Goal: Task Accomplishment & Management: Manage account settings

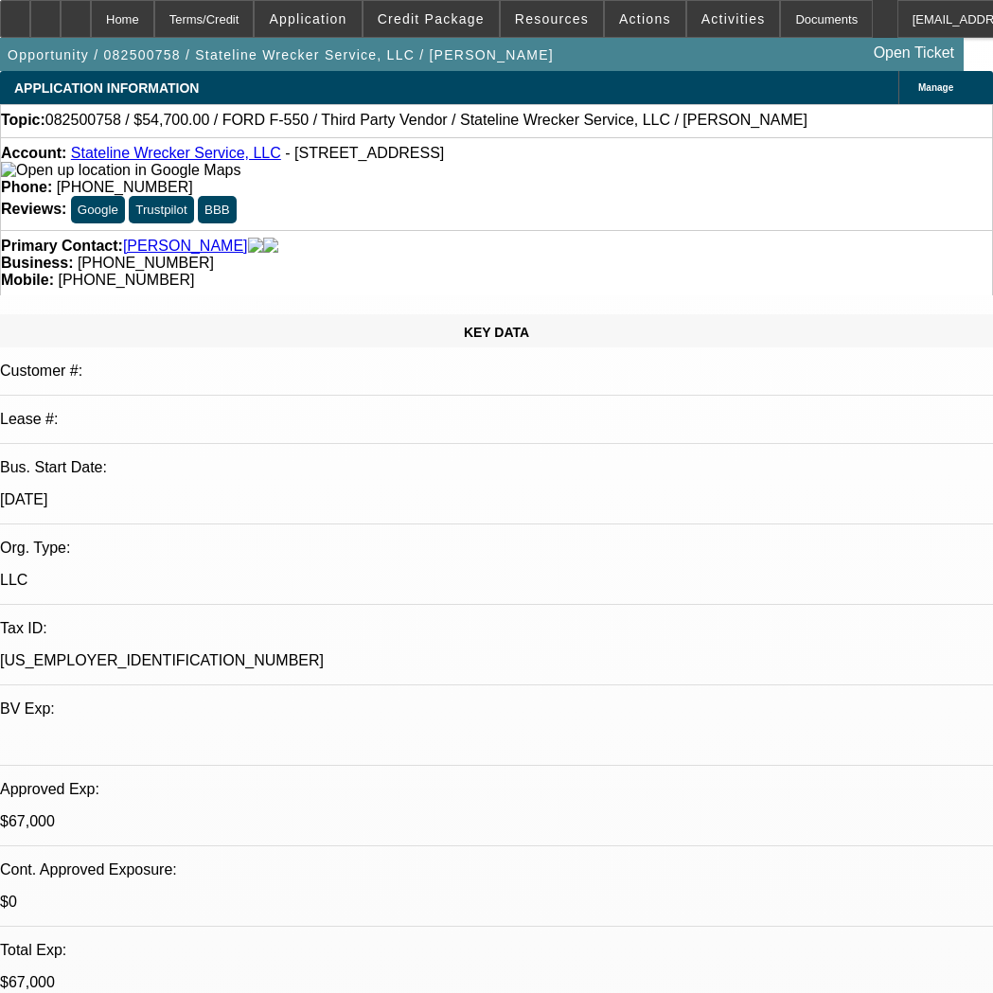
select select "0"
select select "2"
select select "0.1"
select select "4"
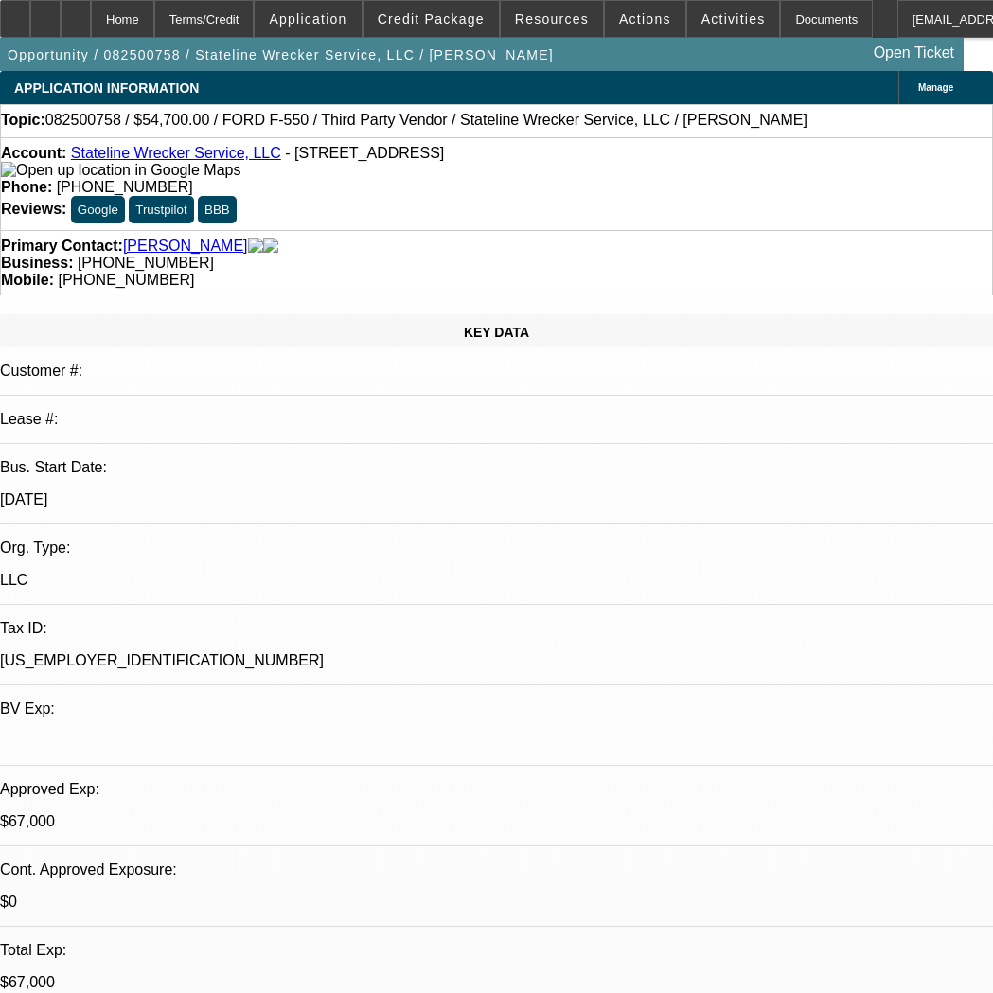
select select "0"
select select "2"
select select "0.1"
select select "4"
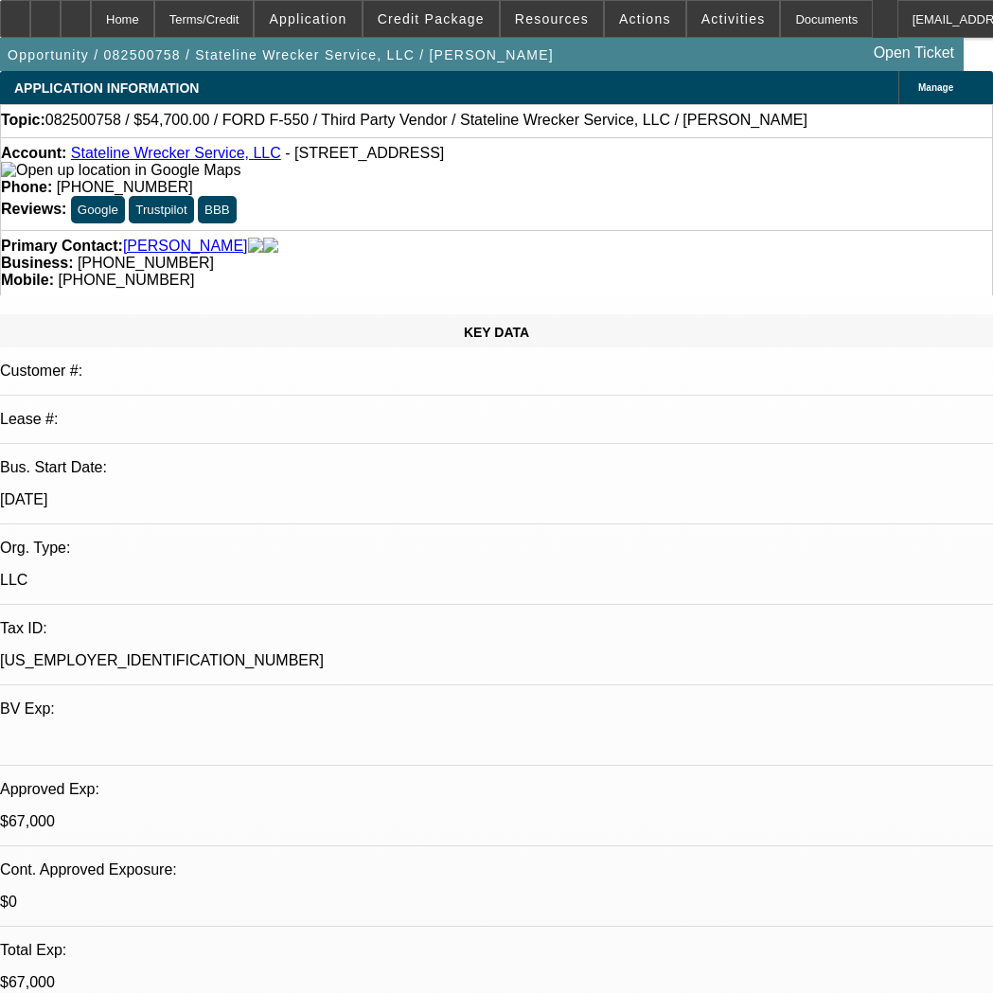
select select "0"
select select "2"
select select "0.1"
select select "4"
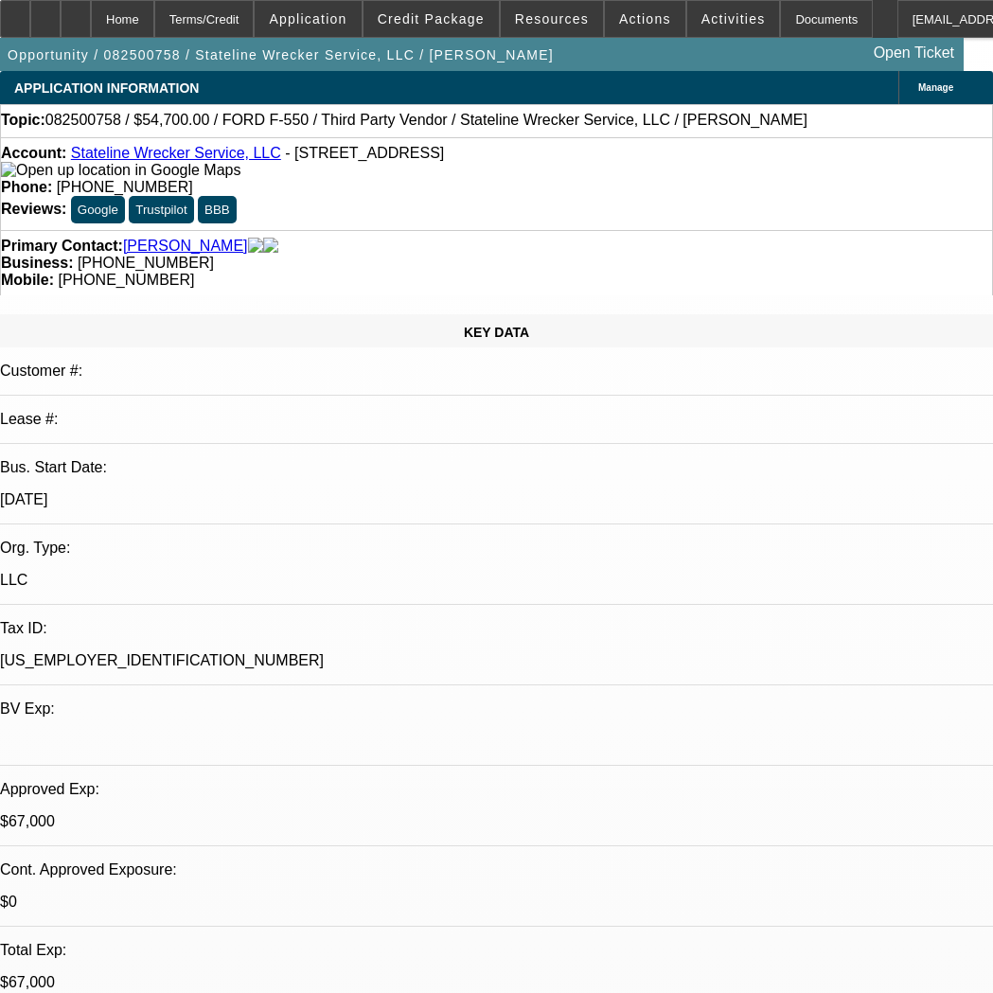
select select "0"
select select "2"
select select "0.1"
select select "4"
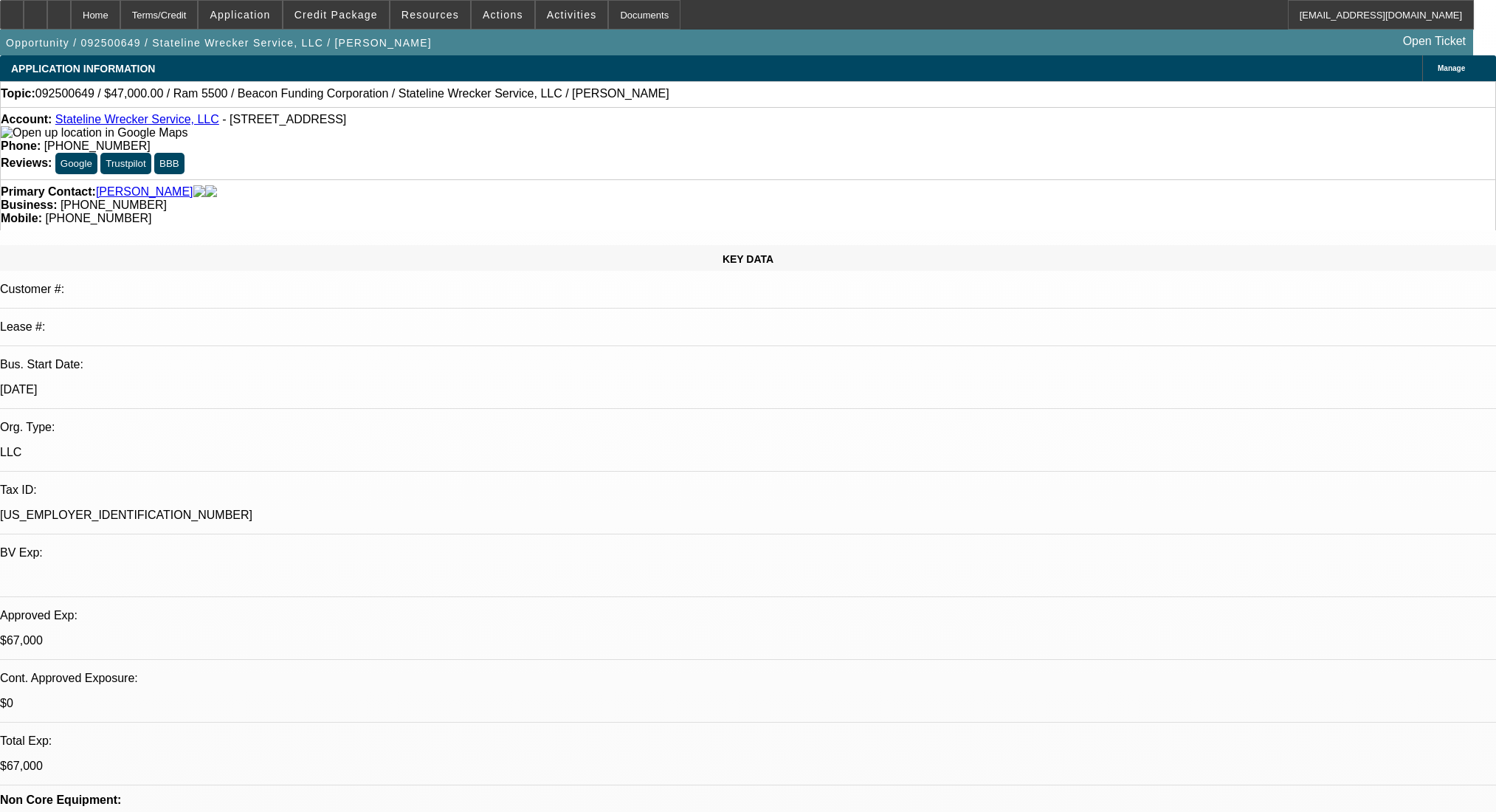
select select "0"
select select "2"
select select "0.1"
select select "4"
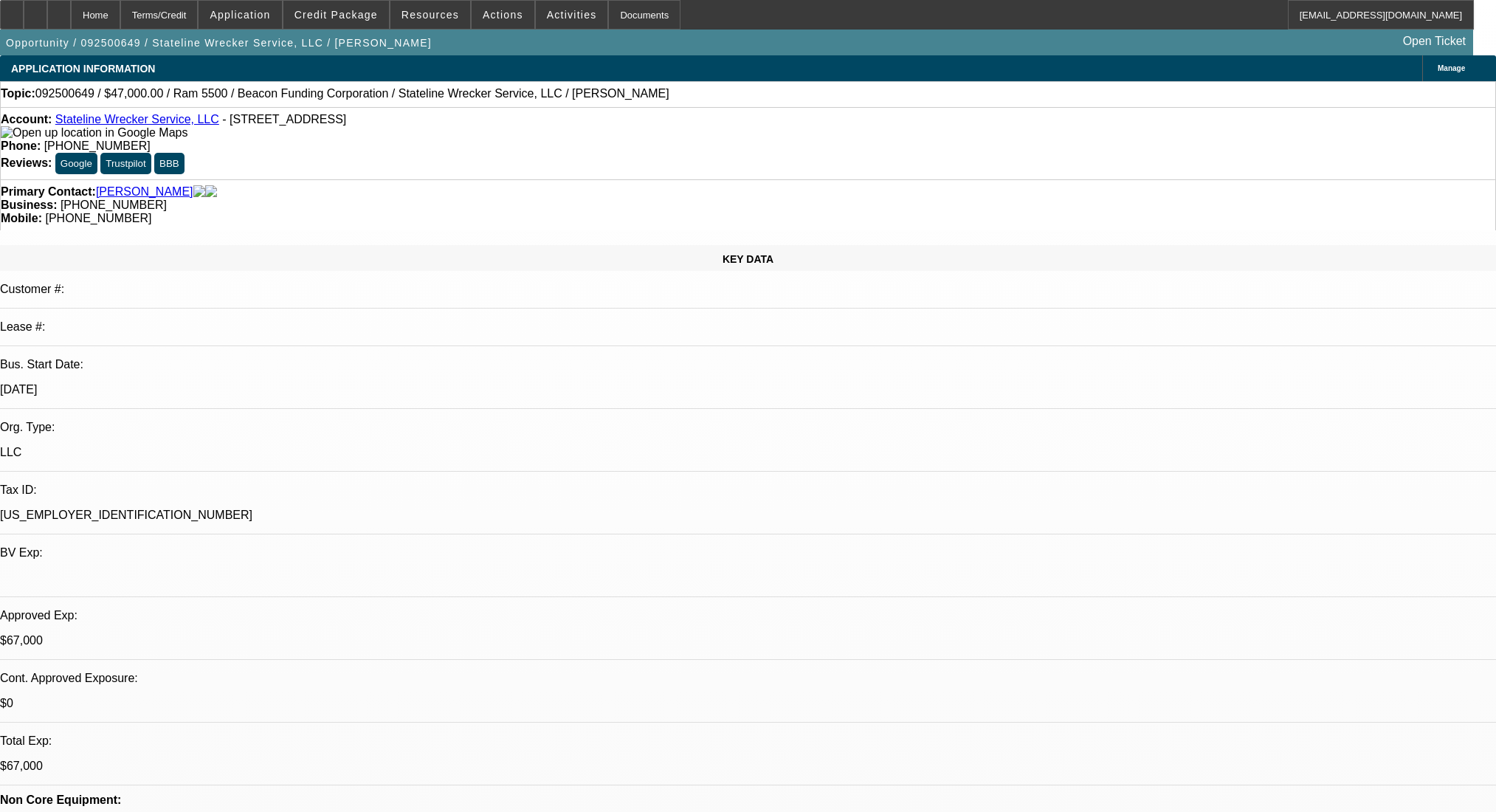
select select "0"
select select "2"
select select "0.1"
select select "4"
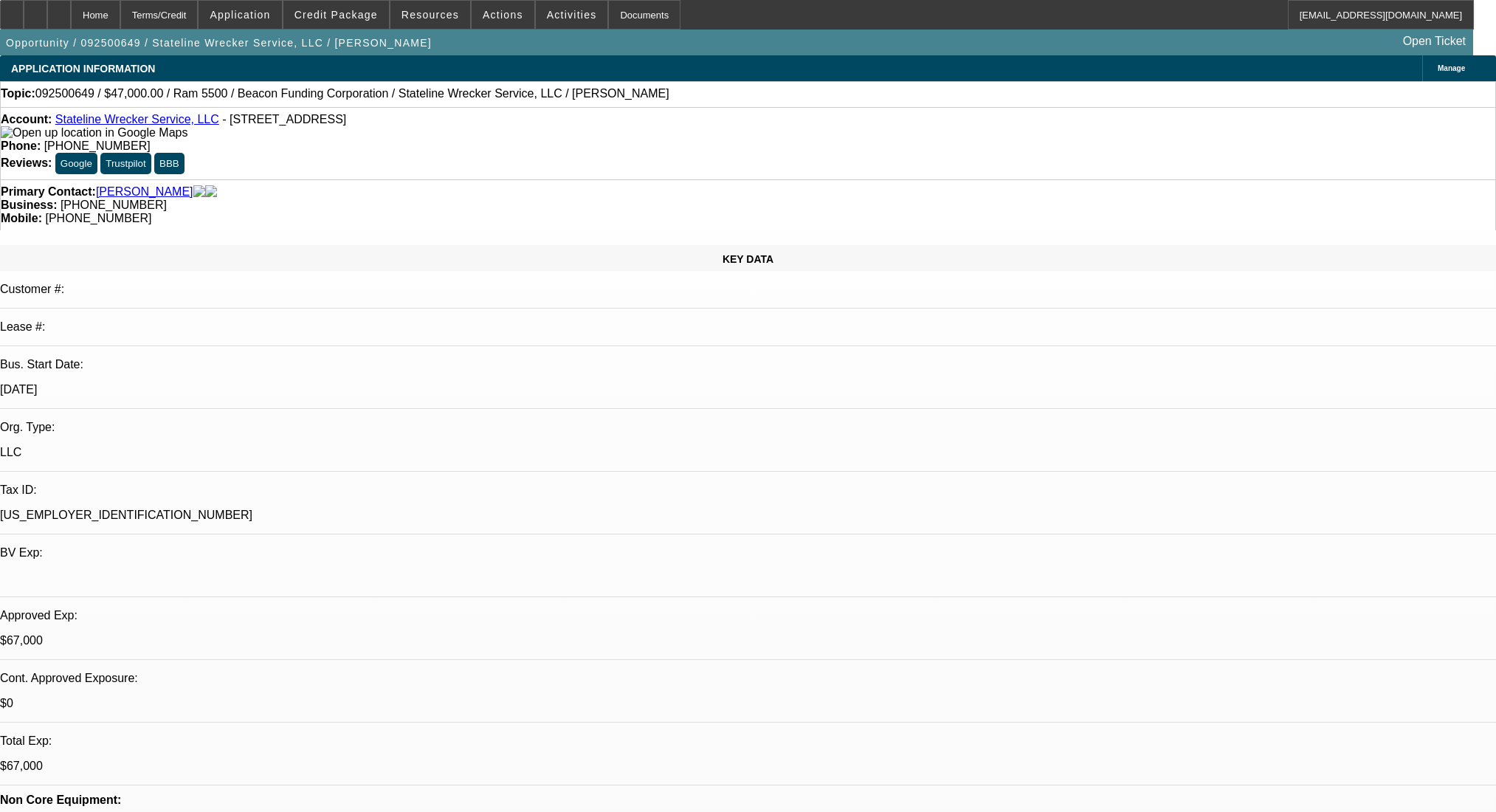
scroll to position [689, 0]
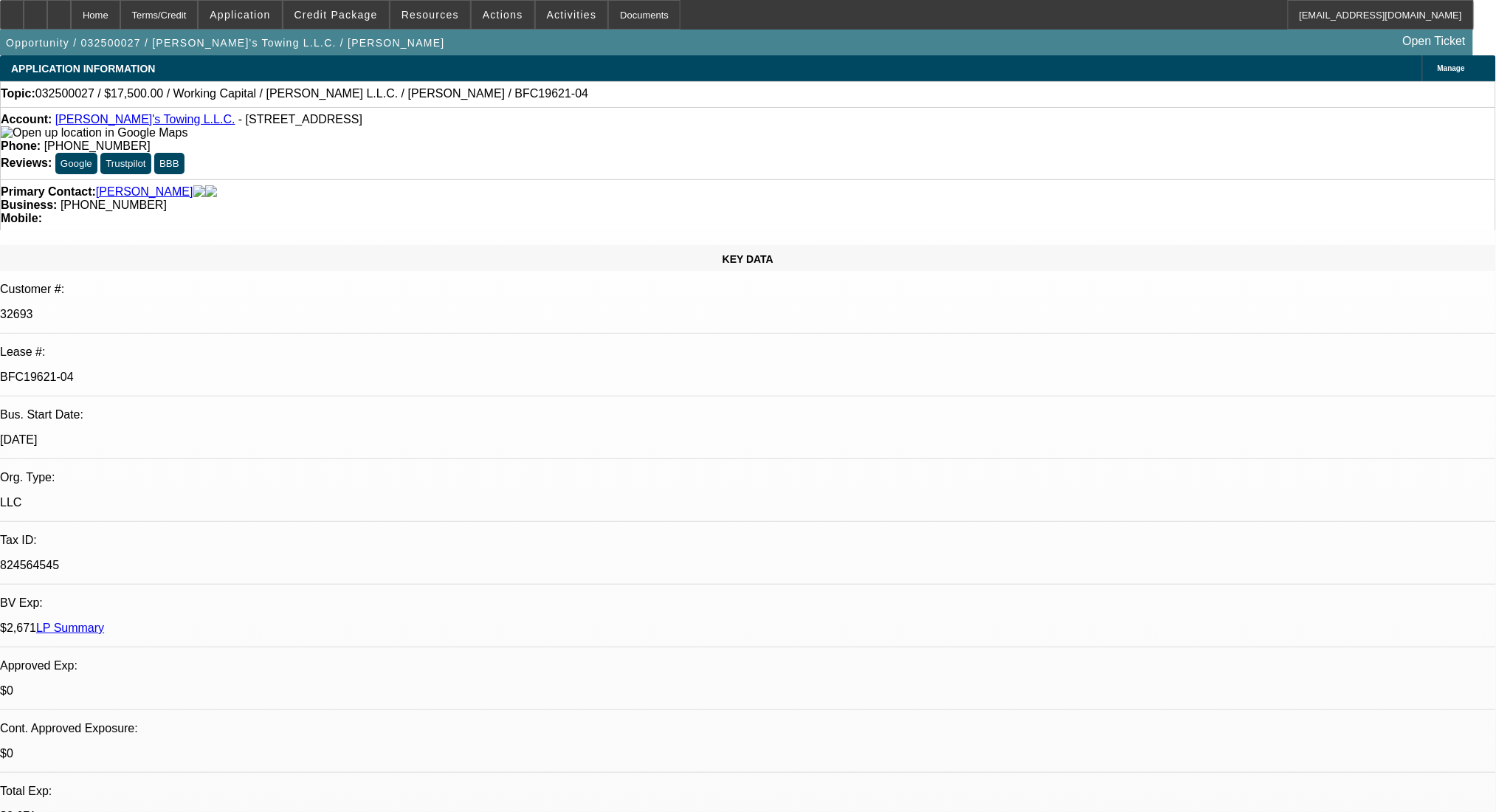
select select "0"
select select "2"
select select "0"
select select "6"
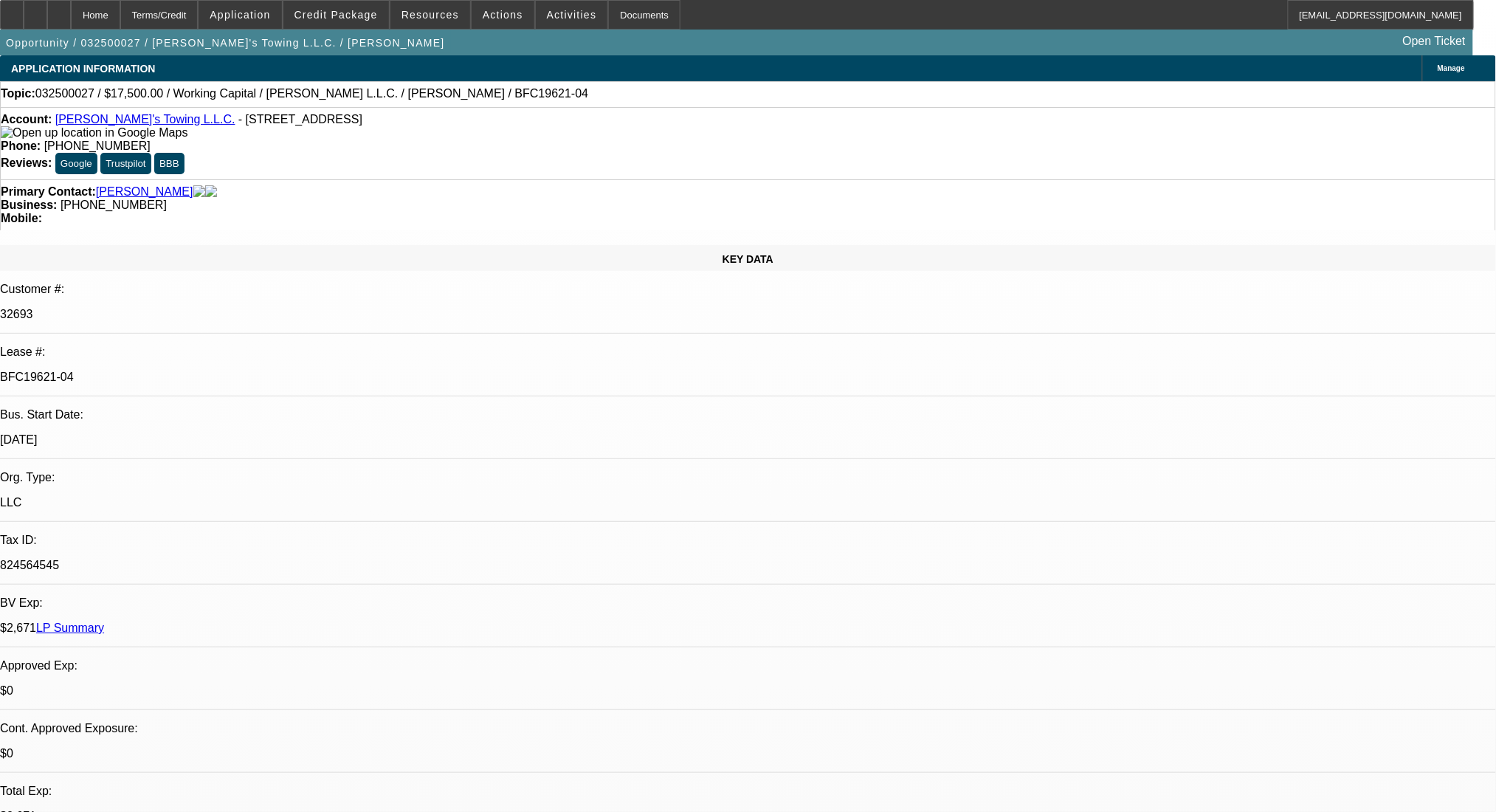
select select "0"
select select "2"
select select "0"
select select "6"
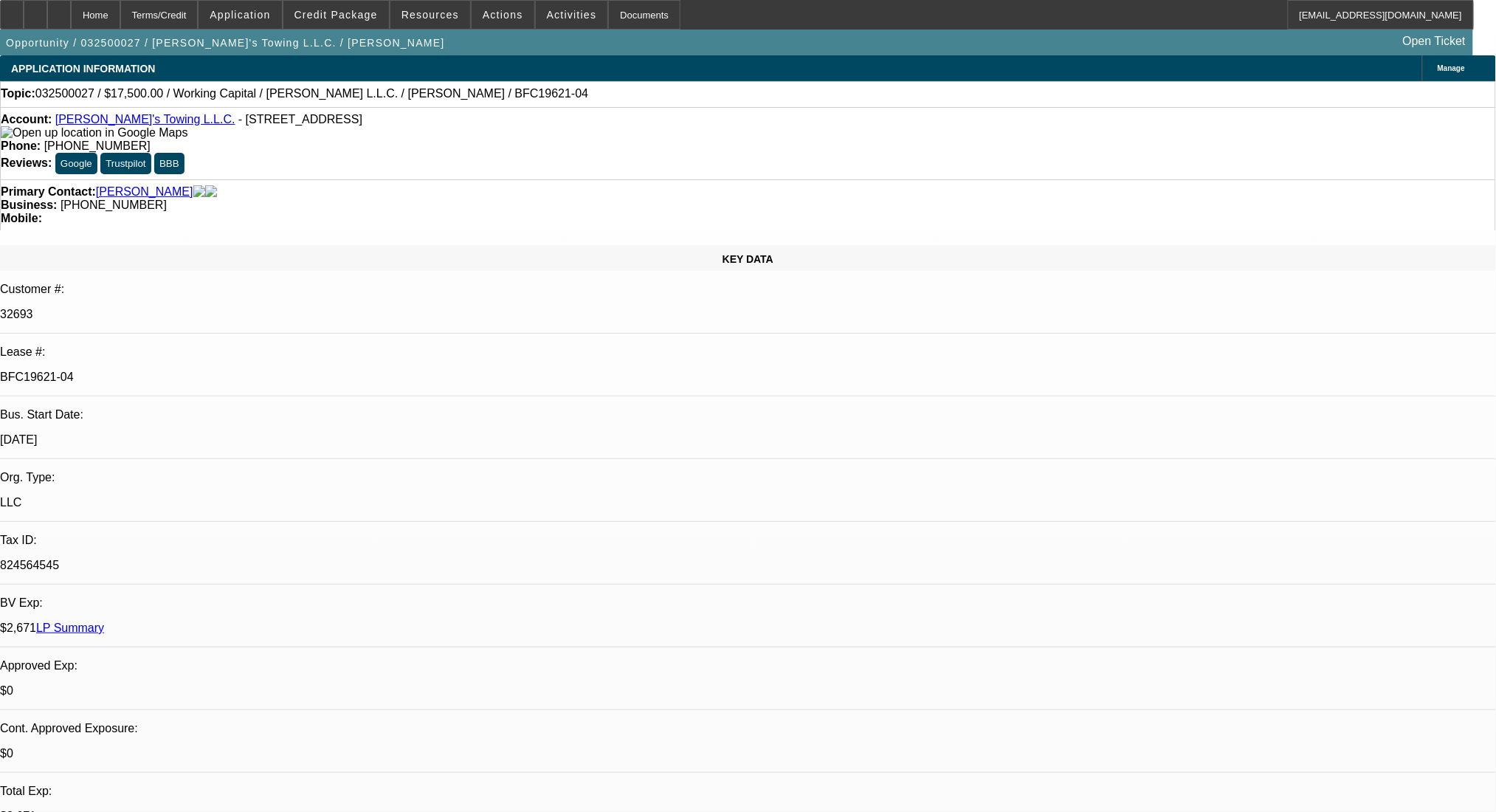
select select "0"
select select "2"
select select "0"
select select "6"
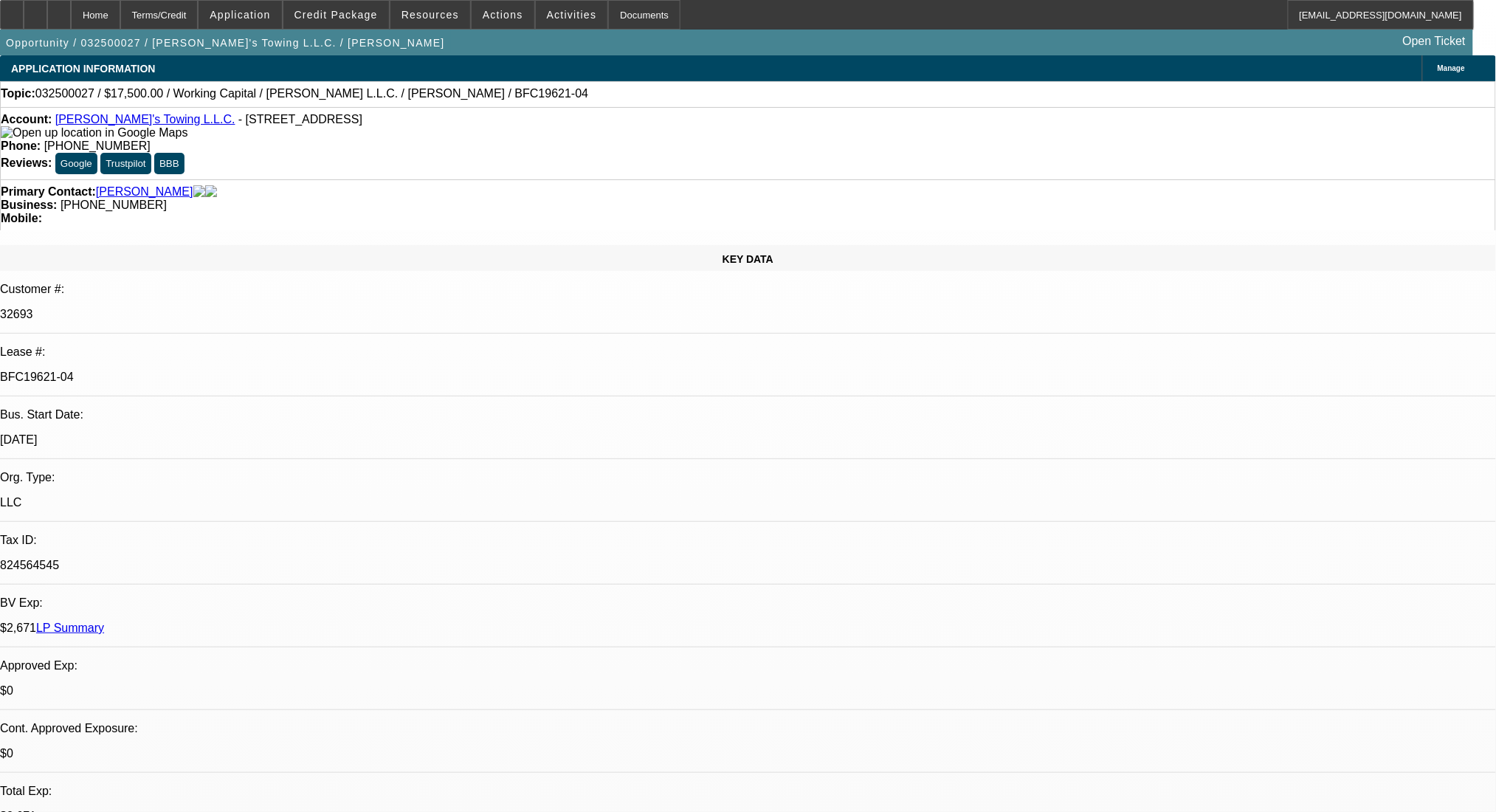
select select "0"
select select "2"
select select "0"
select select "6"
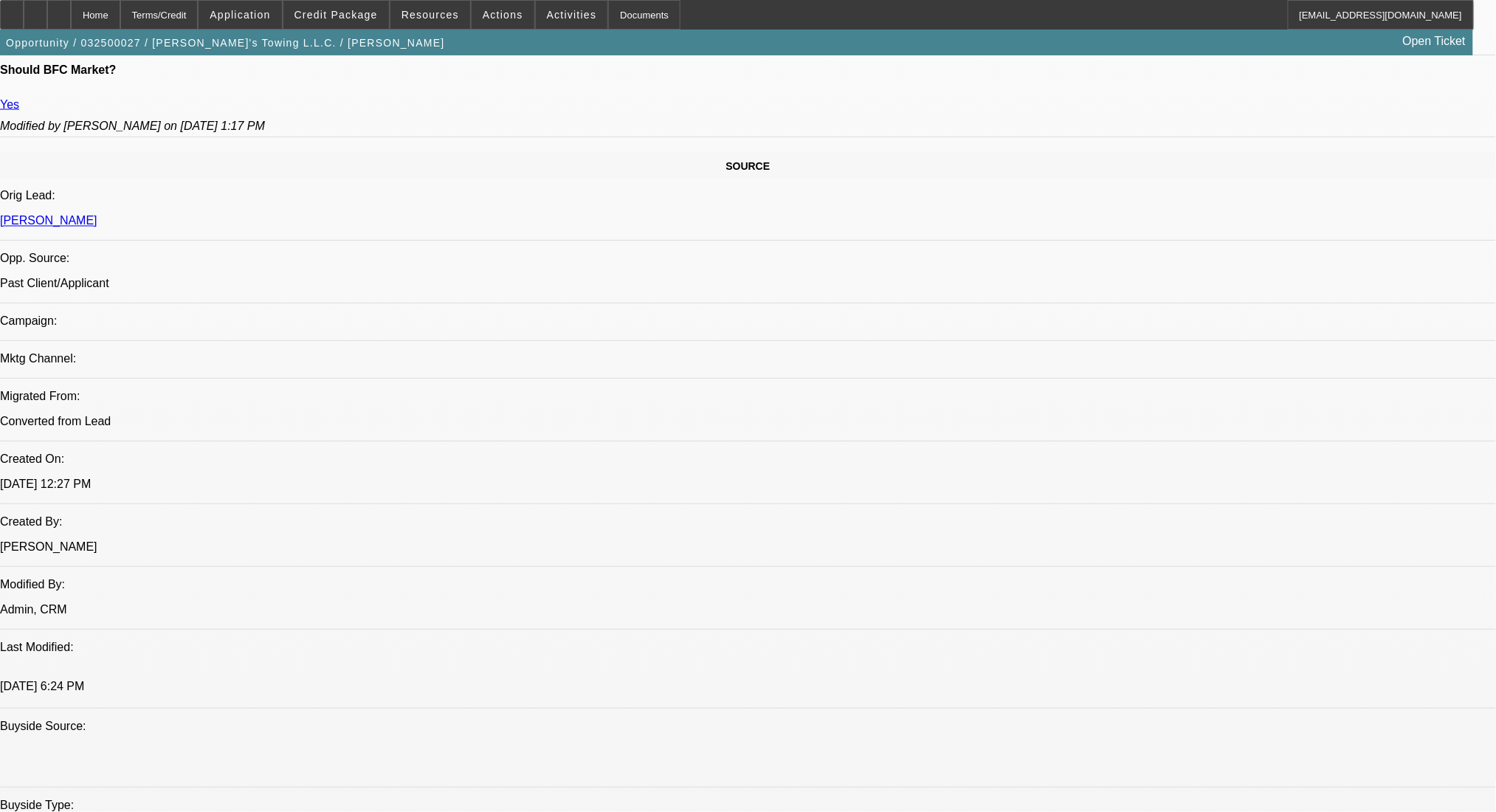
scroll to position [1083, 0]
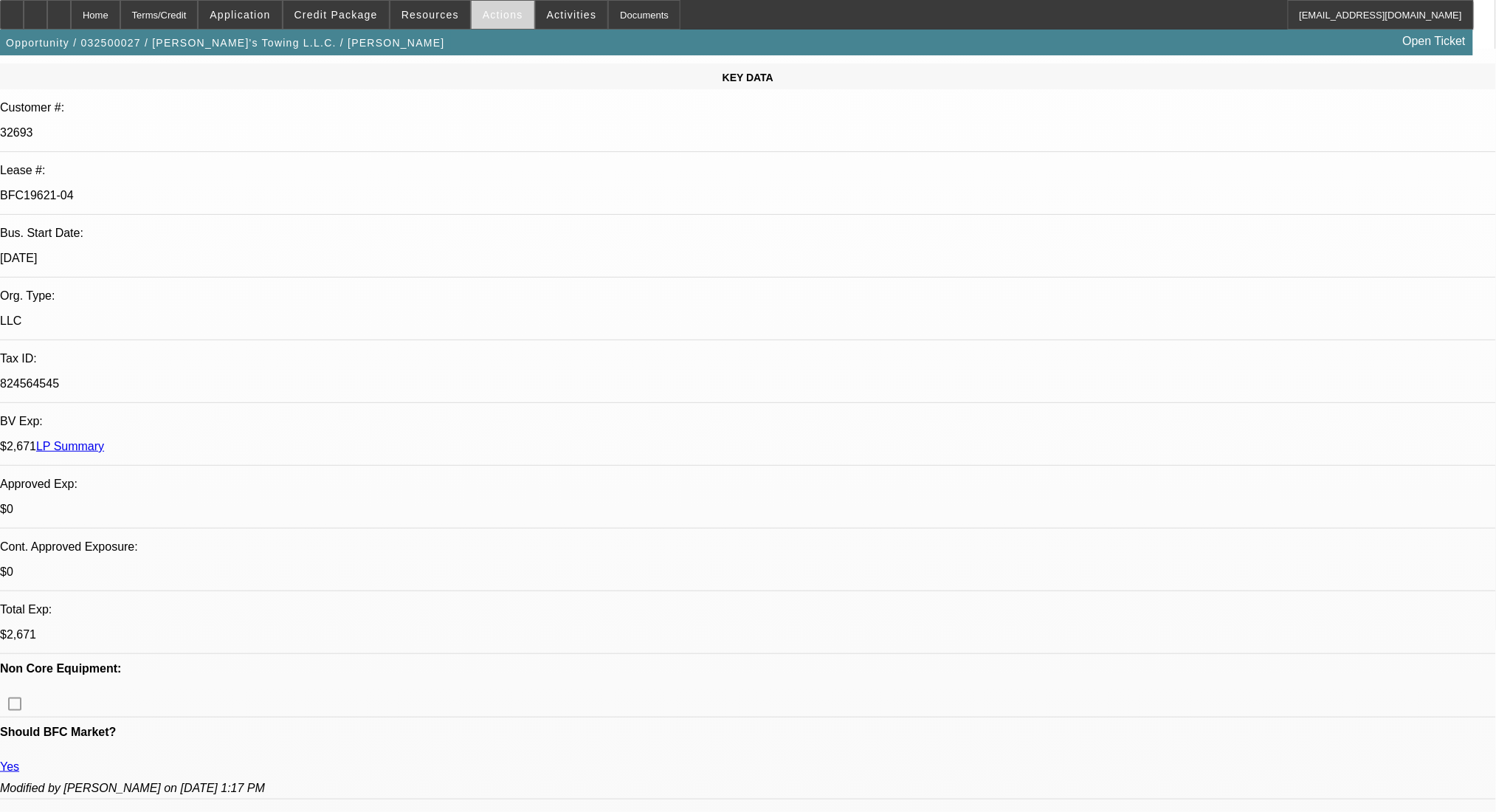
scroll to position [0, 0]
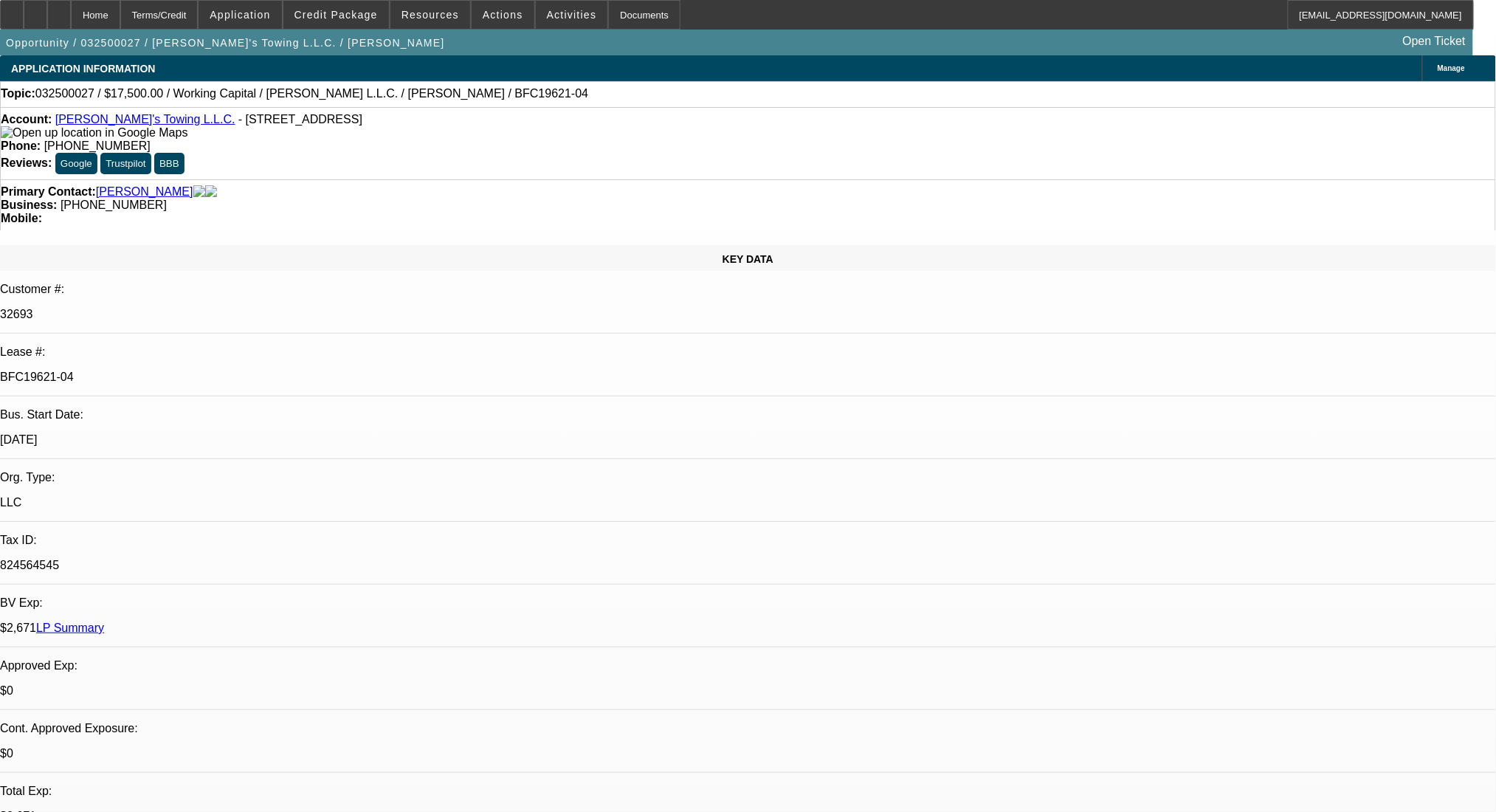
click at [107, 126] on link "Zach's Towing L.L.C." at bounding box center [145, 119] width 180 height 12
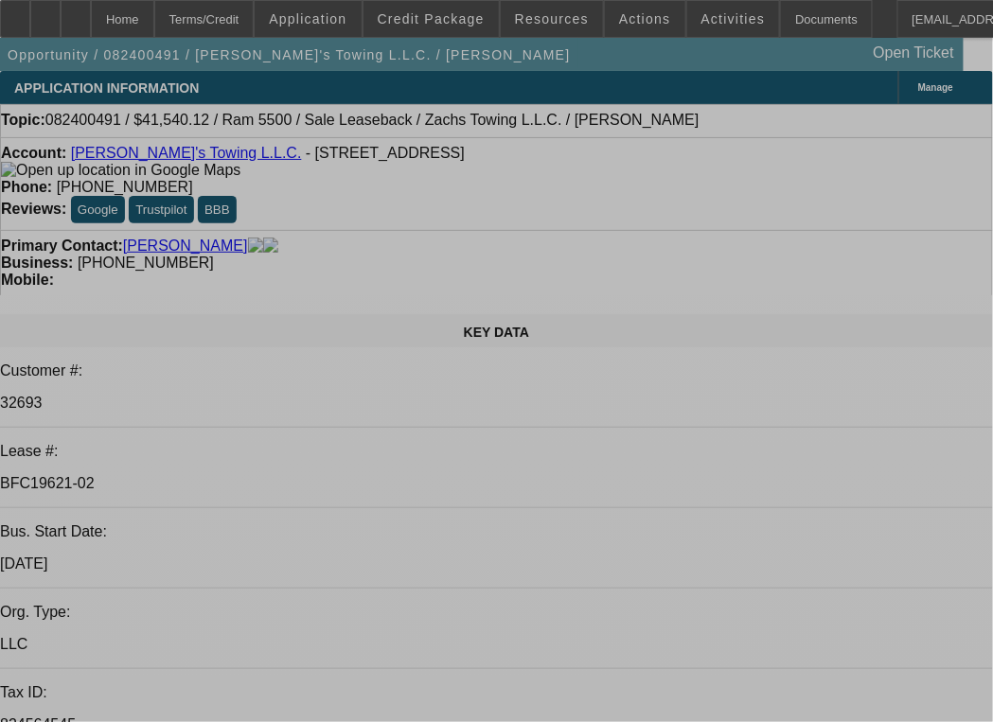
select select "0"
select select "2"
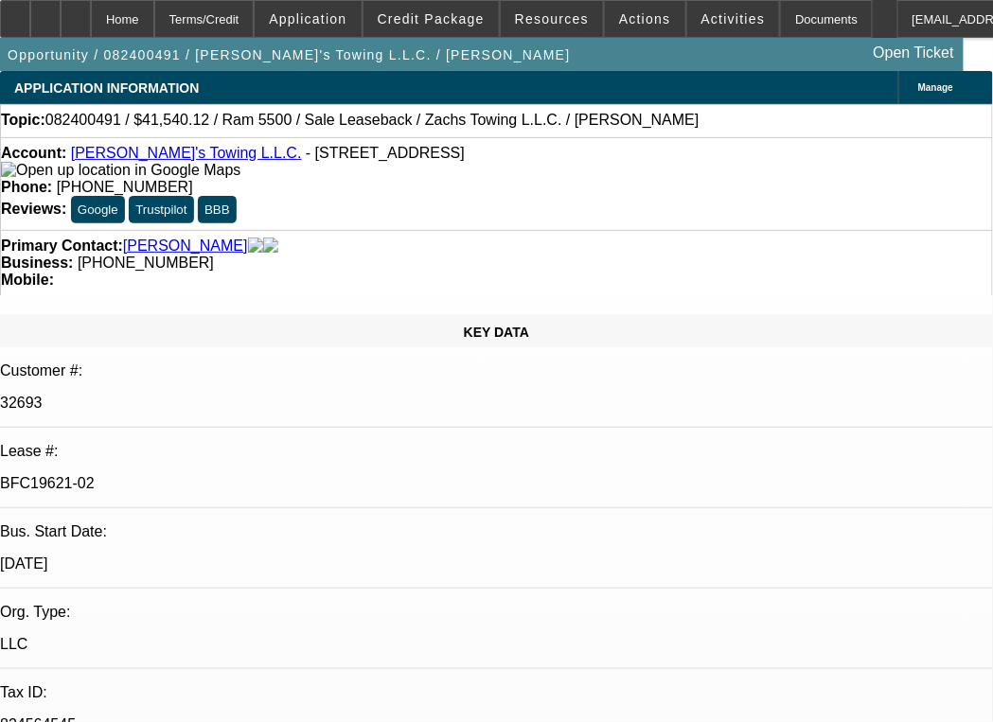
select select "2"
select select "0.1"
select select "4"
select select "0"
select select "2"
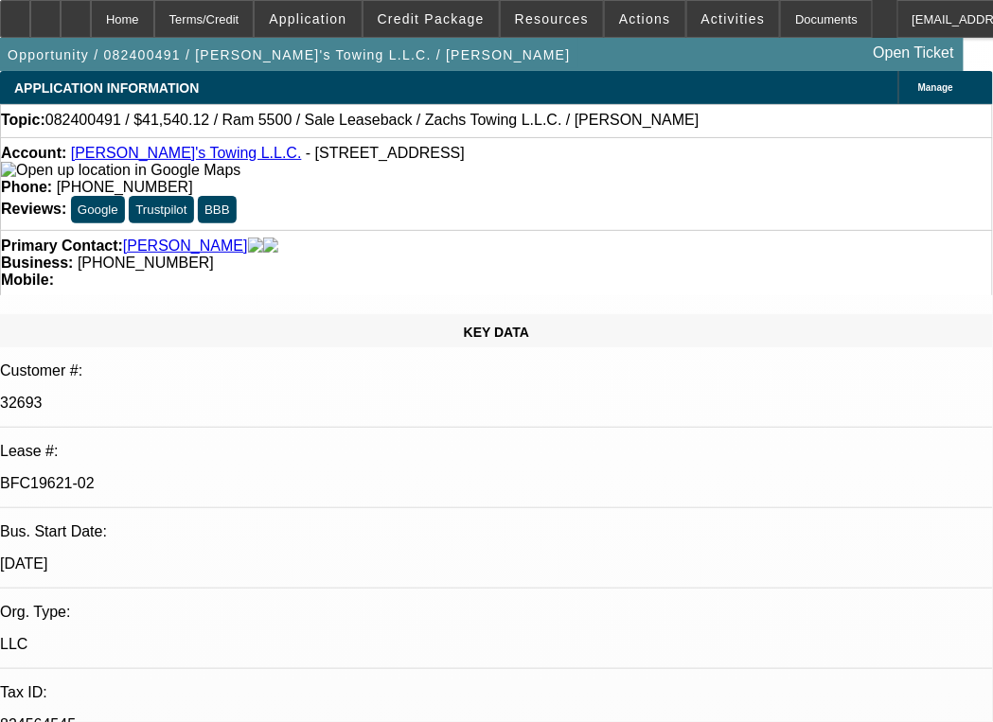
select select "2"
select select "0.1"
select select "4"
select select "0"
select select "2"
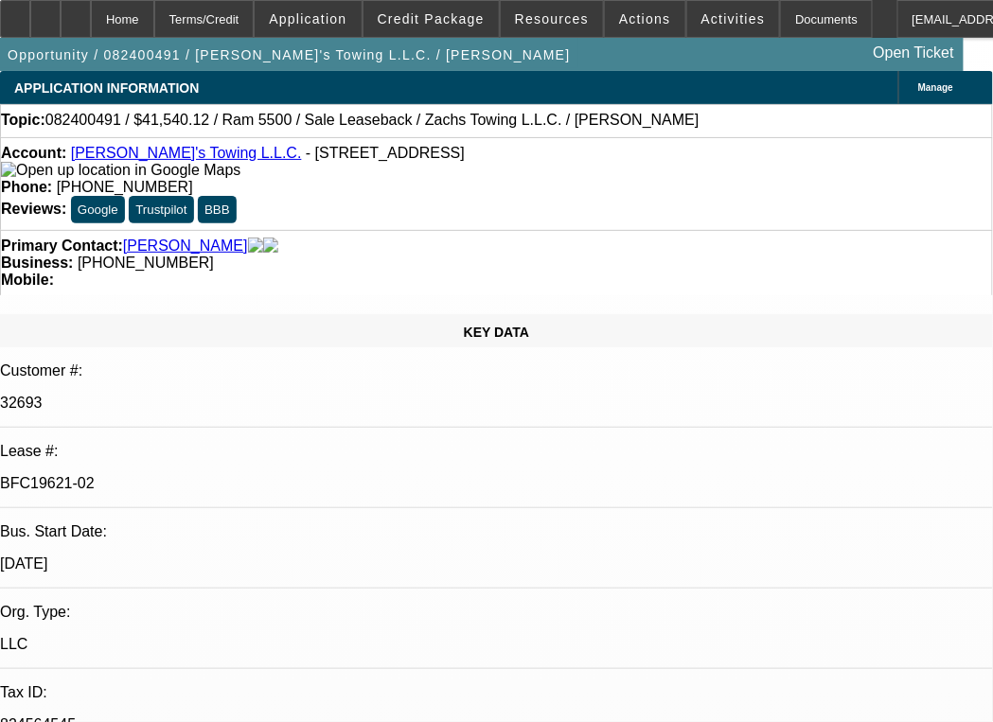
select select "2"
select select "0.1"
select select "4"
select select "0"
select select "2"
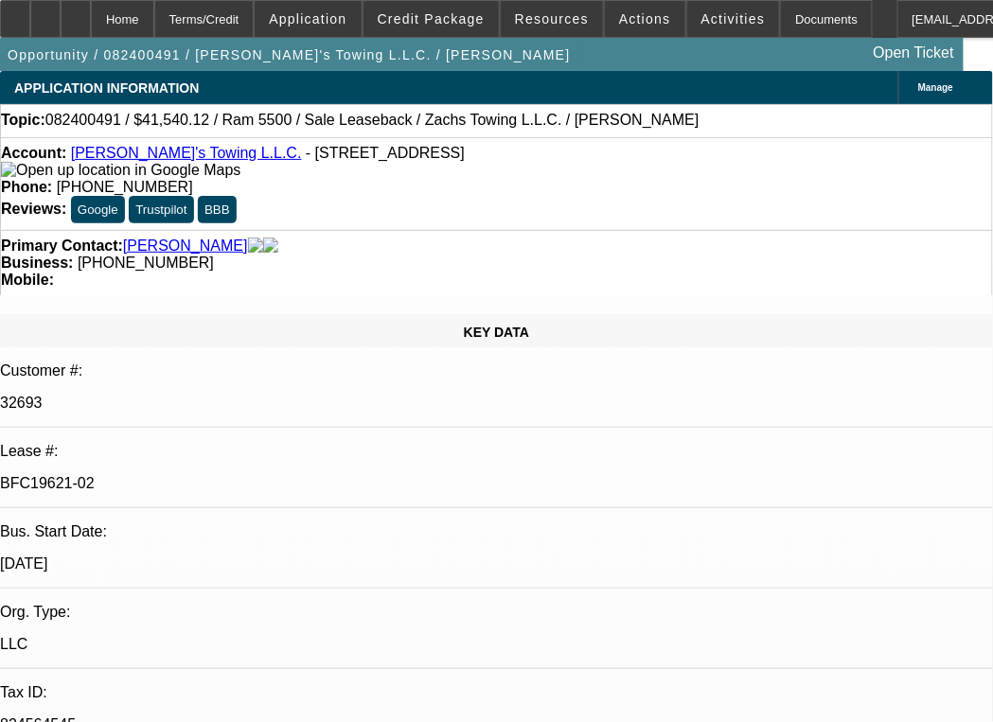
select select "2"
select select "0"
select select "6"
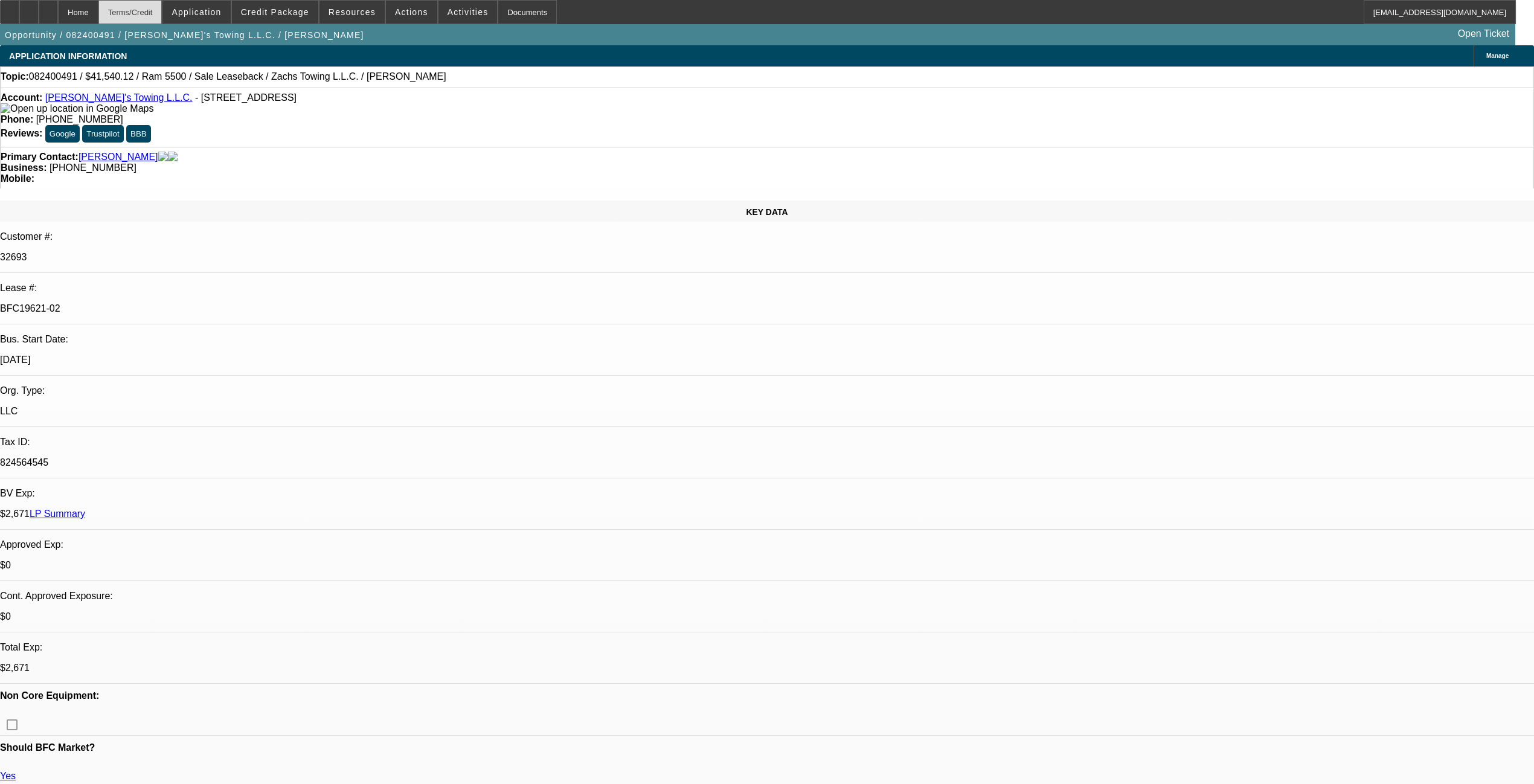
click at [163, 7] on div "Terms/Credit" at bounding box center [130, 12] width 64 height 24
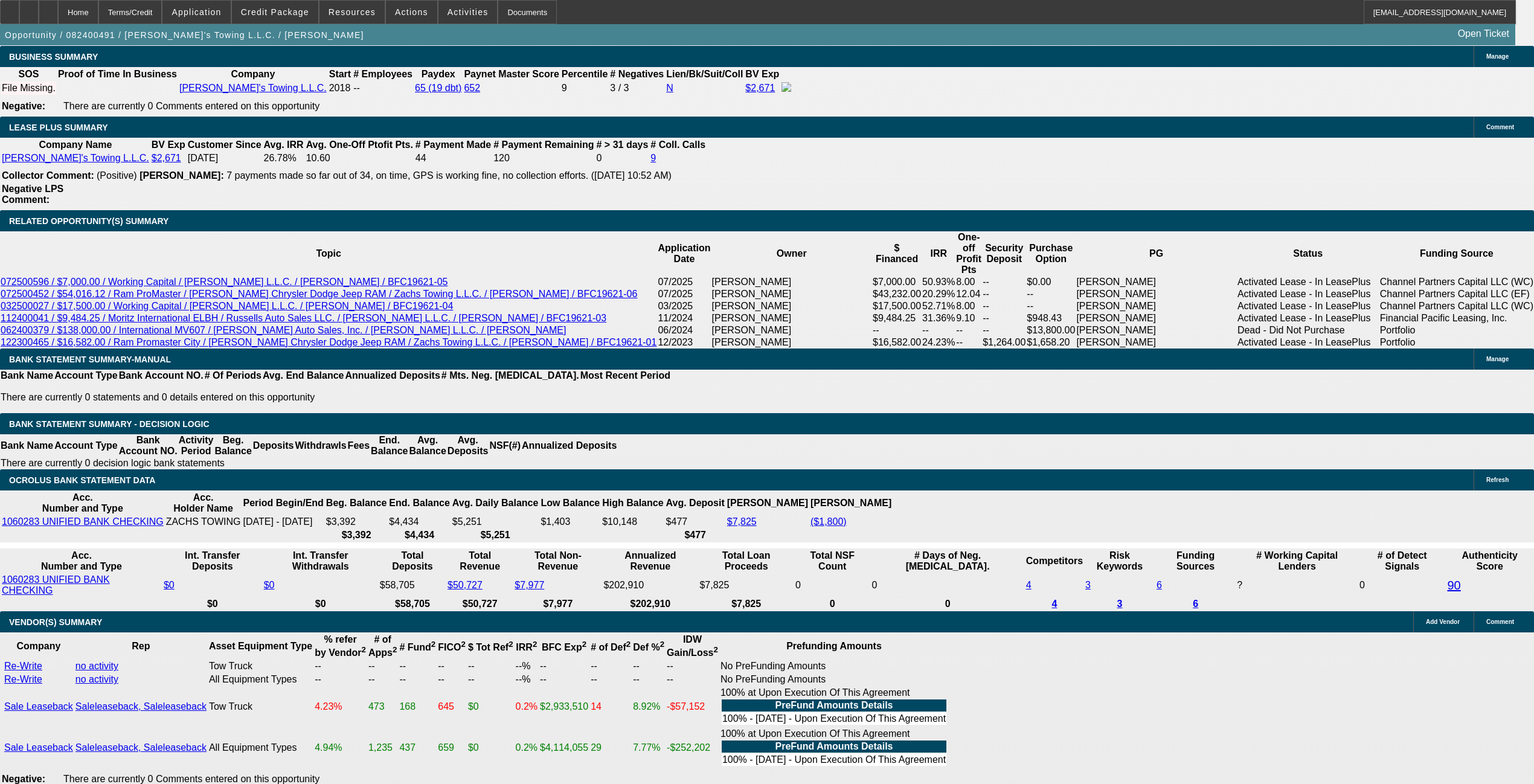
scroll to position [2043, 0]
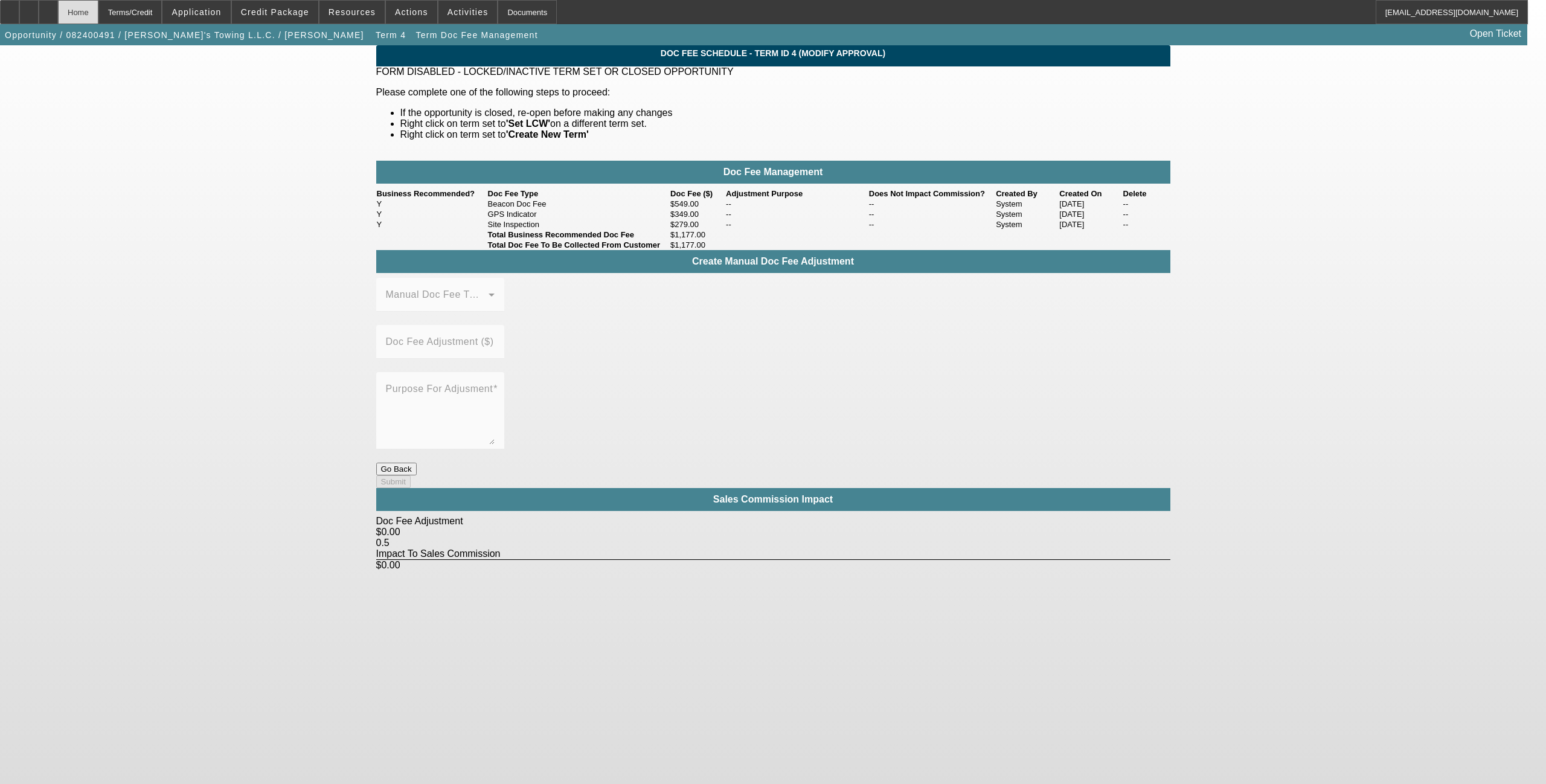
click at [98, 15] on div "Home" at bounding box center [78, 12] width 40 height 24
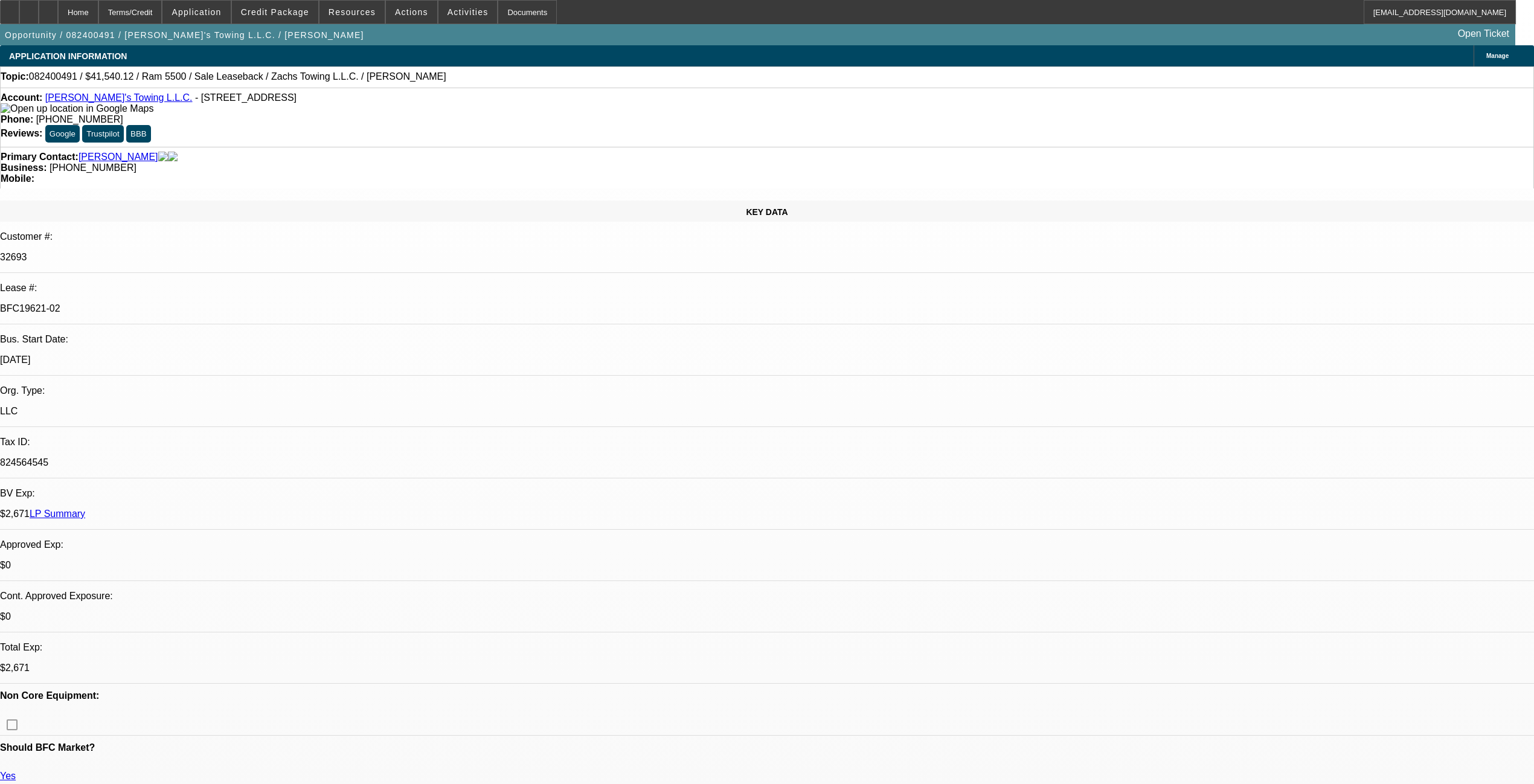
select select "0"
select select "2"
select select "0.1"
select select "4"
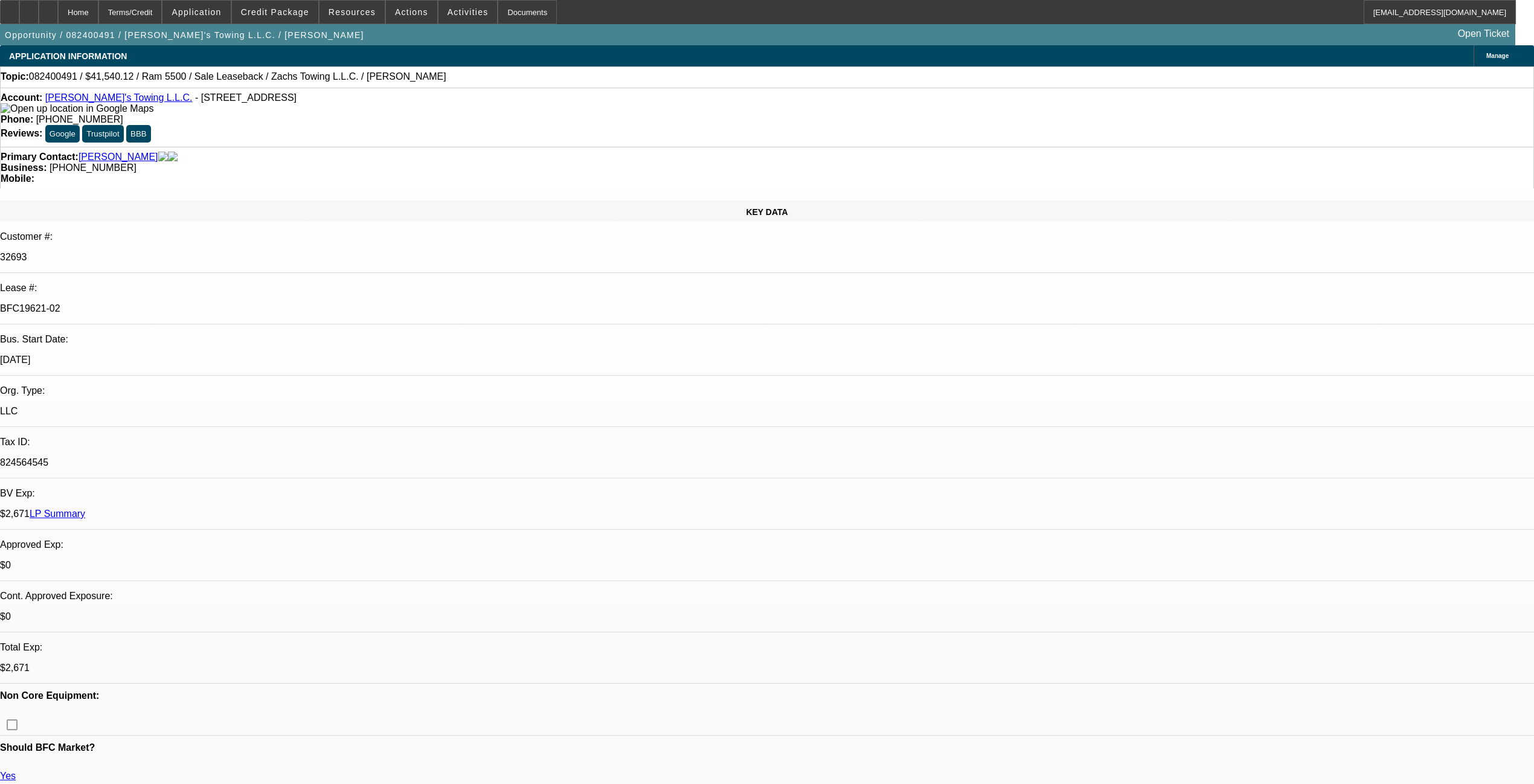
select select "0"
select select "2"
select select "0.1"
select select "4"
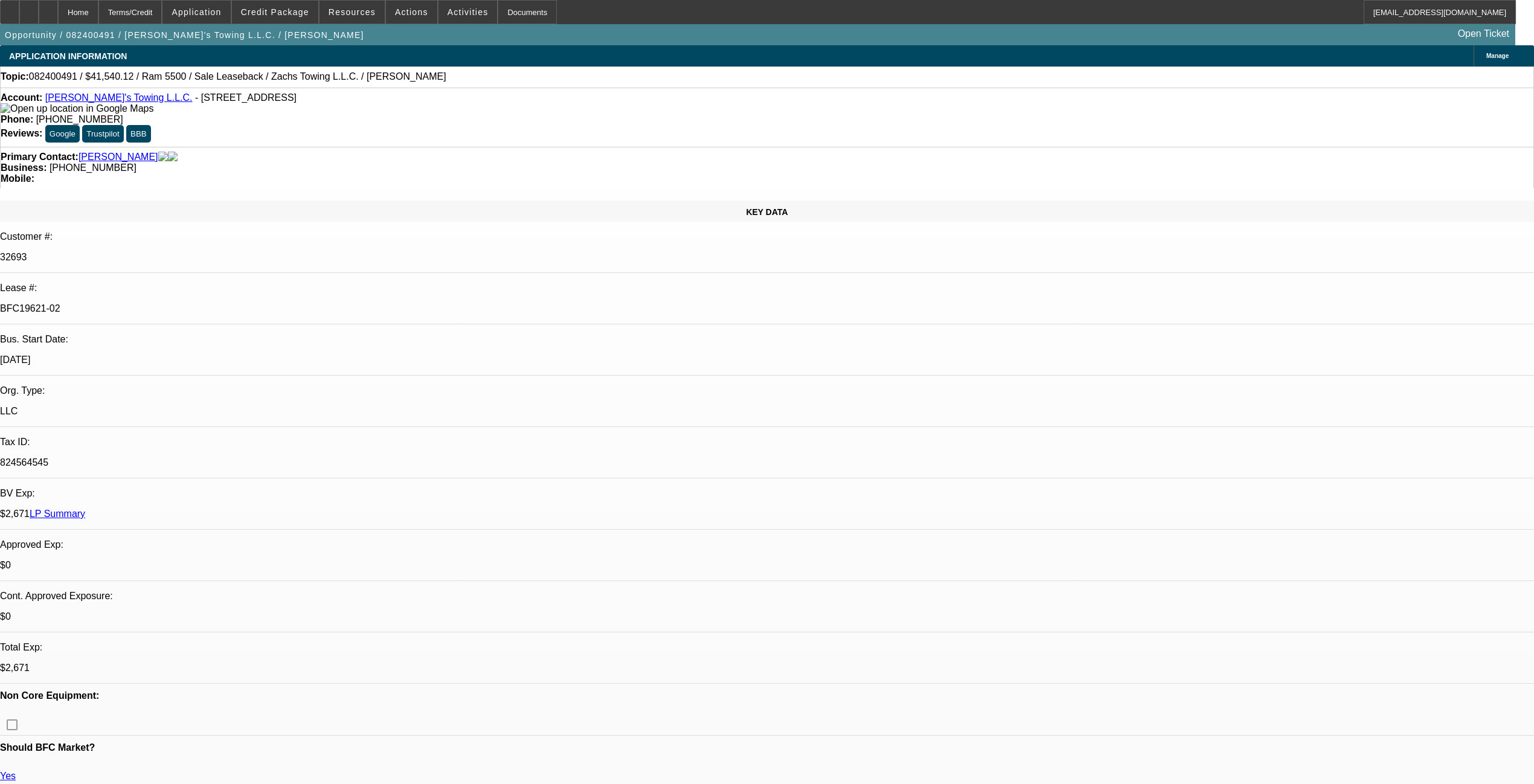
select select "0"
select select "2"
select select "0.1"
select select "4"
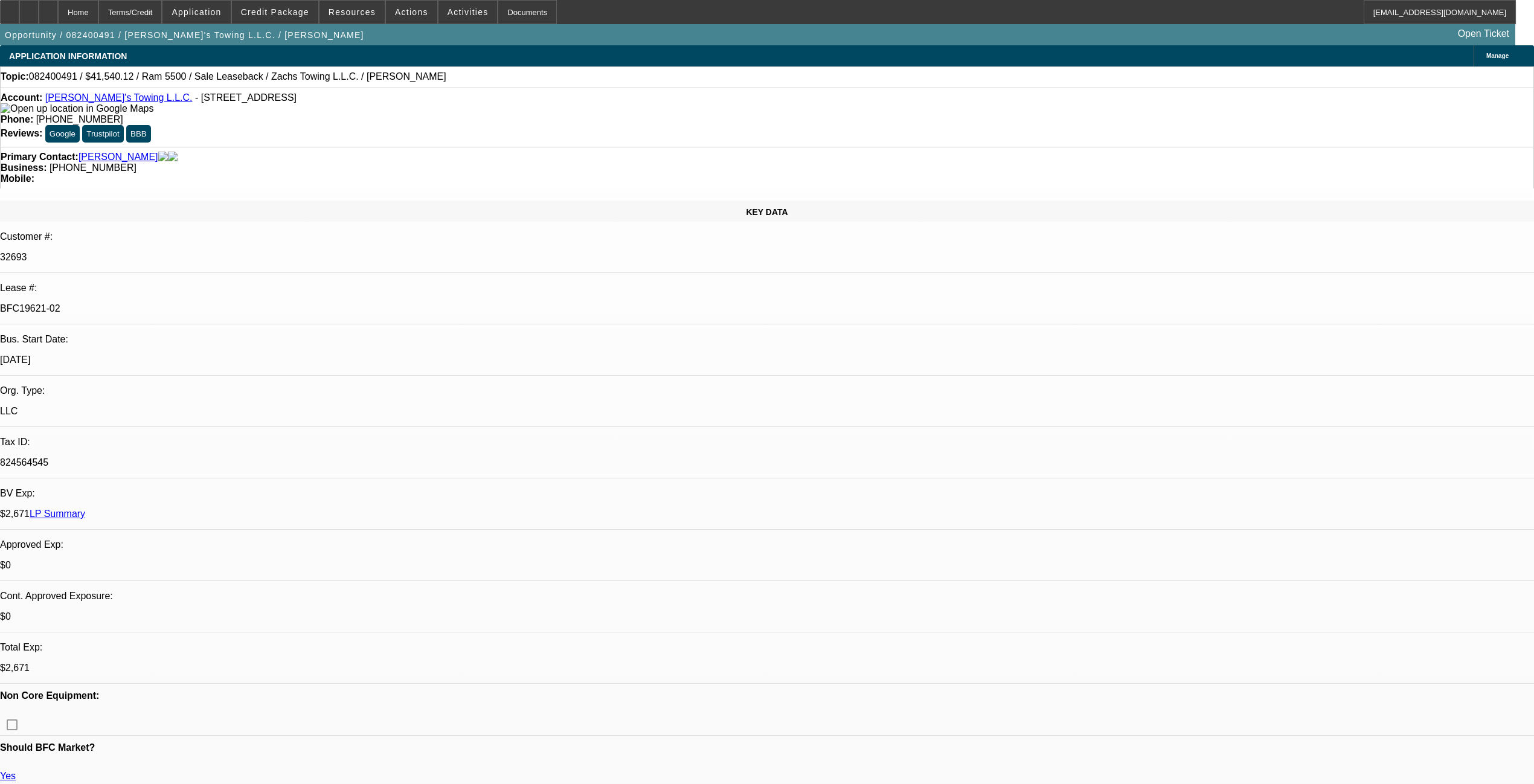
select select "0"
select select "2"
select select "0"
select select "6"
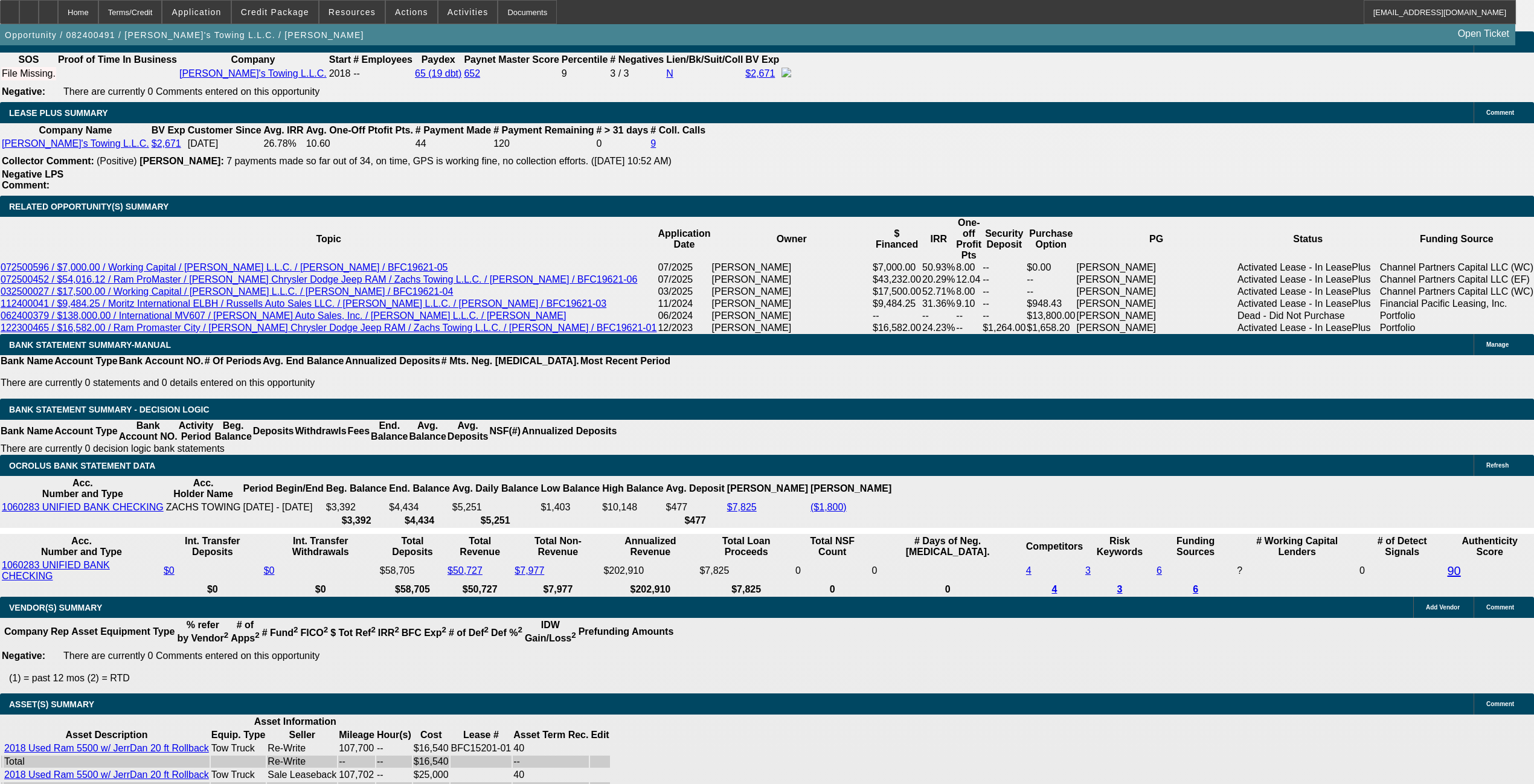
scroll to position [2013, 0]
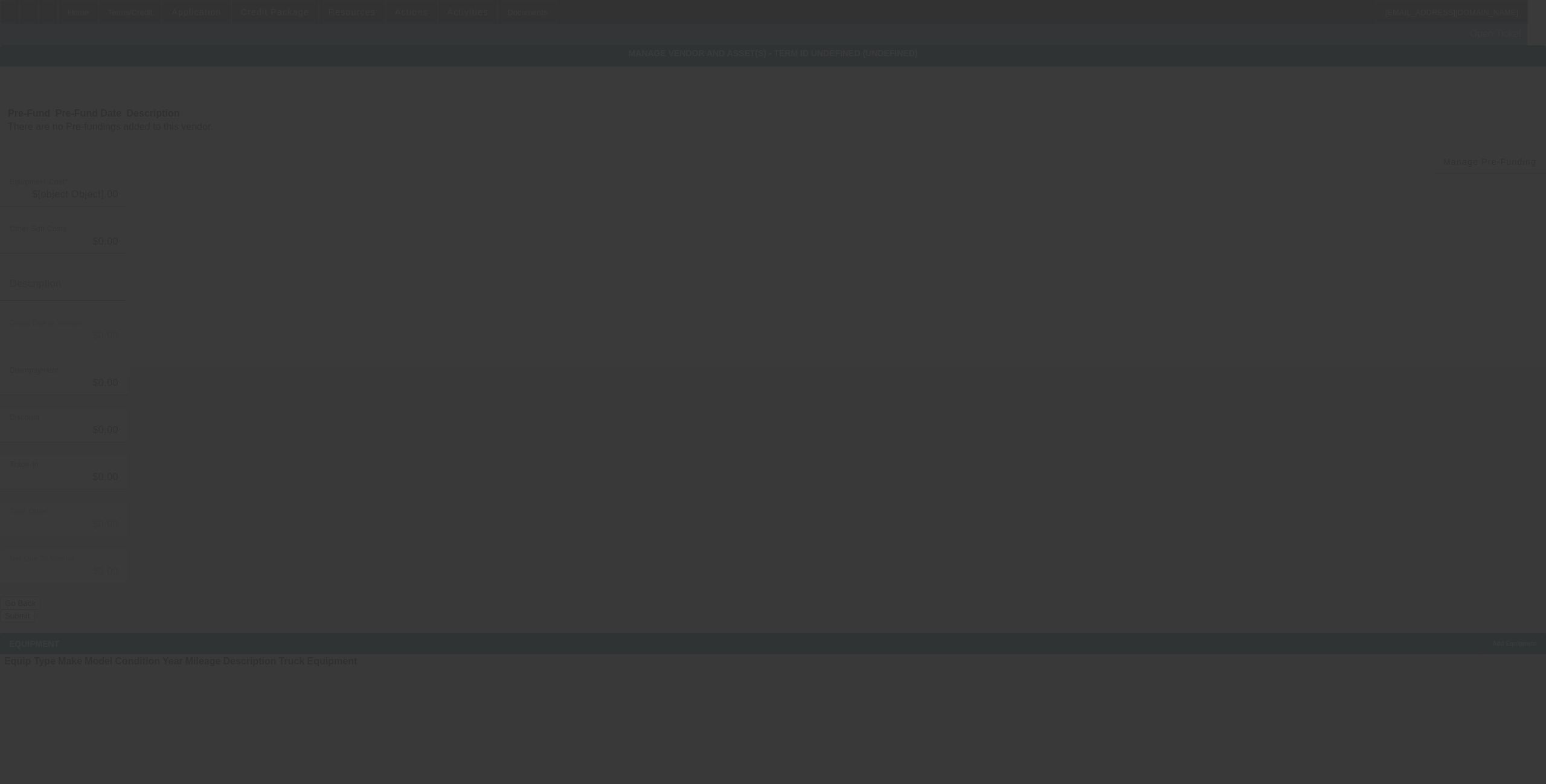
type input "$25,000.00"
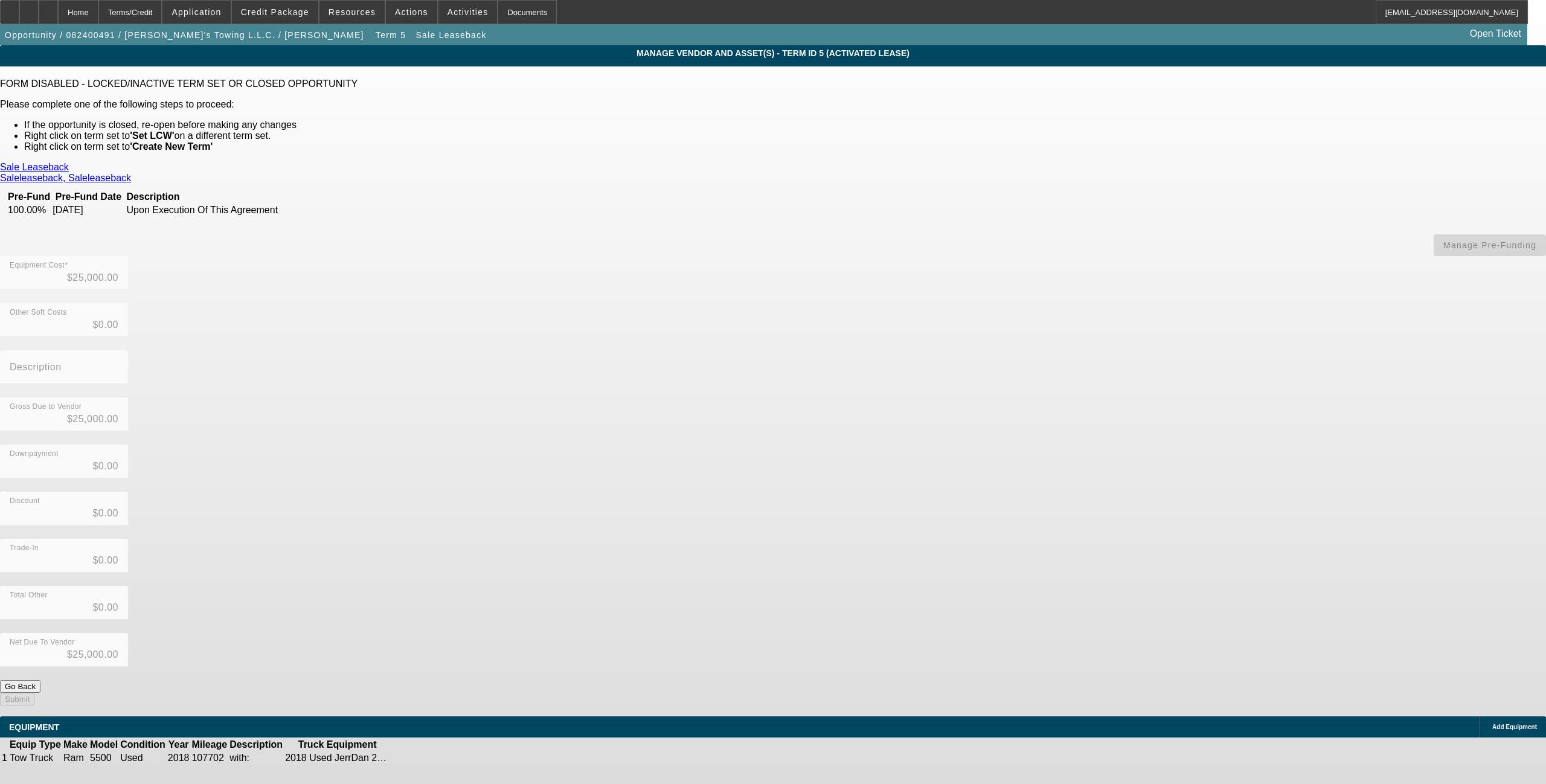
click at [428, 645] on icon at bounding box center [428, 758] width 0 height 0
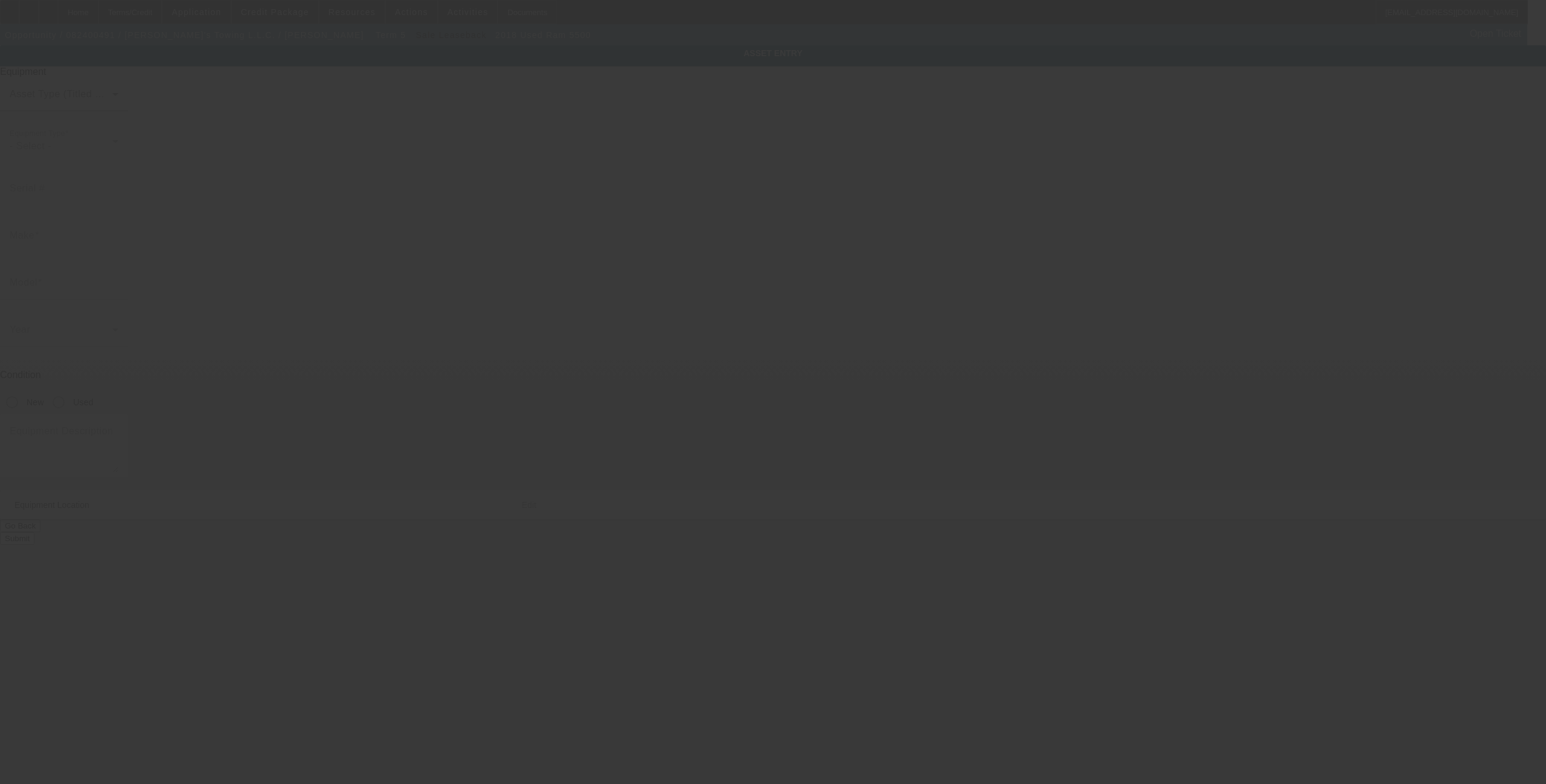
type input "3C7WRMDL1JG335456"
type input "Ram"
type input "5500"
radio input "true"
type textarea "with:"
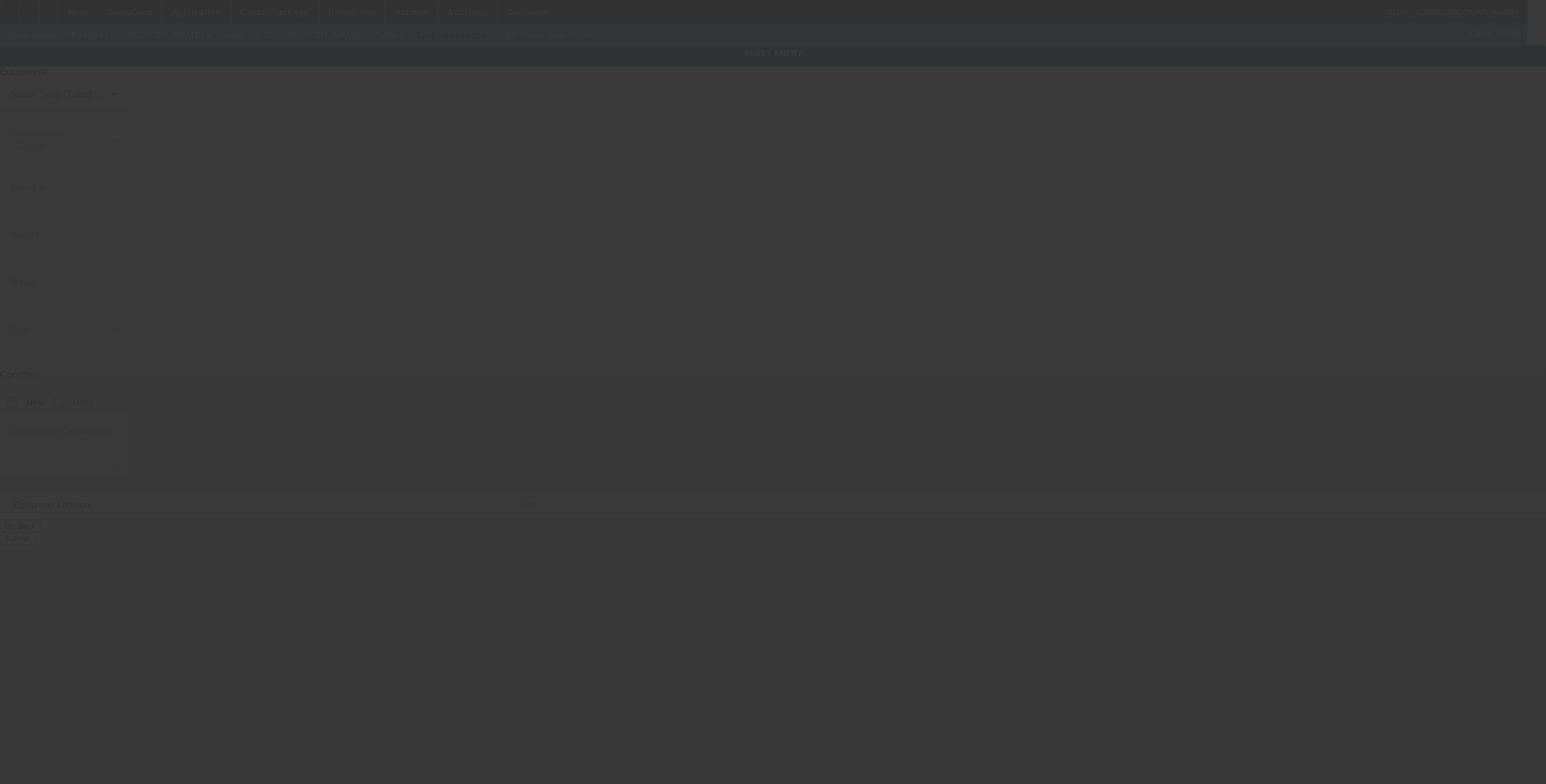
type input "[STREET_ADDRESS]"
type input "Martins Ferry"
type input "43935"
type input "Belmont"
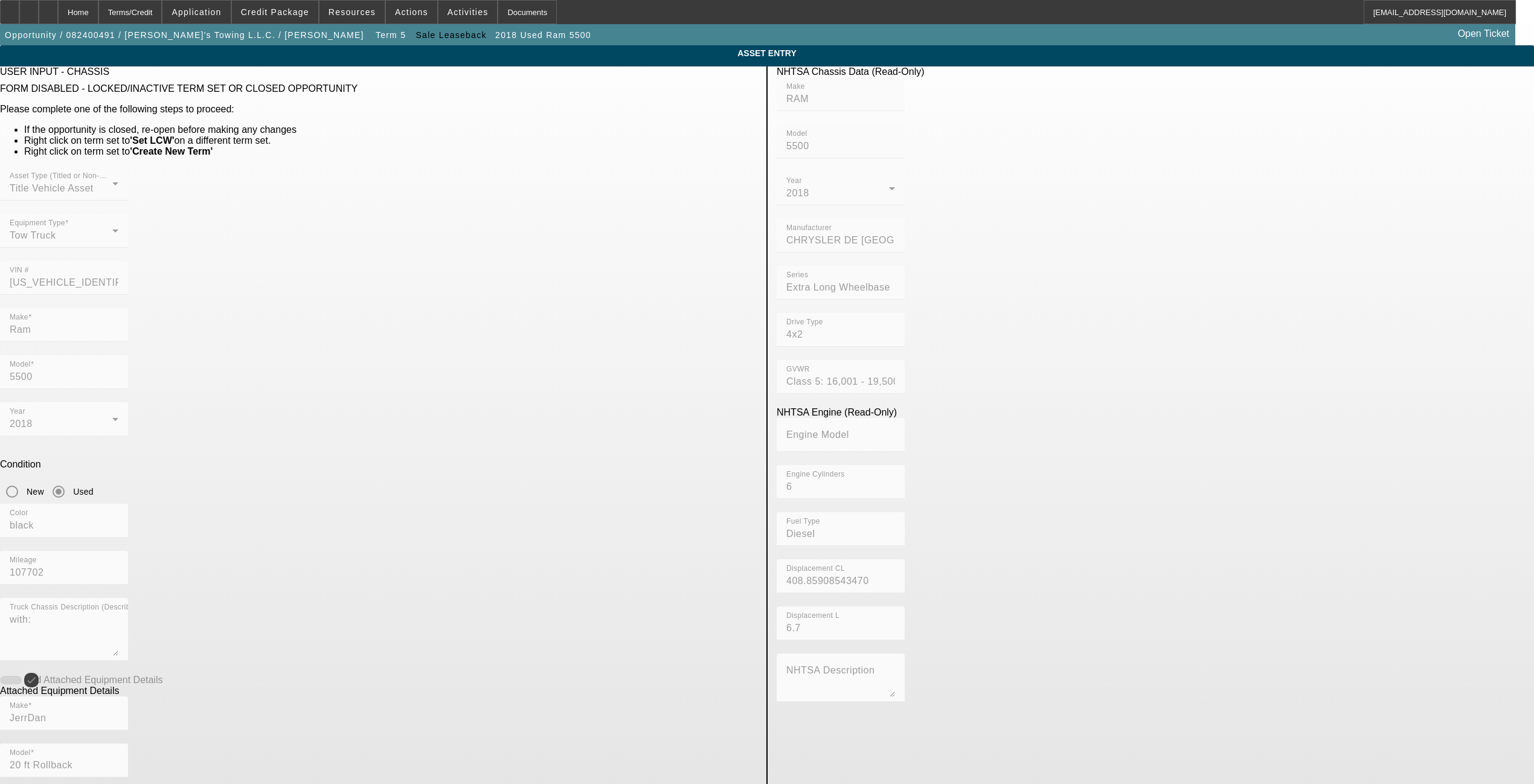
click at [558, 256] on div "Asset Type (Titled or Non-Titled) Title Vehicle Asset Equipment Type Tow Truck …" at bounding box center [378, 237] width 757 height 141
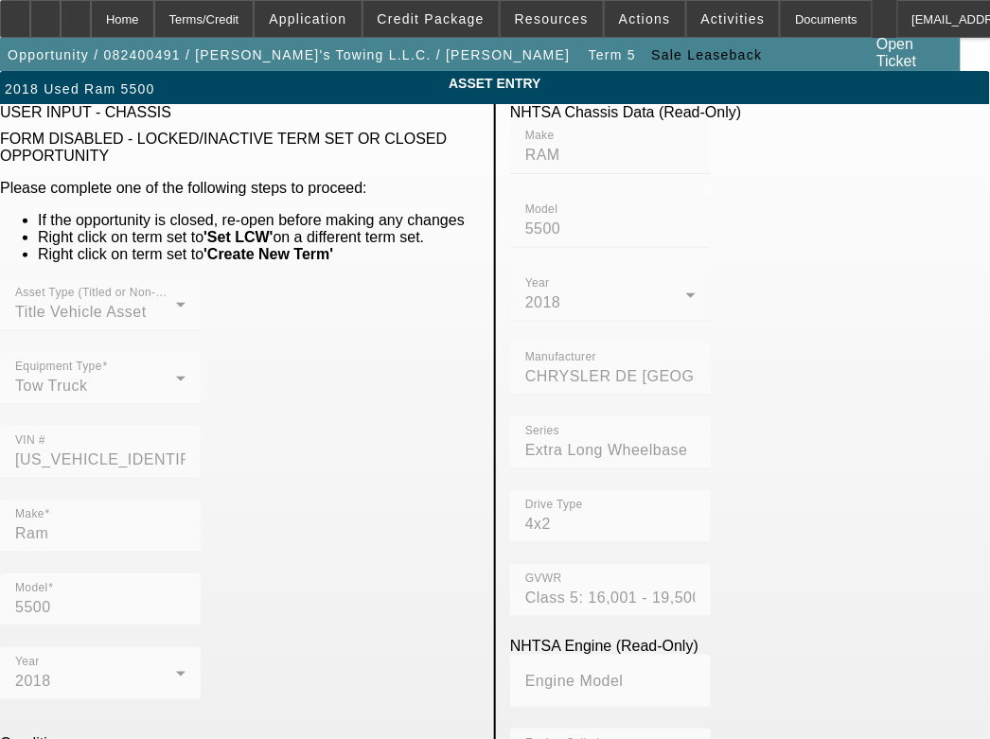
drag, startPoint x: 806, startPoint y: 250, endPoint x: 751, endPoint y: 0, distance: 255.8
click at [596, 351] on mat-label "Manufacturer" at bounding box center [560, 357] width 71 height 12
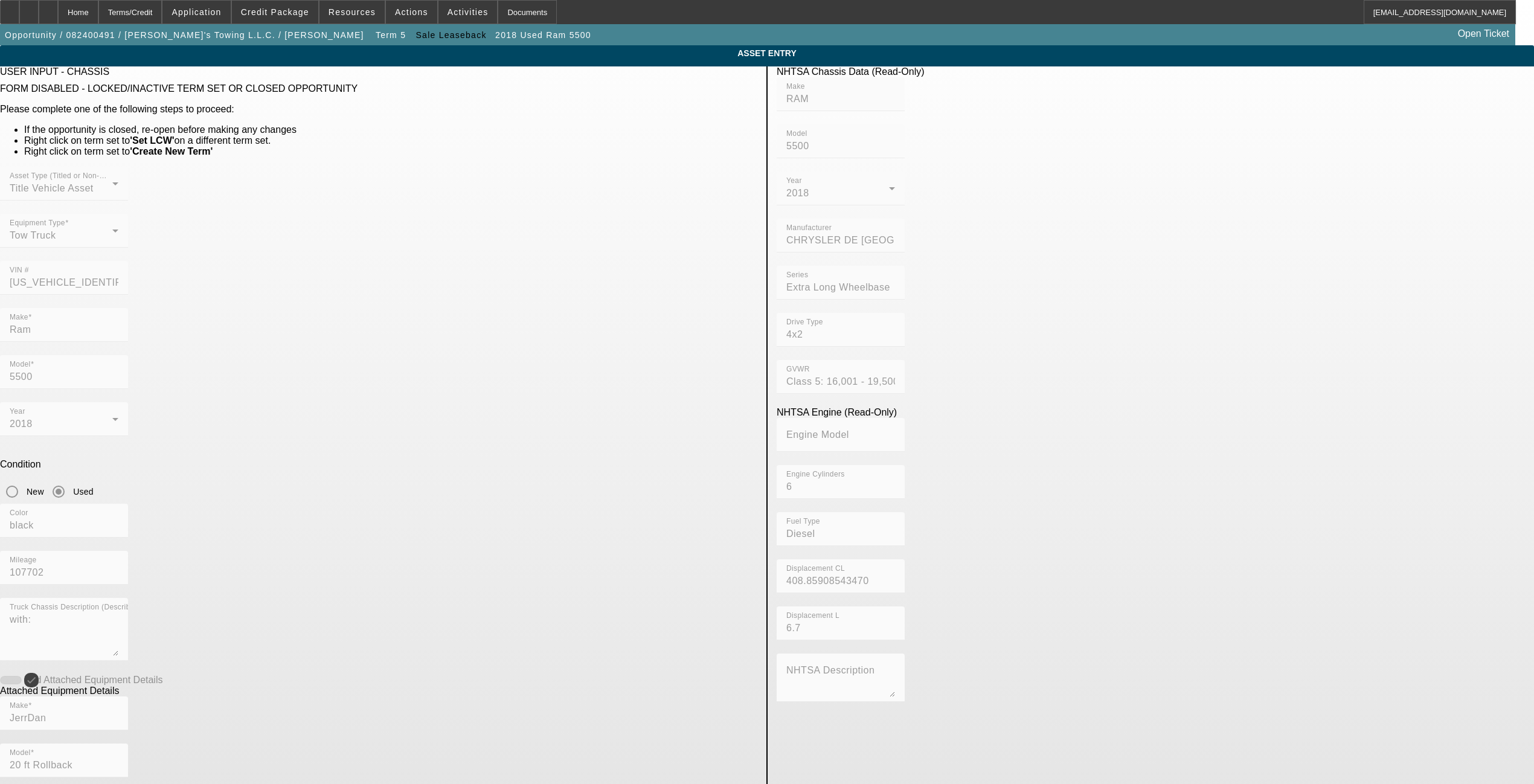
click at [586, 249] on div "Asset Type (Titled or Non-Titled) Title Vehicle Asset Equipment Type Tow Truck …" at bounding box center [378, 237] width 757 height 141
click at [98, 12] on div "Home" at bounding box center [78, 12] width 40 height 24
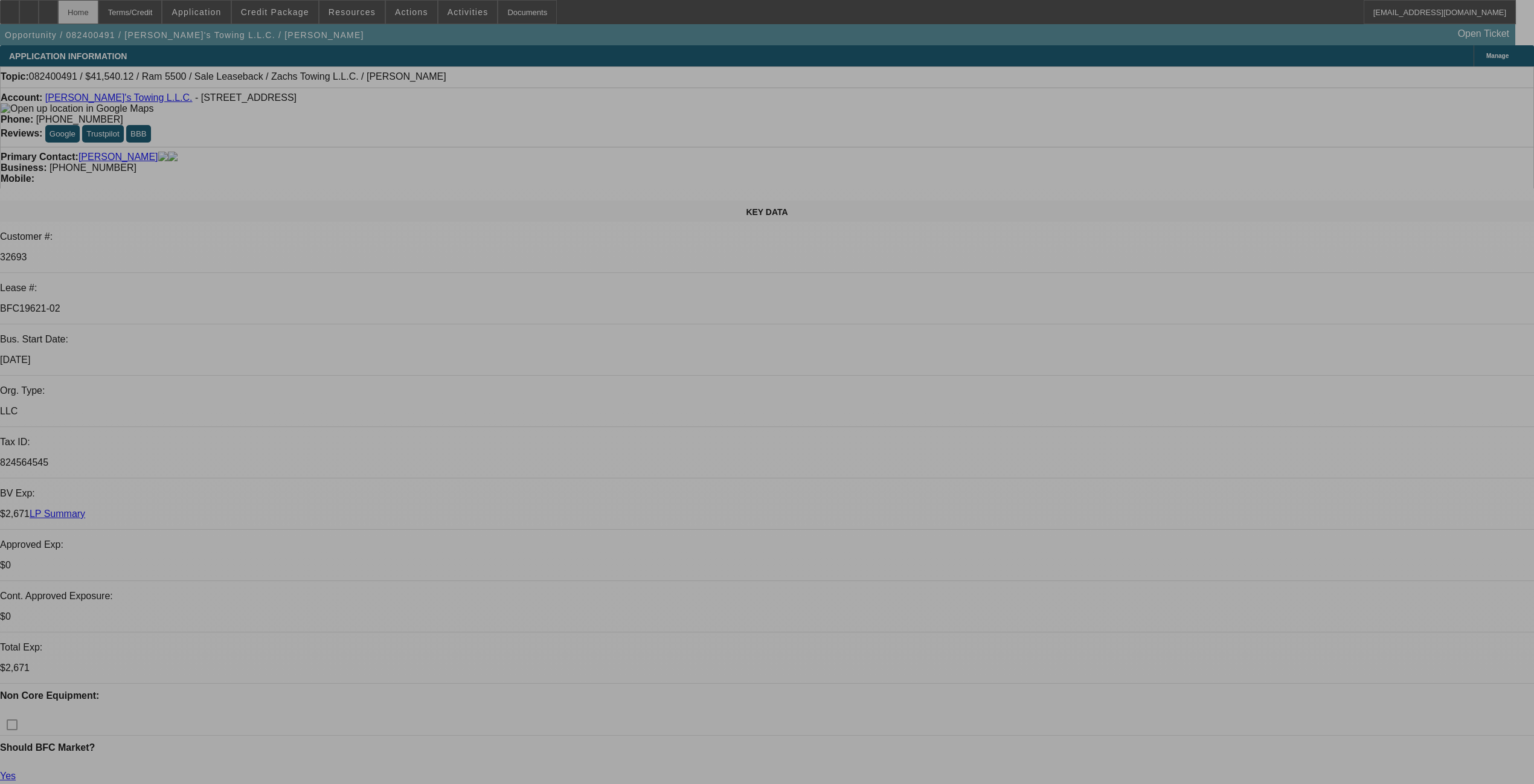
select select "0"
select select "2"
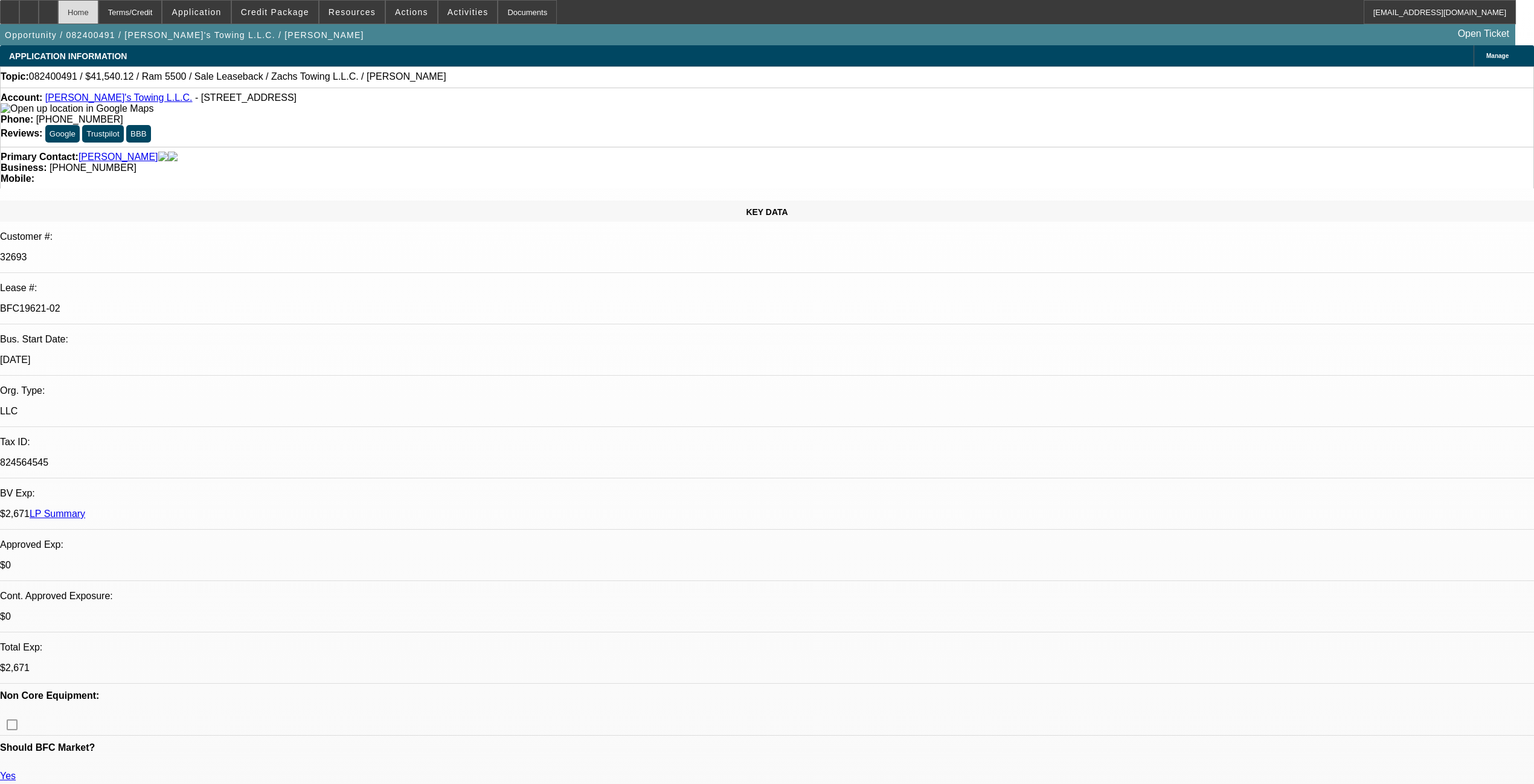
select select "2"
select select "0.1"
select select "4"
select select "0"
select select "2"
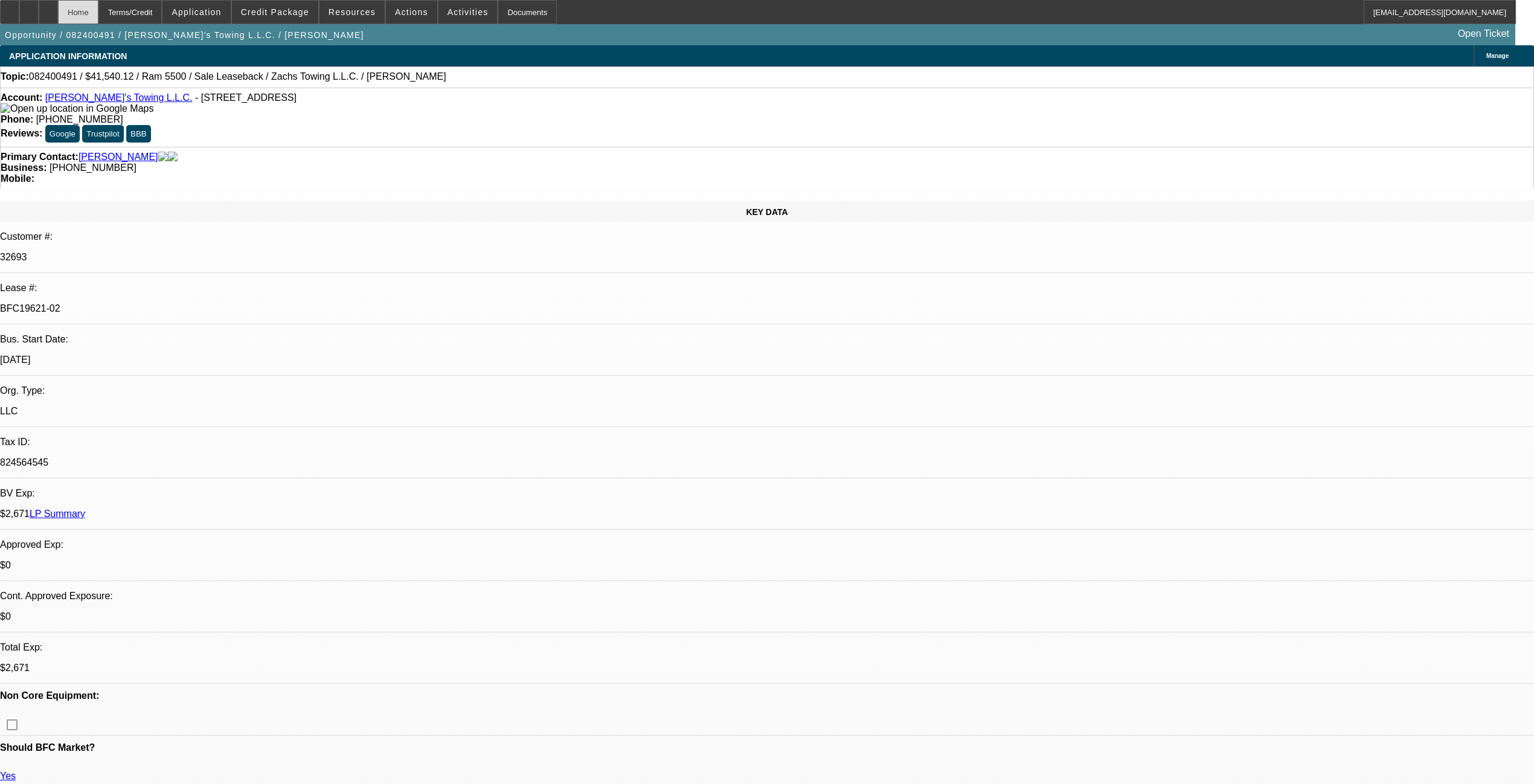
select select "2"
select select "0.1"
select select "4"
select select "0"
select select "2"
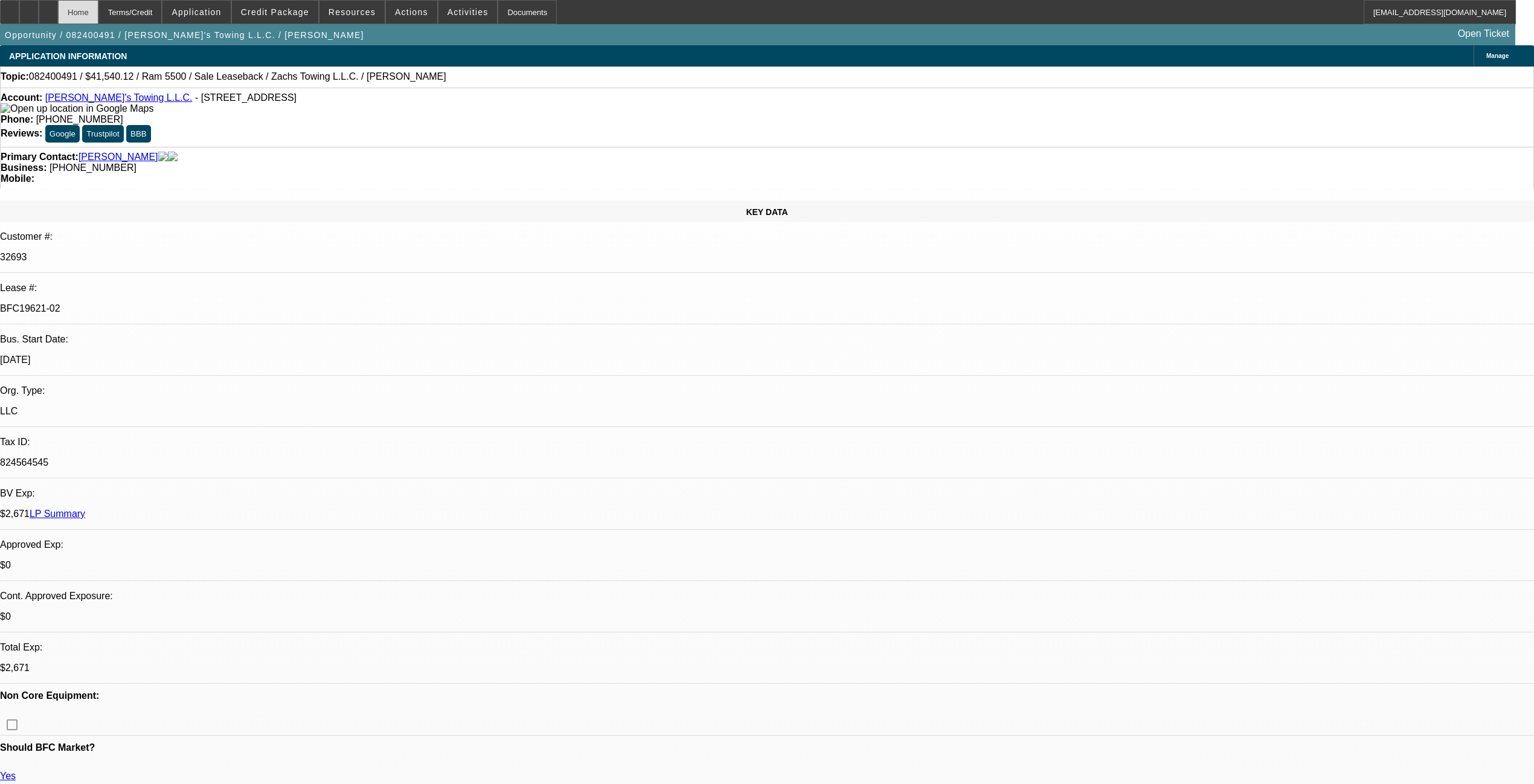
select select "2"
select select "0.1"
select select "4"
select select "0"
select select "2"
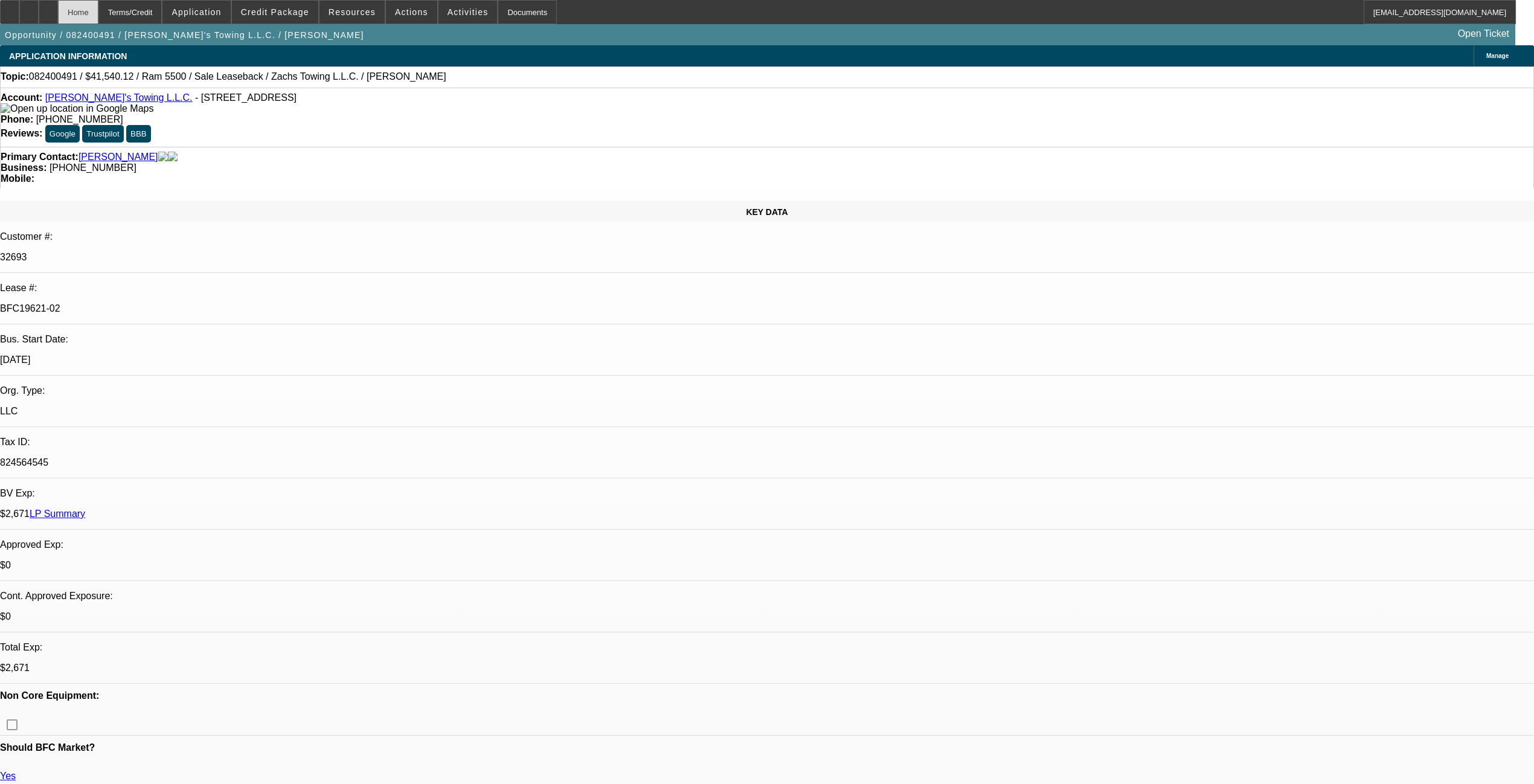
select select "2"
select select "0"
select select "6"
click at [19, 1] on div at bounding box center [10, 12] width 19 height 24
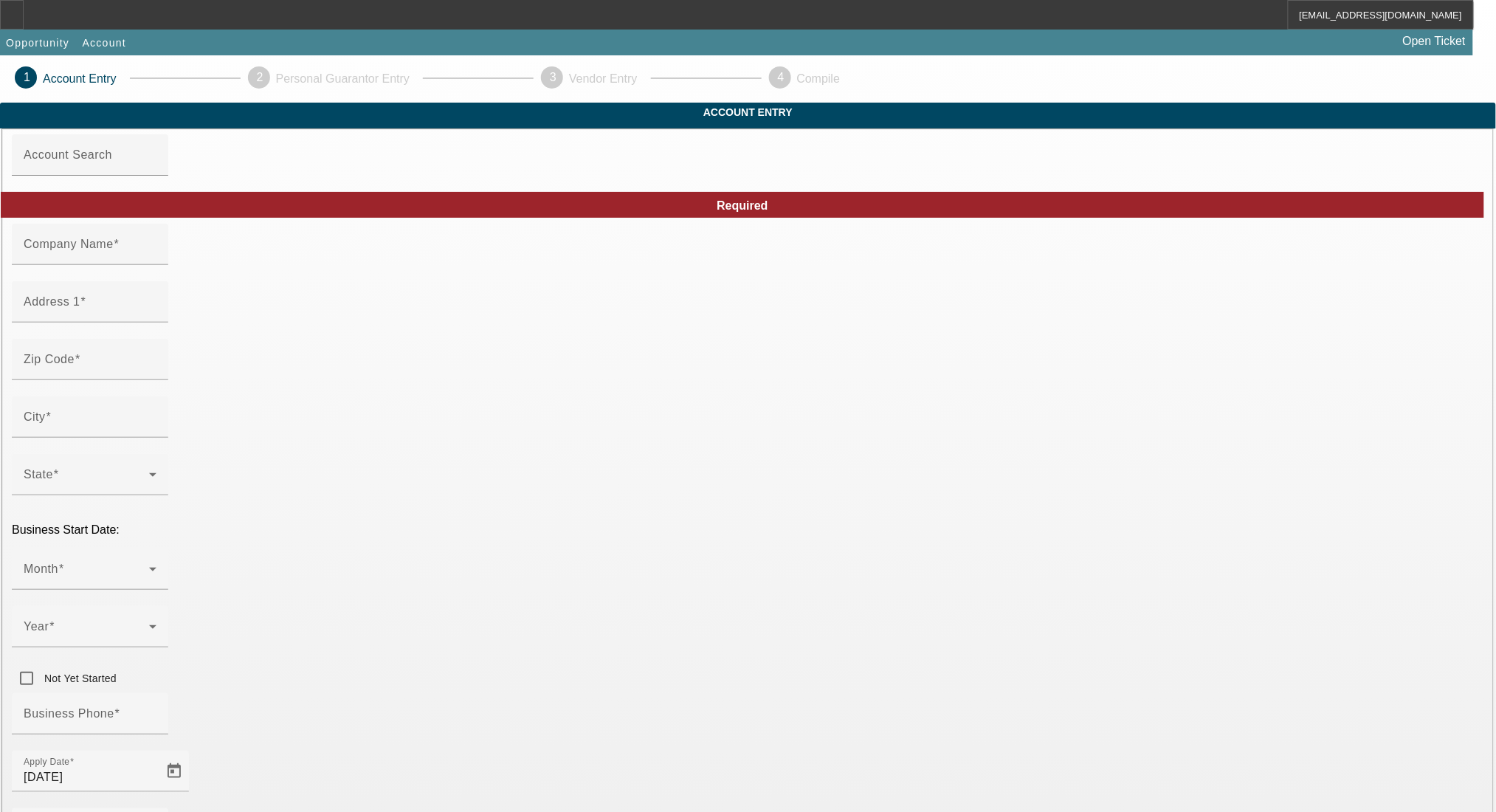
type input "[PERSON_NAME]'s Towing L.L.C."
type input "[STREET_ADDRESS]"
type input "43935"
type input "Martins Ferry"
type input "[PHONE_NUMBER]"
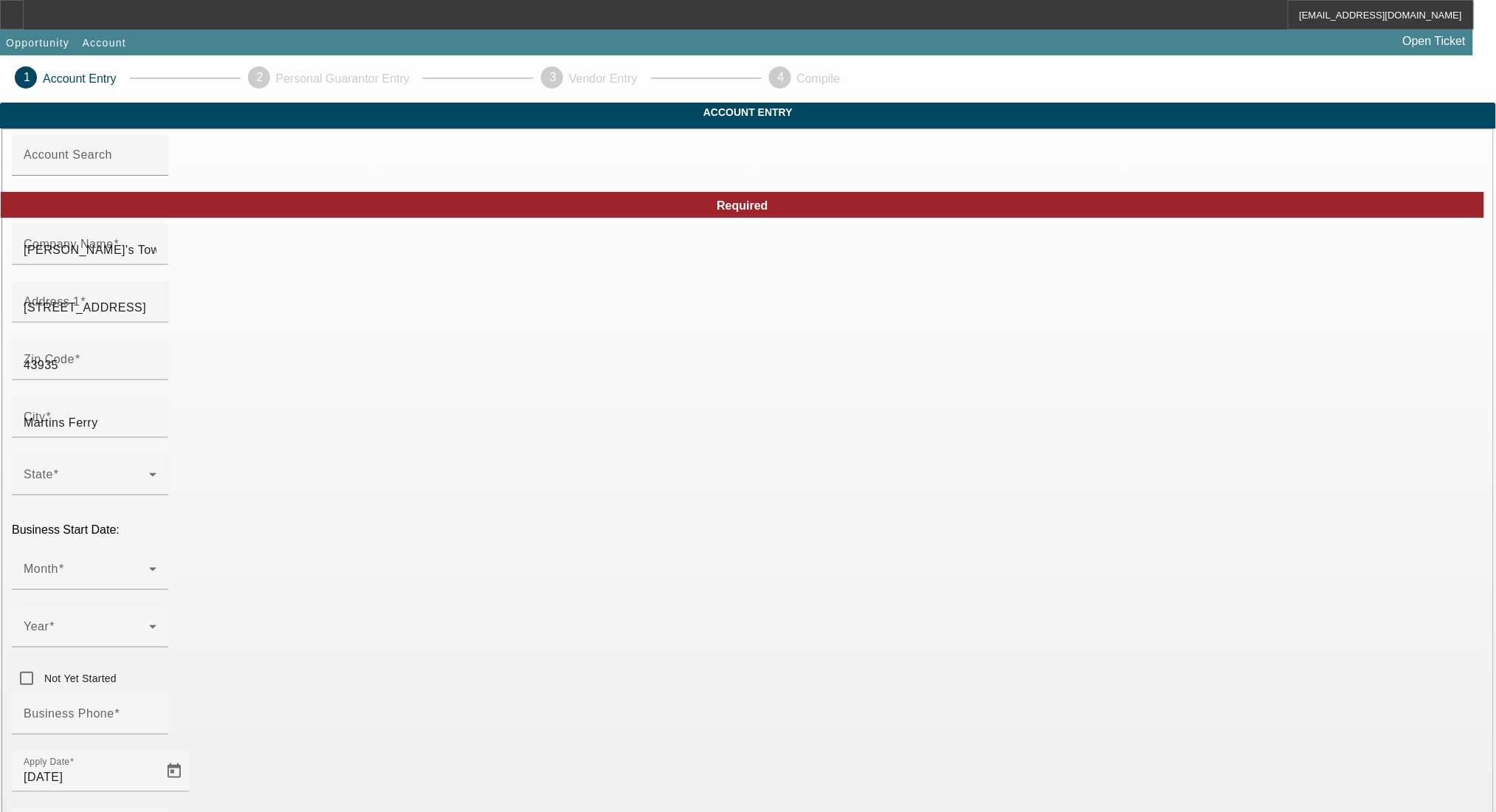
type input "[EMAIL_ADDRESS][DOMAIN_NAME]"
type input "Belmont"
type input "824564545"
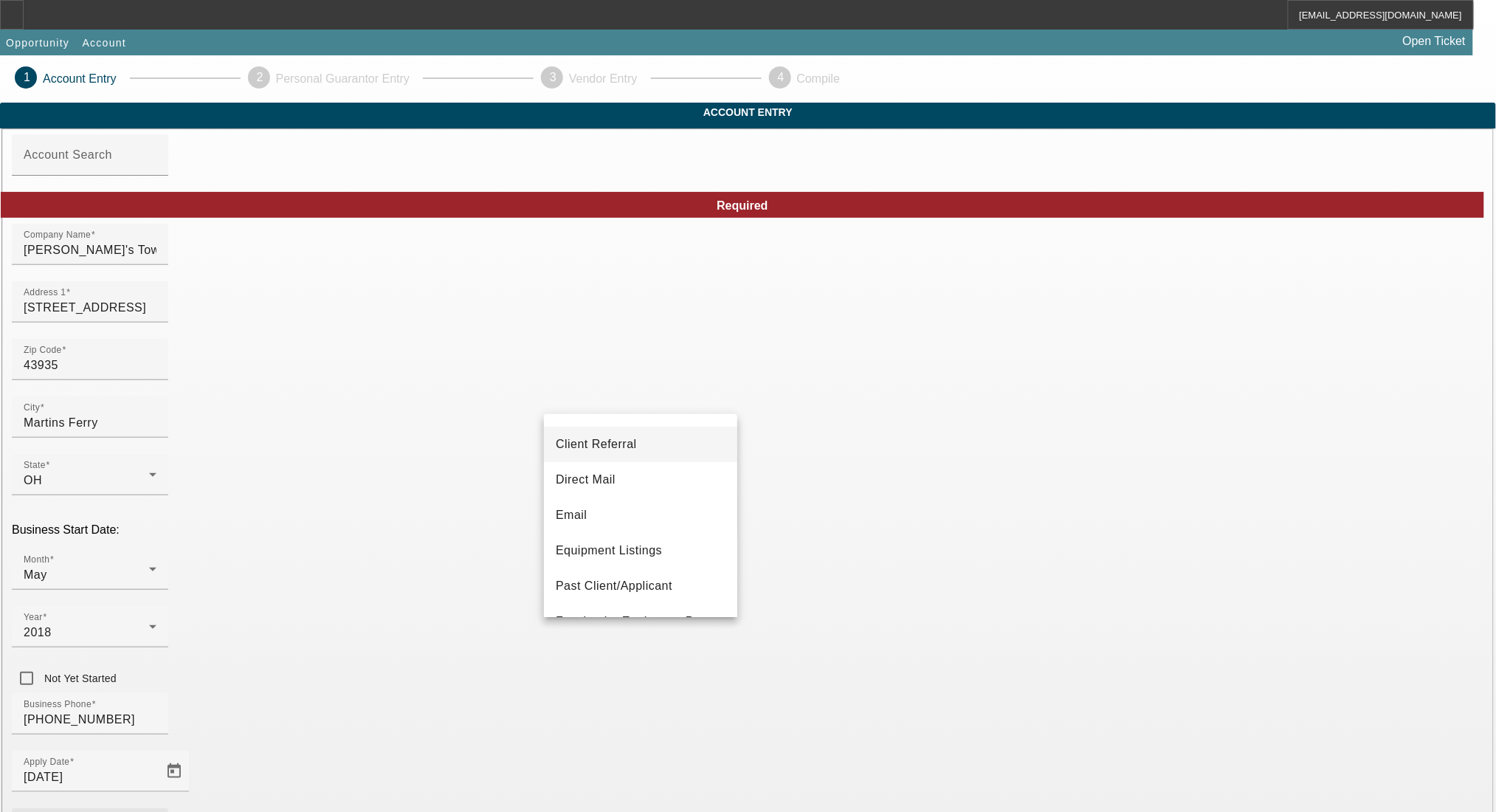
scroll to position [98, 0]
click at [638, 557] on span "Past Client/Applicant" at bounding box center [615, 552] width 117 height 18
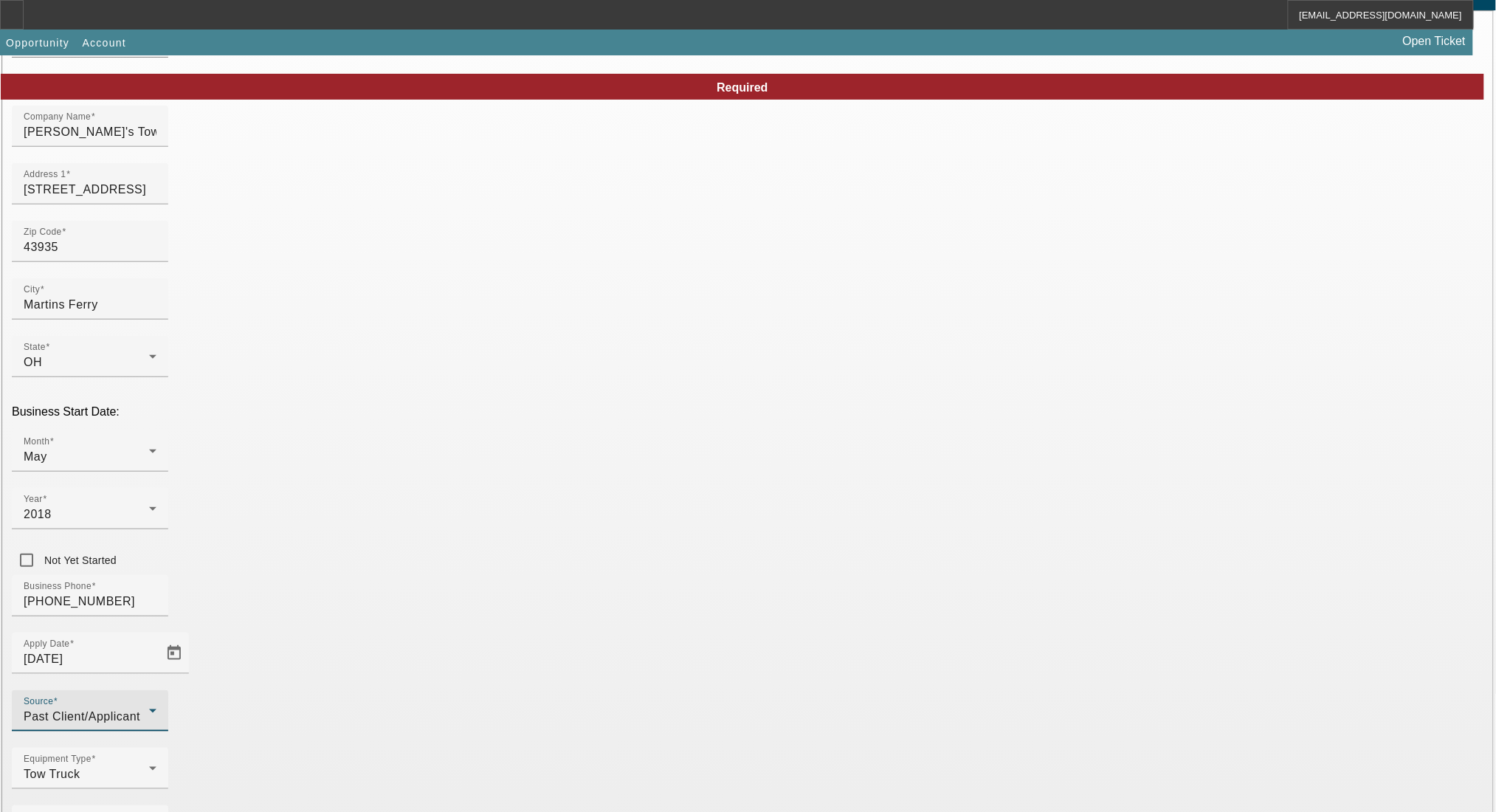
scroll to position [120, 0]
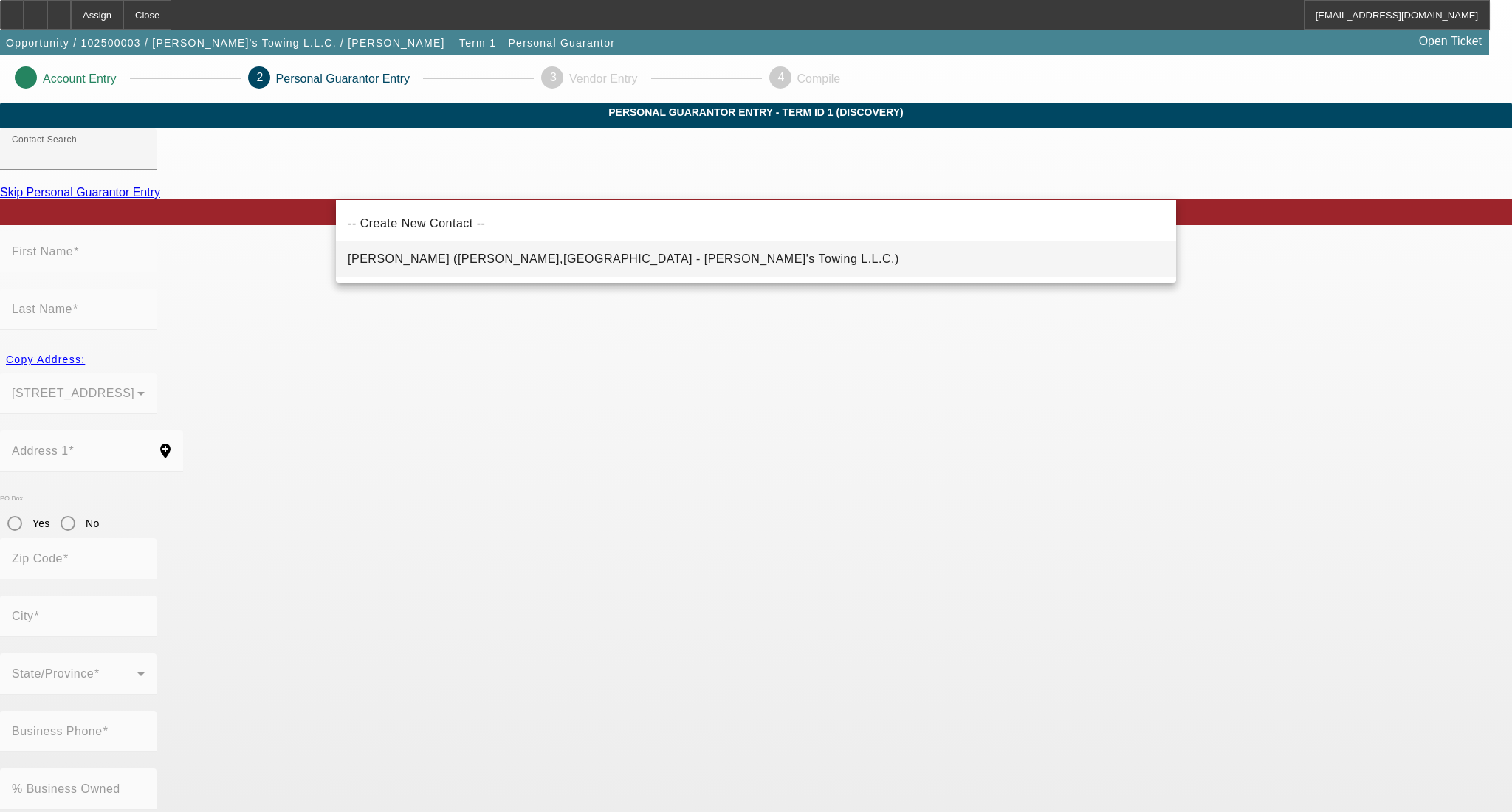
click at [534, 260] on span "Frye, Zachary (Martins Ferry,OH - Zach's Towing L.L.C.)" at bounding box center [623, 259] width 552 height 12
type input "Frye, Zachary (Martins Ferry,OH - Zach's Towing L.L.C.)"
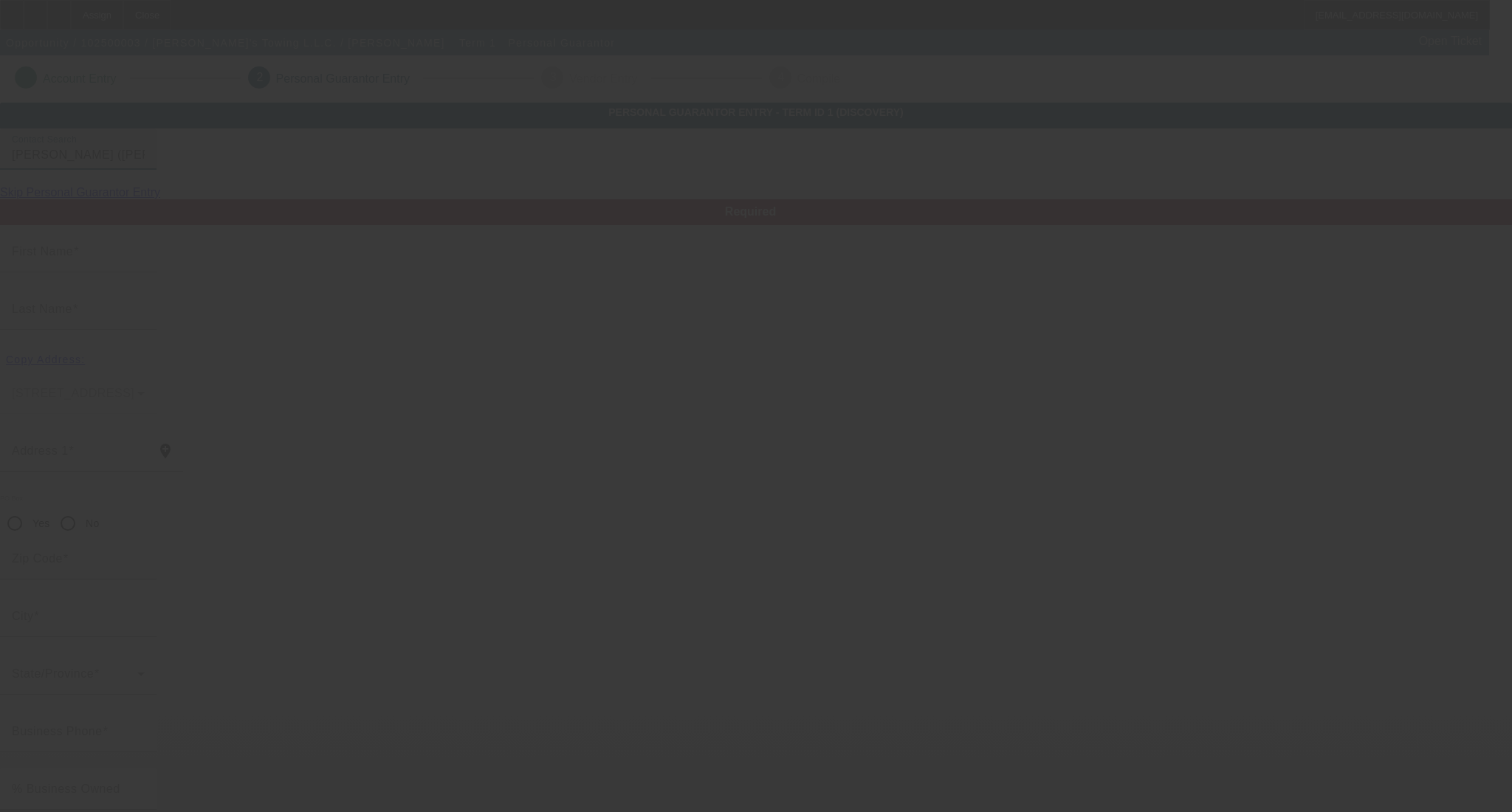
type input "Zachary"
type input "Frye"
type input "726 Broadway St"
radio input "true"
type input "43935"
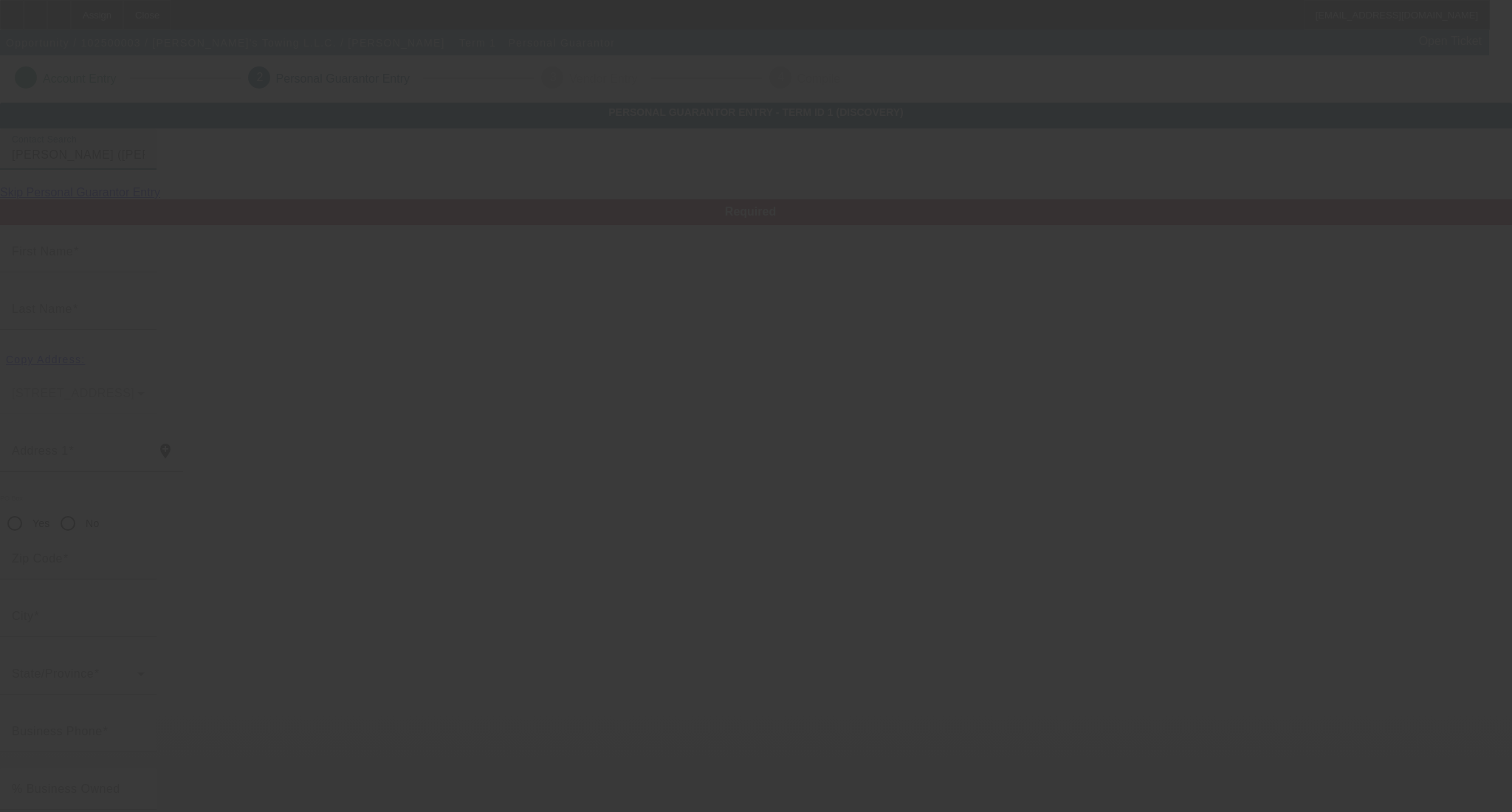
type input "Martins Ferry"
type input "(740) 338-0170"
type input "100"
type input "296-80-5549"
type input "zachstowing@yahoo.com"
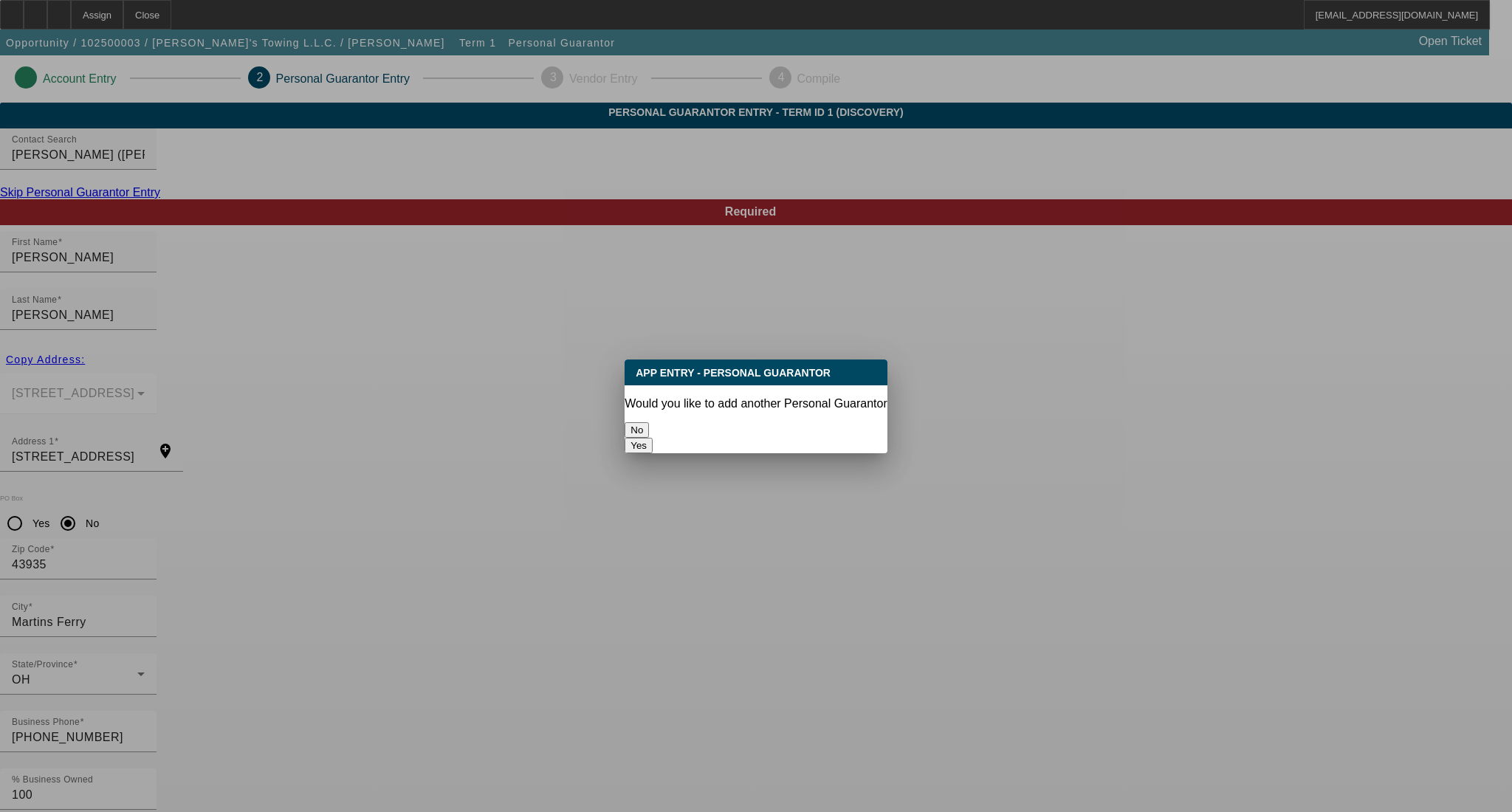
click at [649, 422] on button "No" at bounding box center [637, 430] width 24 height 16
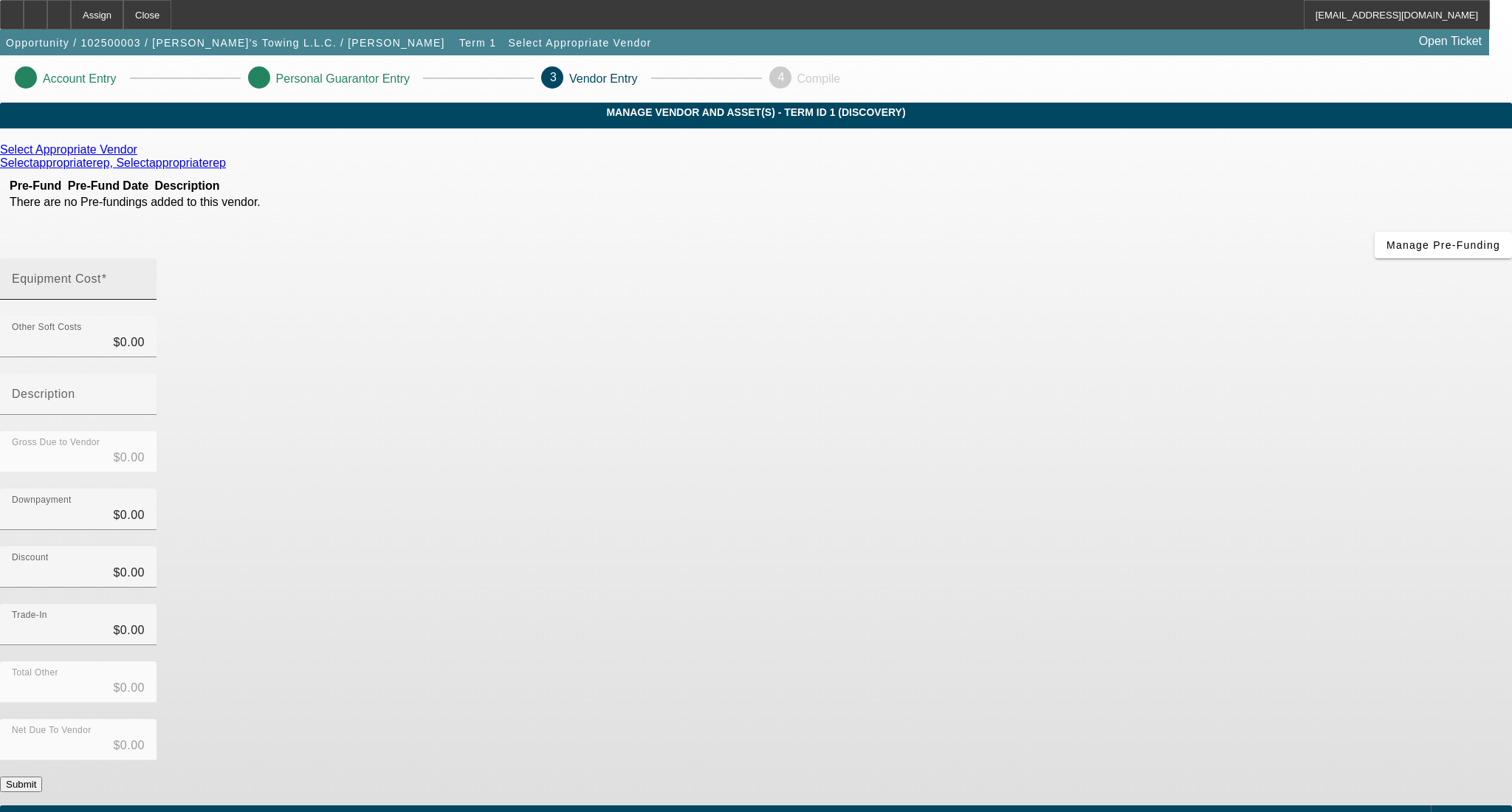
click at [145, 258] on div "Equipment Cost" at bounding box center [78, 278] width 133 height 41
type input "6"
type input "$6.00"
type input "64"
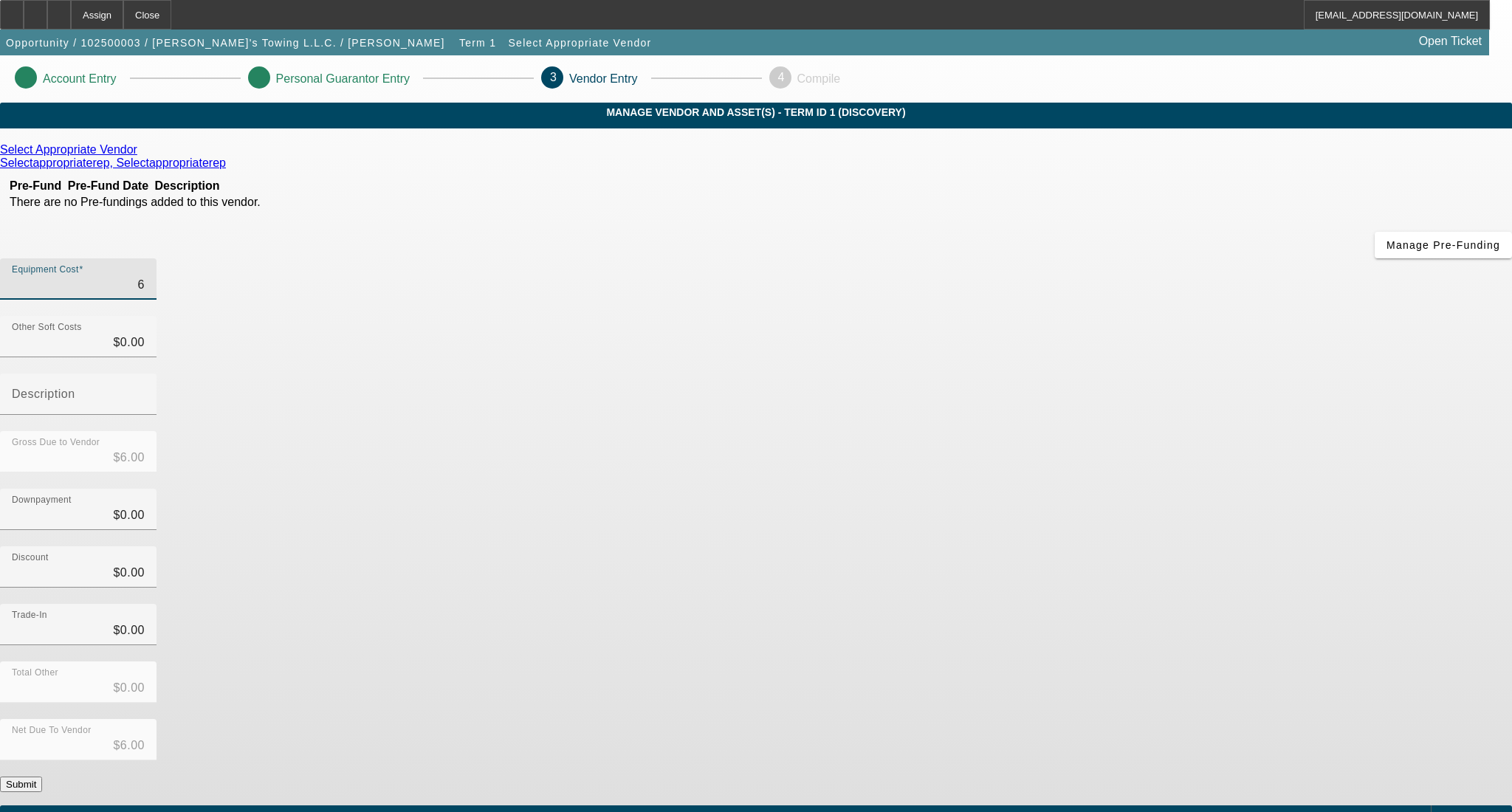
type input "$64.00"
type input "640"
type input "$640.00"
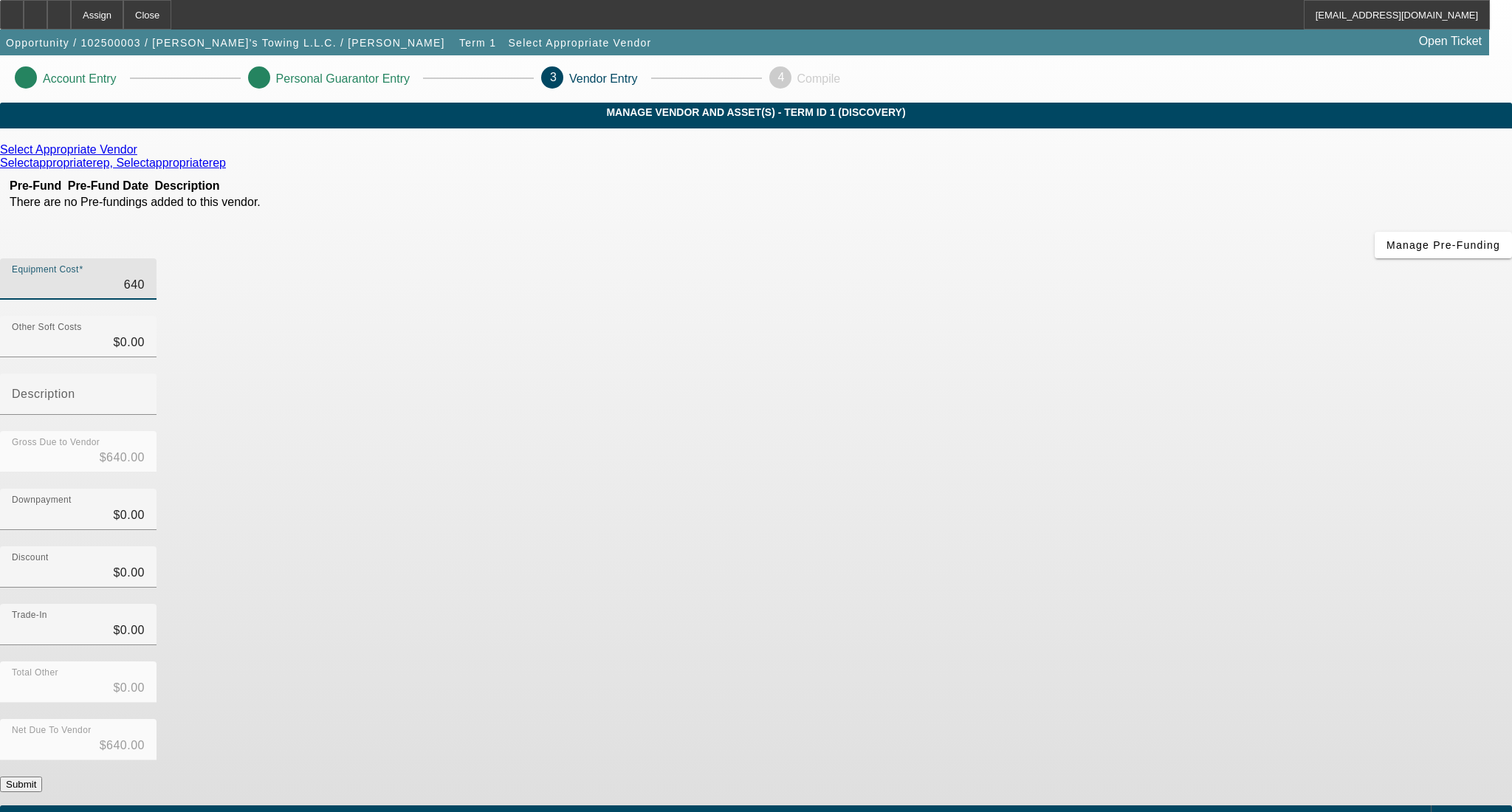
type input "6400"
type input "$6,400.00"
type input "64000"
type input "$64,000.00"
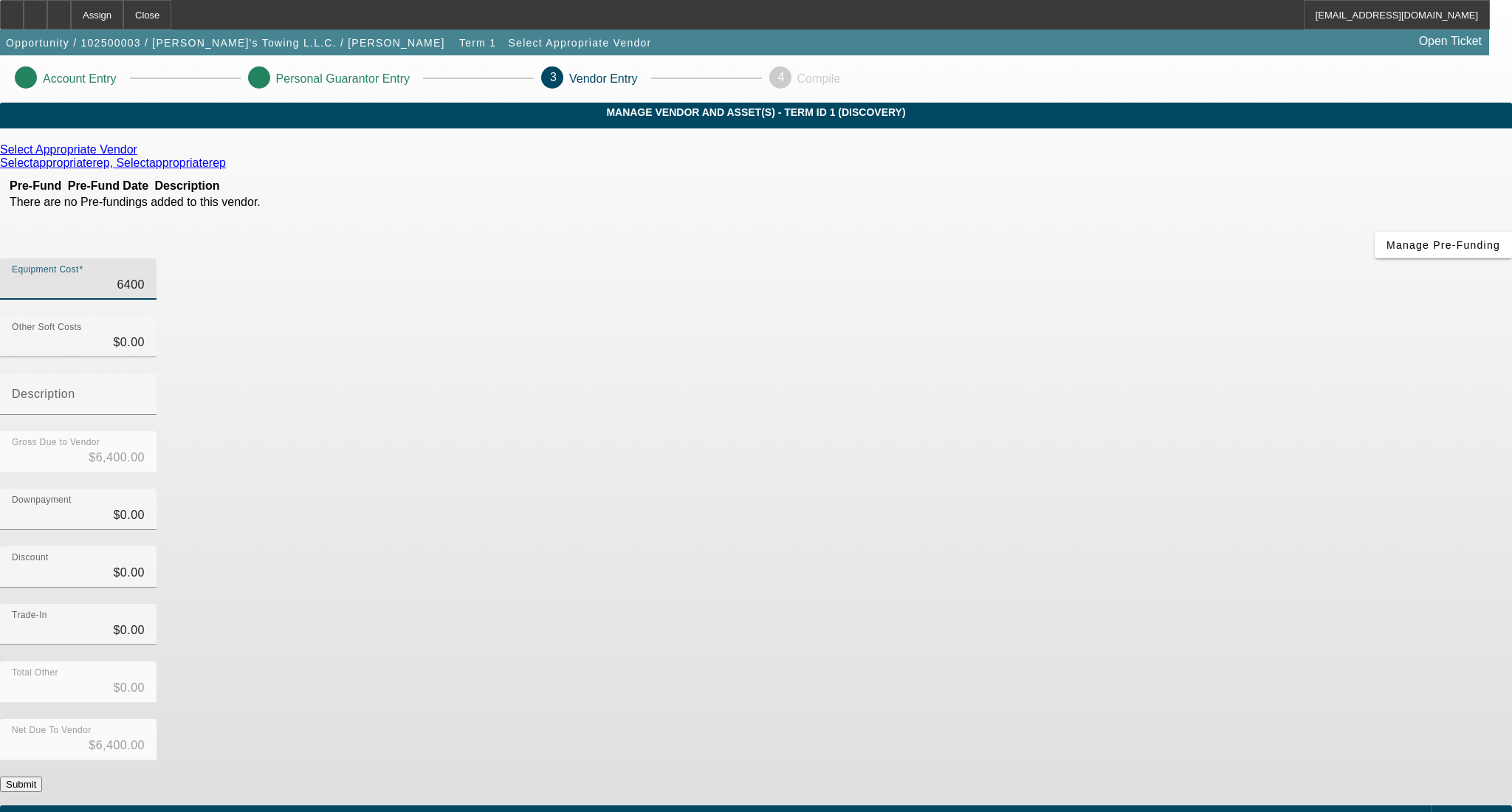
type input "$64,000.00"
click at [1060, 604] on div "Trade-In $0.00" at bounding box center [756, 633] width 1512 height 58
click at [1090, 719] on div "Net Due To Vendor $64,000.00" at bounding box center [756, 748] width 1512 height 58
click at [42, 777] on button "Submit" at bounding box center [21, 785] width 42 height 16
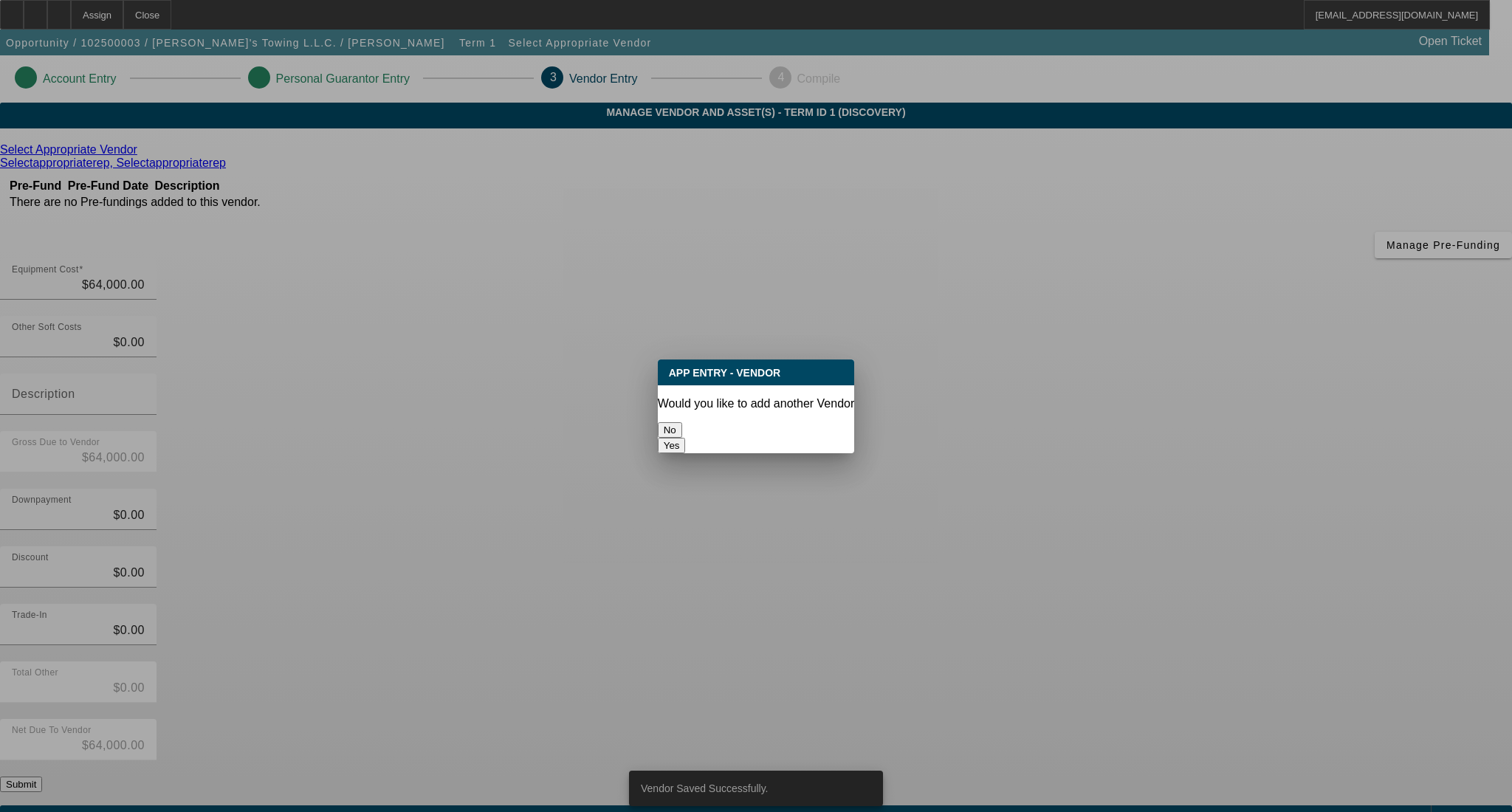
click at [712, 436] on div "No" at bounding box center [756, 430] width 197 height 16
click at [683, 431] on button "No" at bounding box center [669, 430] width 24 height 16
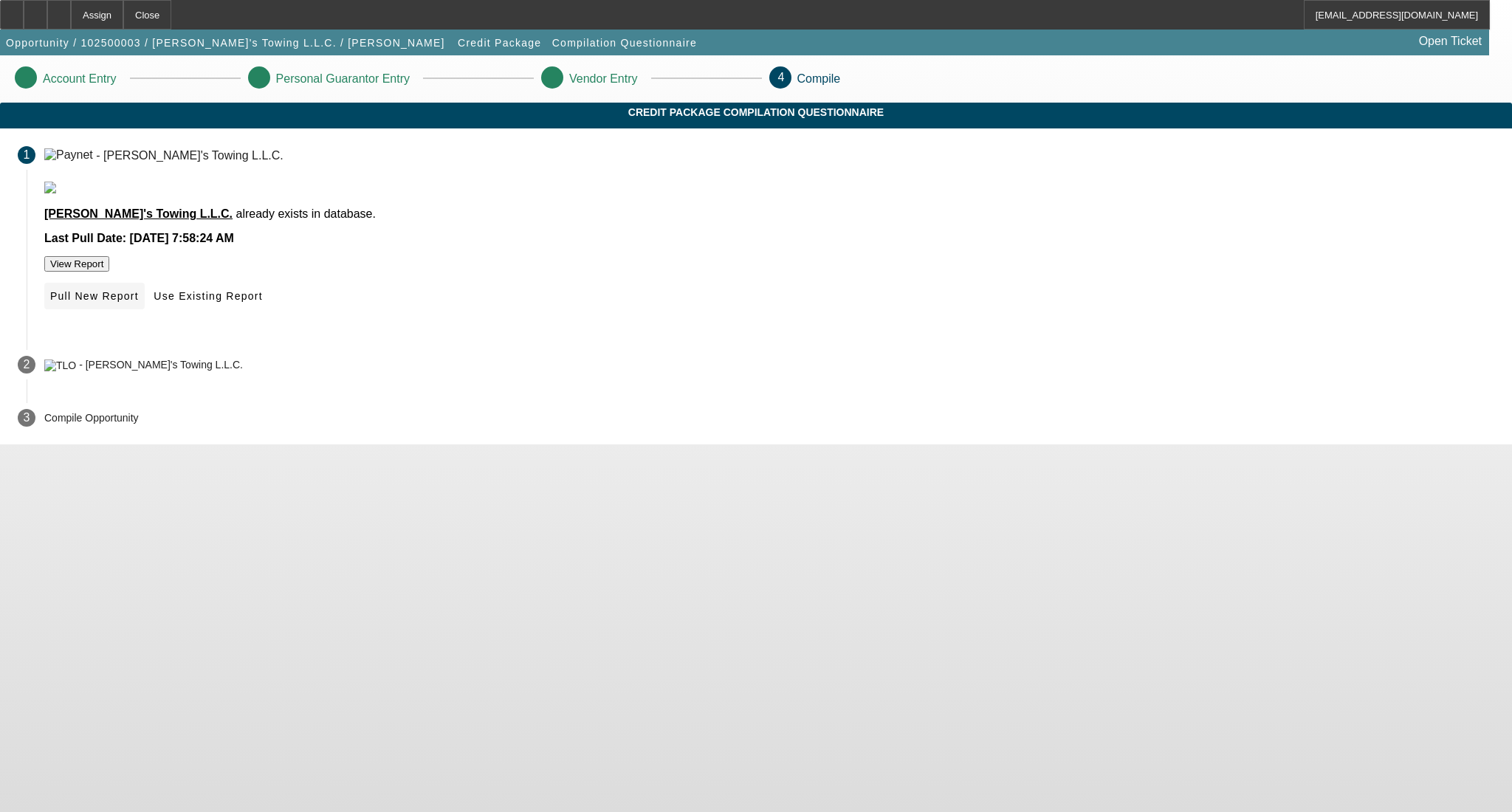
click at [139, 302] on span "Pull New Report" at bounding box center [94, 296] width 89 height 12
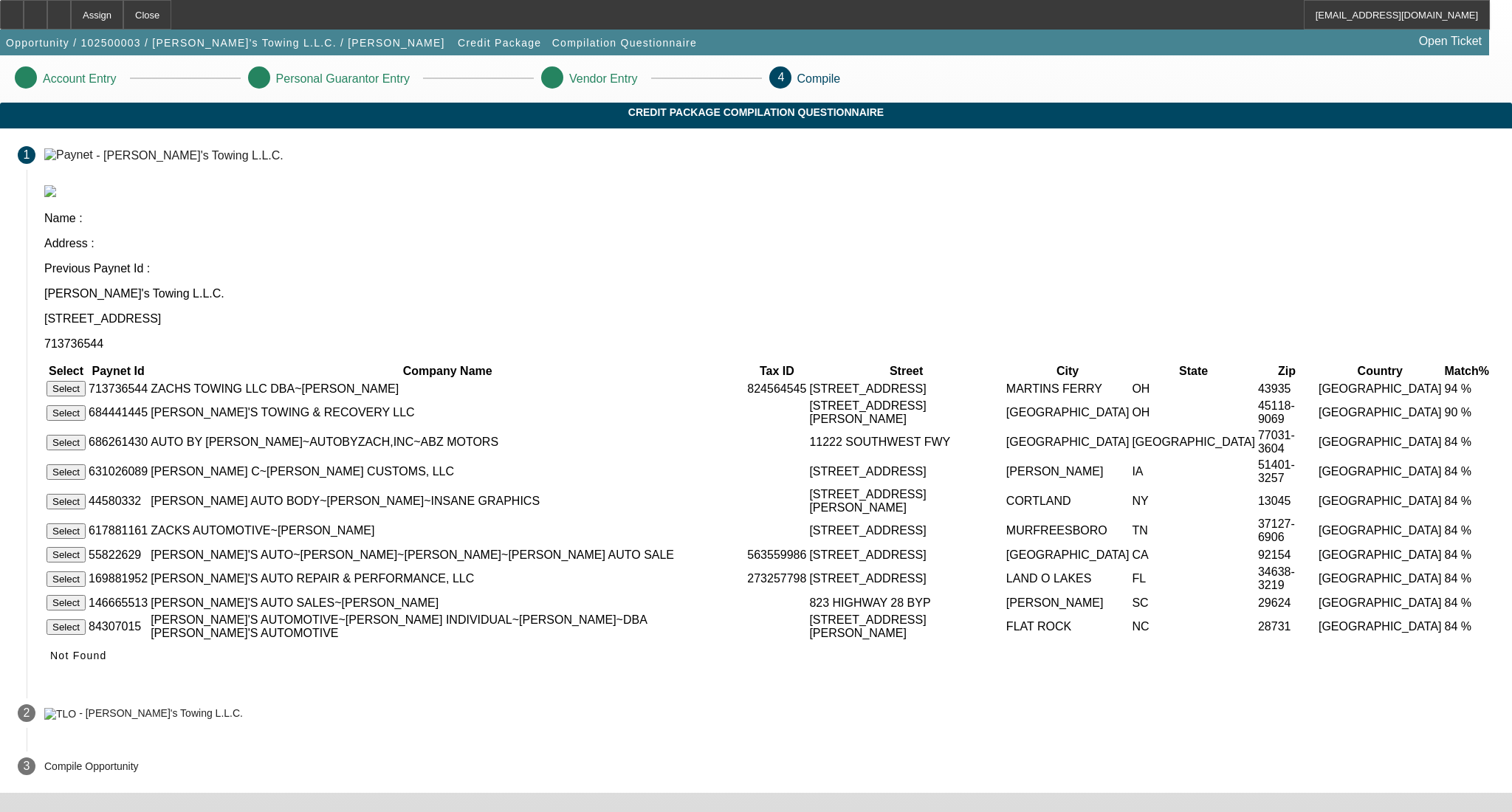
click at [86, 381] on button "Select" at bounding box center [66, 388] width 39 height 16
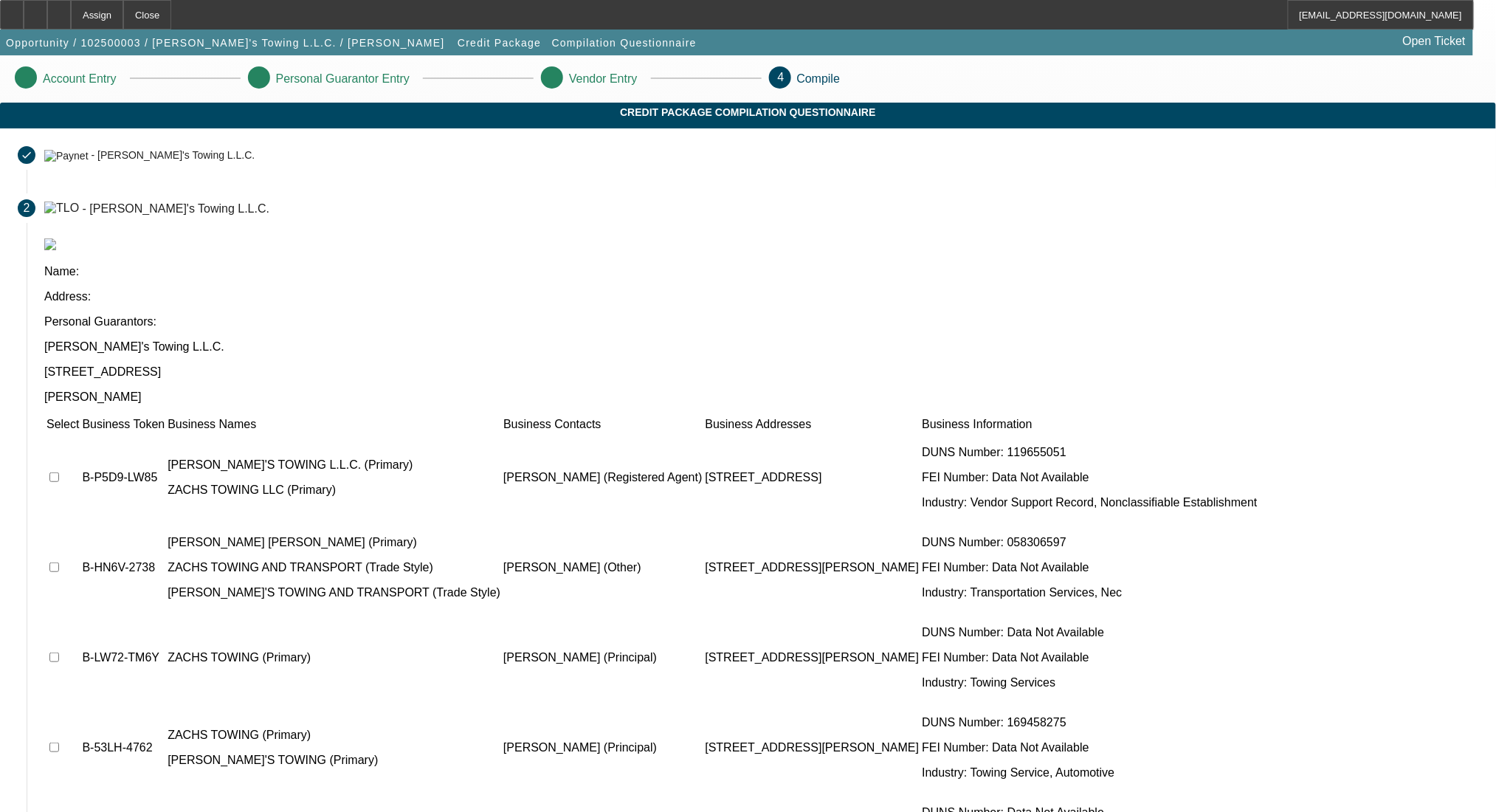
click at [59, 473] on input "checkbox" at bounding box center [54, 477] width 9 height 9
checkbox input "true"
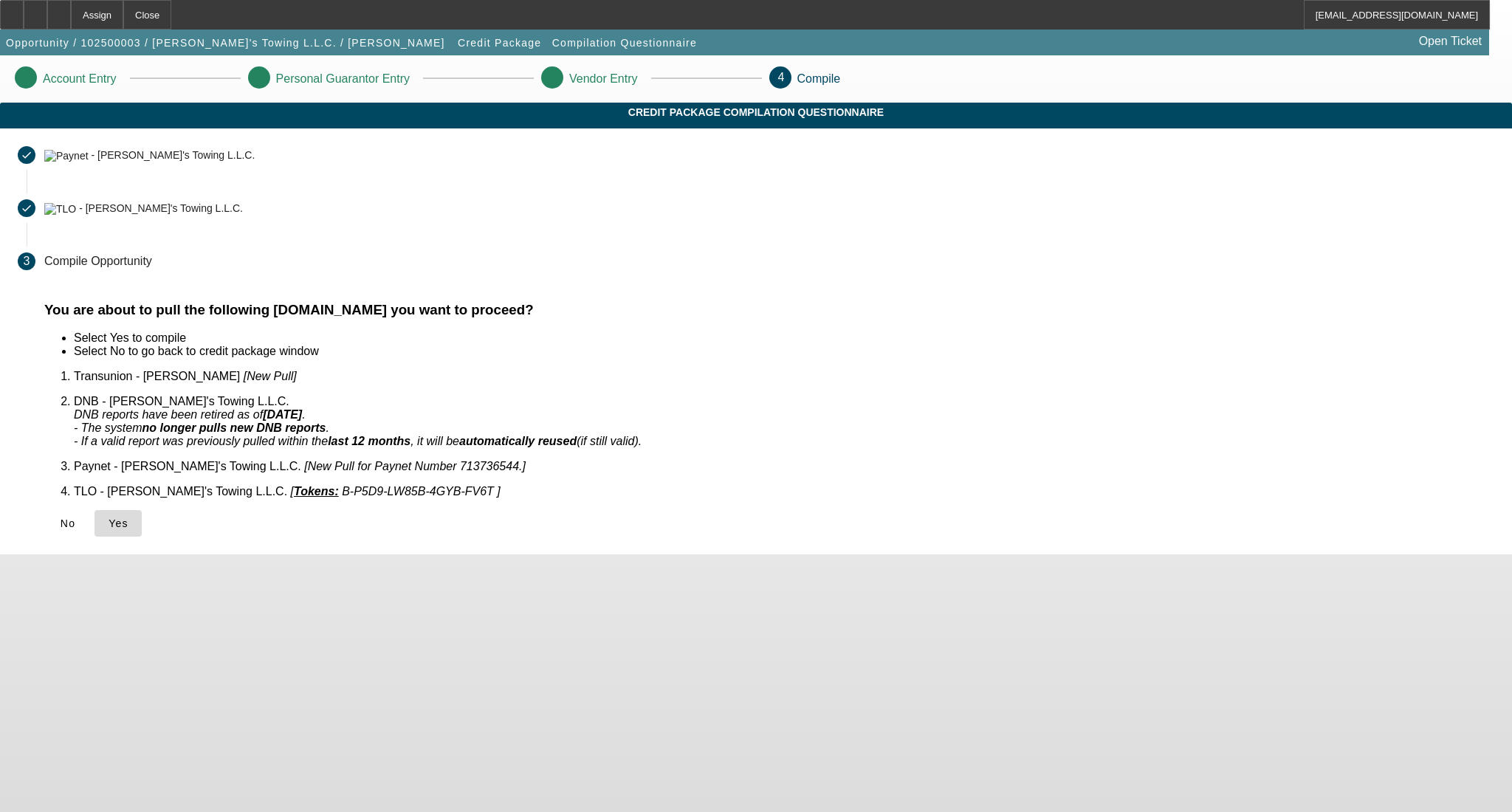
click at [129, 517] on span "Yes" at bounding box center [119, 523] width 20 height 12
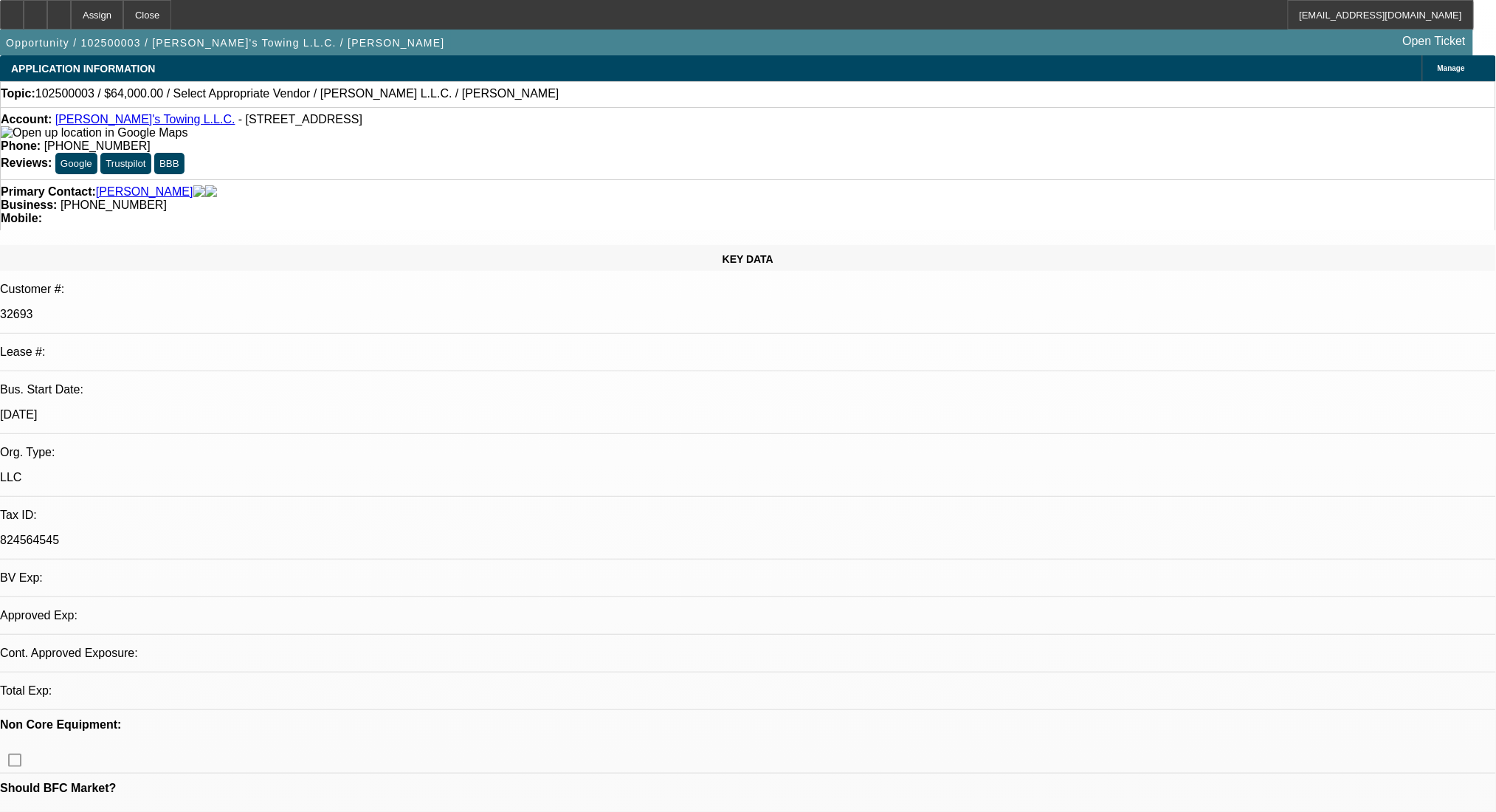
select select "0"
select select "2"
select select "0.1"
select select "4"
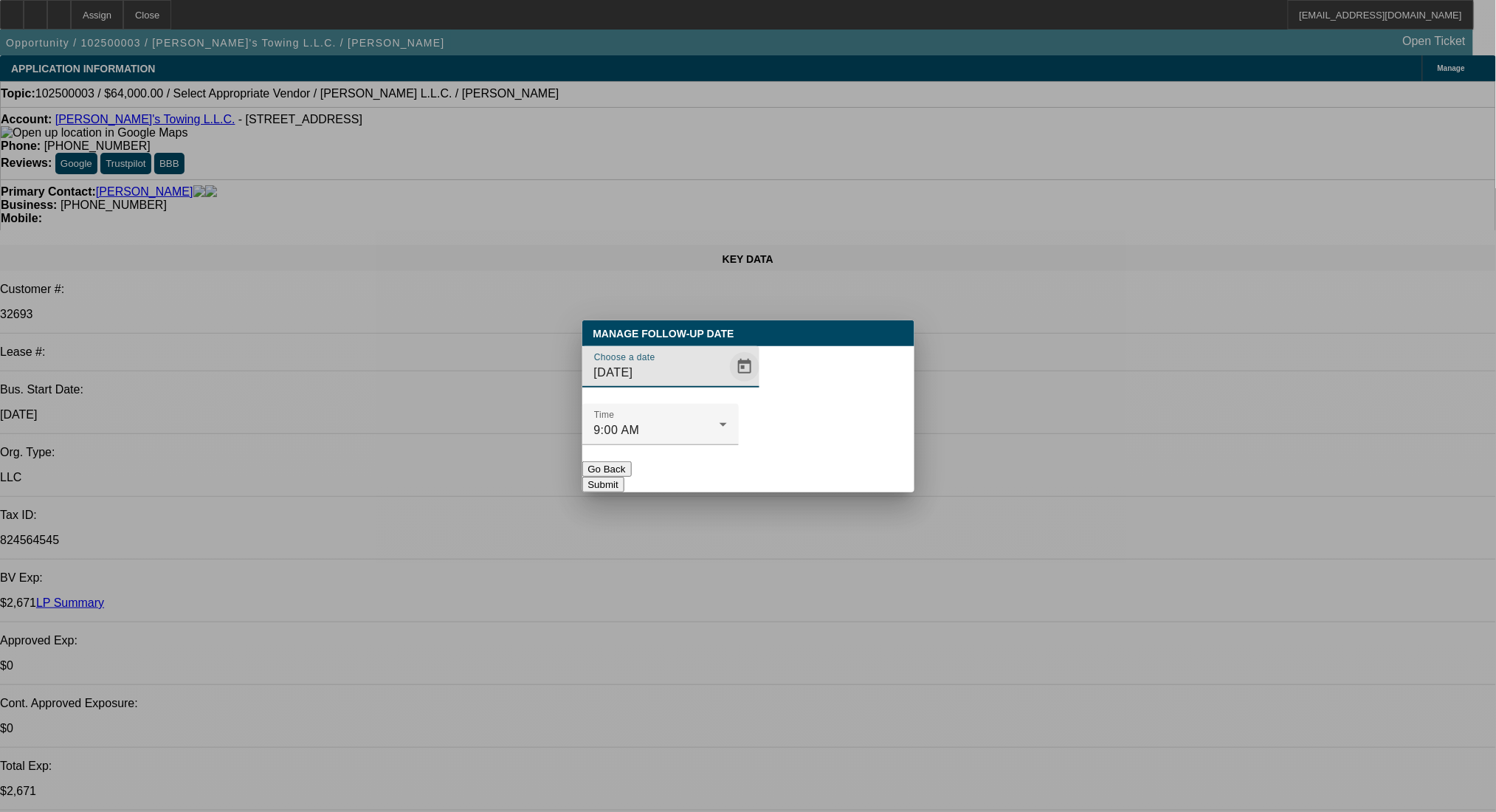
click at [727, 385] on span "Open calendar" at bounding box center [744, 367] width 35 height 35
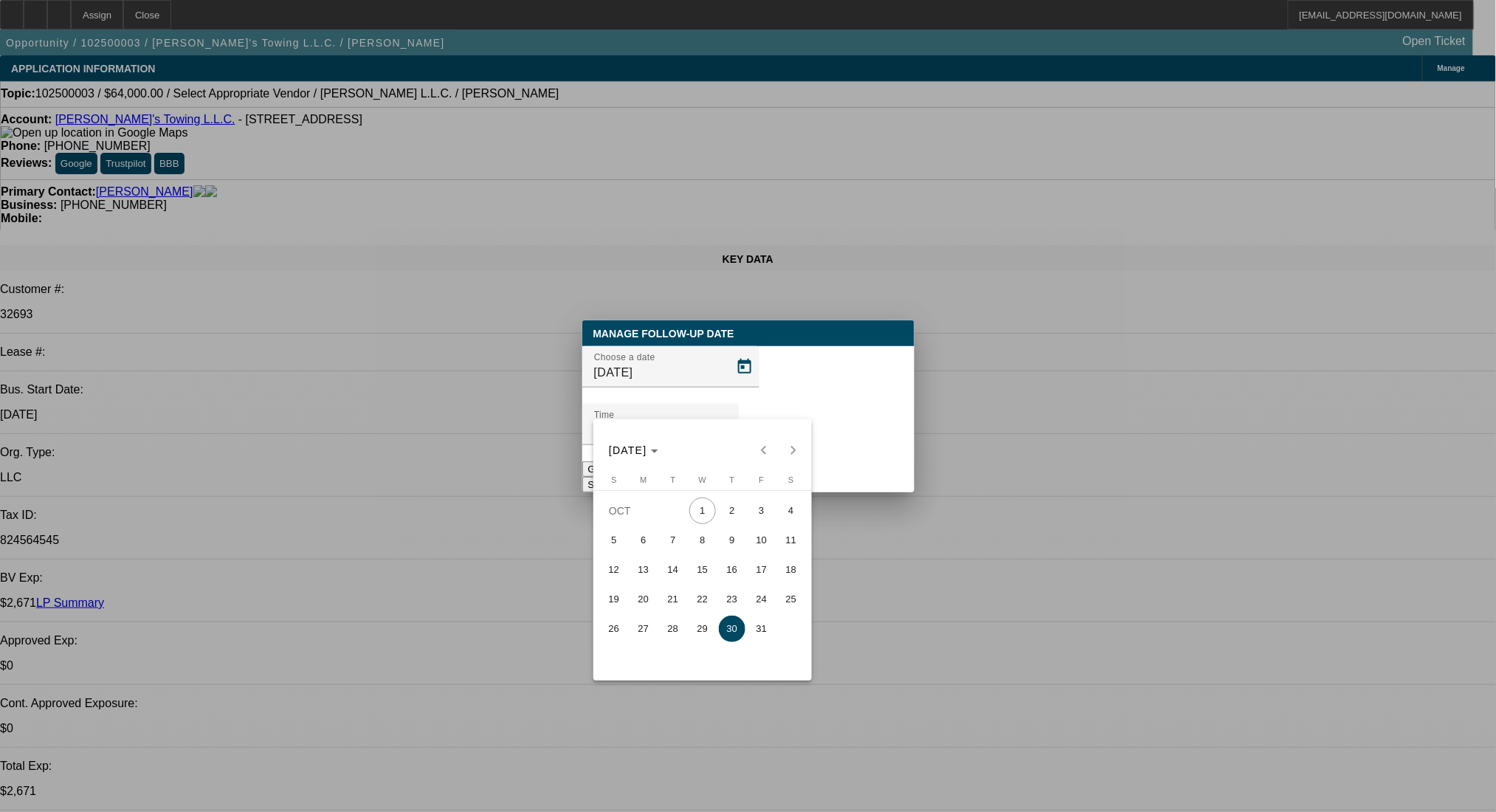
click at [793, 456] on div "OCT 2025 OCT 2025" at bounding box center [703, 450] width 211 height 30
click at [662, 569] on span "14" at bounding box center [673, 570] width 27 height 27
type input "10/14/2025"
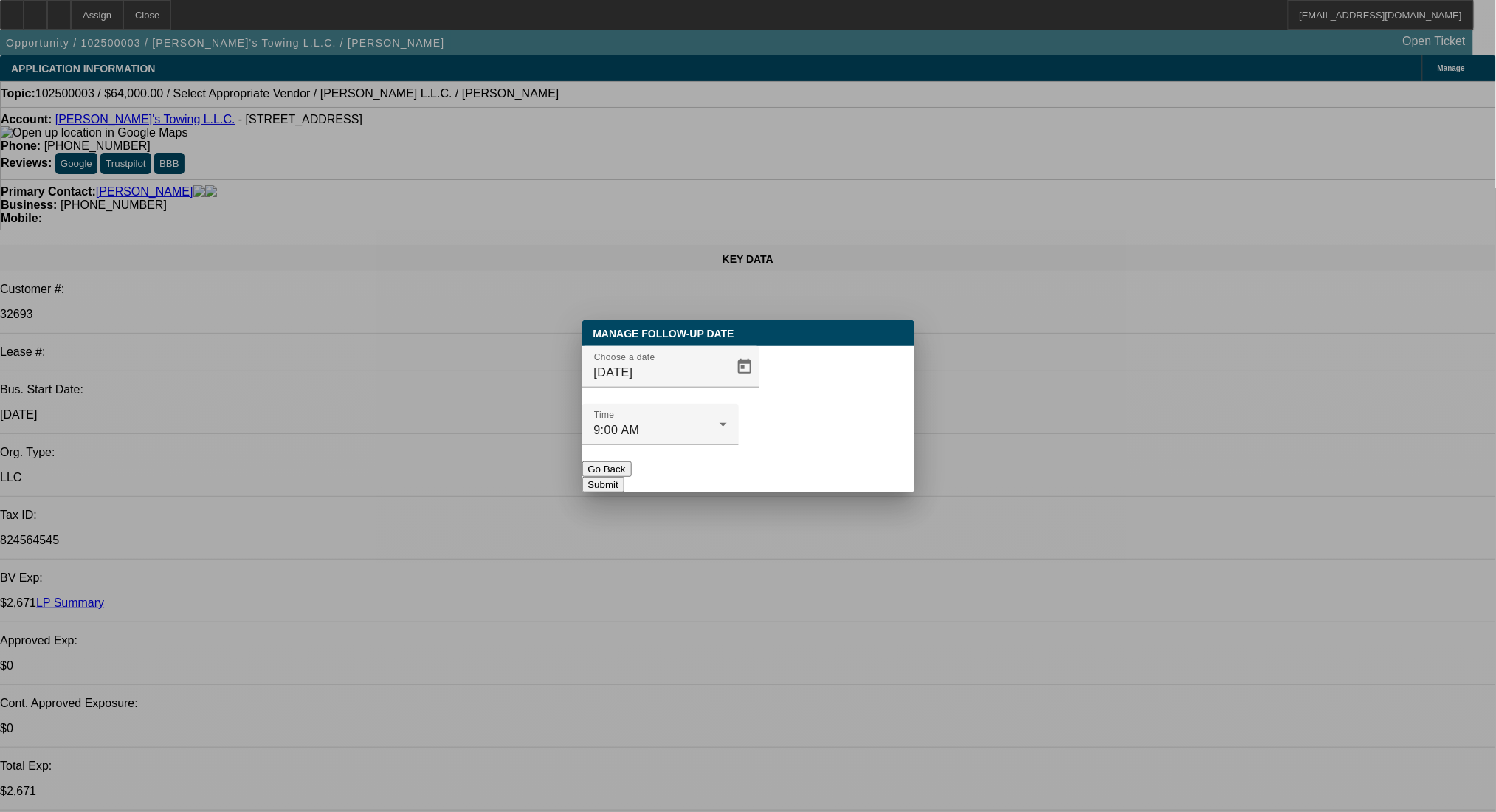
click at [625, 477] on button "Submit" at bounding box center [604, 484] width 42 height 16
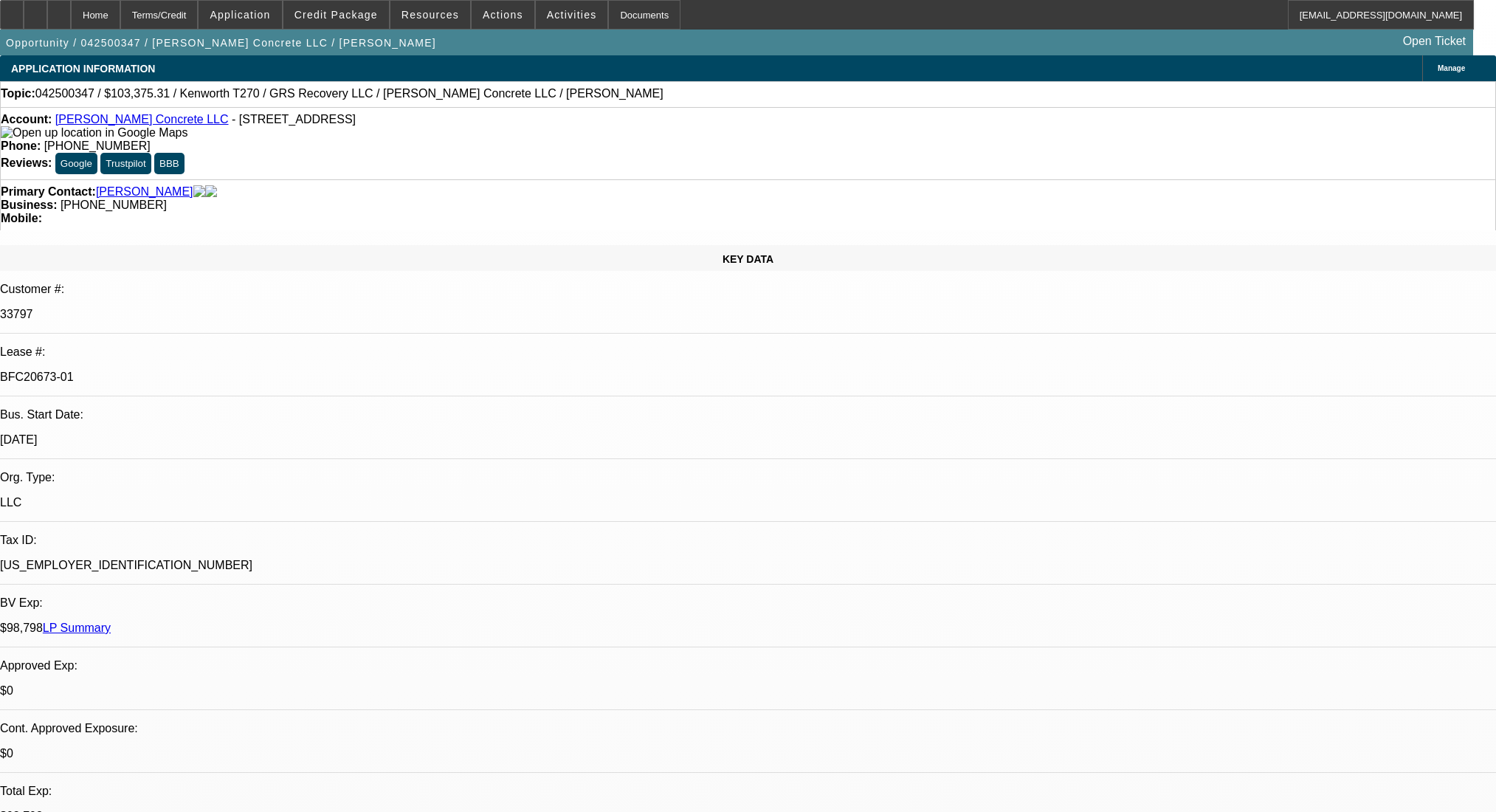
select select "0"
select select "2"
select select "0"
select select "6"
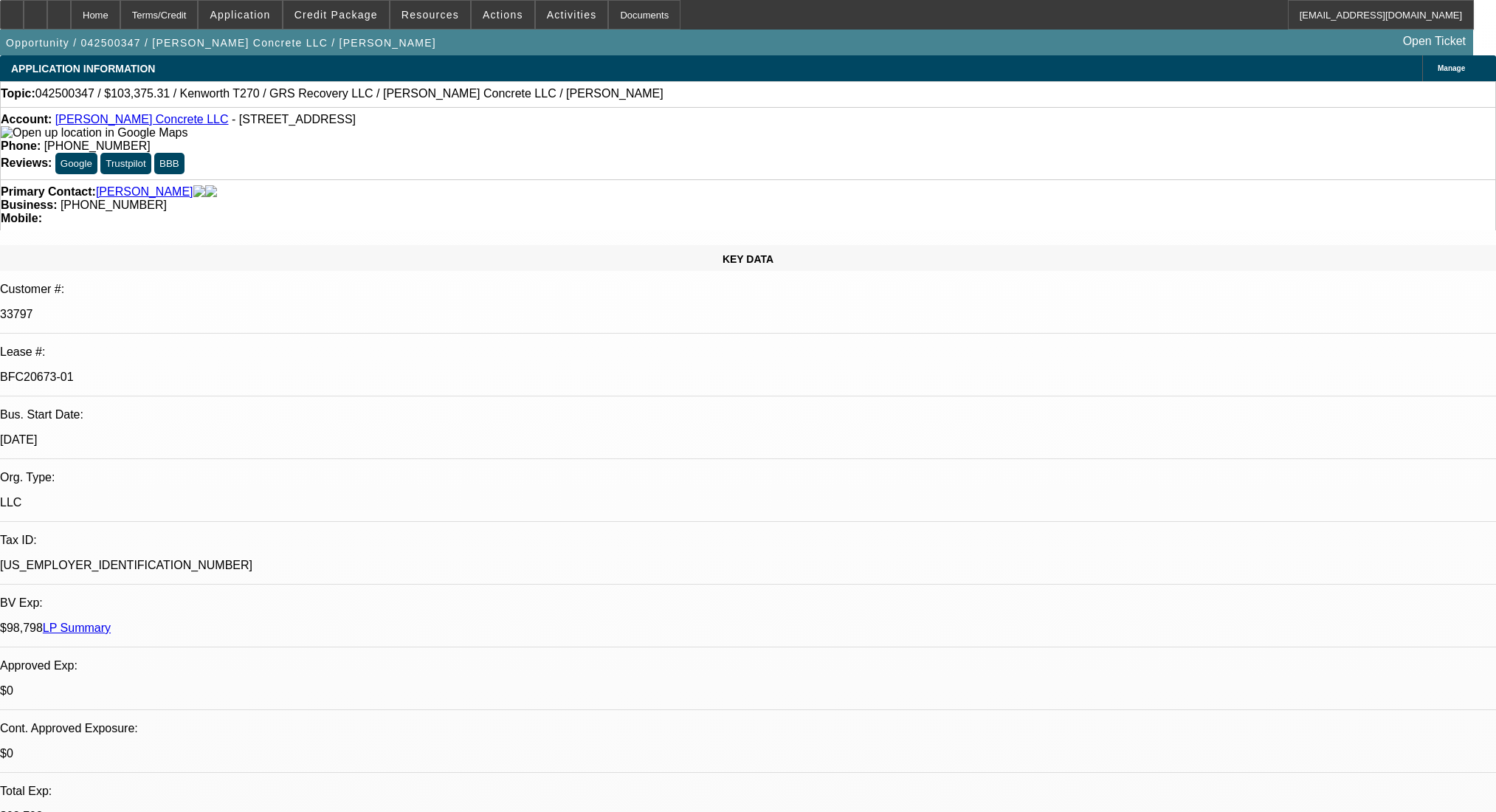
select select "0"
select select "2"
select select "0"
select select "6"
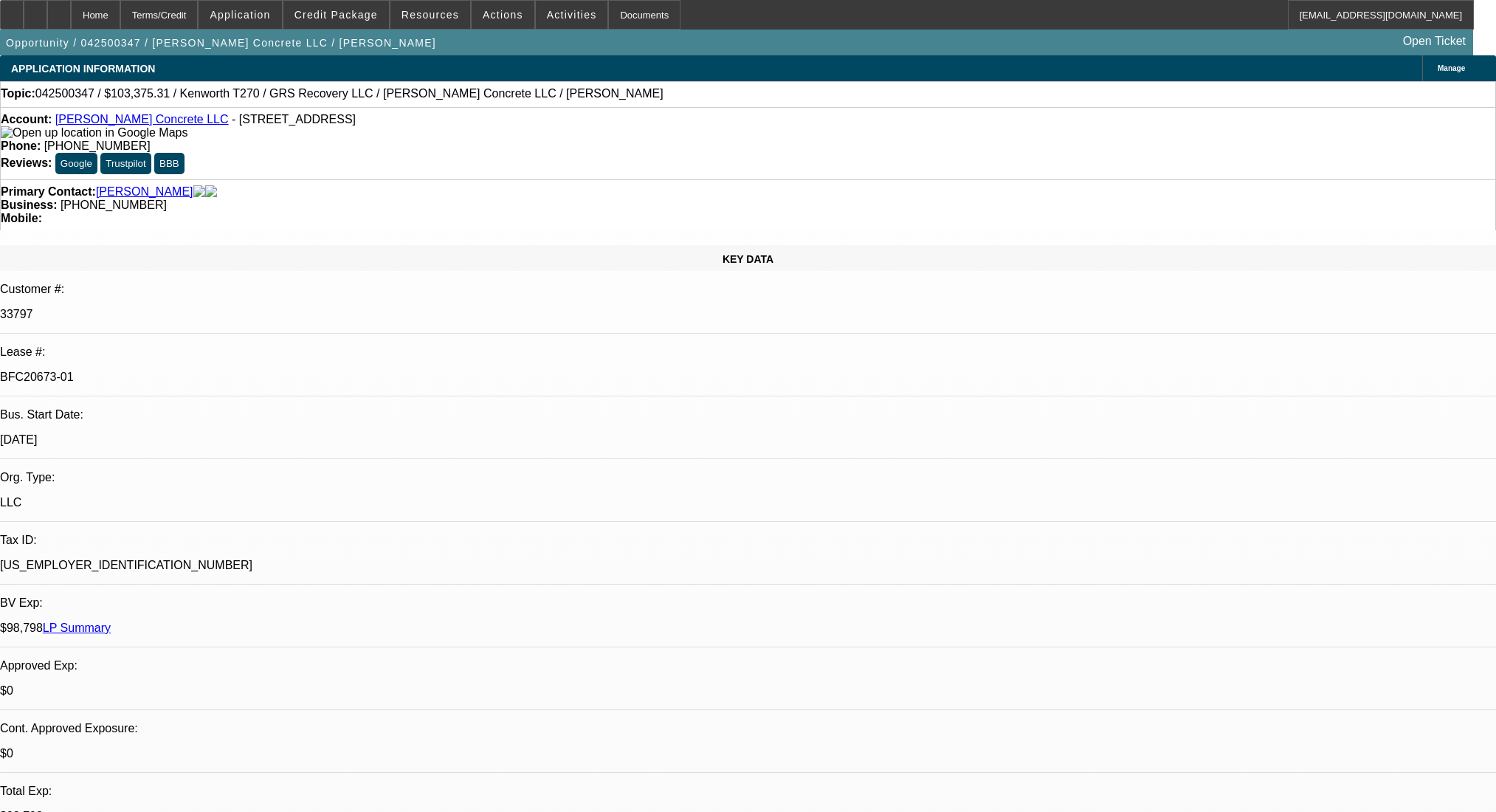
select select "0"
select select "2"
select select "0"
select select "6"
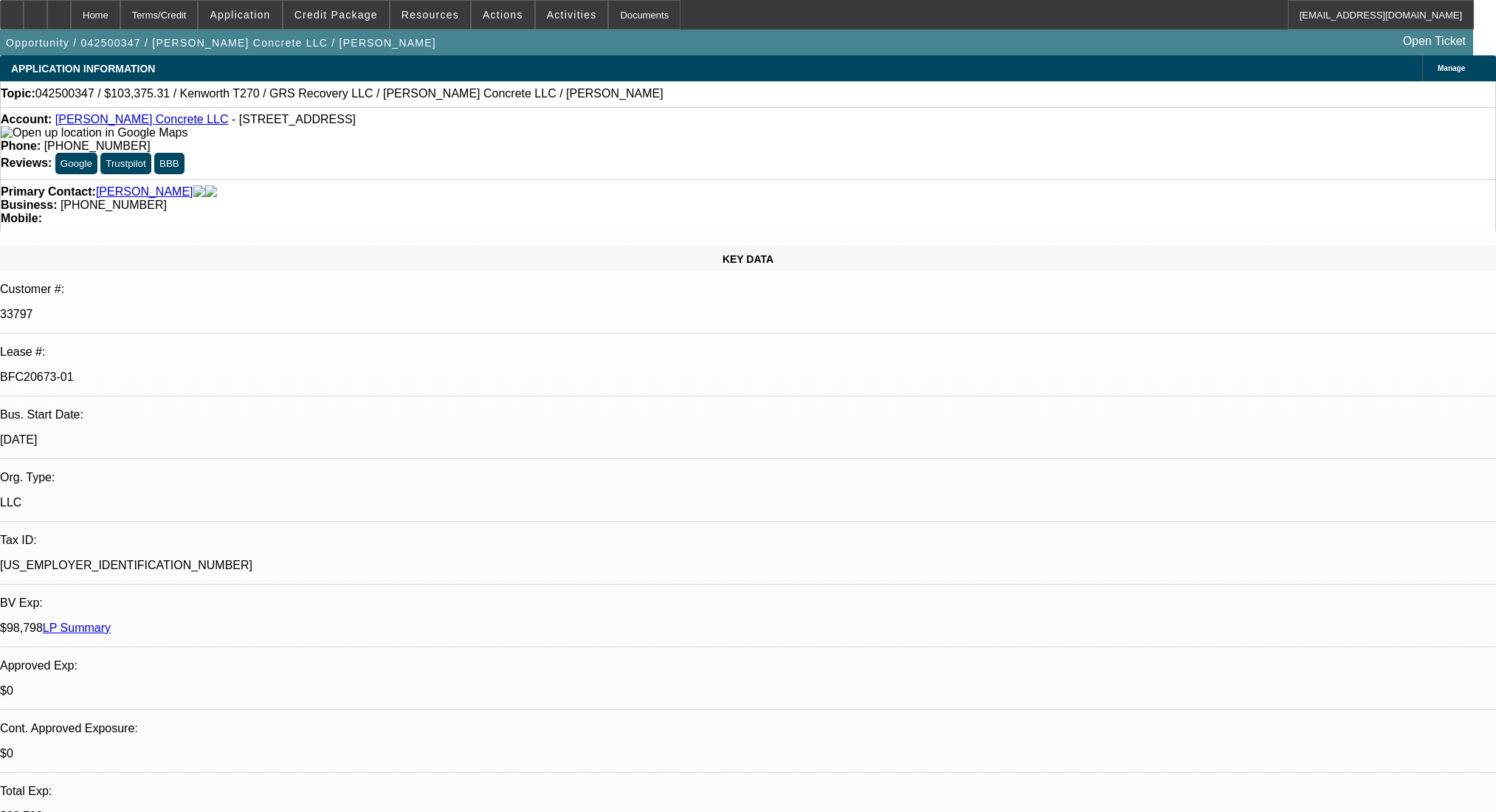
select select "0"
select select "2"
select select "0"
select select "6"
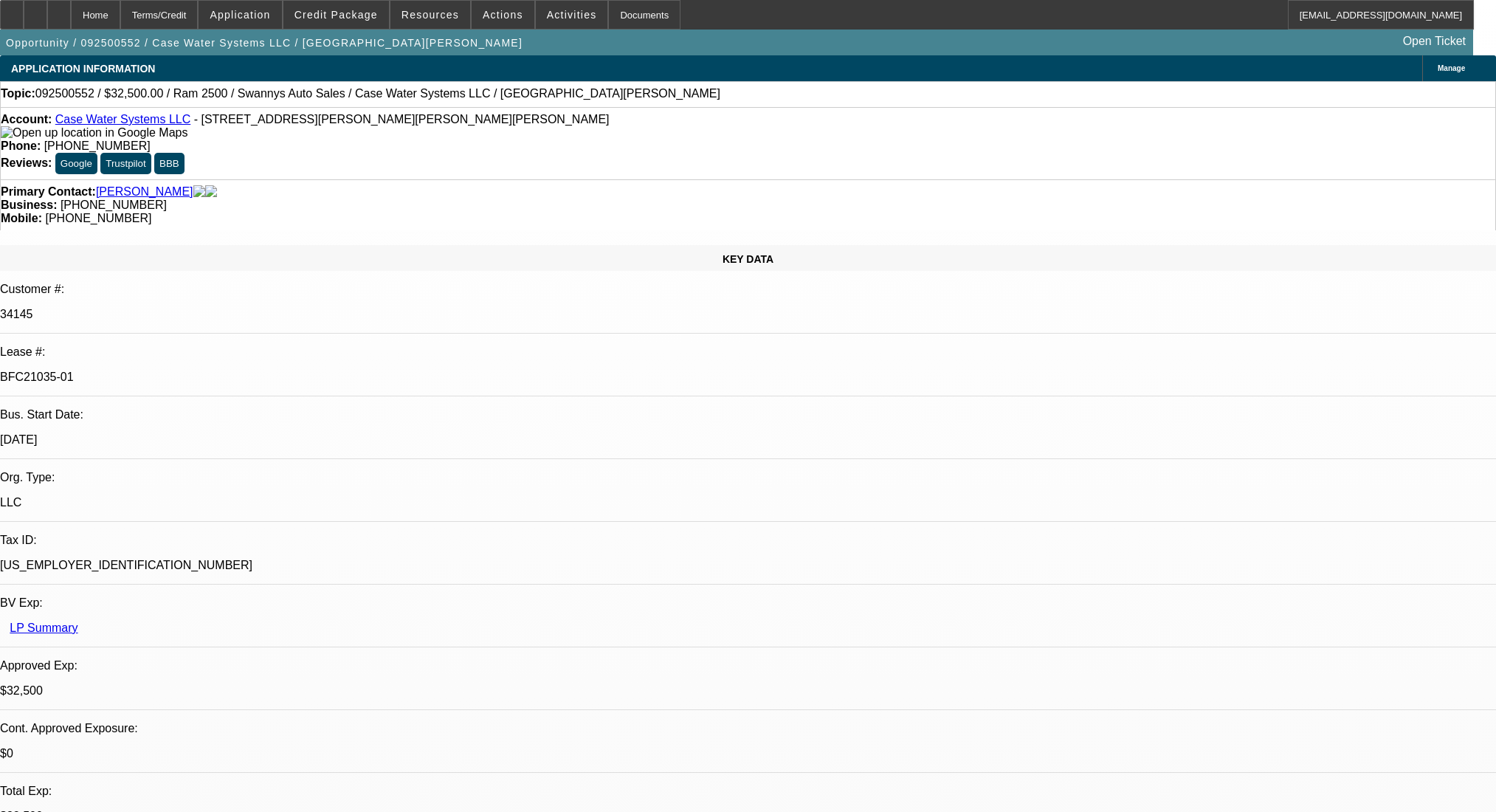
select select "0"
select select "2"
select select "0.1"
select select "4"
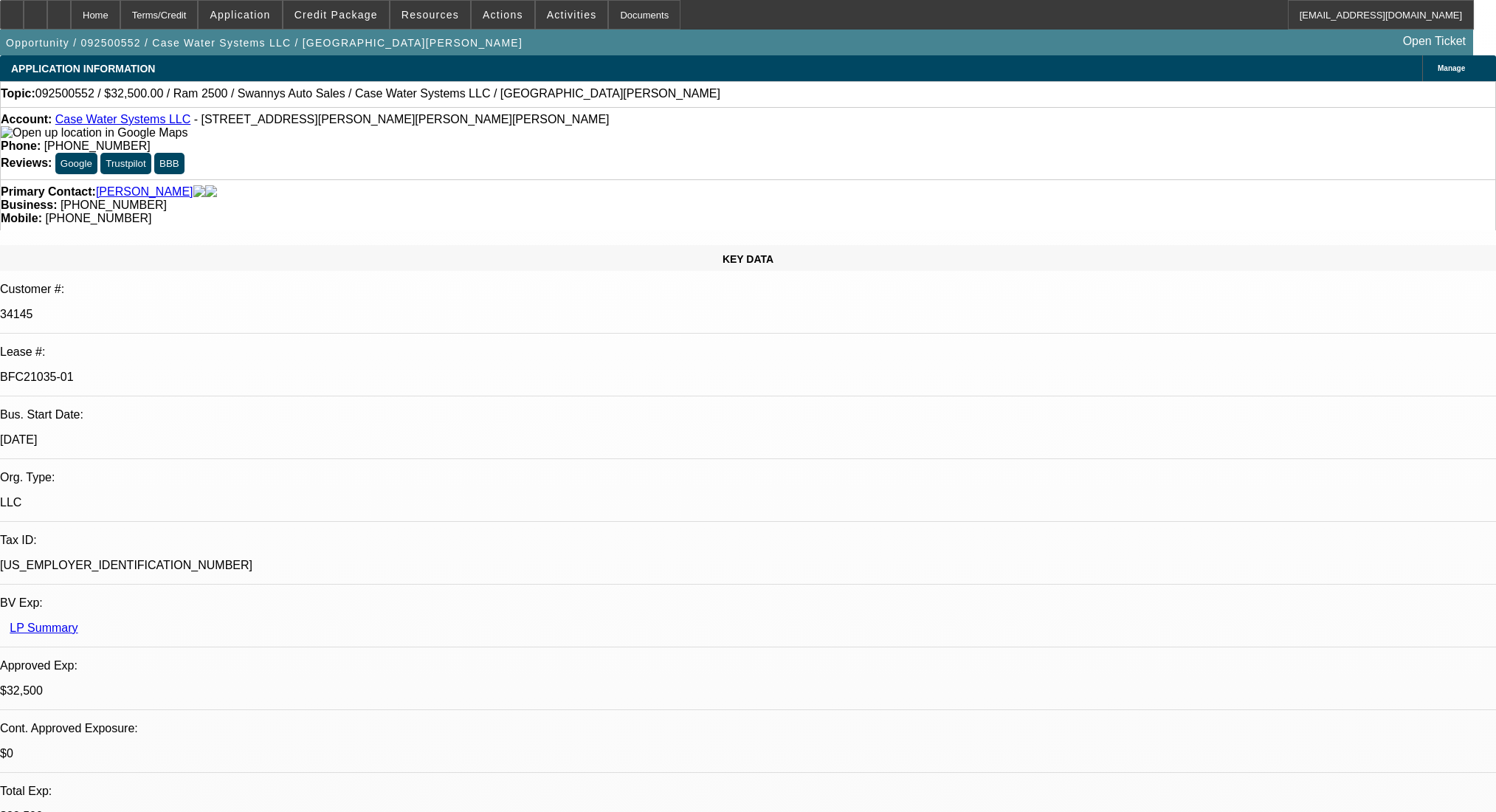
select select "0"
select select "2"
select select "0"
select select "6"
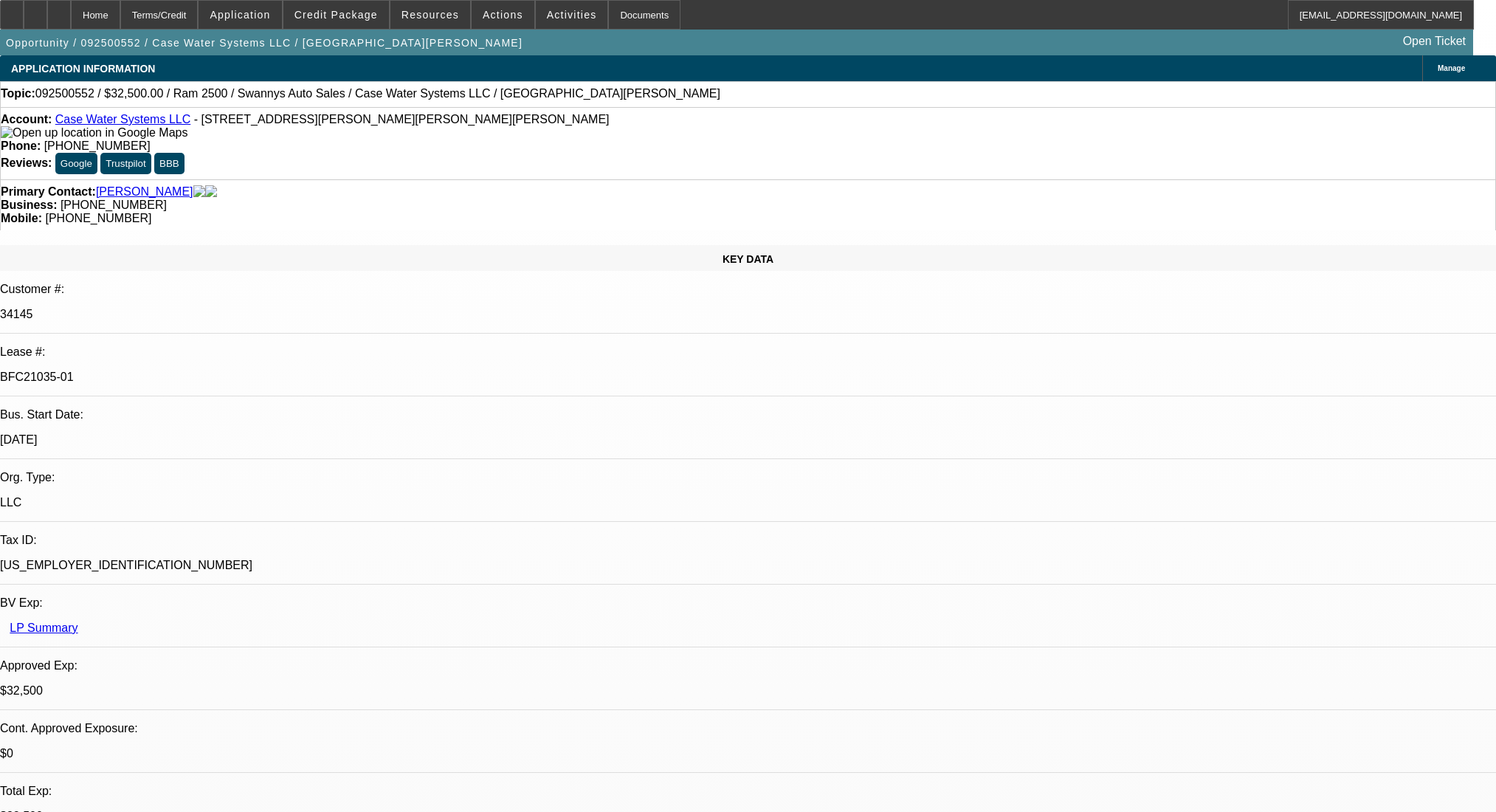
select select "0"
select select "2"
select select "0"
select select "6"
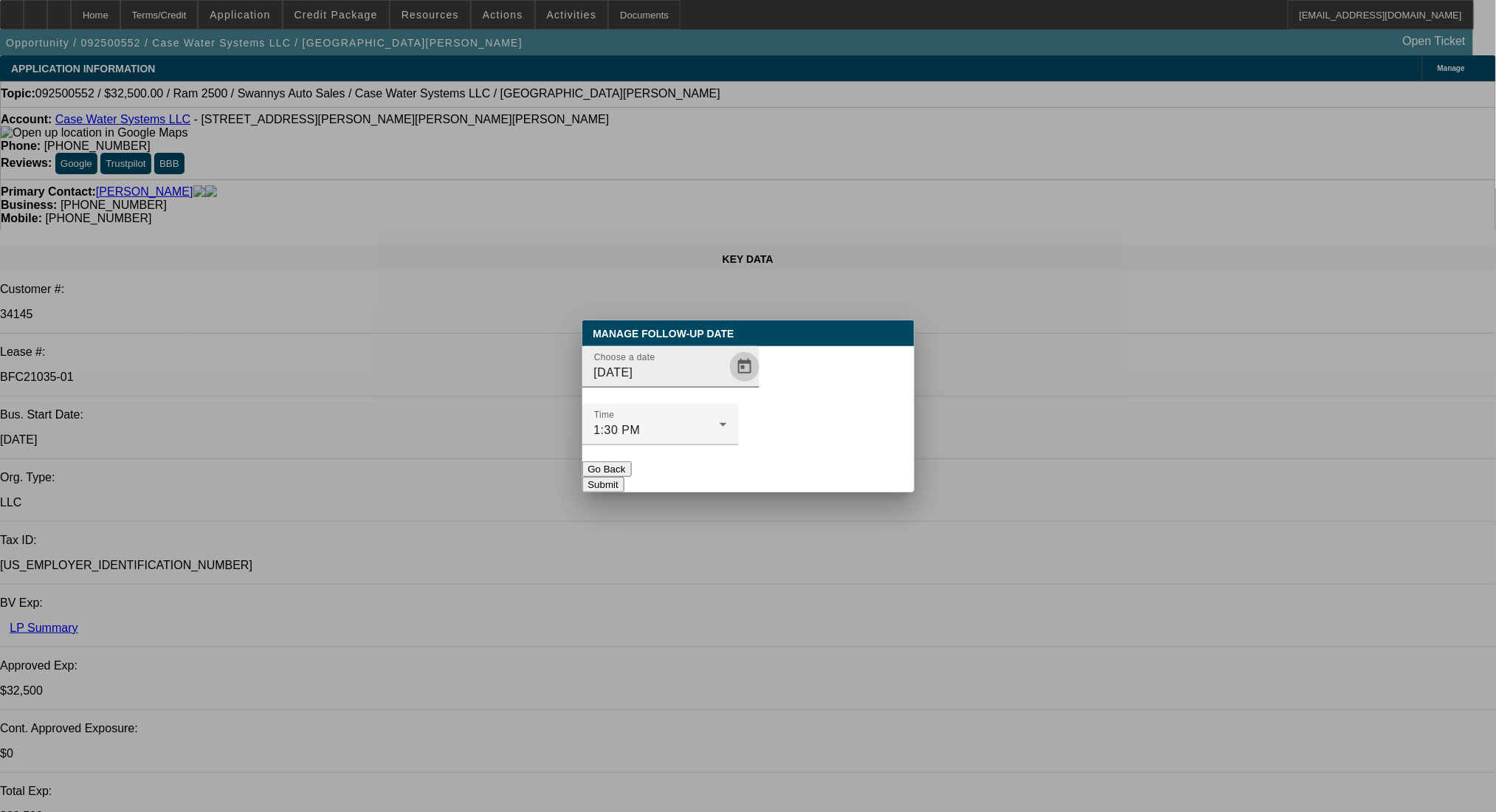
click at [727, 385] on span "Open calendar" at bounding box center [744, 367] width 35 height 35
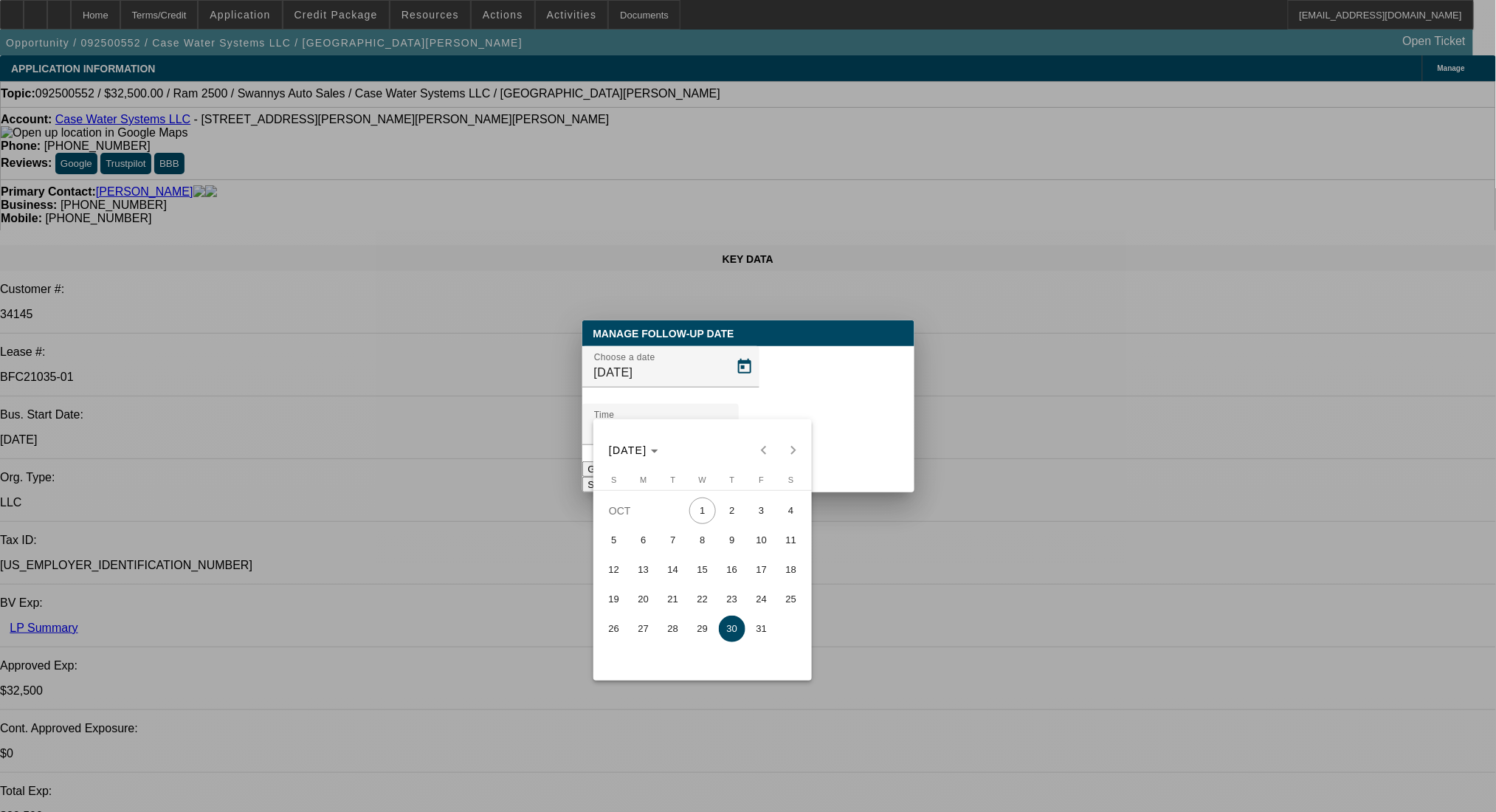
click at [762, 629] on span "31" at bounding box center [762, 629] width 27 height 27
type input "10/31/2025"
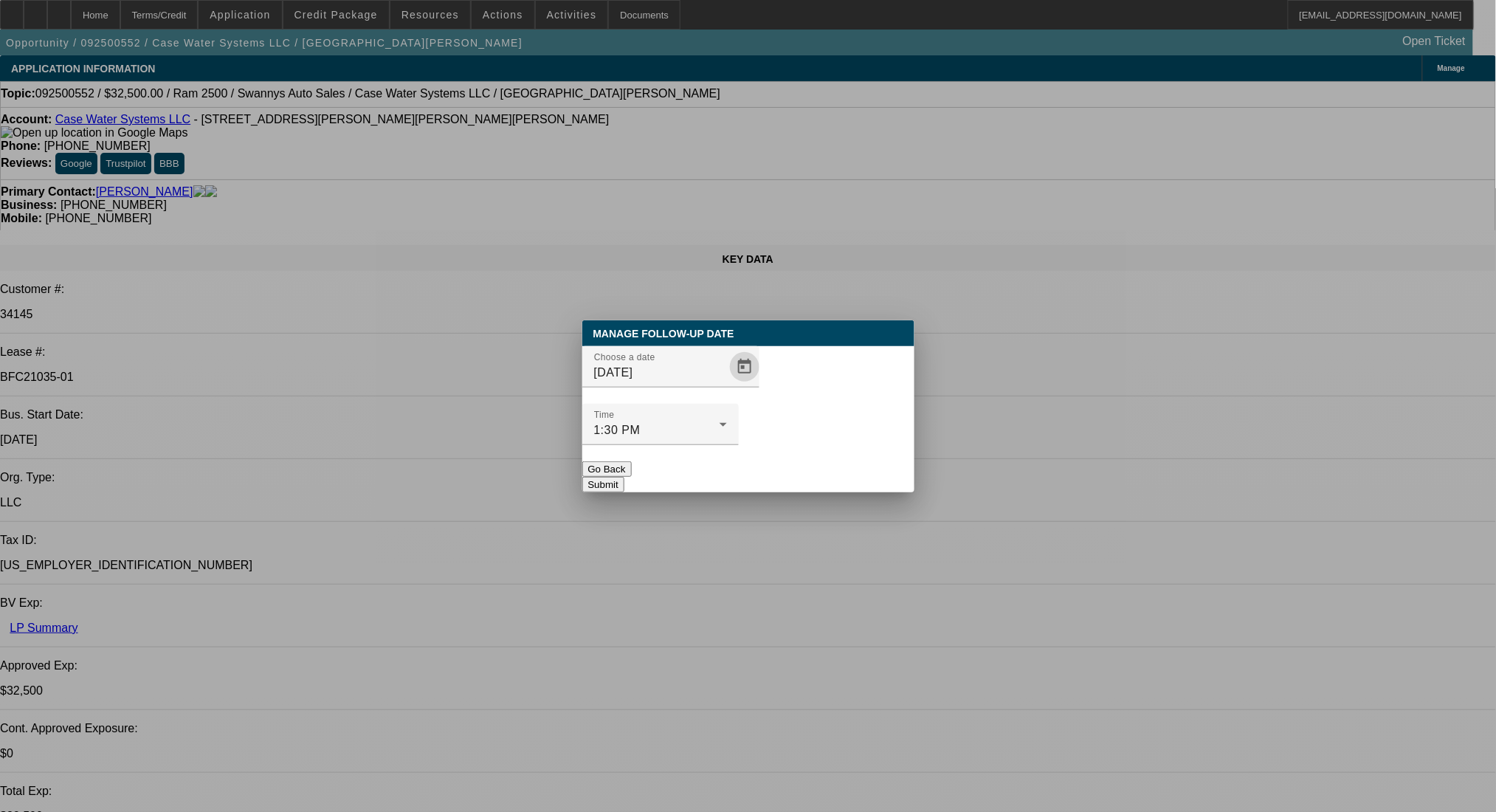
click at [625, 477] on button "Submit" at bounding box center [604, 484] width 42 height 16
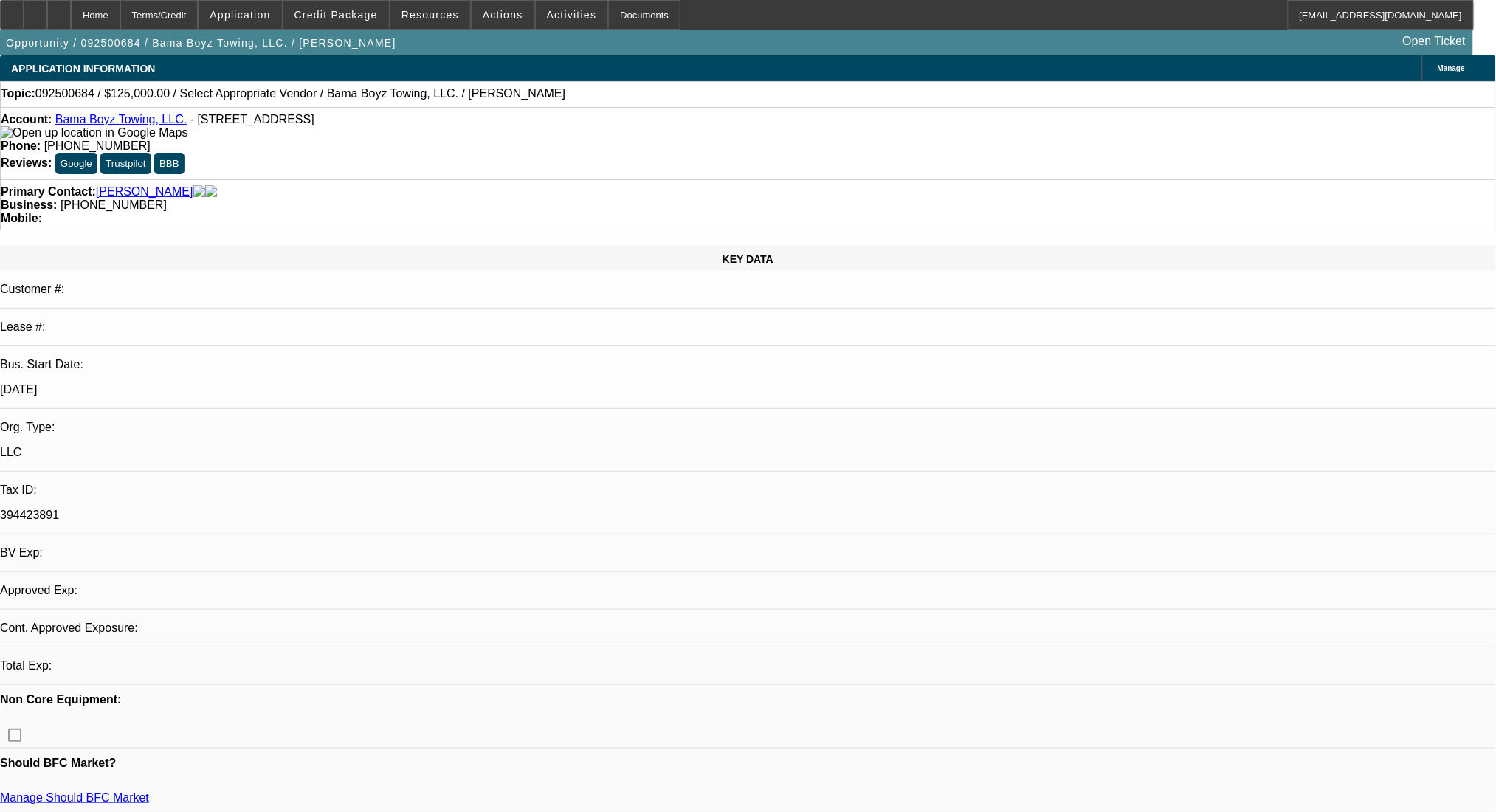
select select "0"
select select "2"
select select "0.1"
select select "4"
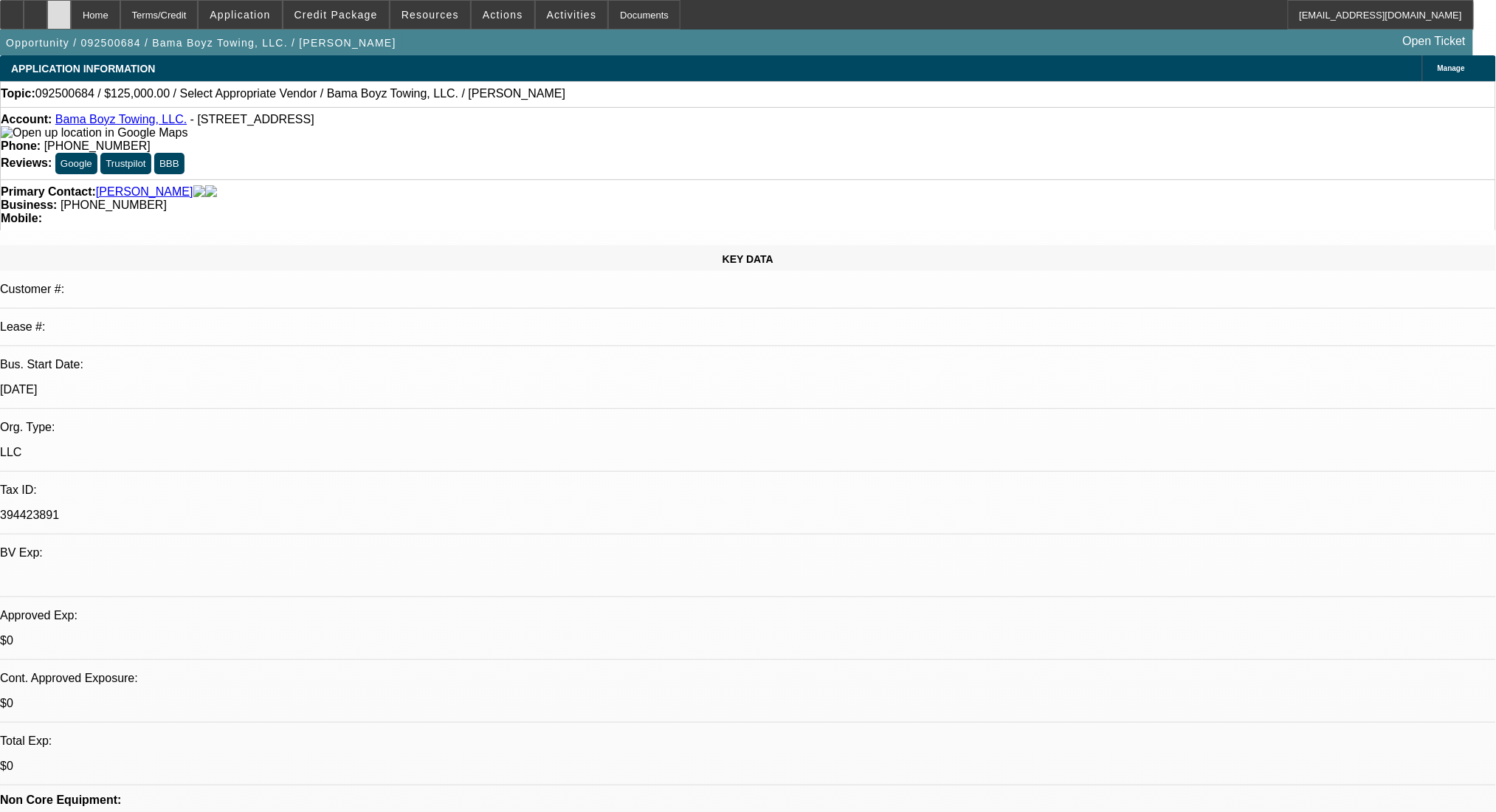
click at [71, 17] on div at bounding box center [59, 15] width 23 height 30
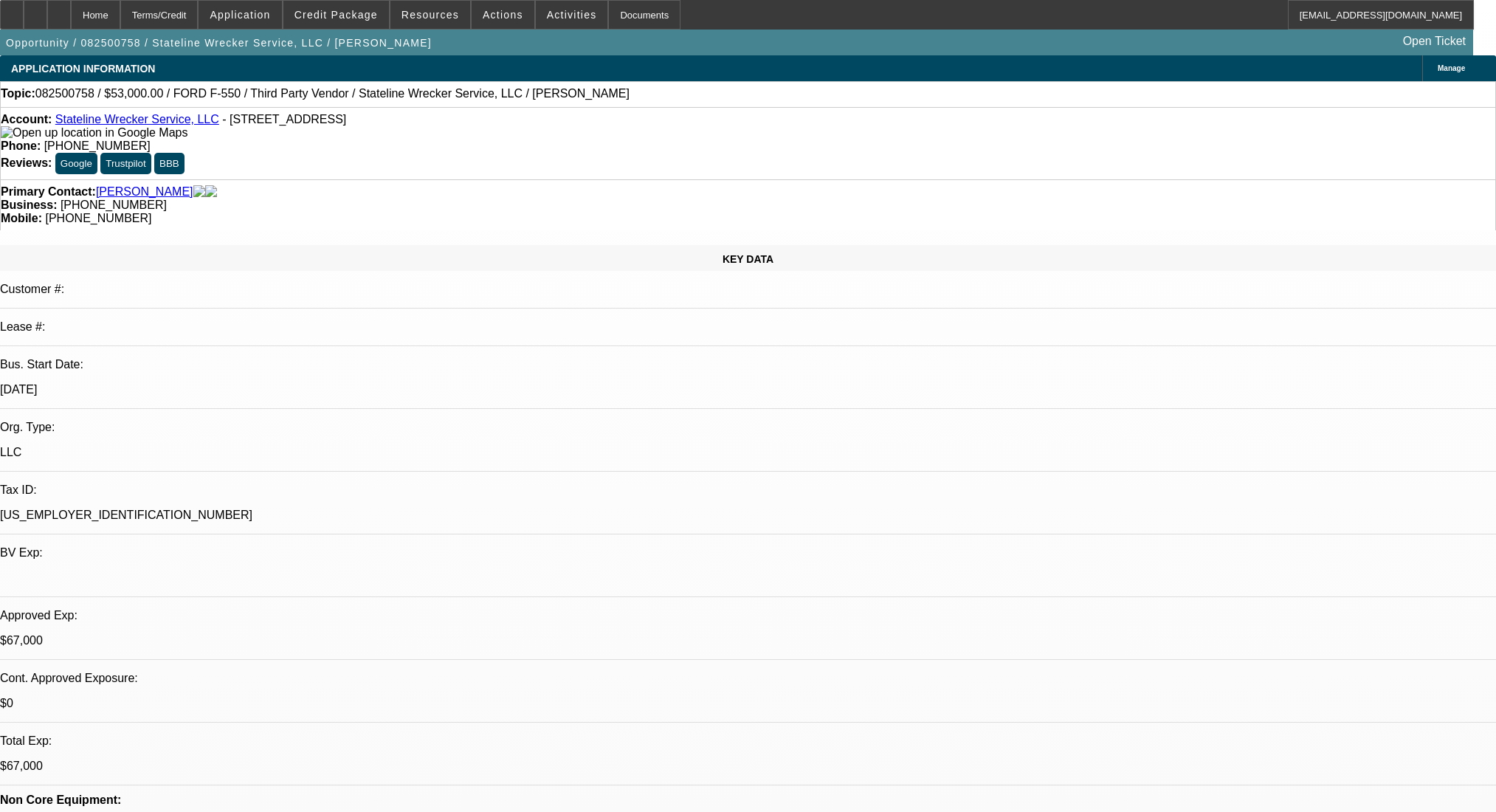
select select "0"
select select "2"
select select "0.1"
select select "4"
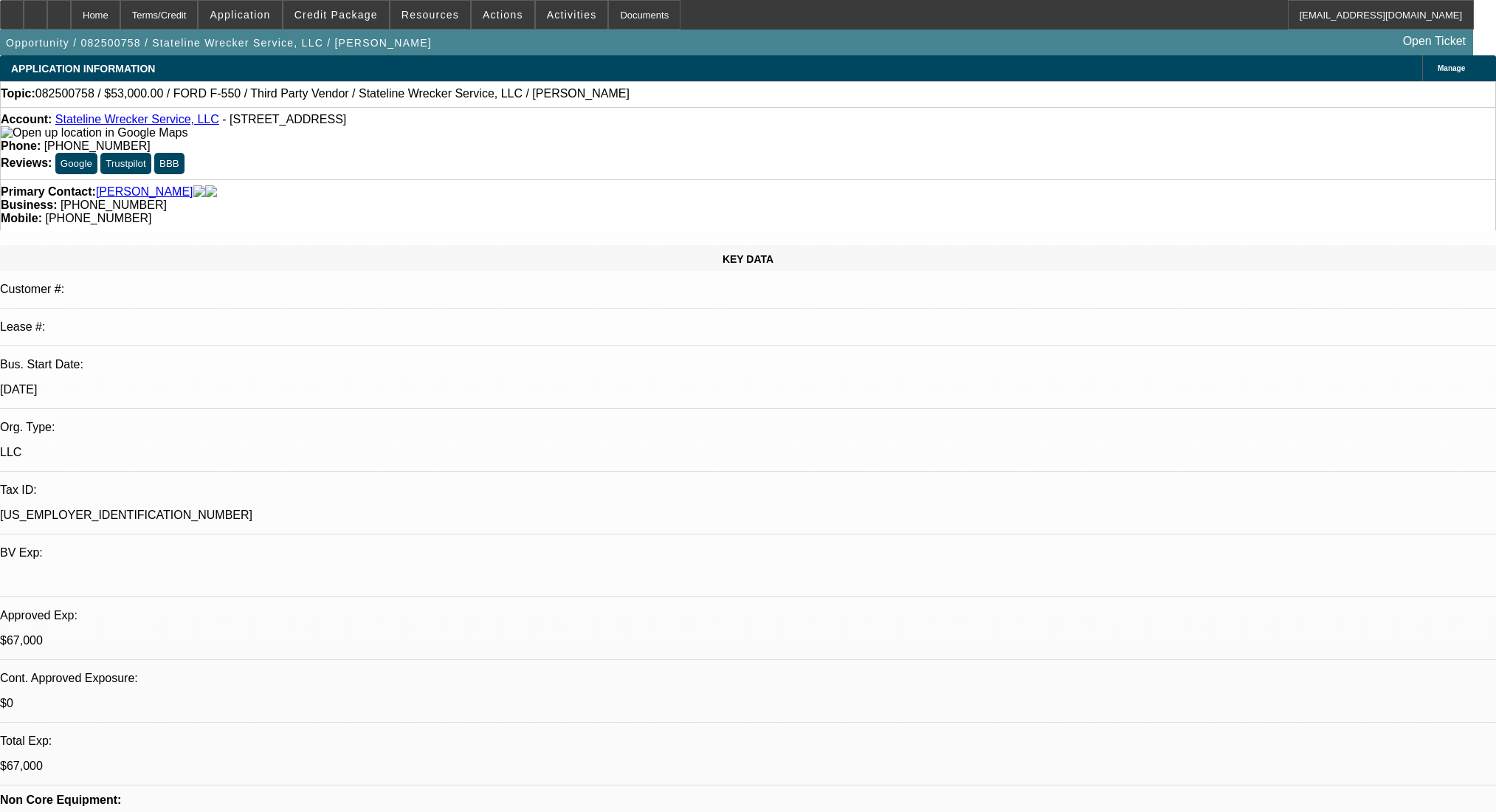
select select "0"
select select "2"
select select "0.1"
select select "4"
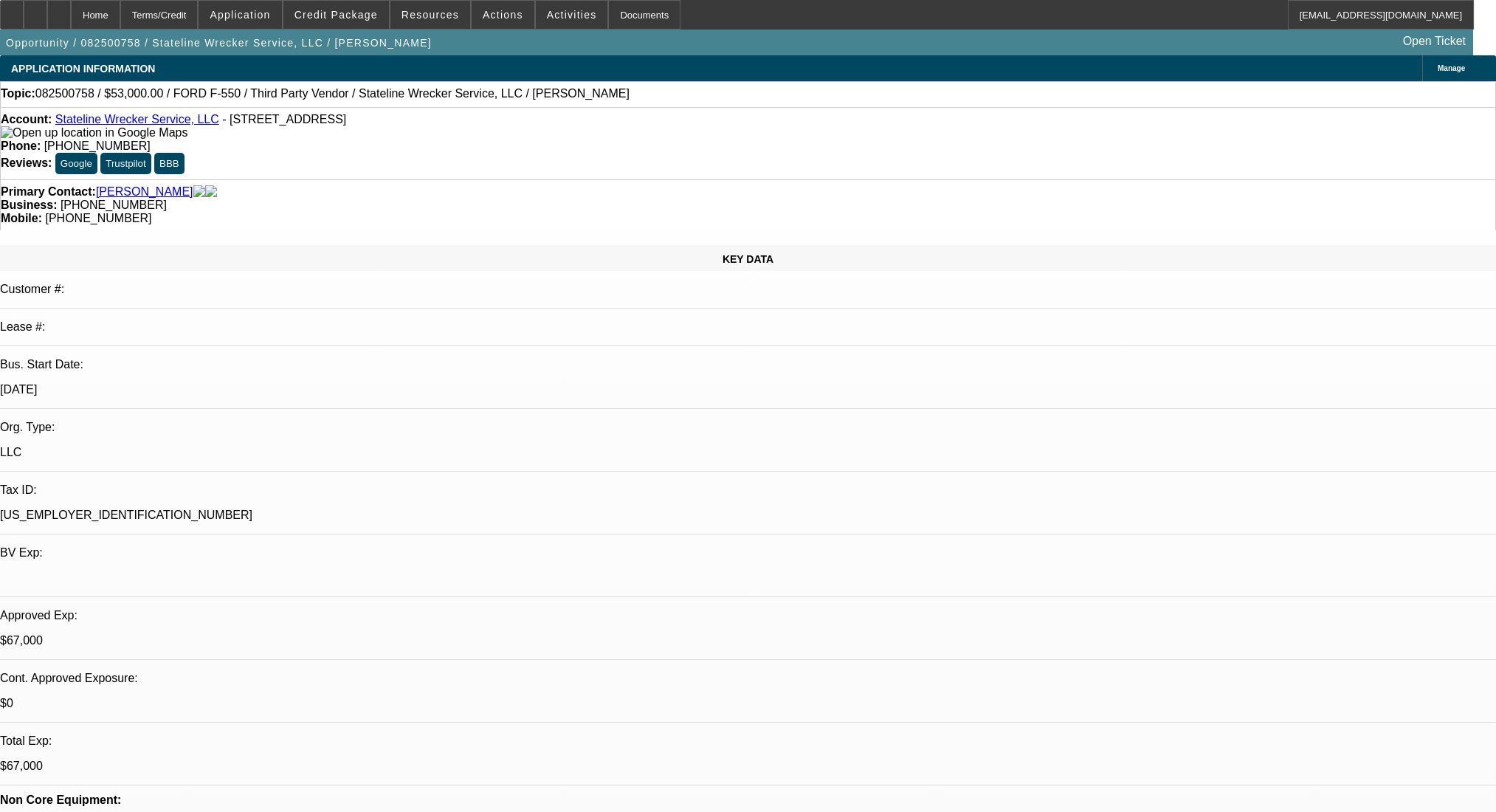
select select "0"
select select "2"
select select "0.1"
select select "4"
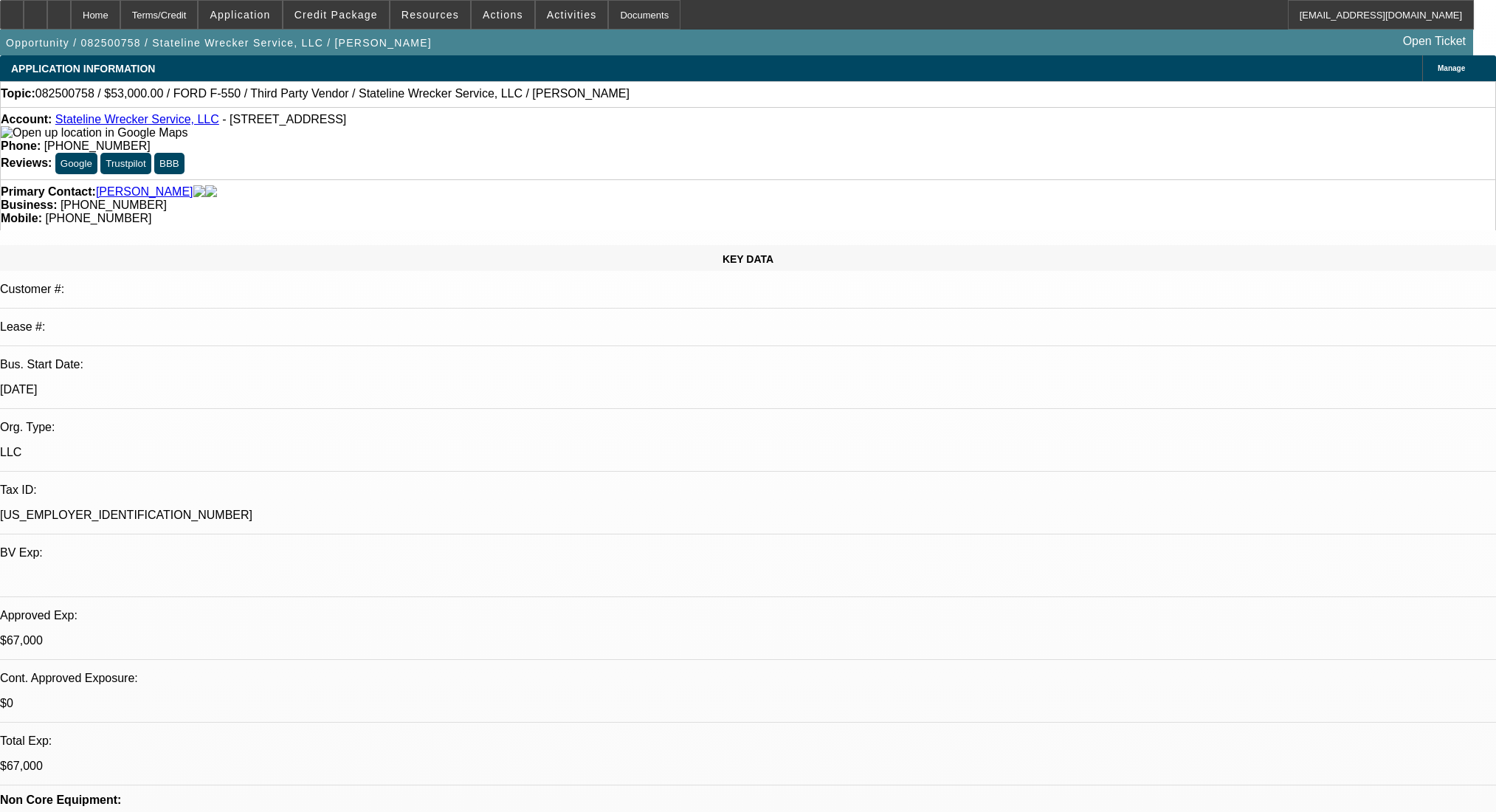
select select "0"
select select "2"
select select "0.1"
select select "4"
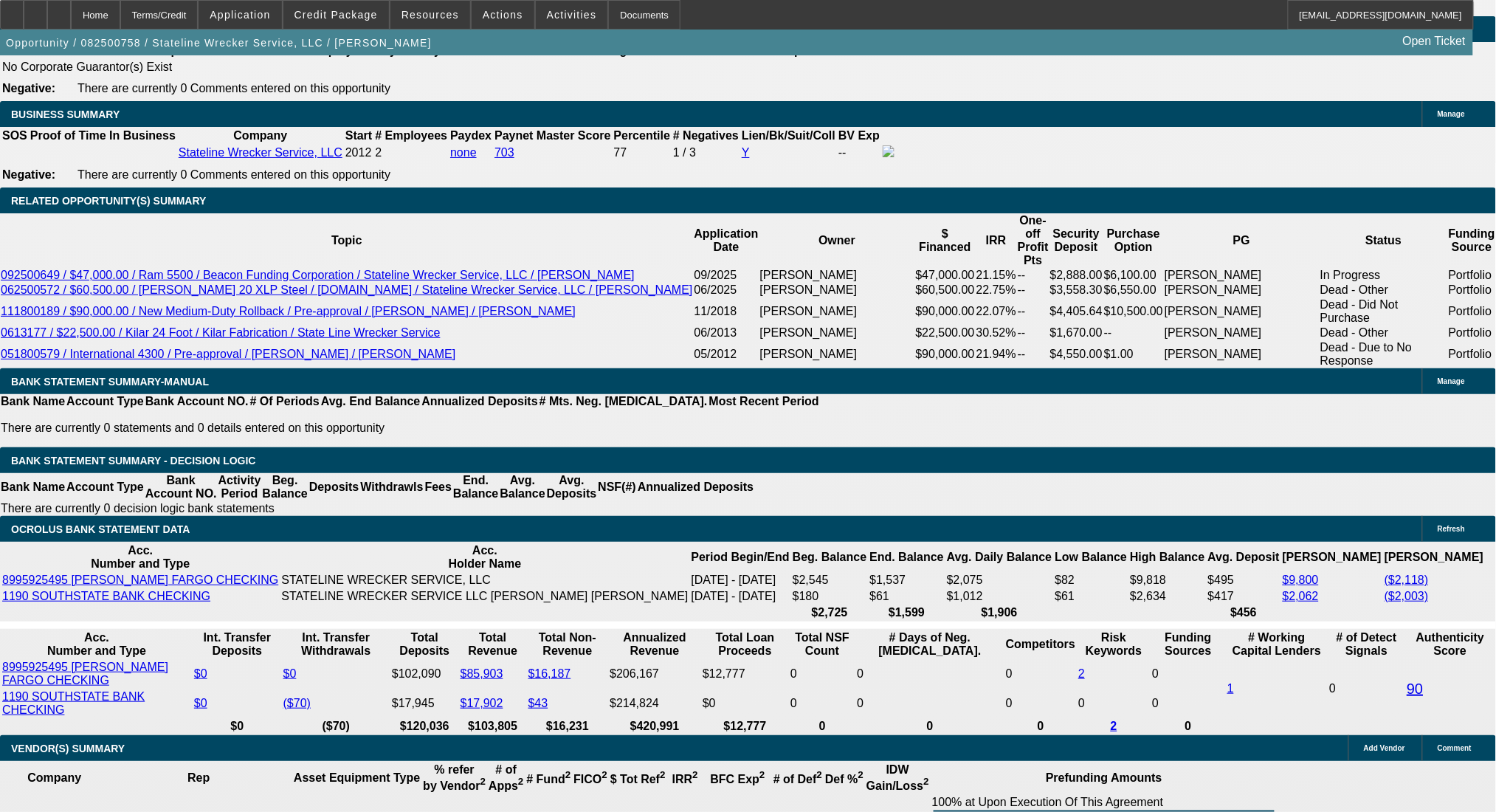
scroll to position [2166, 0]
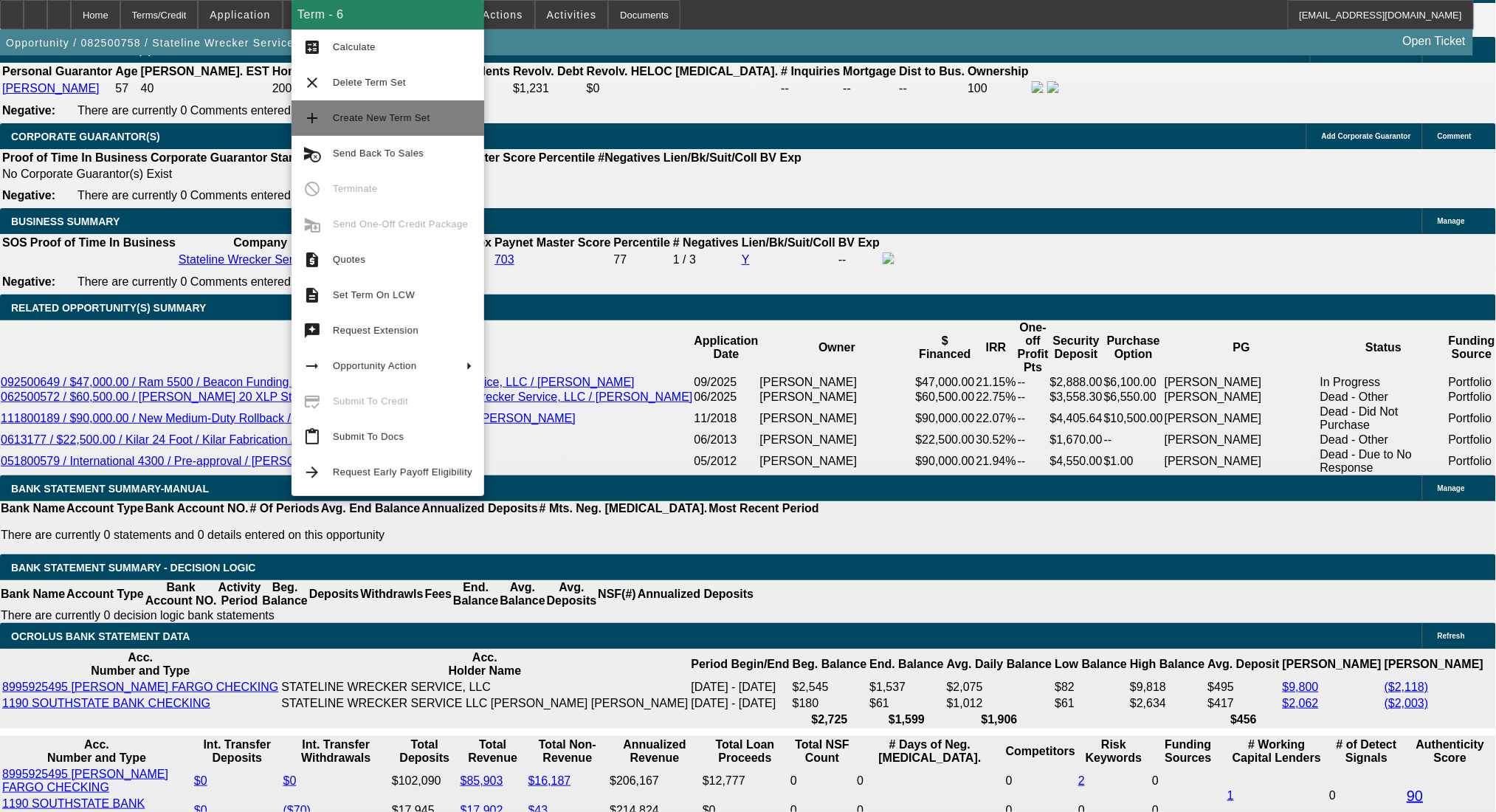
click at [359, 113] on span "Create New Term Set" at bounding box center [381, 118] width 97 height 11
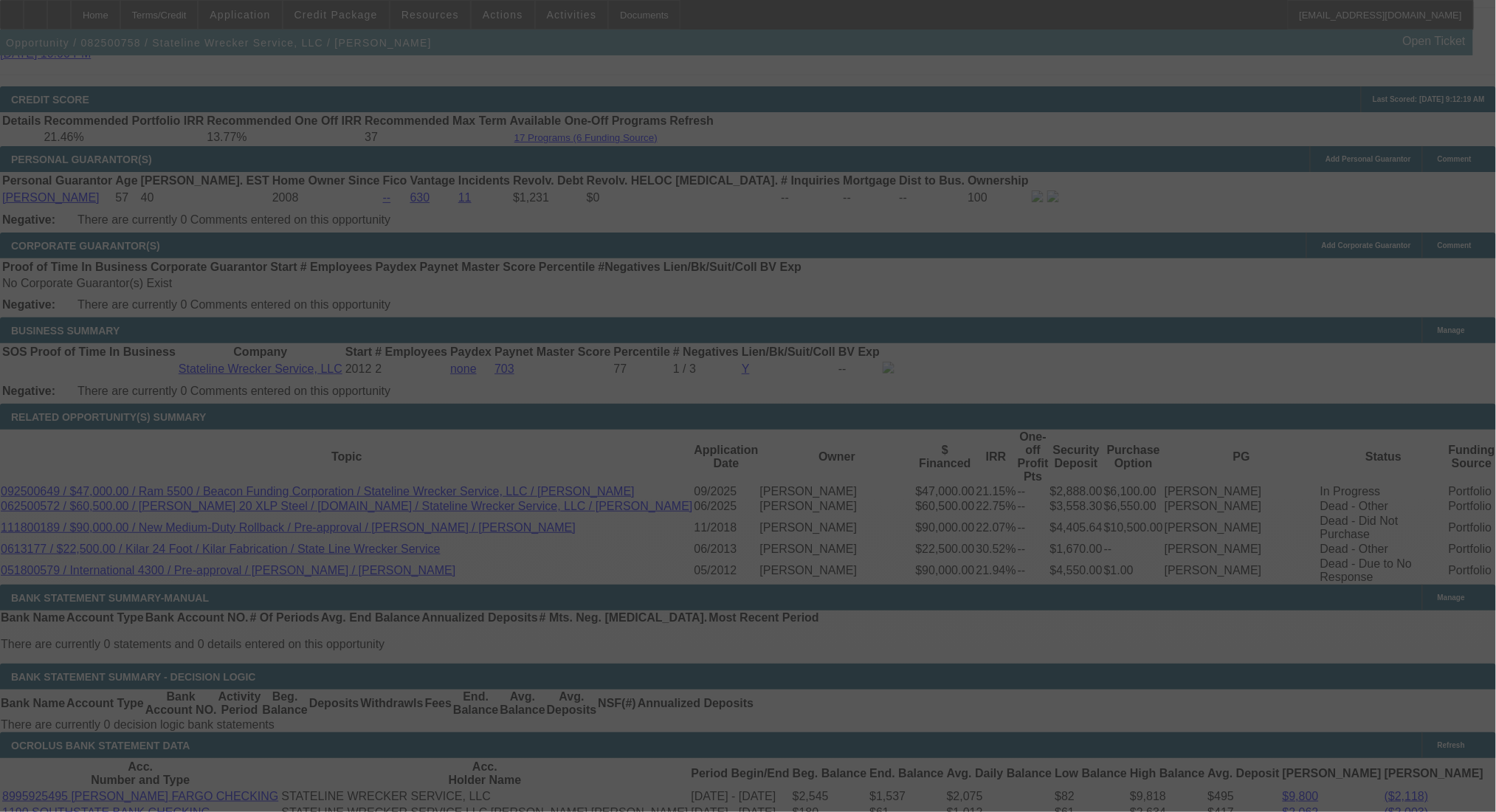
scroll to position [2079, 0]
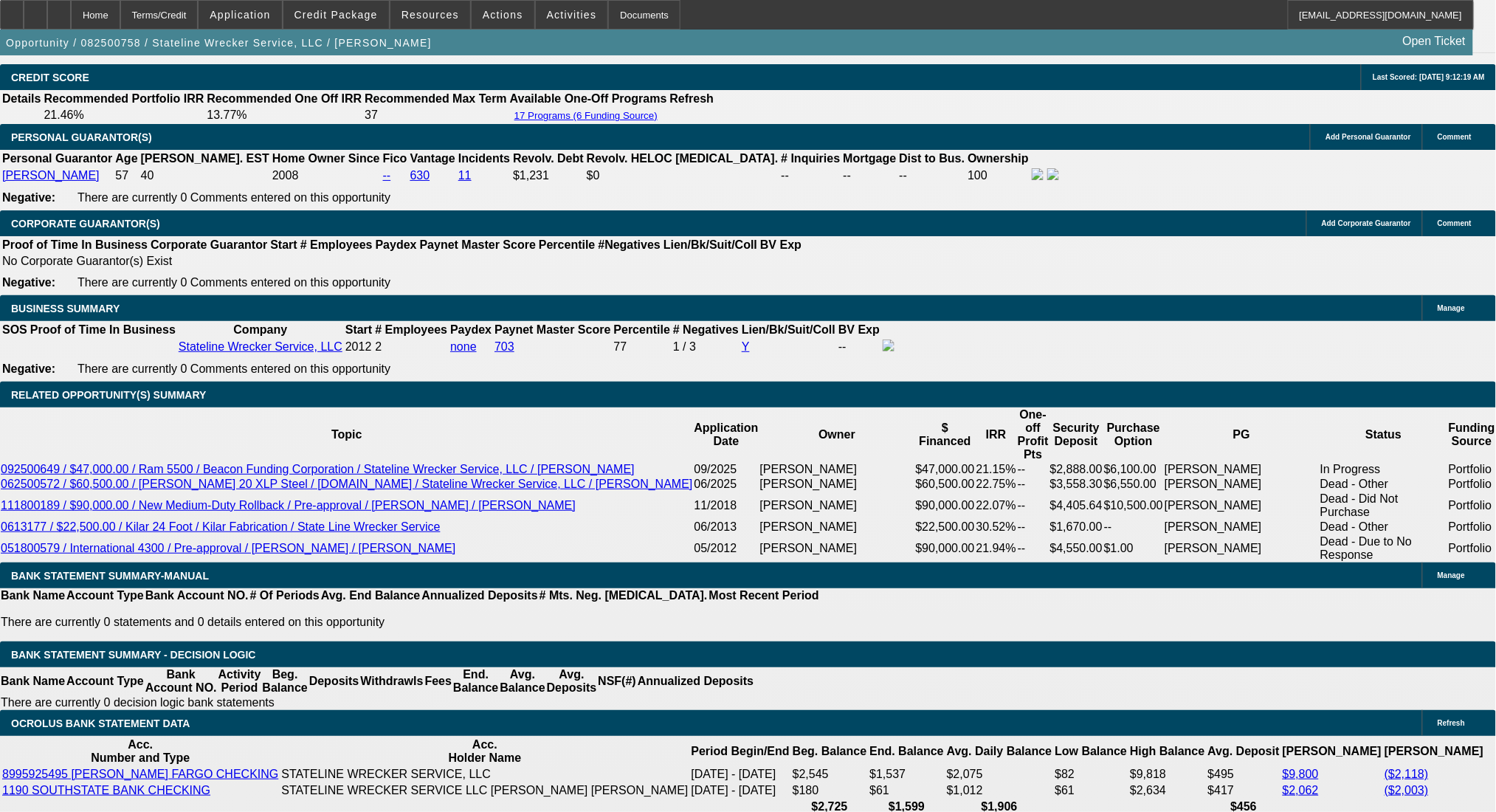
select select "0"
select select "2"
select select "0.1"
select select "4"
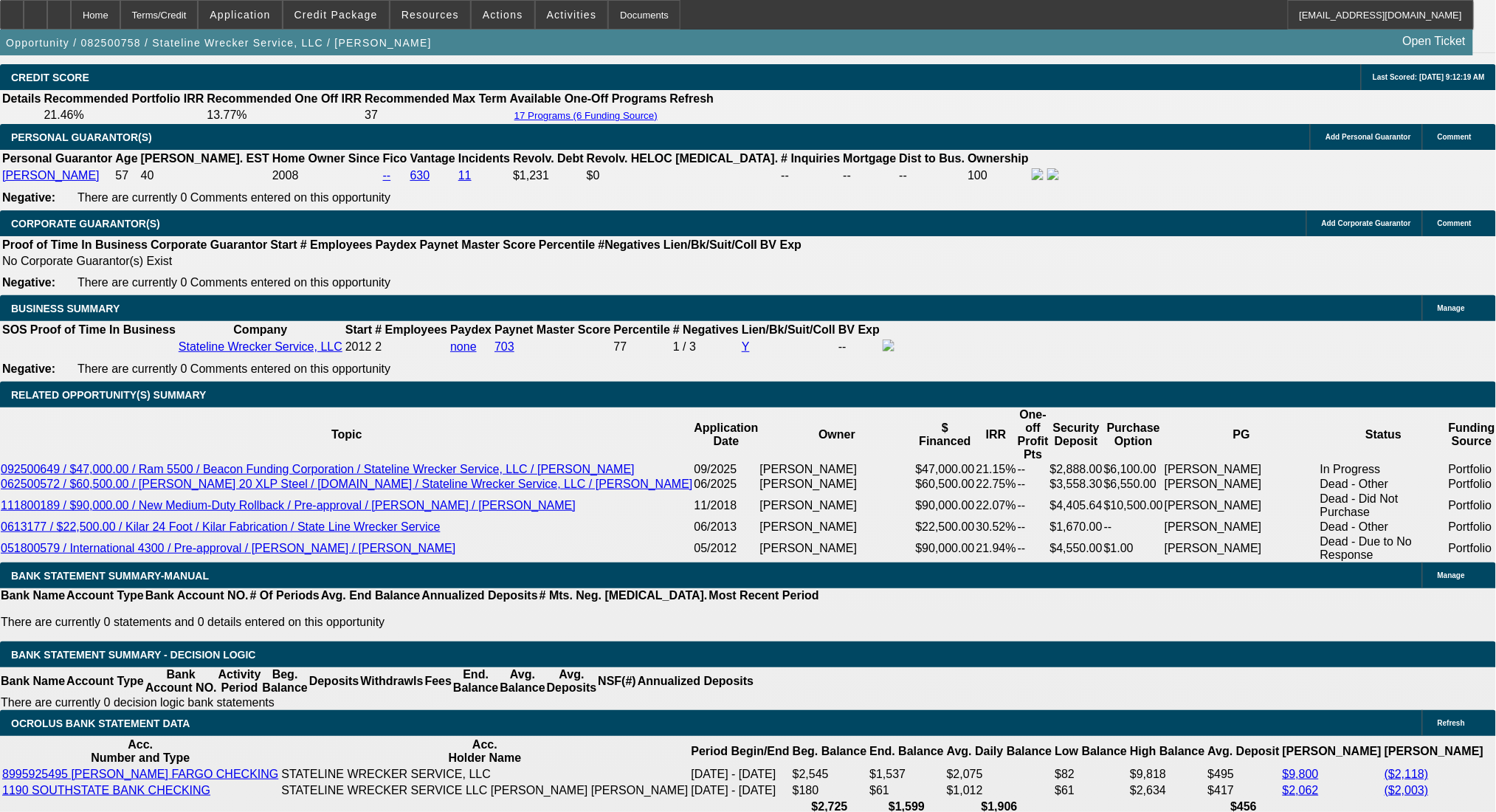
select select "0"
select select "2"
select select "0.1"
select select "4"
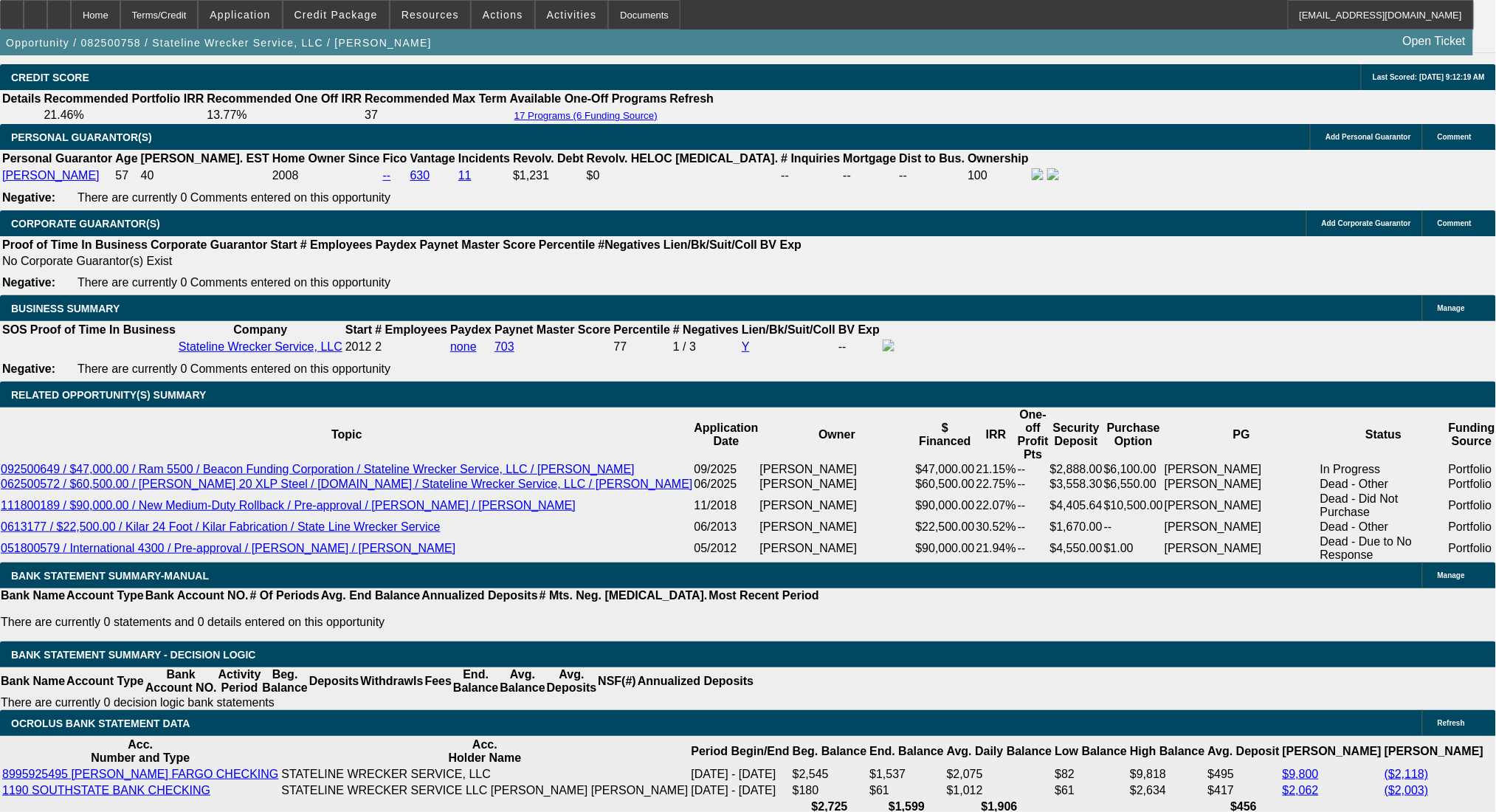
select select "0"
select select "2"
select select "0.1"
select select "4"
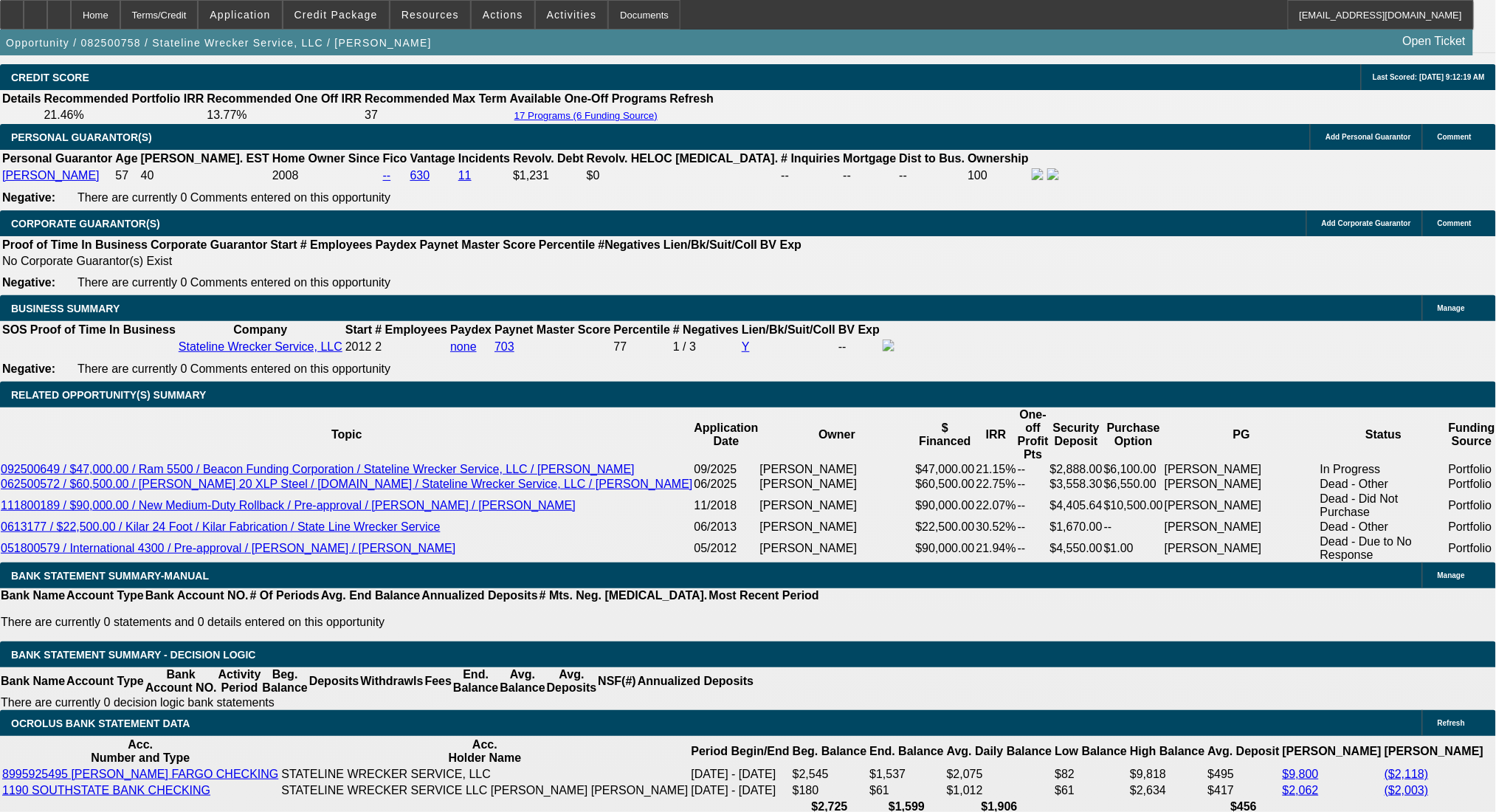
select select "0"
select select "2"
select select "0.1"
select select "4"
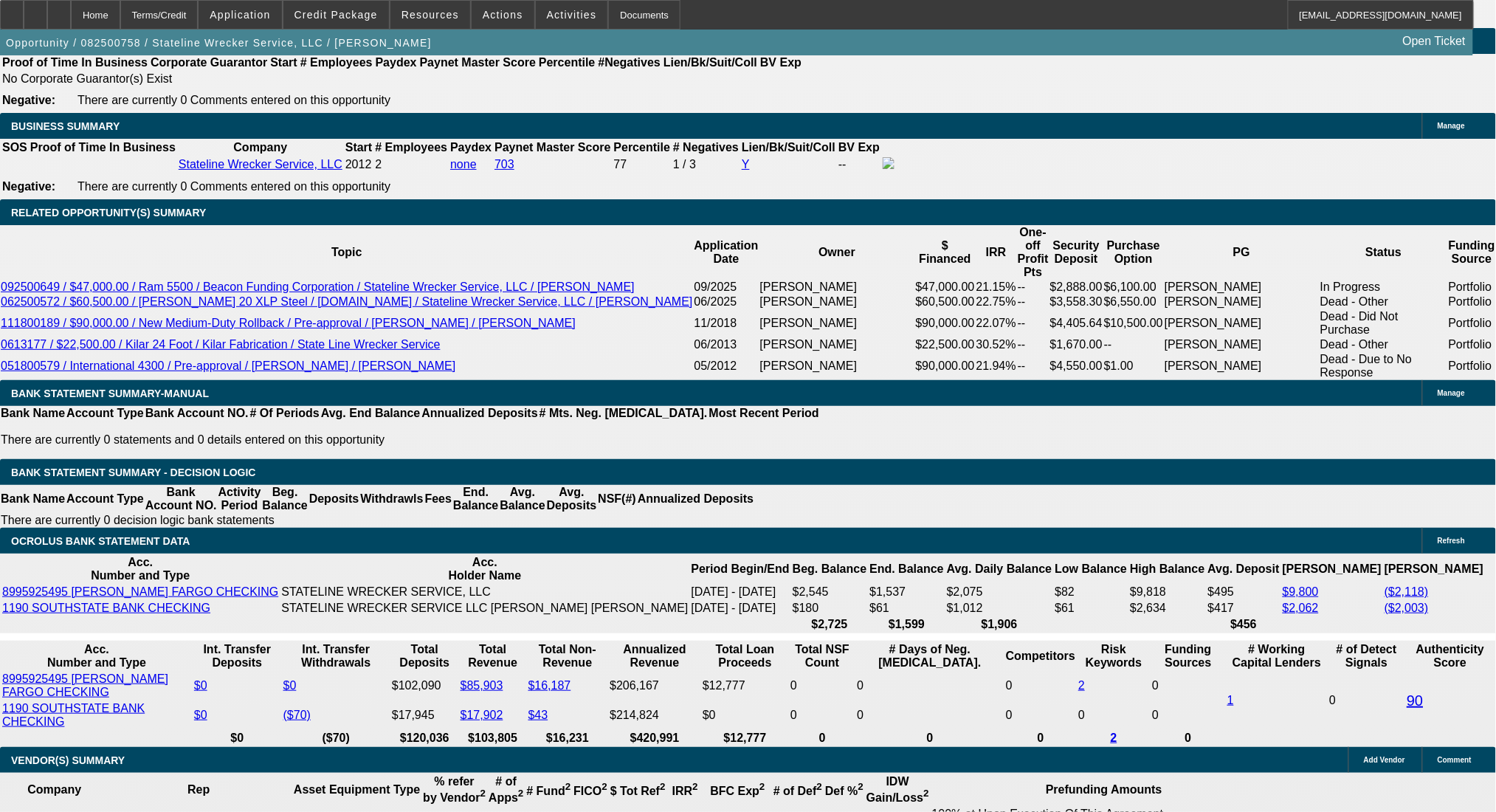
scroll to position [2262, 0]
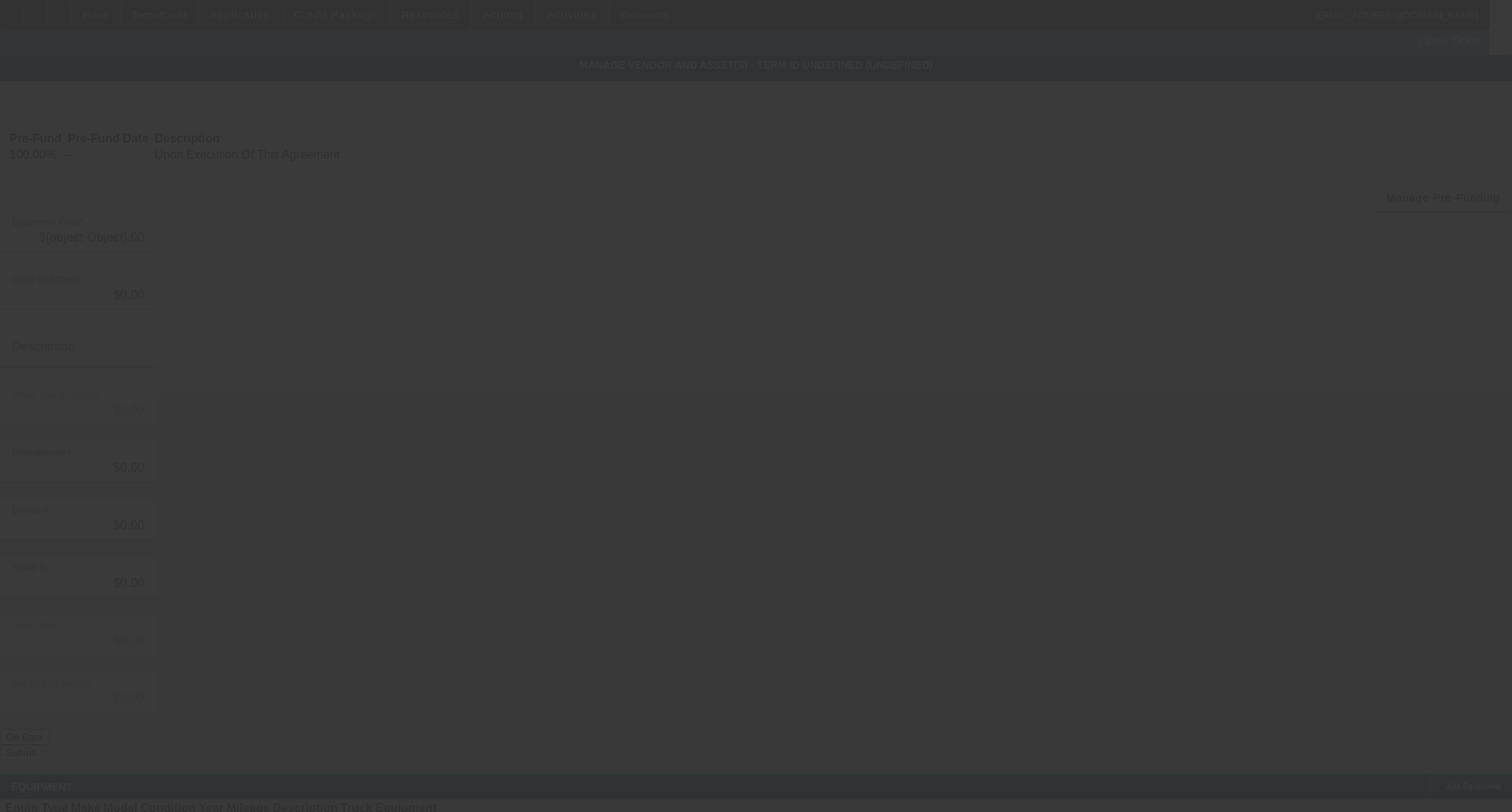
type input "$61,000.00"
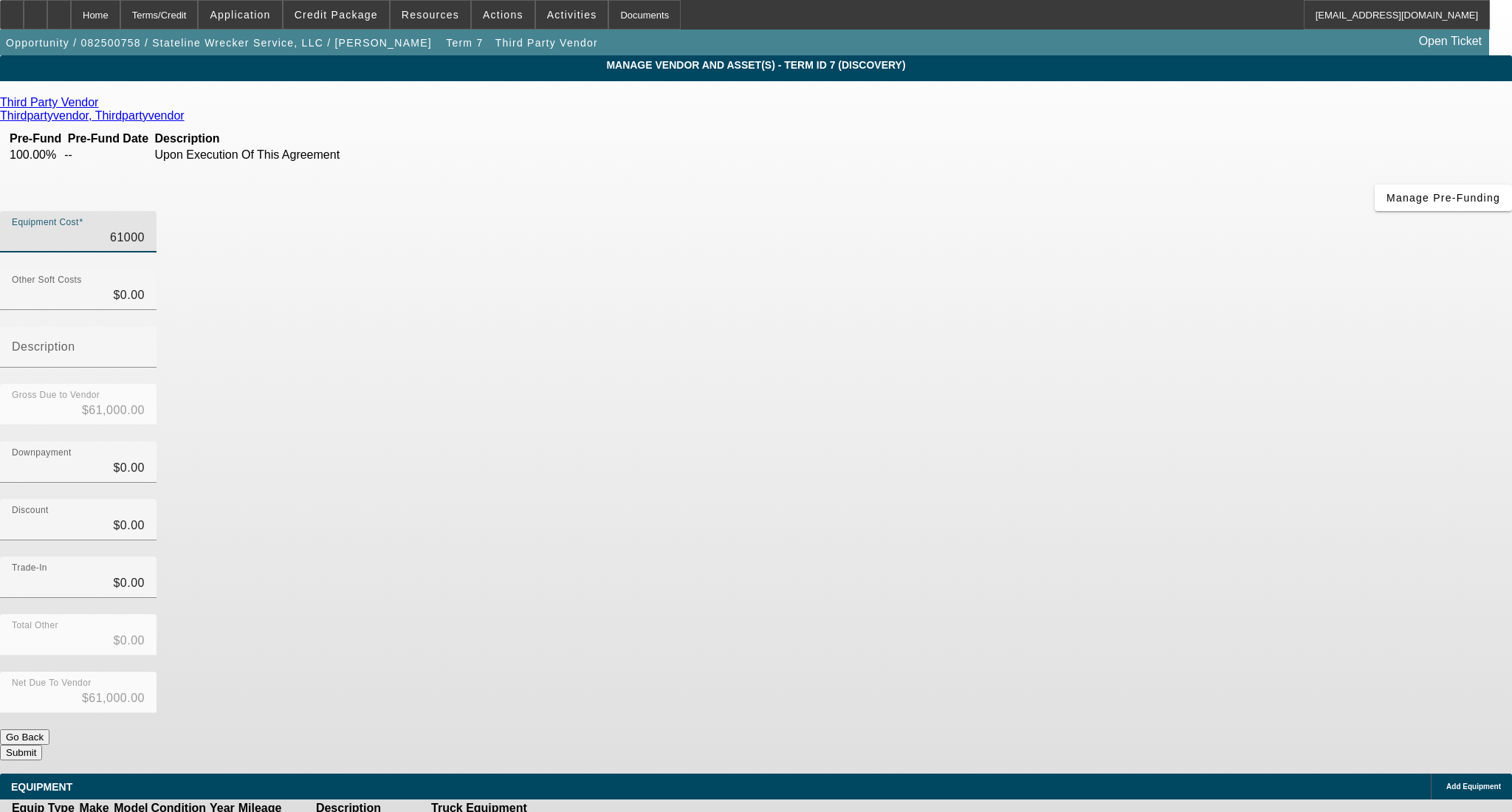
drag, startPoint x: 881, startPoint y: 120, endPoint x: 1043, endPoint y: 131, distance: 162.4
click at [1043, 211] on div "Equipment Cost 61000" at bounding box center [756, 240] width 1512 height 58
type input "5"
type input "$5.00"
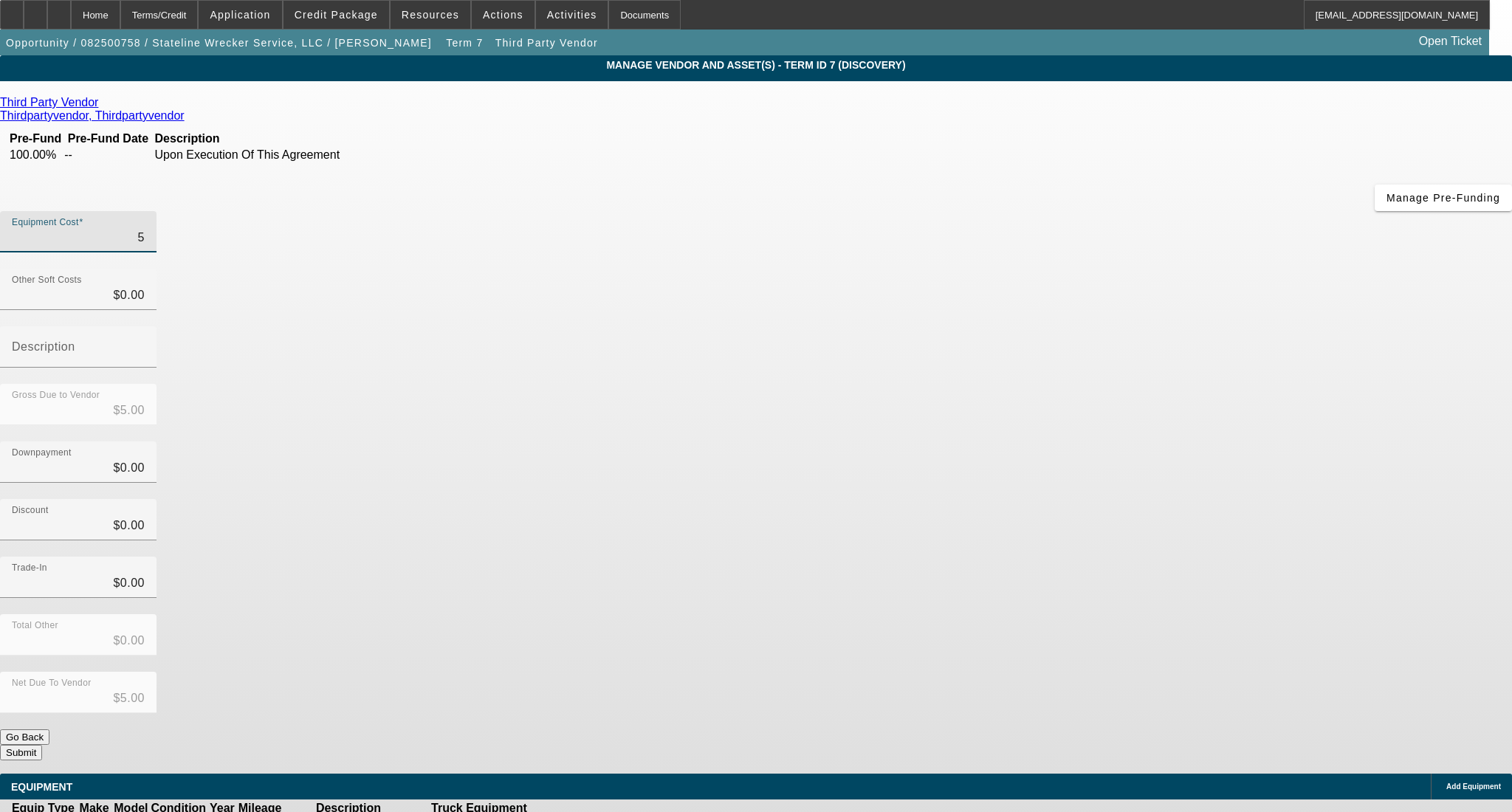
type input "58"
type input "$58.00"
type input "580"
type input "$580.00"
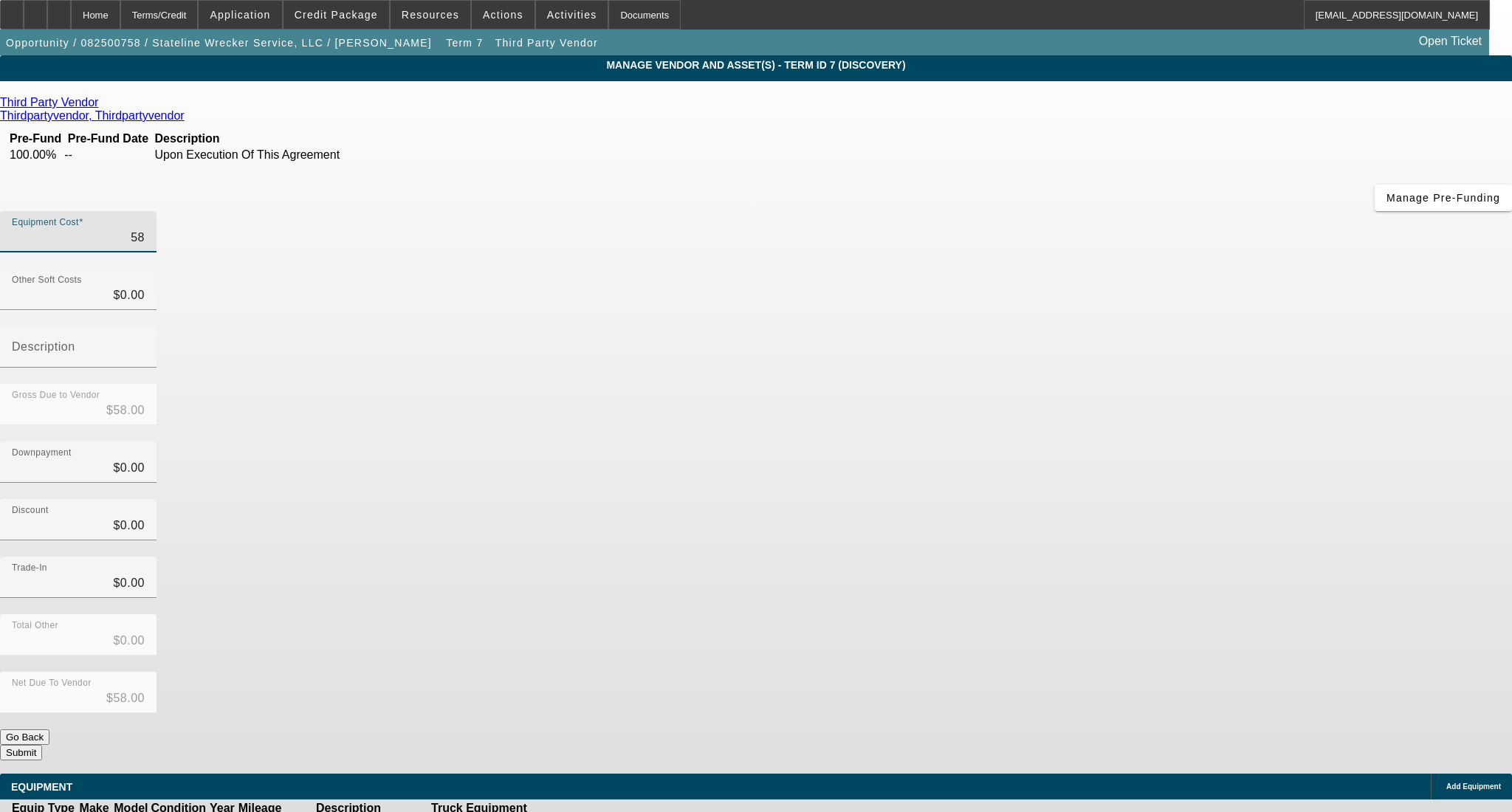
type input "$580.00"
type input "5800"
type input "$5,800.00"
type input "58000"
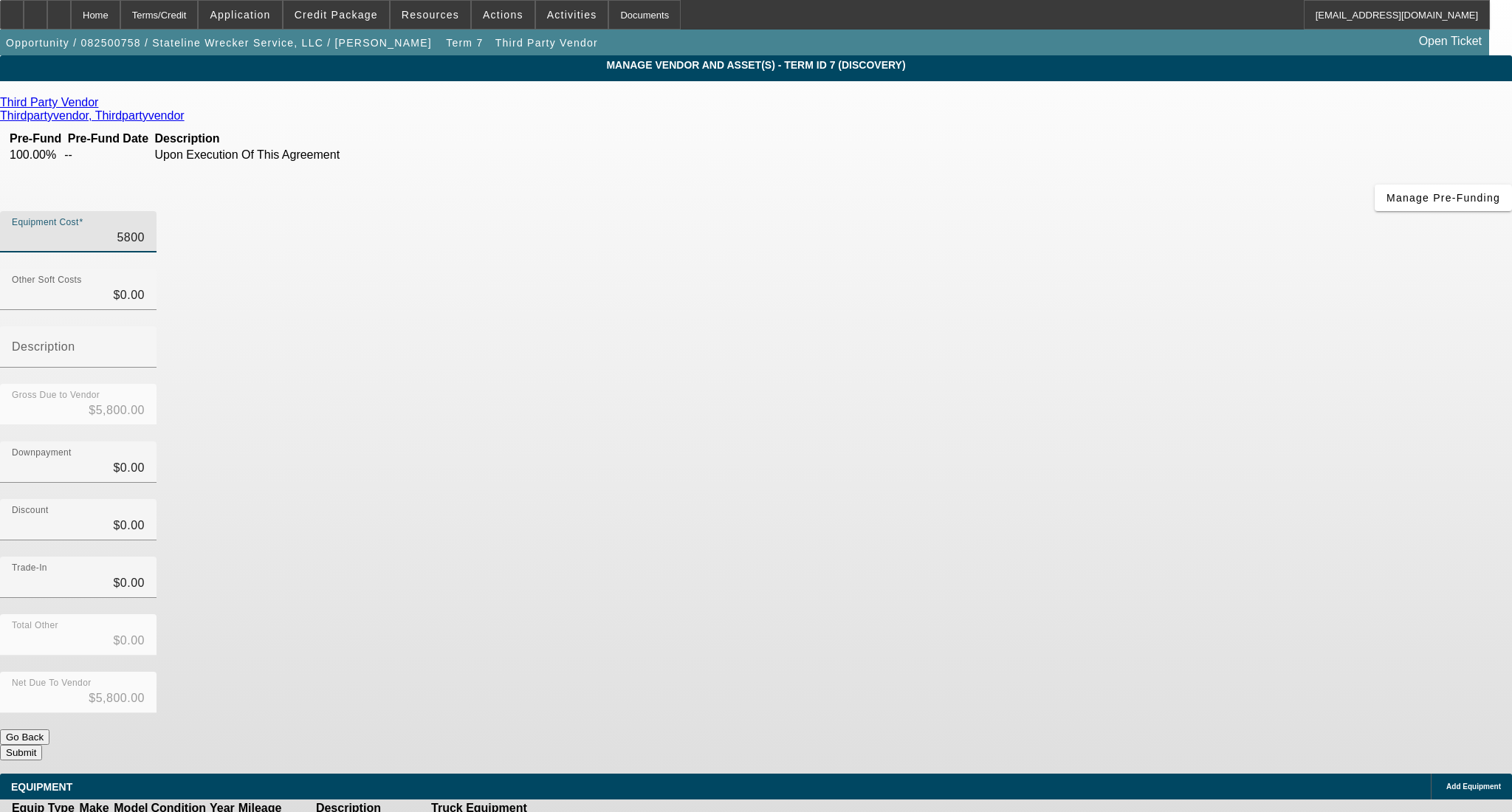
type input "$58,000.00"
click at [1083, 441] on div "Downpayment $0.00" at bounding box center [756, 470] width 1512 height 58
click at [42, 745] on button "Submit" at bounding box center [21, 753] width 42 height 16
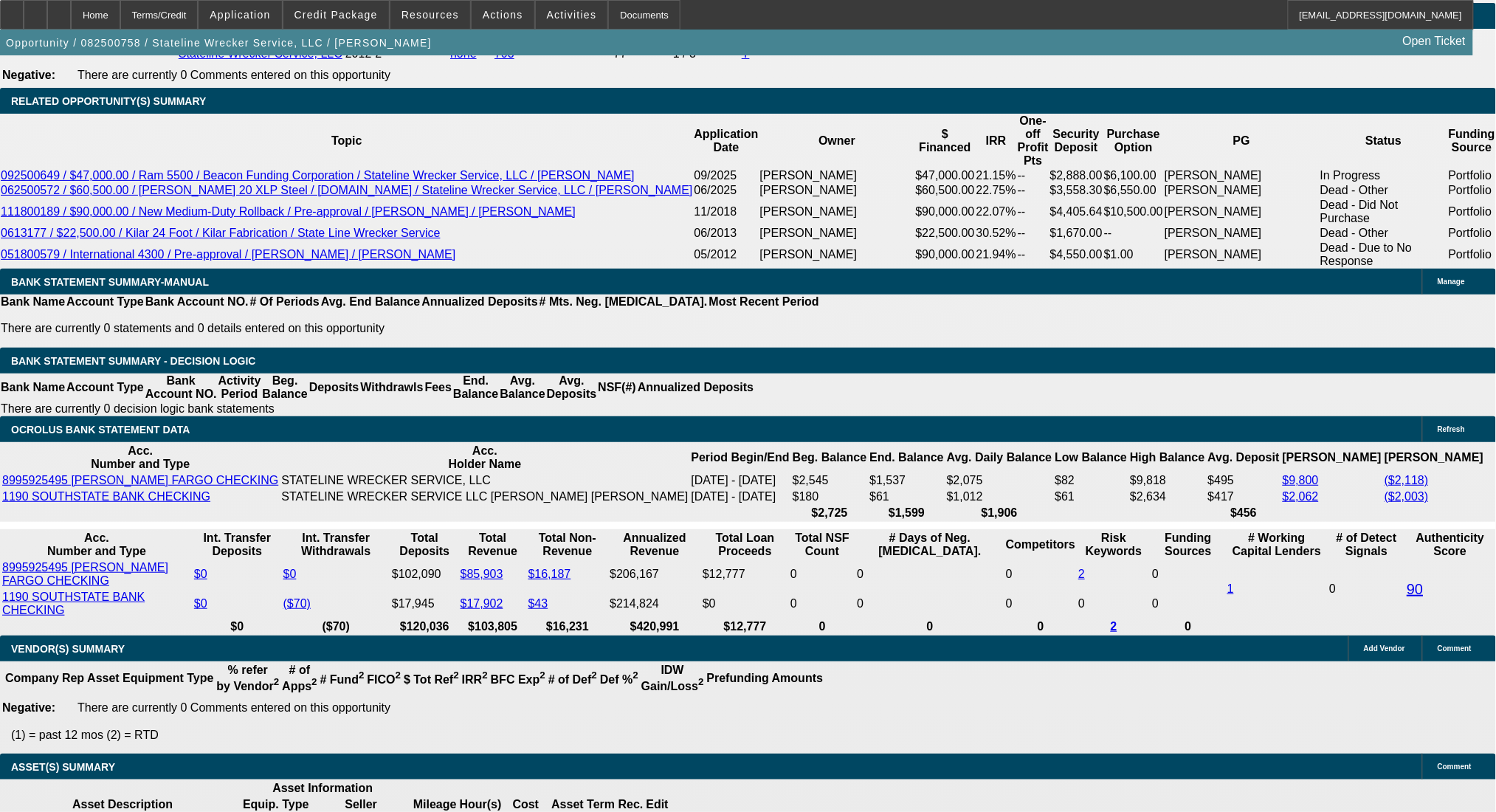
select select "0"
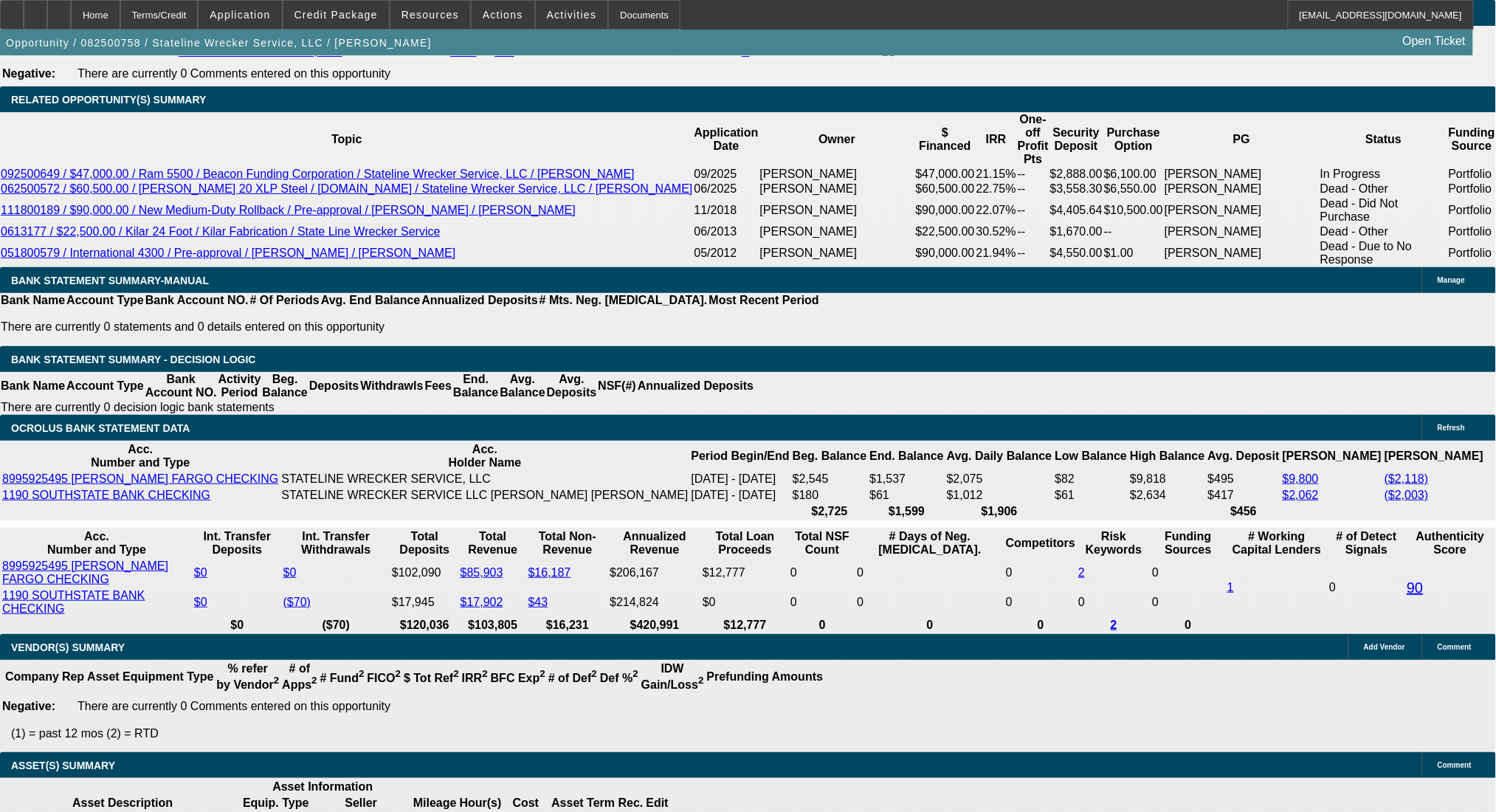
select select "2"
select select "0.1"
select select "4"
select select "0"
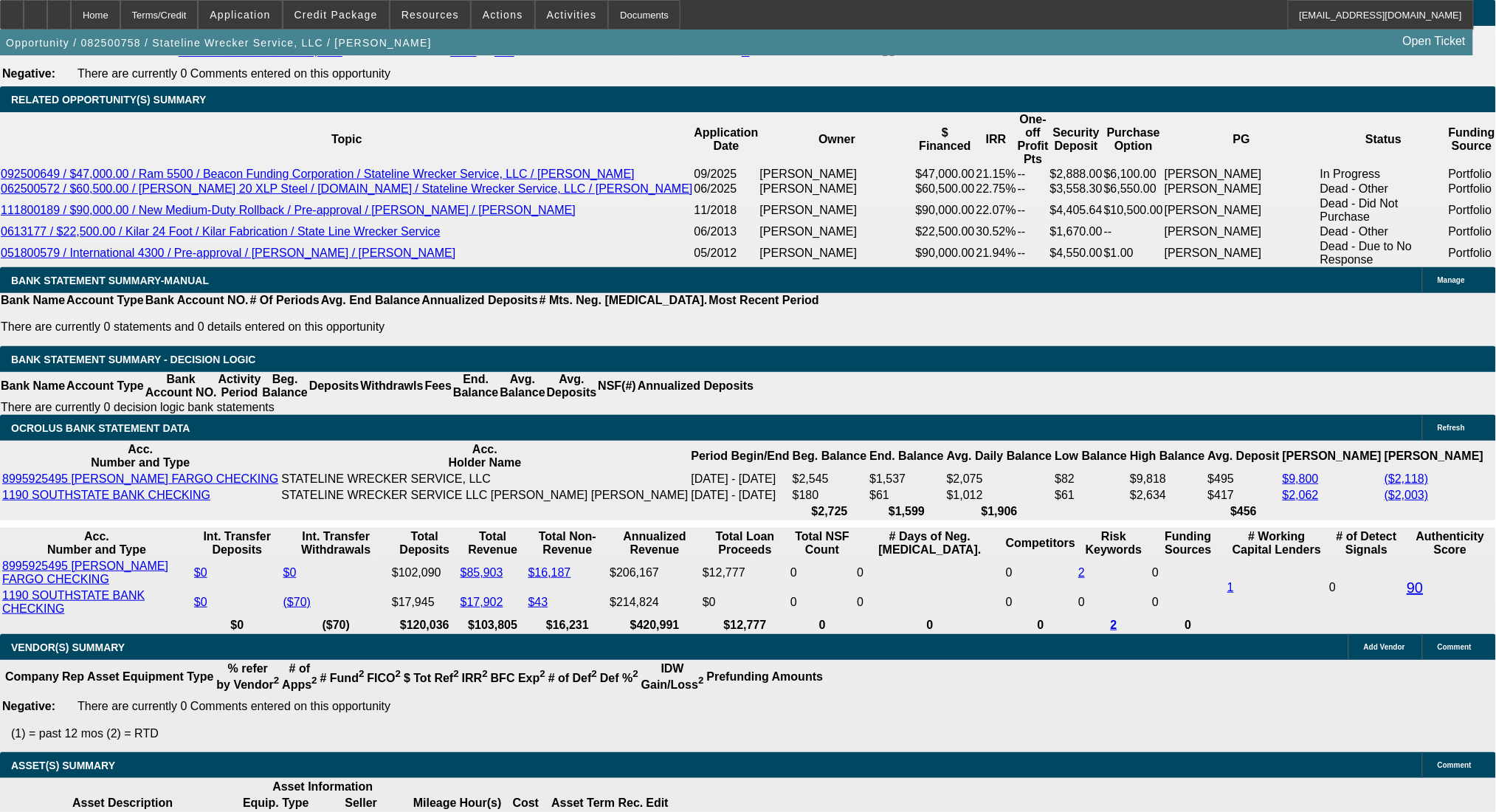
select select "2"
select select "0.1"
select select "4"
select select "0"
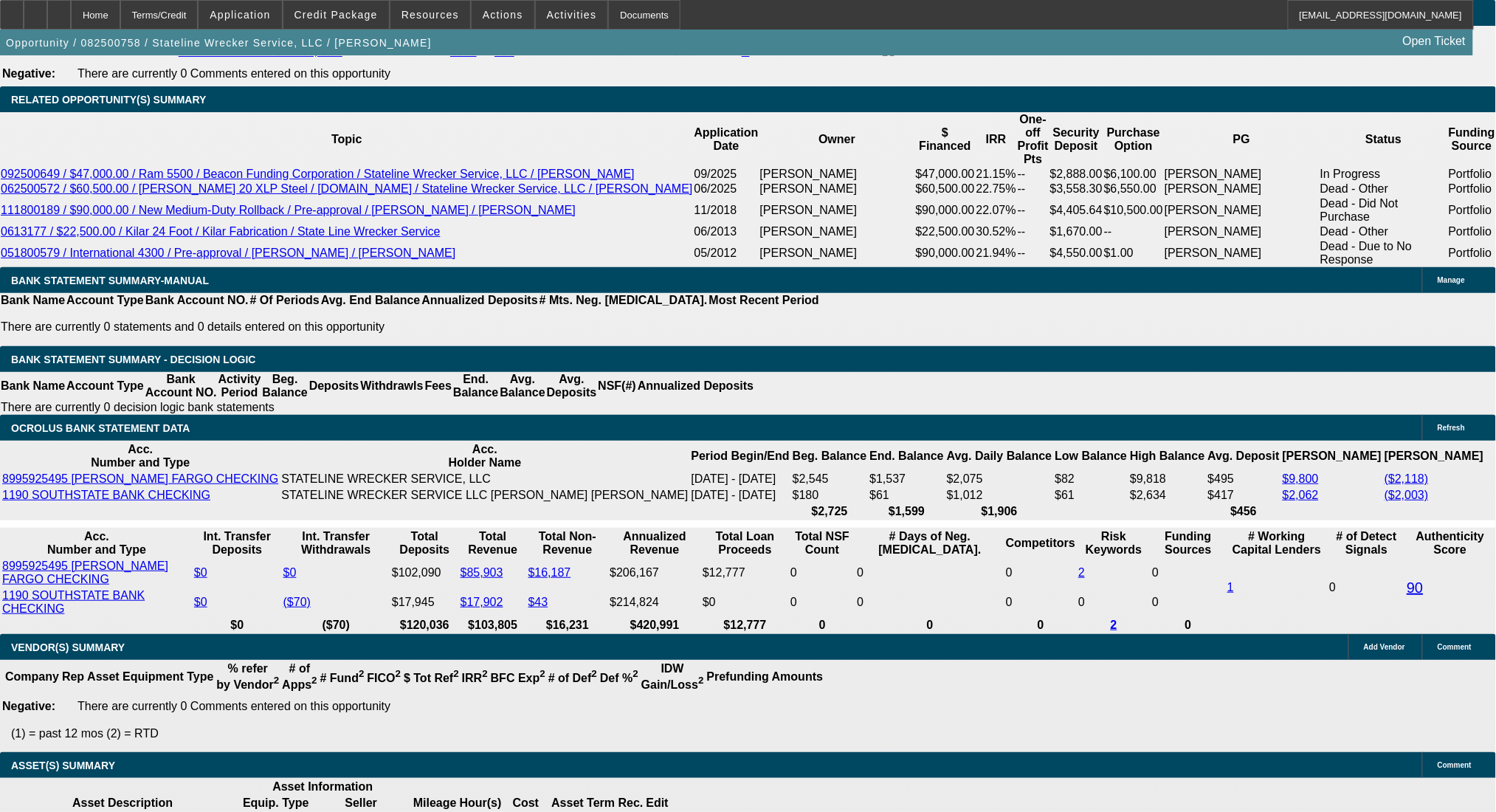
select select "2"
select select "0.1"
select select "4"
select select "0"
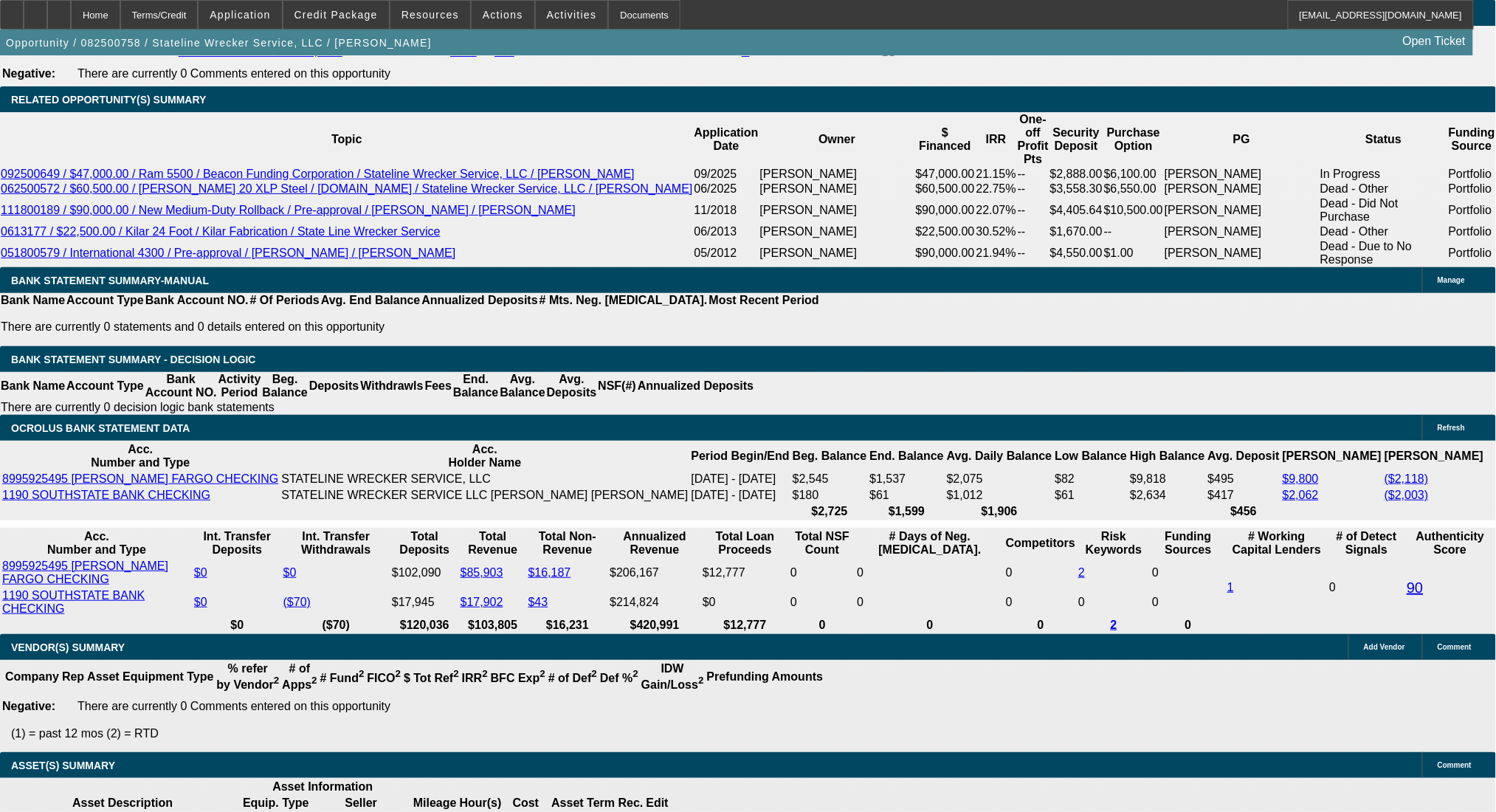
select select "2"
select select "0.1"
select select "4"
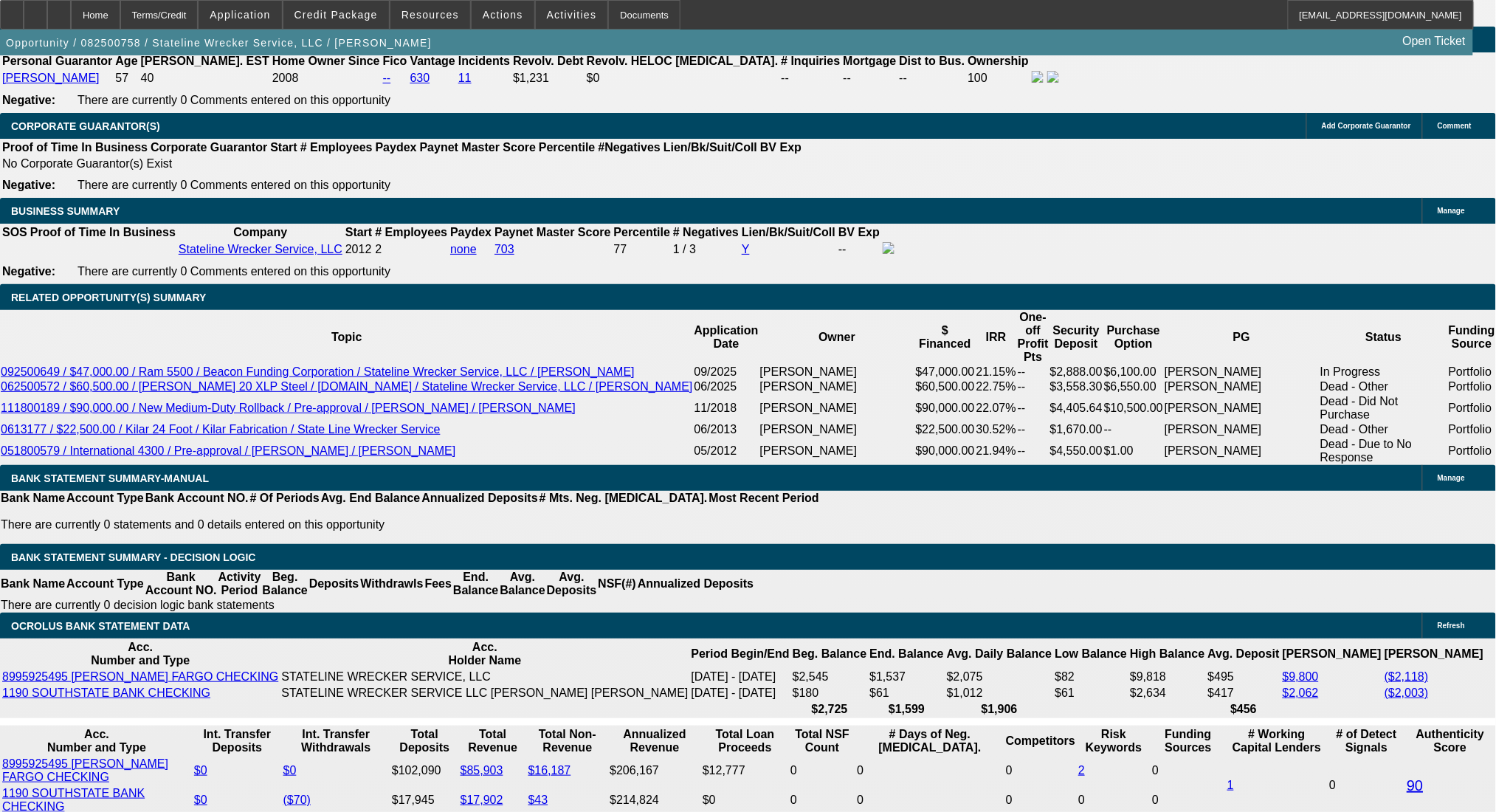
scroll to position [2261, 0]
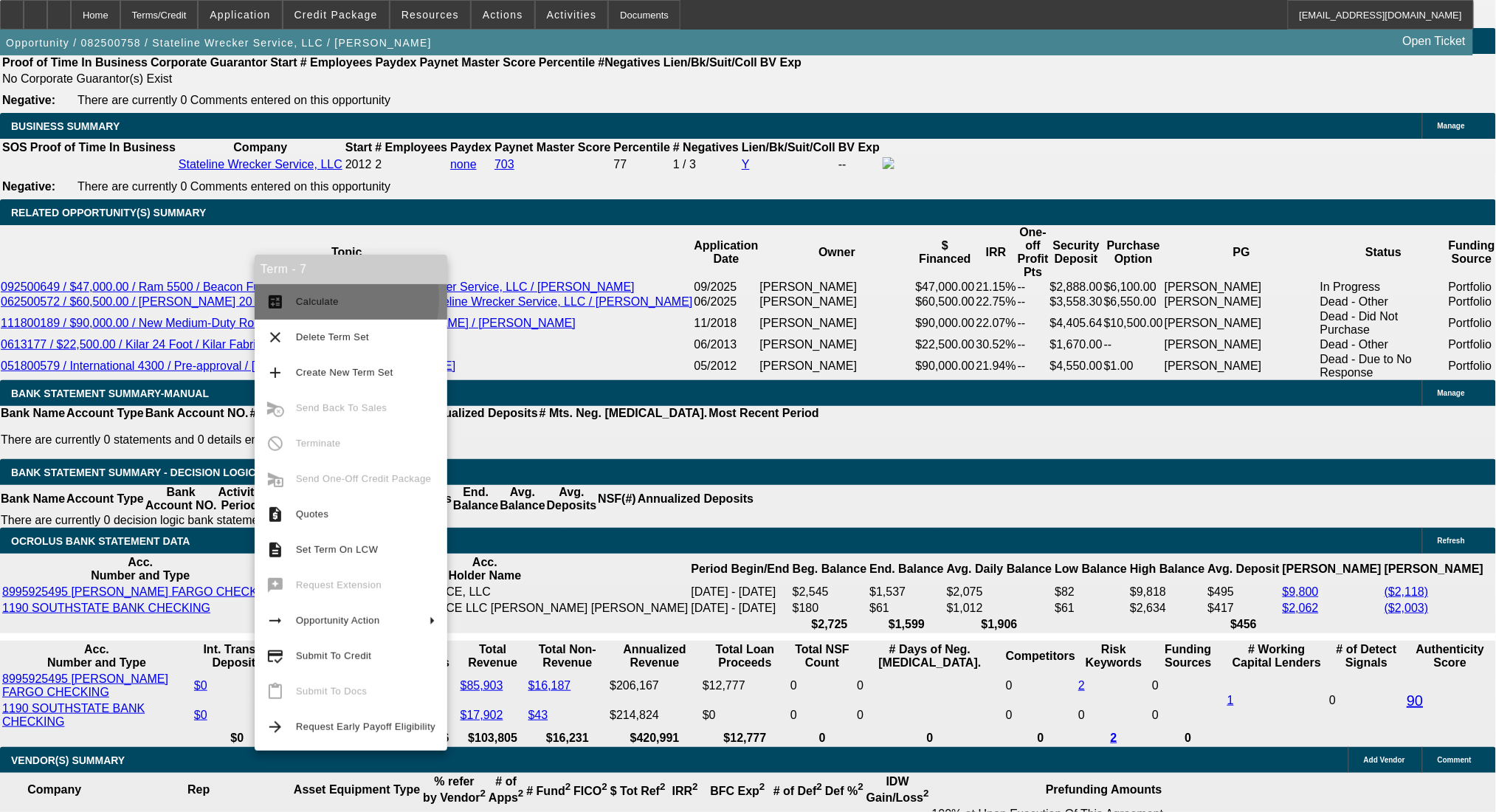
click at [303, 298] on span "Calculate" at bounding box center [317, 302] width 43 height 11
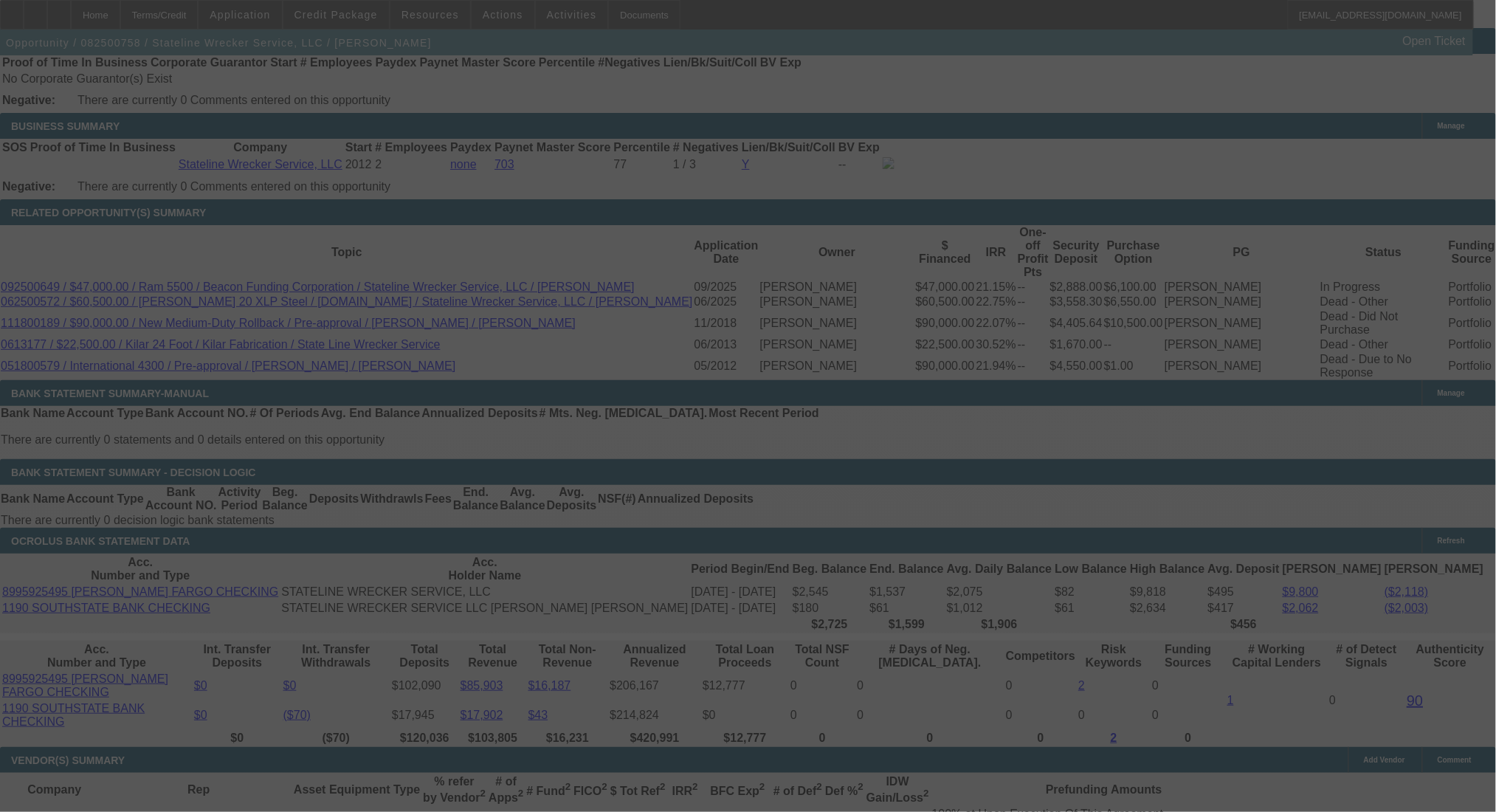
select select "0"
select select "2"
select select "0.1"
select select "4"
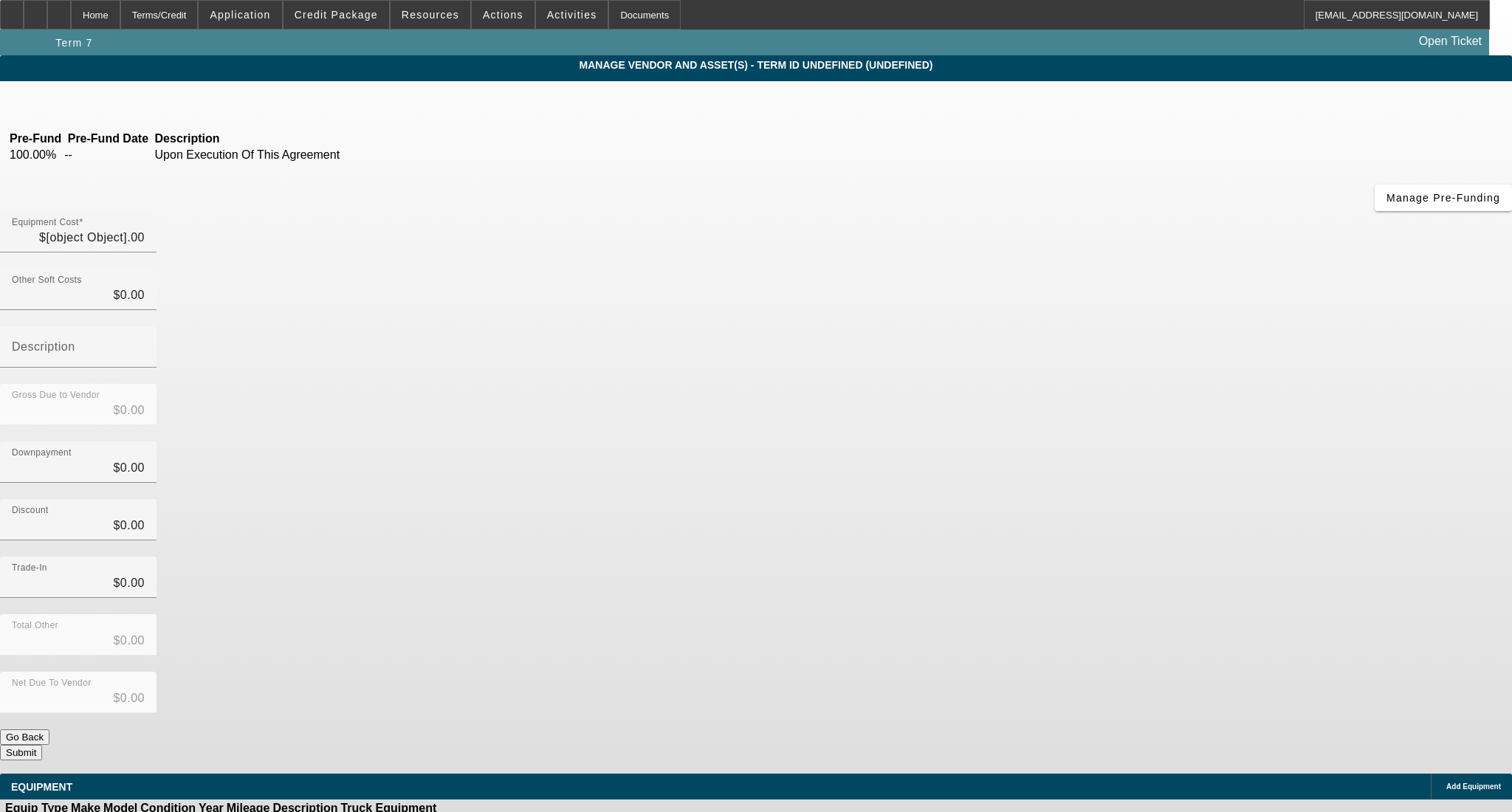
type input "$58,000.00"
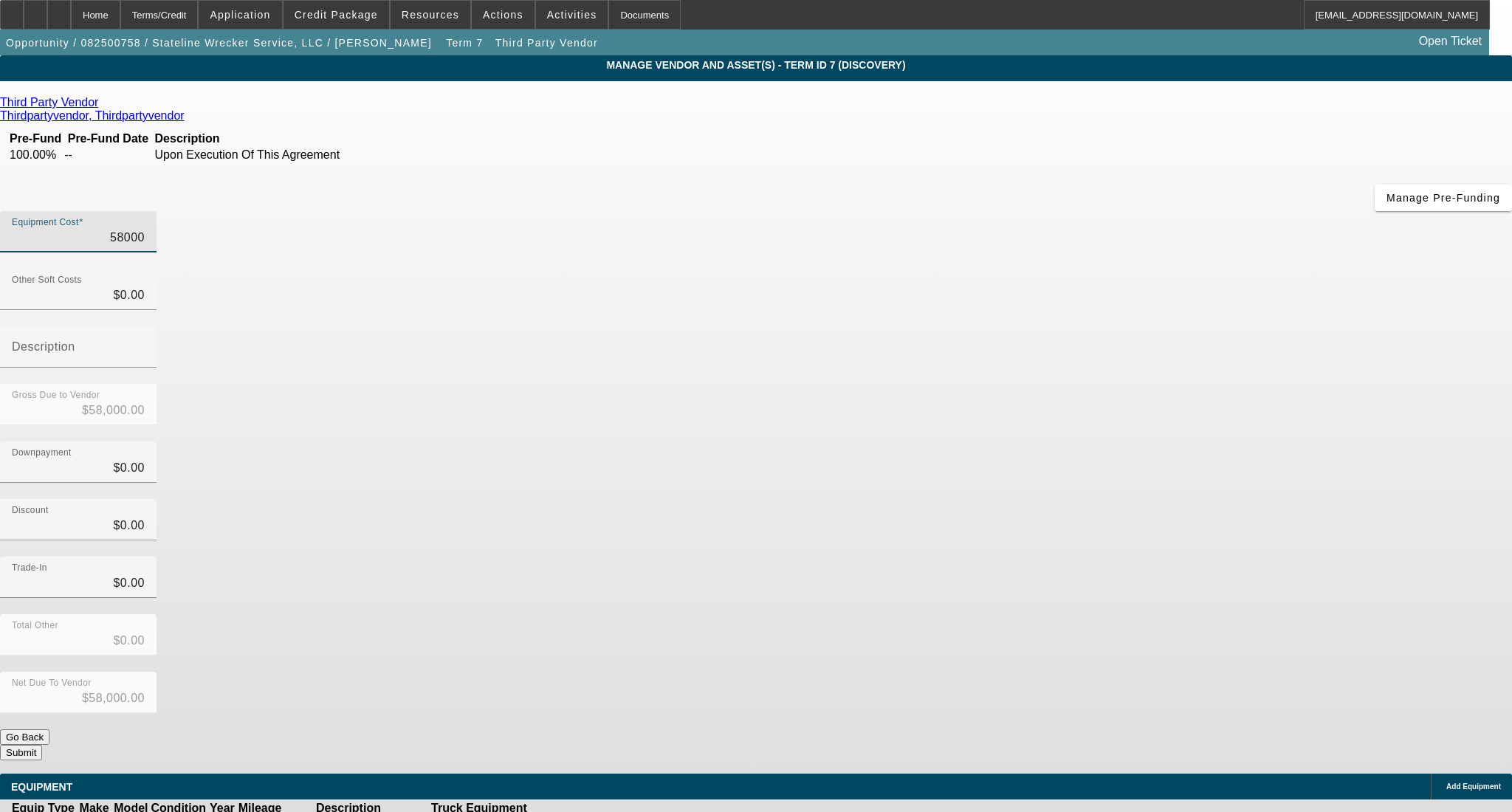
drag, startPoint x: 885, startPoint y: 126, endPoint x: 1107, endPoint y: 149, distance: 223.2
click at [1107, 211] on div "Equipment Cost 58000" at bounding box center [756, 240] width 1512 height 58
paste input "22454.21"
type input "22454.21"
type input "$22,454.21"
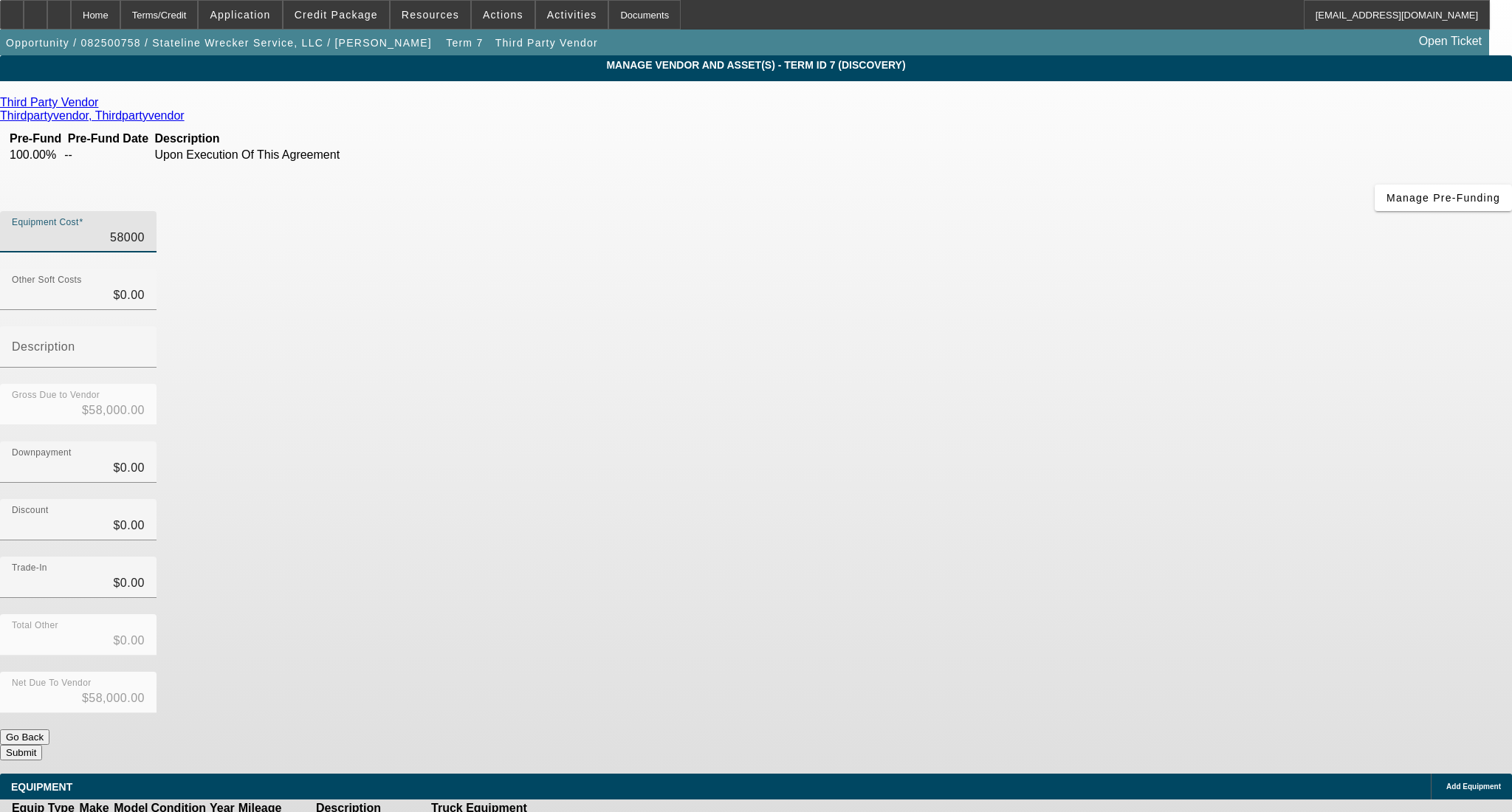
type input "$22,454.21"
click at [590, 811] on icon at bounding box center [590, 824] width 0 height 0
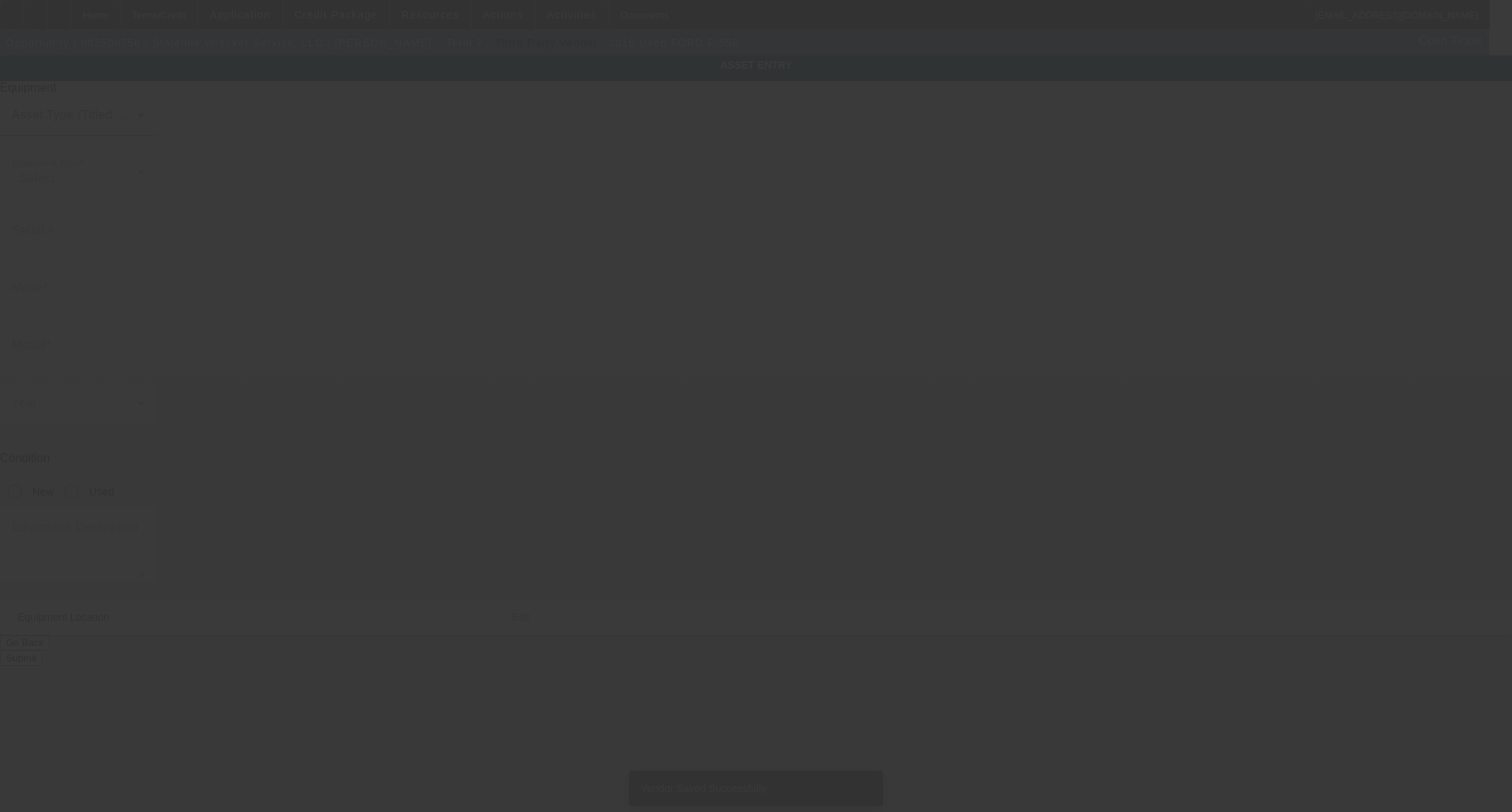
type input "1FD0X5HT0GEC74492"
type input "Ford"
type input "F-550"
radio input "true"
type textarea "Miller/Century"
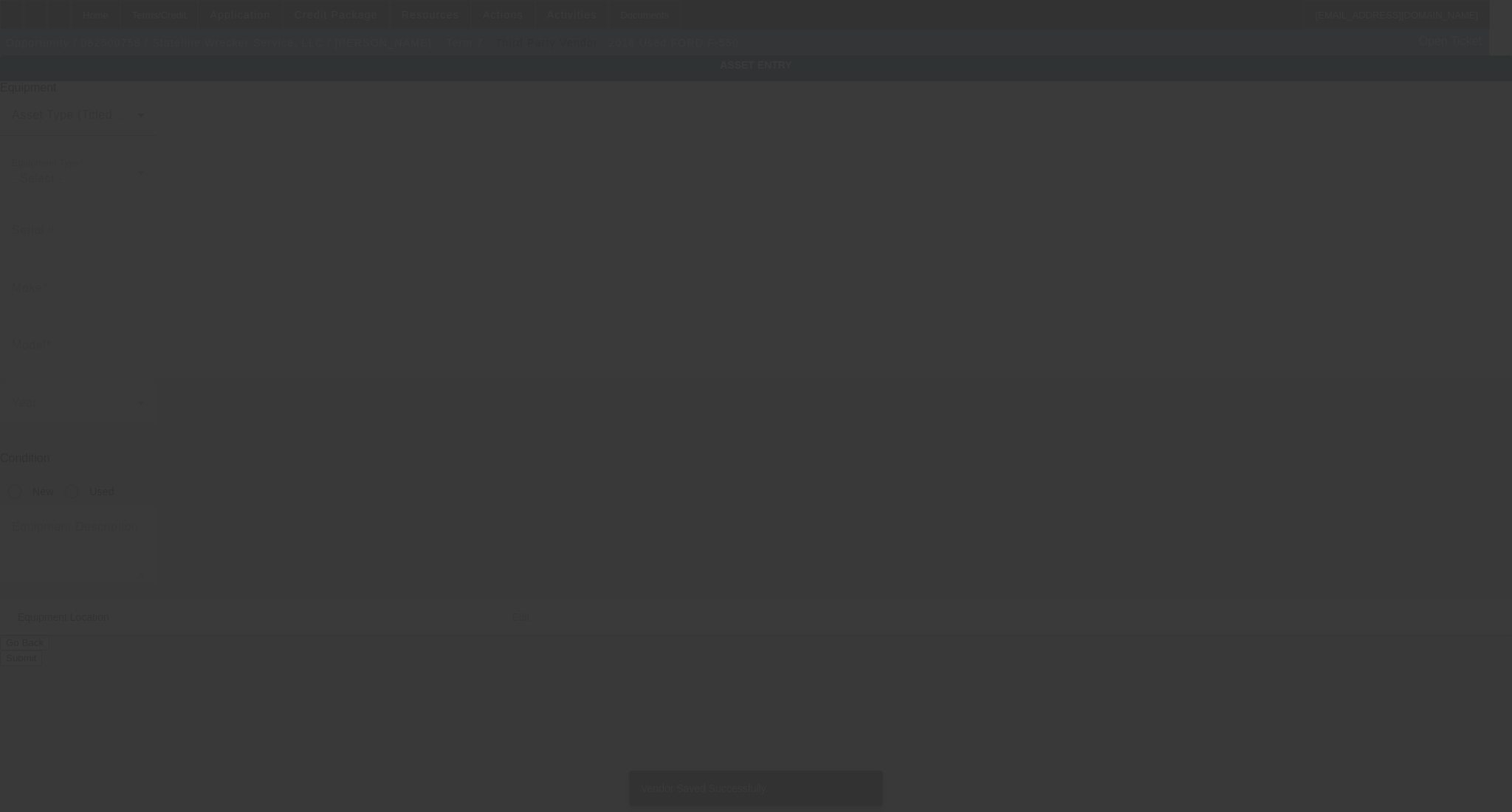
type input "815 Tyler Ave"
type input "North Augusta"
type input "29841"
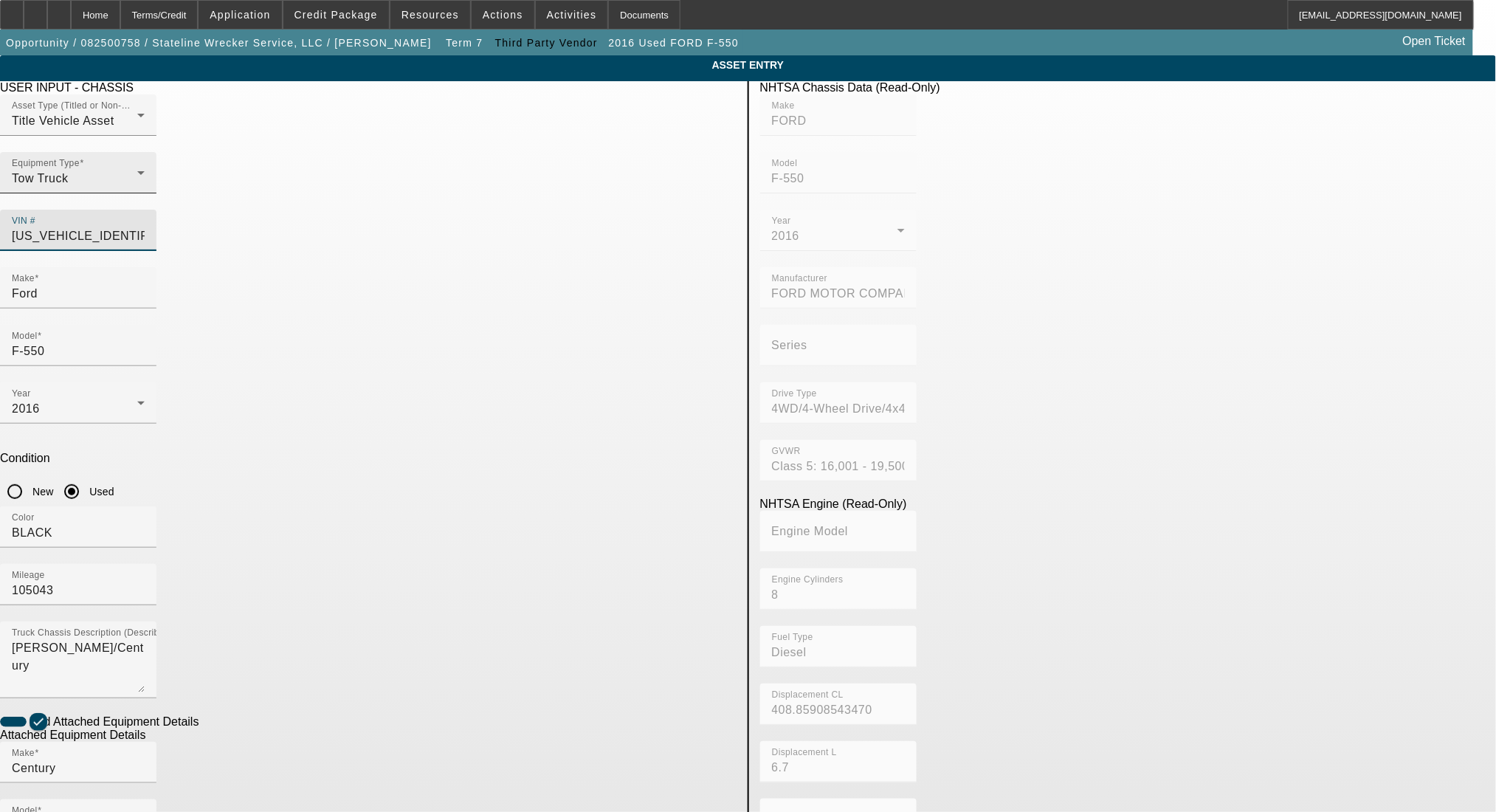
drag, startPoint x: 503, startPoint y: 211, endPoint x: 465, endPoint y: 211, distance: 38.0
click at [465, 211] on div "Asset Type (Titled or Non-Titled) Title Vehicle Asset Equipment Type Tow Truck …" at bounding box center [368, 180] width 737 height 172
paste input "3C7WRMDL1JG335456"
type input "3C7WRMDL1JG335456"
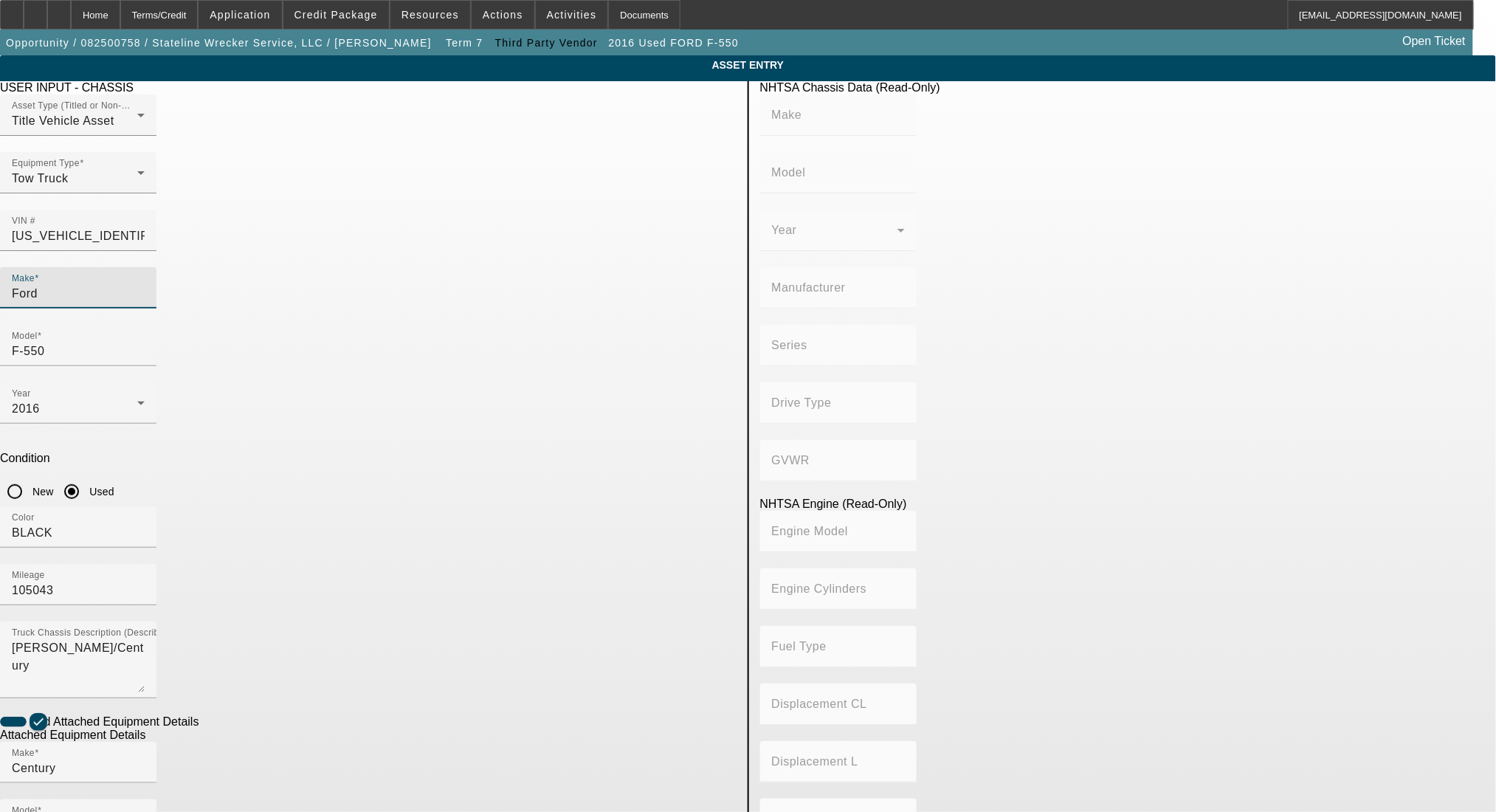
drag, startPoint x: 391, startPoint y: 269, endPoint x: 205, endPoint y: 267, distance: 186.0
click at [205, 267] on app-asset-collateral-manage "ASSET ENTRY Delete asset USER INPUT - CHASSIS Asset Type (Titled or Non-Titled)…" at bounding box center [748, 629] width 1496 height 1149
type input "d"
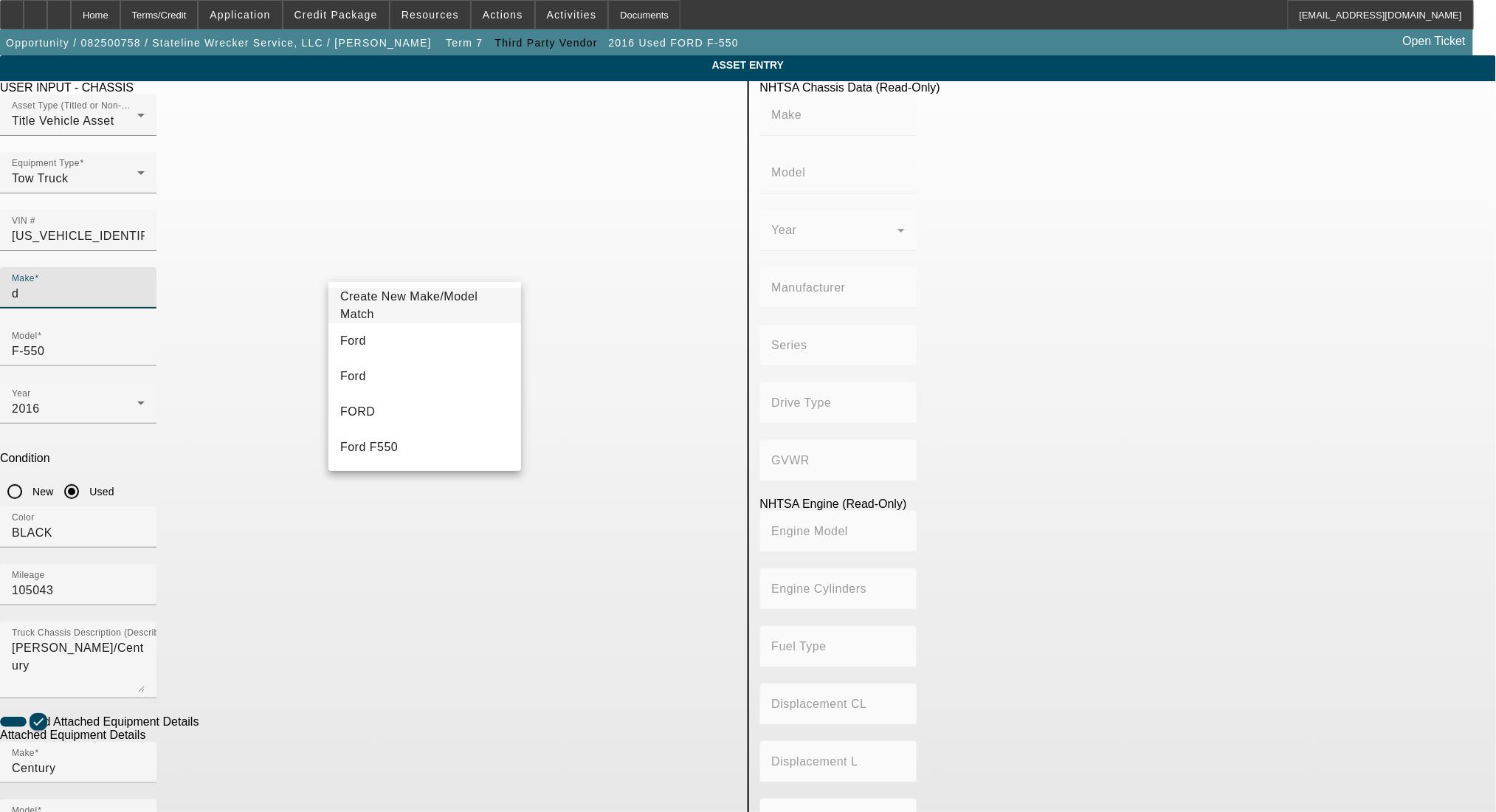
type input "RAM"
type input "5500"
type input "CHRYSLER DE MEXICO TOLUCA"
type input "DP"
type input "4x2"
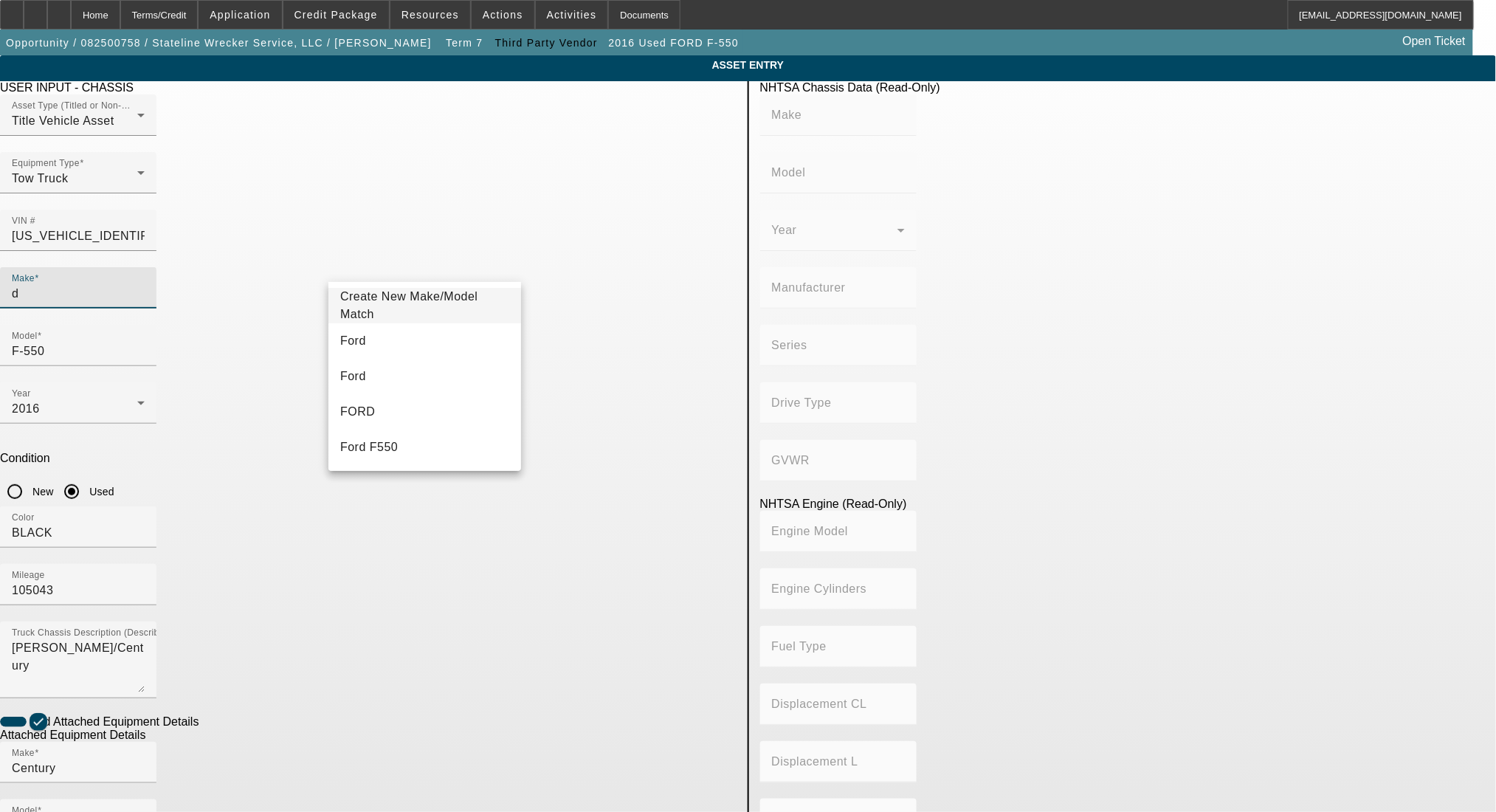
type input "6"
type input "Diesel"
type input "408.85908543470"
type input "6.7"
click at [367, 339] on mat-option "Ram" at bounding box center [424, 341] width 193 height 35
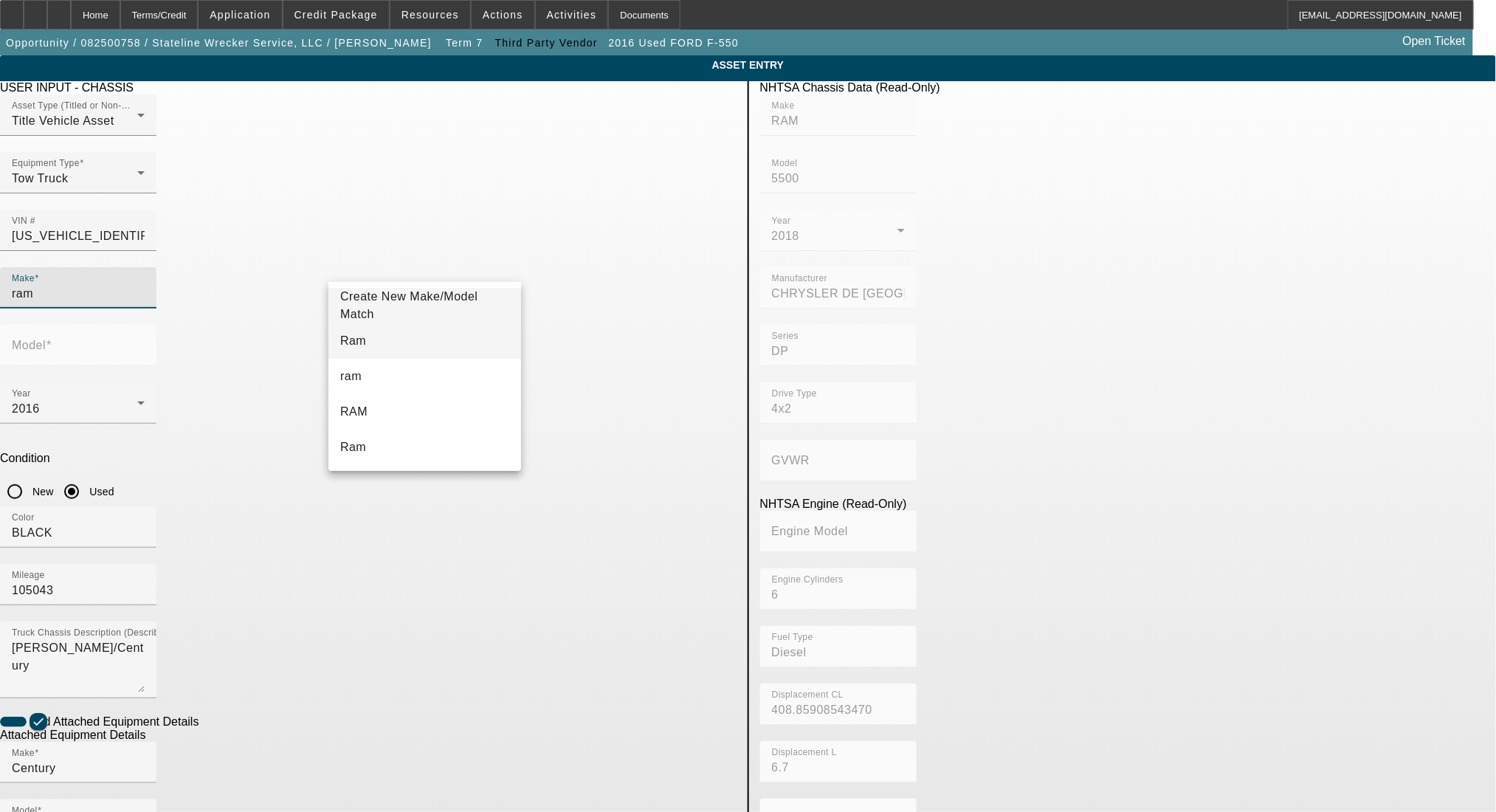
type input "Ram"
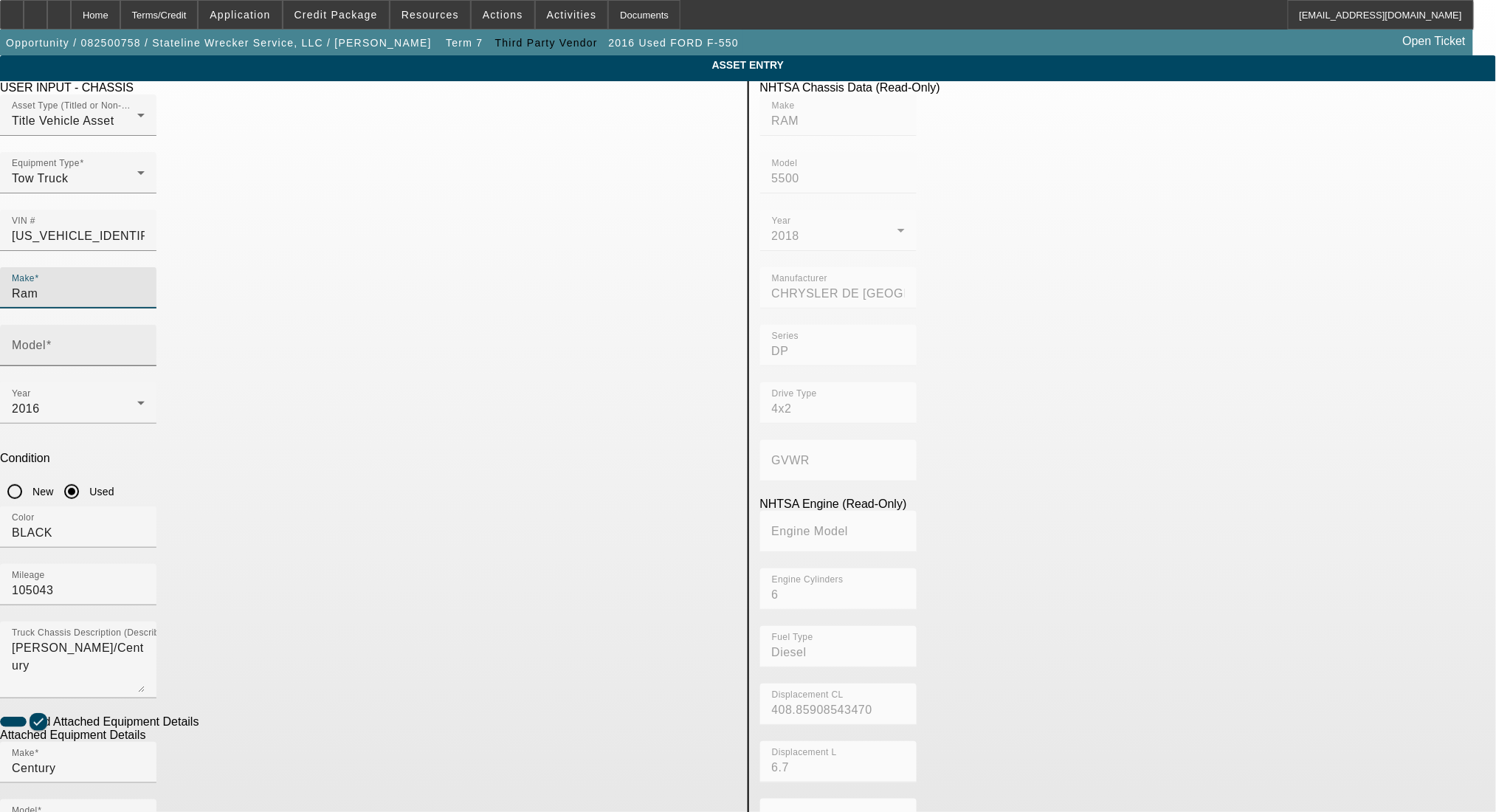
click at [145, 342] on input "Model" at bounding box center [78, 351] width 133 height 18
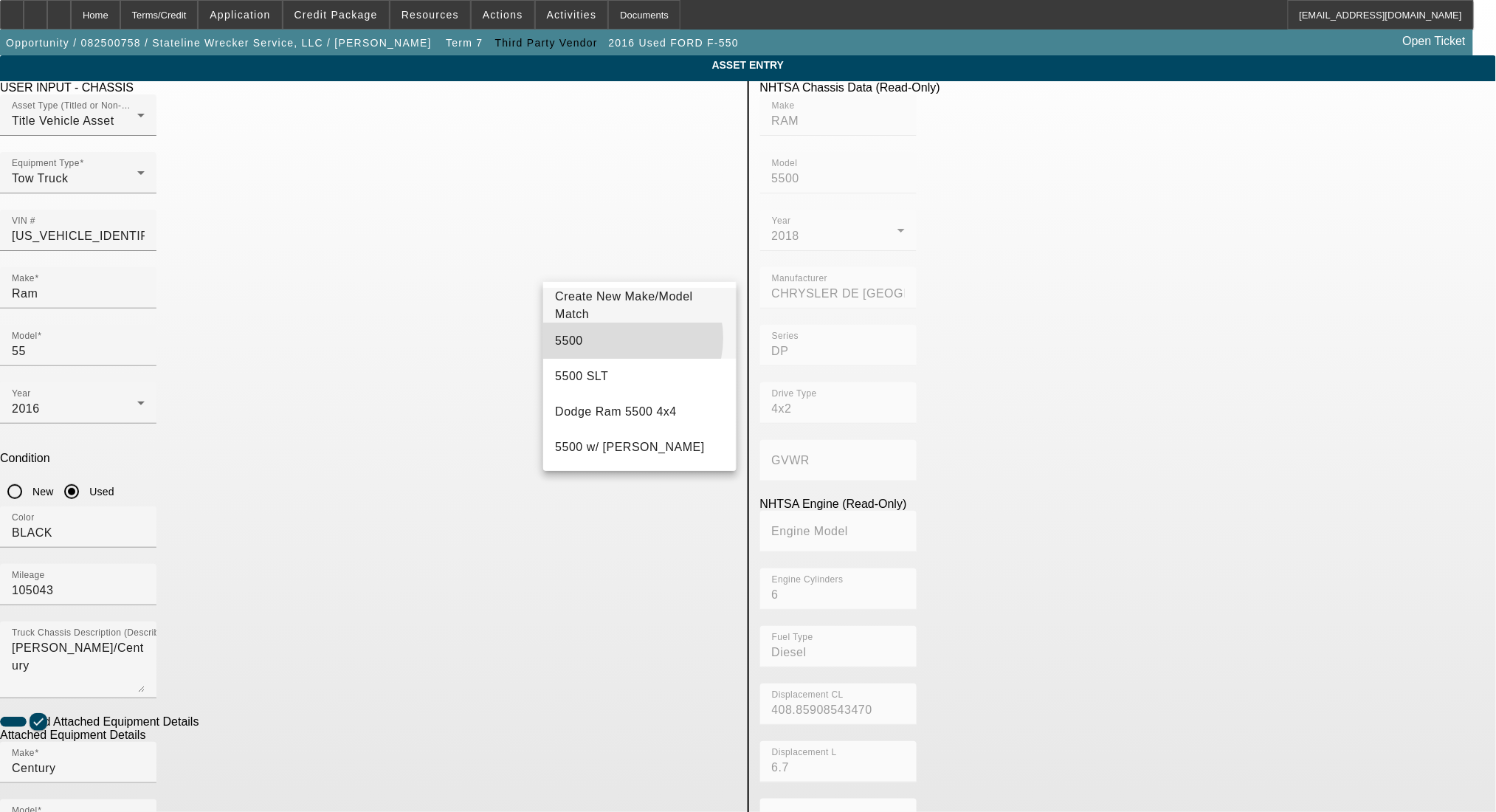
click at [623, 338] on mat-option "5500" at bounding box center [640, 341] width 193 height 35
type input "5500"
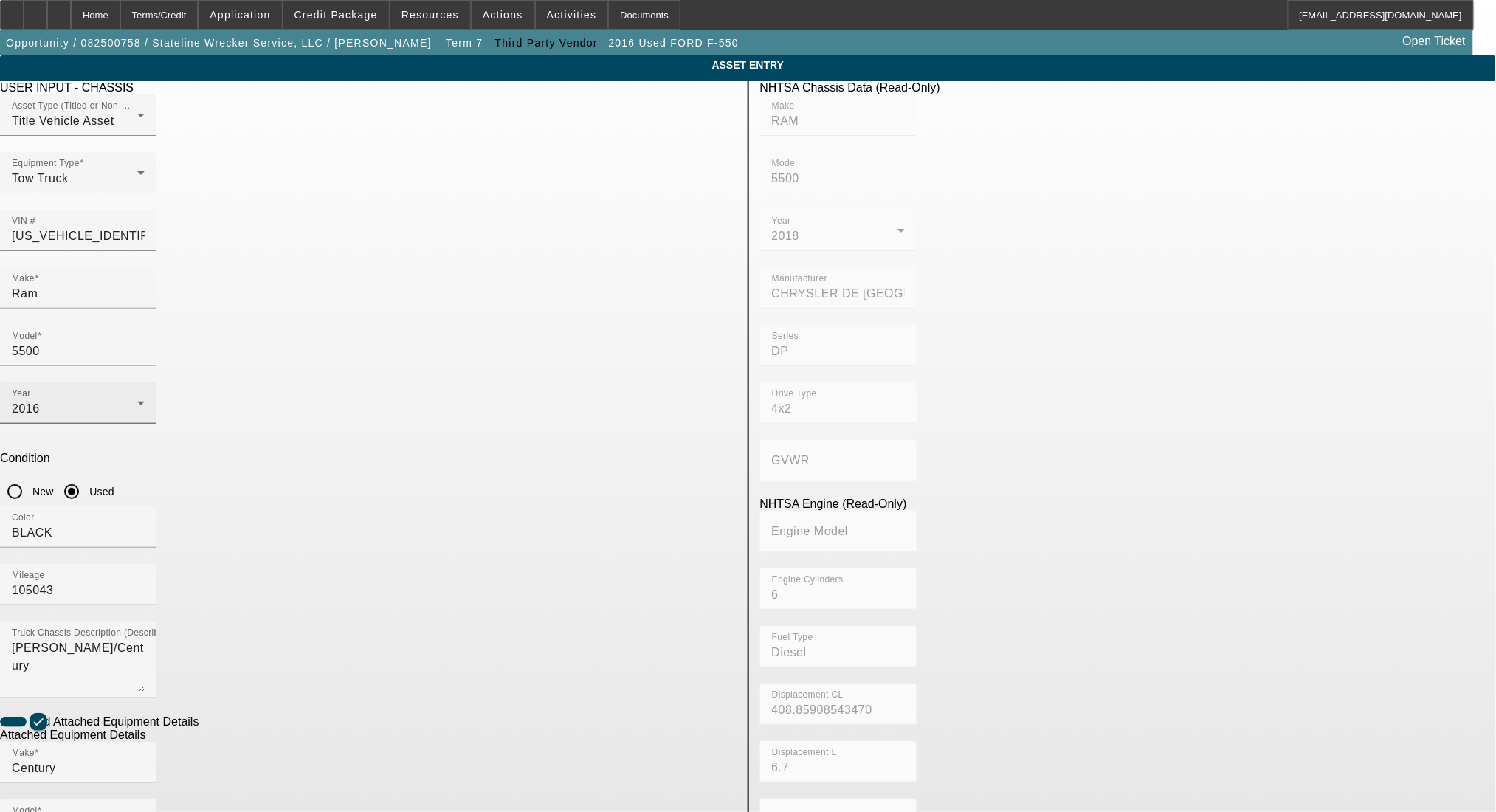
click at [145, 382] on div "Year 2016" at bounding box center [78, 402] width 133 height 41
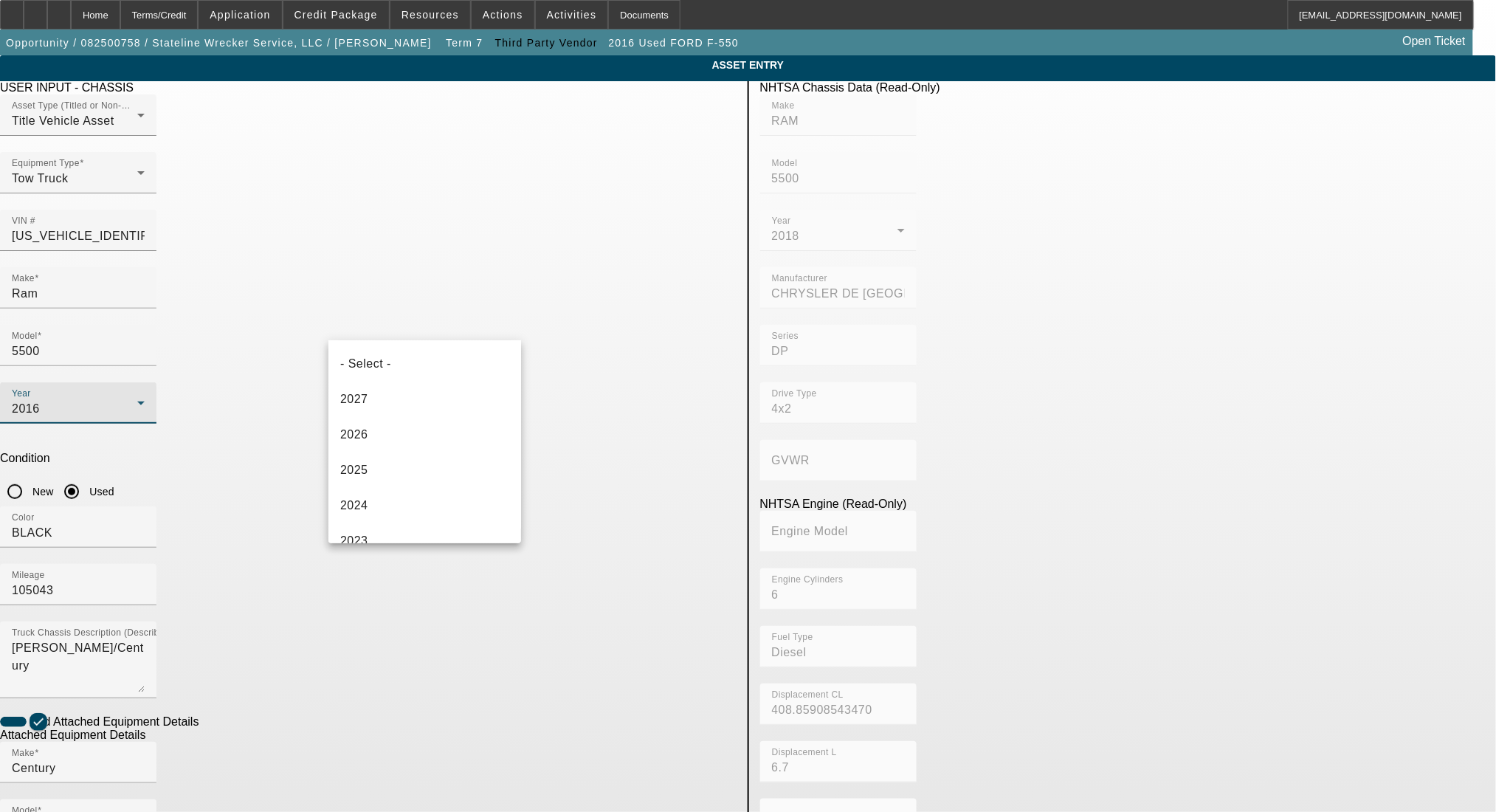
scroll to position [264, 0]
click at [412, 458] on mat-option "2018" at bounding box center [424, 454] width 193 height 35
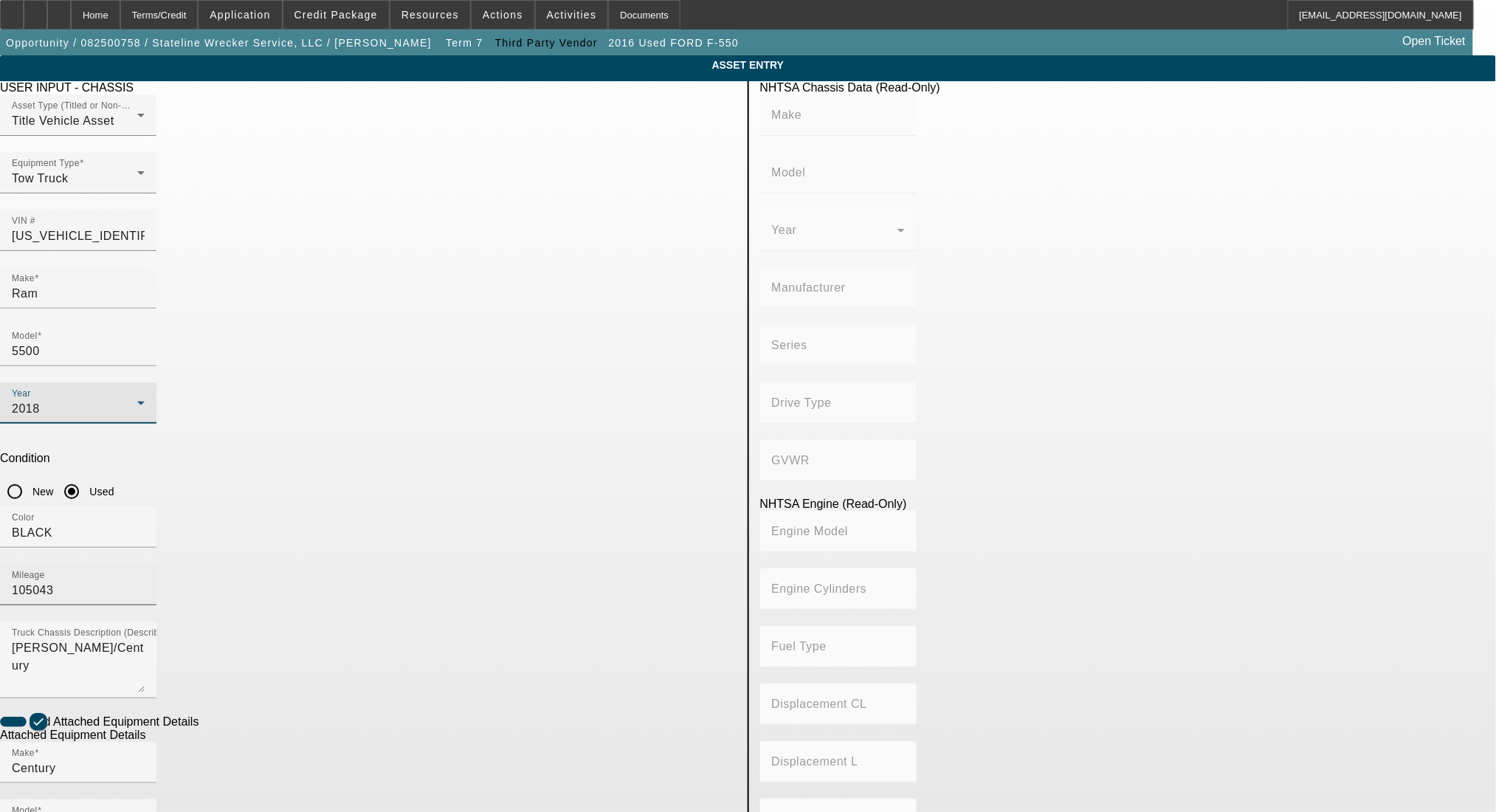
type input "RAM"
type input "5500"
type input "CHRYSLER DE MEXICO TOLUCA"
type input "DP"
type input "4x2"
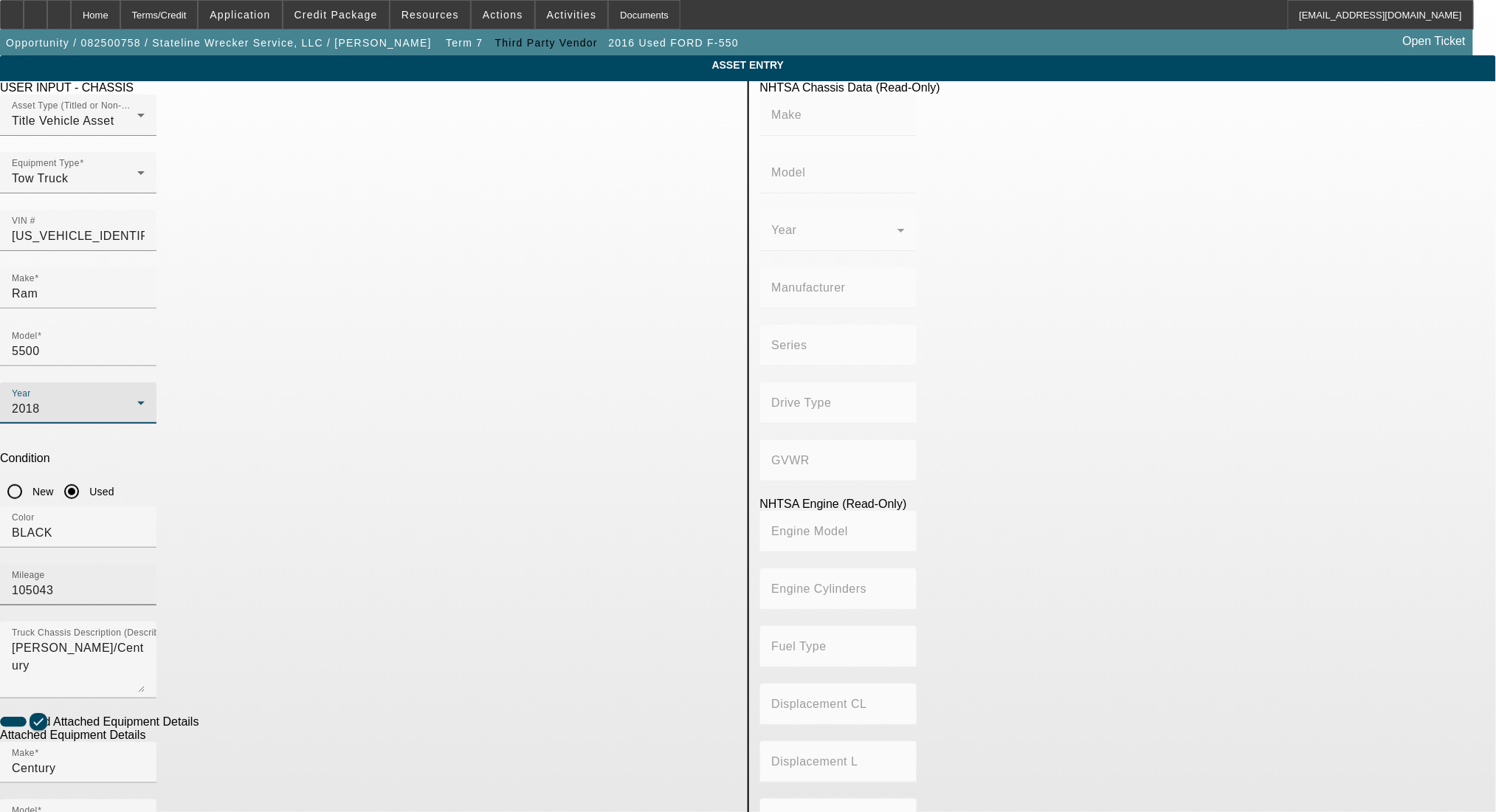
type input "6"
type input "Diesel"
type input "408.85908543470"
type input "6.7"
drag, startPoint x: 615, startPoint y: 385, endPoint x: 456, endPoint y: 381, distance: 159.1
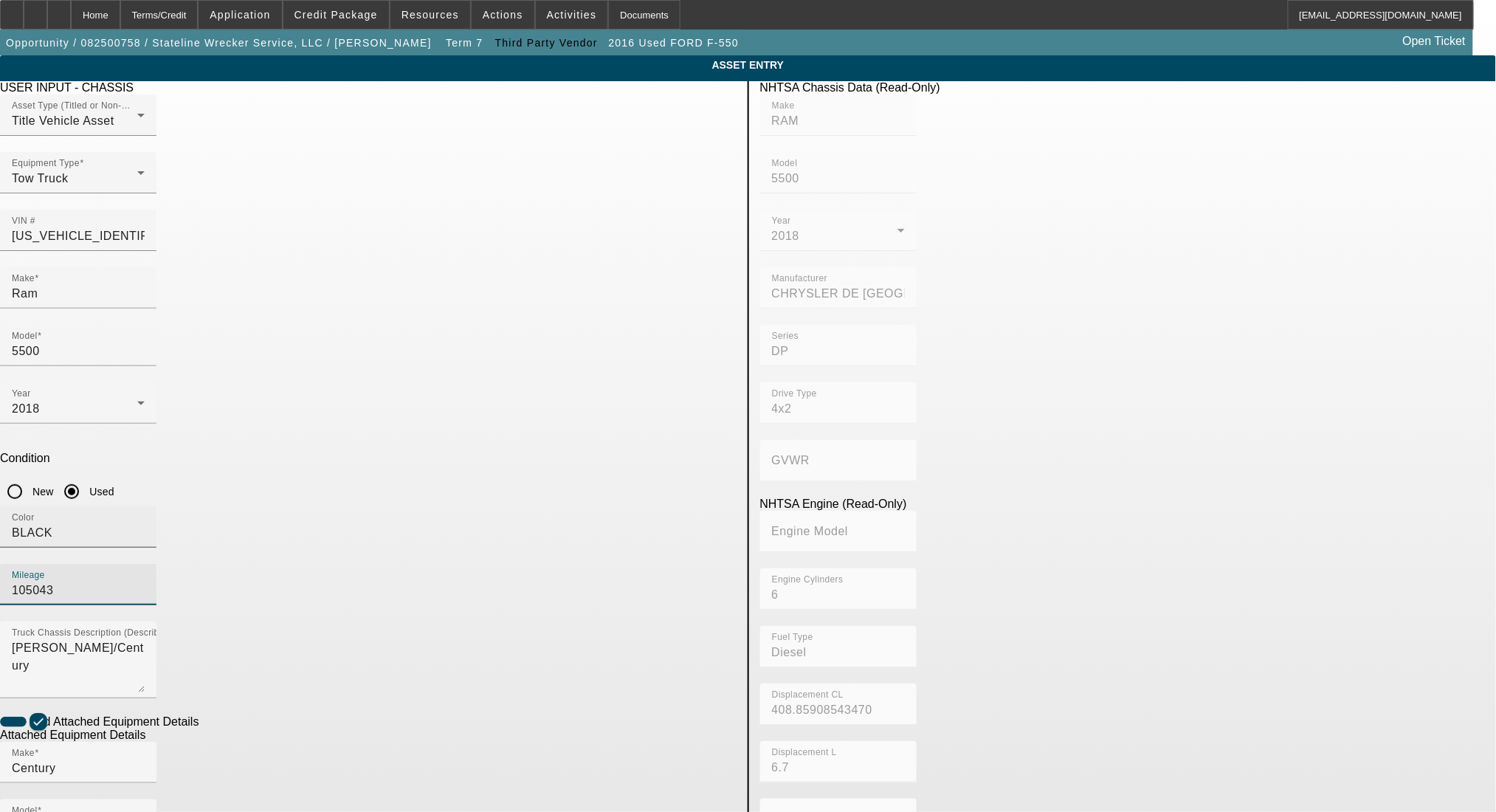
click at [456, 506] on div "Color BLACK Mileage 105043" at bounding box center [368, 564] width 737 height 115
type input "119423"
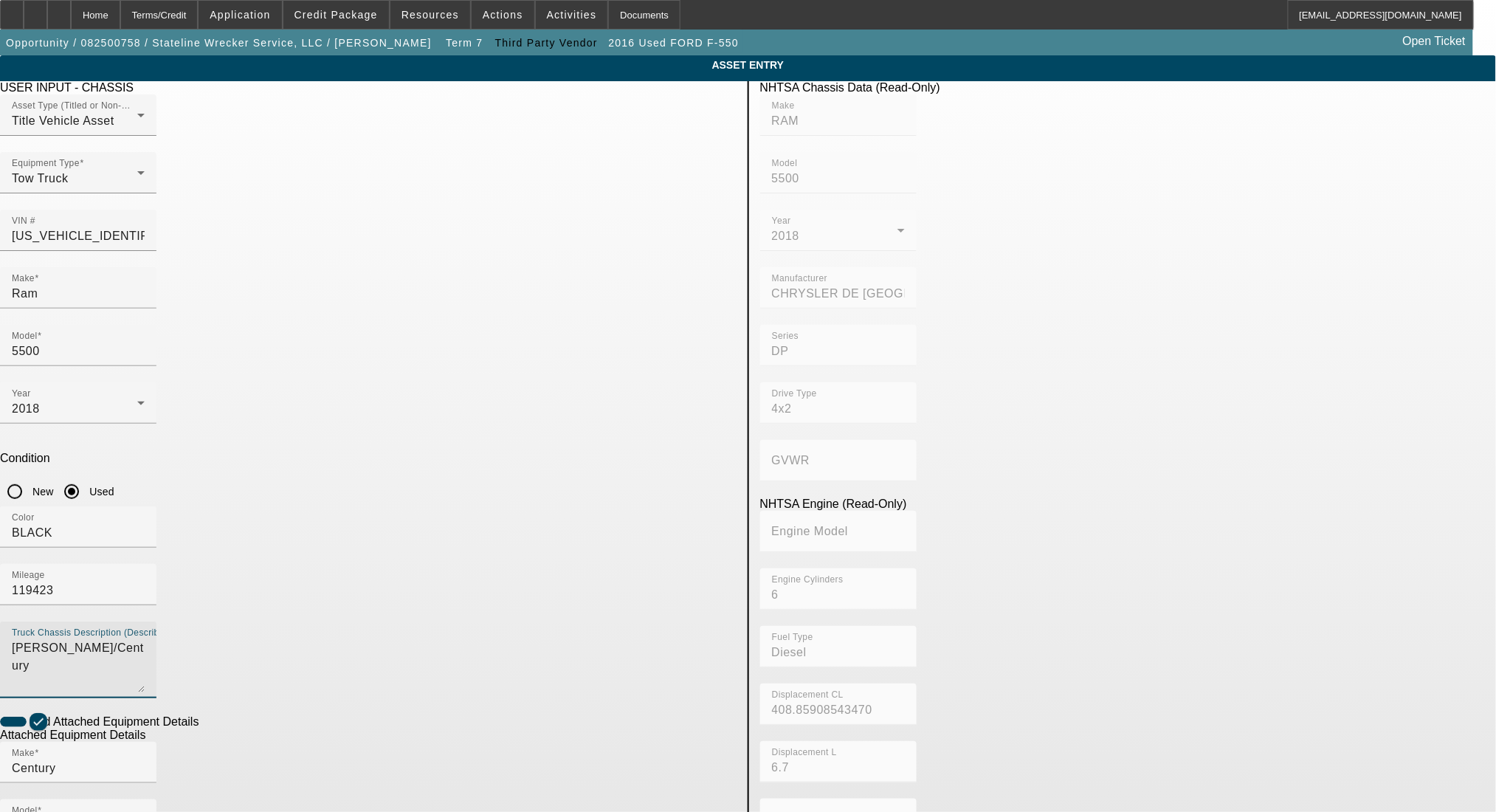
drag, startPoint x: 437, startPoint y: 452, endPoint x: 158, endPoint y: 431, distance: 279.8
click at [158, 431] on app-asset-collateral-manage "ASSET ENTRY Delete asset USER INPUT - CHASSIS Asset Type (Titled or Non-Titled)…" at bounding box center [748, 629] width 1496 height 1149
type textarea "with"
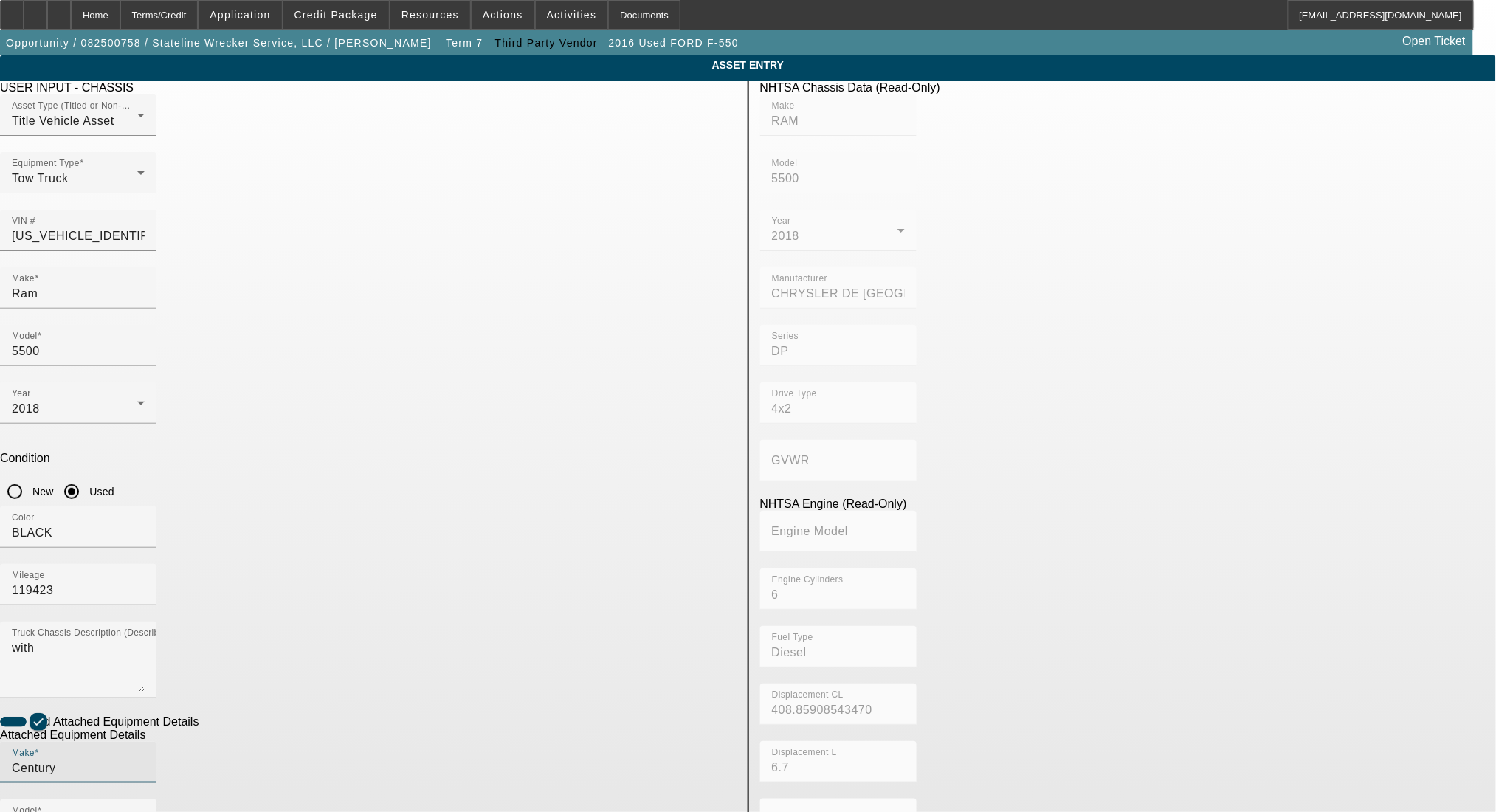
drag, startPoint x: 387, startPoint y: 603, endPoint x: 264, endPoint y: 603, distance: 123.0
click at [264, 603] on app-asset-collateral-manage "ASSET ENTRY Delete asset USER INPUT - CHASSIS Asset Type (Titled or Non-Titled)…" at bounding box center [748, 629] width 1496 height 1149
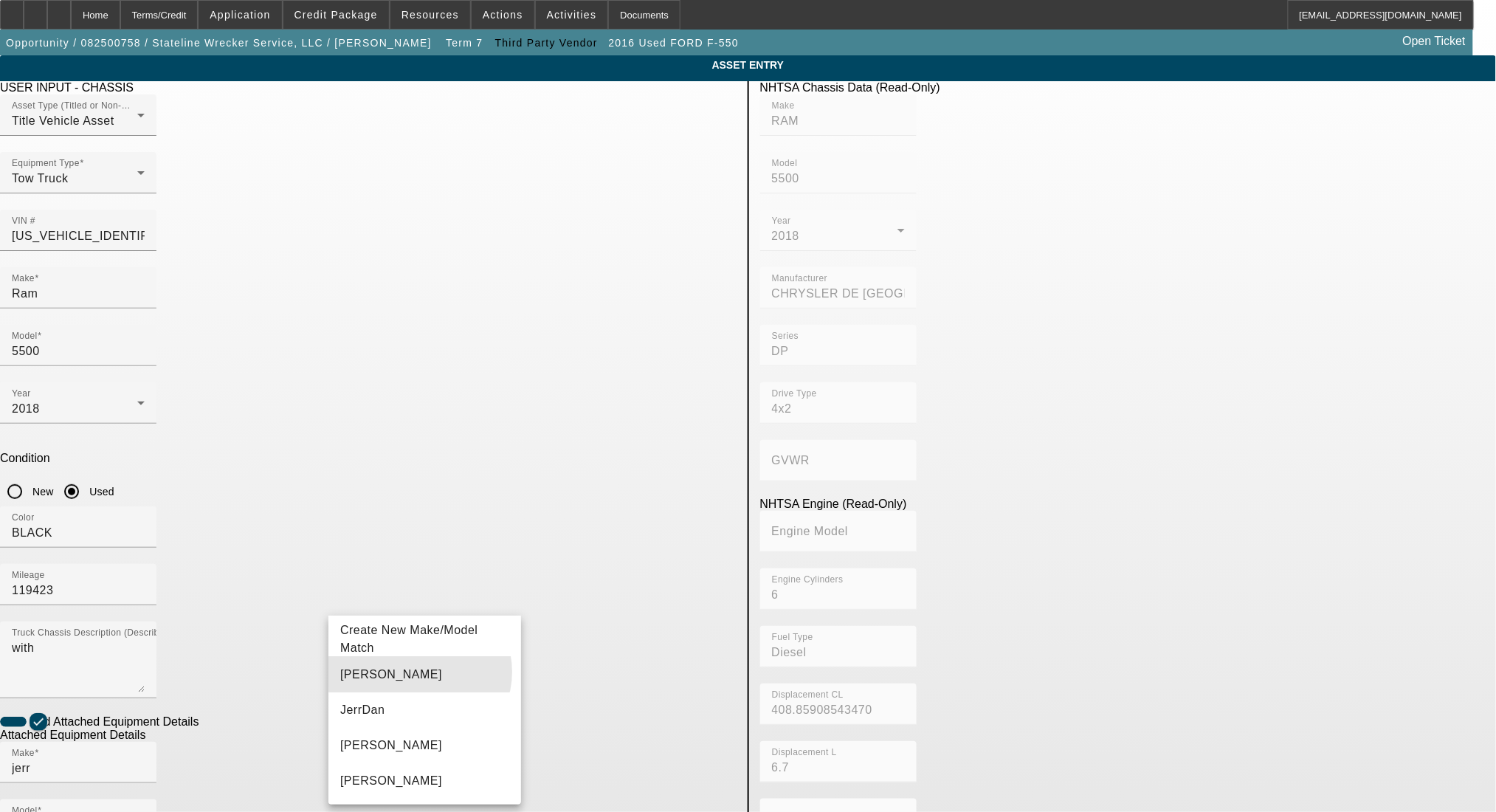
click at [420, 672] on mat-option "Jerr-Dan" at bounding box center [424, 674] width 193 height 35
type input "Jerr-Dan"
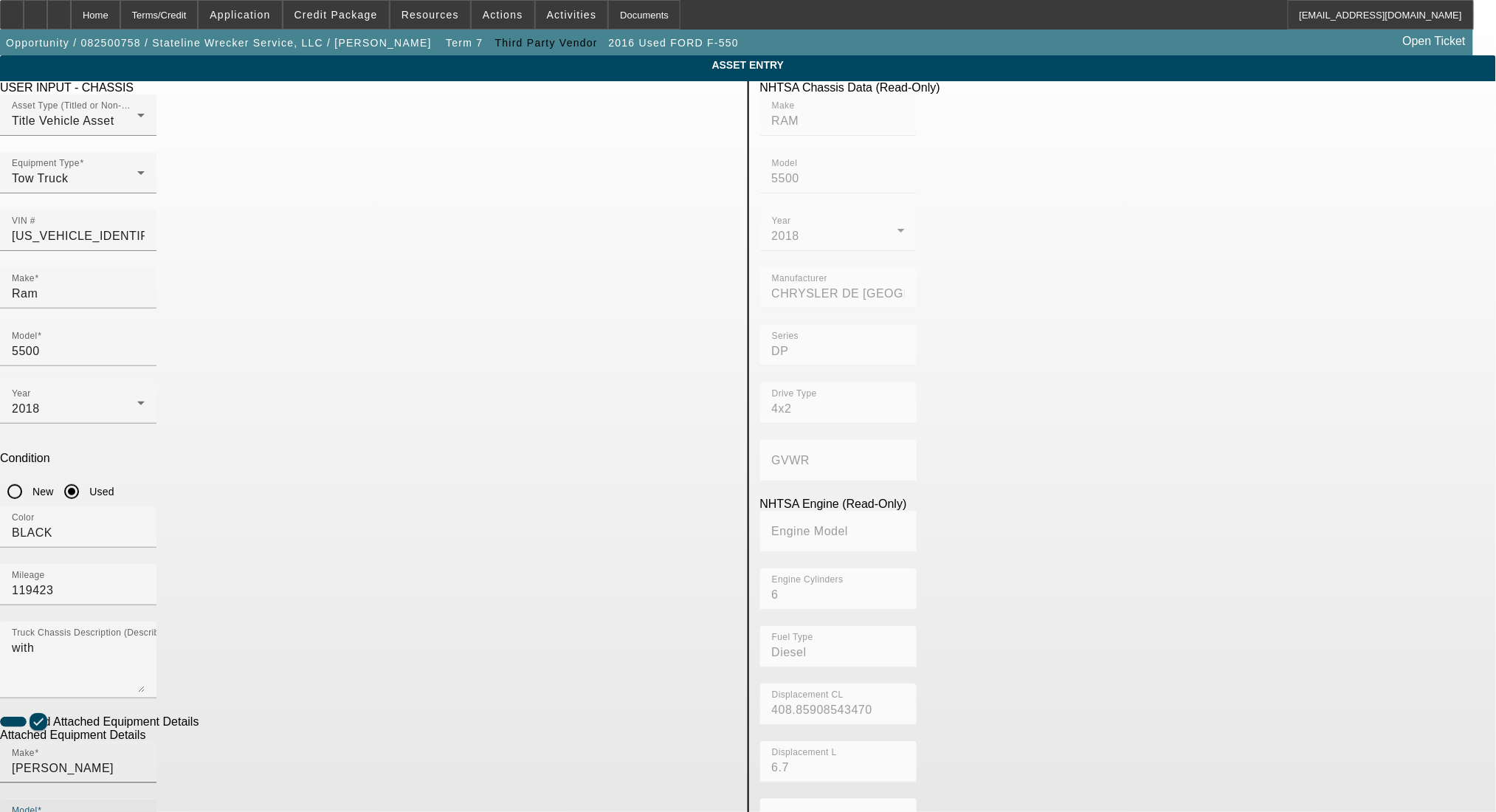
drag, startPoint x: 605, startPoint y: 605, endPoint x: 474, endPoint y: 602, distance: 131.0
click at [474, 742] on div "Make Jerr-Dan Model Wrecker" at bounding box center [368, 800] width 737 height 115
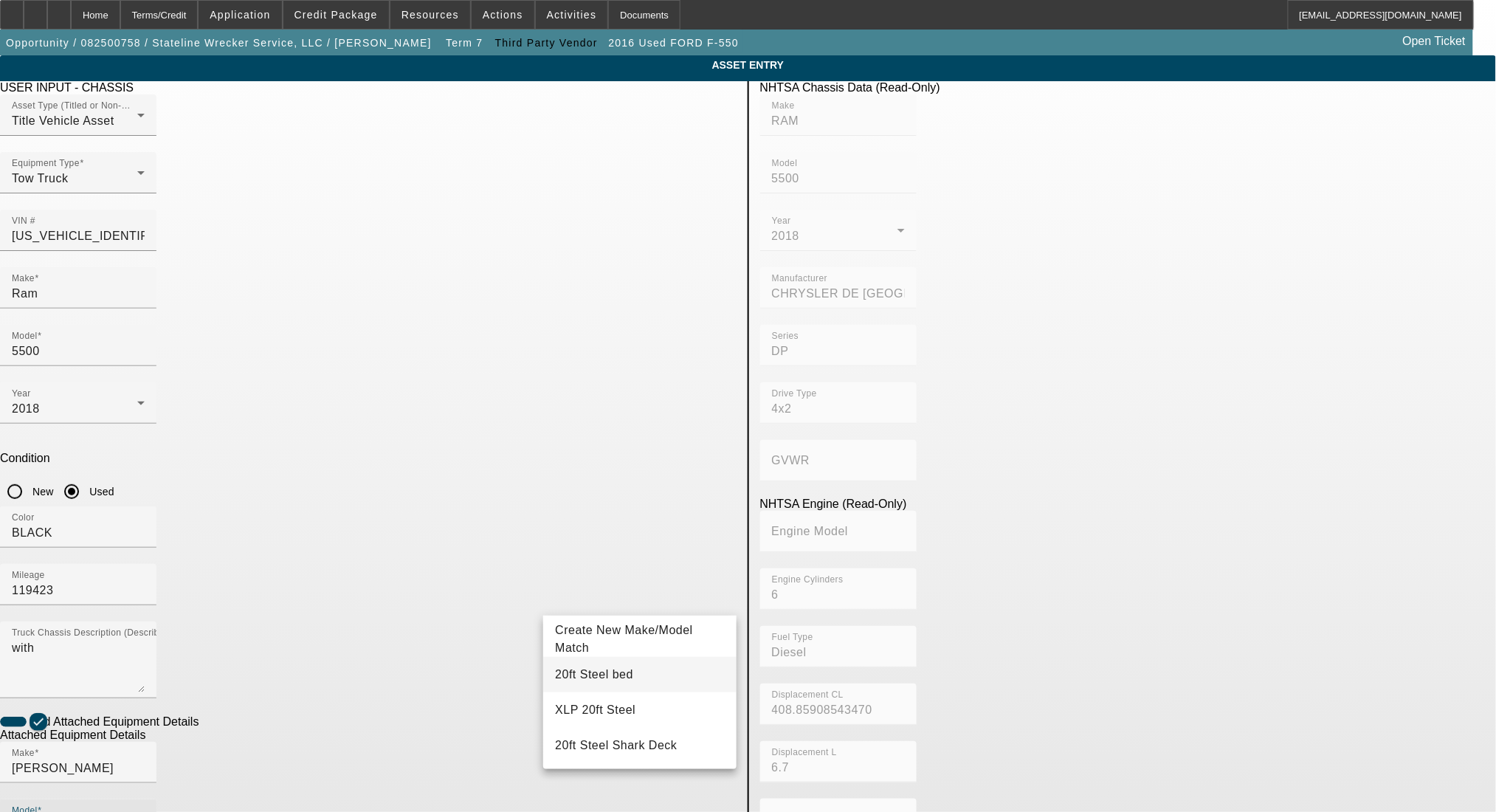
click at [623, 672] on mat-option "20ft Steel bed" at bounding box center [640, 674] width 193 height 35
type input "20ft Steel bed"
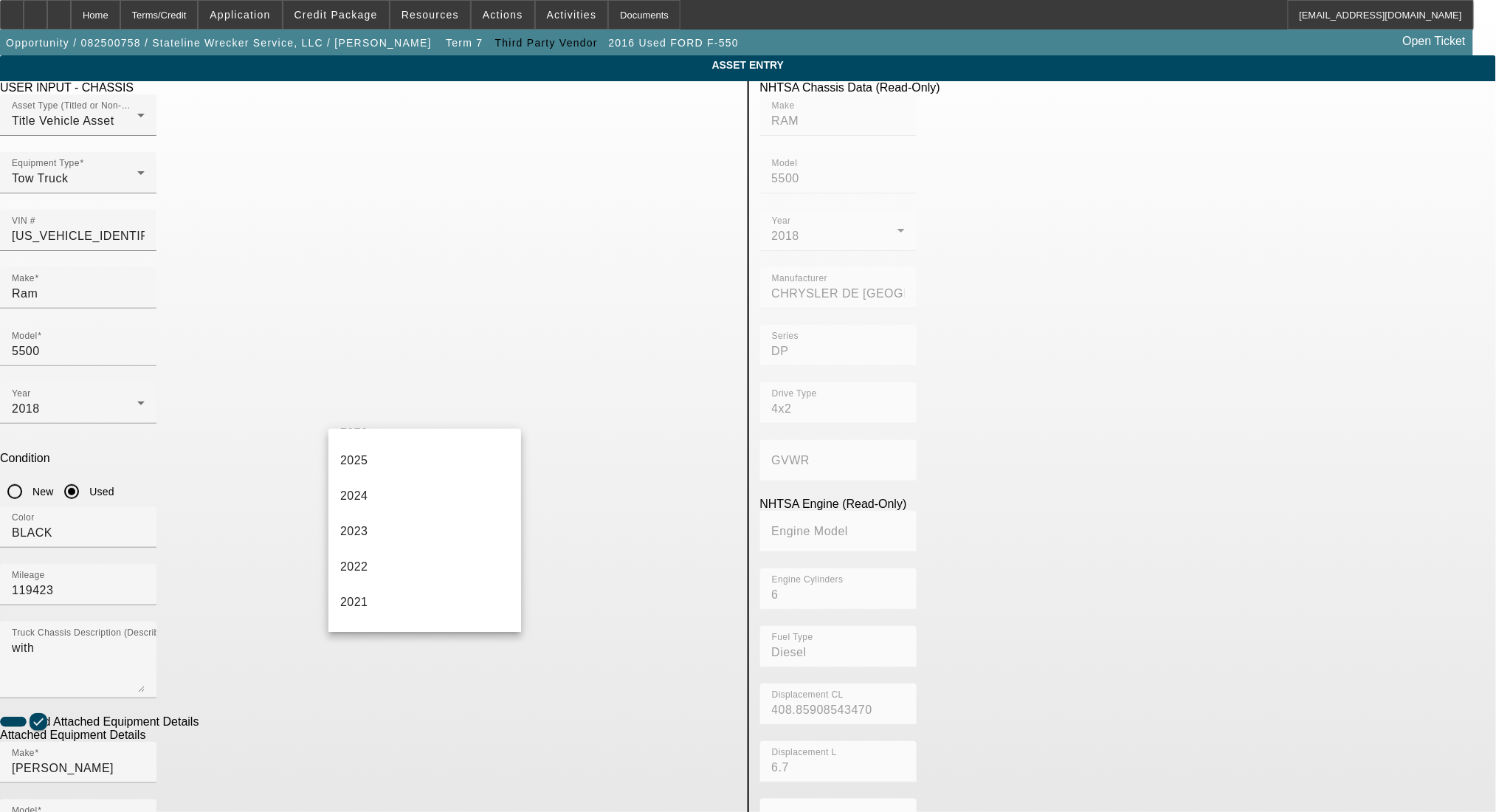
scroll to position [197, 0]
click at [398, 605] on mat-option "2018" at bounding box center [424, 610] width 193 height 35
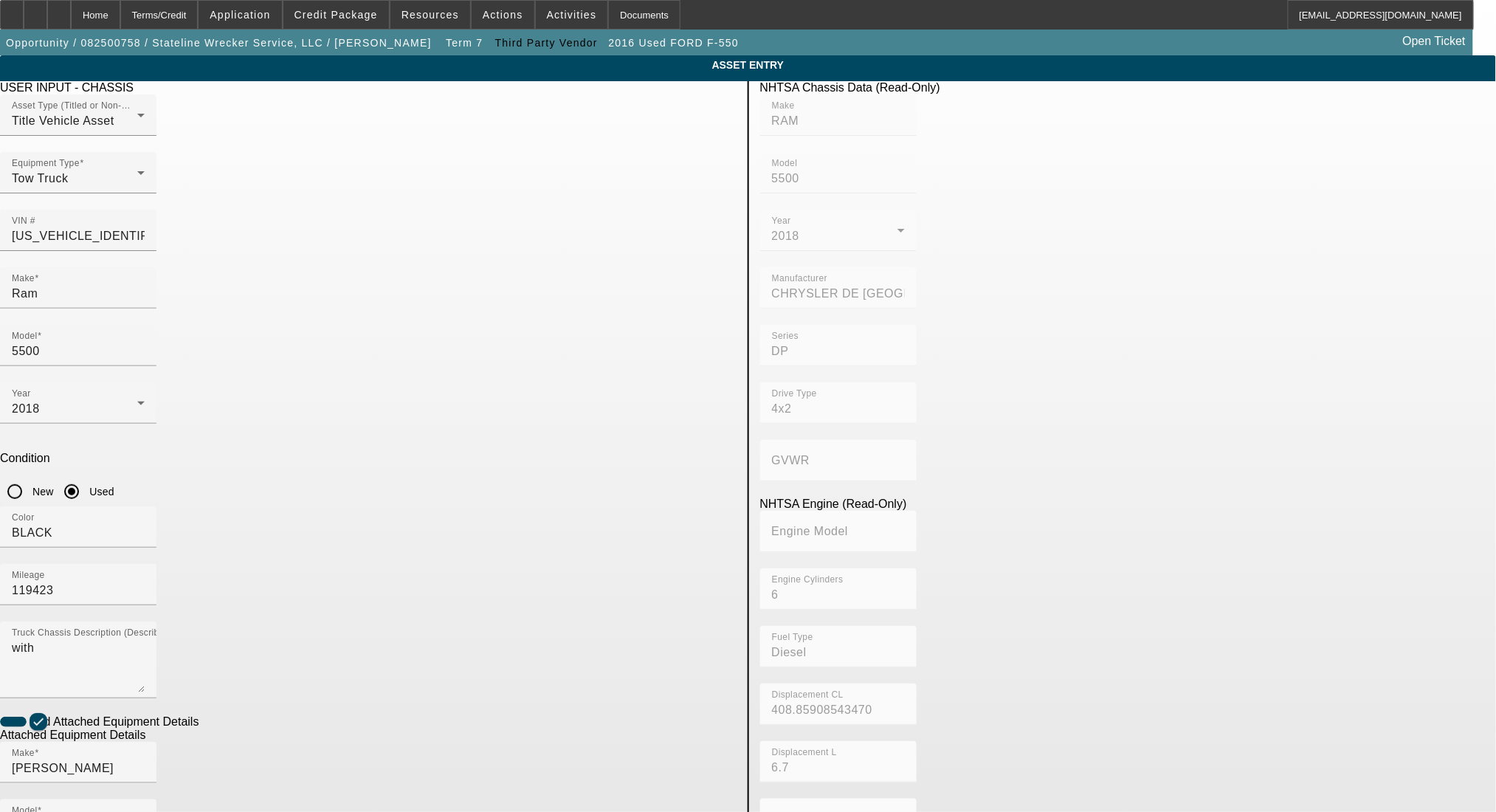
drag, startPoint x: 416, startPoint y: 714, endPoint x: 245, endPoint y: 707, distance: 171.1
click at [246, 709] on app-asset-collateral-manage "ASSET ENTRY Delete asset USER INPUT - CHASSIS Asset Type (Titled or Non-Titled)…" at bounding box center [748, 629] width 1496 height 1149
paste input "0220016170"
type input "0220016170"
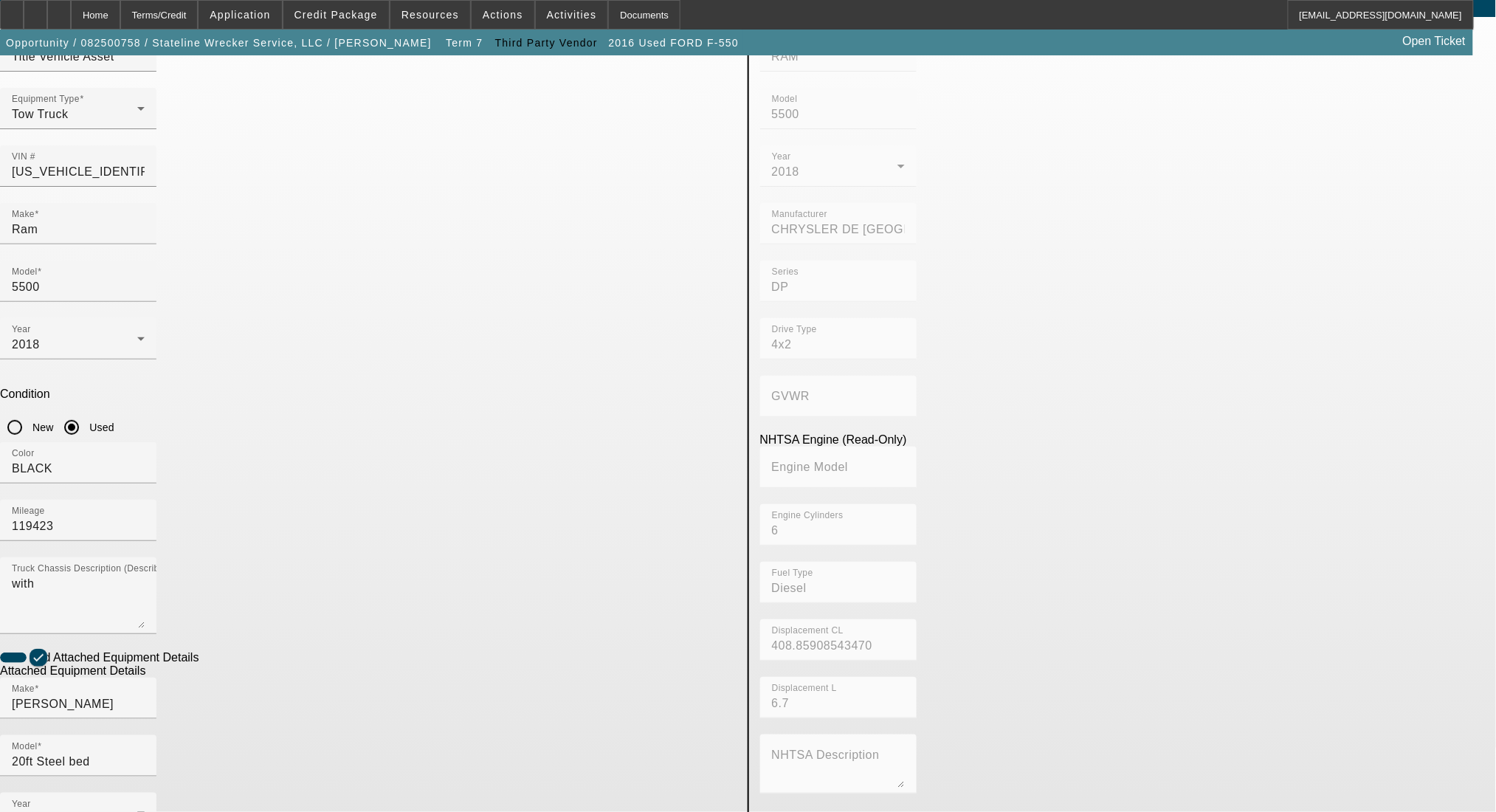
scroll to position [98, 0]
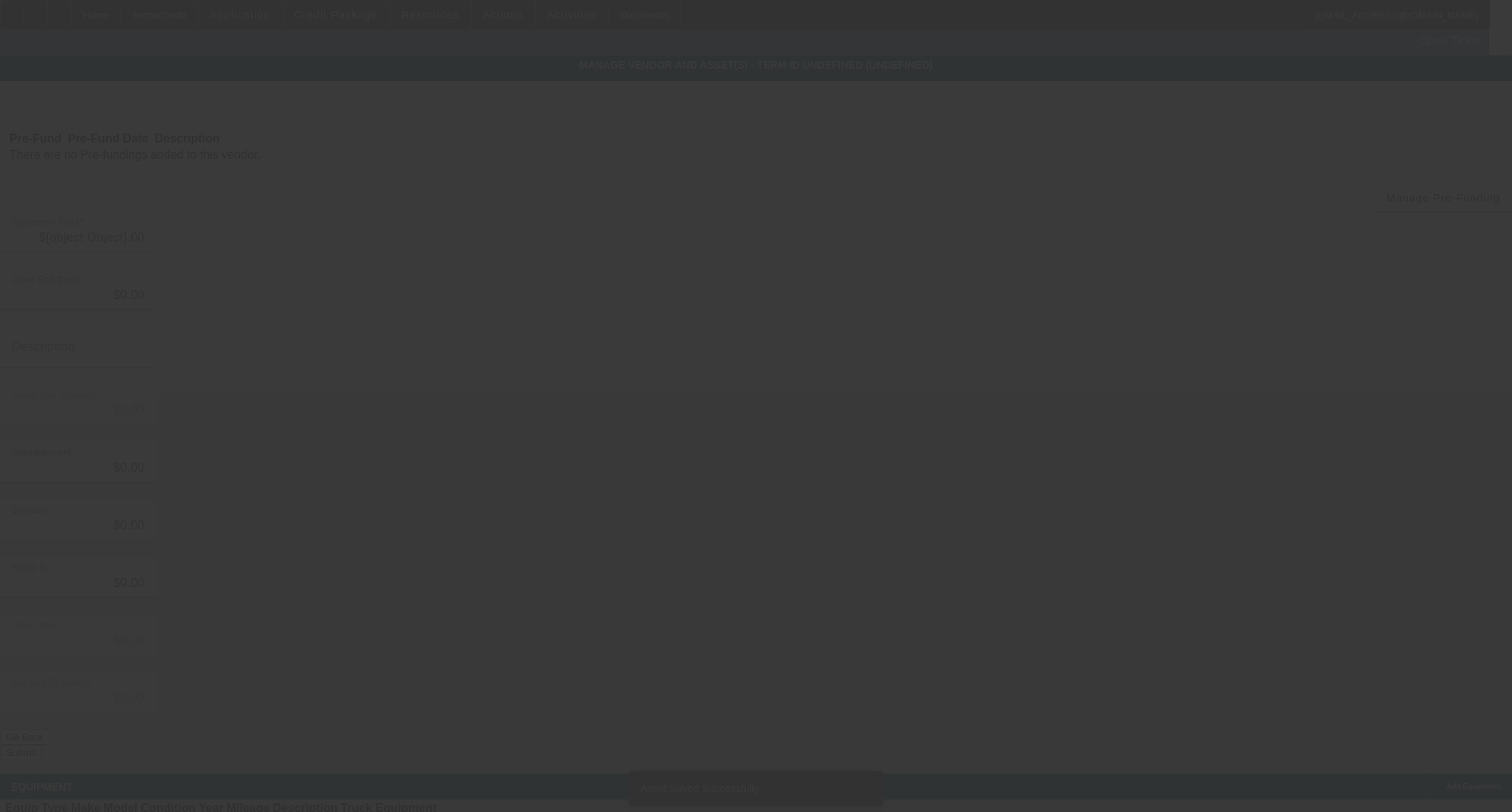
type input "$22,454.21"
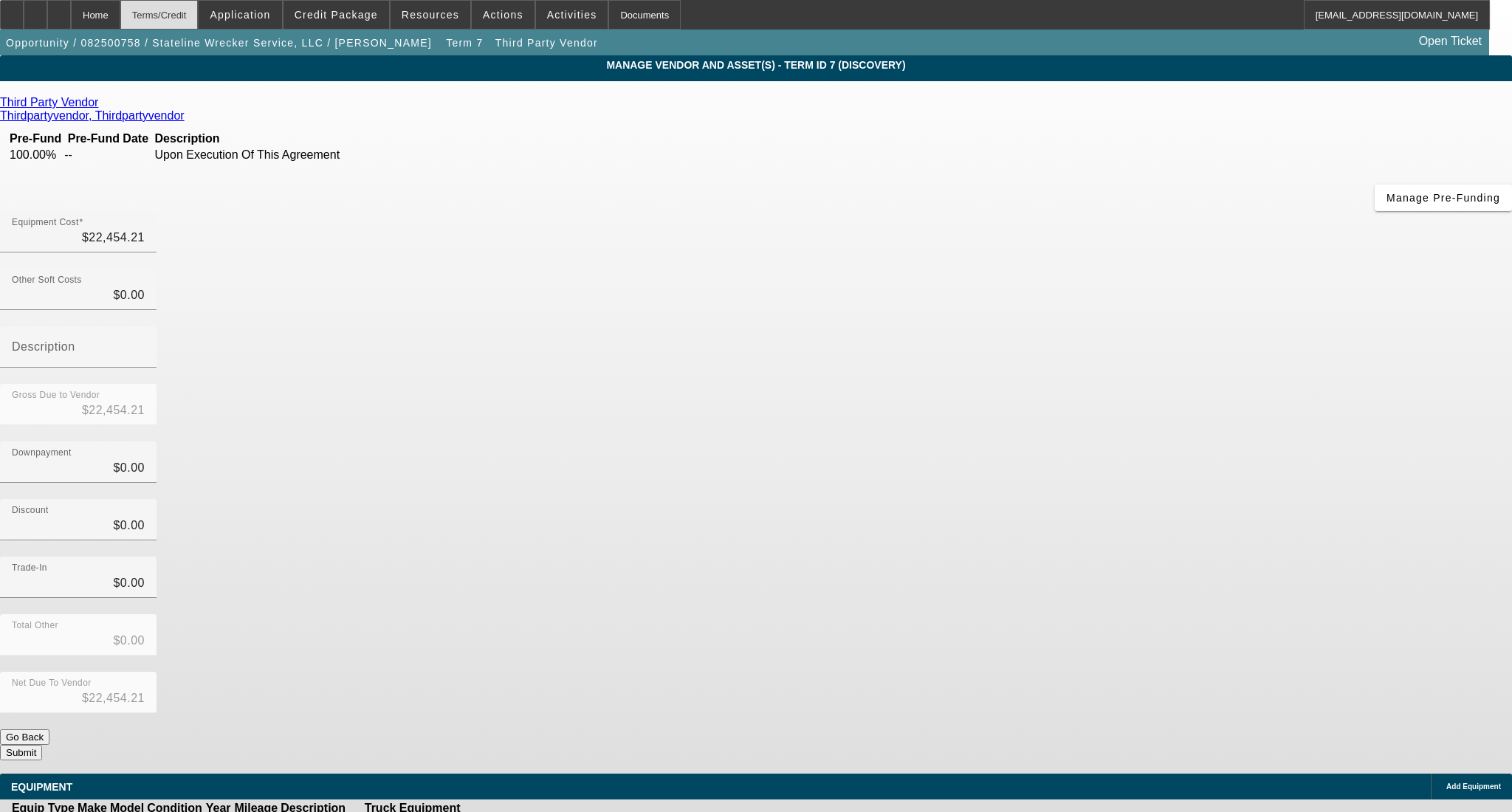
drag, startPoint x: 171, startPoint y: 16, endPoint x: 187, endPoint y: 11, distance: 16.8
click at [171, 16] on div "Terms/Credit" at bounding box center [159, 15] width 78 height 30
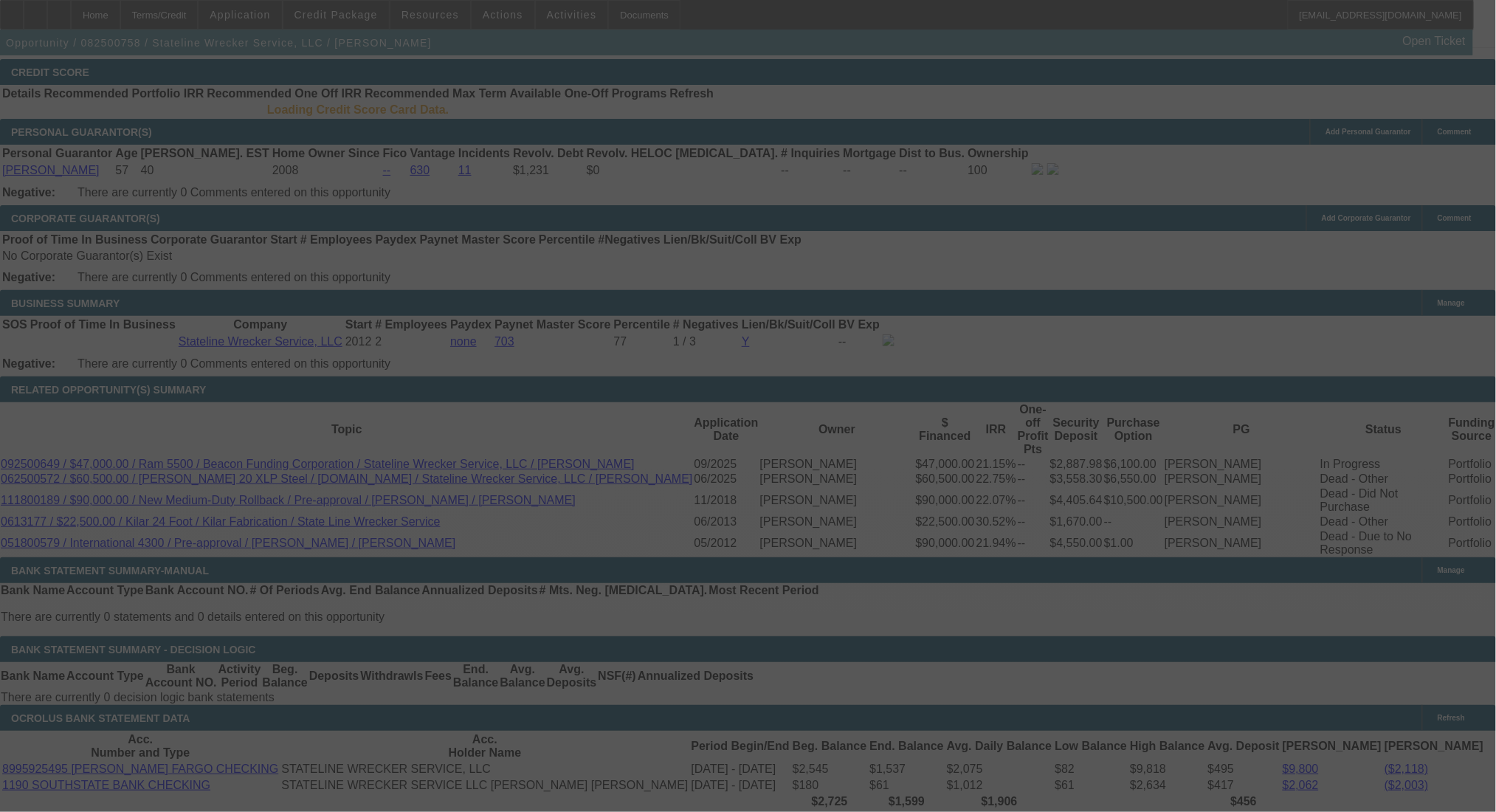
scroll to position [2077, 0]
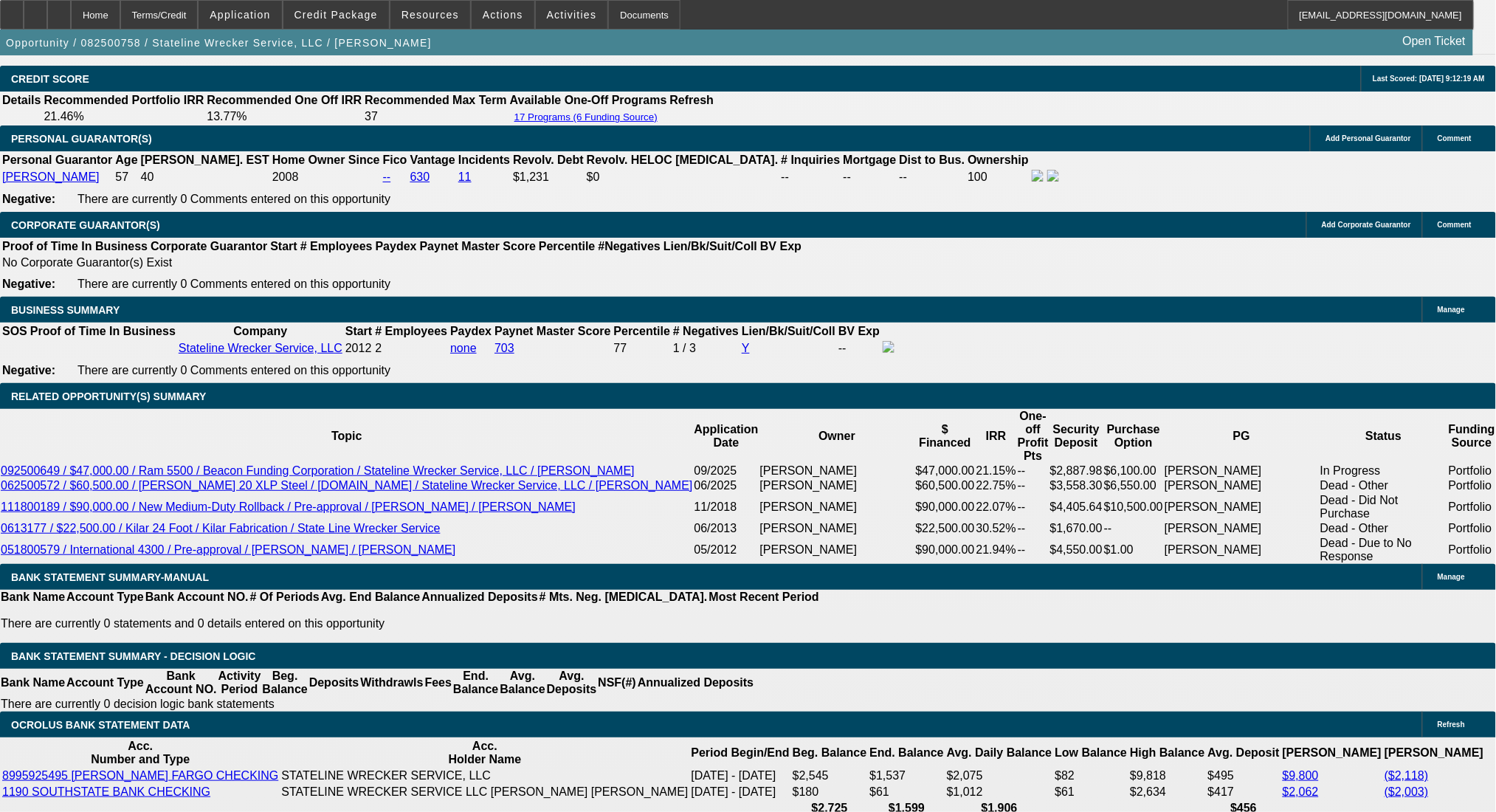
select select "0"
select select "2"
select select "0.1"
select select "4"
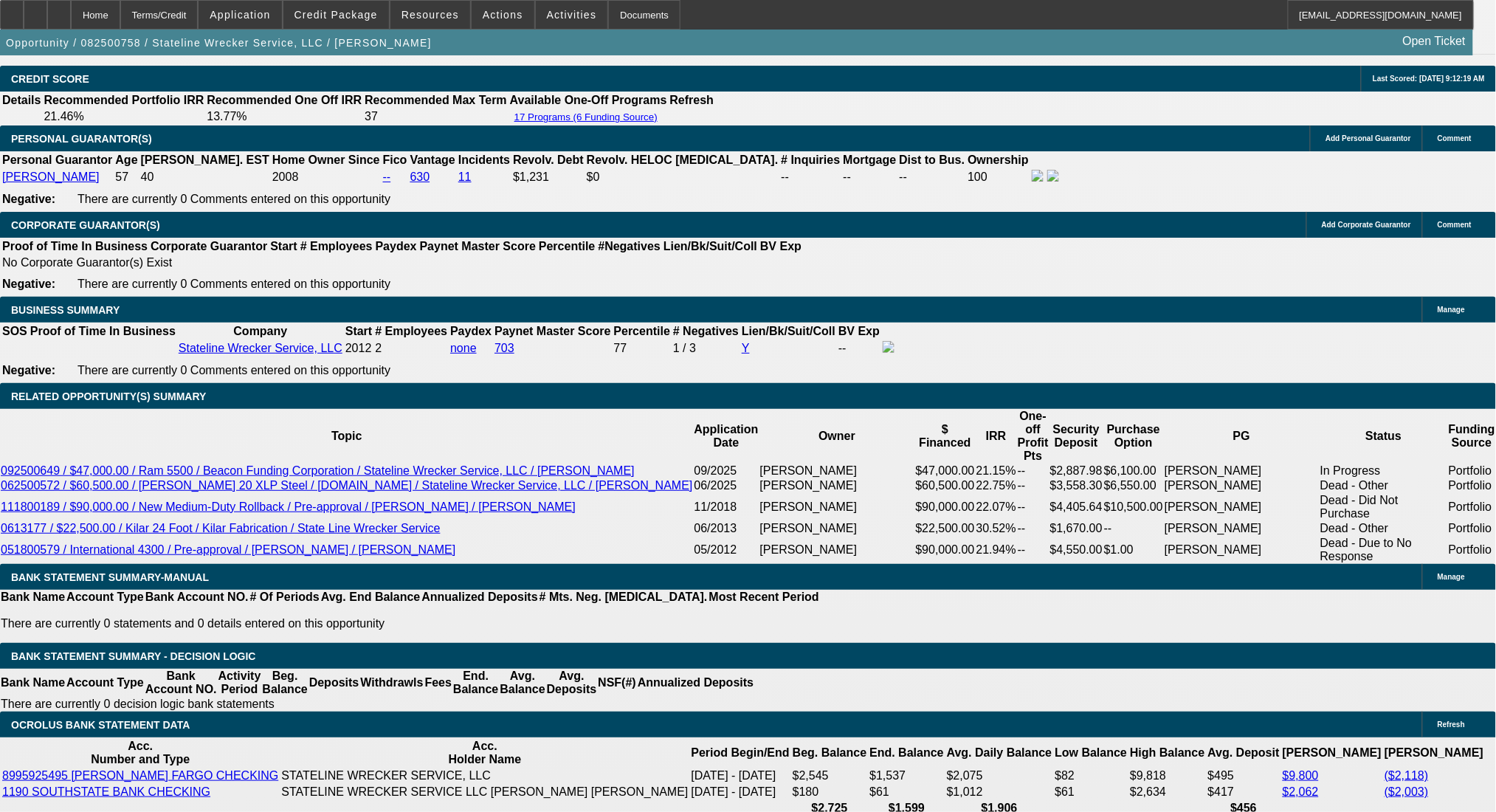
select select "0"
select select "2"
select select "0.1"
select select "4"
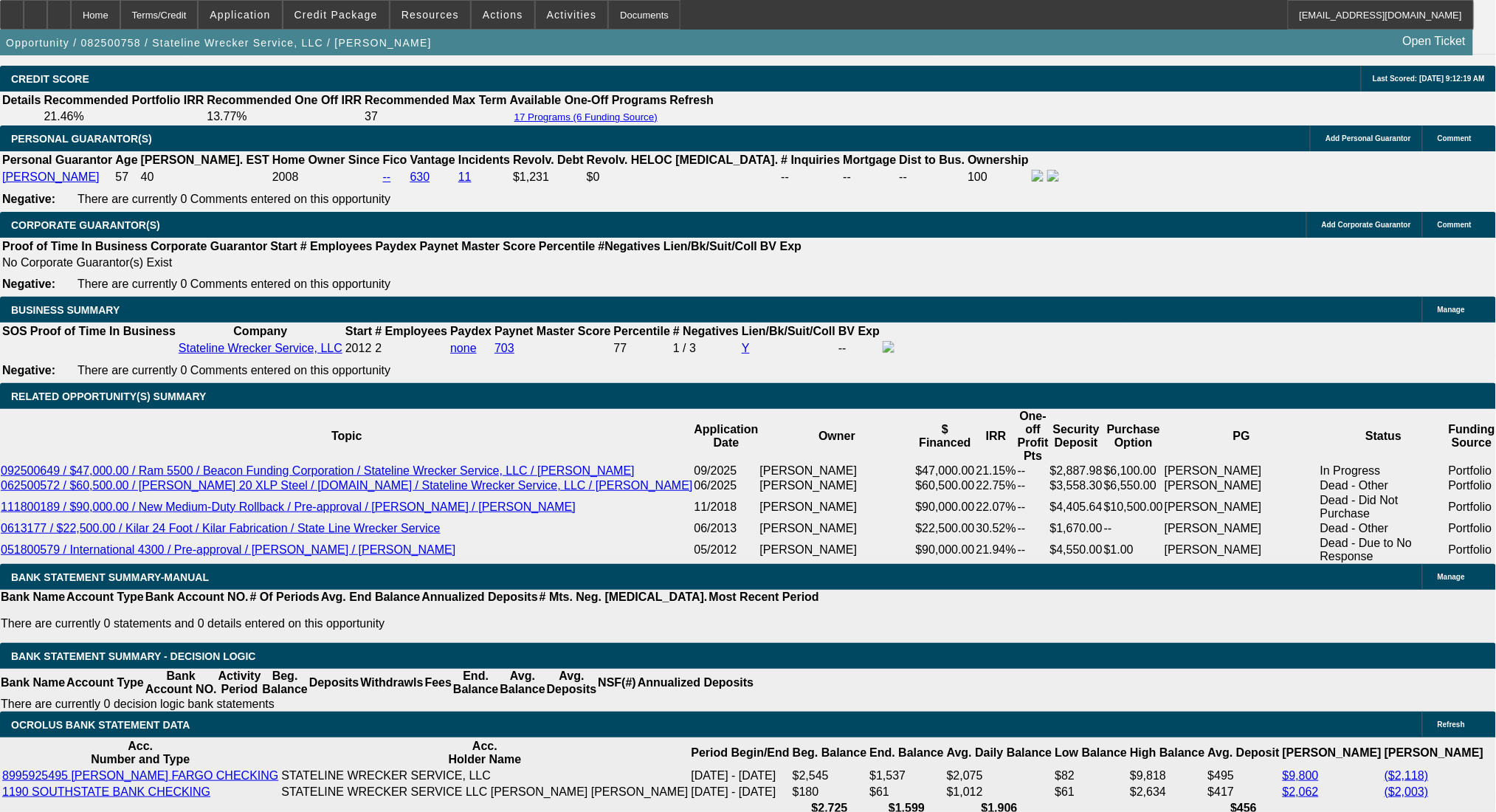
select select "0"
select select "2"
select select "0.1"
select select "4"
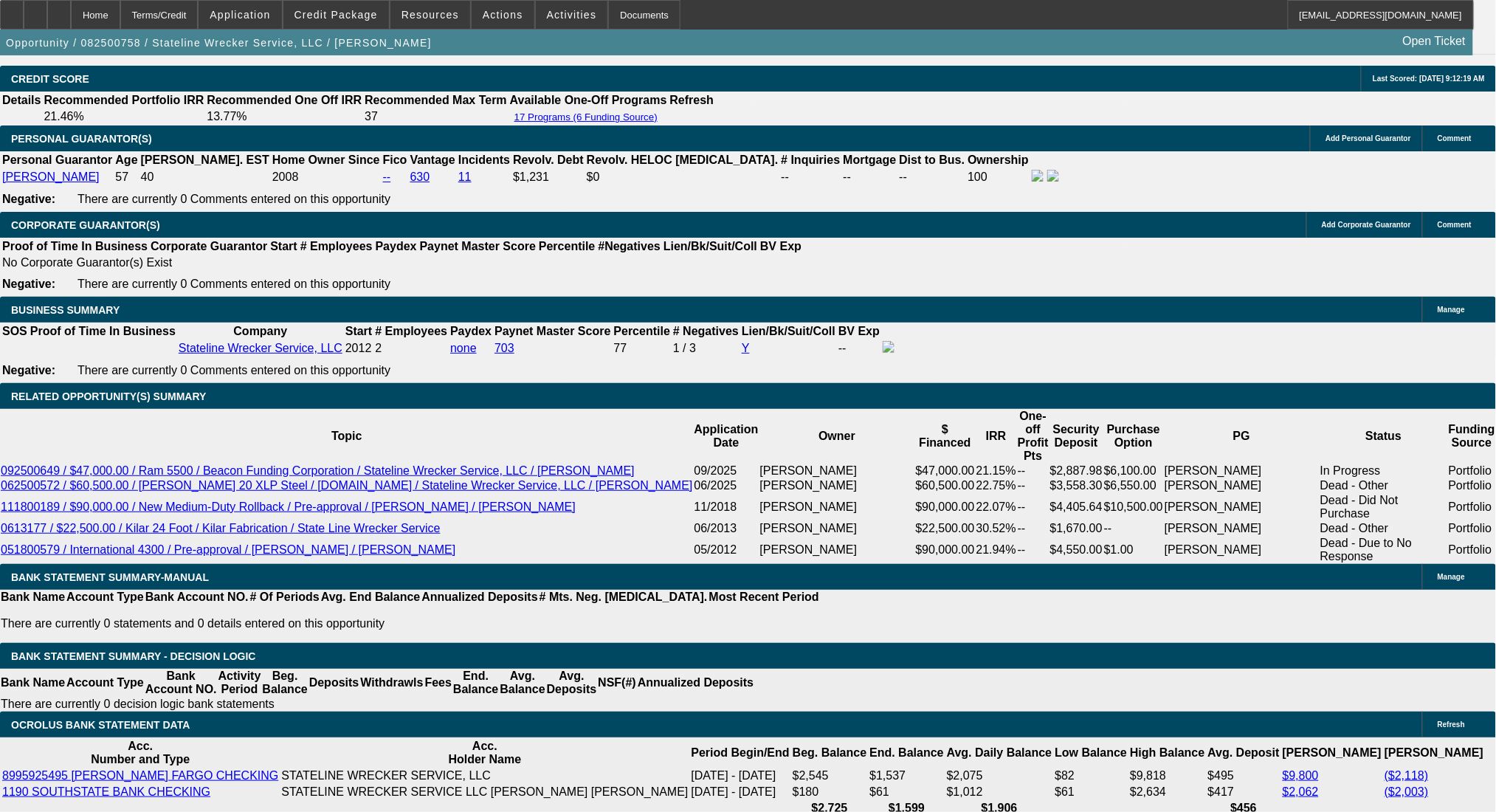
select select "0"
select select "2"
select select "0.1"
select select "4"
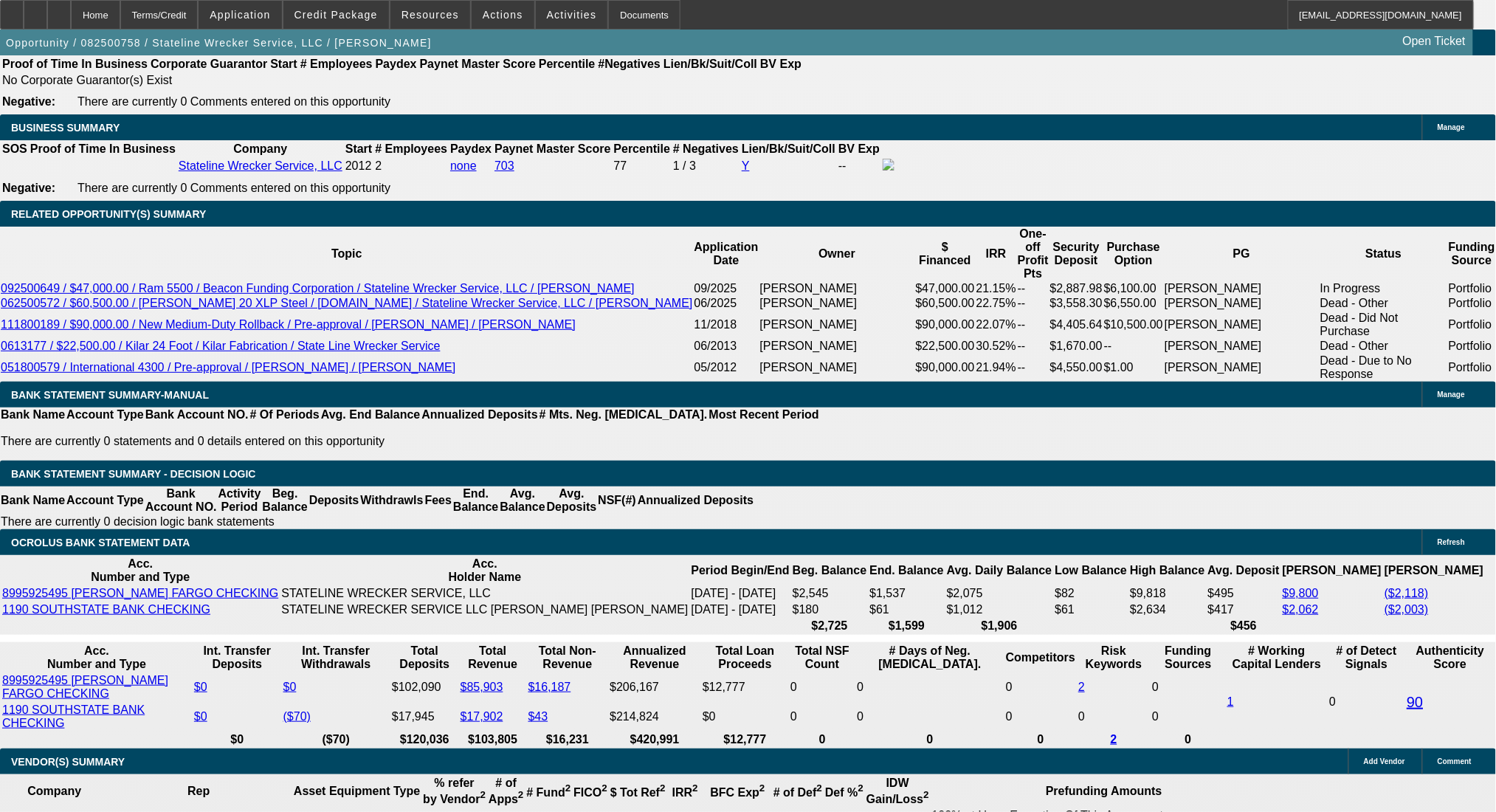
scroll to position [2163, 0]
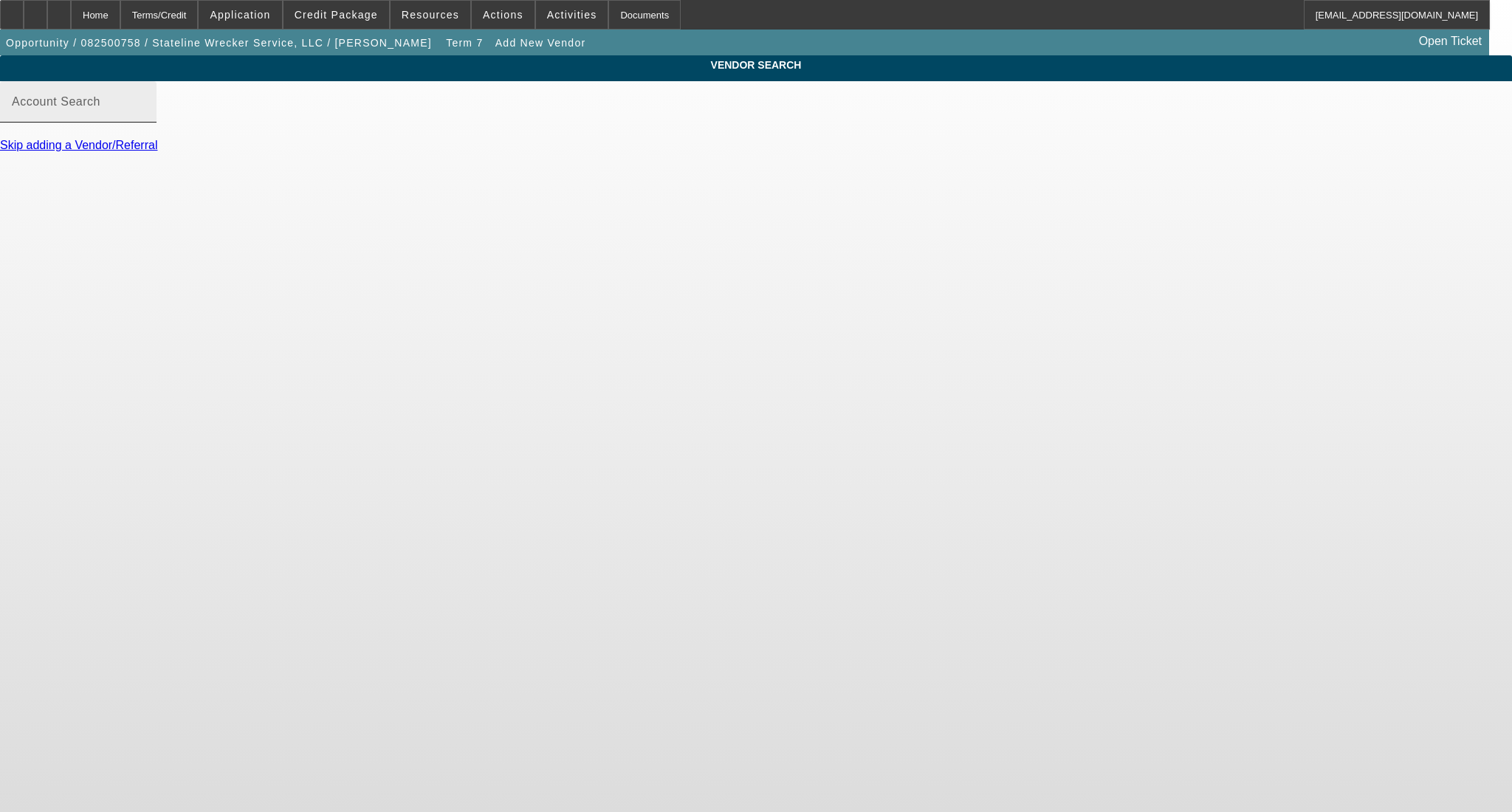
click at [145, 117] on input "Account Search" at bounding box center [78, 108] width 133 height 18
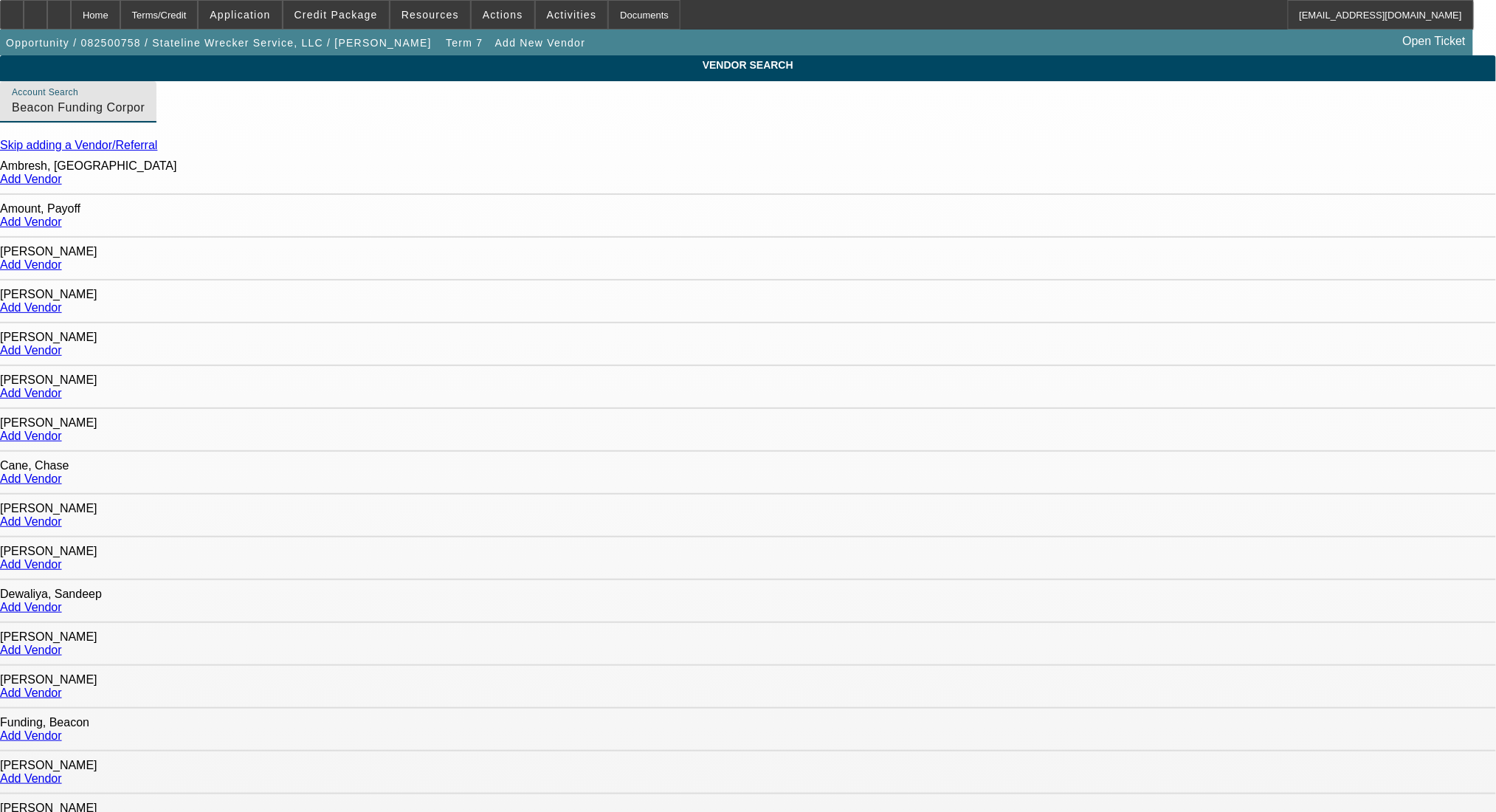
type input "Beacon Funding Corporation DBA Beacon Funding (Northbrook, IL)_77272 - Portfoli…"
click at [62, 222] on link "Add Vendor" at bounding box center [31, 222] width 62 height 12
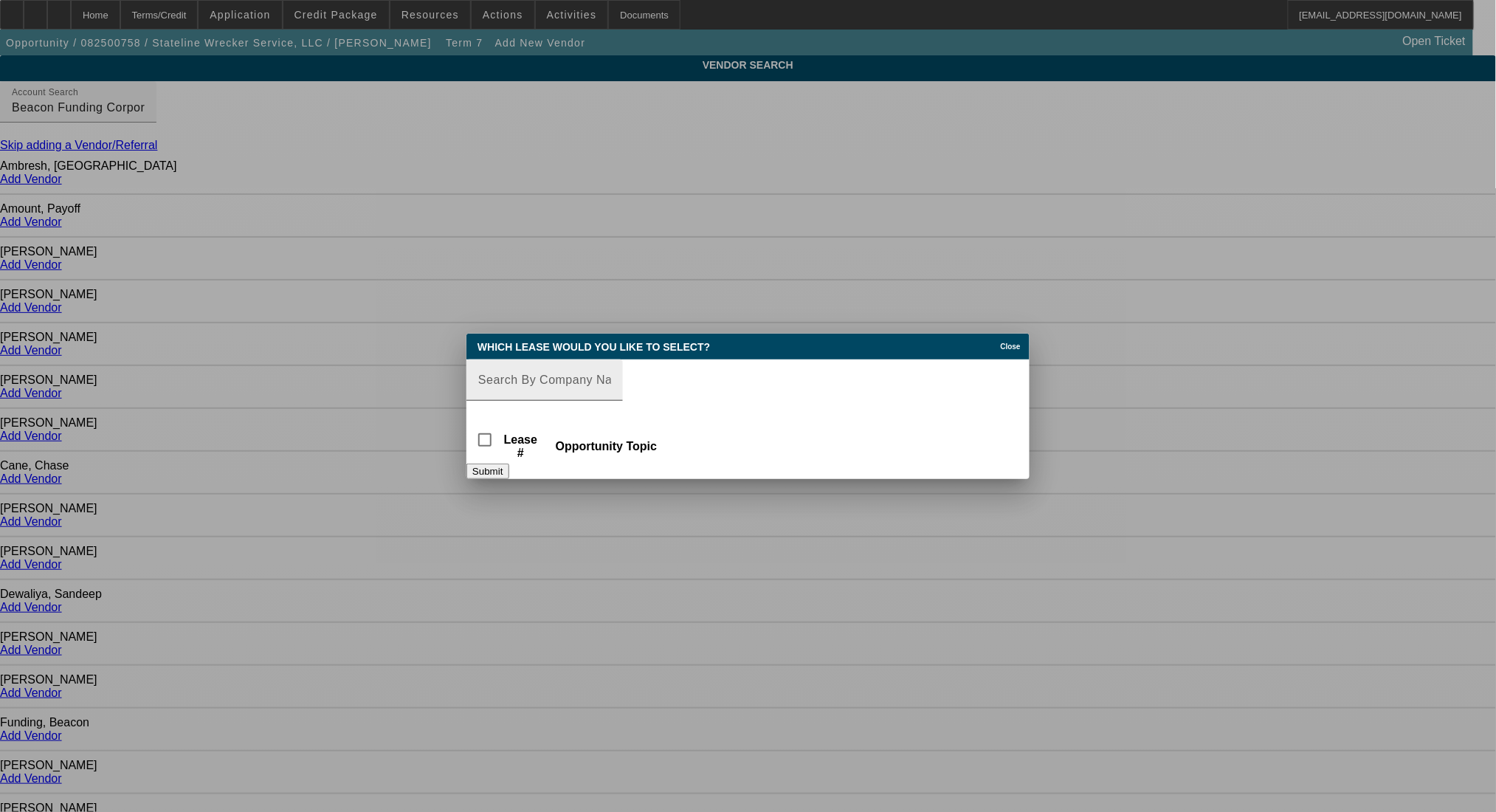
click at [612, 371] on input "Lease Search" at bounding box center [544, 380] width 133 height 18
paste input "BFC19621-02"
click at [612, 392] on div "BFC19621-02" at bounding box center [544, 380] width 133 height 41
click at [623, 403] on div at bounding box center [544, 409] width 157 height 16
click at [612, 381] on input "BFC19621-02" at bounding box center [544, 380] width 133 height 18
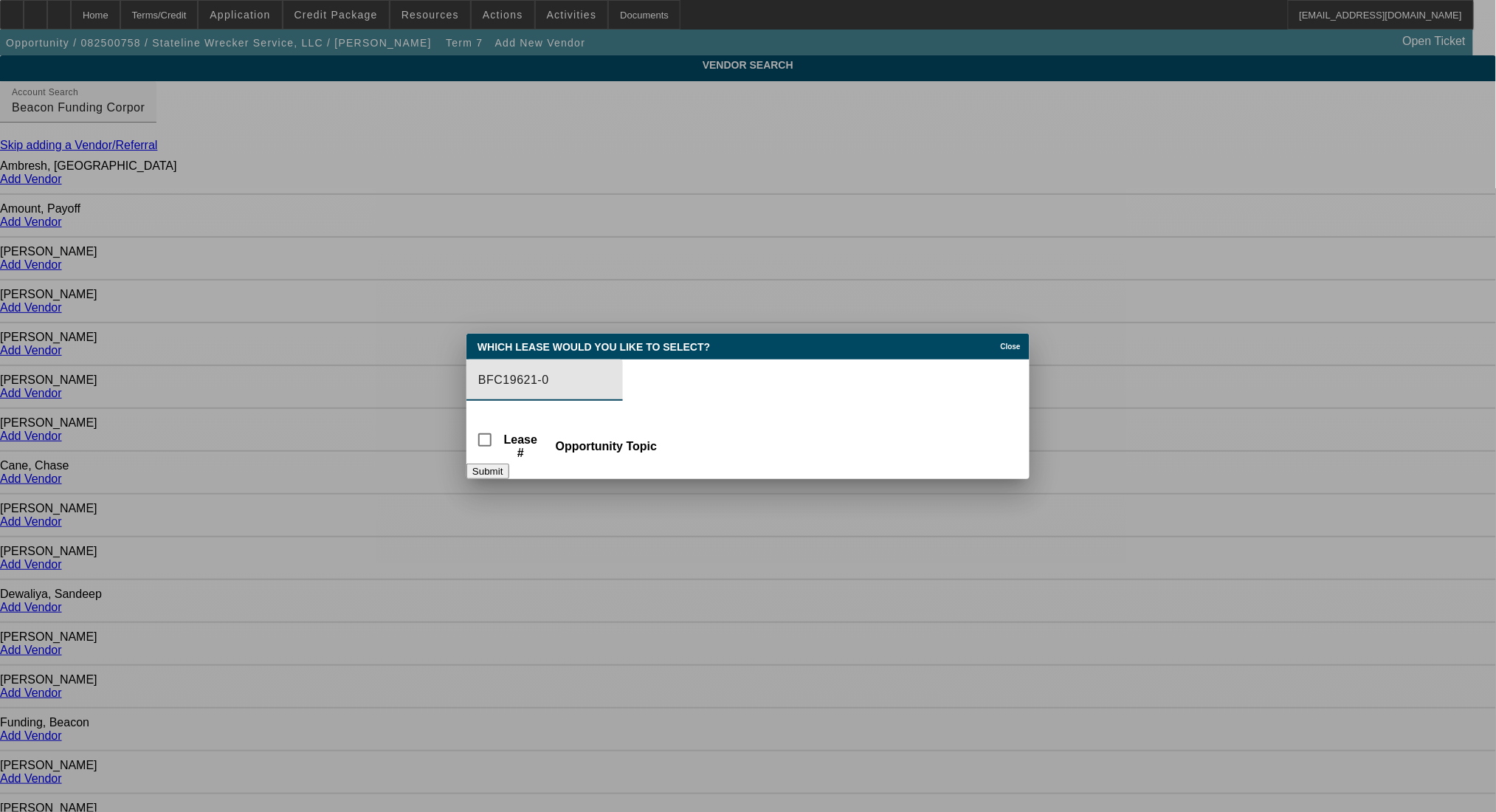
type input "BFC19621-02"
click at [666, 442] on th "Opportunity Topic" at bounding box center [604, 441] width 125 height 41
click at [1005, 342] on span "Close" at bounding box center [1011, 346] width 20 height 8
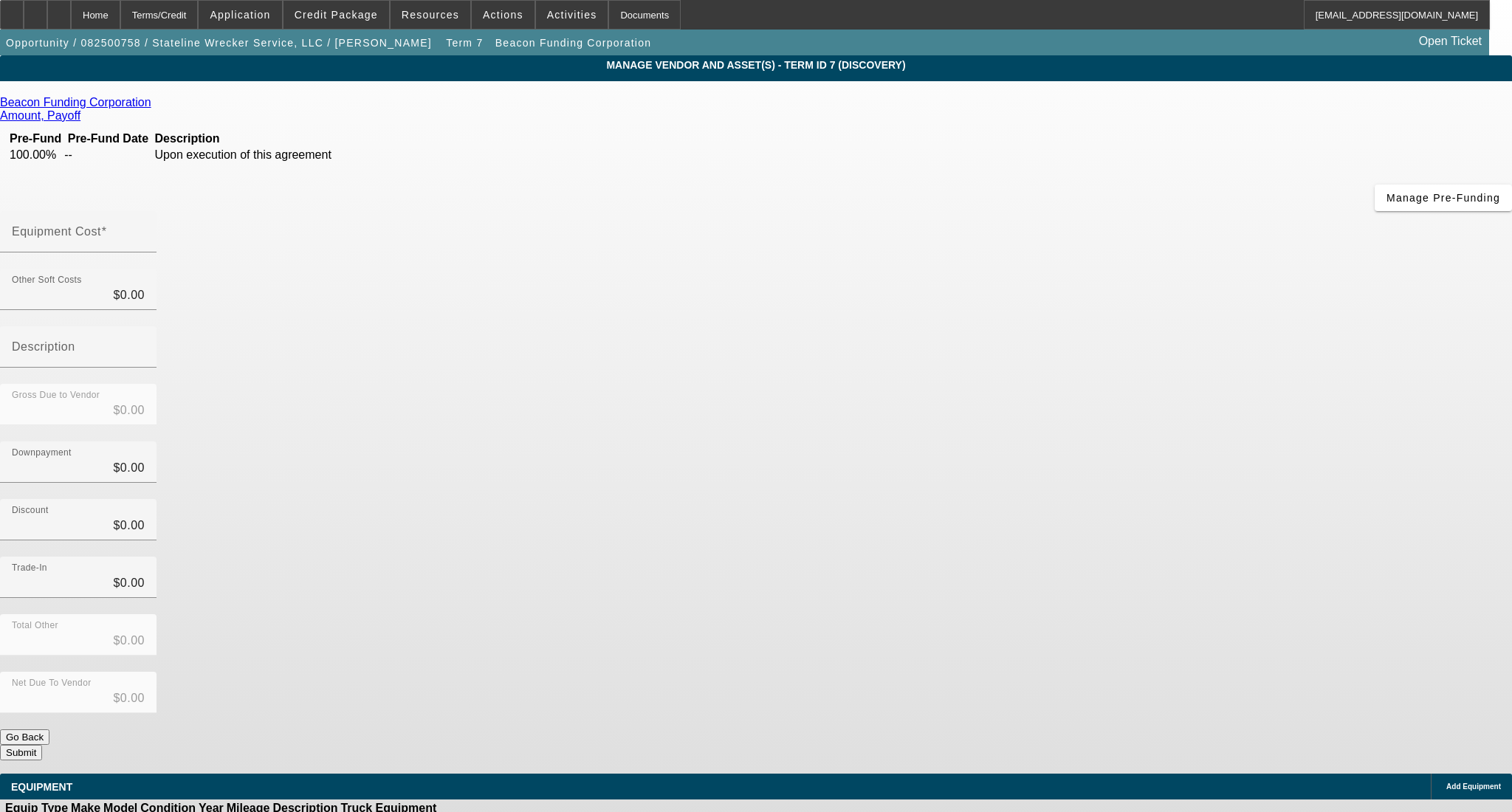
click at [1431, 774] on div "Add Equipment" at bounding box center [1471, 786] width 81 height 26
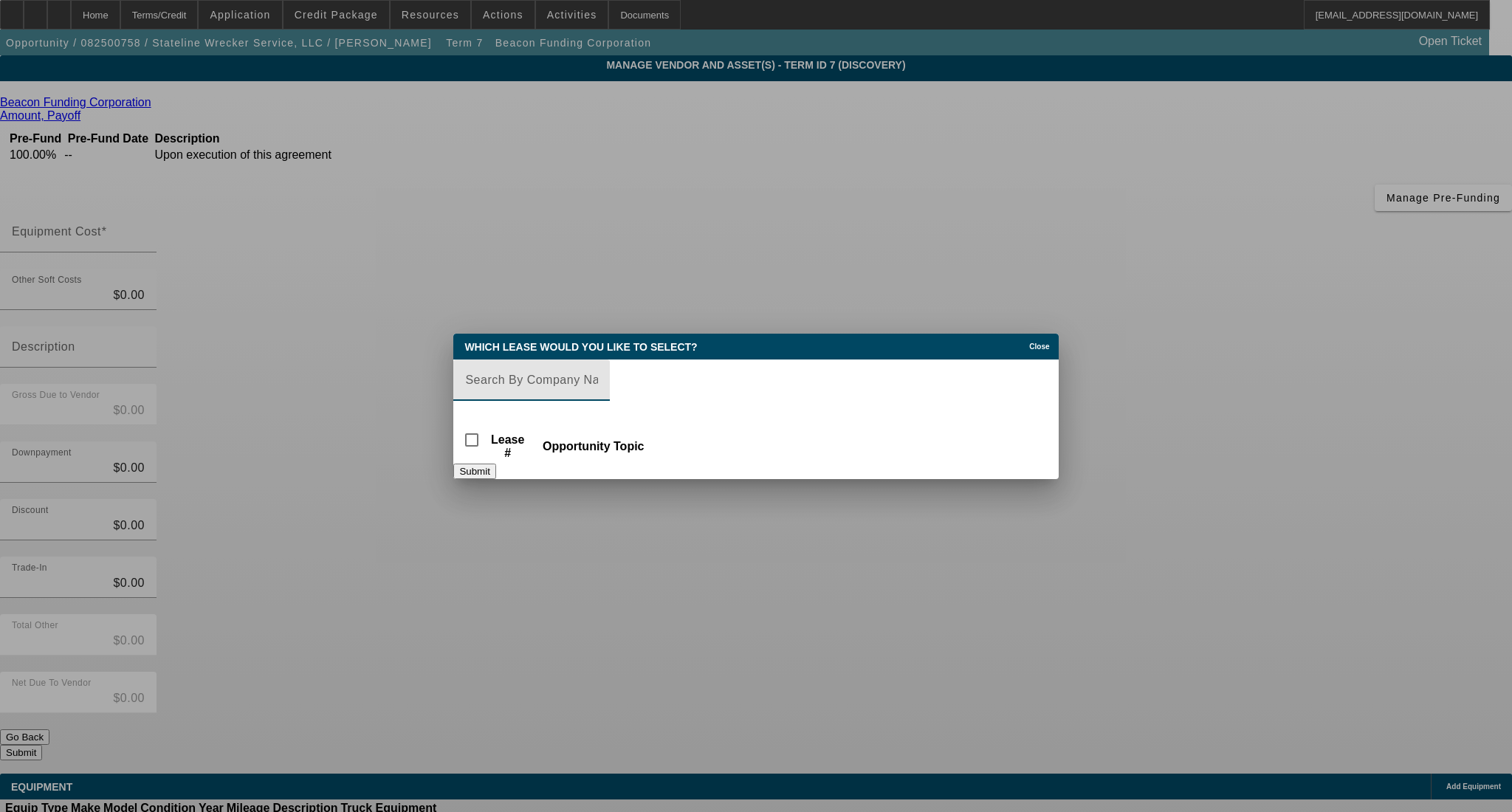
paste input "BFC19621-02"
type input "BFC19621-02"
click at [555, 401] on div at bounding box center [531, 409] width 157 height 16
drag, startPoint x: 595, startPoint y: 374, endPoint x: 641, endPoint y: 367, distance: 46.5
click at [598, 374] on input "BFC19621-02" at bounding box center [531, 380] width 133 height 18
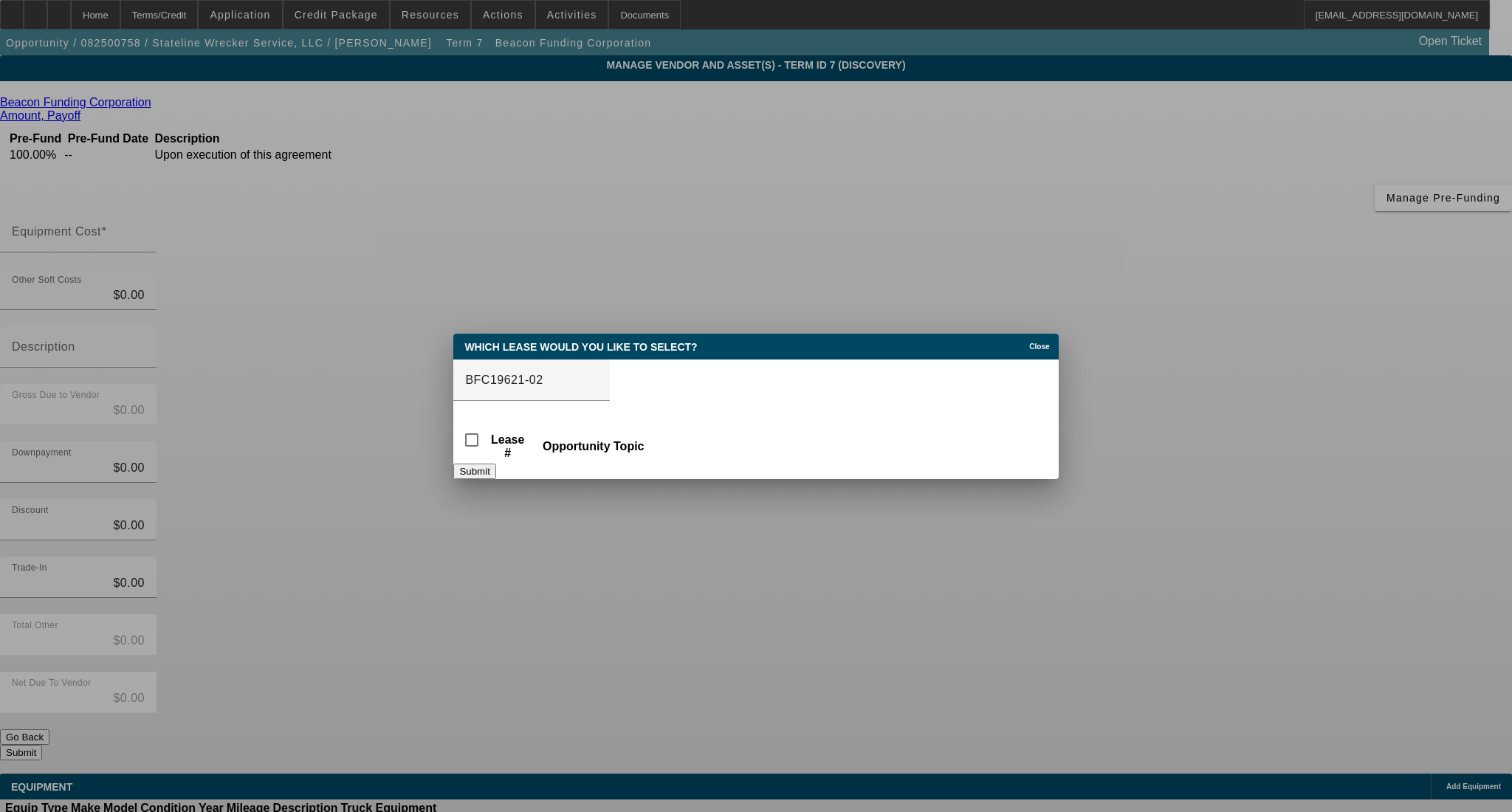
click at [1026, 334] on div "Close" at bounding box center [1042, 342] width 33 height 17
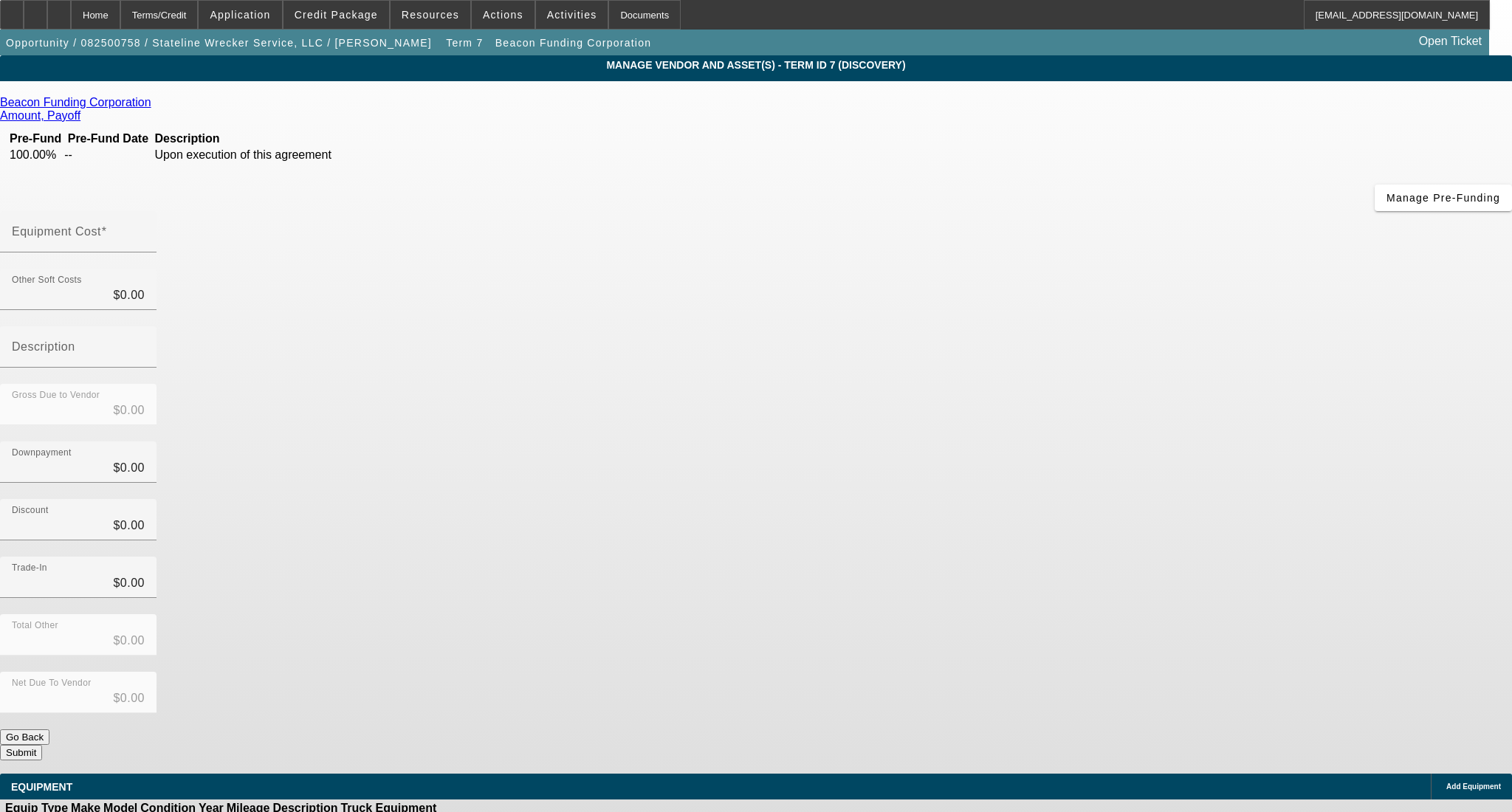
click at [1446, 782] on span "Add Equipment" at bounding box center [1474, 786] width 55 height 8
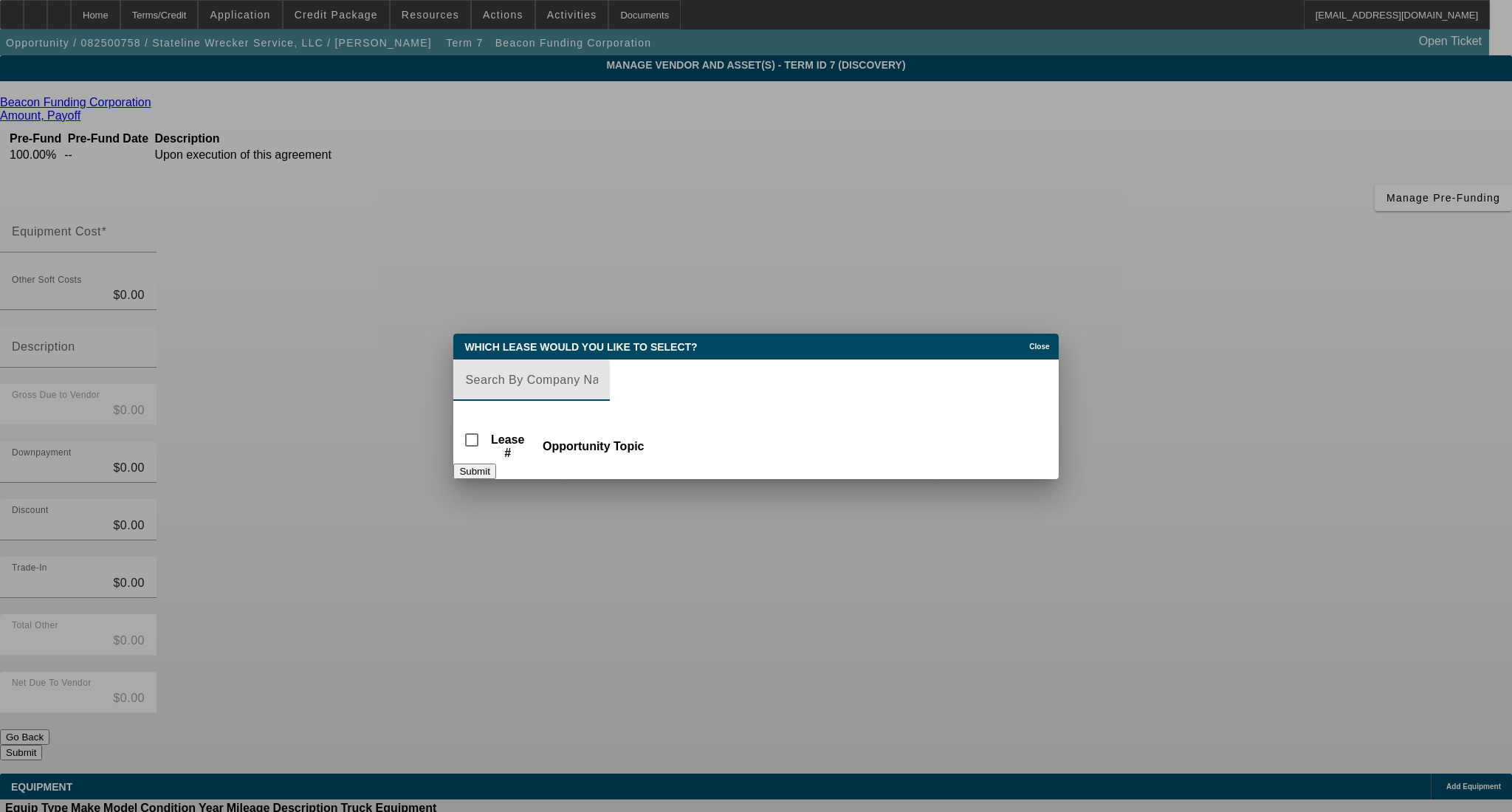
click at [598, 381] on input "Lease Search" at bounding box center [531, 380] width 133 height 18
click at [598, 371] on input "Lease Search" at bounding box center [531, 380] width 133 height 18
click at [598, 378] on input "Lease Search" at bounding box center [531, 380] width 133 height 18
click at [495, 472] on button "Submit" at bounding box center [474, 471] width 42 height 16
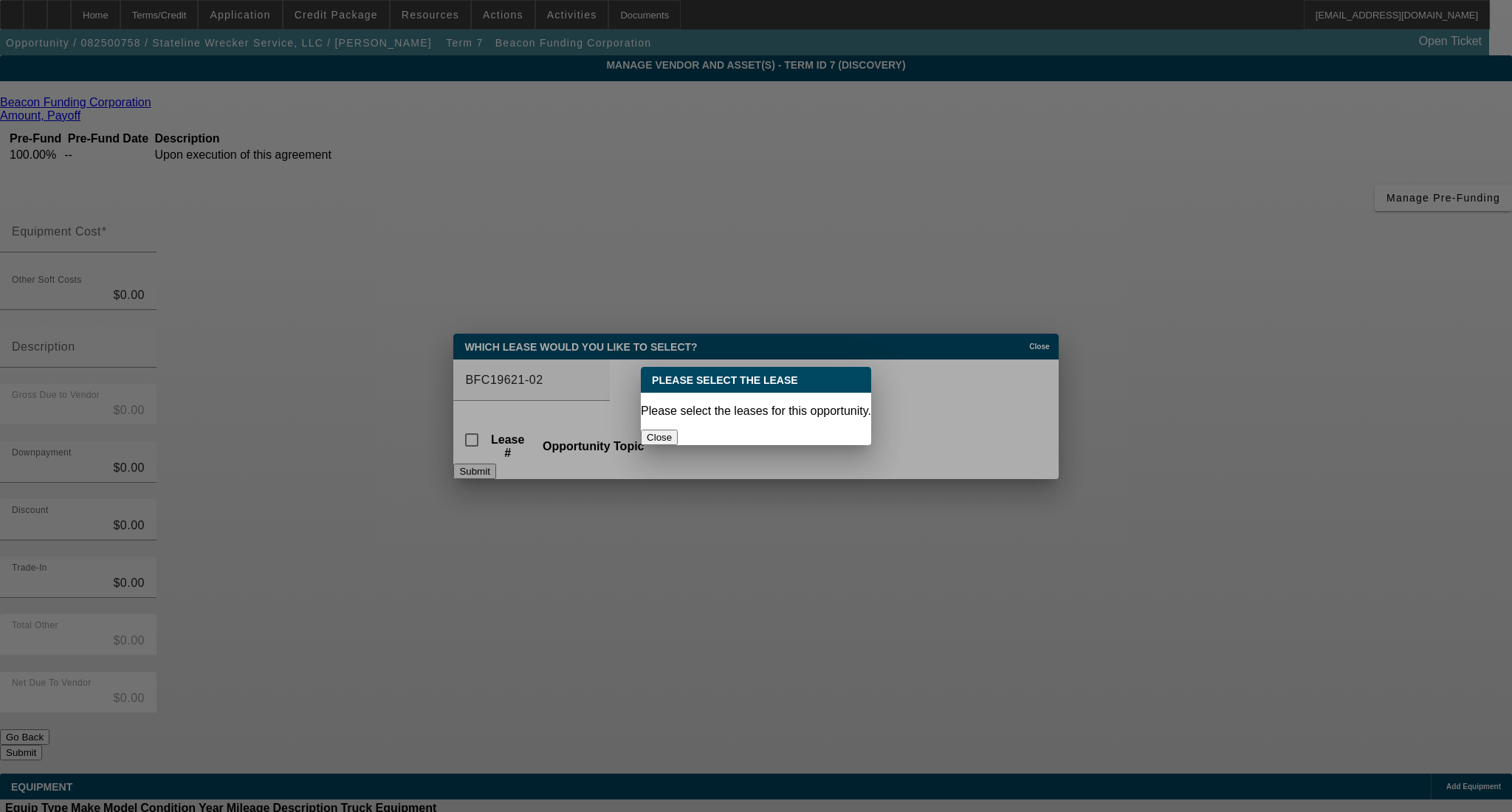
click at [678, 430] on button "Close" at bounding box center [659, 438] width 37 height 16
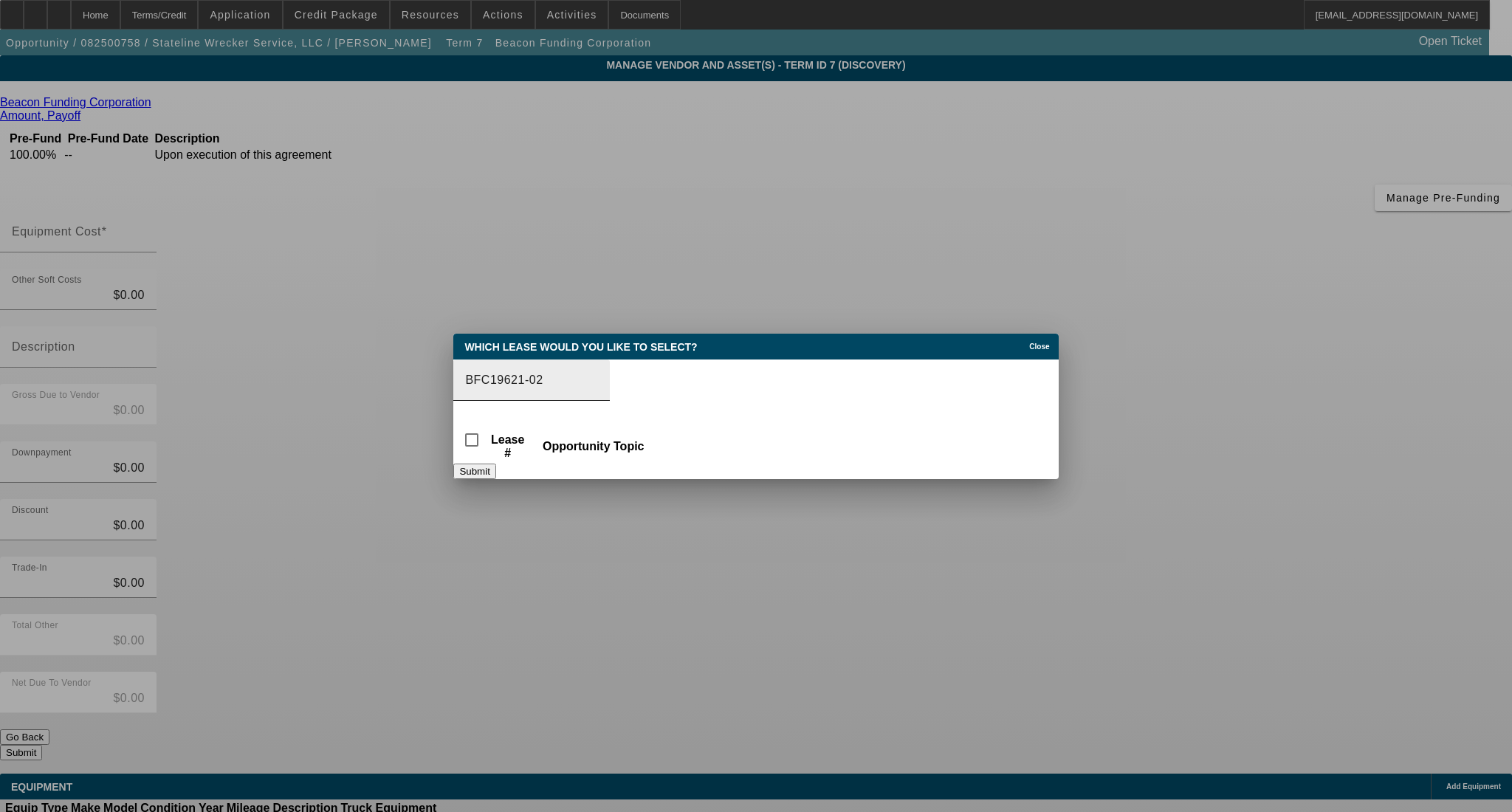
click at [598, 371] on input "BFC19621-02" at bounding box center [531, 380] width 133 height 18
type input "BFC19621-02"
click at [495, 468] on button "Submit" at bounding box center [474, 471] width 42 height 16
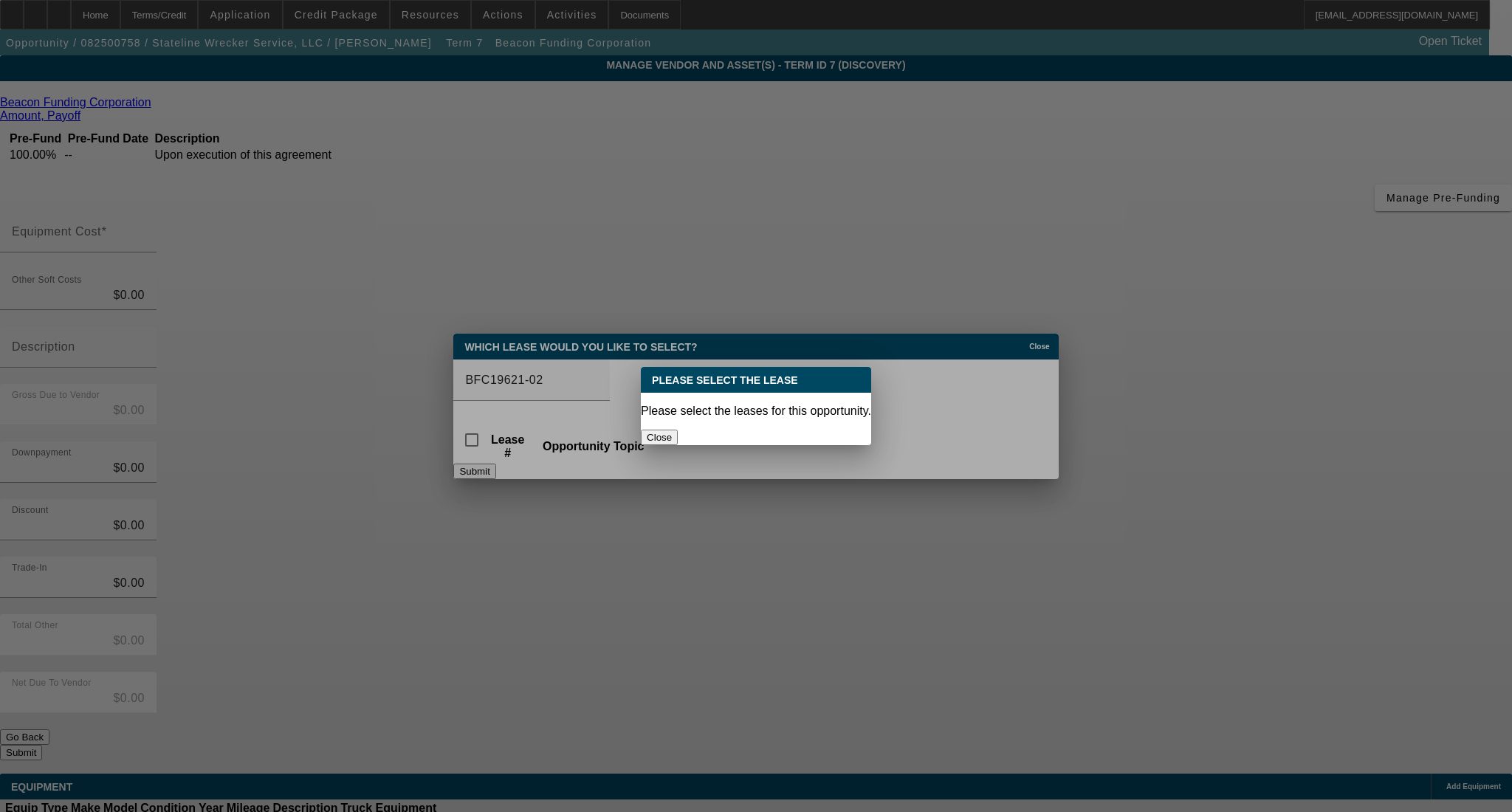
click at [678, 430] on button "Close" at bounding box center [659, 438] width 37 height 16
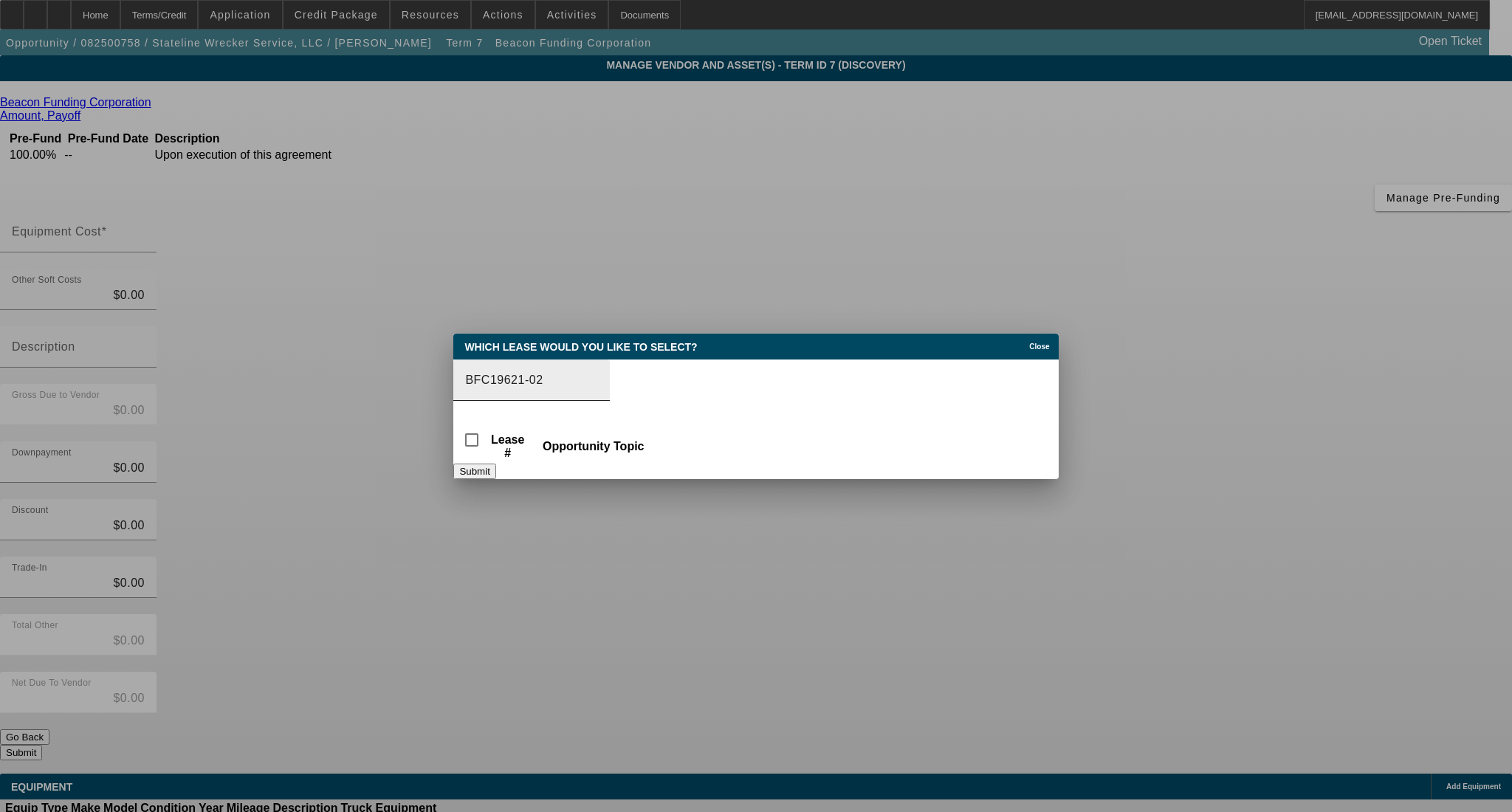
click at [552, 385] on div "BFC19621-02" at bounding box center [531, 380] width 133 height 41
click at [514, 444] on th "Lease #" at bounding box center [508, 441] width 37 height 41
click at [487, 434] on input "checkbox" at bounding box center [472, 440] width 30 height 30
checkbox input "true"
click at [495, 473] on button "Submit" at bounding box center [474, 471] width 42 height 16
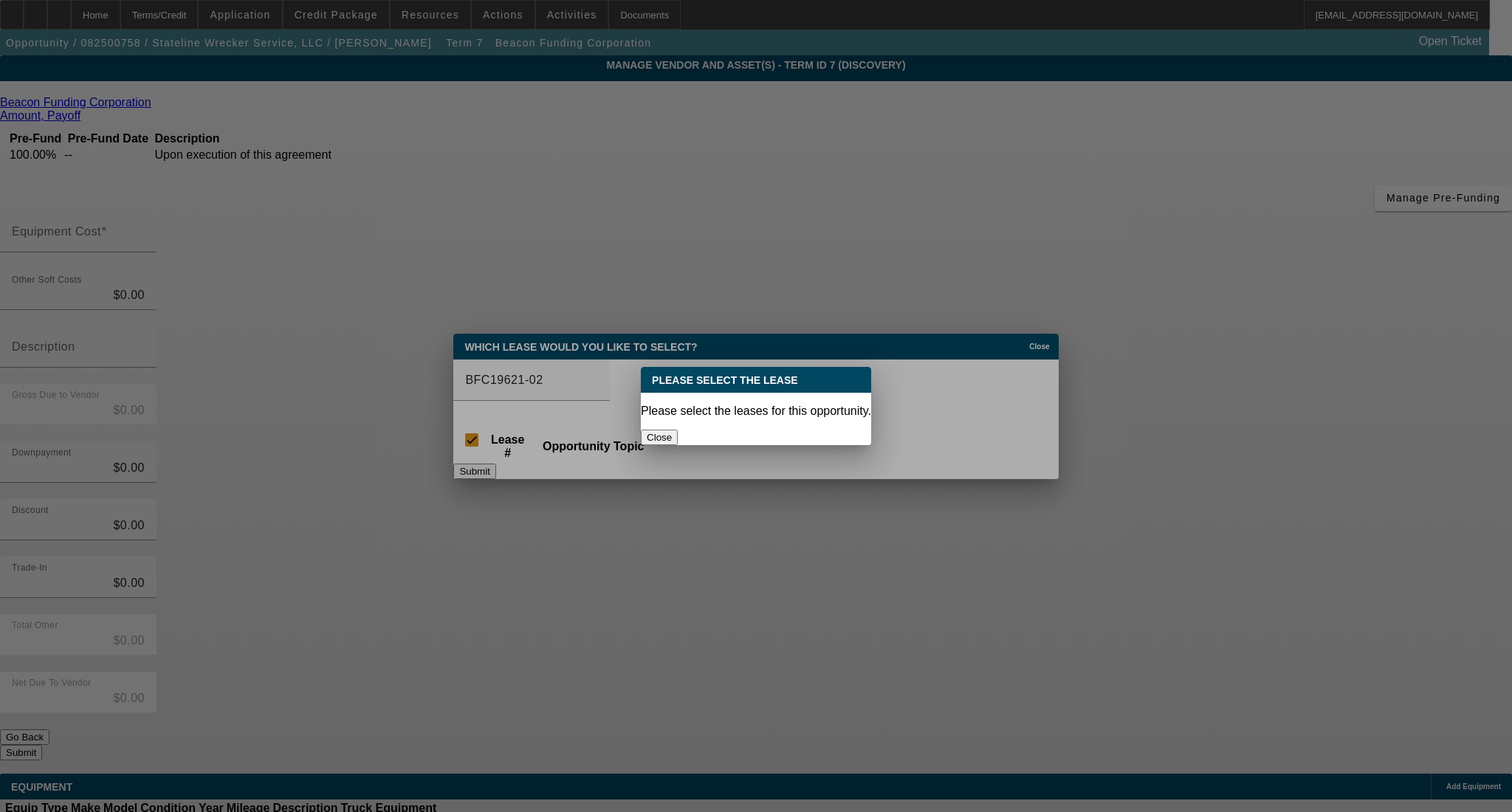
click at [745, 431] on div "Close" at bounding box center [756, 438] width 230 height 16
click at [678, 430] on button "Close" at bounding box center [659, 438] width 37 height 16
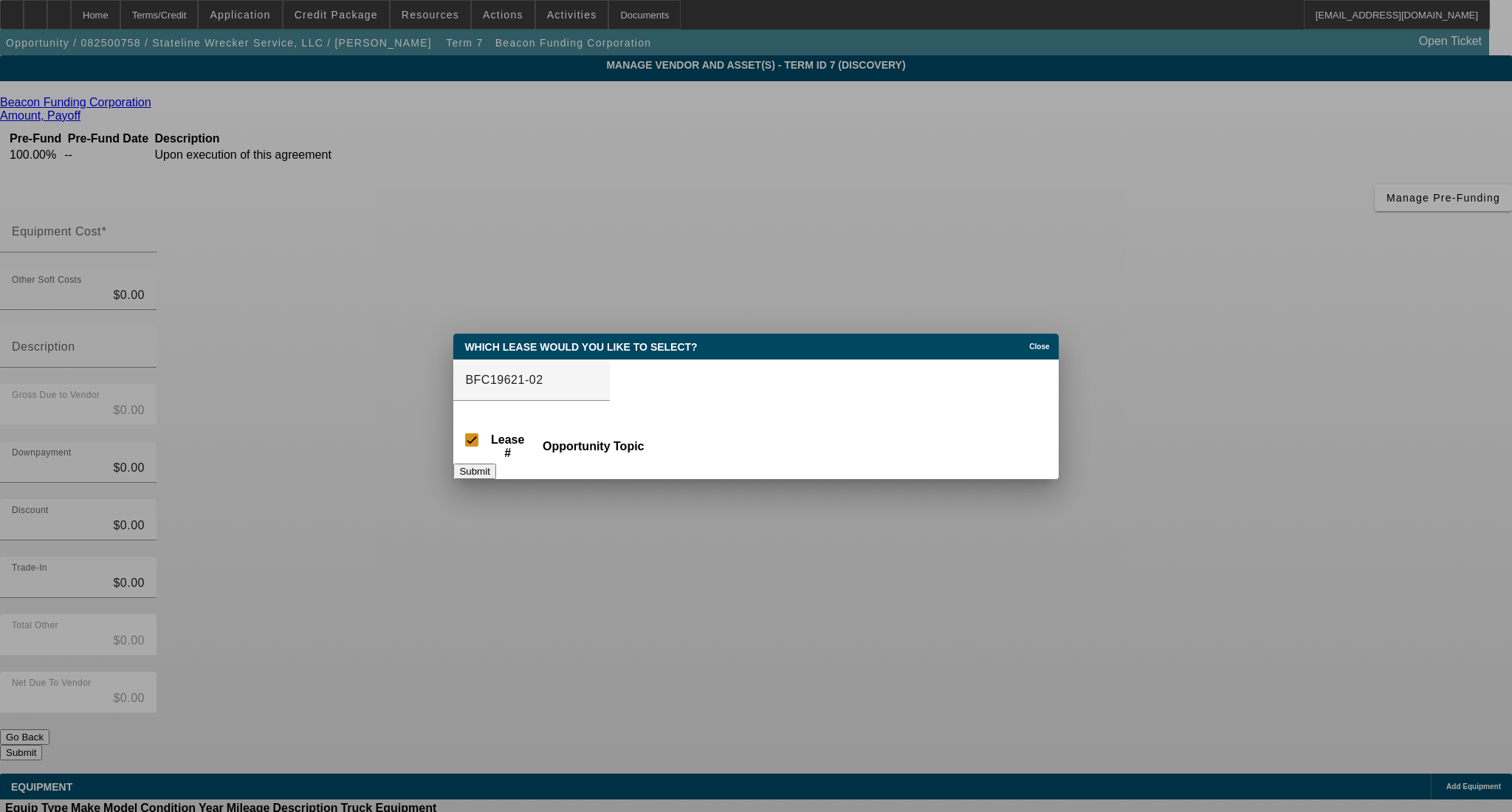
click at [928, 243] on div at bounding box center [756, 406] width 1512 height 812
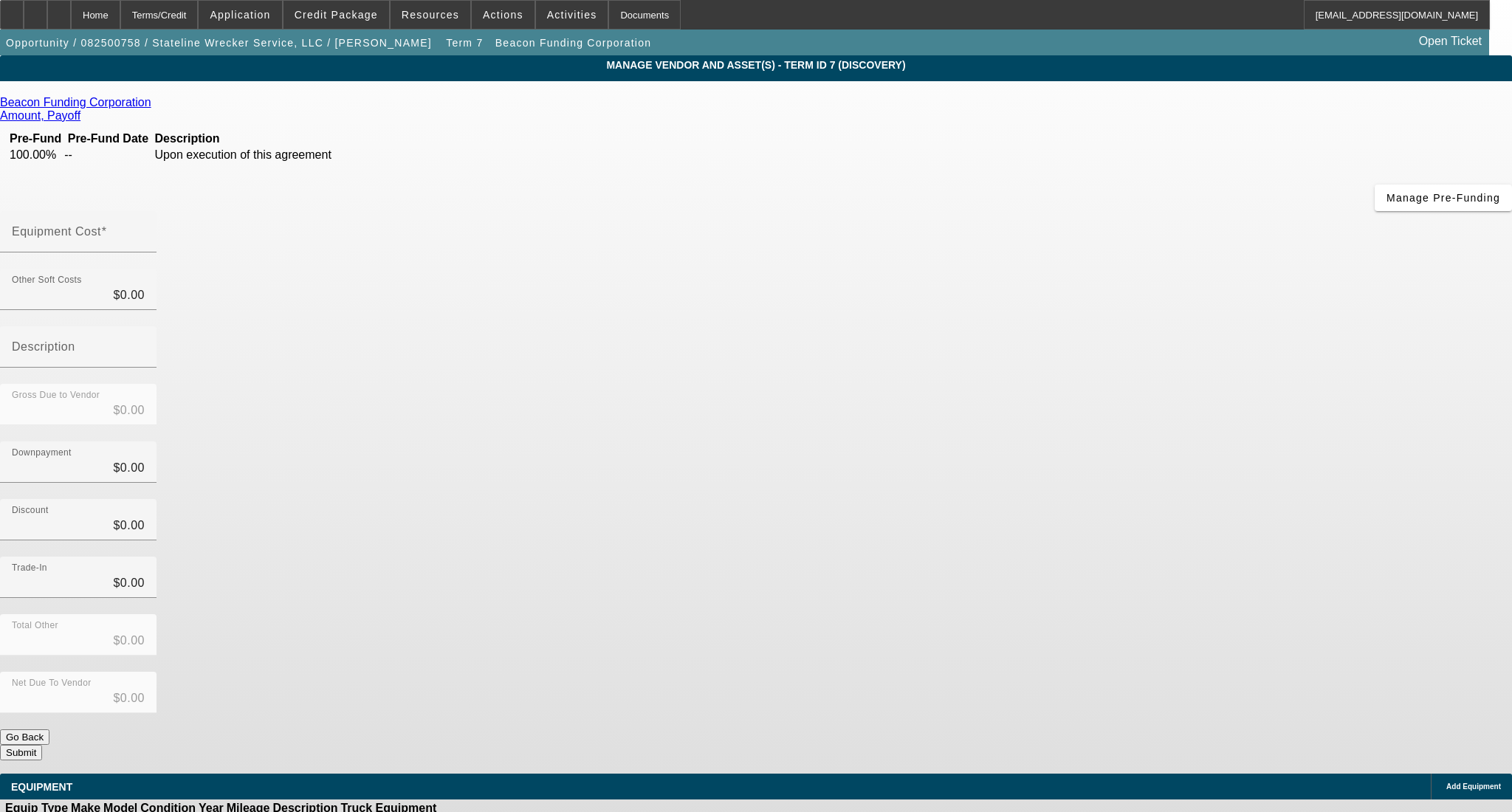
click at [1446, 782] on span "Add Equipment" at bounding box center [1474, 786] width 55 height 8
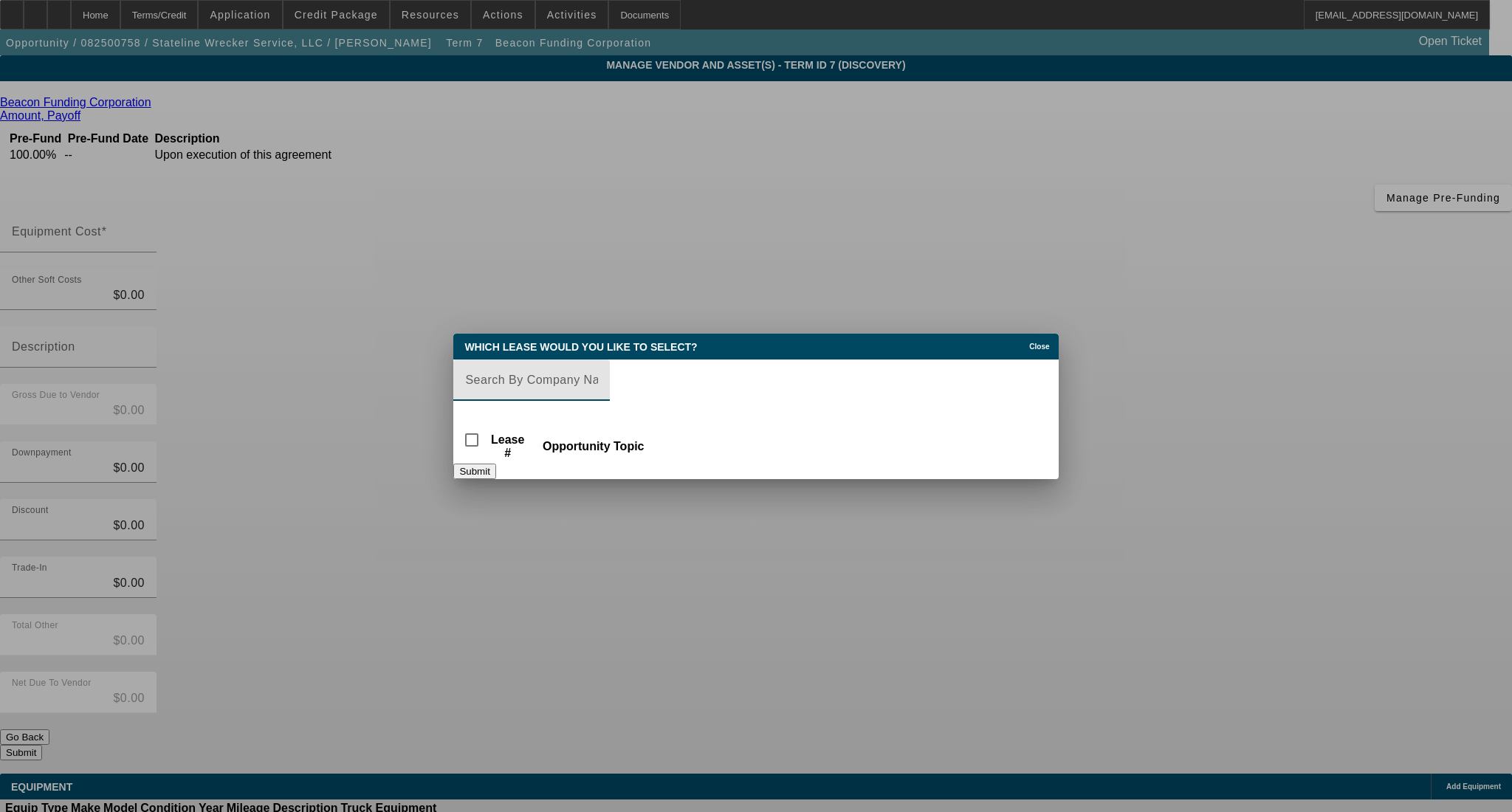
click at [564, 379] on input "Lease Search" at bounding box center [531, 380] width 133 height 18
click at [598, 384] on input "BFC19621-02" at bounding box center [531, 380] width 133 height 18
type input "BFC19621-02"
click at [1026, 334] on div "Close" at bounding box center [1042, 342] width 33 height 17
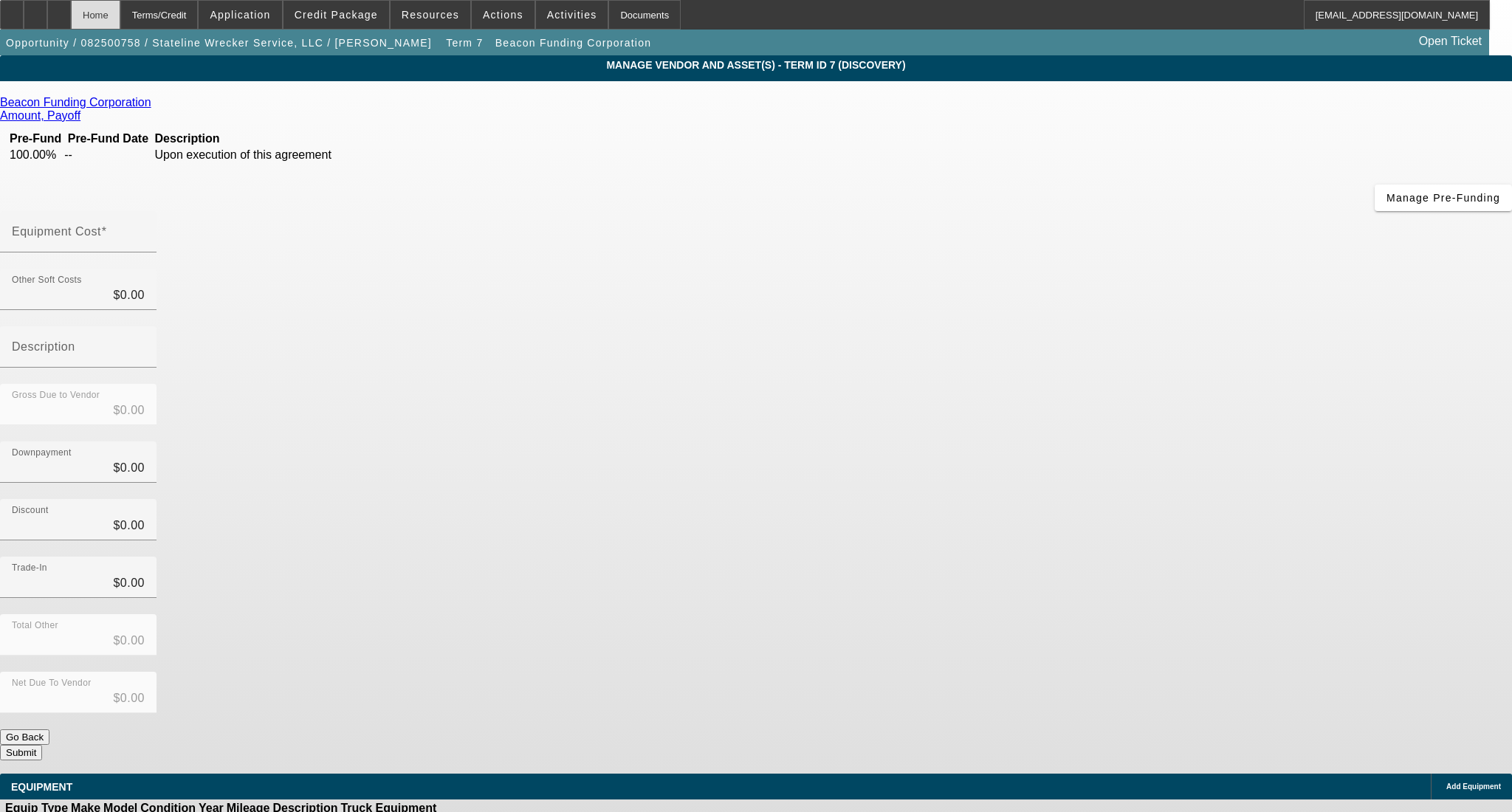
click at [120, 20] on div "Home" at bounding box center [95, 15] width 49 height 30
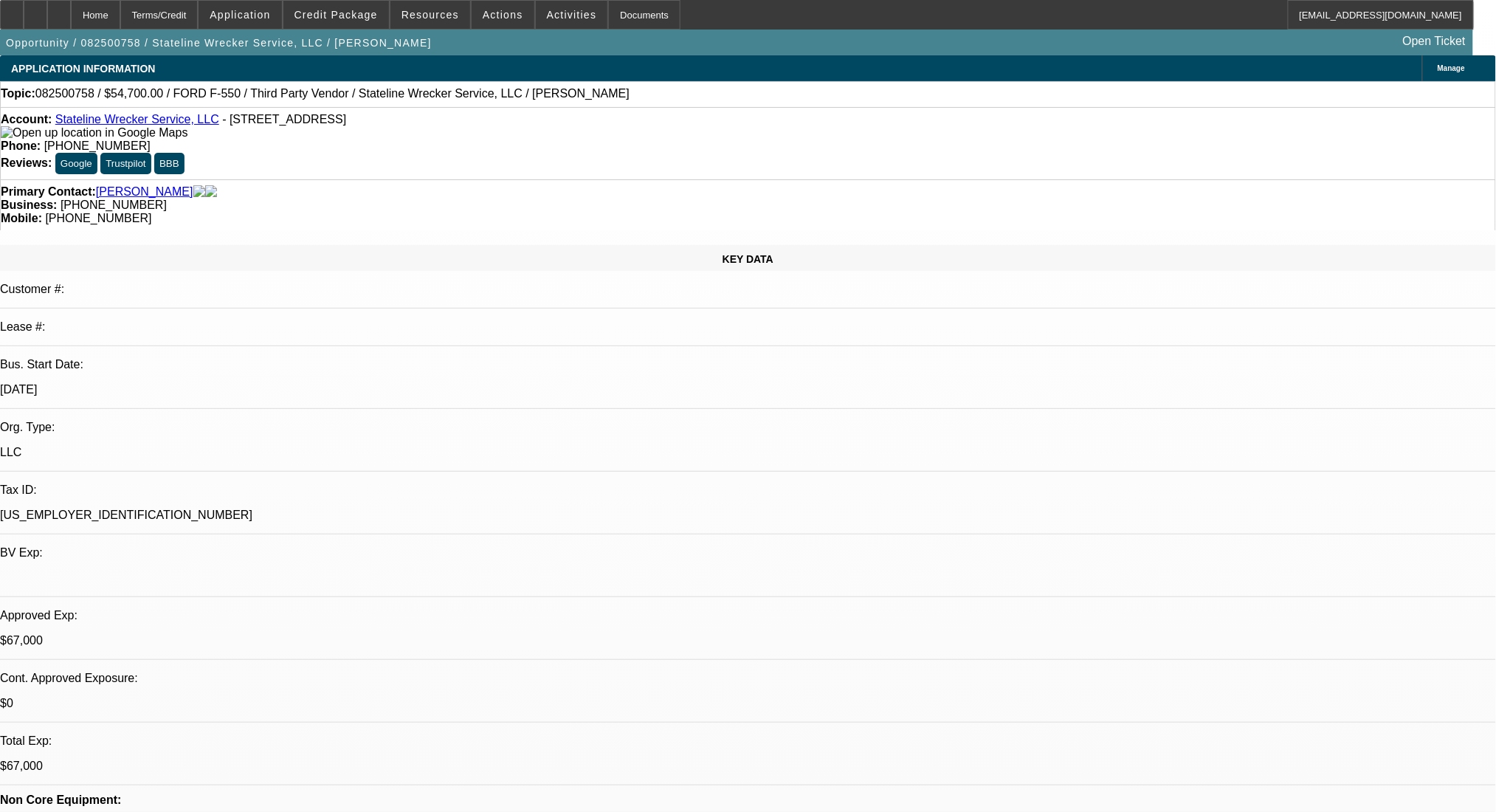
select select "0"
select select "2"
select select "0.1"
select select "4"
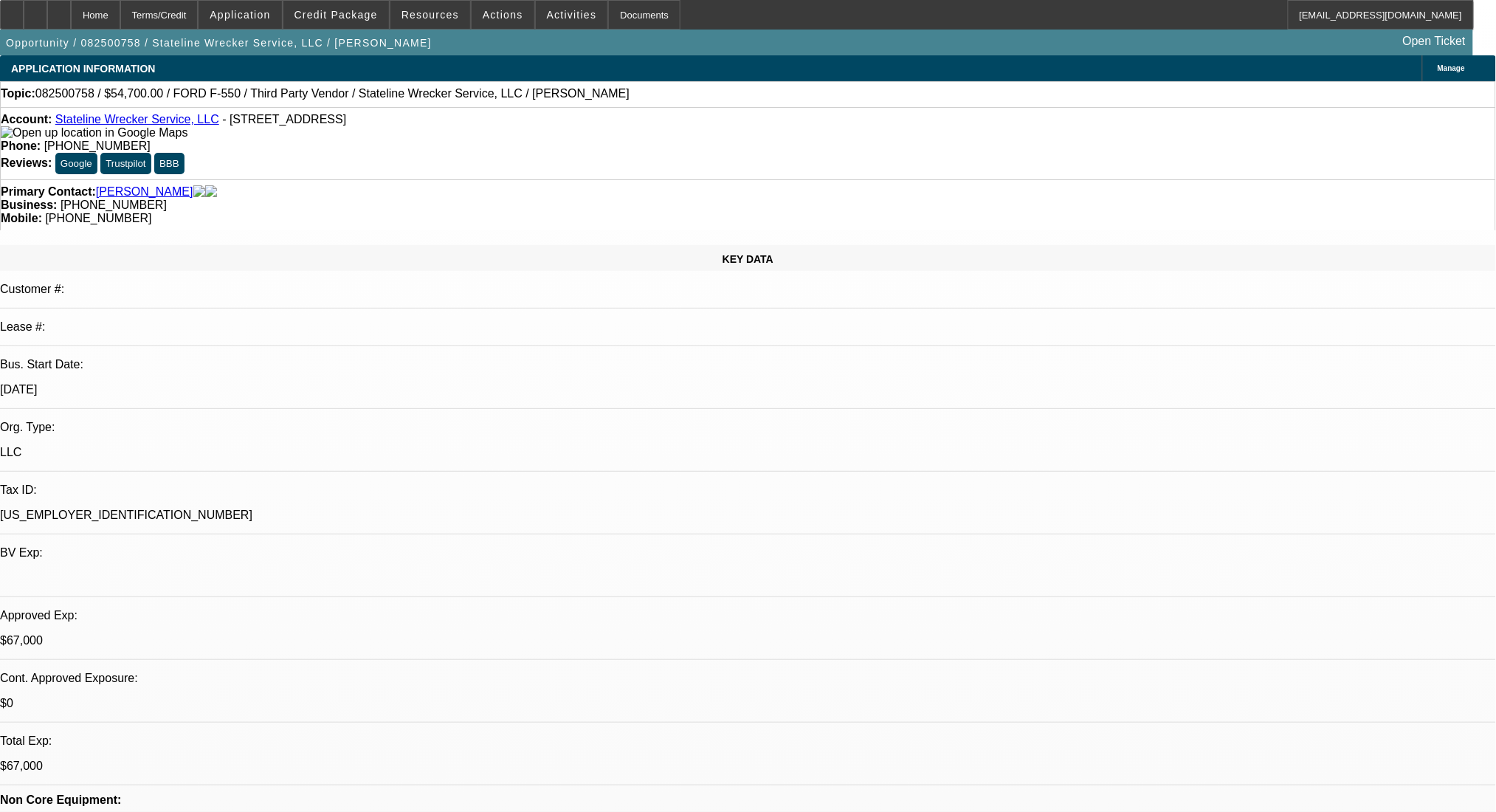
select select "0"
select select "2"
select select "0.1"
select select "4"
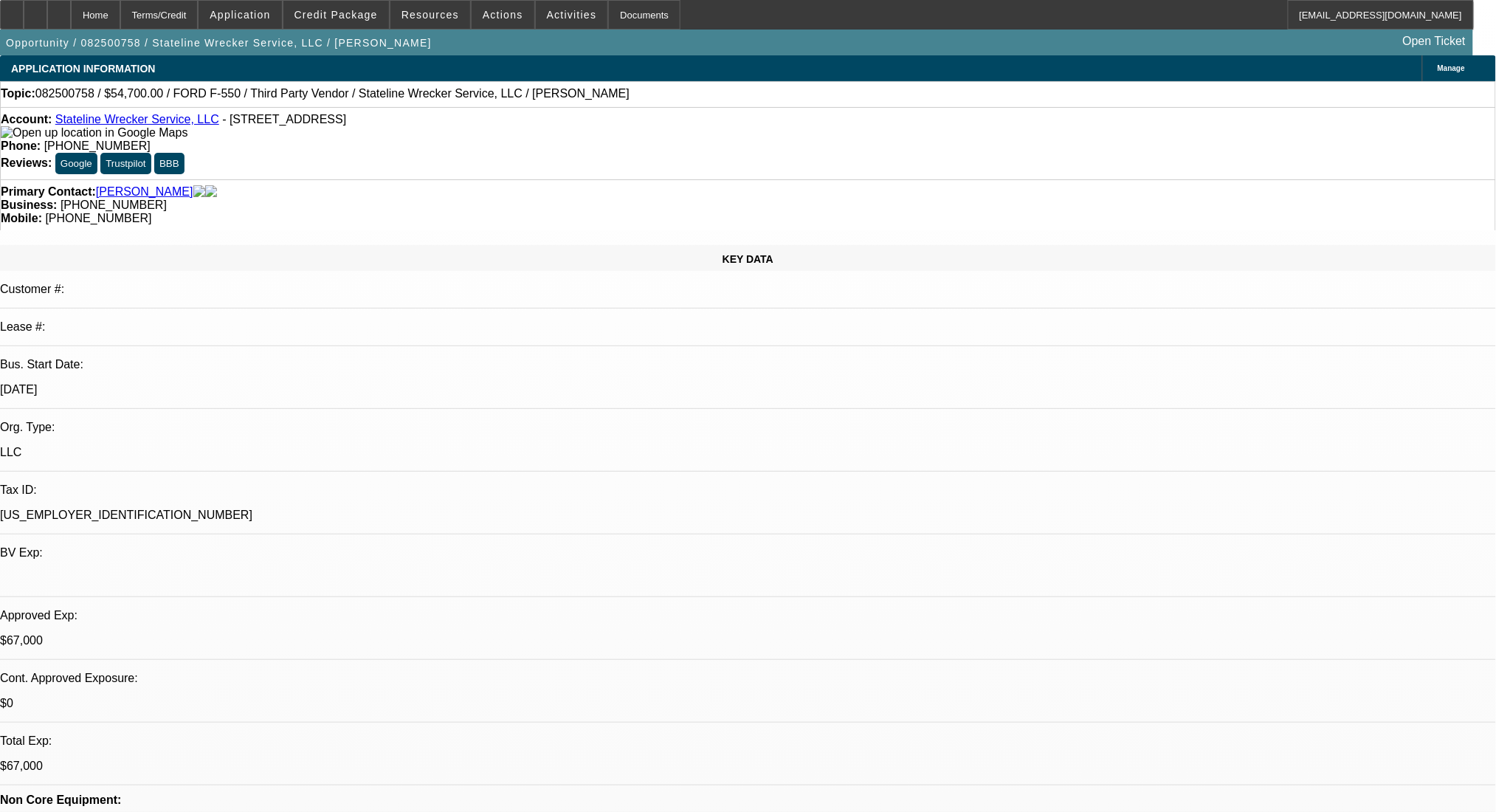
select select "0"
select select "2"
select select "0.1"
select select "4"
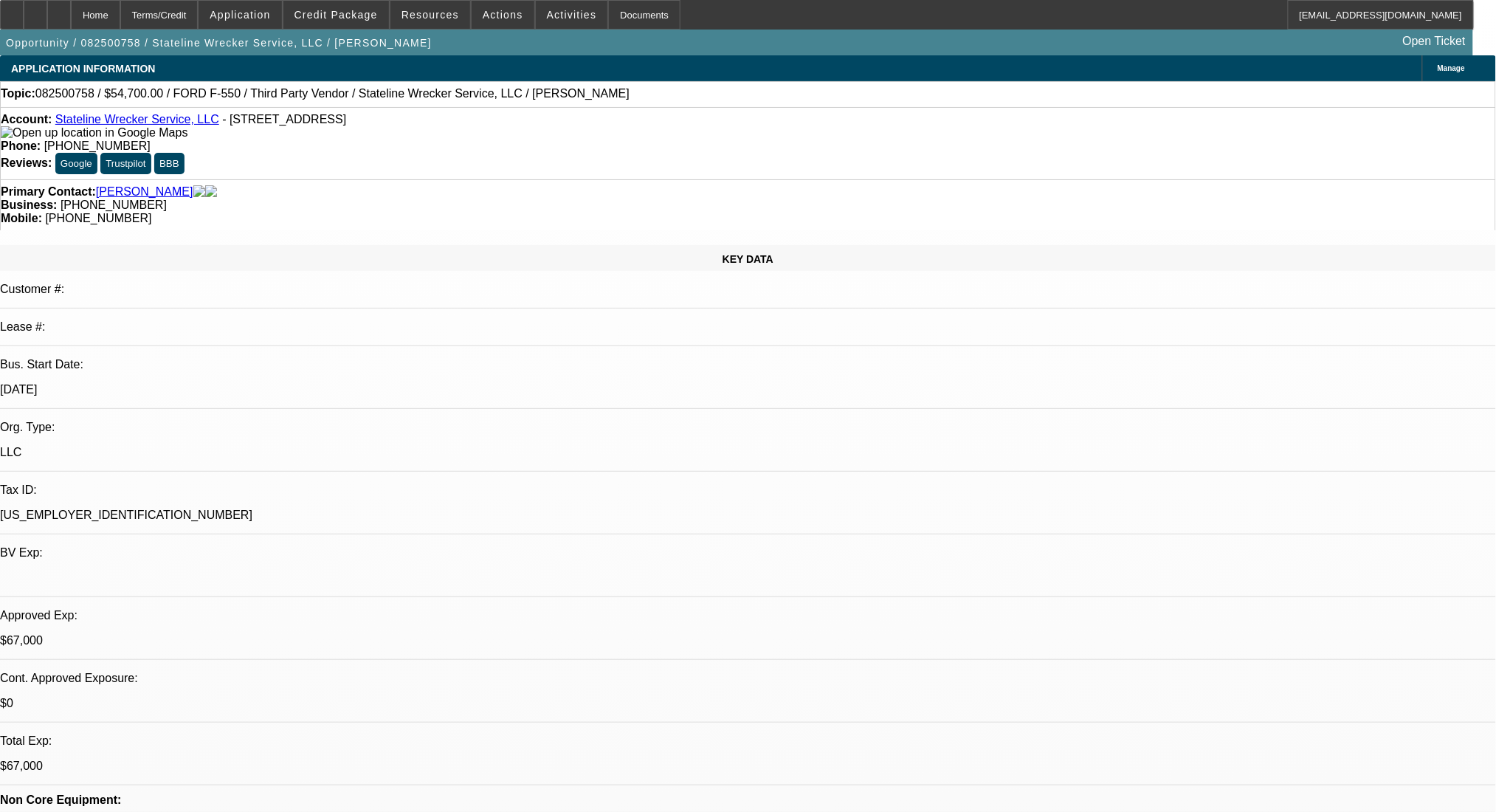
select select "0"
select select "2"
select select "0.1"
select select "4"
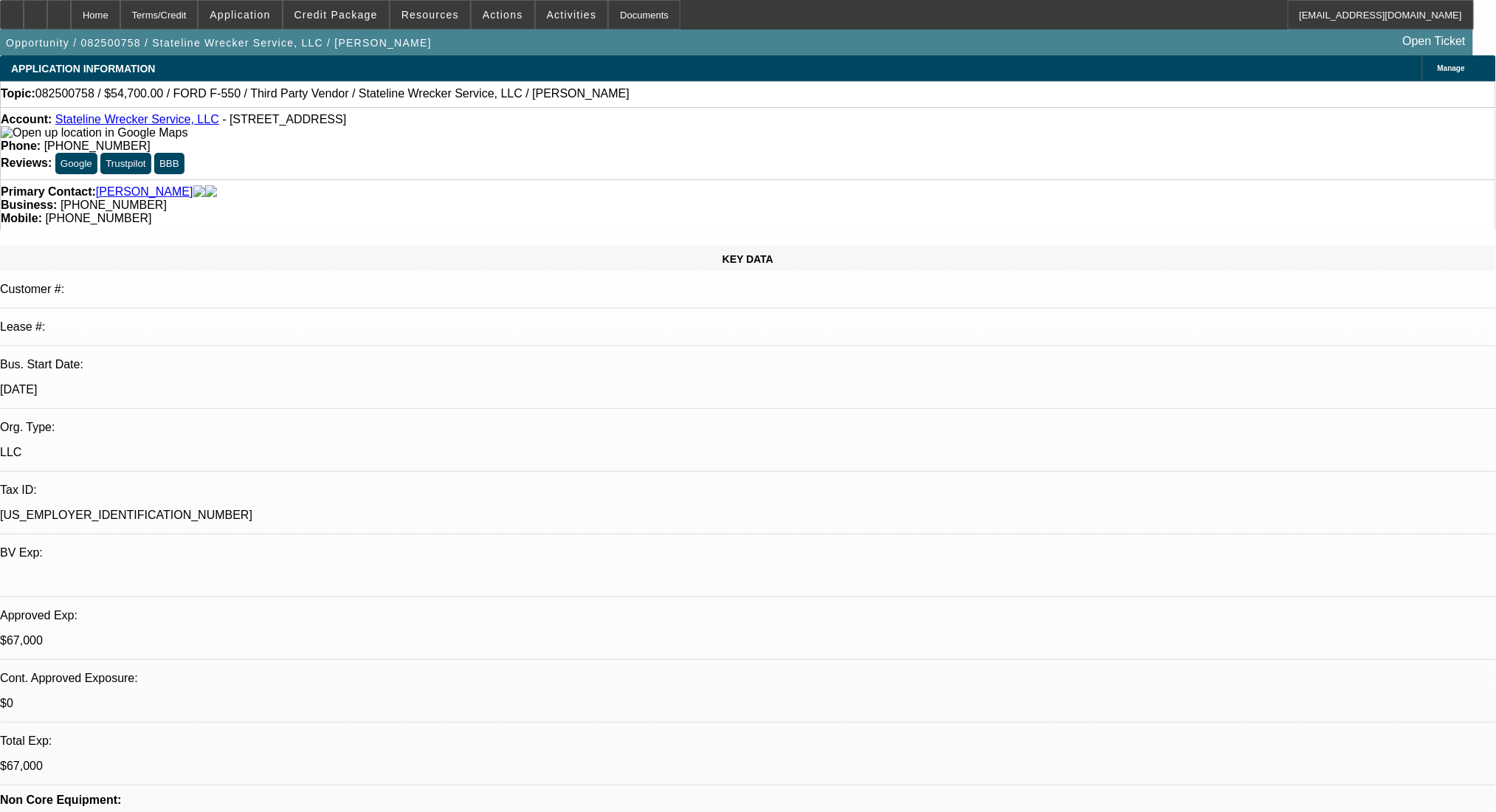
click at [182, 10] on div "Terms/Credit" at bounding box center [159, 15] width 78 height 30
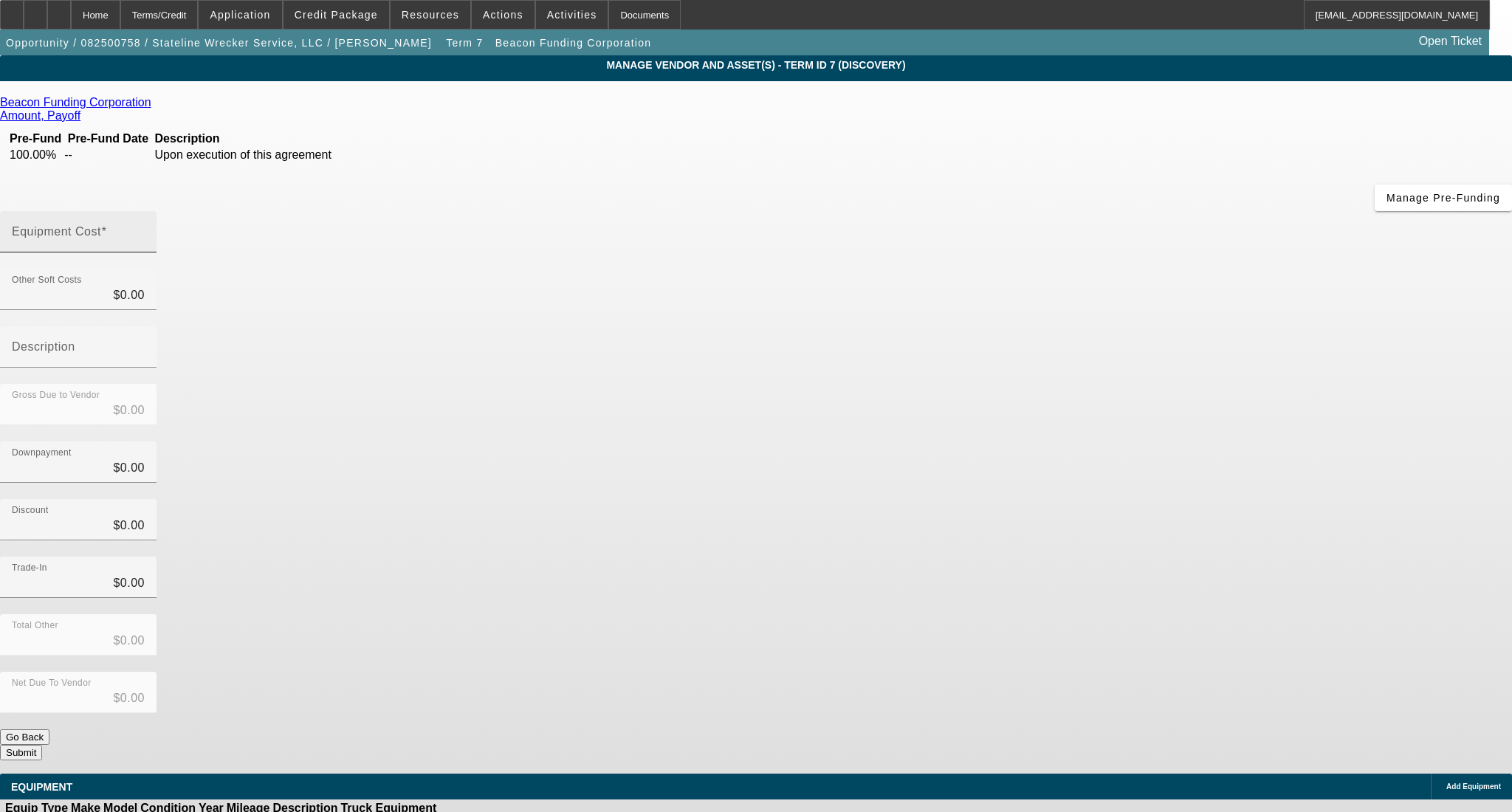
click at [145, 229] on input "Equipment Cost" at bounding box center [78, 237] width 133 height 18
type input "3"
type input "$3.00"
type input "38"
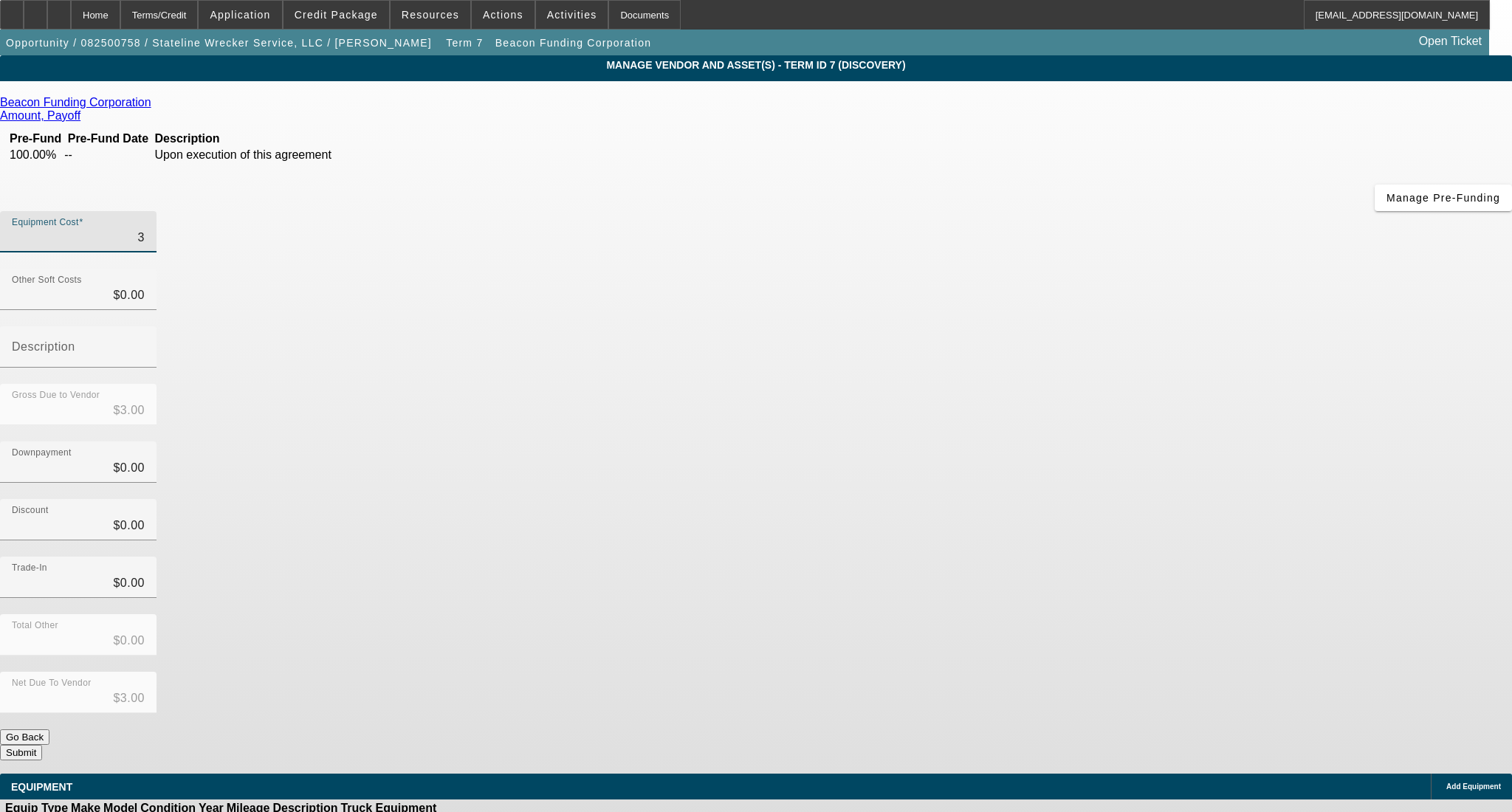
type input "$38.00"
type input "385"
type input "$385.00"
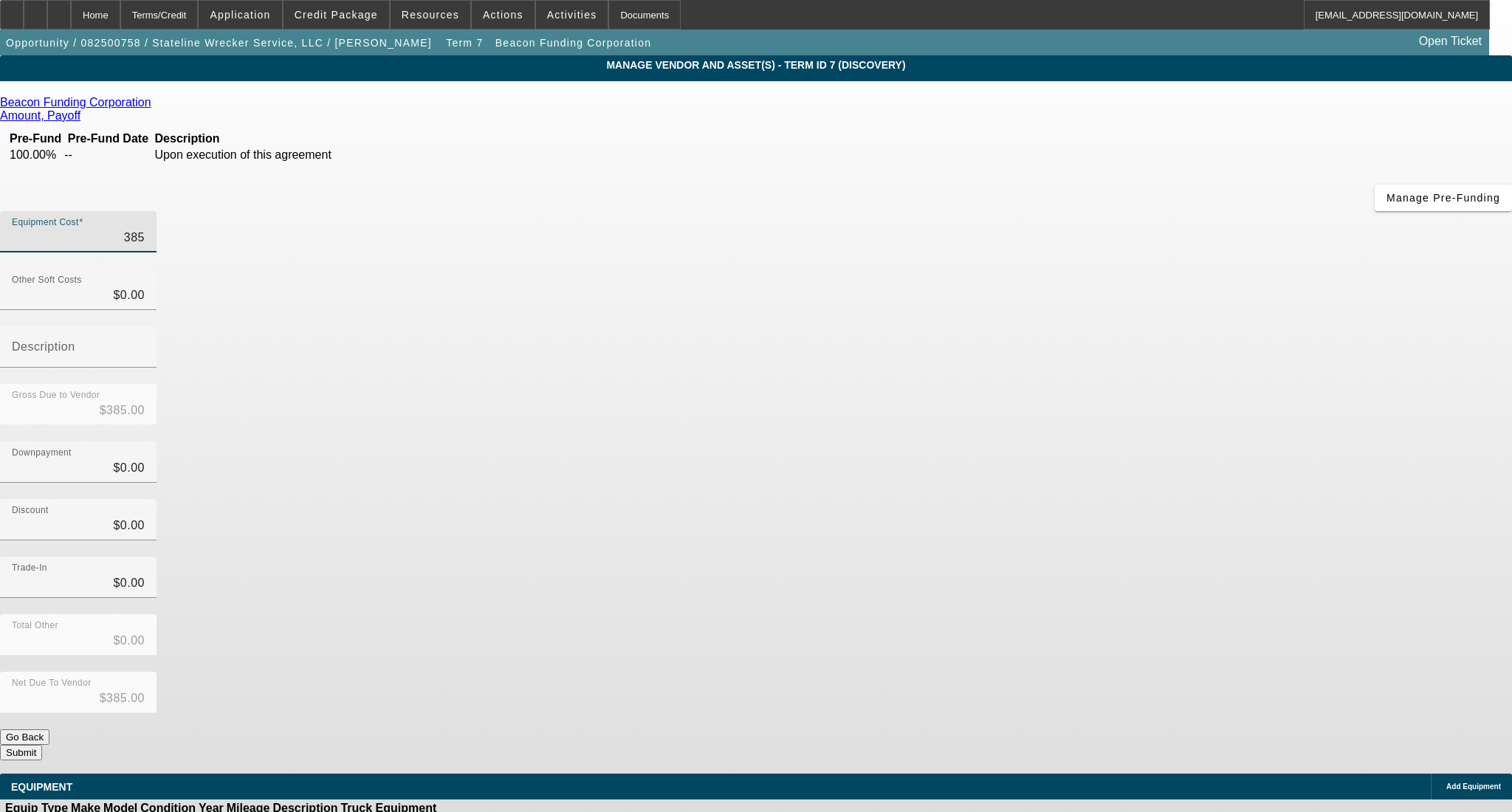
type input "3854"
type input "$3,854.00"
type input "38545"
type input "$38,545.00"
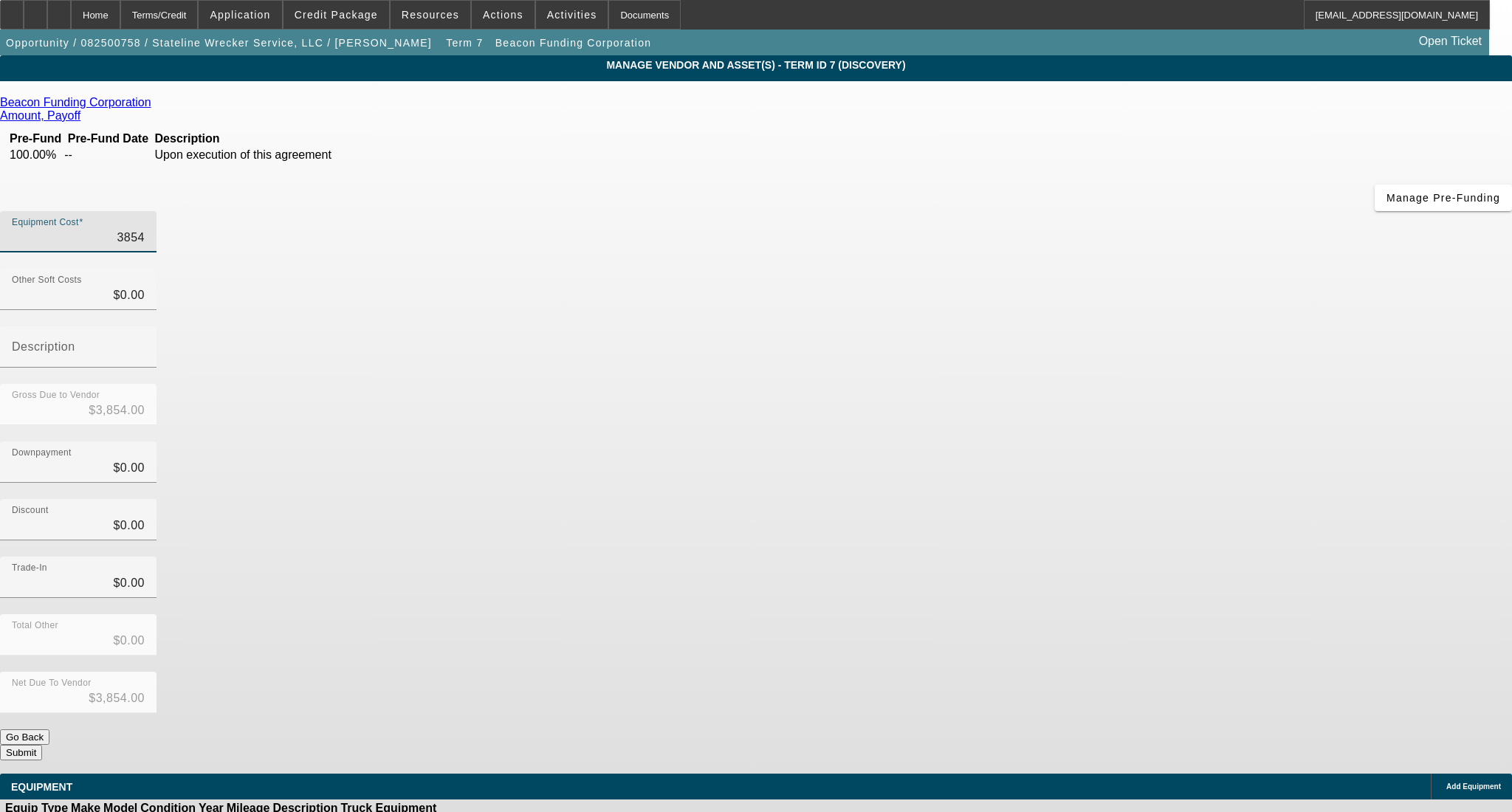
type input "$38,545.00"
type input "38545.7"
type input "$38,545.70"
type input "38545.79"
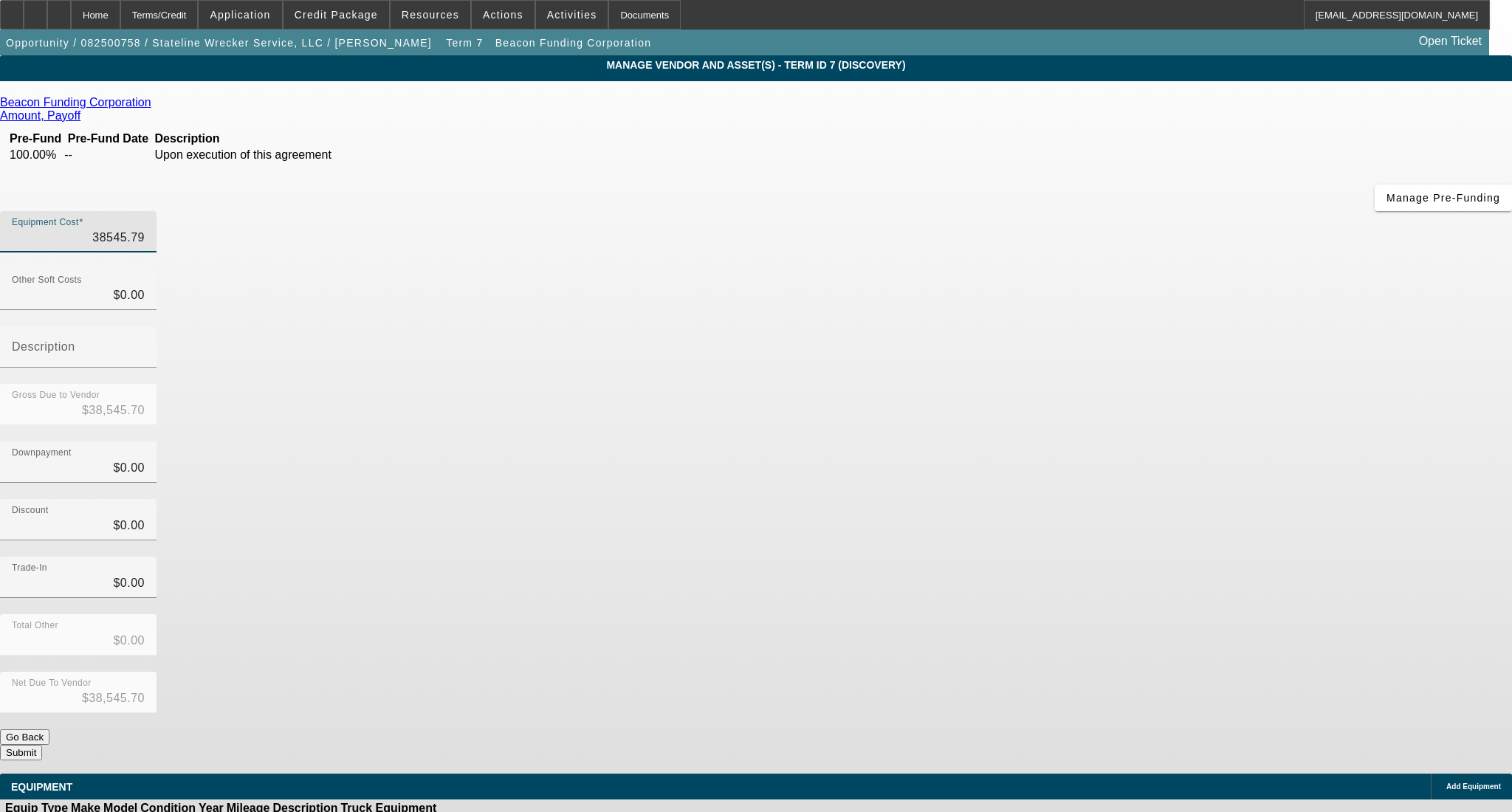
type input "$38,545.79"
drag, startPoint x: 1113, startPoint y: 293, endPoint x: 1116, endPoint y: 366, distance: 73.1
click at [1113, 441] on div "Downpayment $0.00" at bounding box center [756, 470] width 1512 height 58
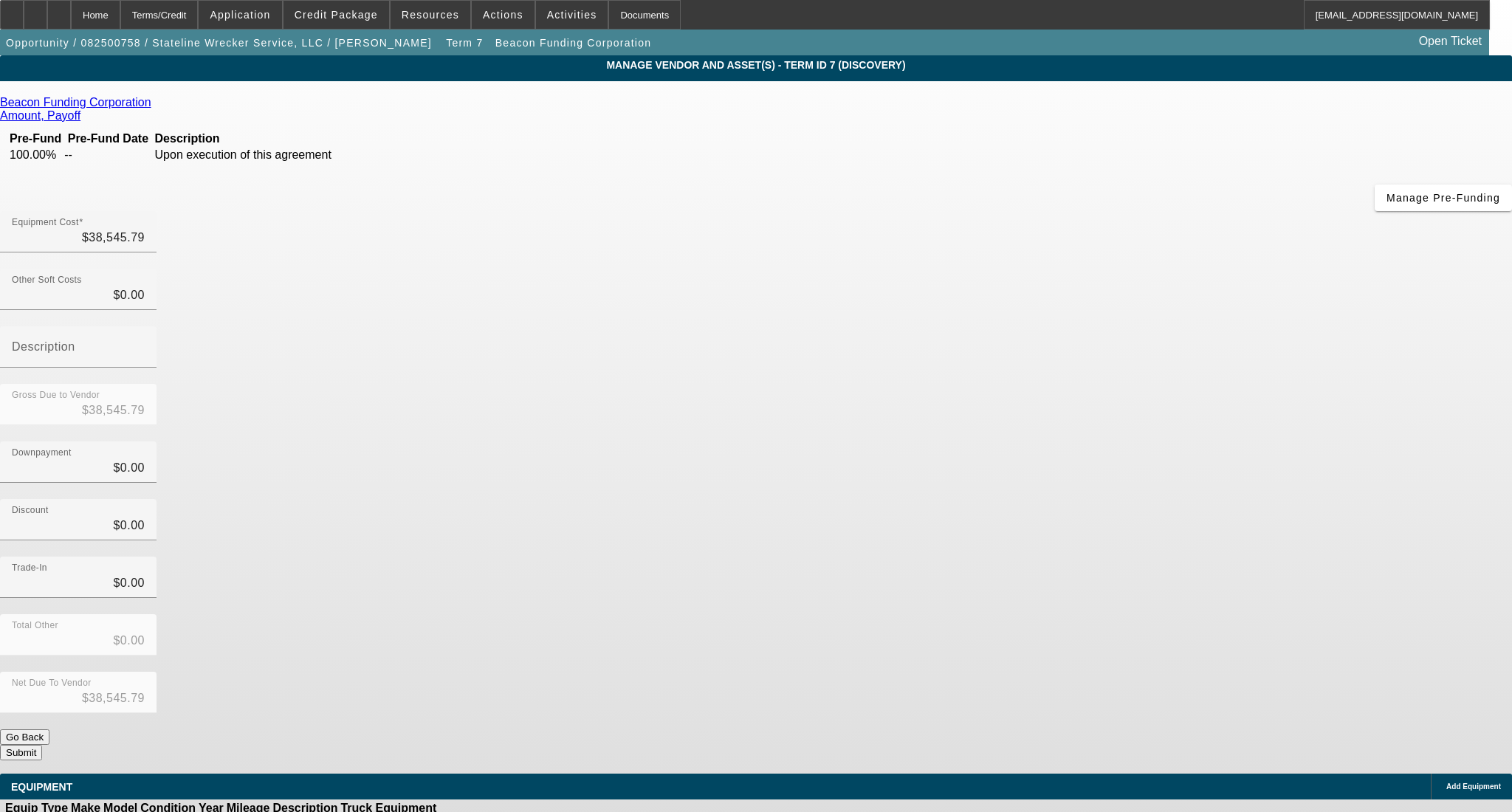
click at [1431, 774] on div "Add Equipment" at bounding box center [1471, 786] width 81 height 26
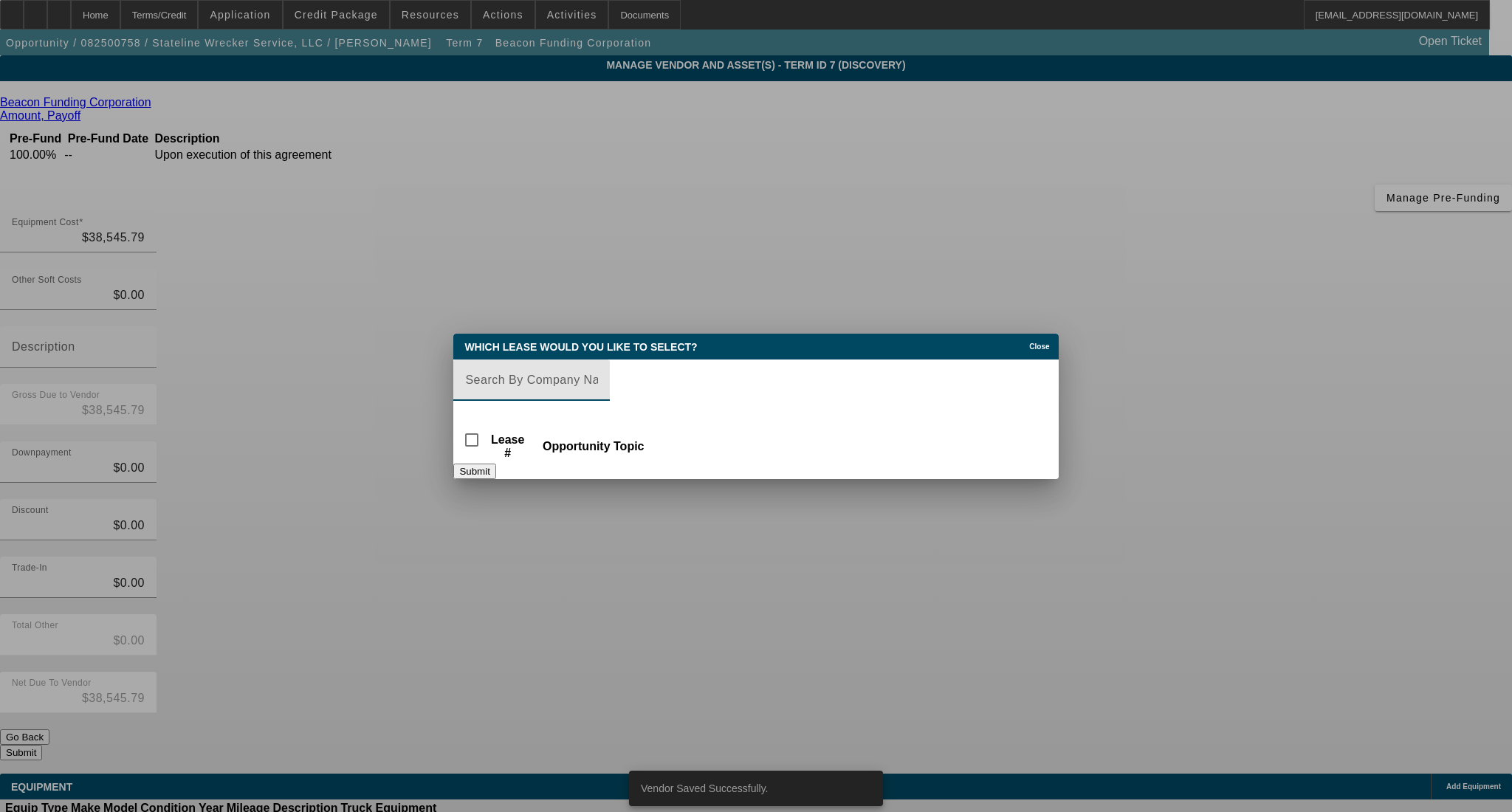
click at [525, 372] on input "Lease Search" at bounding box center [531, 380] width 133 height 18
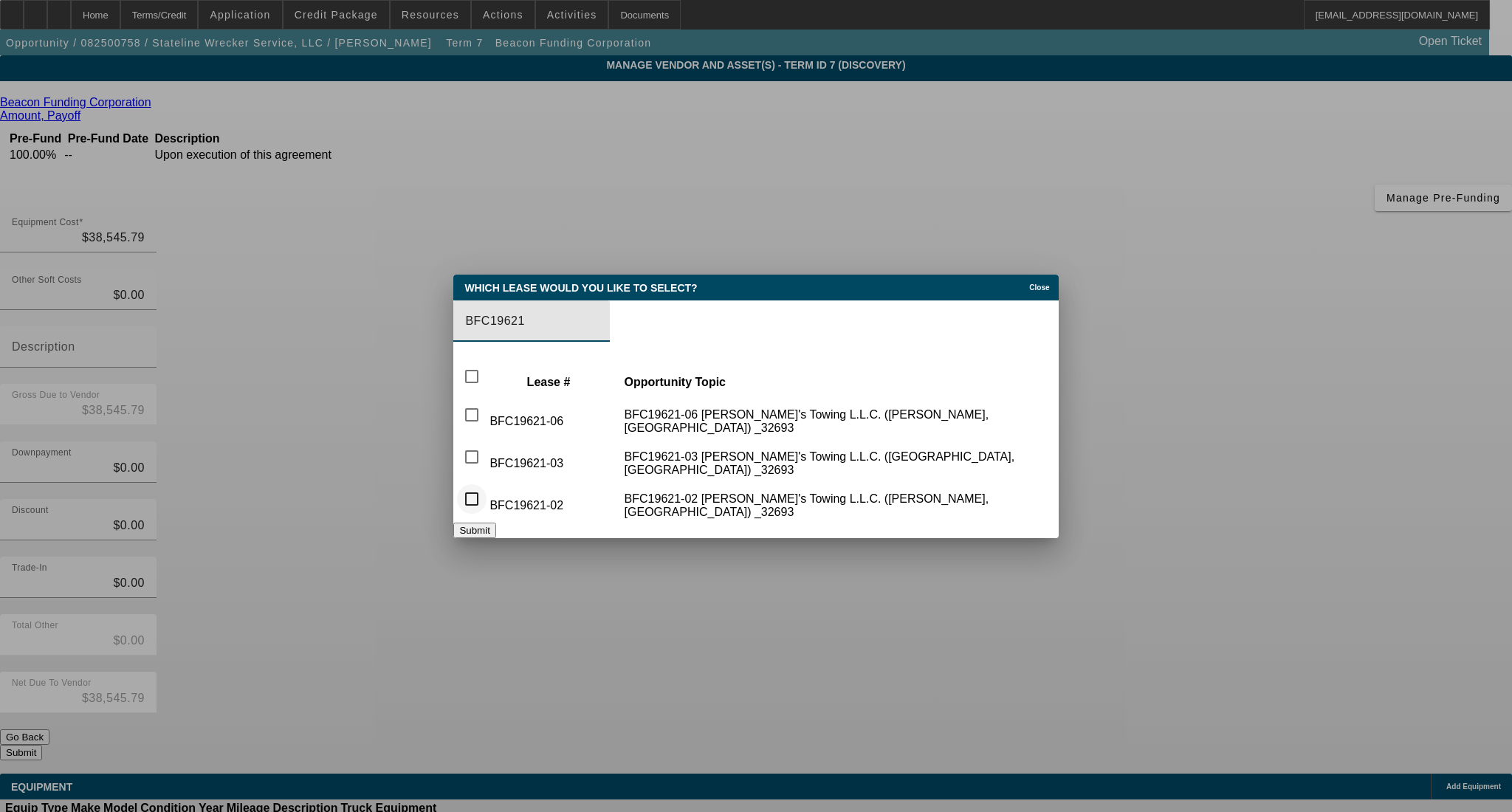
type input "BFC19621"
click at [485, 495] on input "checkbox" at bounding box center [472, 499] width 30 height 30
click at [495, 523] on button "Submit" at bounding box center [474, 530] width 42 height 16
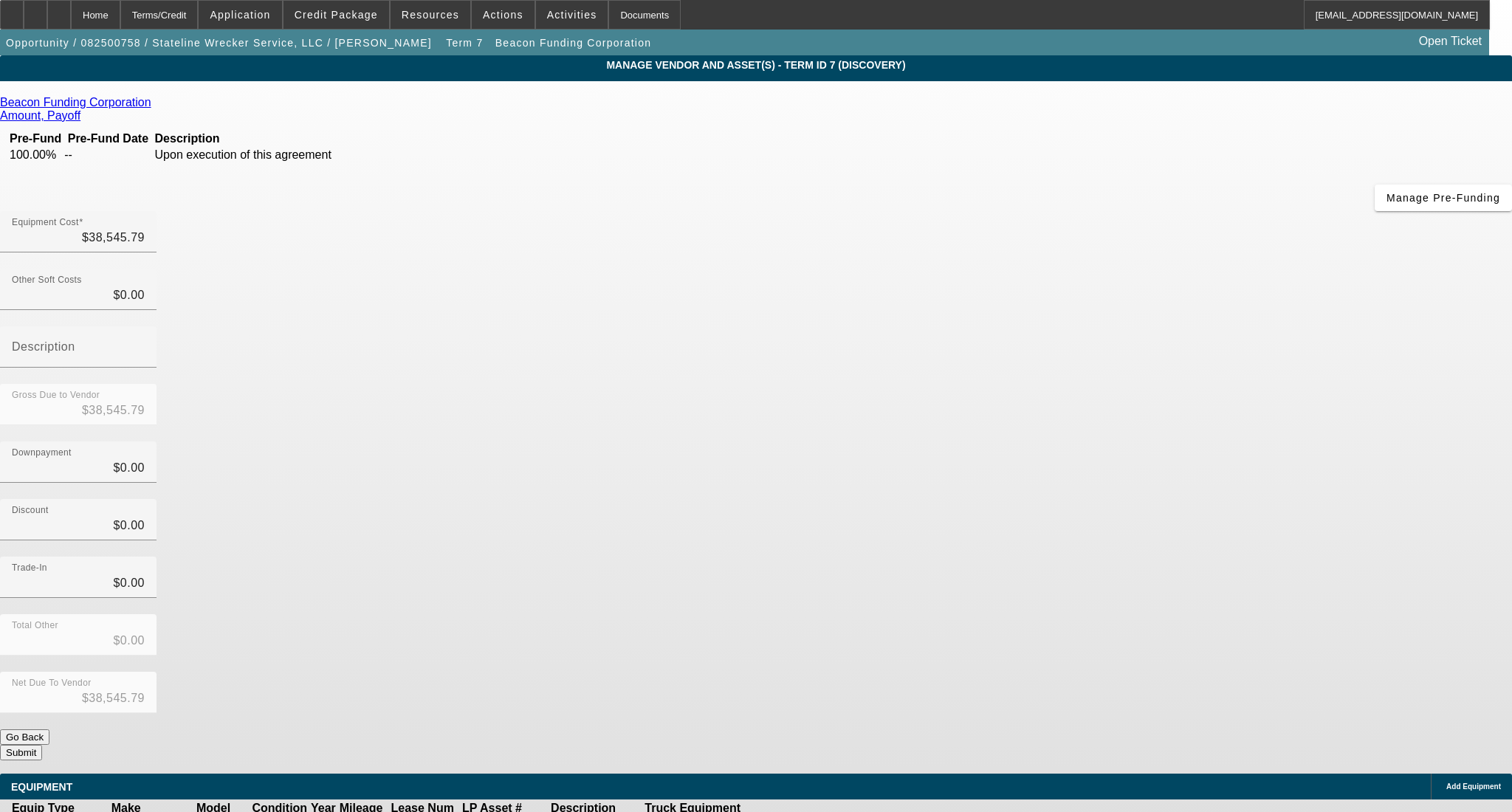
click at [1055, 557] on div "Trade-In $0.00" at bounding box center [756, 586] width 1512 height 58
click at [261, 402] on app-vendor-asset-manage "MANAGE VENDOR AND ASSET(S) - Term ID 7 (Discovery) Remove Vendor Beacon Funding…" at bounding box center [756, 476] width 1512 height 842
click at [42, 745] on button "Submit" at bounding box center [21, 753] width 42 height 16
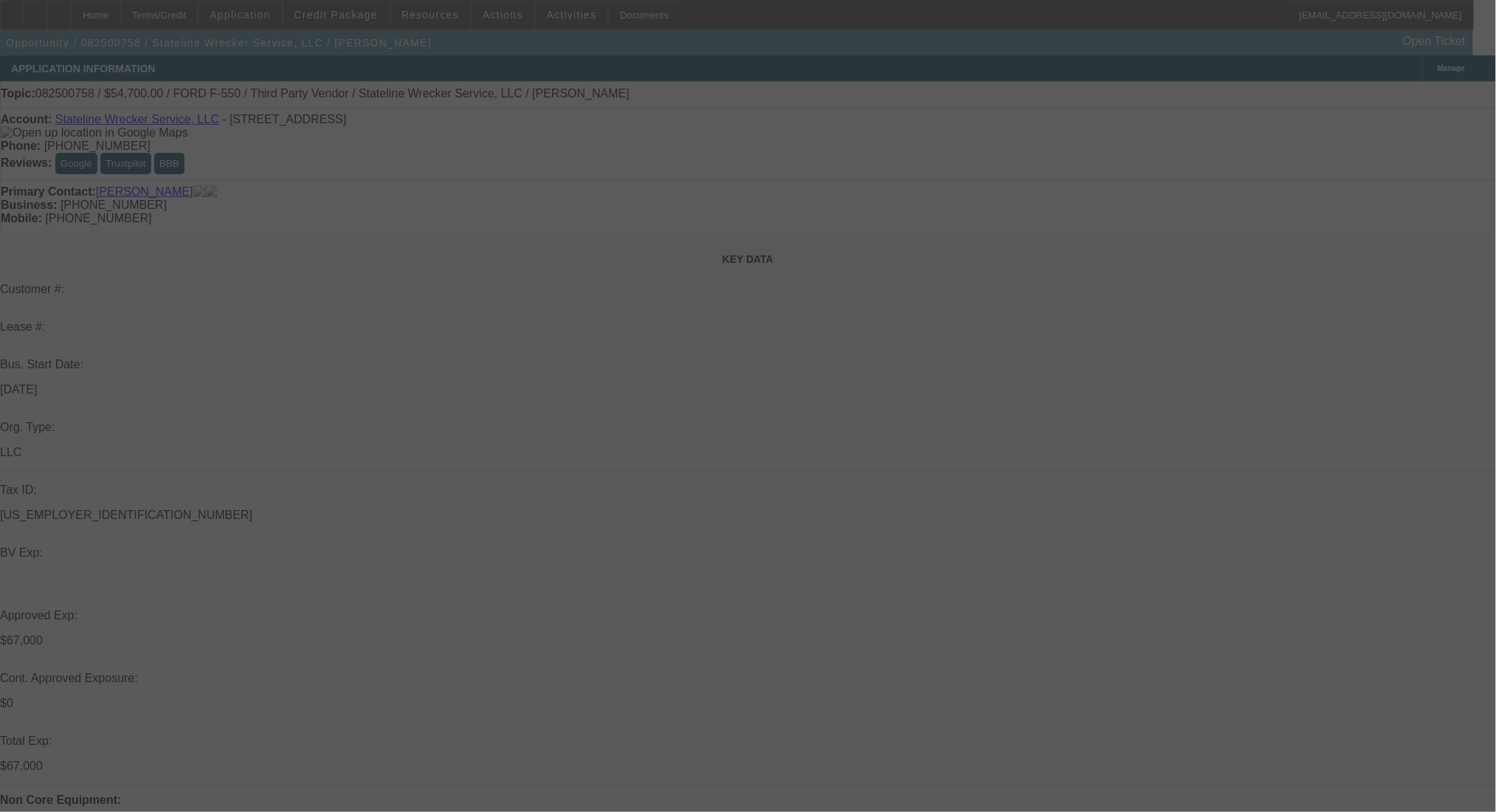
click at [206, 11] on div at bounding box center [748, 406] width 1496 height 812
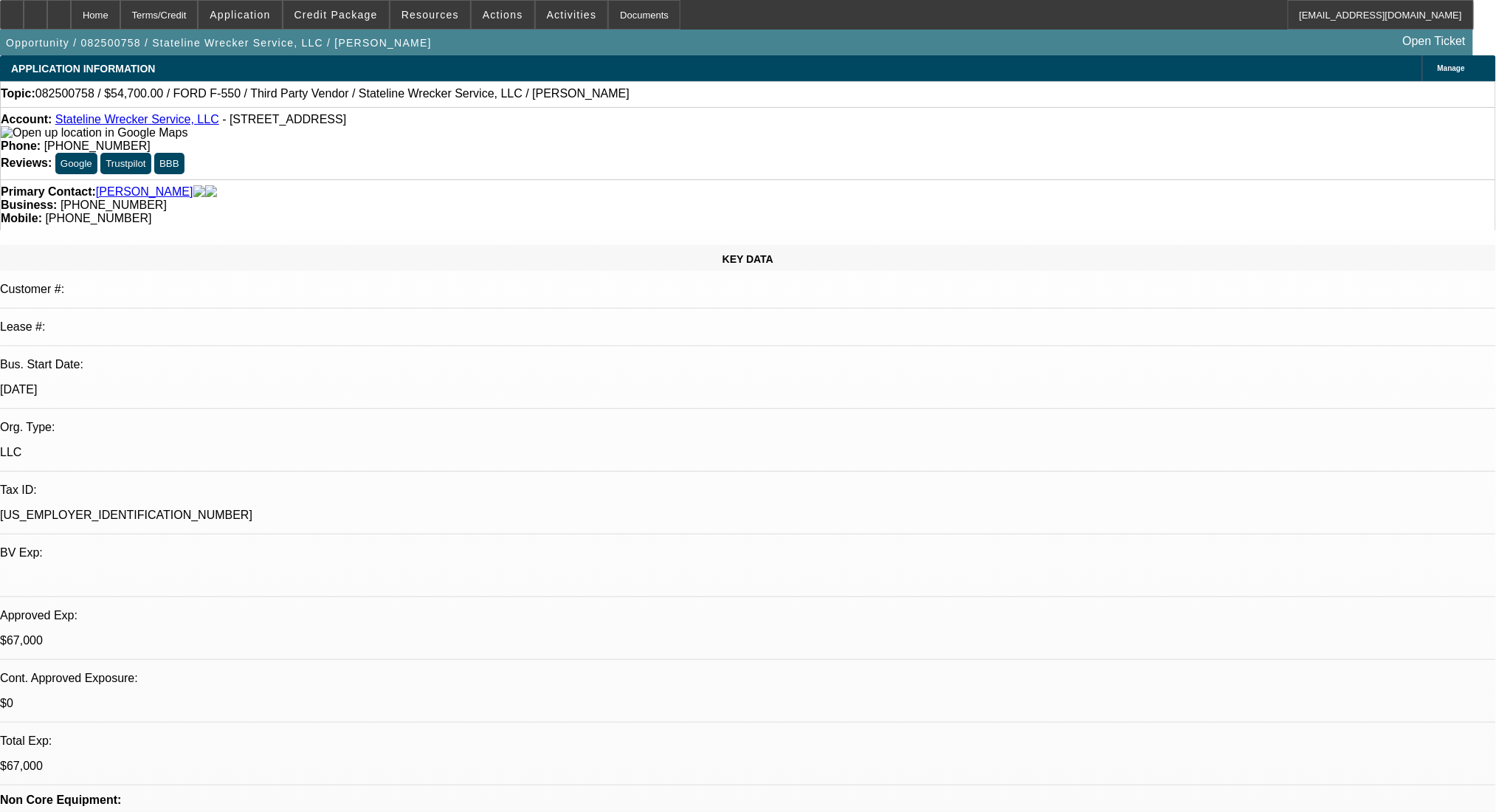
click at [199, 11] on div "Terms/Credit" at bounding box center [159, 15] width 78 height 30
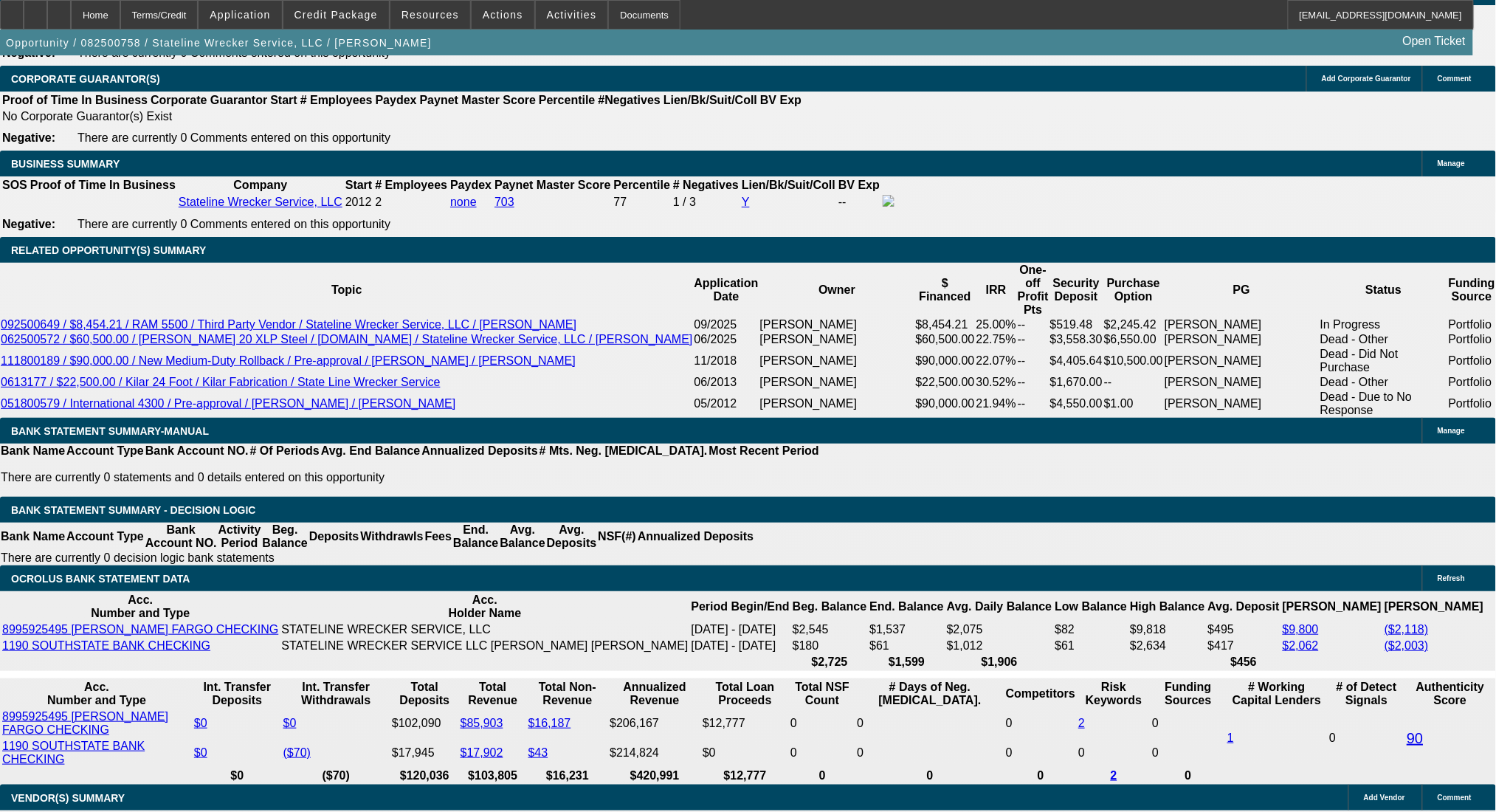
scroll to position [2309, 0]
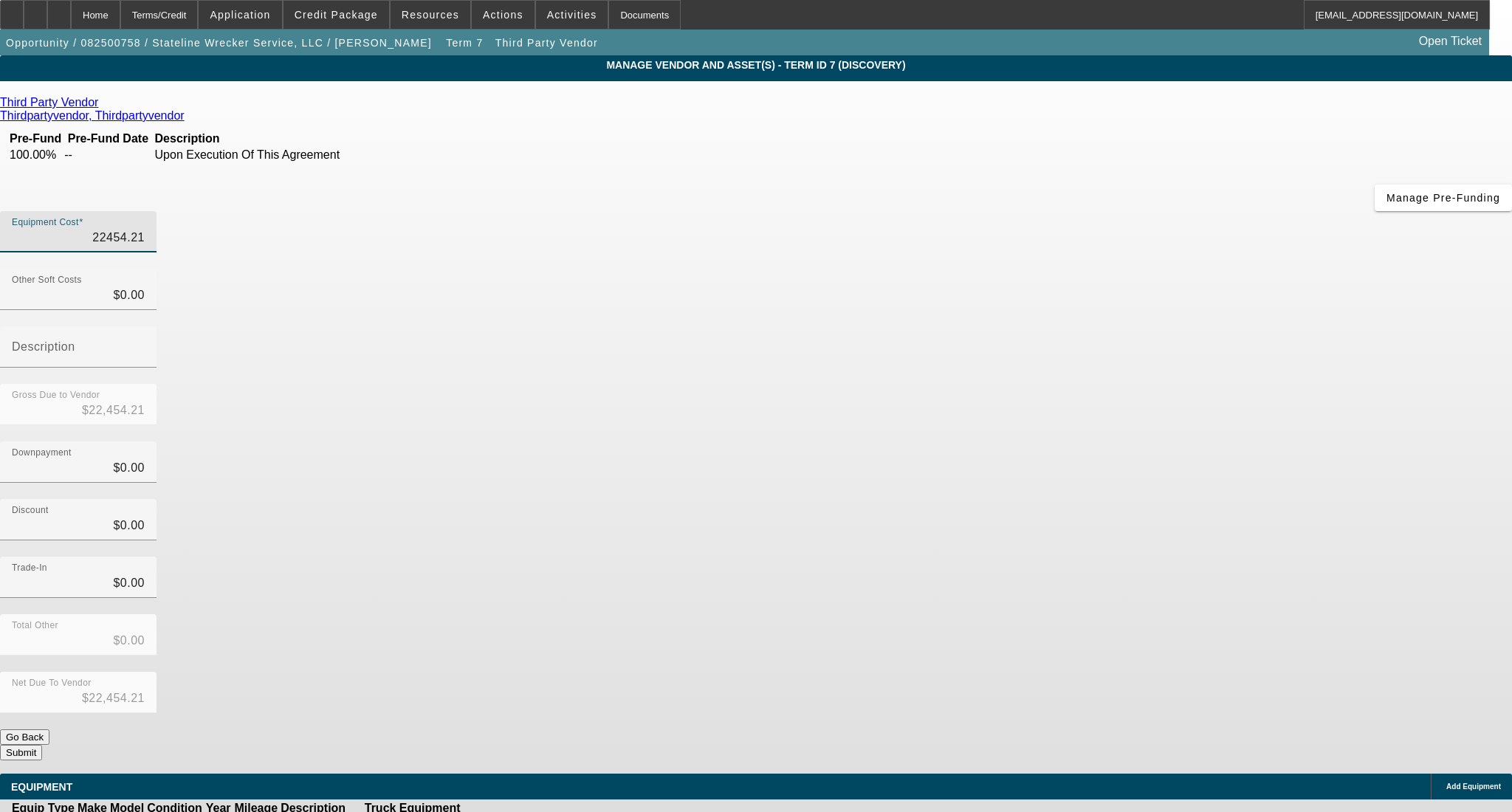
drag, startPoint x: 922, startPoint y: 121, endPoint x: 1059, endPoint y: 120, distance: 137.0
click at [1059, 211] on div "Equipment Cost 22454.21" at bounding box center [756, 240] width 1512 height 58
click at [1054, 384] on div "Gross Due to Vendor $19,454.21" at bounding box center [756, 413] width 1512 height 58
click at [42, 745] on button "Submit" at bounding box center [21, 753] width 42 height 16
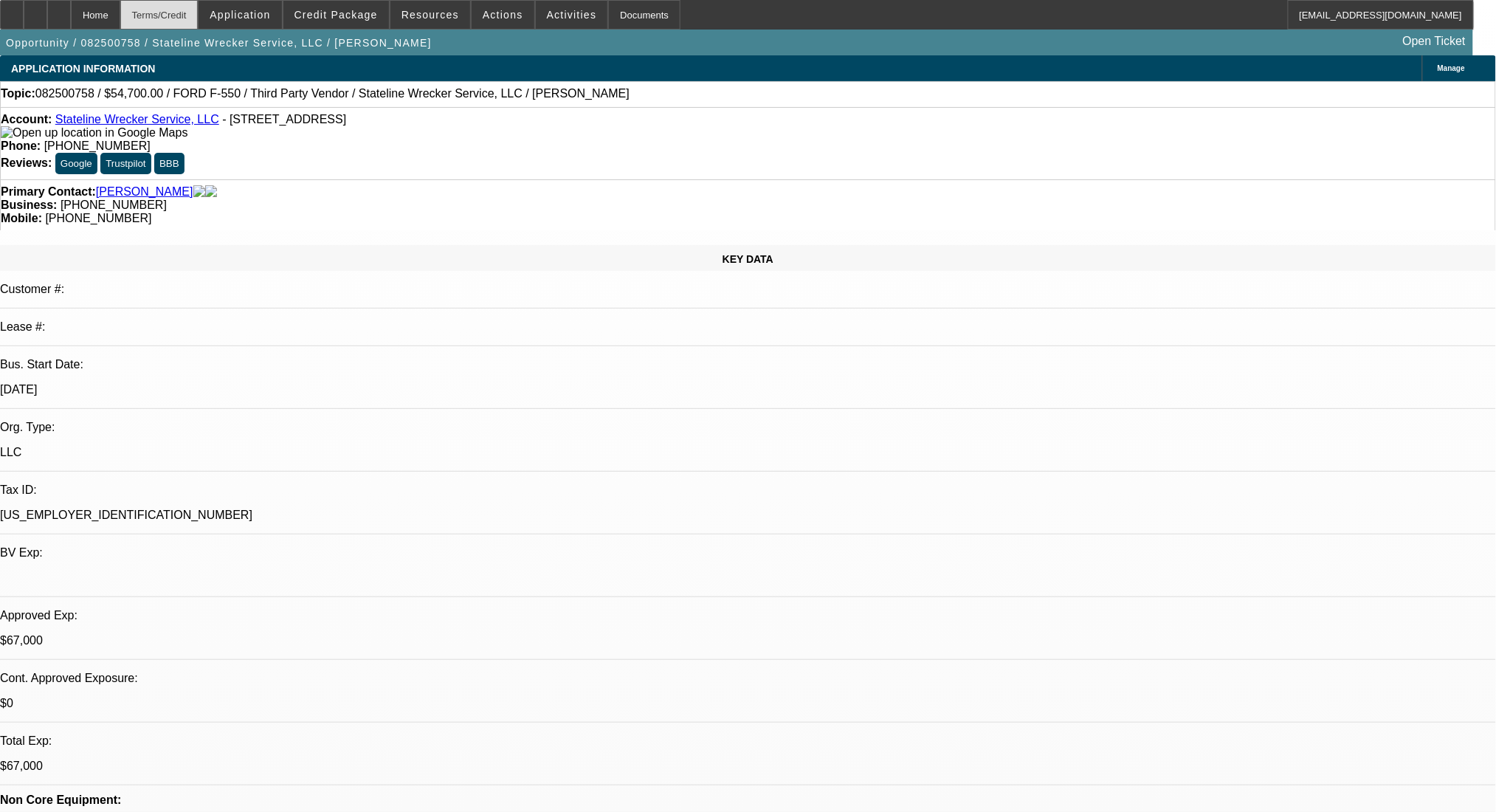
click at [190, 11] on div "Terms/Credit" at bounding box center [159, 15] width 78 height 30
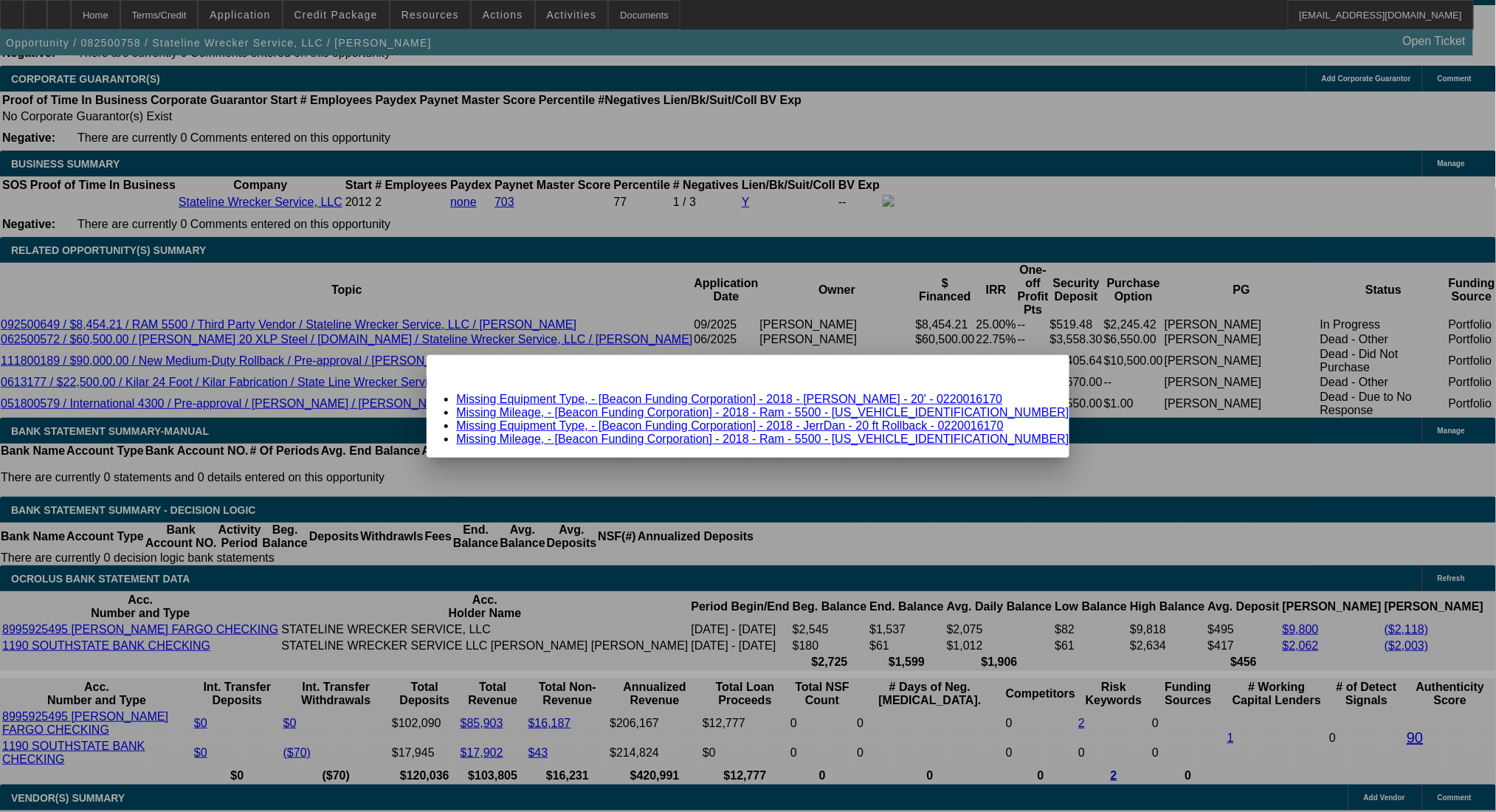
scroll to position [0, 0]
click at [639, 397] on link "Missing Equipment Type, - [Beacon Funding Corporation] - 2018 - Jerr-Dan - 20' …" at bounding box center [729, 399] width 546 height 12
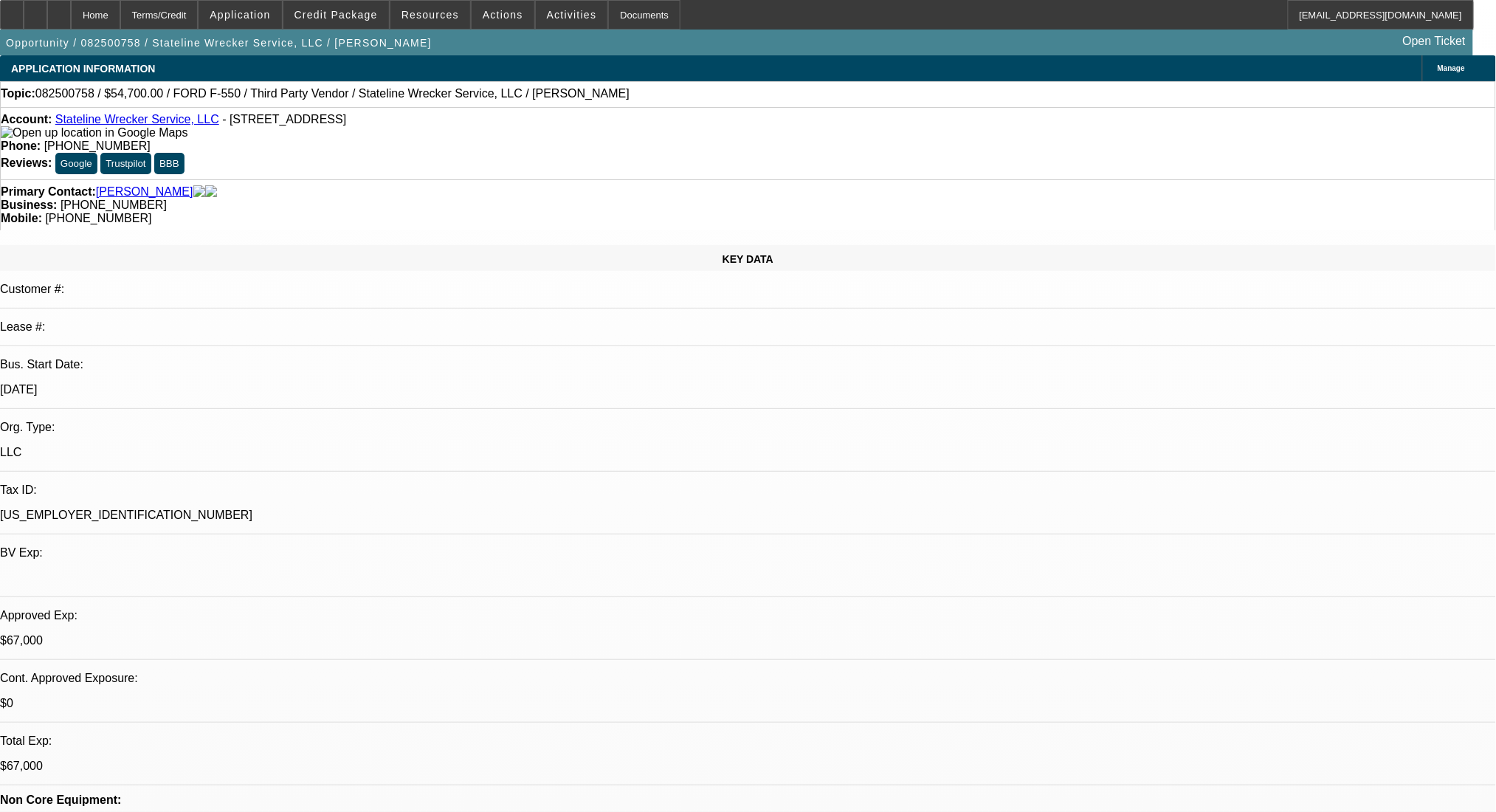
scroll to position [2224, 0]
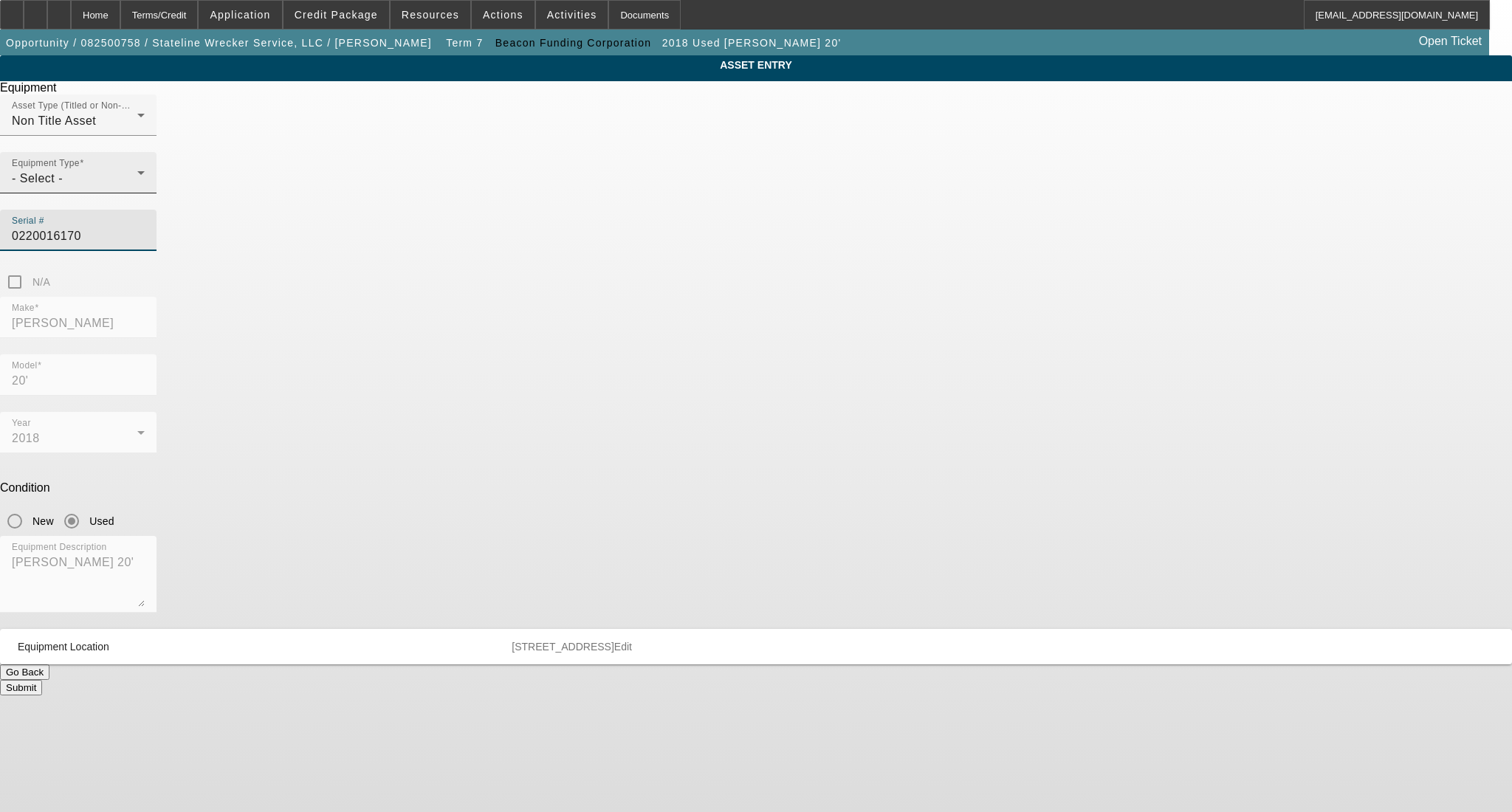
drag, startPoint x: 846, startPoint y: 207, endPoint x: 674, endPoint y: 207, distance: 172.0
click at [674, 207] on div "Asset Type (Titled or Non-Titled) Non Title Asset Equipment Type - Select - Ser…" at bounding box center [756, 195] width 1512 height 202
click at [1454, 17] on span "Delete asset" at bounding box center [1476, 12] width 44 height 8
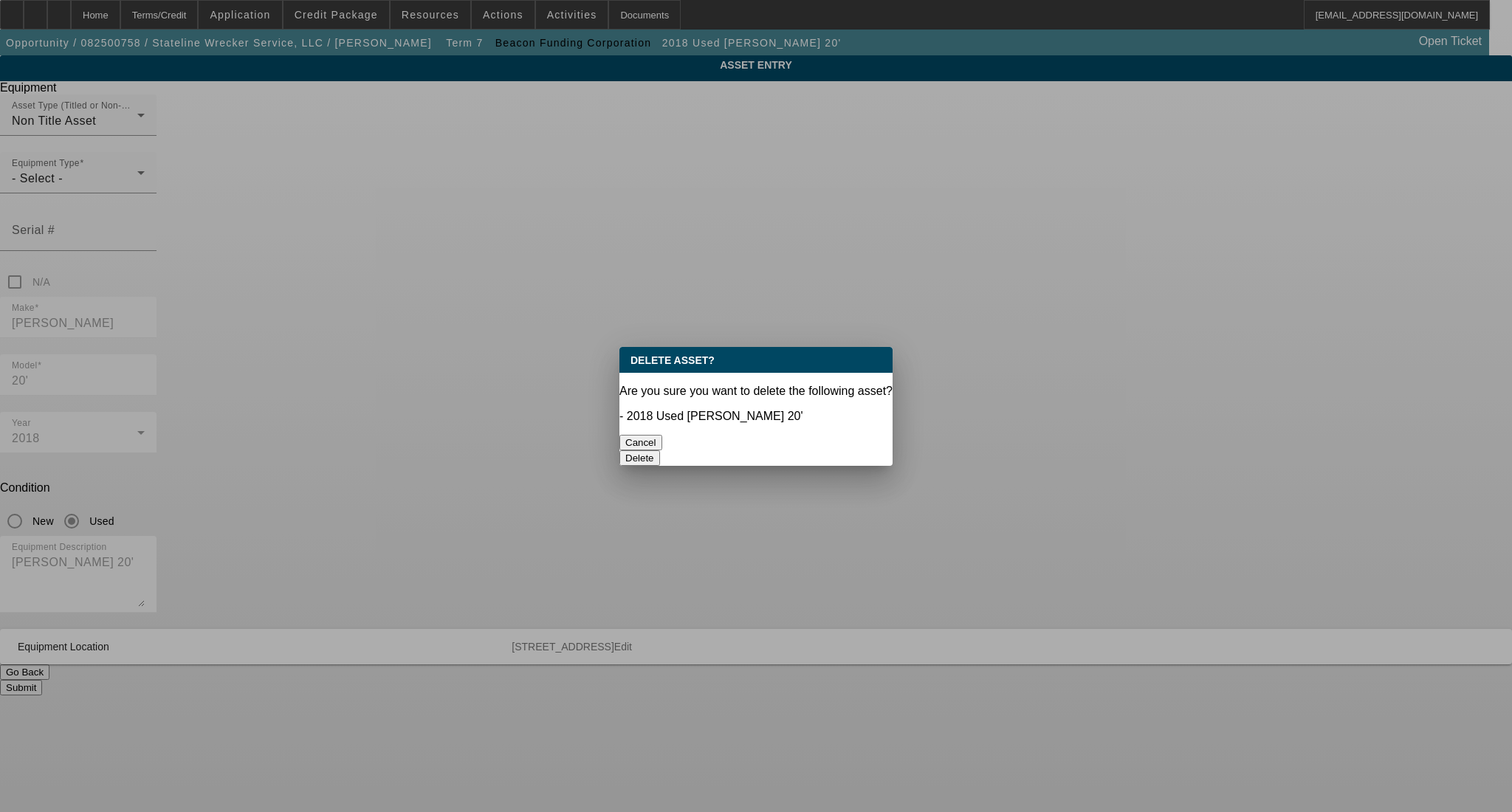
click at [660, 450] on button "Delete" at bounding box center [640, 458] width 41 height 16
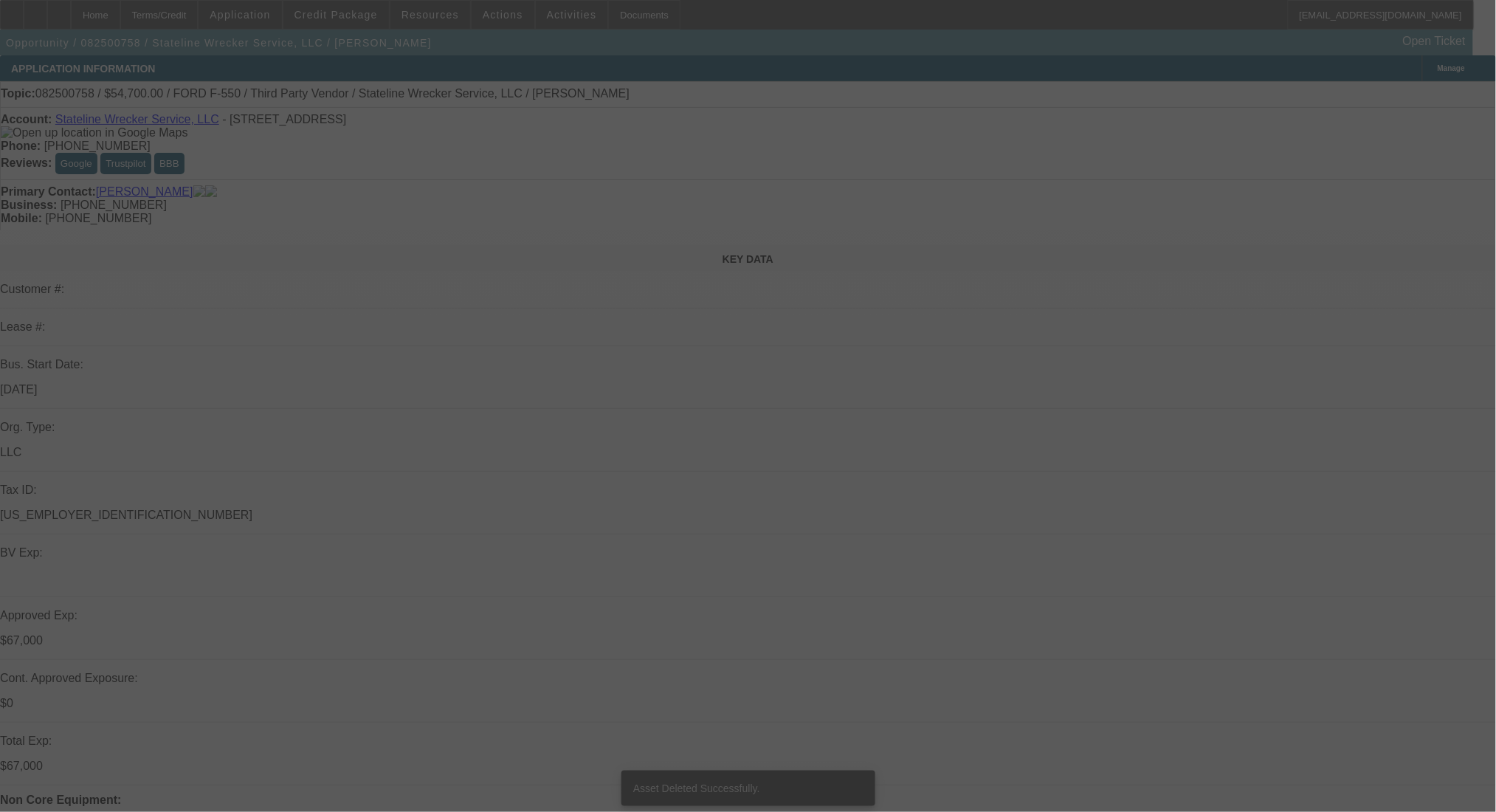
click at [194, 9] on div at bounding box center [748, 406] width 1496 height 812
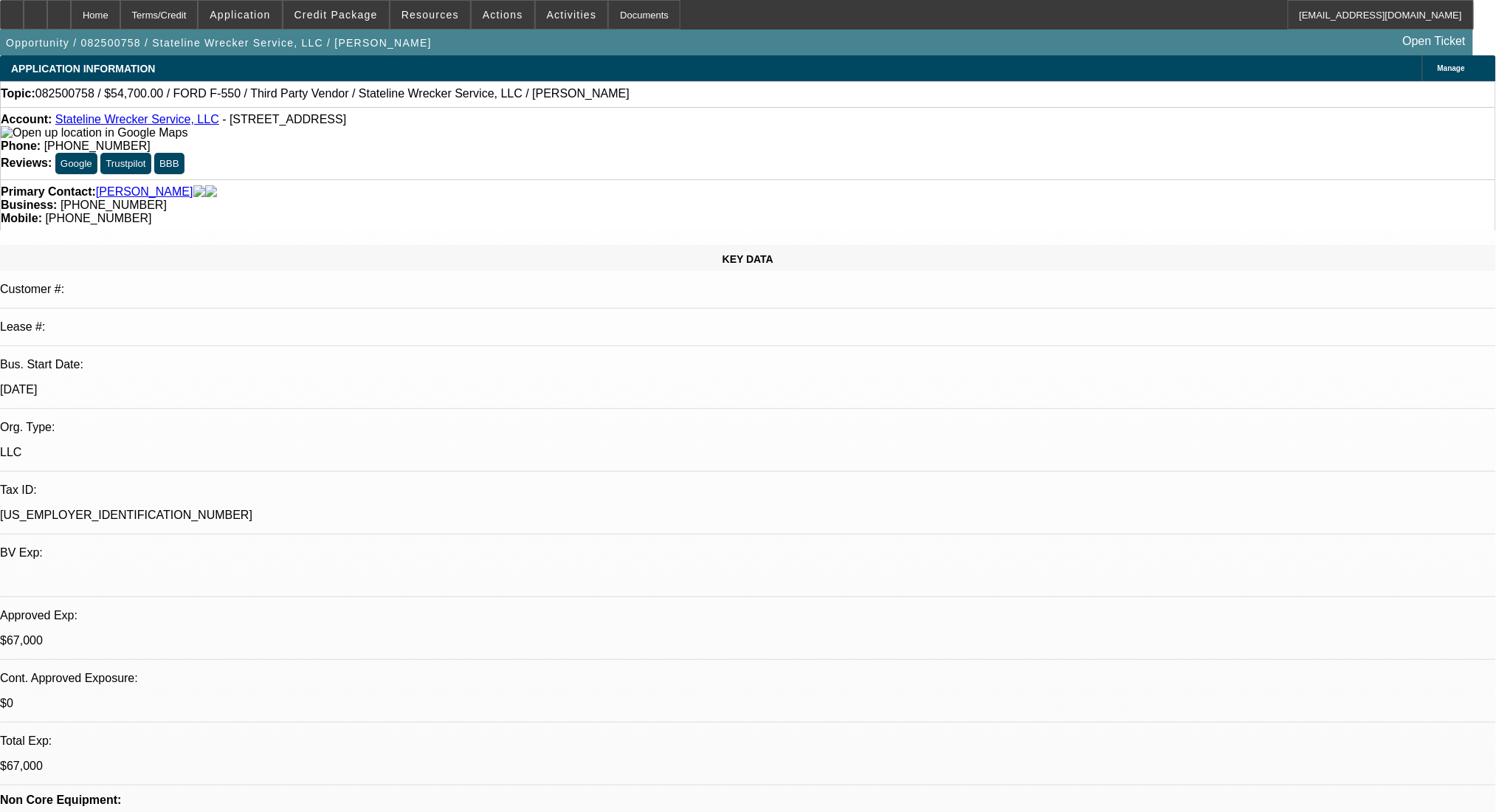
click at [194, 9] on div "Terms/Credit" at bounding box center [159, 15] width 78 height 30
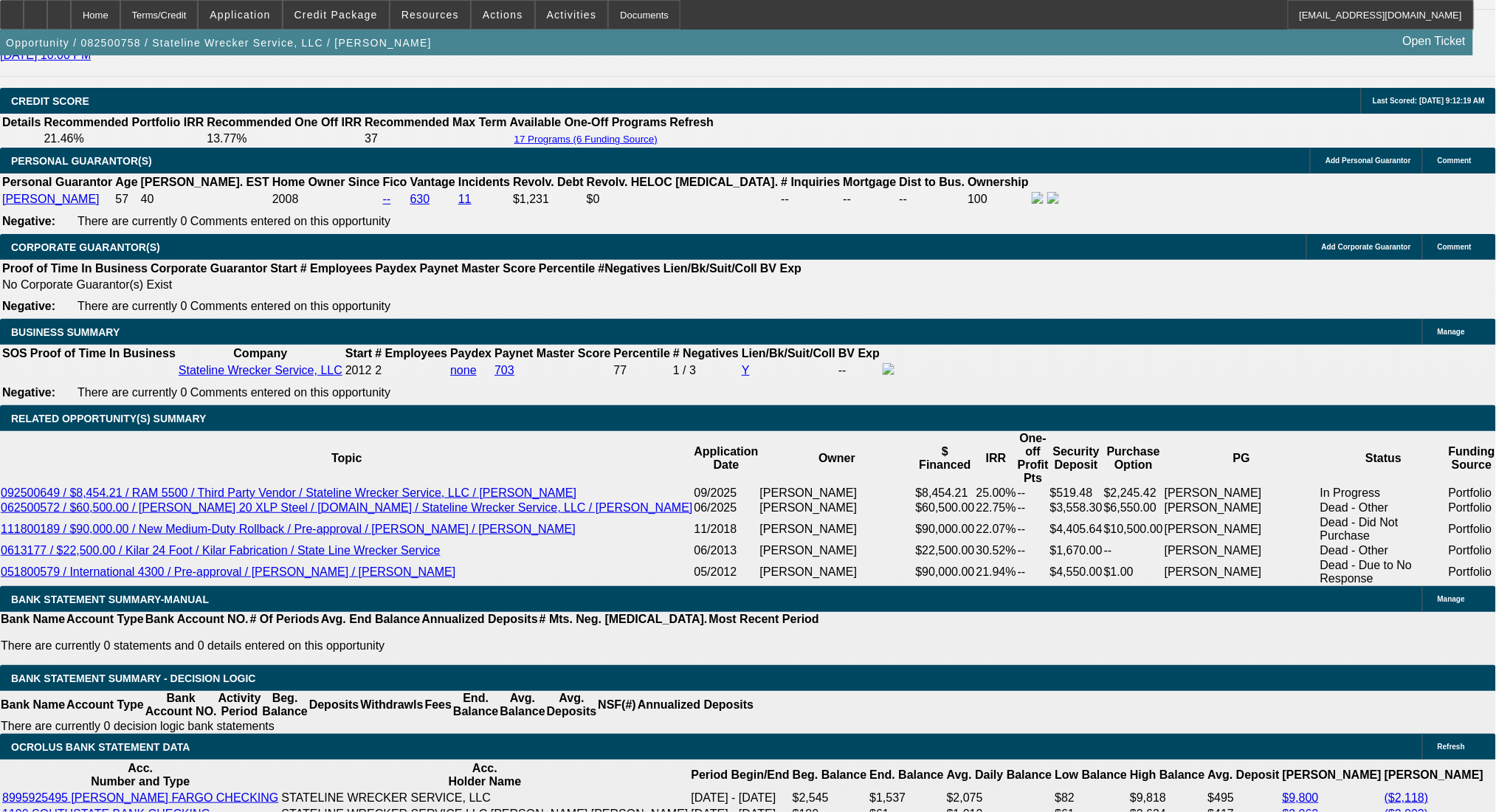
scroll to position [2026, 0]
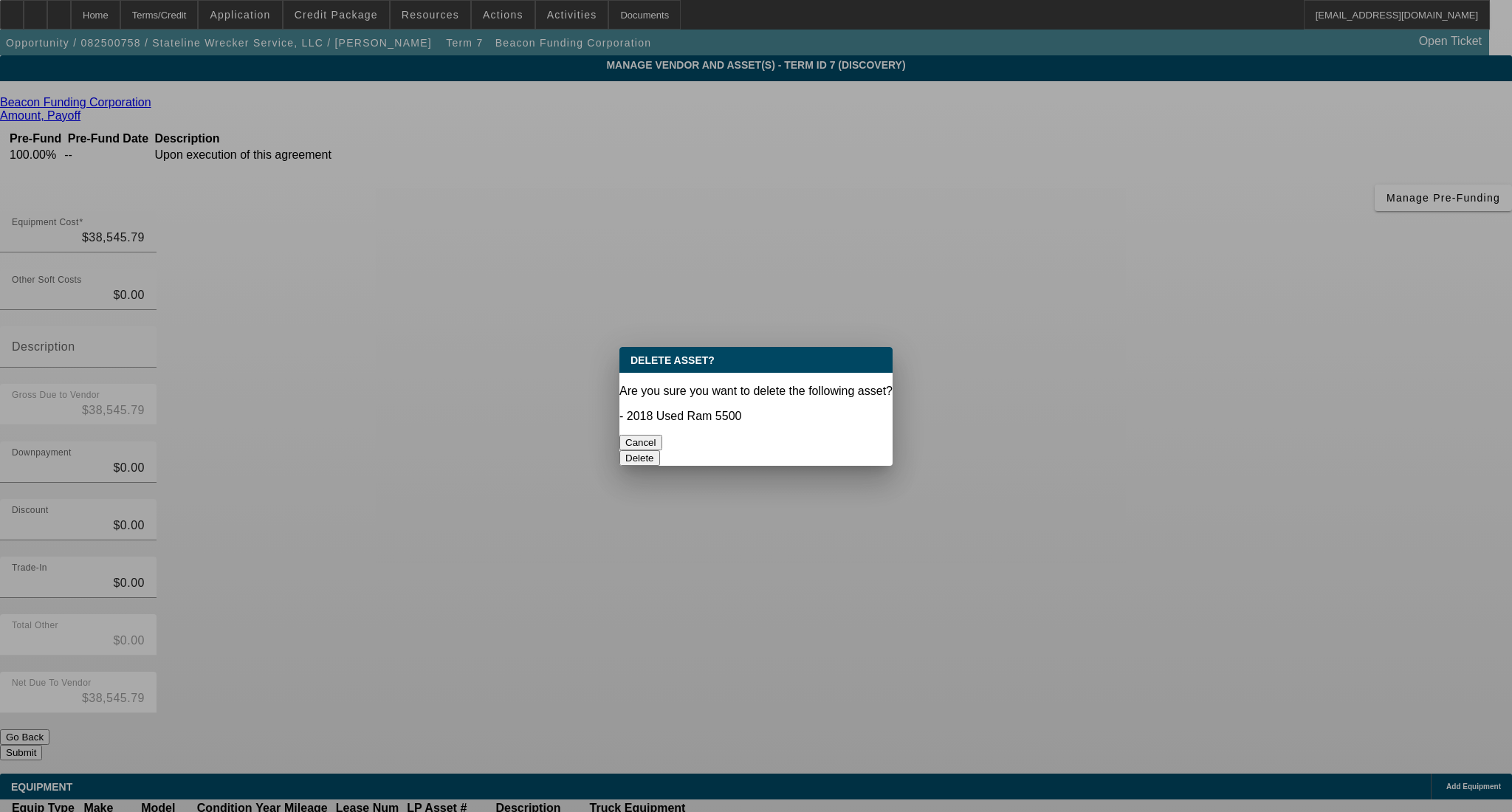
click at [662, 438] on button "Cancel" at bounding box center [641, 442] width 43 height 16
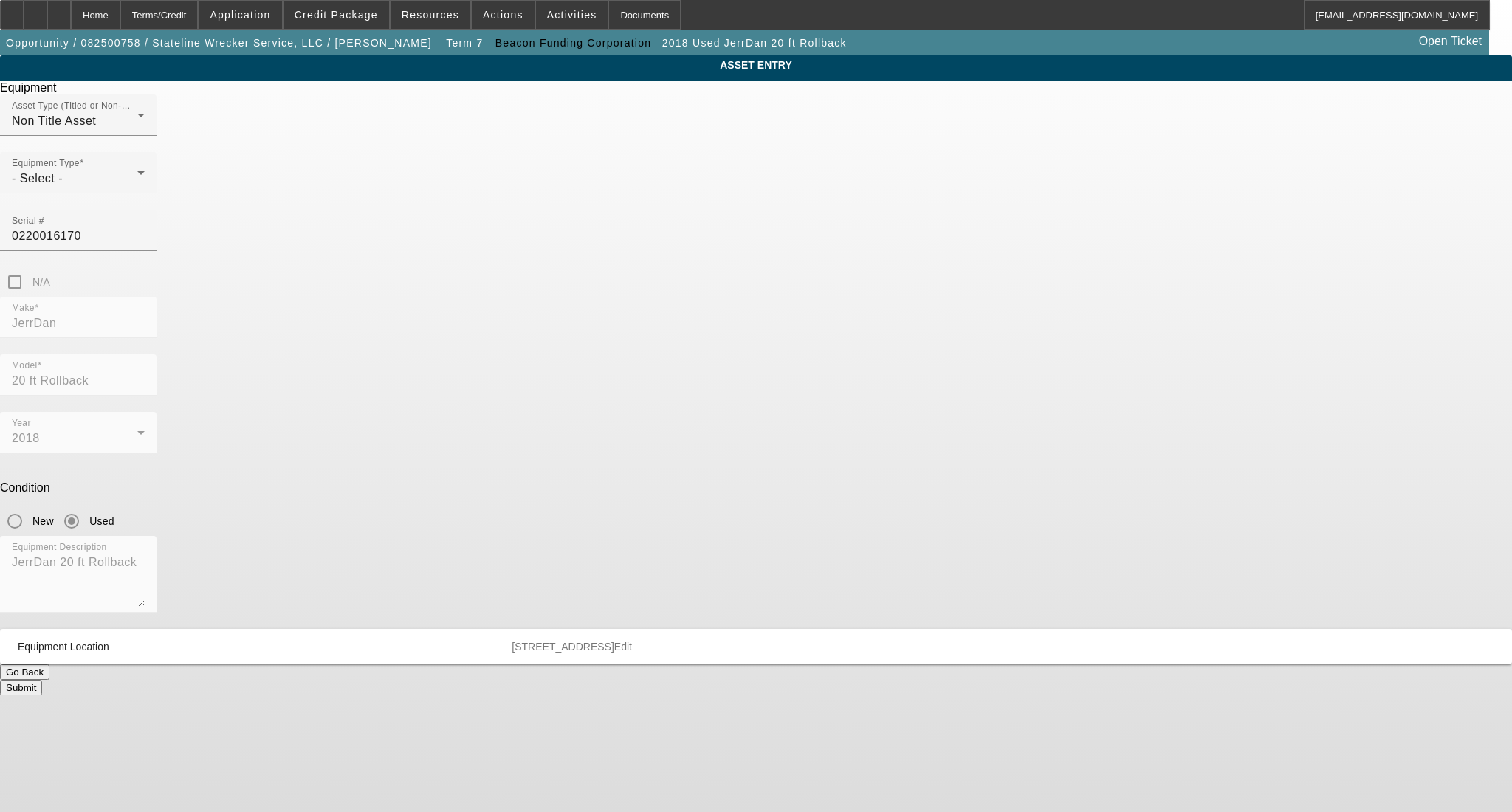
click at [1454, 17] on span "Delete asset" at bounding box center [1476, 12] width 44 height 8
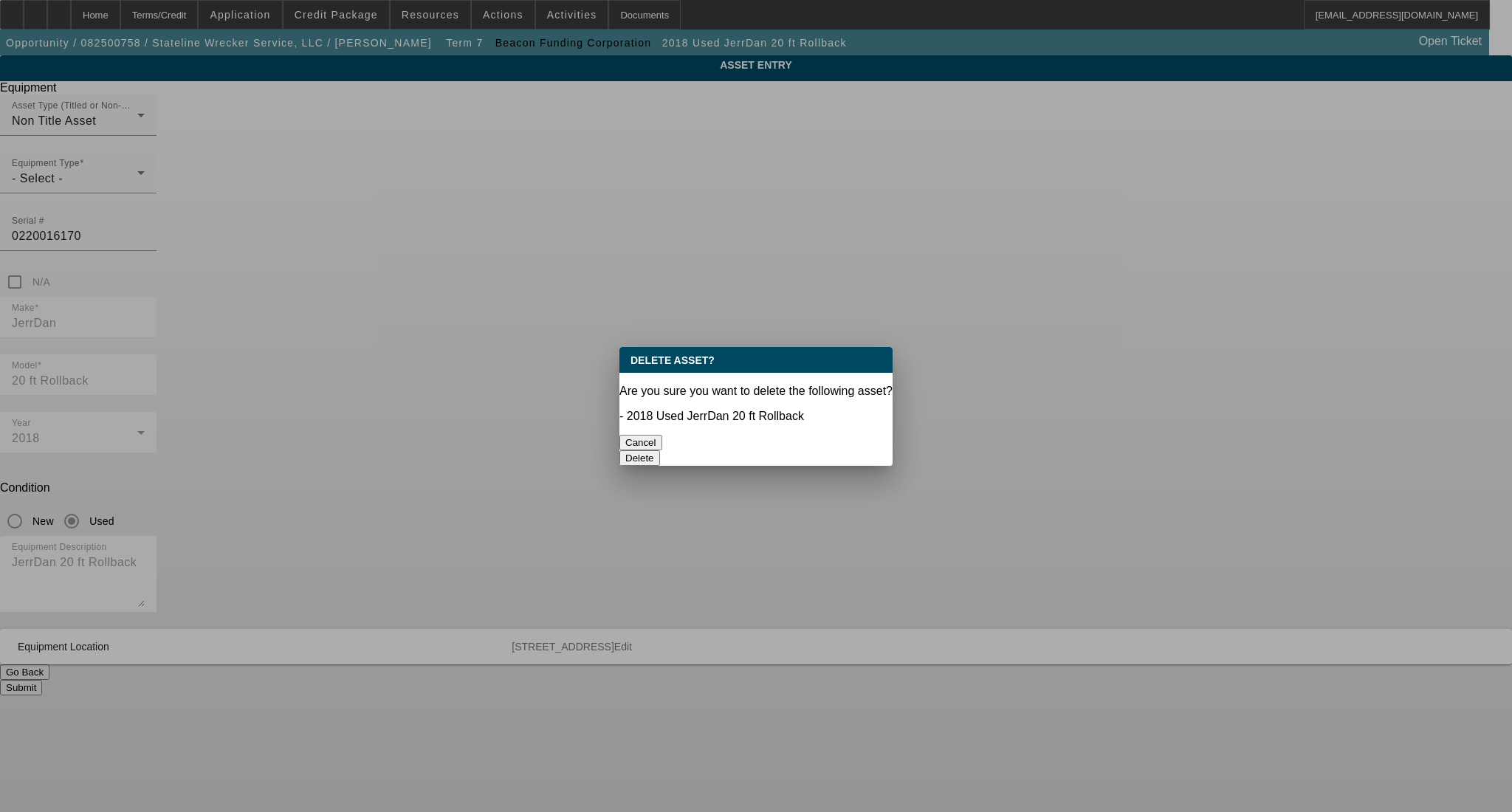
click at [660, 450] on button "Delete" at bounding box center [640, 458] width 41 height 16
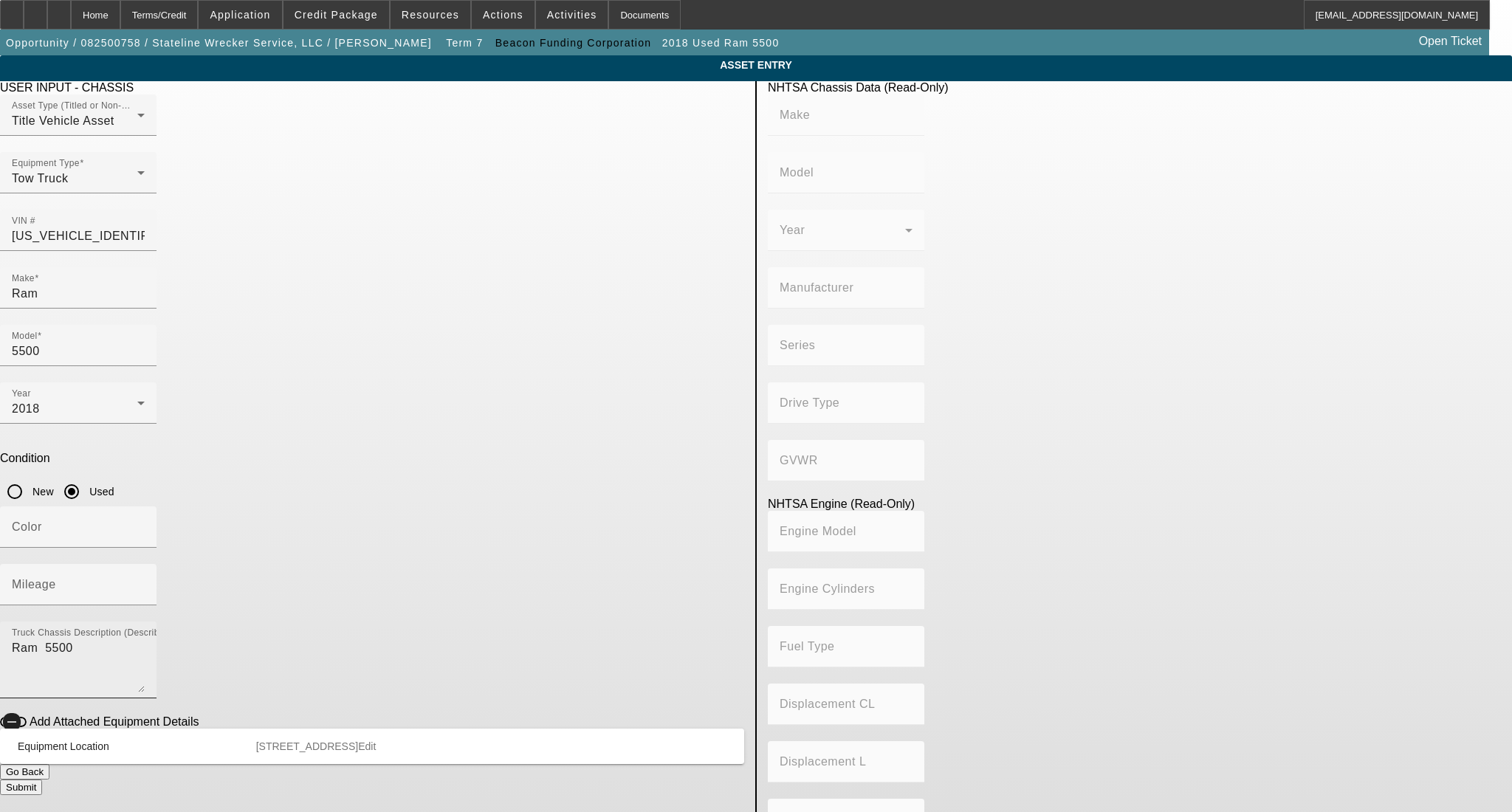
drag, startPoint x: 352, startPoint y: 521, endPoint x: 353, endPoint y: 484, distance: 37.0
click at [27, 707] on span "button" at bounding box center [12, 722] width 30 height 30
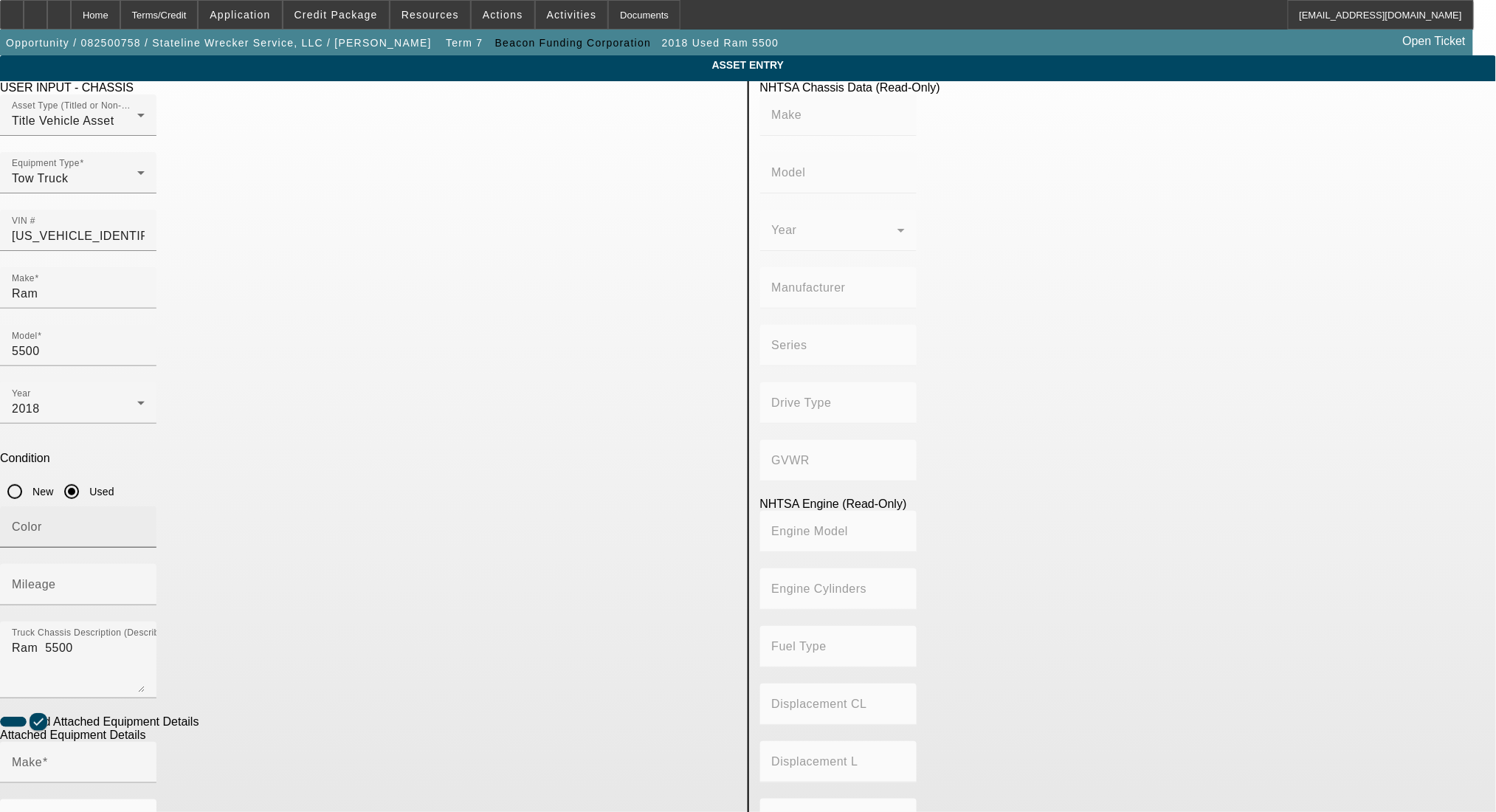
click at [145, 506] on div "Color" at bounding box center [78, 527] width 133 height 41
click at [56, 578] on mat-label "Mileage" at bounding box center [34, 584] width 44 height 12
click at [145, 582] on input "Mileage" at bounding box center [78, 590] width 133 height 18
paste input "0220016170"
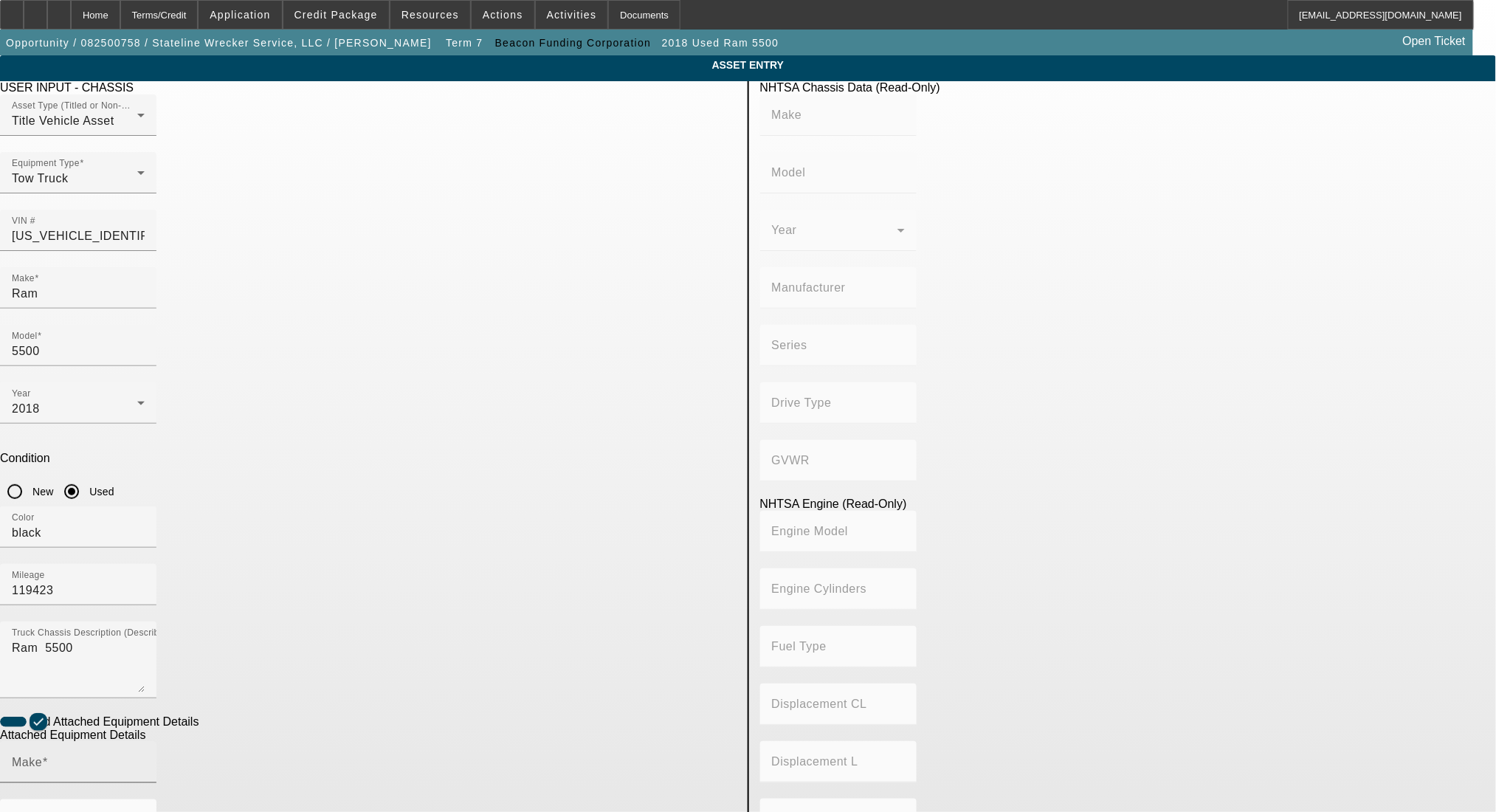
click at [48, 756] on span at bounding box center [45, 762] width 6 height 12
click at [145, 760] on input "Make" at bounding box center [78, 768] width 133 height 18
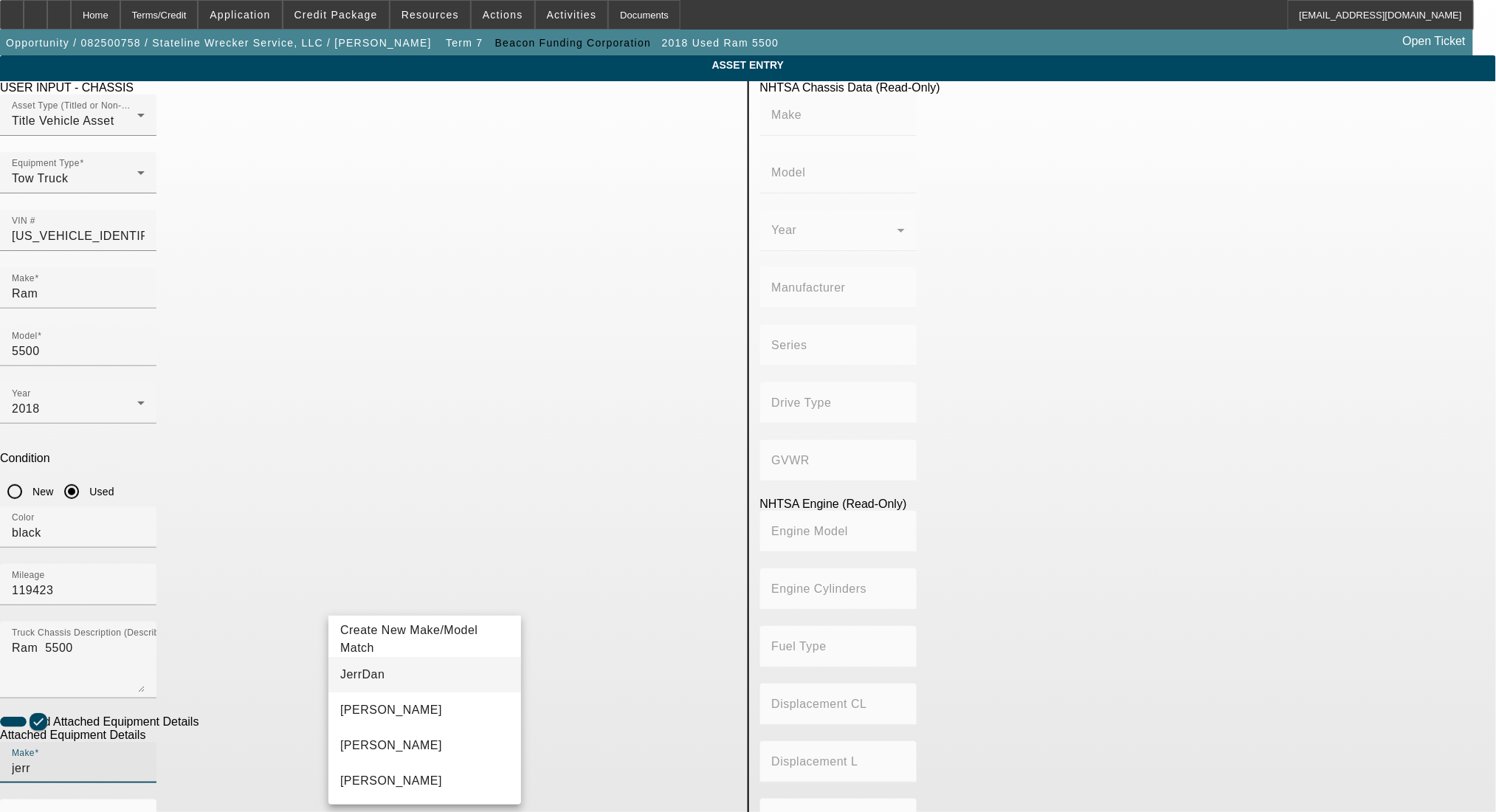
click at [388, 668] on mat-option "JerrDan" at bounding box center [424, 674] width 193 height 35
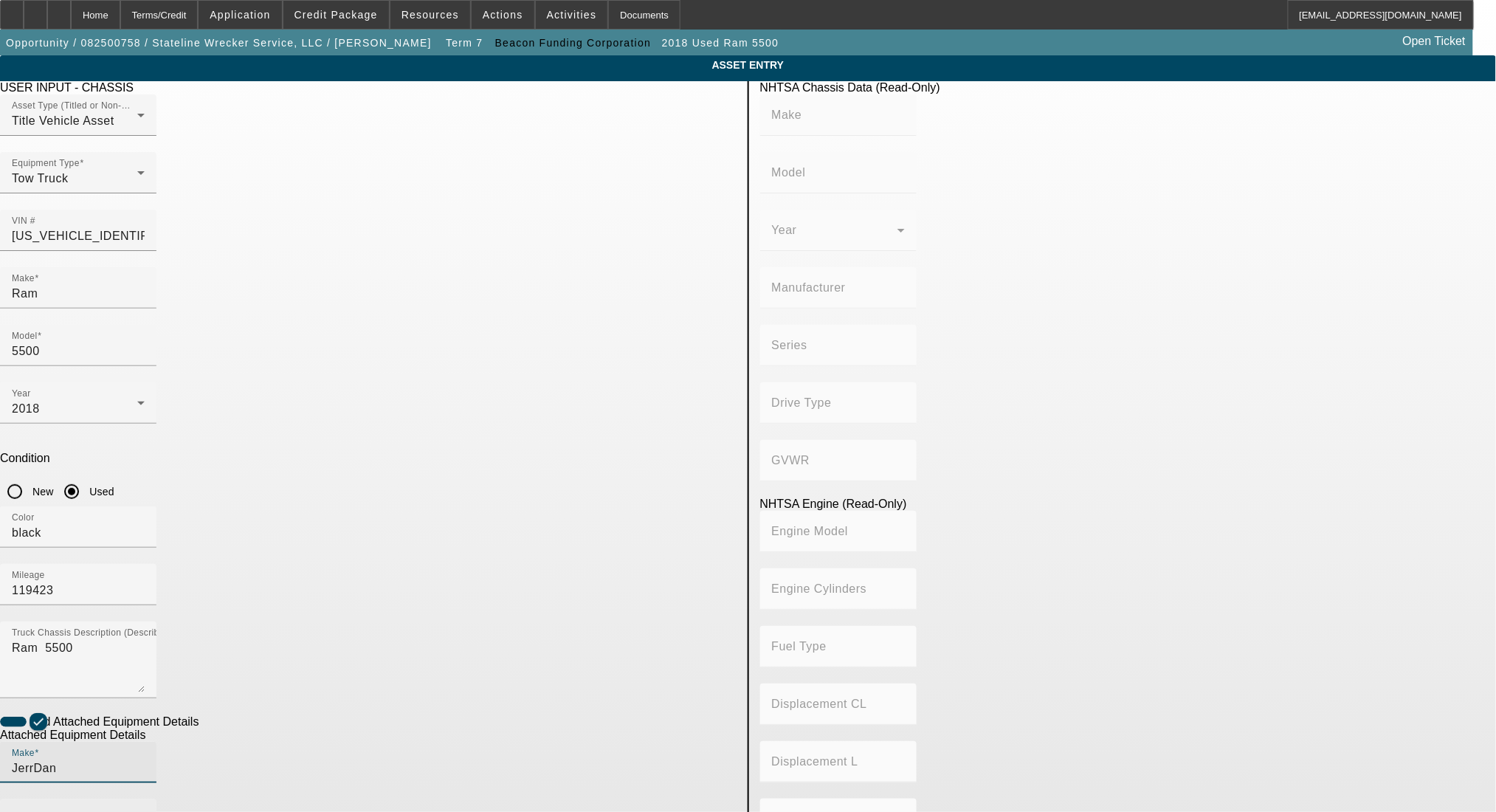
click at [145, 811] on input "Model" at bounding box center [78, 826] width 133 height 18
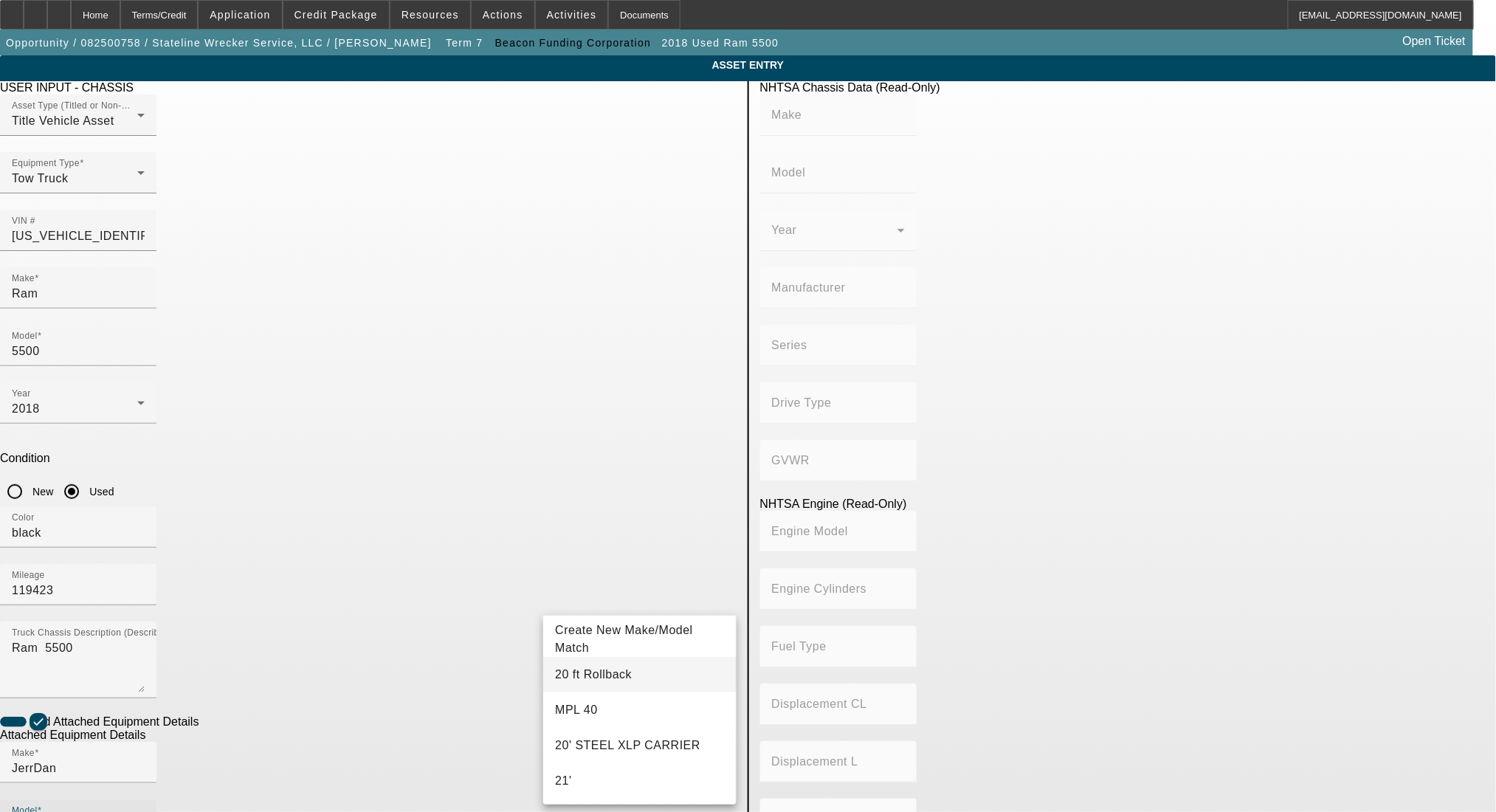
click at [591, 673] on span "20 ft Rollback" at bounding box center [594, 675] width 76 height 12
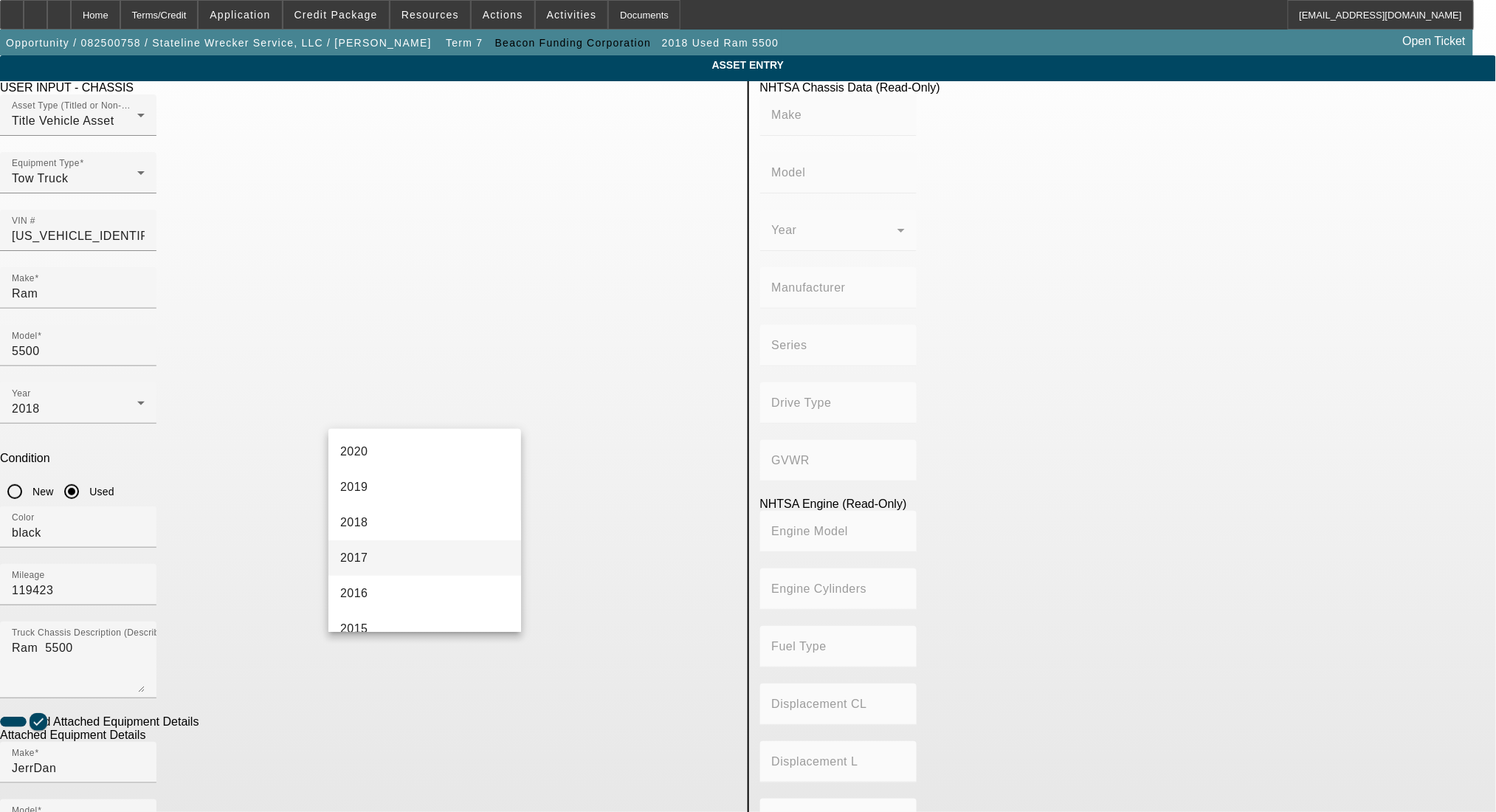
scroll to position [296, 0]
click at [399, 510] on mat-option "2018" at bounding box center [424, 511] width 193 height 35
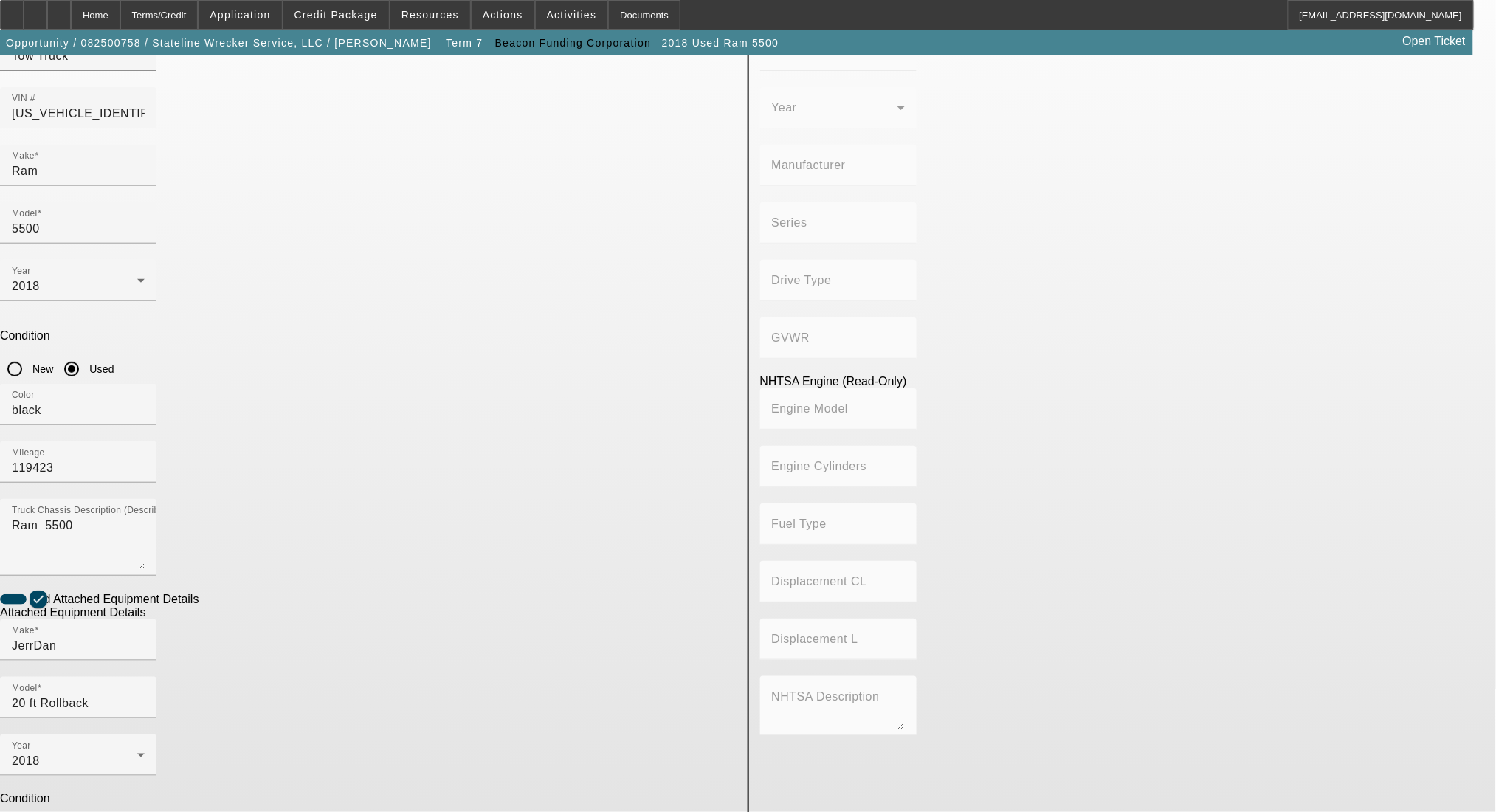
scroll to position [139, 0]
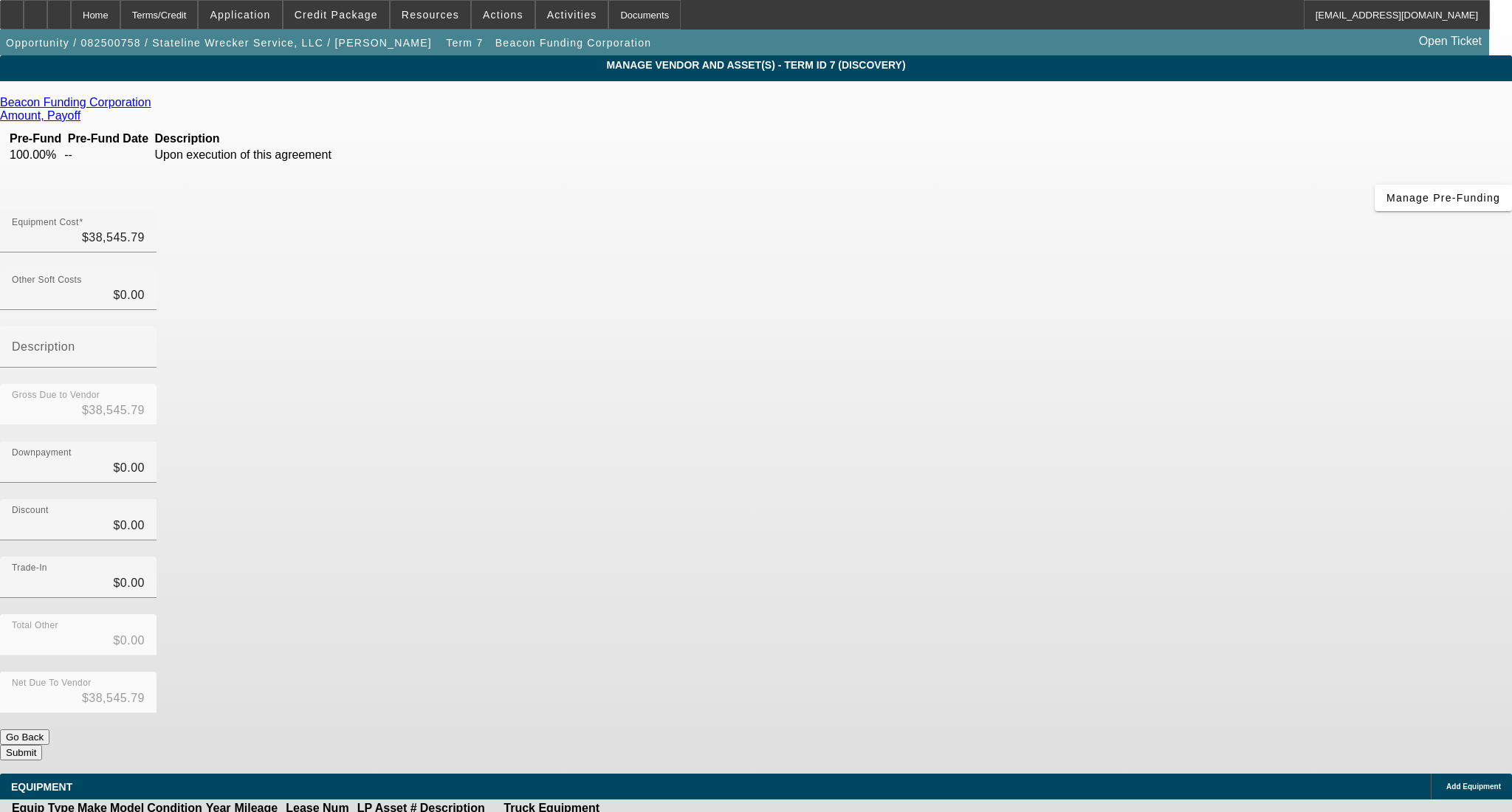
click at [662, 811] on icon at bounding box center [662, 824] width 0 height 0
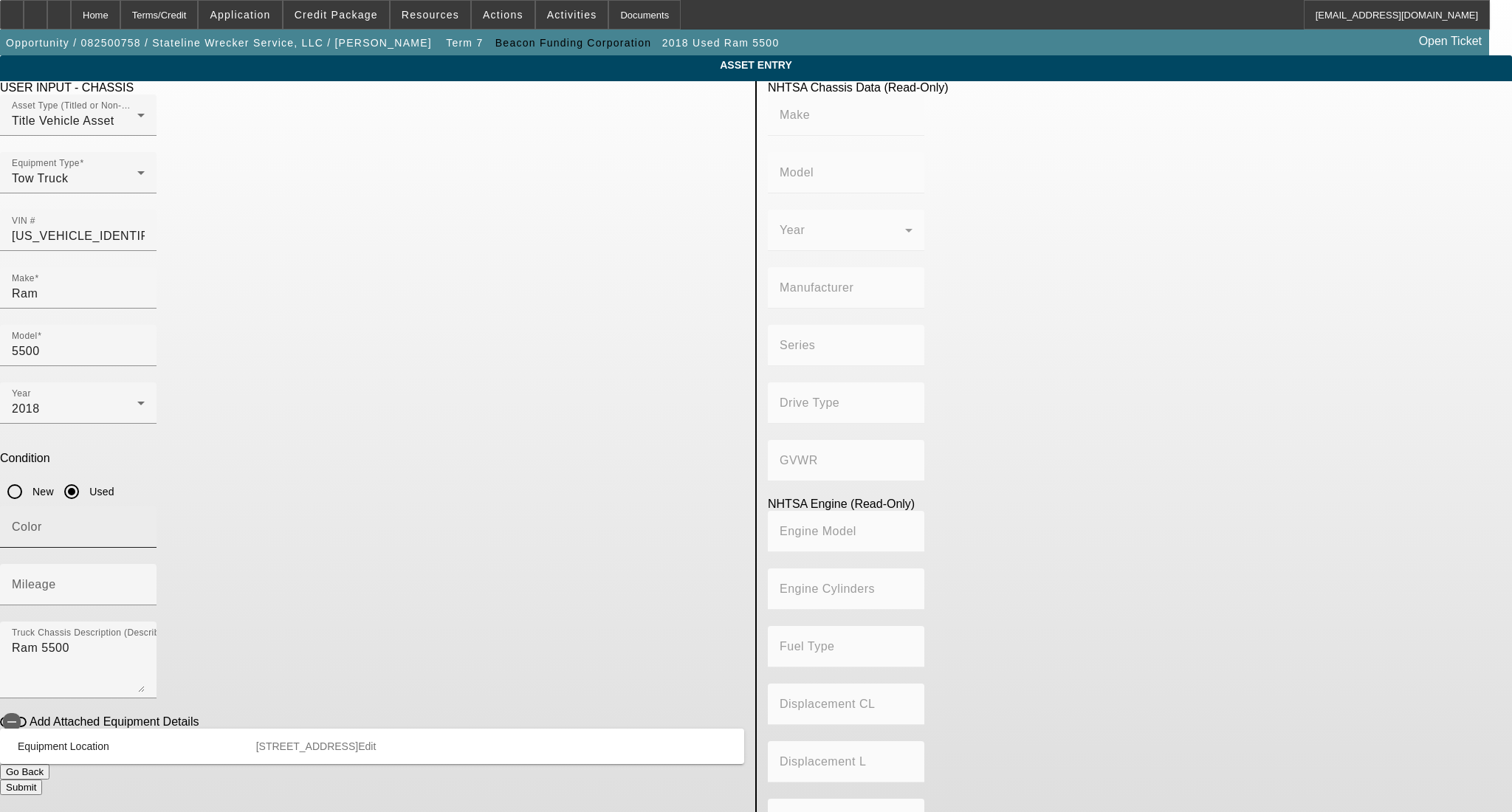
drag, startPoint x: 389, startPoint y: 385, endPoint x: 398, endPoint y: 380, distance: 10.3
click at [145, 524] on input "Color" at bounding box center [78, 533] width 133 height 18
click at [56, 578] on mat-label "Mileage" at bounding box center [34, 584] width 44 height 12
click at [145, 582] on input "Mileage" at bounding box center [78, 590] width 133 height 18
click at [19, 715] on icon "button" at bounding box center [12, 722] width 13 height 13
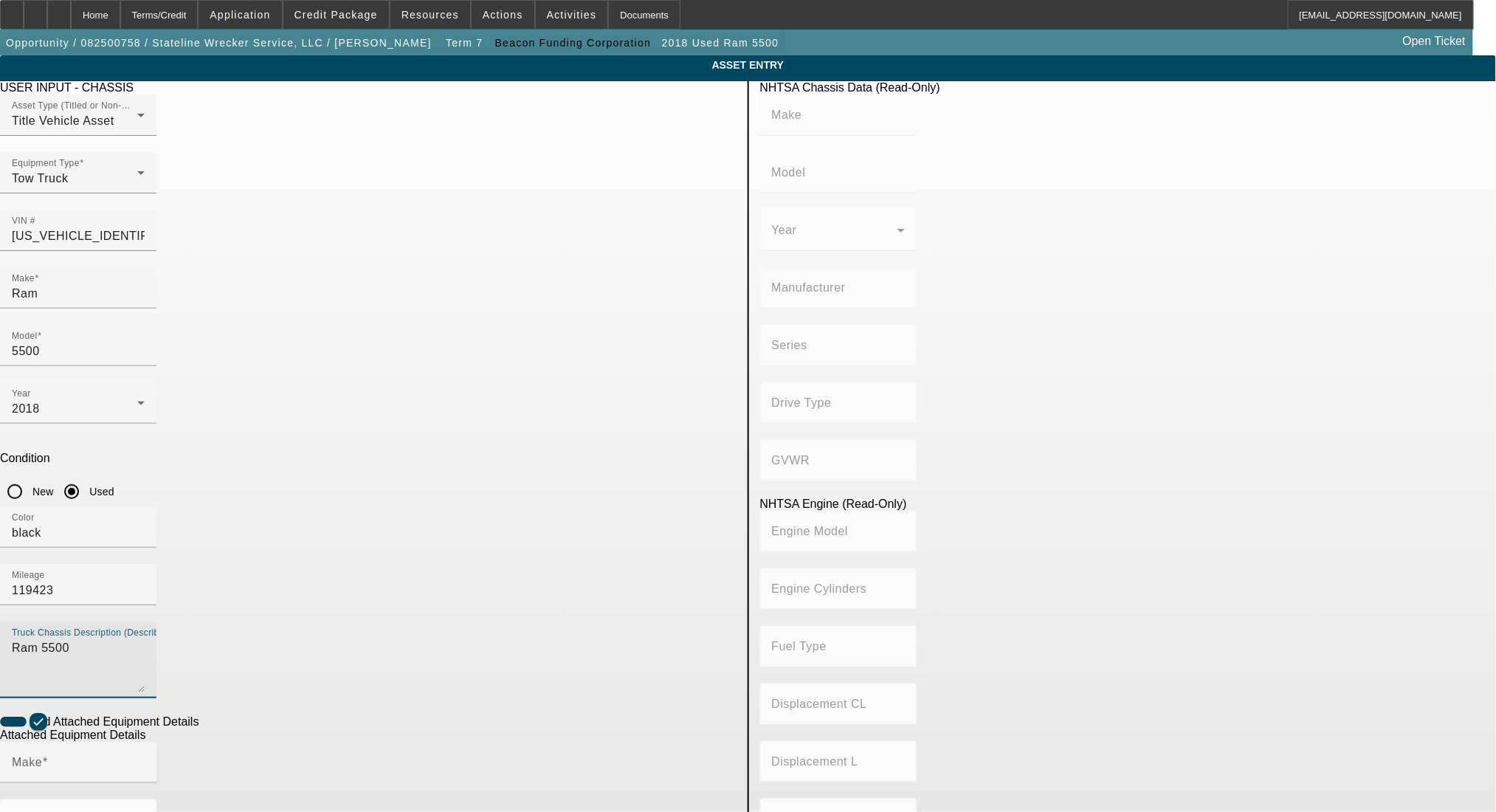
drag, startPoint x: 412, startPoint y: 439, endPoint x: 289, endPoint y: 433, distance: 123.1
click at [289, 433] on app-asset-collateral-manage "ASSET ENTRY Delete asset USER INPUT - CHASSIS Asset Type (Titled or Non-Titled)…" at bounding box center [748, 629] width 1496 height 1149
paste input "0220016170"
click at [145, 742] on div "Make" at bounding box center [78, 762] width 133 height 41
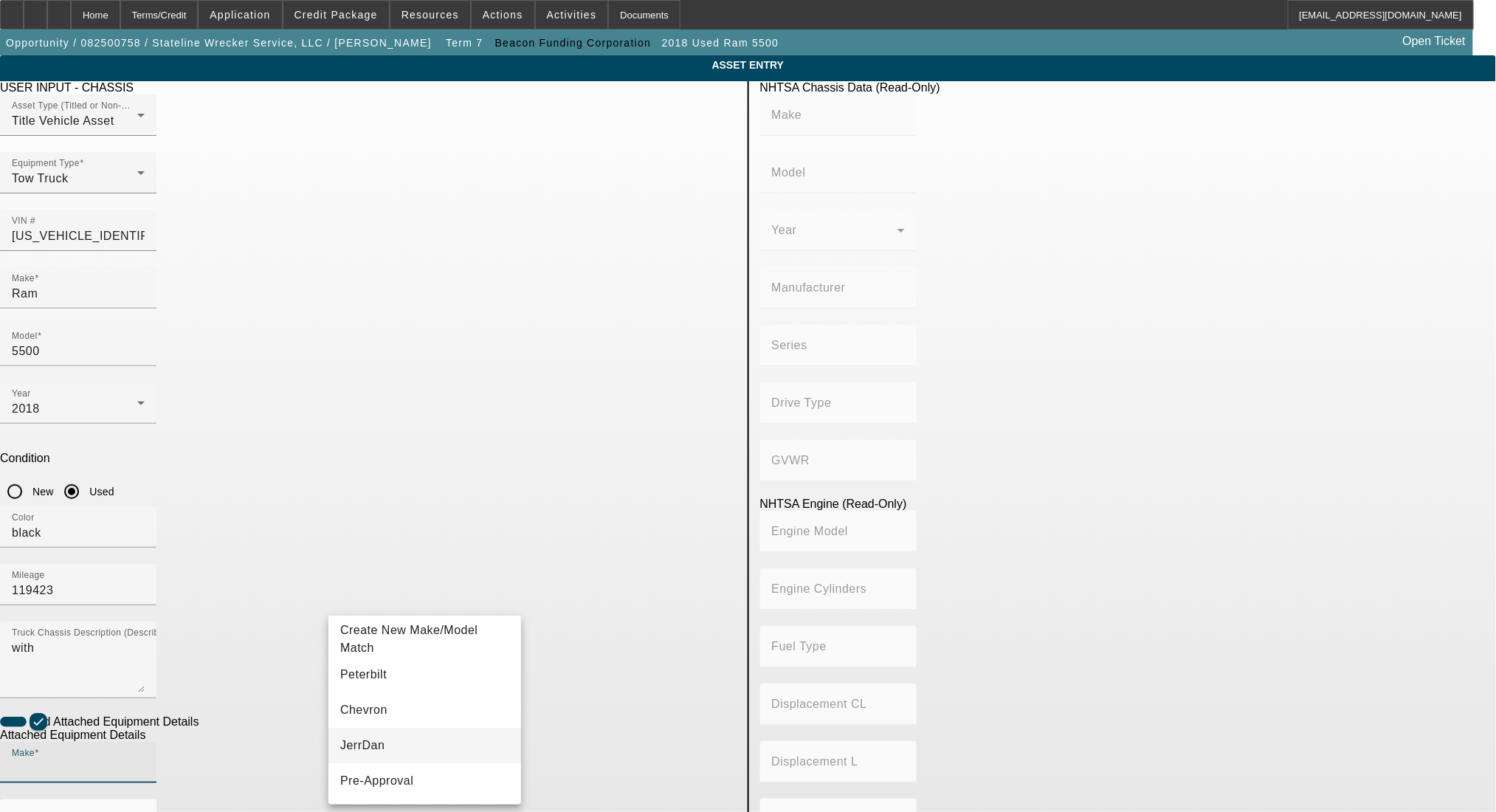
click at [388, 743] on mat-option "JerrDan" at bounding box center [424, 745] width 193 height 35
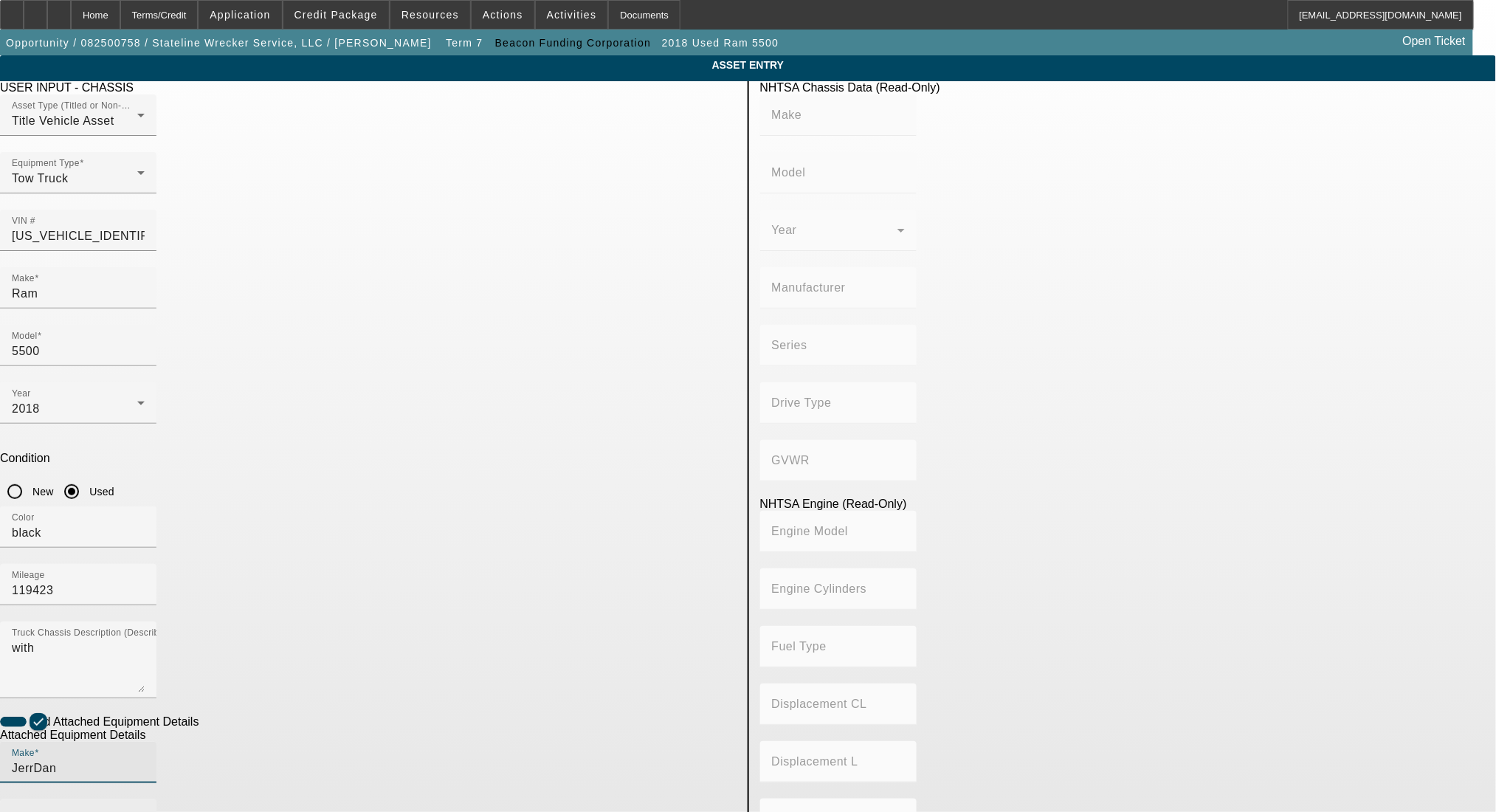
click at [145, 800] on div "Model" at bounding box center [78, 820] width 133 height 41
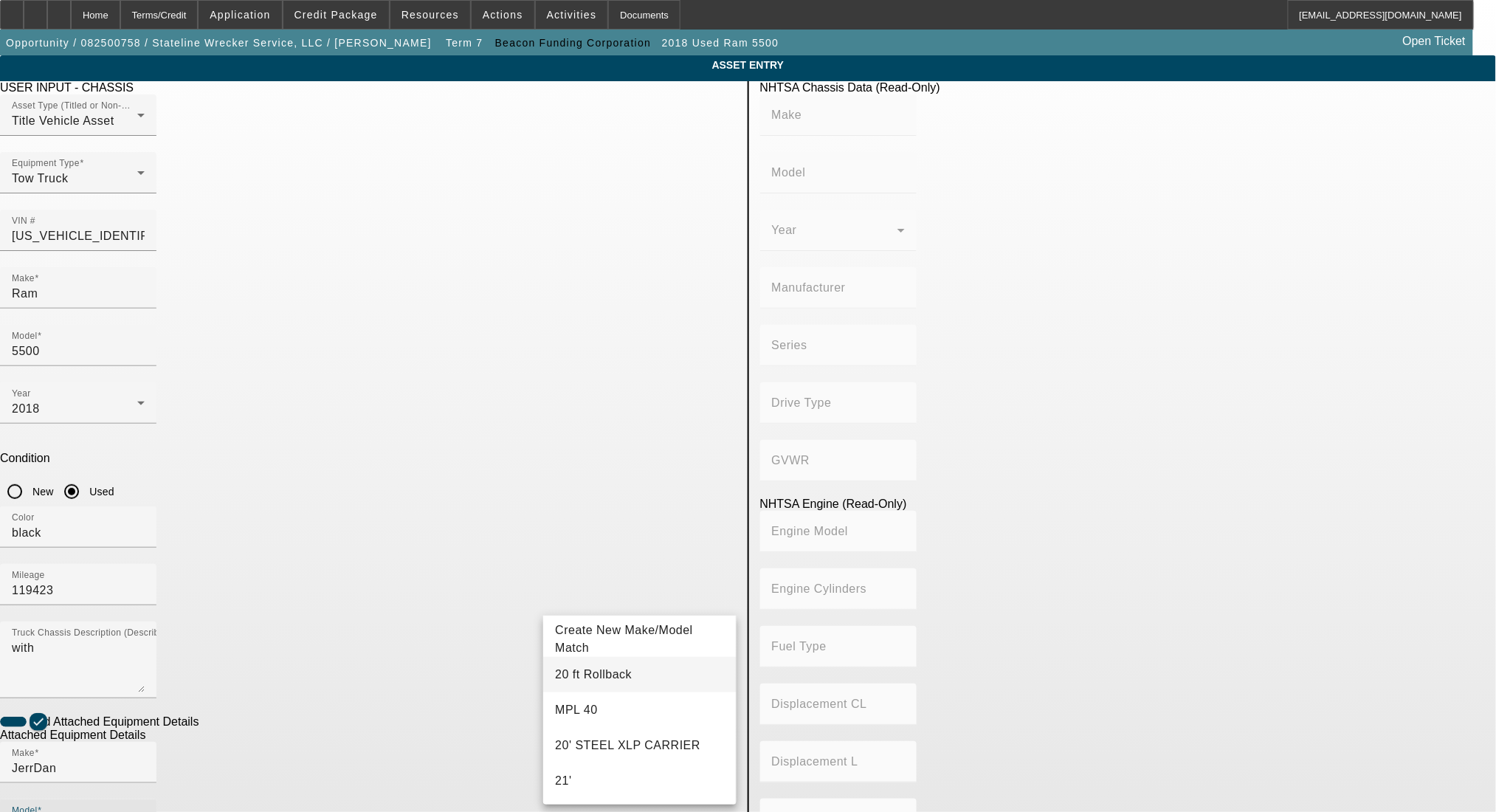
click at [586, 674] on span "20 ft Rollback" at bounding box center [594, 675] width 76 height 12
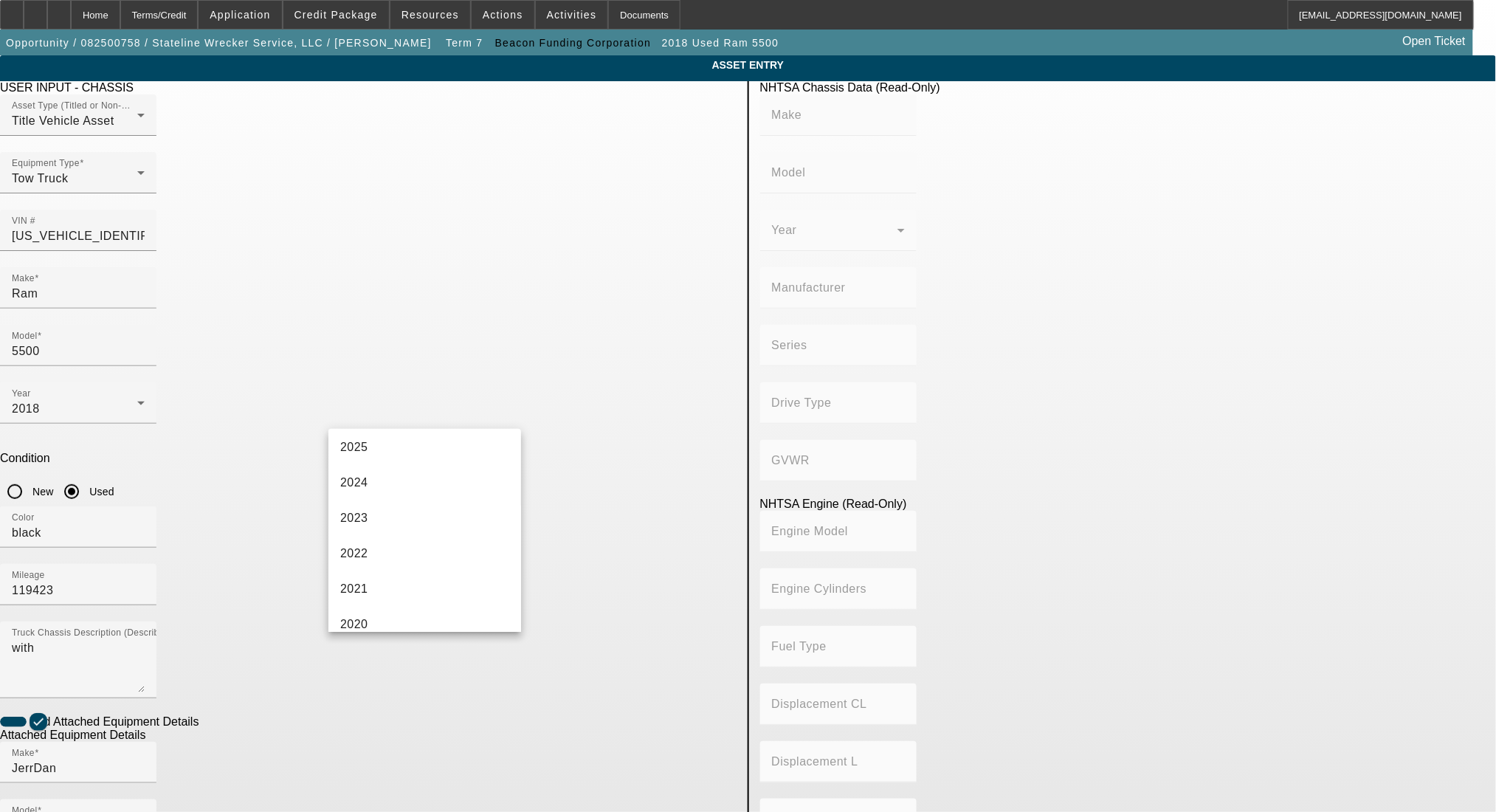
scroll to position [197, 0]
drag, startPoint x: 390, startPoint y: 603, endPoint x: 573, endPoint y: 605, distance: 183.0
click at [392, 605] on mat-option "2018" at bounding box center [424, 610] width 193 height 35
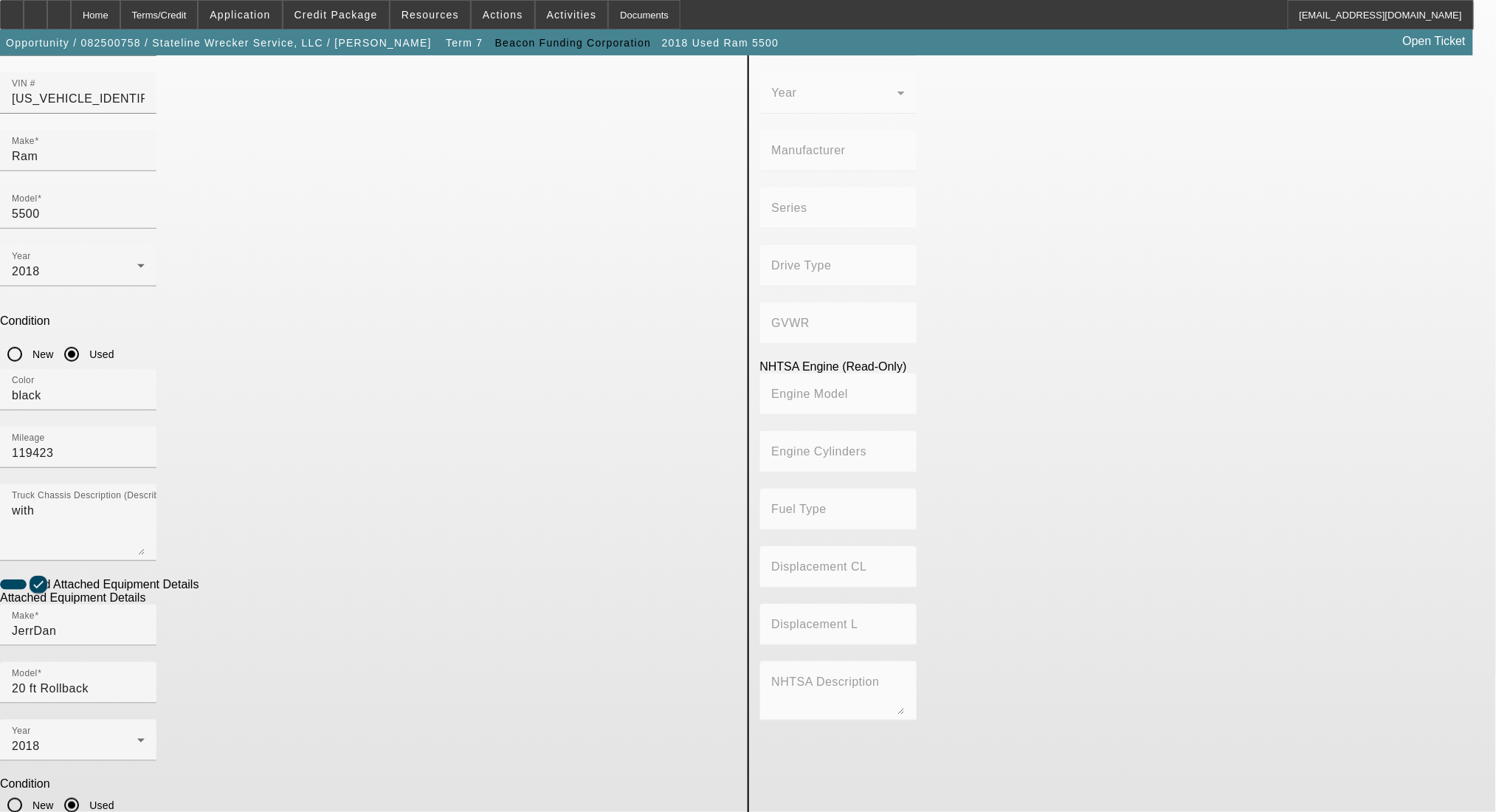
scroll to position [139, 0]
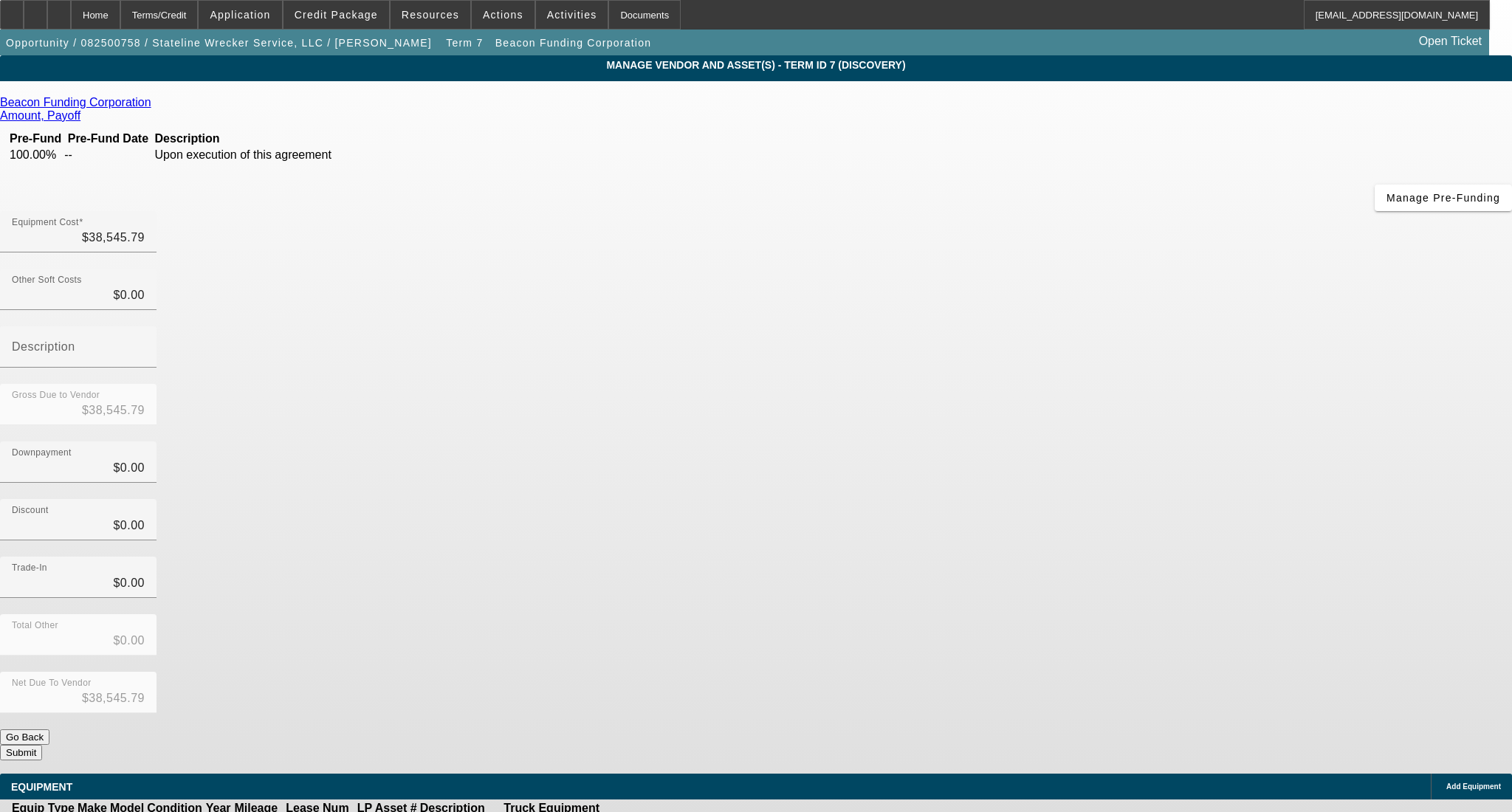
click at [42, 745] on button "Submit" at bounding box center [21, 753] width 42 height 16
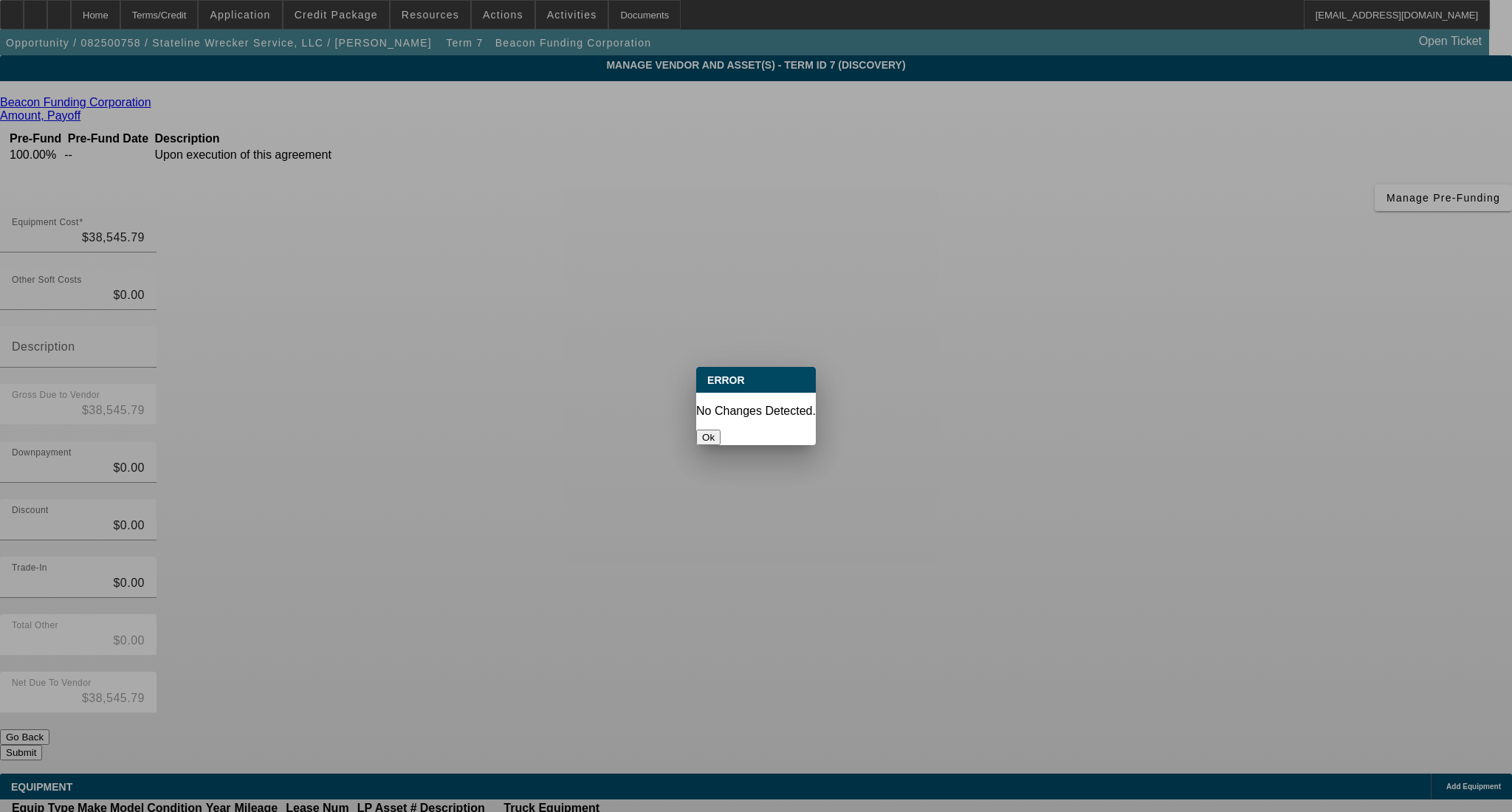
click at [721, 430] on button "Ok" at bounding box center [708, 438] width 24 height 16
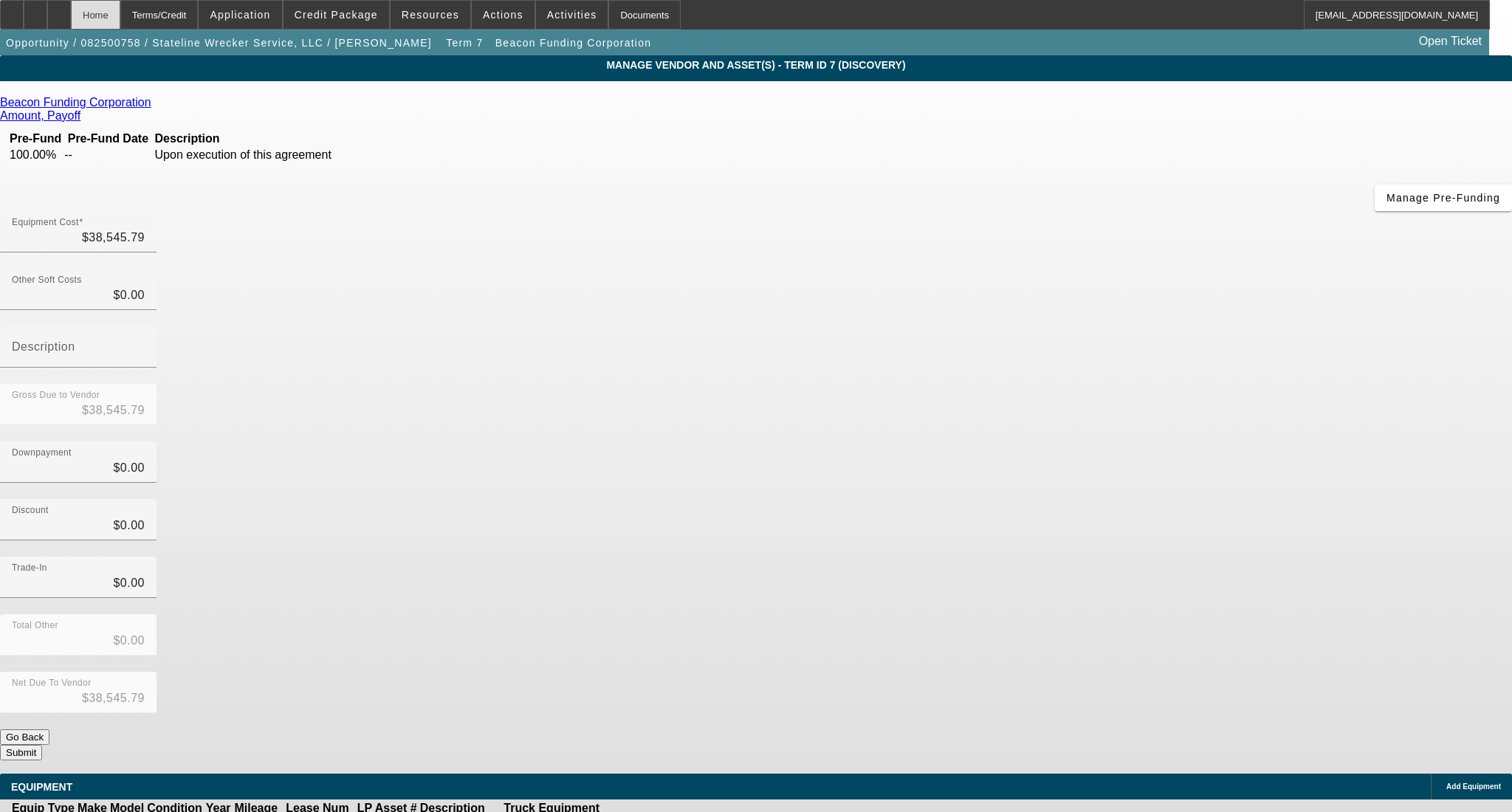
click at [120, 23] on div "Home" at bounding box center [95, 15] width 49 height 30
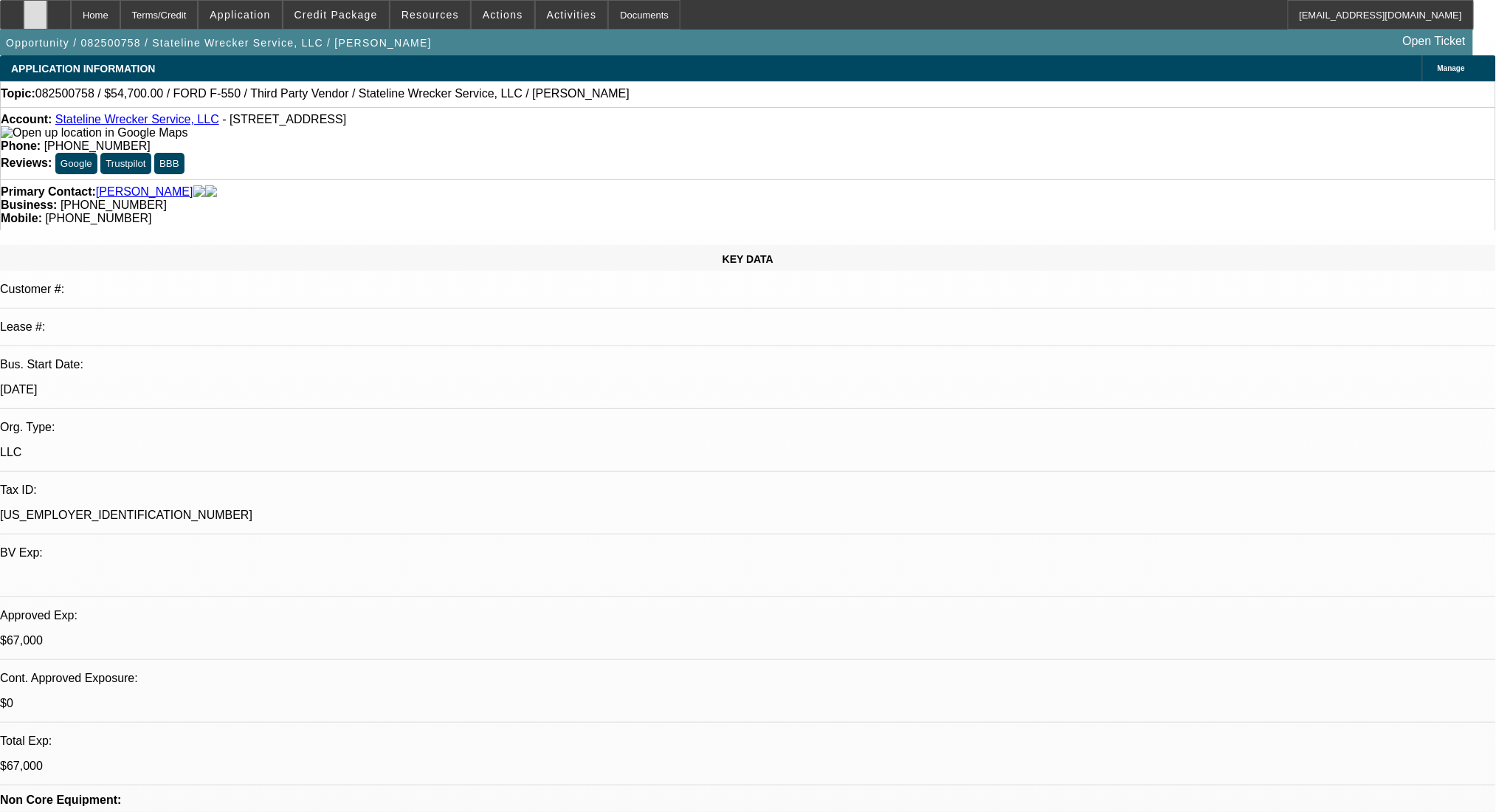
click at [44, 7] on div at bounding box center [35, 15] width 23 height 30
click at [181, 16] on div "Terms/Credit" at bounding box center [159, 15] width 78 height 30
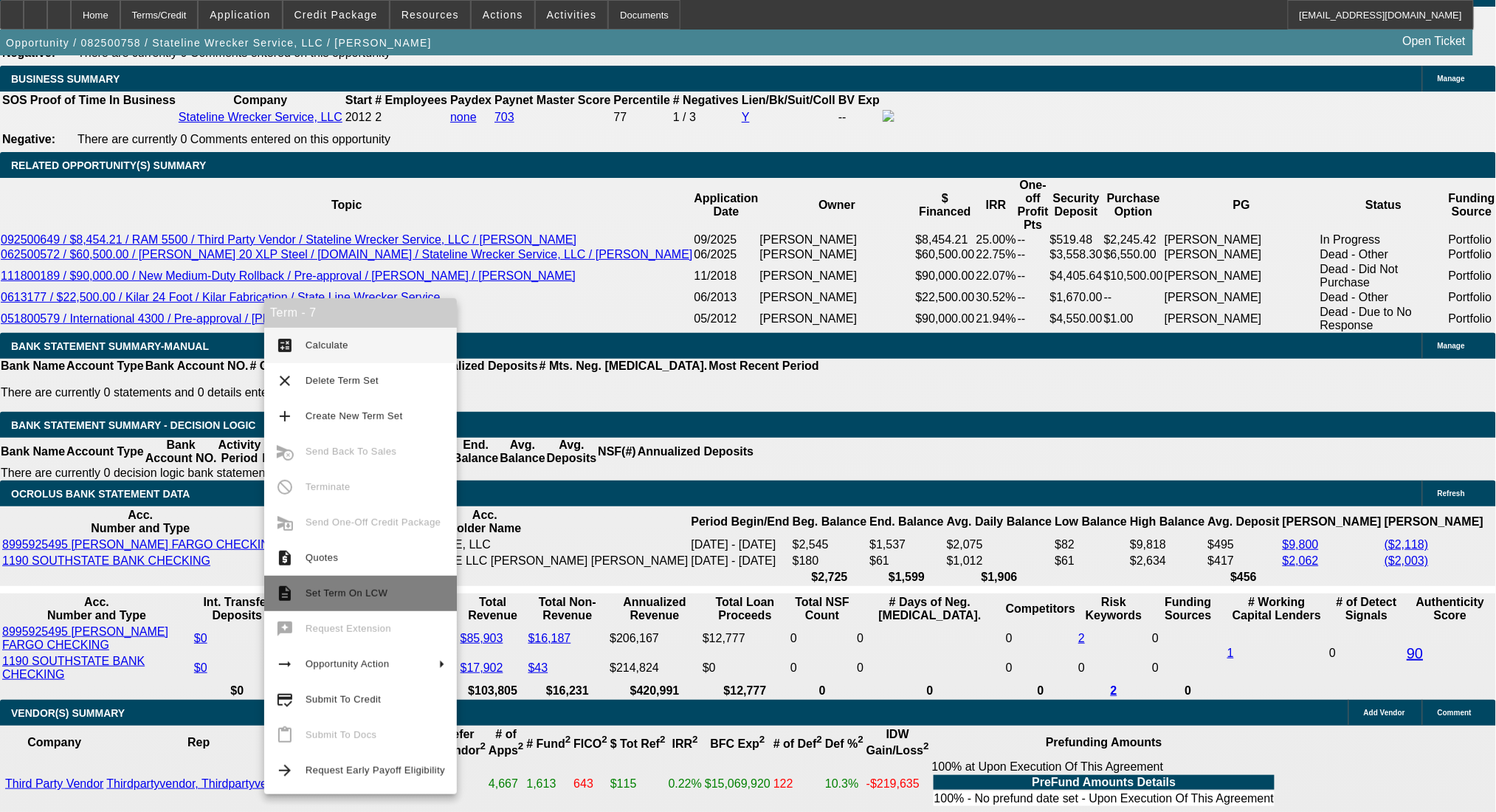
click at [379, 580] on button "description Set Term On LCW" at bounding box center [360, 593] width 193 height 35
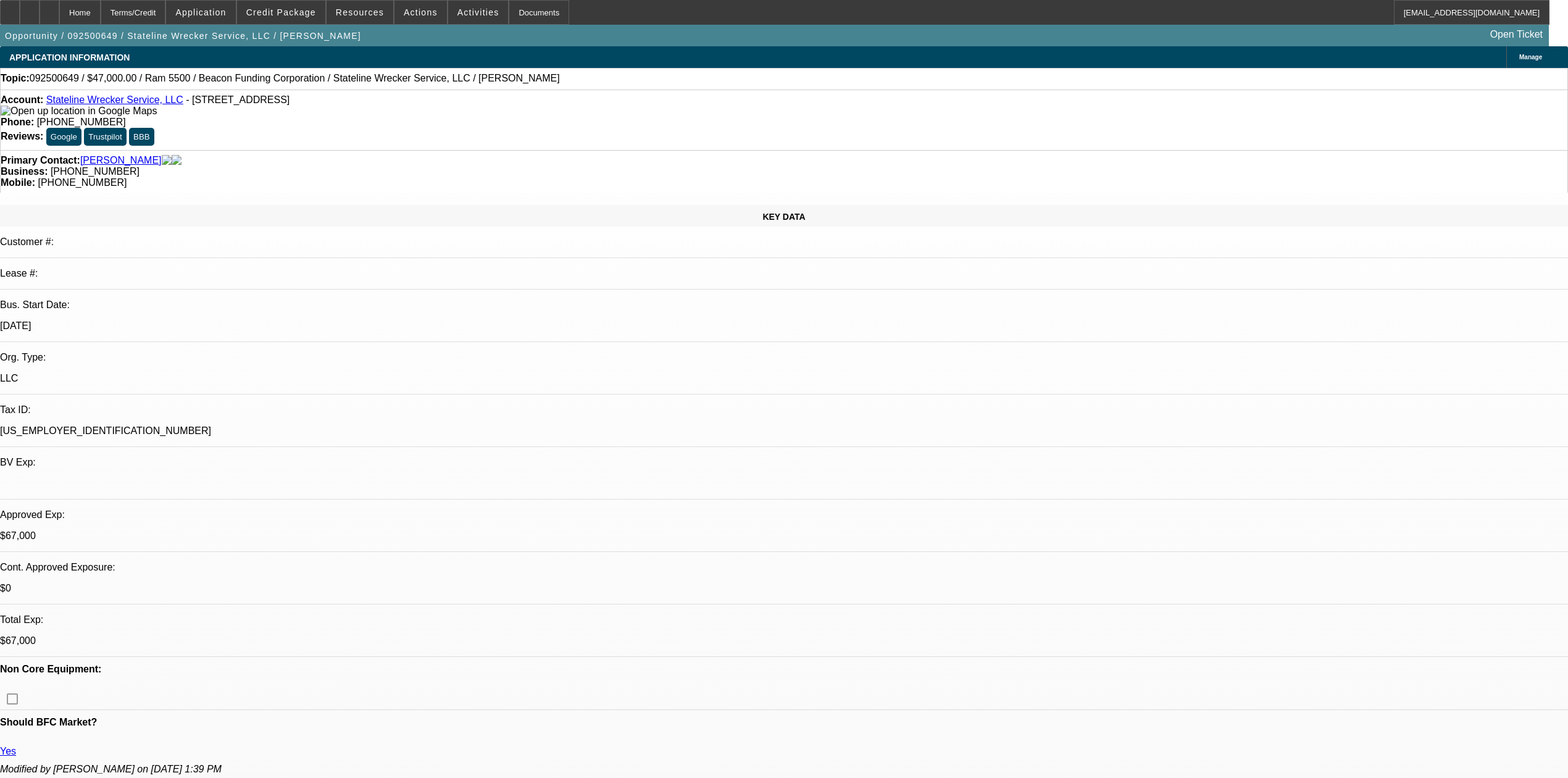
select select "0"
select select "2"
select select "0.1"
select select "4"
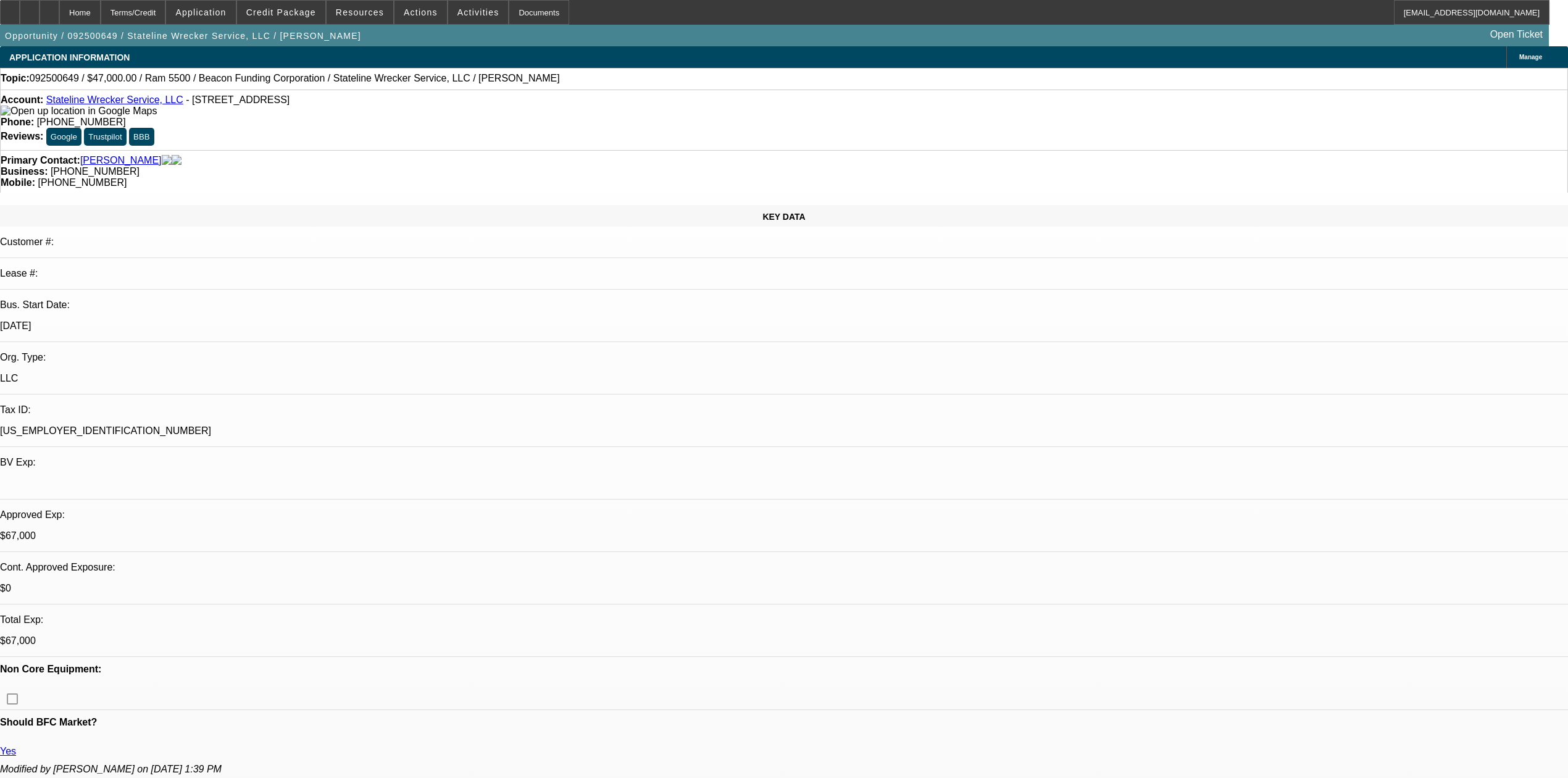
select select "0"
select select "2"
select select "0.1"
select select "4"
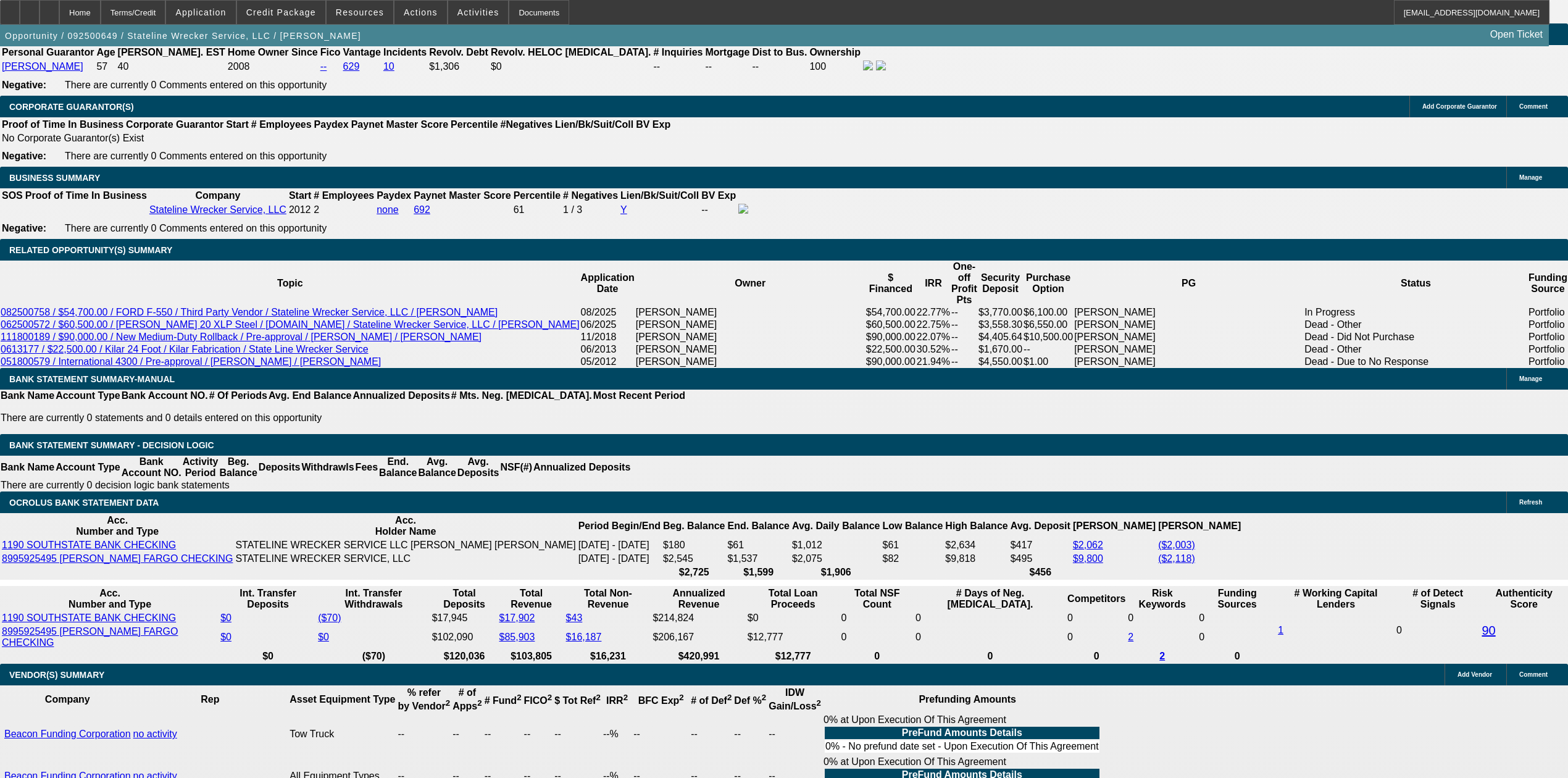
scroll to position [1860, 0]
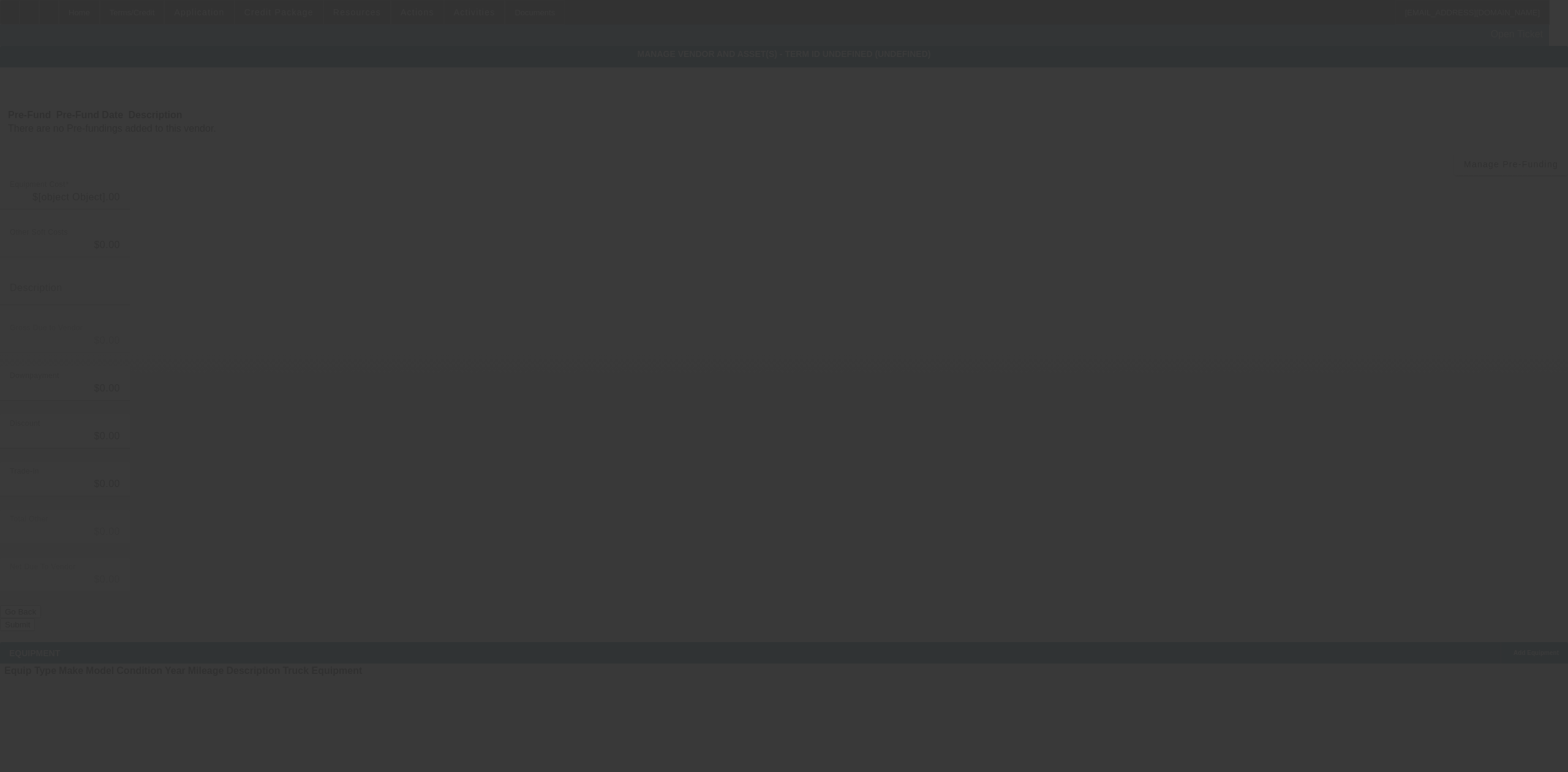
type input "$22,454.21"
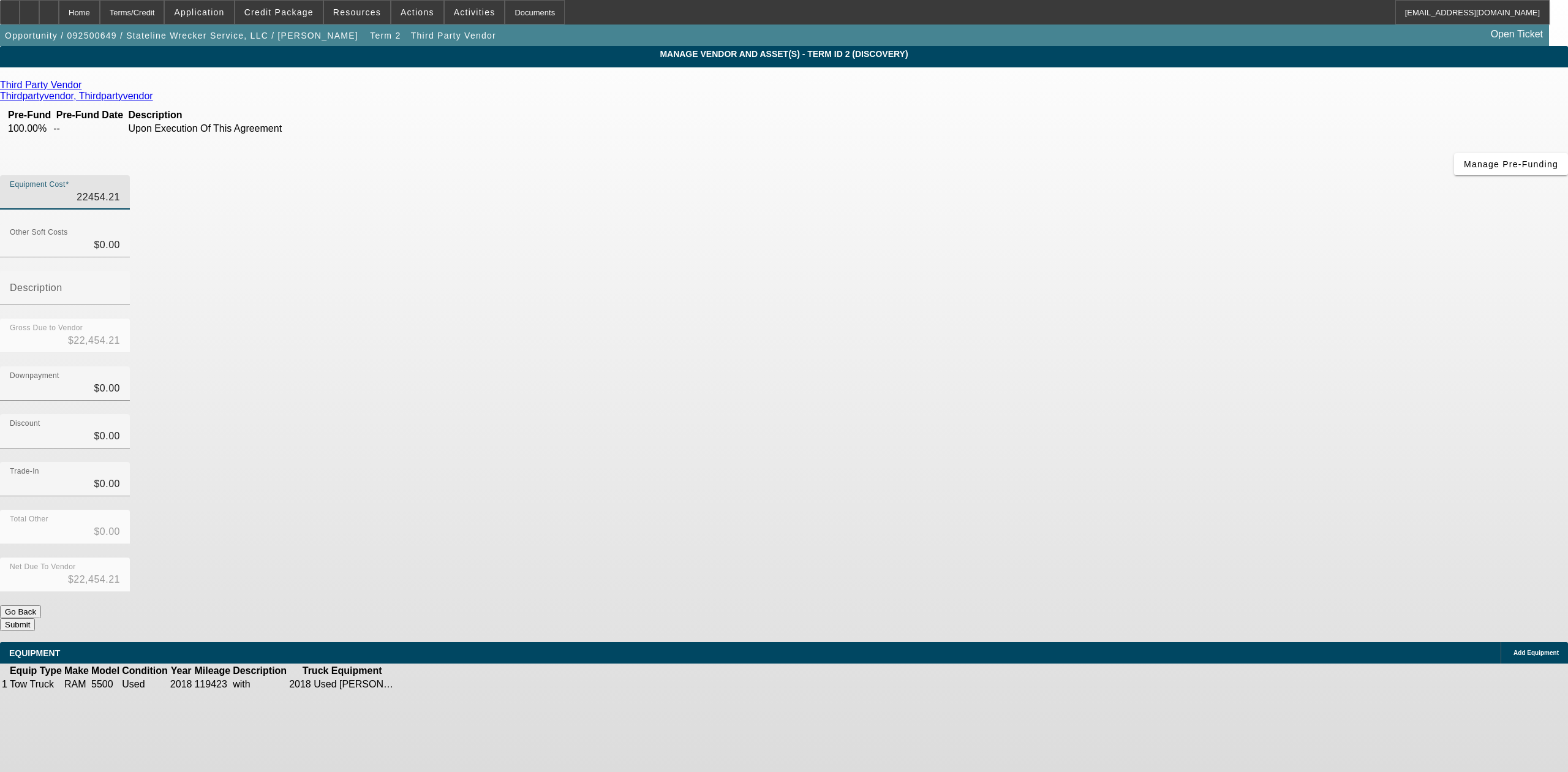
drag, startPoint x: 922, startPoint y: 101, endPoint x: 1015, endPoint y: 101, distance: 93.0
click at [1015, 175] on div "Equipment Cost 22454.21" at bounding box center [784, 199] width 1568 height 48
type input "$22,454.21"
click at [434, 684] on icon at bounding box center [434, 684] width 0 height 0
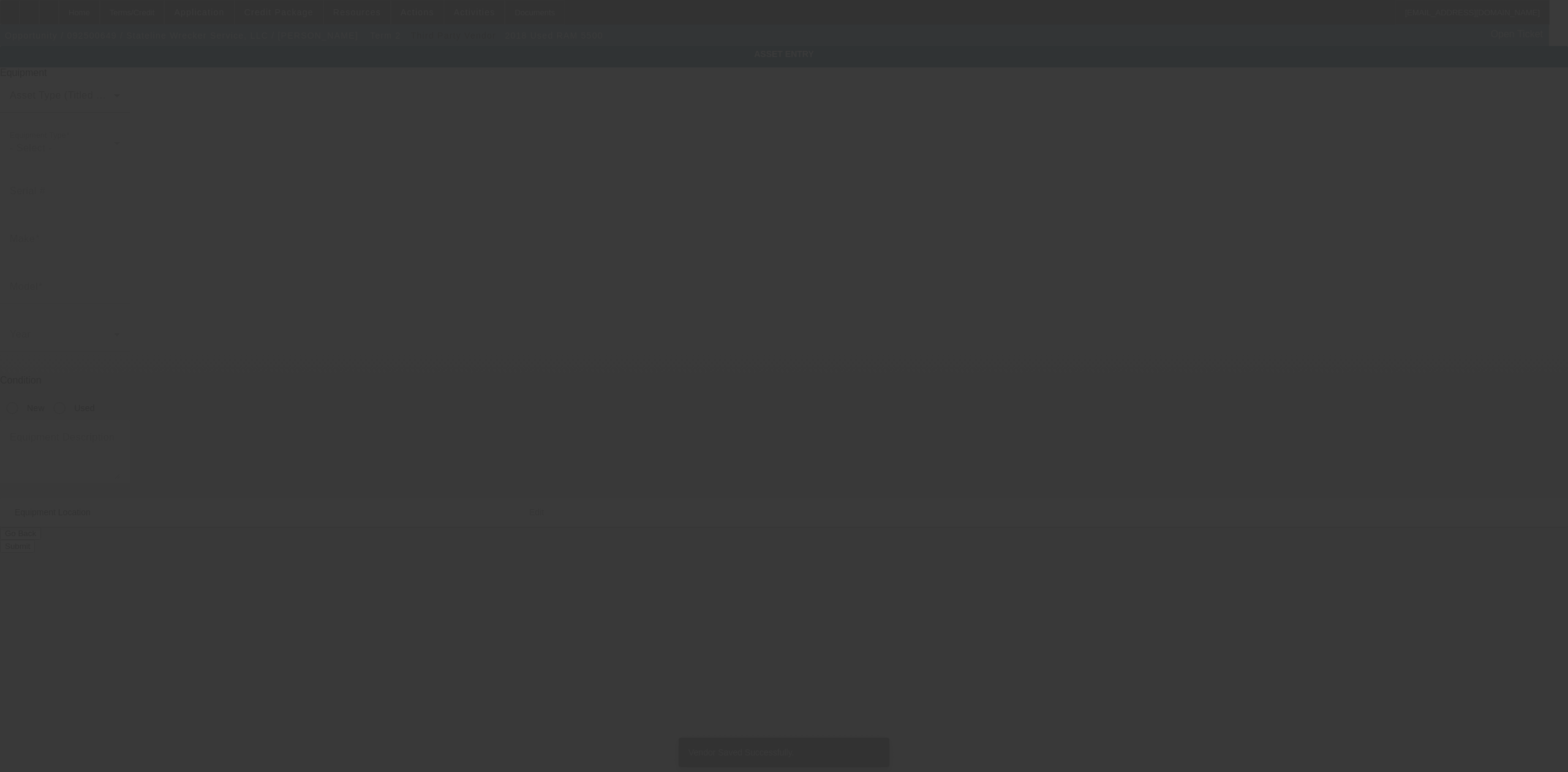
type input "3C7WRMDL1JG335456"
type input "Ram"
type input "5500"
radio input "true"
type textarea "with"
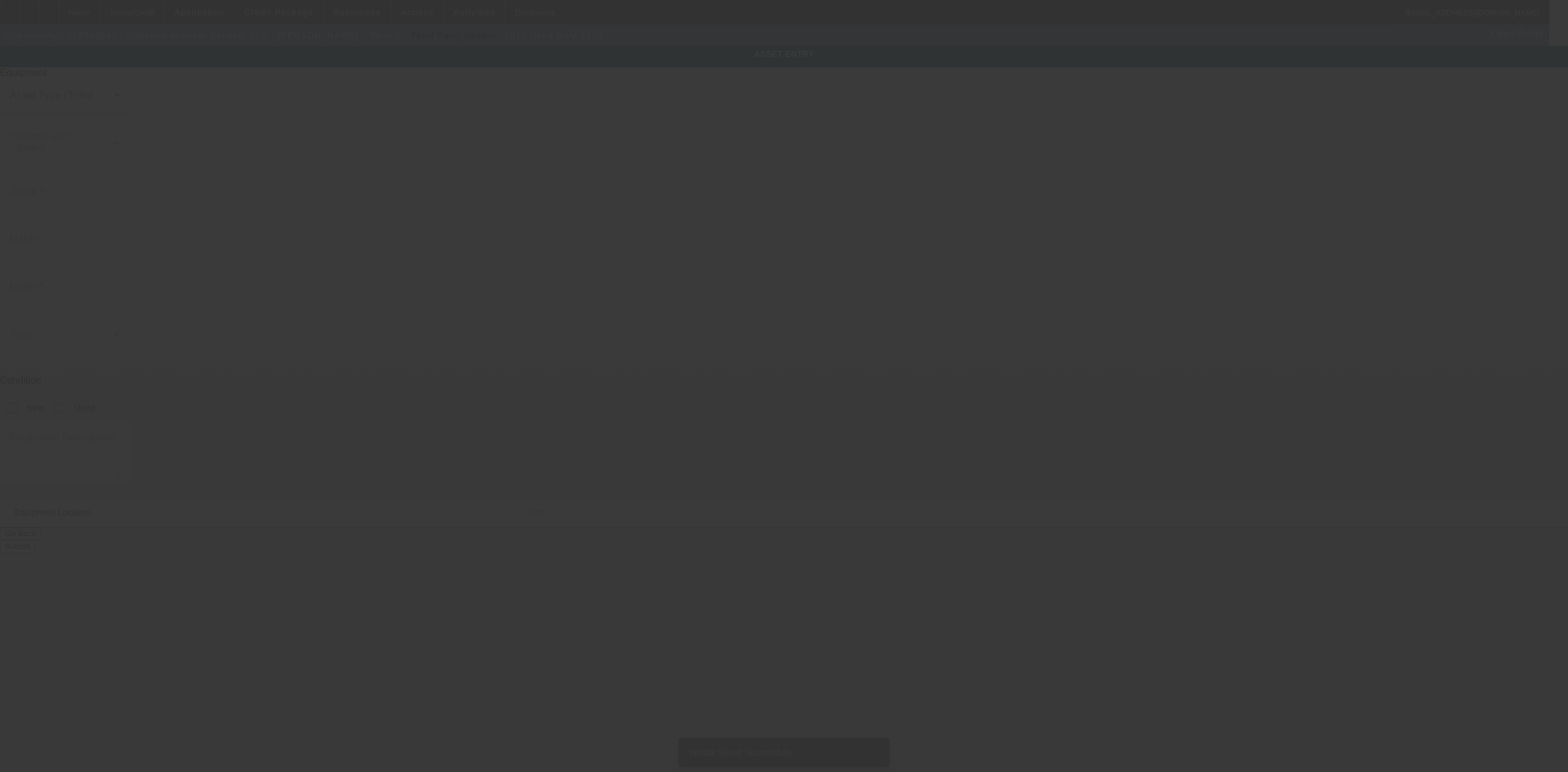
type input "815 Tyler Ave"
type input "North Augusta"
type input "29841"
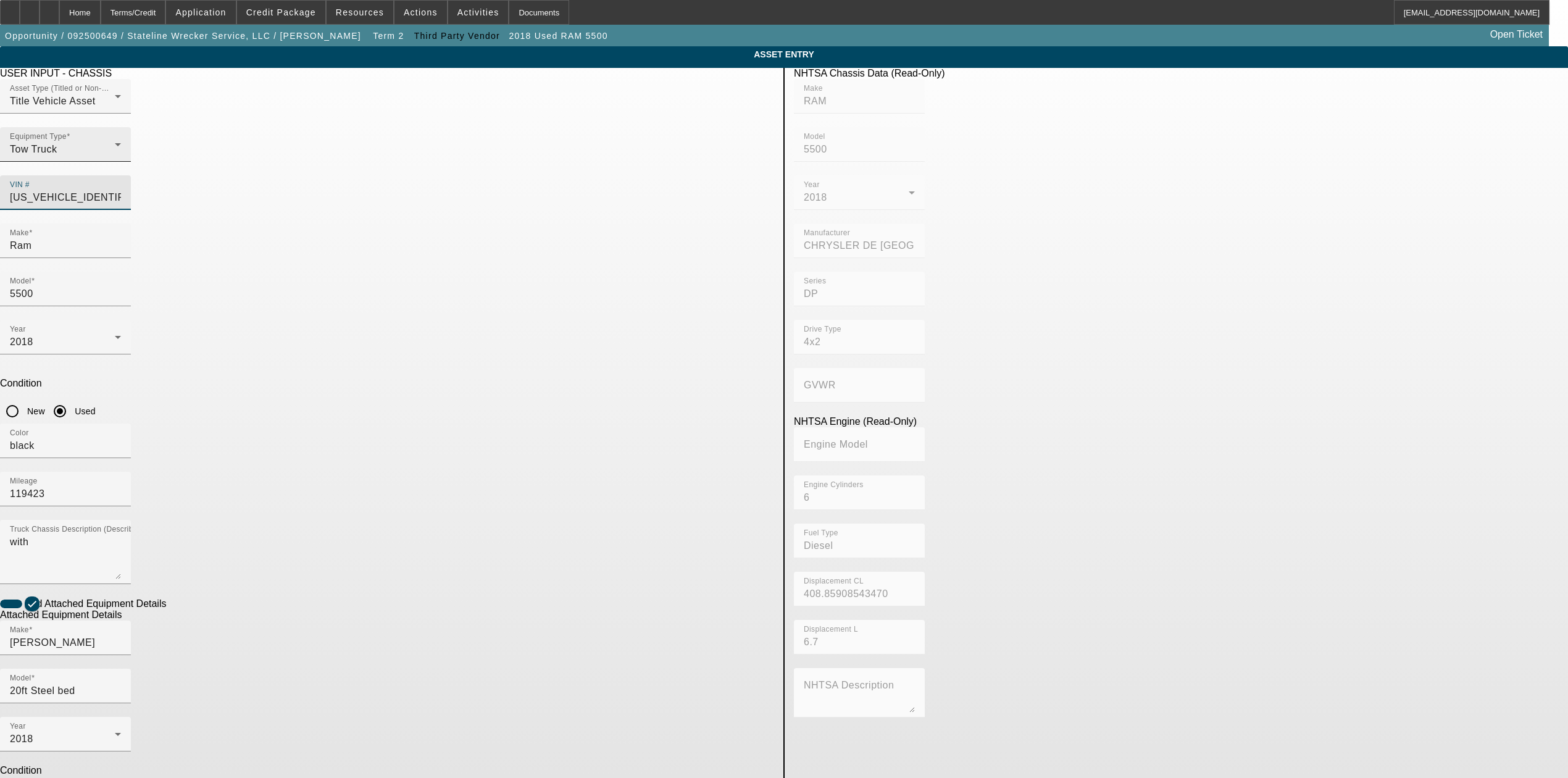
drag, startPoint x: 723, startPoint y: 180, endPoint x: 460, endPoint y: 170, distance: 263.2
click at [460, 170] on div "Asset Type (Titled or Non-Titled) Title Vehicle Asset Equipment Type Tow Truck …" at bounding box center [387, 151] width 774 height 144
drag, startPoint x: 498, startPoint y: 611, endPoint x: 196, endPoint y: 601, distance: 302.2
click at [196, 601] on app-asset-collateral-manage "ASSET ENTRY Delete asset USER INPUT - CHASSIS Asset Type (Titled or Non-Titled)…" at bounding box center [784, 526] width 1568 height 961
click at [100, 12] on div "Home" at bounding box center [80, 12] width 41 height 25
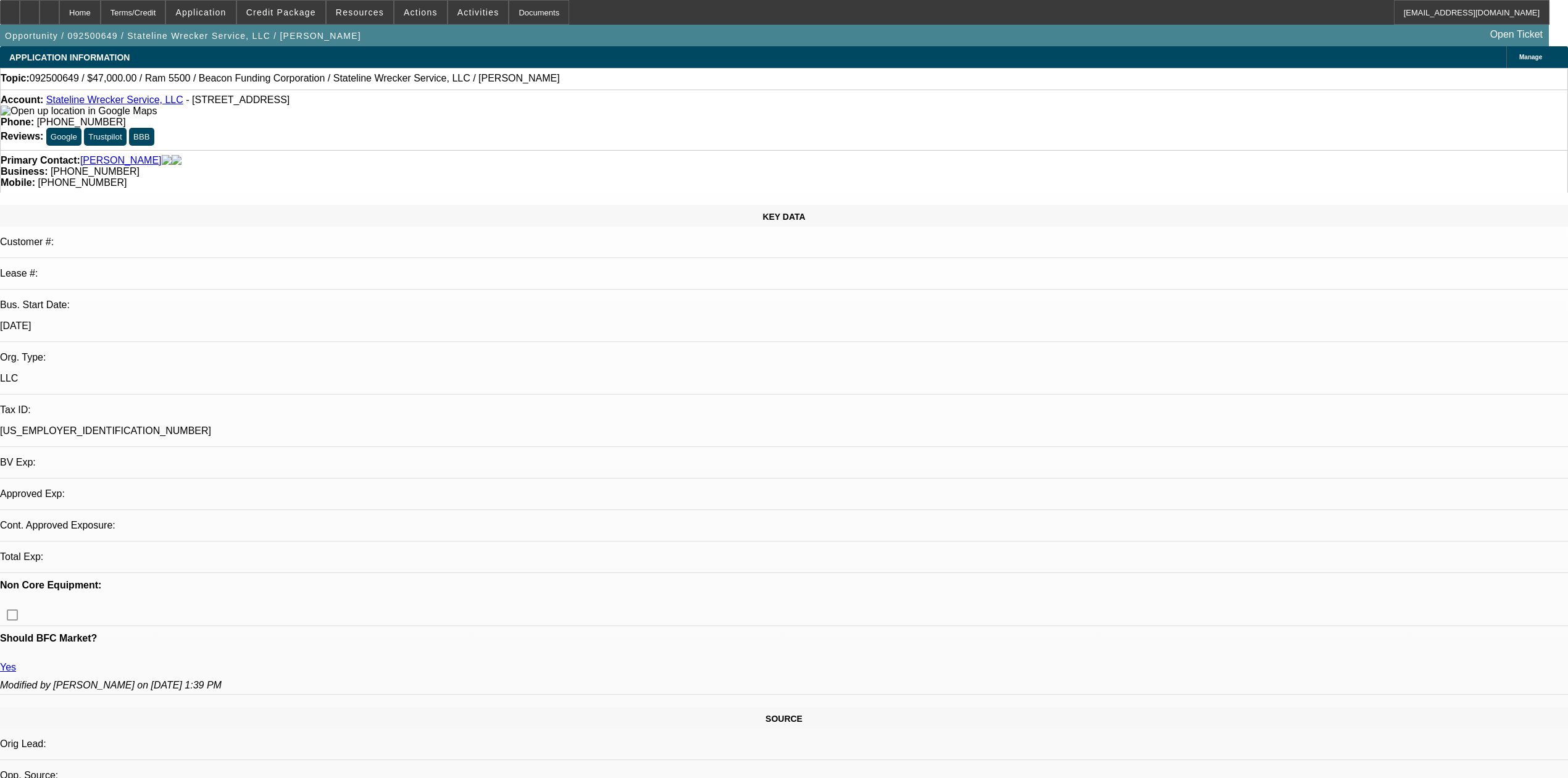
select select "0"
select select "2"
select select "0.1"
select select "4"
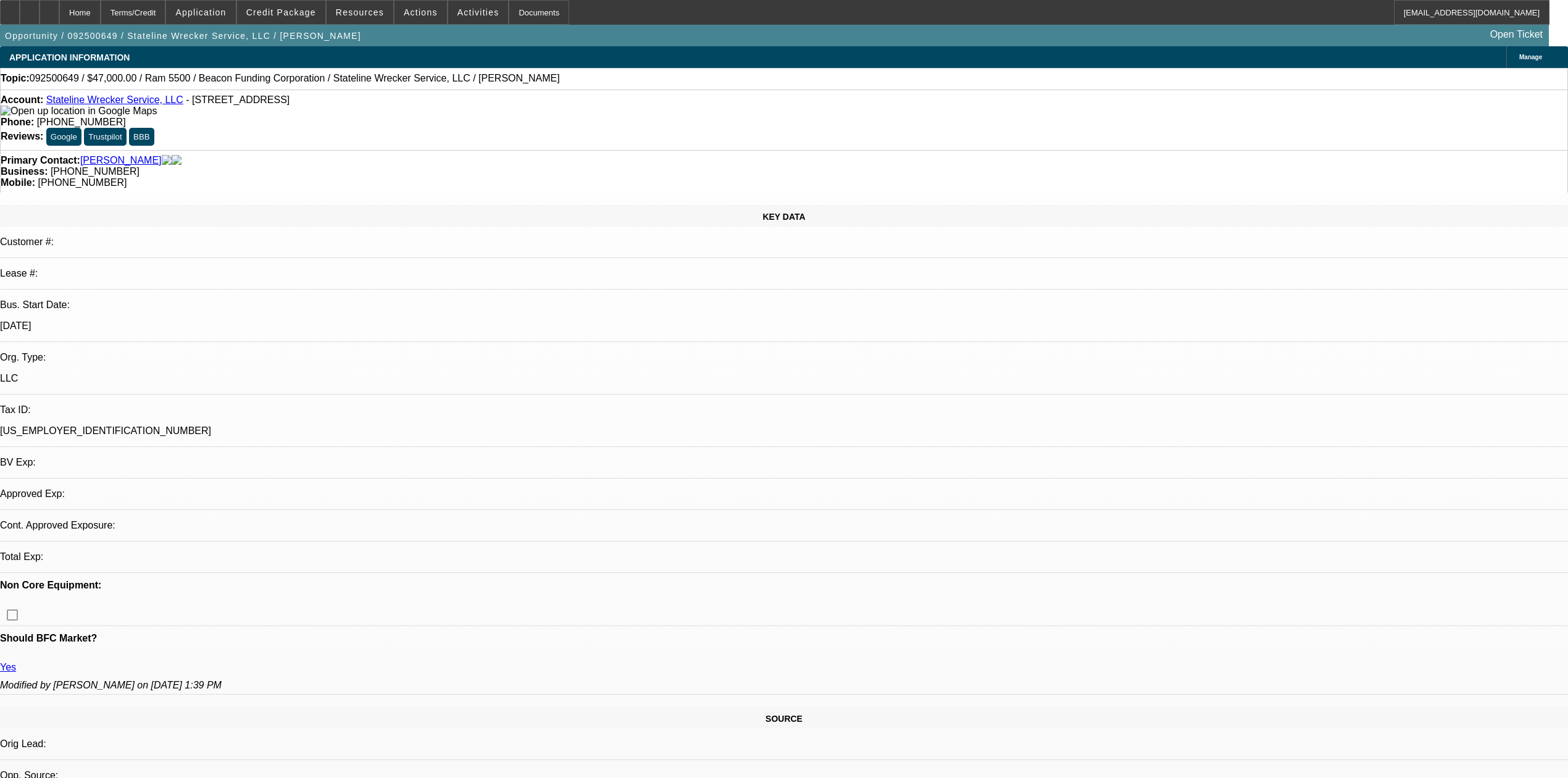
select select "0"
select select "2"
select select "0.1"
select select "4"
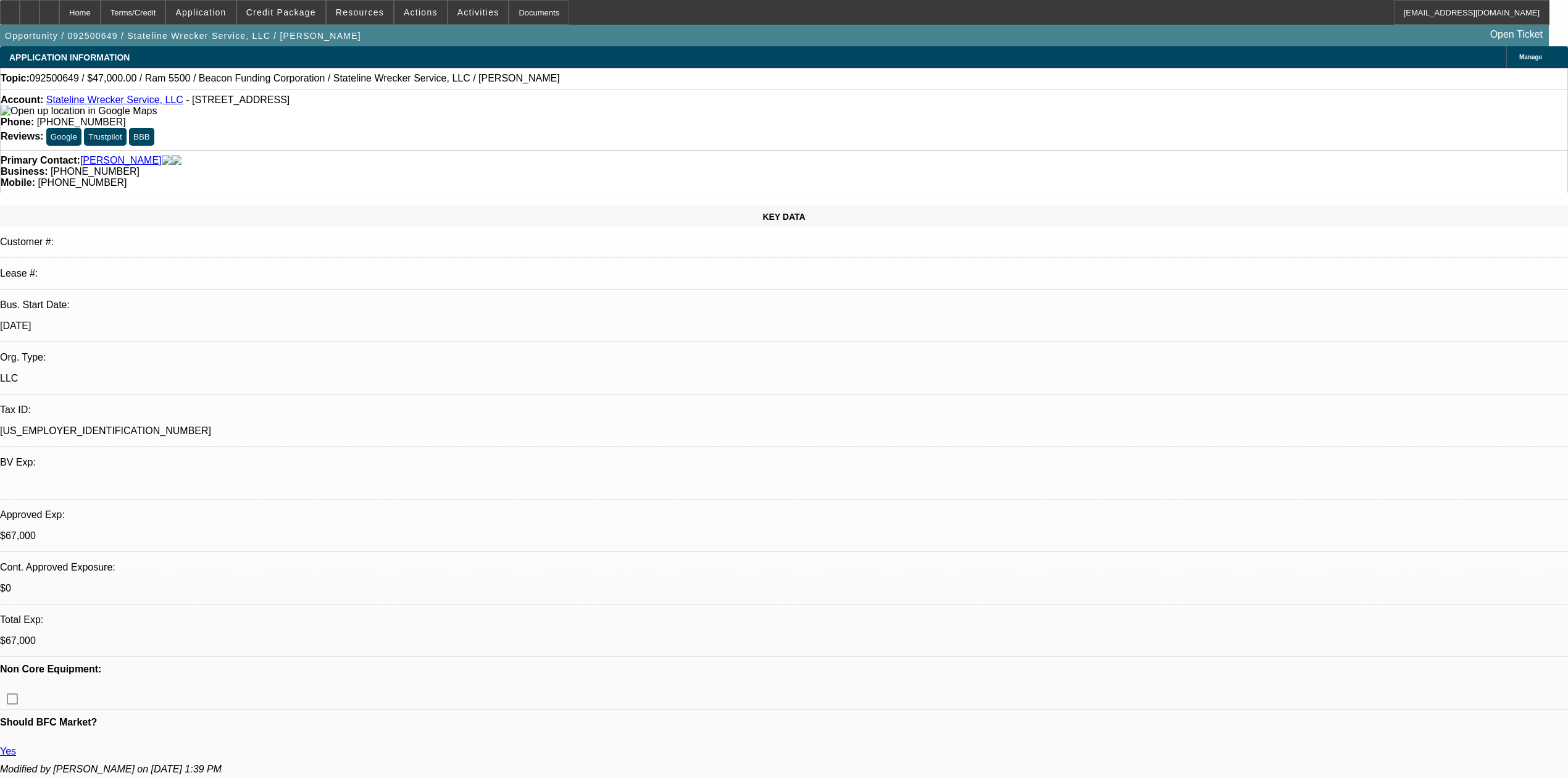
scroll to position [155, 0]
drag, startPoint x: 1503, startPoint y: 396, endPoint x: 1057, endPoint y: 411, distance: 446.3
copy div "https://beaconcreditbuilder.beaconfunding.com/opportunity/83f2a276-c55f-ef11-bf…"
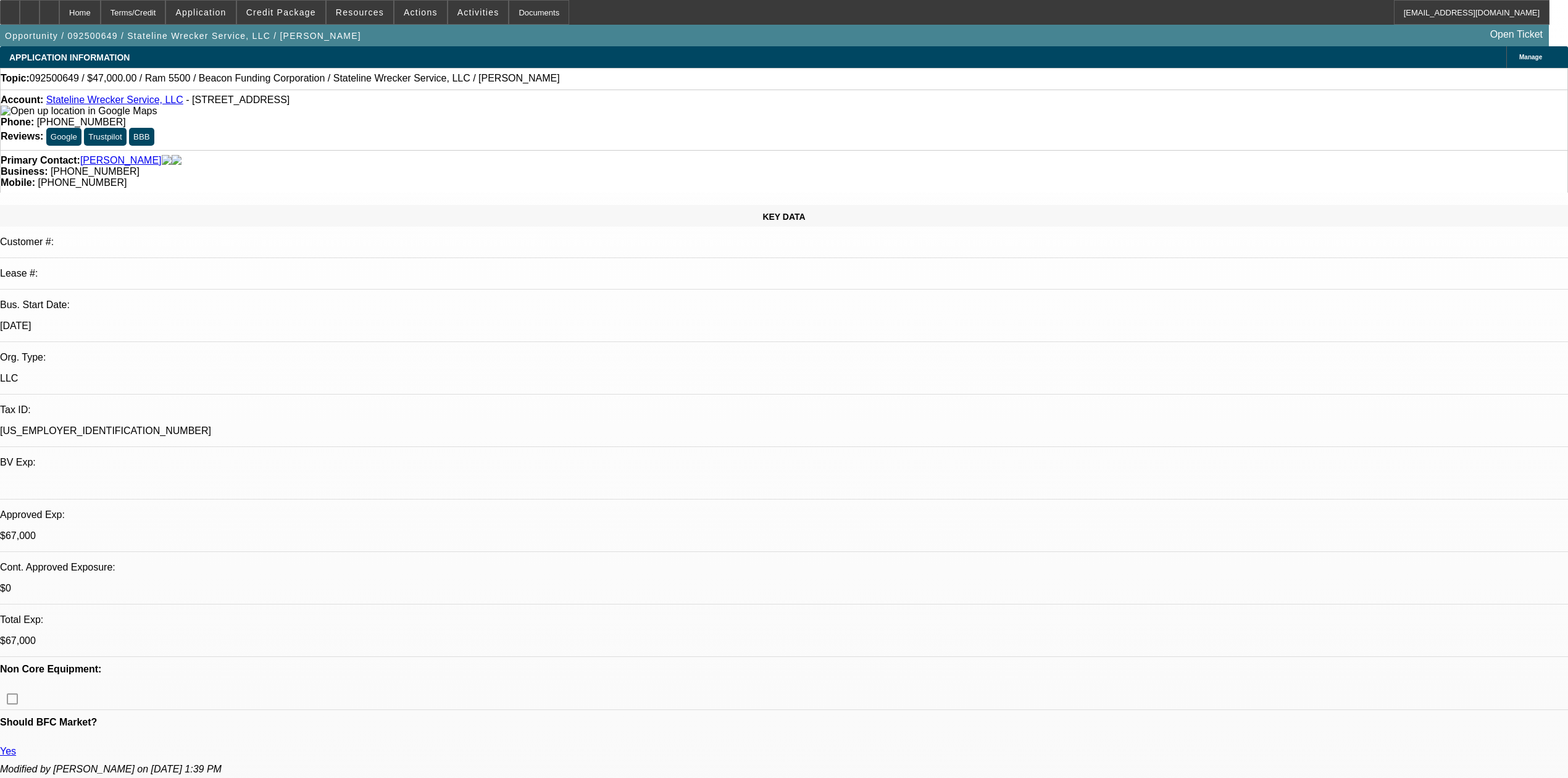
drag, startPoint x: 450, startPoint y: 250, endPoint x: 3, endPoint y: 180, distance: 452.4
click at [158, 16] on div "Terms/Credit" at bounding box center [133, 12] width 65 height 25
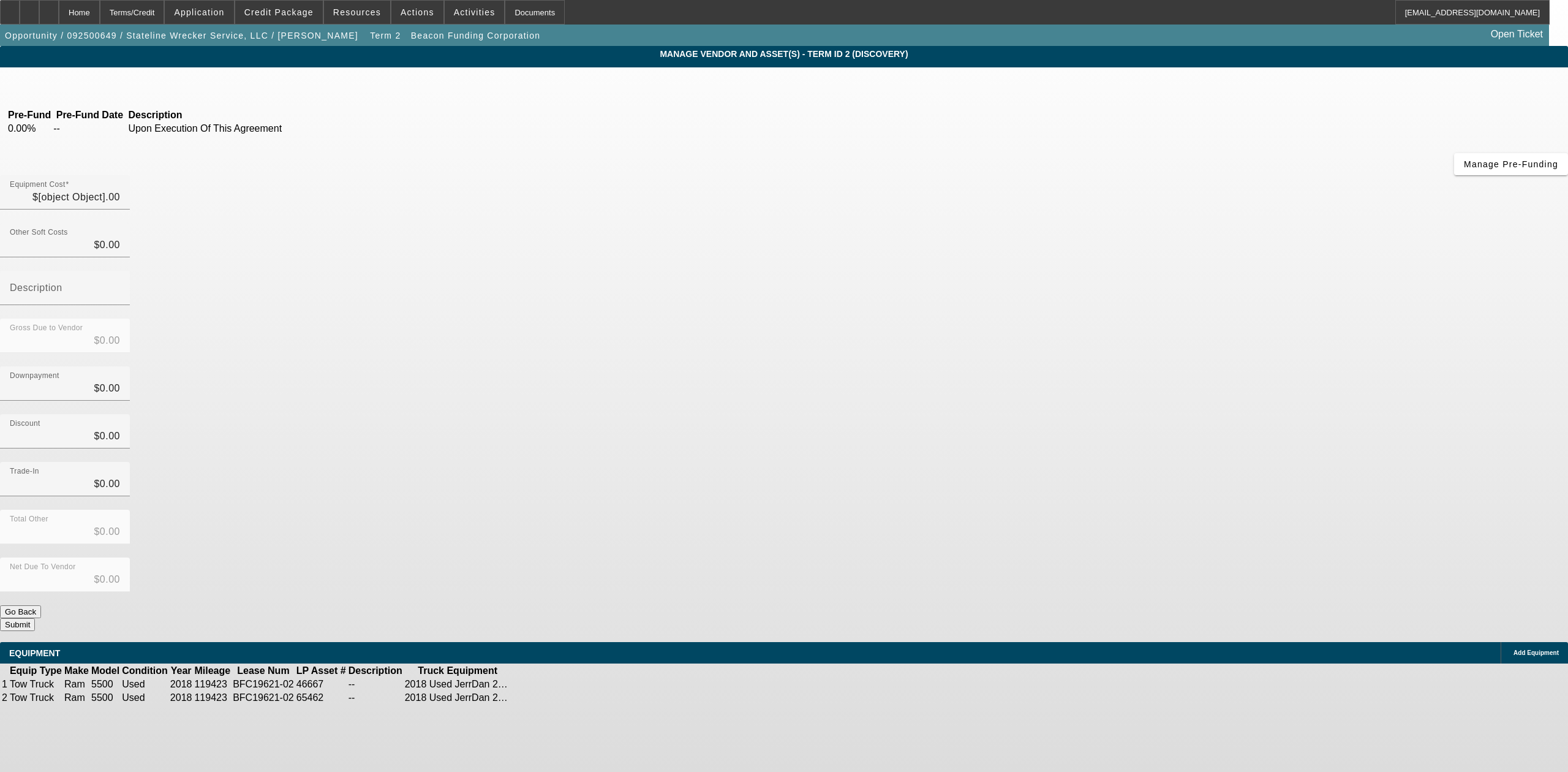
type input "$38,545.79"
click at [1377, 14] on span "Remove Vendor" at bounding box center [1400, 10] width 47 height 6
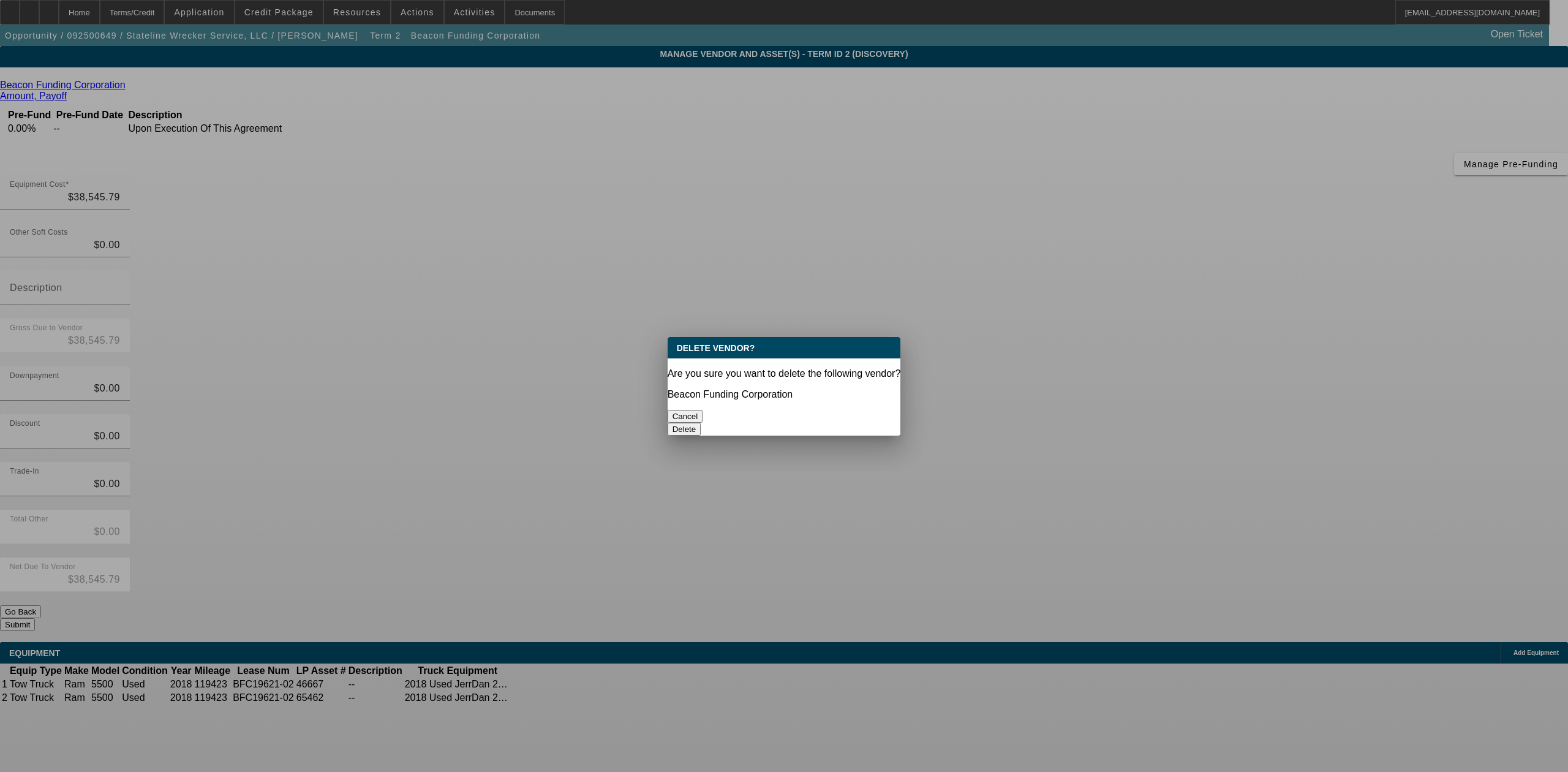
click at [701, 423] on button "Delete" at bounding box center [685, 429] width 34 height 13
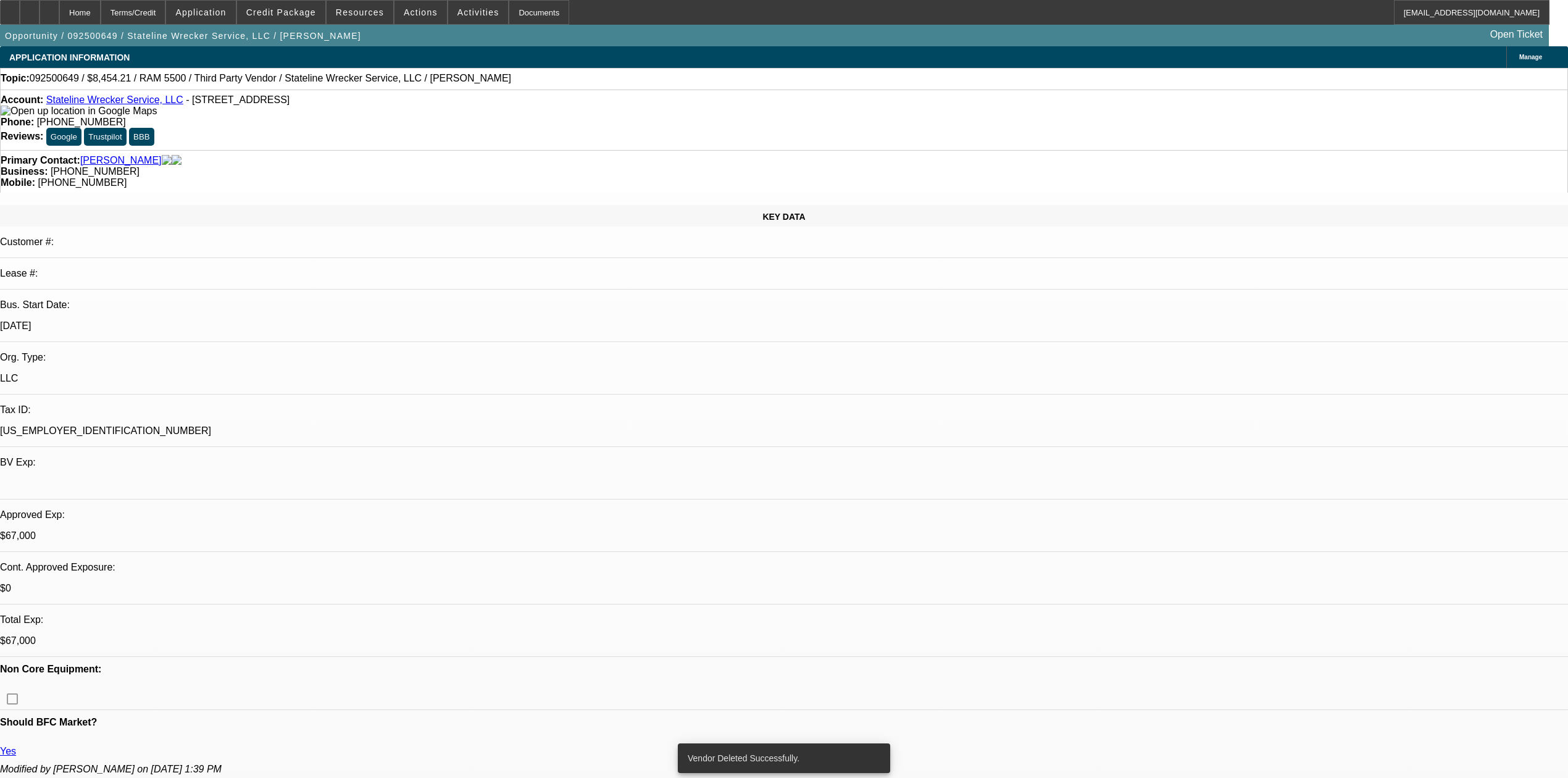
select select "0"
select select "2"
select select "0.1"
select select "4"
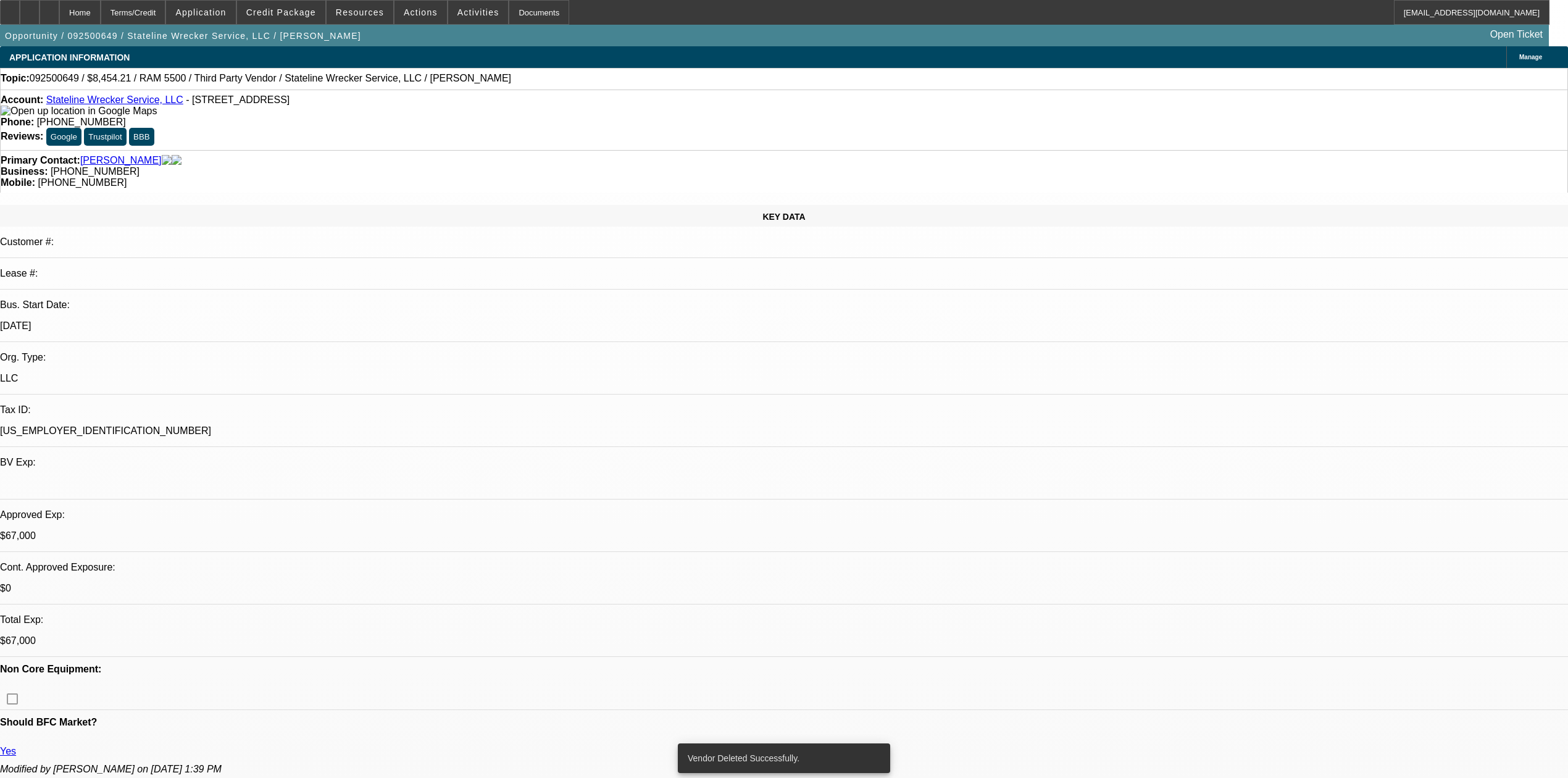
select select "0"
select select "2"
select select "0.1"
select select "4"
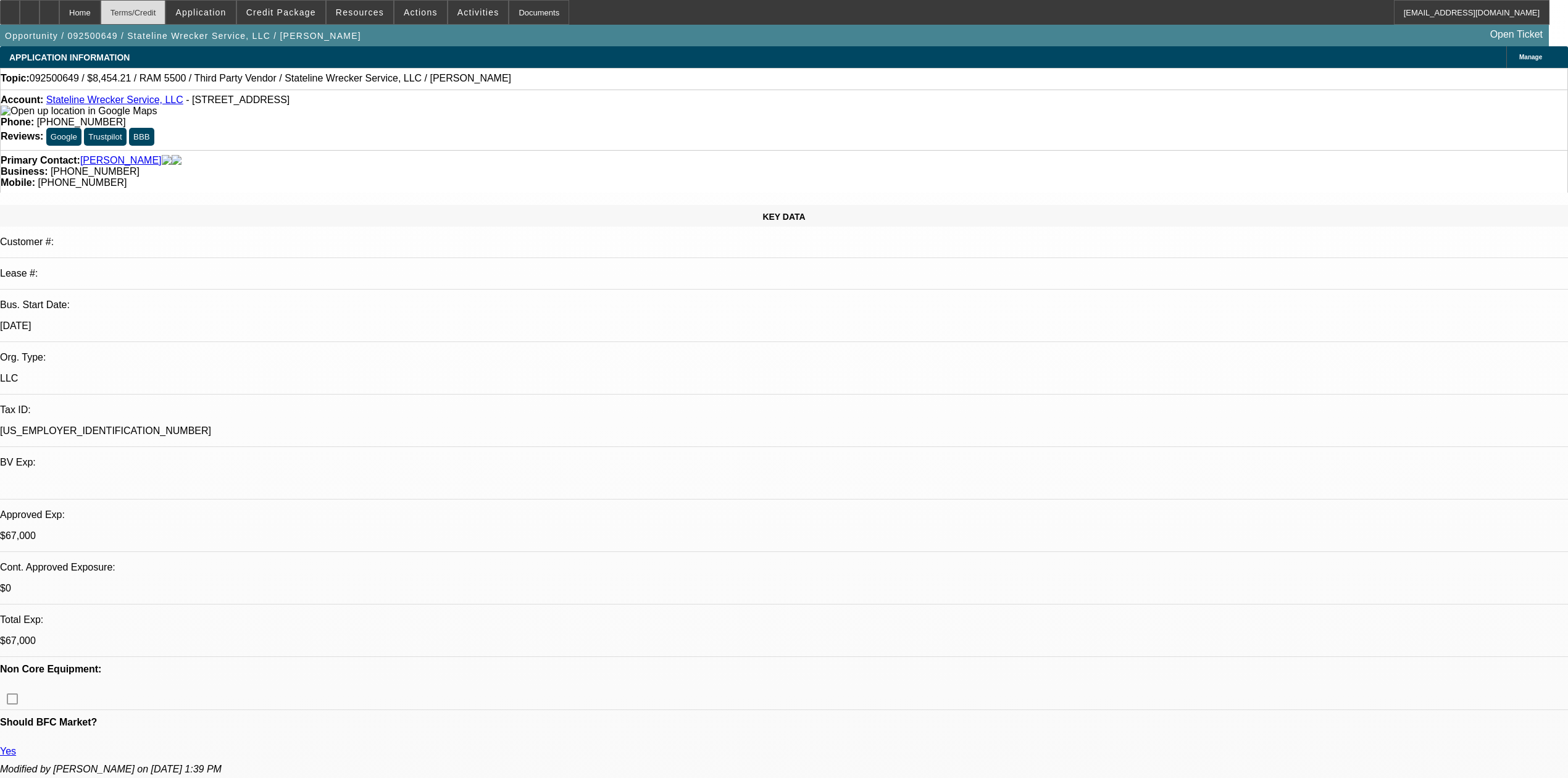
click at [166, 13] on div "Terms/Credit" at bounding box center [133, 12] width 65 height 25
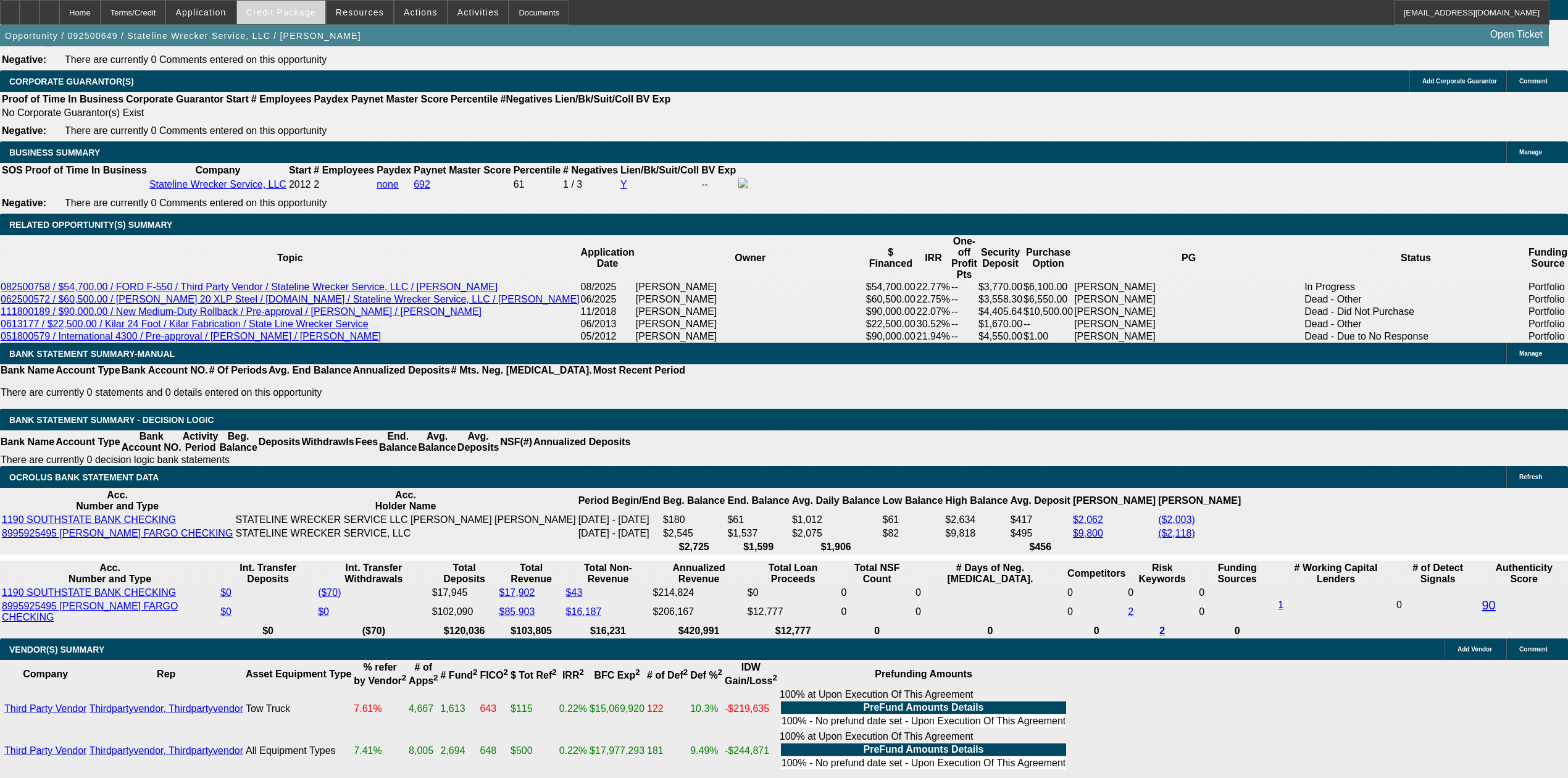
click at [303, 18] on span at bounding box center [280, 12] width 88 height 29
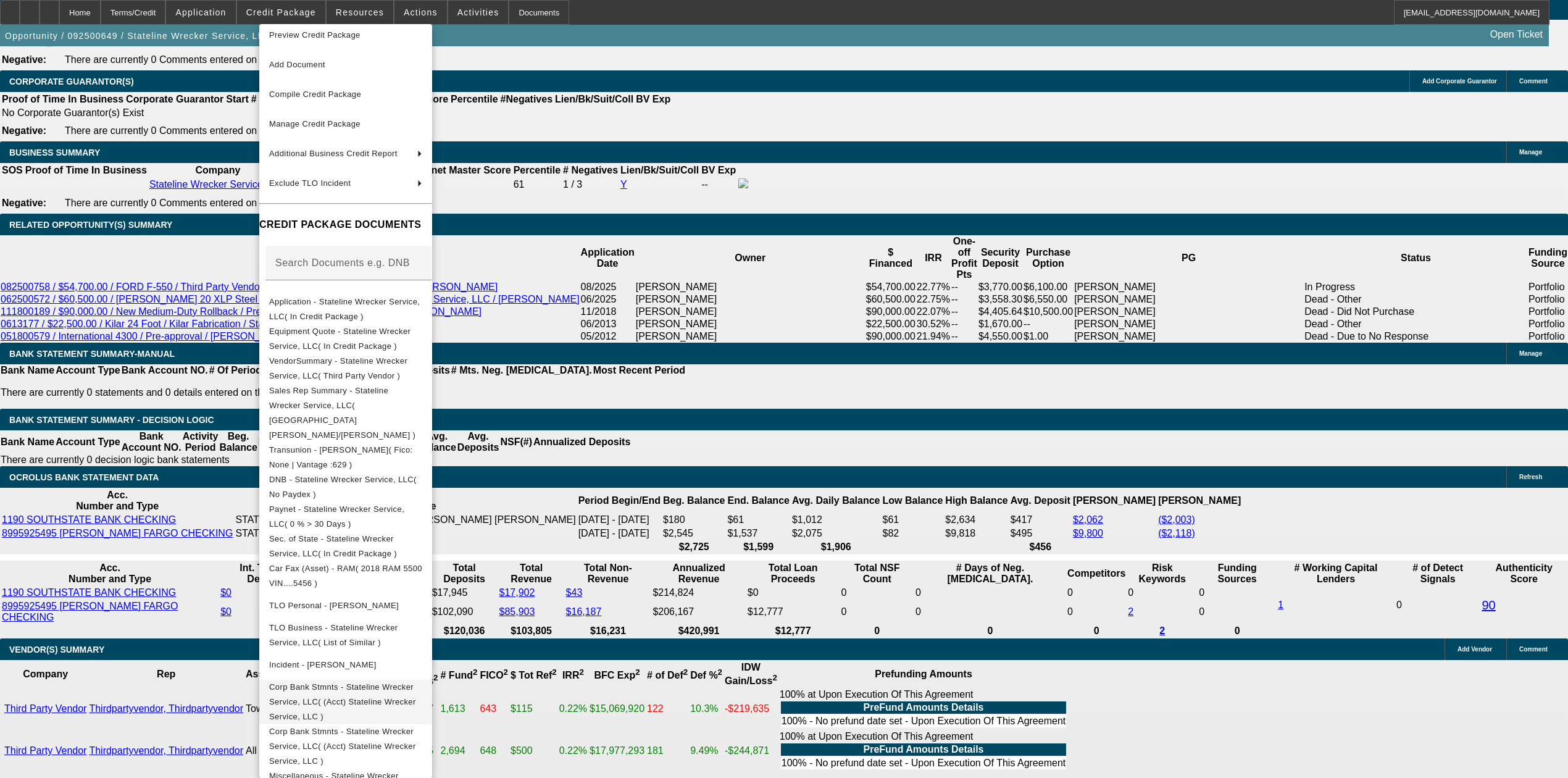
scroll to position [18, 0]
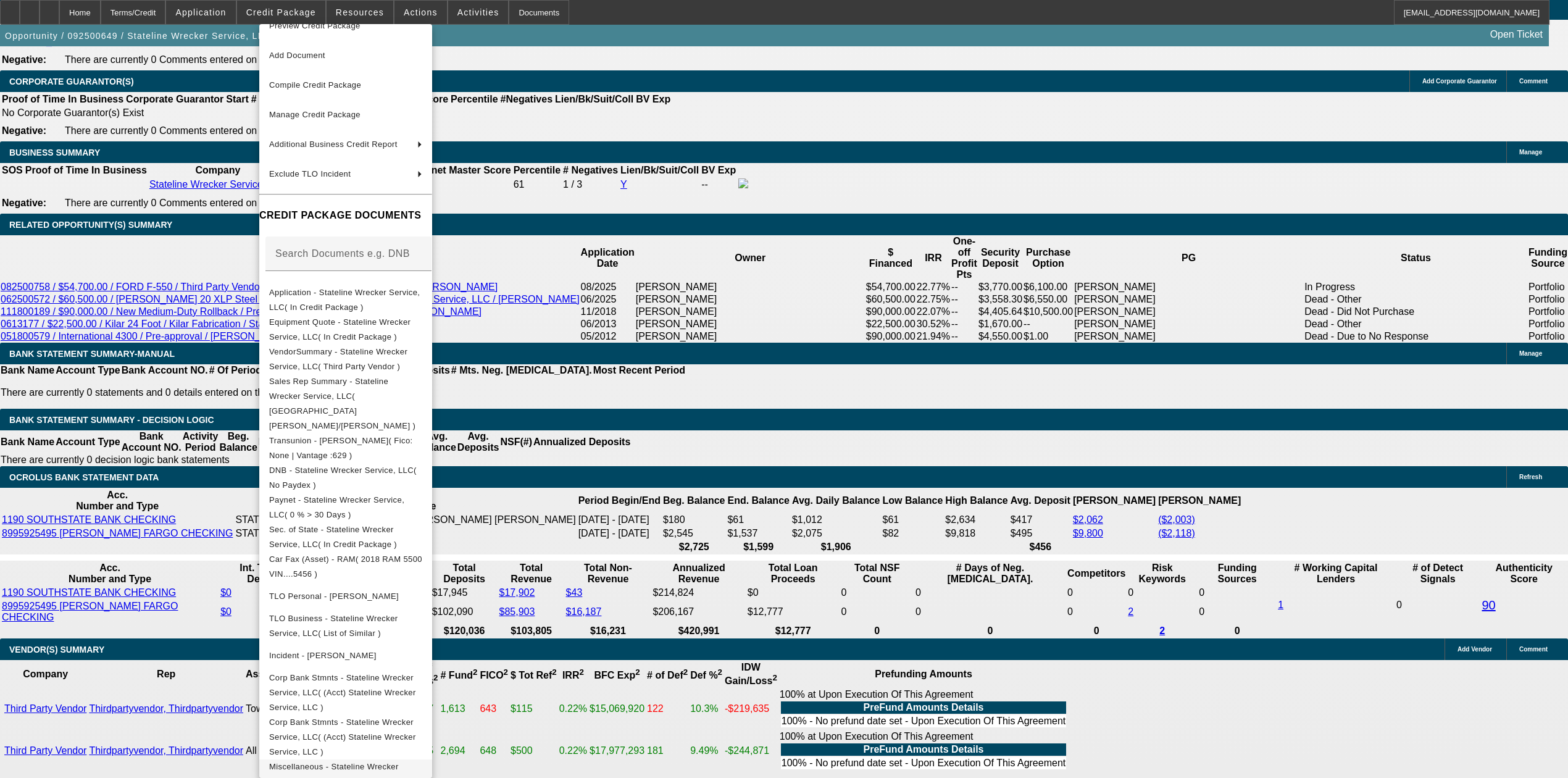
click at [386, 761] on span "Miscellaneous - Stateline Wrecker Service, LLC( payoff )" at bounding box center [334, 773] width 130 height 24
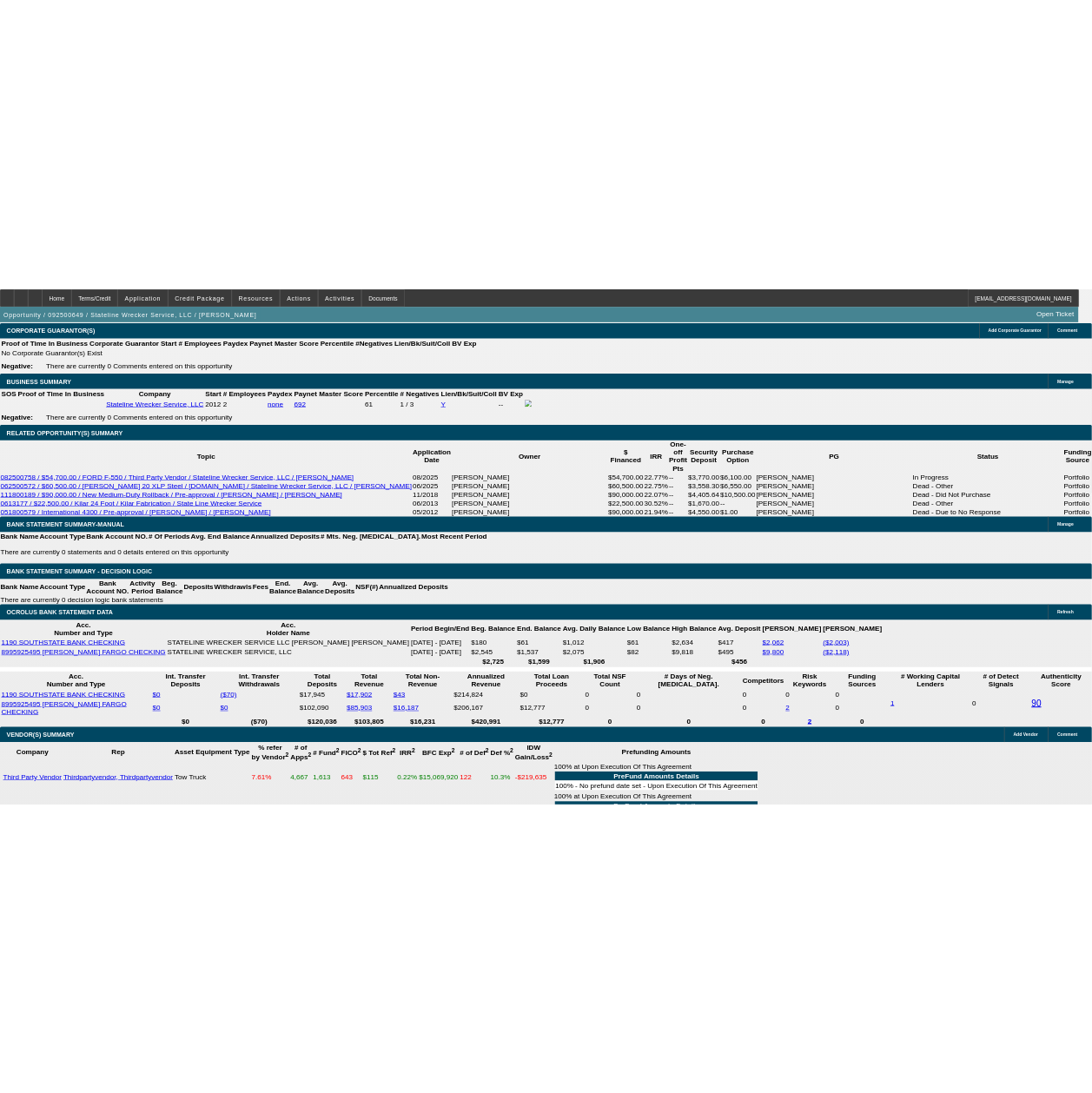
scroll to position [3407, 0]
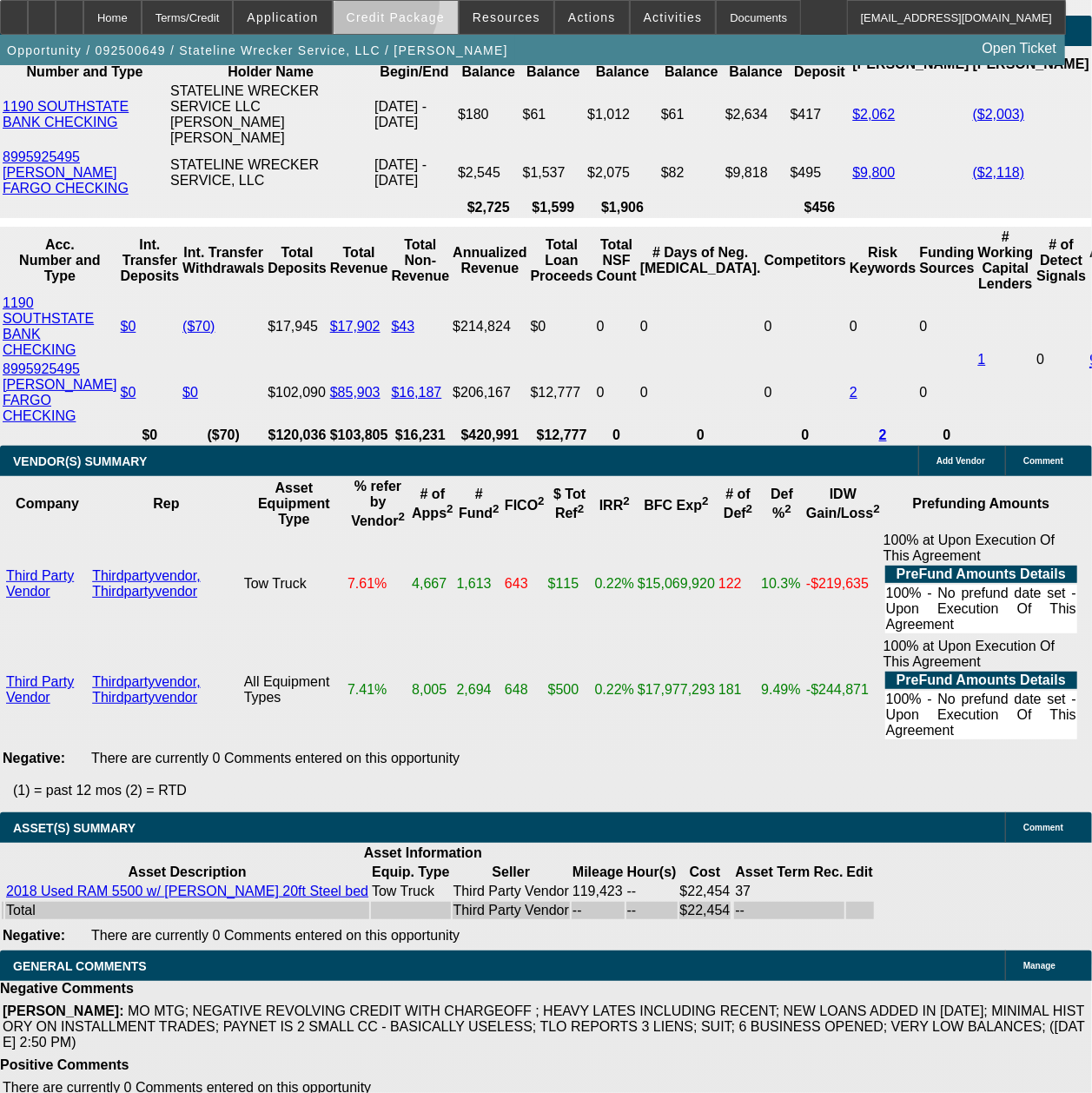
click at [391, 7] on span at bounding box center [395, 17] width 124 height 41
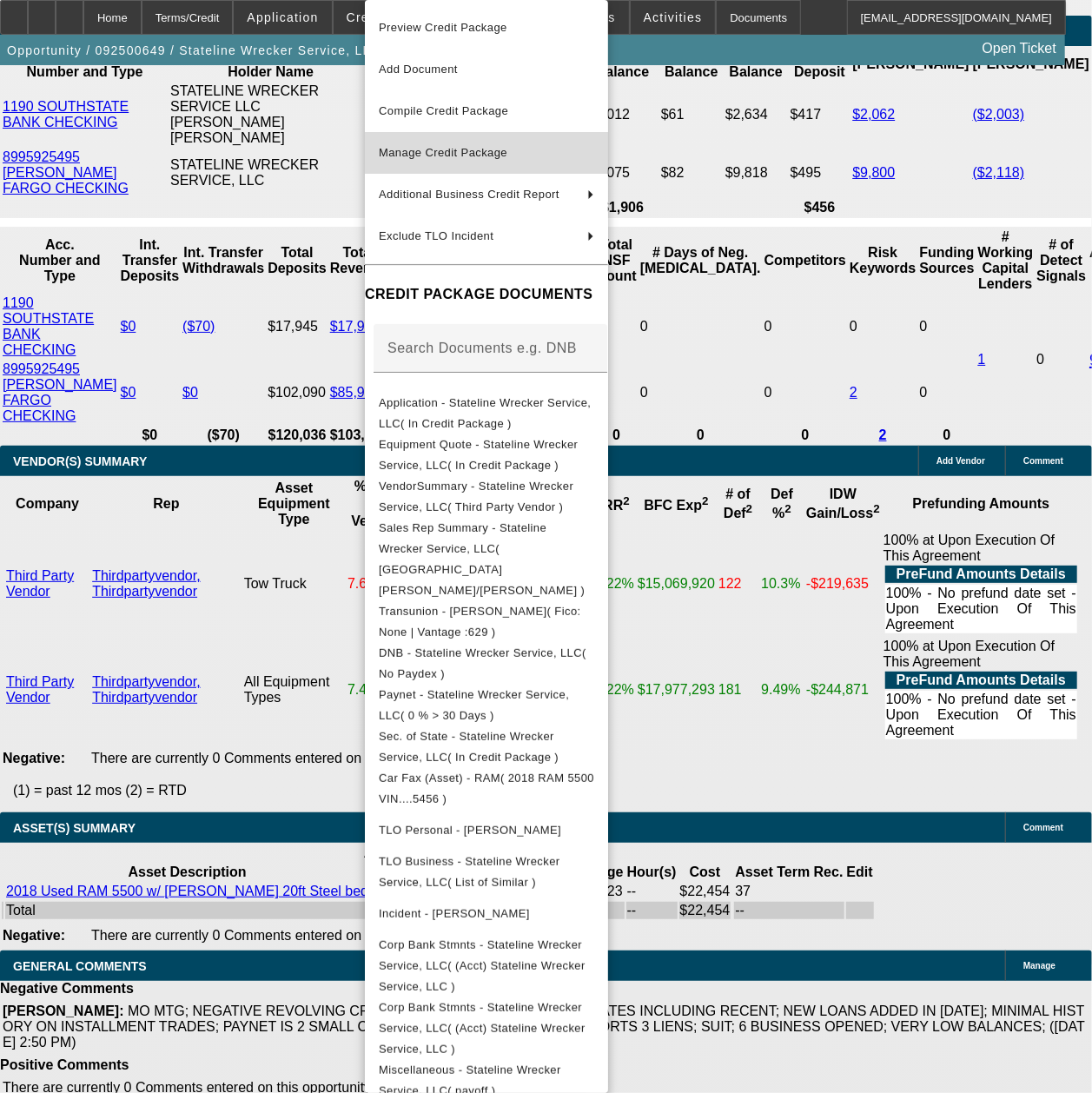
click at [478, 153] on span "Manage Credit Package" at bounding box center [443, 152] width 128 height 13
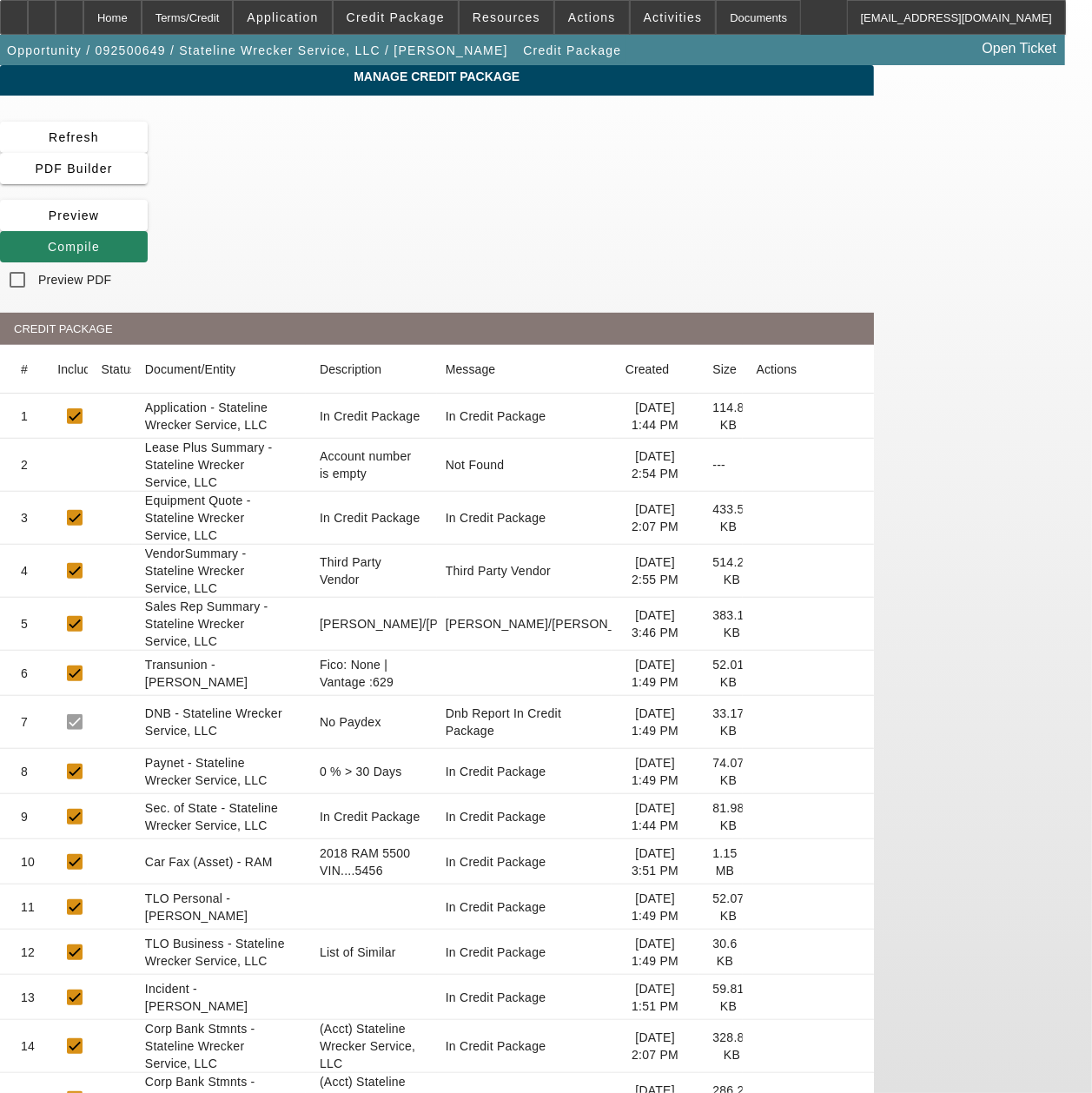
click at [756, 518] on icon at bounding box center [756, 518] width 0 height 0
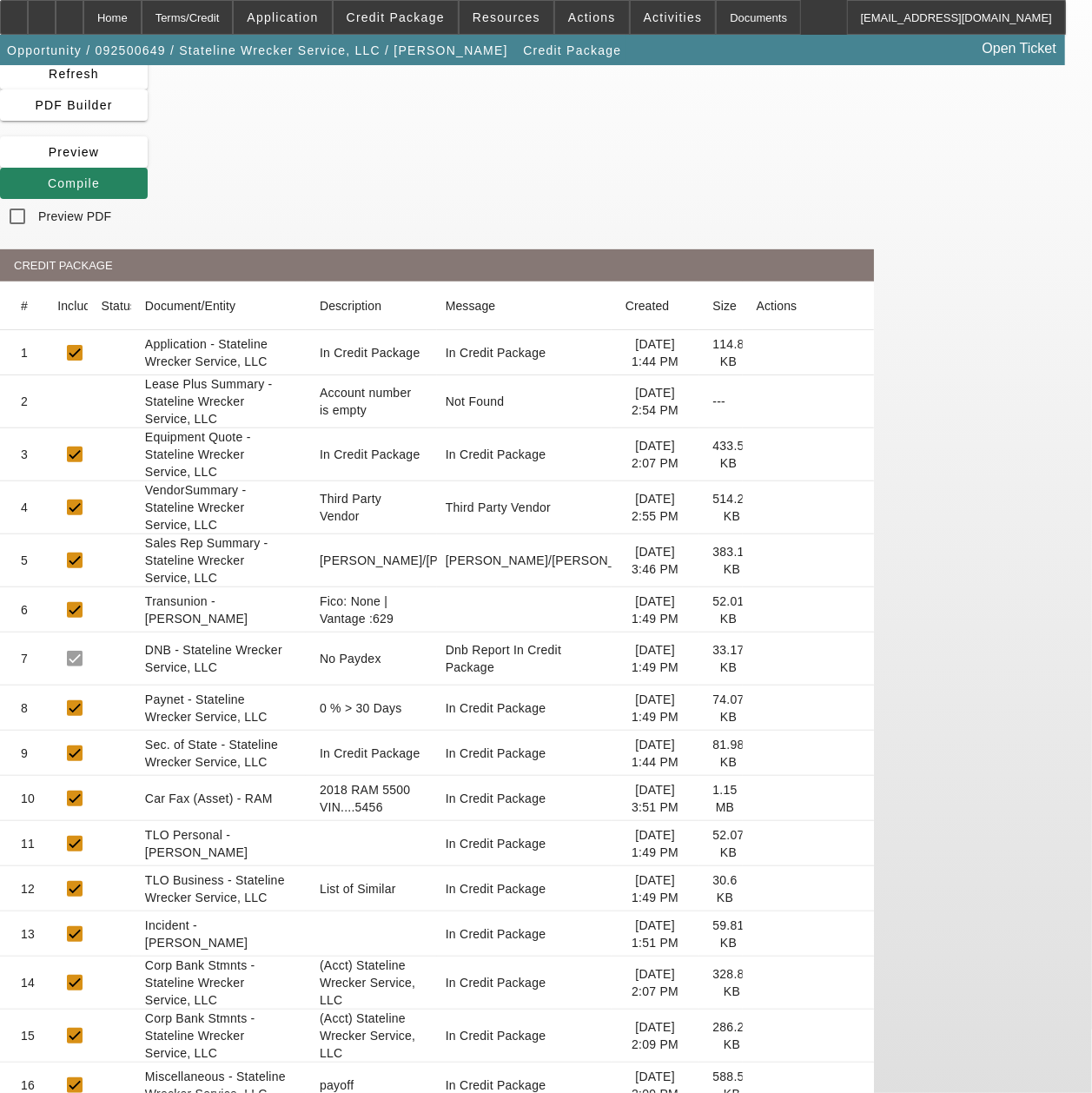
scroll to position [98, 0]
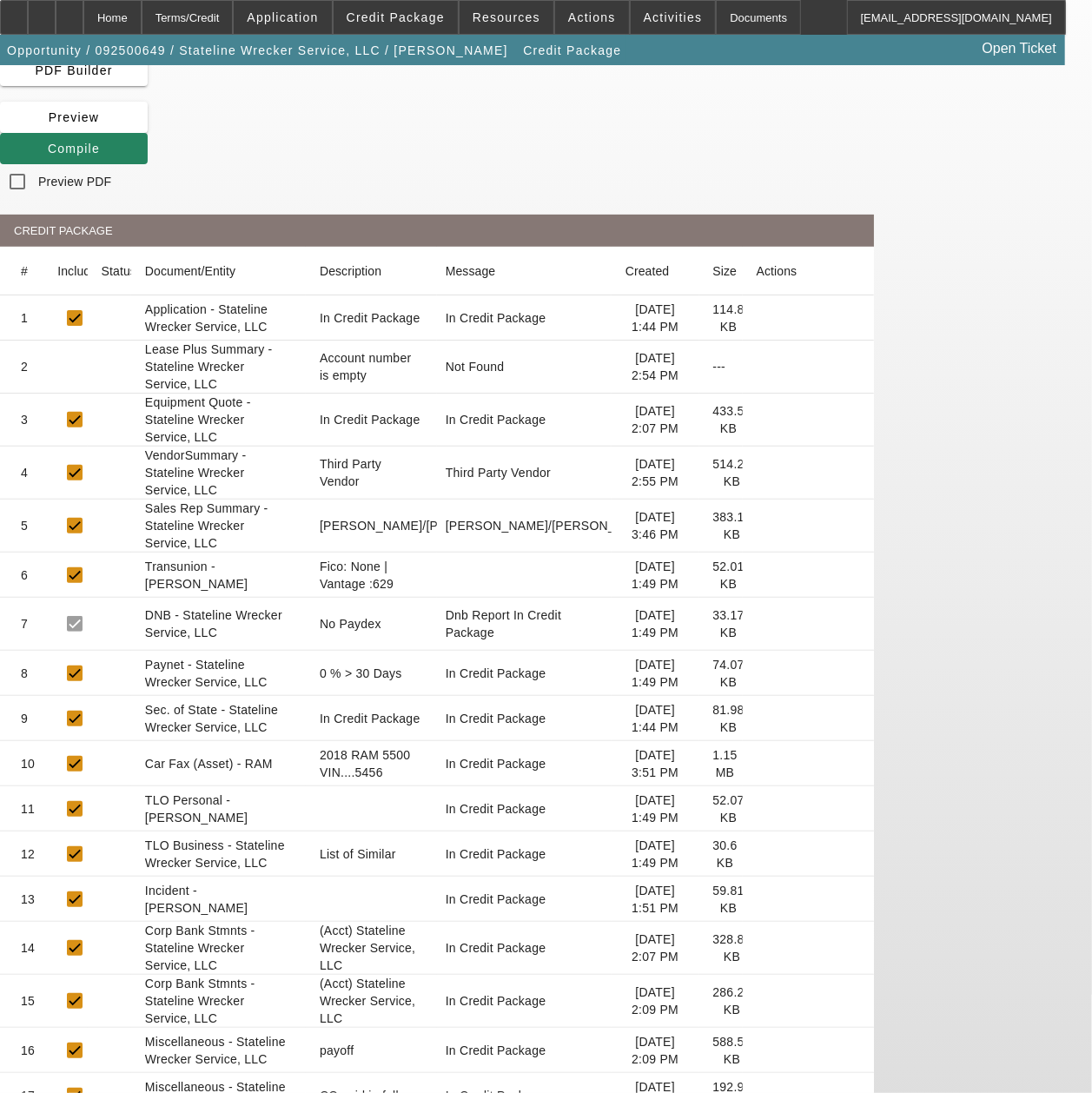
click at [756, 1094] on icon at bounding box center [756, 1095] width 0 height 0
click at [756, 1050] on icon at bounding box center [756, 1050] width 0 height 0
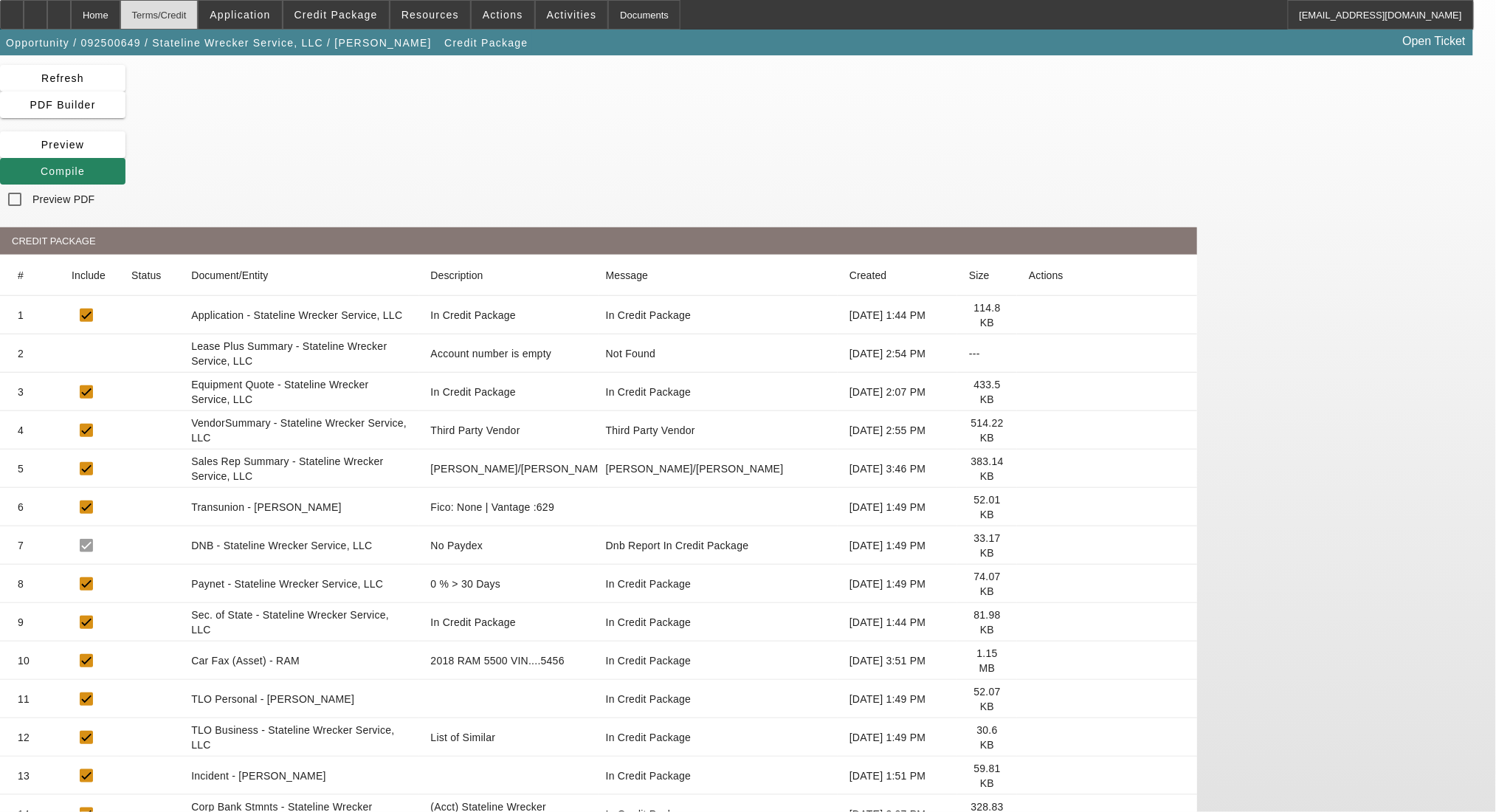
scroll to position [0, 0]
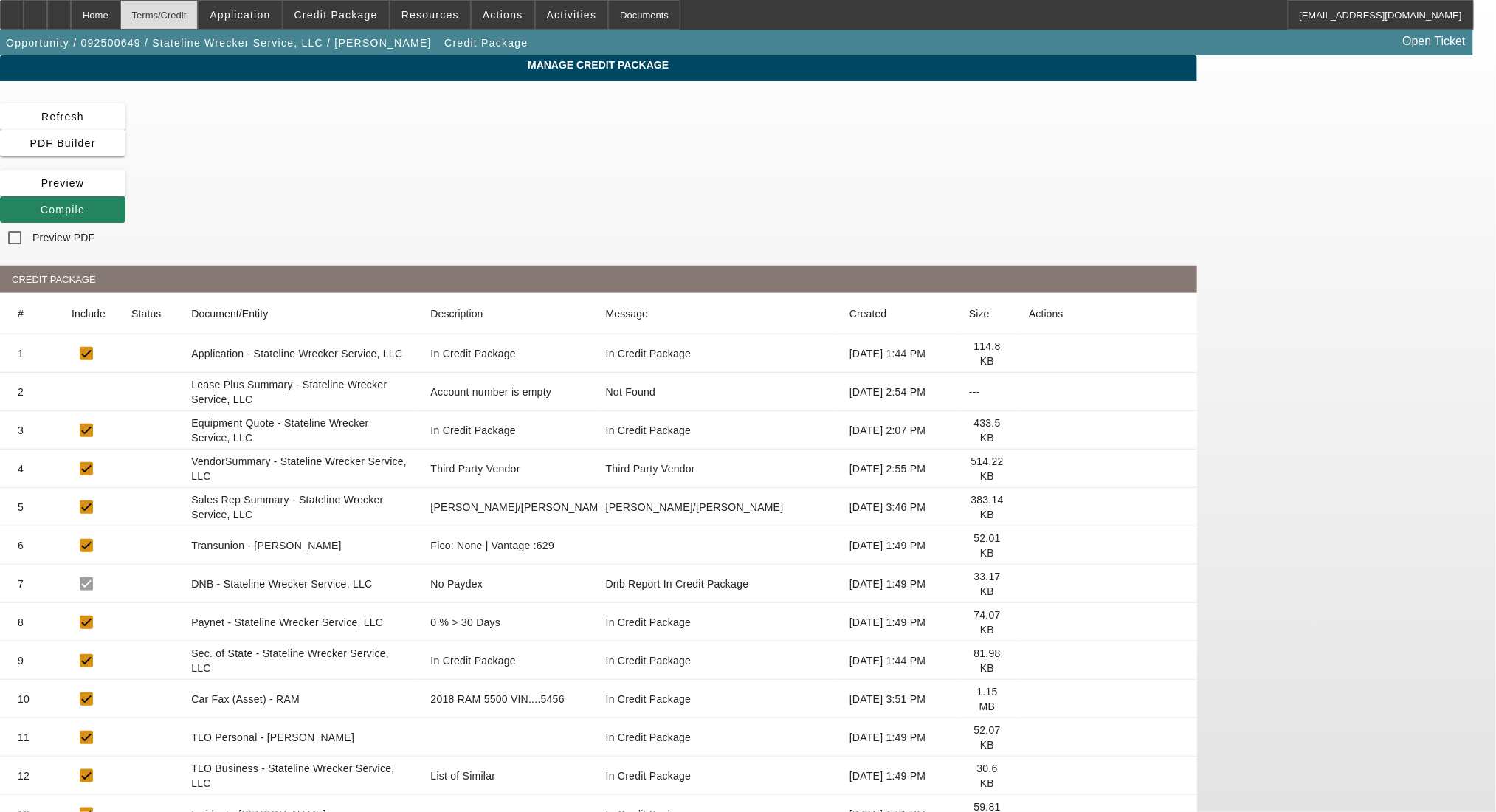
click at [199, 9] on div "Terms/Credit" at bounding box center [159, 15] width 78 height 30
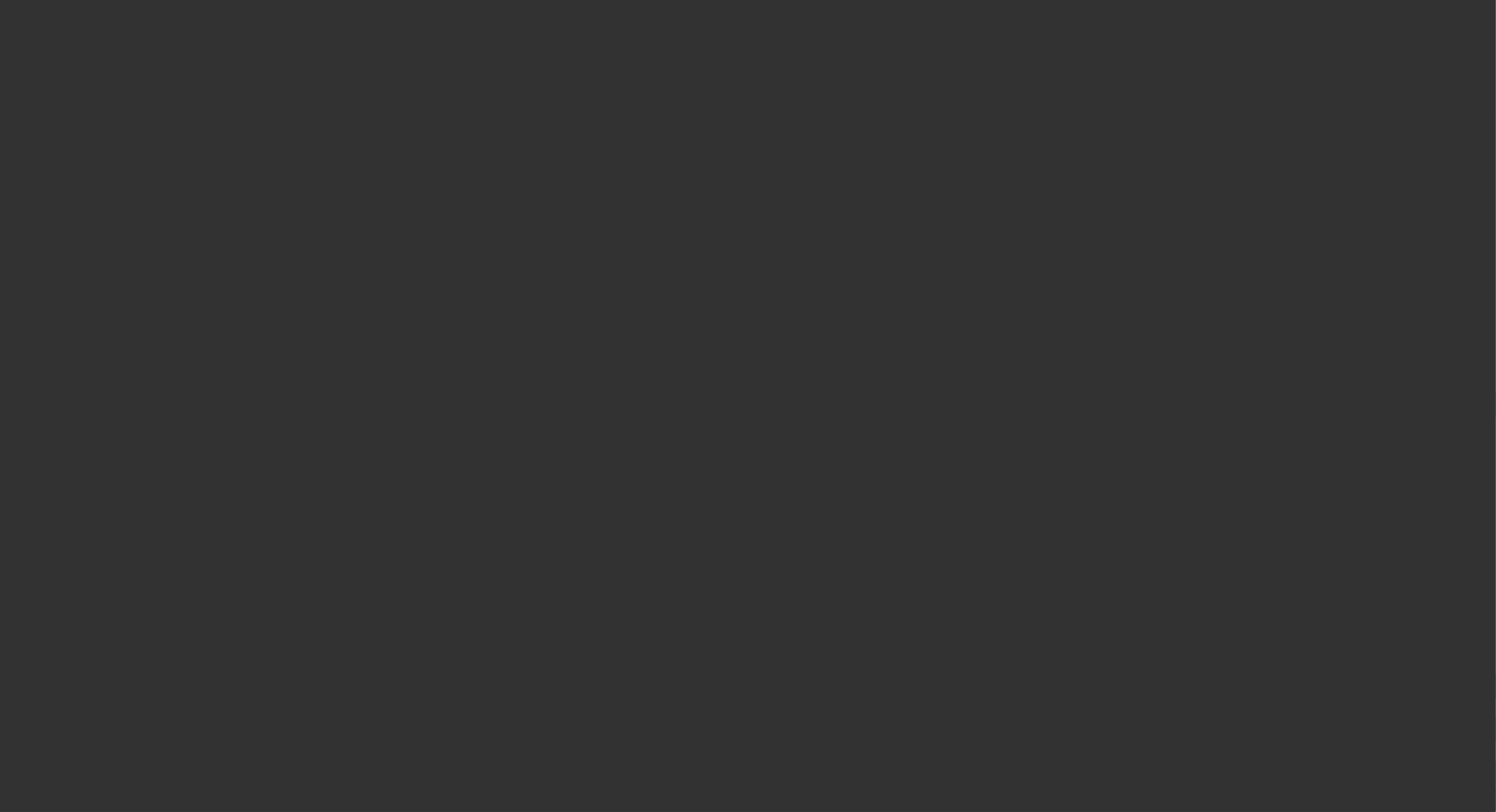
scroll to position [1374, 0]
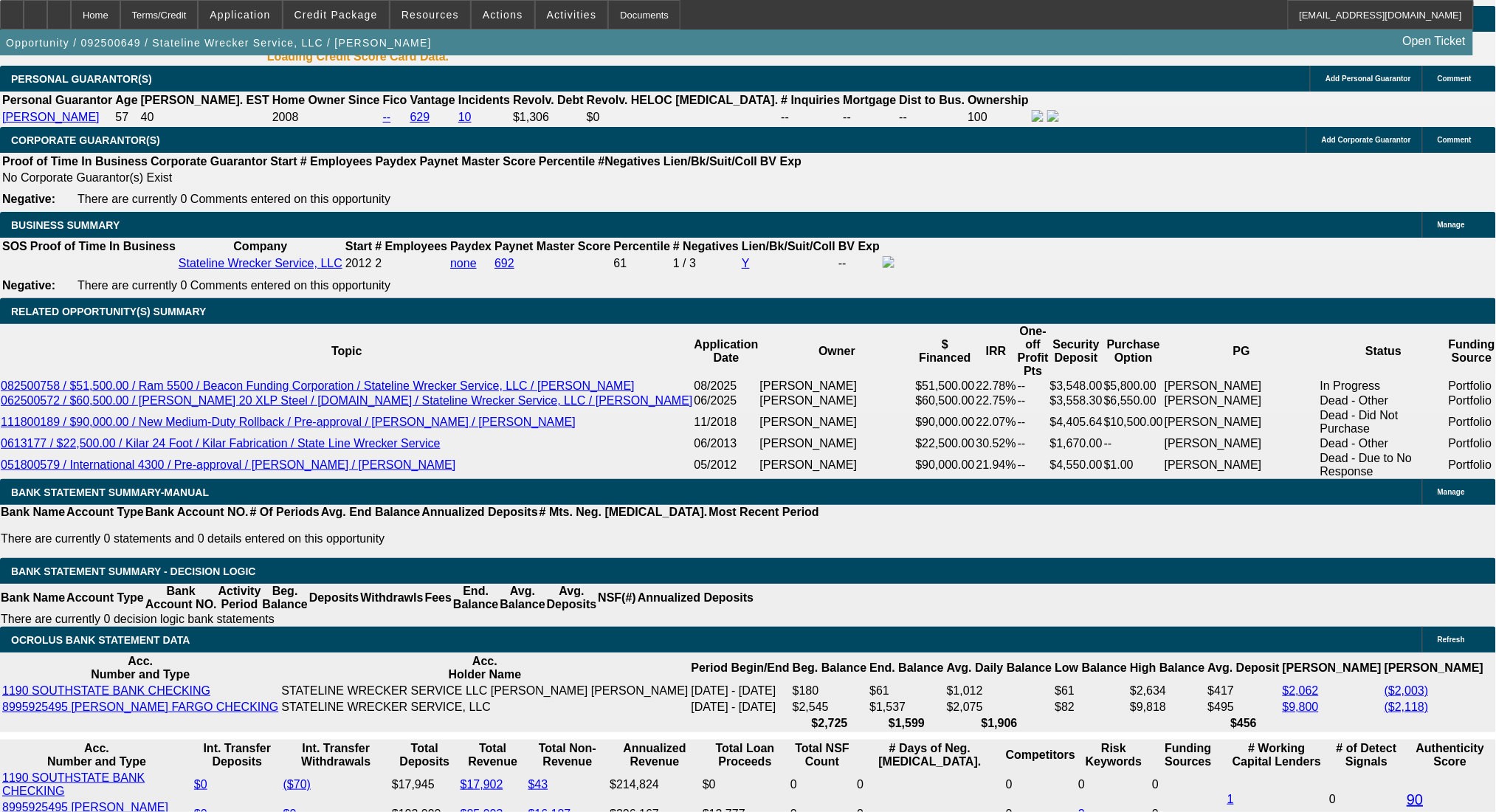
select select "0"
select select "2"
select select "0.1"
select select "4"
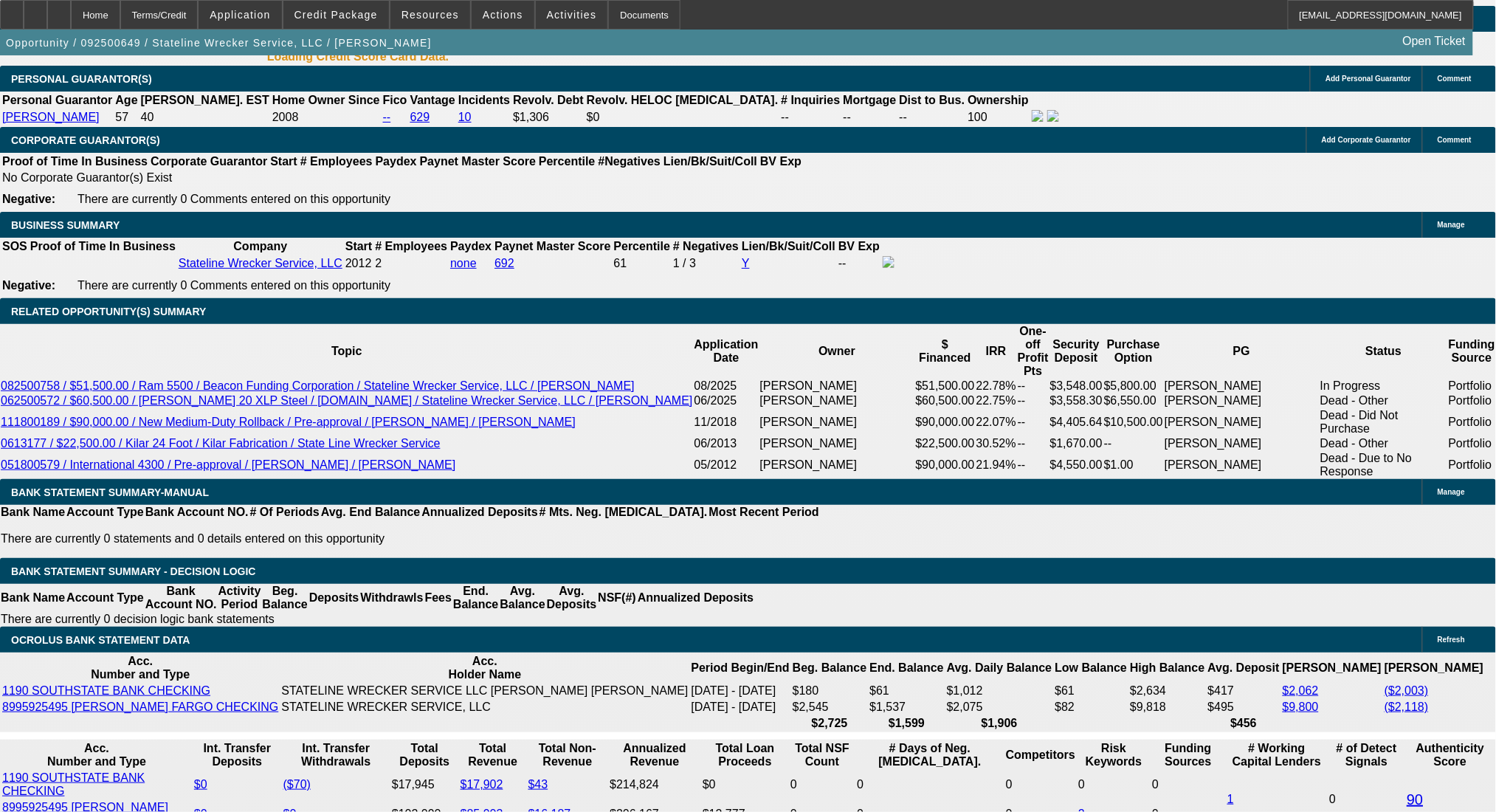
select select "0"
select select "2"
select select "0.1"
select select "4"
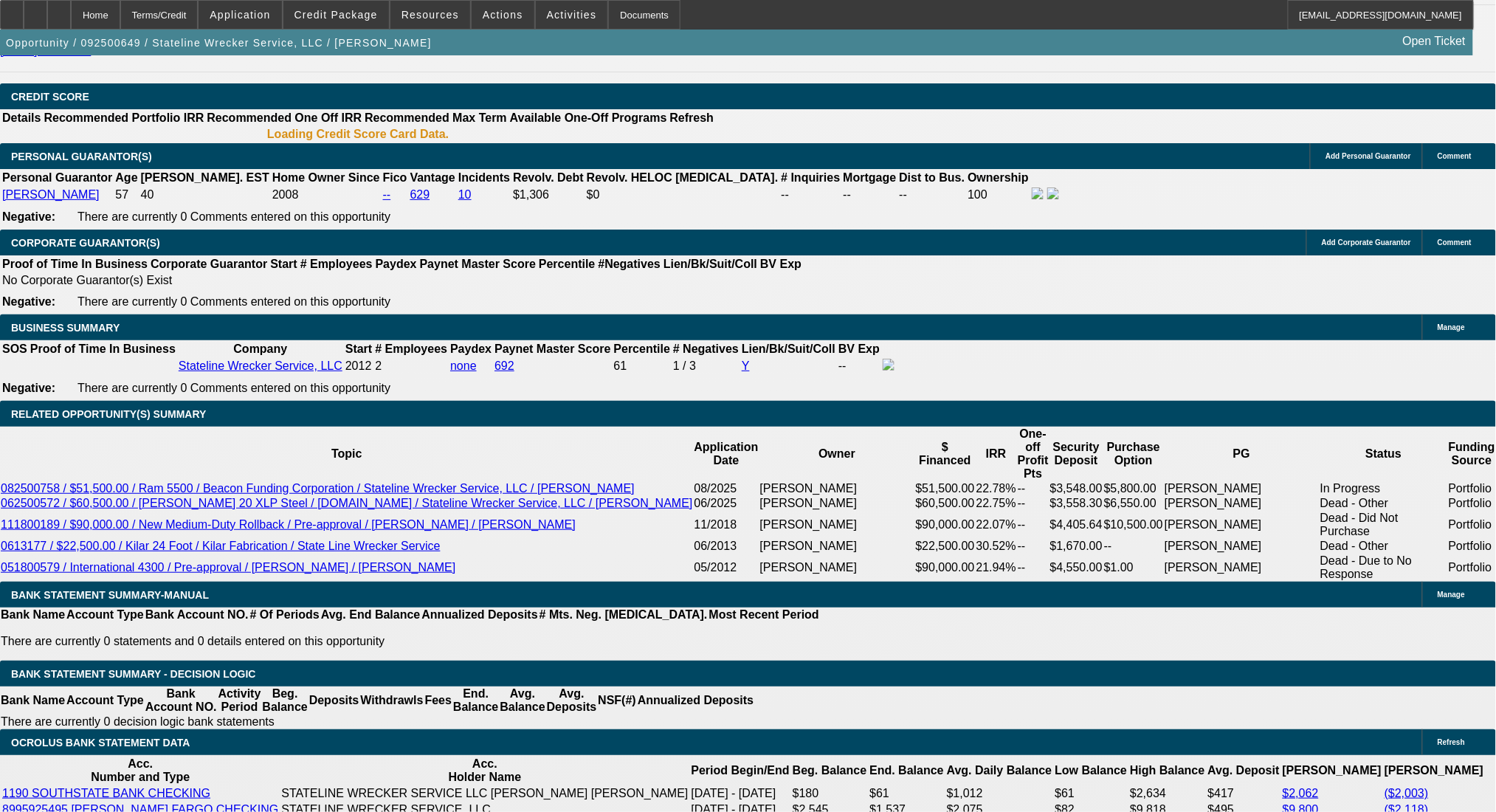
scroll to position [2079, 0]
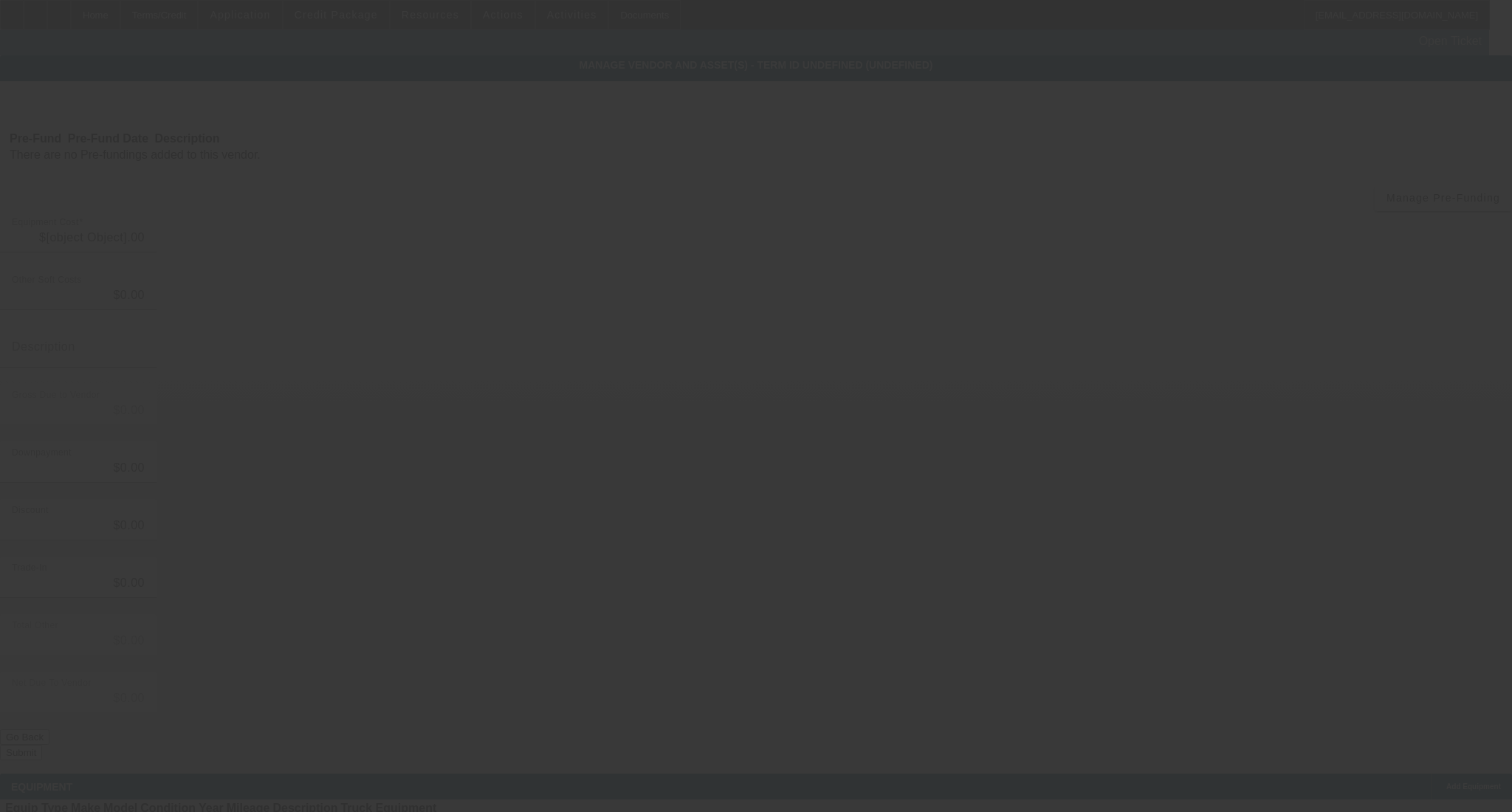
type input "$22,454.21"
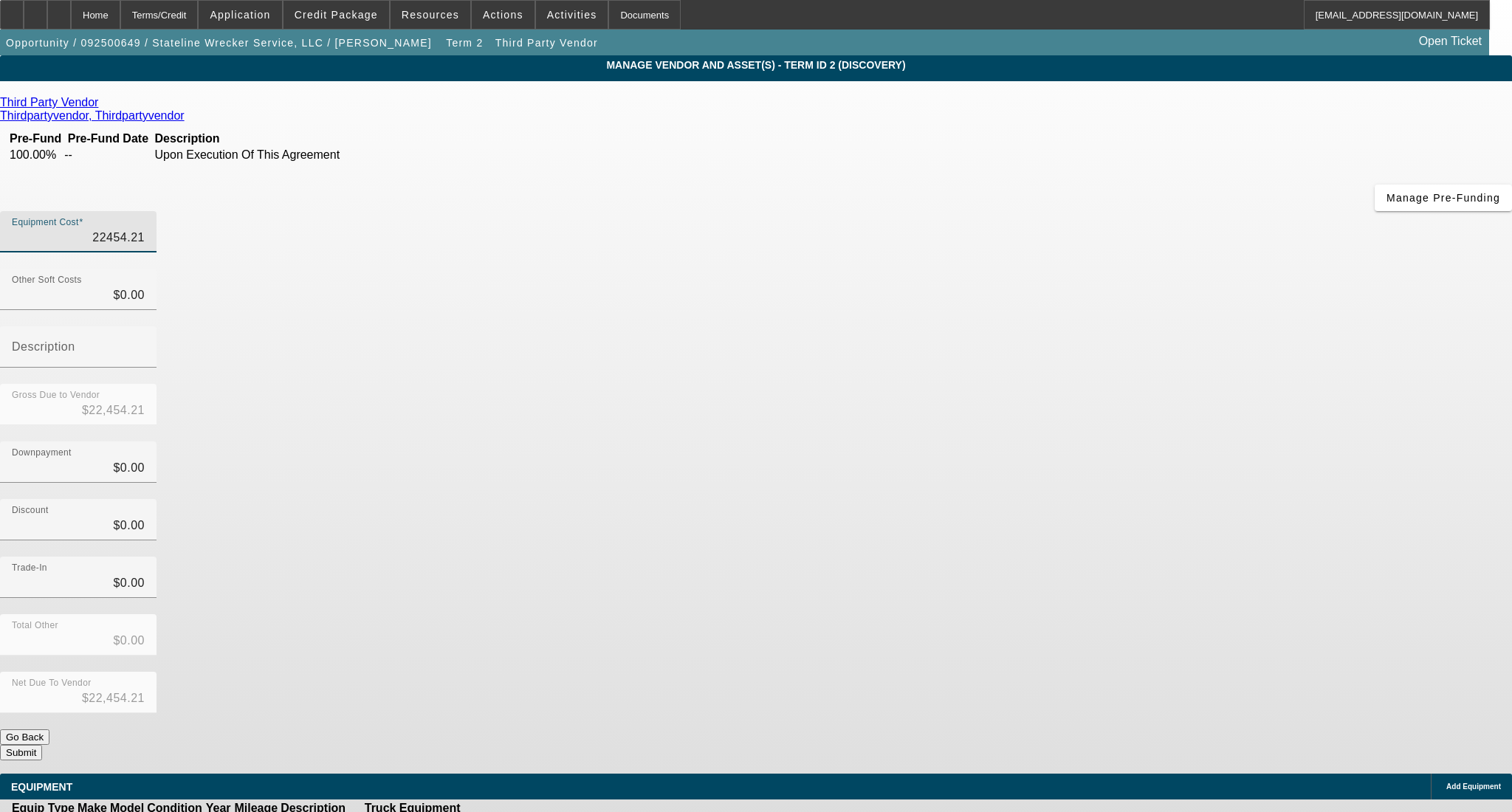
drag, startPoint x: 843, startPoint y: 120, endPoint x: 1069, endPoint y: 143, distance: 227.2
click at [1069, 211] on div "Equipment Cost 22454.21" at bounding box center [756, 240] width 1512 height 58
type input "6"
type input "$6.00"
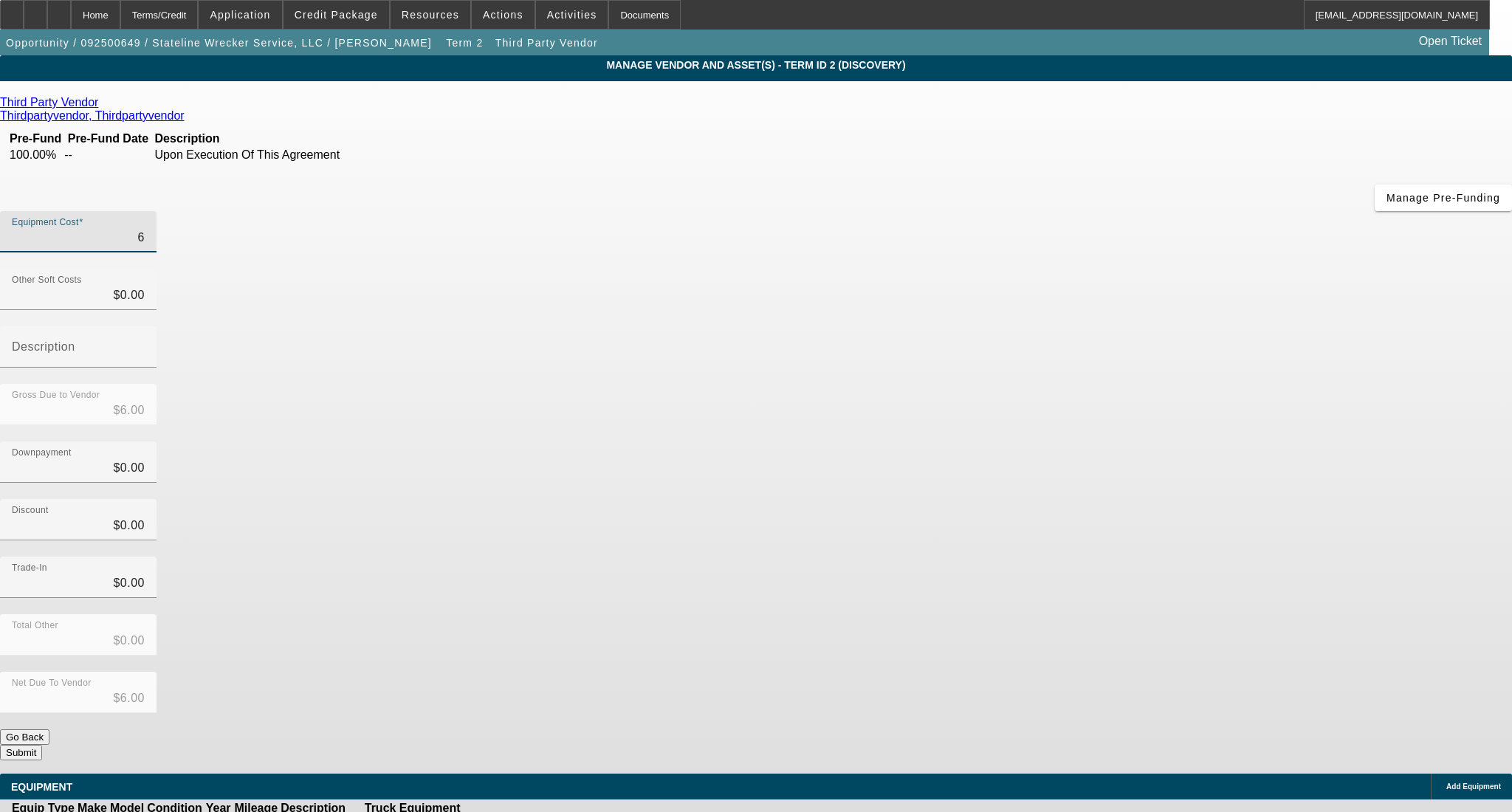
type input "60"
type input "$60.00"
type input "600"
type input "$600.00"
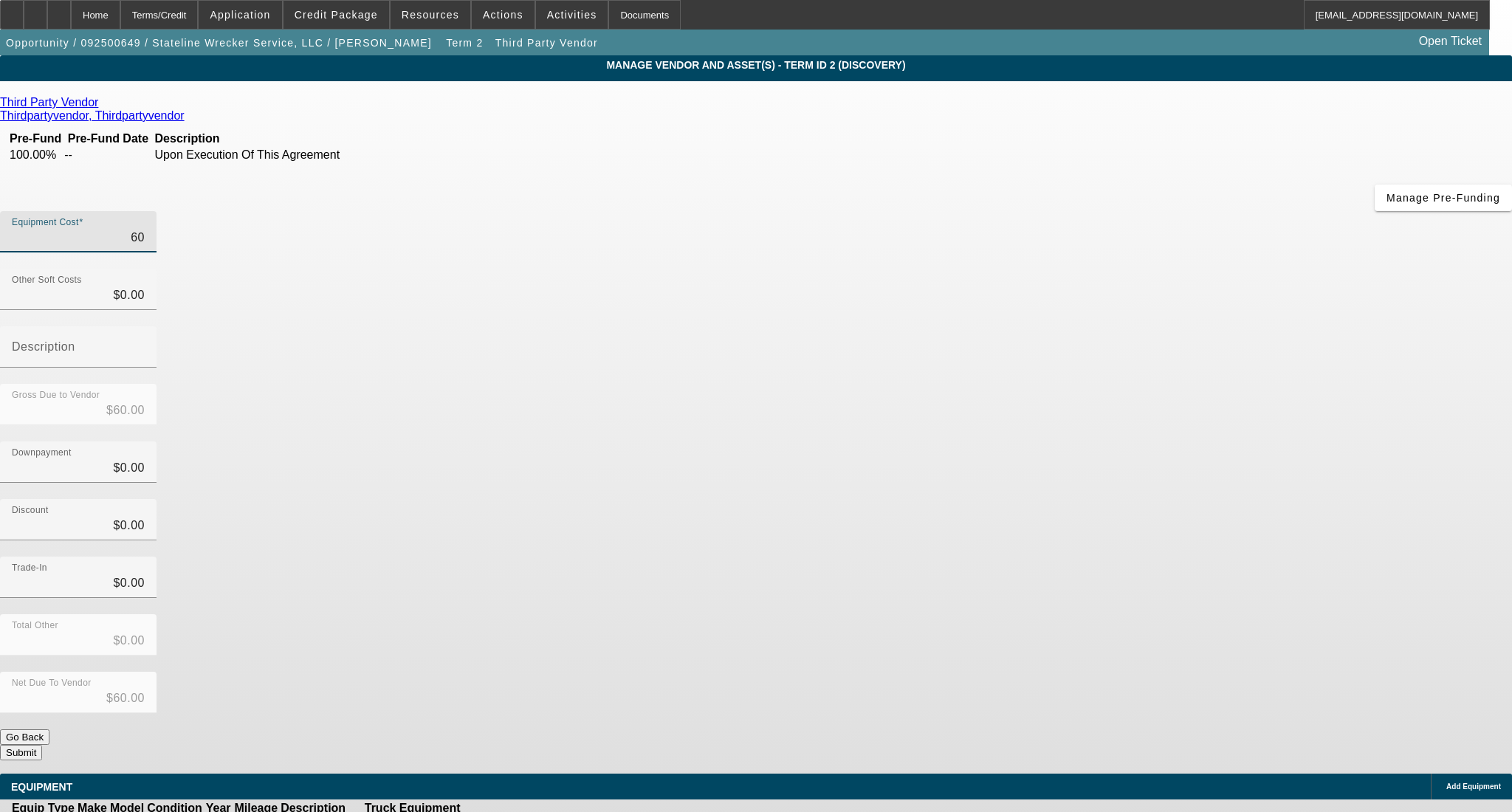
type input "$600.00"
type input "6000"
type input "$6,000.00"
type input "60000"
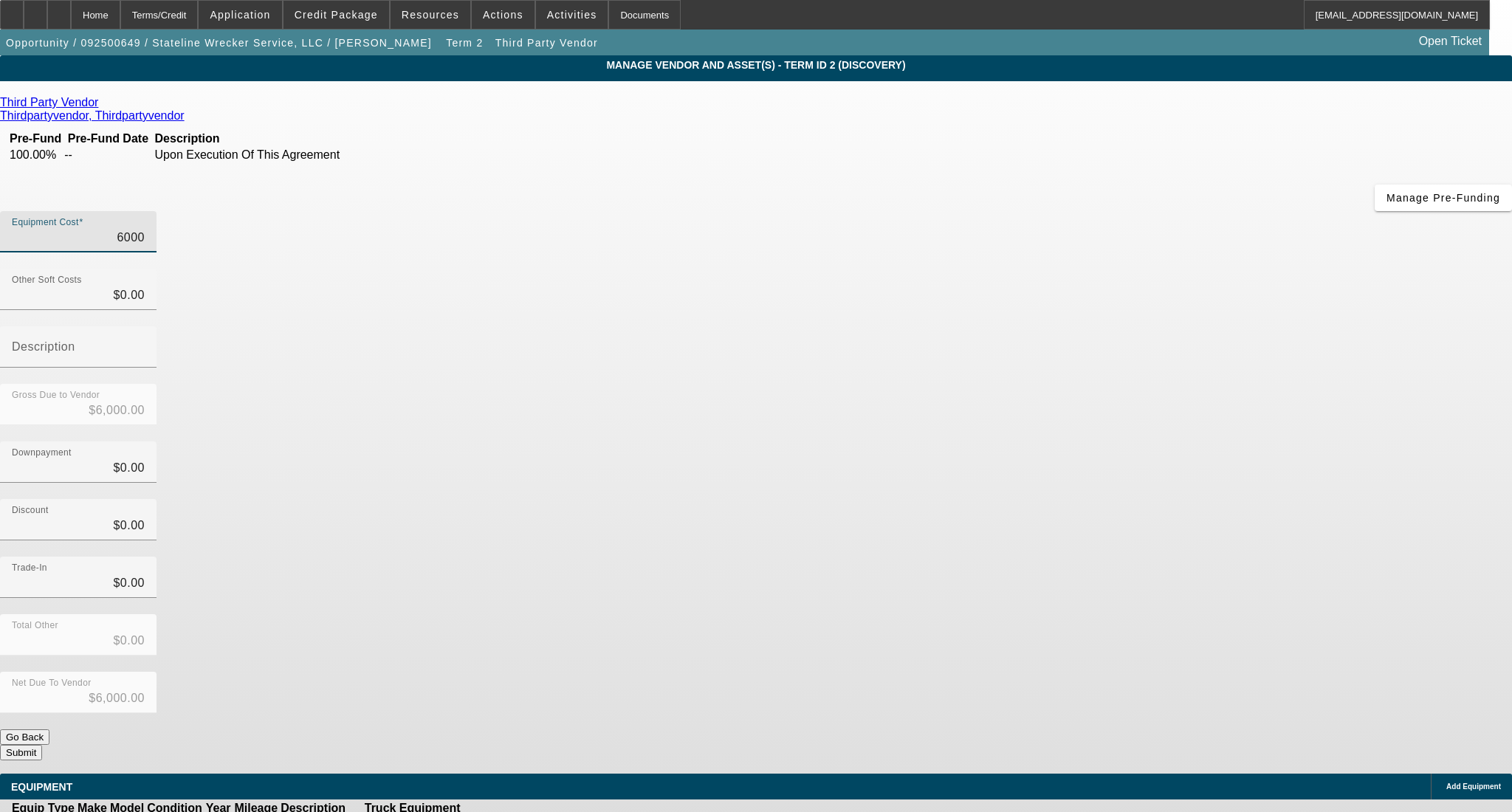
type input "$60,000.00"
click at [1082, 499] on div "Discount $0.00" at bounding box center [756, 528] width 1512 height 58
click at [524, 824] on icon at bounding box center [524, 824] width 0 height 0
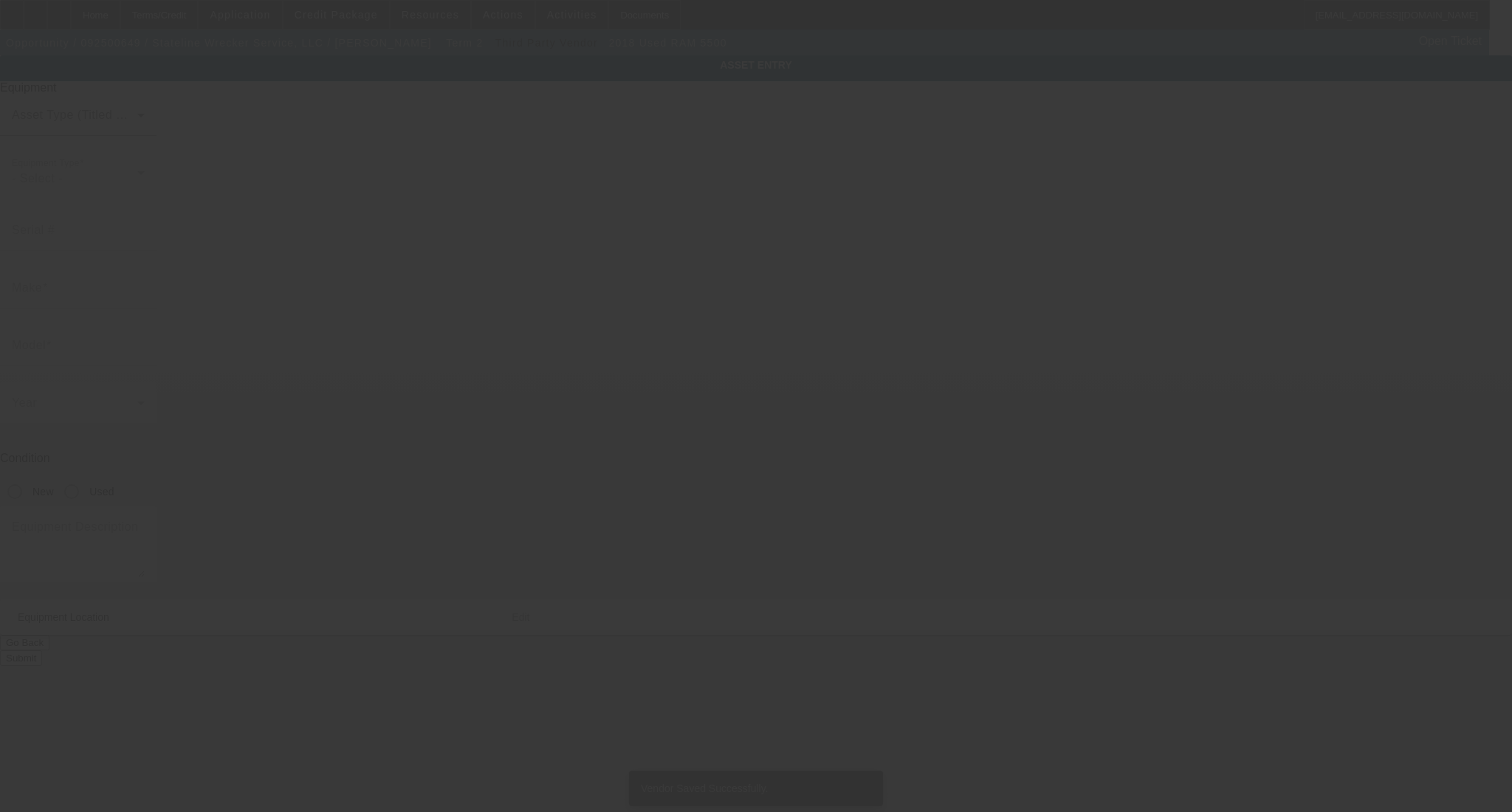
type input "3C7WRMDL1JG335456"
type input "Ram"
type input "5500"
radio input "true"
type textarea "with"
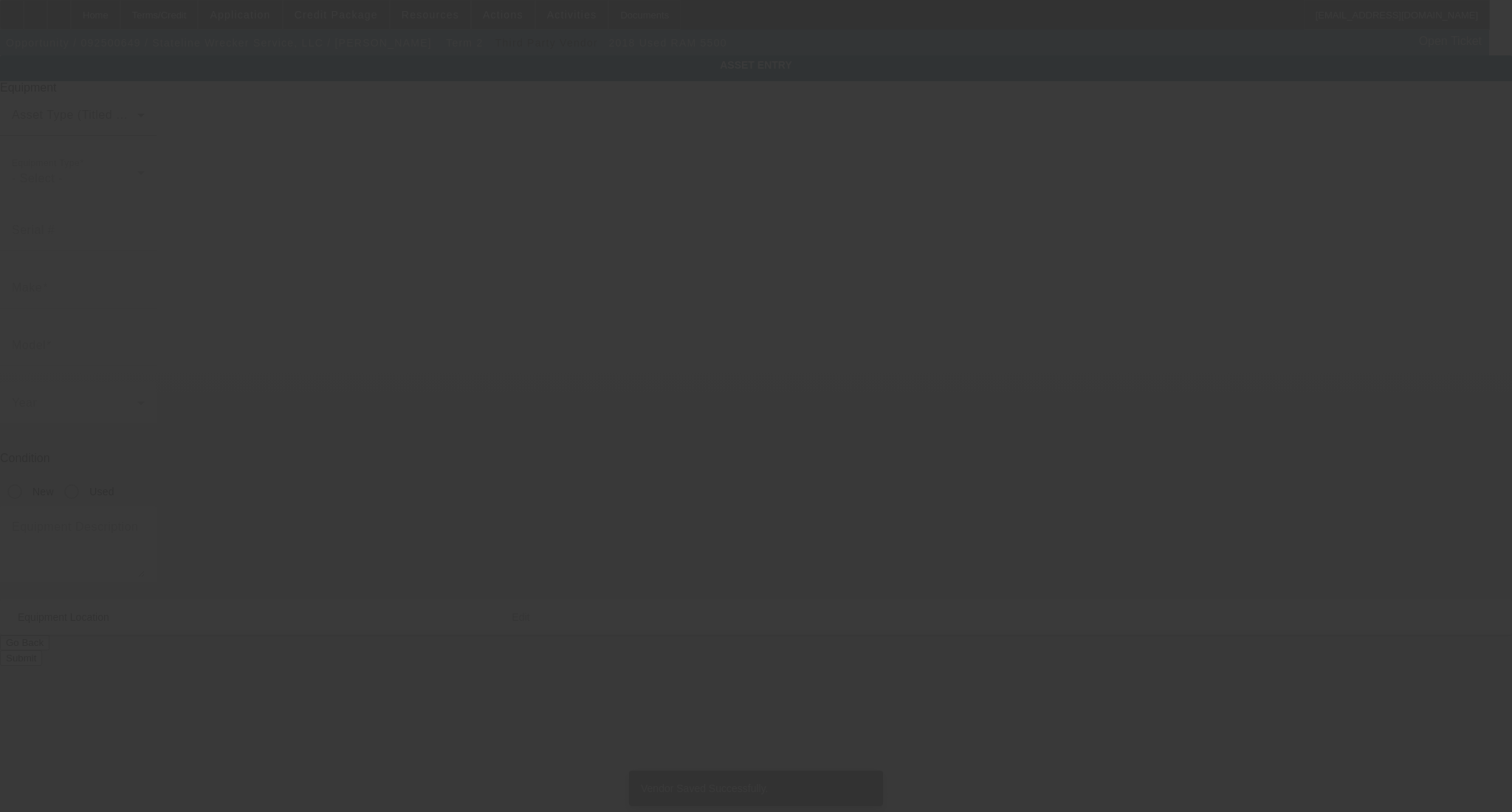
type input "815 Tyler Ave"
type input "North Augusta"
type input "29841"
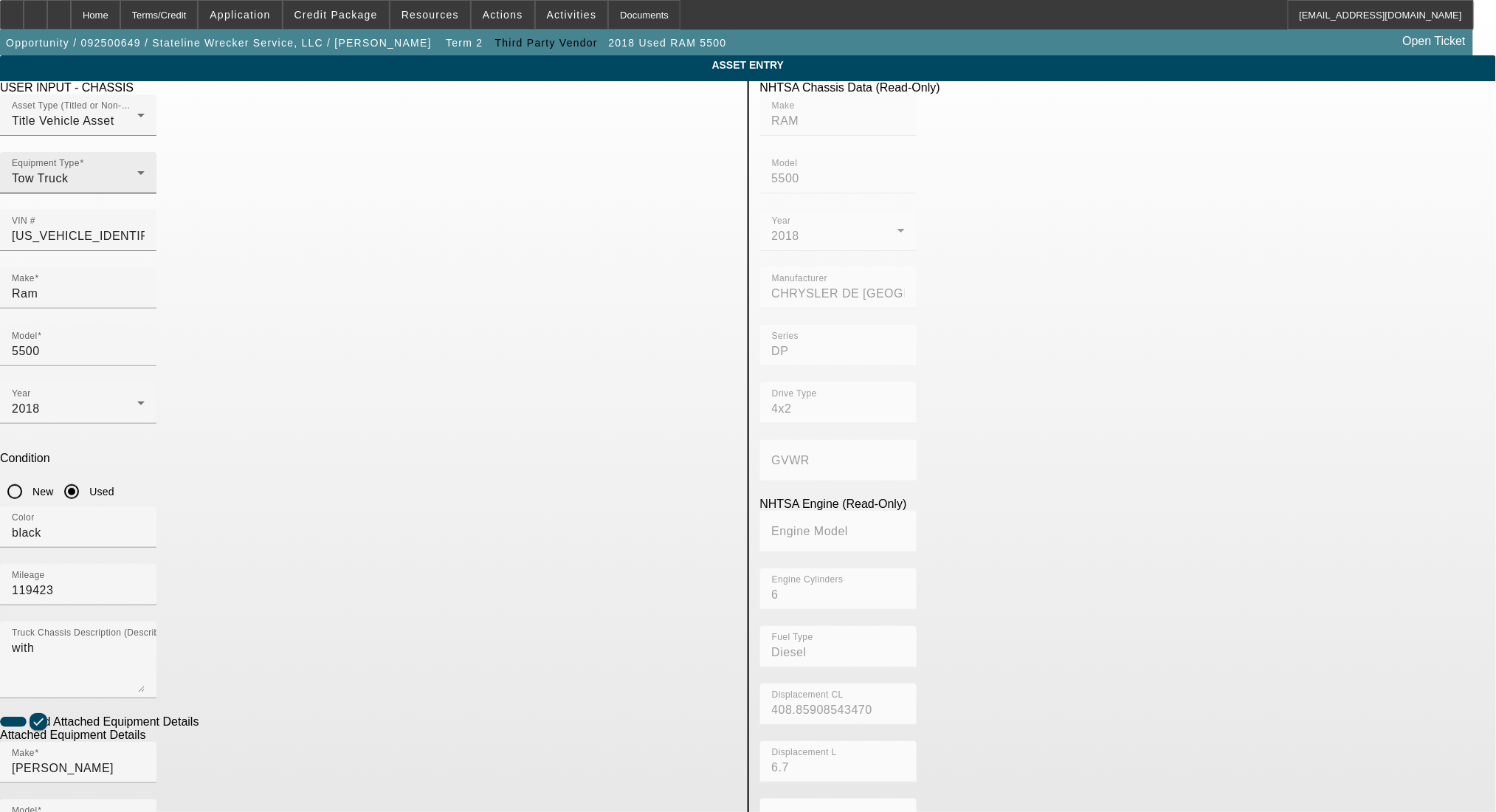
drag, startPoint x: 687, startPoint y: 205, endPoint x: 477, endPoint y: 207, distance: 210.0
click at [477, 207] on div "Asset Type (Titled or Non-Titled) Title Vehicle Asset Equipment Type Tow Truck …" at bounding box center [368, 180] width 737 height 172
type input "1"
click at [148, 278] on app-asset-collateral-manage "ASSET ENTRY Delete asset USER INPUT - CHASSIS Asset Type (Titled or Non-Titled)…" at bounding box center [748, 629] width 1496 height 1149
click at [145, 228] on input "1FD0XHT0GEC74492" at bounding box center [78, 236] width 133 height 18
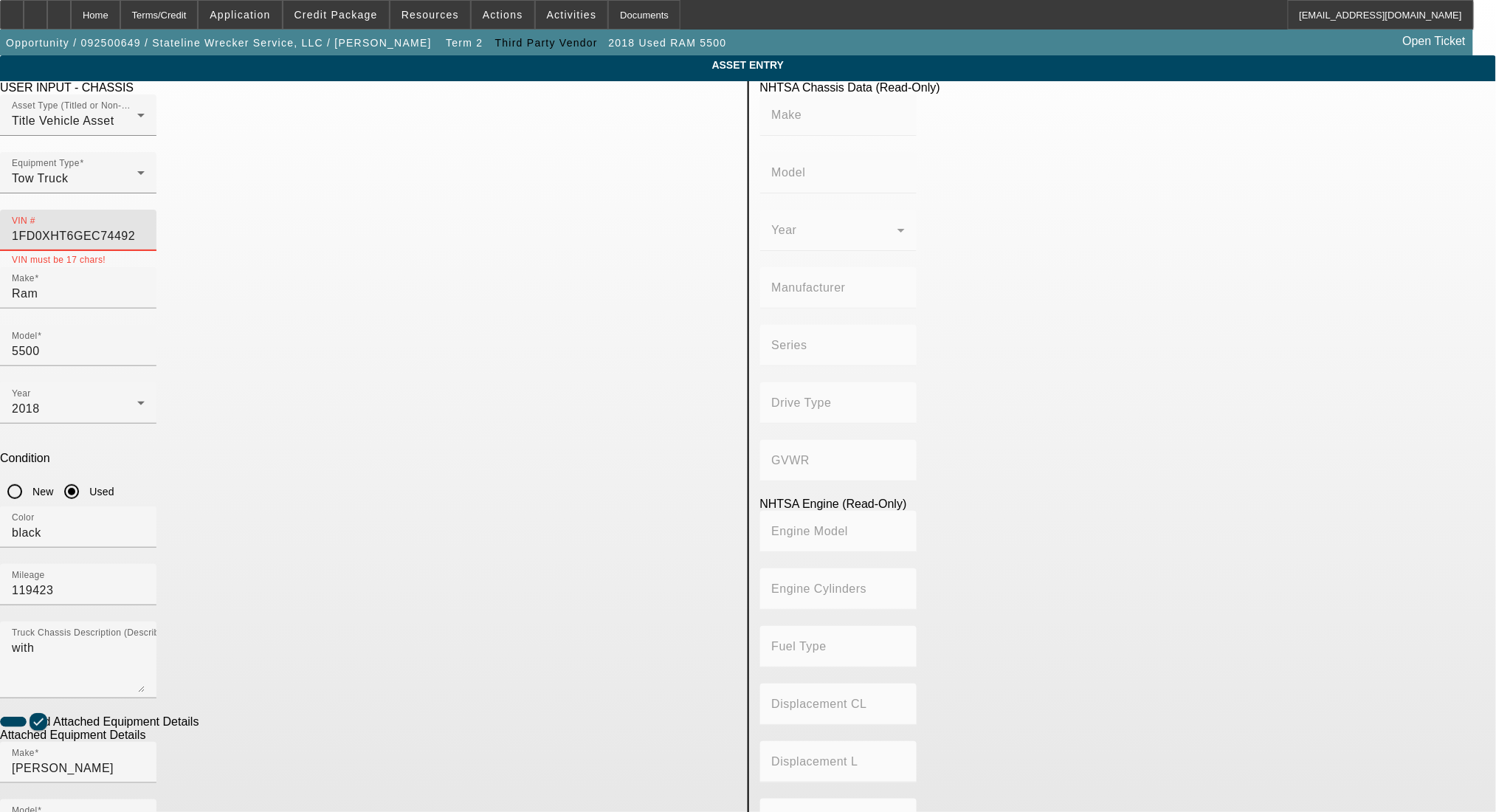
click at [145, 228] on input "1FD0XHT6GEC74492" at bounding box center [78, 236] width 133 height 18
type input "1FD0X5HT6GEC74492"
type input "FORD"
type input "F-550"
type input "FORD MOTOR COMPANY"
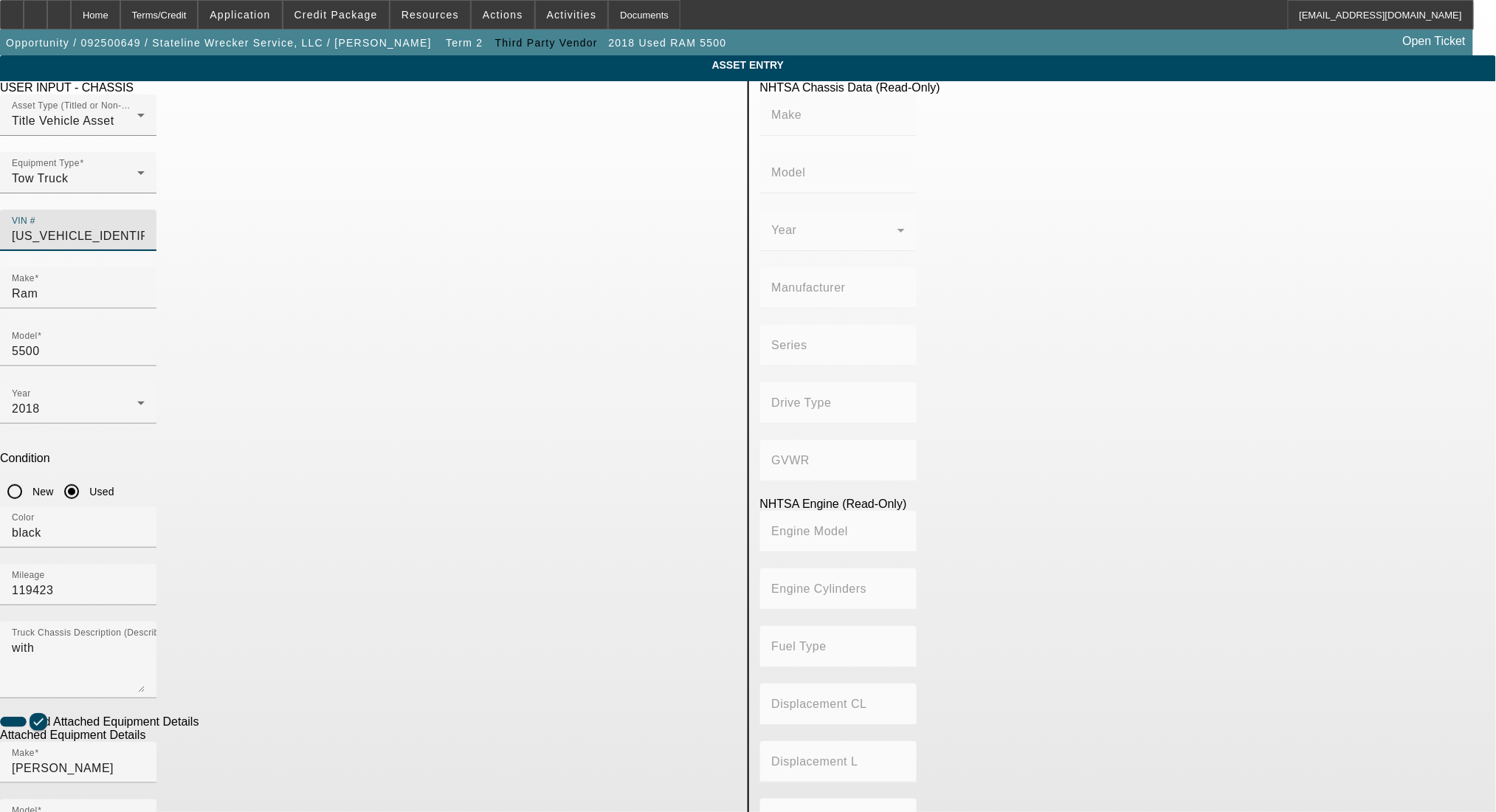
type input "4WD/4-Wheel Drive/4x4"
type input "Class 5: 16,001 - 19,500 lb (7,258 - 8,845 kg)"
type input "8"
type input "Diesel"
type input "408.85908543470"
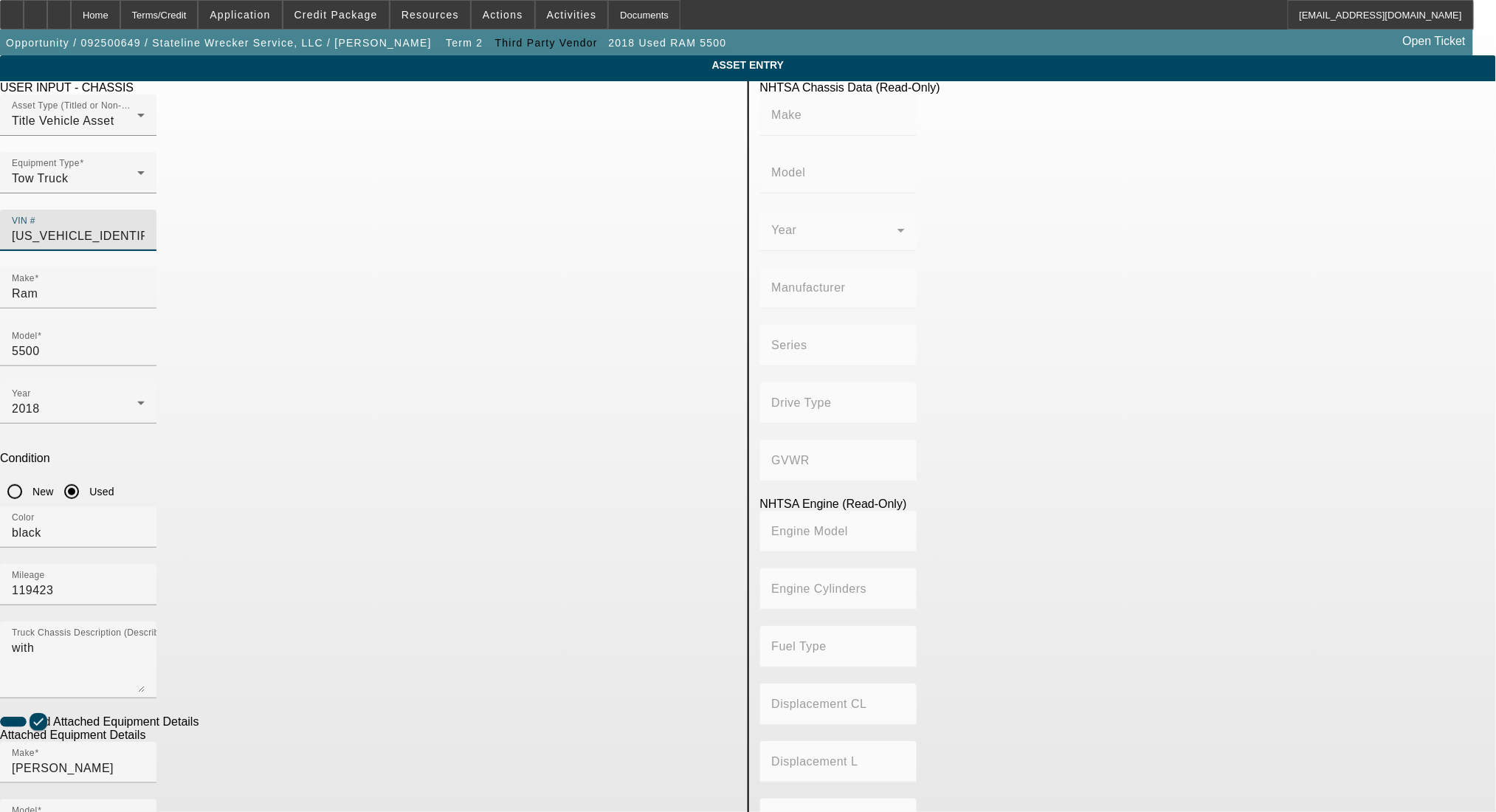
type input "6.7"
type input "1FD0X5HT6GEC74492"
click at [145, 640] on textarea "with" at bounding box center [78, 666] width 133 height 53
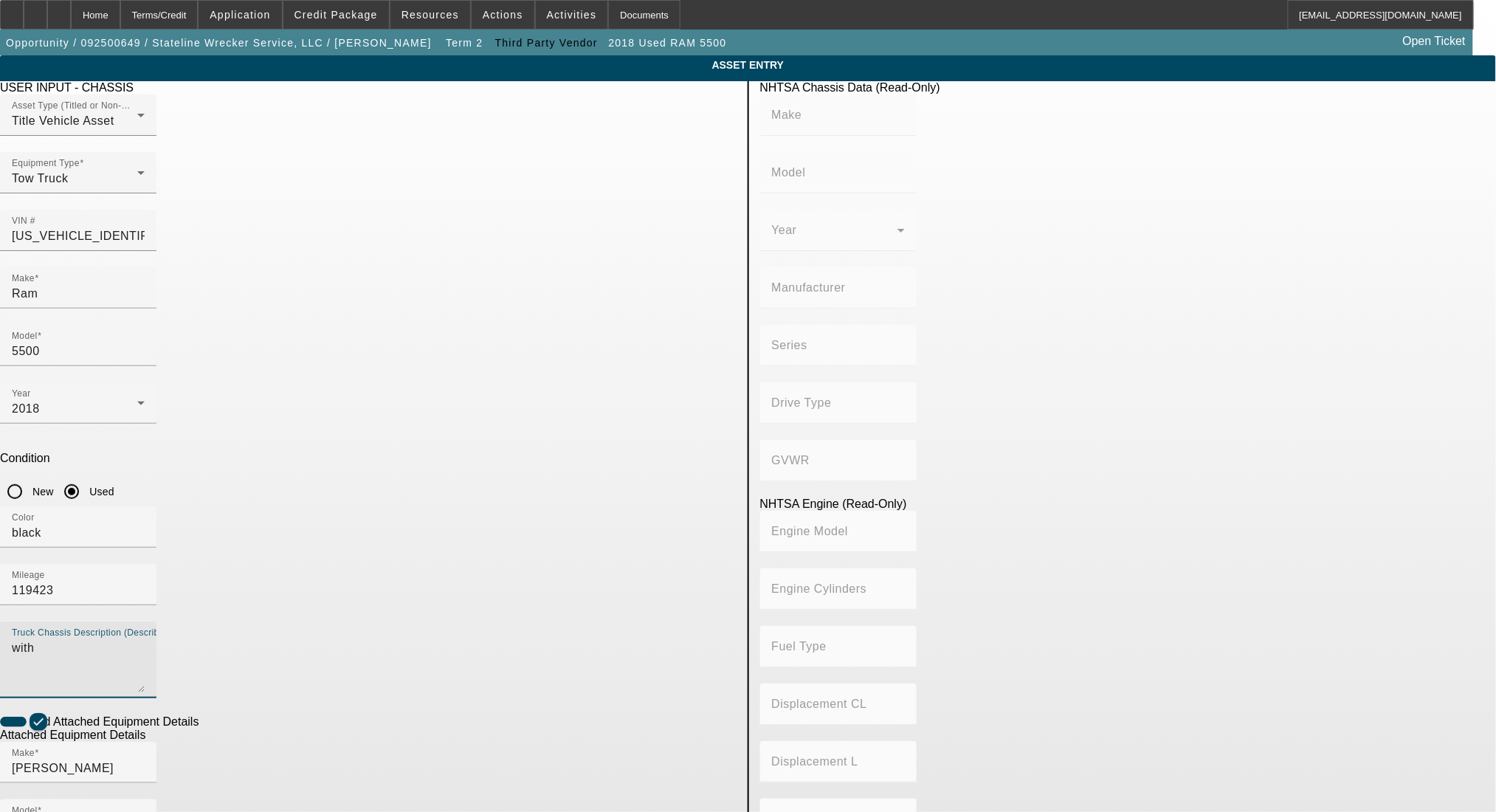
type input "FORD"
type input "F-550"
type input "FORD MOTOR COMPANY"
type input "4WD/4-Wheel Drive/4x4"
type input "Class 5: 16,001 - 19,500 lb (7,258 - 8,845 kg)"
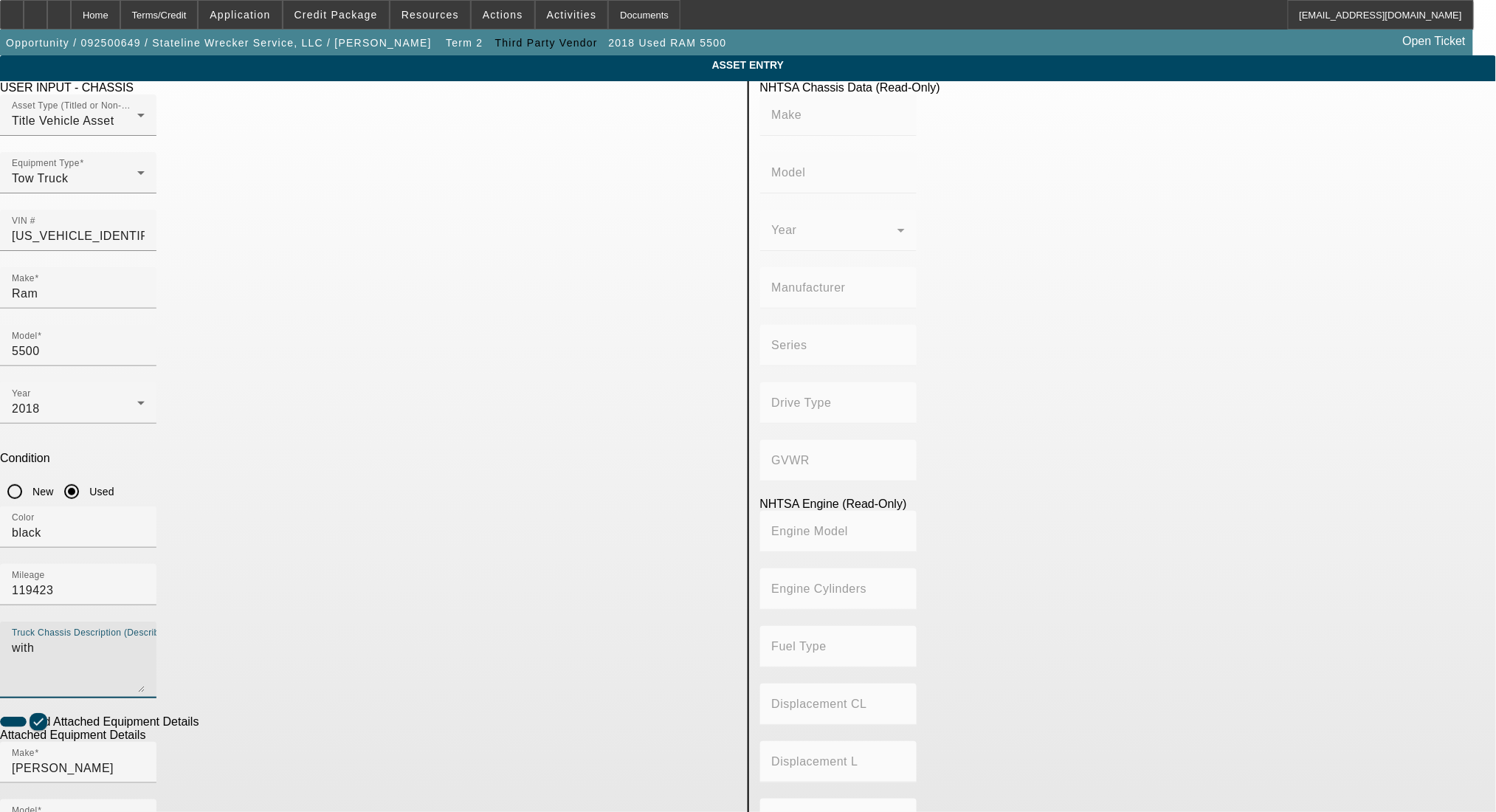
type input "8"
type input "Diesel"
type input "408.85908543470"
type input "6.7"
drag, startPoint x: 325, startPoint y: 722, endPoint x: 215, endPoint y: 608, distance: 158.4
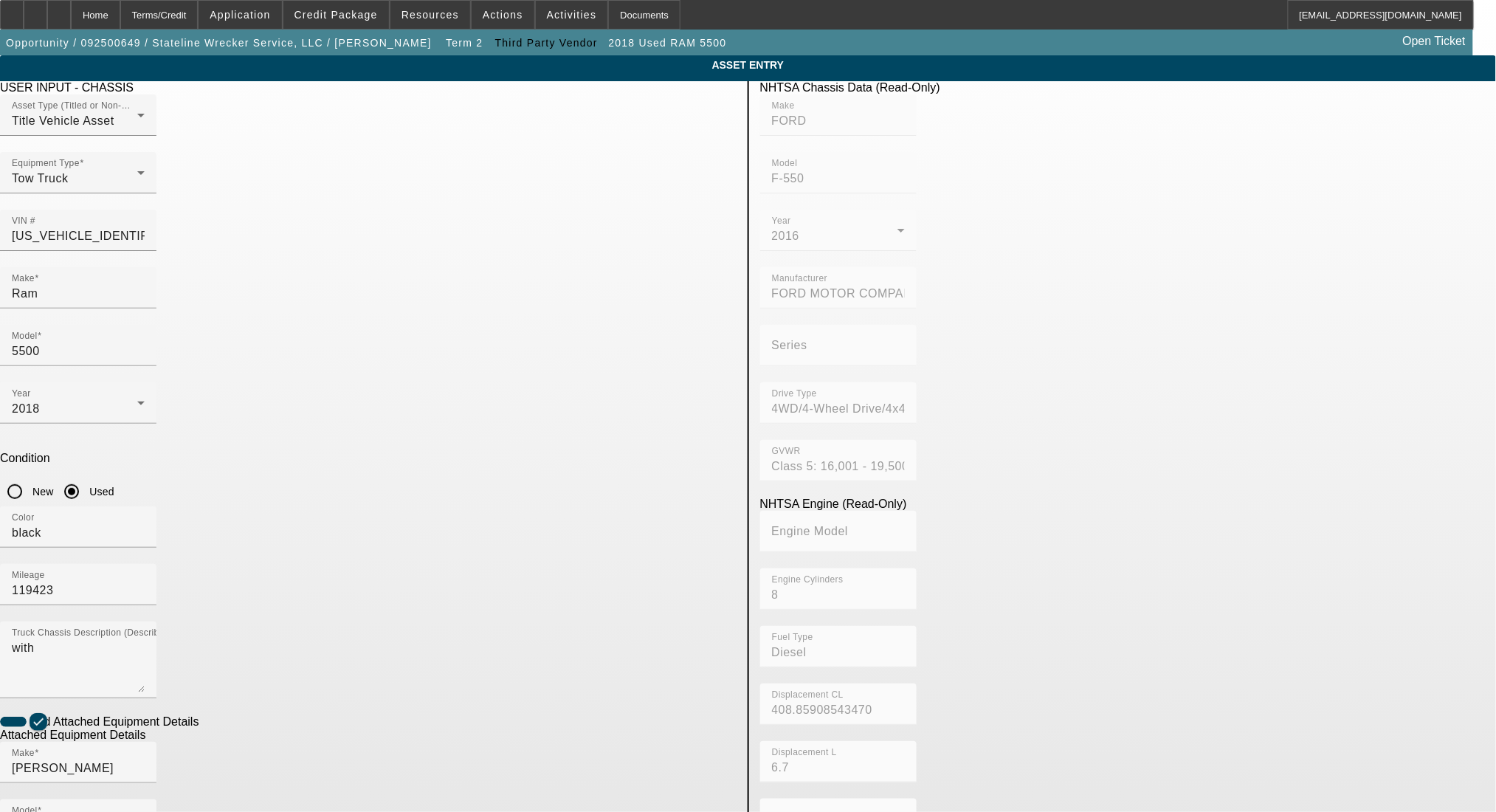
click at [158, 721] on app-asset-collateral-manage "ASSET ENTRY Delete asset USER INPUT - CHASSIS Asset Type (Titled or Non-Titled)…" at bounding box center [748, 629] width 1496 height 1149
type input "312-1032-D17"
drag, startPoint x: 434, startPoint y: 592, endPoint x: 206, endPoint y: 602, distance: 228.2
click at [206, 602] on app-asset-collateral-manage "ASSET ENTRY Delete asset USER INPUT - CHASSIS Asset Type (Titled or Non-Titled)…" at bounding box center [748, 629] width 1496 height 1149
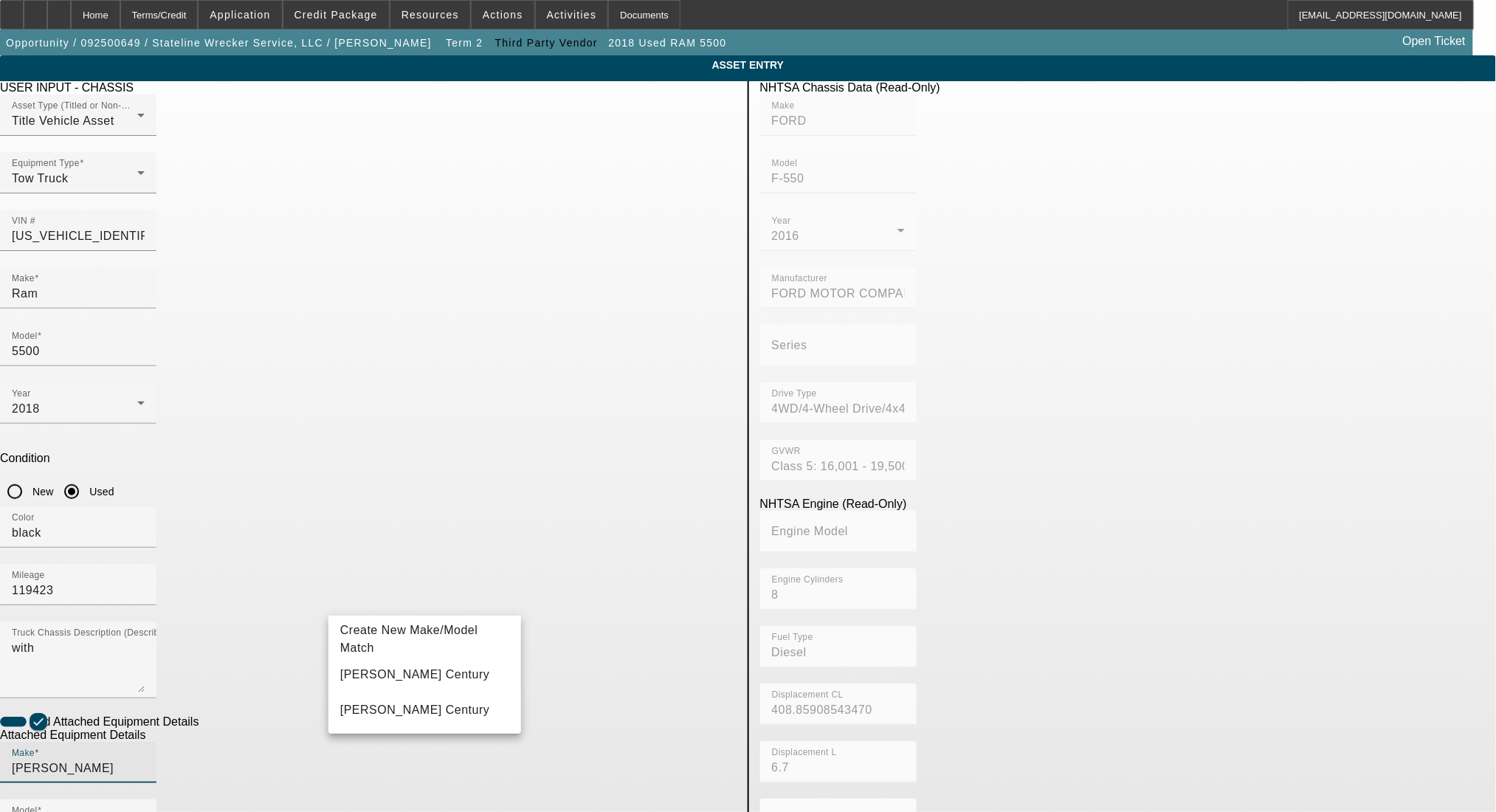
click at [427, 664] on mat-option "Miller Century" at bounding box center [424, 674] width 193 height 35
type input "Miller Century"
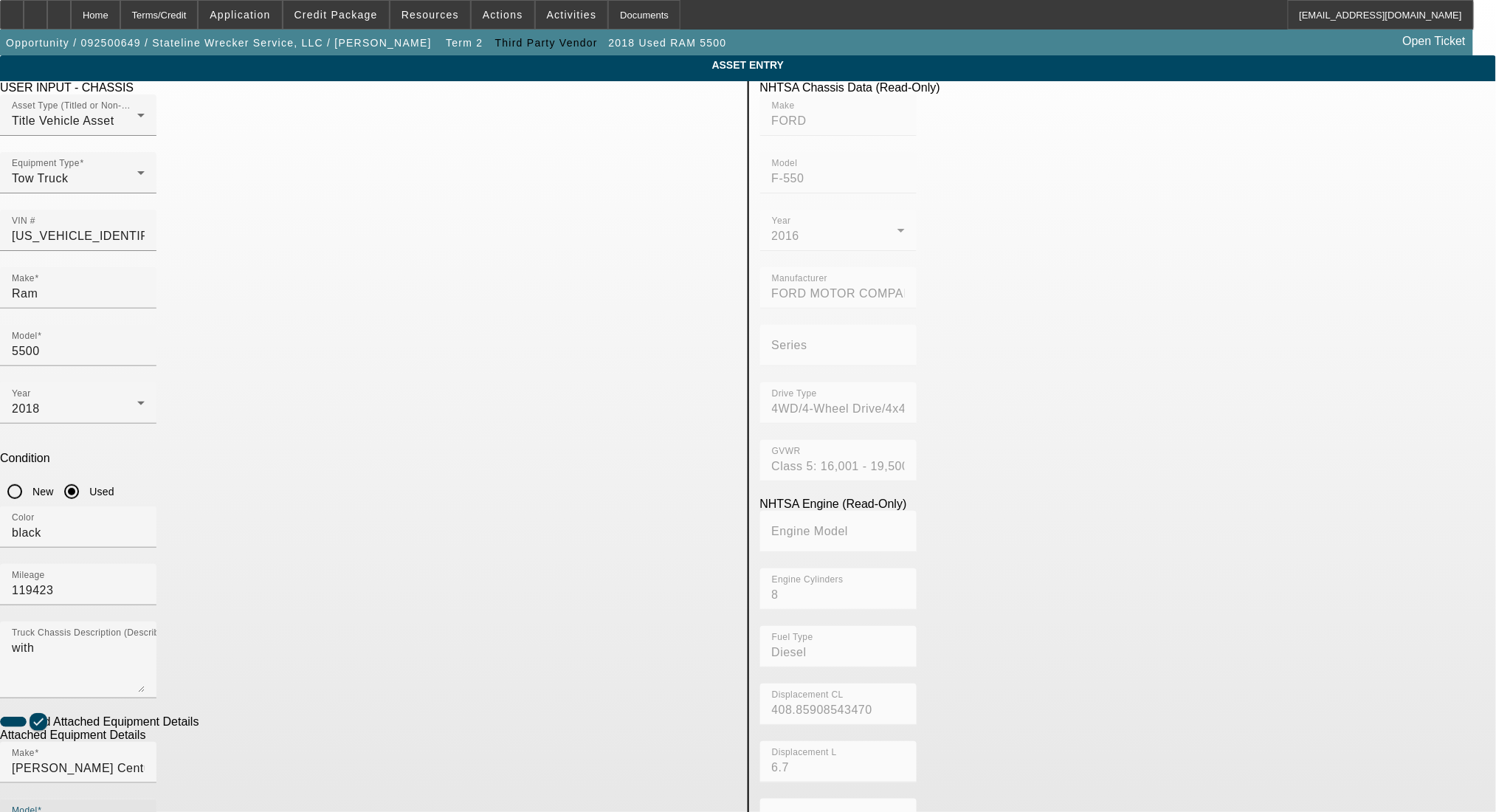
drag, startPoint x: 636, startPoint y: 601, endPoint x: 273, endPoint y: 596, distance: 363.0
click at [273, 596] on app-asset-collateral-manage "ASSET ENTRY Delete asset USER INPUT - CHASSIS Asset Type (Titled or Non-Titled)…" at bounding box center [748, 629] width 1496 height 1149
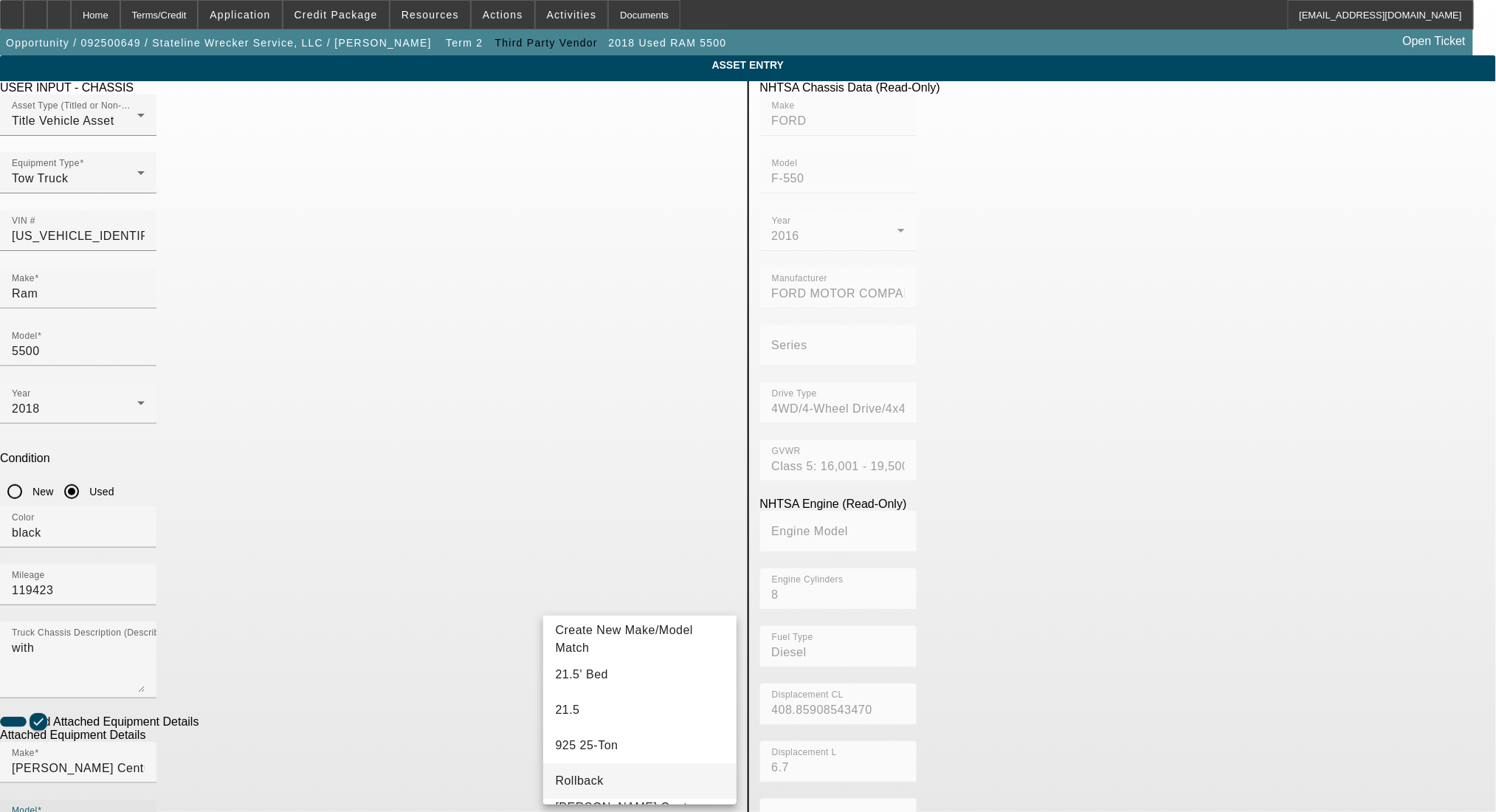
click at [674, 769] on mat-option "Rollback" at bounding box center [640, 781] width 193 height 35
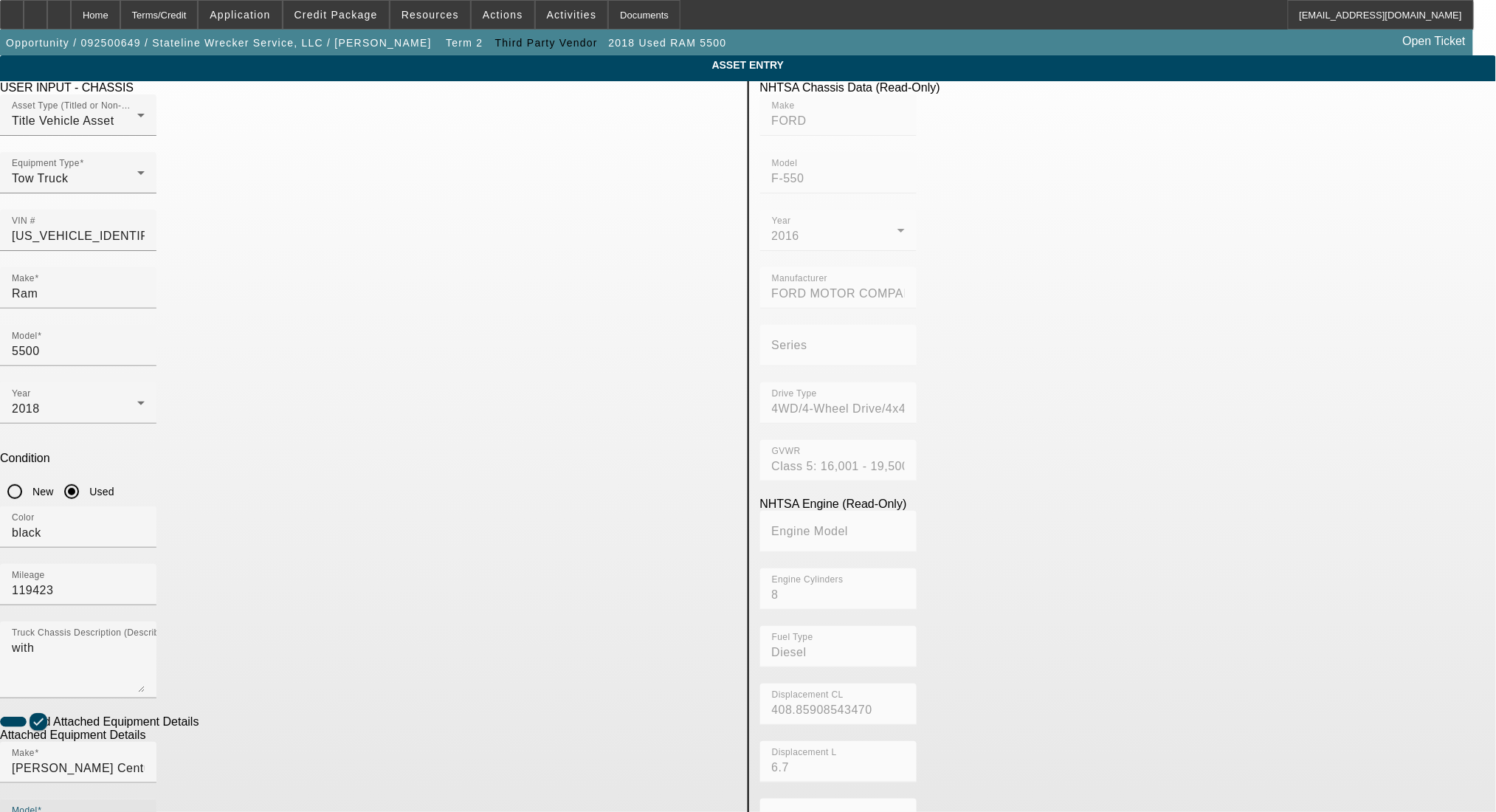
drag, startPoint x: 640, startPoint y: 594, endPoint x: 523, endPoint y: 597, distance: 117.0
click at [523, 742] on div "Make Miller Century Model Rollback" at bounding box center [368, 800] width 737 height 115
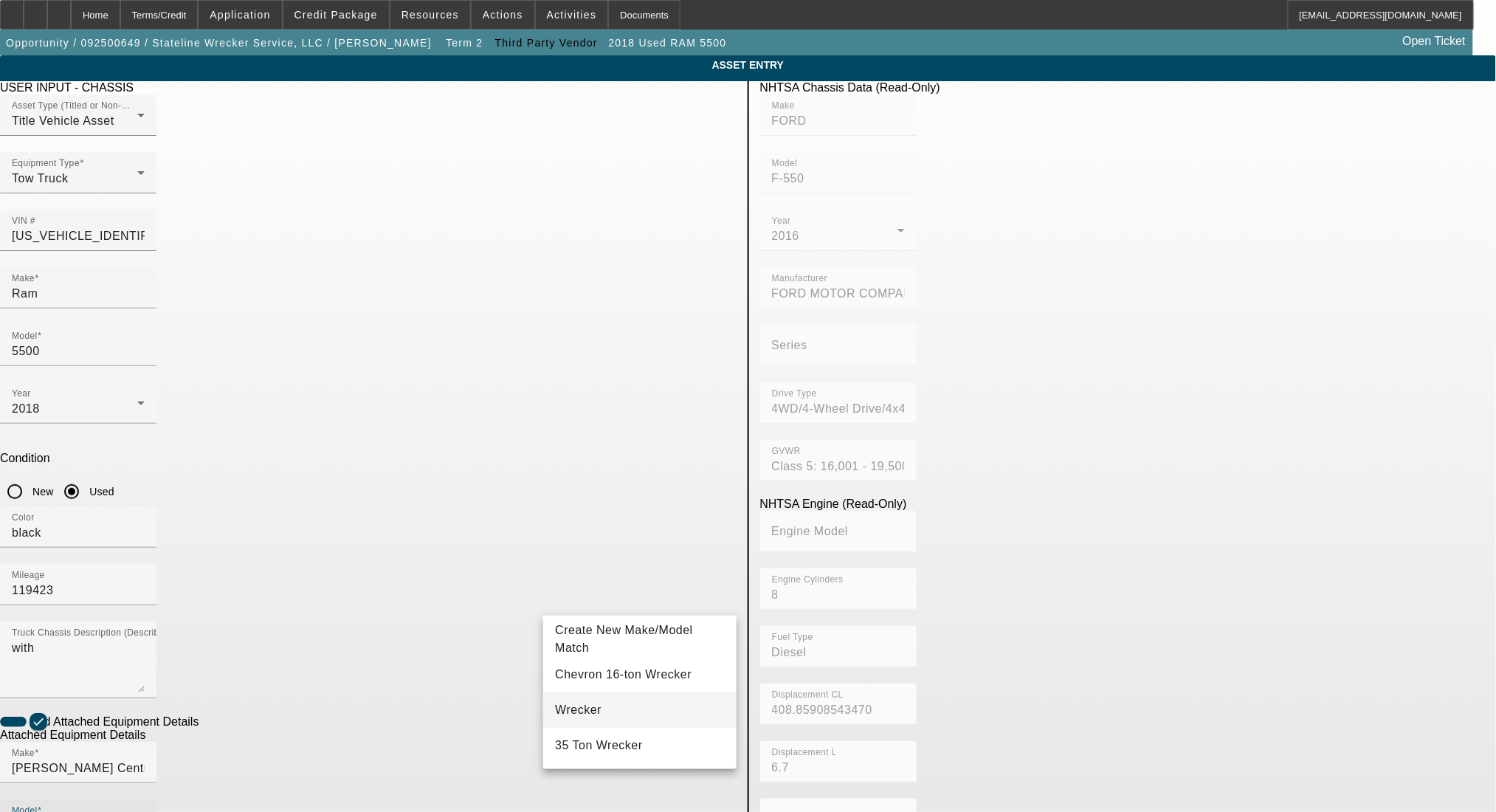
click at [641, 700] on mat-option "Wrecker" at bounding box center [640, 710] width 193 height 35
type input "Wrecker"
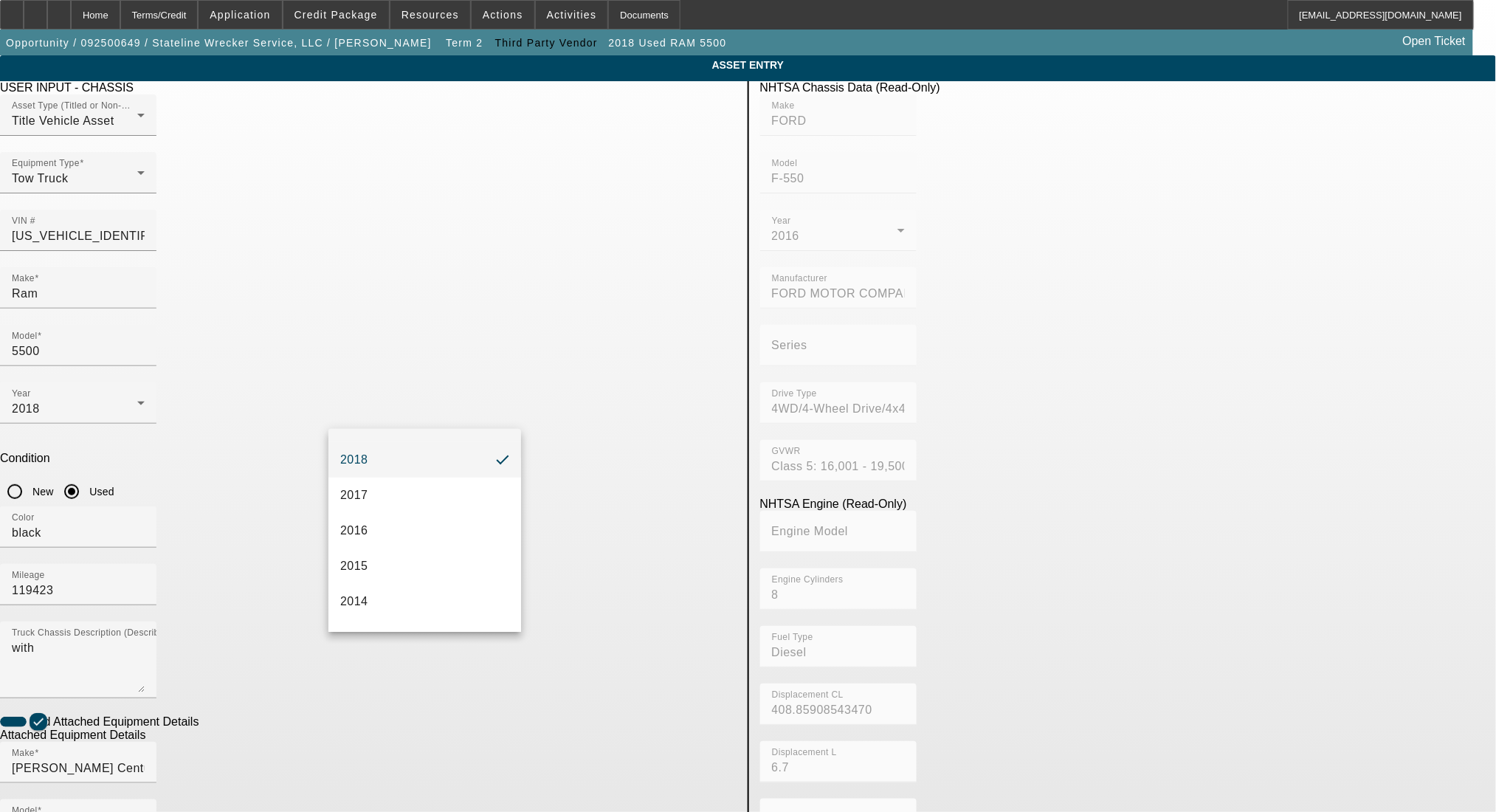
scroll to position [390, 0]
click at [435, 495] on mat-option "2016" at bounding box center [424, 488] width 193 height 35
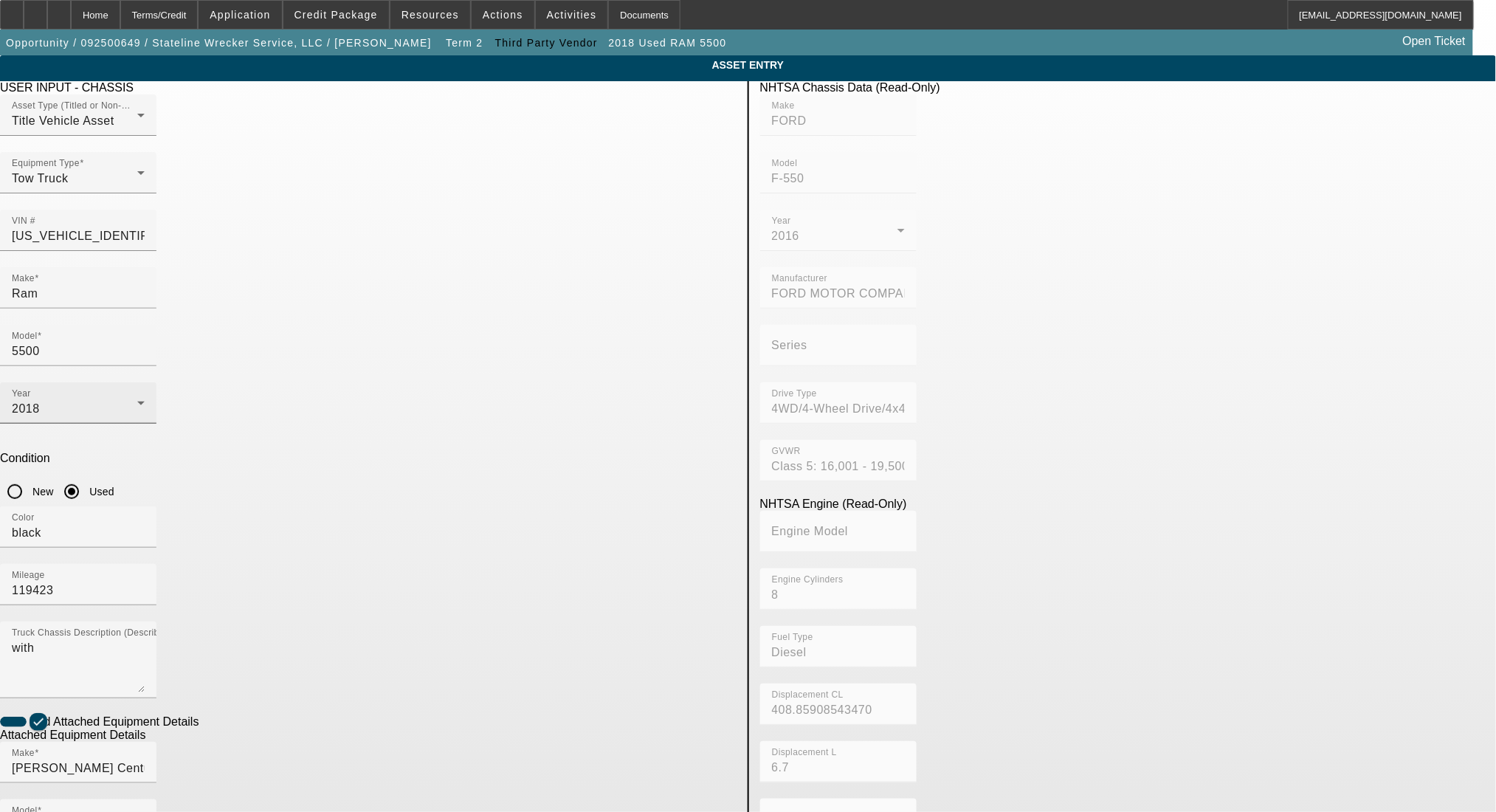
click at [137, 400] on div "2018" at bounding box center [74, 409] width 126 height 18
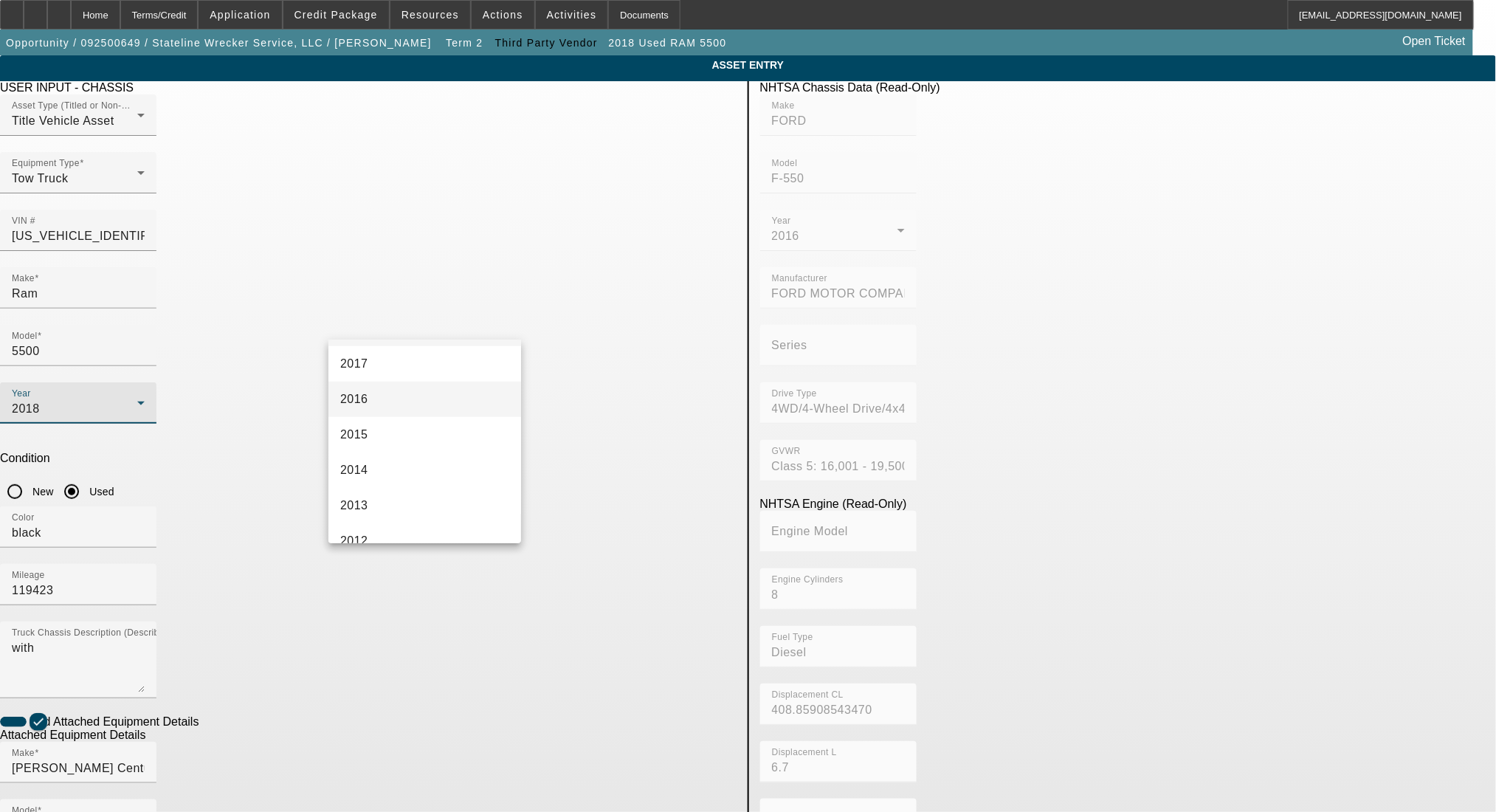
click at [420, 388] on mat-option "2016" at bounding box center [424, 399] width 193 height 35
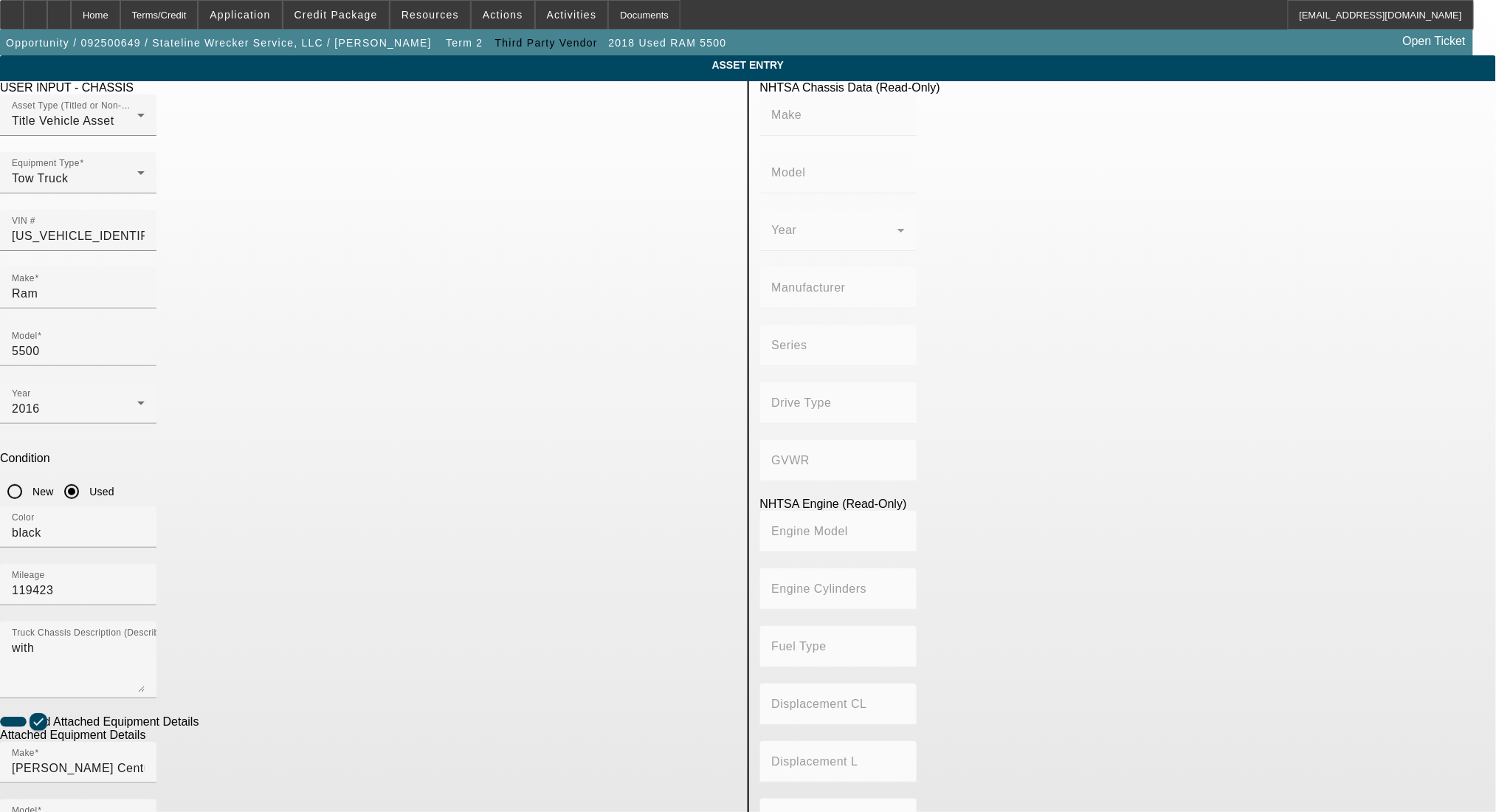
type input "FORD"
type input "F-550"
type input "FORD MOTOR COMPANY"
type input "4WD/4-Wheel Drive/4x4"
type input "Class 5: 16,001 - 19,500 lb (7,258 - 8,845 kg)"
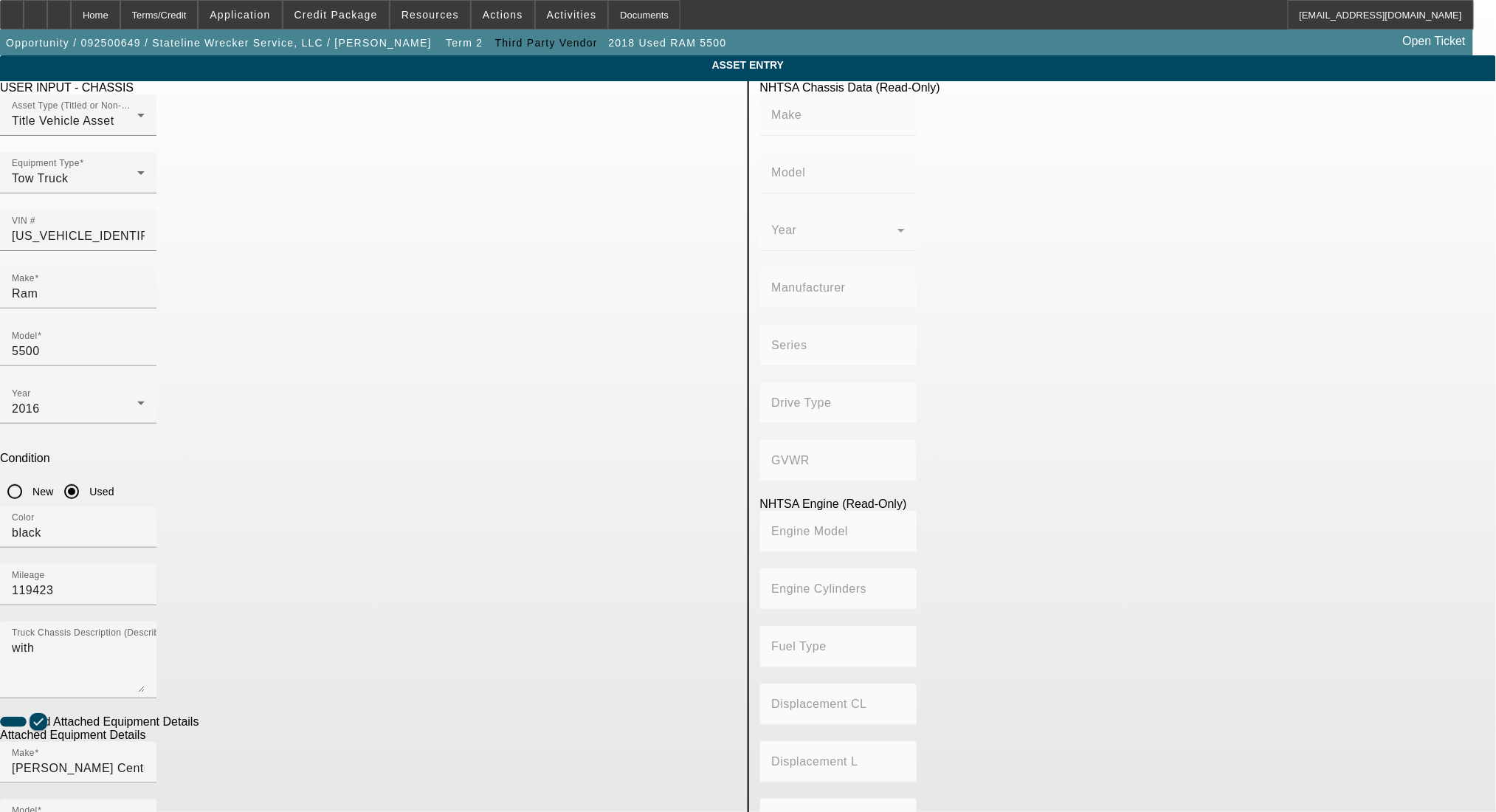
type input "8"
type input "Diesel"
type input "408.85908543470"
type input "6.7"
drag, startPoint x: 604, startPoint y: 380, endPoint x: 456, endPoint y: 385, distance: 148.1
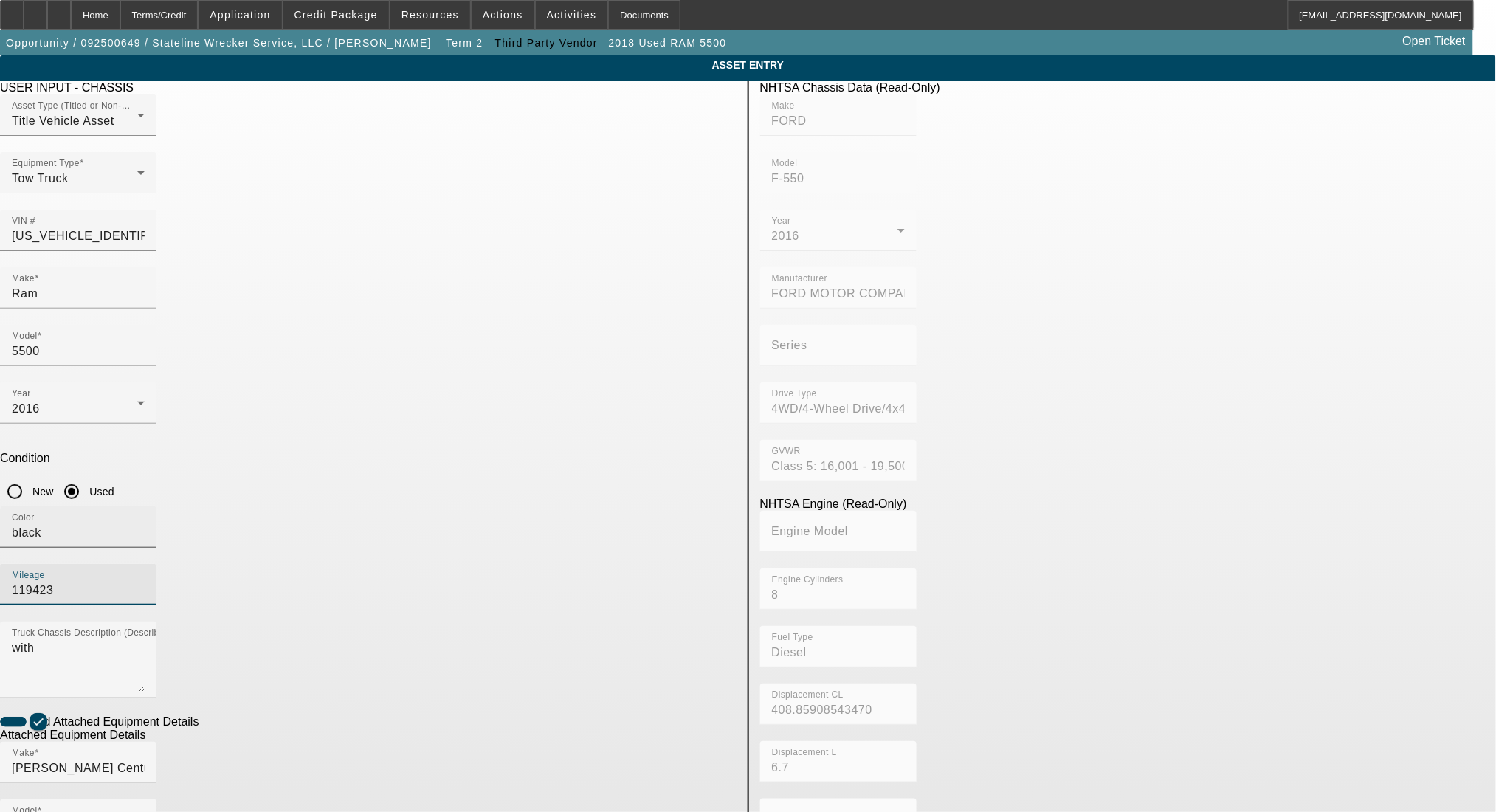
click at [456, 506] on div "Color black Mileage 119423" at bounding box center [368, 564] width 737 height 115
type input "105043"
click at [145, 640] on textarea "with" at bounding box center [78, 666] width 133 height 53
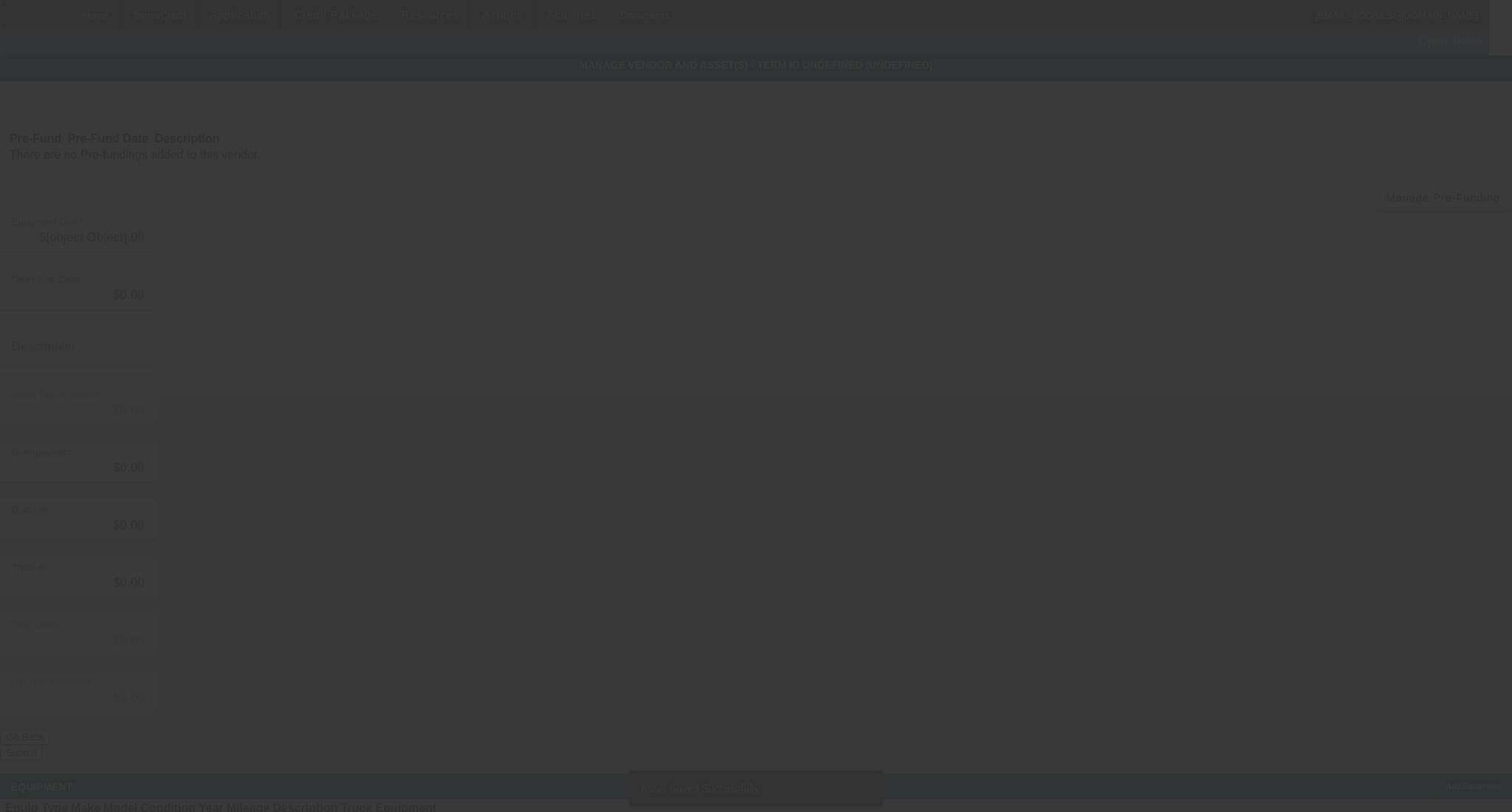
type input "$60,000.00"
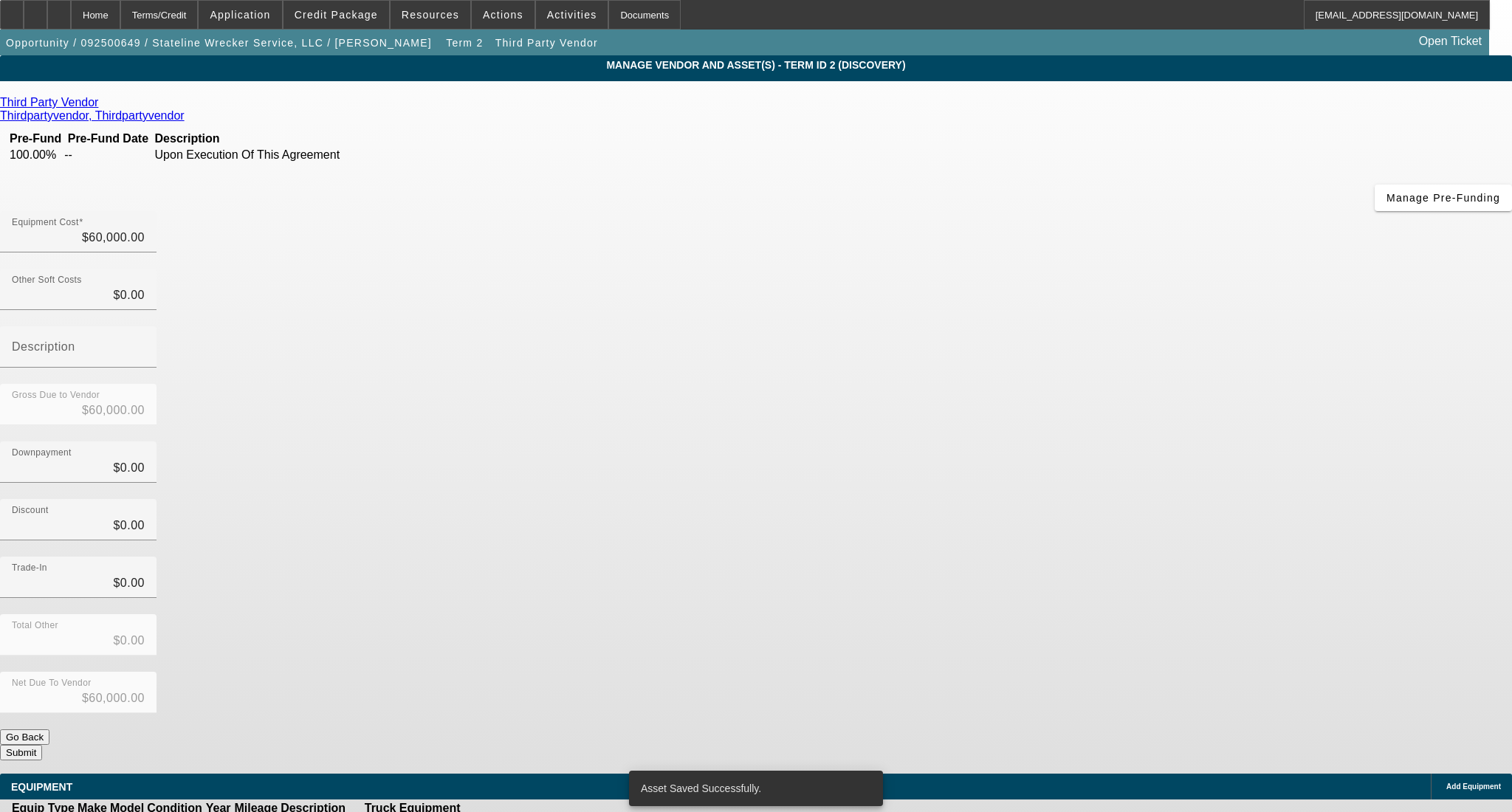
click at [42, 745] on button "Submit" at bounding box center [21, 753] width 42 height 16
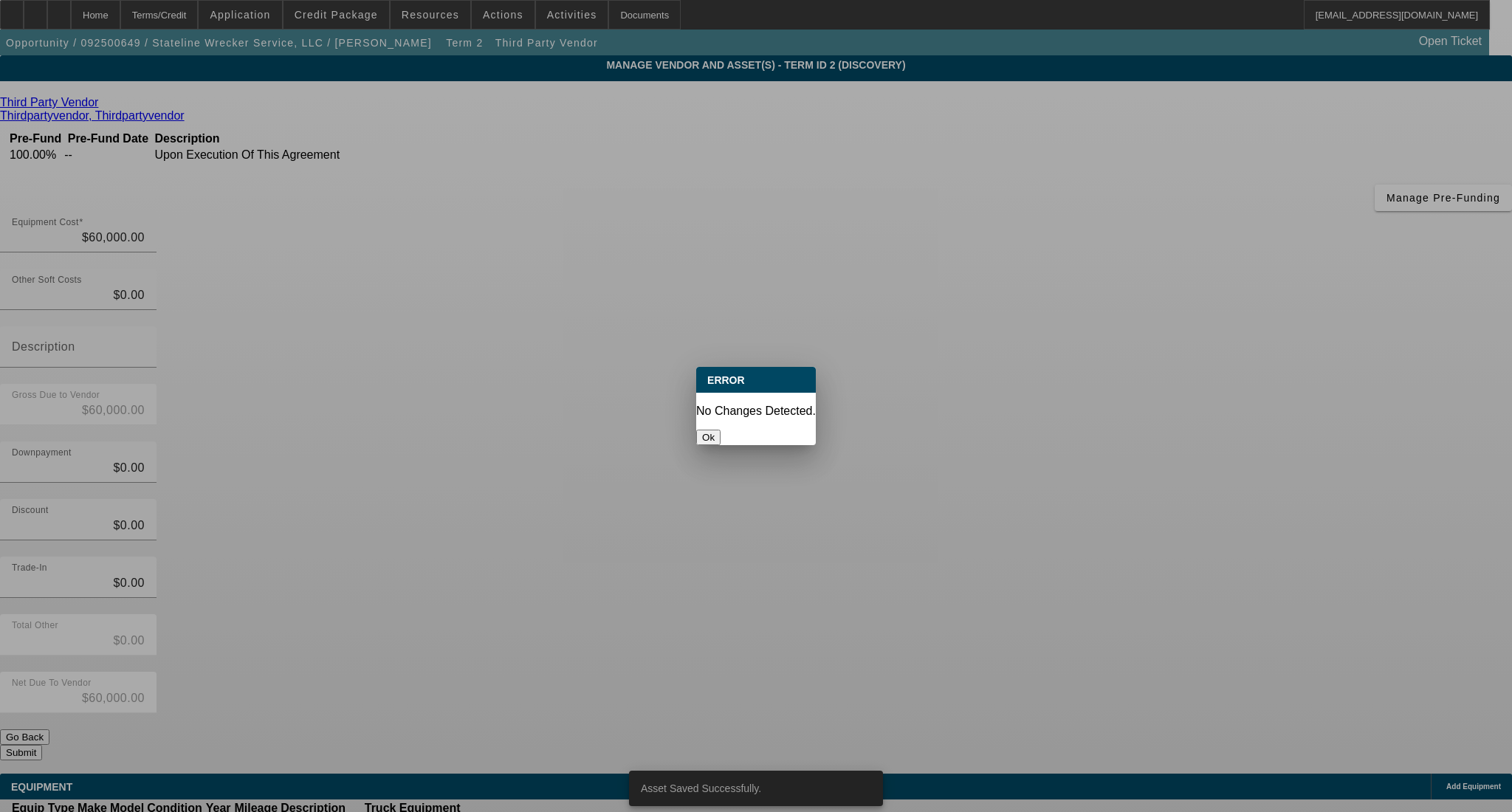
click at [721, 430] on button "Ok" at bounding box center [708, 438] width 24 height 16
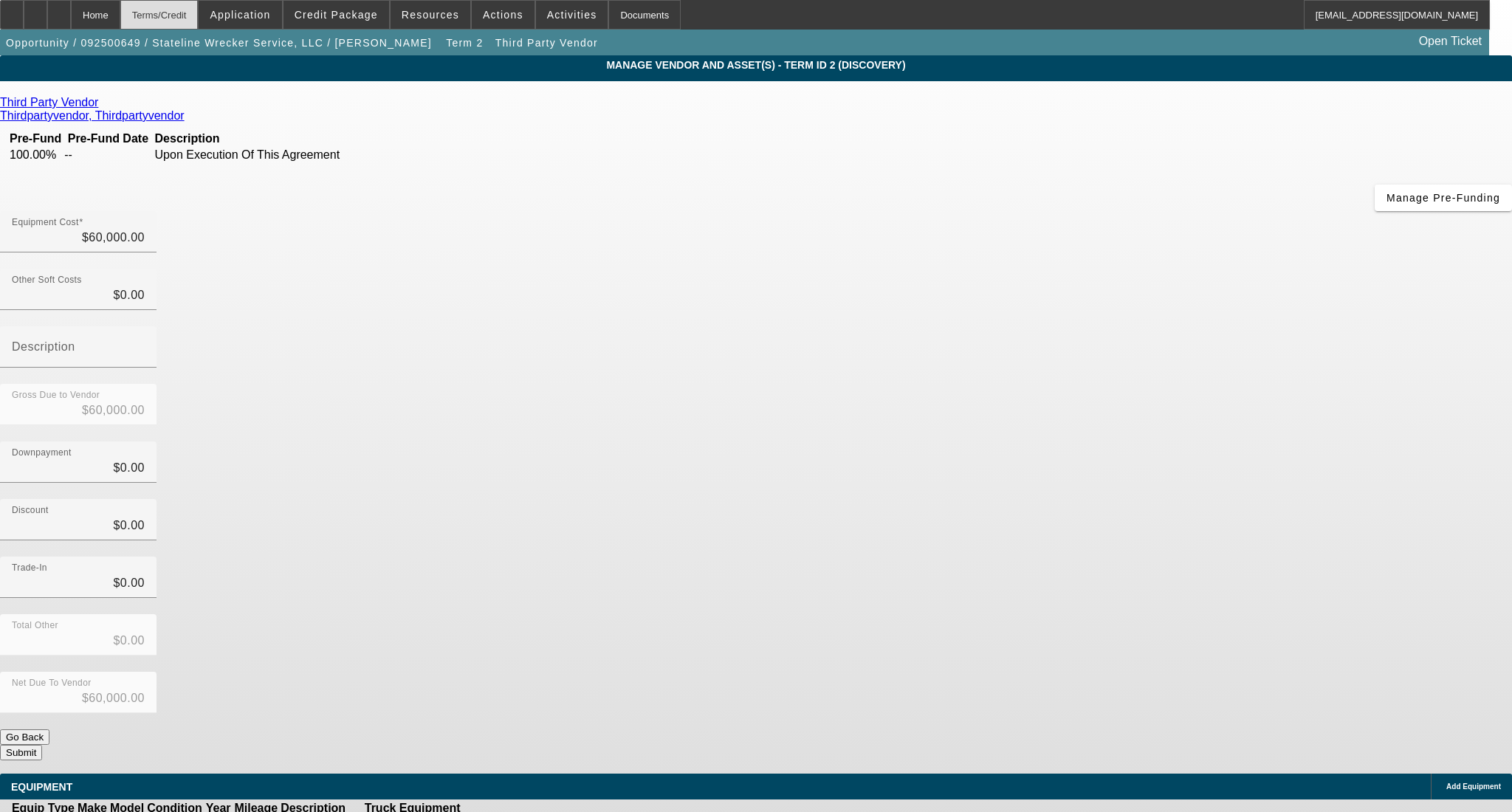
click at [164, 12] on div "Terms/Credit" at bounding box center [159, 15] width 78 height 30
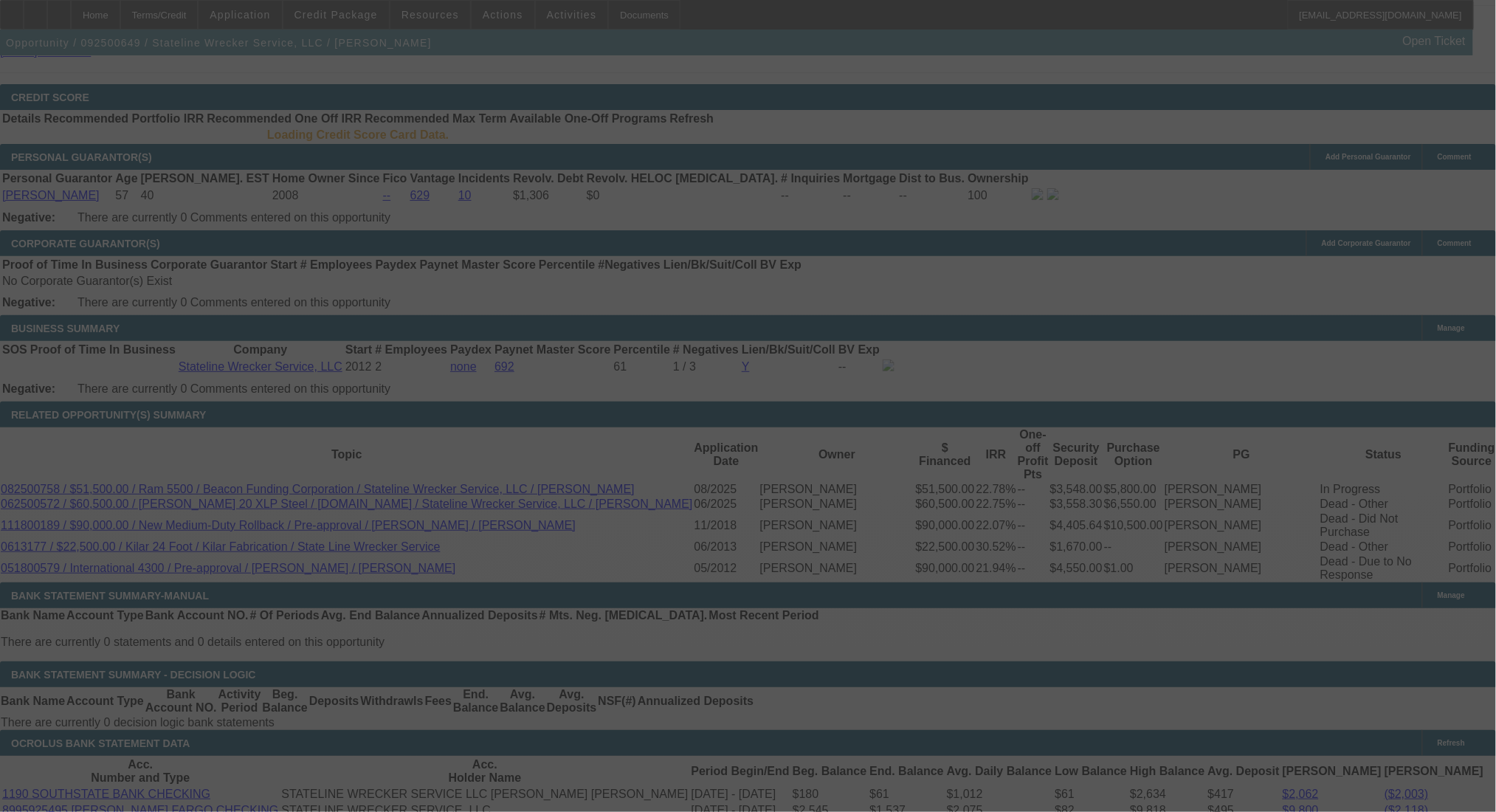
scroll to position [2077, 0]
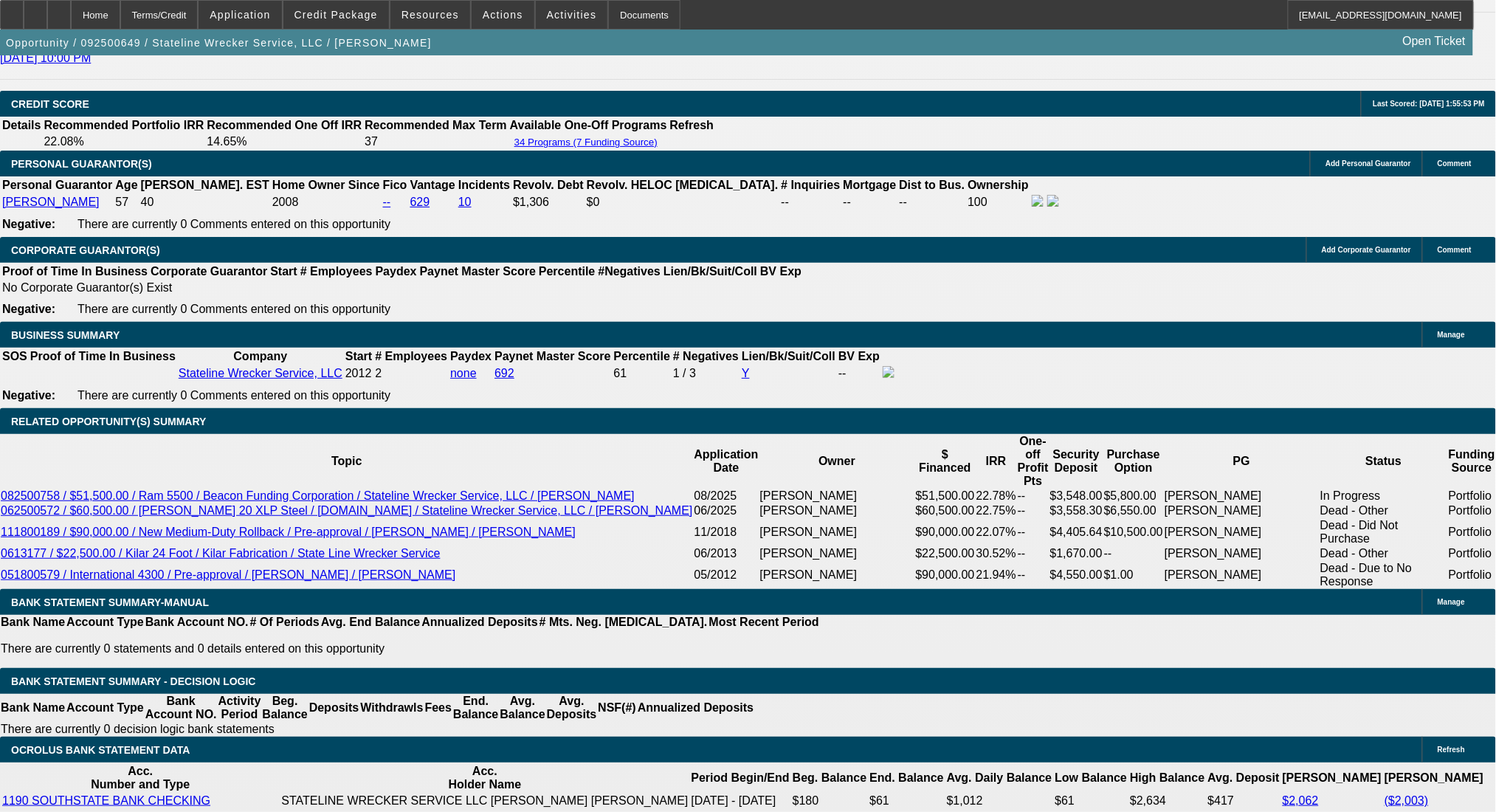
select select "0"
select select "2"
select select "0.1"
select select "4"
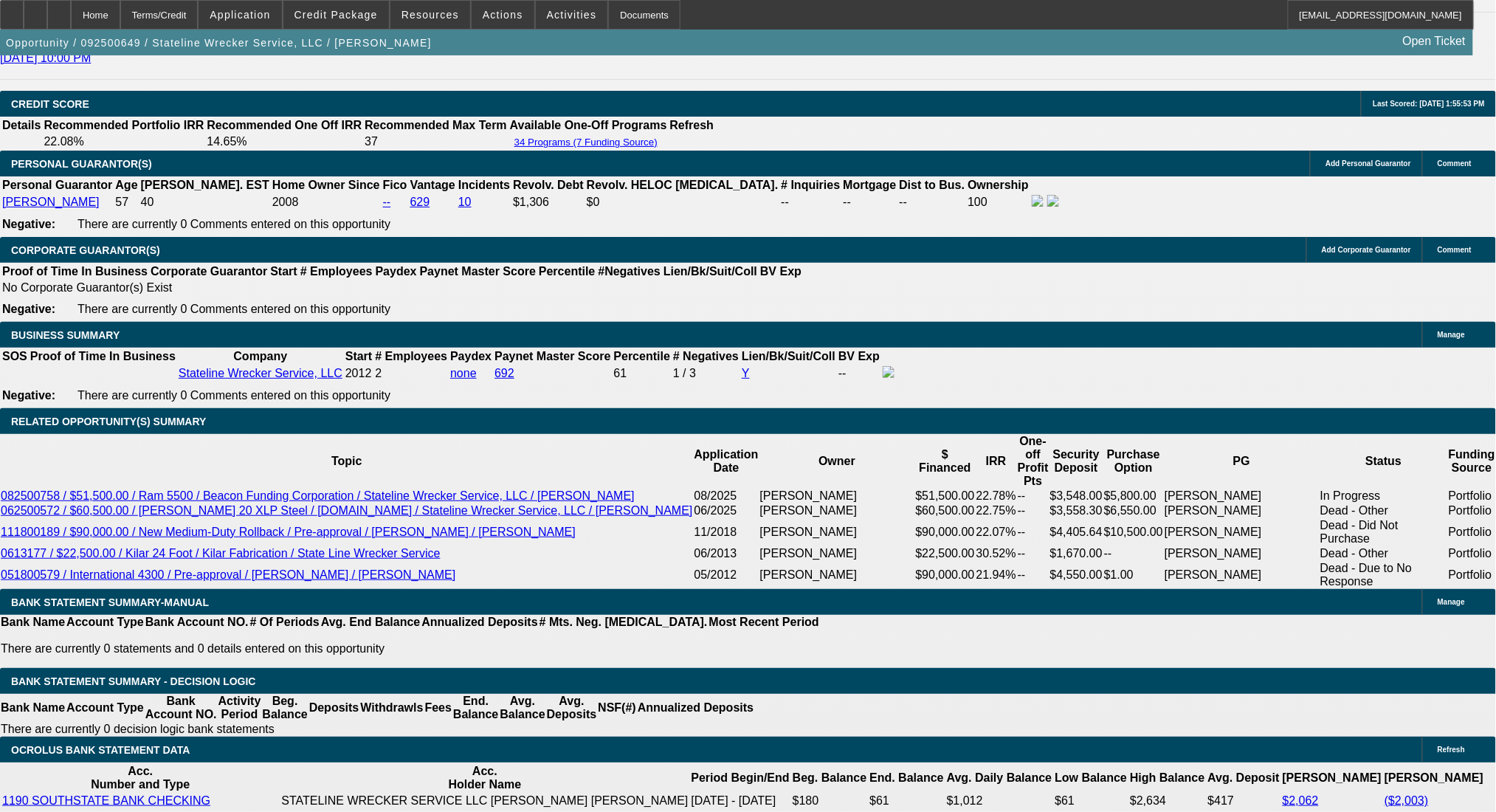
select select "0"
select select "2"
select select "0.1"
select select "4"
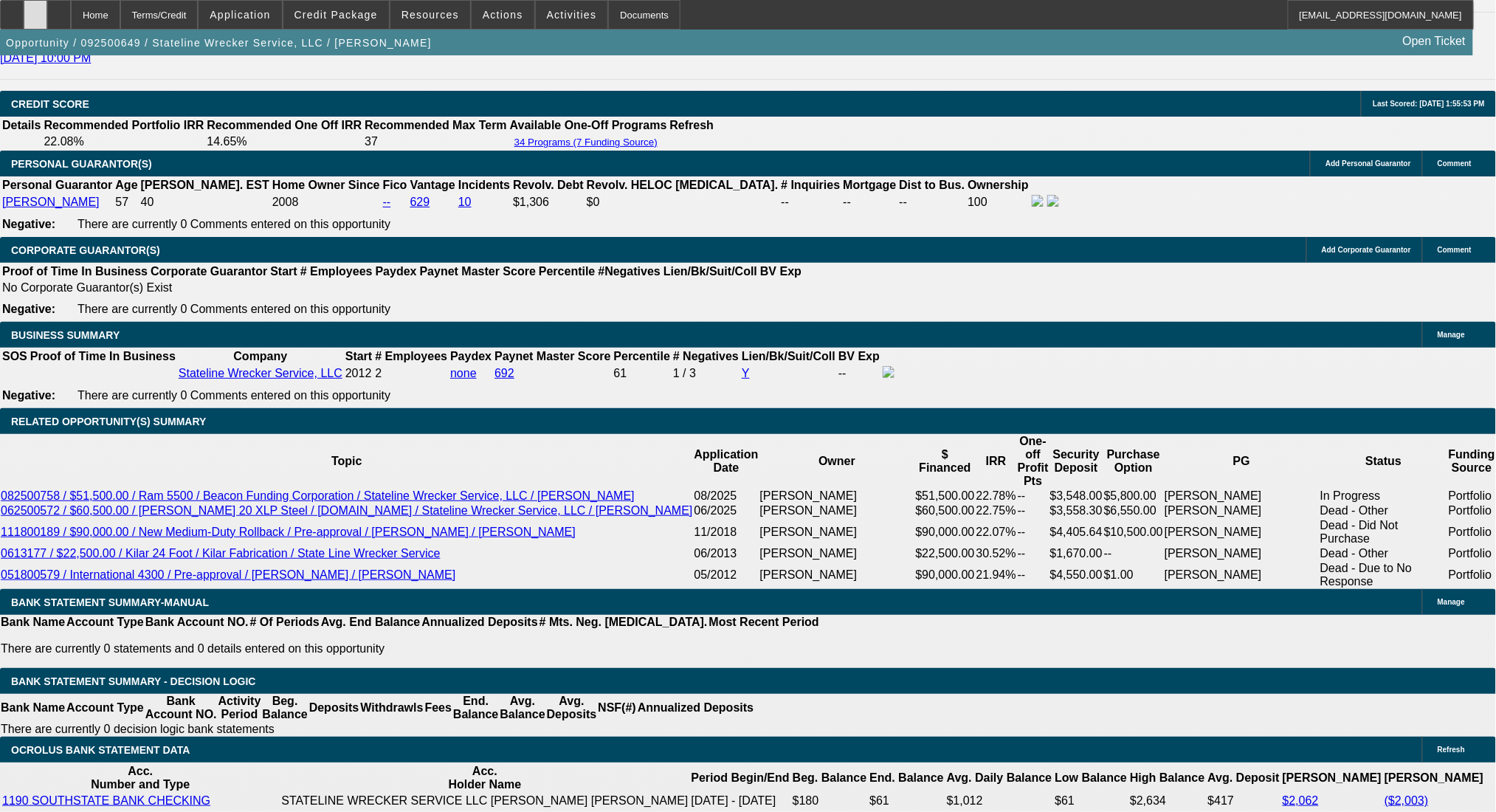
click at [48, 16] on div at bounding box center [35, 15] width 23 height 30
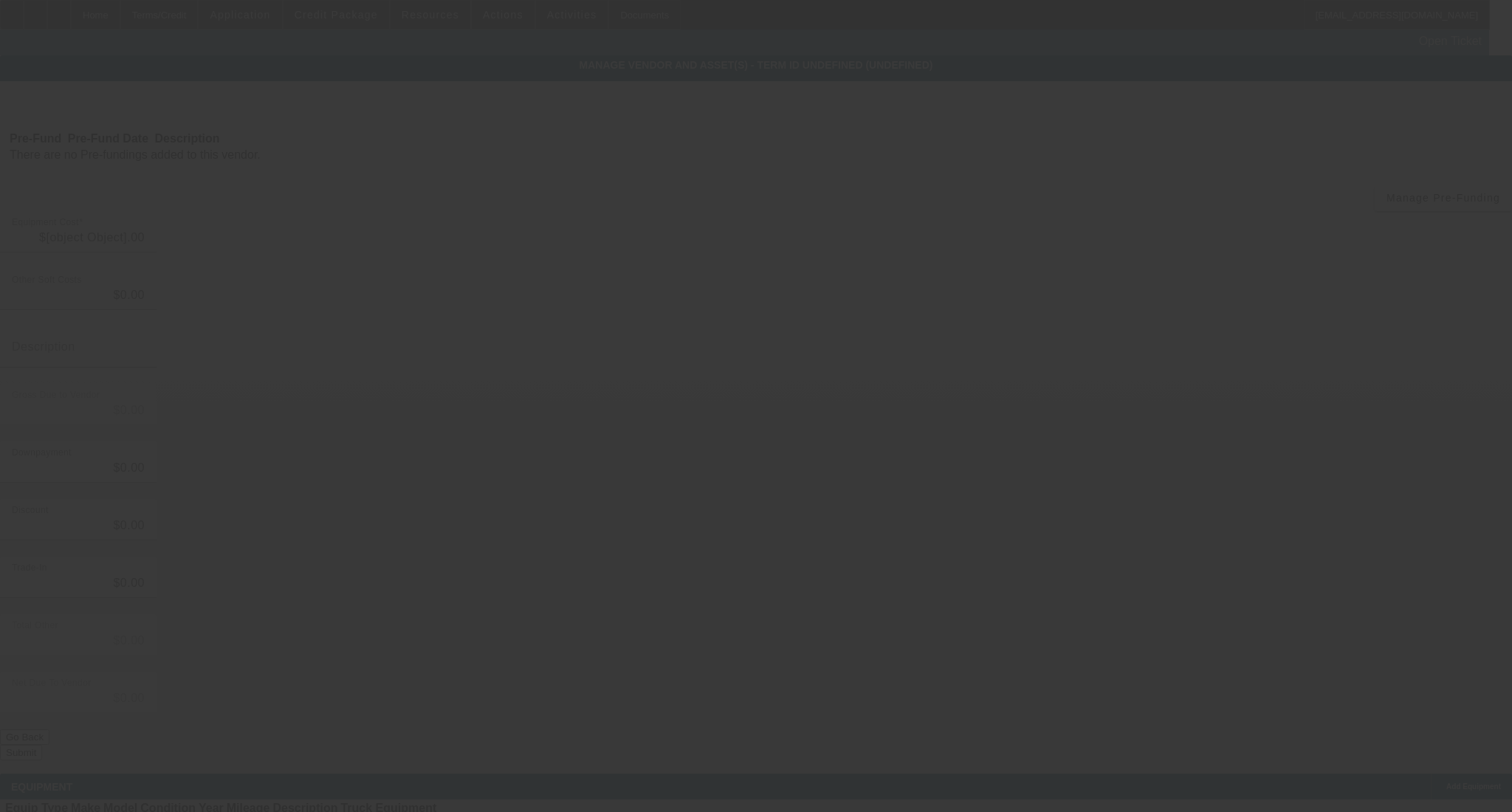
type input "$60,000.00"
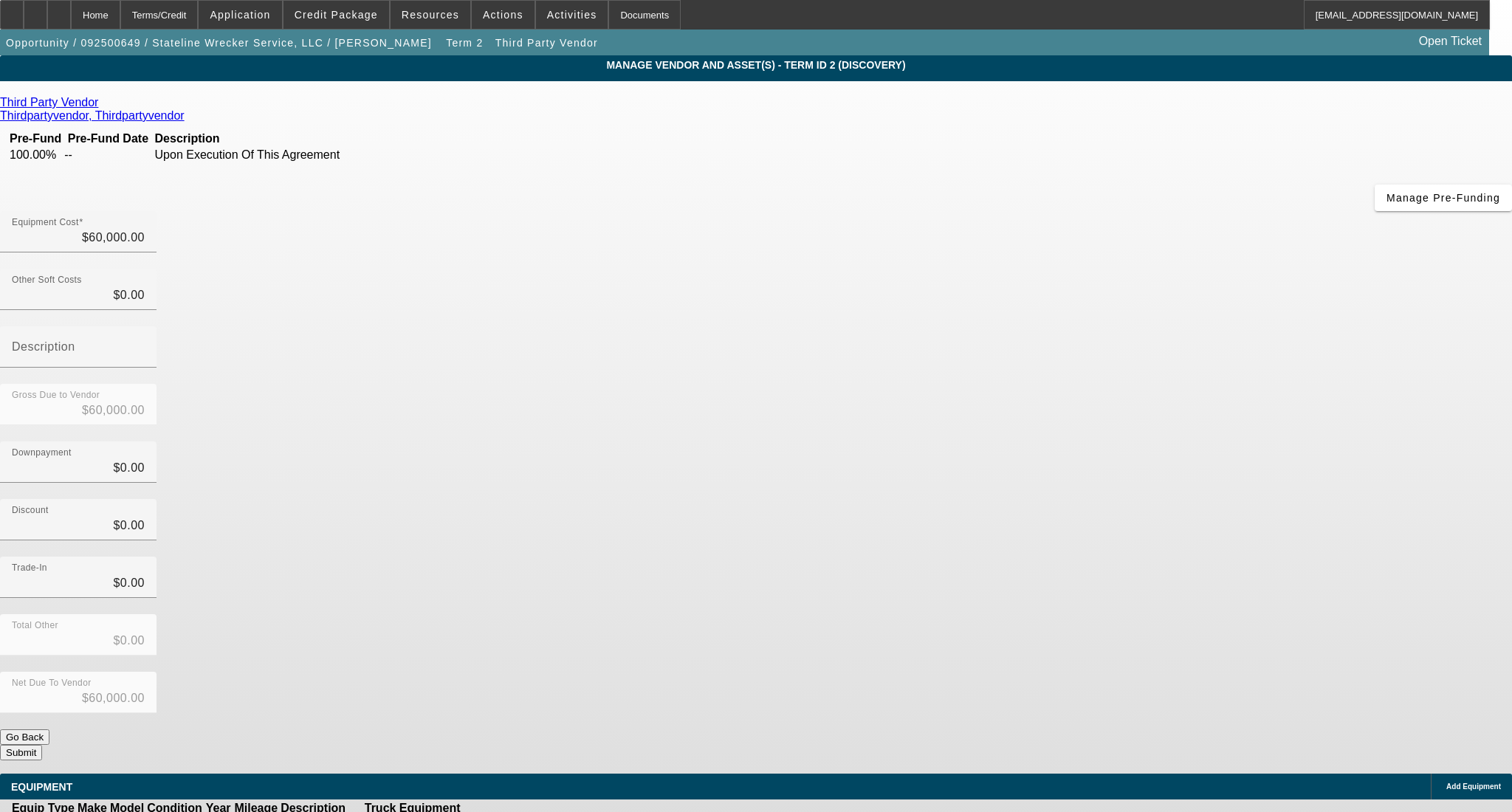
click at [524, 824] on icon at bounding box center [524, 824] width 0 height 0
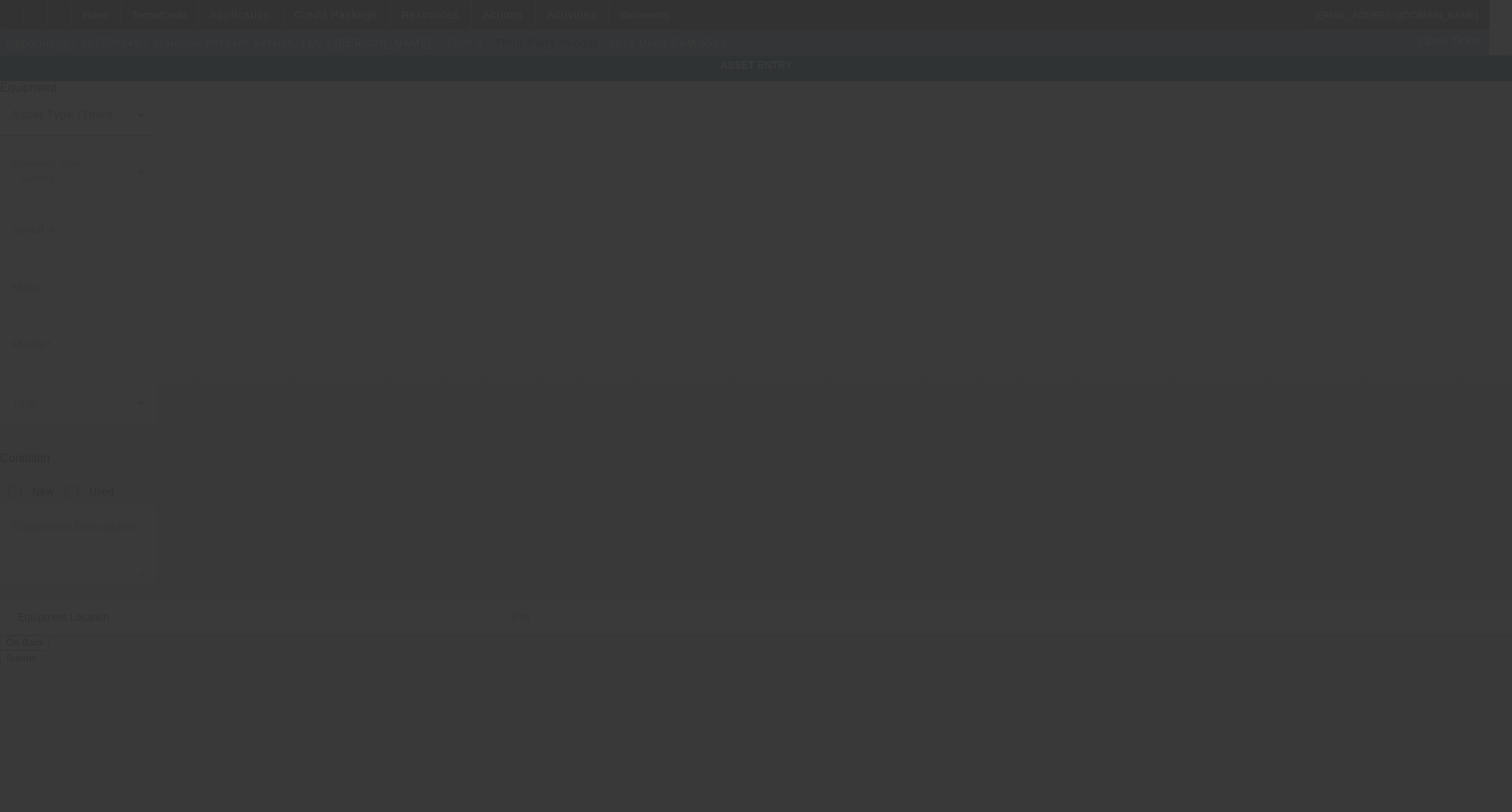
type input "1FD0X5HT6GEC74492"
type input "Ram"
type input "5500"
radio input "true"
type textarea "with"
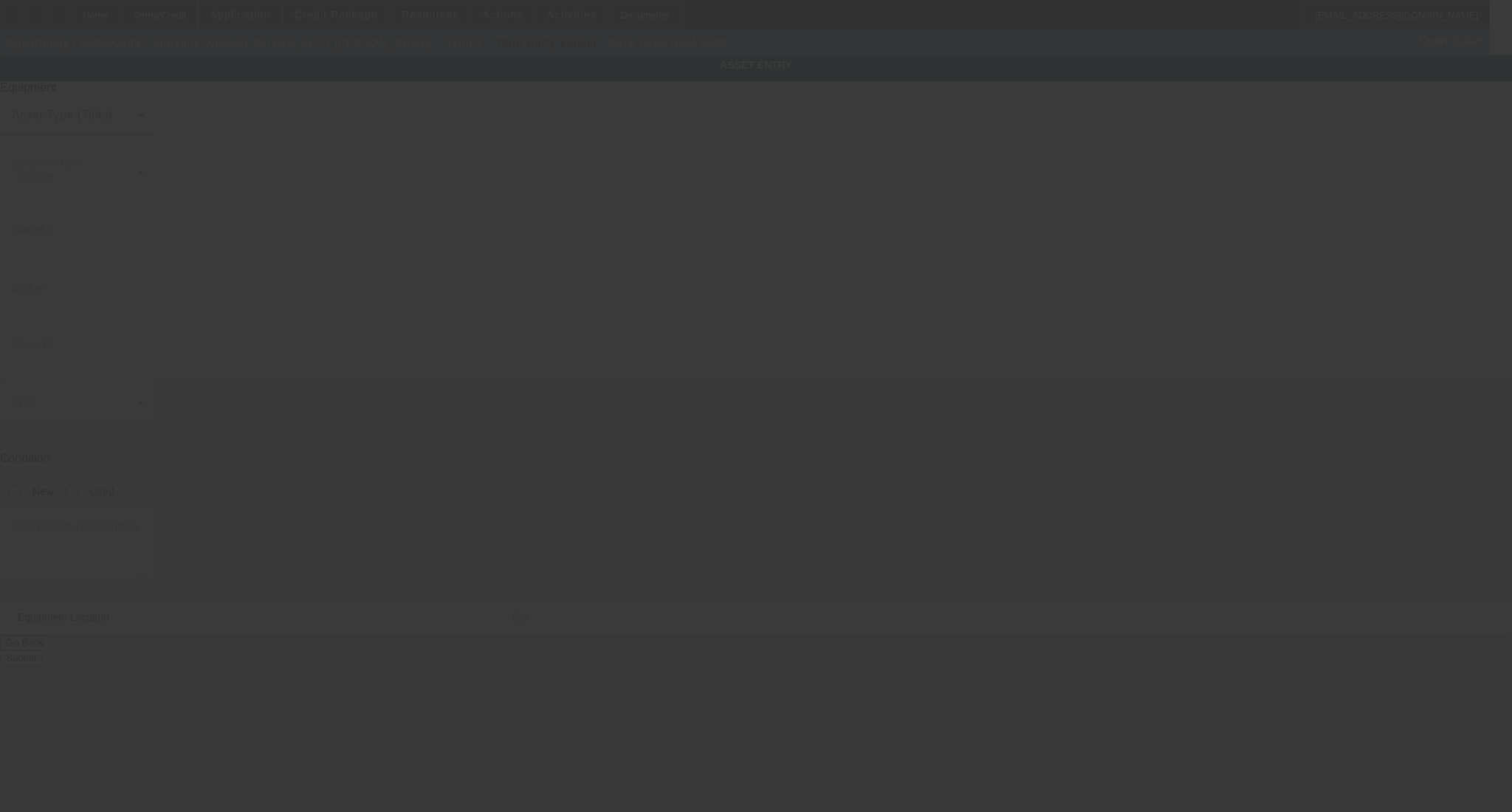
type input "815 Tyler Ave"
type input "North Augusta"
type input "29841"
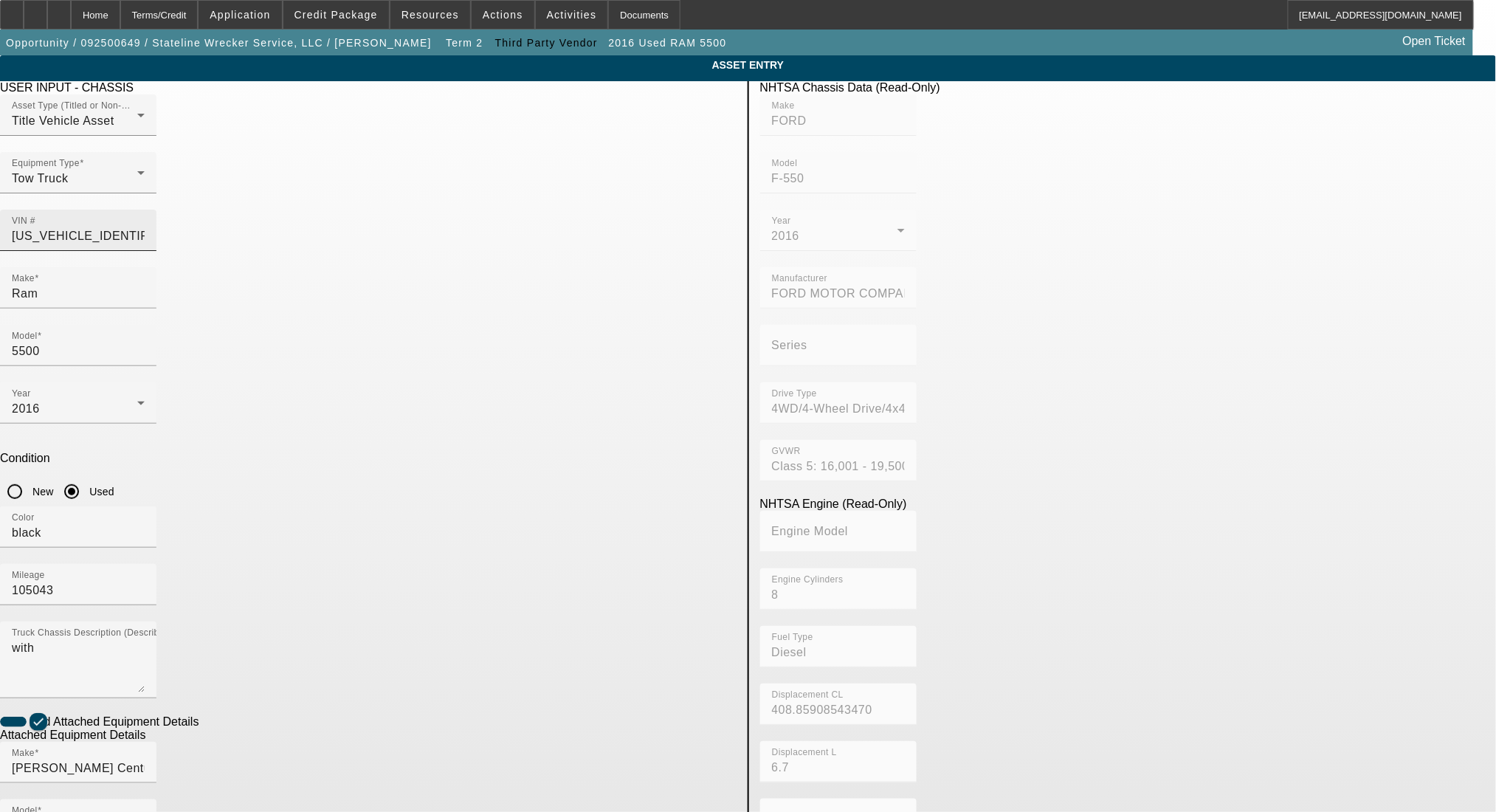
click at [145, 228] on input "1FD0X5HT6GEC74492" at bounding box center [78, 236] width 133 height 18
type input "1FD0X5HTGEC74492"
type input "1FD0X5HT0GEC74492"
type input "FORD"
type input "F-550"
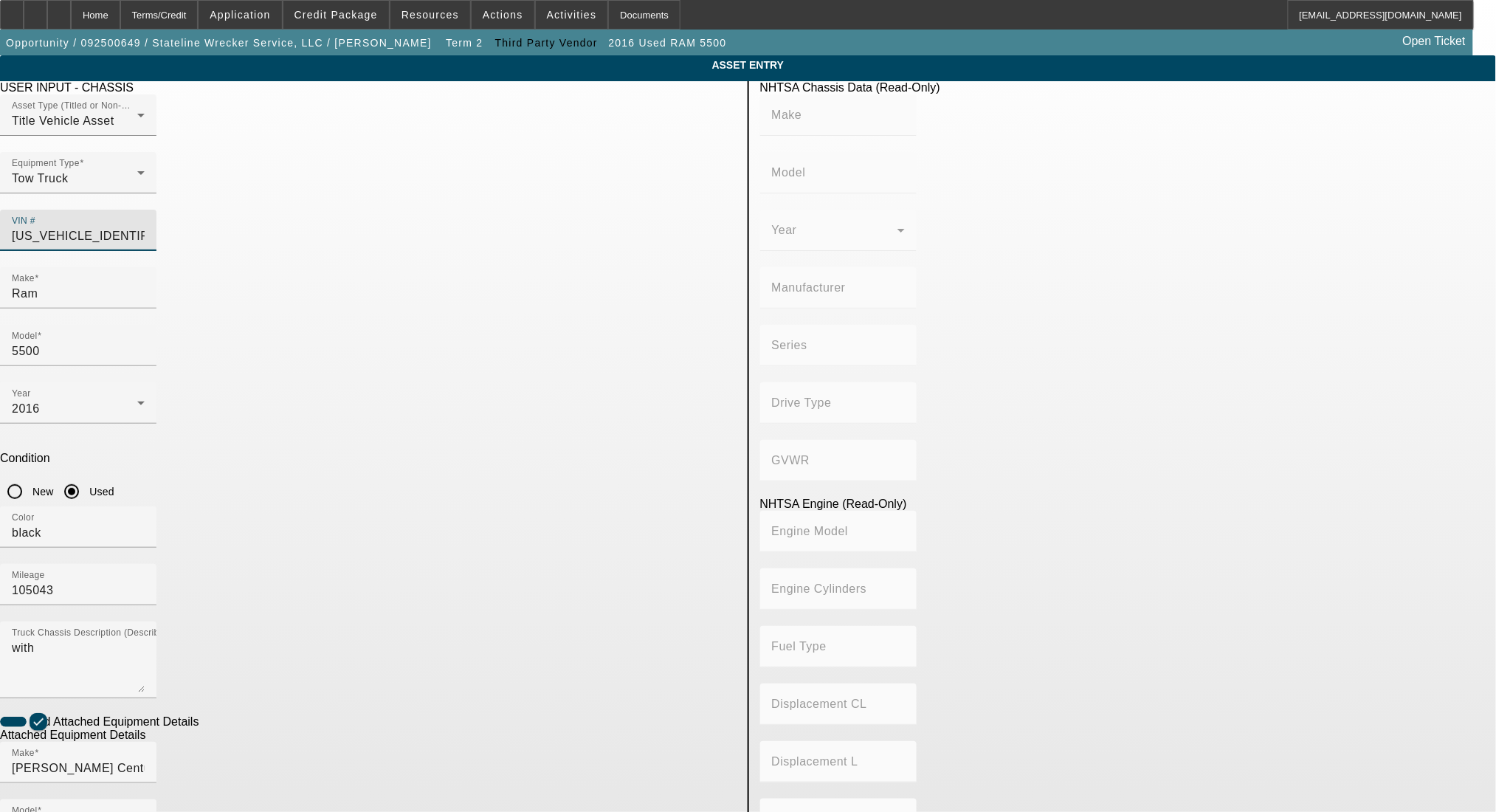
type input "FORD MOTOR COMPANY"
type input "4WD/4-Wheel Drive/4x4"
type input "Class 5: 16,001 - 19,500 lb (7,258 - 8,845 kg)"
type input "8"
type input "Diesel"
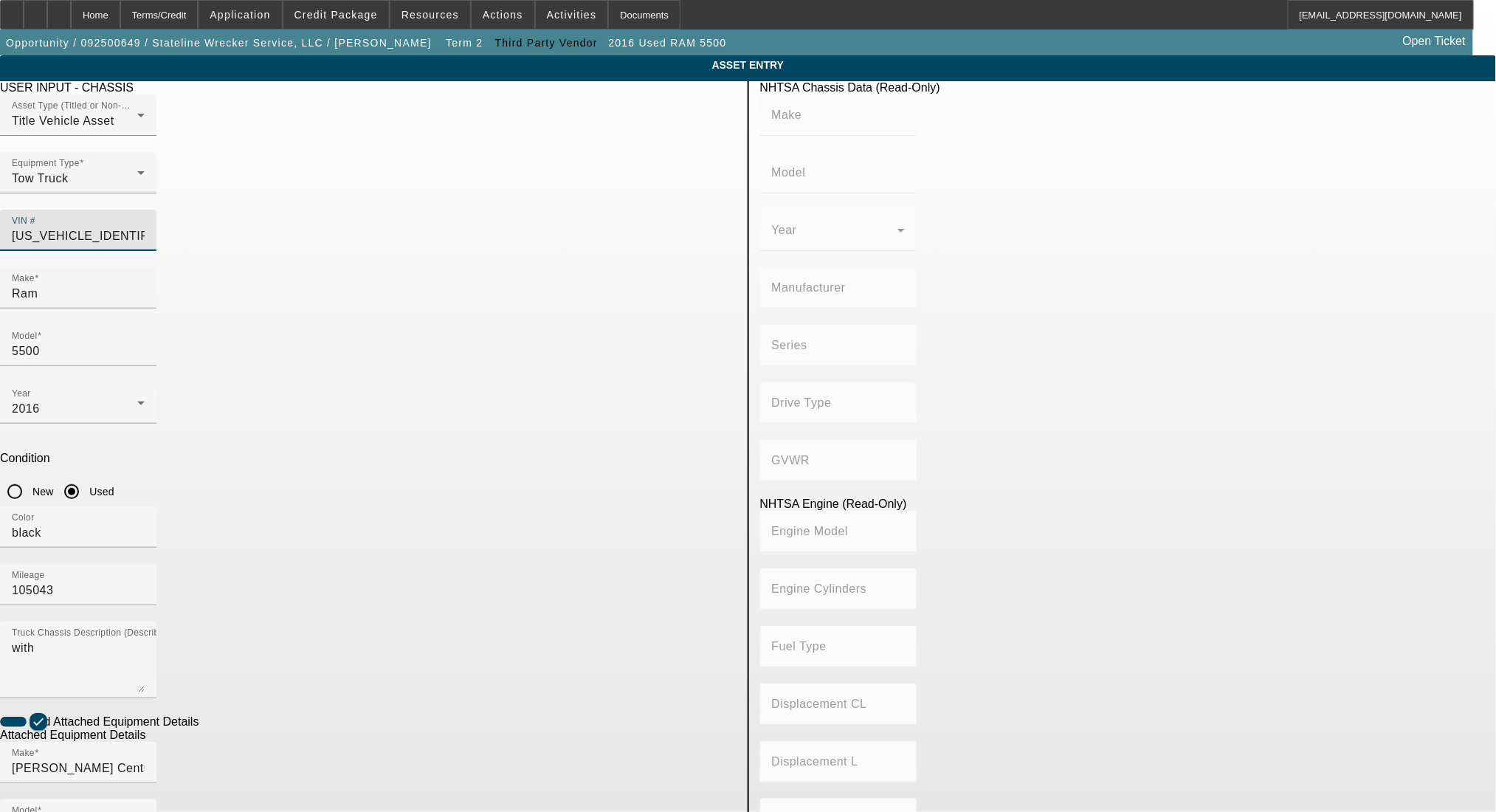
type input "408.85908543470"
type input "6.7"
type input "1FD0X5HT0GEC74492"
click at [246, 293] on app-asset-collateral-manage "ASSET ENTRY Delete asset USER INPUT - CHASSIS Asset Type (Titled or Non-Titled)…" at bounding box center [748, 629] width 1496 height 1149
type input "FORD"
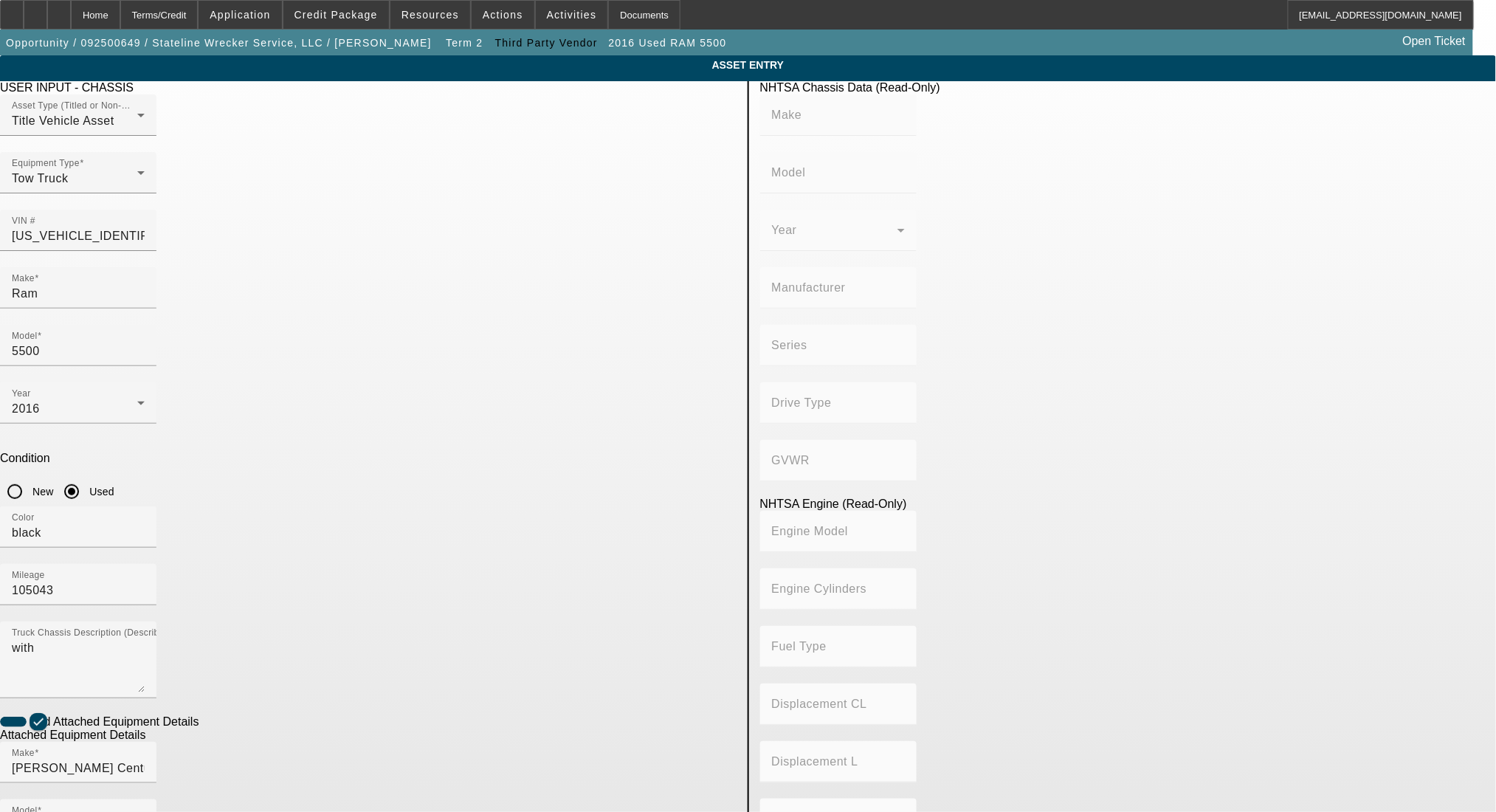
type input "F-550"
type input "FORD MOTOR COMPANY"
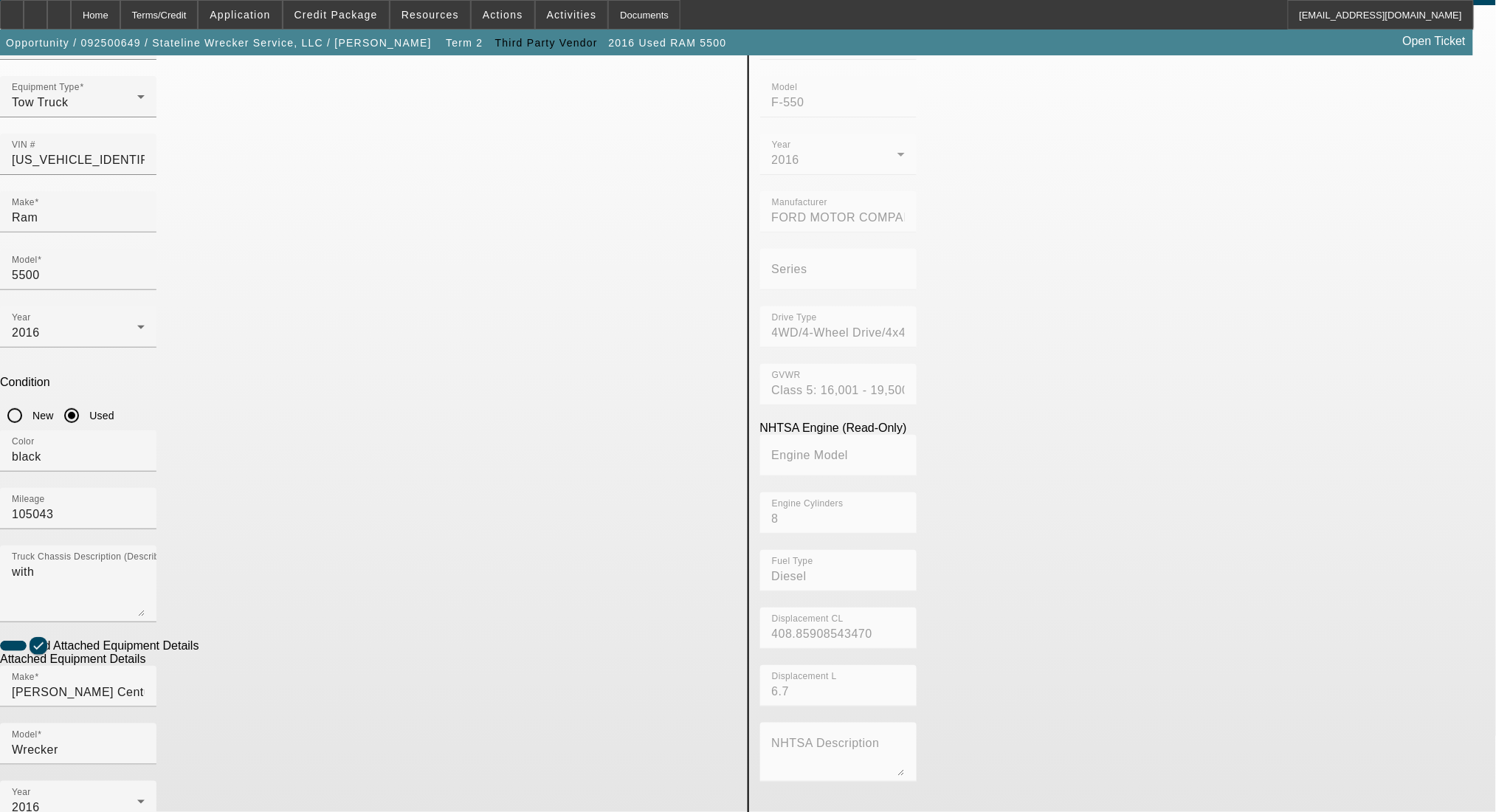
scroll to position [139, 0]
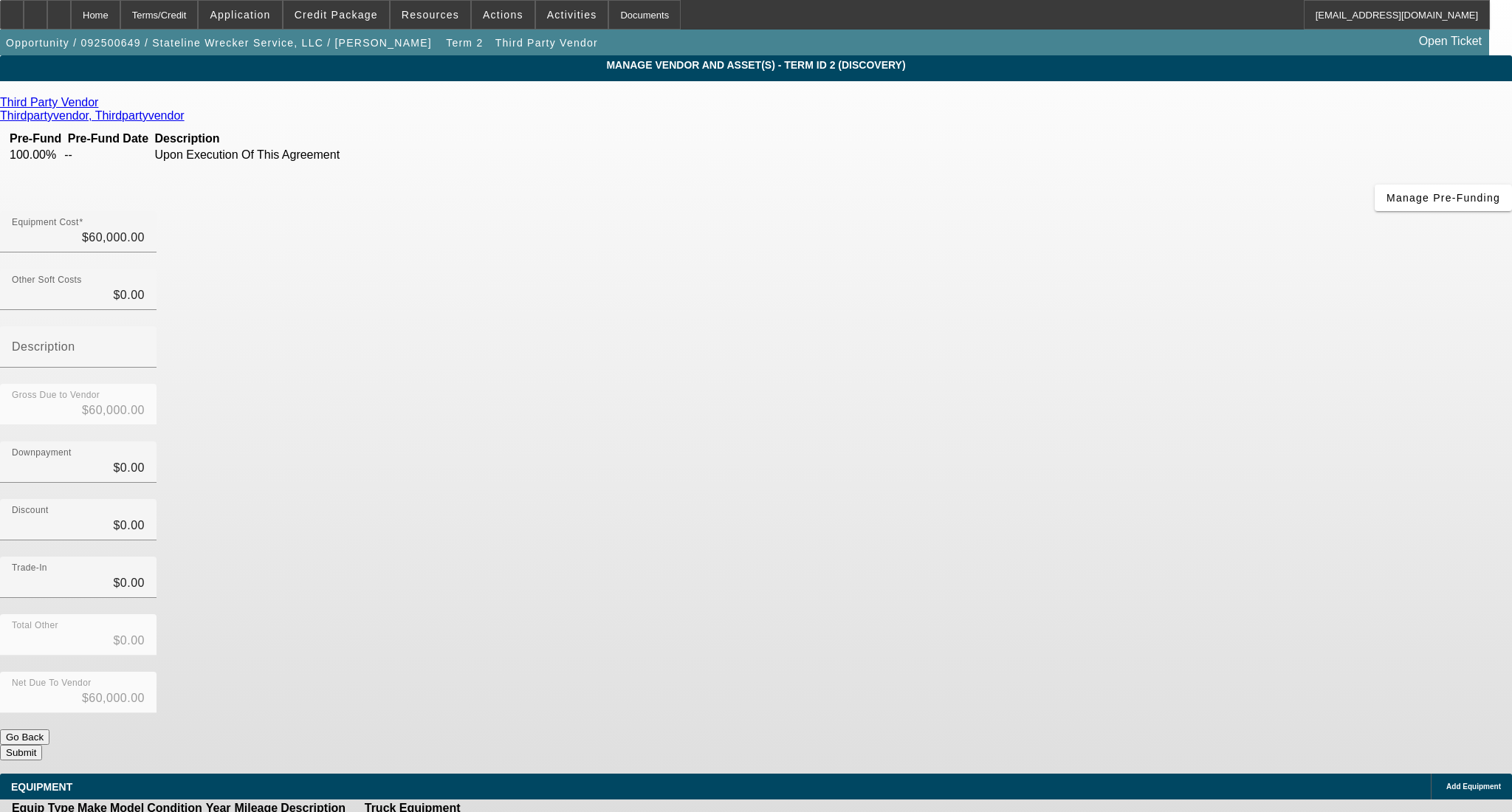
click at [42, 745] on button "Submit" at bounding box center [21, 753] width 42 height 16
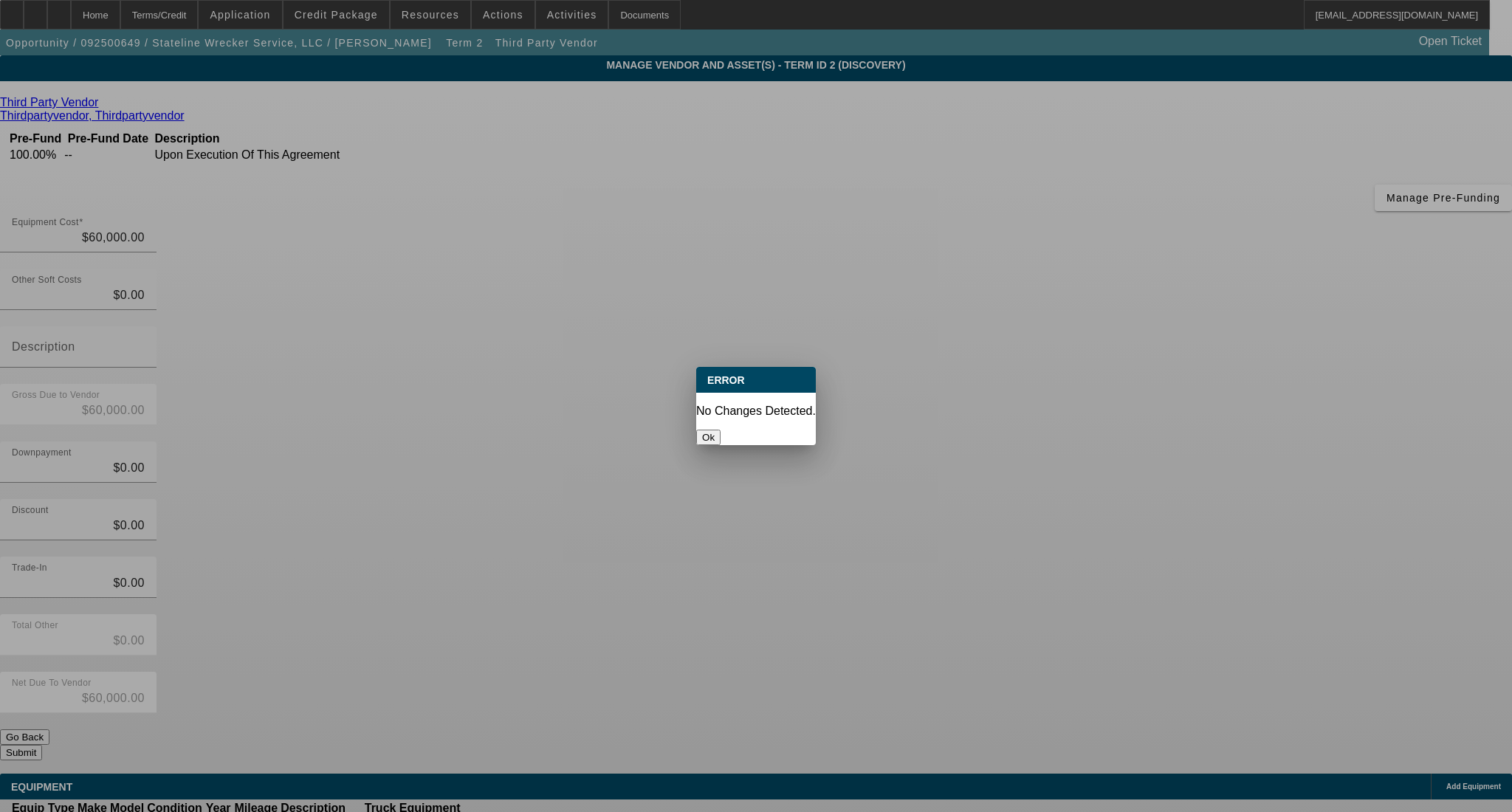
click at [721, 430] on button "Ok" at bounding box center [708, 438] width 24 height 16
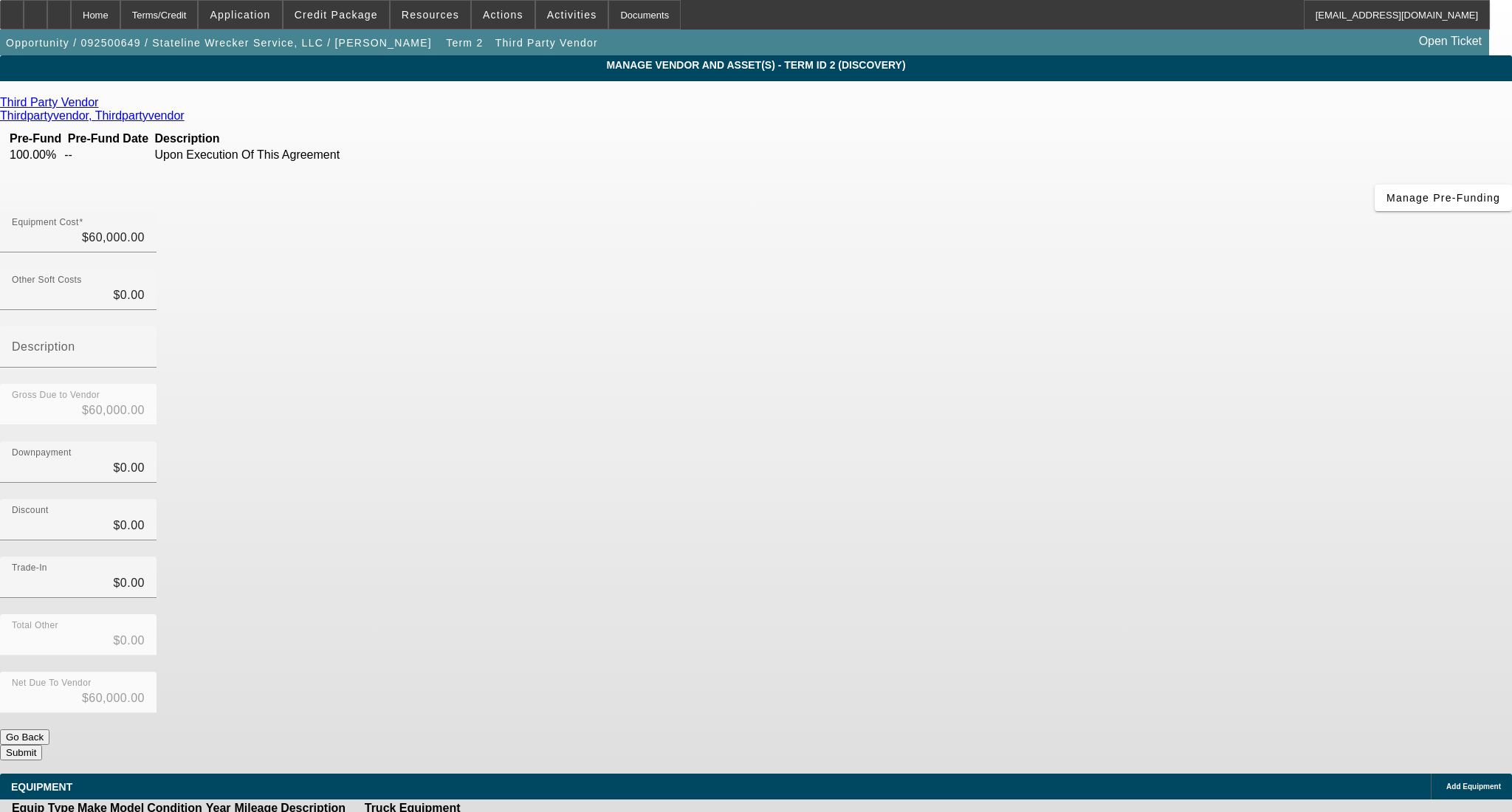
click at [42, 745] on button "Submit" at bounding box center [21, 753] width 42 height 16
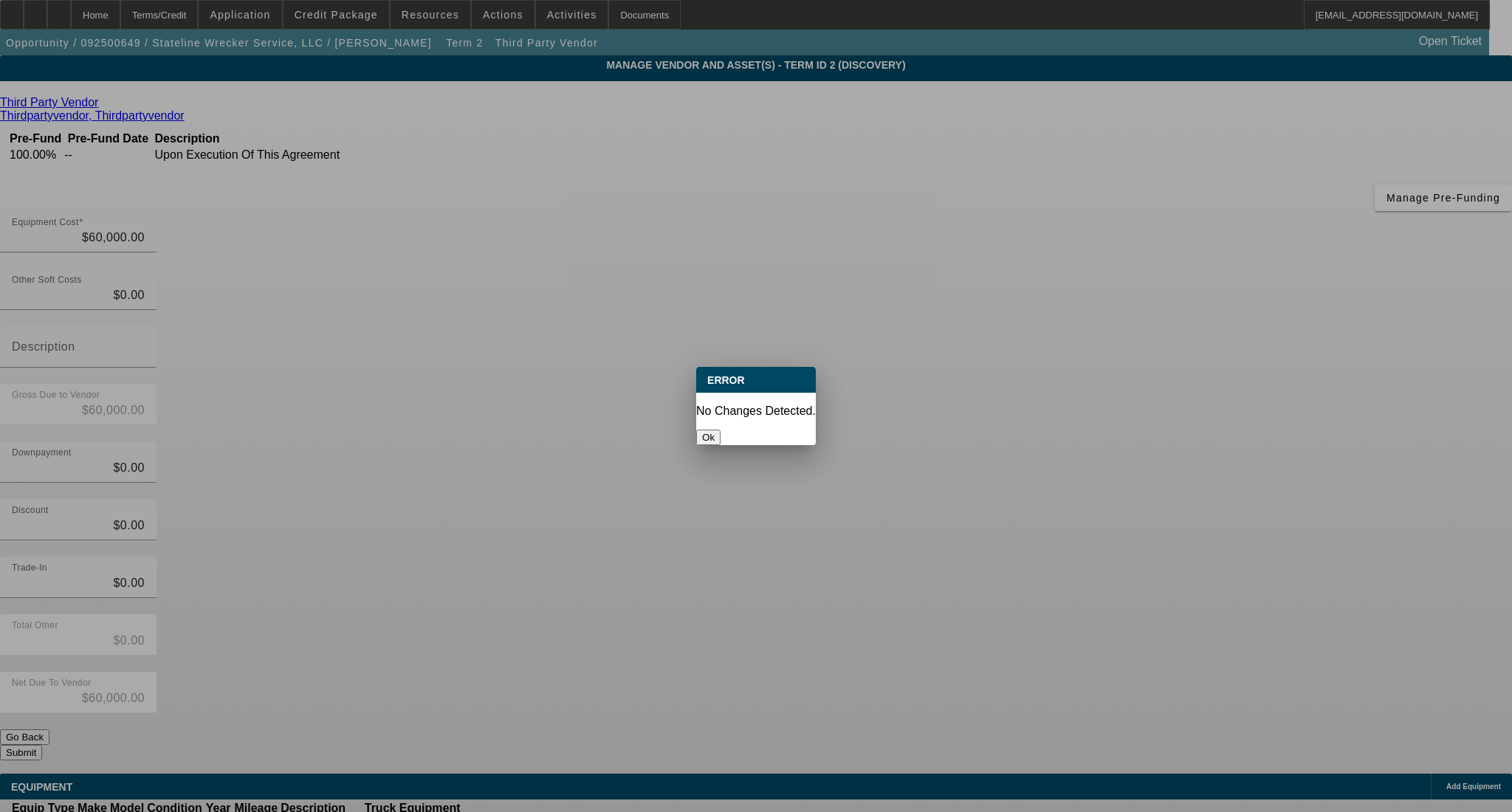
click at [721, 431] on button "Ok" at bounding box center [708, 438] width 24 height 16
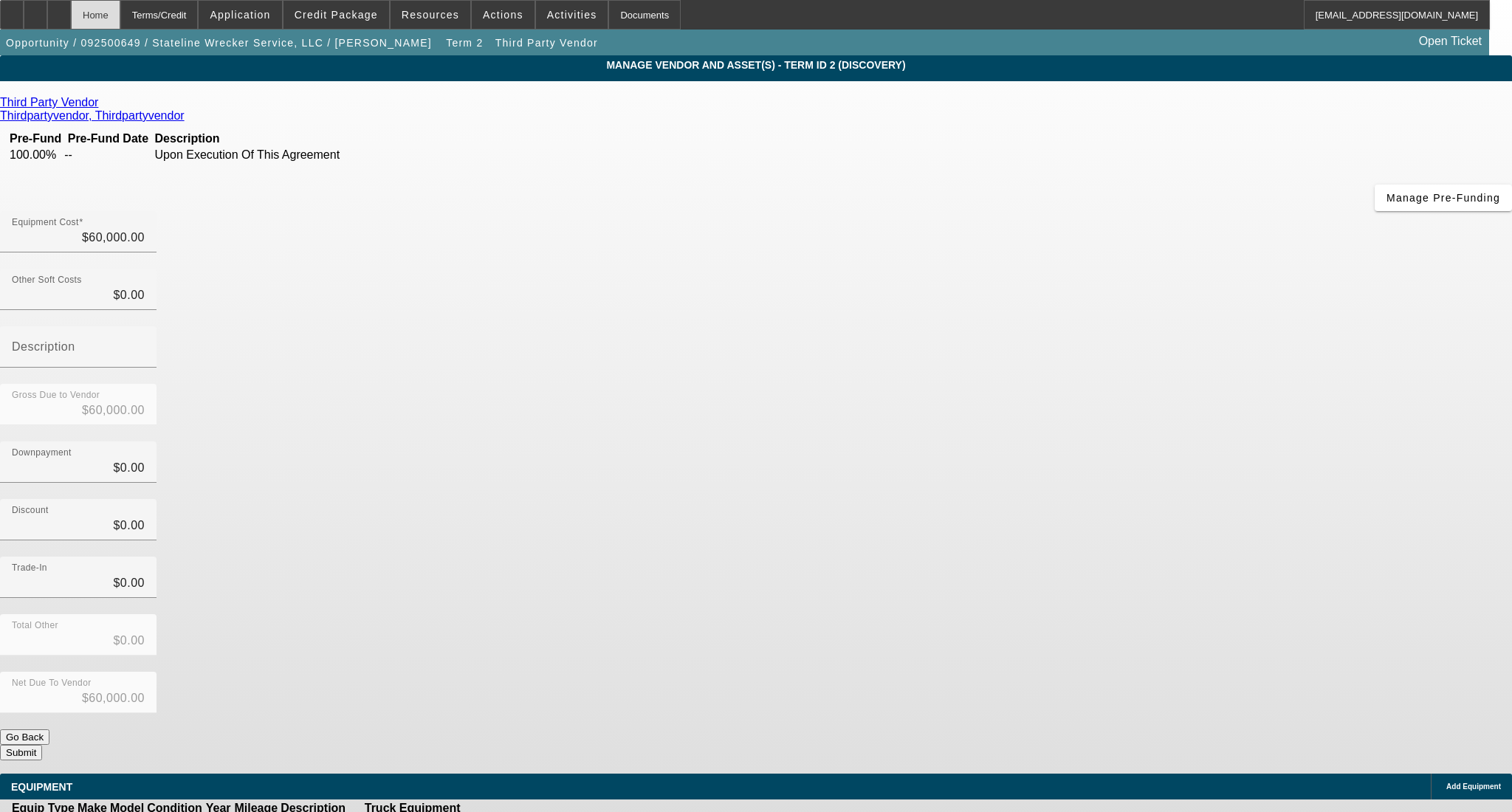
click at [120, 24] on div "Home" at bounding box center [95, 15] width 49 height 30
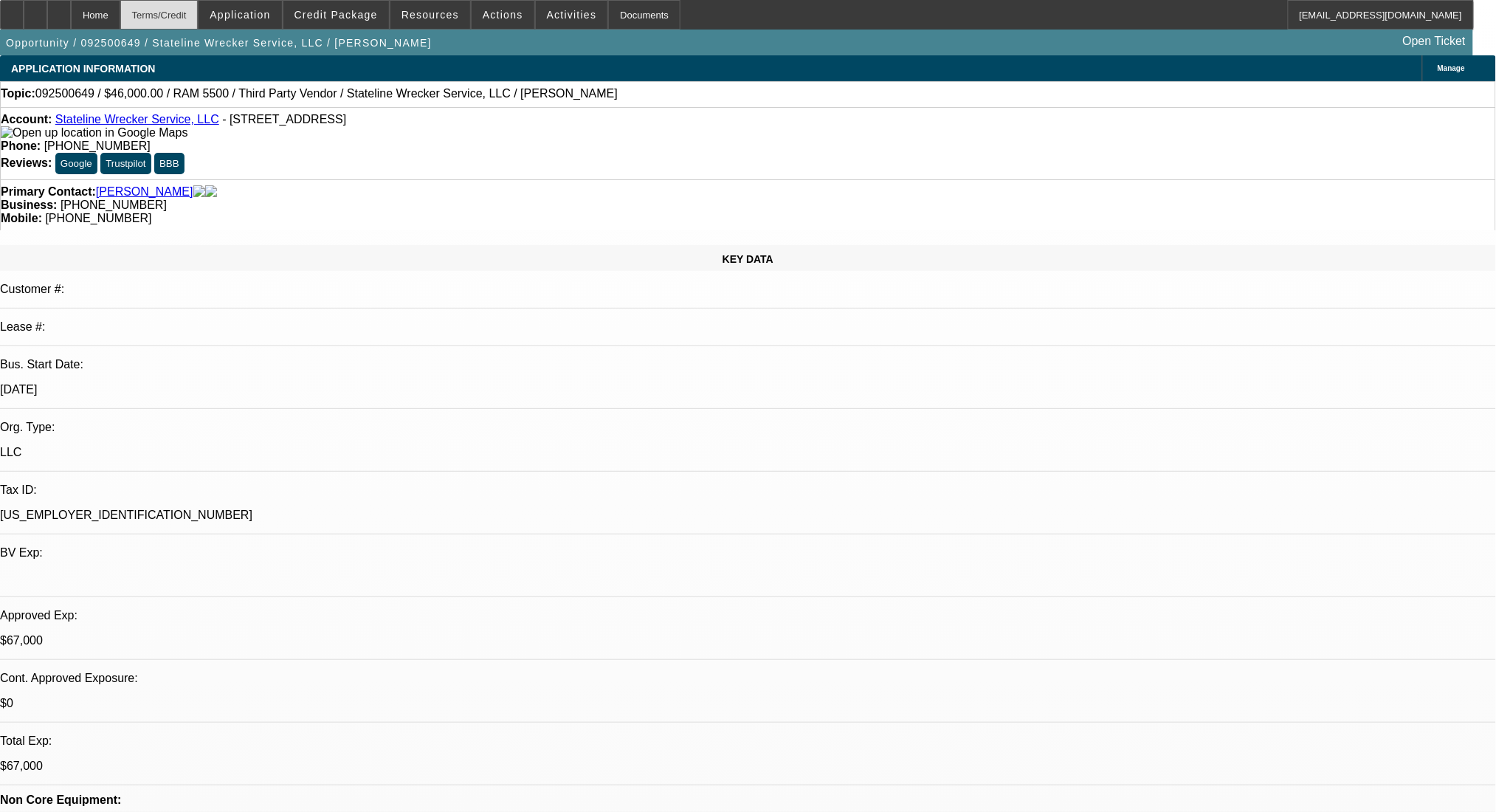
click at [185, 11] on div "Terms/Credit" at bounding box center [159, 15] width 78 height 30
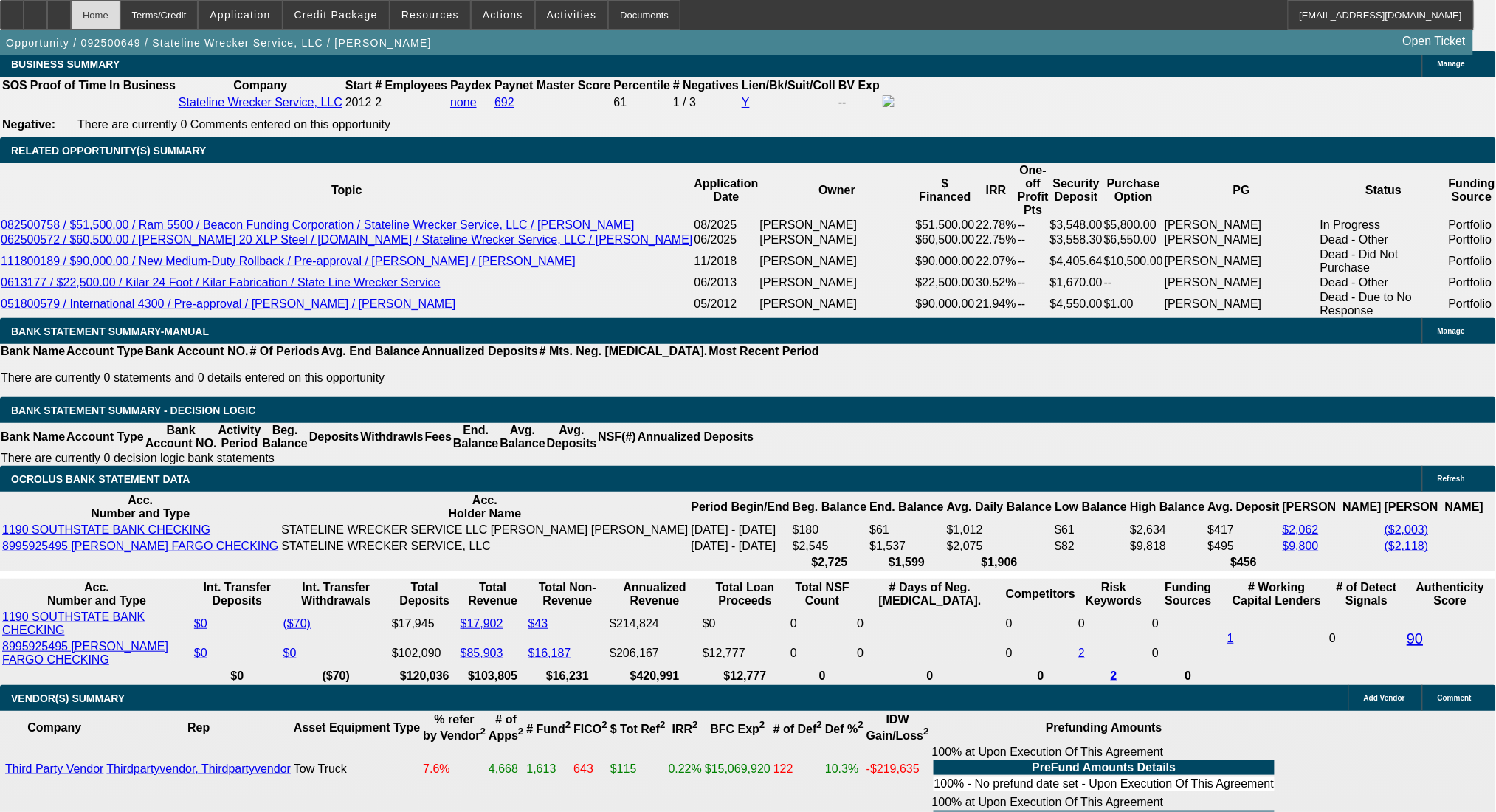
click at [120, 5] on div "Home" at bounding box center [95, 15] width 49 height 30
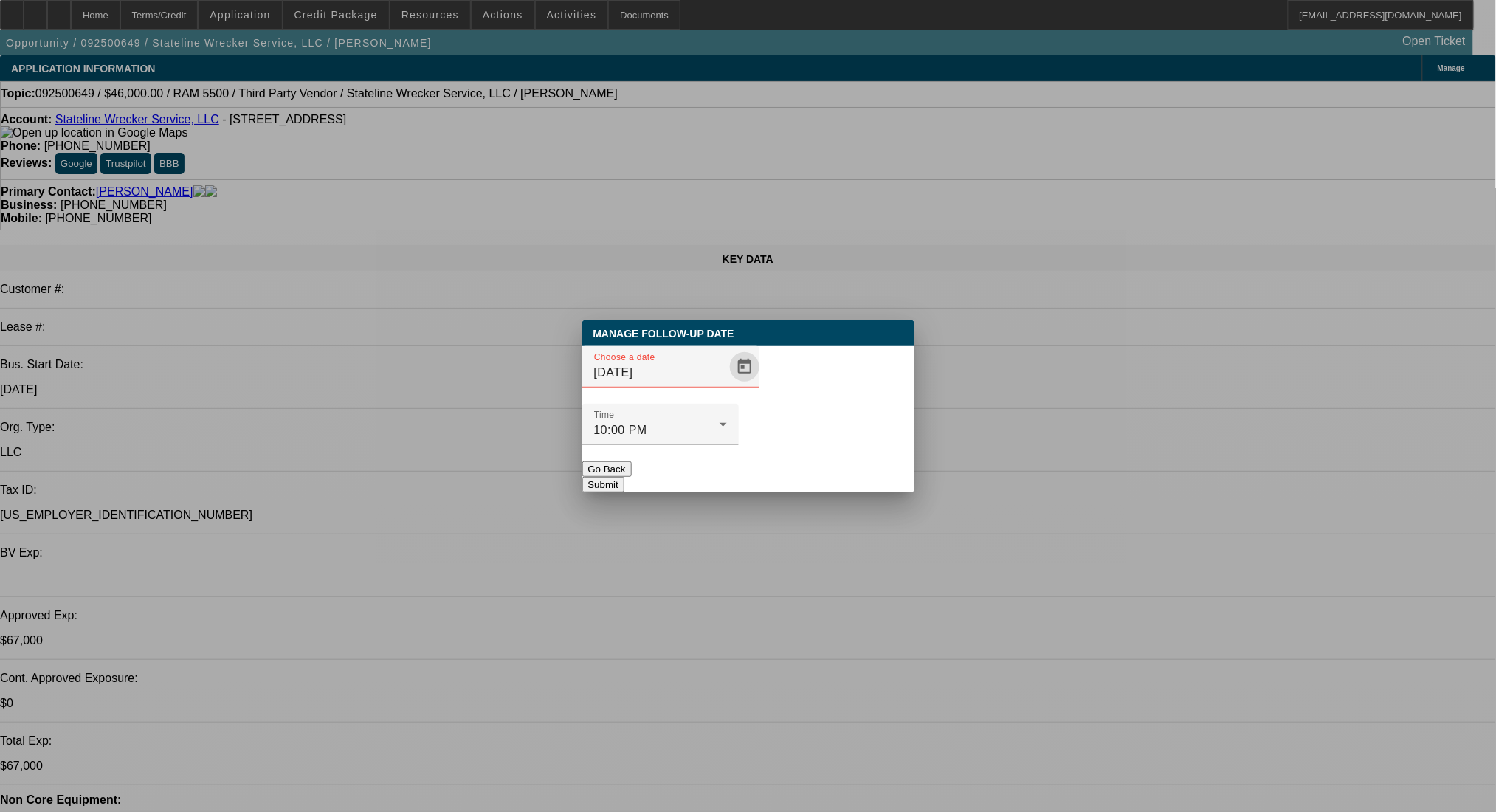
click at [727, 385] on span "Open calendar" at bounding box center [744, 367] width 35 height 35
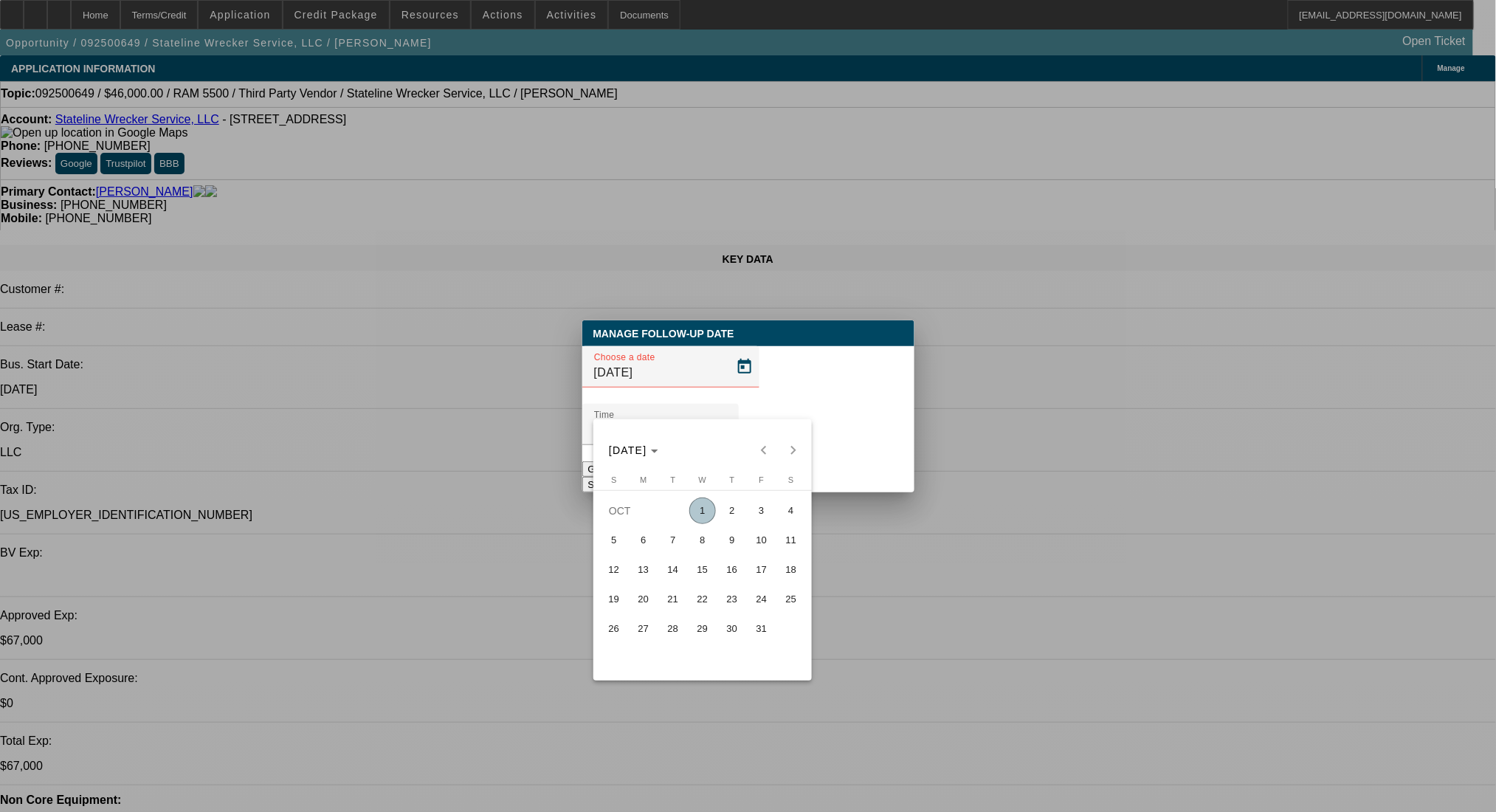
click at [734, 519] on span "2" at bounding box center [732, 511] width 27 height 27
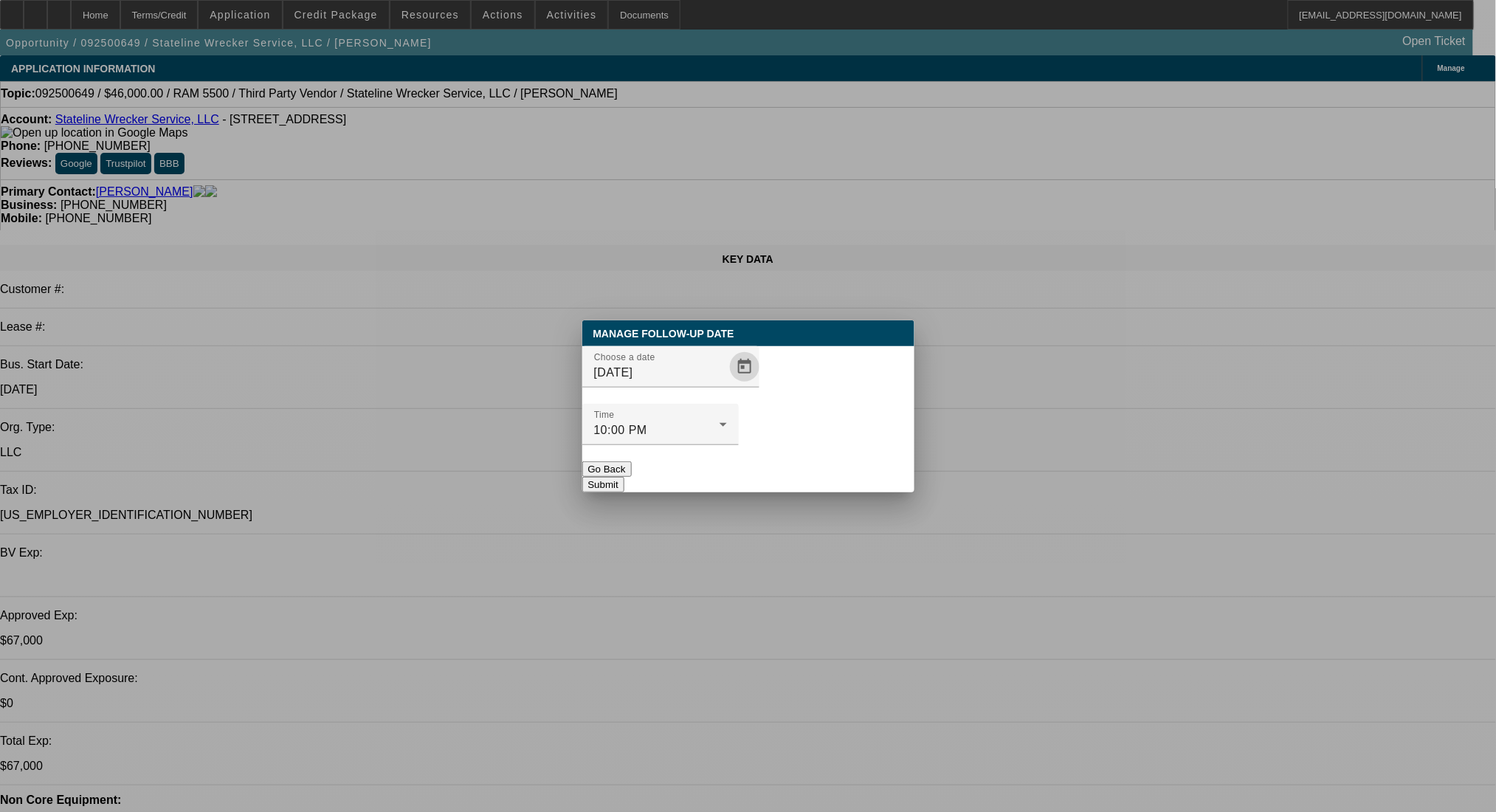
click at [625, 477] on button "Submit" at bounding box center [604, 484] width 42 height 16
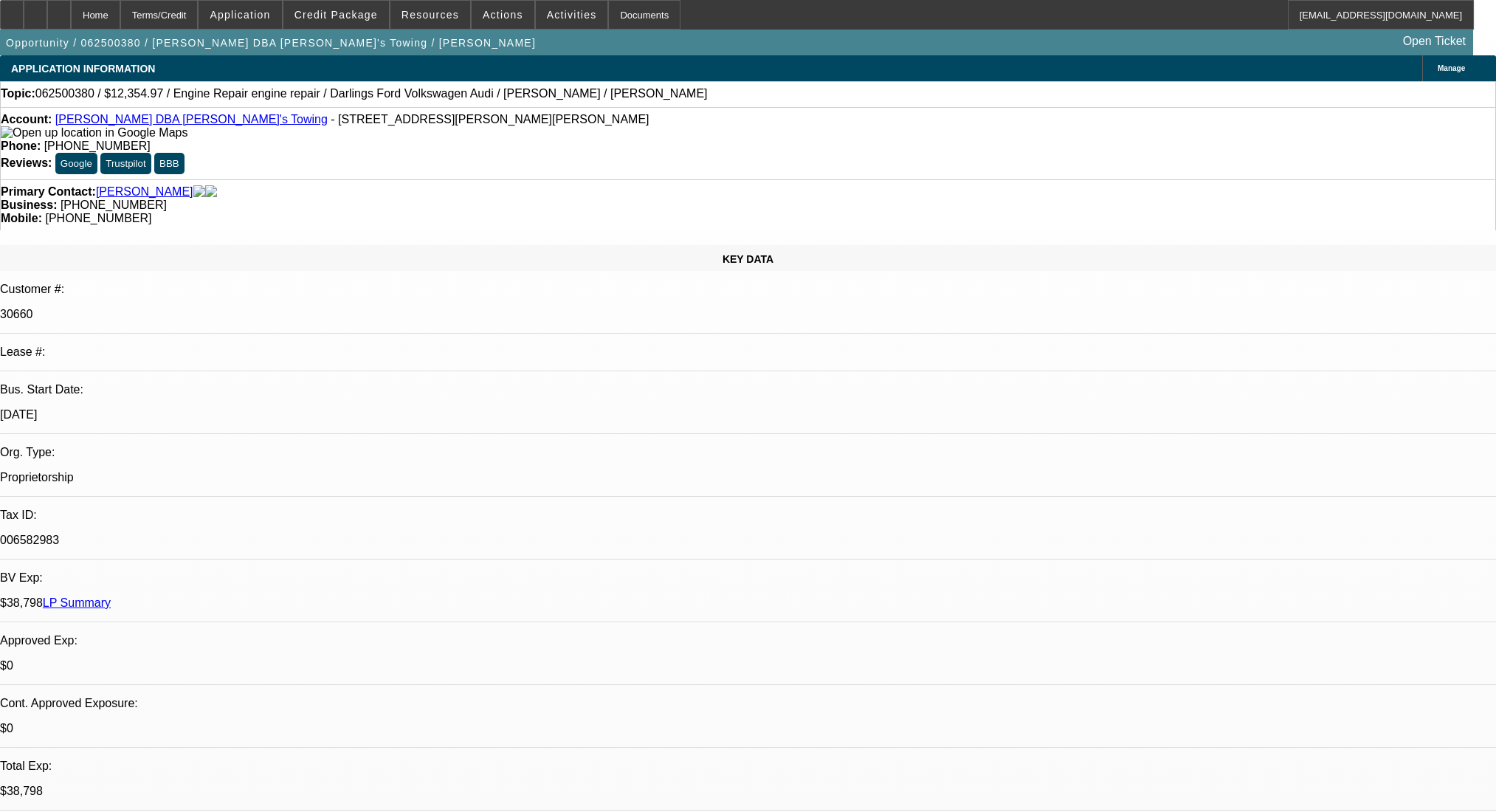
select select "0"
select select "2"
select select "0"
select select "6"
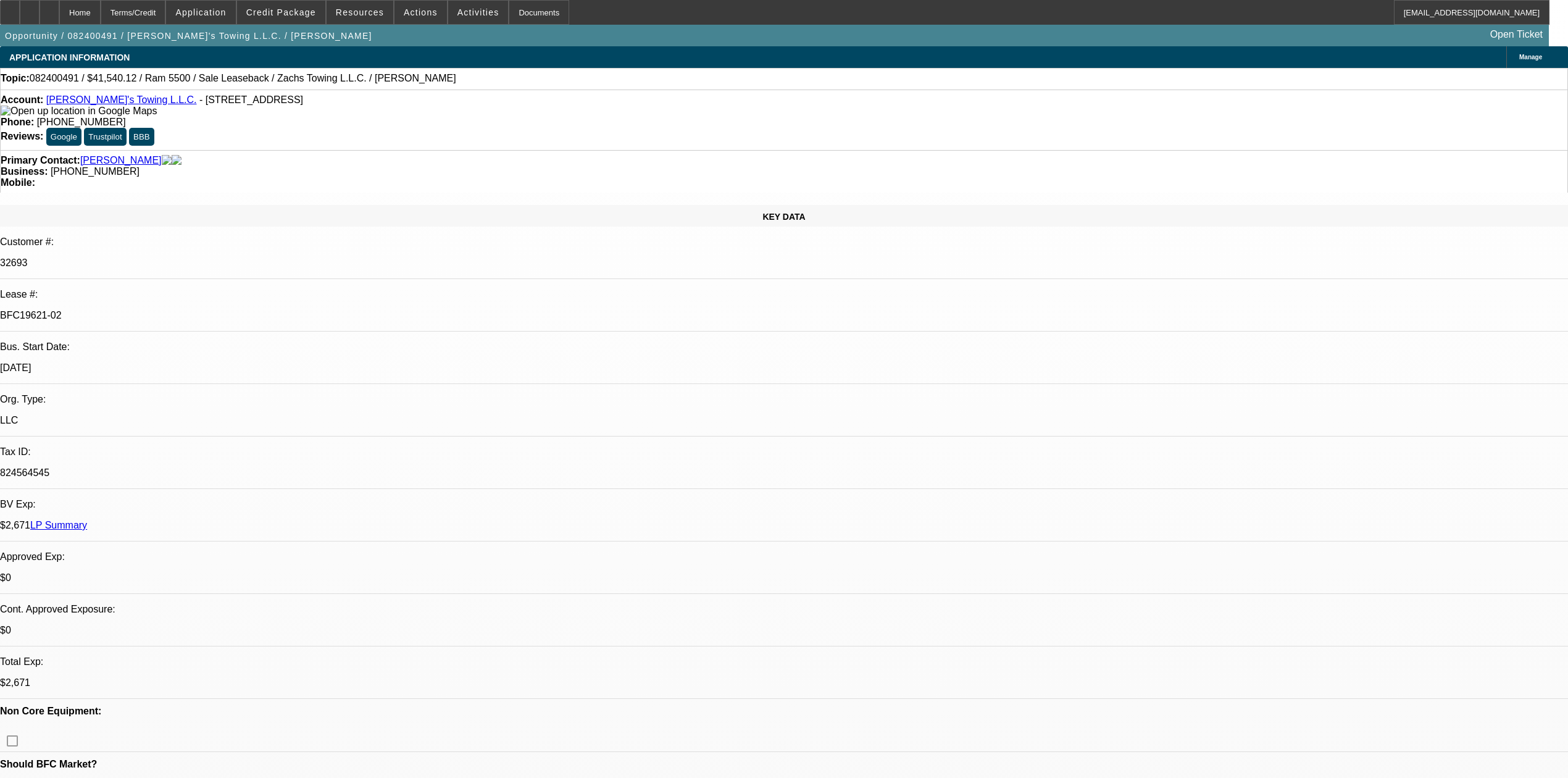
select select "0"
select select "2"
select select "0.1"
select select "4"
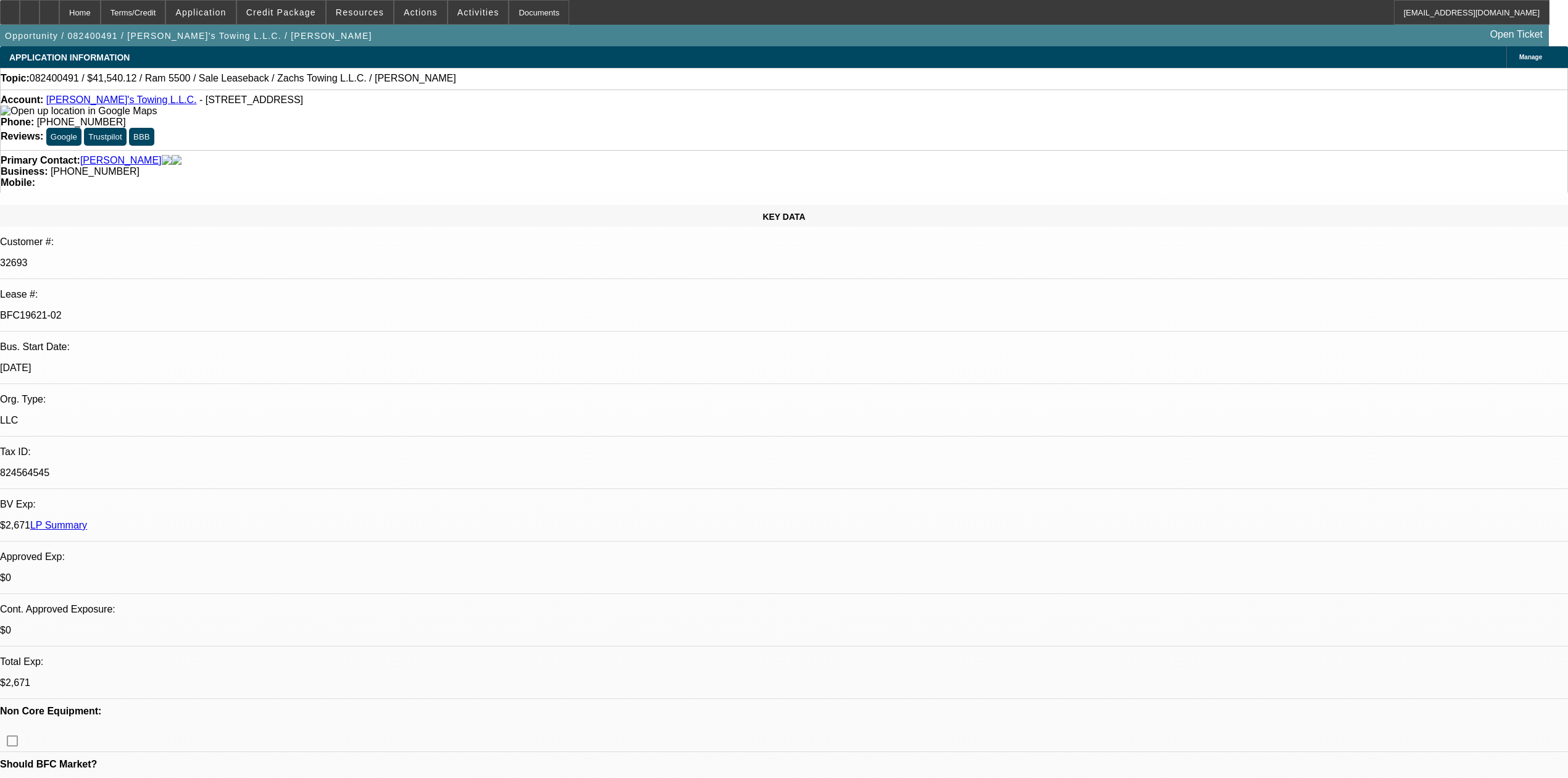
select select "0"
select select "2"
select select "0.1"
select select "4"
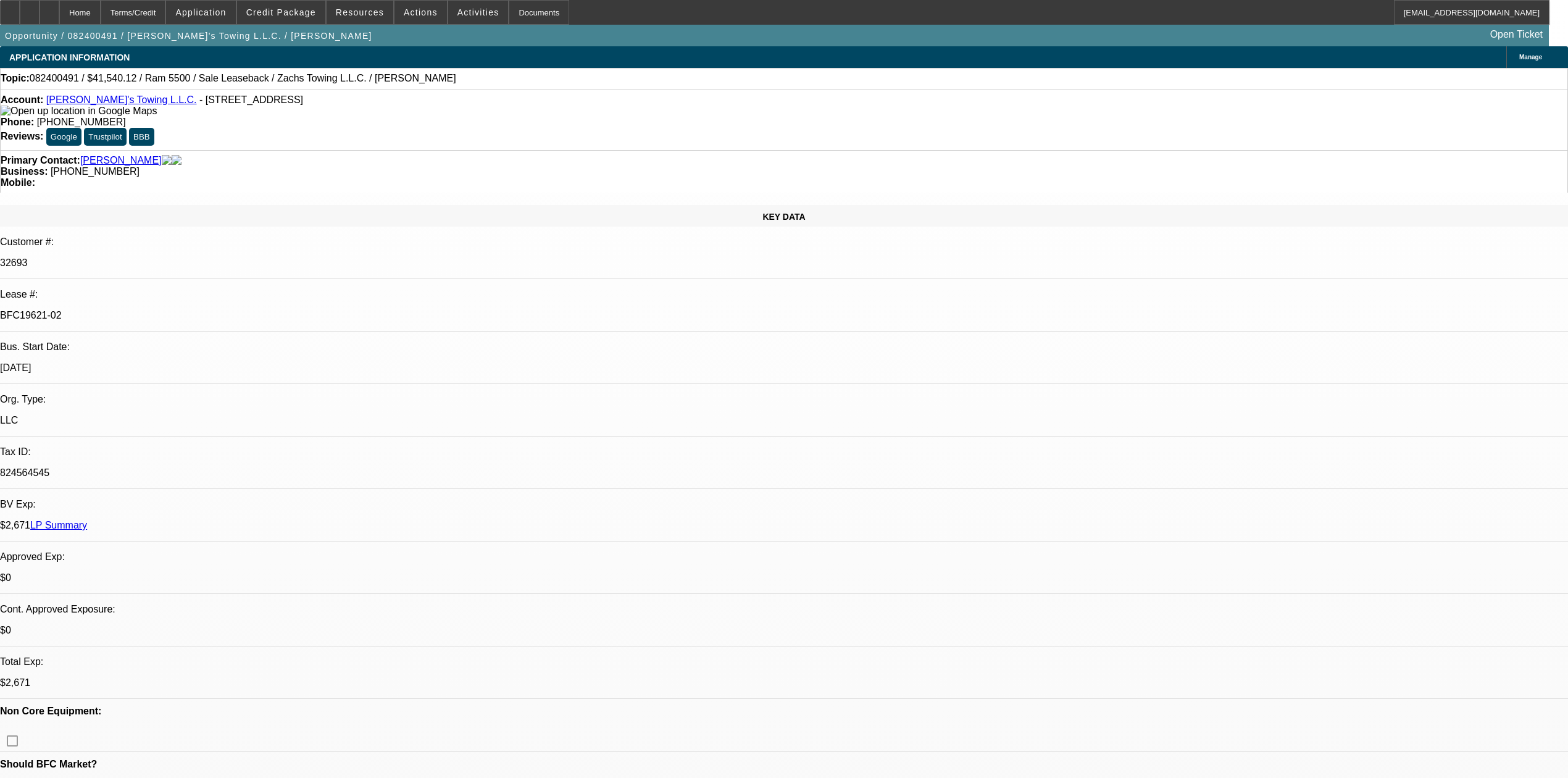
select select "0"
select select "2"
select select "0.1"
select select "4"
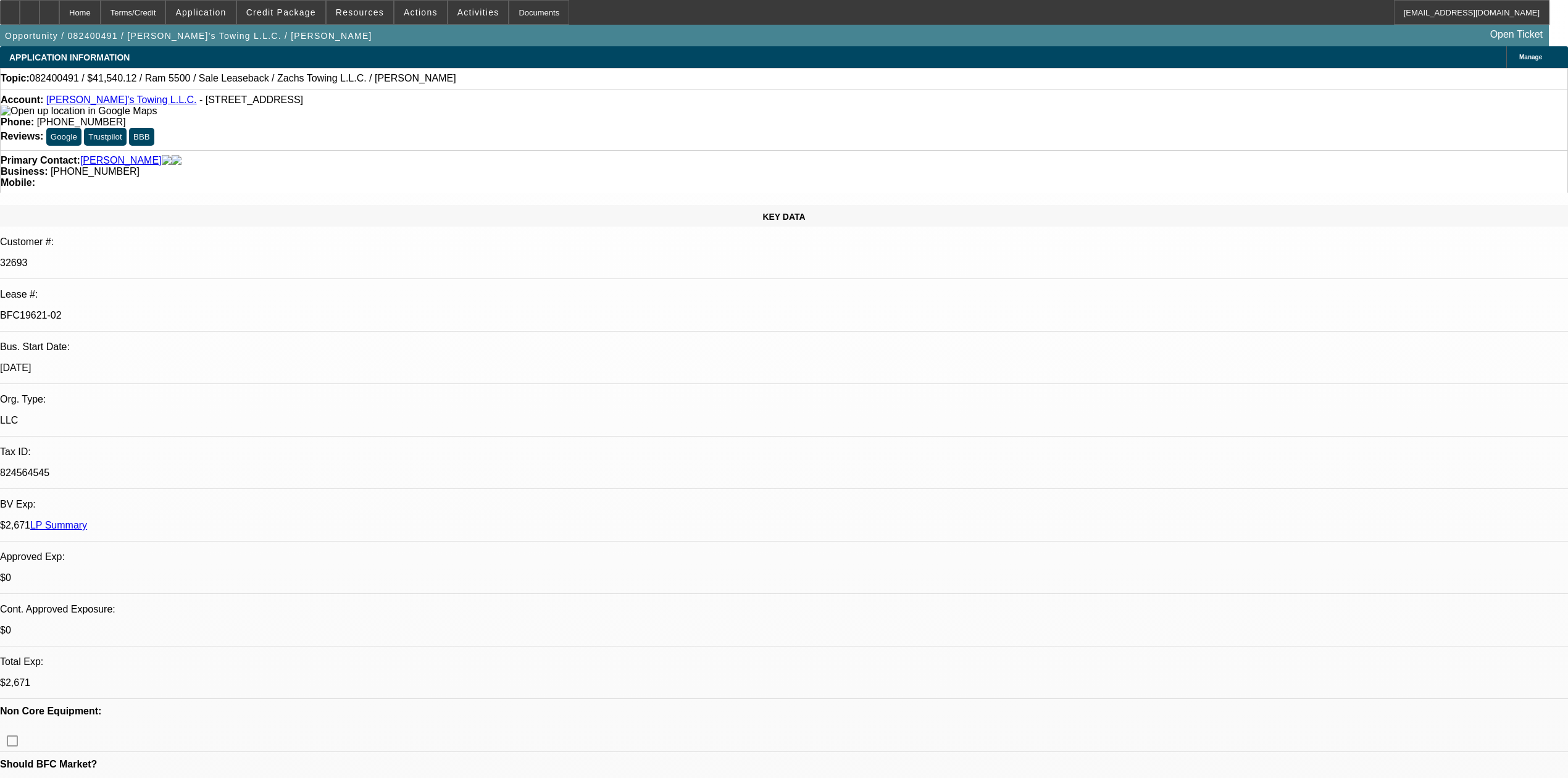
select select "0"
select select "2"
select select "0"
select select "6"
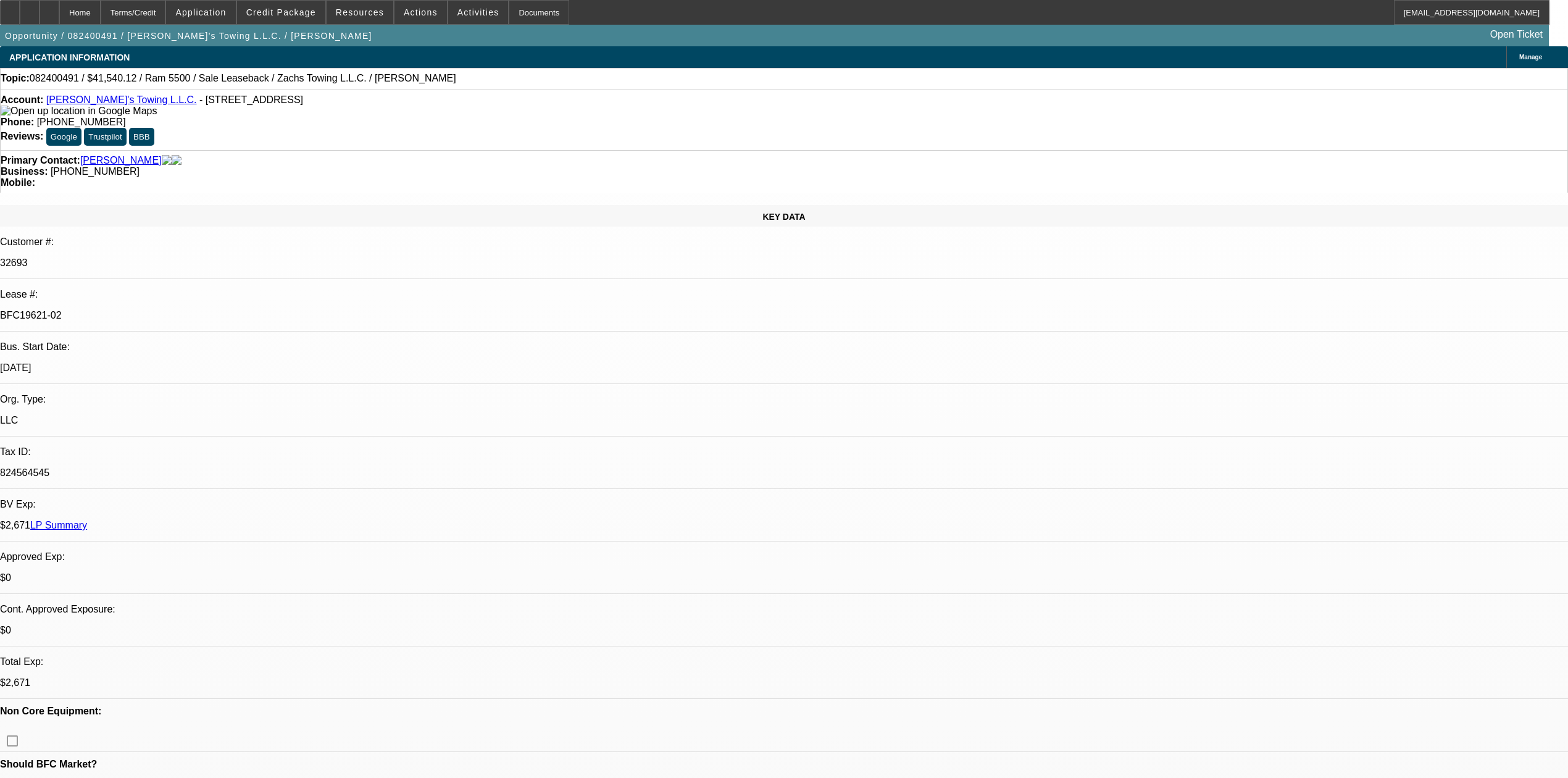
drag, startPoint x: 265, startPoint y: 211, endPoint x: 166, endPoint y: 215, distance: 99.1
click at [166, 289] on div "Lease #: BFC19621-02" at bounding box center [784, 310] width 1568 height 42
copy div "BFC19621-02"
click at [166, 13] on div "Terms/Credit" at bounding box center [133, 12] width 65 height 25
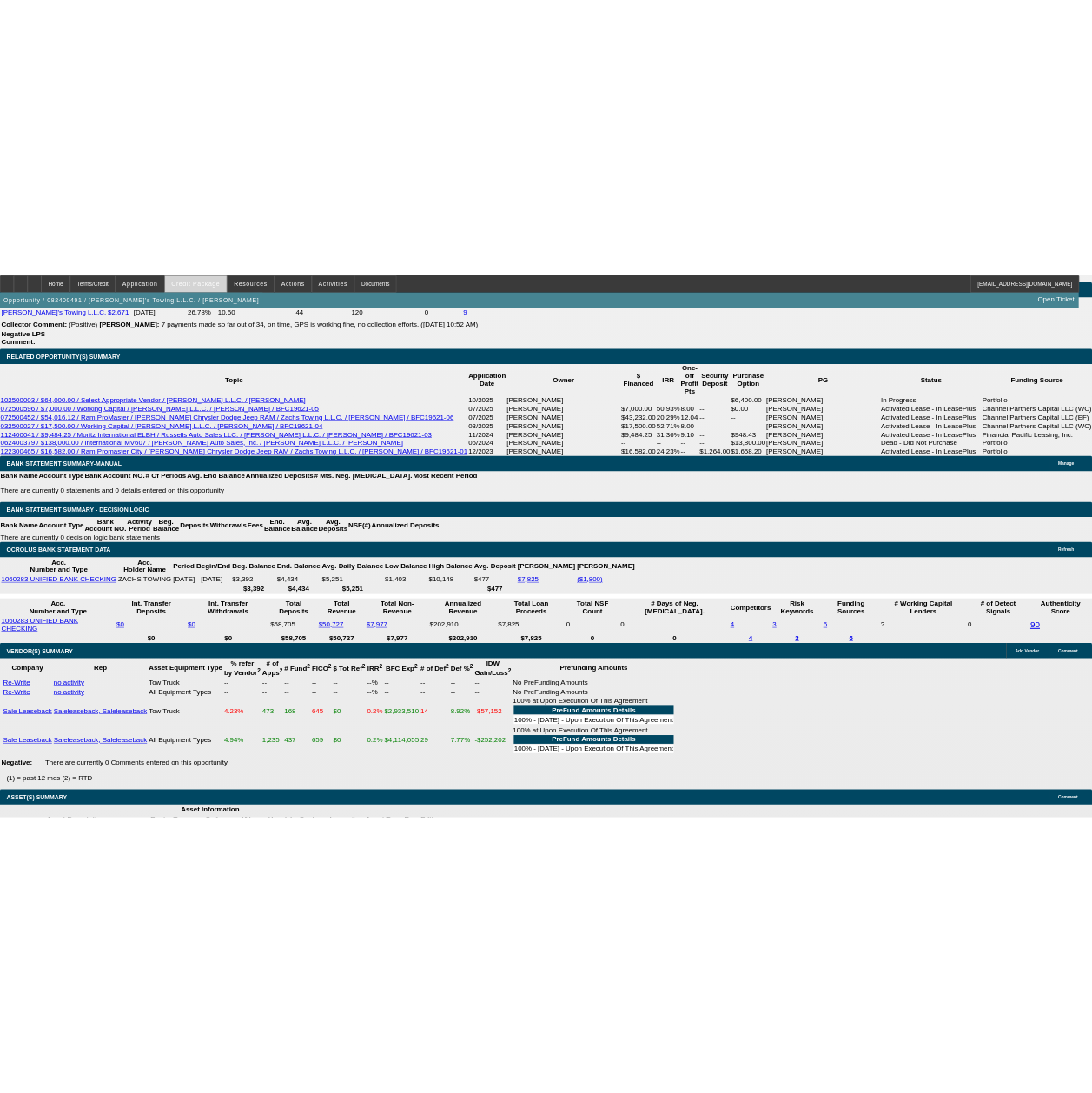
scroll to position [3949, 0]
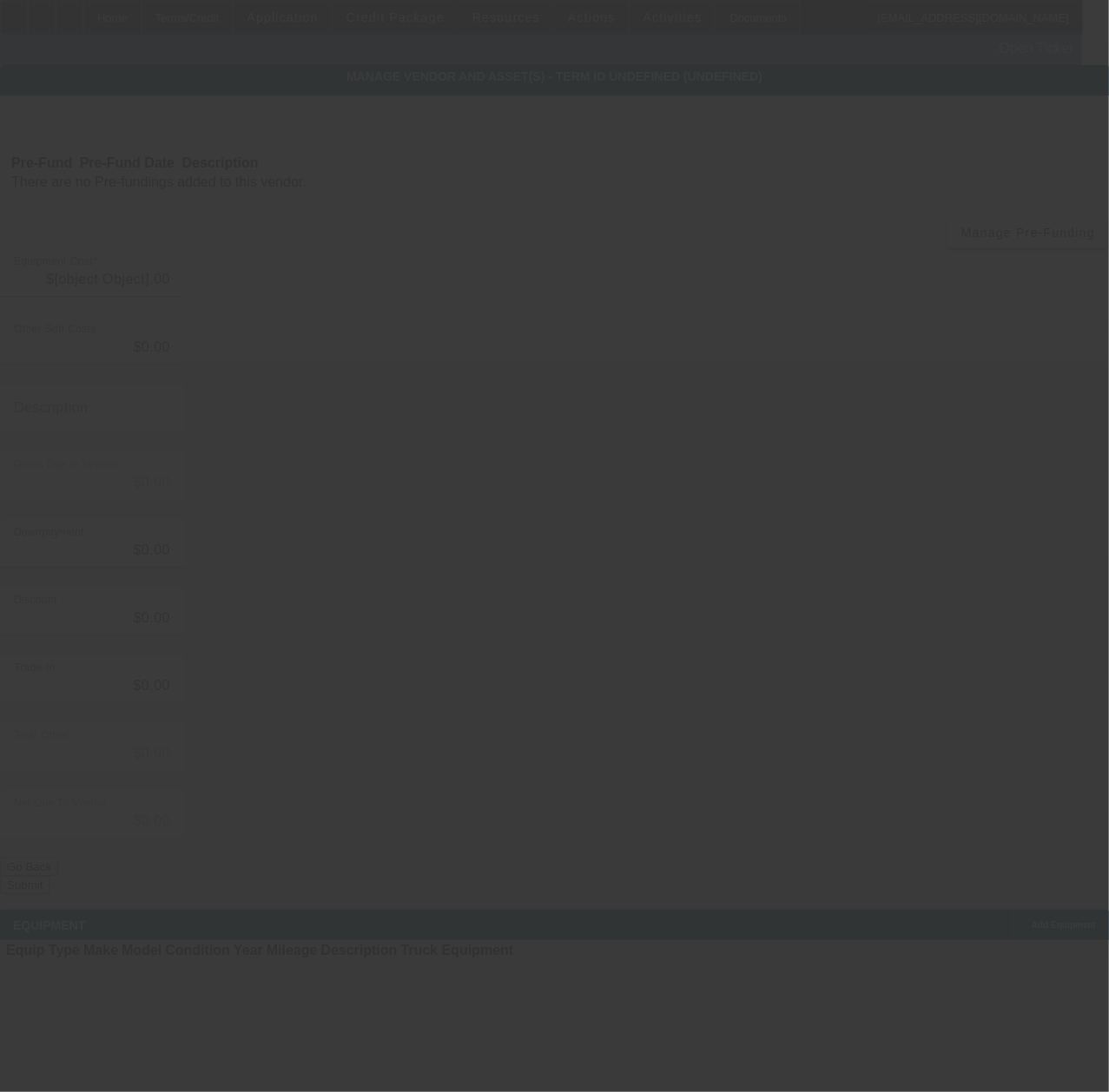
type input "$25,000.00"
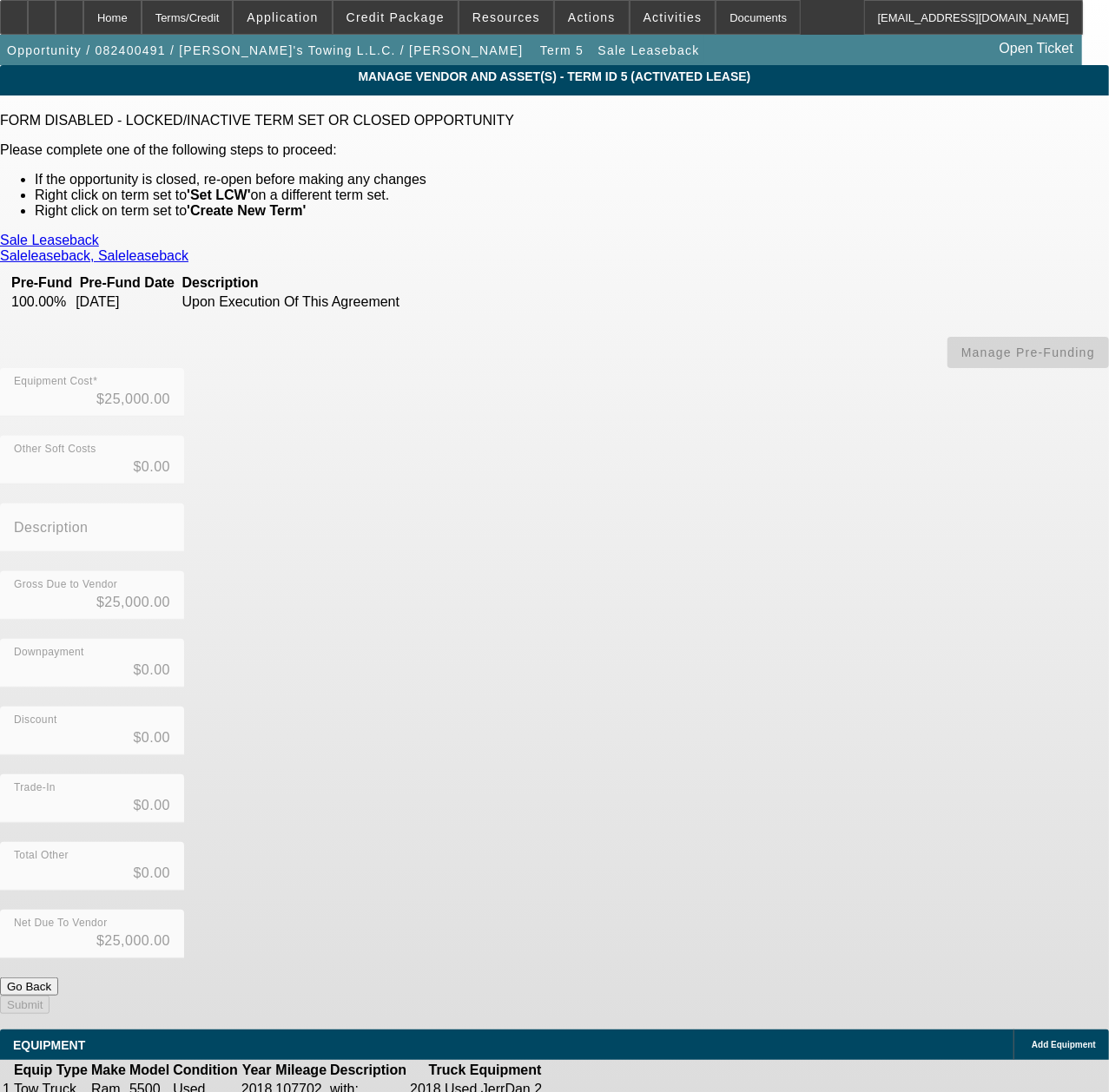
click at [615, 1089] on icon at bounding box center [615, 1089] width 0 height 0
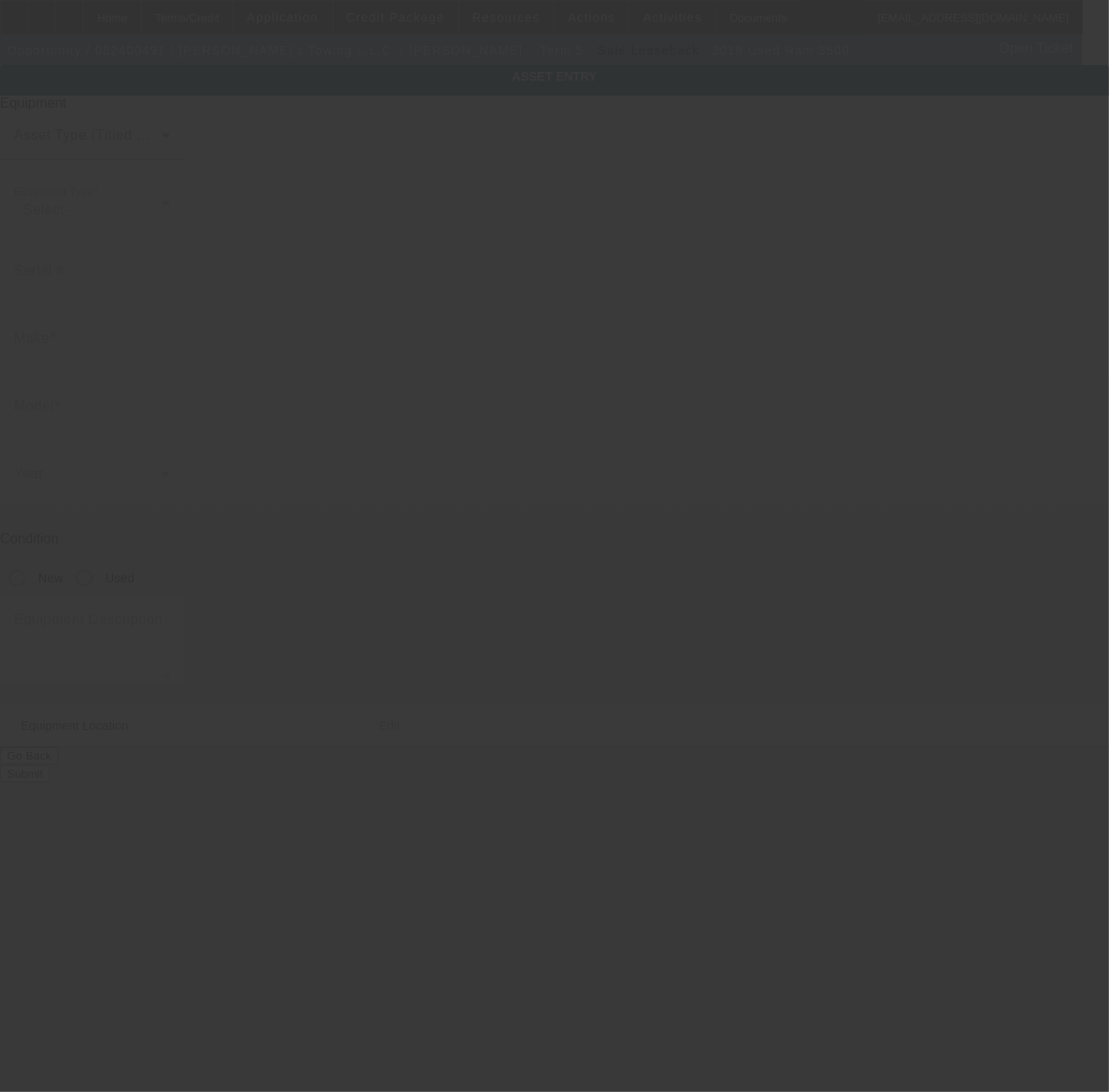
type input "[US_VEHICLE_IDENTIFICATION_NUMBER]"
type input "Ram"
type input "5500"
radio input "true"
type textarea "with:"
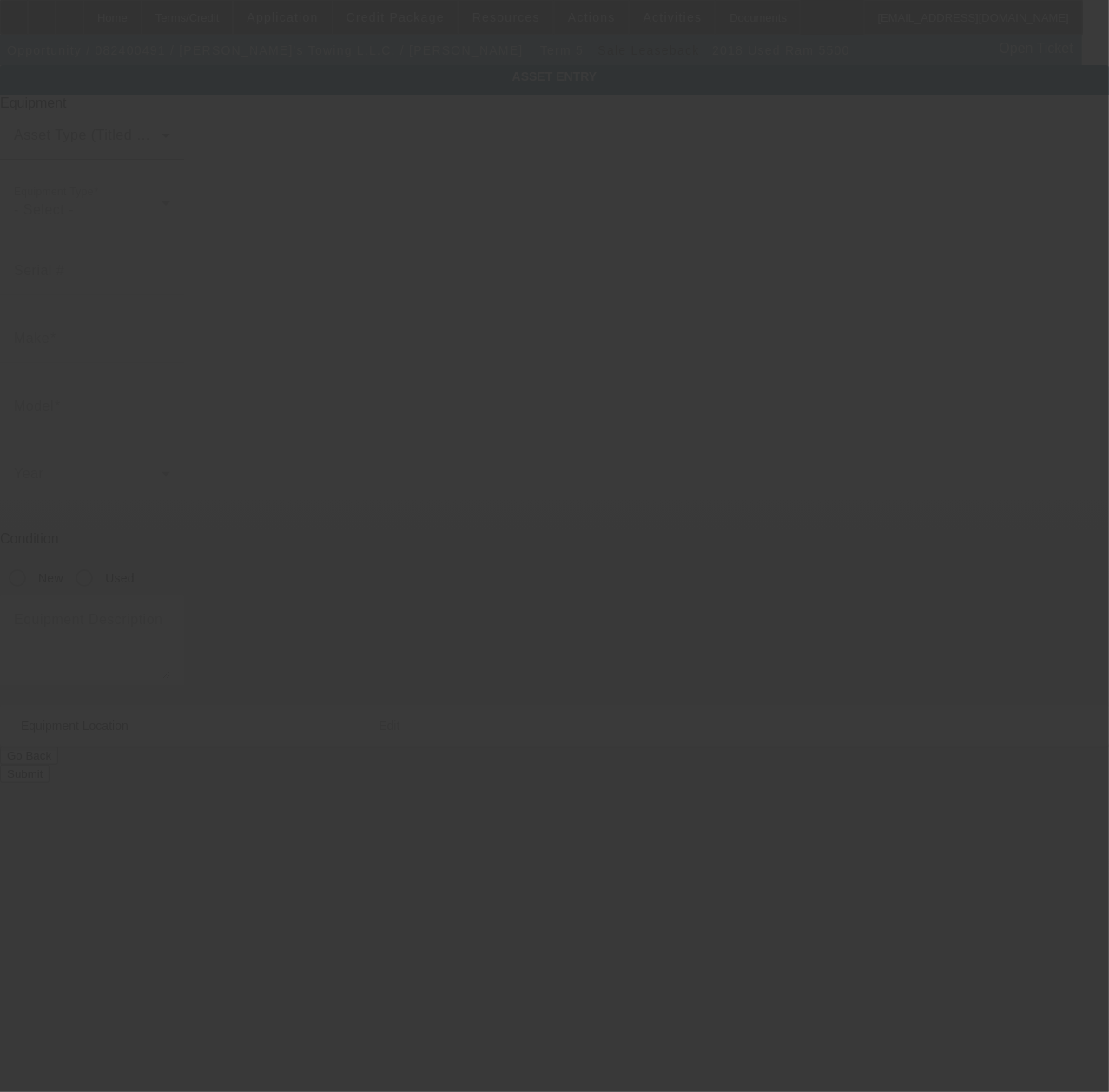
type input "[STREET_ADDRESS]"
type input "Martins Ferry"
type input "43935"
type input "Belmont"
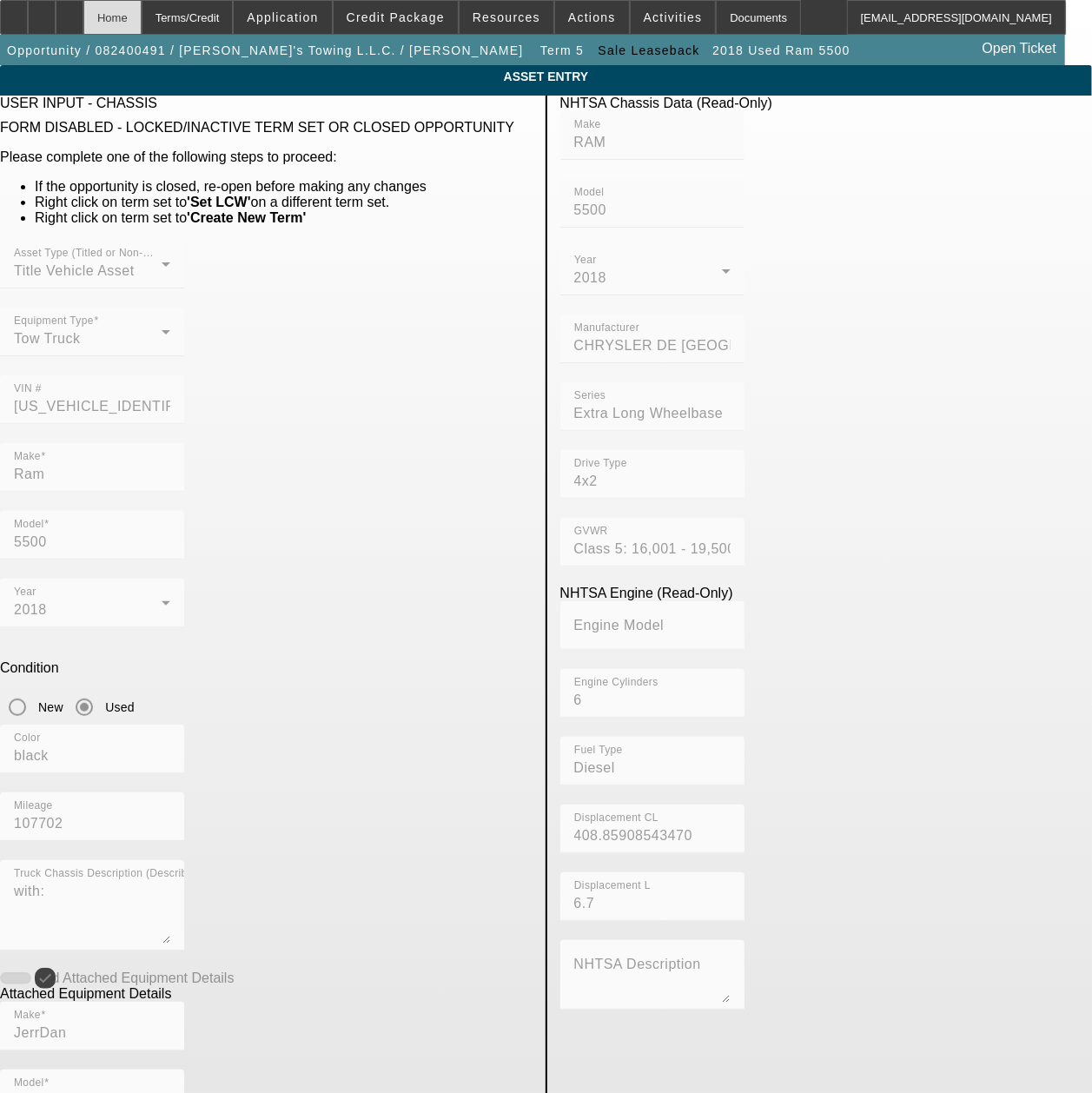
click at [141, 21] on div "Home" at bounding box center [112, 17] width 58 height 35
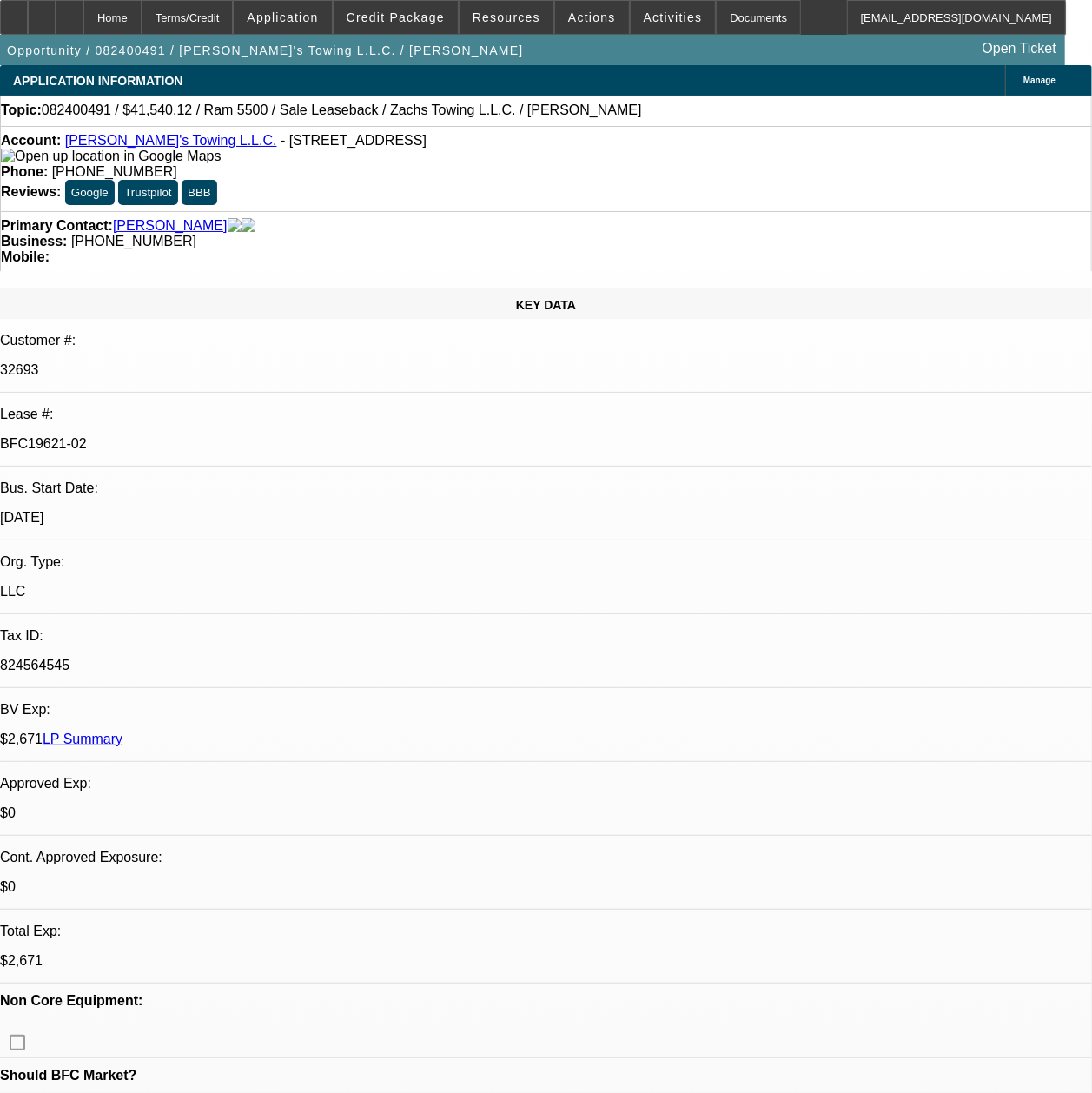
select select "0"
select select "2"
select select "0.1"
select select "4"
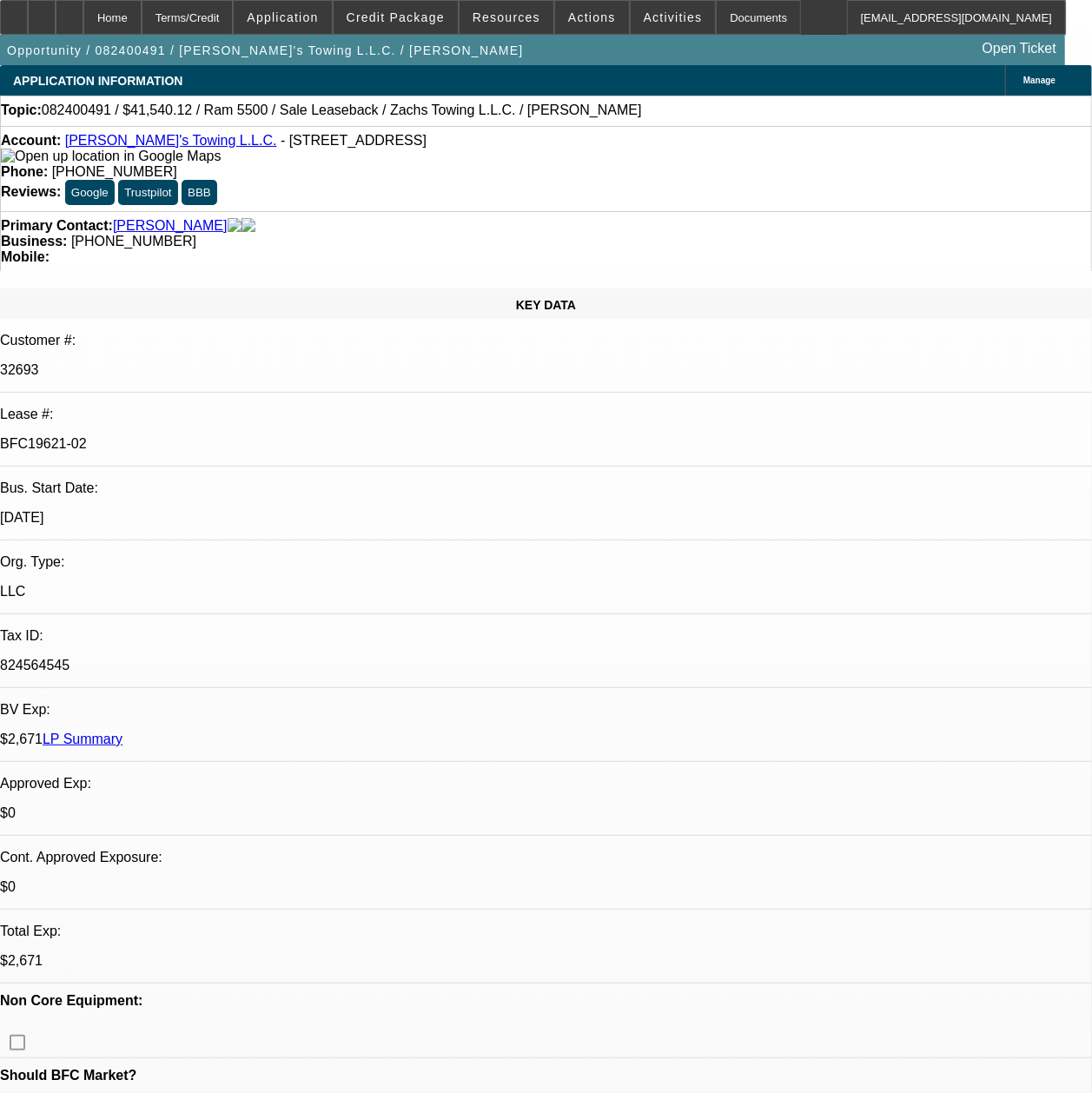
select select "0"
select select "2"
select select "0.1"
select select "4"
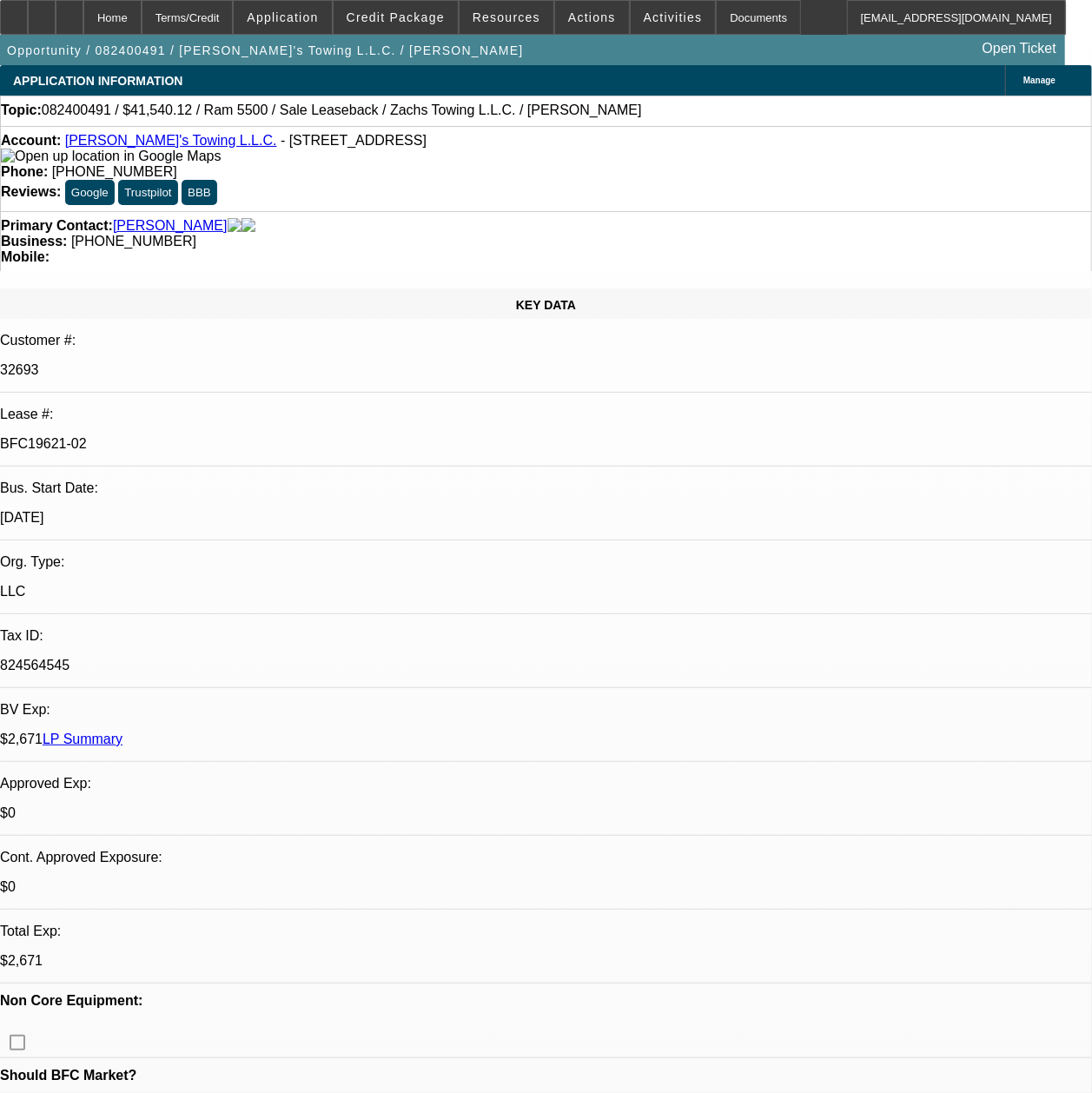
select select "0"
select select "2"
select select "0.1"
select select "4"
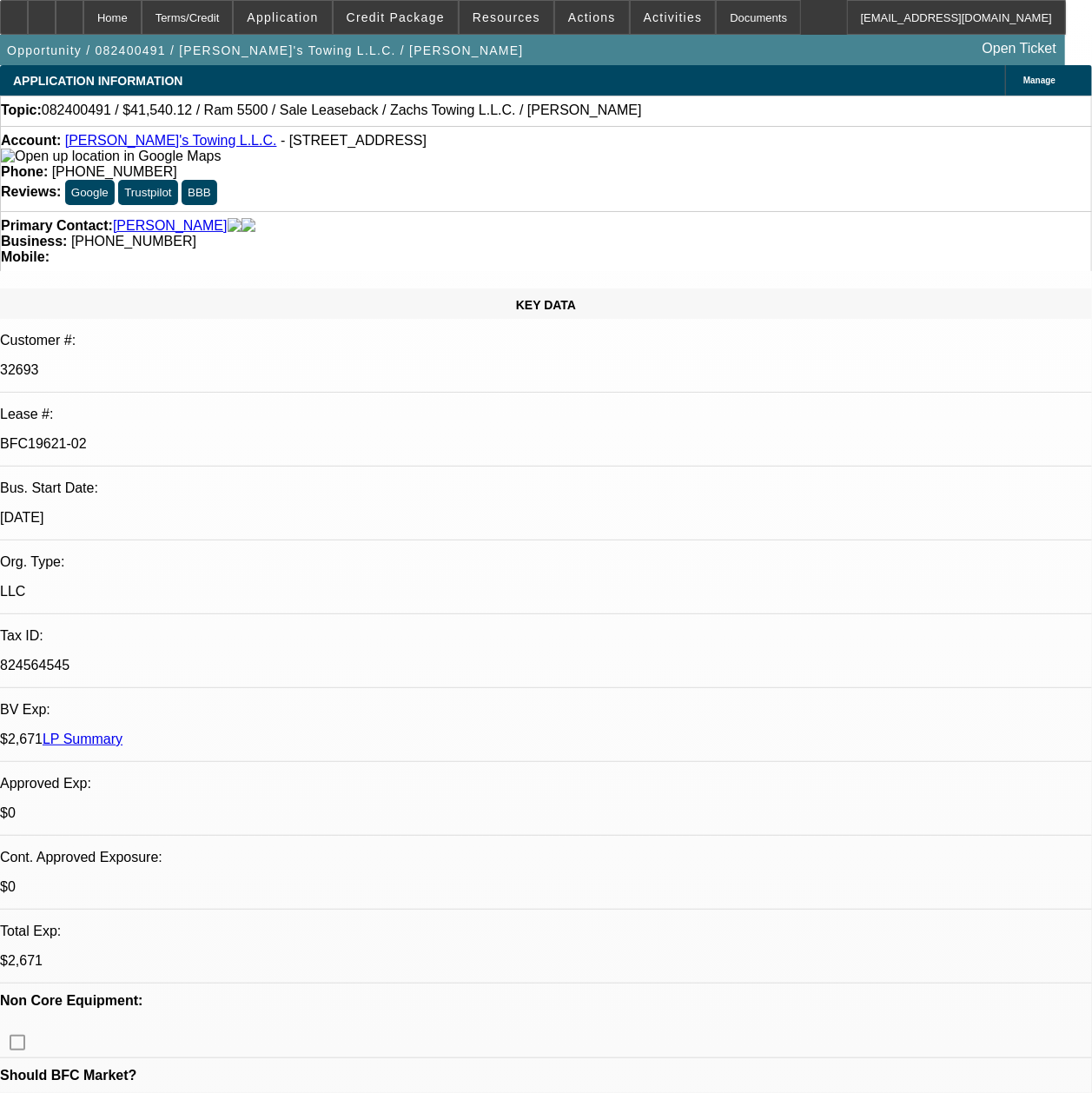
select select "0"
select select "2"
select select "0"
select select "6"
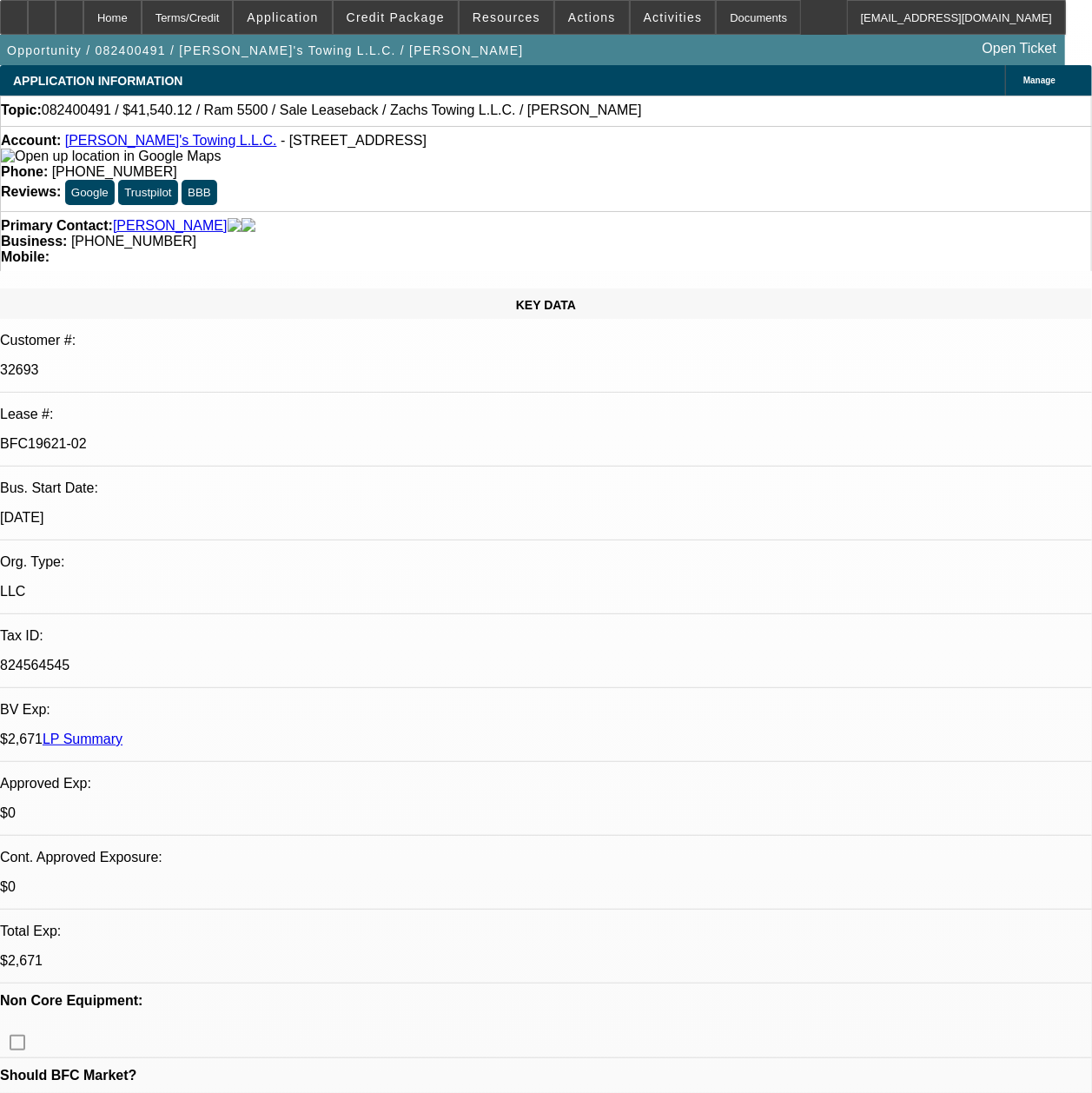
drag, startPoint x: 229, startPoint y: 307, endPoint x: 142, endPoint y: 311, distance: 87.1
click at [142, 436] on div "BFC19621-02" at bounding box center [546, 443] width 1092 height 16
copy p "BFC19621-02"
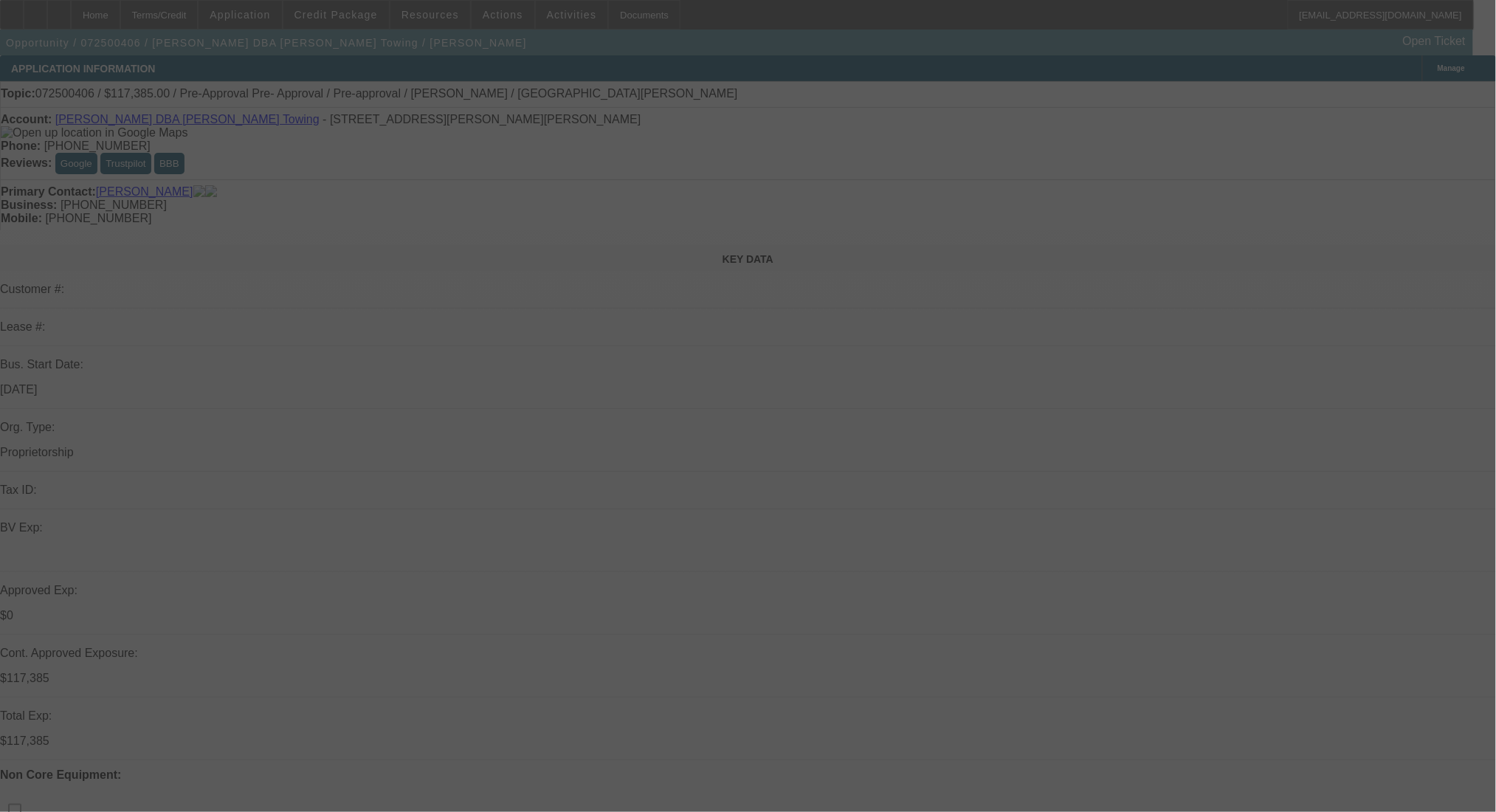
select select "0.15"
select select "2"
select select "0"
select select "6"
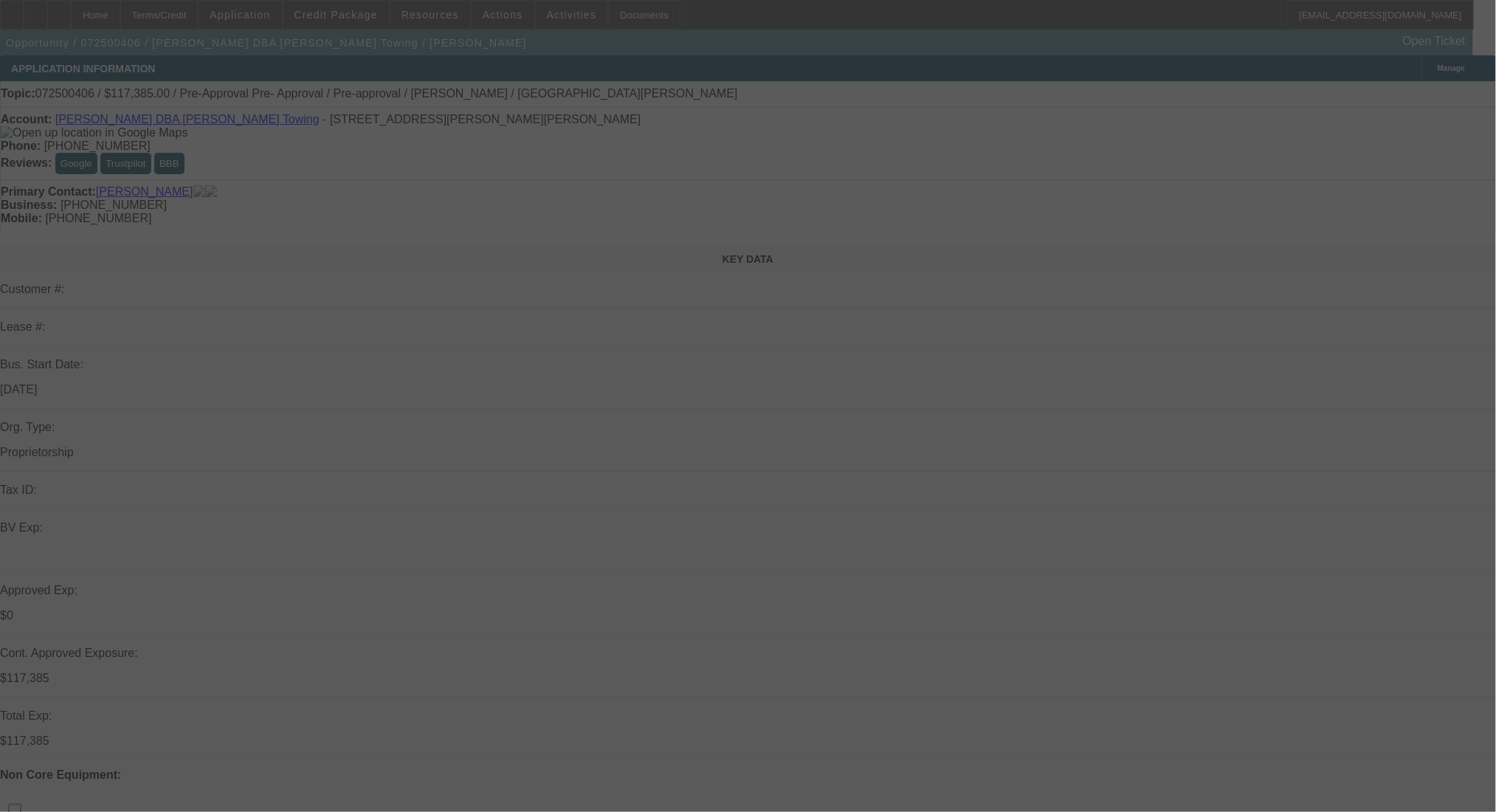
select select "0"
select select "2"
select select "0"
select select "6"
select select "0.15"
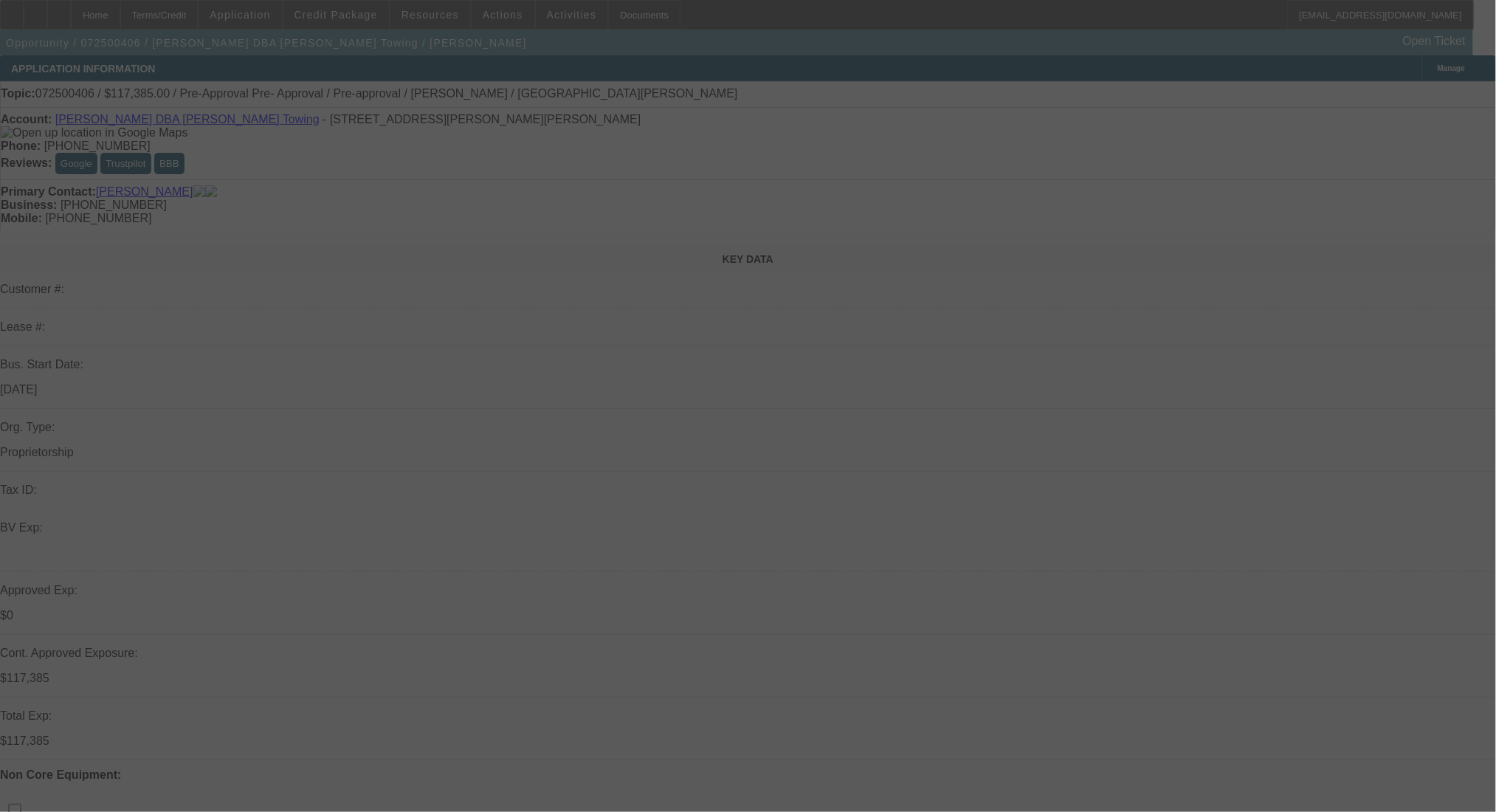
select select "2"
select select "0.1"
select select "4"
select select "0.15"
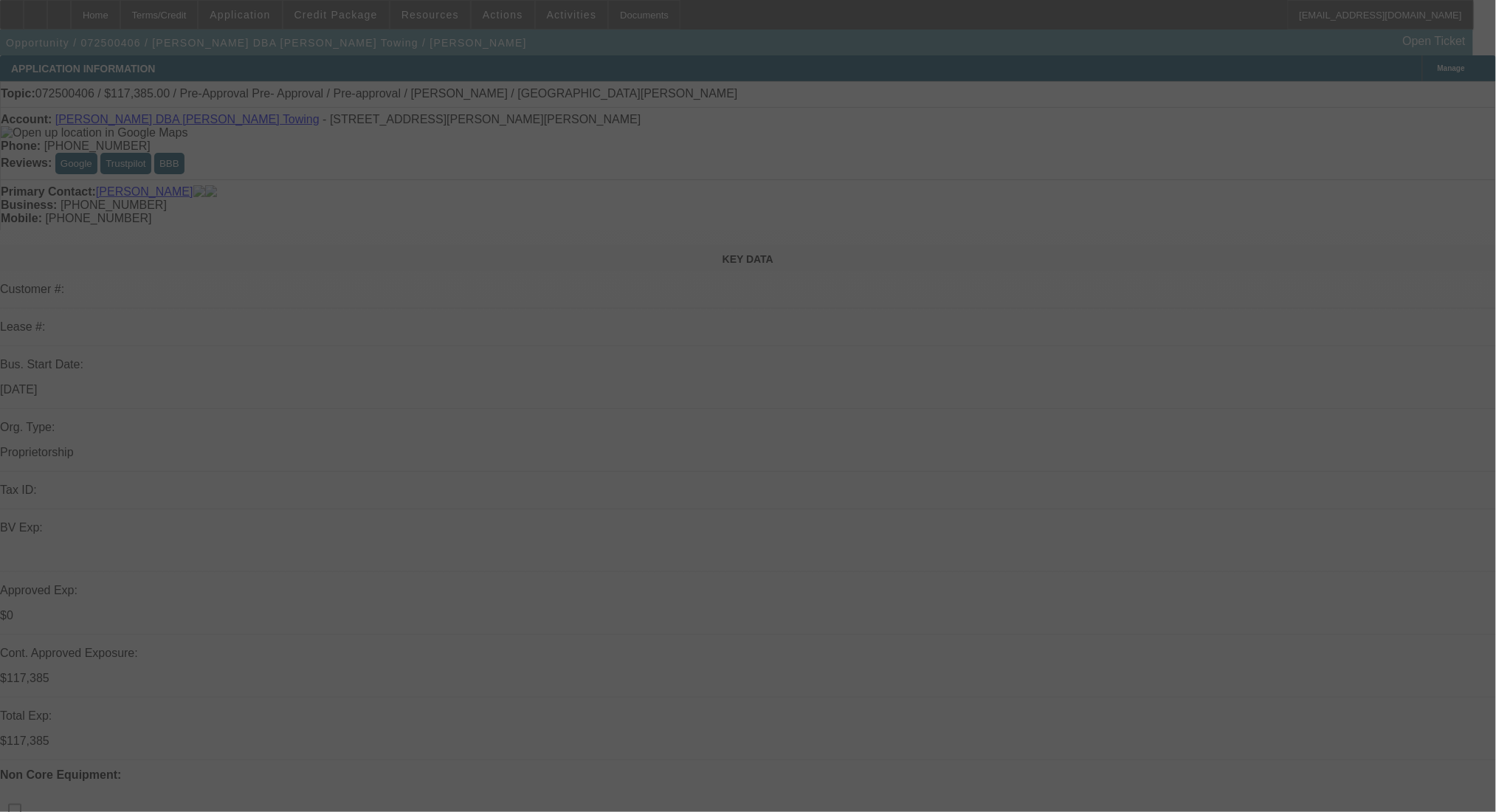
select select "2"
select select "0.1"
select select "4"
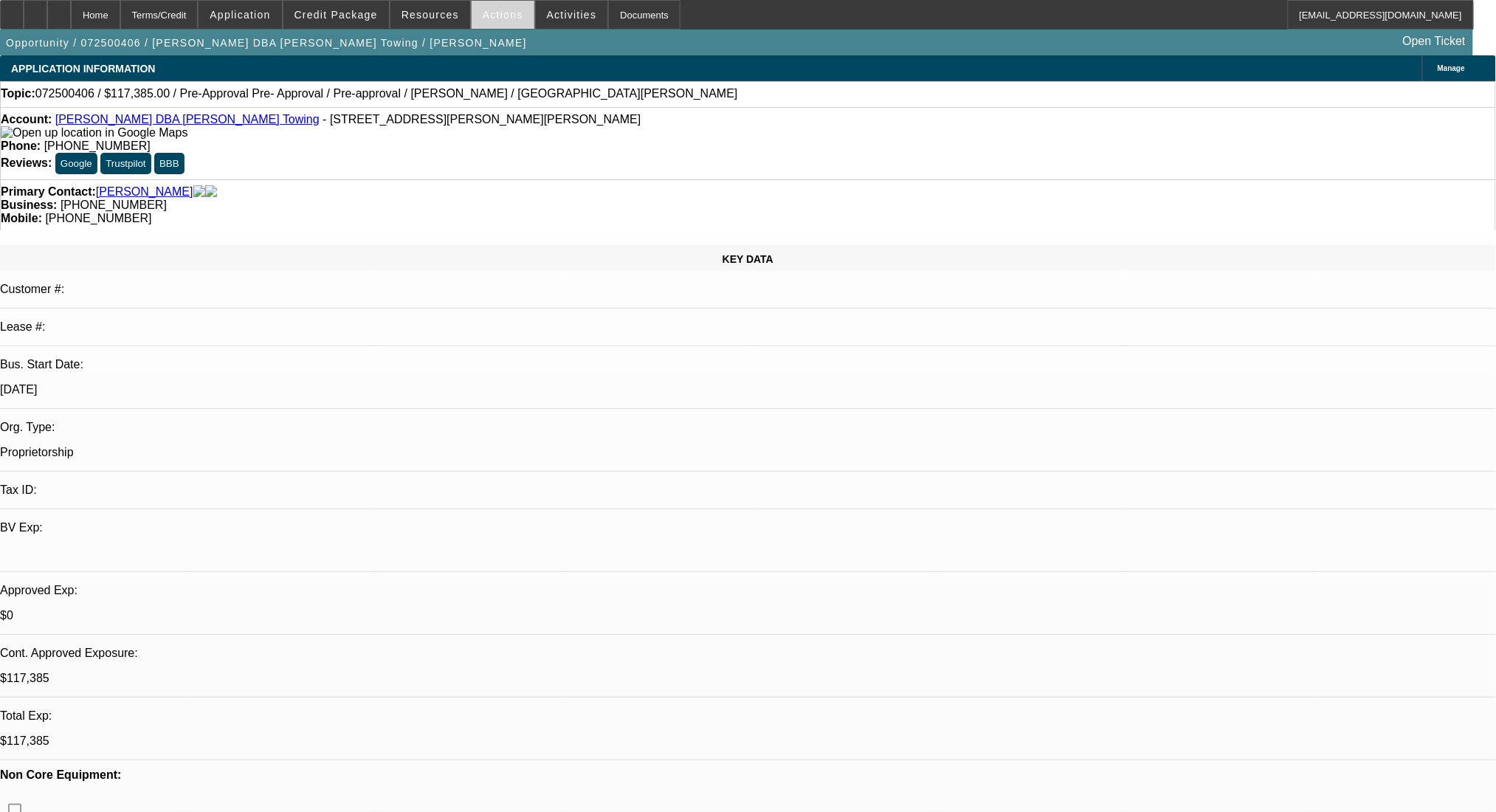
click at [503, 6] on span at bounding box center [503, 14] width 62 height 35
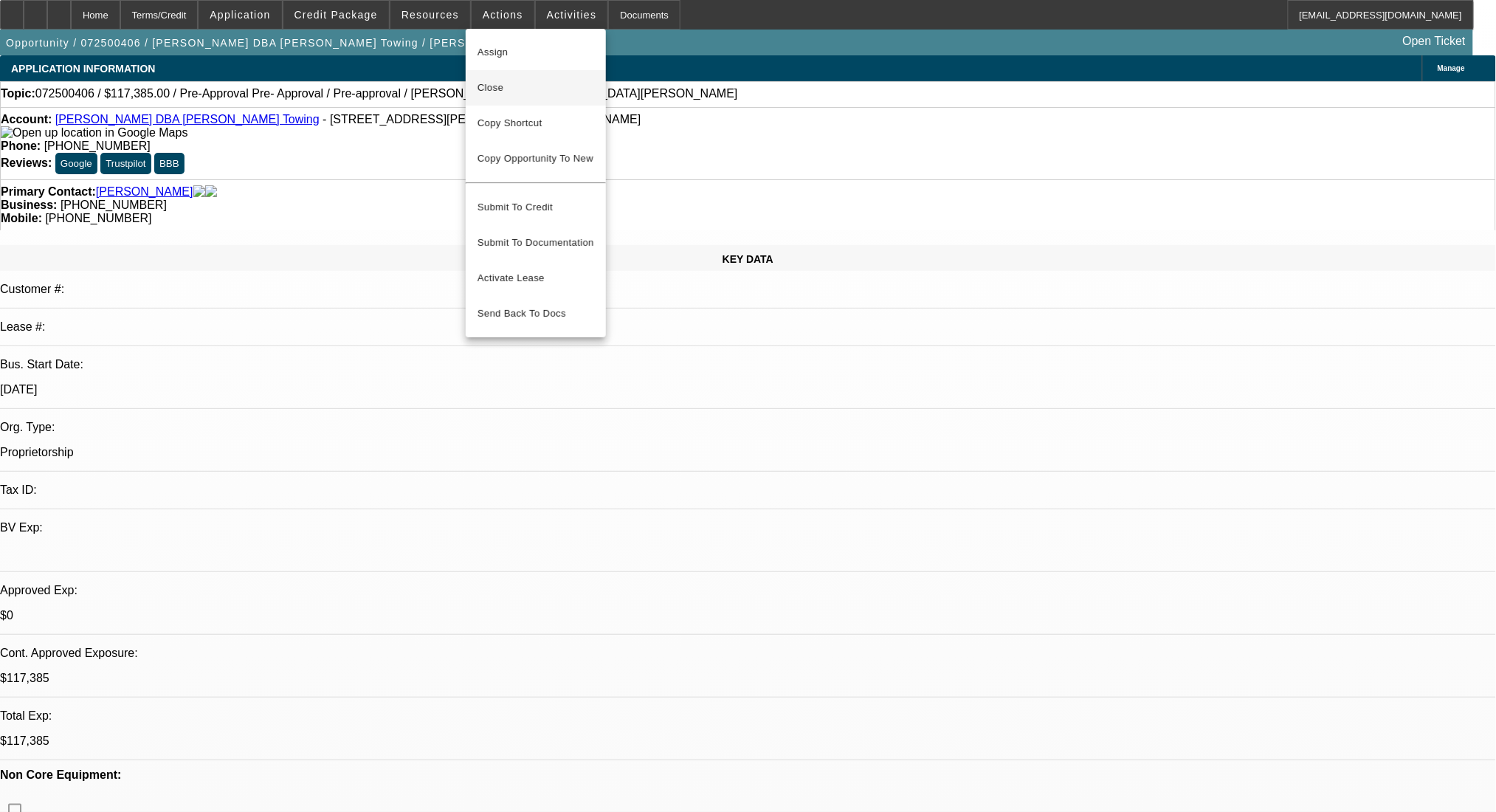
click at [527, 92] on span "Close" at bounding box center [536, 87] width 117 height 18
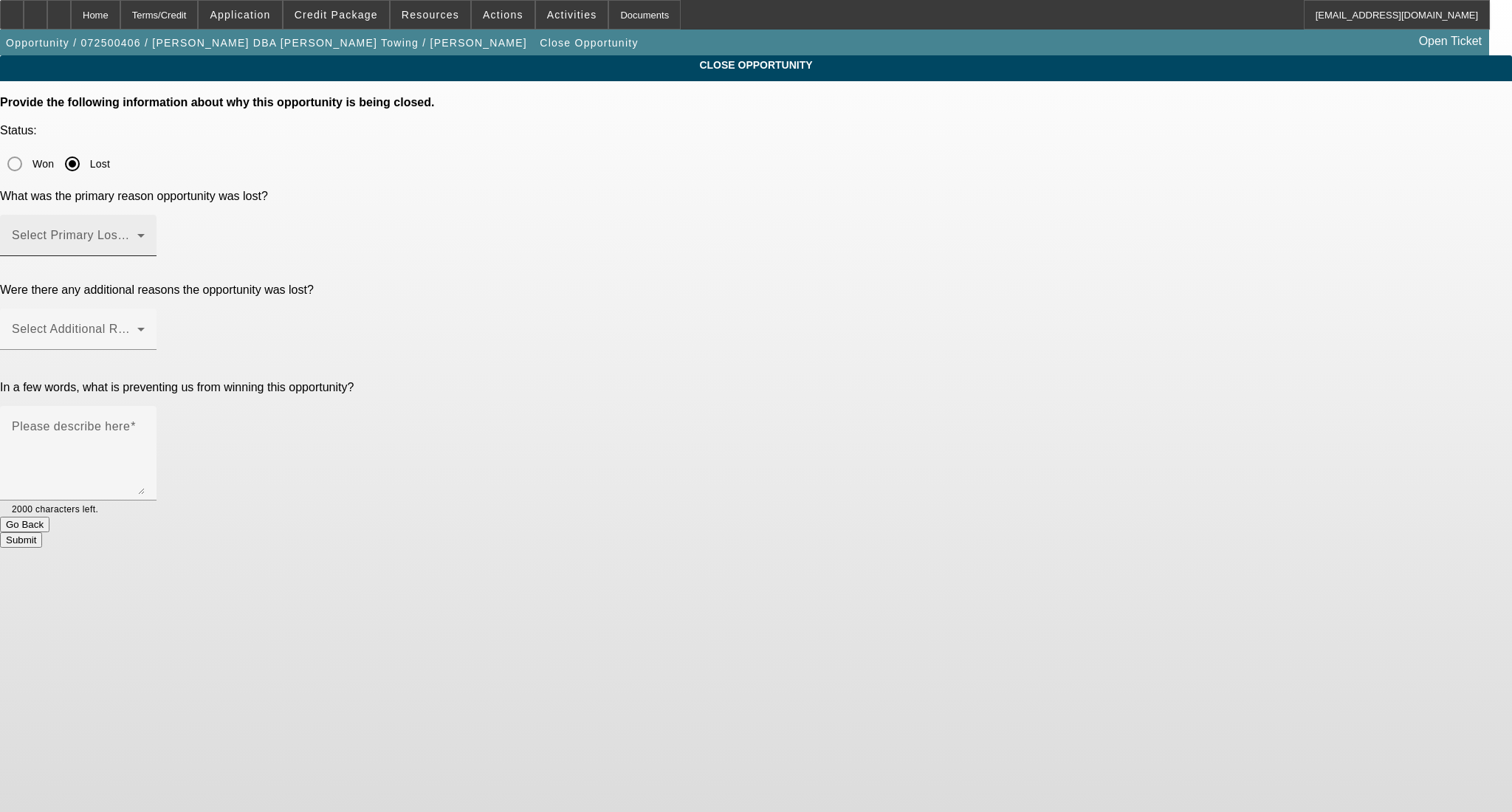
click at [145, 215] on div "Select Primary Lost Reason" at bounding box center [78, 235] width 133 height 41
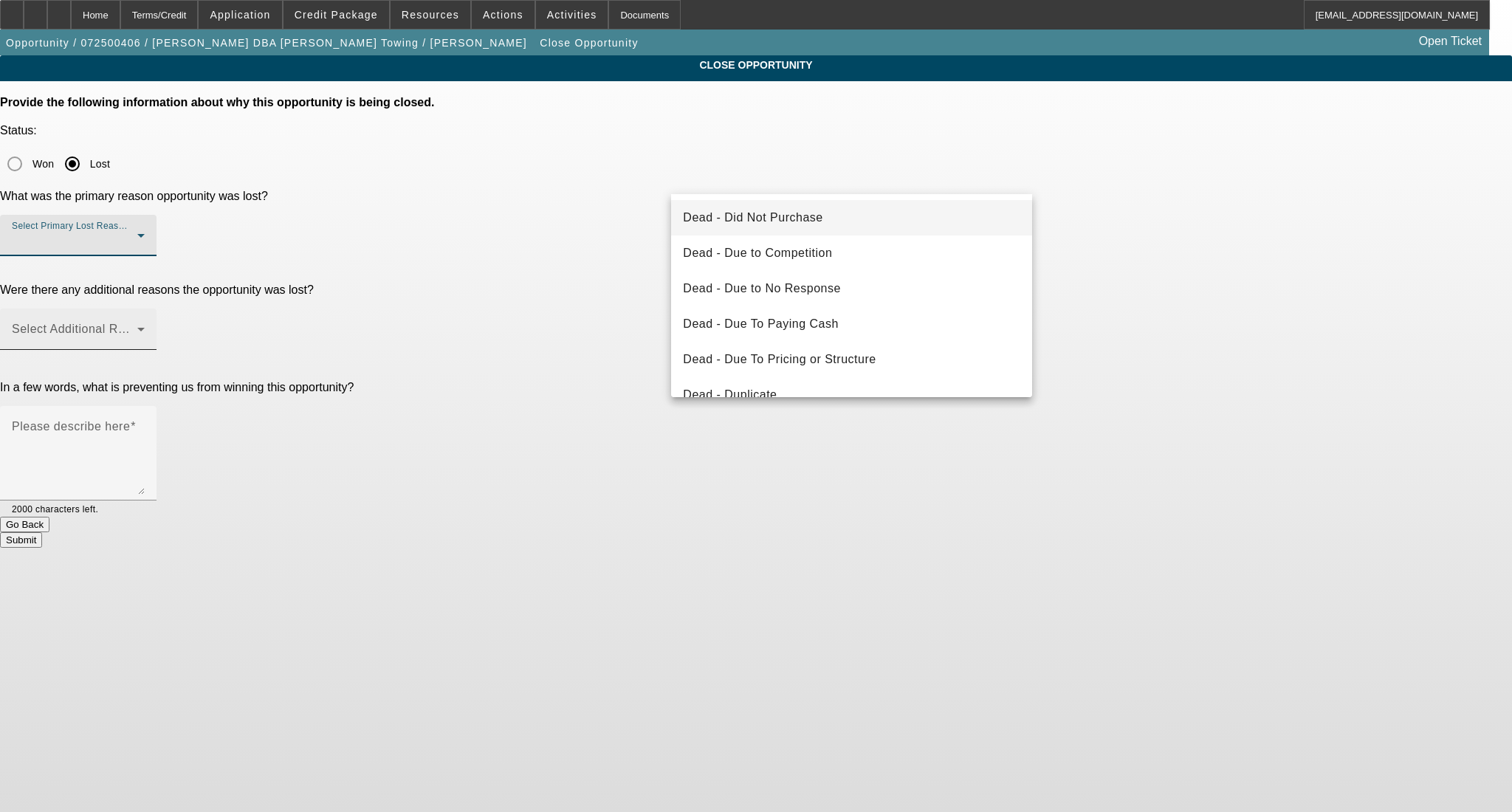
drag, startPoint x: 771, startPoint y: 200, endPoint x: 808, endPoint y: 219, distance: 41.6
click at [772, 201] on mat-option "Dead - Did Not Purchase" at bounding box center [851, 217] width 361 height 35
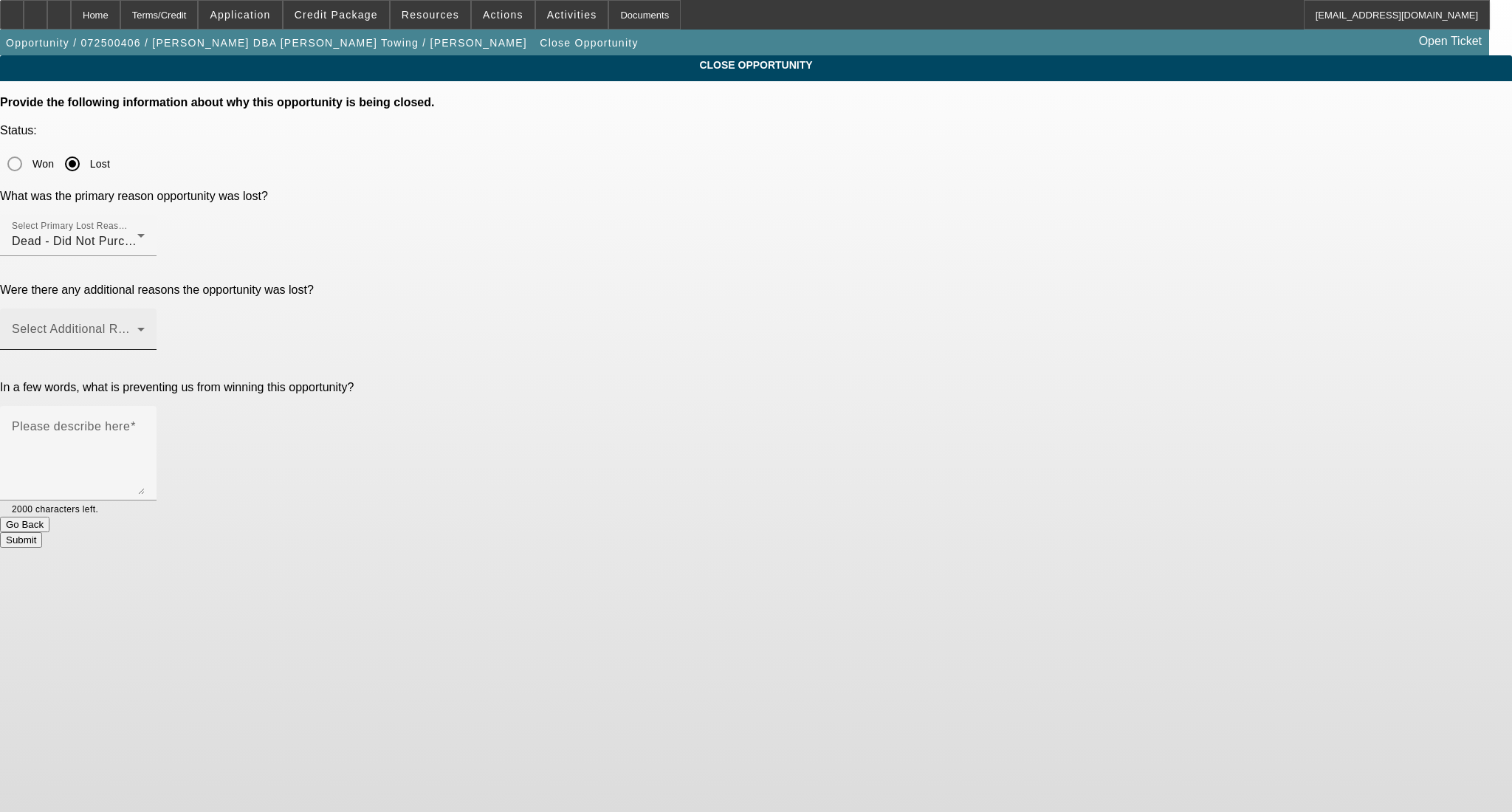
click at [145, 309] on div "Select Additional Reasons" at bounding box center [78, 329] width 133 height 41
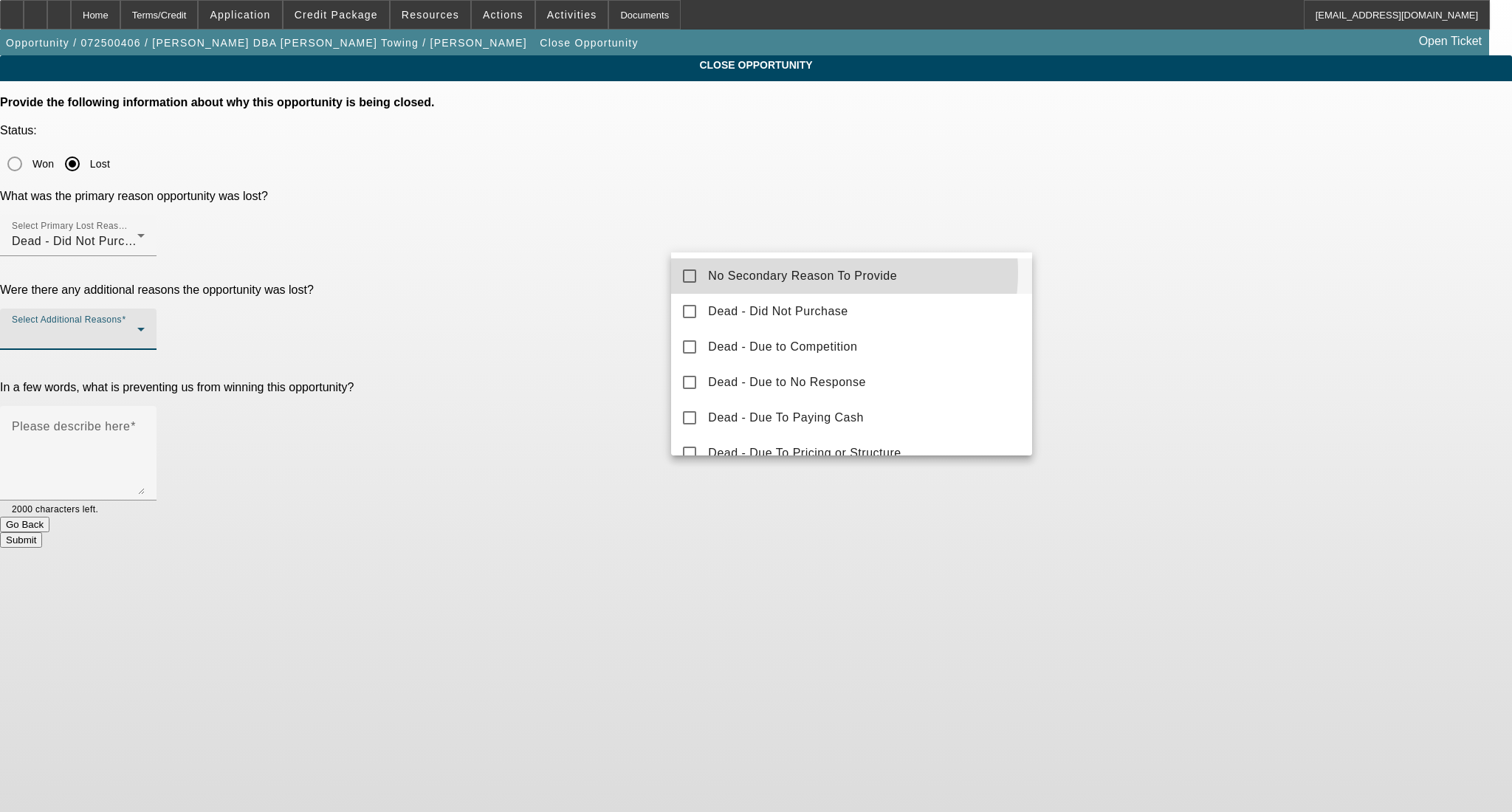
click at [829, 272] on span "No Secondary Reason To Provide" at bounding box center [803, 276] width 189 height 18
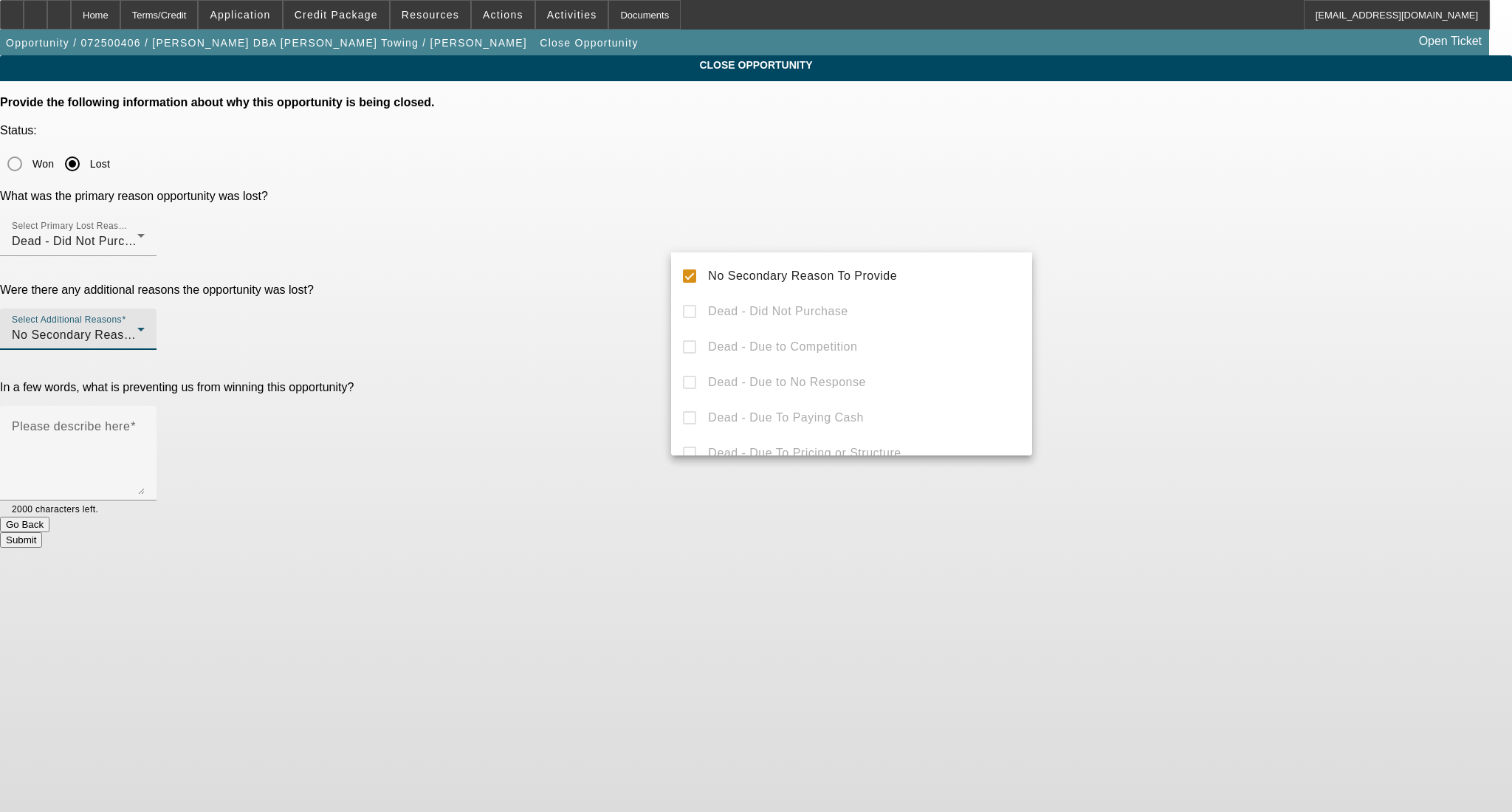
click at [1091, 251] on div at bounding box center [756, 406] width 1512 height 812
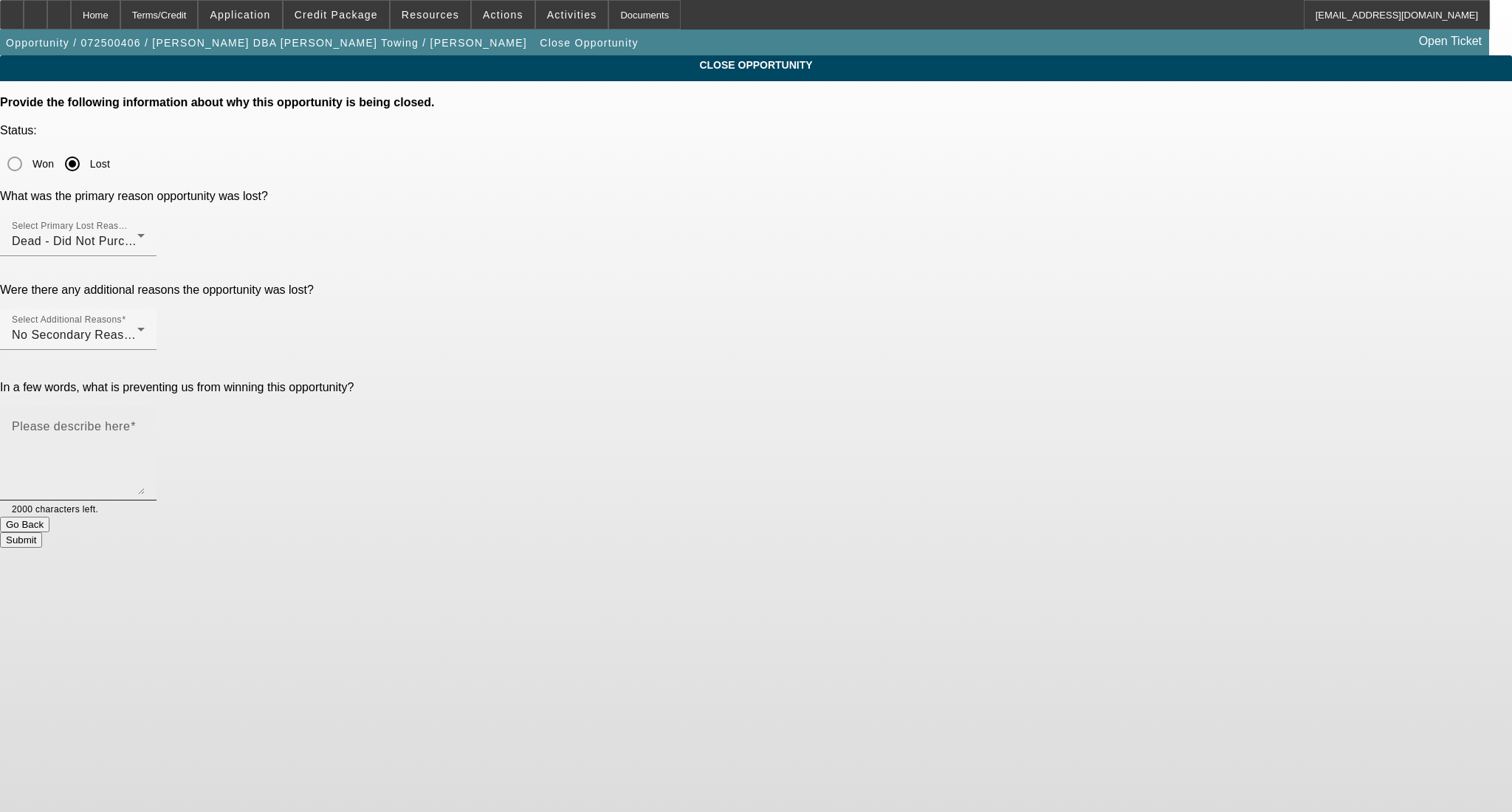
click at [145, 424] on textarea "Please describe here" at bounding box center [78, 459] width 133 height 71
type textarea "pushing off purchase"
click at [42, 532] on button "Submit" at bounding box center [21, 540] width 42 height 16
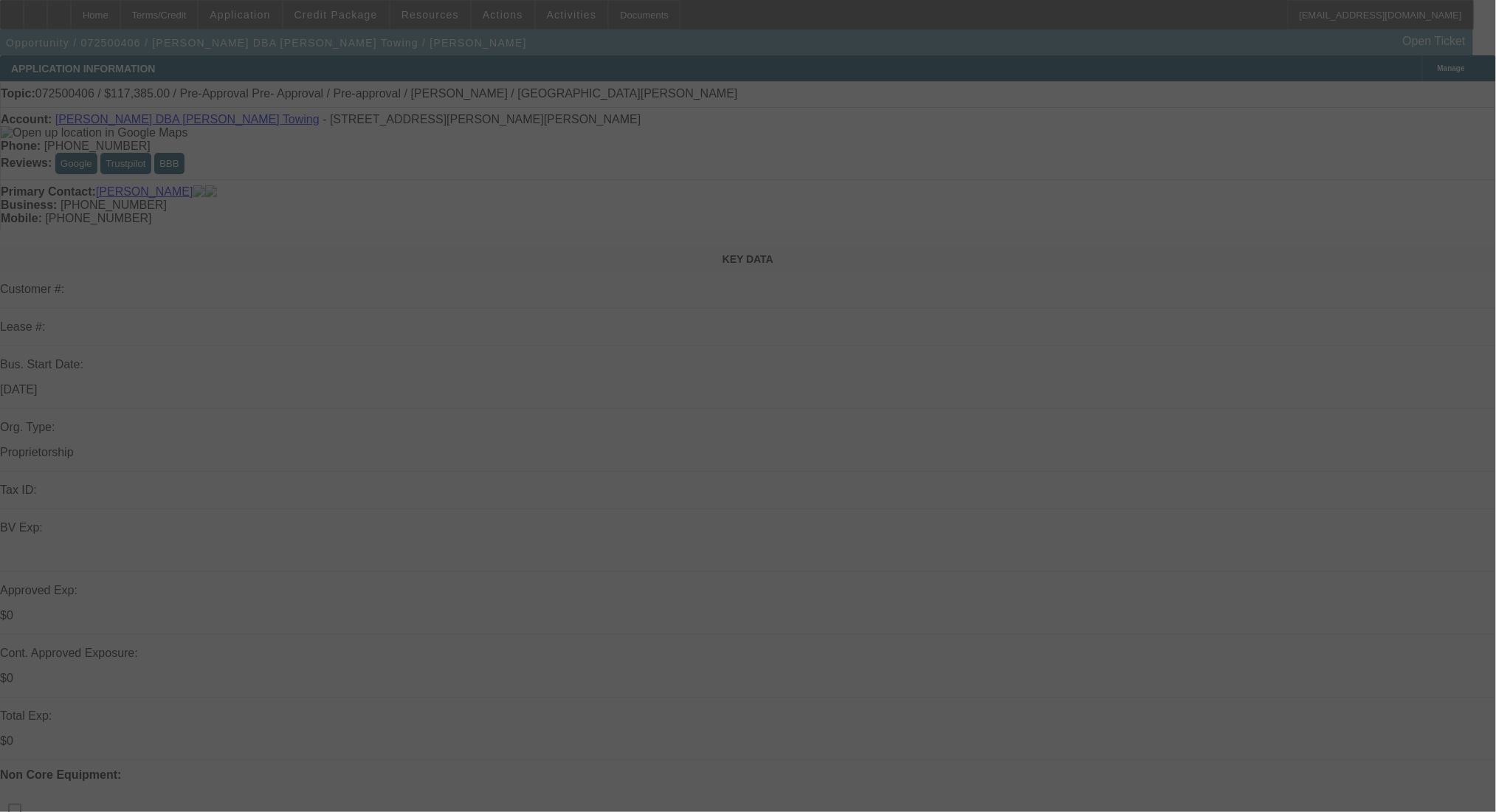
click at [854, 365] on div at bounding box center [748, 406] width 1496 height 812
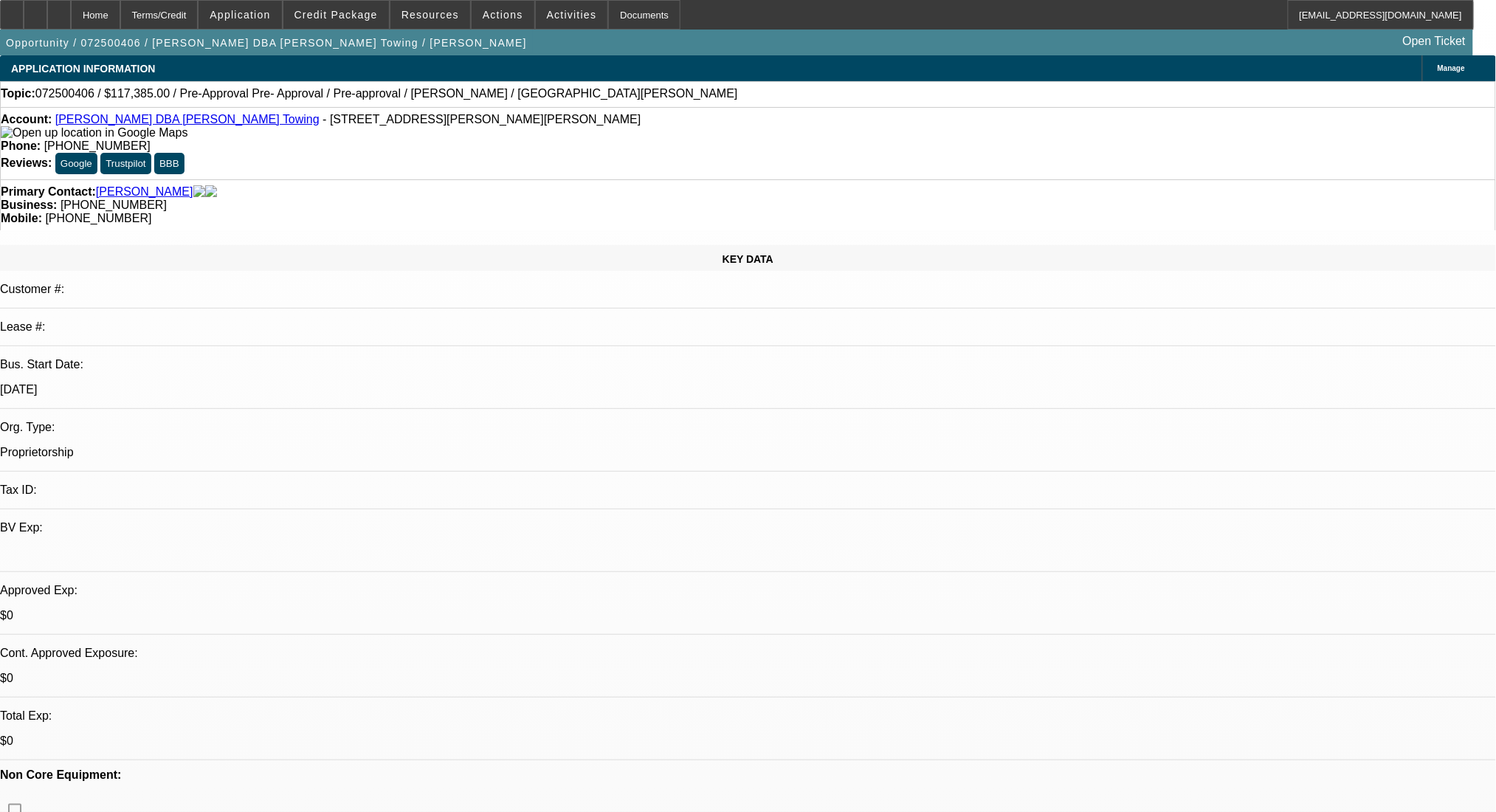
select select "0.15"
select select "2"
select select "0"
select select "6"
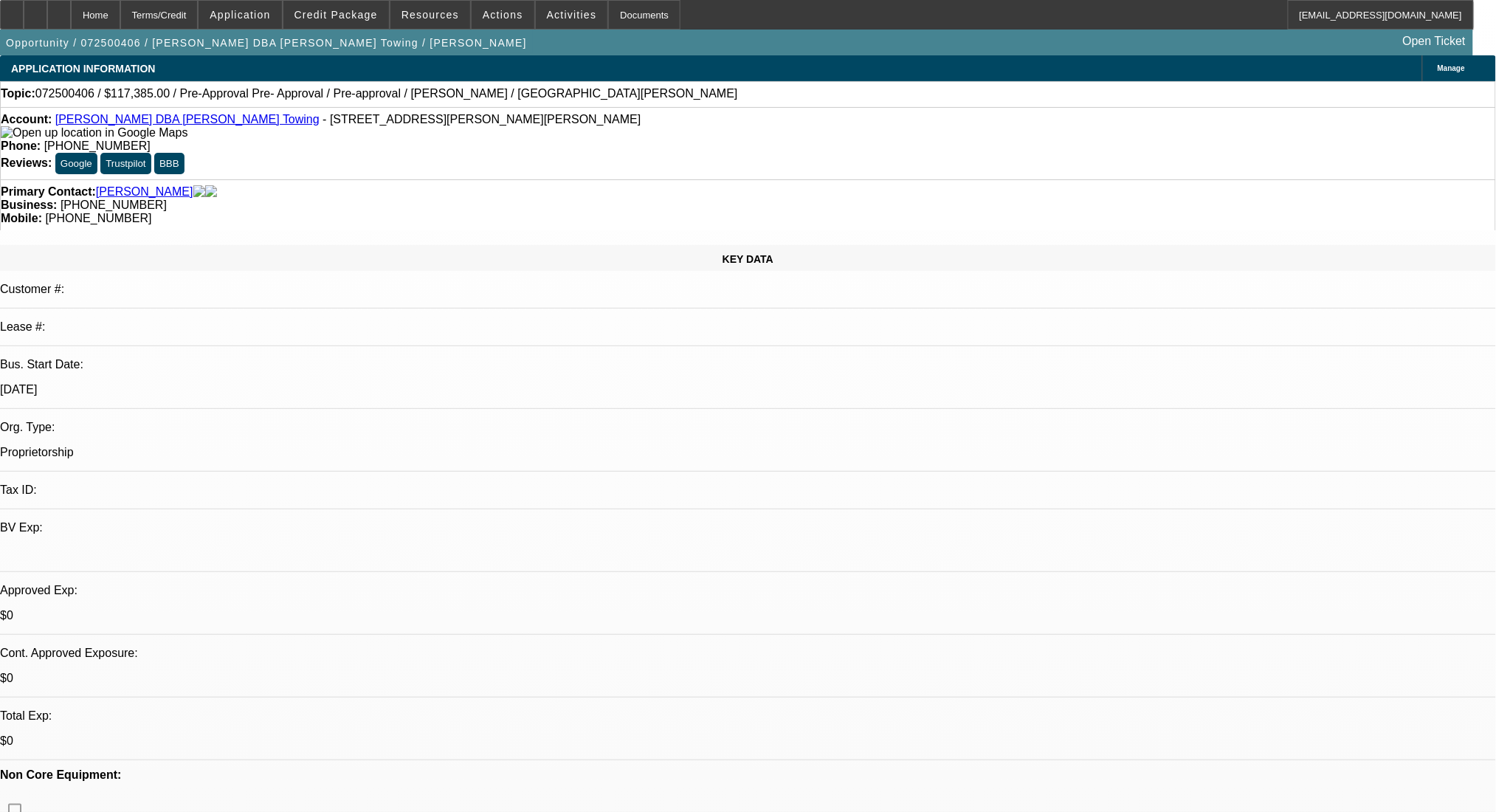
select select "0"
select select "2"
select select "0"
select select "6"
select select "0.15"
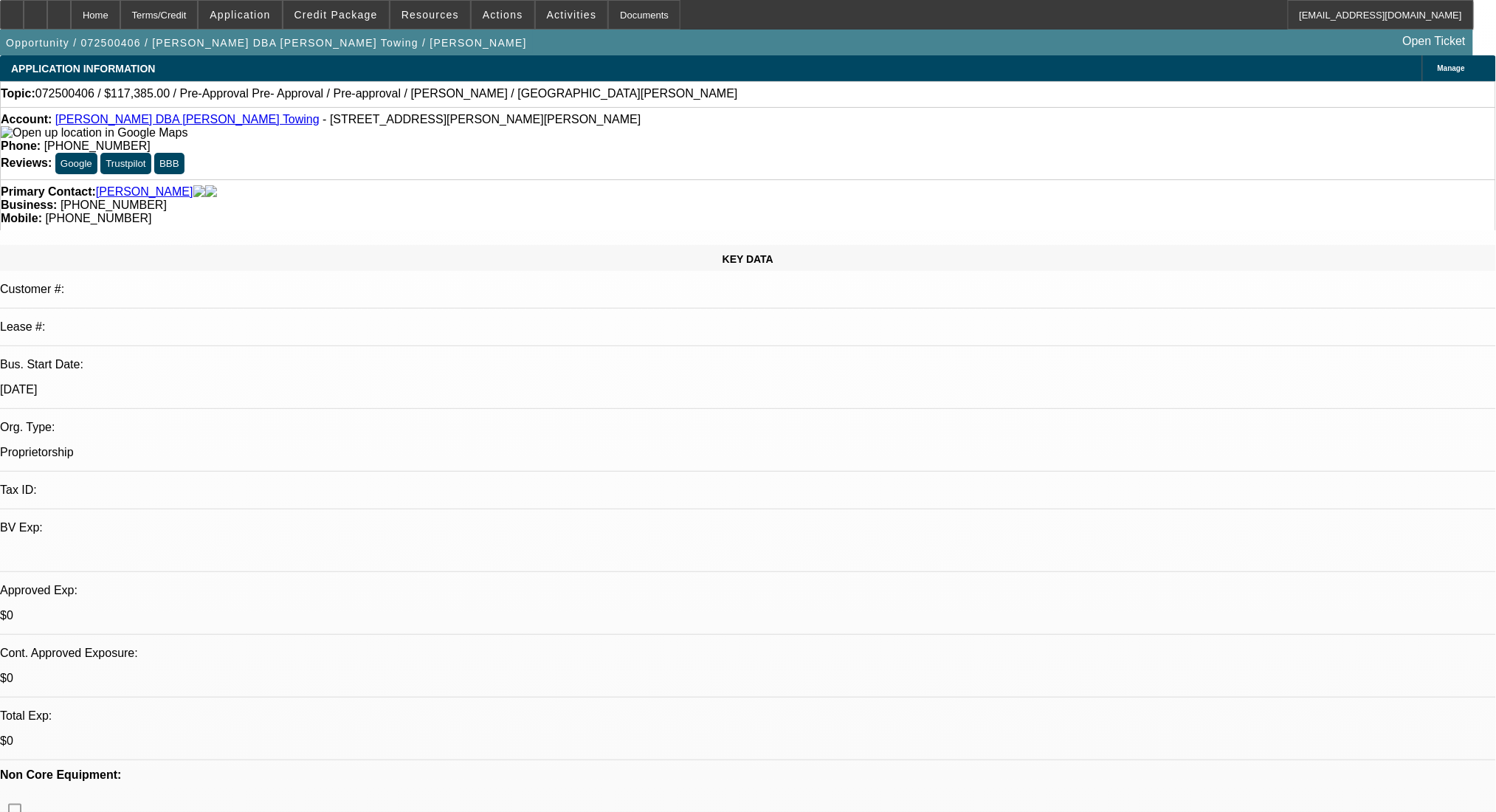
select select "2"
select select "0.1"
select select "4"
select select "0.15"
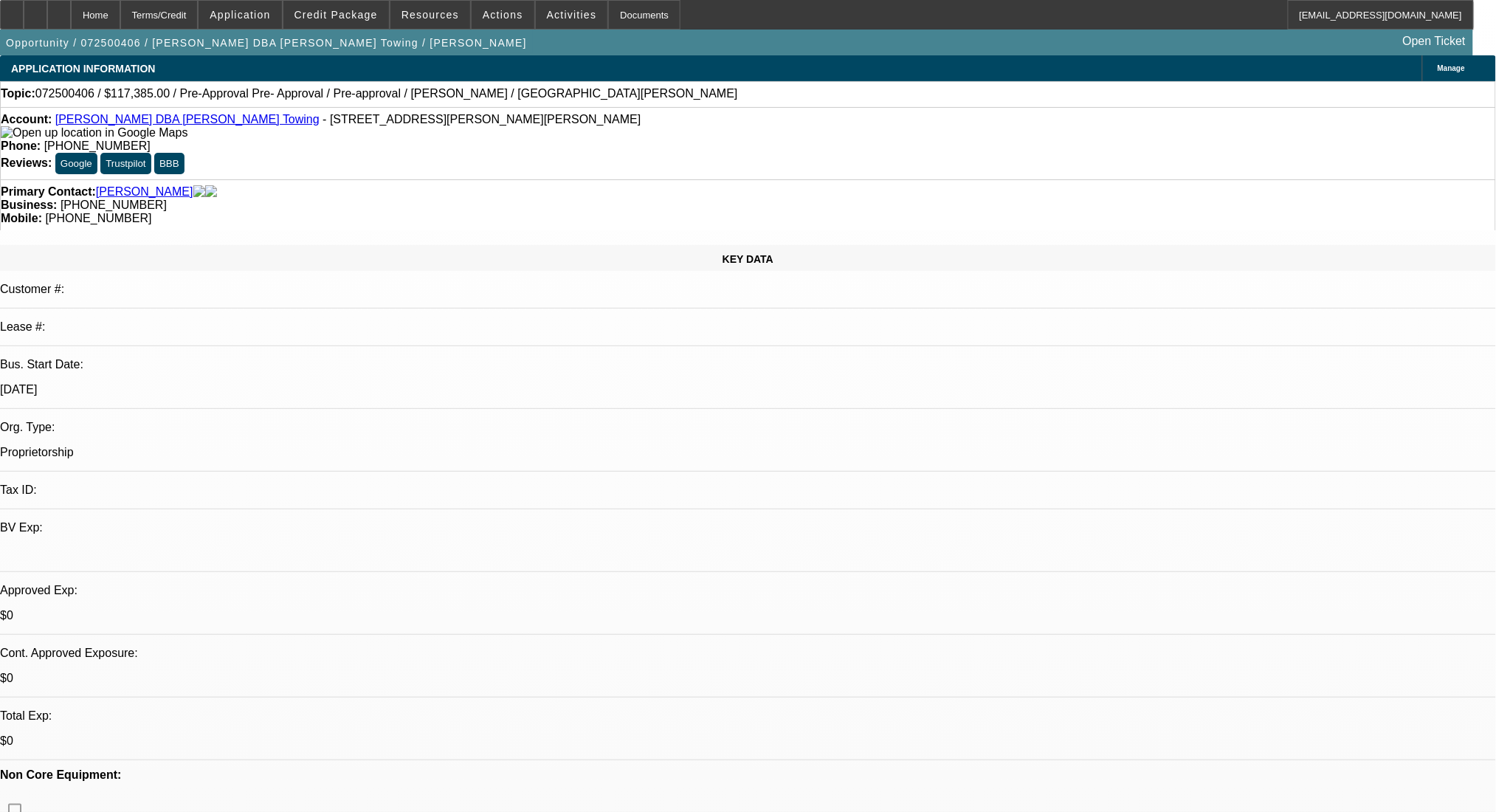
select select "2"
select select "0.1"
select select "4"
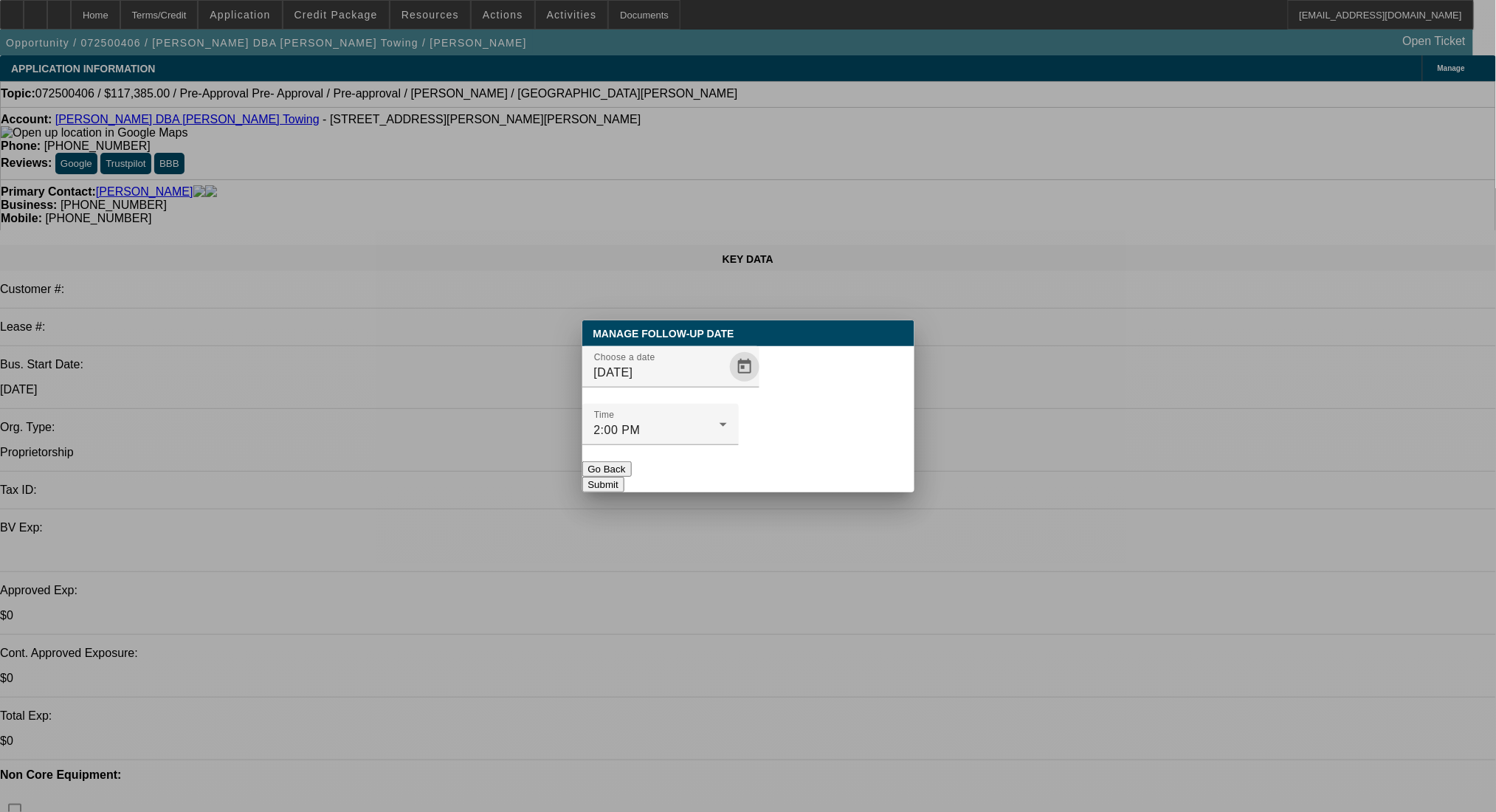
click at [727, 385] on span "Open calendar" at bounding box center [744, 367] width 35 height 35
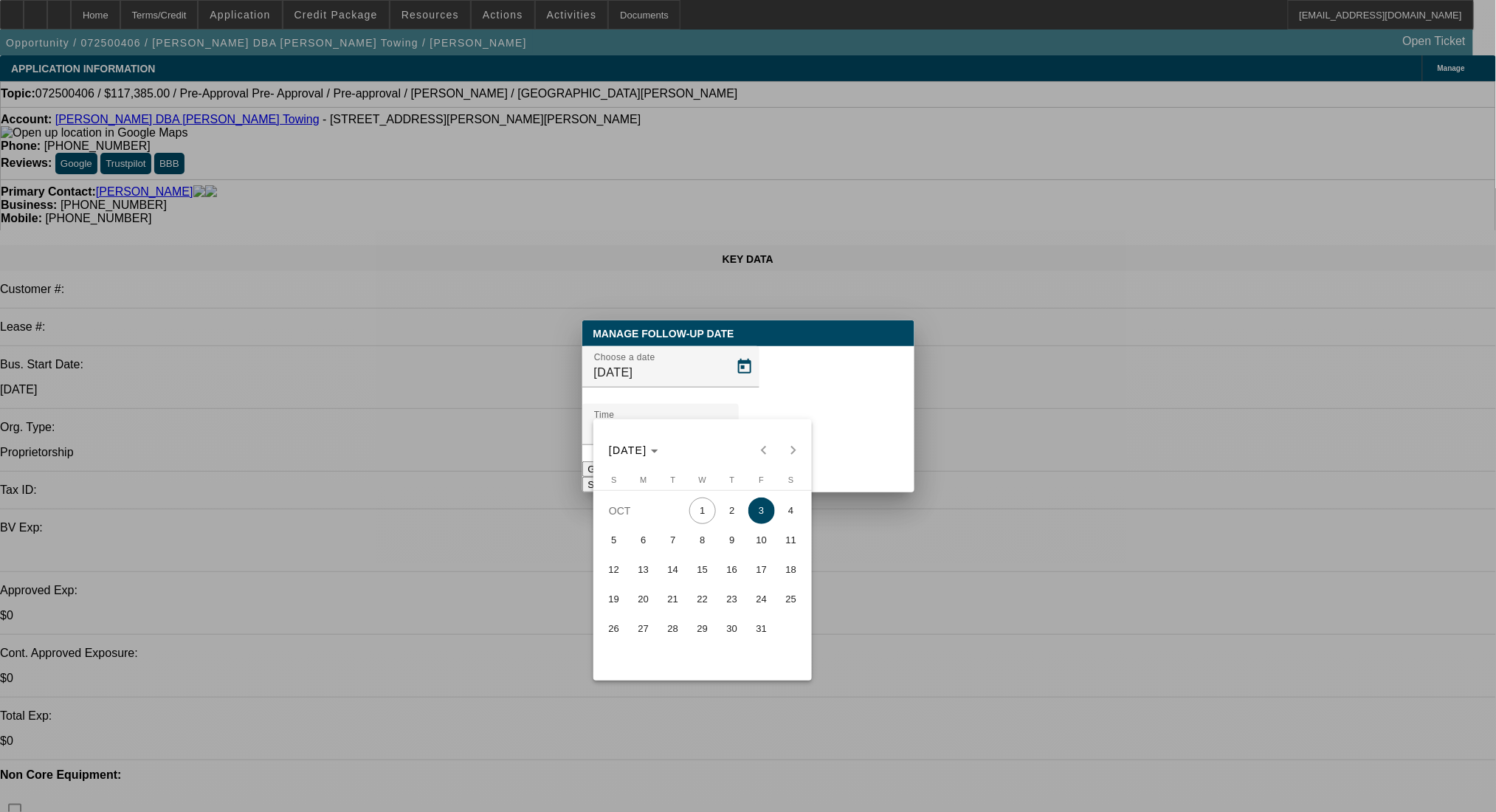
click at [801, 462] on div "[DATE] [DATE]" at bounding box center [703, 450] width 211 height 30
click at [799, 459] on div "[DATE] [DATE]" at bounding box center [703, 450] width 211 height 30
click at [798, 452] on div "[DATE] [DATE]" at bounding box center [703, 450] width 211 height 30
click at [766, 630] on span "31" at bounding box center [762, 629] width 27 height 27
type input "[DATE]"
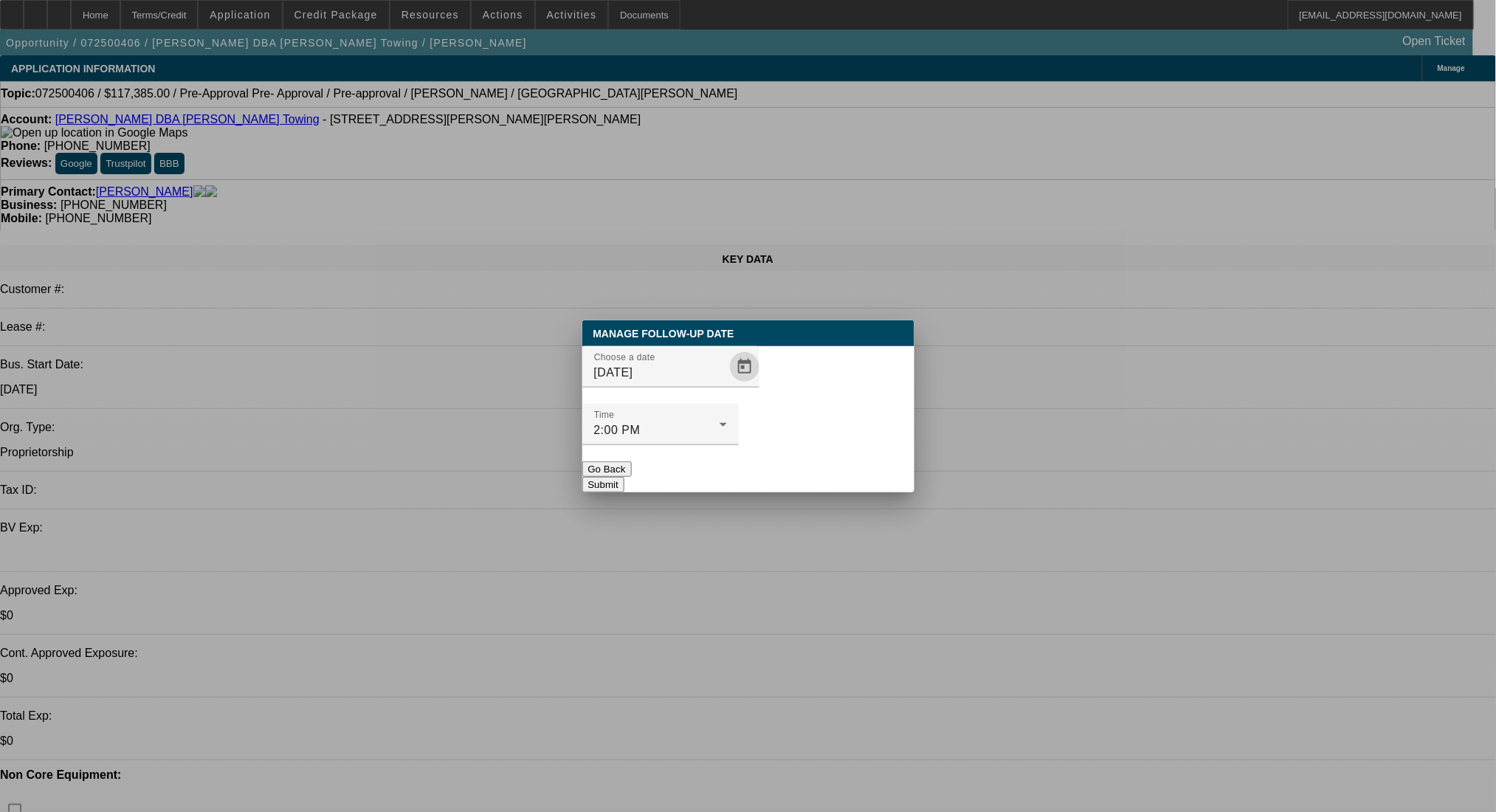
click at [625, 477] on button "Submit" at bounding box center [604, 484] width 42 height 16
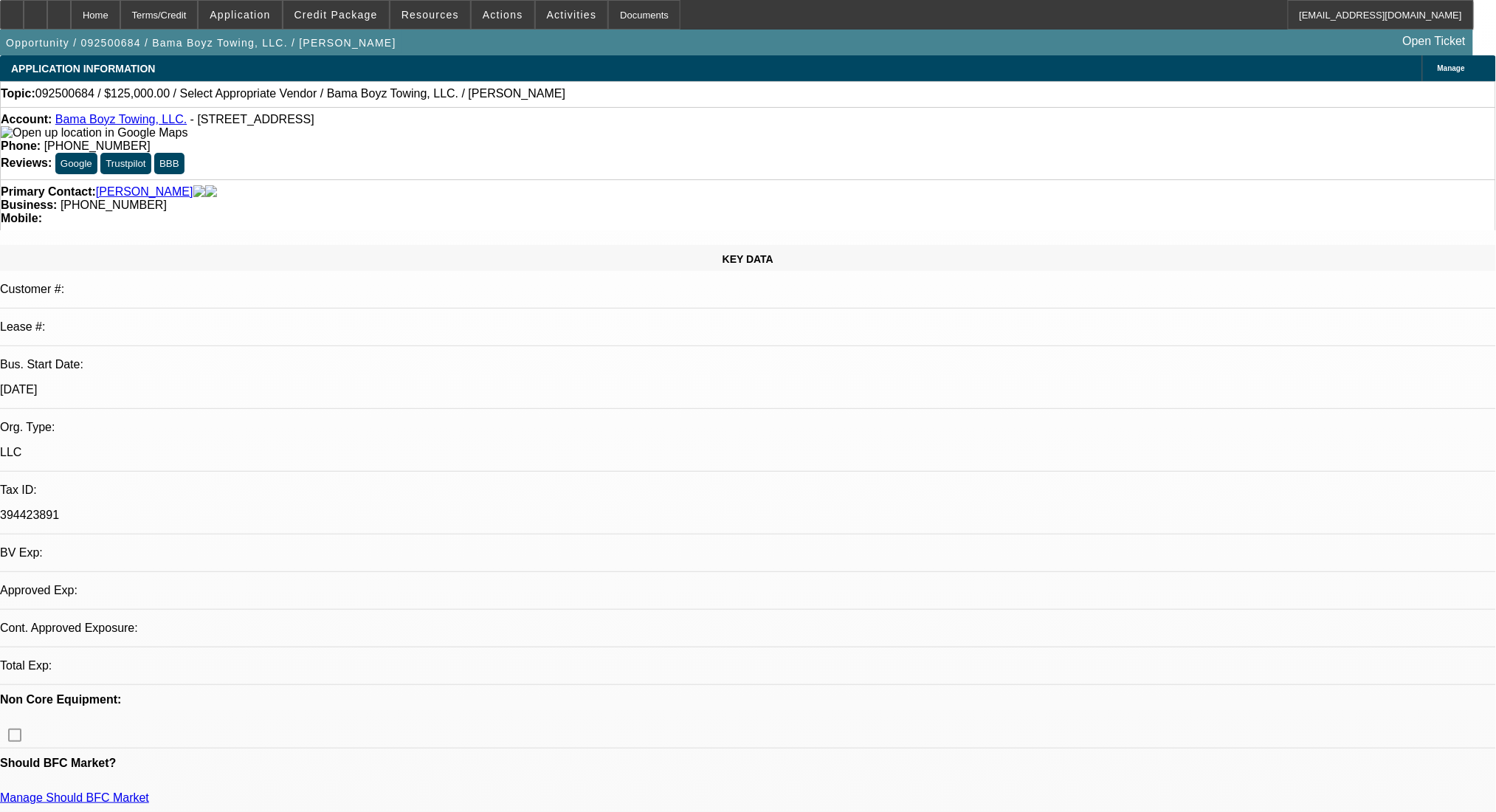
select select "0"
select select "2"
select select "0.1"
select select "4"
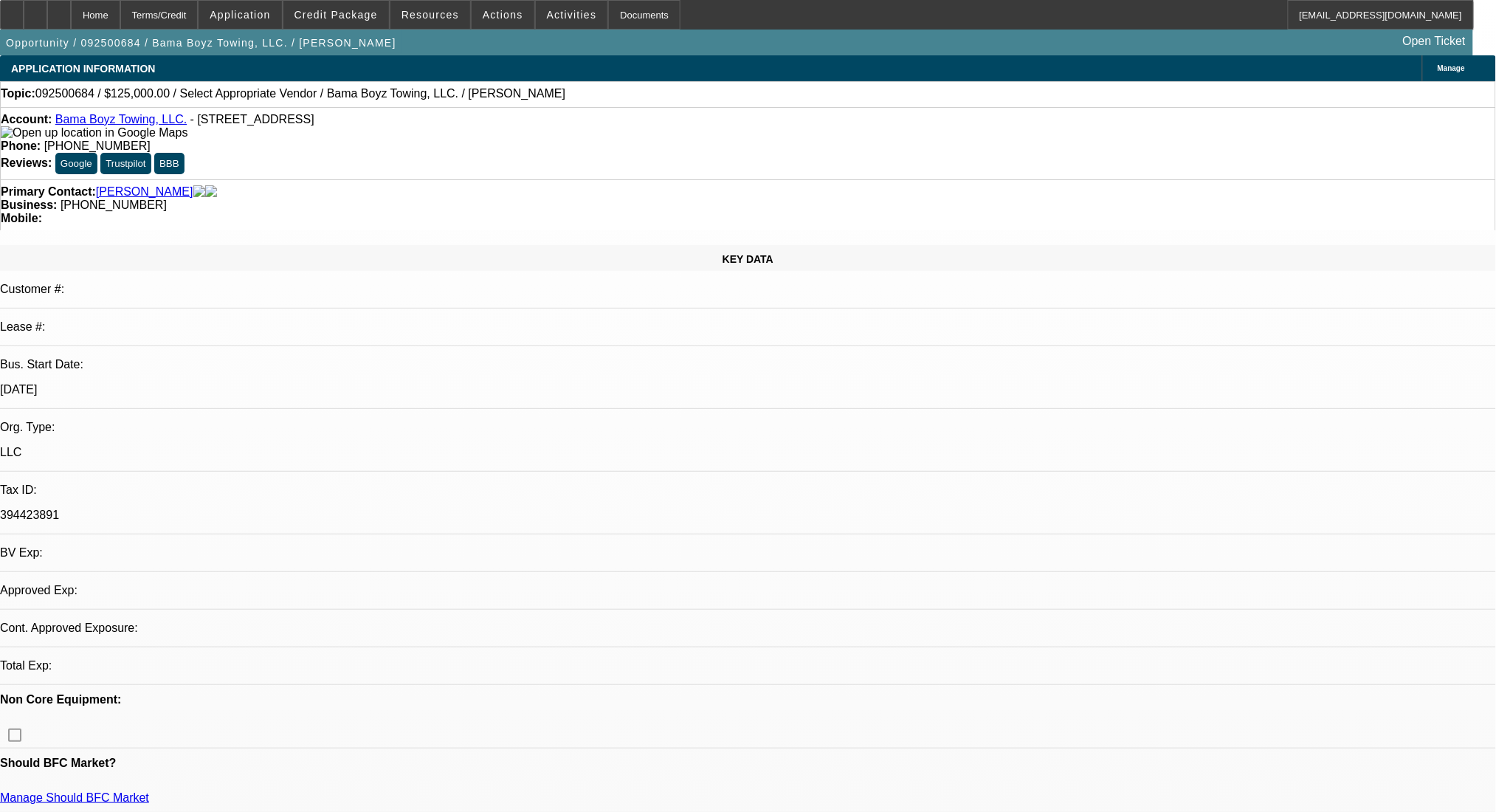
select select "0"
select select "2"
select select "0.1"
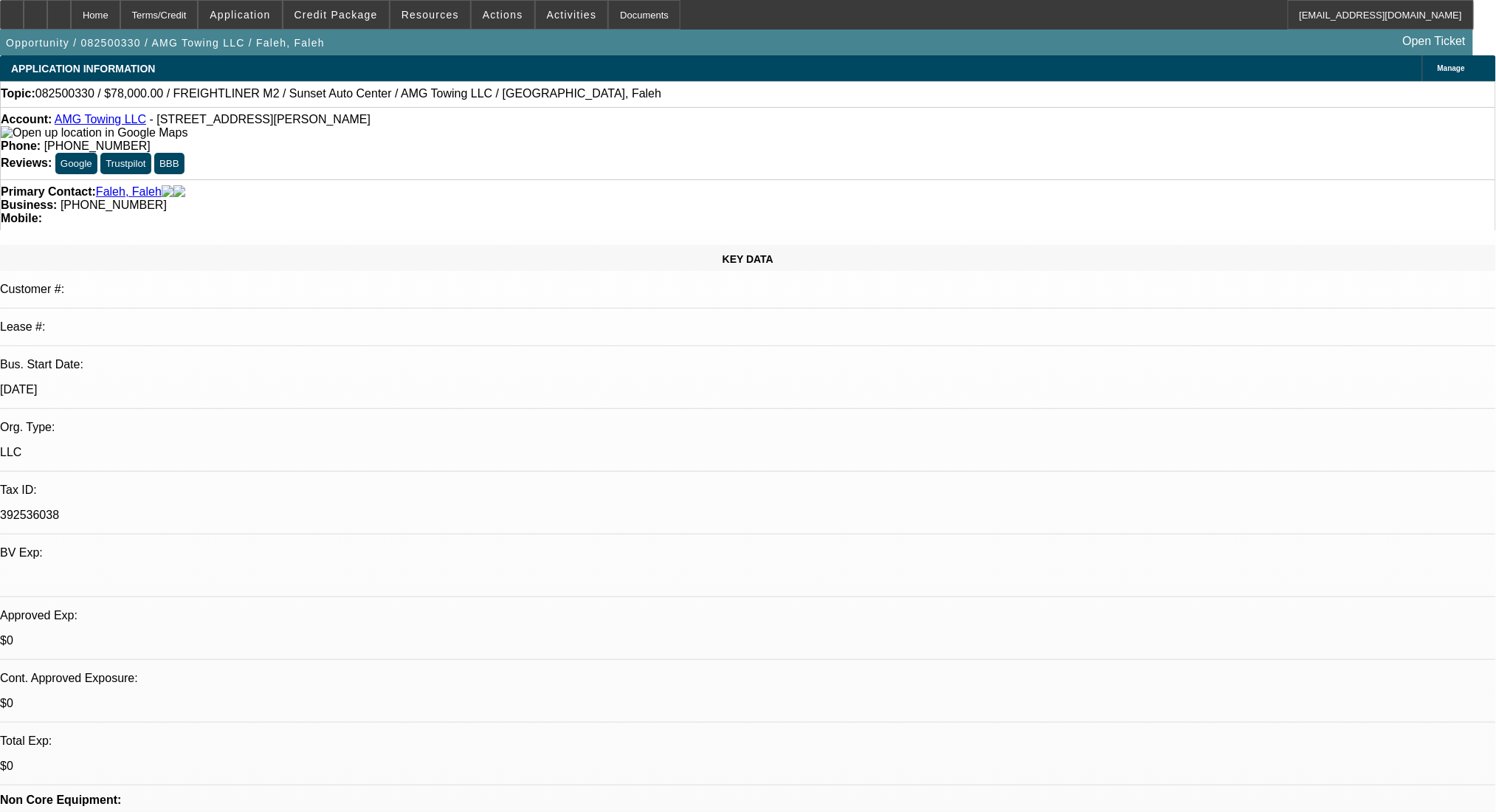
select select "0"
select select "2"
select select "0"
select select "6"
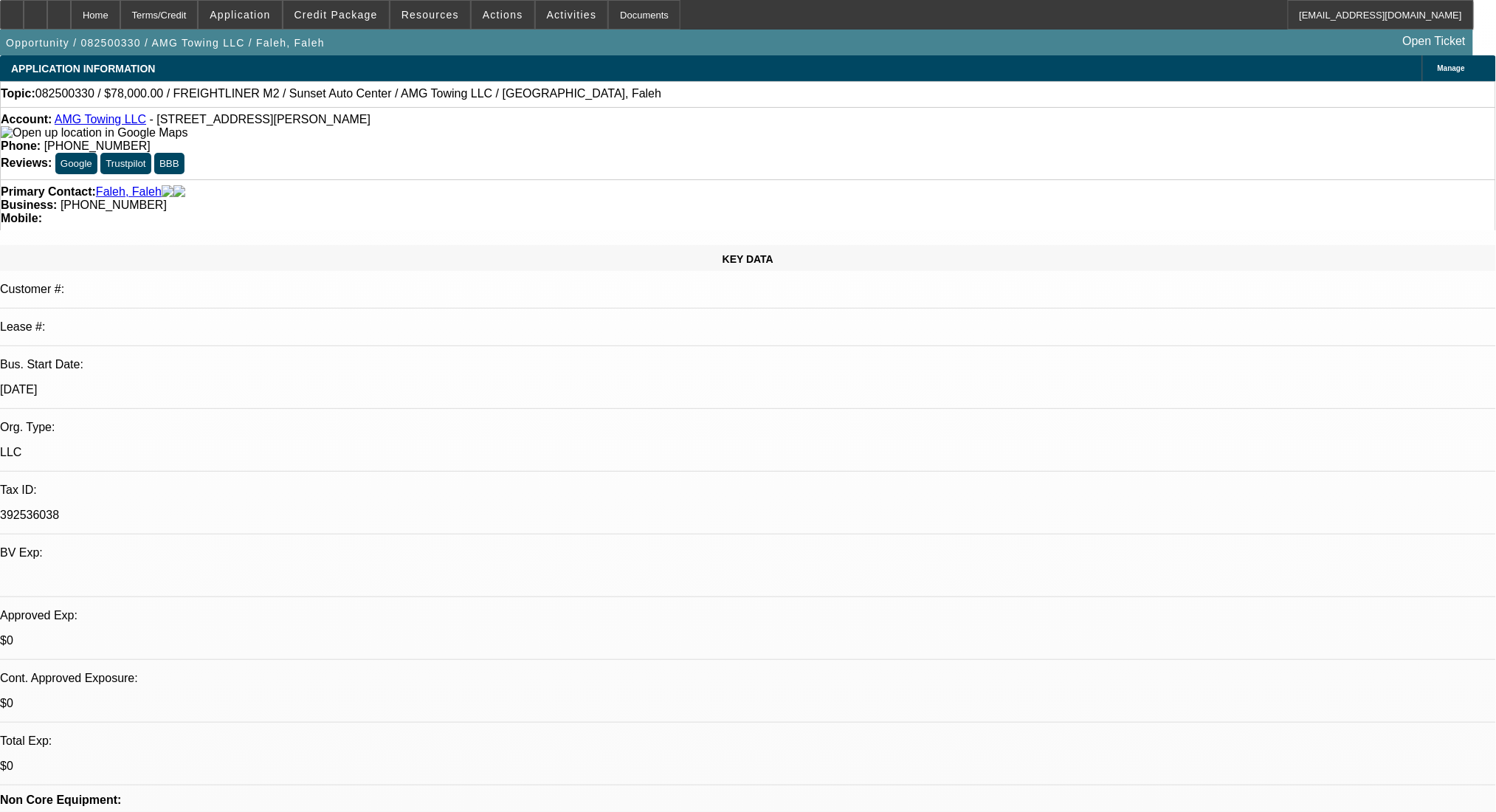
select select "0"
select select "2"
select select "0"
select select "6"
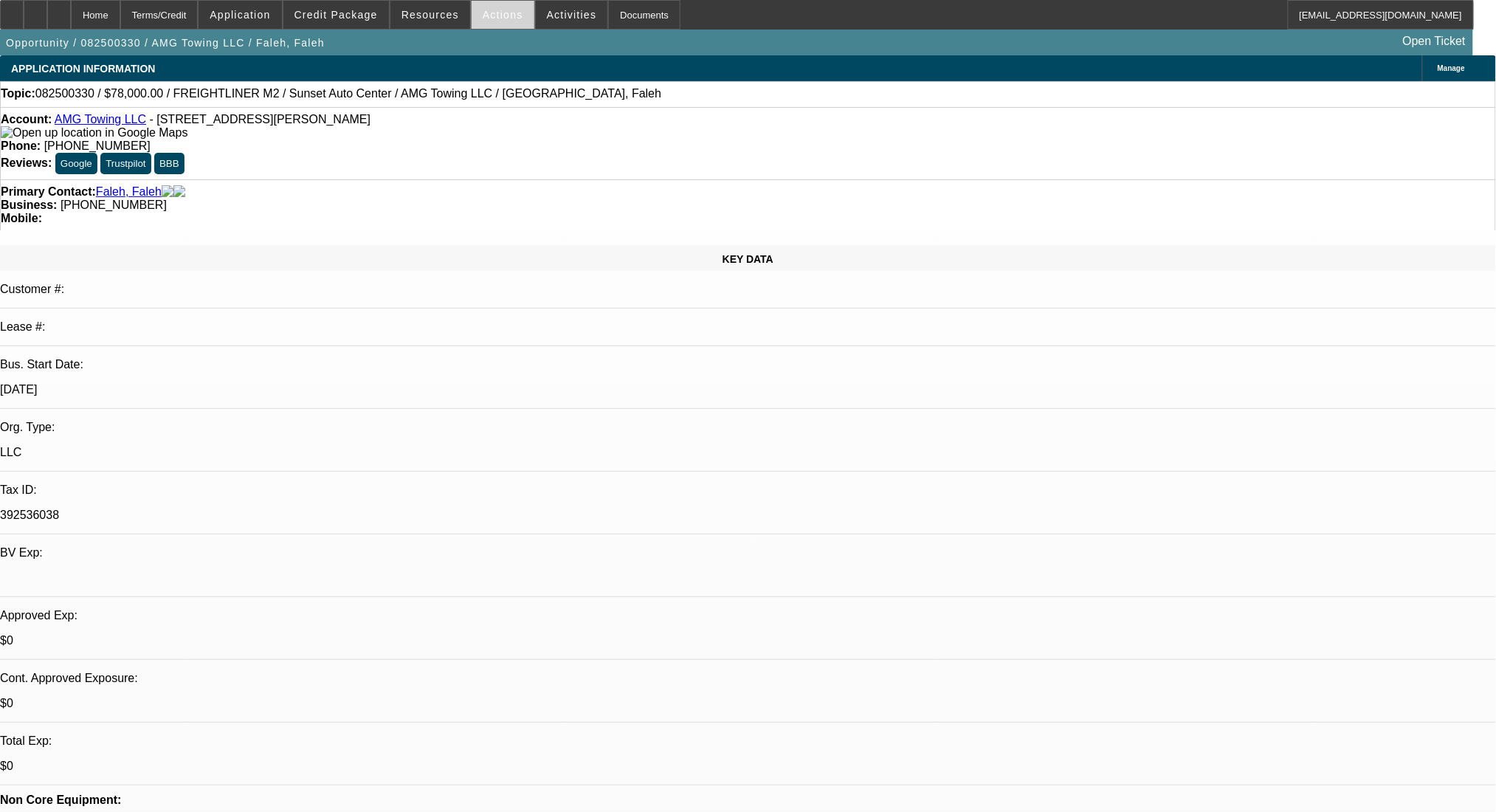
click at [503, 7] on span at bounding box center [503, 14] width 62 height 35
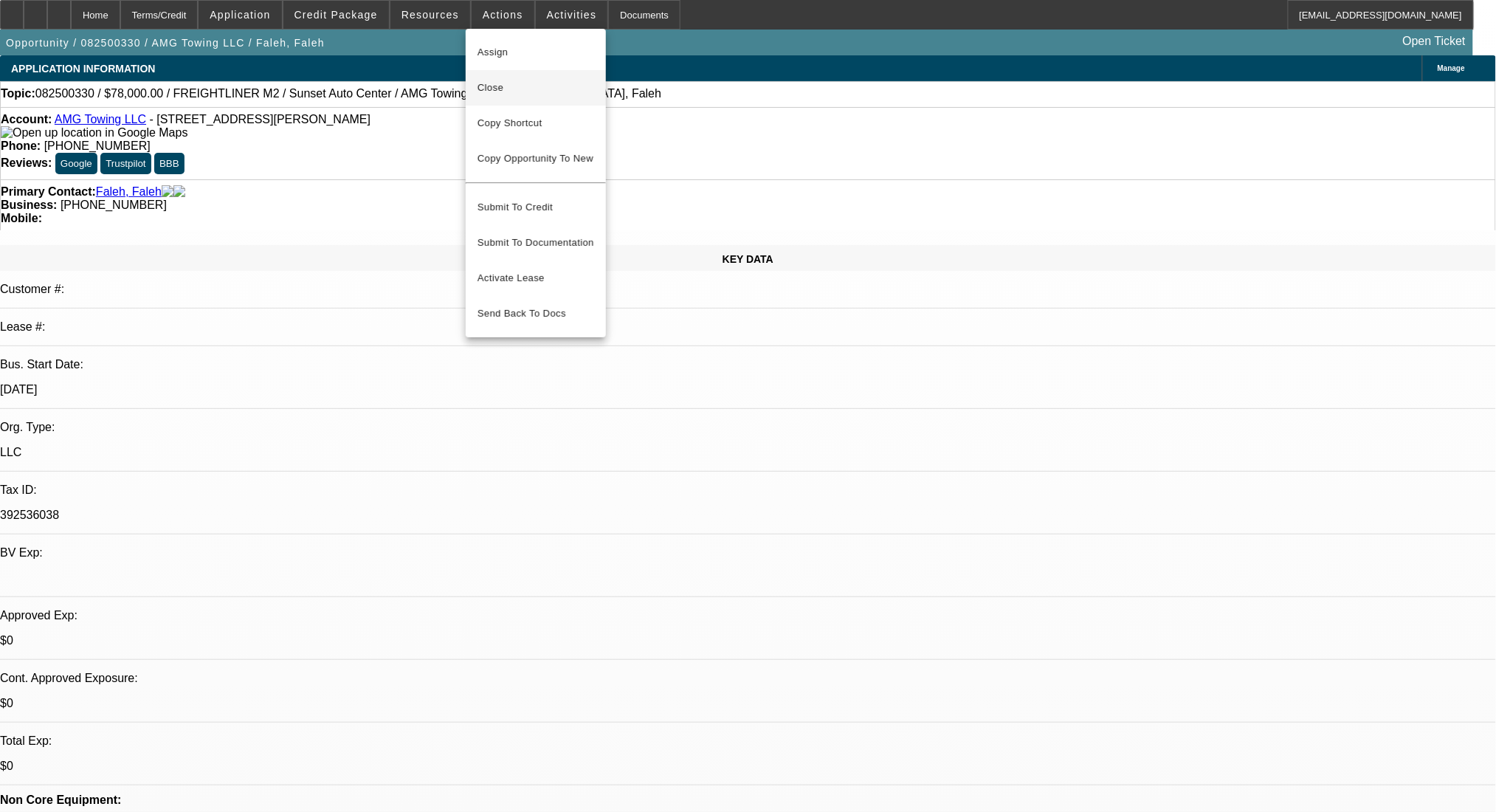
click at [505, 88] on span "Close" at bounding box center [536, 87] width 117 height 18
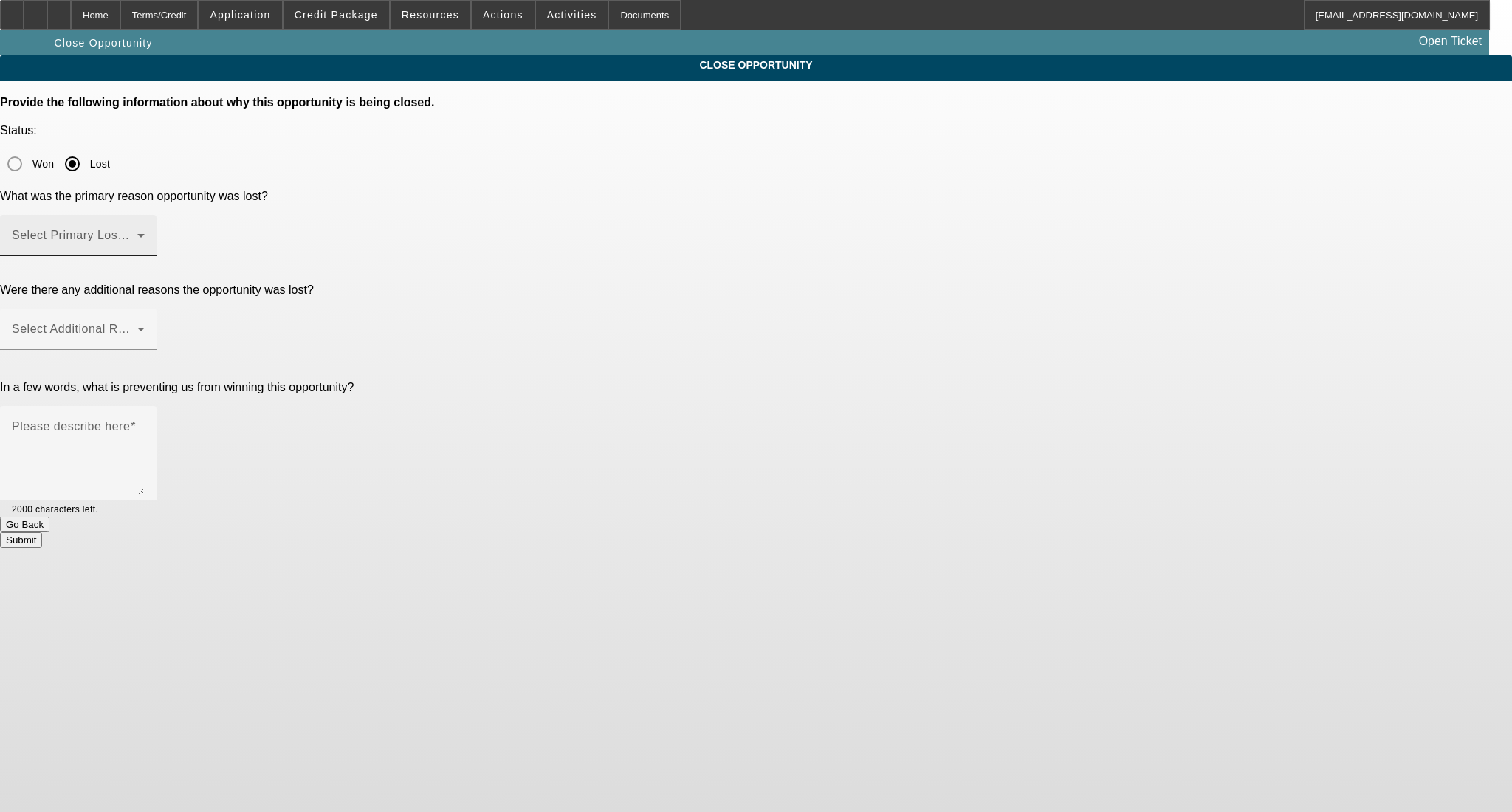
click at [137, 232] on span at bounding box center [74, 241] width 126 height 18
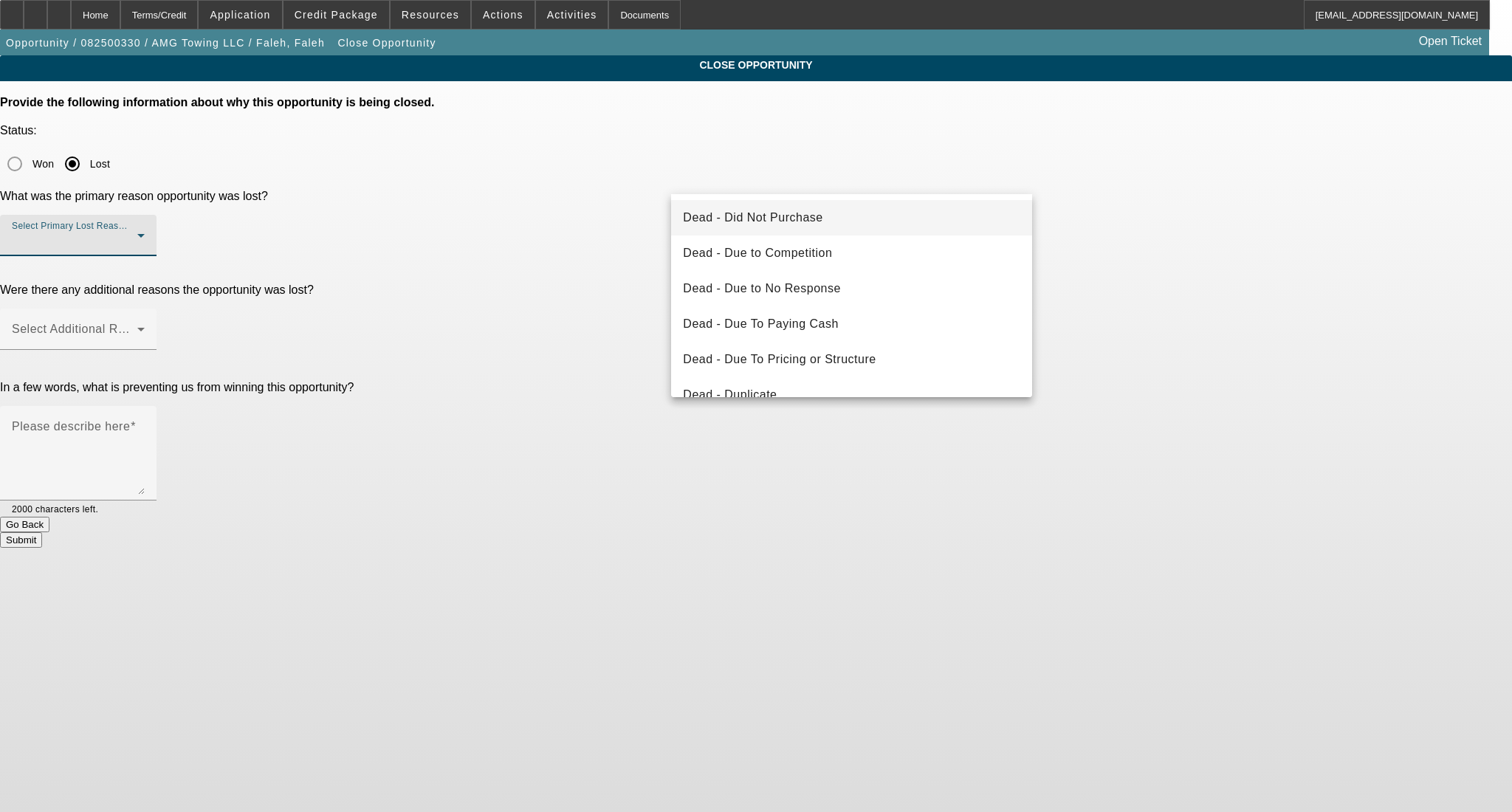
click at [804, 222] on span "Dead - Did Not Purchase" at bounding box center [752, 218] width 140 height 18
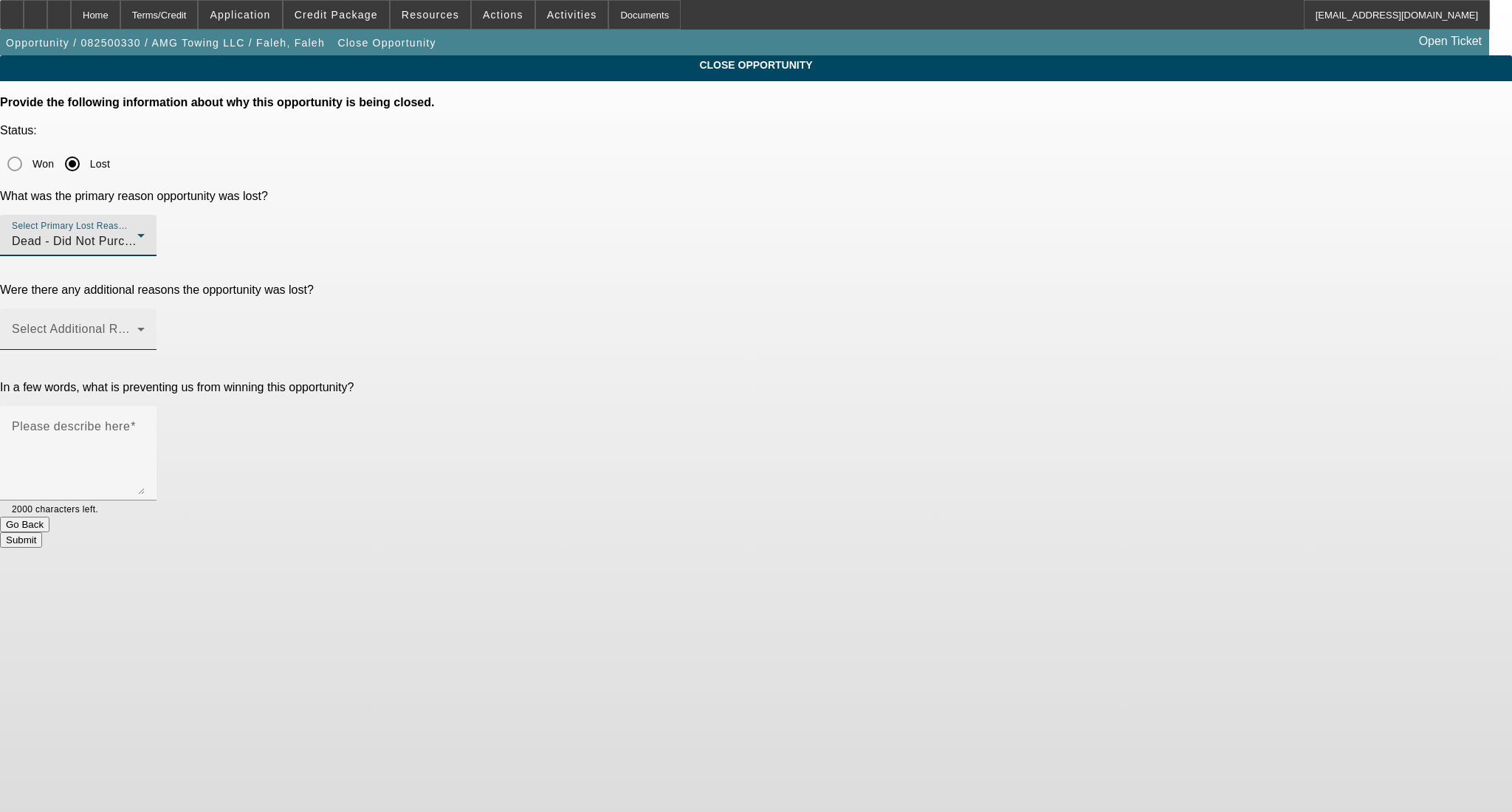
click at [145, 309] on div "Select Additional Reasons" at bounding box center [78, 329] width 133 height 41
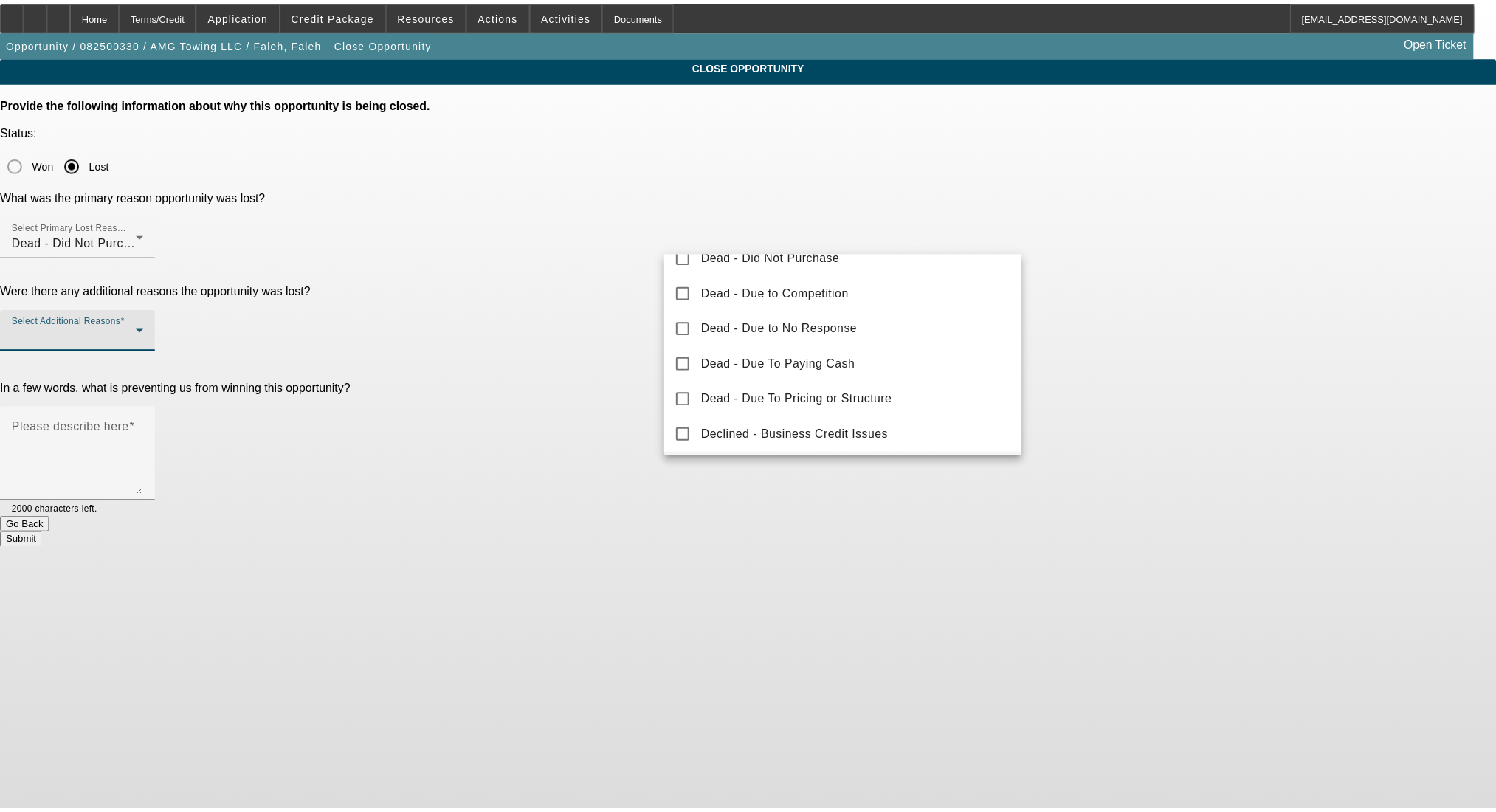
scroll to position [162, 0]
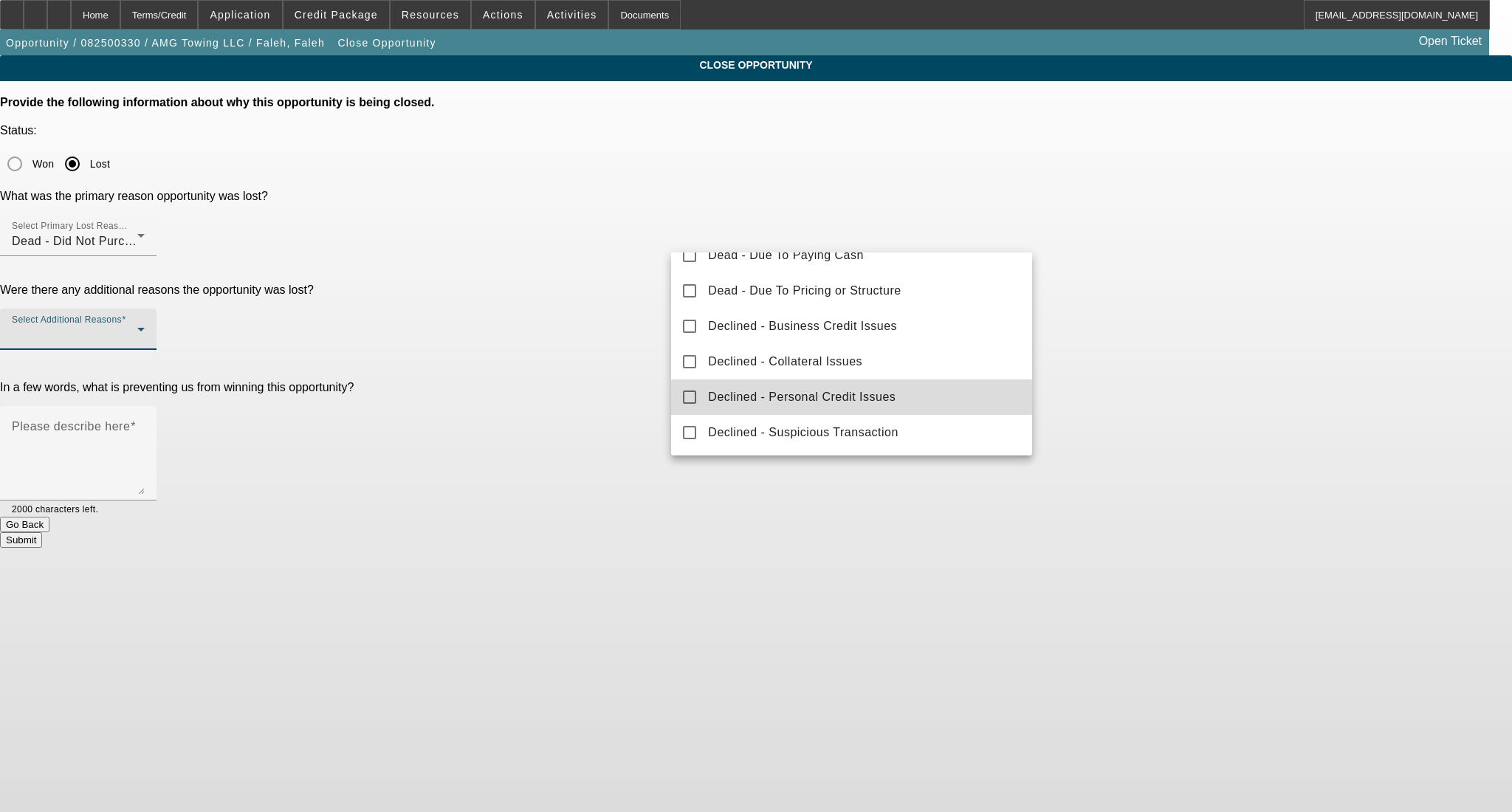
click at [861, 409] on mat-option "Declined - Personal Credit Issues" at bounding box center [851, 396] width 361 height 35
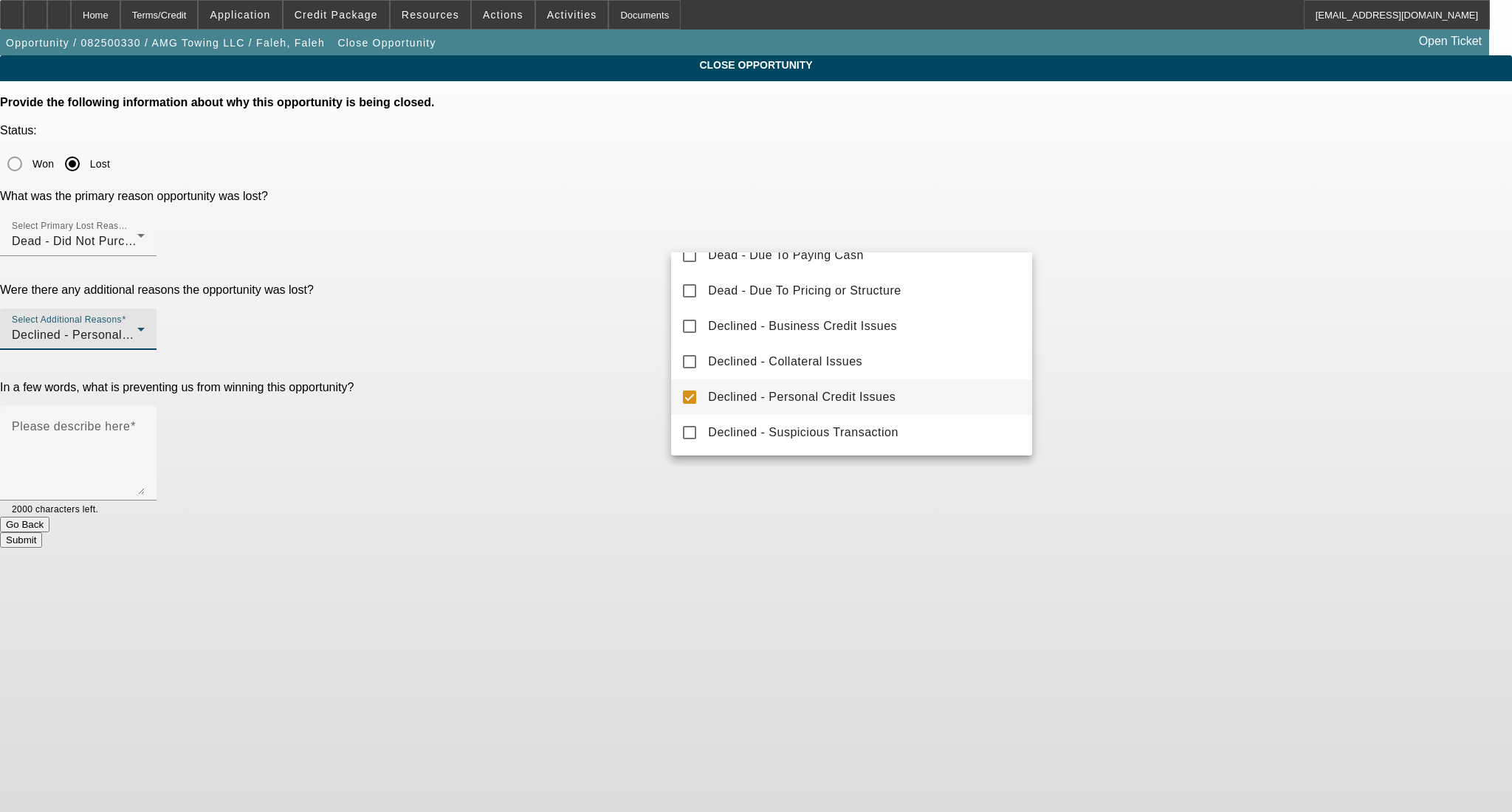
click at [1229, 266] on div at bounding box center [756, 406] width 1512 height 812
click at [145, 424] on textarea "Please describe here" at bounding box center [78, 459] width 133 height 71
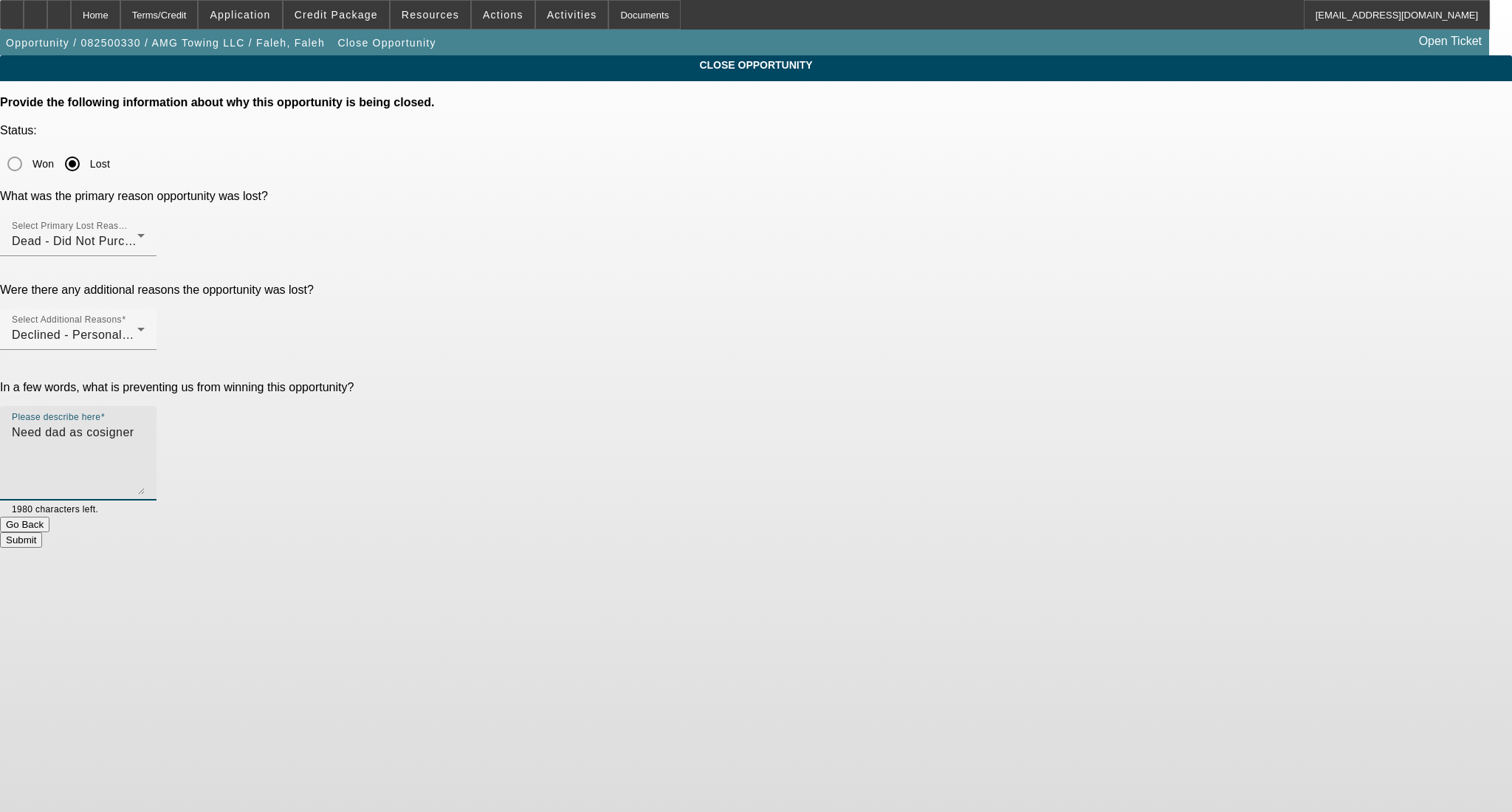
type textarea "Need dad as cosigner"
click at [42, 532] on button "Submit" at bounding box center [21, 540] width 42 height 16
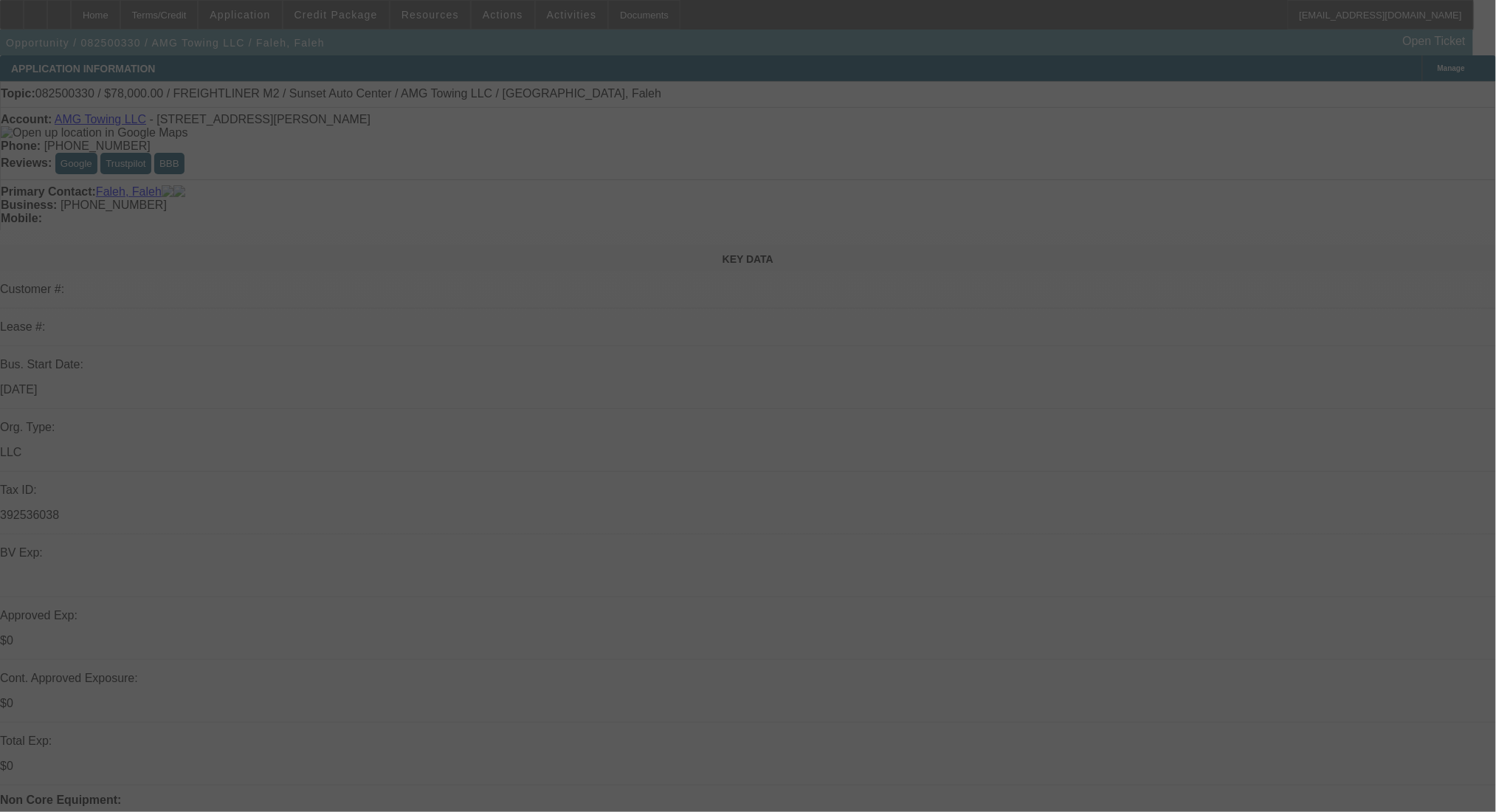
select select "0"
select select "2"
select select "0"
select select "6"
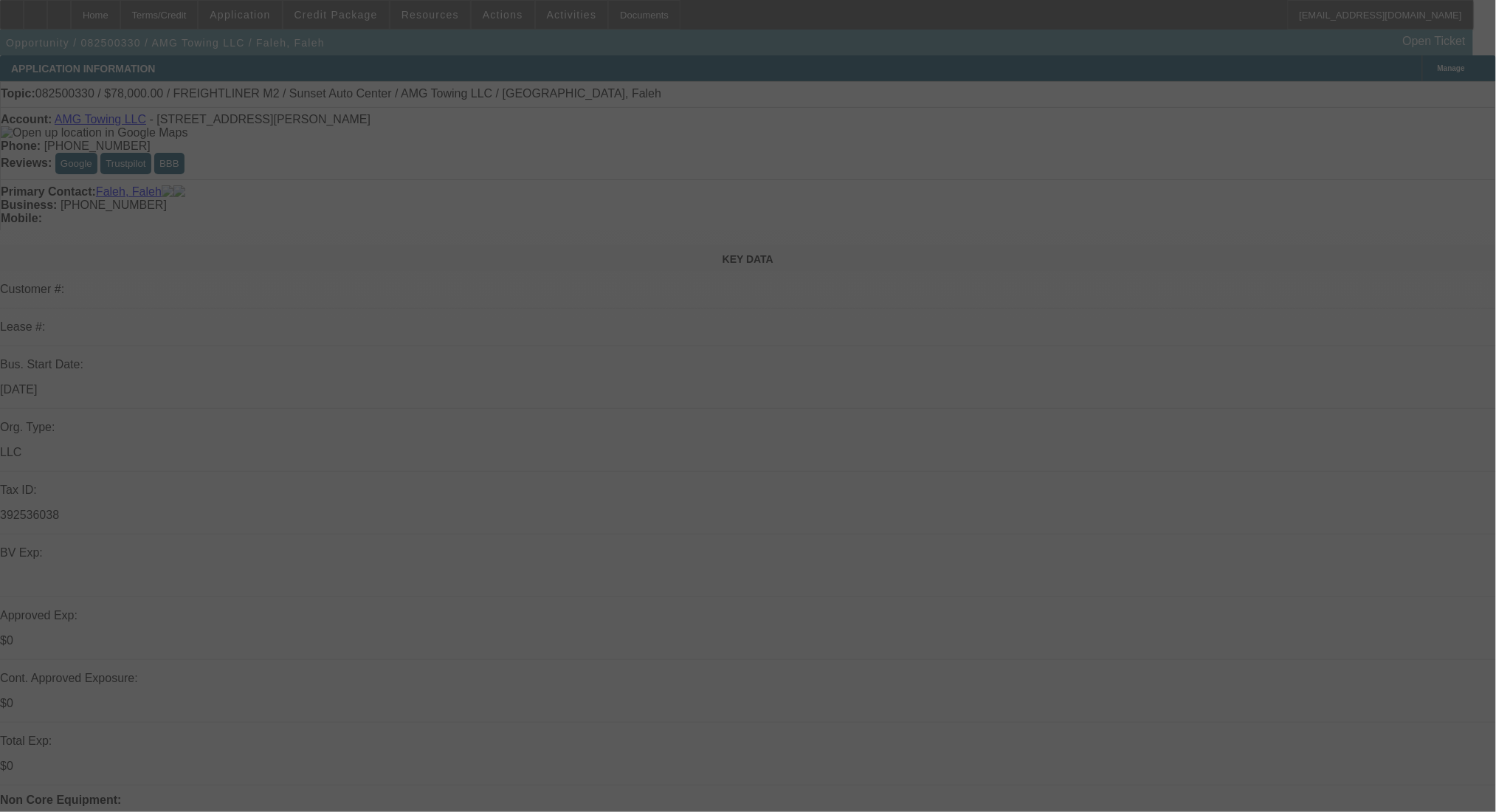
select select "0"
select select "2"
select select "0"
select select "6"
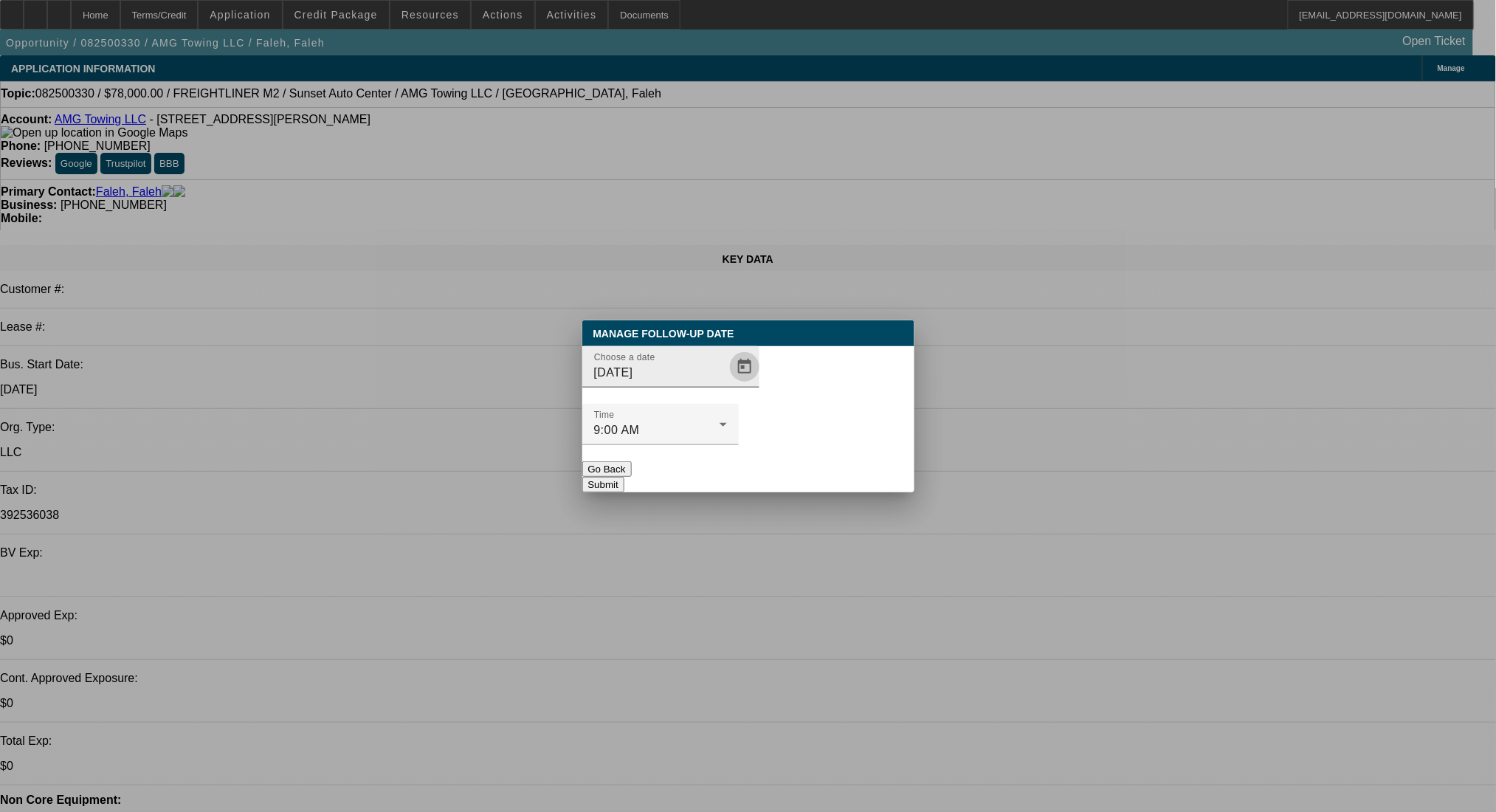
click at [727, 385] on span "Open calendar" at bounding box center [744, 367] width 35 height 35
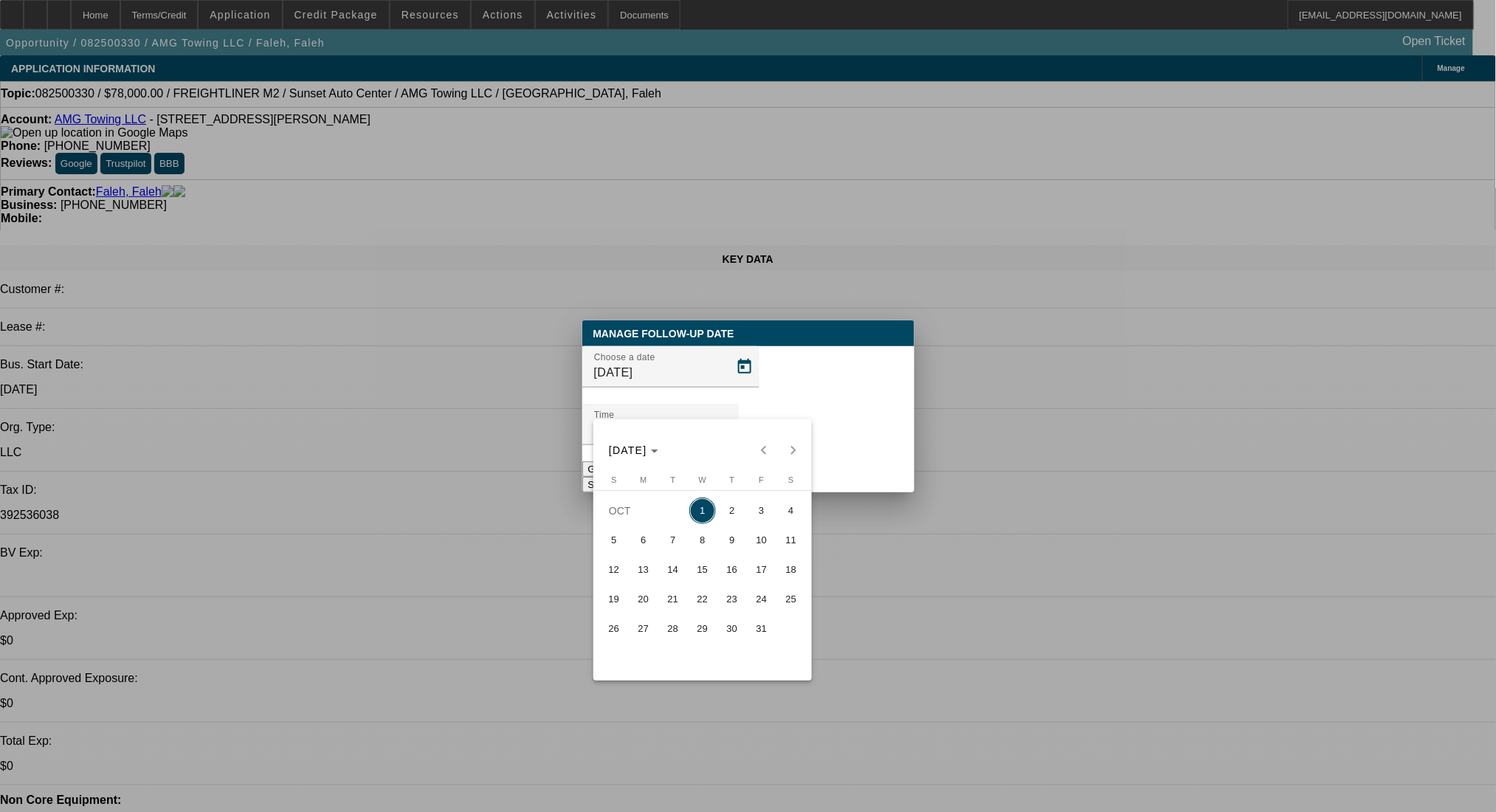
click at [750, 636] on span "31" at bounding box center [762, 629] width 27 height 27
type input "[DATE]"
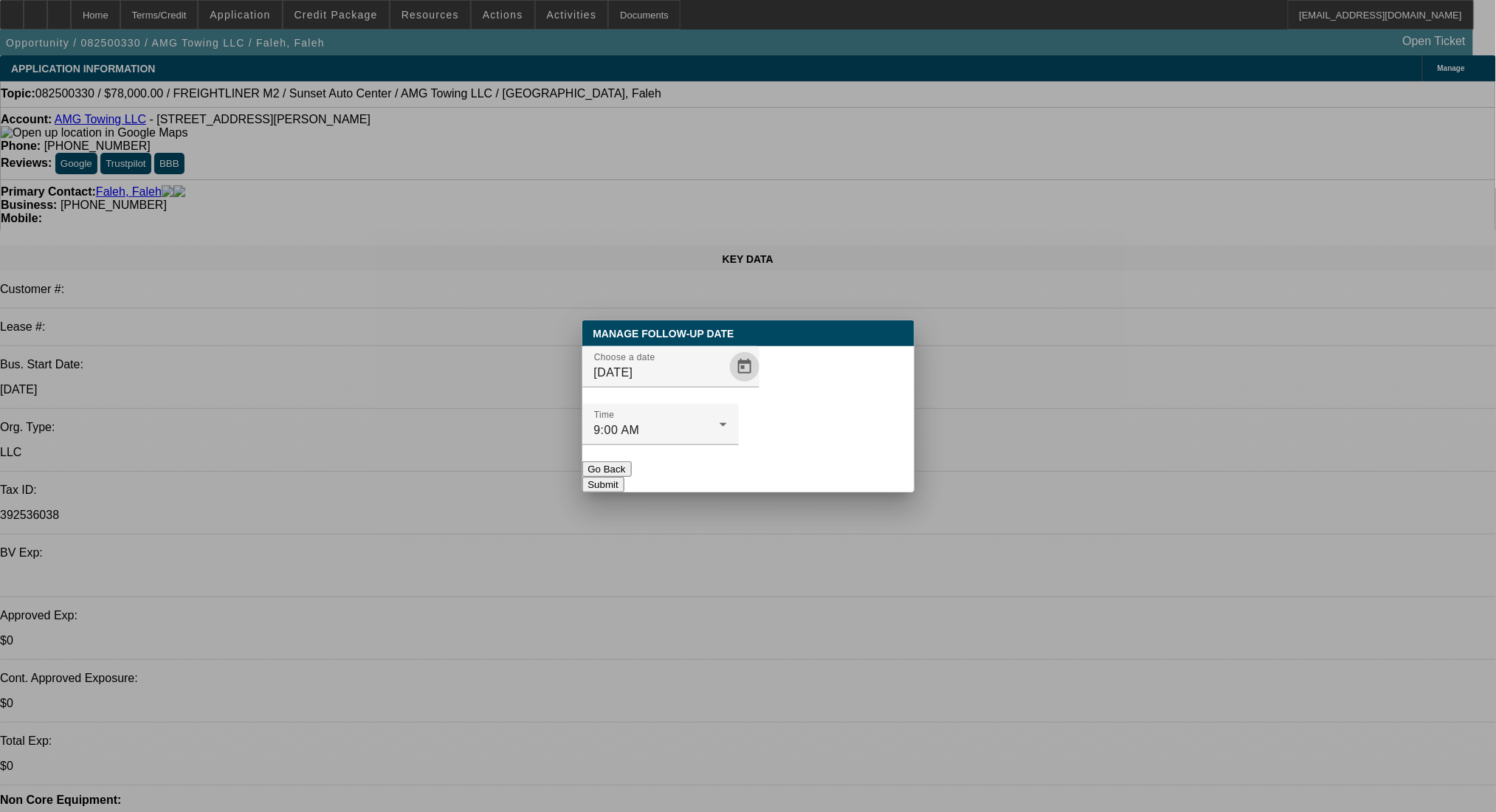
click at [625, 477] on button "Submit" at bounding box center [604, 484] width 42 height 16
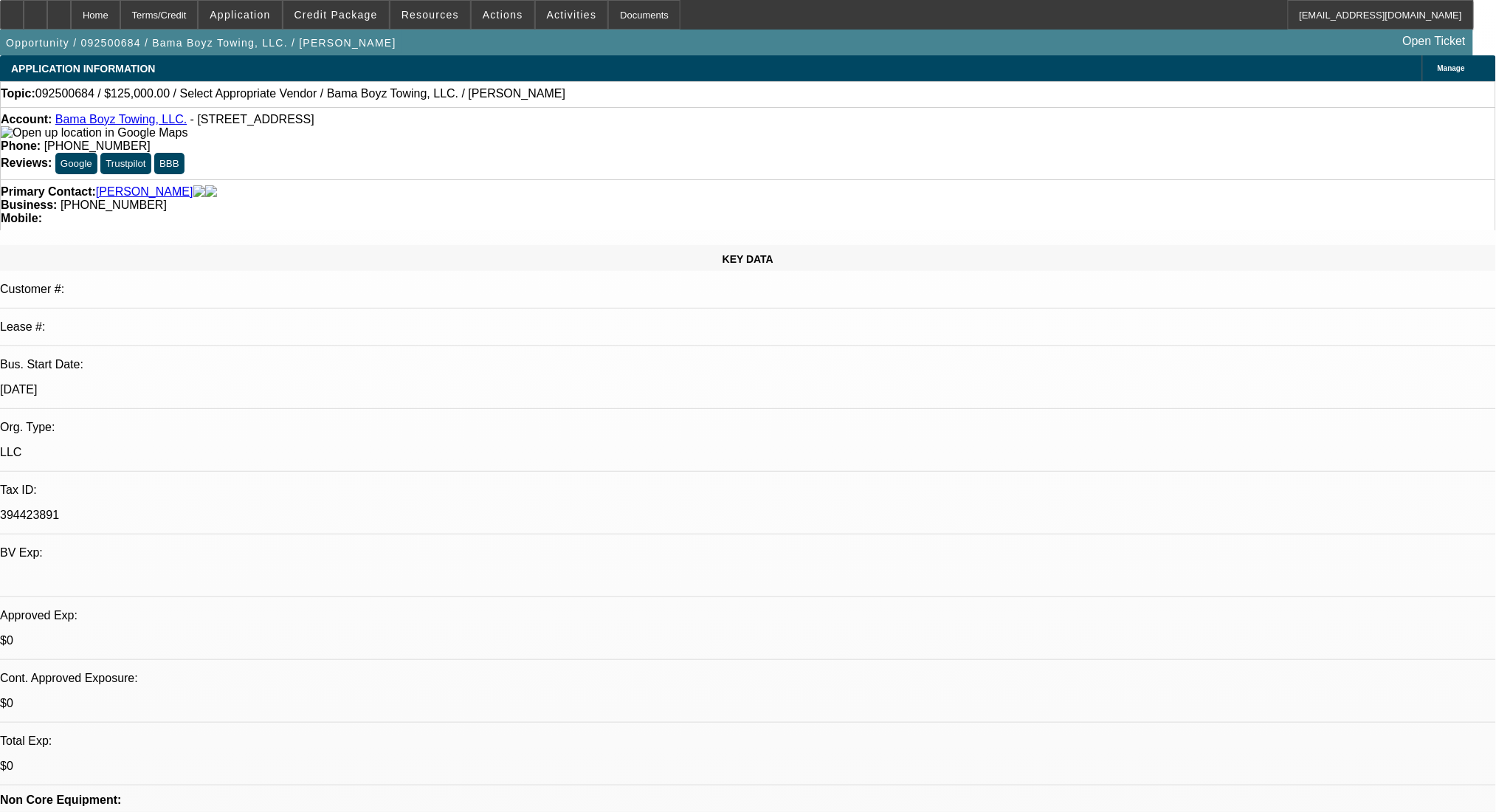
select select "0"
select select "2"
select select "0.1"
select select "4"
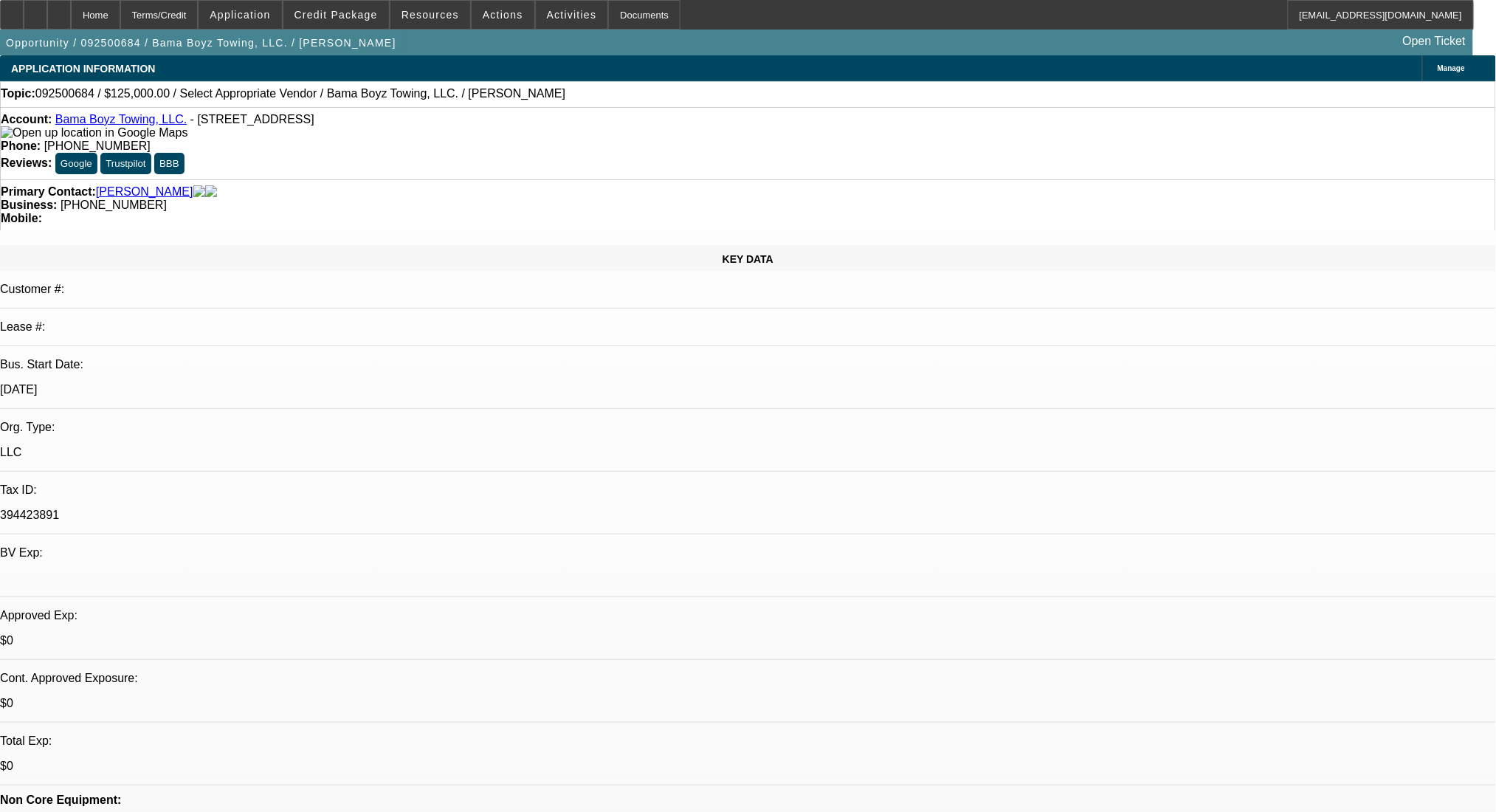
click at [463, 140] on div "Account: Bama Boyz Towing, LLC. - 5600 5th St N, Bessemer, AL 35020" at bounding box center [748, 126] width 1495 height 27
drag, startPoint x: 631, startPoint y: 162, endPoint x: 559, endPoint y: 174, distance: 73.0
click at [559, 179] on div "Primary Contact: Portis, Demetruis Business: (205) 422-2532 Mobile:" at bounding box center [748, 204] width 1496 height 51
copy span "(205) 422-2532"
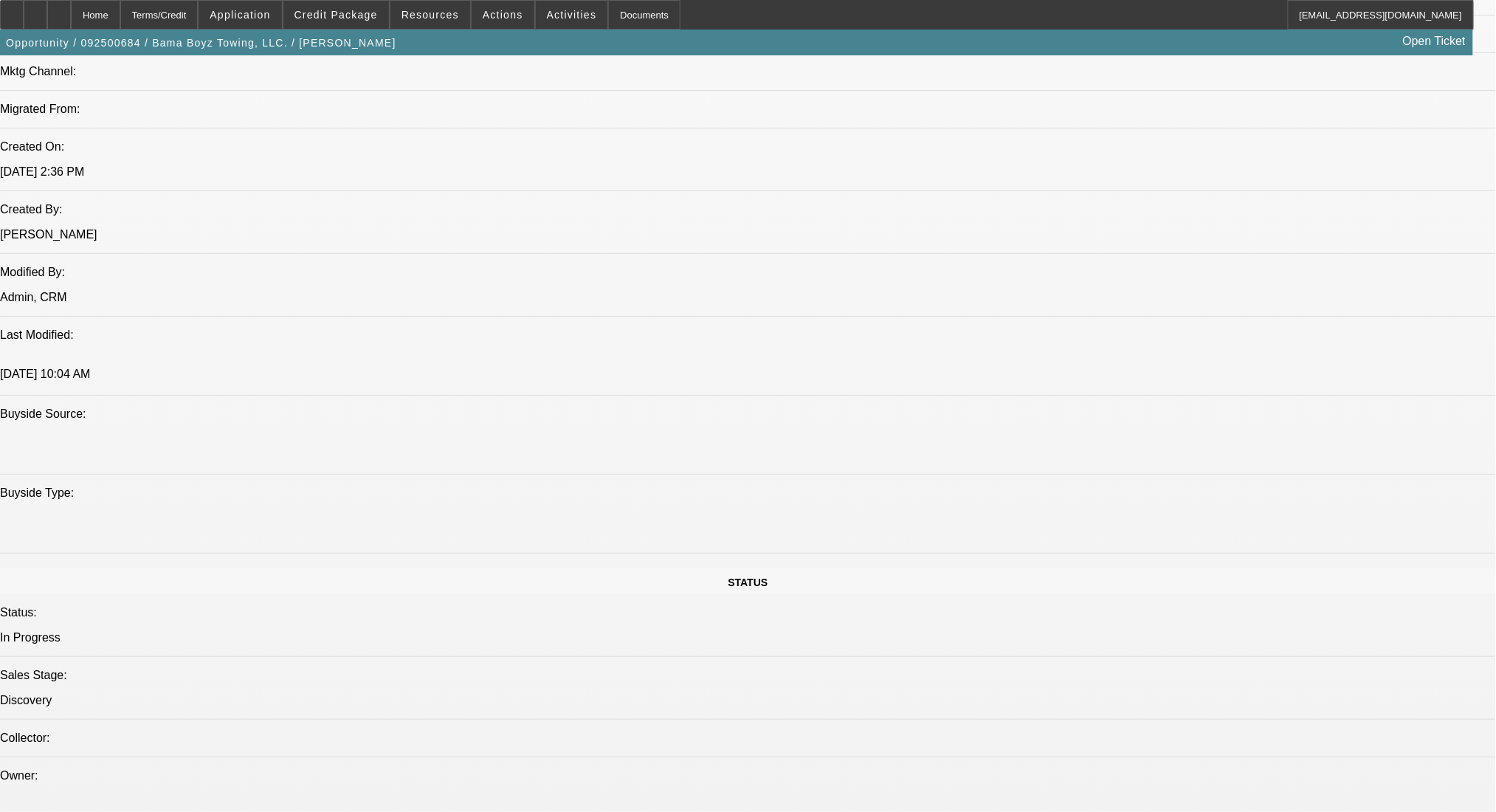
scroll to position [787, 0]
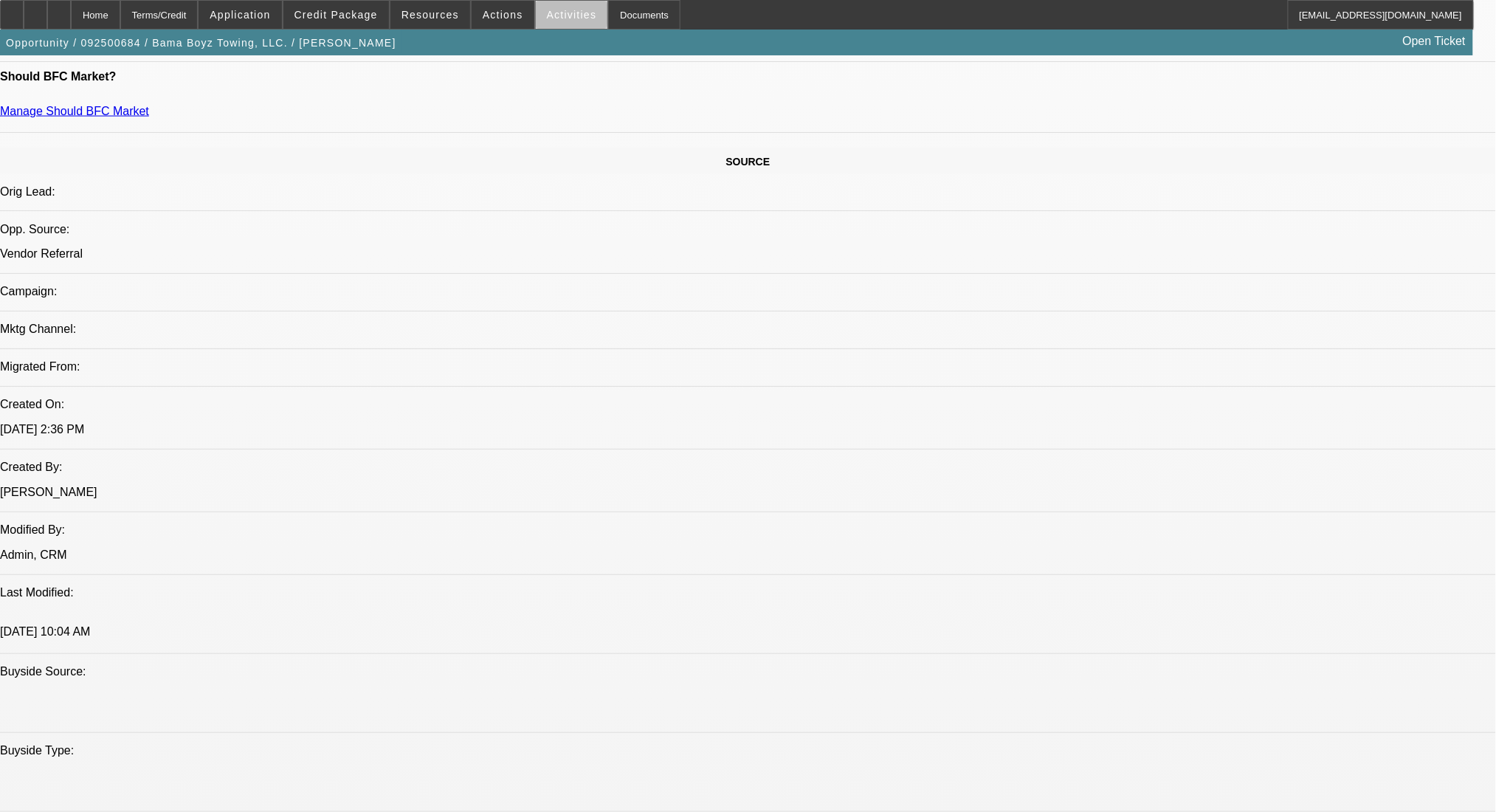
click at [557, 18] on span "Activities" at bounding box center [572, 14] width 50 height 12
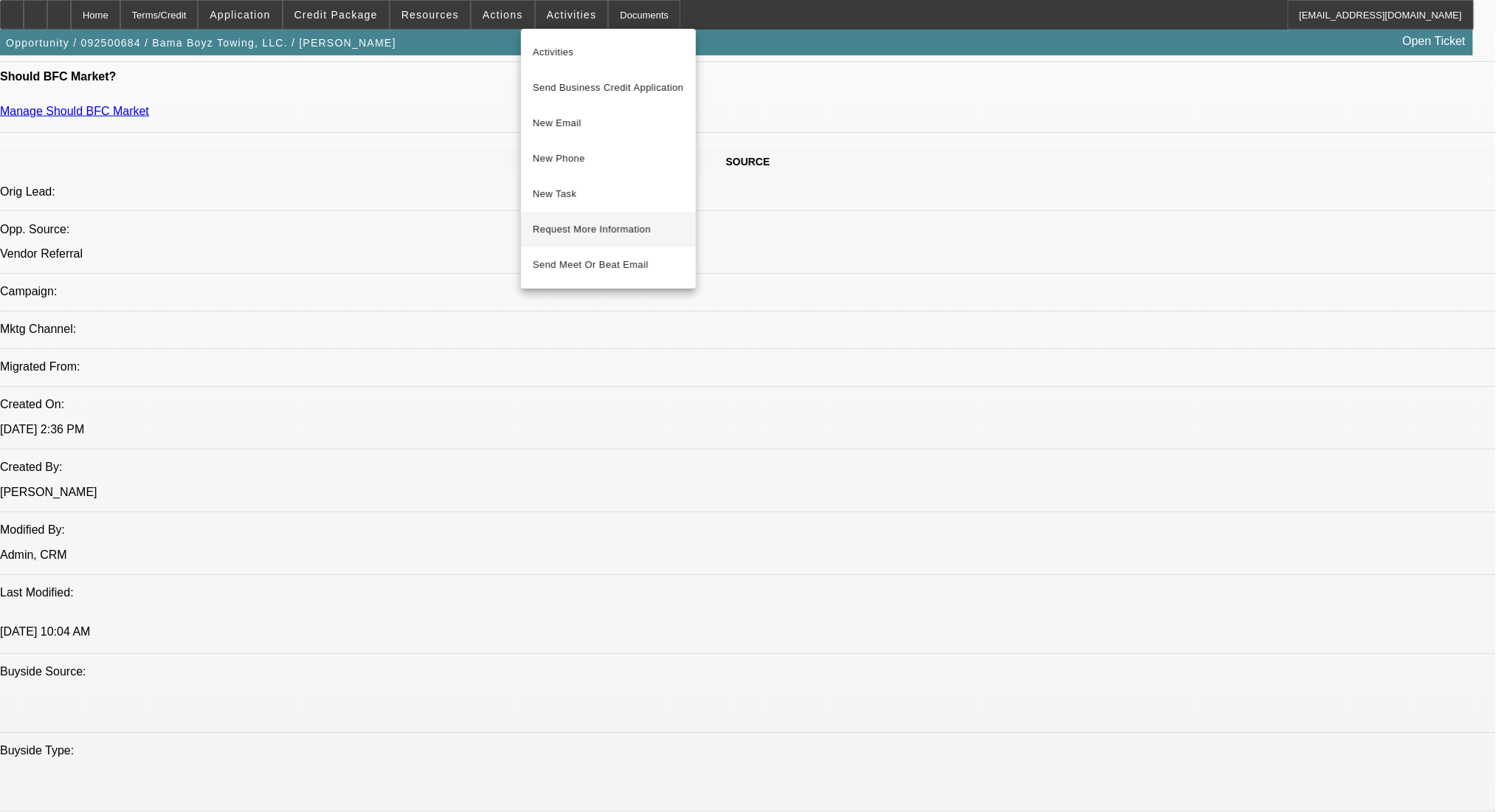
click at [627, 236] on span "Request More Information" at bounding box center [608, 229] width 151 height 18
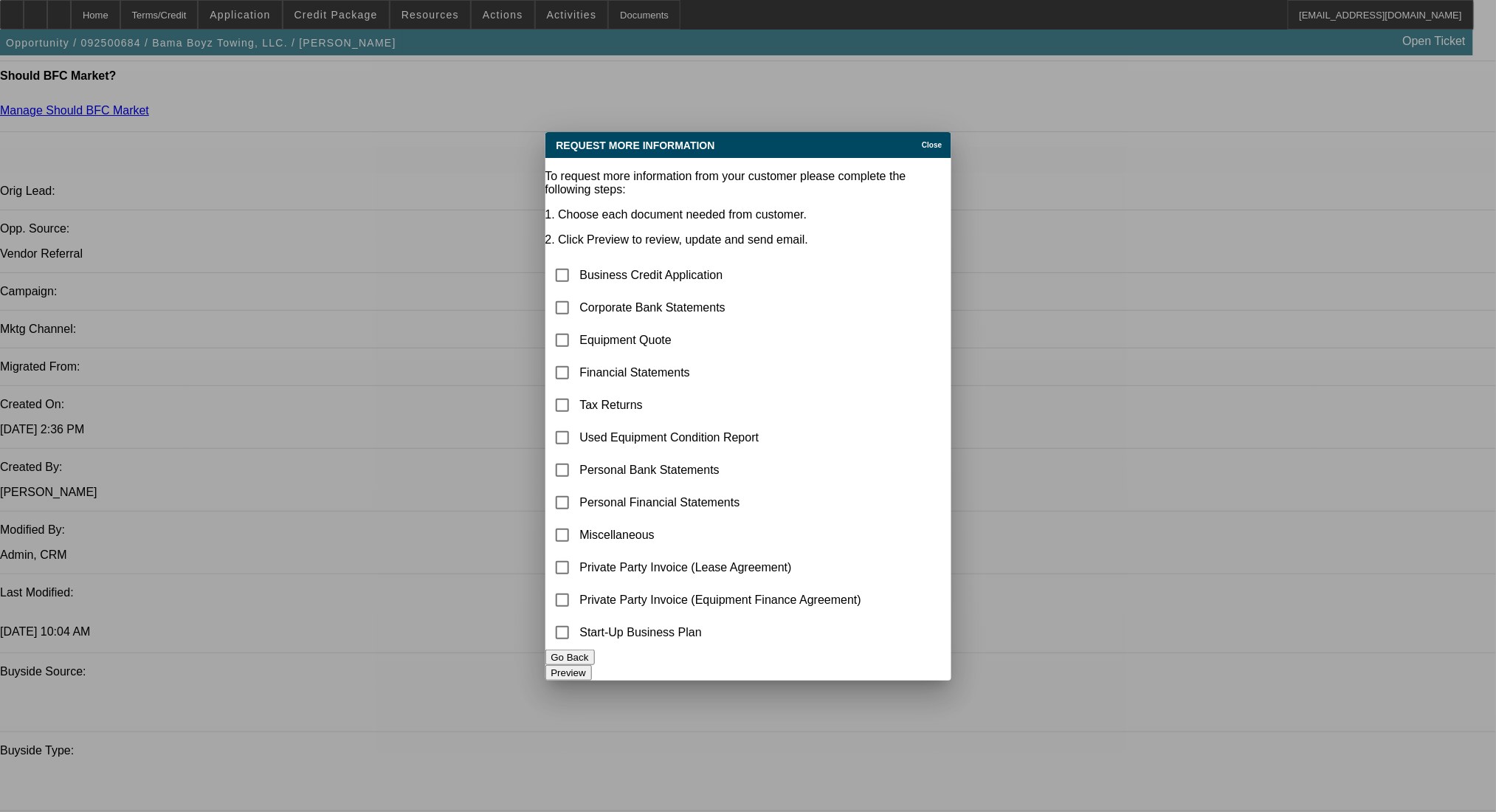
scroll to position [0, 0]
click at [577, 293] on input "checkbox" at bounding box center [562, 308] width 30 height 30
checkbox input "true"
click at [592, 668] on button "Preview" at bounding box center [569, 673] width 47 height 16
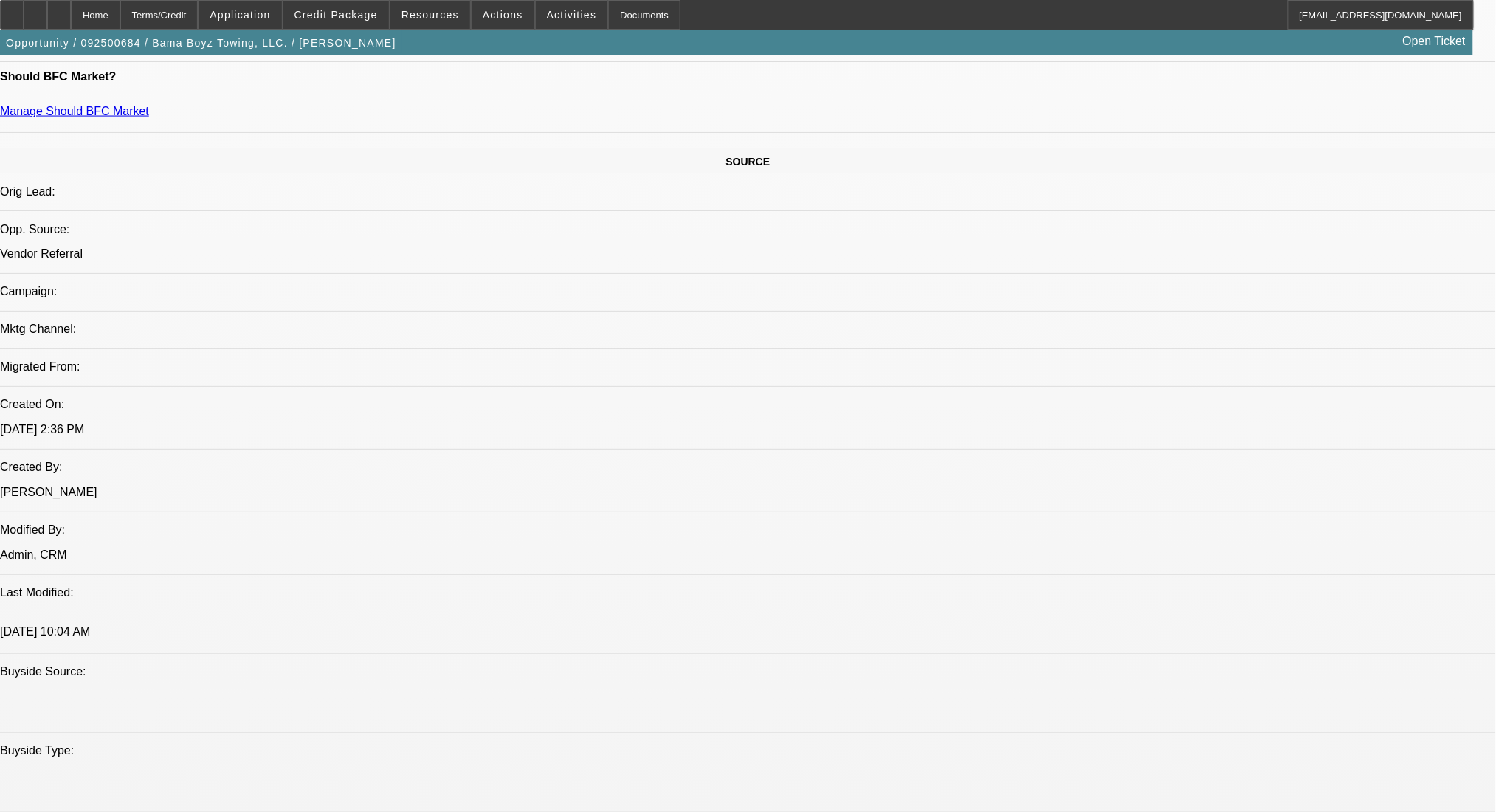
scroll to position [296, 0]
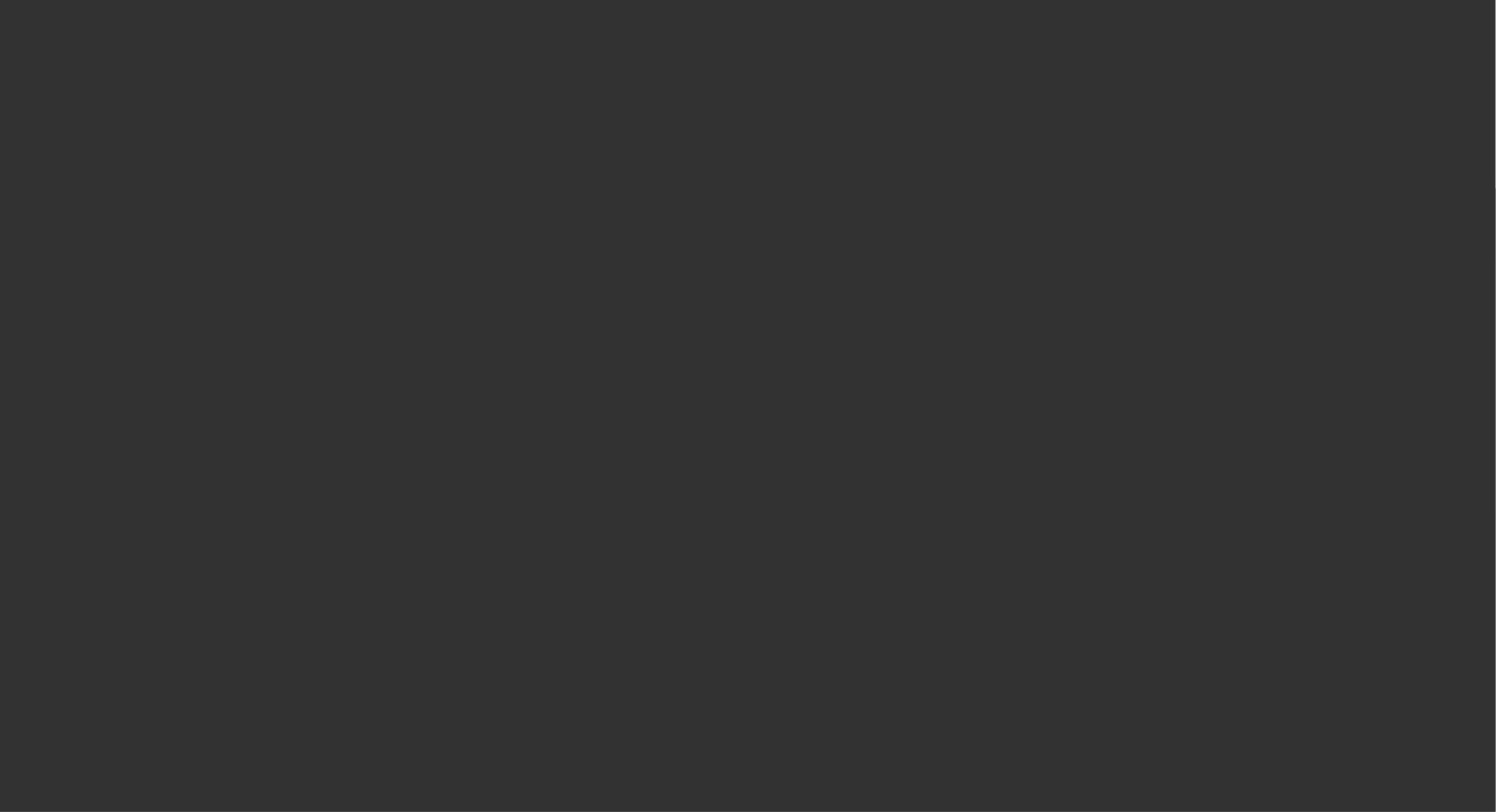
scroll to position [0, 0]
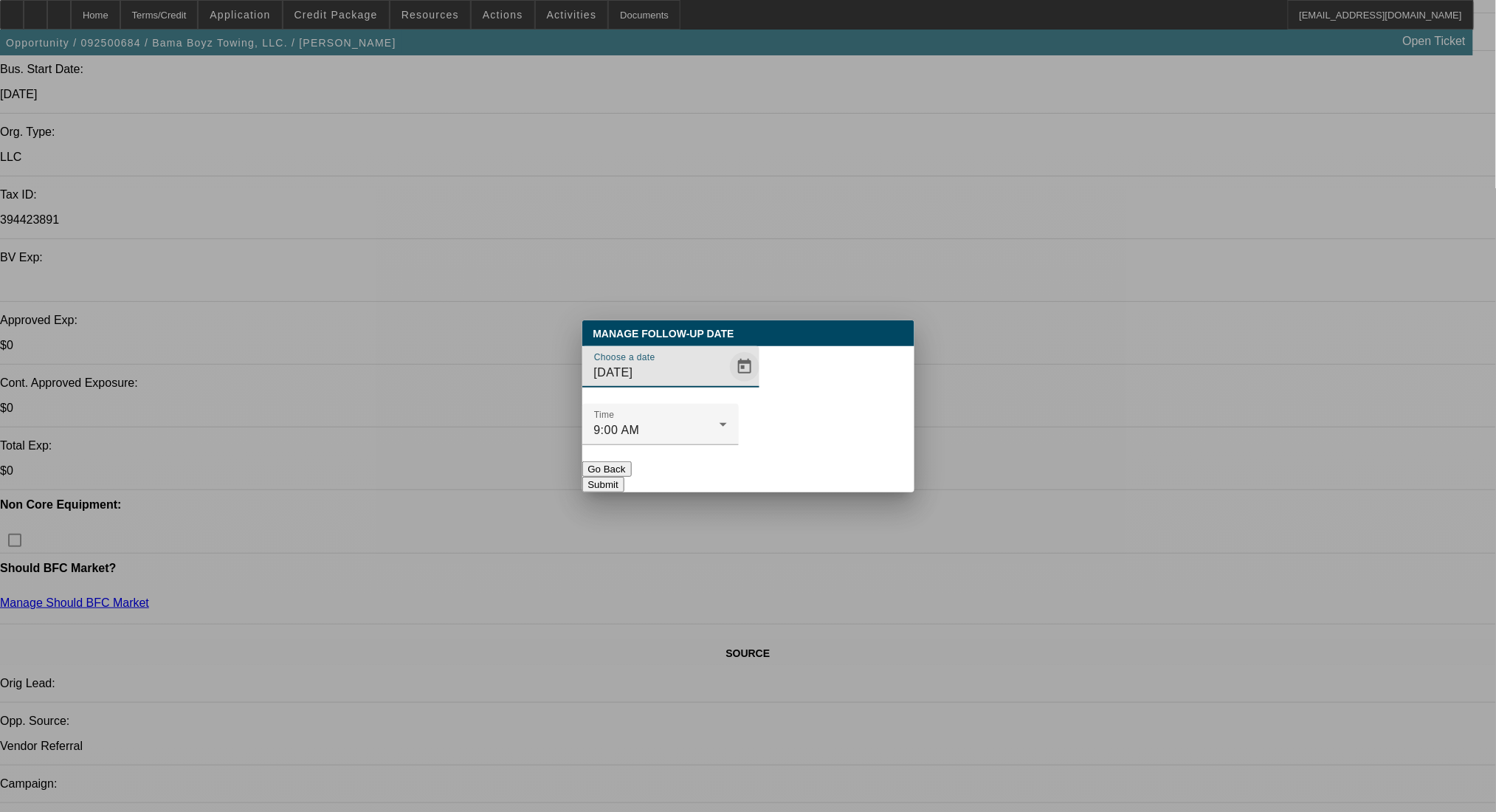
click at [727, 385] on span "Open calendar" at bounding box center [744, 367] width 35 height 35
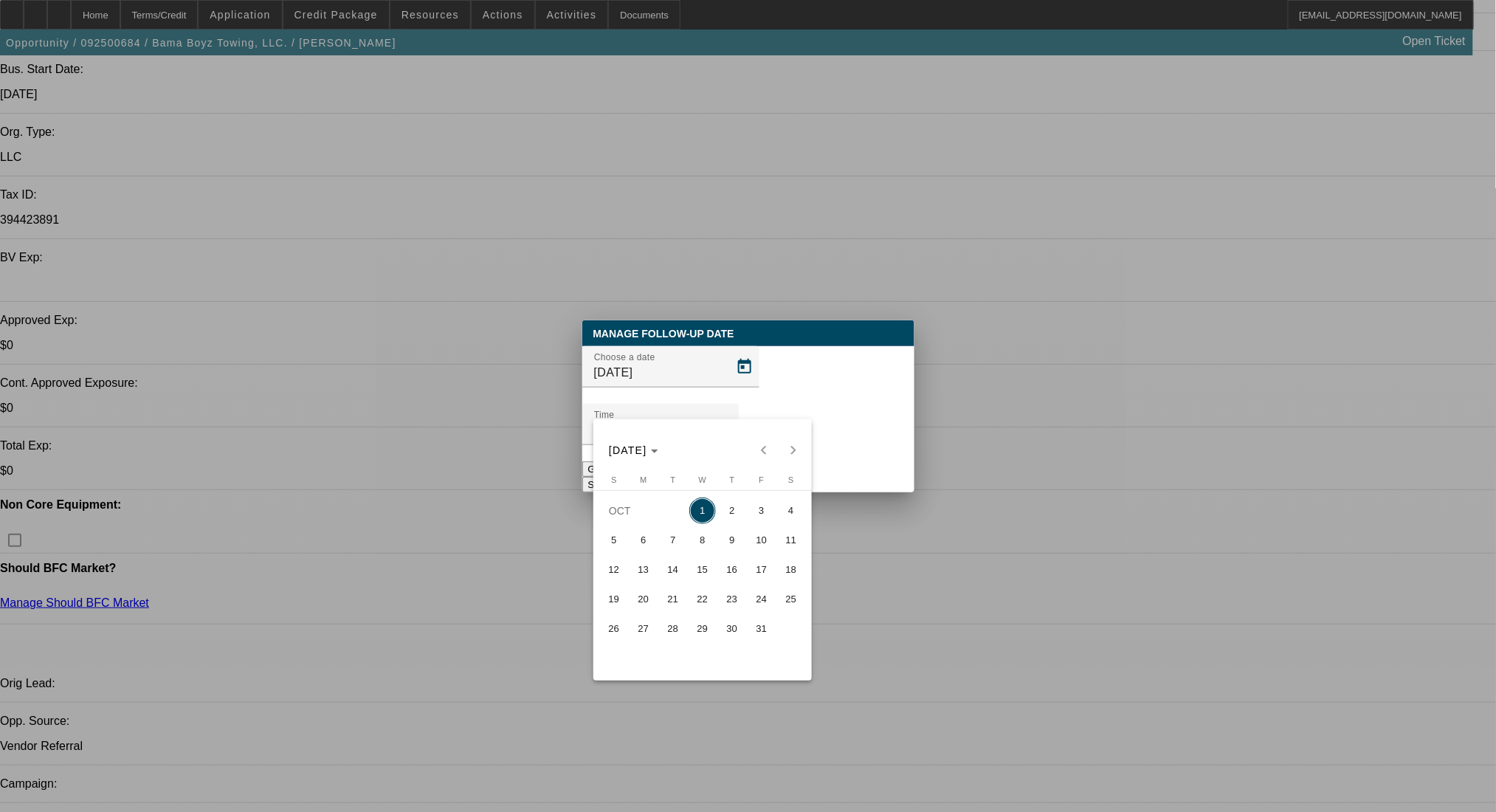
click at [729, 519] on span "2" at bounding box center [732, 511] width 27 height 27
type input "[DATE]"
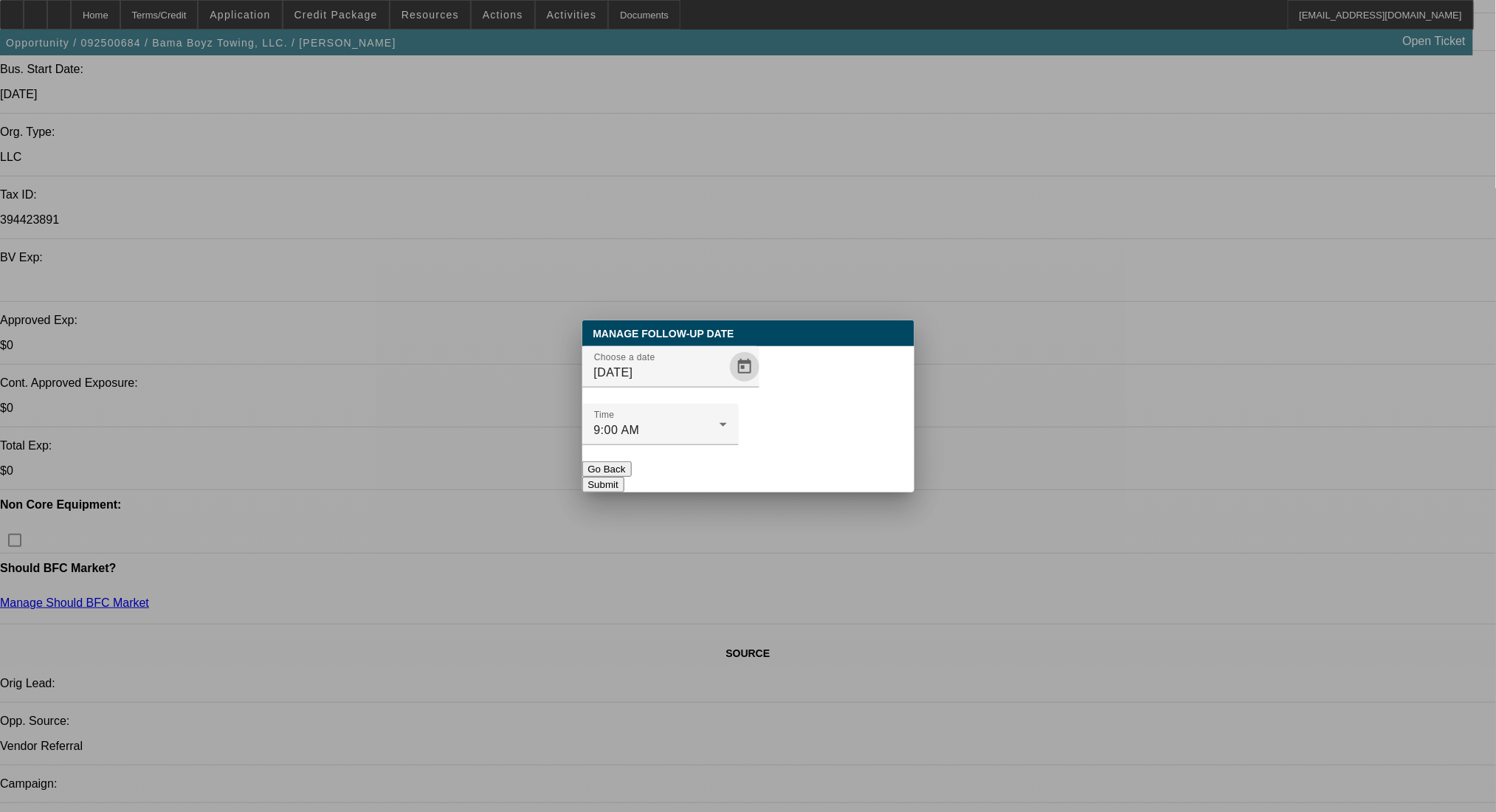
click at [625, 477] on button "Submit" at bounding box center [604, 484] width 42 height 16
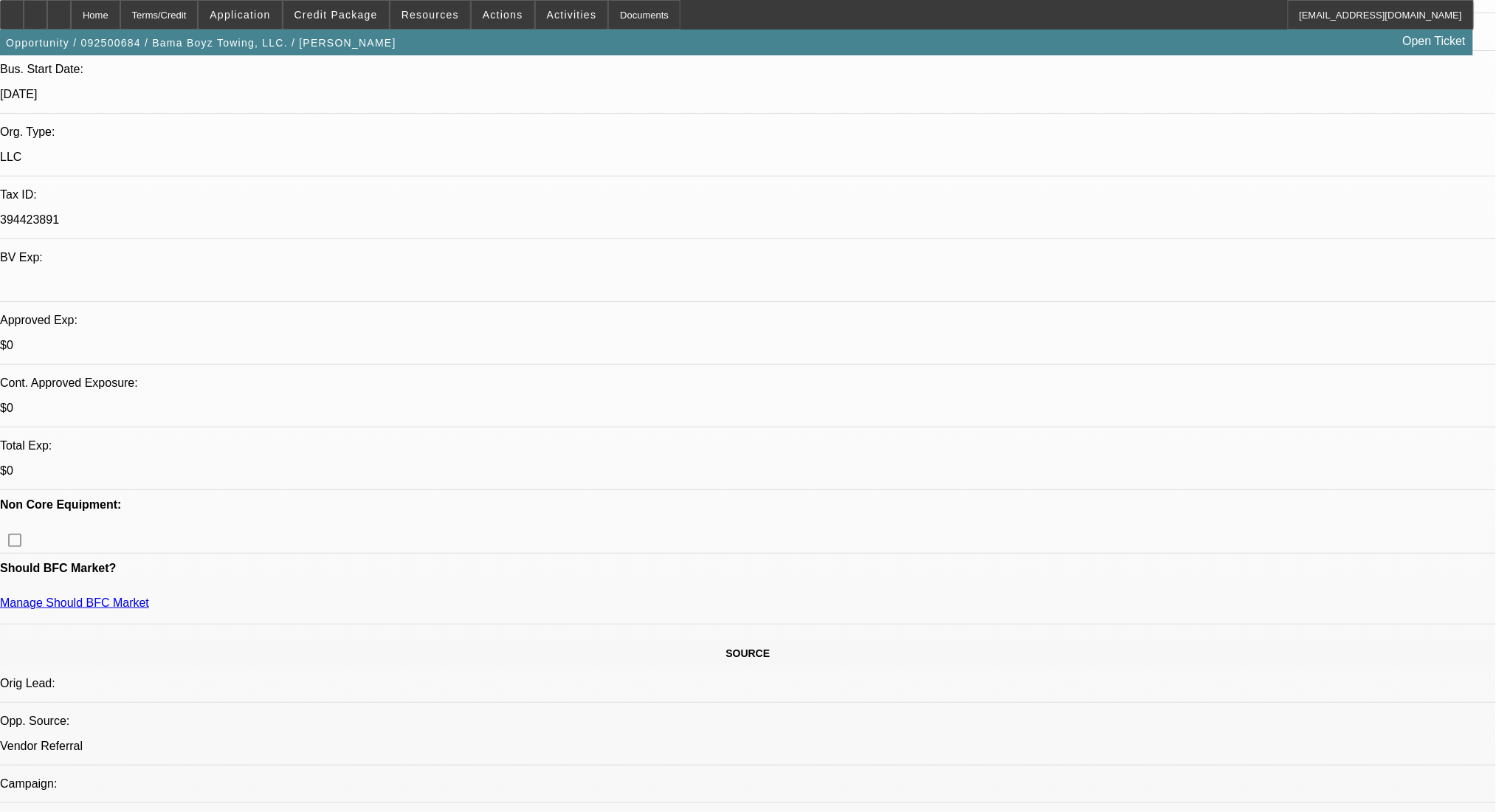
scroll to position [296, 0]
radio input "true"
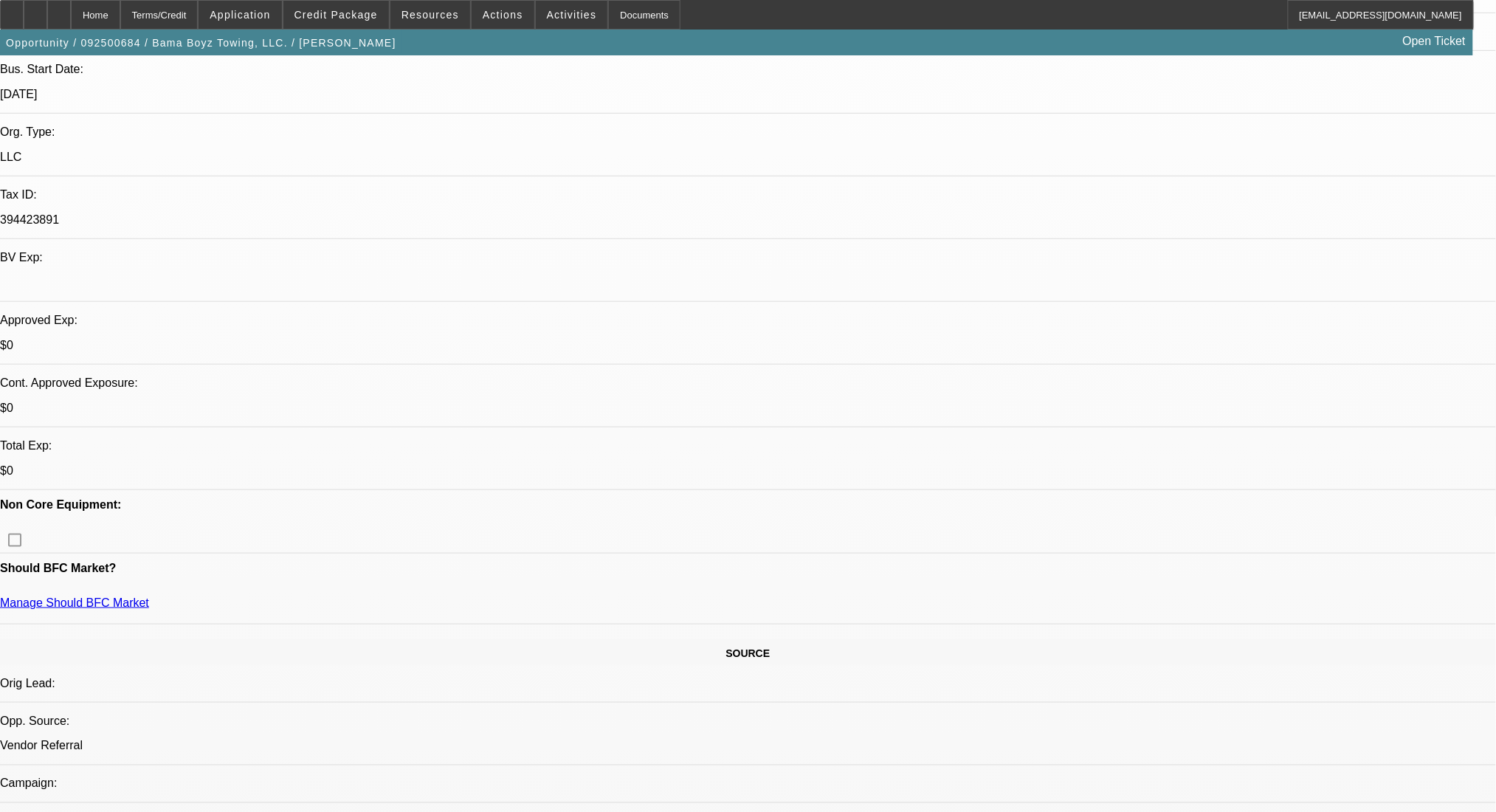
paste textarea "2018 International 250k miles with side puller, in the ditch boxes, and aluminu…"
type textarea "2018 International 250k miles with side puller, in the ditch boxes, and aluminu…"
radio input "true"
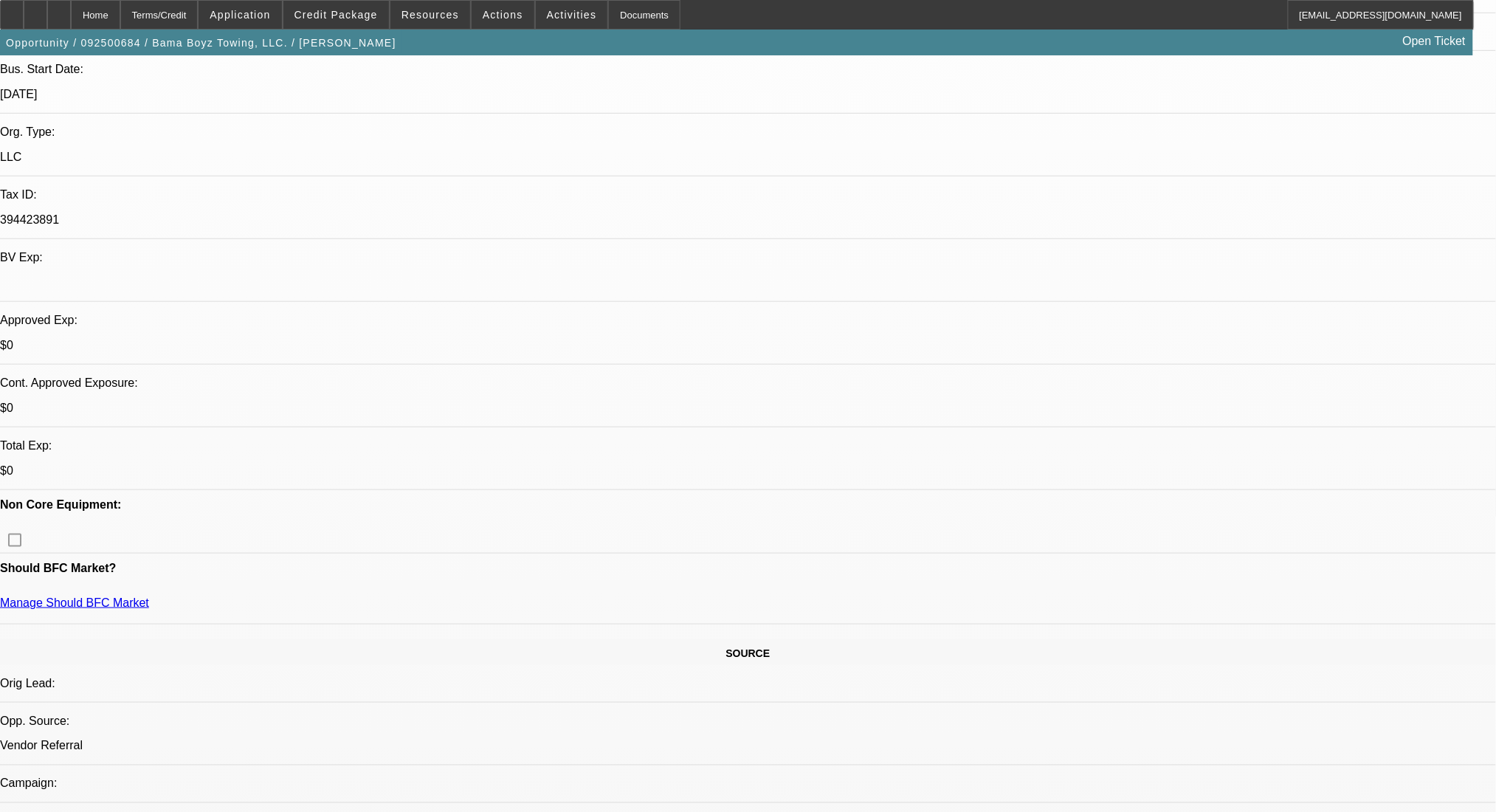
scroll to position [0, 0]
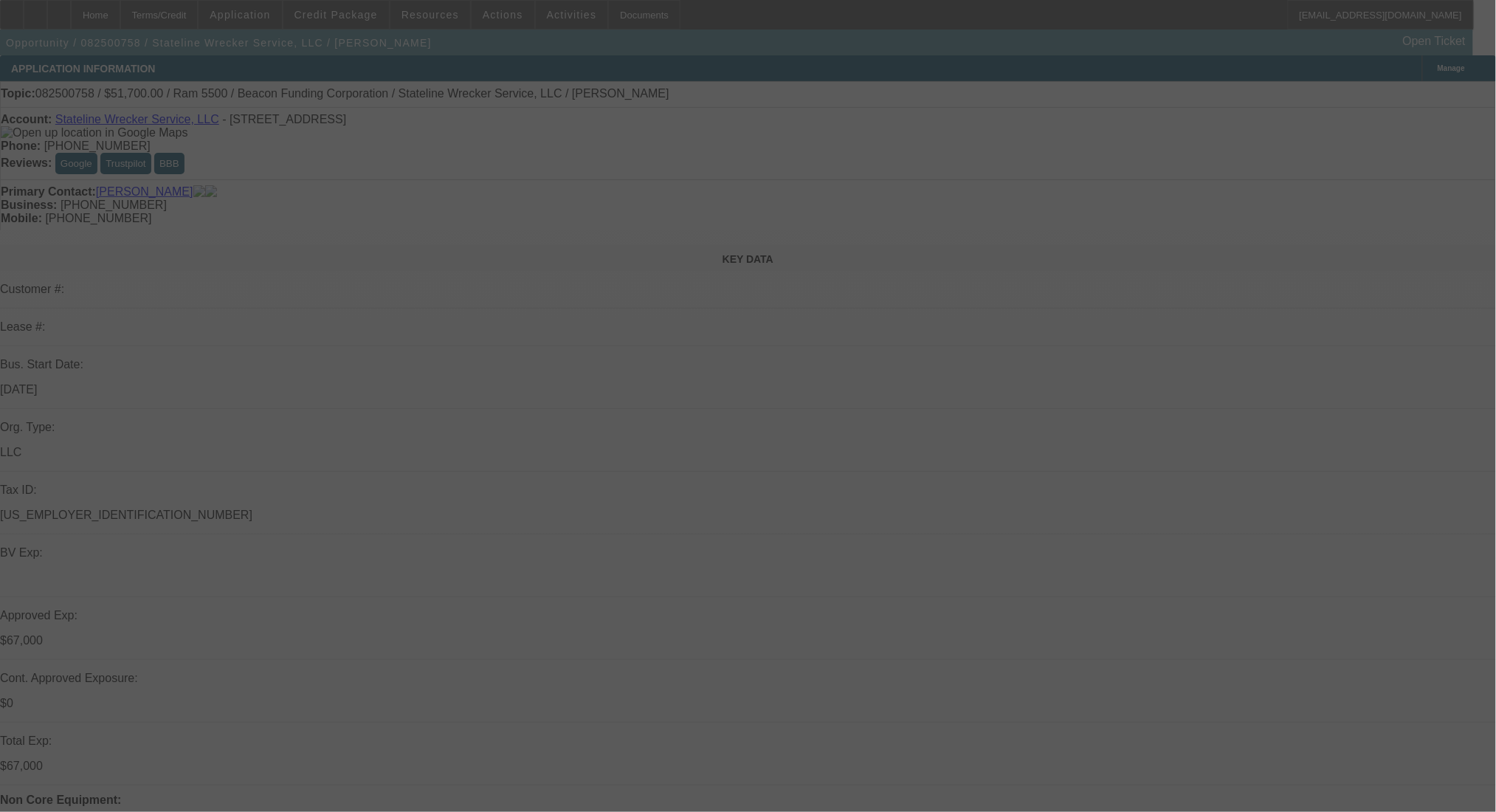
select select "0"
select select "2"
select select "0.1"
select select "4"
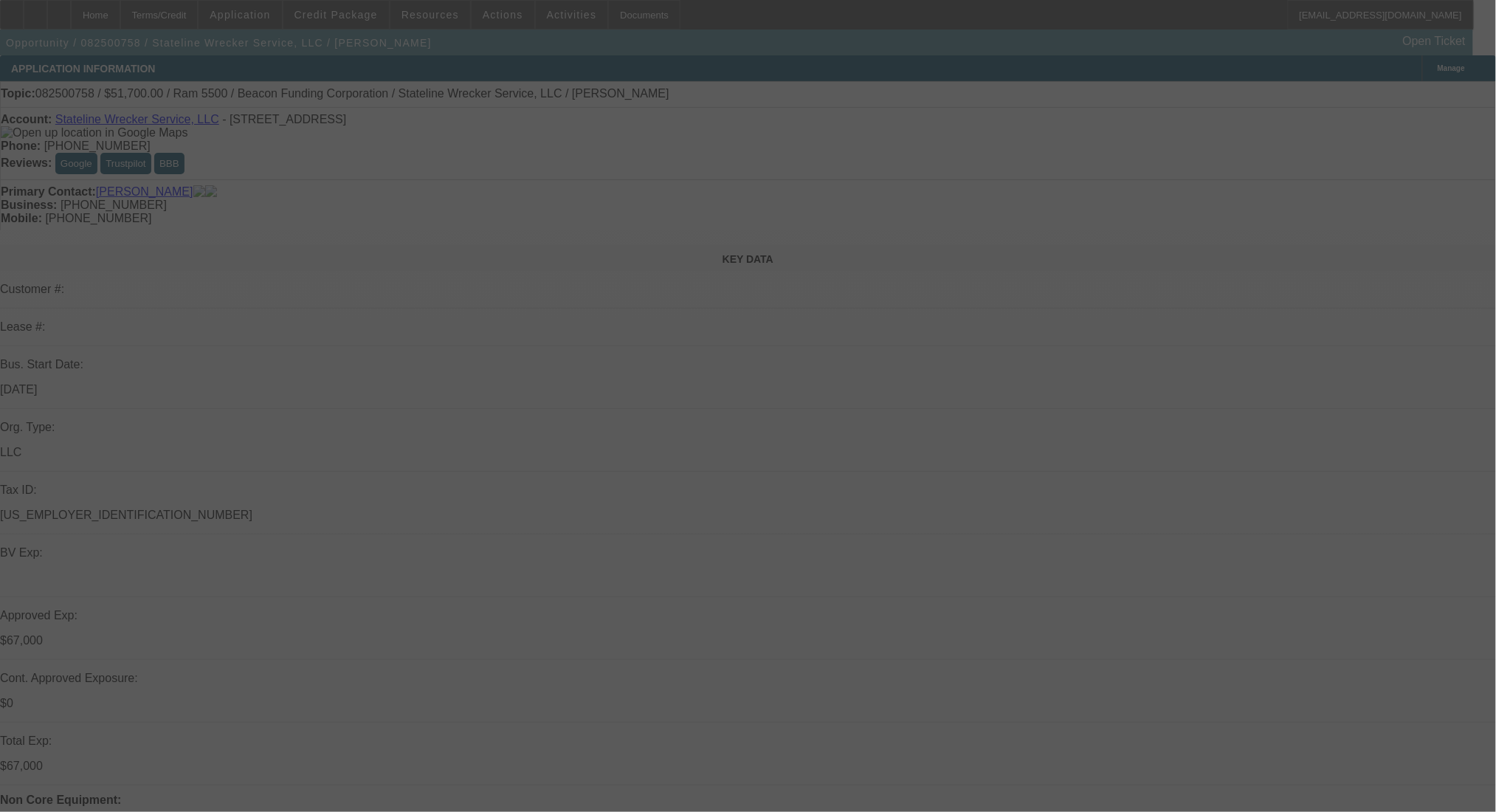
select select "0"
select select "2"
select select "0.1"
select select "4"
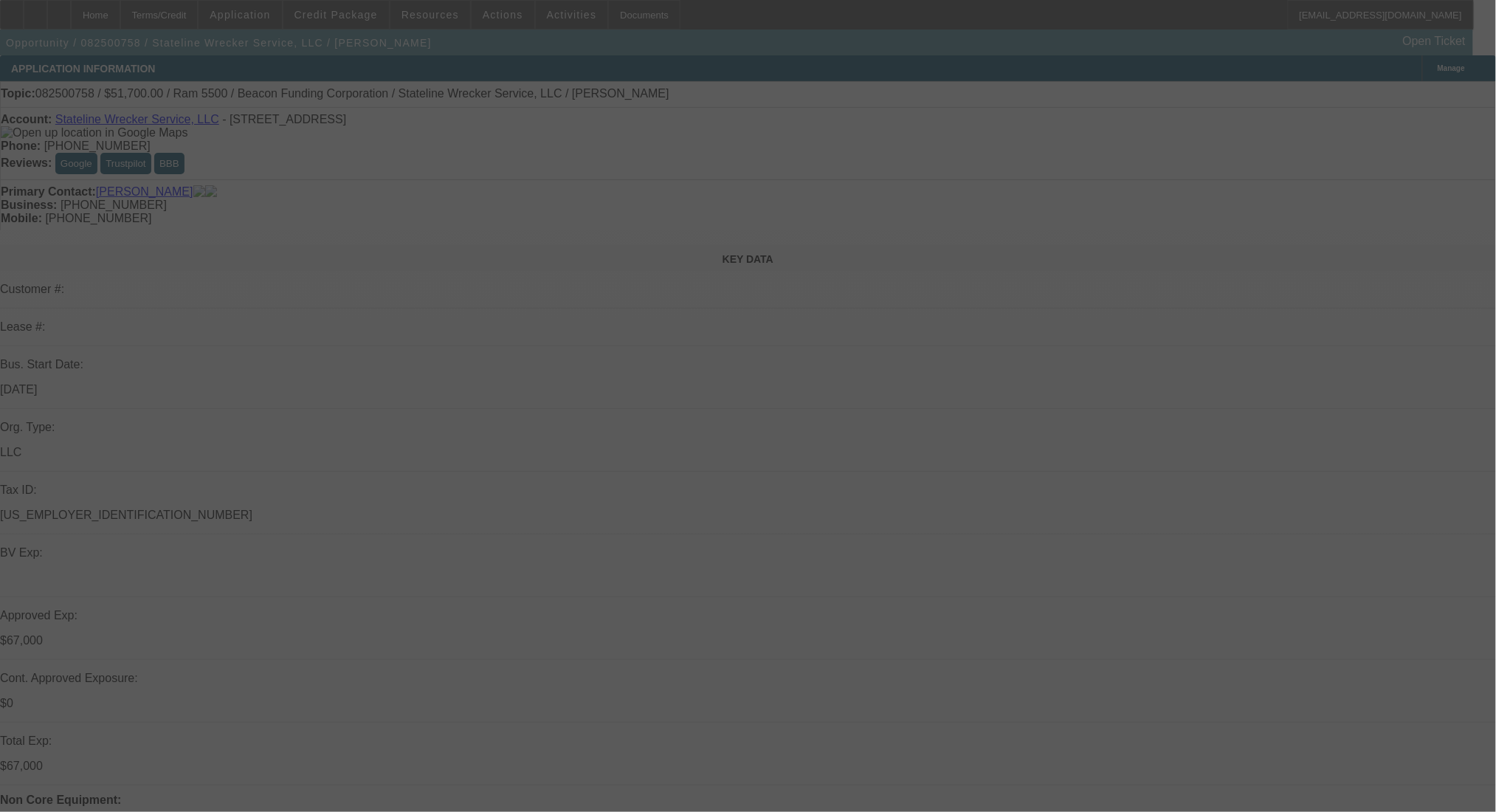
select select "0"
select select "2"
select select "0.1"
select select "4"
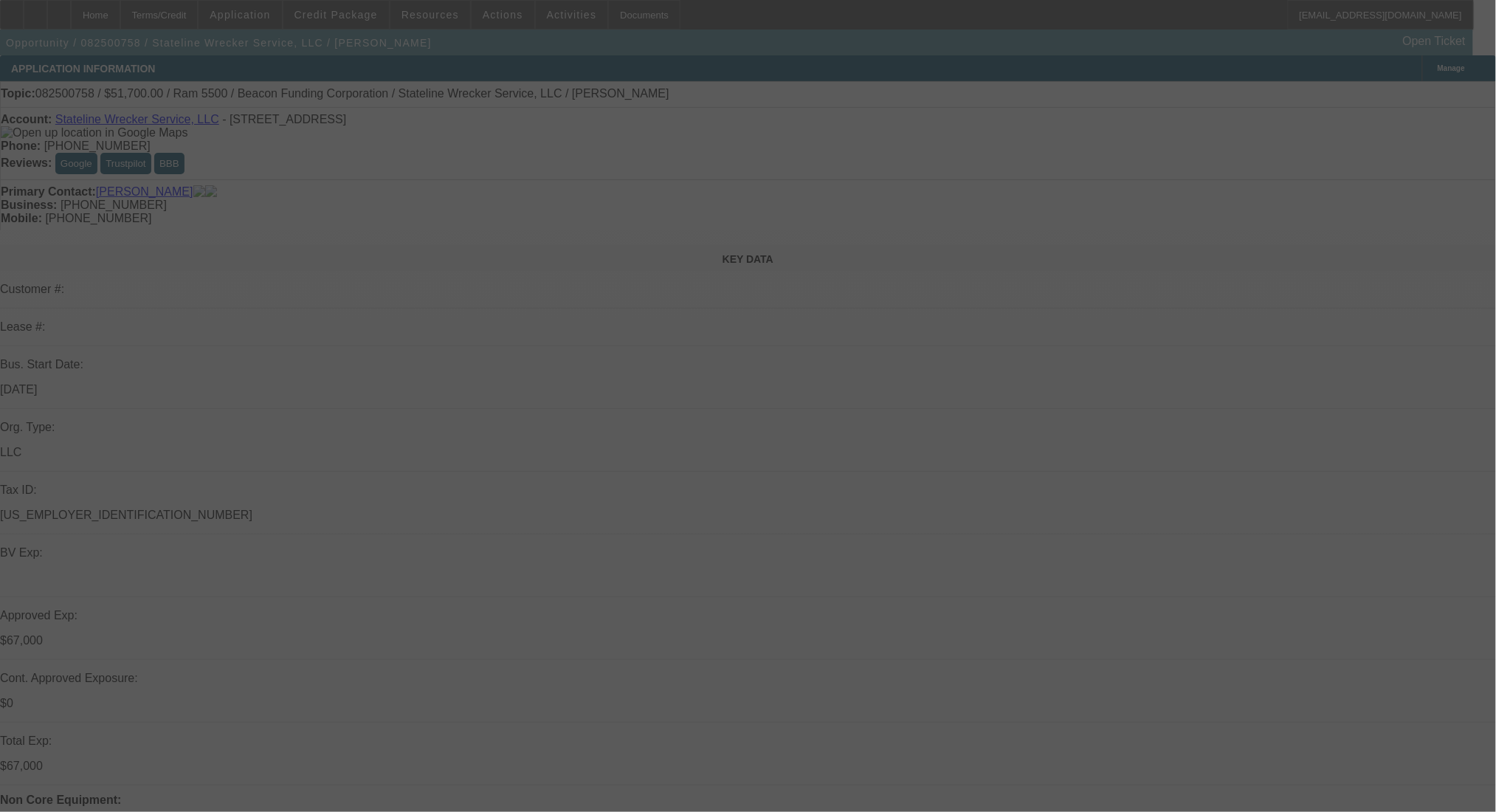
select select "0"
select select "2"
select select "0.1"
select select "4"
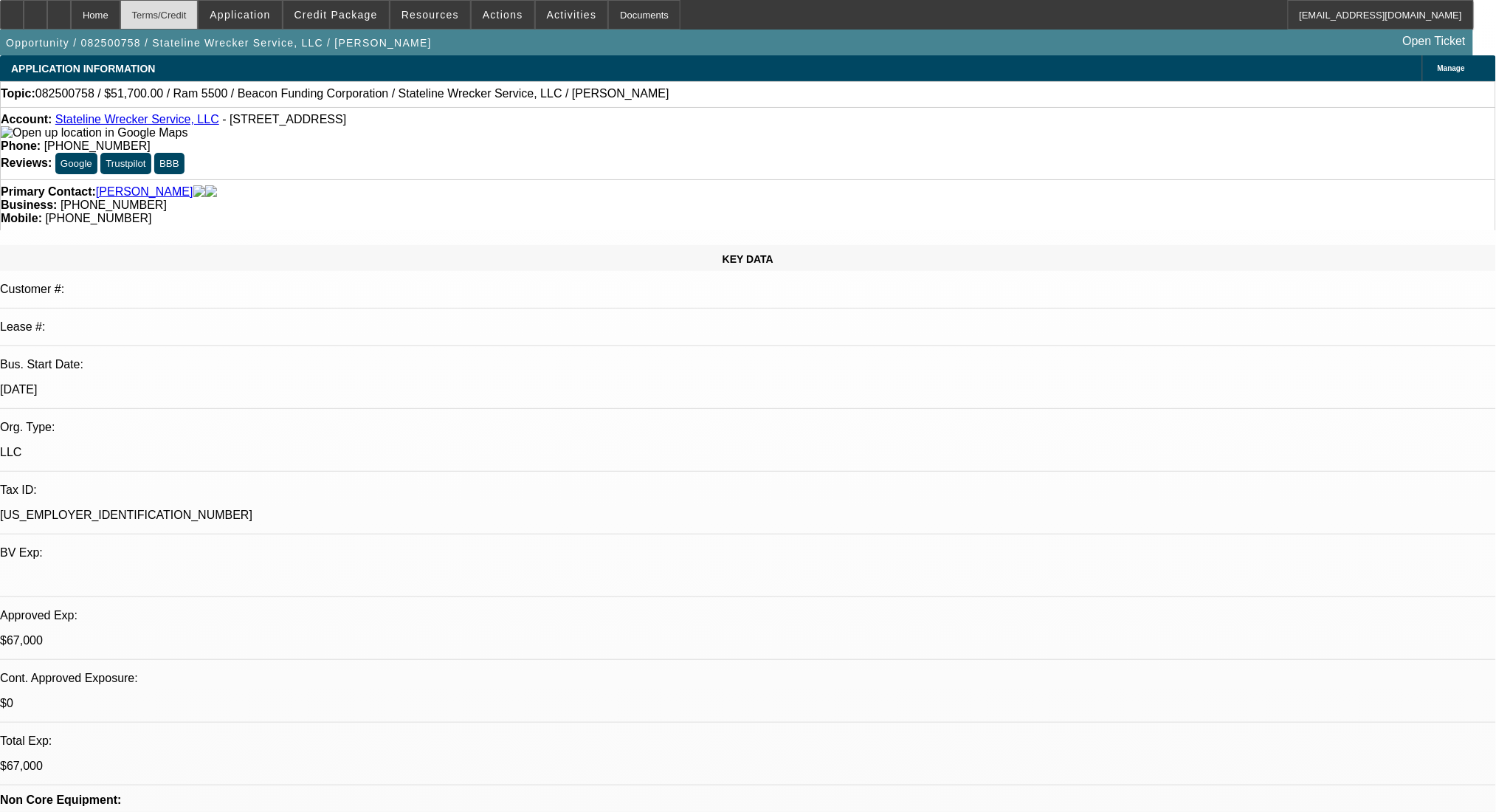
click at [199, 14] on div "Terms/Credit" at bounding box center [159, 15] width 78 height 30
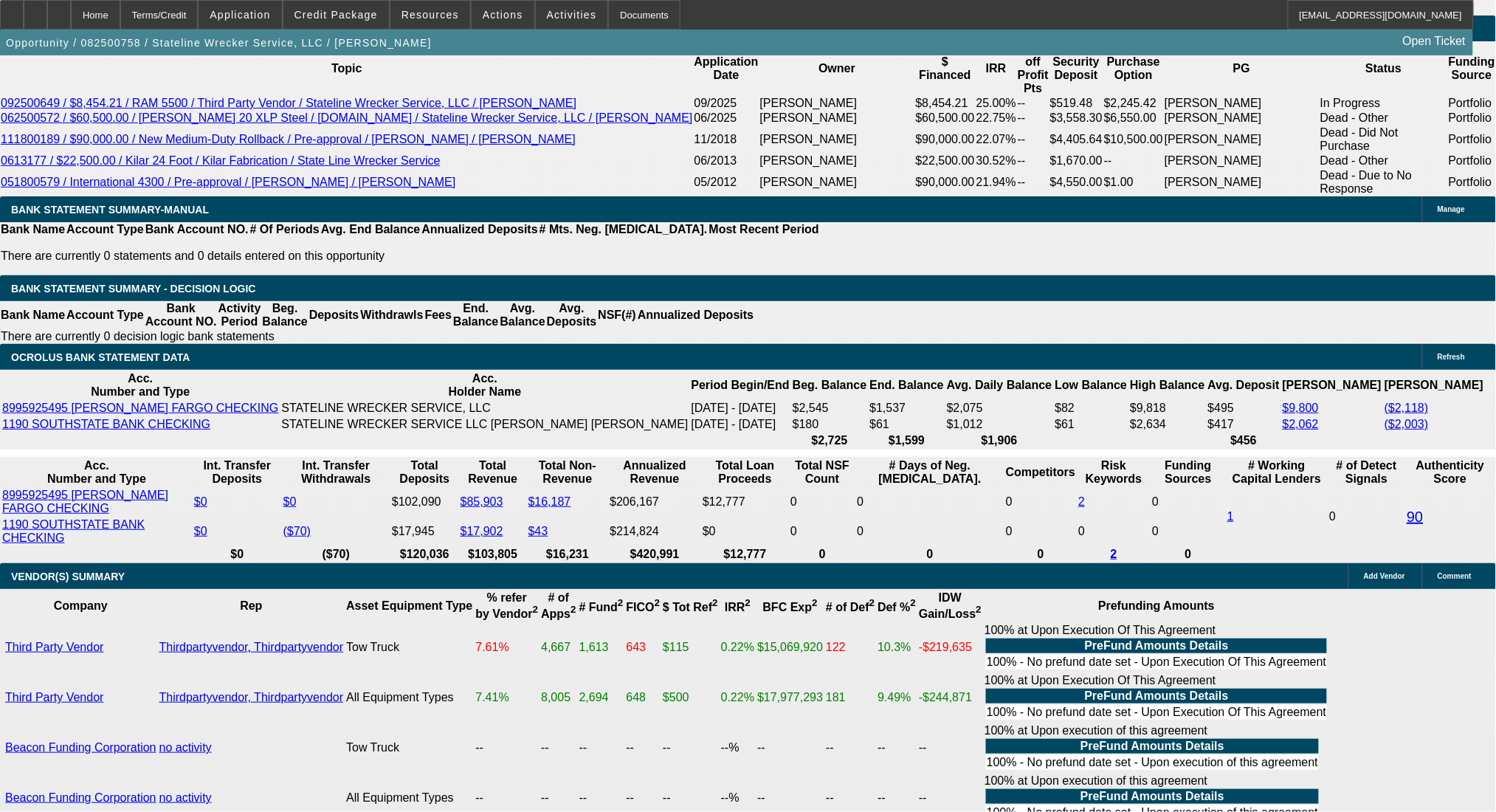
drag, startPoint x: 276, startPoint y: 360, endPoint x: 423, endPoint y: 384, distance: 148.9
type input "$6,400.00"
type input "UNKNOWN"
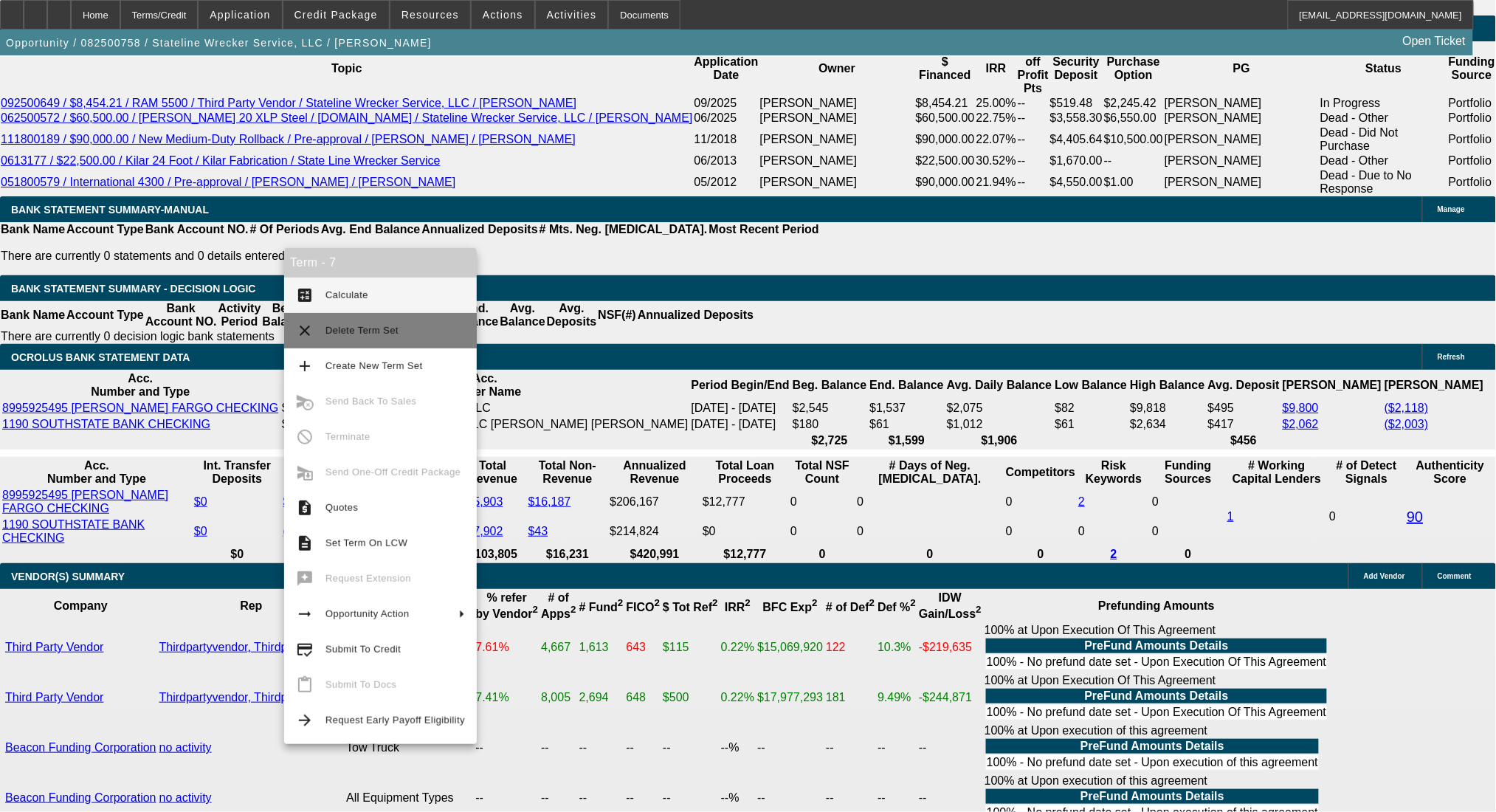
type input "$1,778.18"
type input "$3,556.36"
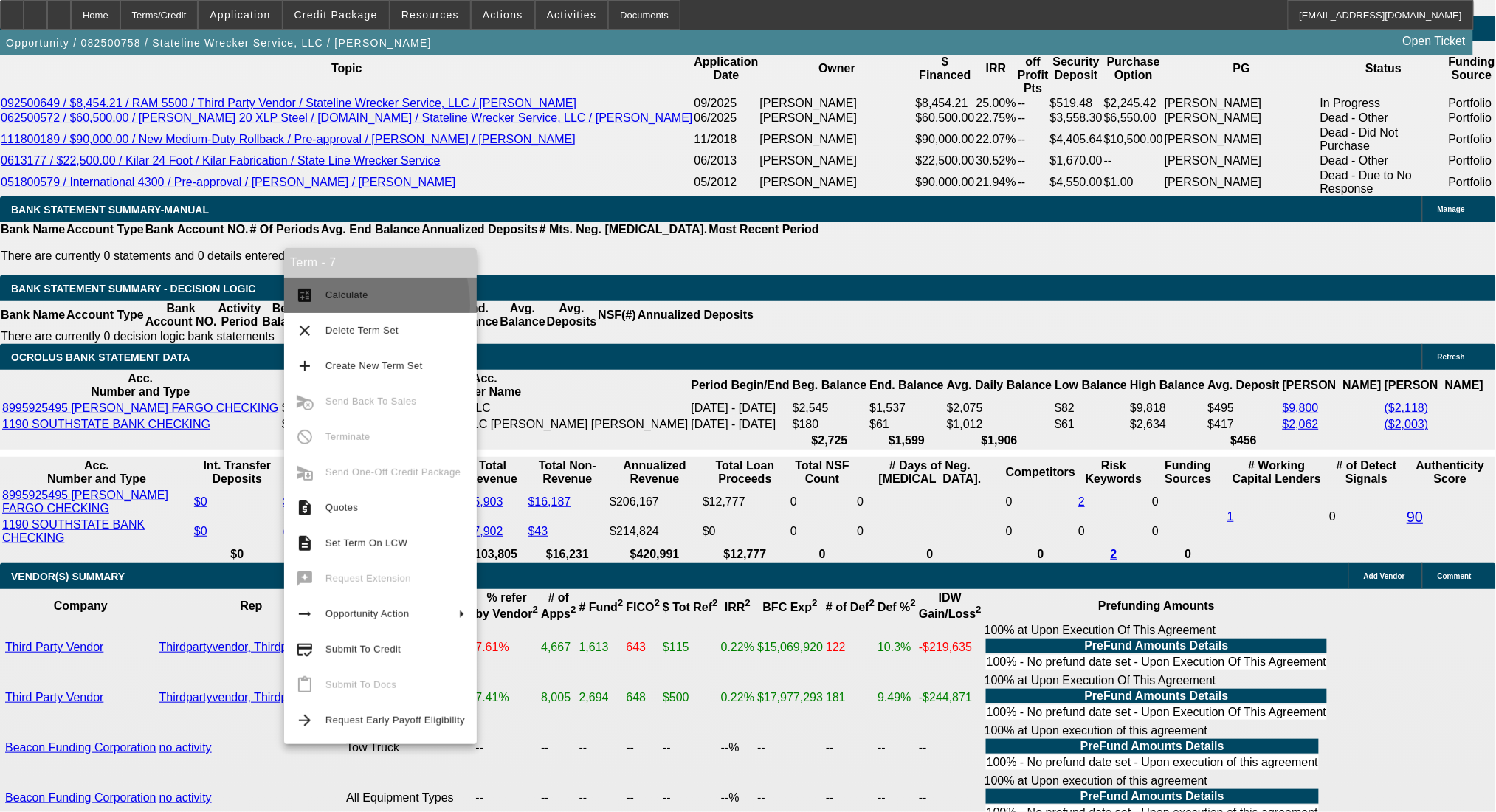
click at [339, 306] on button "calculate Calculate" at bounding box center [380, 295] width 193 height 35
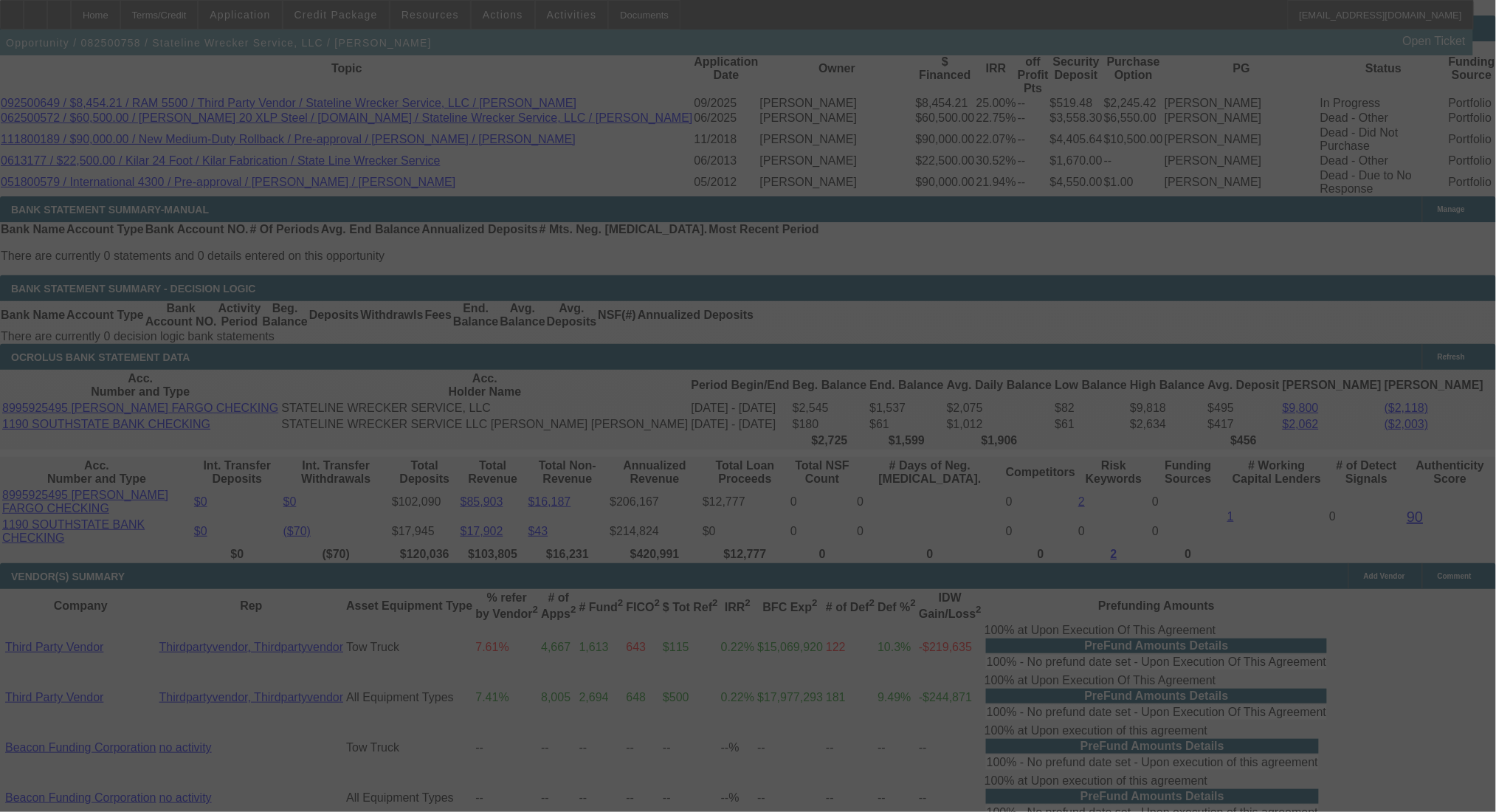
select select "0"
select select "2"
select select "0.1"
select select "4"
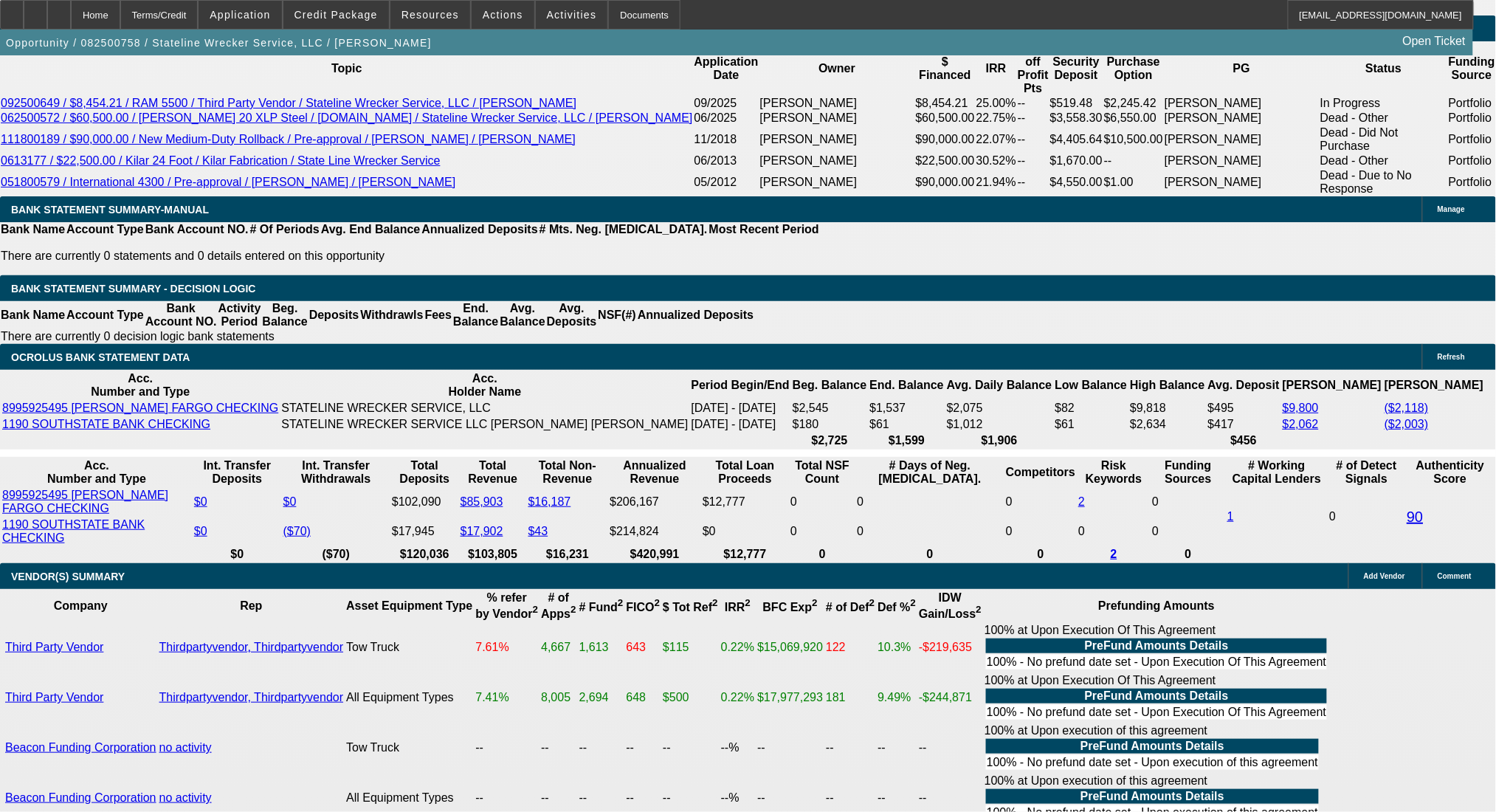
type input "$6,500.00"
type input "UNKNOWN"
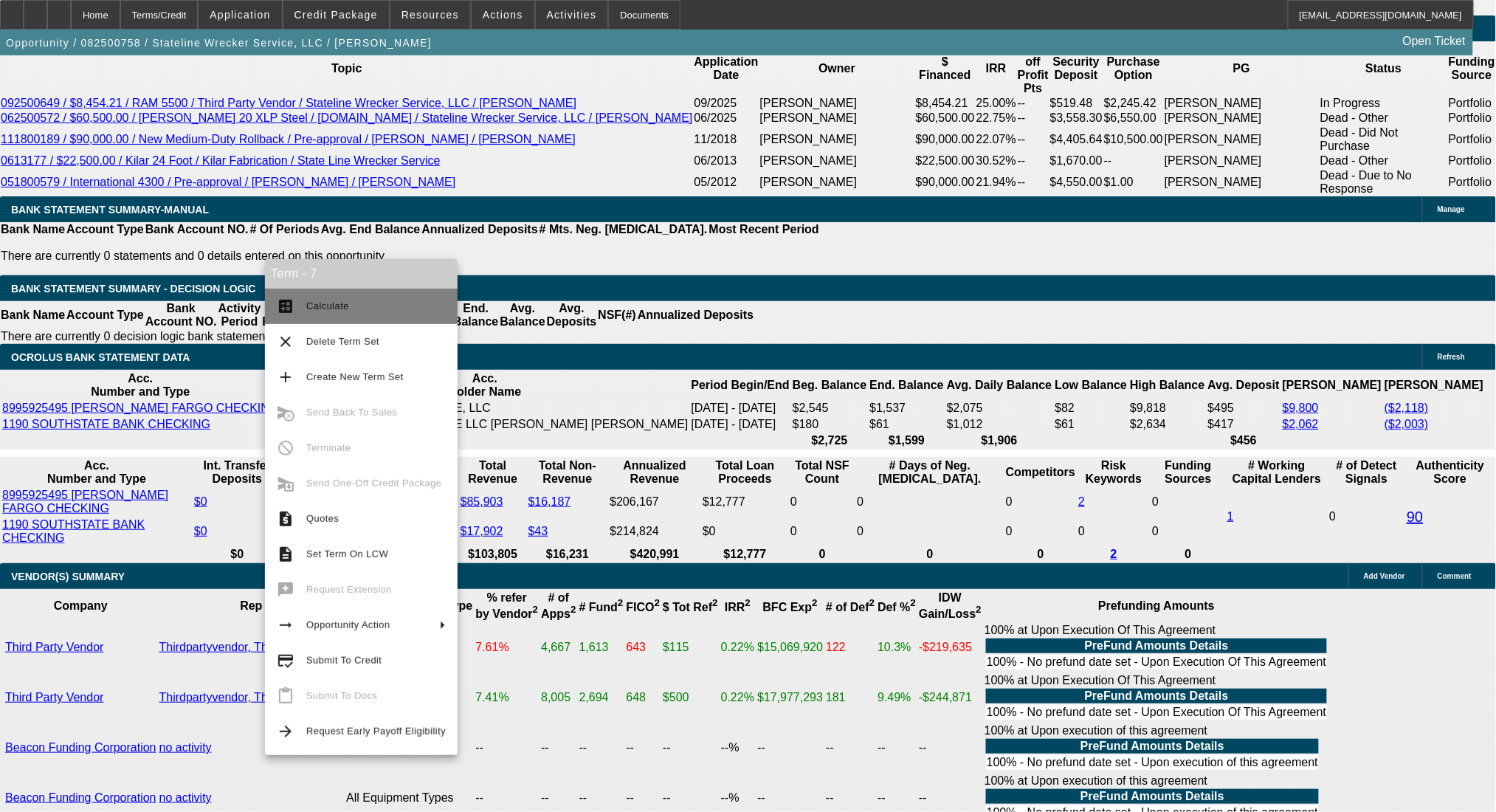
type input "$1,774.74"
type input "$3,549.48"
click at [321, 295] on button "calculate Calculate" at bounding box center [361, 306] width 193 height 35
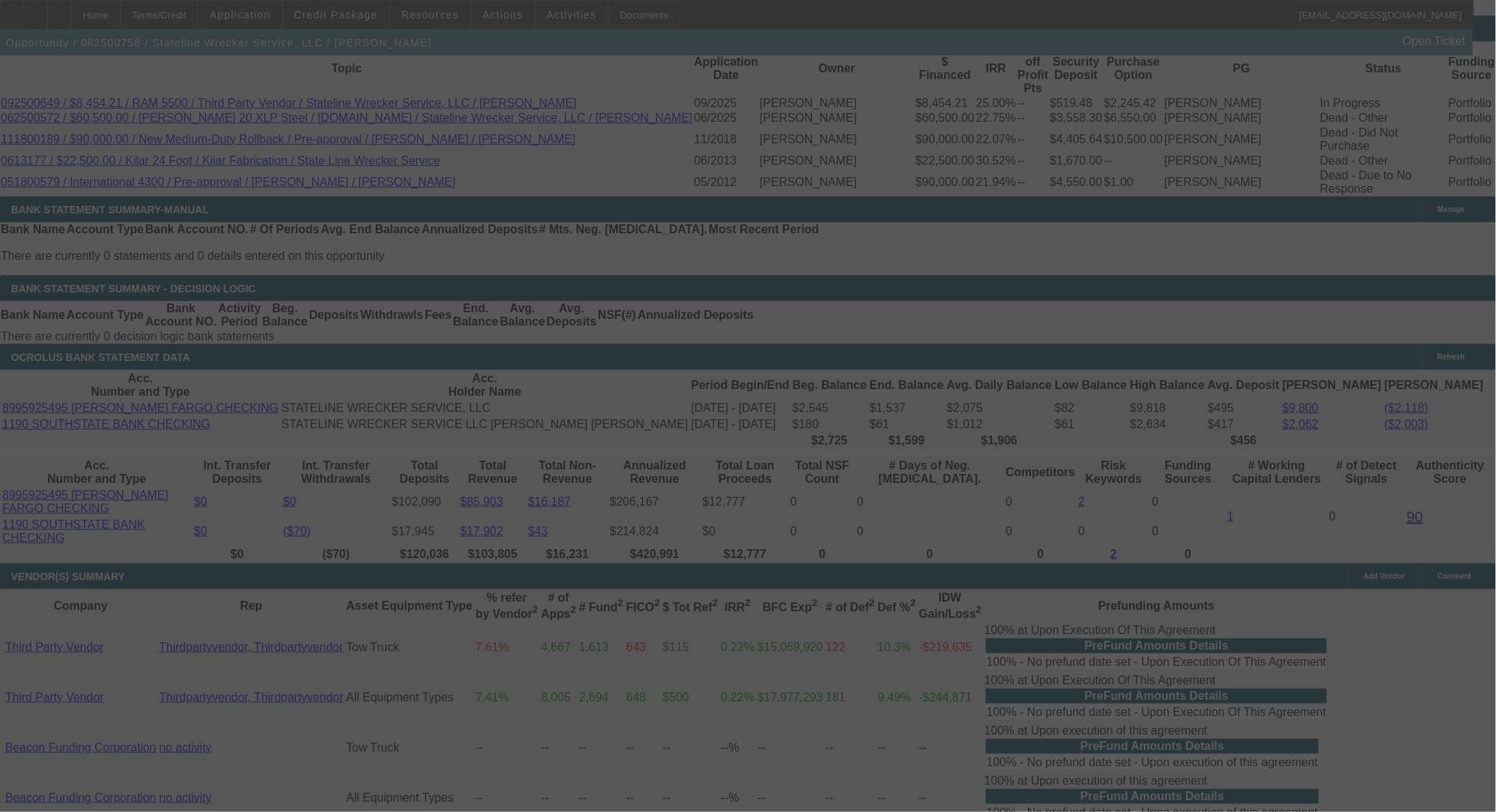
select select "0"
select select "2"
select select "0.1"
select select "4"
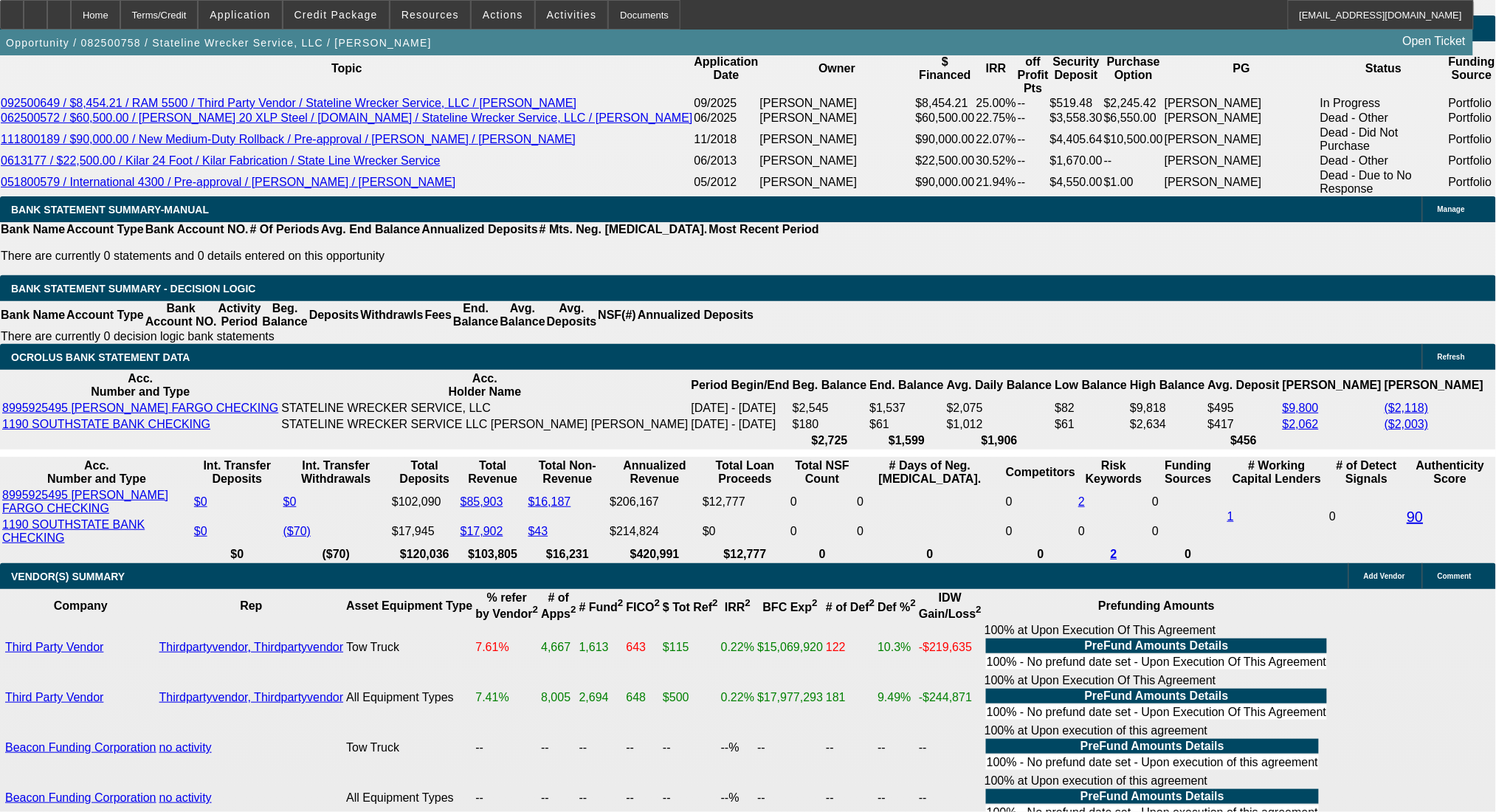
drag, startPoint x: 239, startPoint y: 474, endPoint x: 340, endPoint y: 478, distance: 101.1
type input "1774"
type input "$3,548.00"
type input "UNKNOWN"
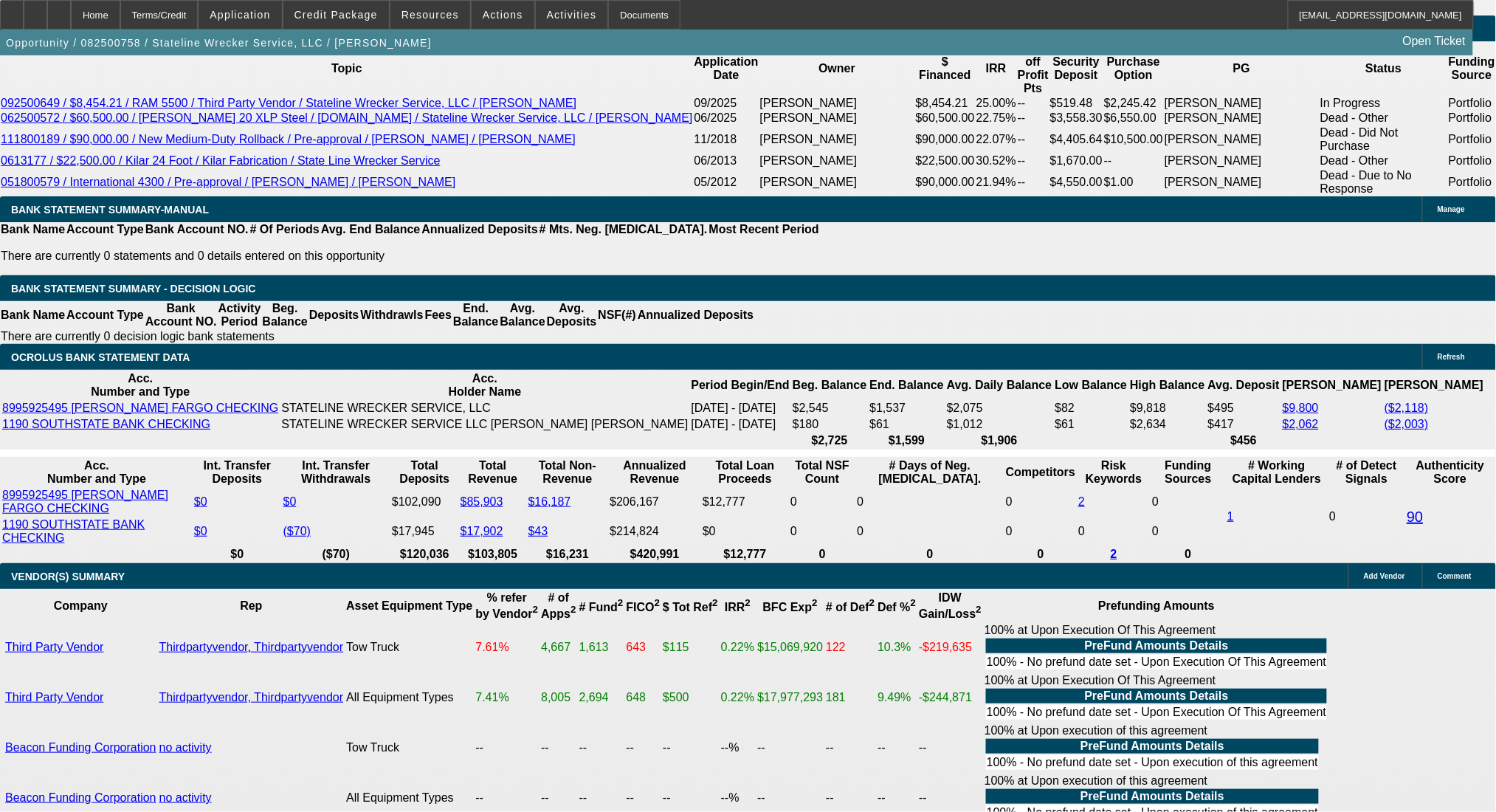
type input "16.1"
type input "$1,774.00"
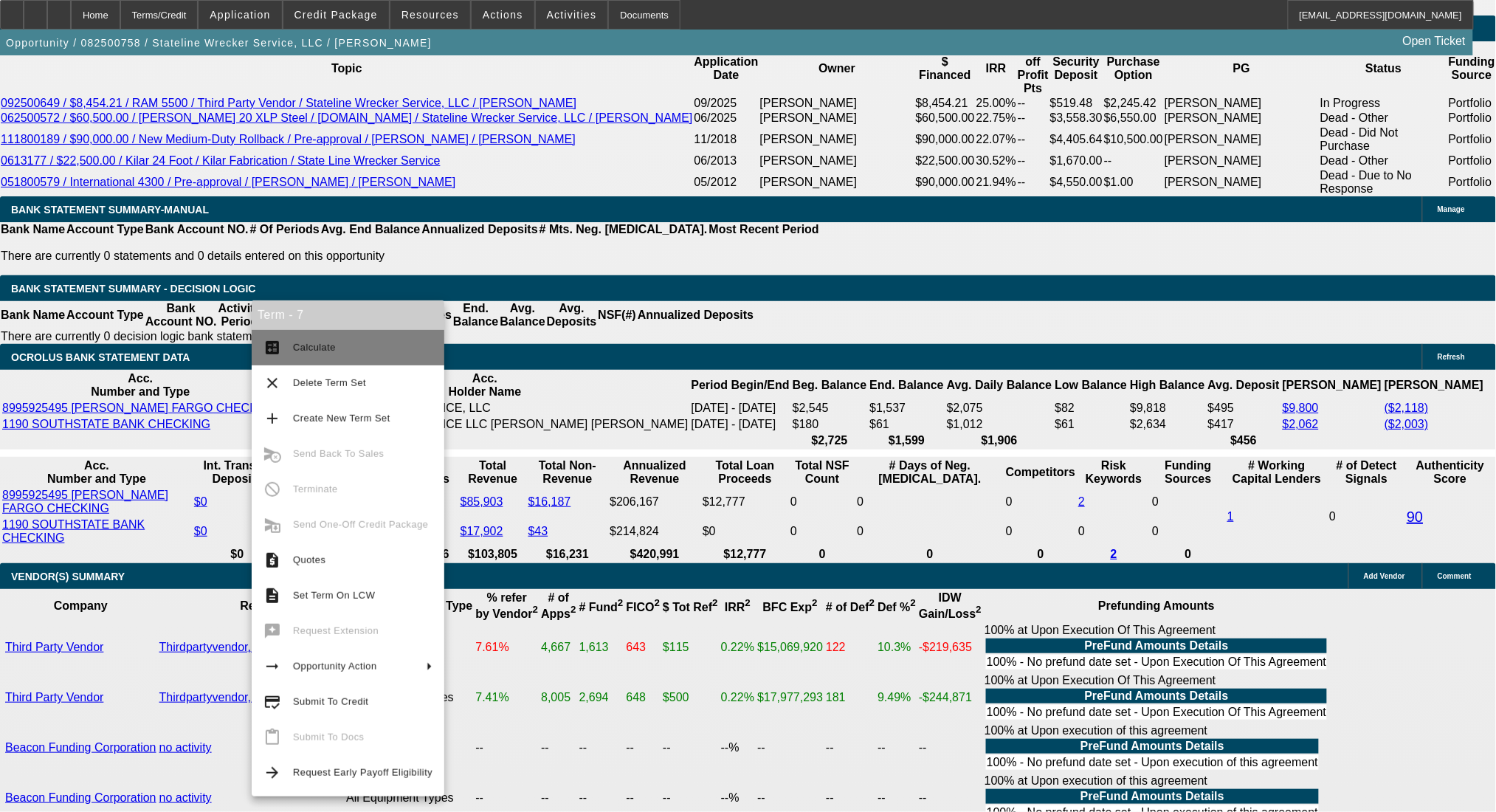
click at [290, 354] on button "calculate Calculate" at bounding box center [348, 347] width 193 height 35
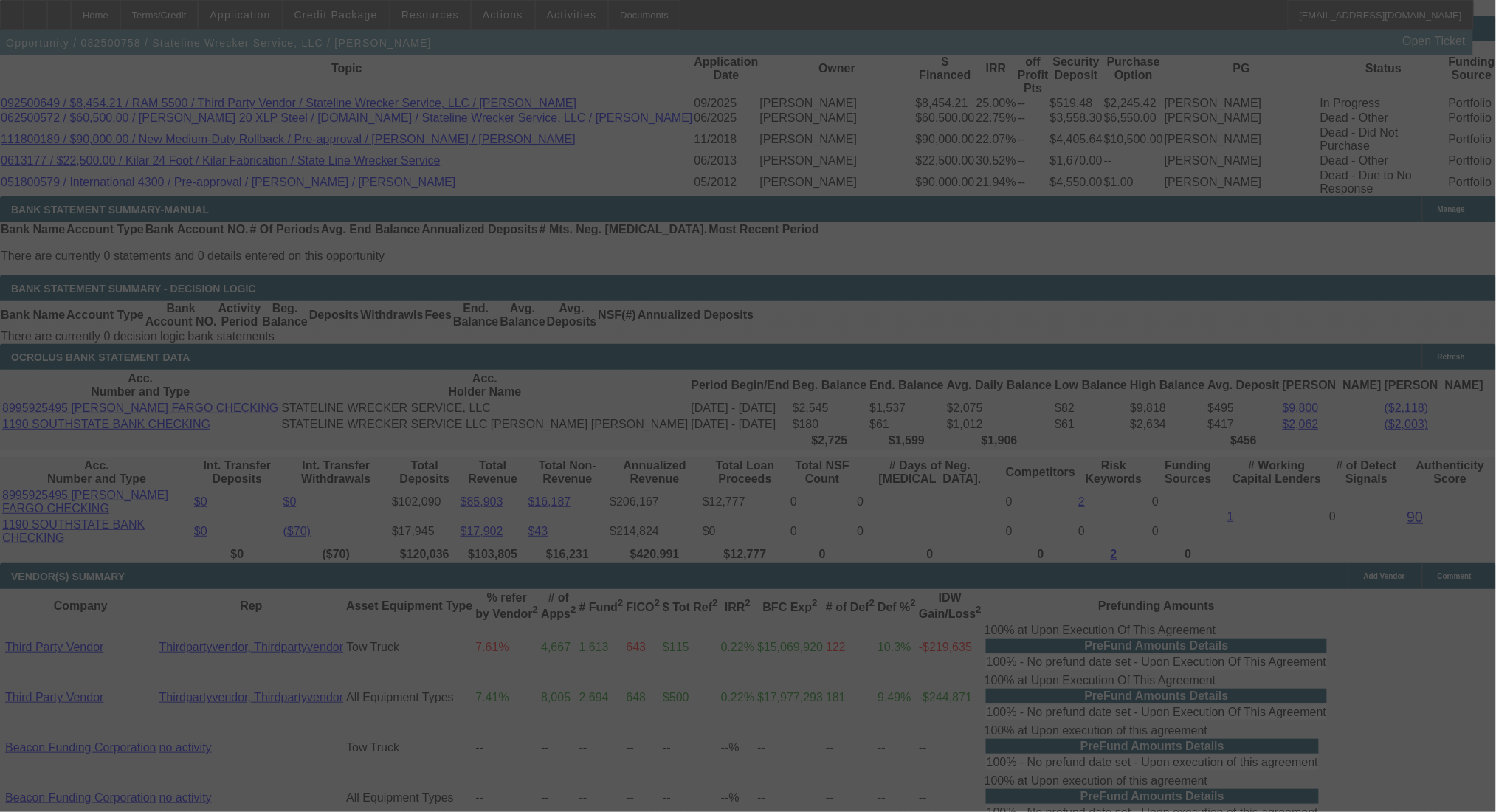
select select "0"
select select "2"
select select "0.1"
select select "4"
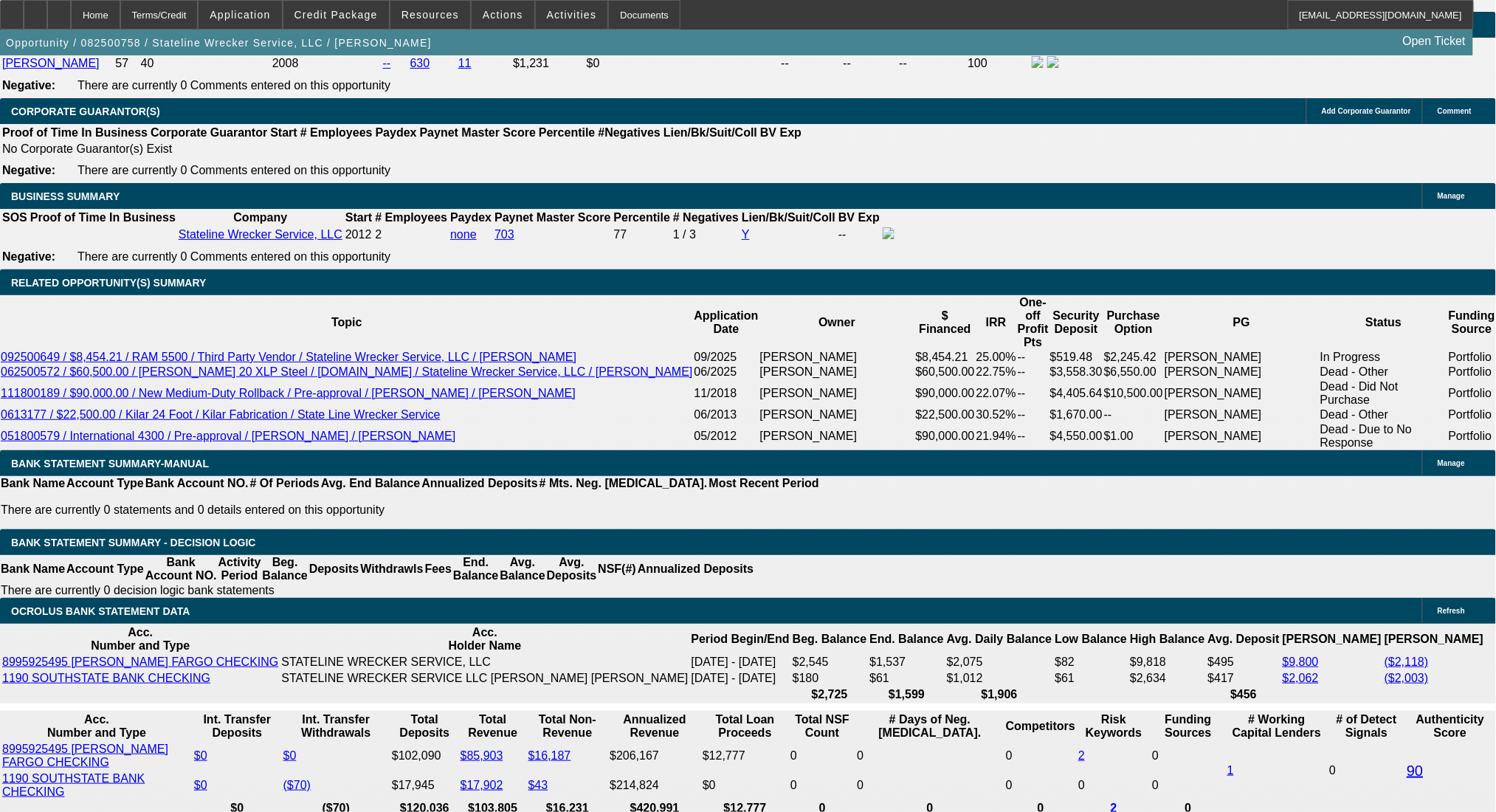
scroll to position [2346, 0]
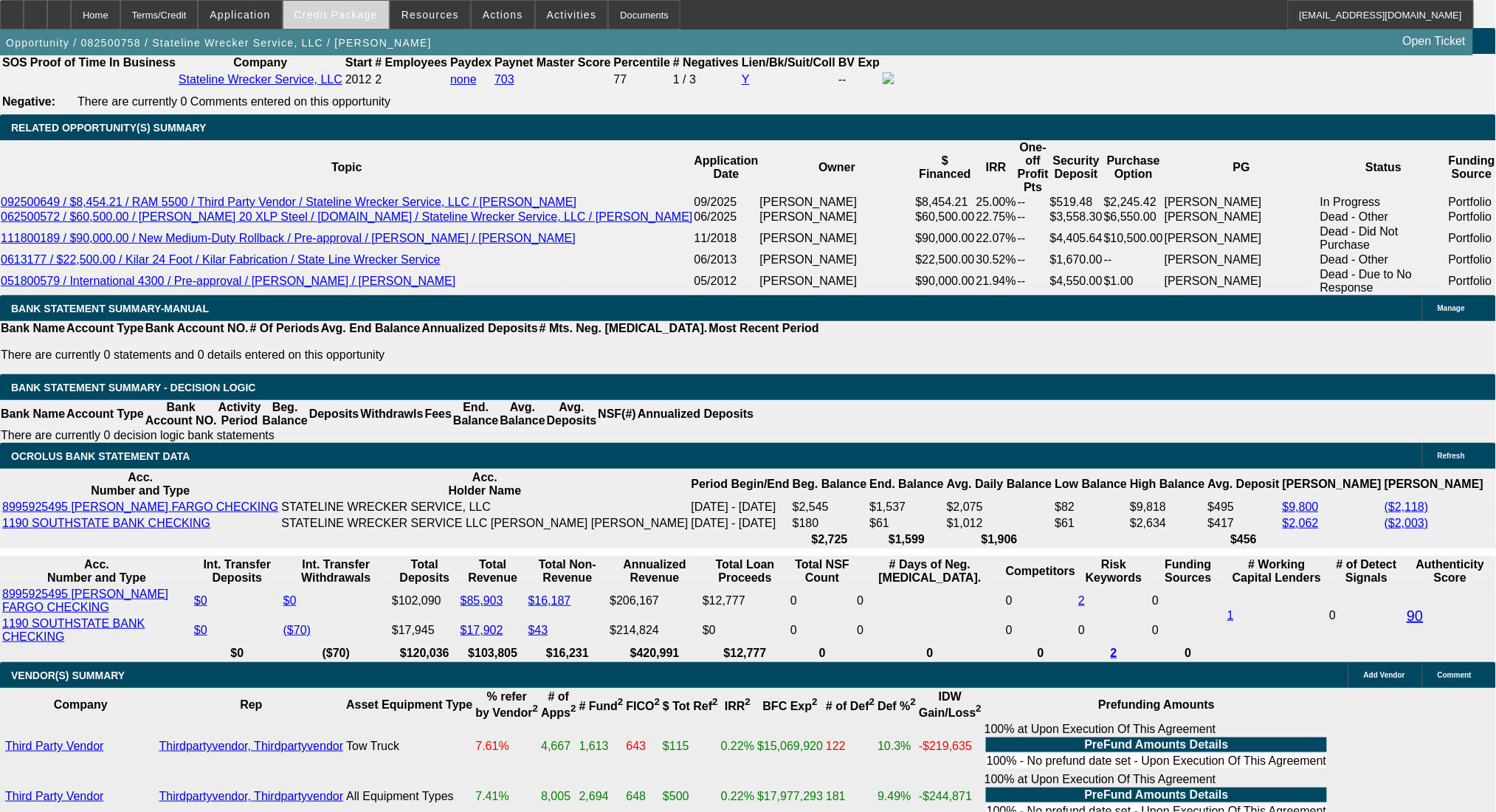
click at [346, 17] on span "Credit Package" at bounding box center [336, 14] width 83 height 12
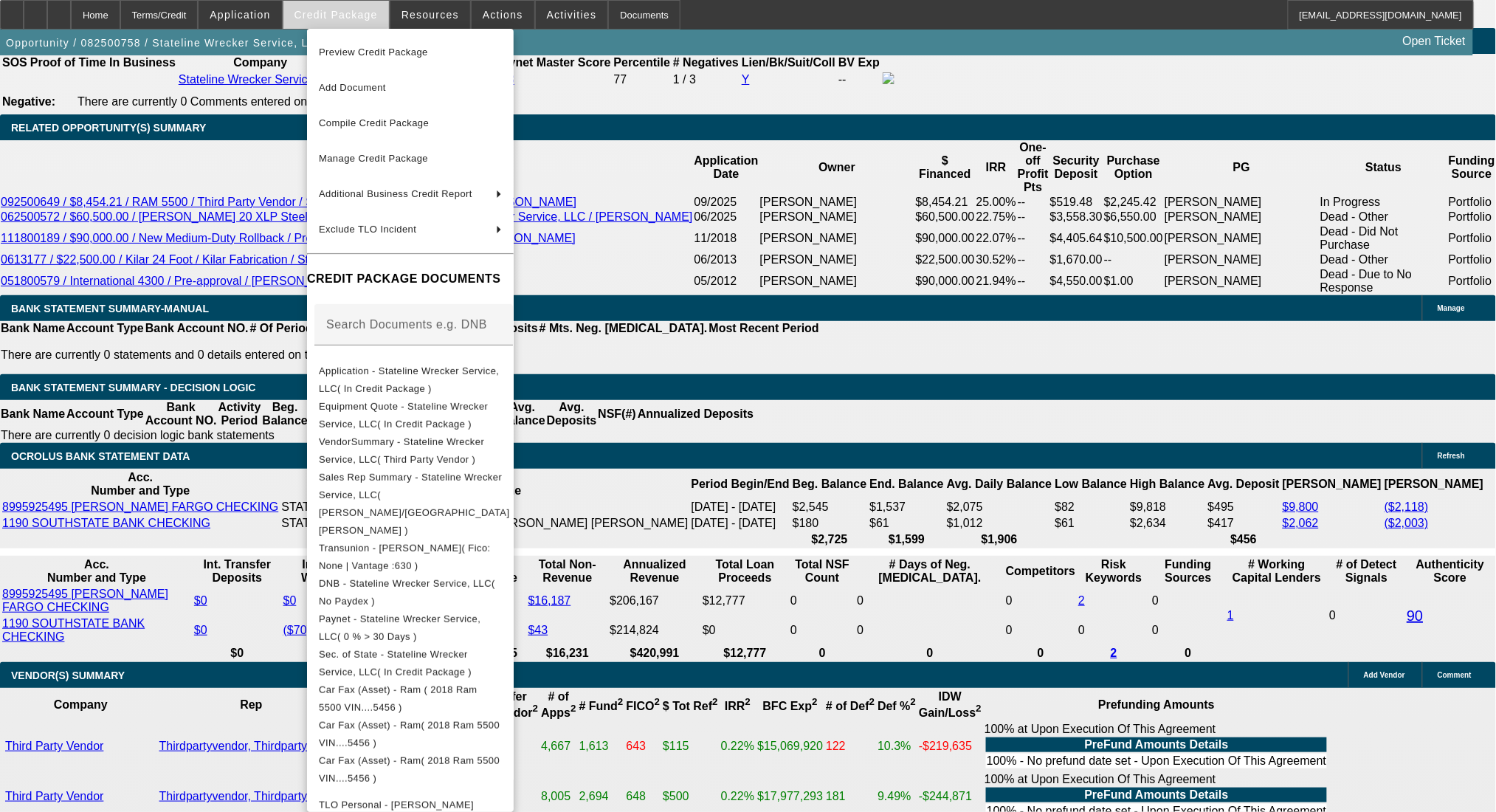
click at [346, 17] on div at bounding box center [748, 406] width 1496 height 812
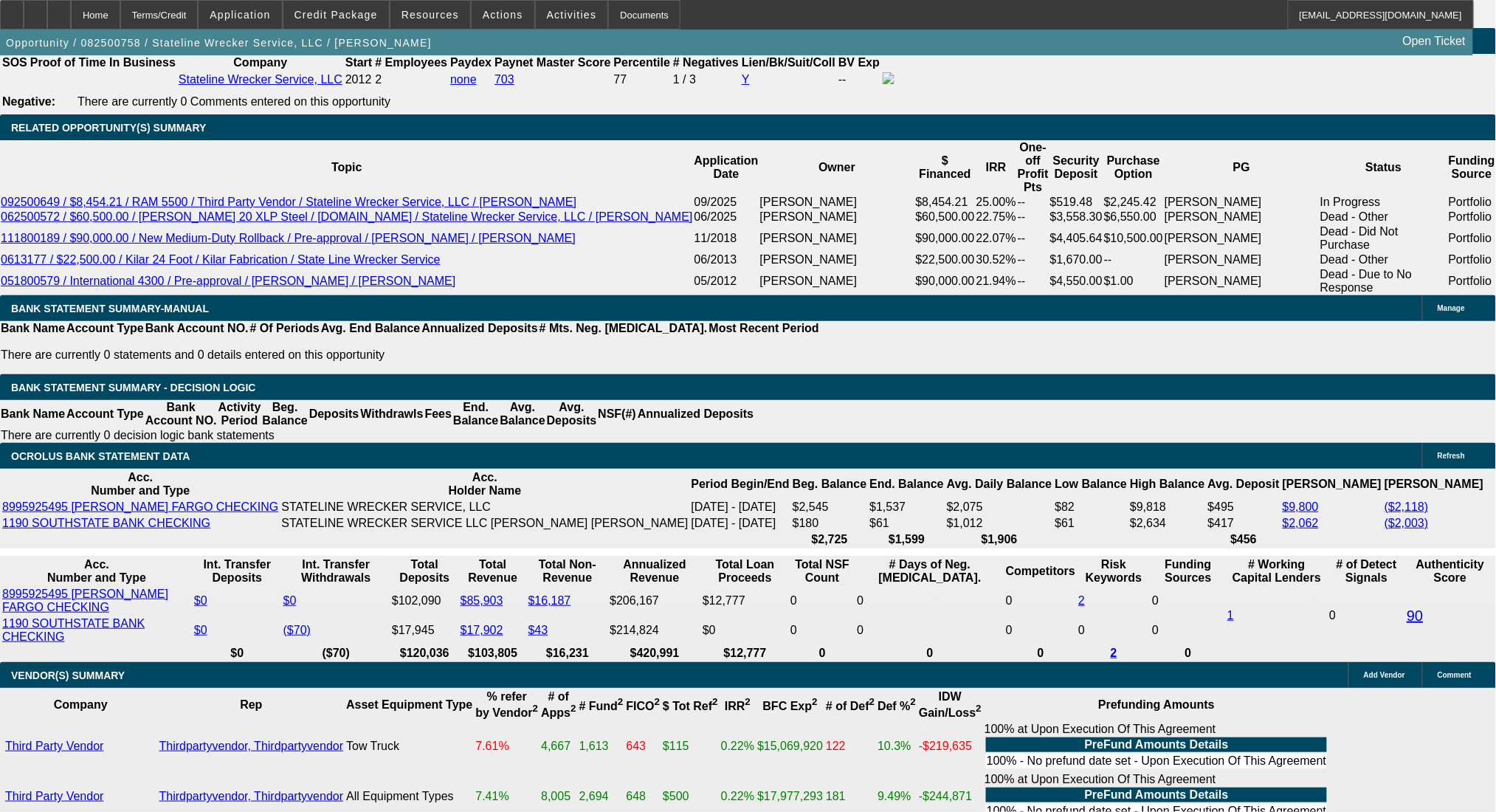
scroll to position [2445, 0]
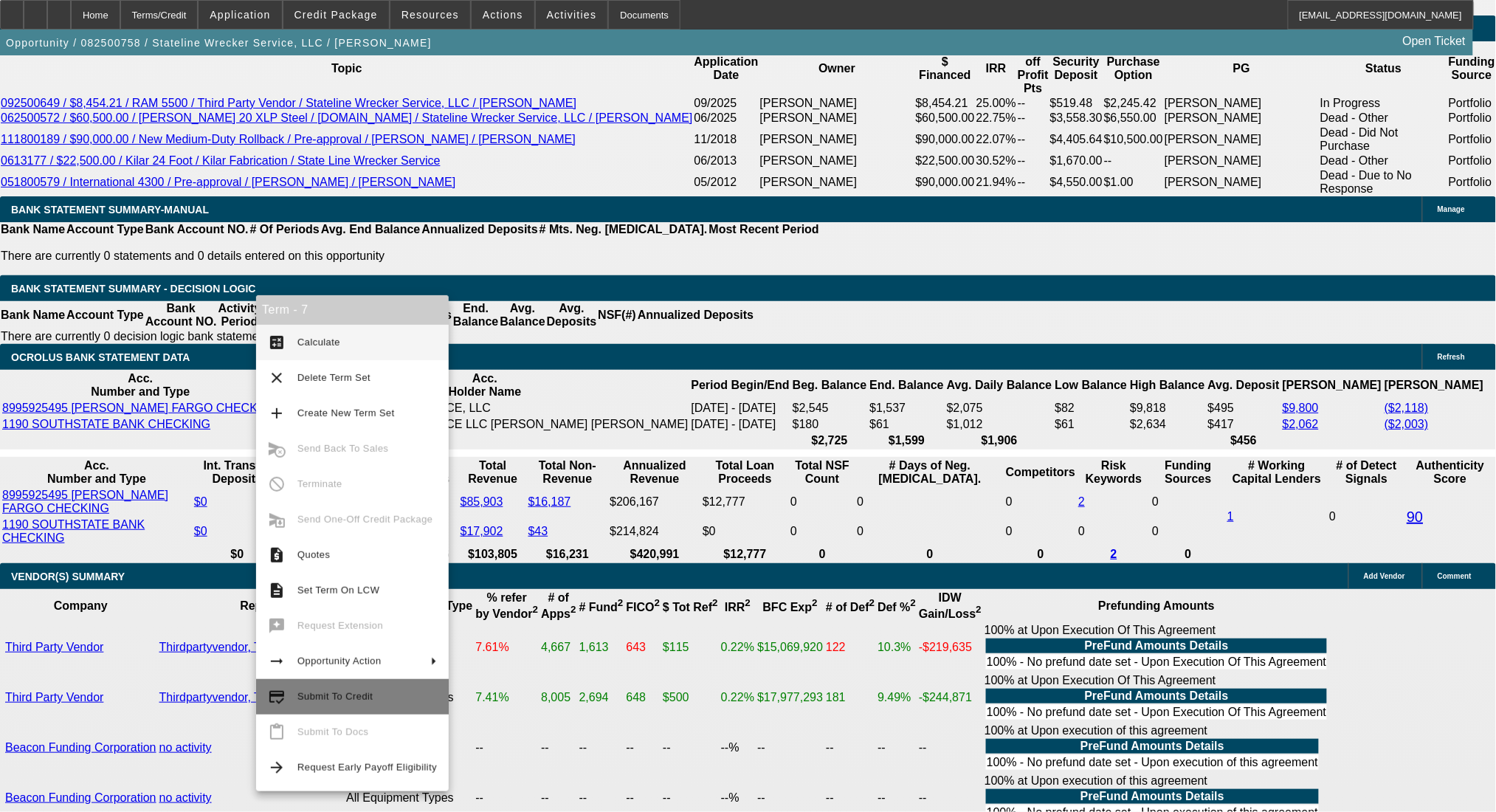
click at [368, 697] on span "Submit To Credit" at bounding box center [367, 697] width 140 height 18
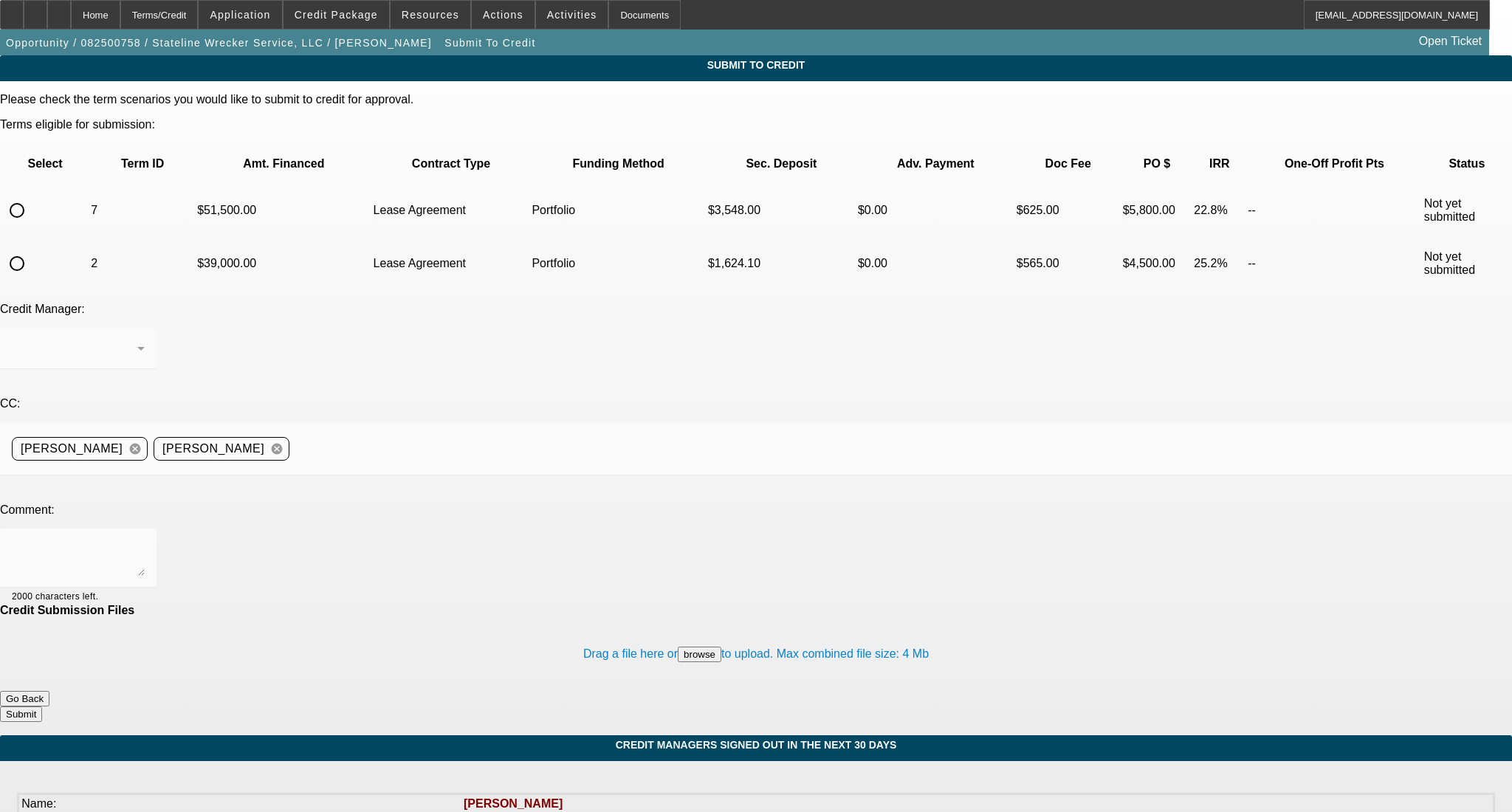
click at [39, 185] on td at bounding box center [45, 211] width 87 height 51
click at [32, 196] on input "radio" at bounding box center [17, 211] width 30 height 30
radio input "true"
click at [137, 339] on div "[PERSON_NAME]" at bounding box center [74, 348] width 126 height 18
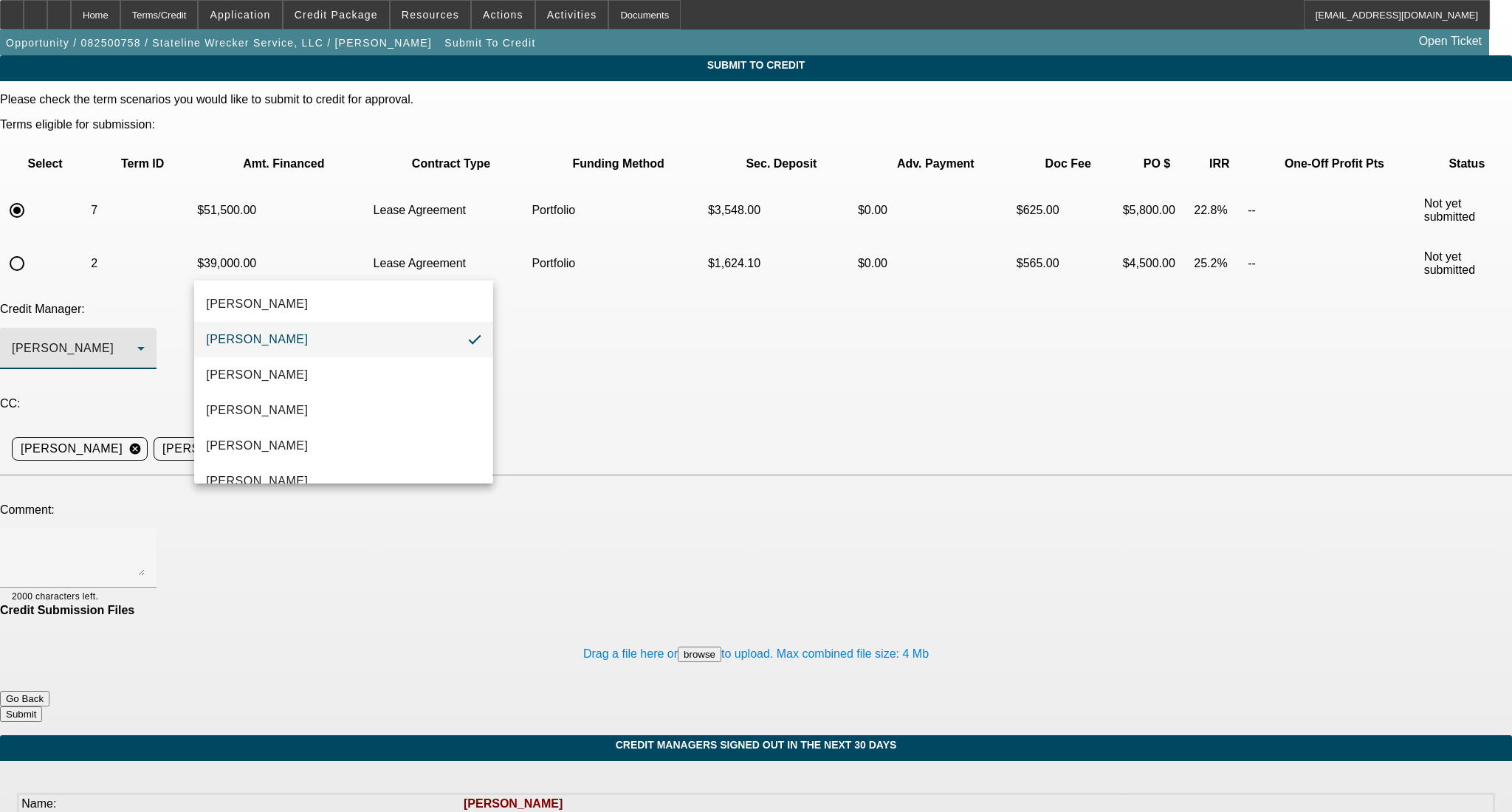
click at [274, 268] on div at bounding box center [756, 406] width 1512 height 812
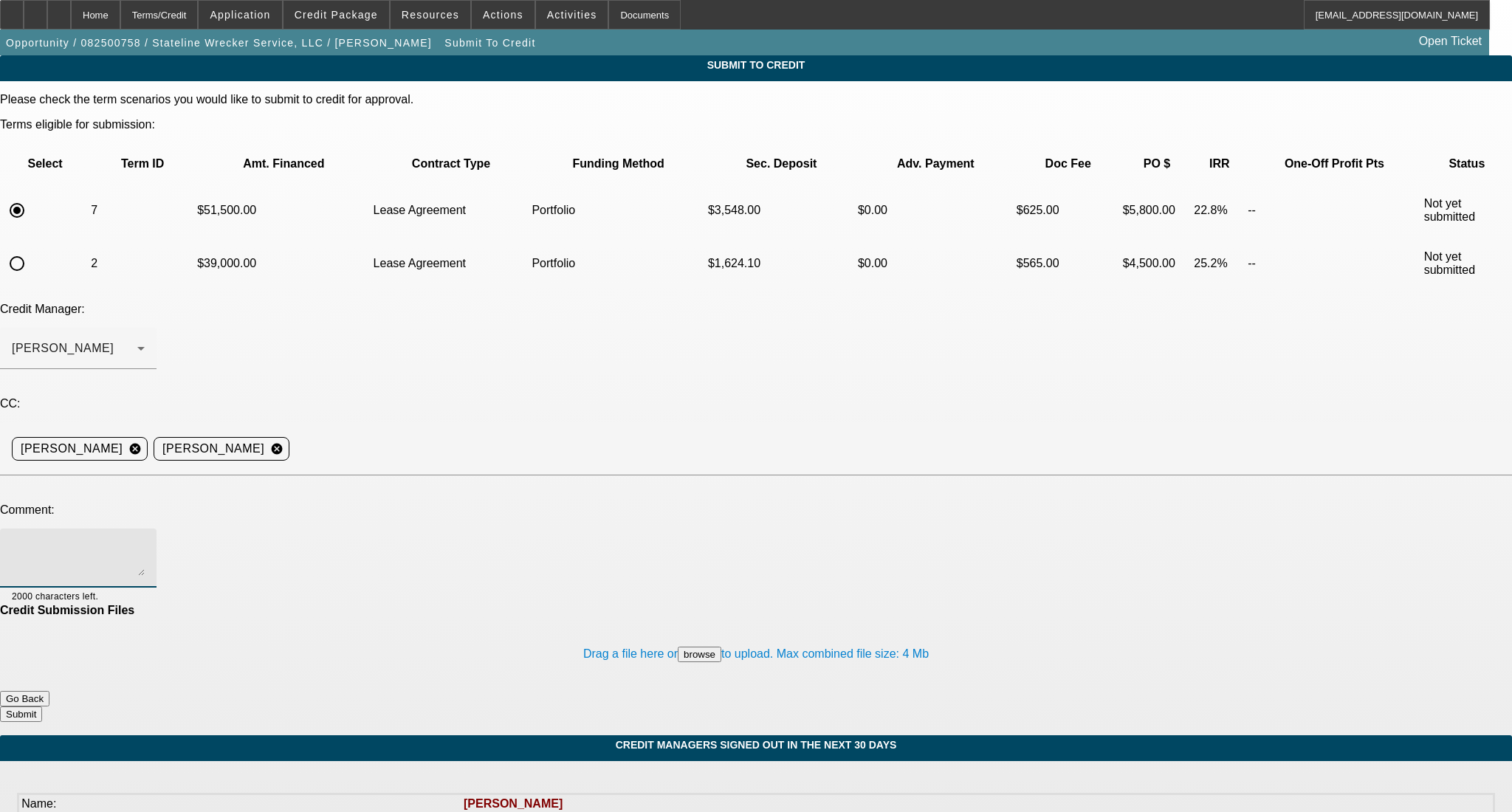
click at [145, 541] on textarea at bounding box center [78, 558] width 133 height 35
click at [145, 541] on textarea "Hi [PERSON_NAME]- as discussed, submitting up for the agreed upon 37 months on …" at bounding box center [78, 558] width 133 height 35
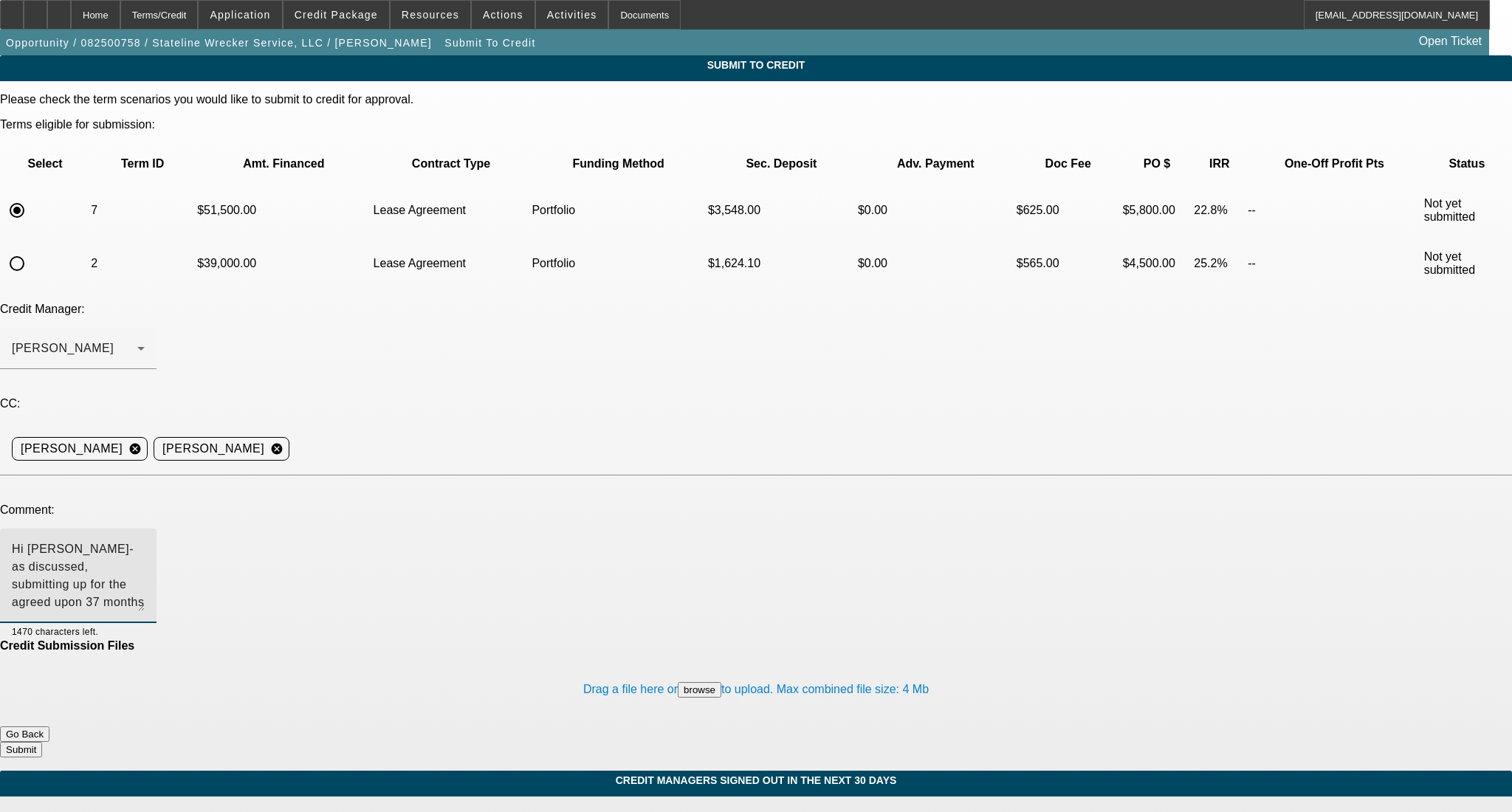
drag, startPoint x: 956, startPoint y: 408, endPoint x: 960, endPoint y: 450, distance: 42.2
click at [145, 541] on textarea "Hi [PERSON_NAME]- as discussed, submitting up for the agreed upon 37 months on …" at bounding box center [78, 576] width 133 height 71
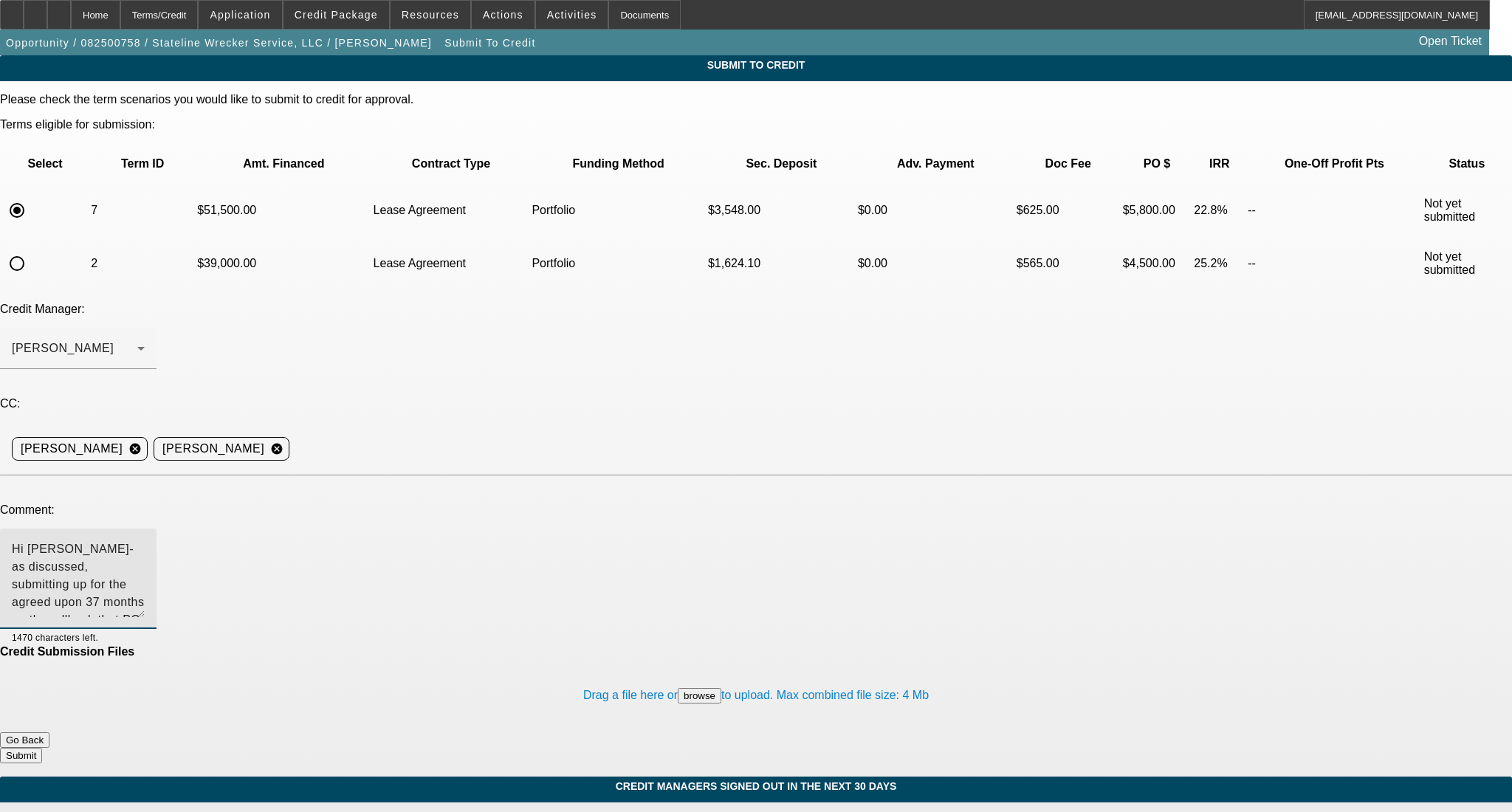
type textarea "Hi [PERSON_NAME]- as discussed, submitting up for the agreed upon 37 months on …"
click at [42, 748] on button "Submit" at bounding box center [21, 756] width 42 height 16
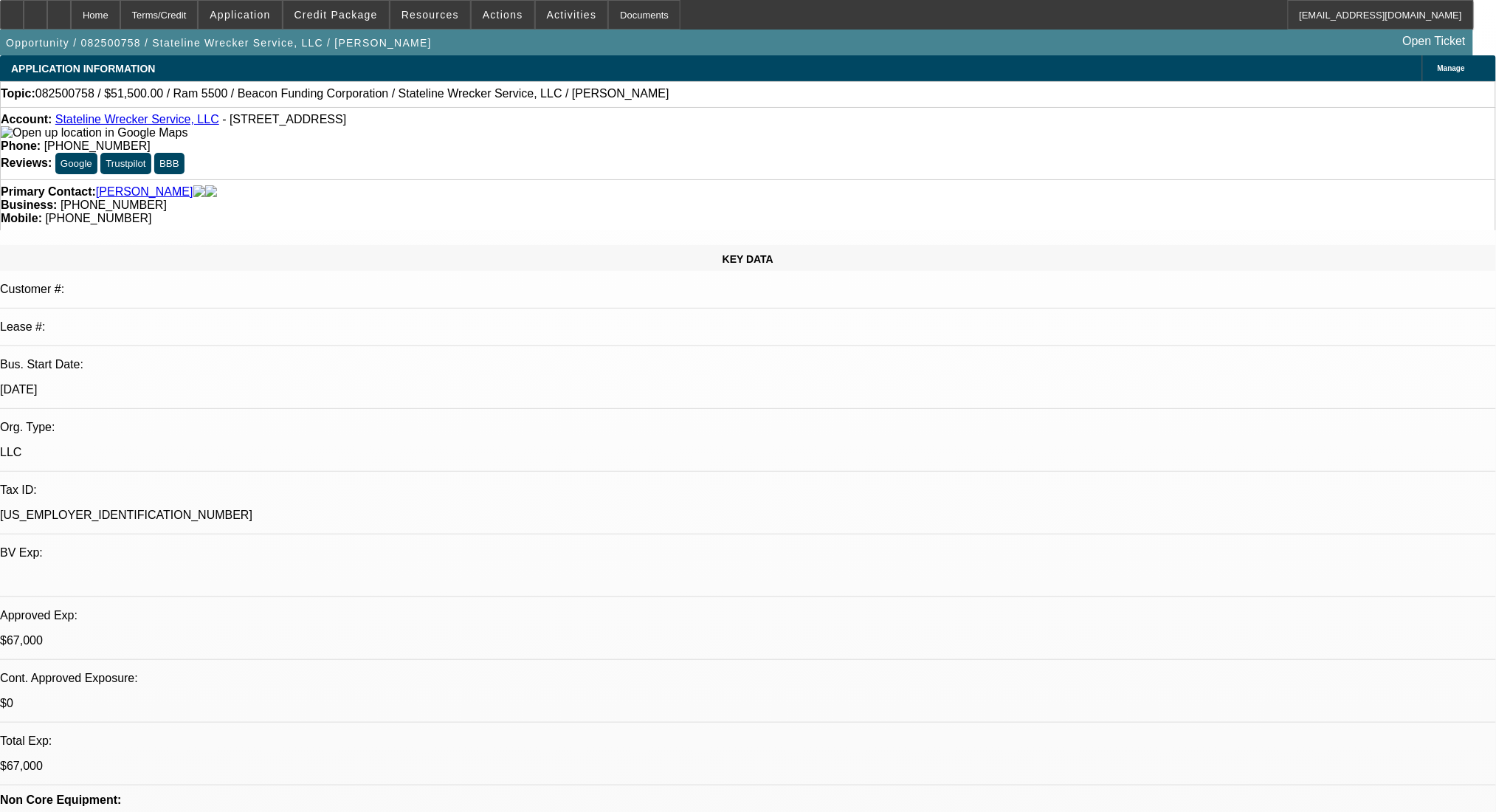
select select "0"
select select "2"
select select "0.1"
select select "4"
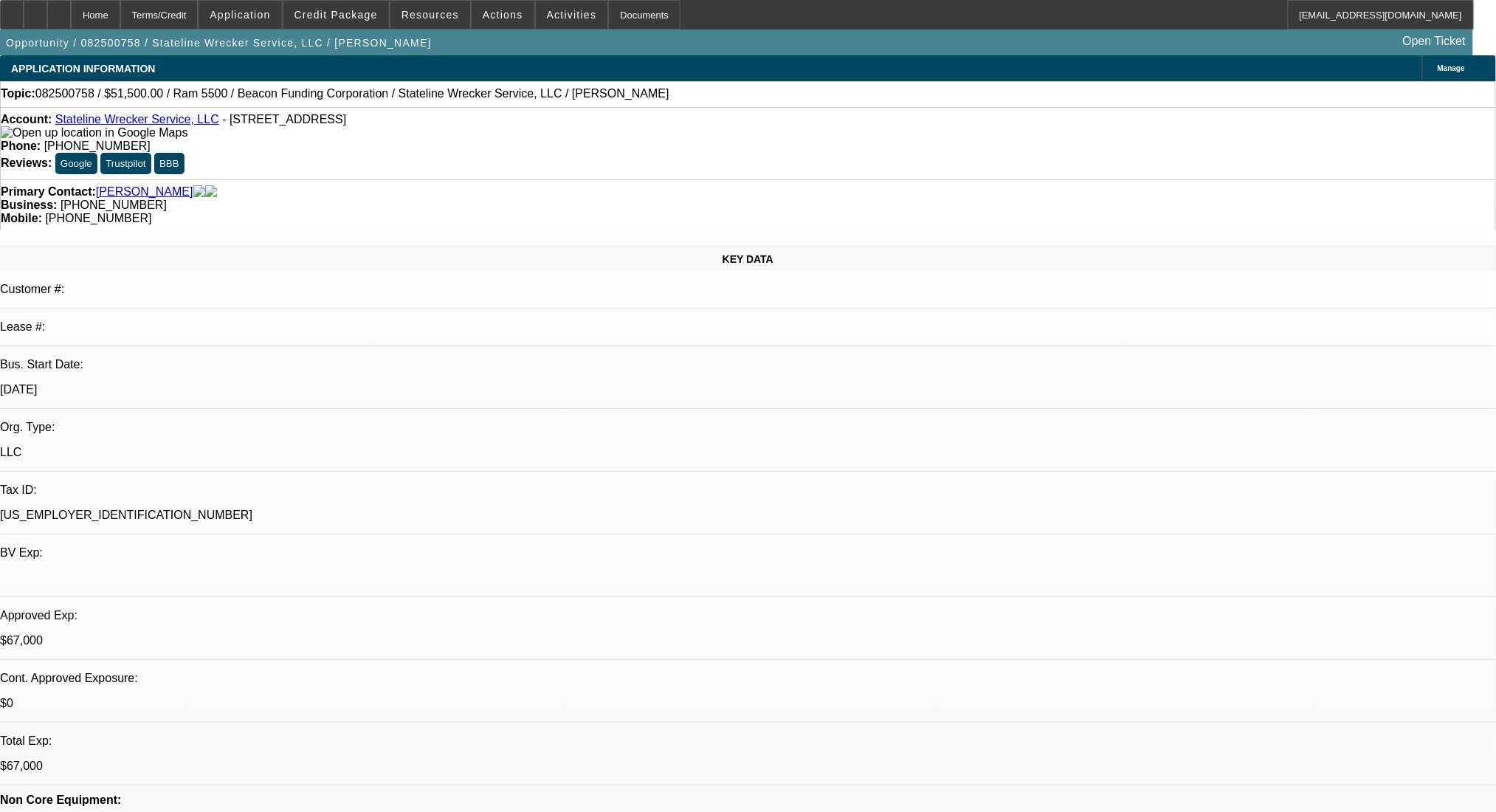
select select "0"
select select "2"
select select "0.1"
select select "4"
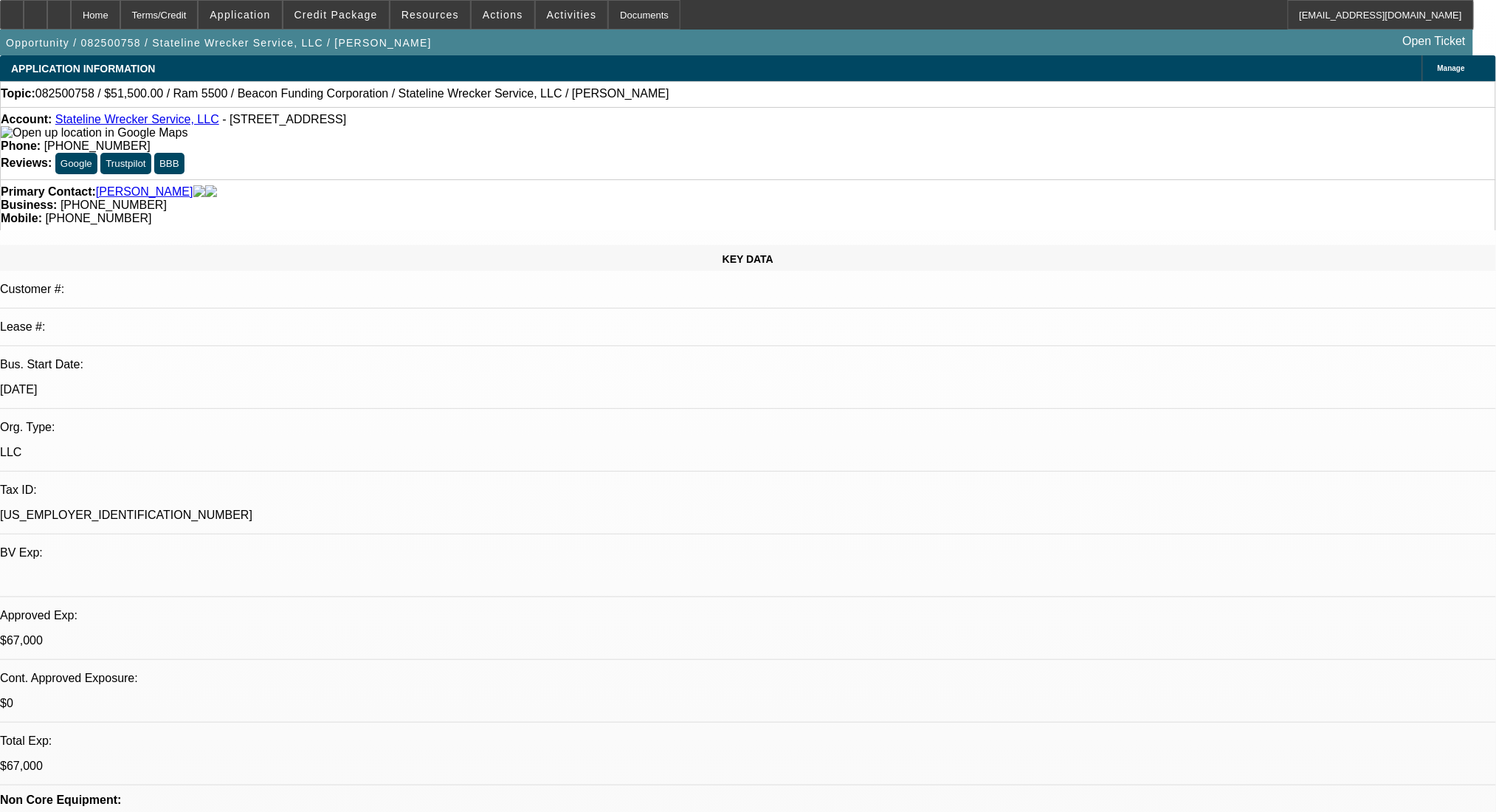
select select "0"
select select "2"
select select "0.1"
select select "4"
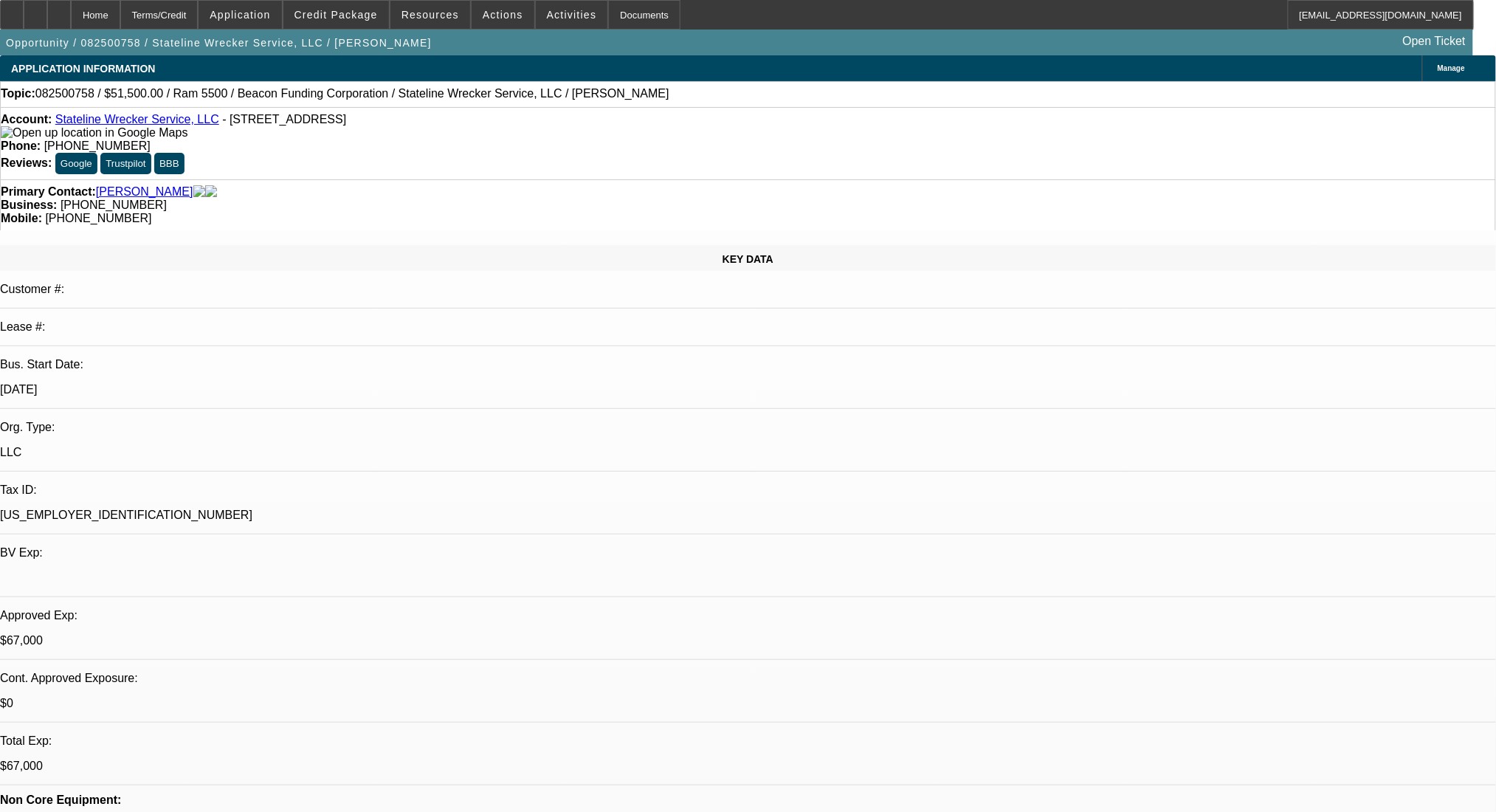
select select "0"
select select "2"
select select "0.1"
select select "4"
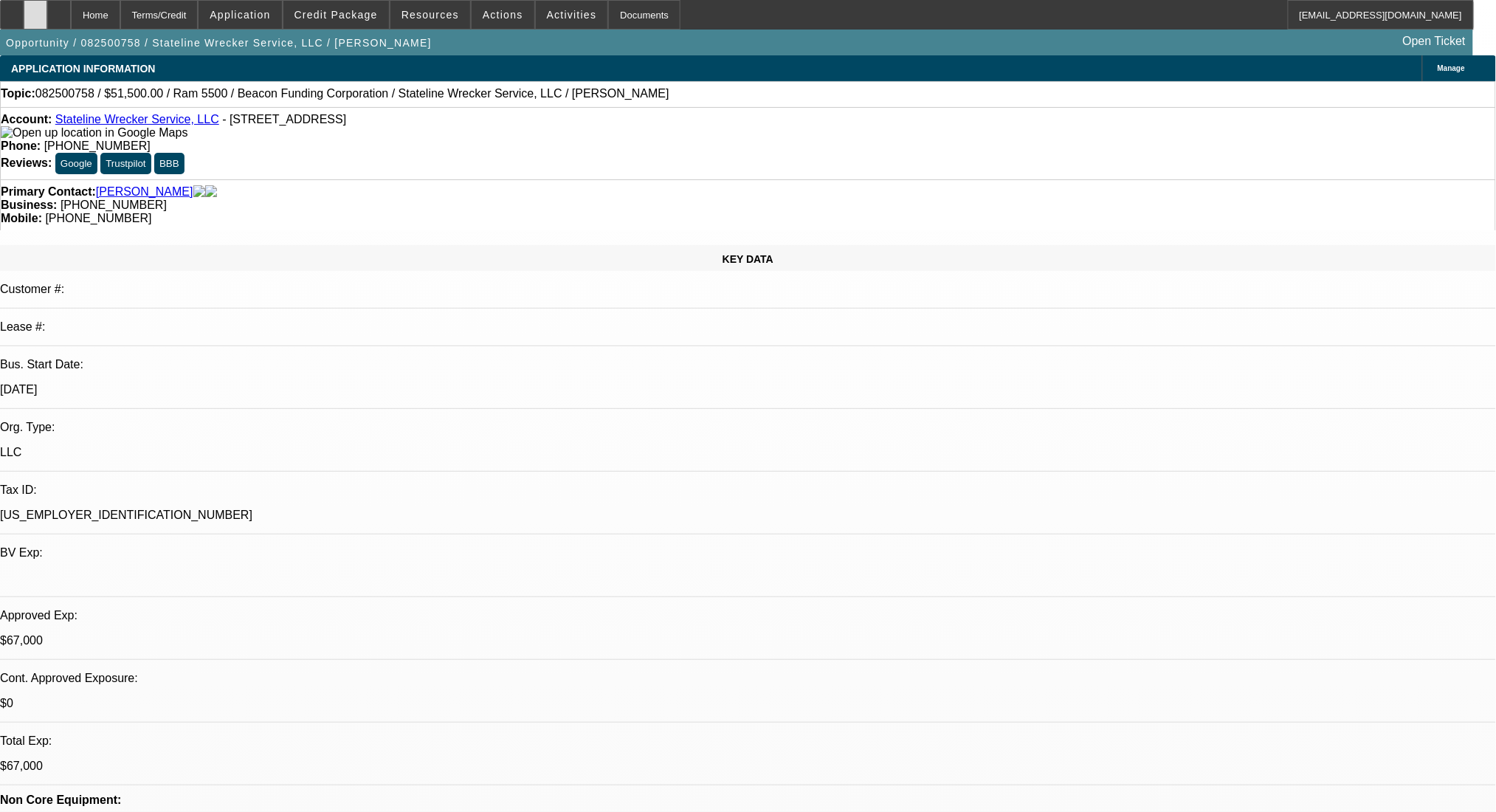
click at [35, 9] on icon at bounding box center [35, 9] width 0 height 0
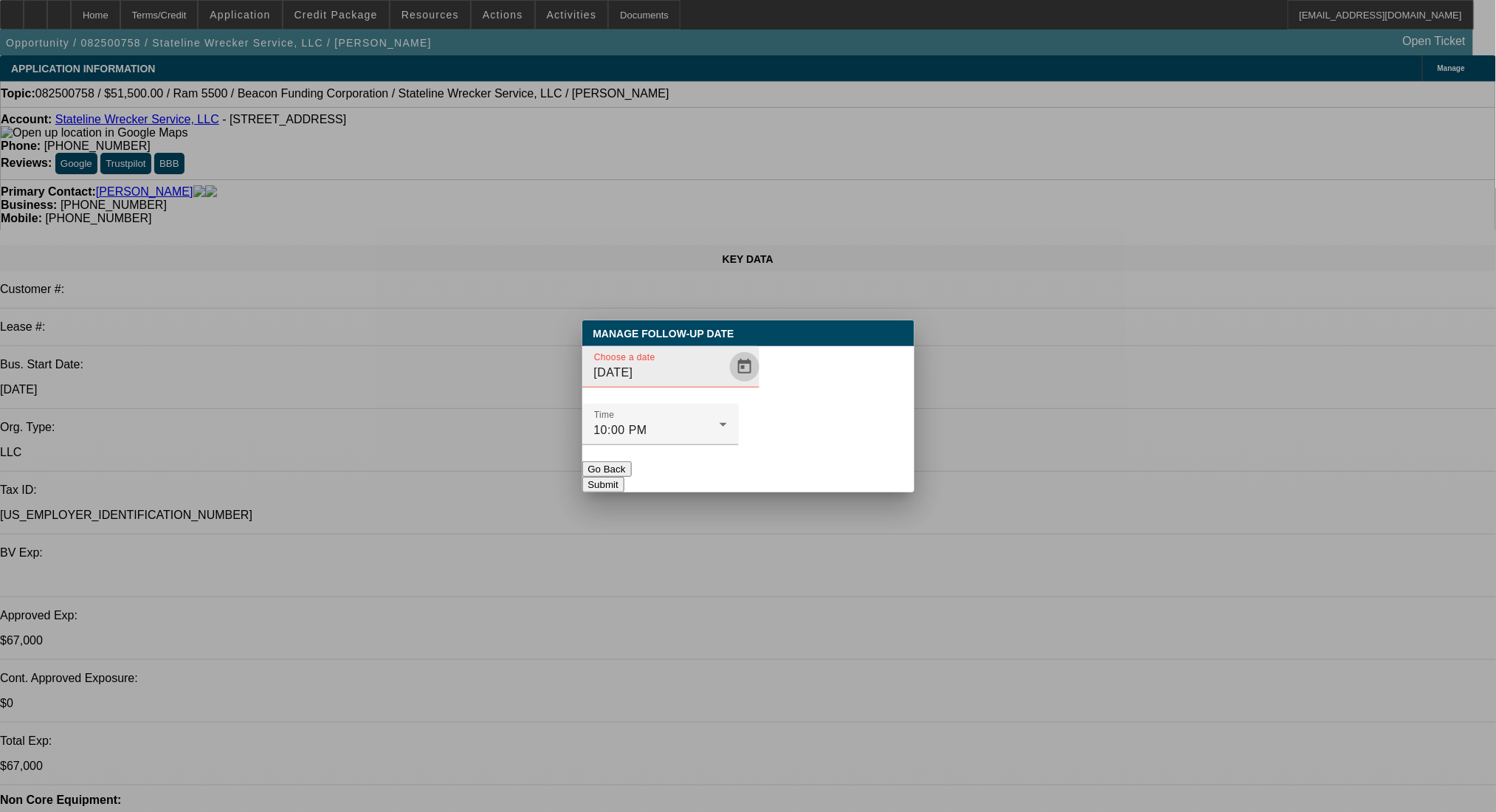
click at [727, 385] on span "Open calendar" at bounding box center [744, 367] width 35 height 35
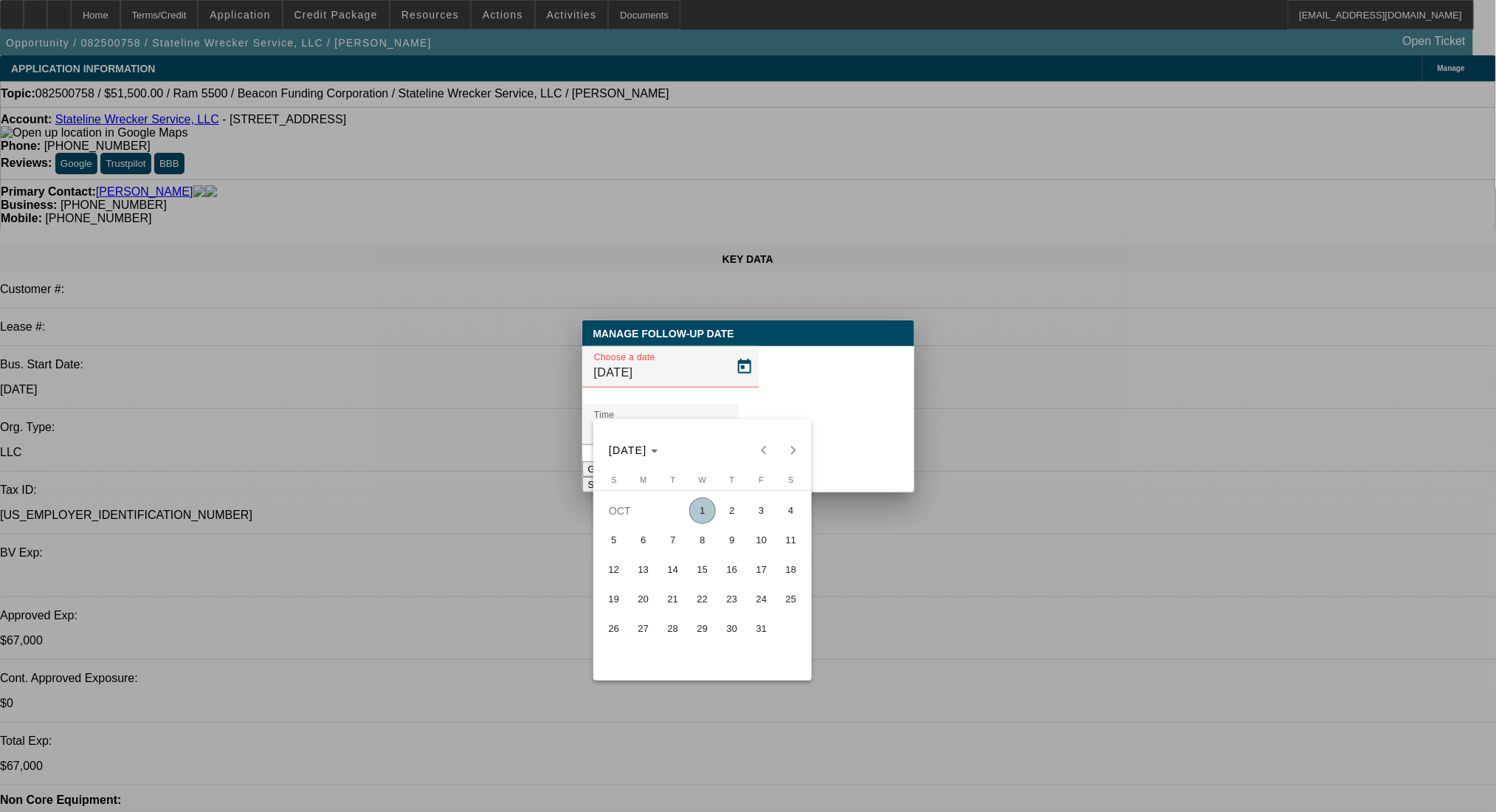
click at [726, 507] on span "2" at bounding box center [732, 511] width 27 height 27
type input "[DATE]"
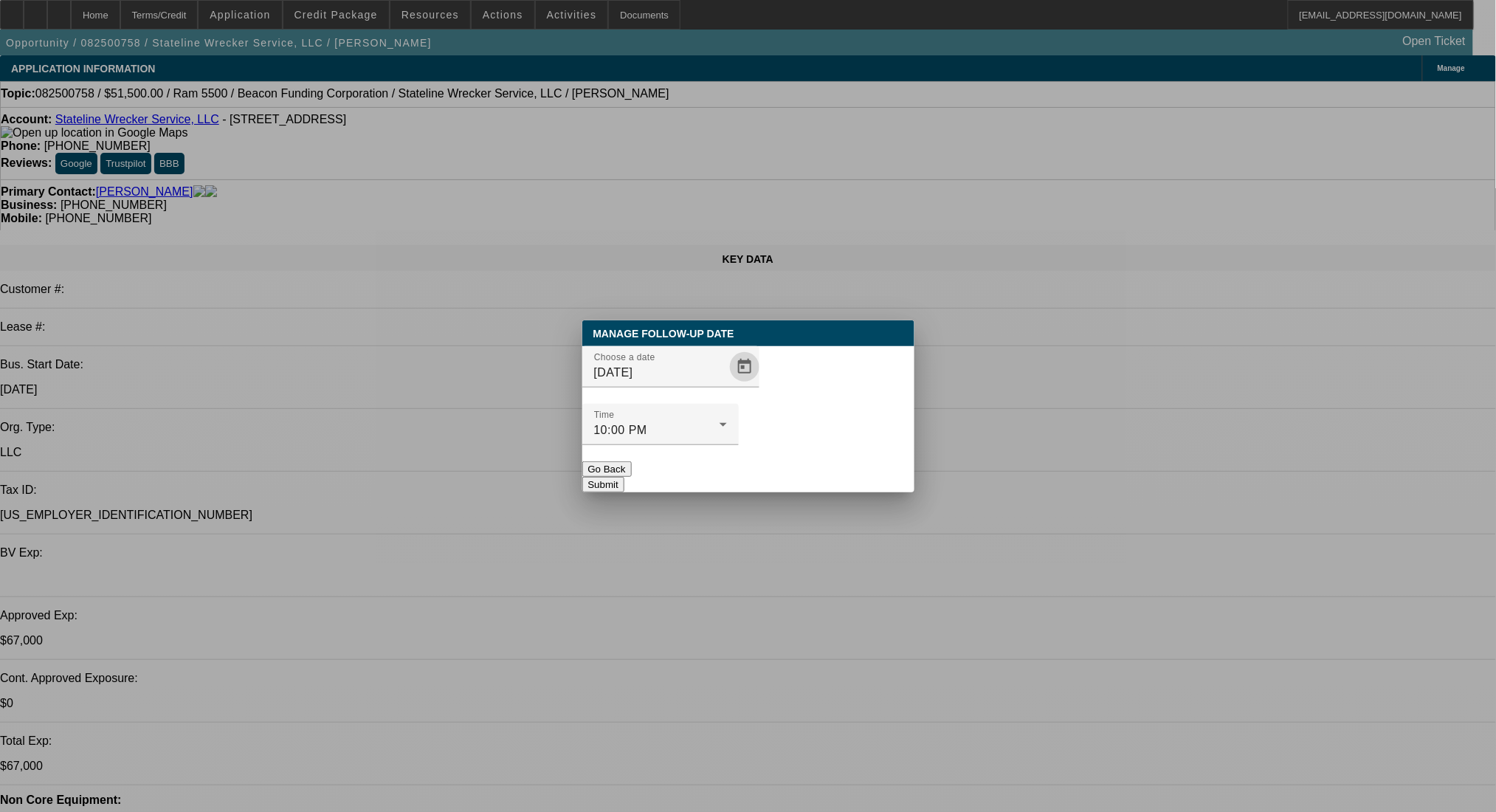
click at [739, 445] on div at bounding box center [661, 453] width 157 height 16
click at [625, 477] on button "Submit" at bounding box center [604, 484] width 42 height 16
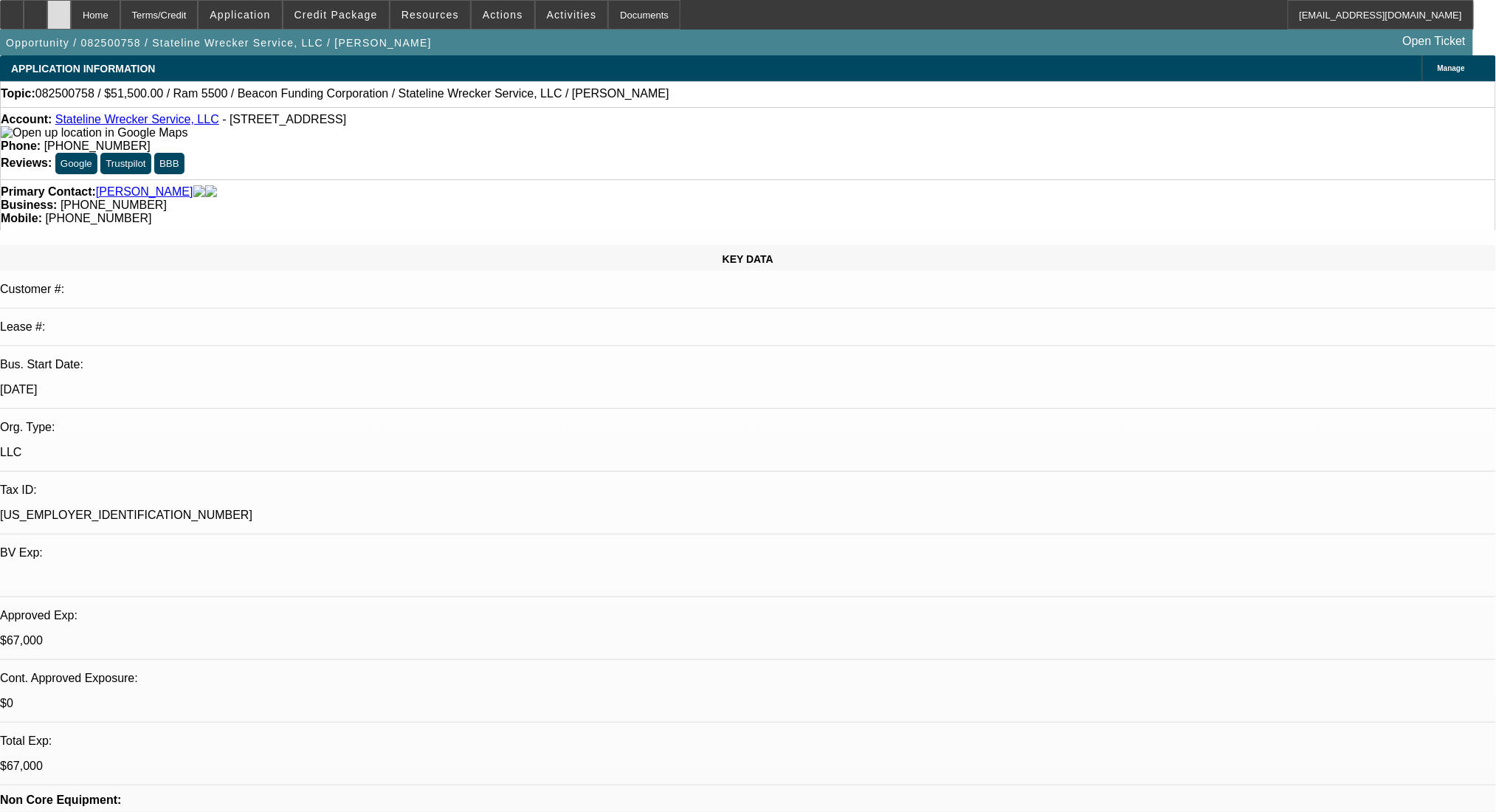
click at [71, 7] on div at bounding box center [59, 15] width 23 height 30
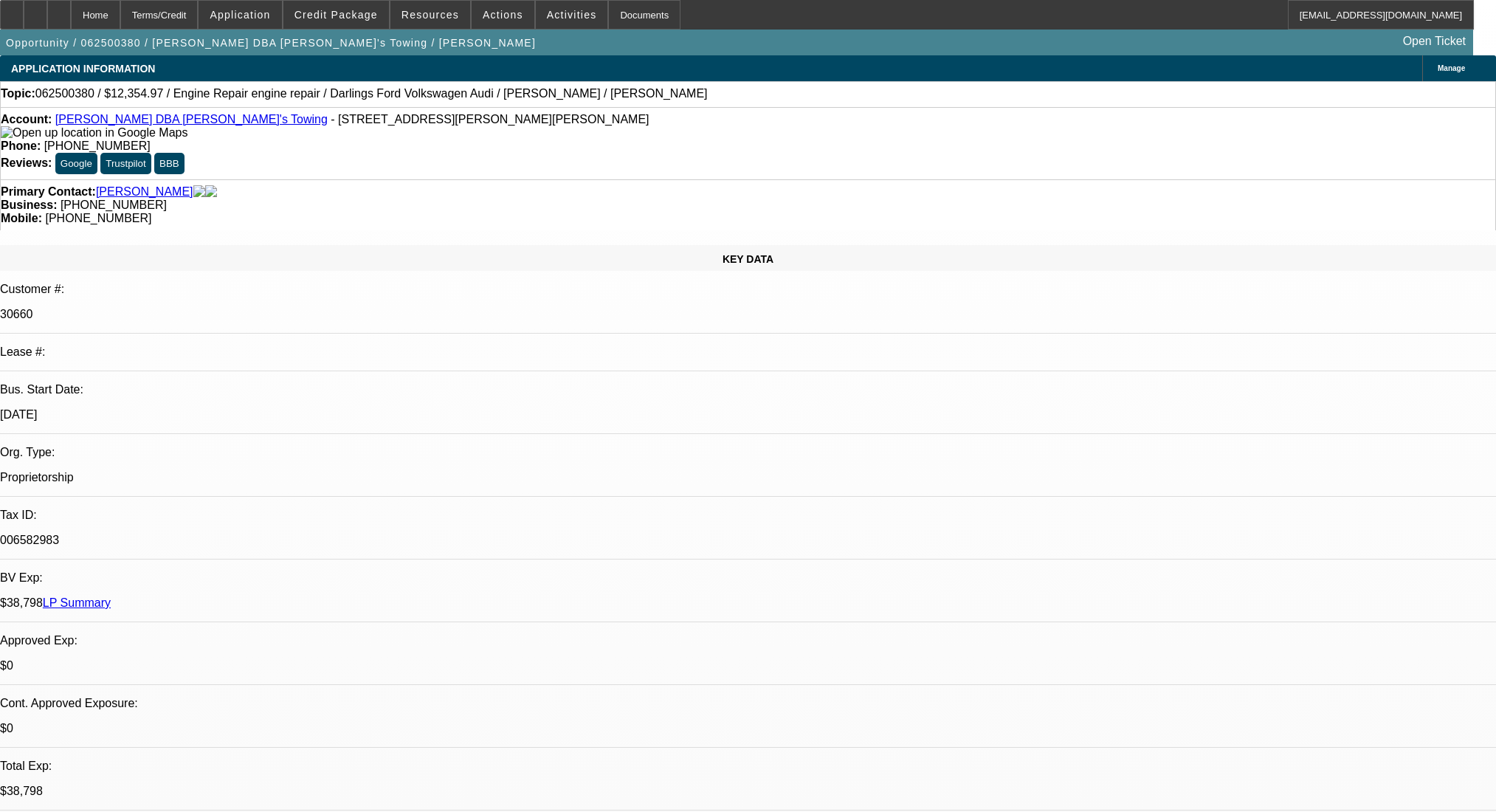
select select "0"
select select "2"
select select "0"
select select "6"
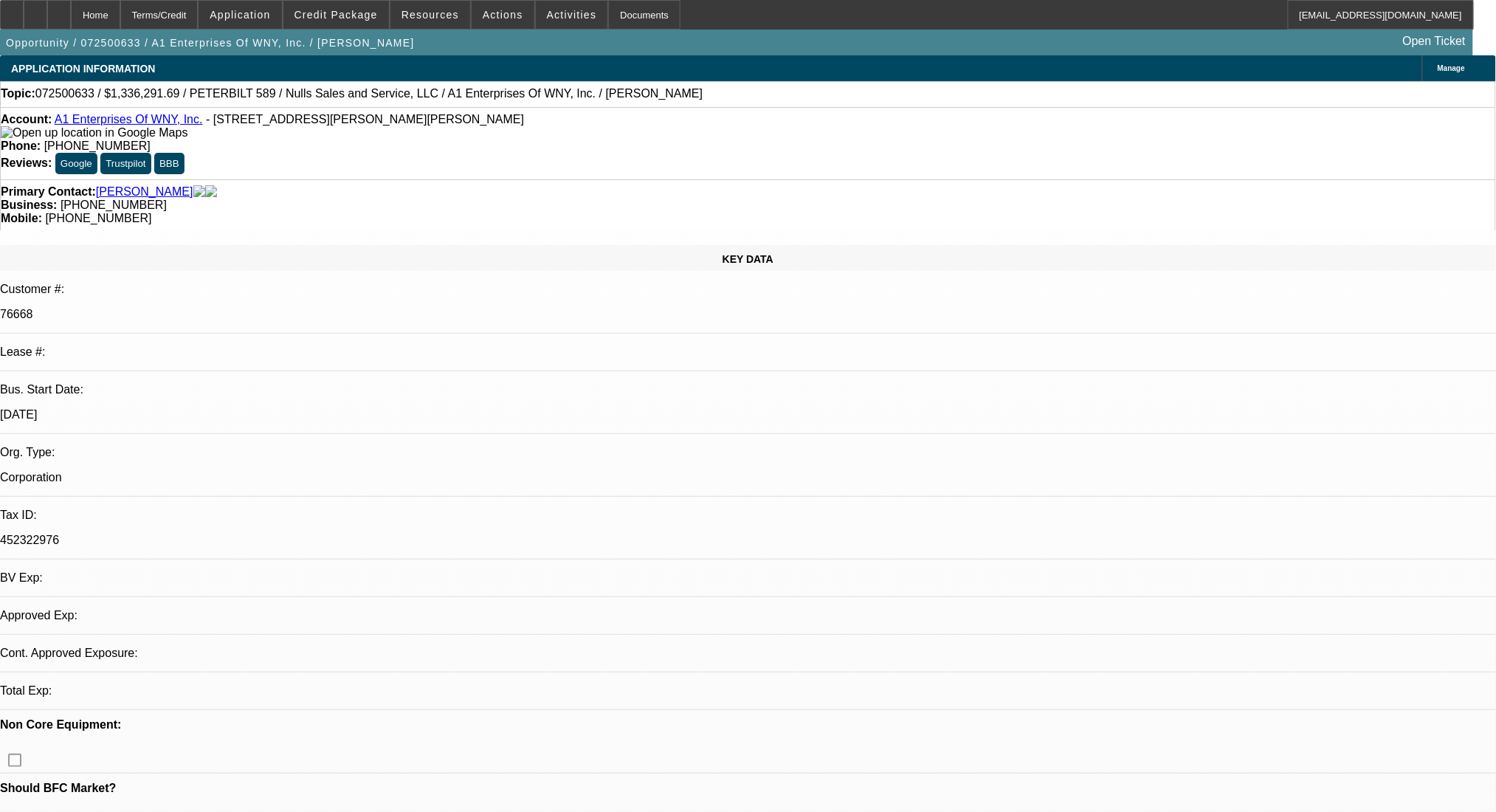
select select "0.1"
select select "2"
select select "0.1"
select select "1"
select select "2"
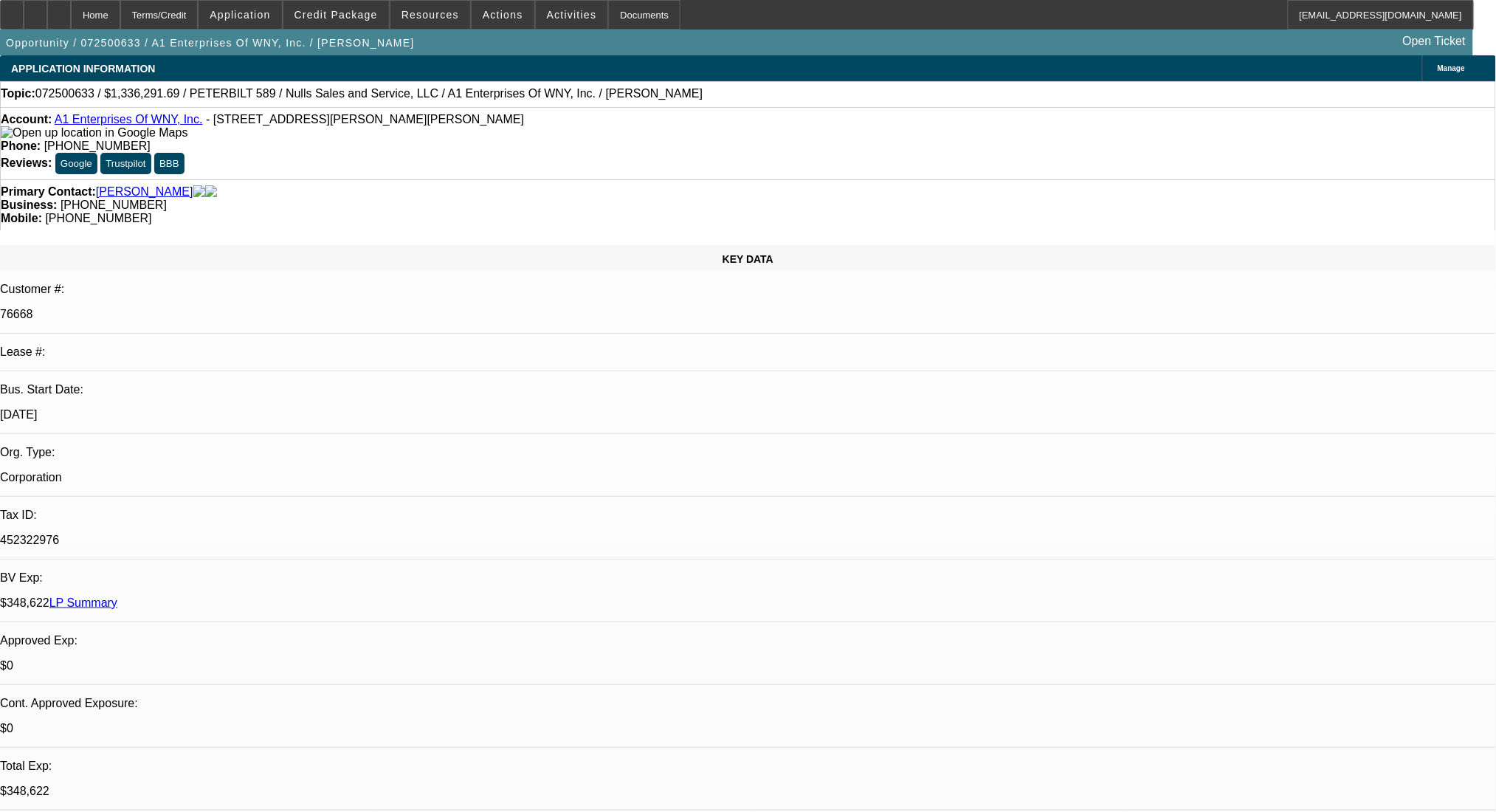
select select "4"
drag, startPoint x: 1349, startPoint y: 212, endPoint x: 1350, endPoint y: 278, distance: 66.0
radio input "true"
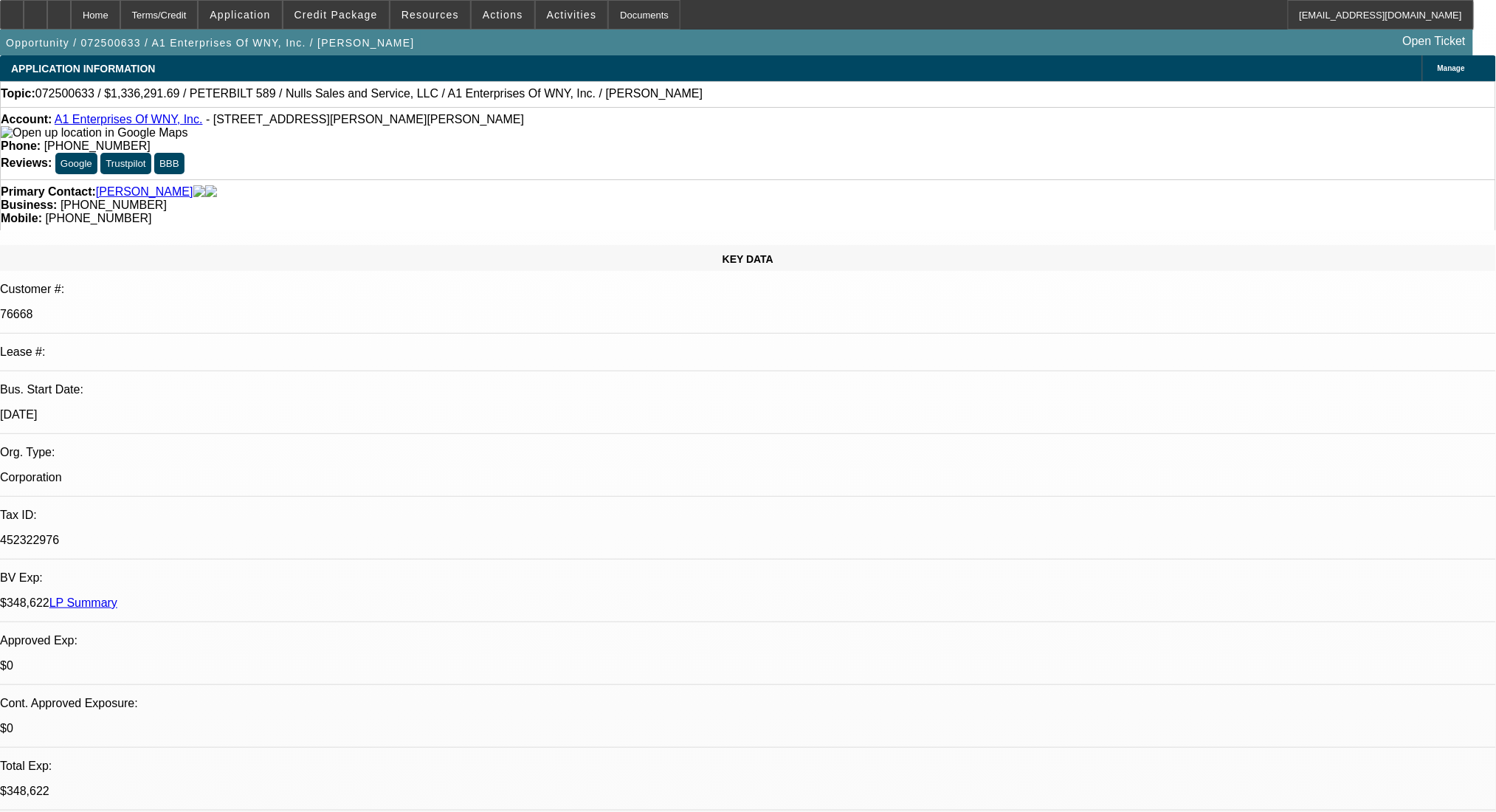
type textarea "Still need aug and sept banks"
radio input "true"
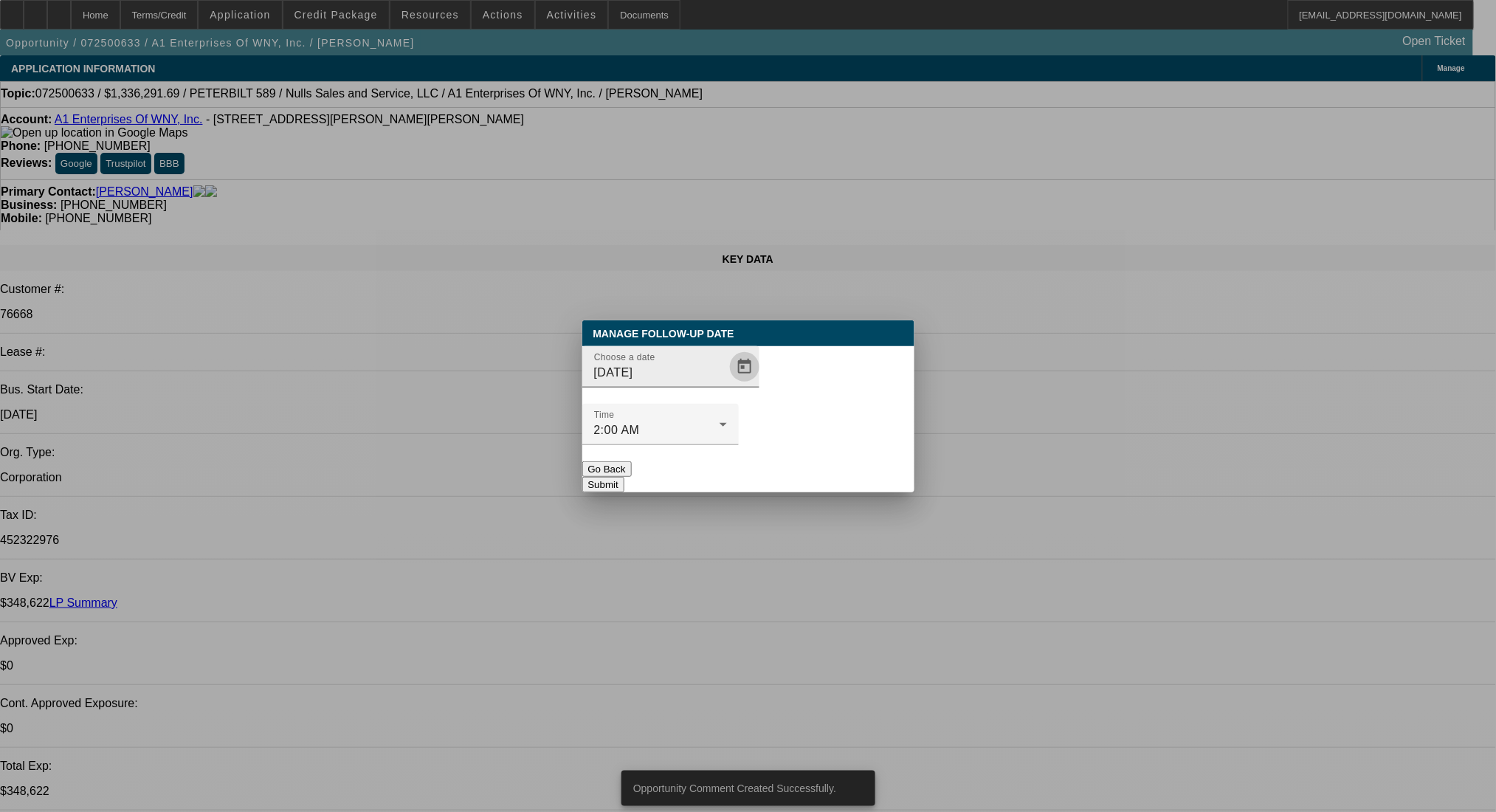
click at [727, 385] on span "Open calendar" at bounding box center [744, 367] width 35 height 35
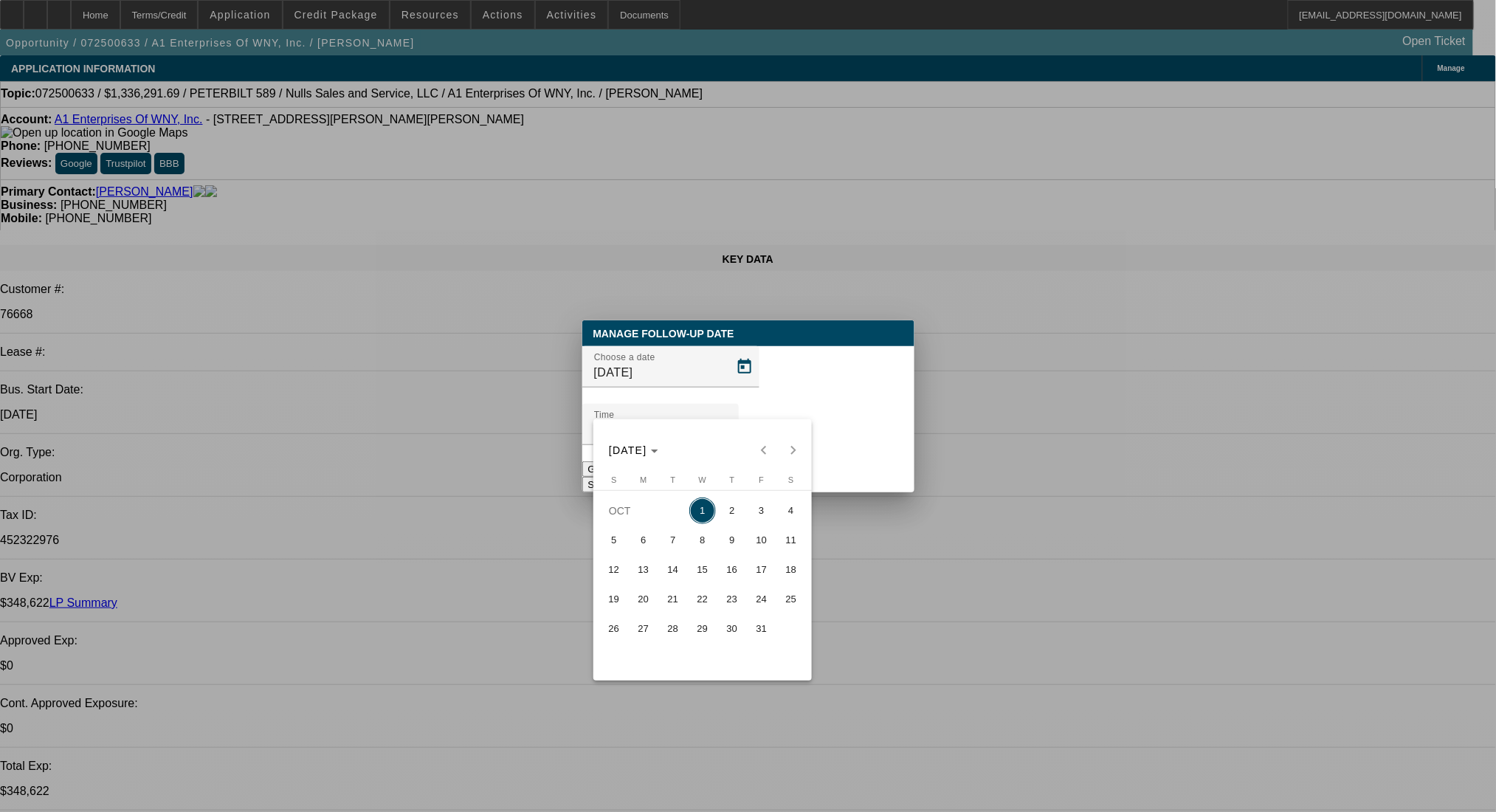
click at [725, 517] on span "2" at bounding box center [732, 511] width 27 height 27
type input "[DATE]"
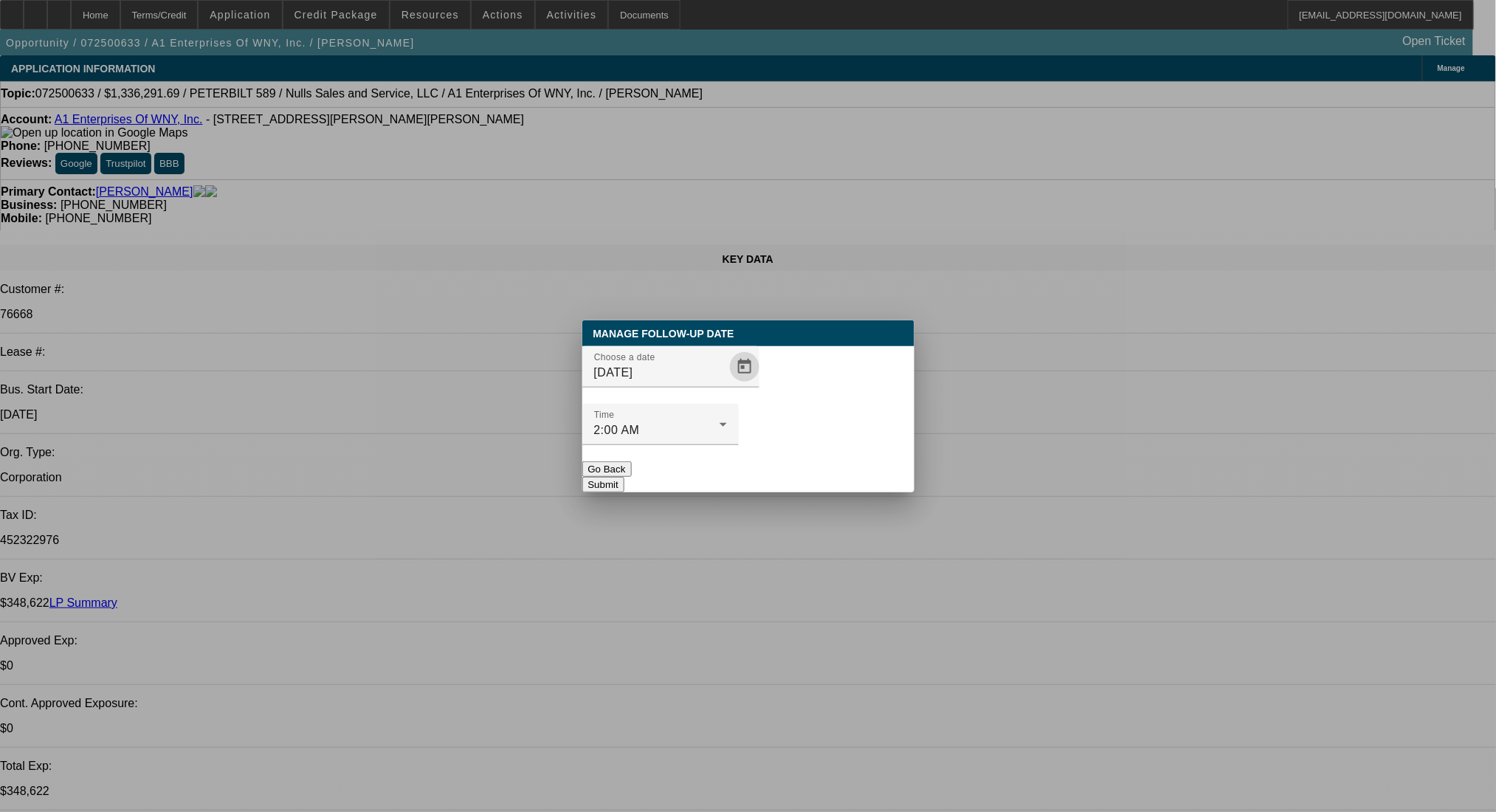
click at [625, 477] on button "Submit" at bounding box center [604, 484] width 42 height 16
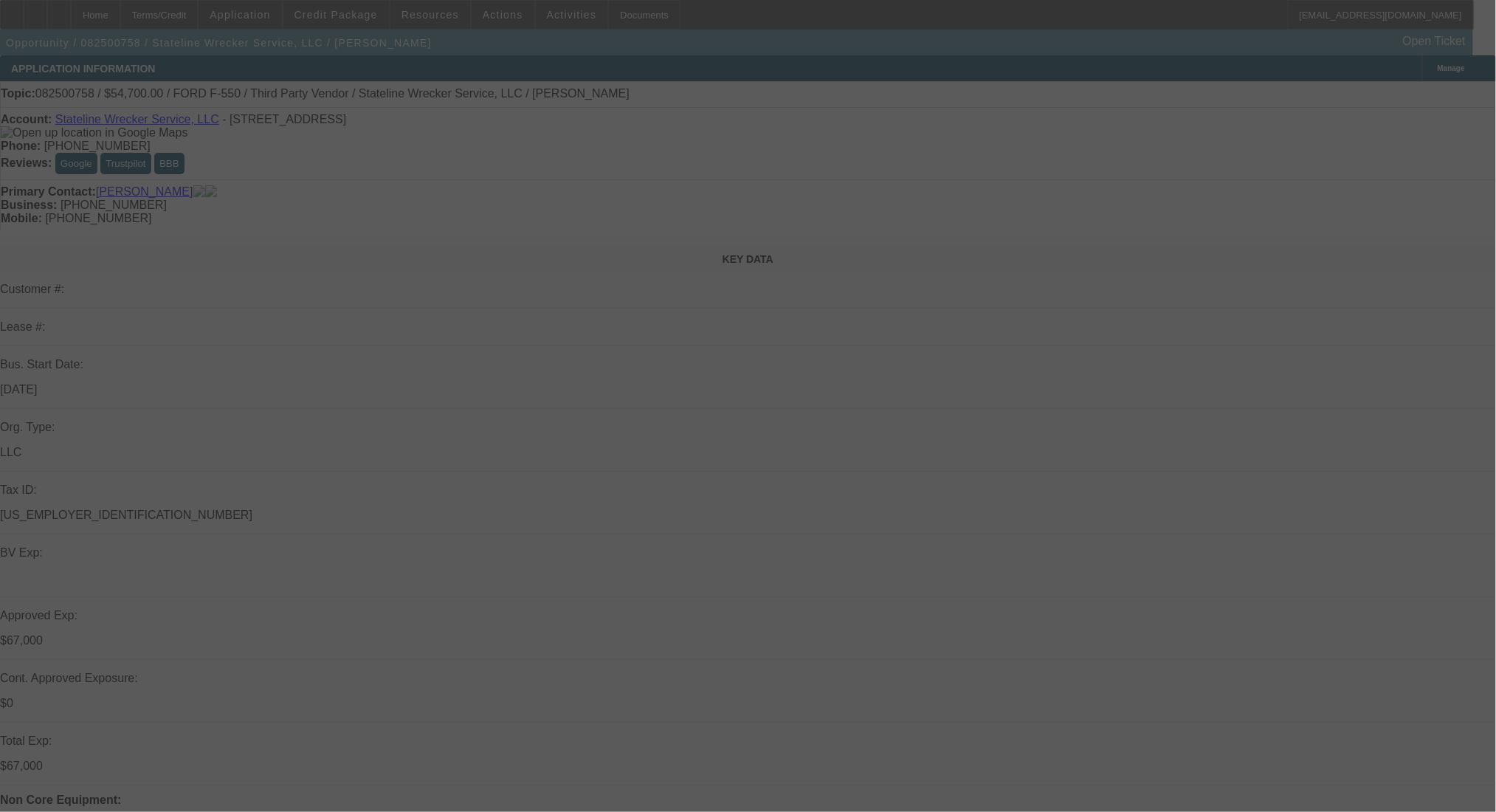
select select "0"
select select "2"
select select "0.1"
select select "4"
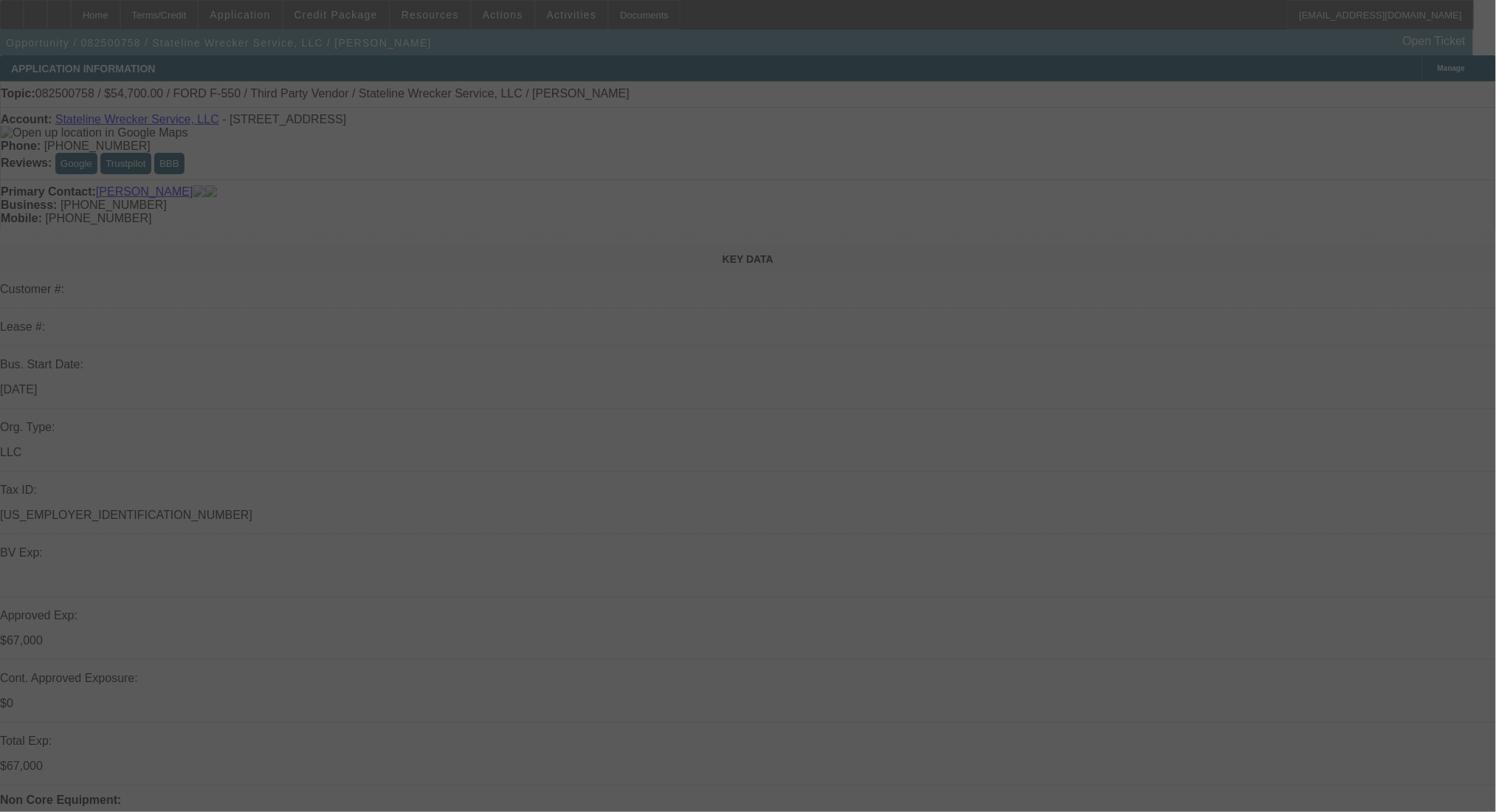
select select "0"
select select "2"
select select "0.1"
select select "4"
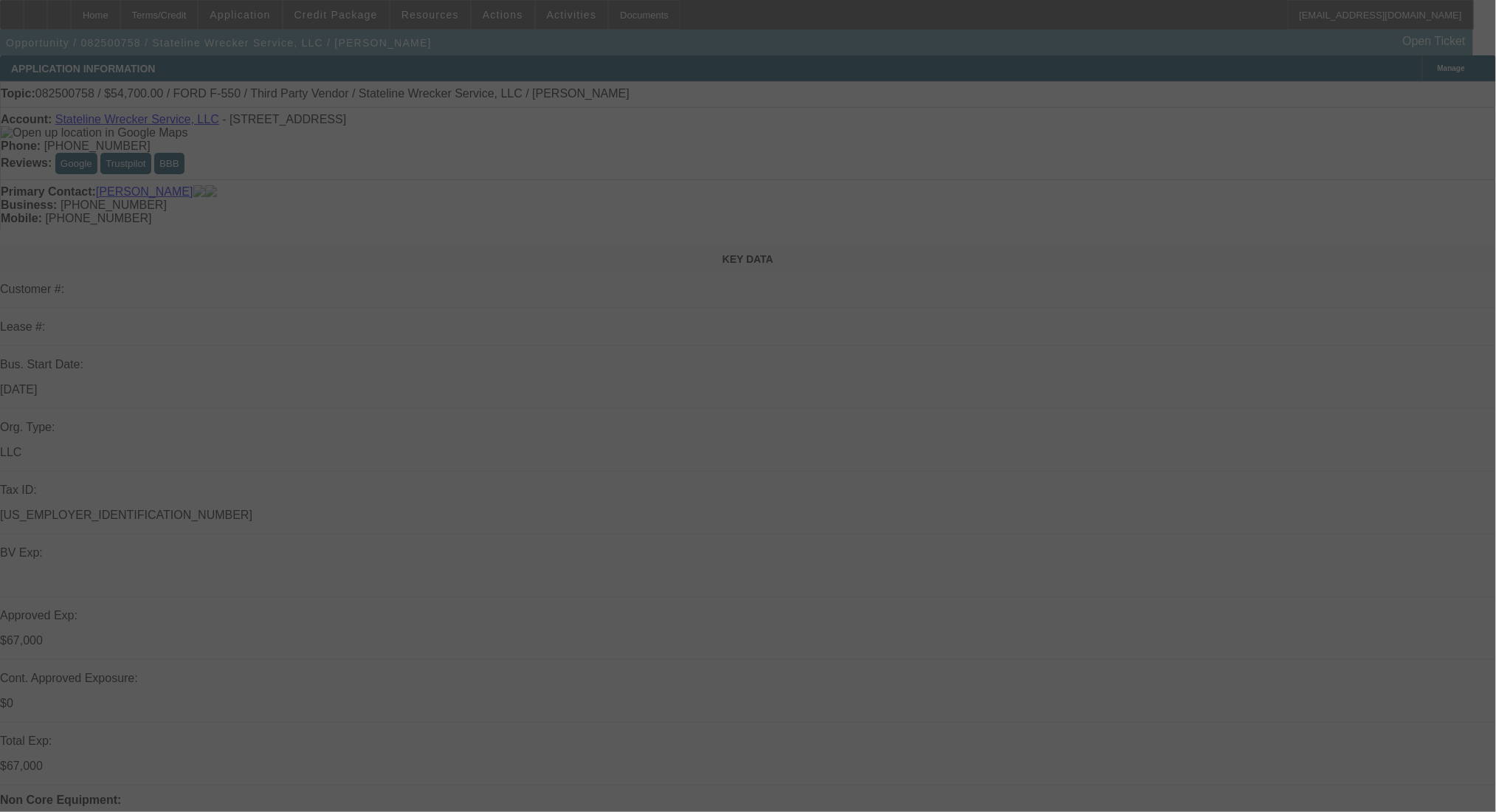
select select "0"
select select "2"
select select "0.1"
select select "4"
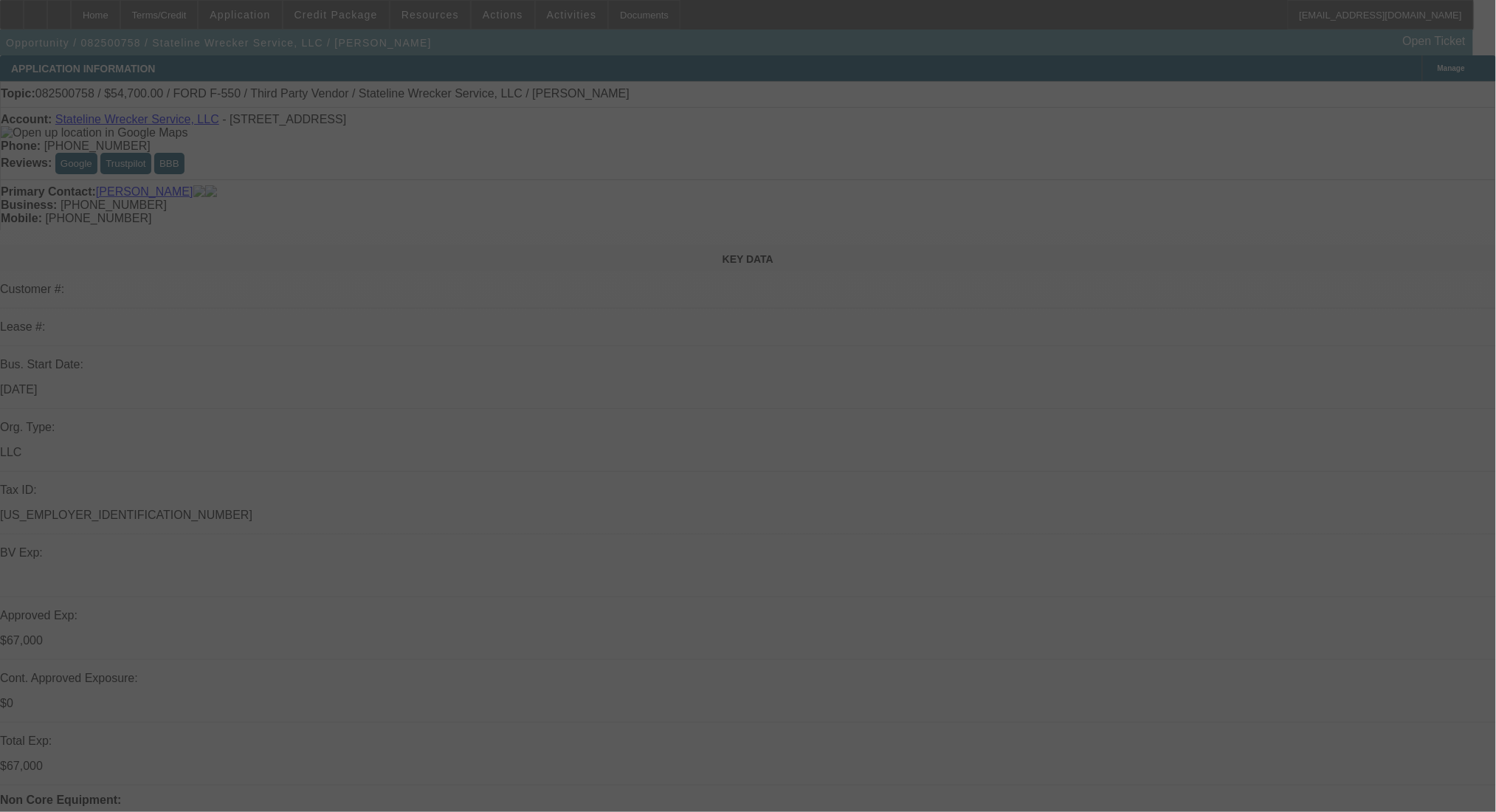
select select "0"
select select "2"
select select "0.1"
select select "4"
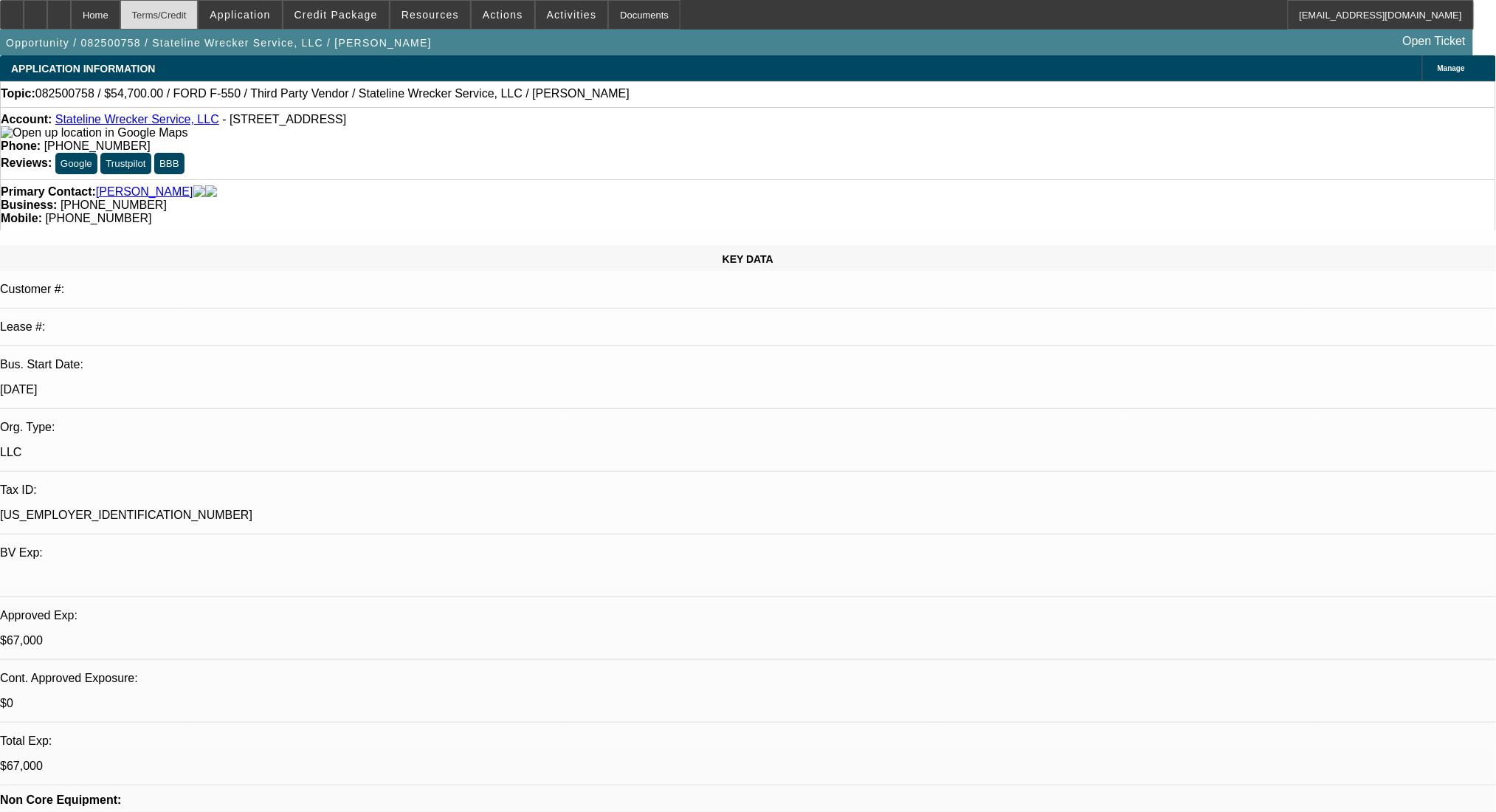
click at [199, 13] on div "Terms/Credit" at bounding box center [159, 15] width 78 height 30
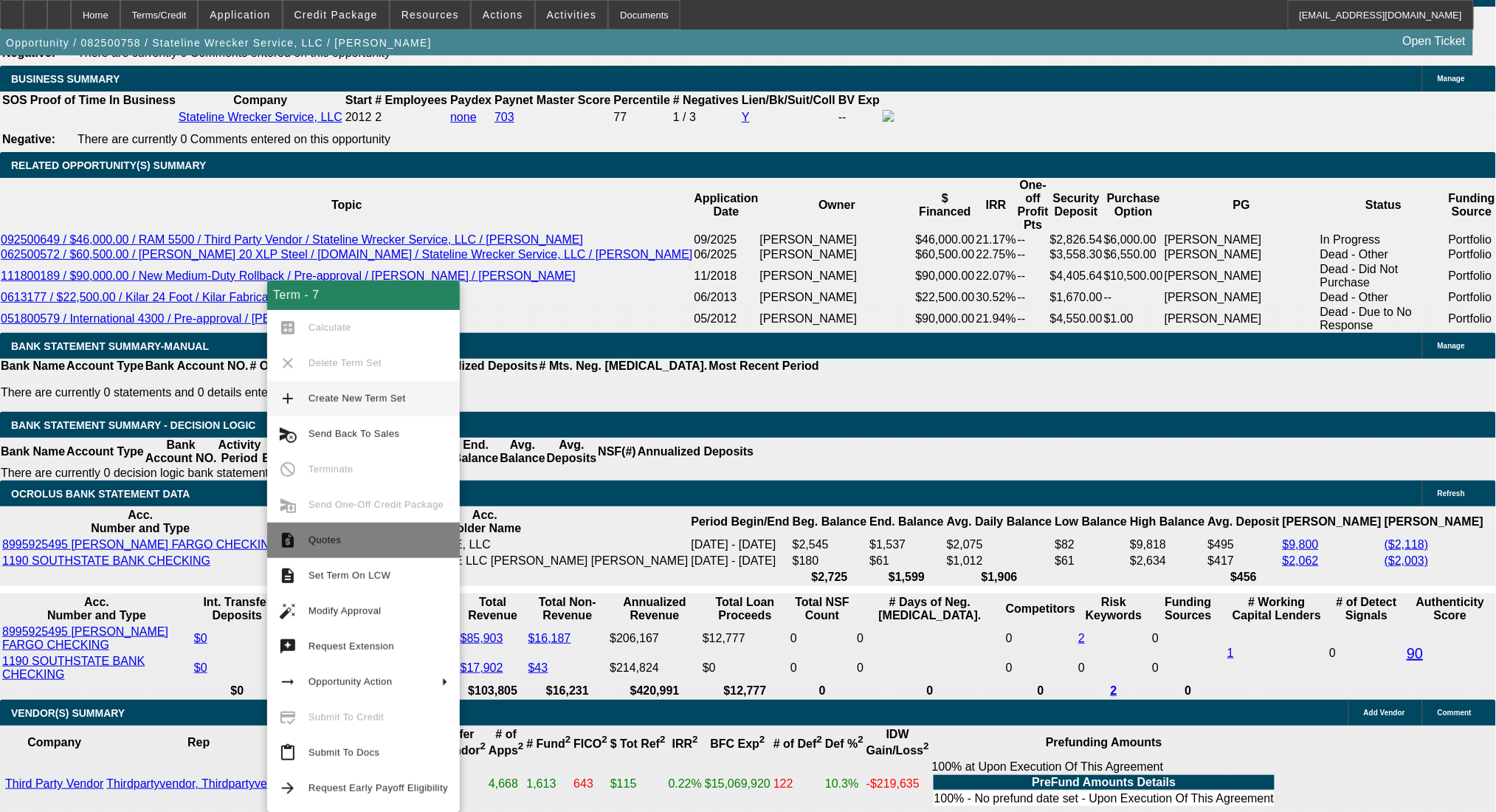
click at [352, 542] on span "Quotes" at bounding box center [378, 540] width 140 height 18
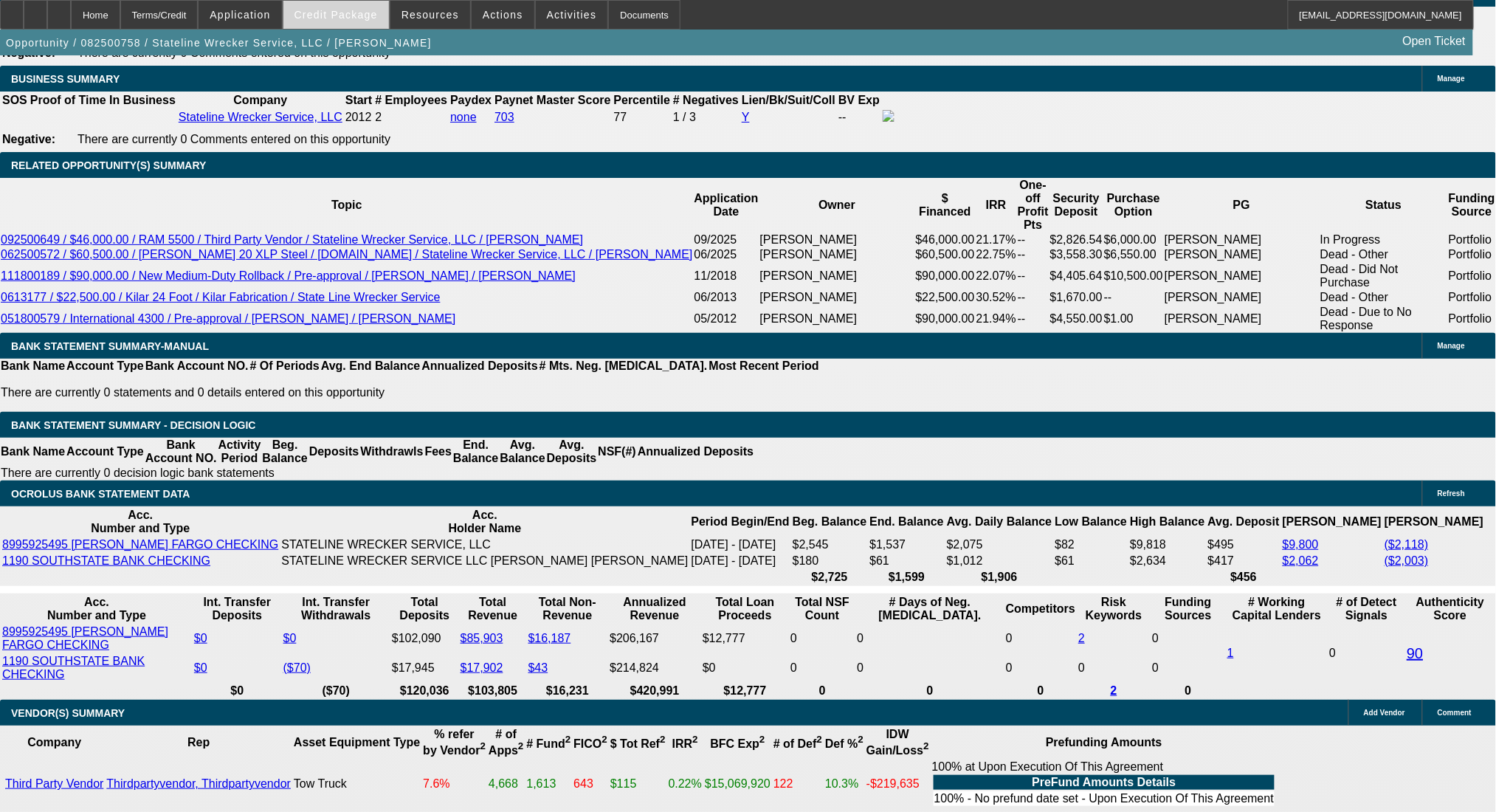
click at [348, 12] on span "Credit Package" at bounding box center [336, 14] width 83 height 12
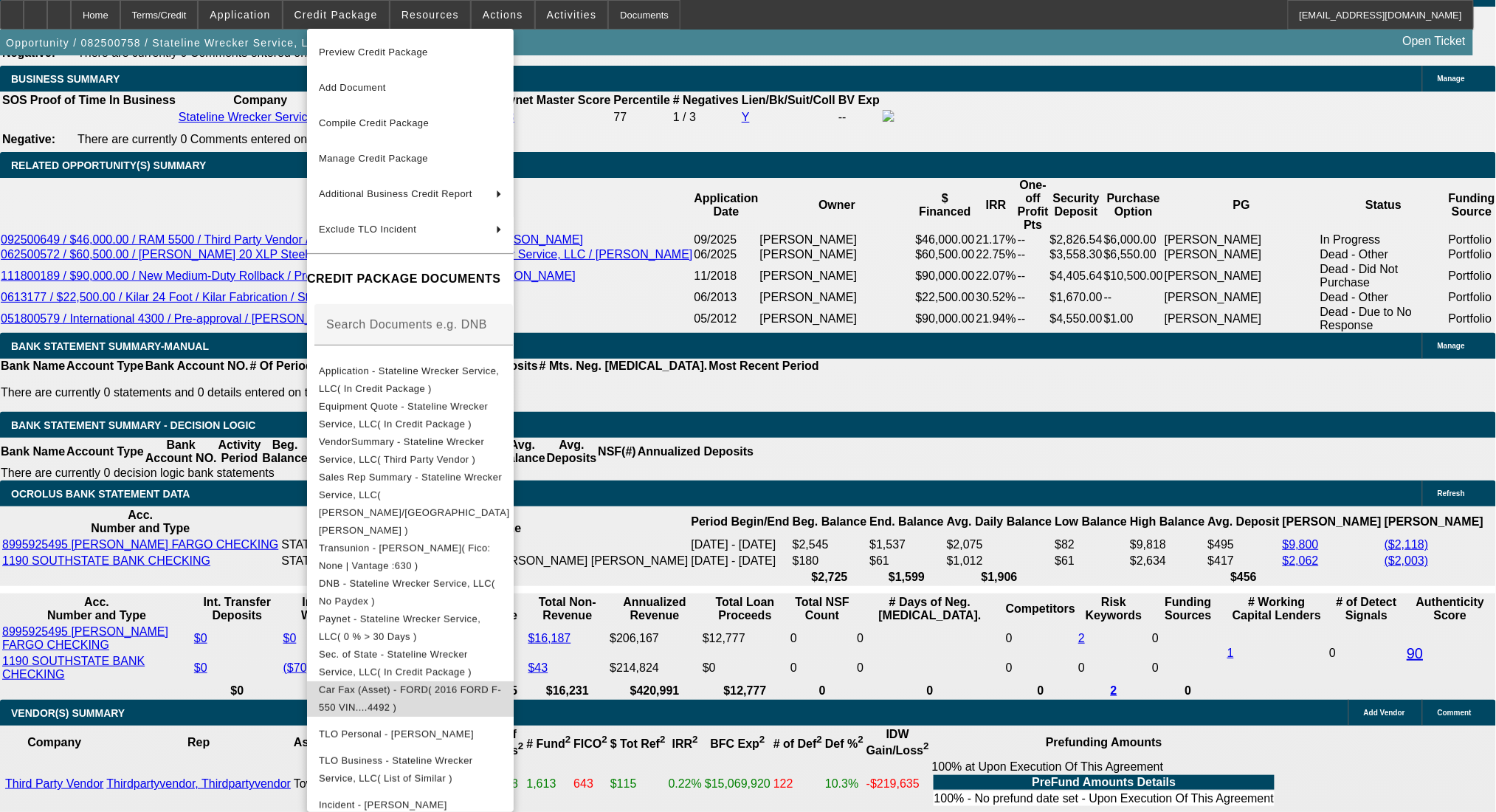
click at [407, 683] on span "Car Fax (Asset) - FORD( 2016 FORD F-550 VIN....4492 )" at bounding box center [410, 697] width 183 height 29
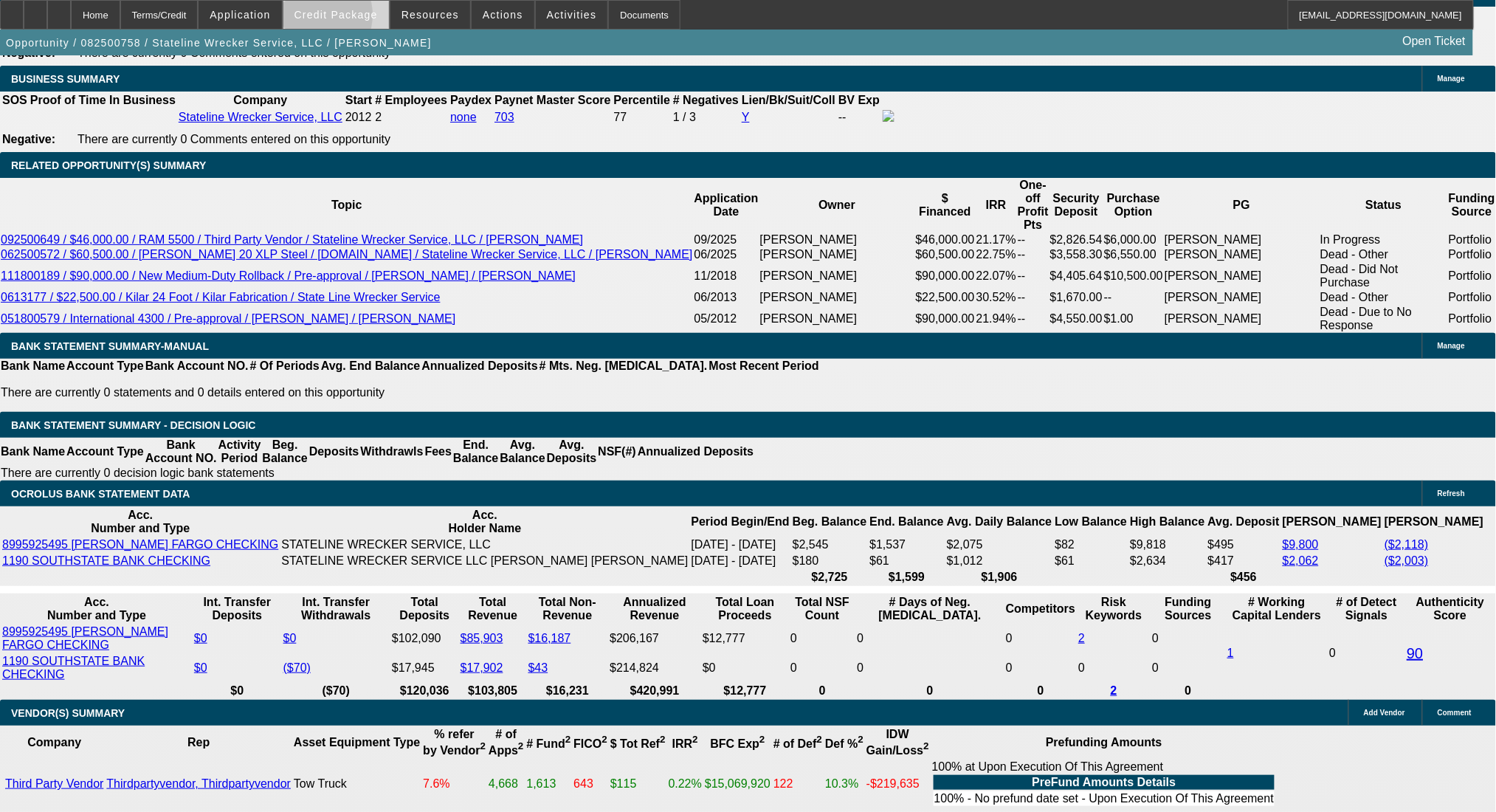
click at [334, 19] on span "Credit Package" at bounding box center [336, 14] width 83 height 12
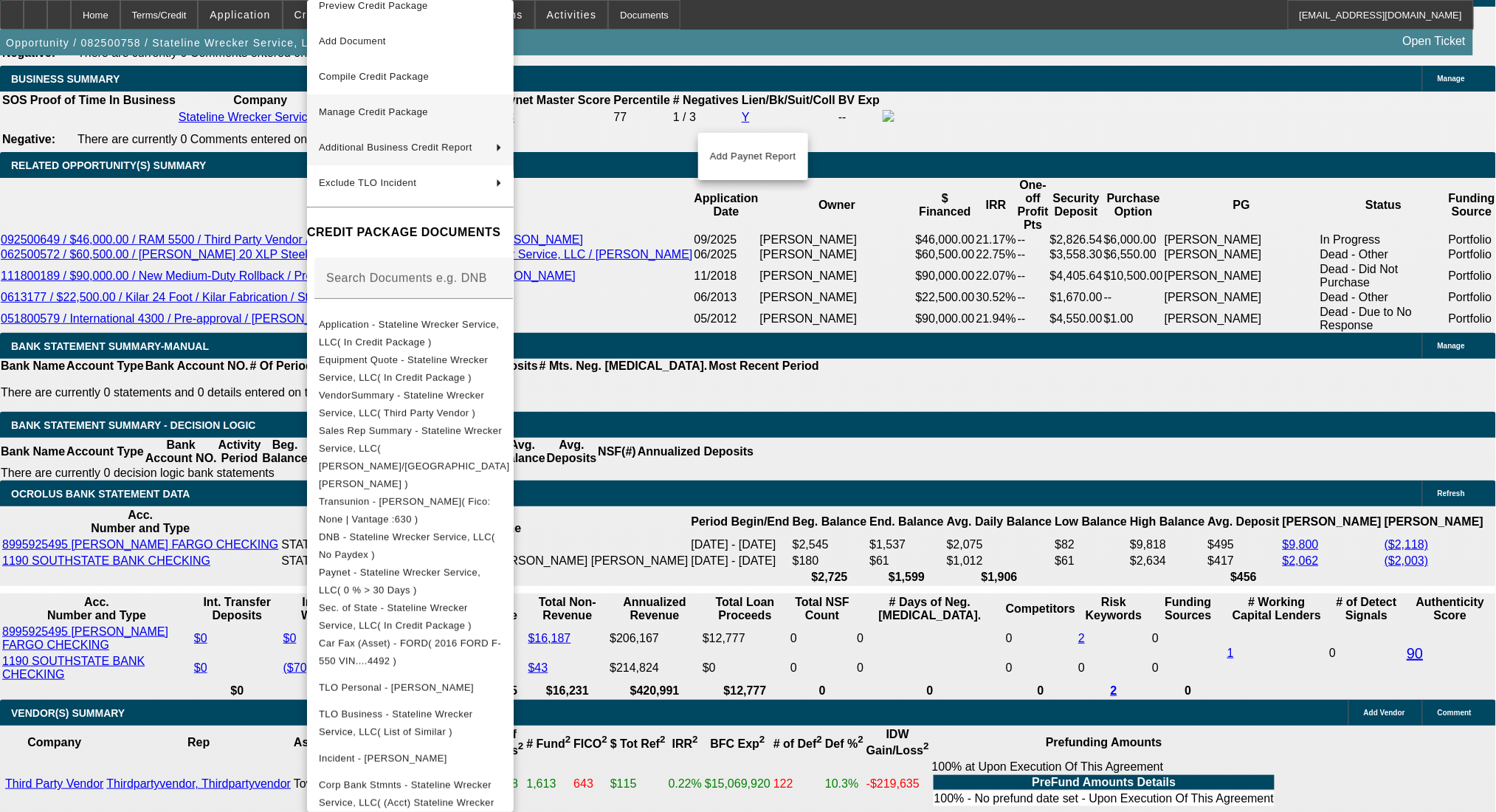
scroll to position [0, 0]
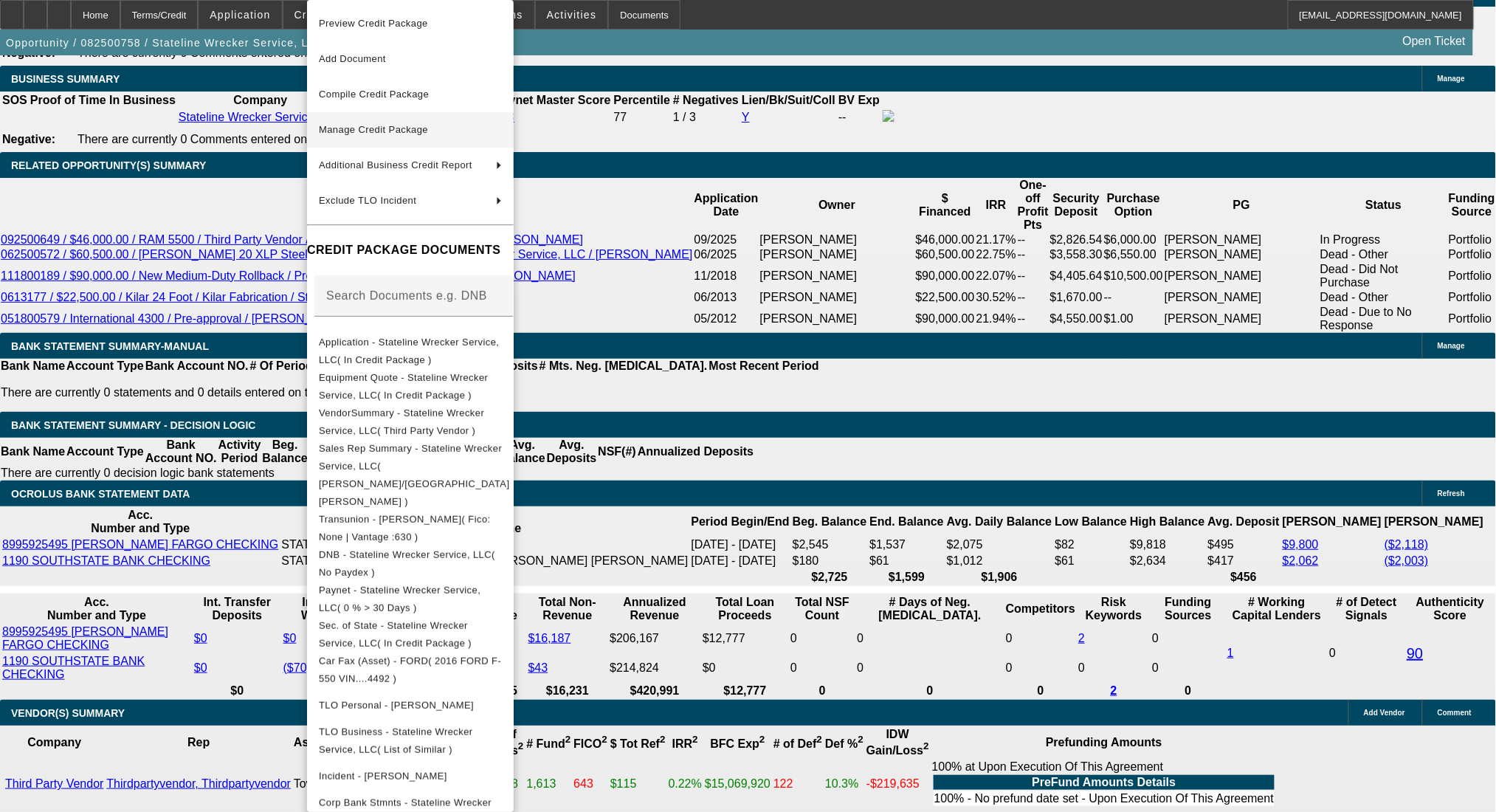
click at [423, 121] on span "Manage Credit Package" at bounding box center [410, 129] width 183 height 18
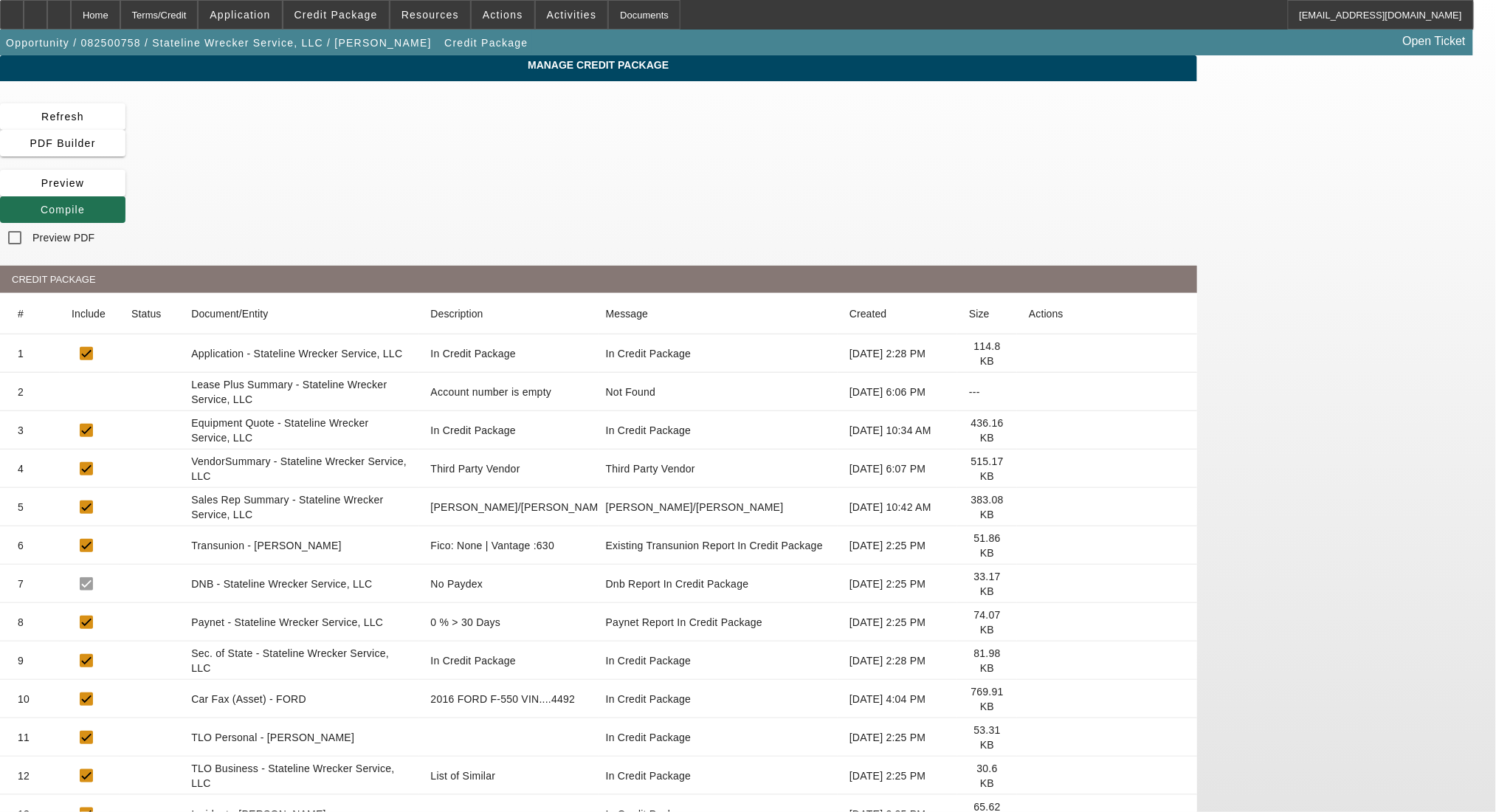
click at [126, 192] on span at bounding box center [62, 209] width 126 height 35
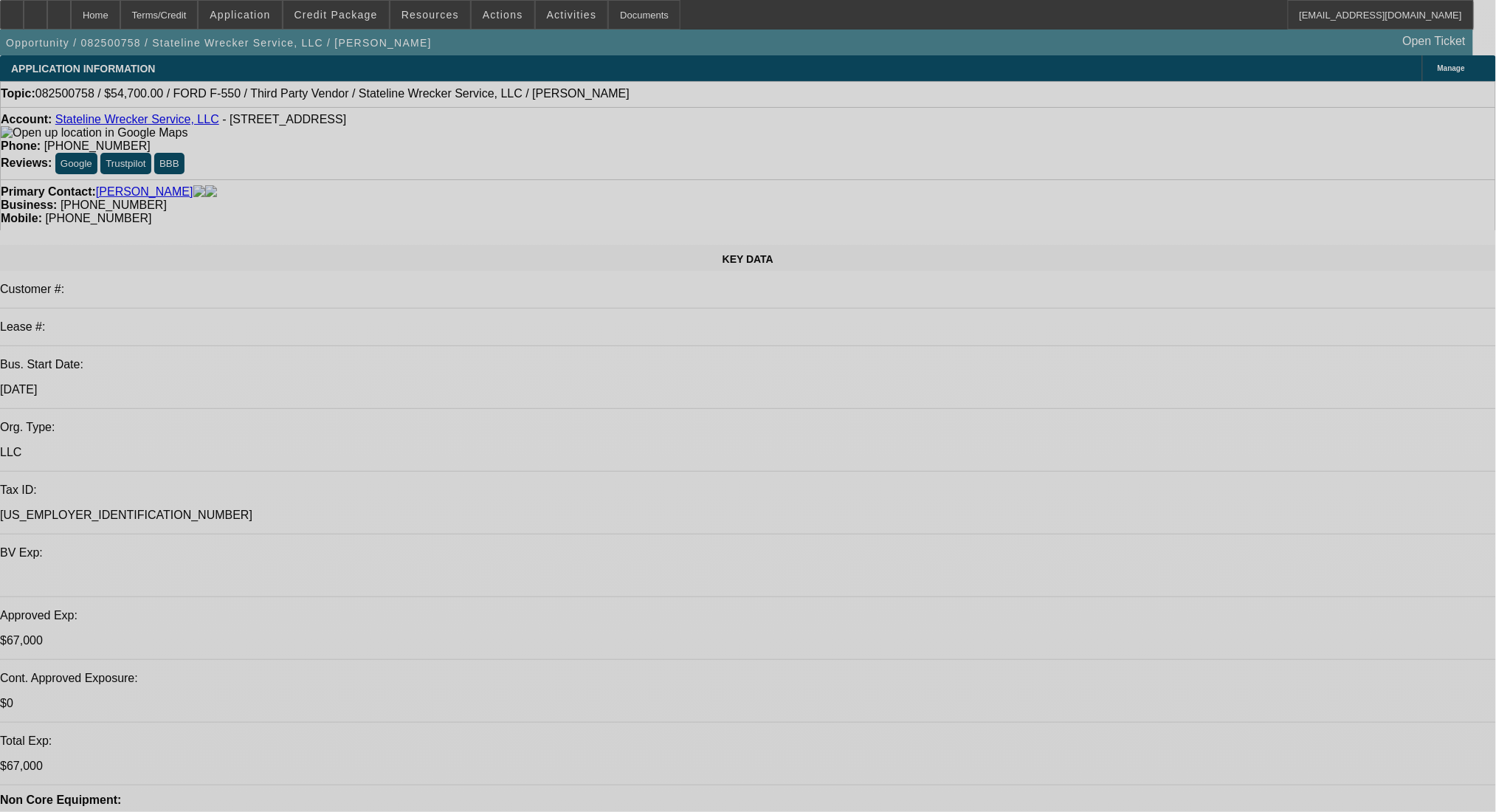
select select "0"
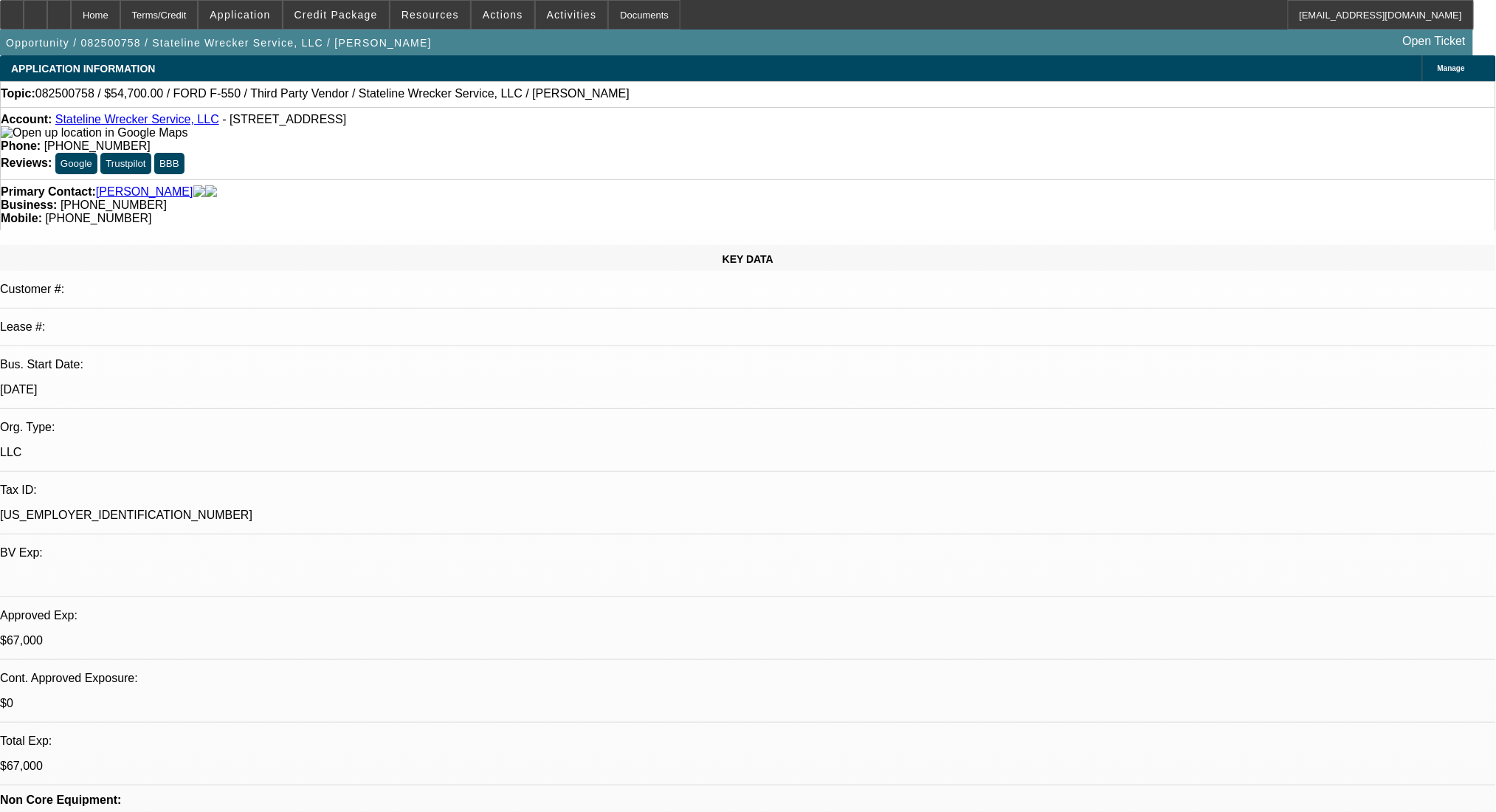
select select "2"
select select "0.1"
select select "4"
select select "0"
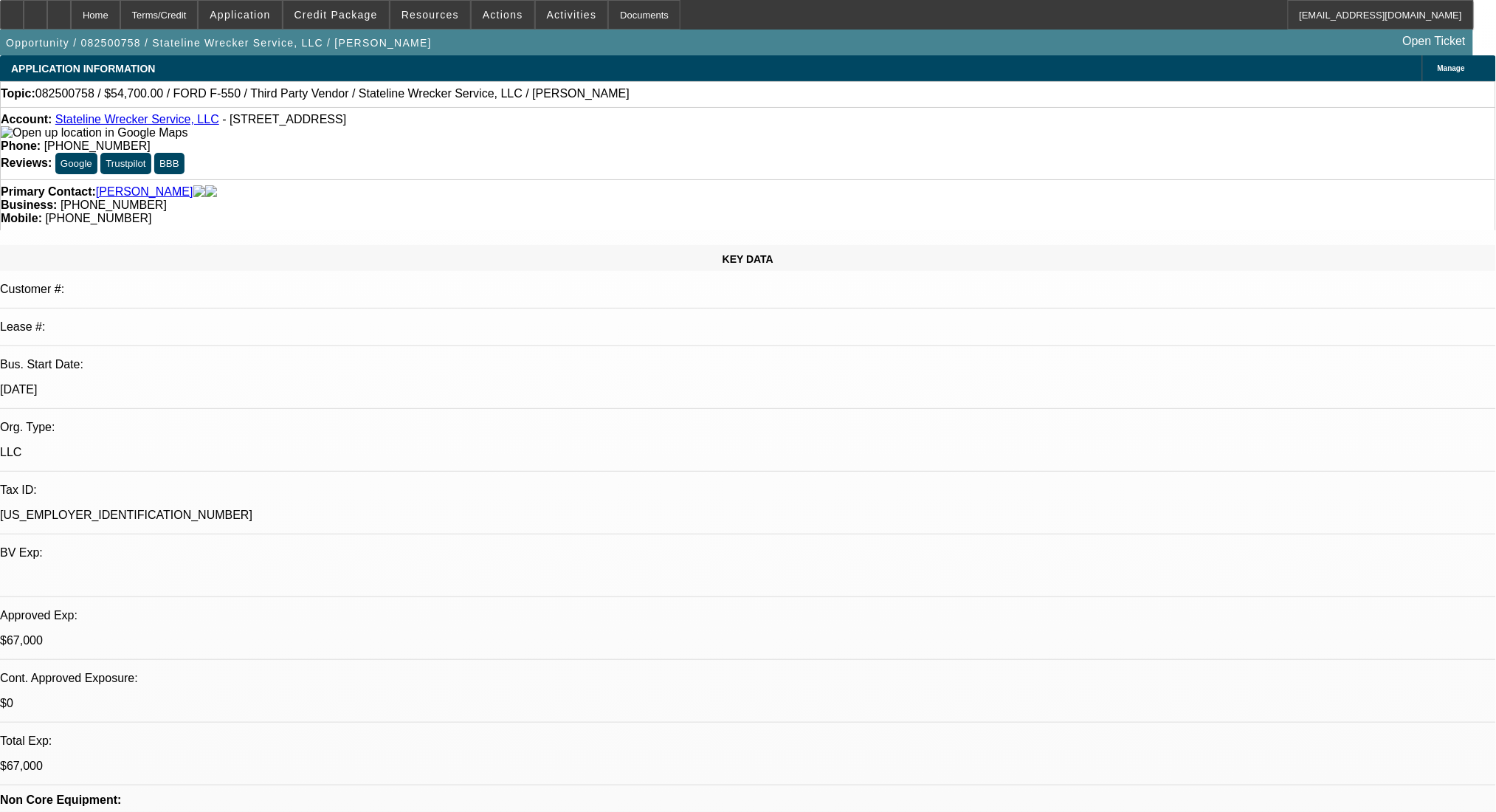
select select "2"
select select "0.1"
select select "4"
select select "0"
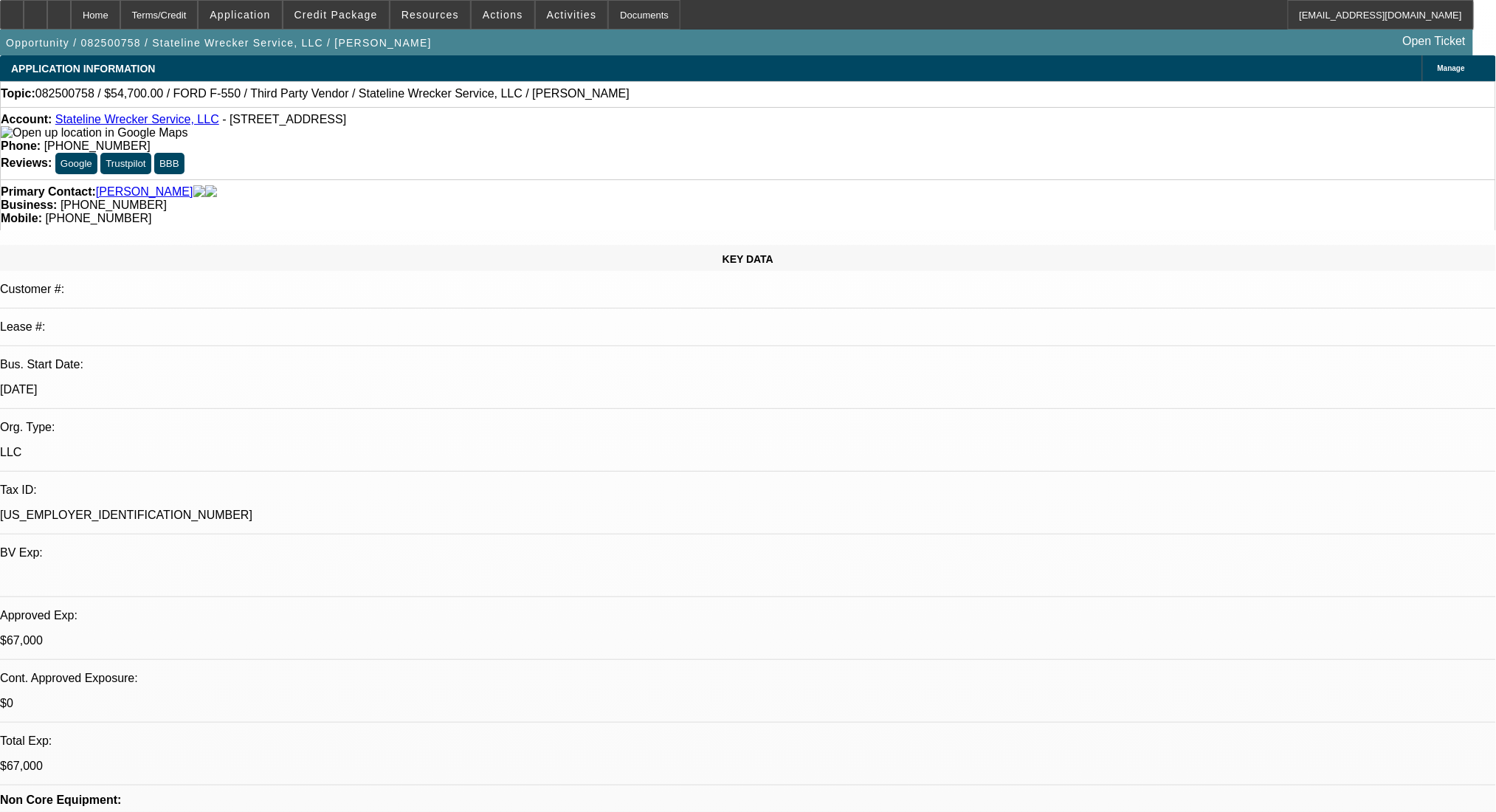
select select "2"
select select "0.1"
select select "4"
select select "0"
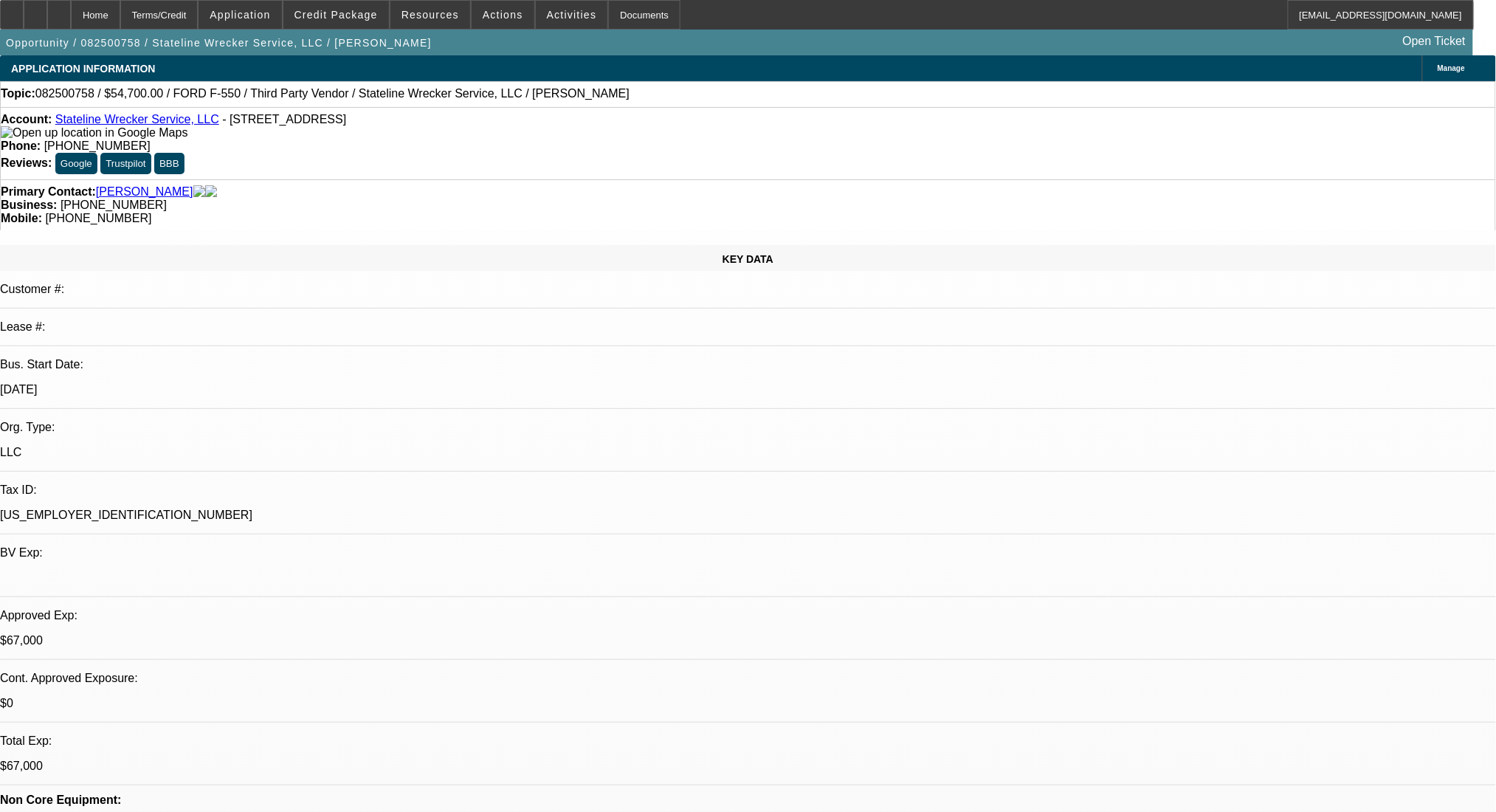
select select "2"
select select "0.1"
select select "4"
click at [335, 5] on span at bounding box center [335, 14] width 105 height 35
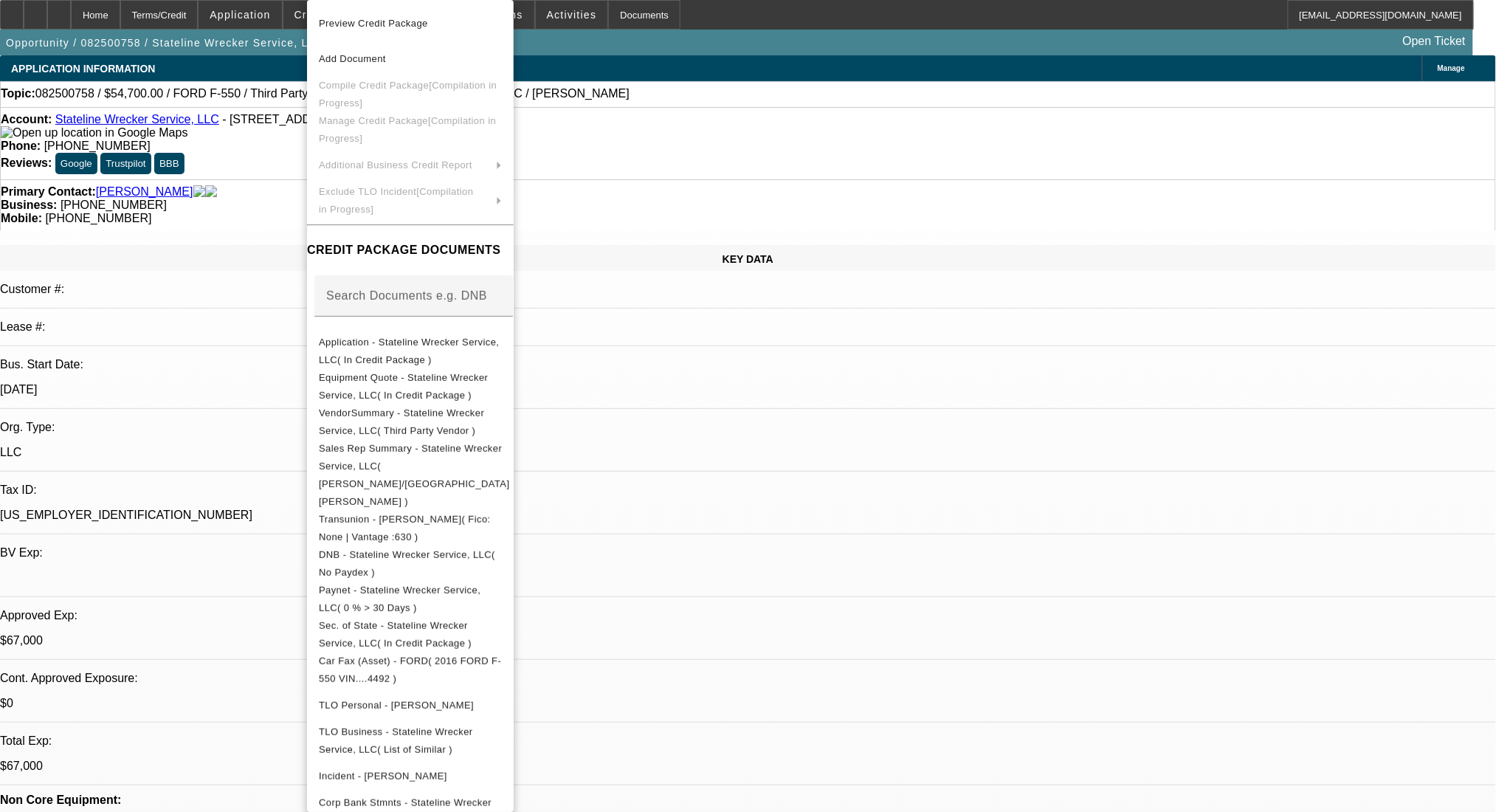
click at [879, 431] on div at bounding box center [748, 406] width 1496 height 812
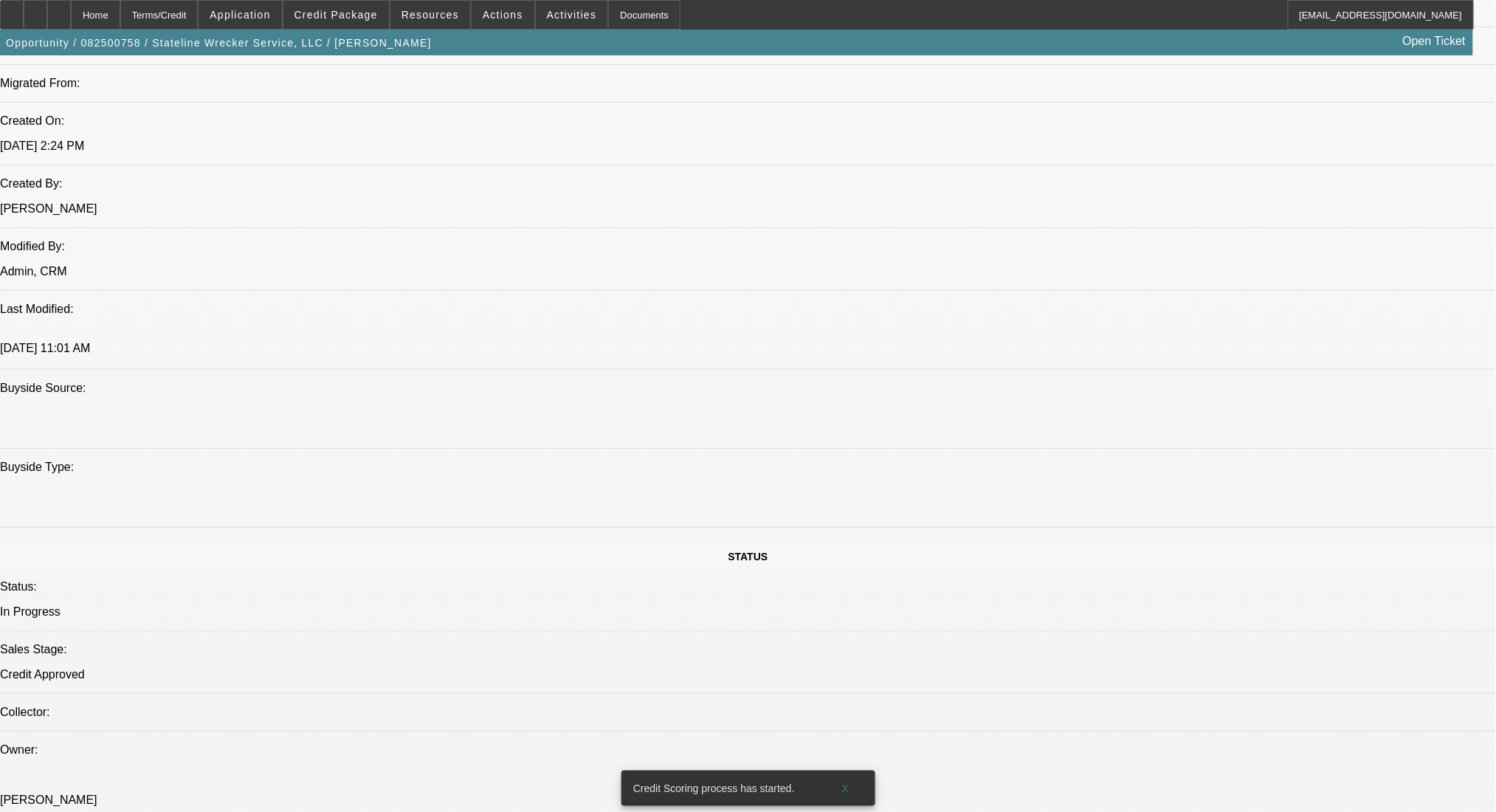
scroll to position [1112, 0]
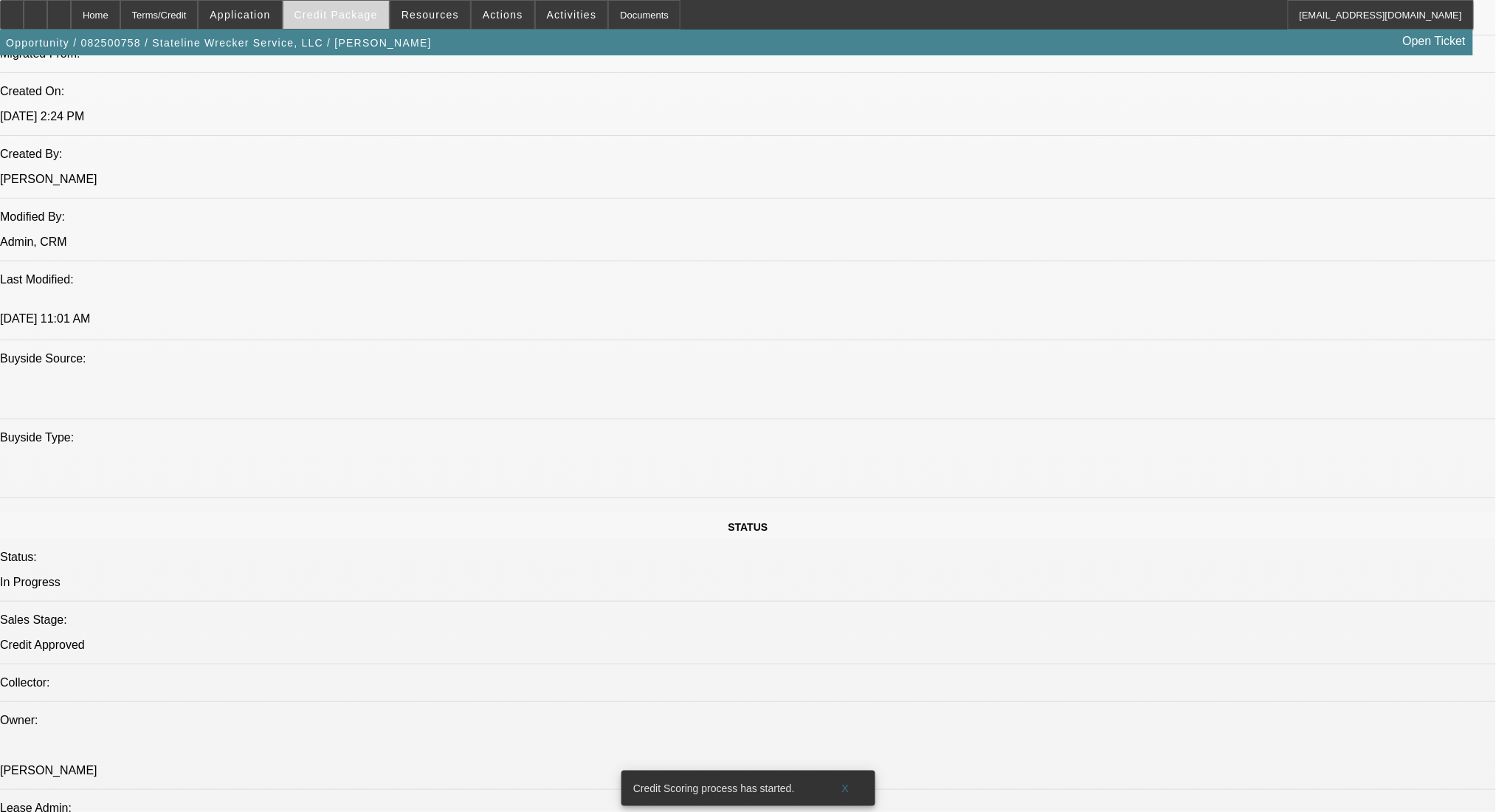
click at [370, 4] on span at bounding box center [335, 14] width 105 height 35
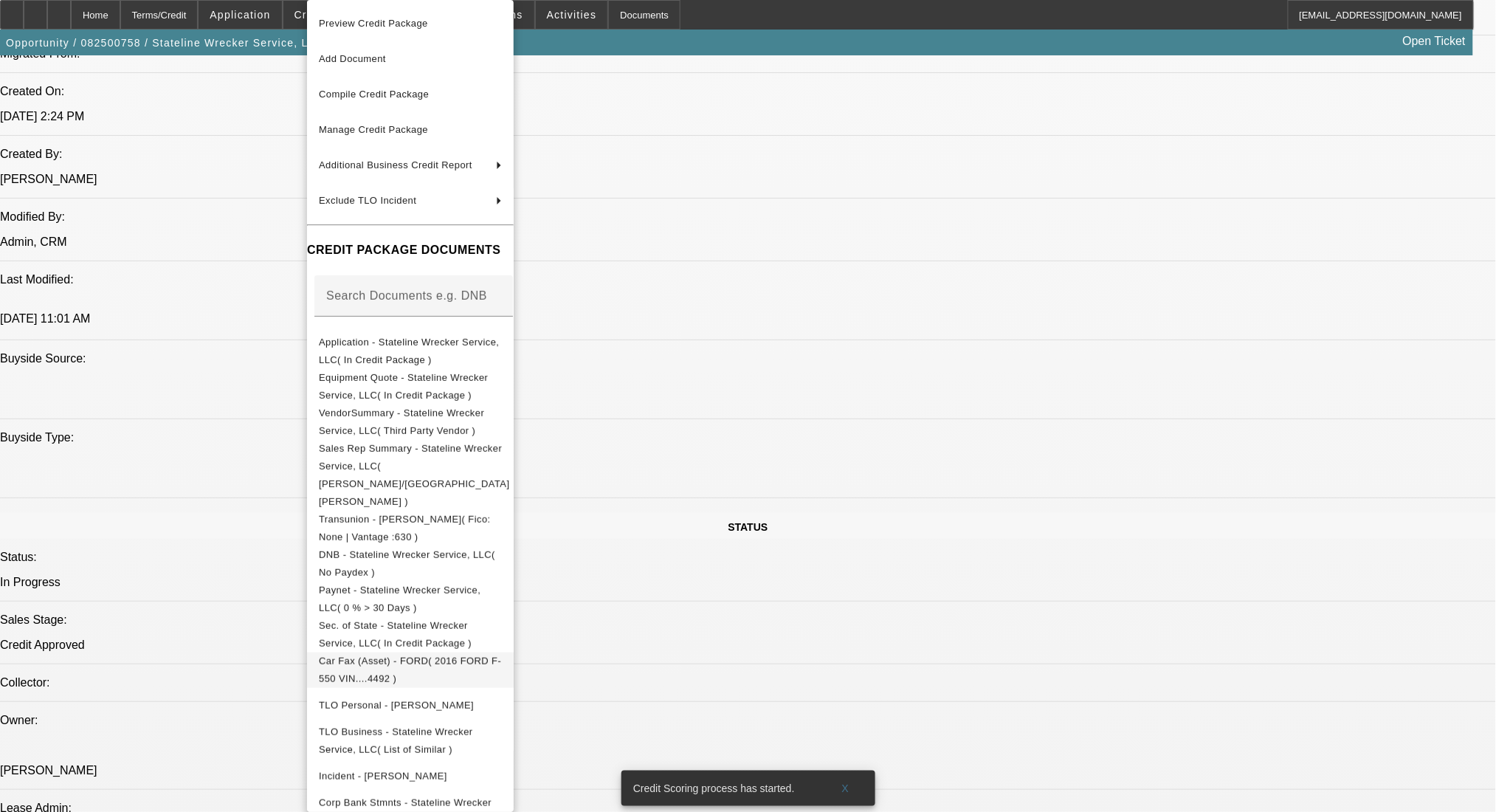
click at [502, 653] on span "Car Fax (Asset) - FORD( 2016 FORD F-550 VIN....4492 )" at bounding box center [410, 670] width 183 height 35
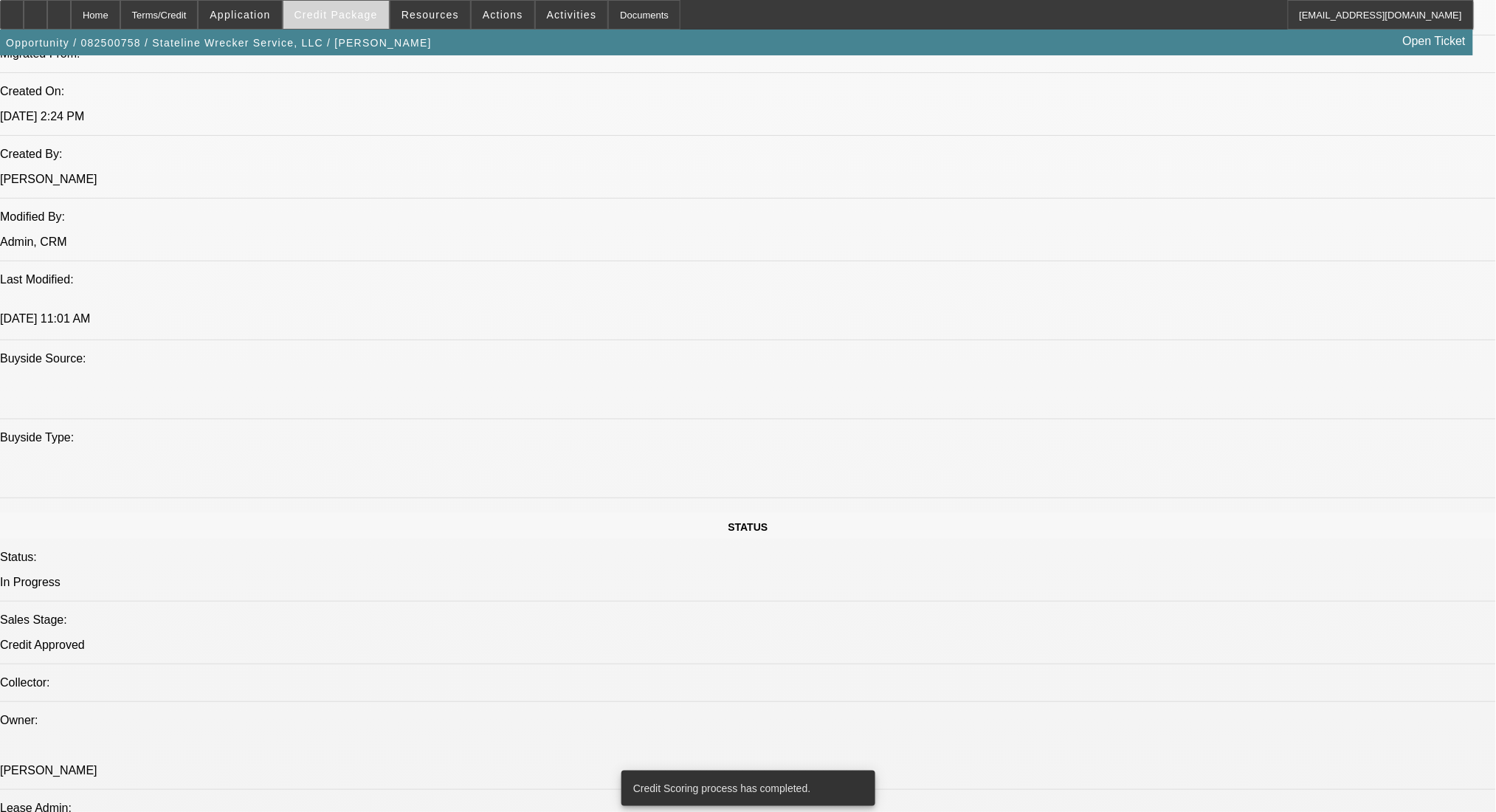
click at [349, 12] on span "Credit Package" at bounding box center [336, 14] width 83 height 12
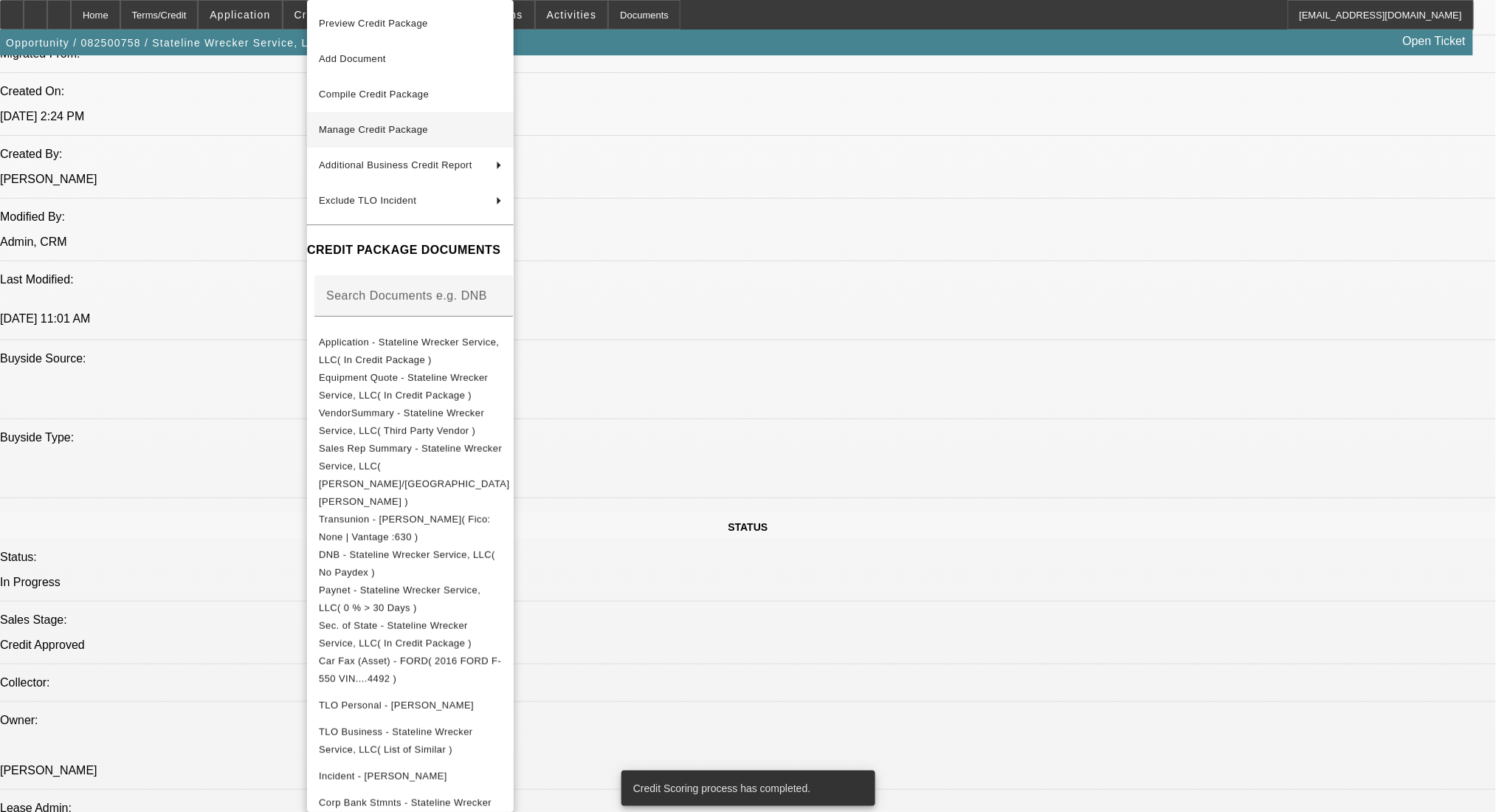
scroll to position [1106, 0]
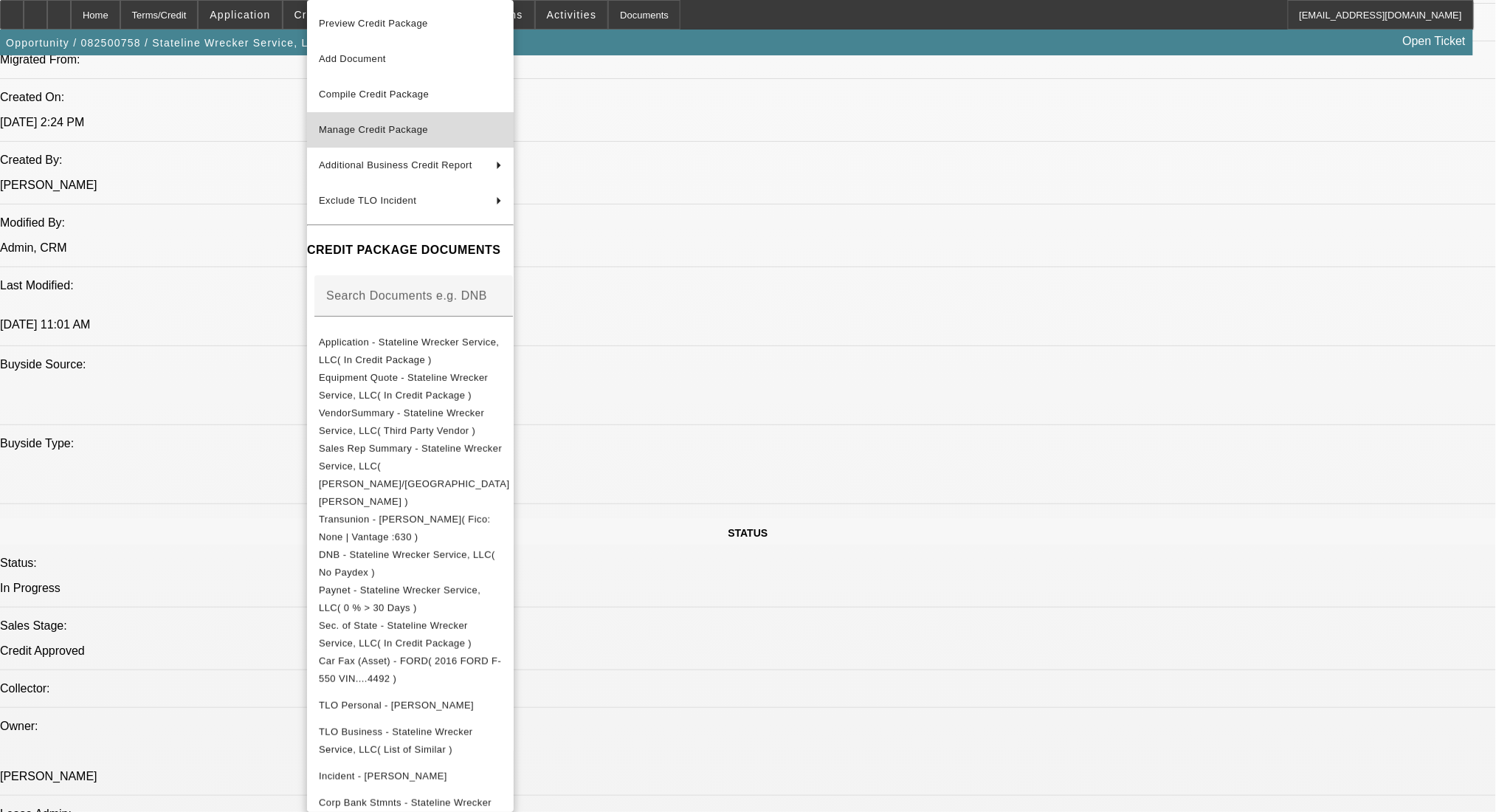
click at [387, 129] on span "Manage Credit Package" at bounding box center [374, 129] width 109 height 11
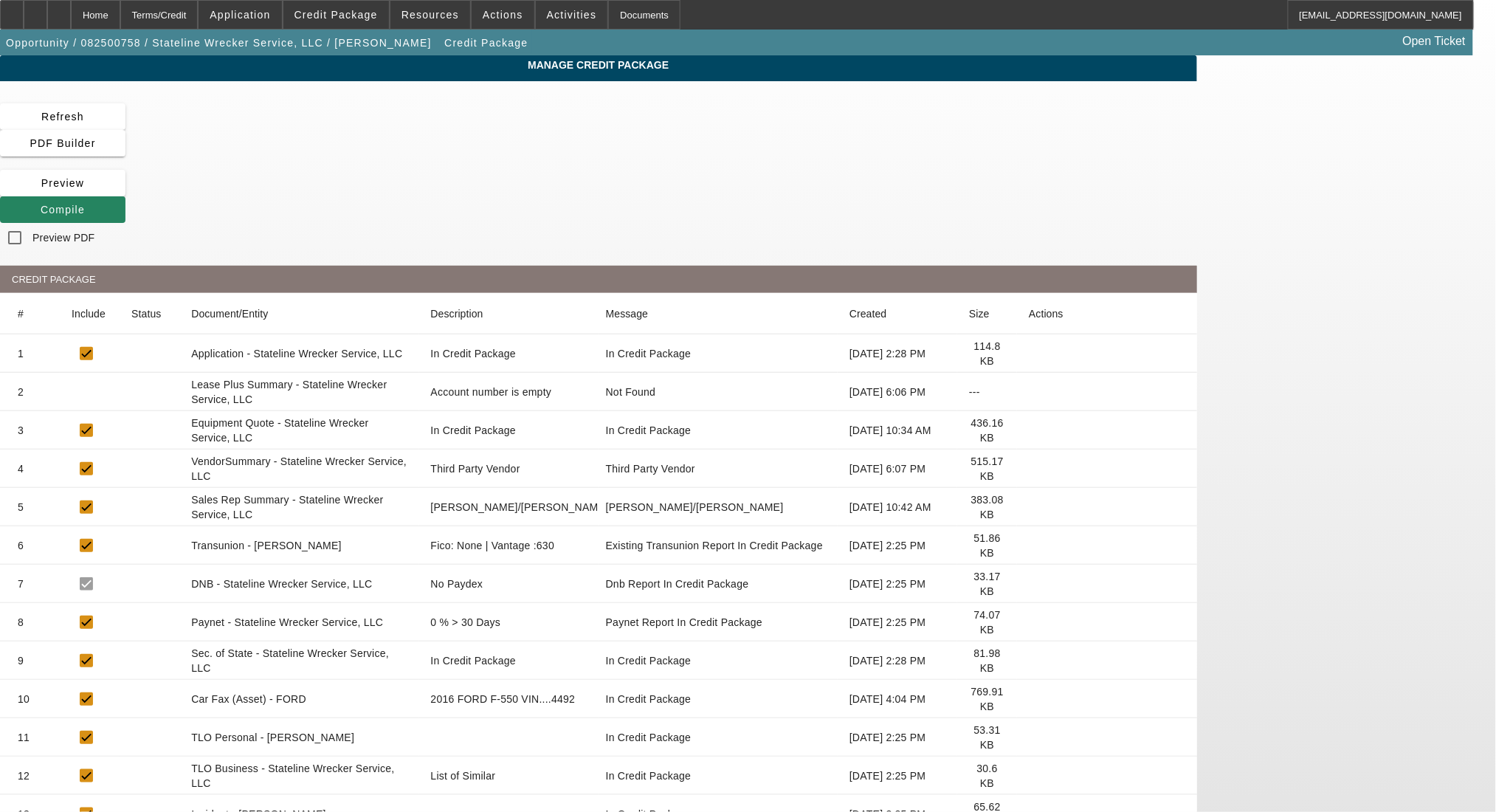
click at [1029, 699] on icon at bounding box center [1029, 699] width 0 height 0
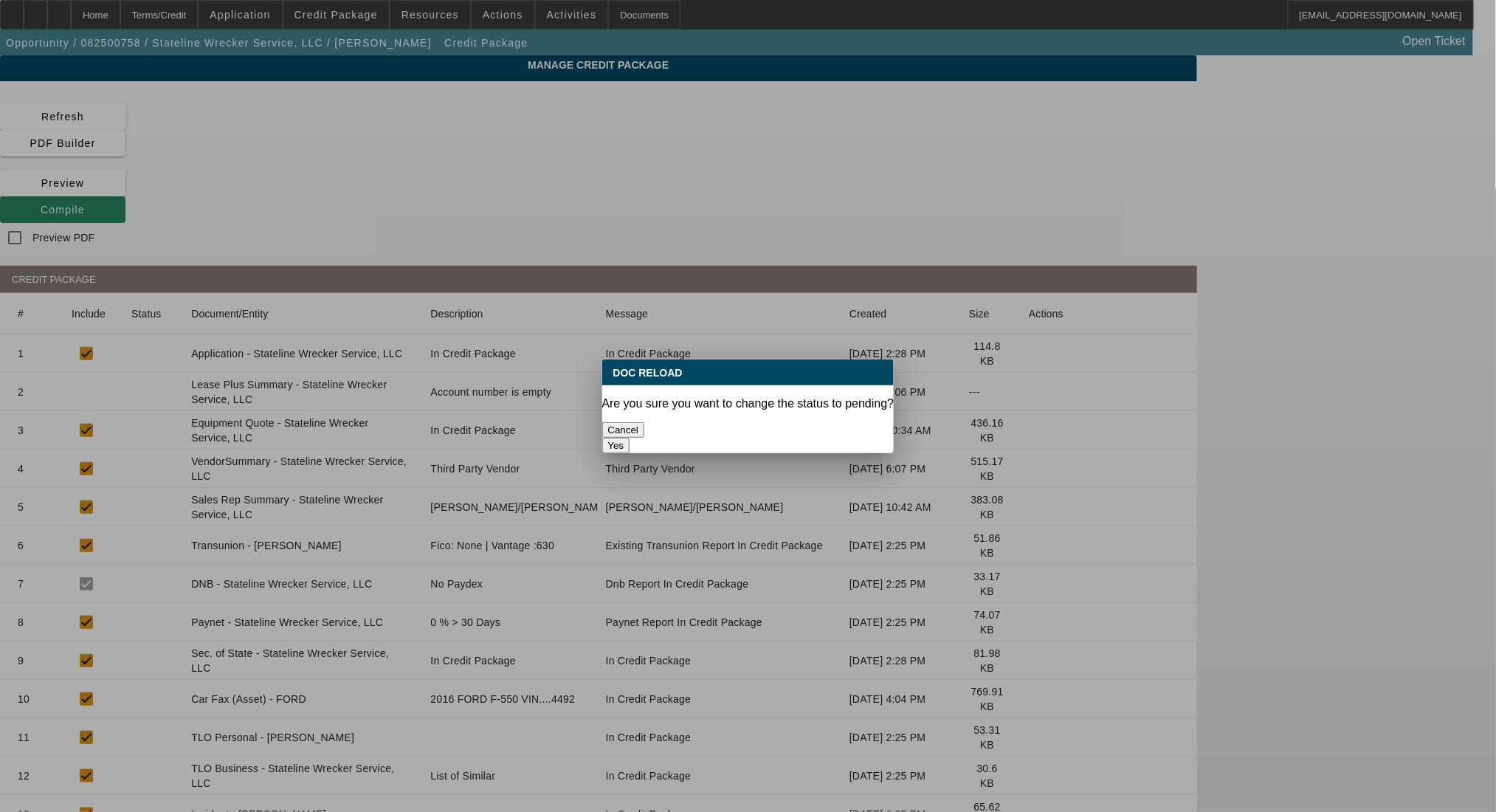
click at [630, 438] on button "Yes" at bounding box center [616, 445] width 28 height 16
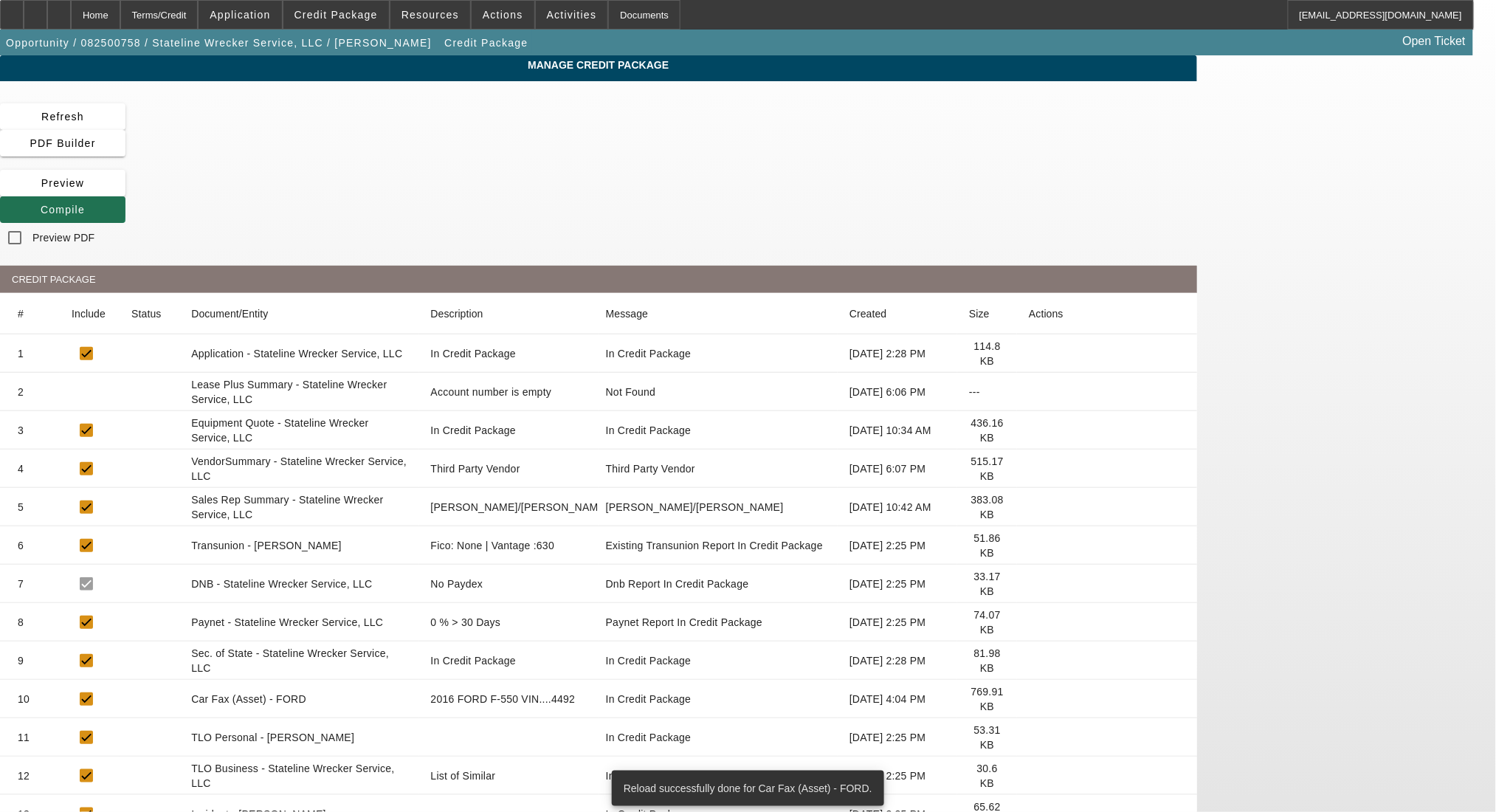
click at [41, 204] on icon at bounding box center [41, 209] width 0 height 12
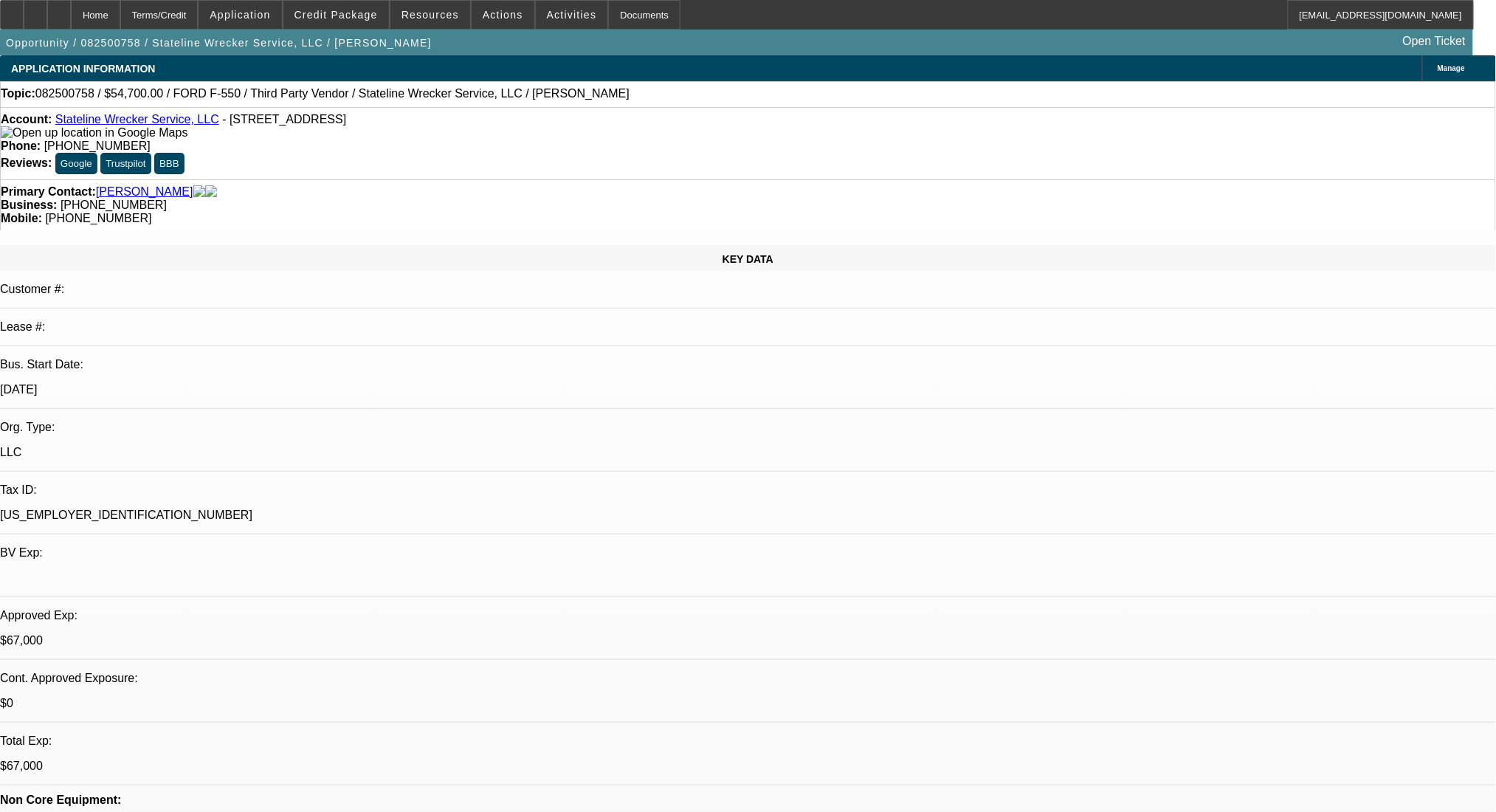
select select "0"
select select "2"
select select "0.1"
select select "4"
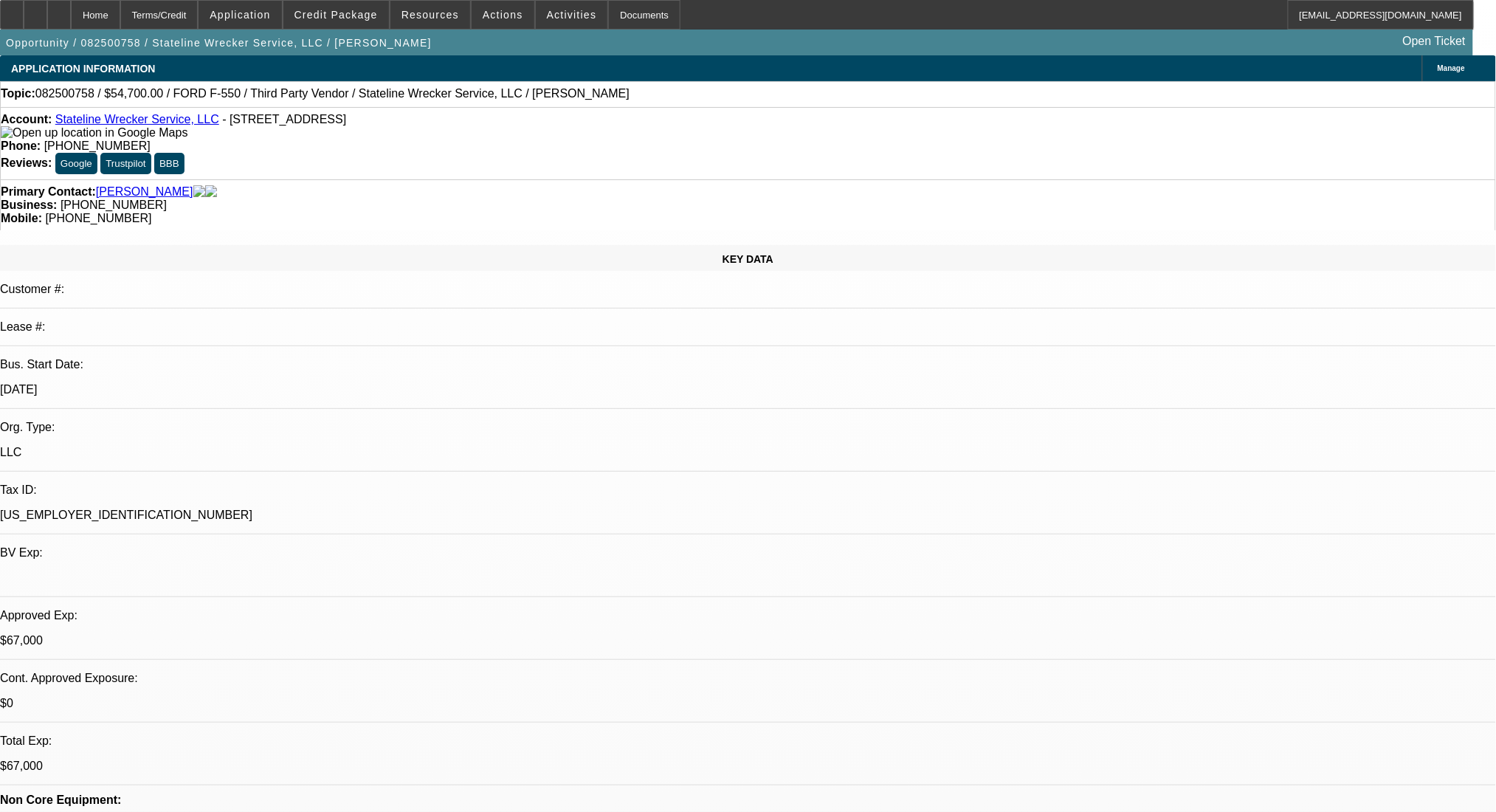
select select "0"
select select "2"
select select "0.1"
select select "4"
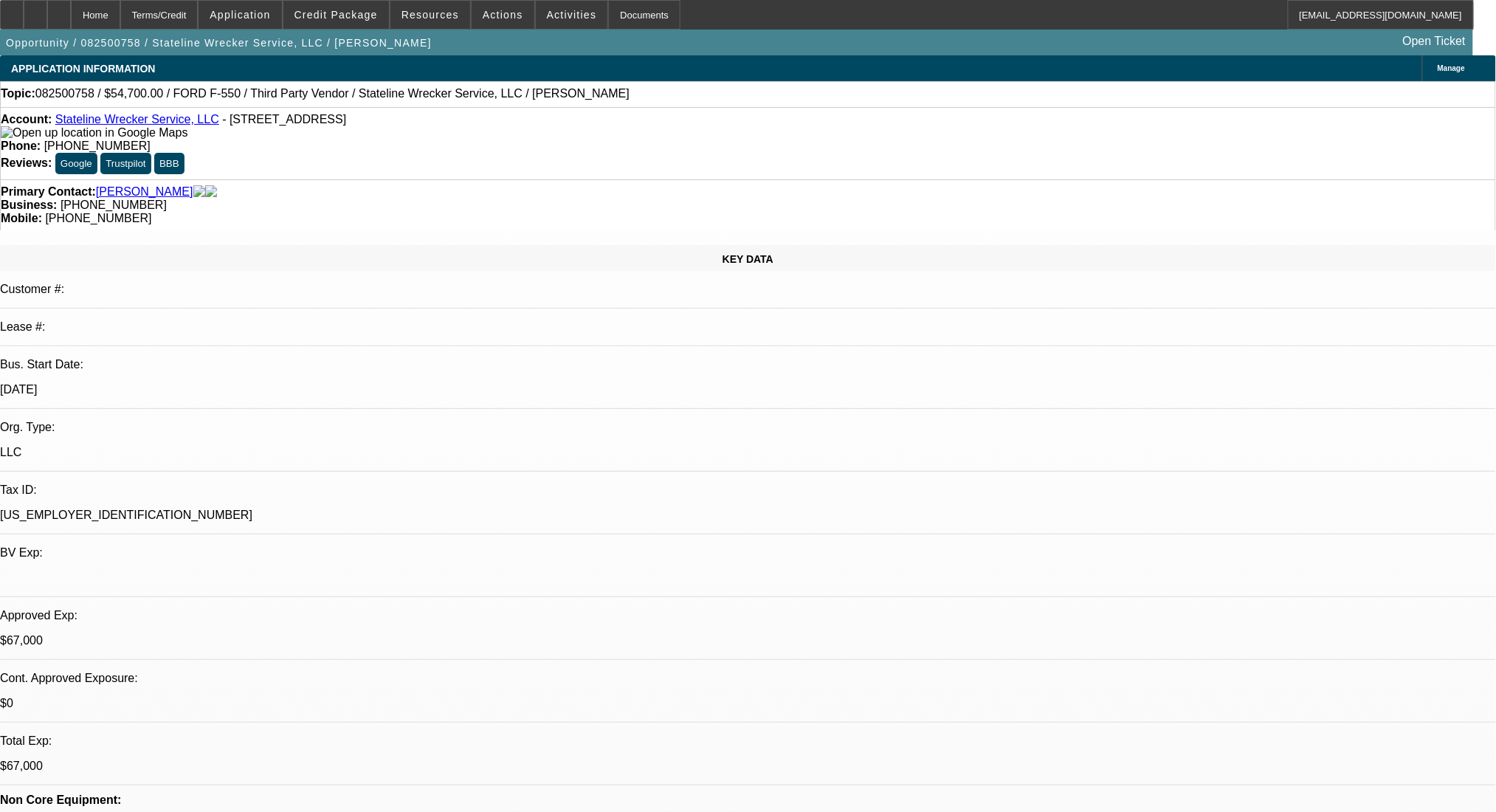
select select "0"
select select "2"
select select "0.1"
select select "4"
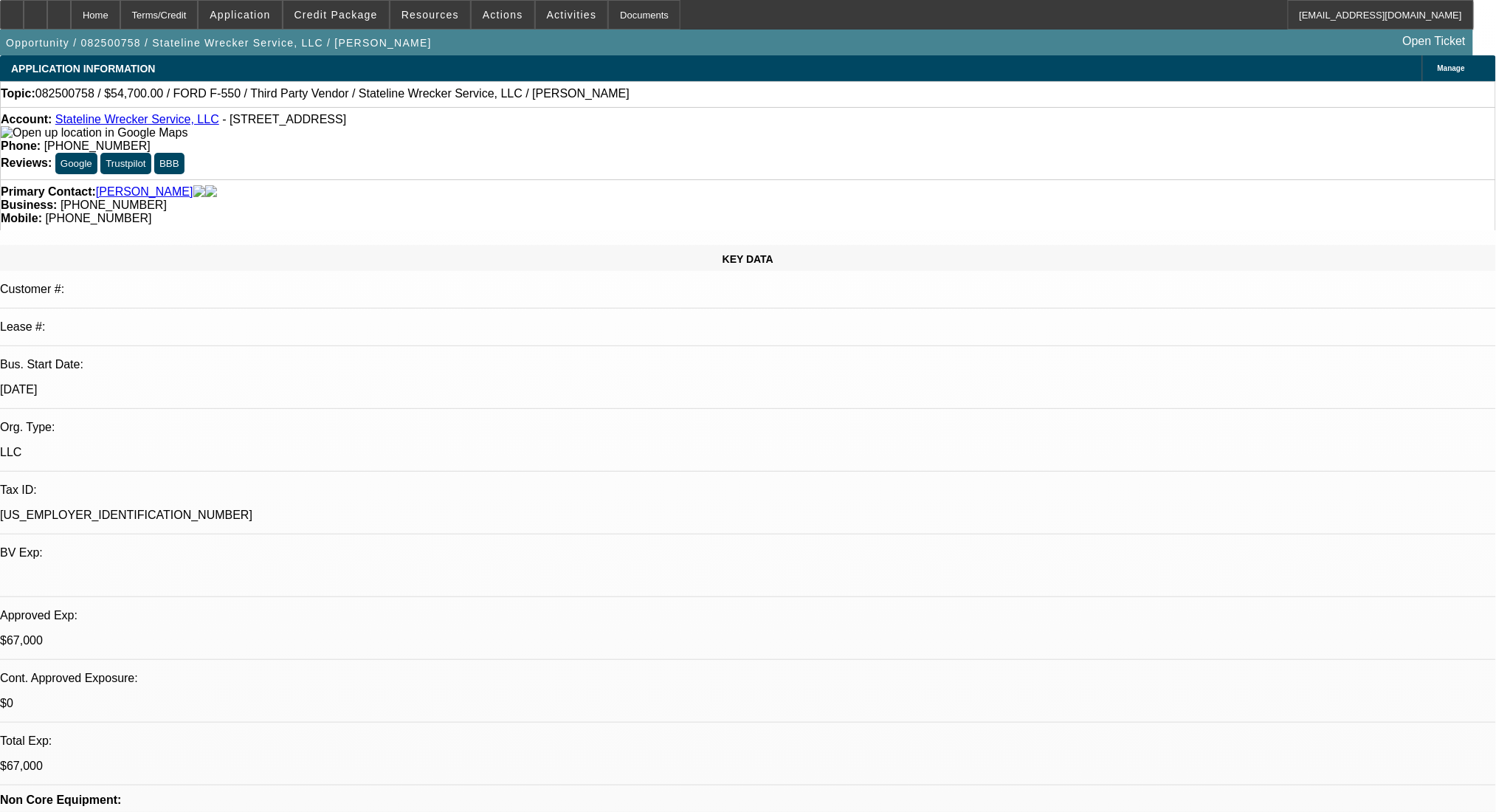
select select "0"
select select "2"
select select "0.1"
select select "4"
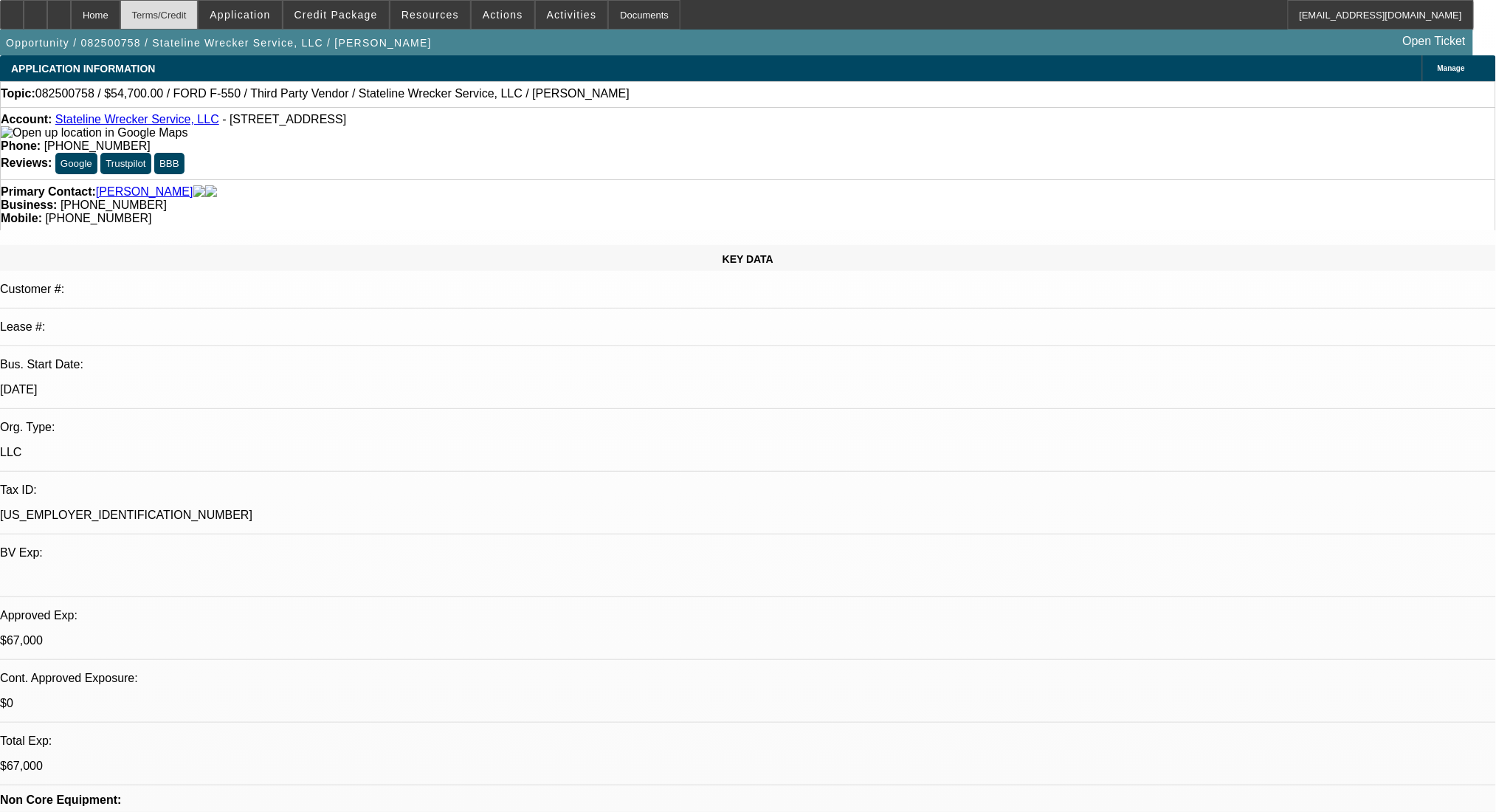
click at [177, 21] on div "Terms/Credit" at bounding box center [159, 15] width 78 height 30
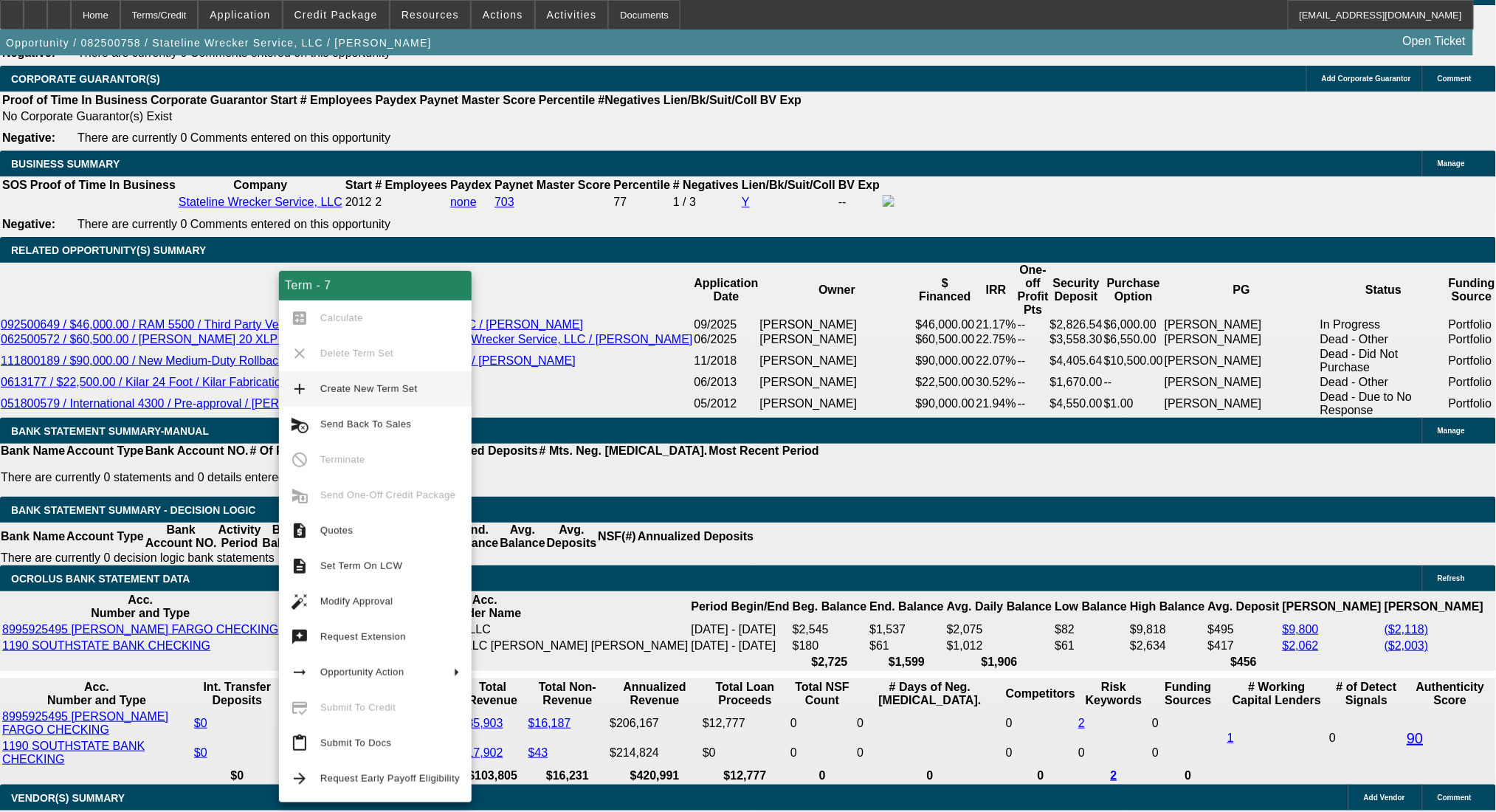
scroll to position [2253, 0]
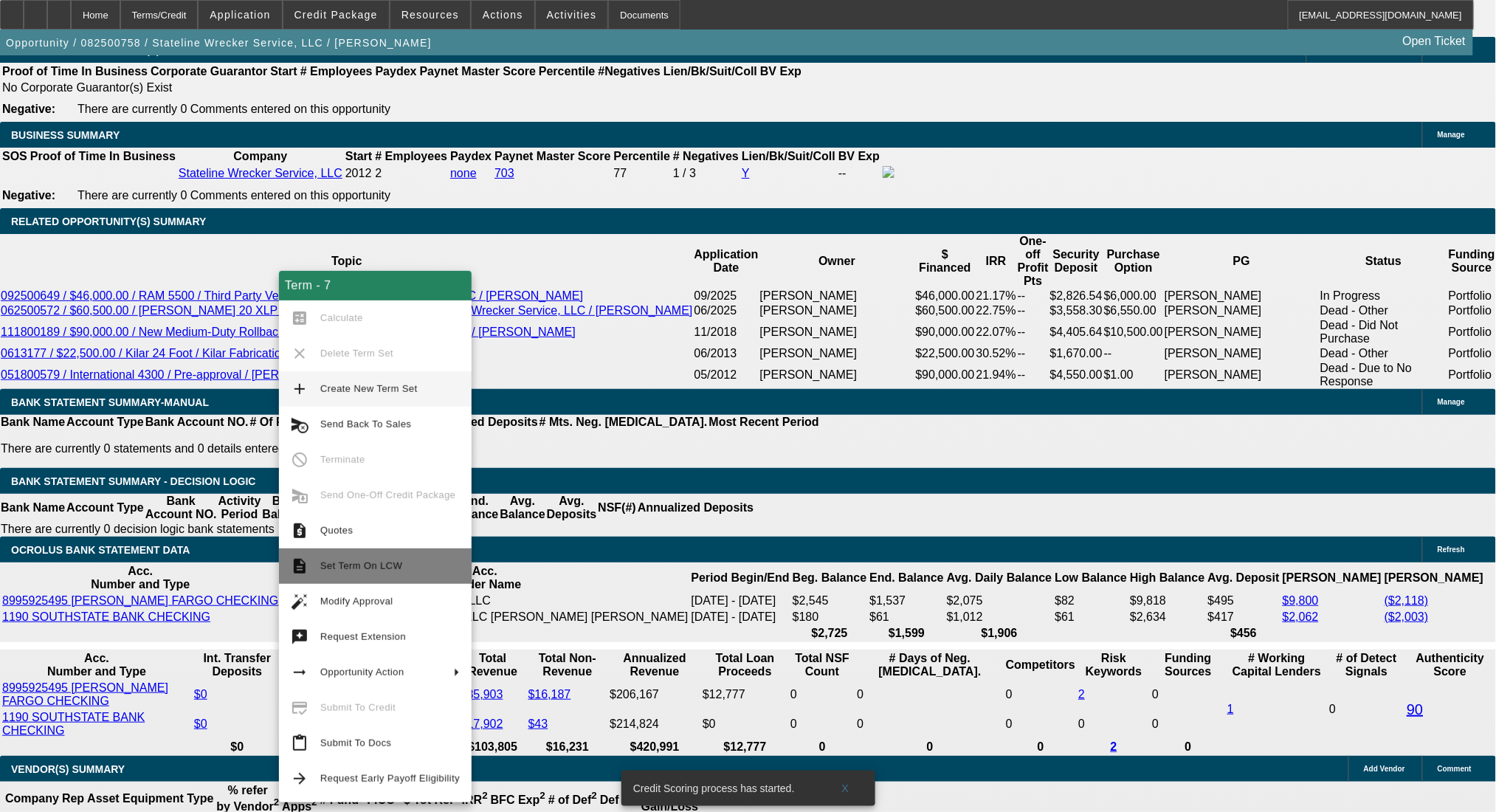
click at [384, 566] on span "Set Term On LCW" at bounding box center [361, 566] width 82 height 11
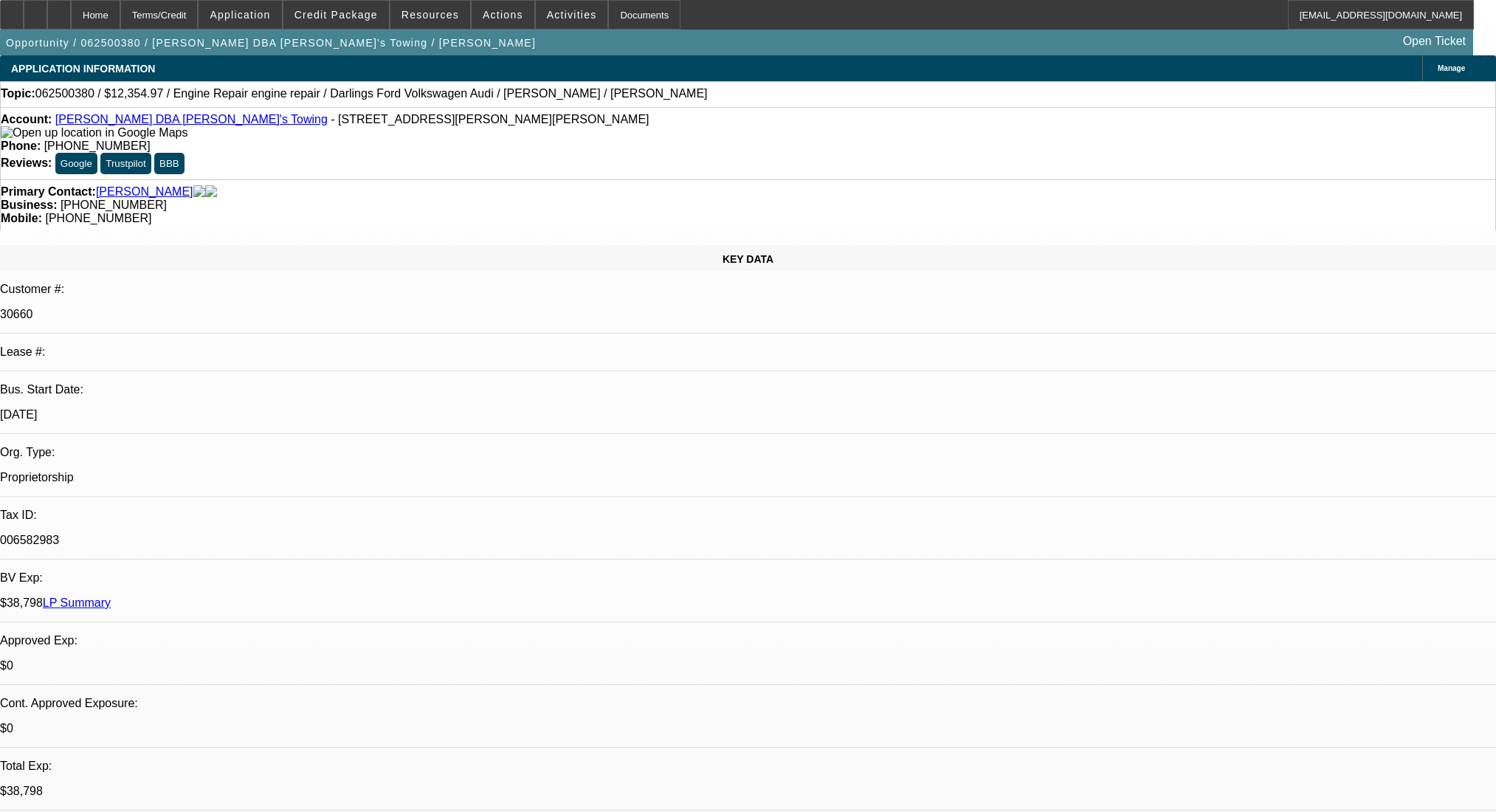
select select "0"
select select "2"
select select "0"
select select "6"
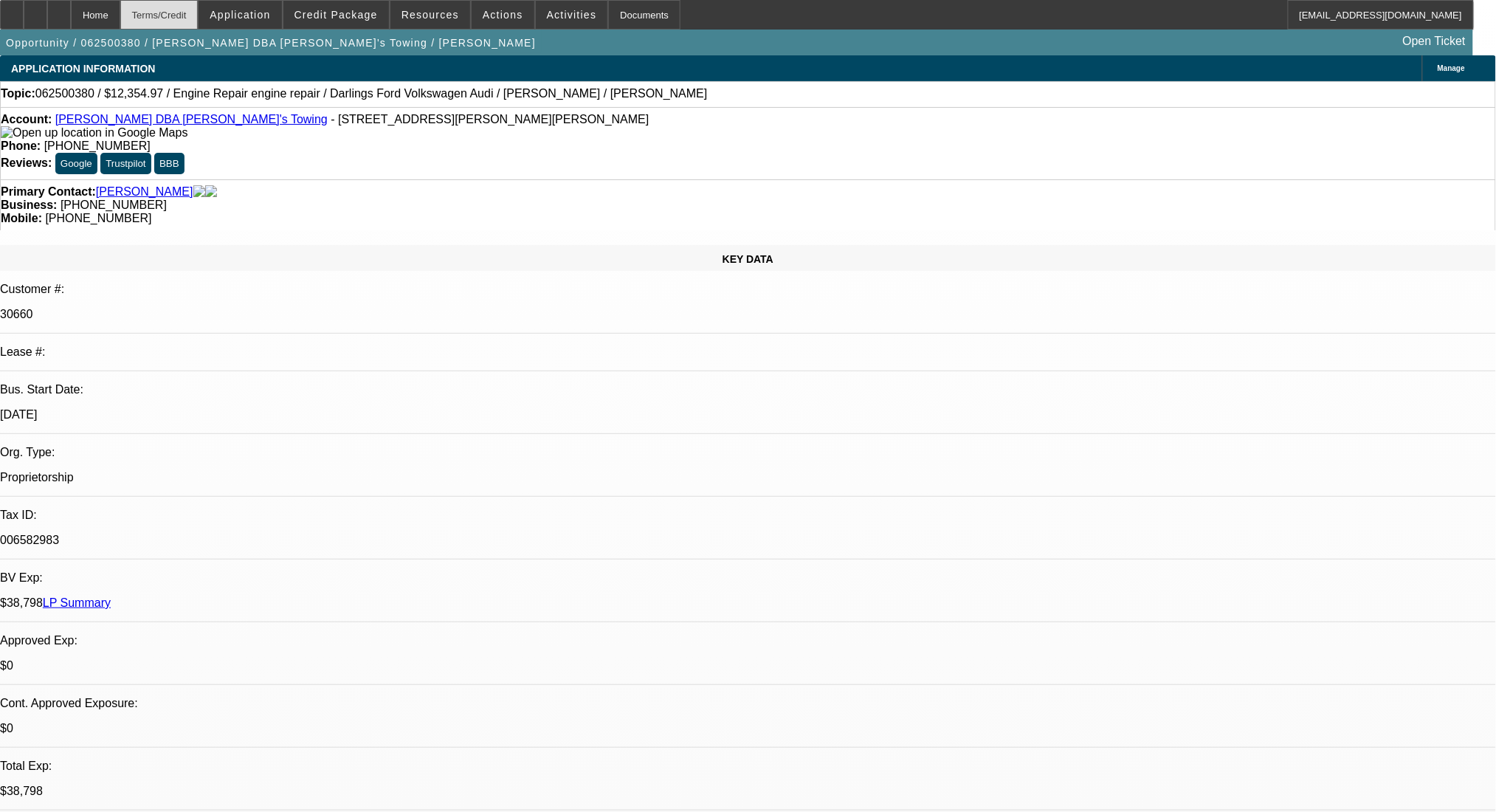
click at [189, 12] on div "Terms/Credit" at bounding box center [159, 15] width 78 height 30
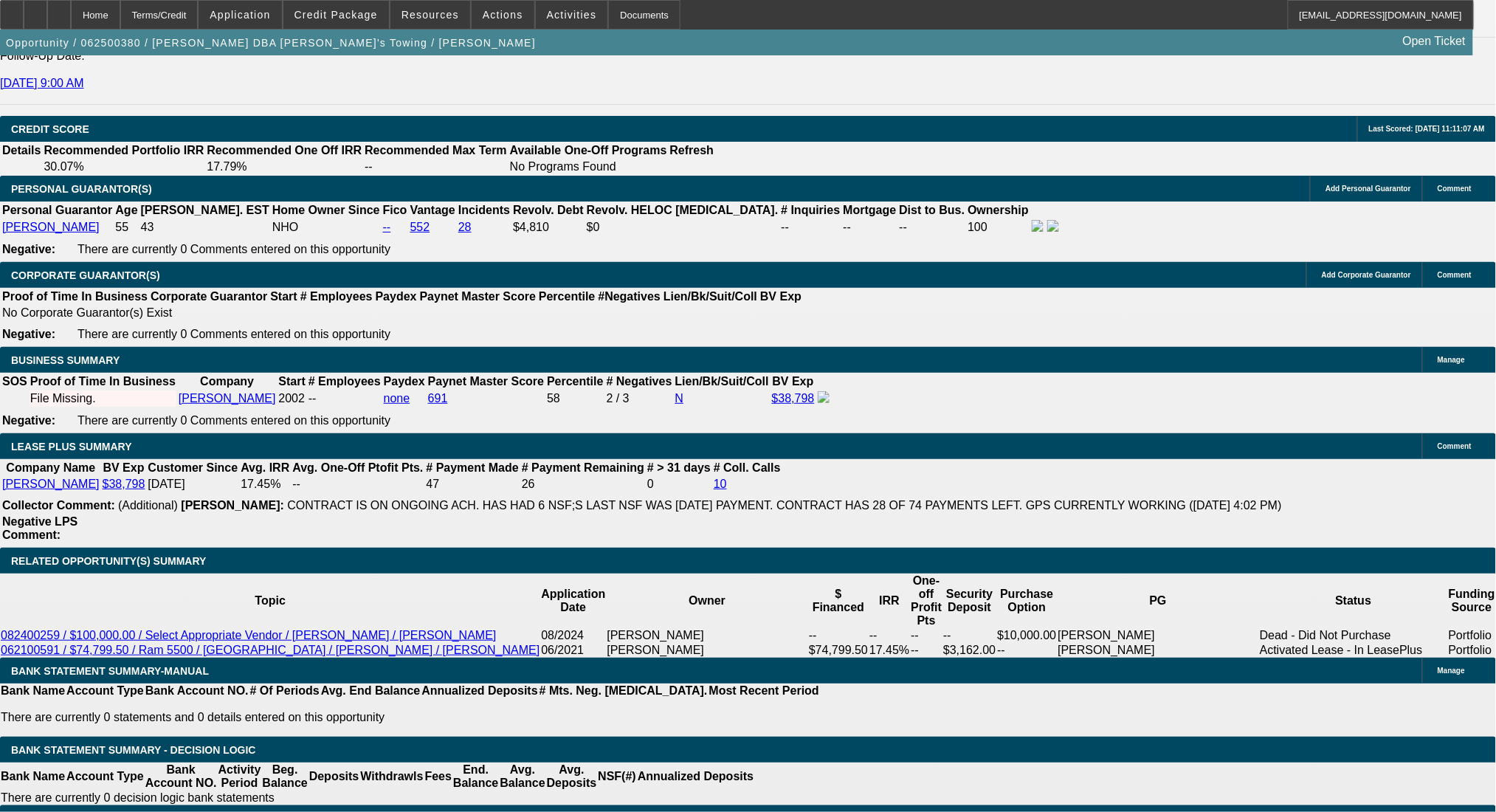
select select "0.15"
type input "$1,853.25"
type input "UNKNOWN"
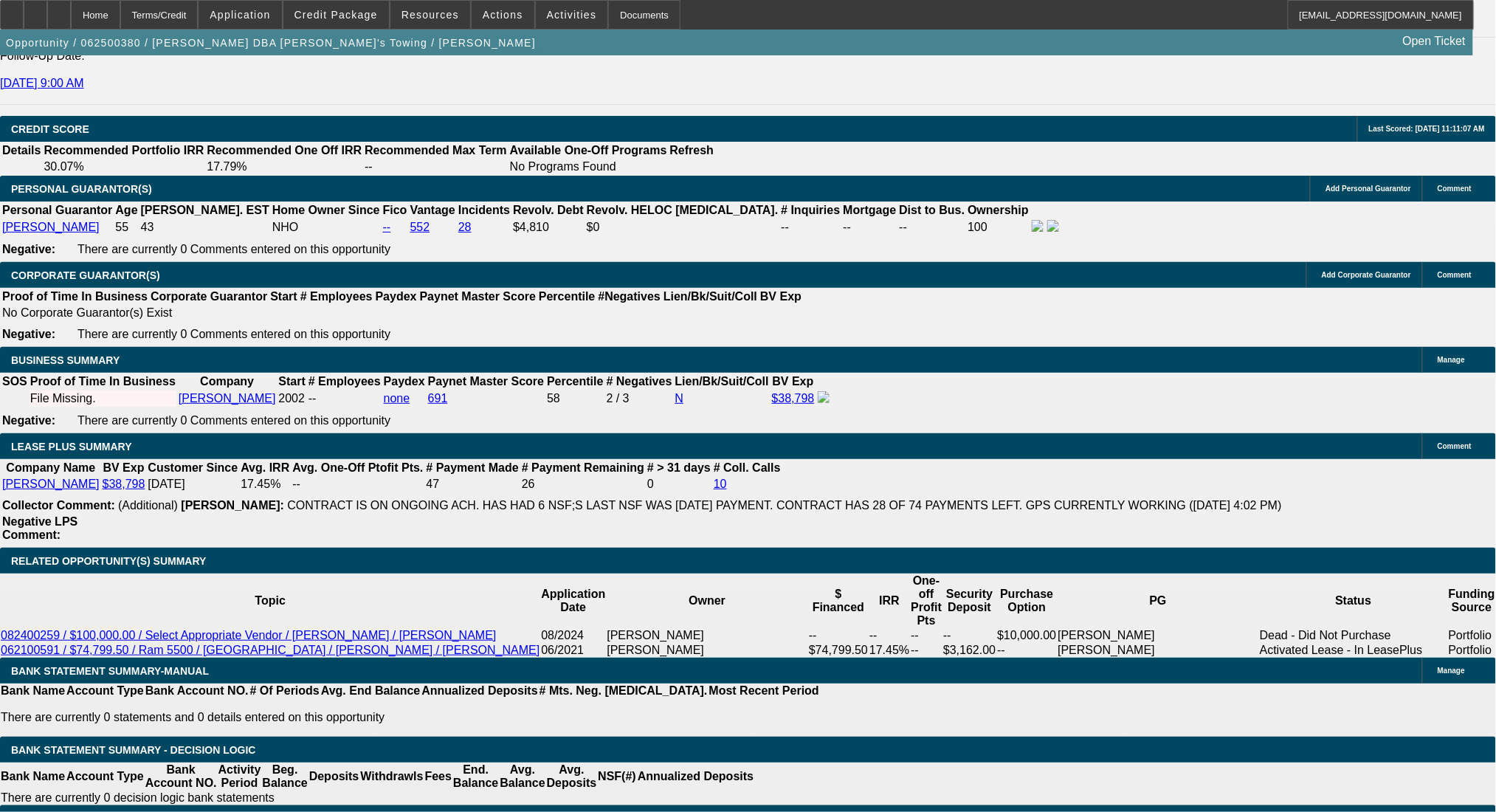
type input "$960.50"
type input "$1,921.00"
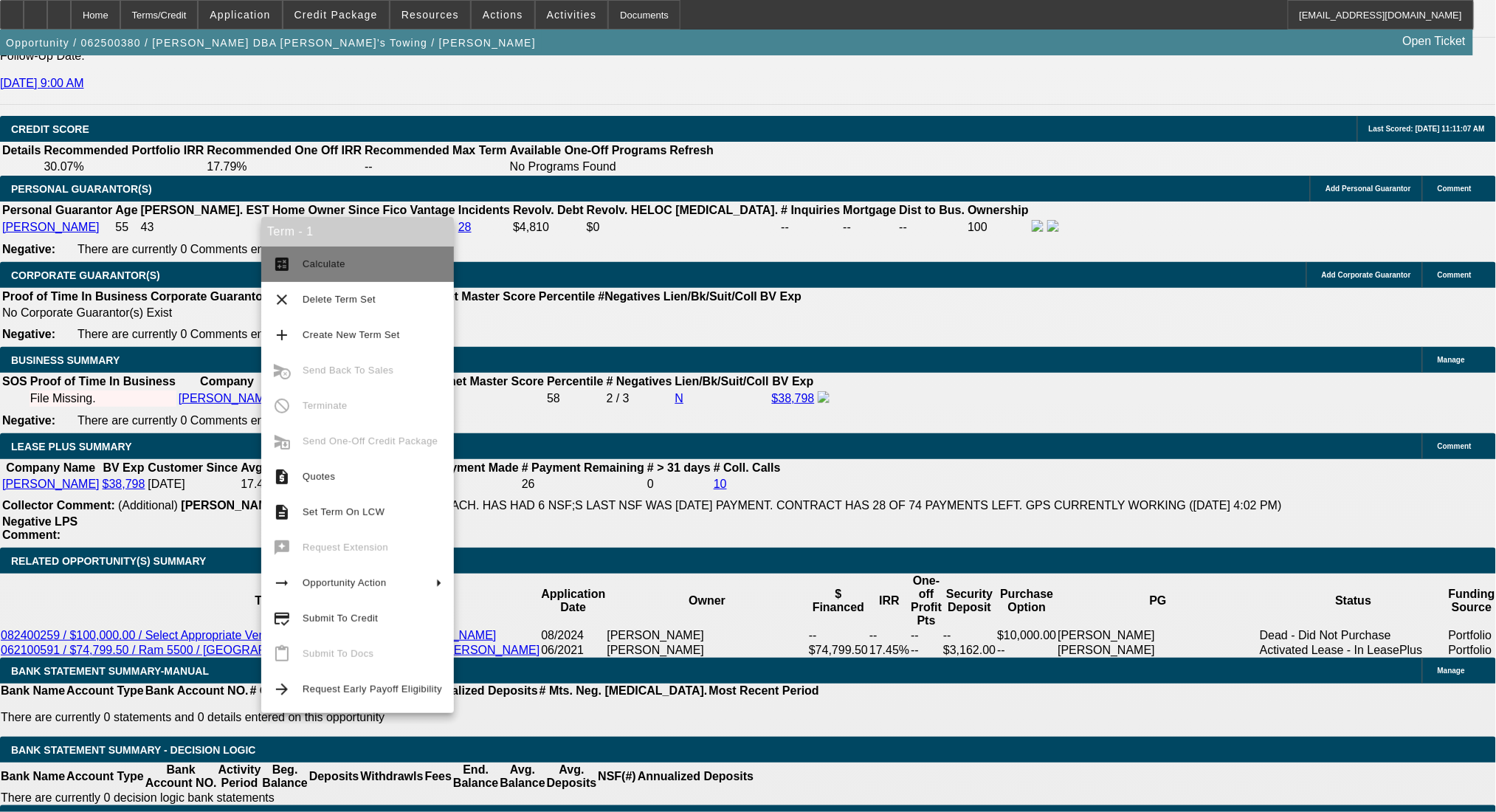
click at [292, 263] on button "calculate Calculate" at bounding box center [357, 264] width 193 height 35
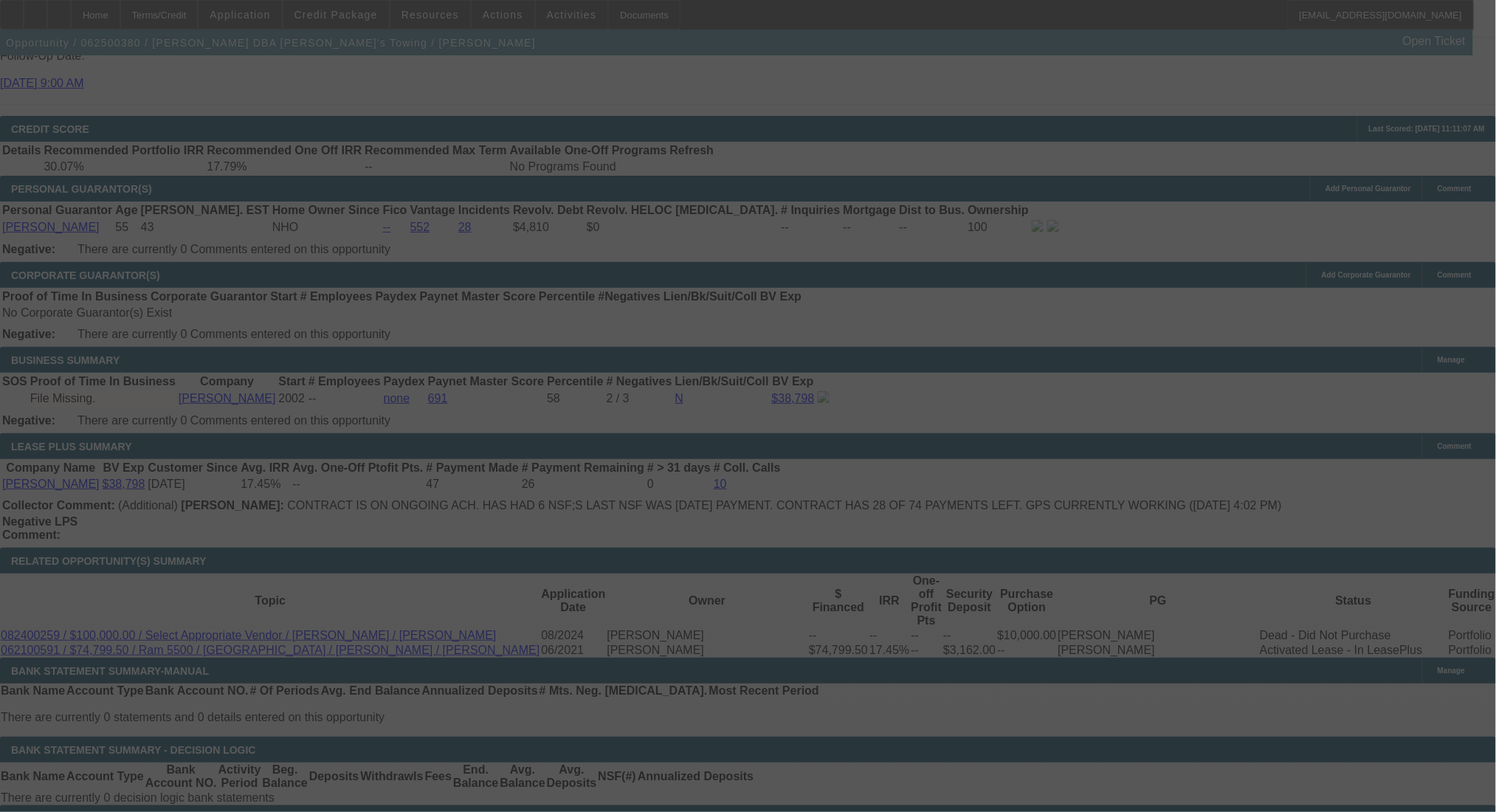
select select "0.15"
select select "2"
select select "0"
select select "6"
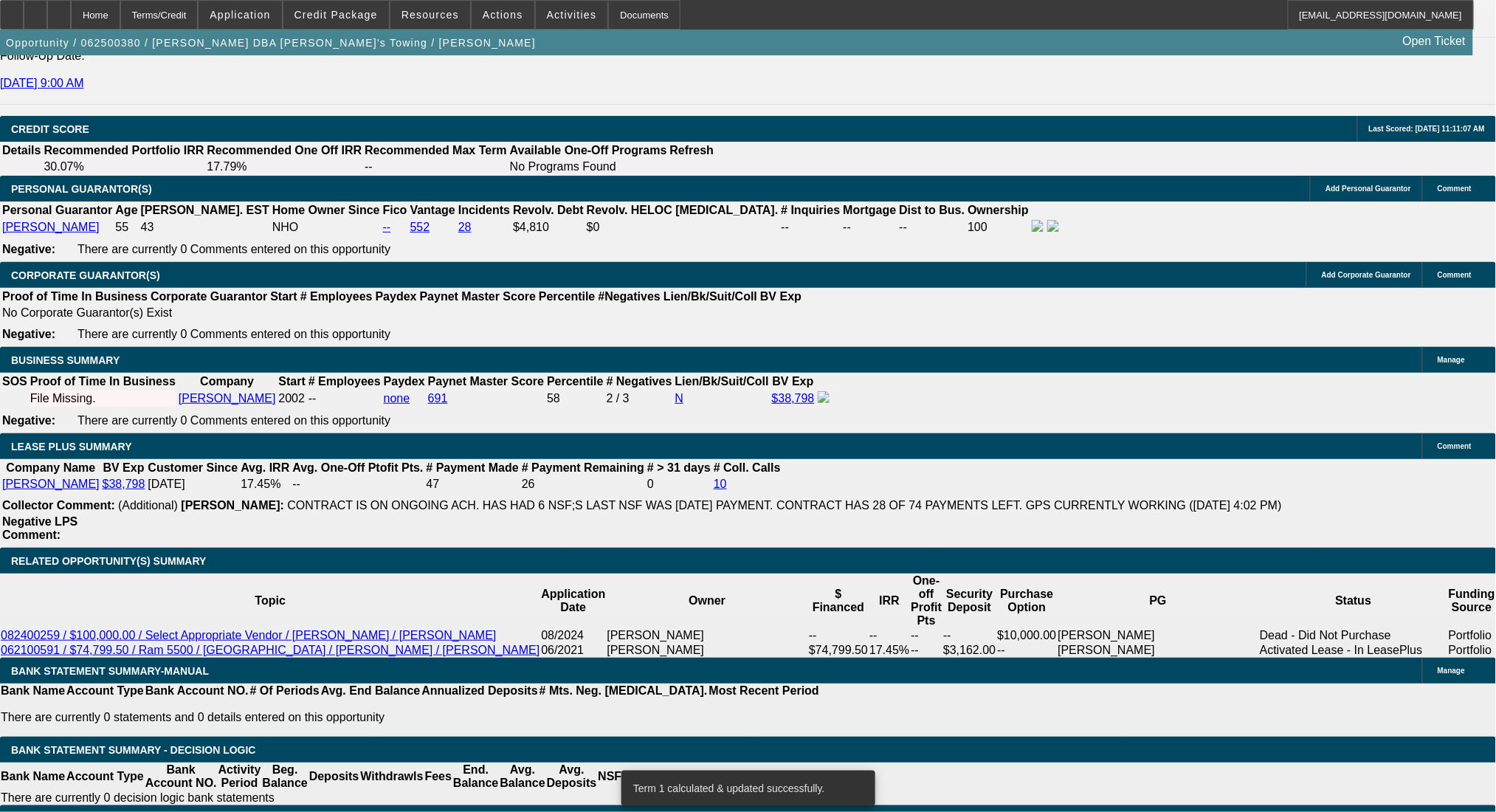
select select "0.2"
type input "$2,470.99"
type input "UNKNOWN"
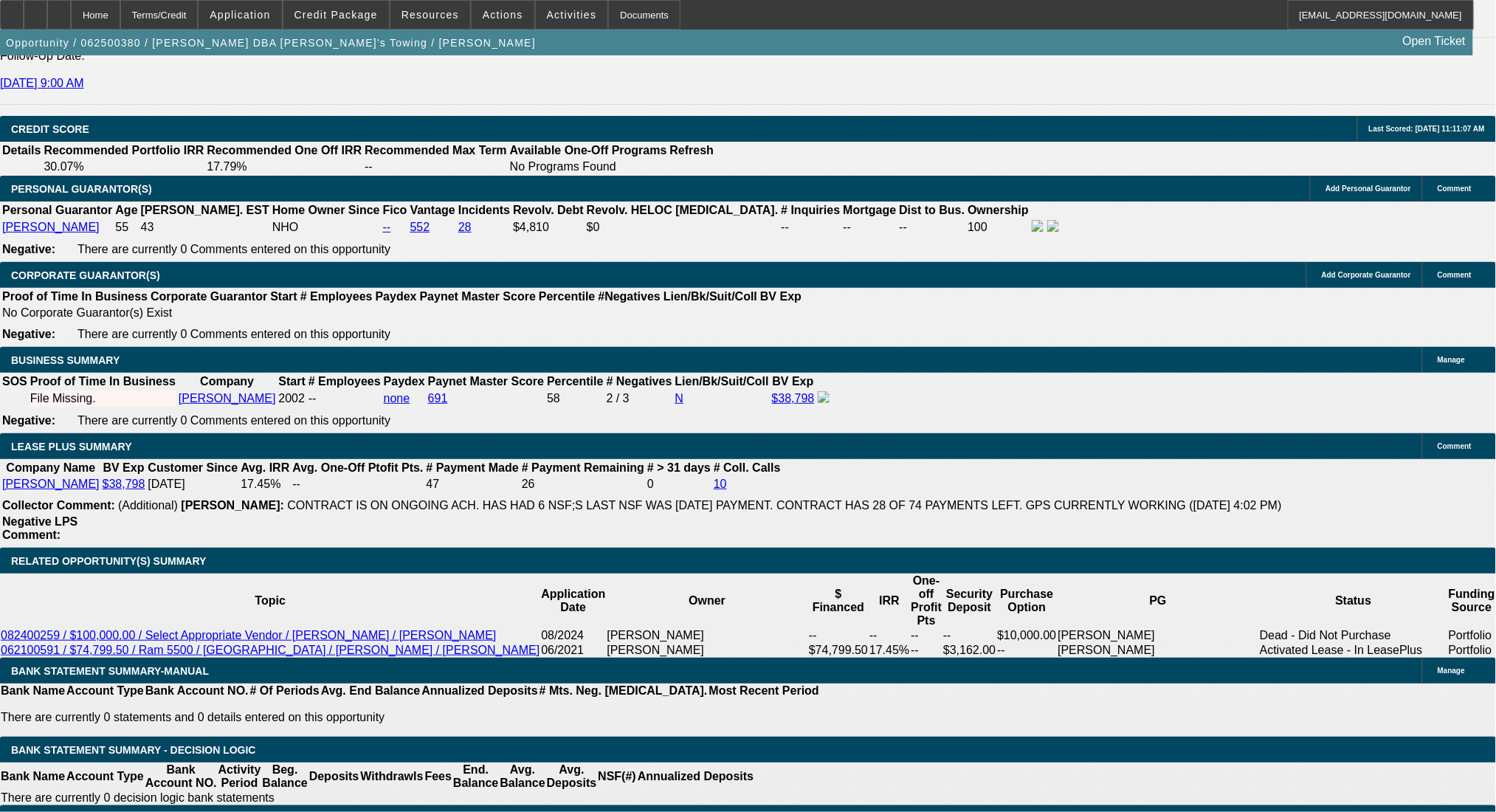
type input "$1,808.00"
type input "$904.00"
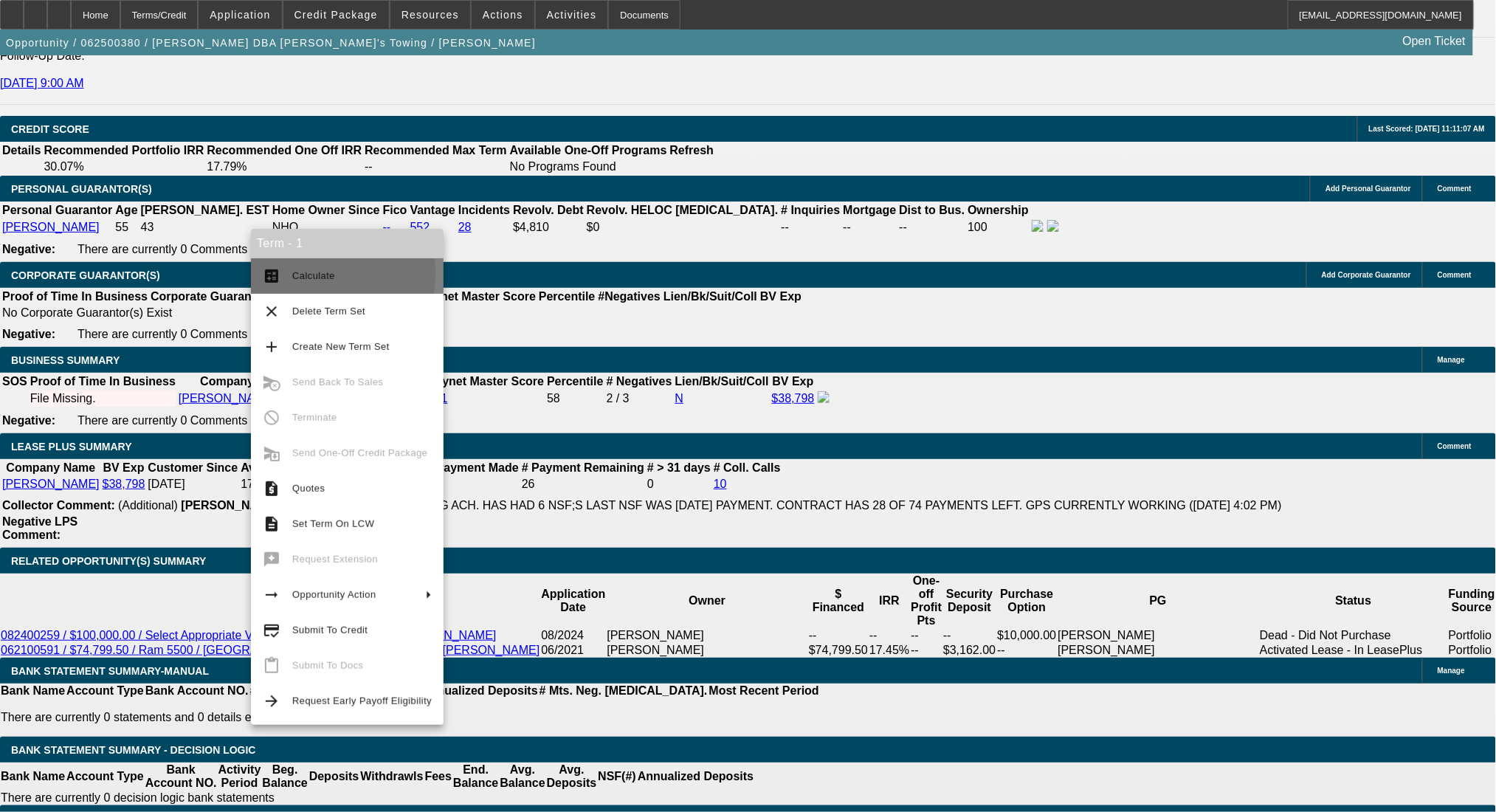
click at [279, 273] on mat-icon "calculate" at bounding box center [271, 276] width 18 height 18
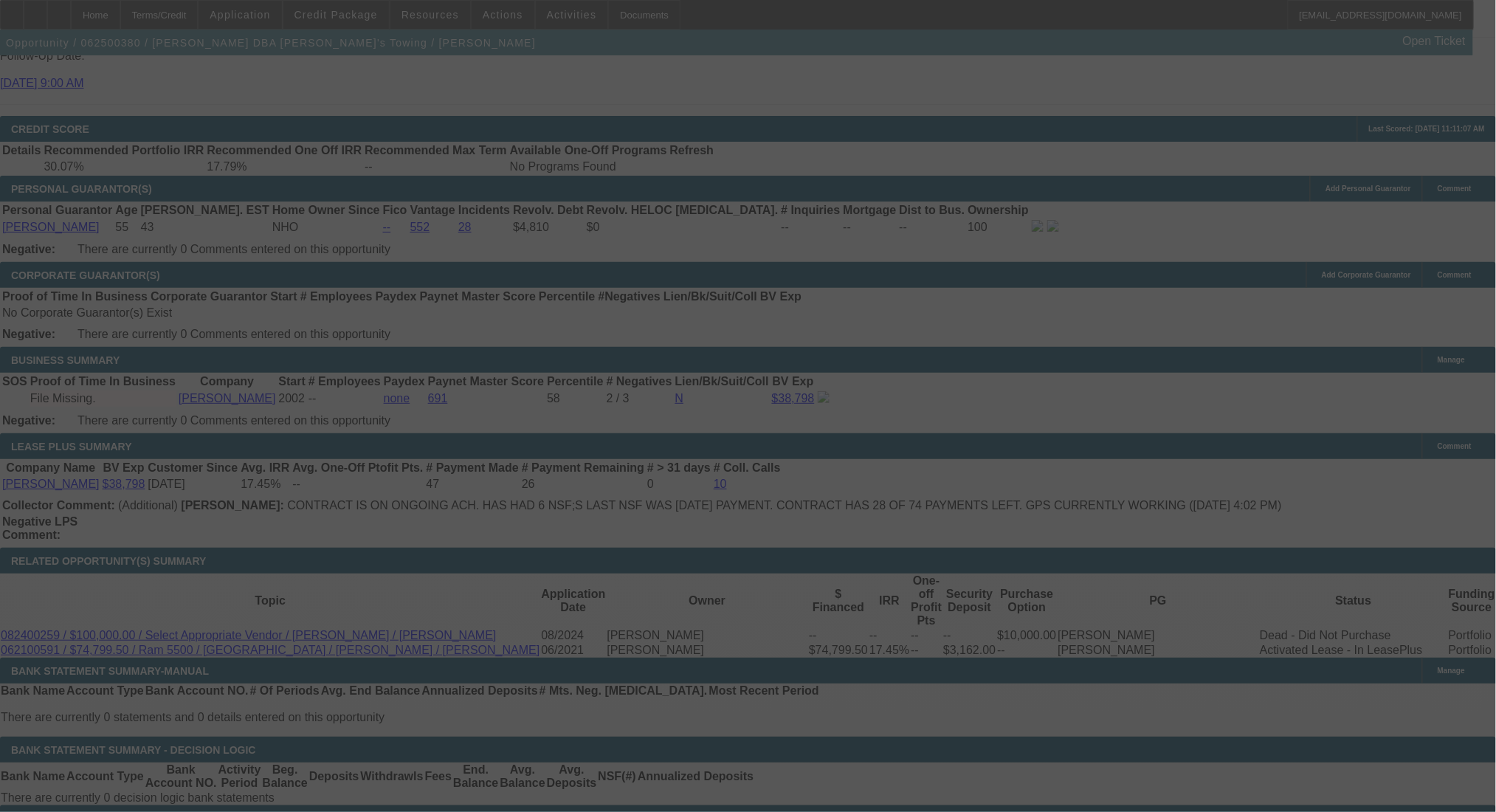
select select "0.2"
select select "2"
select select "0"
select select "6"
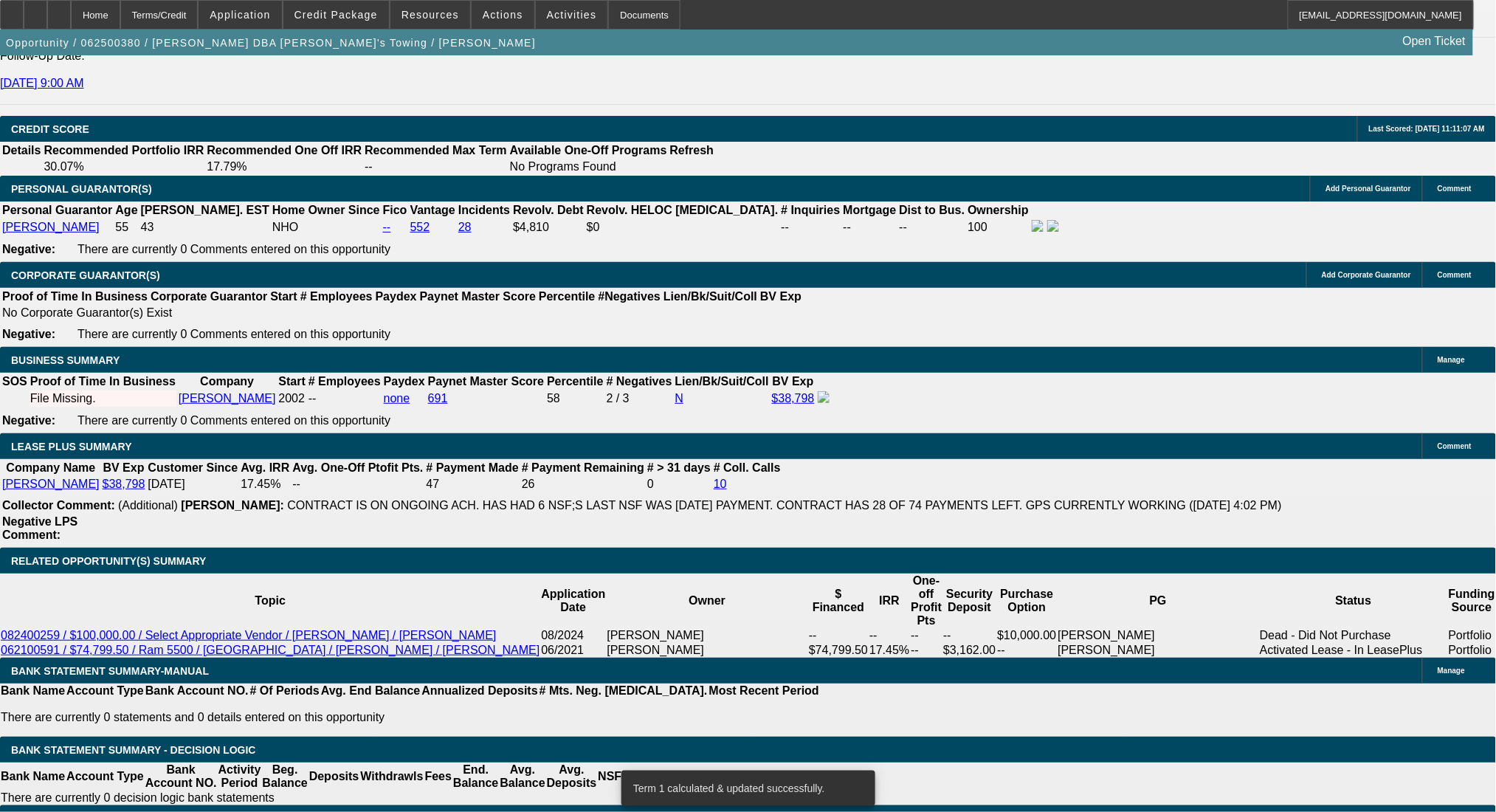
drag, startPoint x: 288, startPoint y: 352, endPoint x: 404, endPoint y: 358, distance: 116.2
type input "$3,500.00"
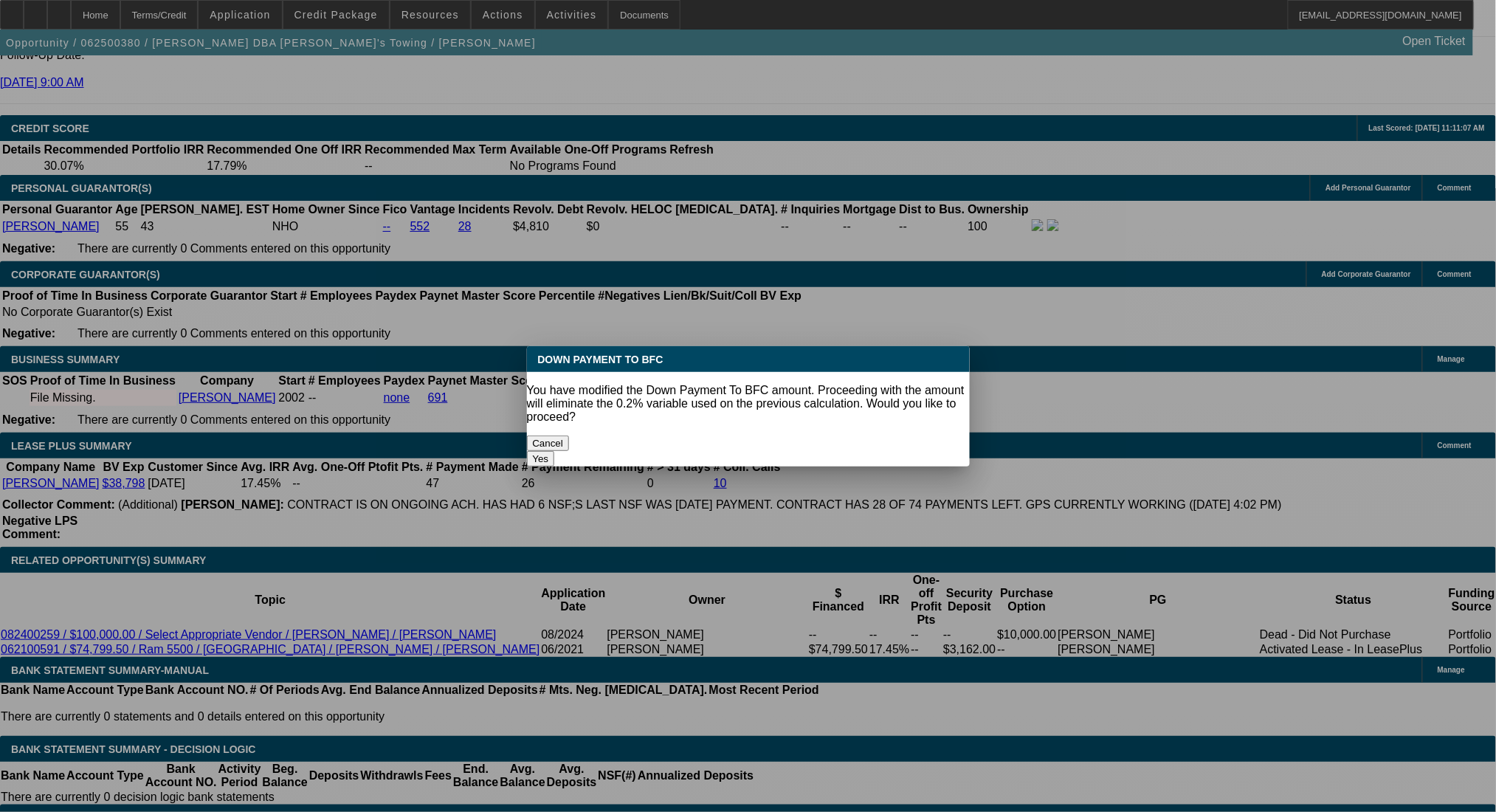
scroll to position [0, 0]
drag, startPoint x: 329, startPoint y: 289, endPoint x: 308, endPoint y: 289, distance: 21.0
click at [323, 289] on body "Home Terms/Credit Application Credit Package Resources Actions Activities Docum…" at bounding box center [748, 796] width 1496 height 5702
click at [555, 451] on button "Yes" at bounding box center [541, 459] width 28 height 16
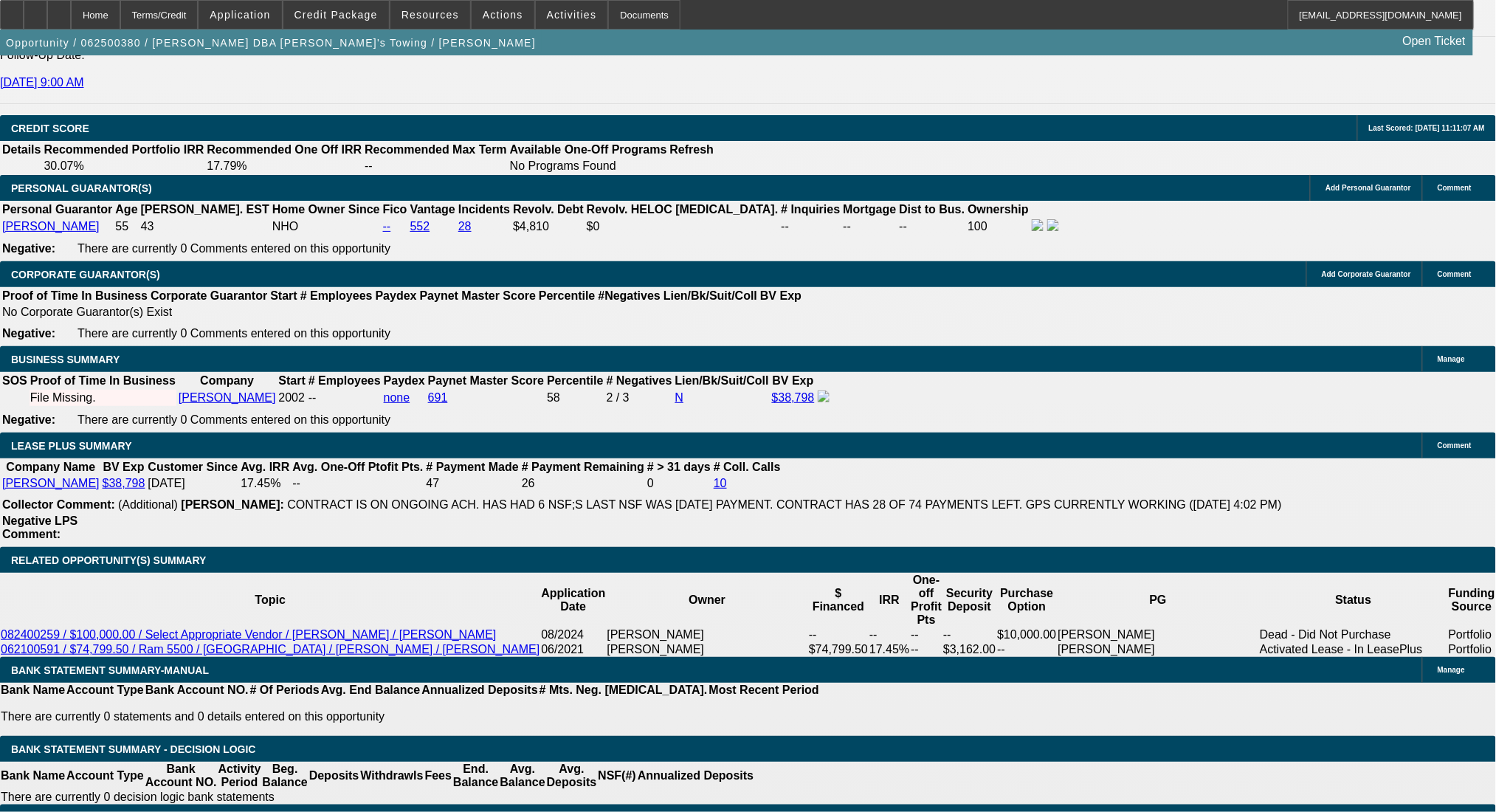
select select "0"
type input "UNKNOWN"
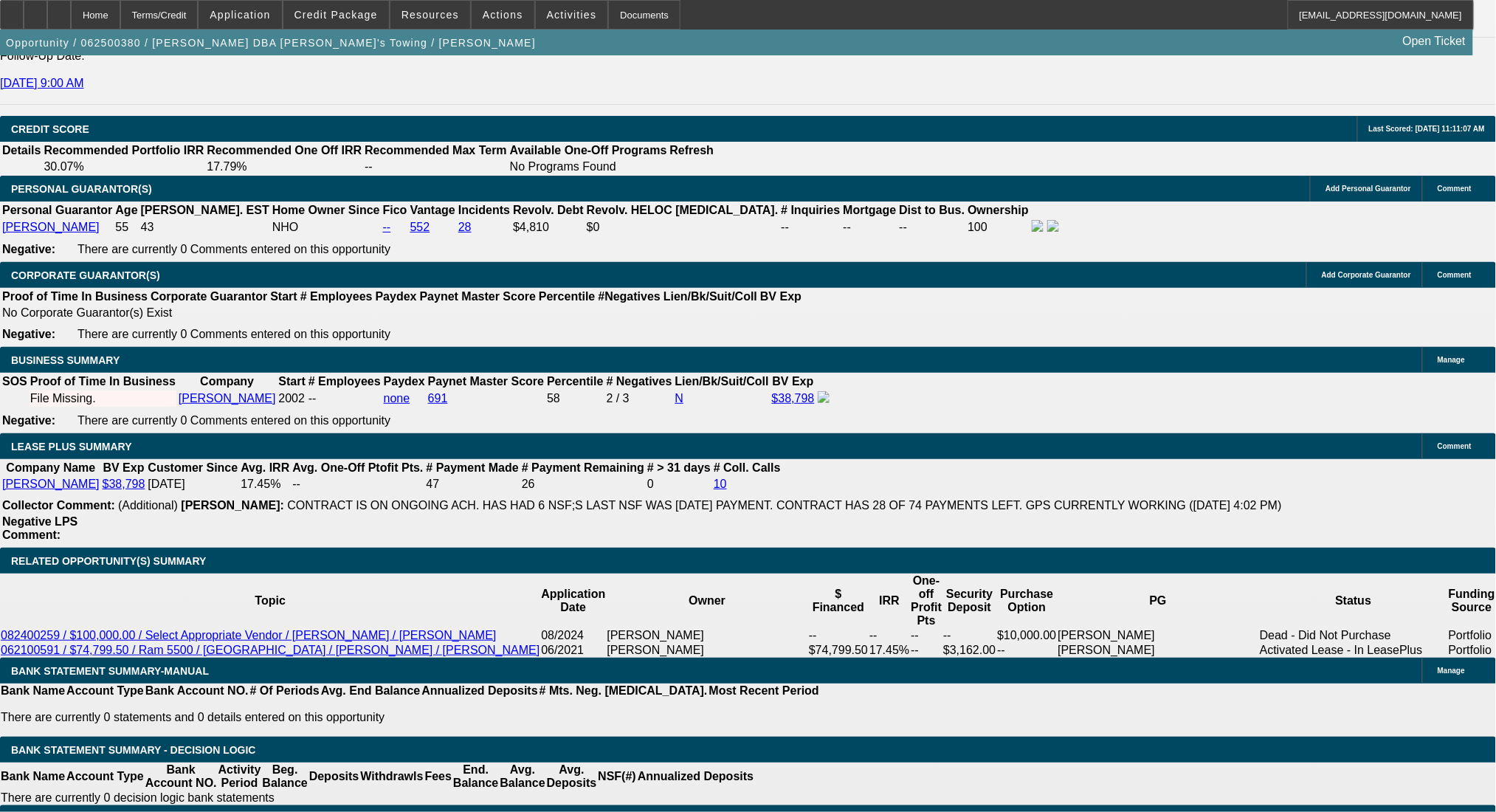
type input "$1,619.78"
type input "$809.89"
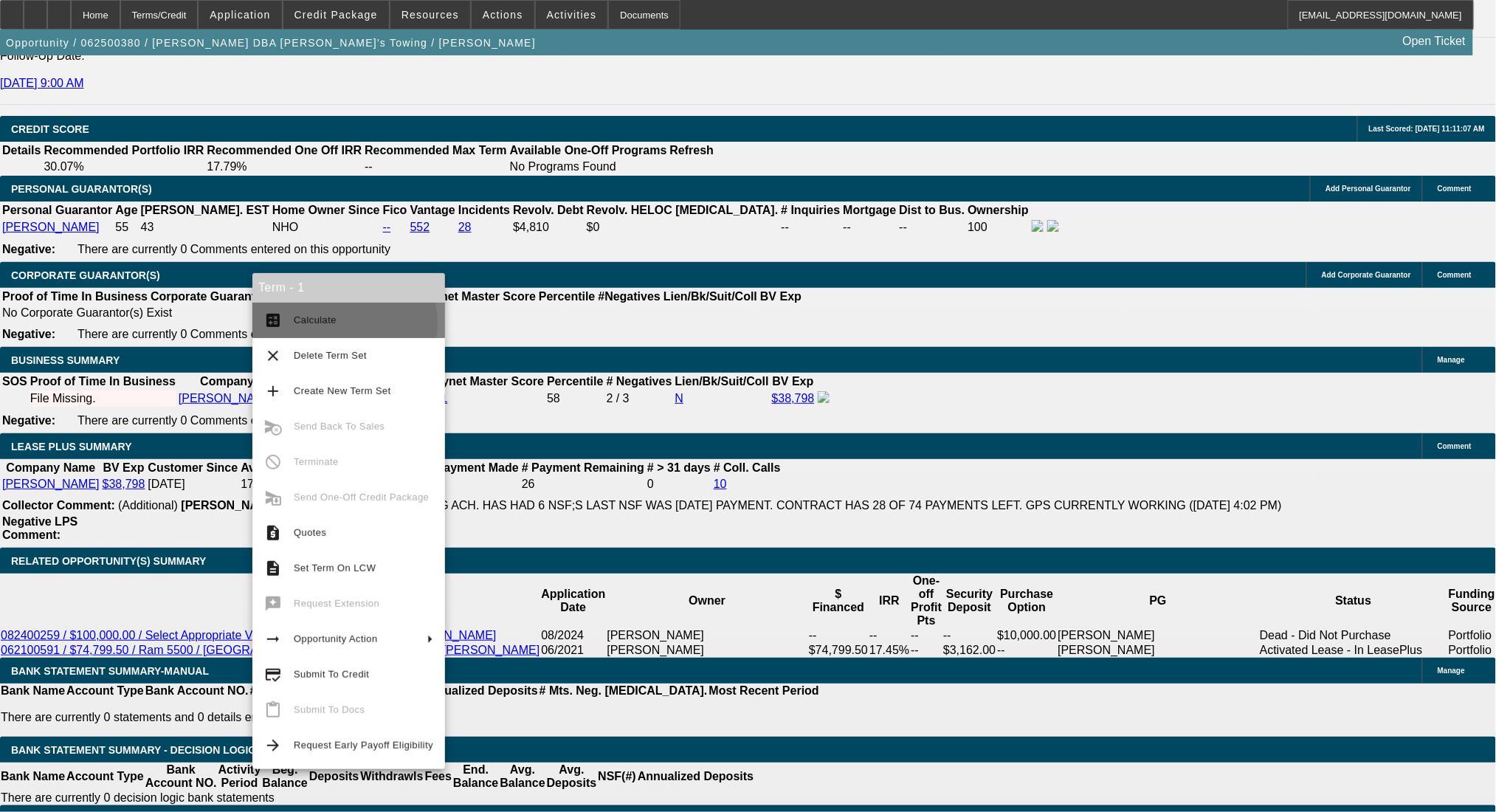
click at [338, 324] on span "Calculate" at bounding box center [363, 320] width 140 height 18
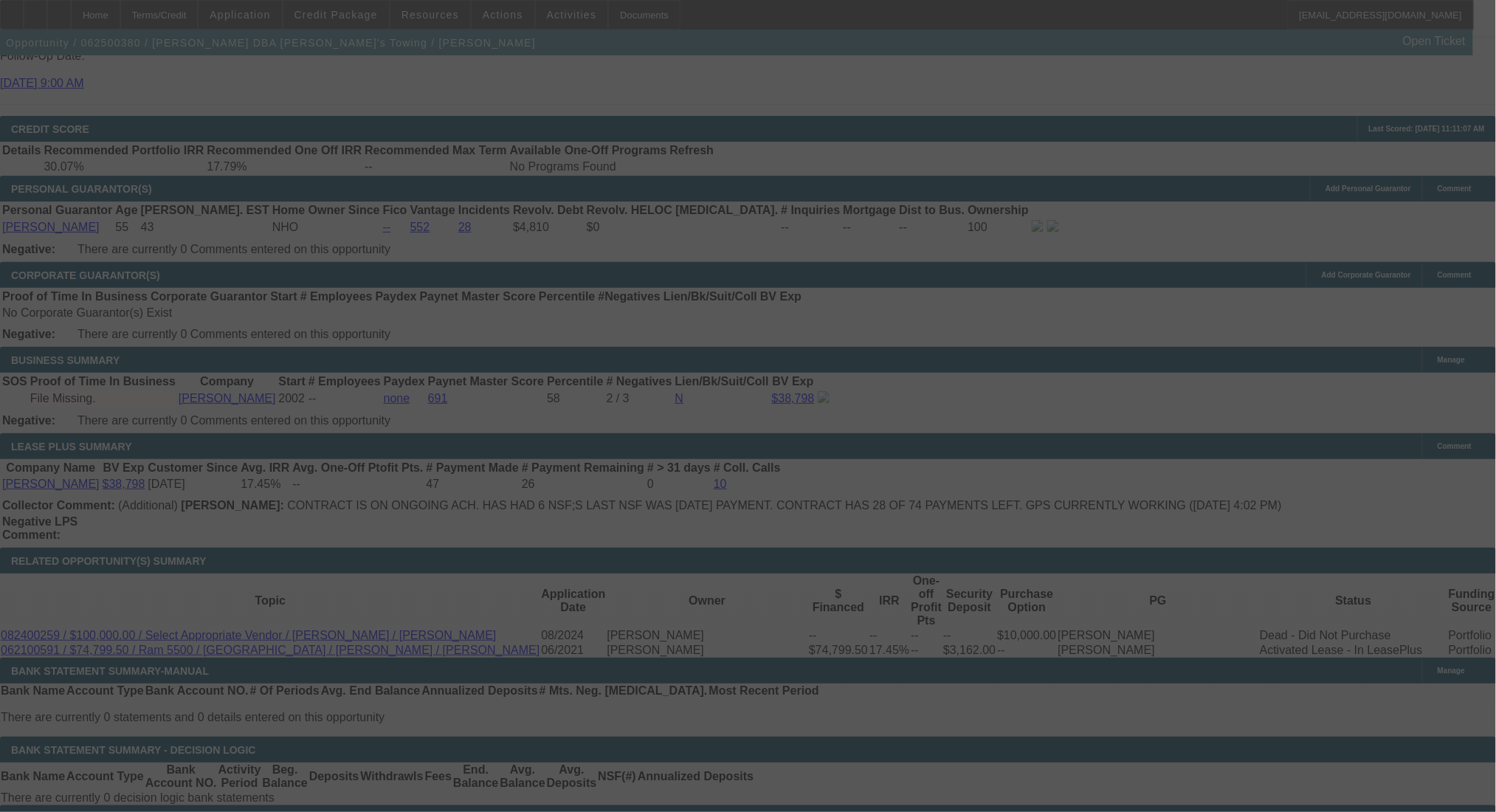
select select "0"
select select "2"
select select "0"
select select "6"
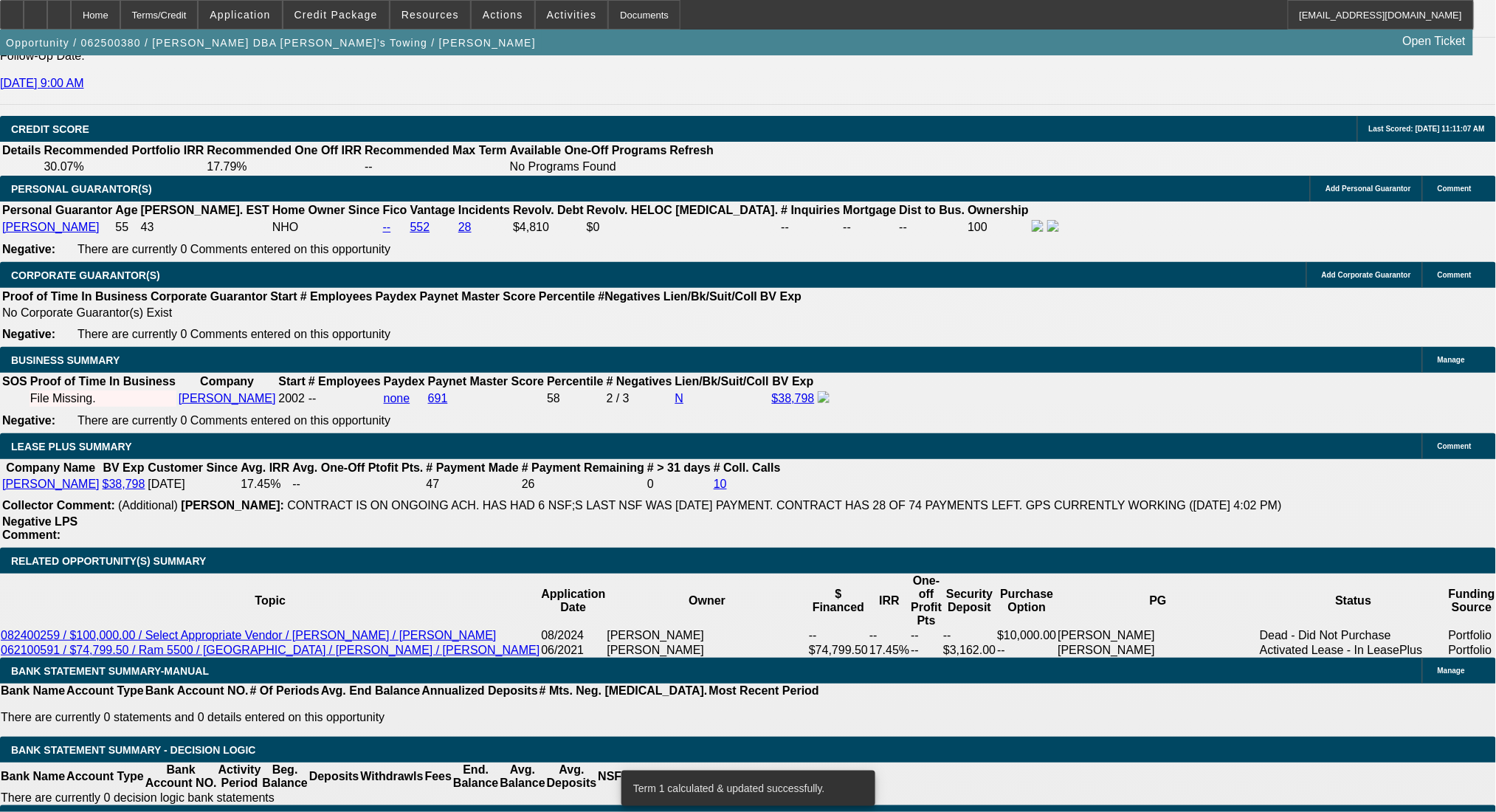
drag, startPoint x: 278, startPoint y: 352, endPoint x: 416, endPoint y: 353, distance: 138.0
type input "$4,000.00"
type input "UNKNOWN"
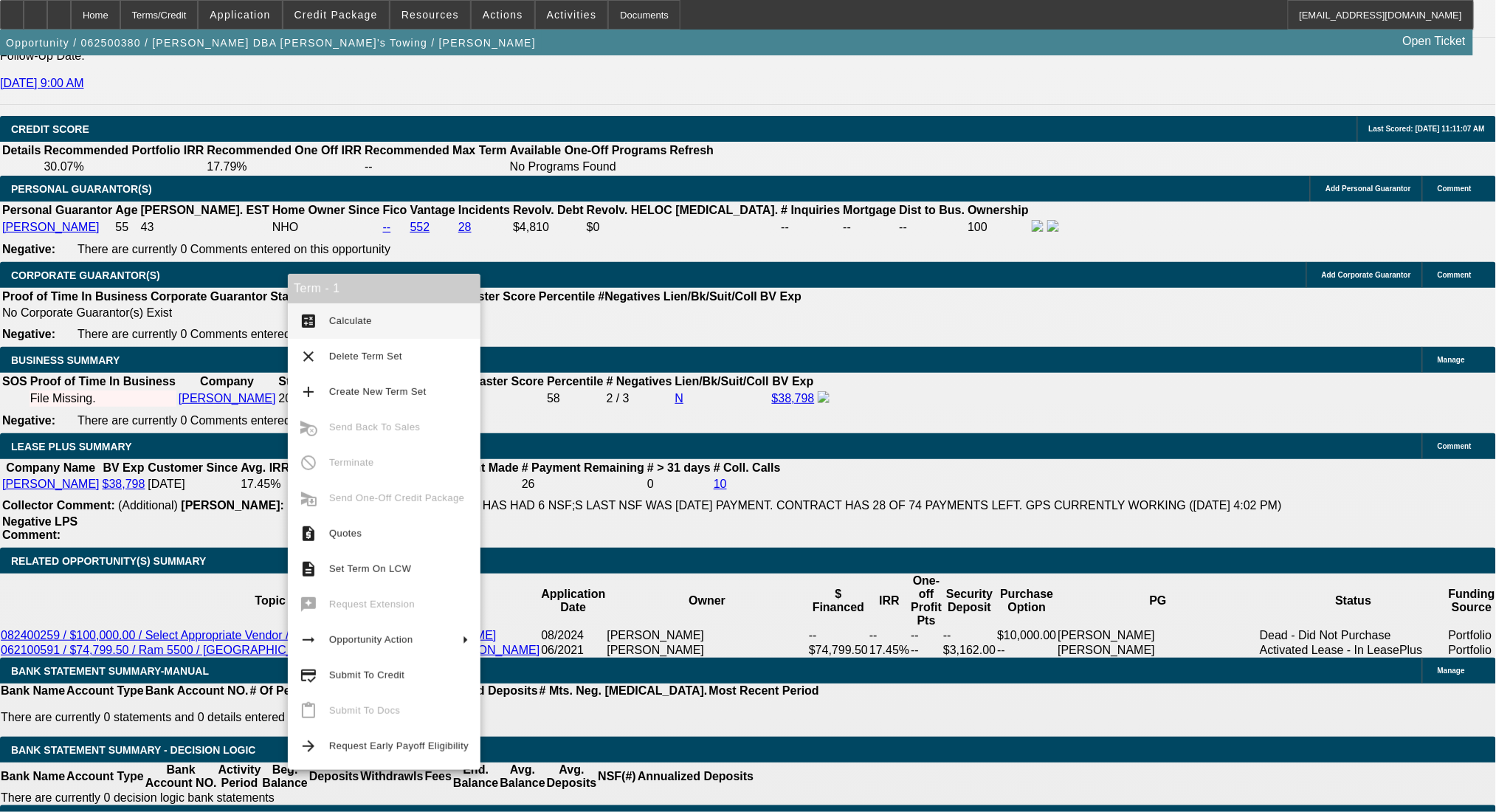
type input "$1,528.32"
type input "$764.16"
click at [312, 308] on button "calculate Calculate" at bounding box center [384, 321] width 193 height 35
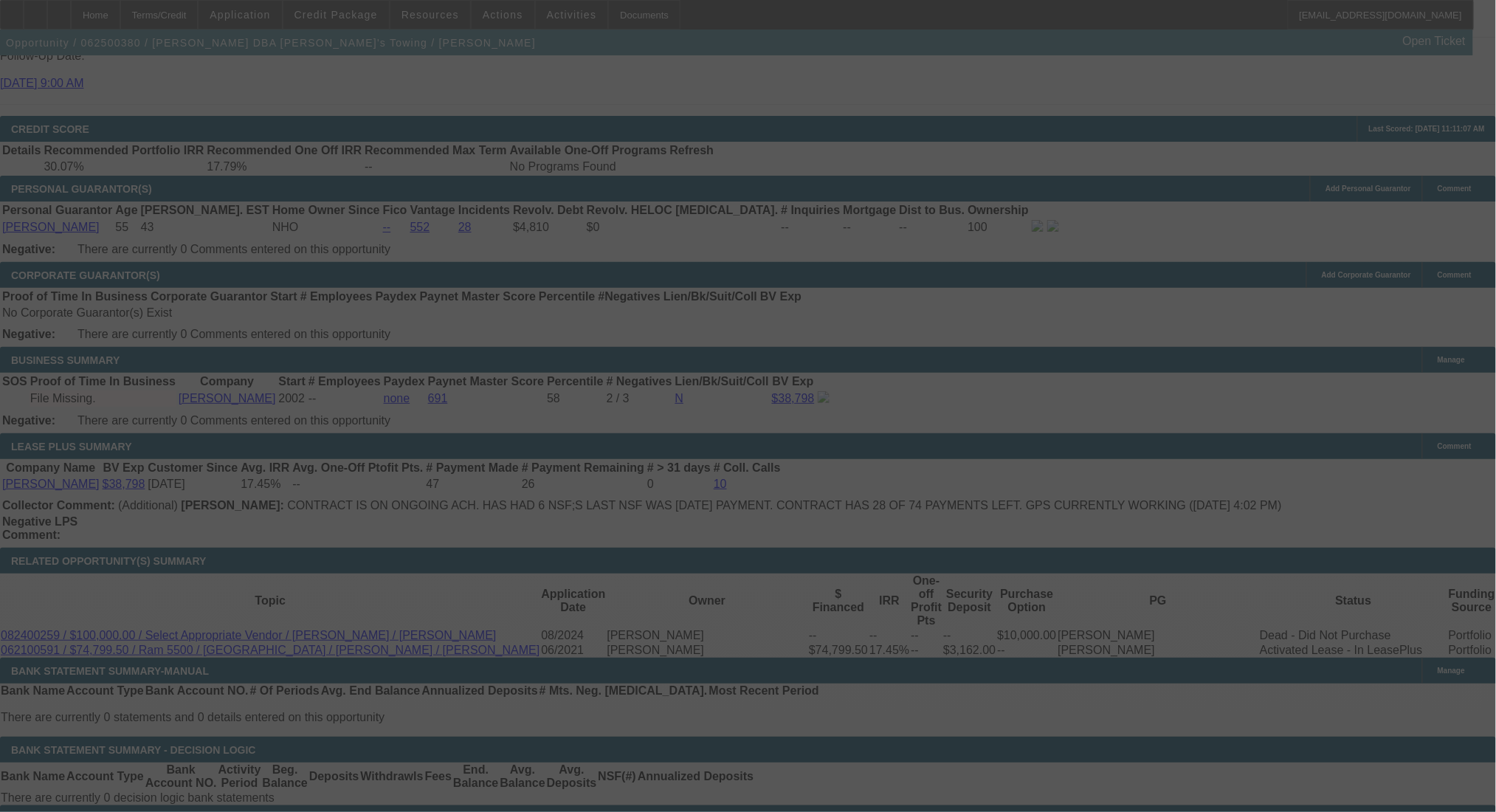
select select "0"
select select "2"
select select "0"
select select "6"
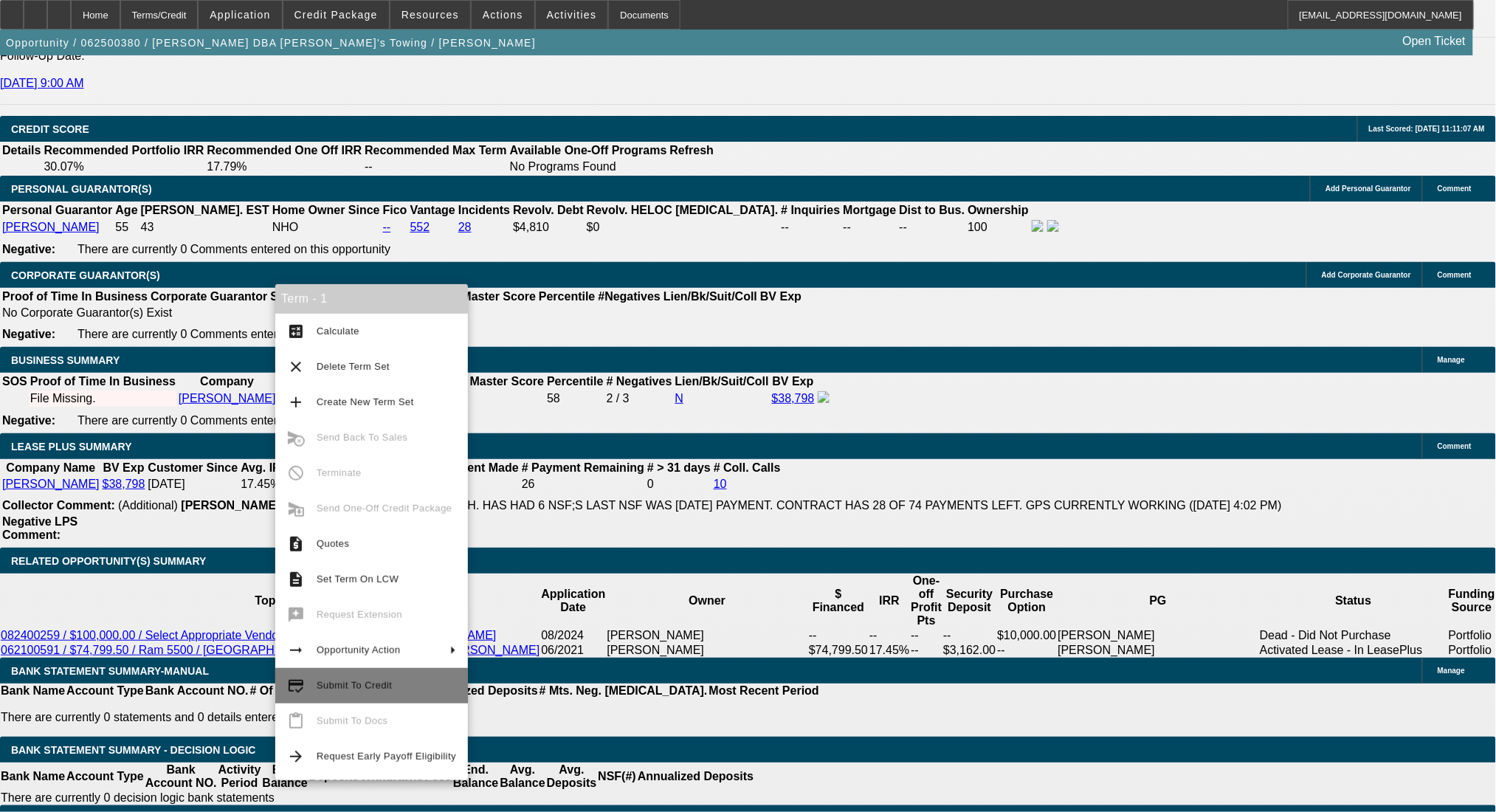
click at [376, 683] on span "Submit To Credit" at bounding box center [354, 686] width 76 height 11
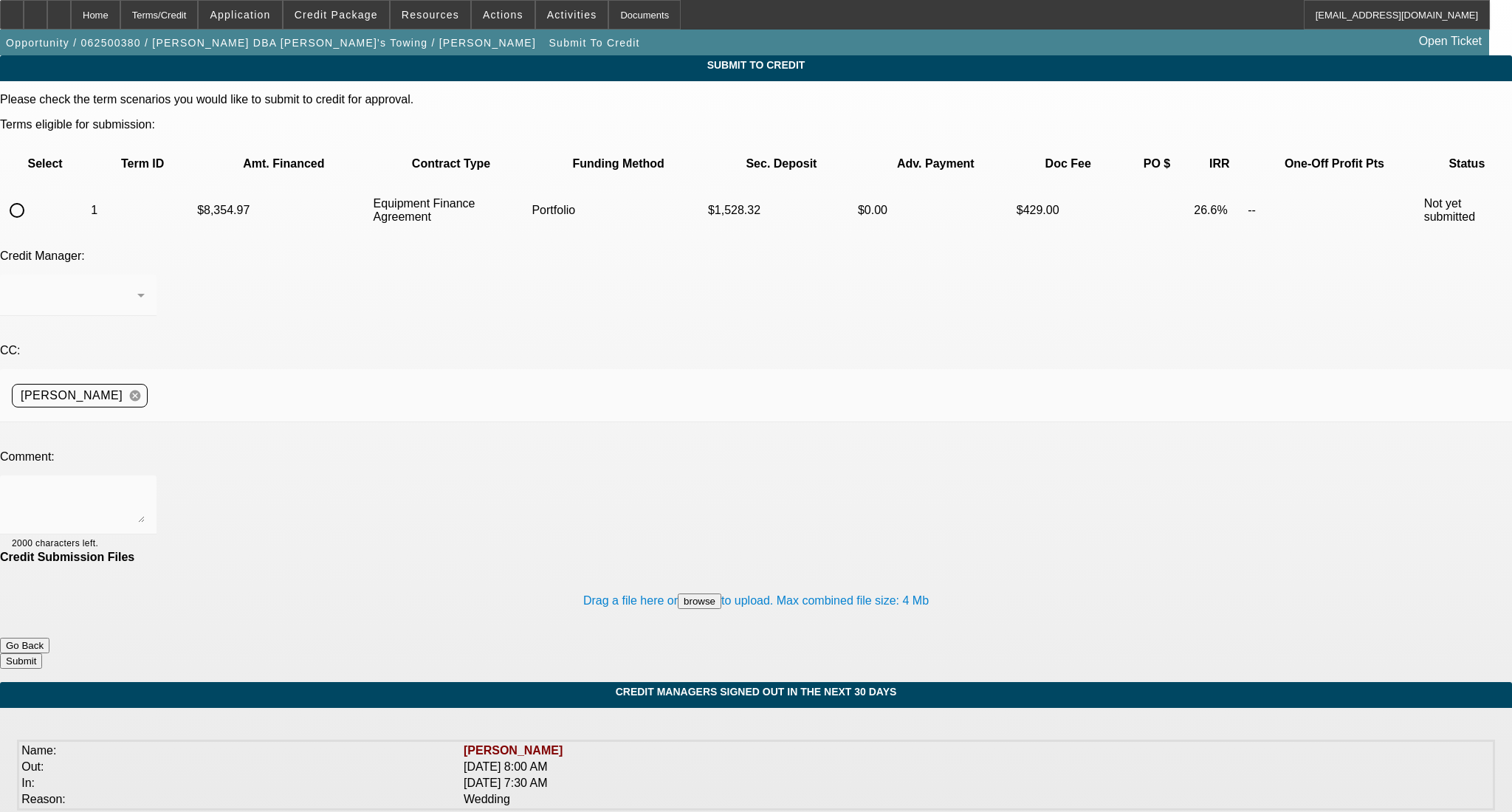
click at [343, 16] on span "Credit Package" at bounding box center [336, 14] width 83 height 12
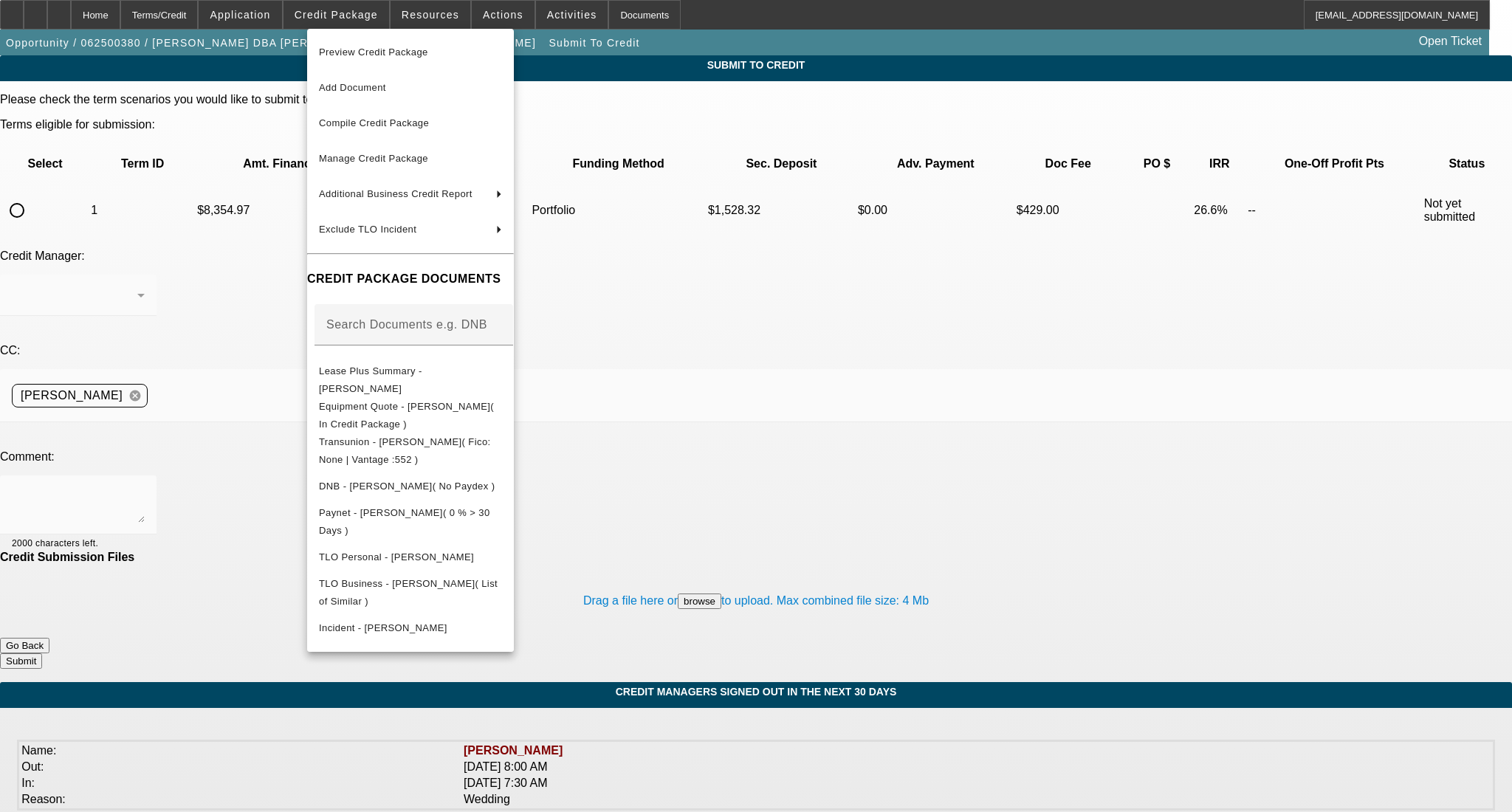
click at [763, 380] on div at bounding box center [756, 406] width 1512 height 812
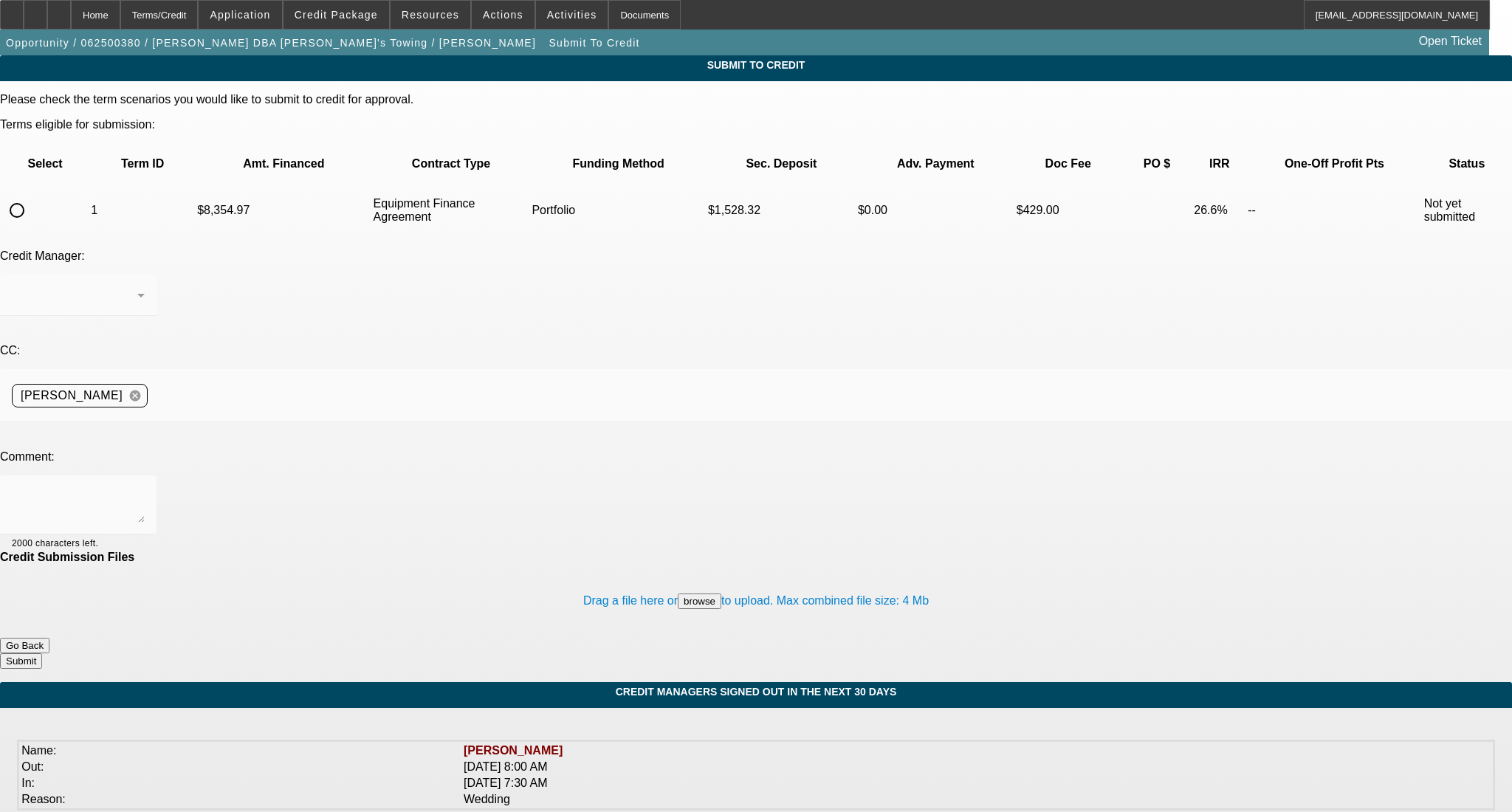
click at [32, 196] on input "radio" at bounding box center [17, 211] width 30 height 30
radio input "true"
click at [145, 275] on div "Arida, George" at bounding box center [78, 295] width 133 height 41
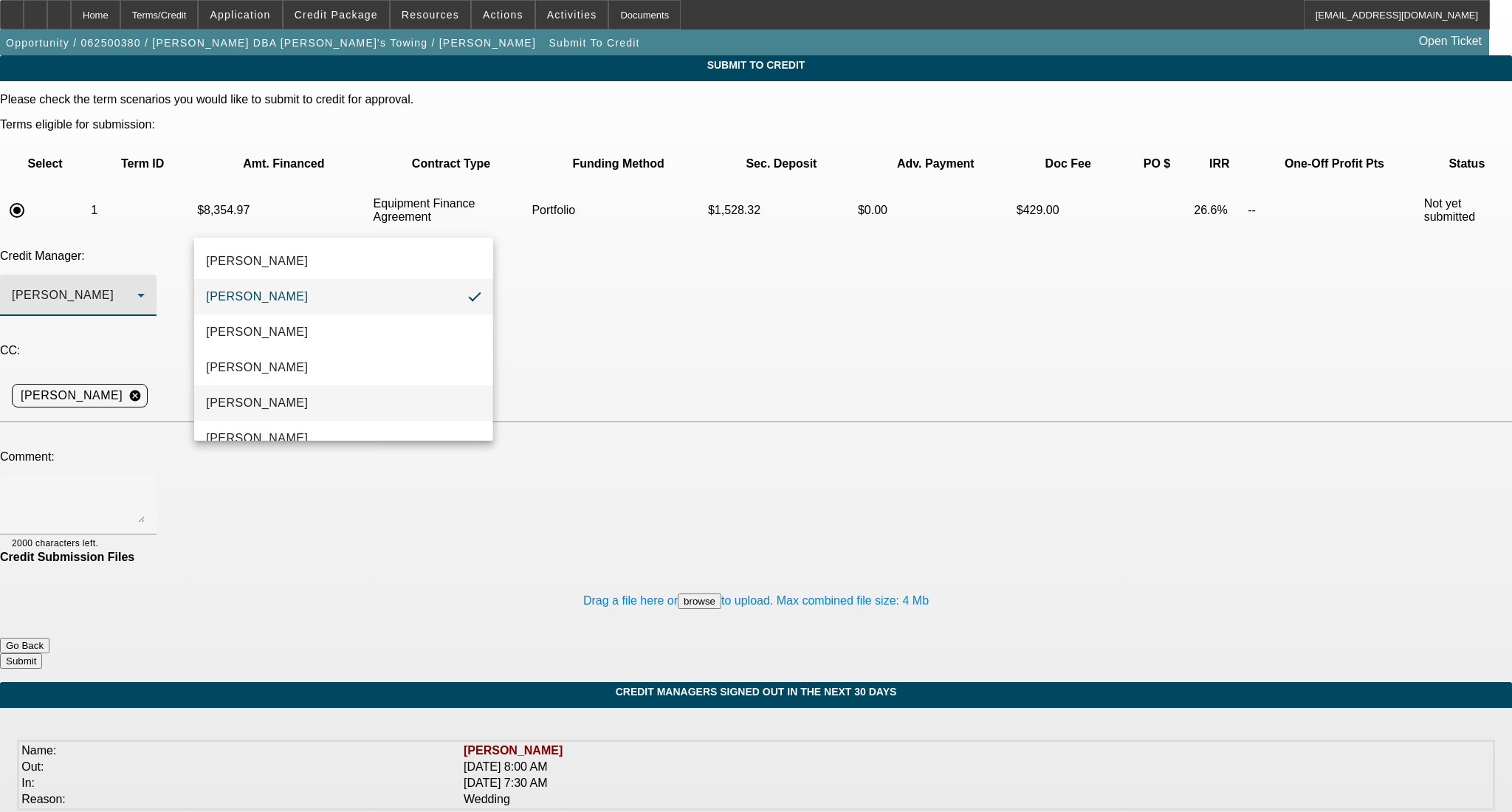
click at [309, 393] on mat-option "Magner, Bill" at bounding box center [343, 402] width 298 height 35
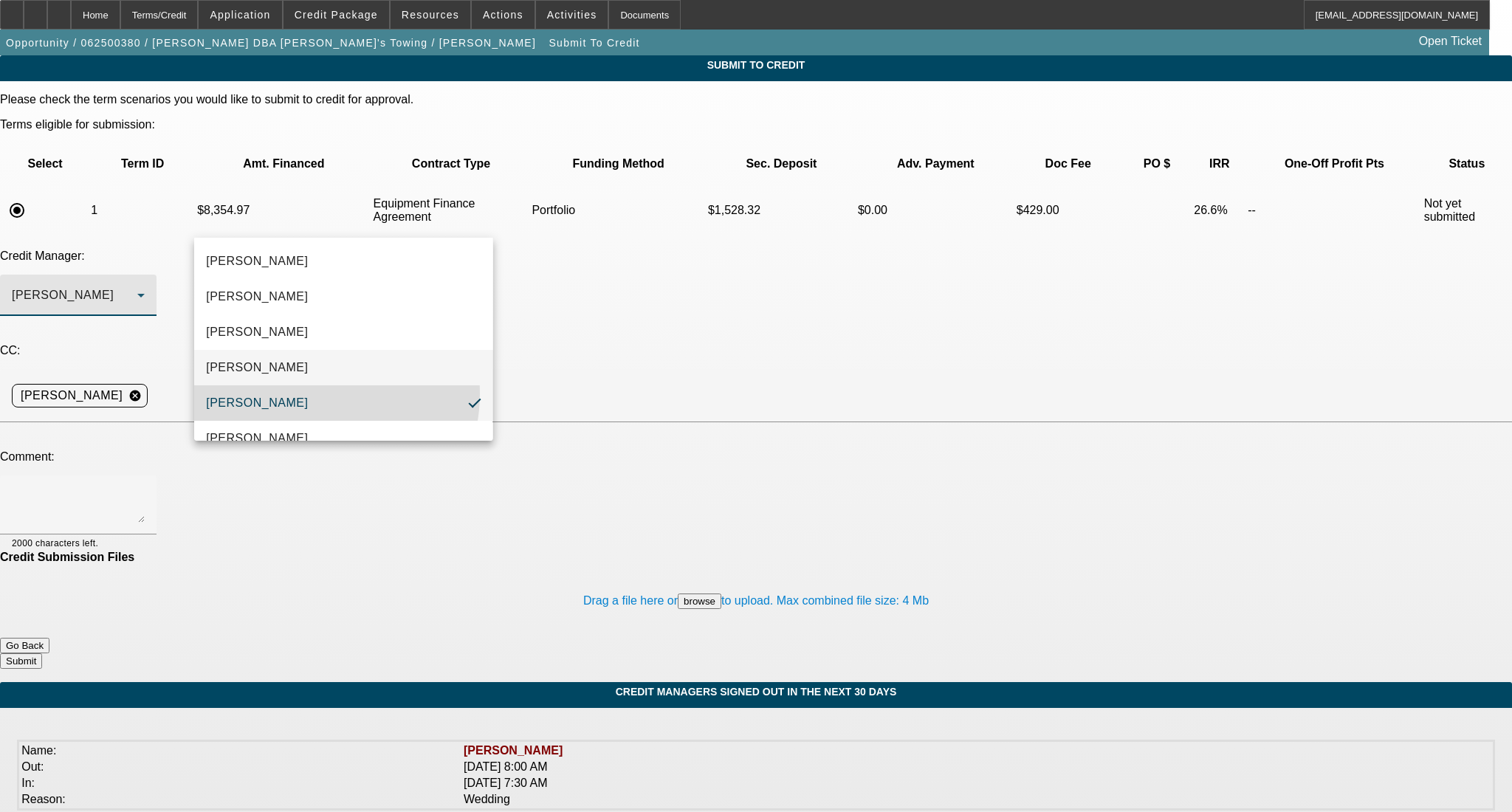
click at [145, 488] on textarea at bounding box center [78, 505] width 133 height 35
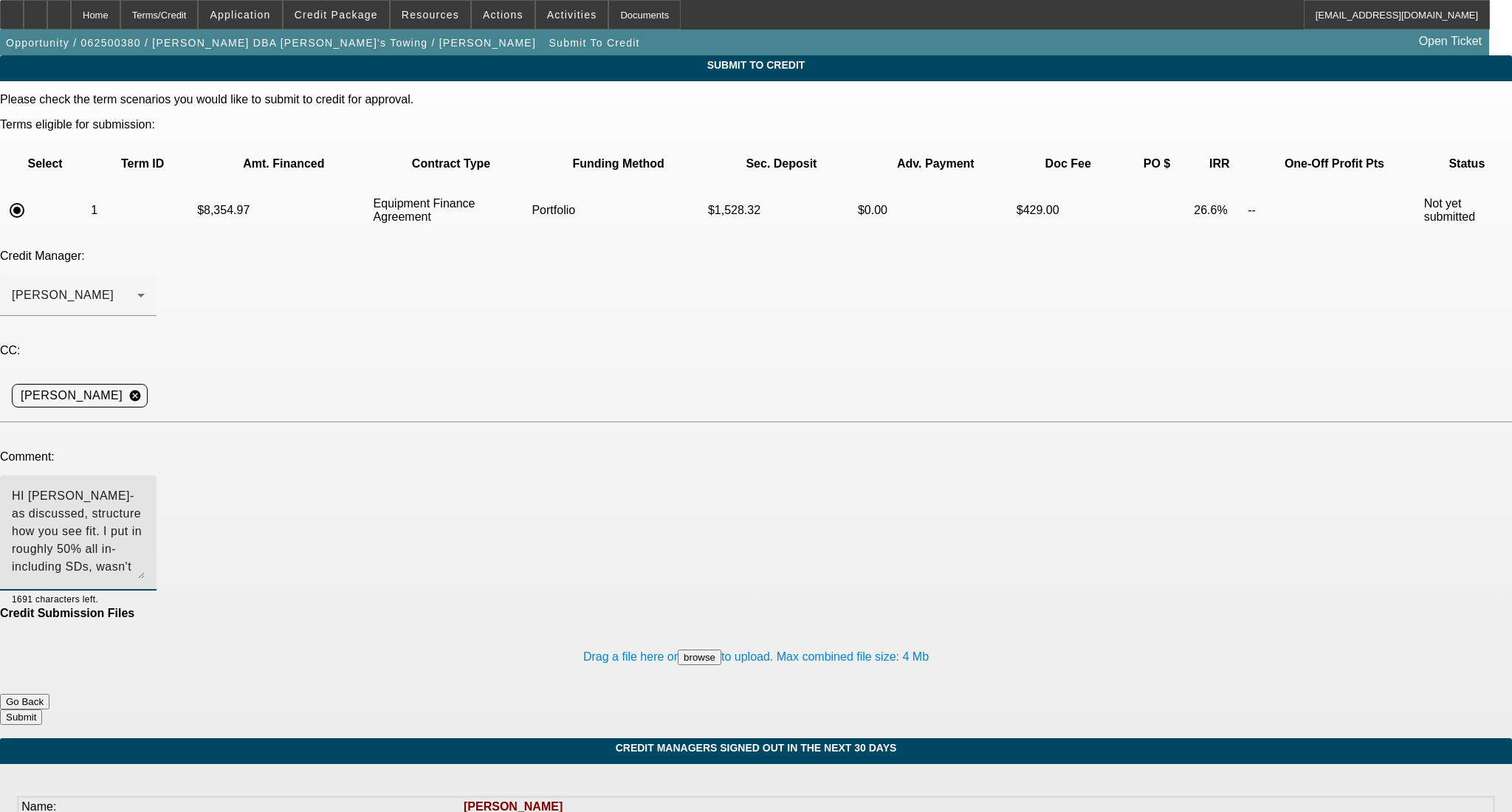
drag, startPoint x: 958, startPoint y: 369, endPoint x: 960, endPoint y: 426, distance: 57.0
click at [145, 488] on textarea "HI Bill- as discussed, structure how you see fit. I put in roughly 50% all in- …" at bounding box center [78, 533] width 133 height 91
type textarea "HI Bill- as discussed, structure how you see fit. I put in roughly 50% all in- …"
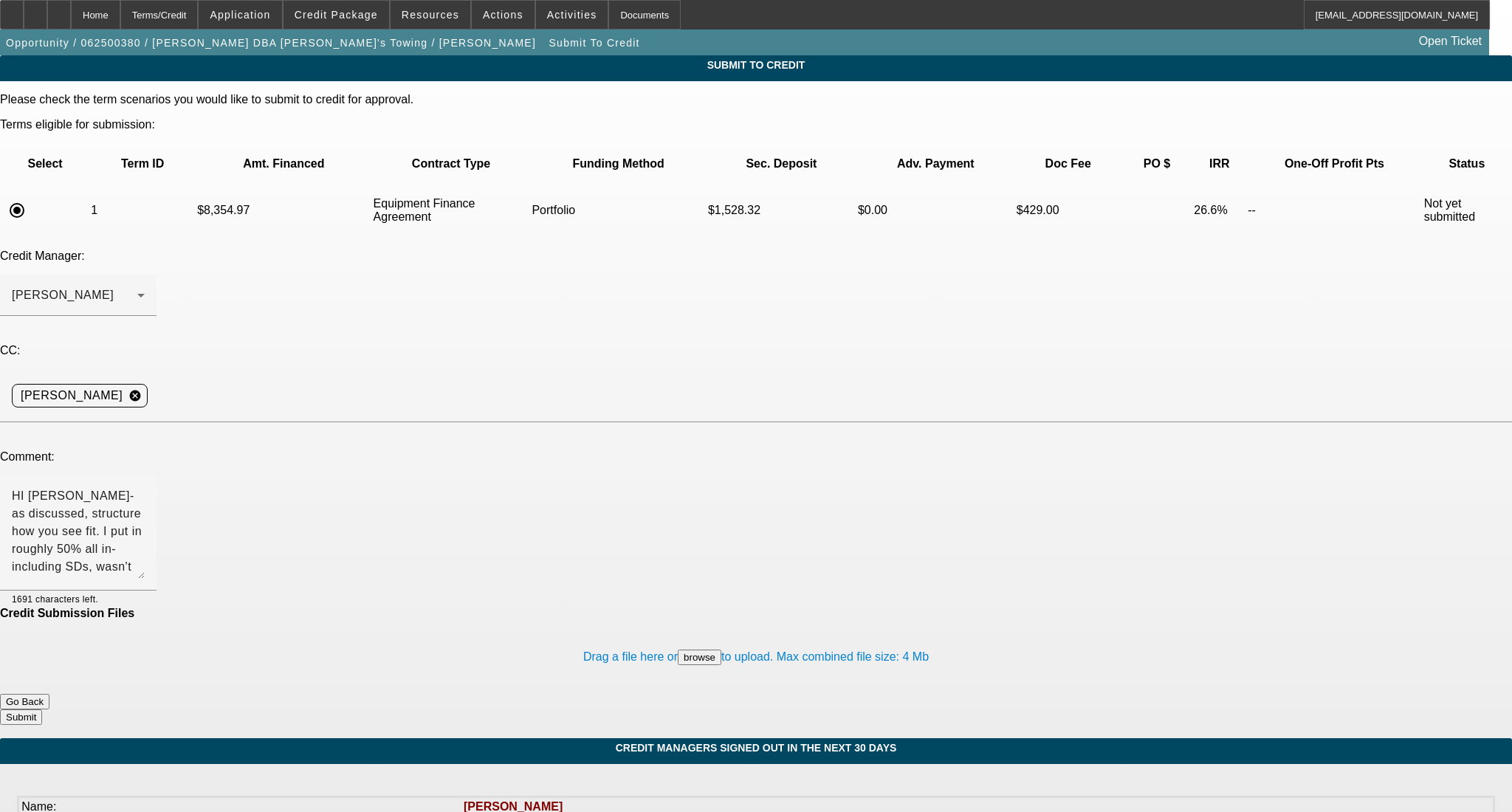
click at [42, 710] on button "Submit" at bounding box center [21, 718] width 42 height 16
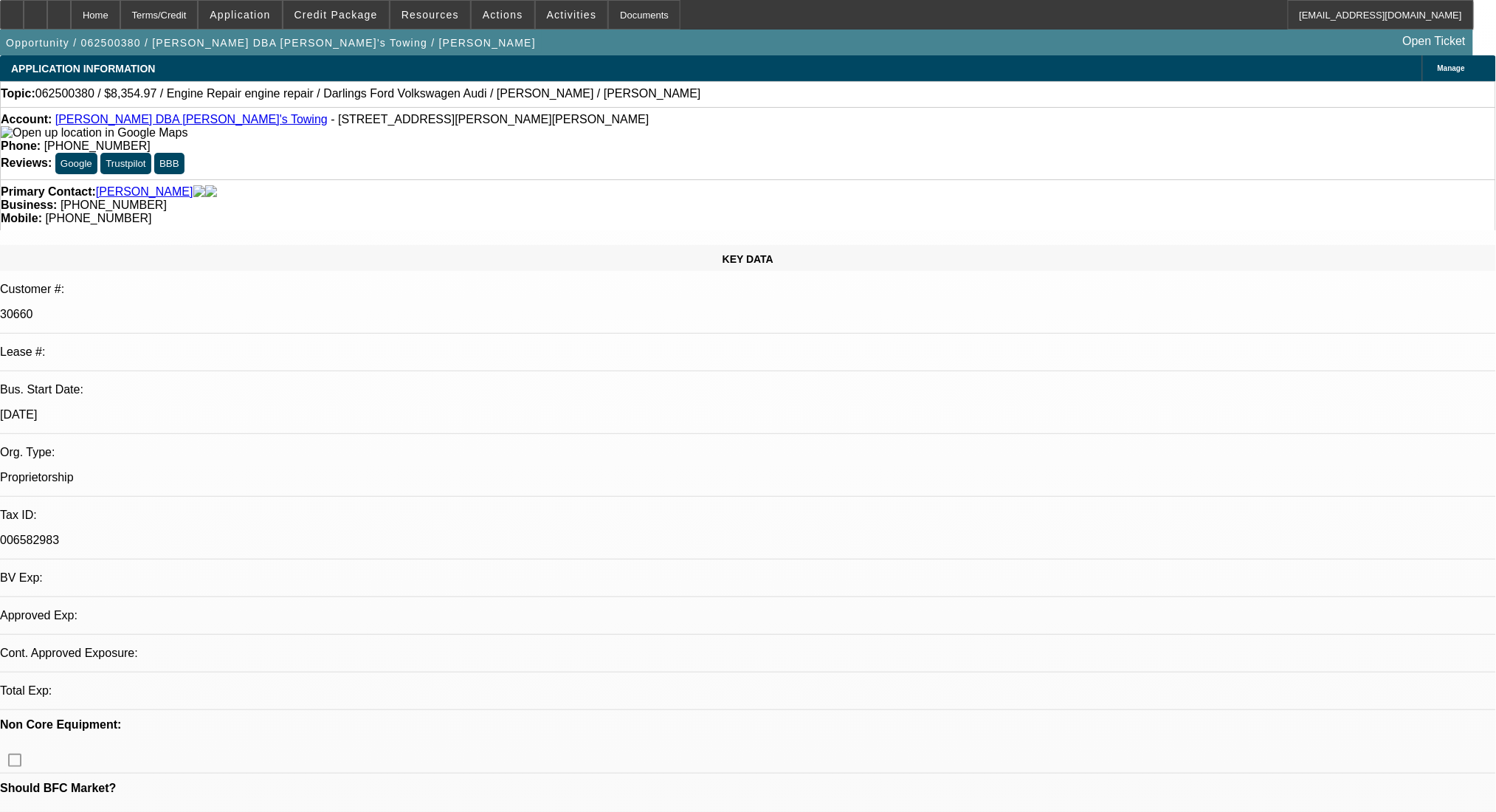
select select "0"
select select "2"
select select "0"
select select "6"
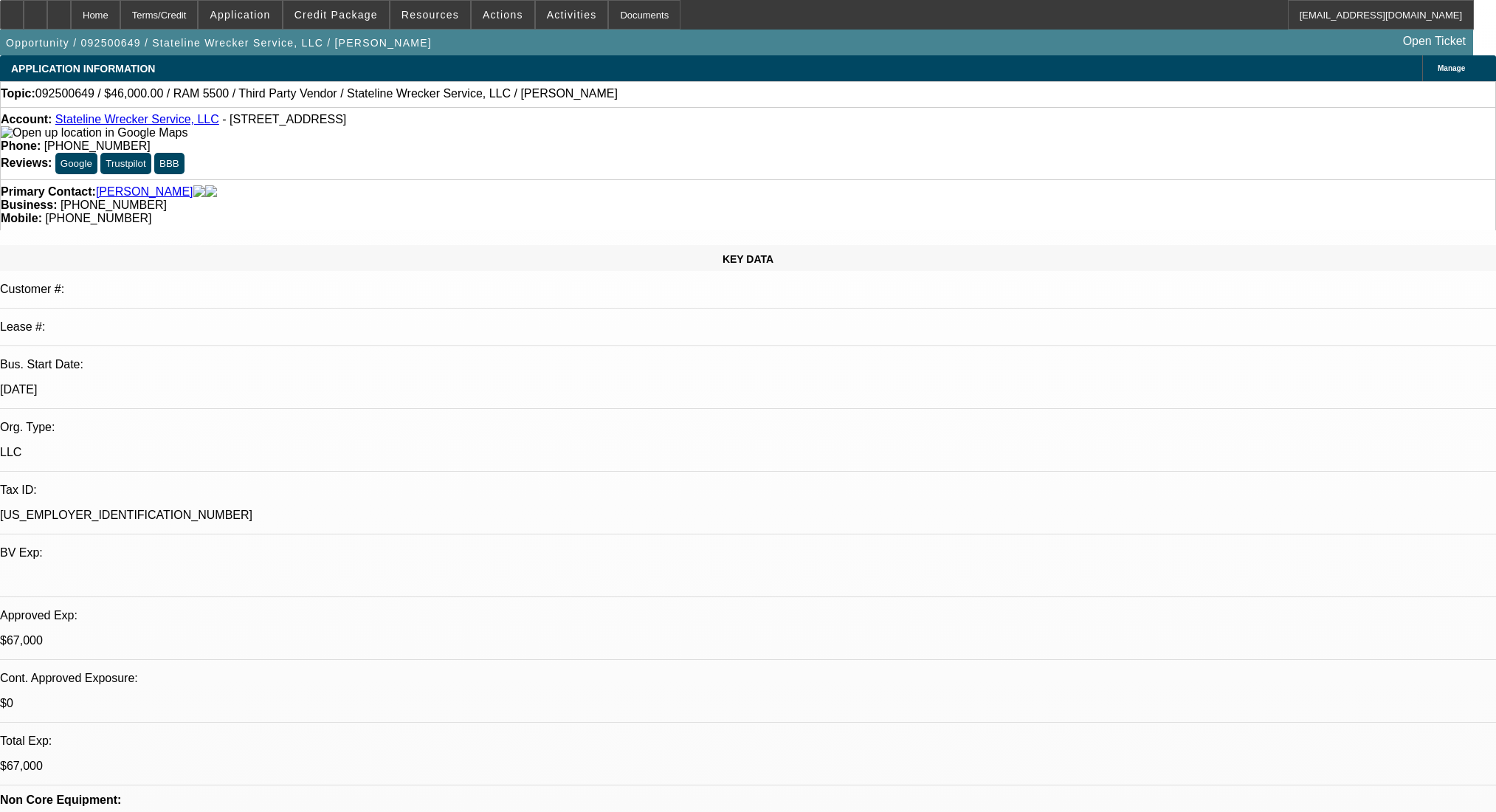
select select "0"
select select "2"
select select "0.1"
select select "4"
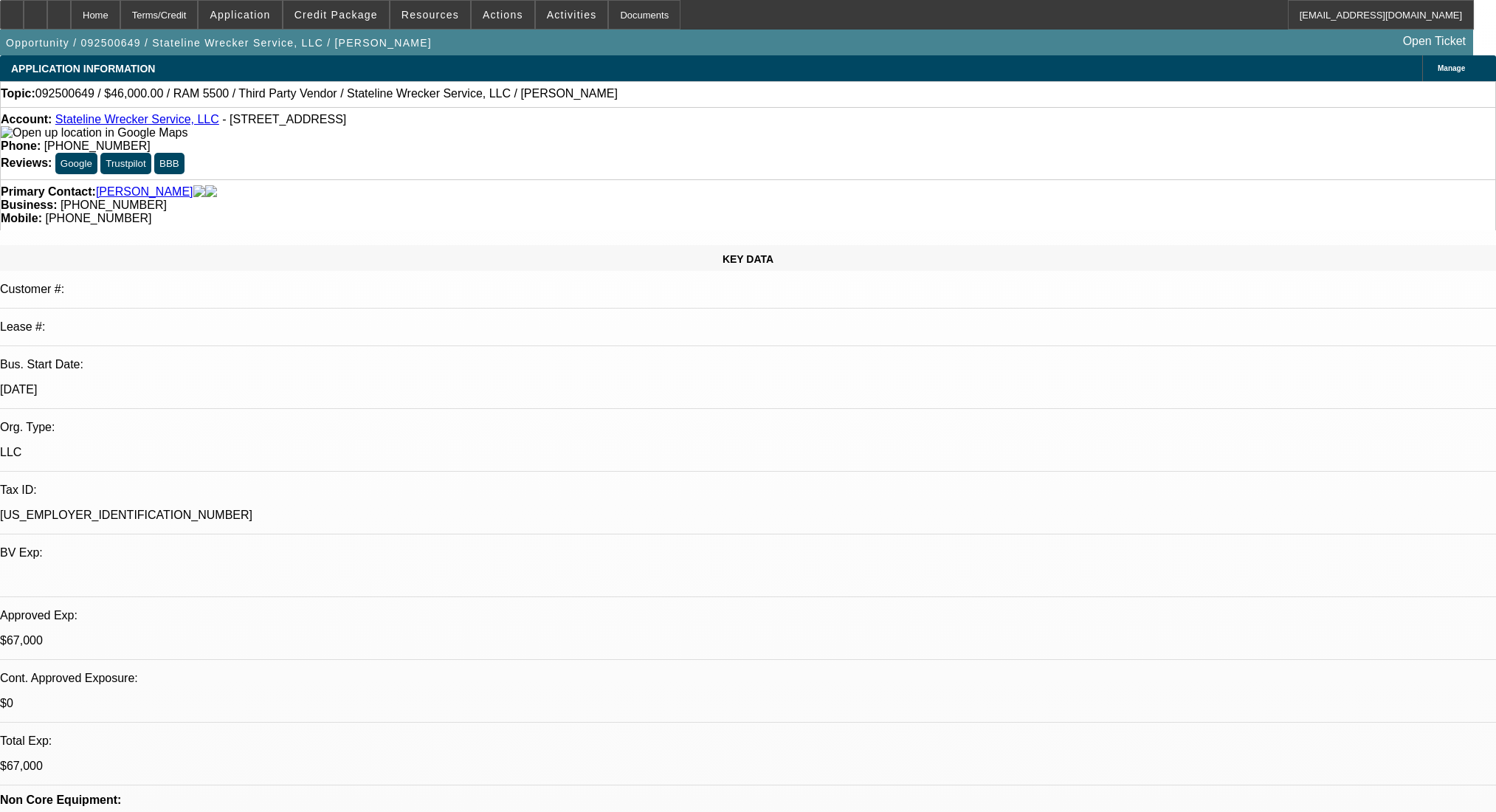
select select "0"
select select "2"
select select "0.1"
select select "4"
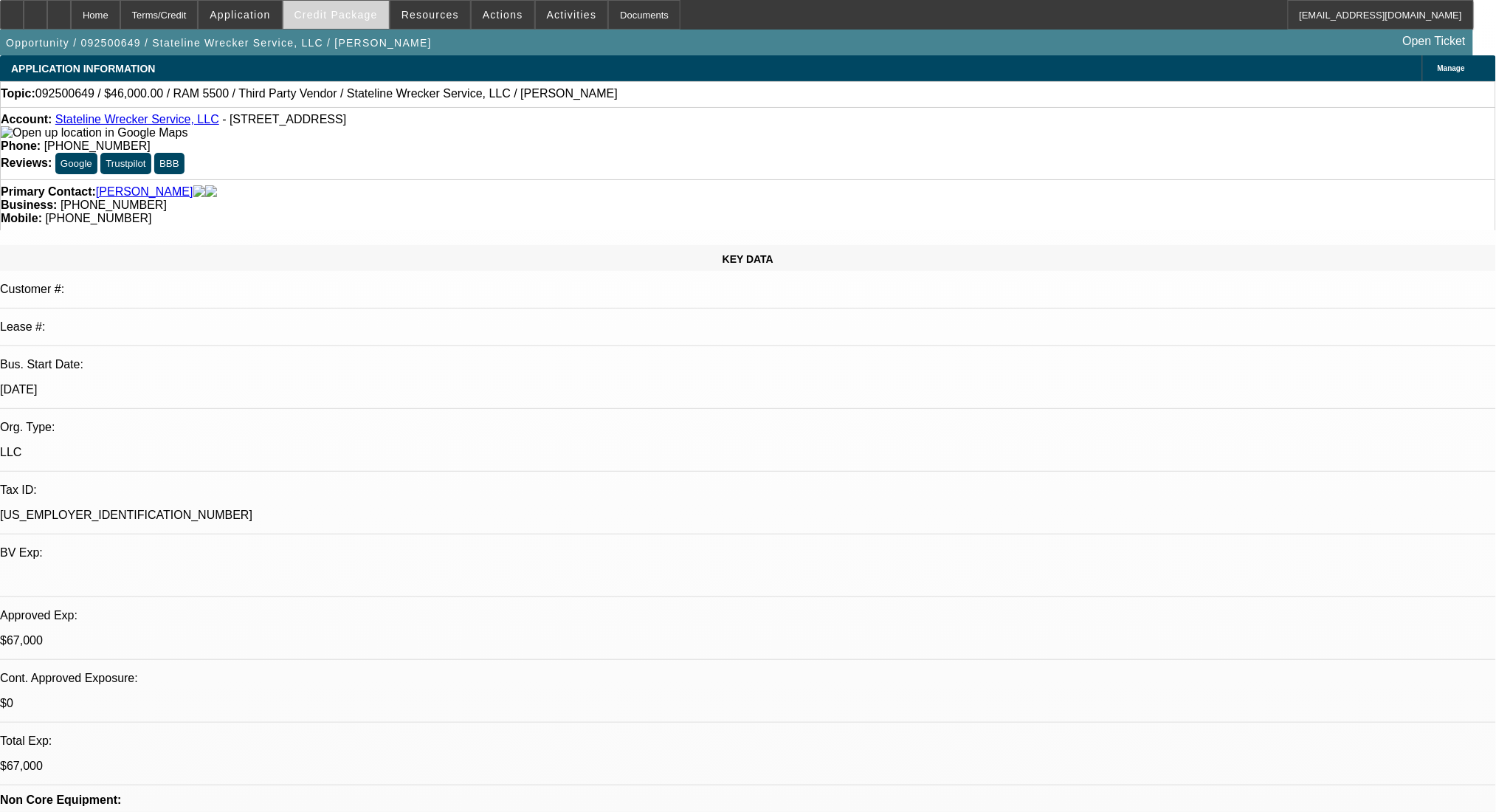
click at [359, 10] on span "Credit Package" at bounding box center [336, 14] width 83 height 12
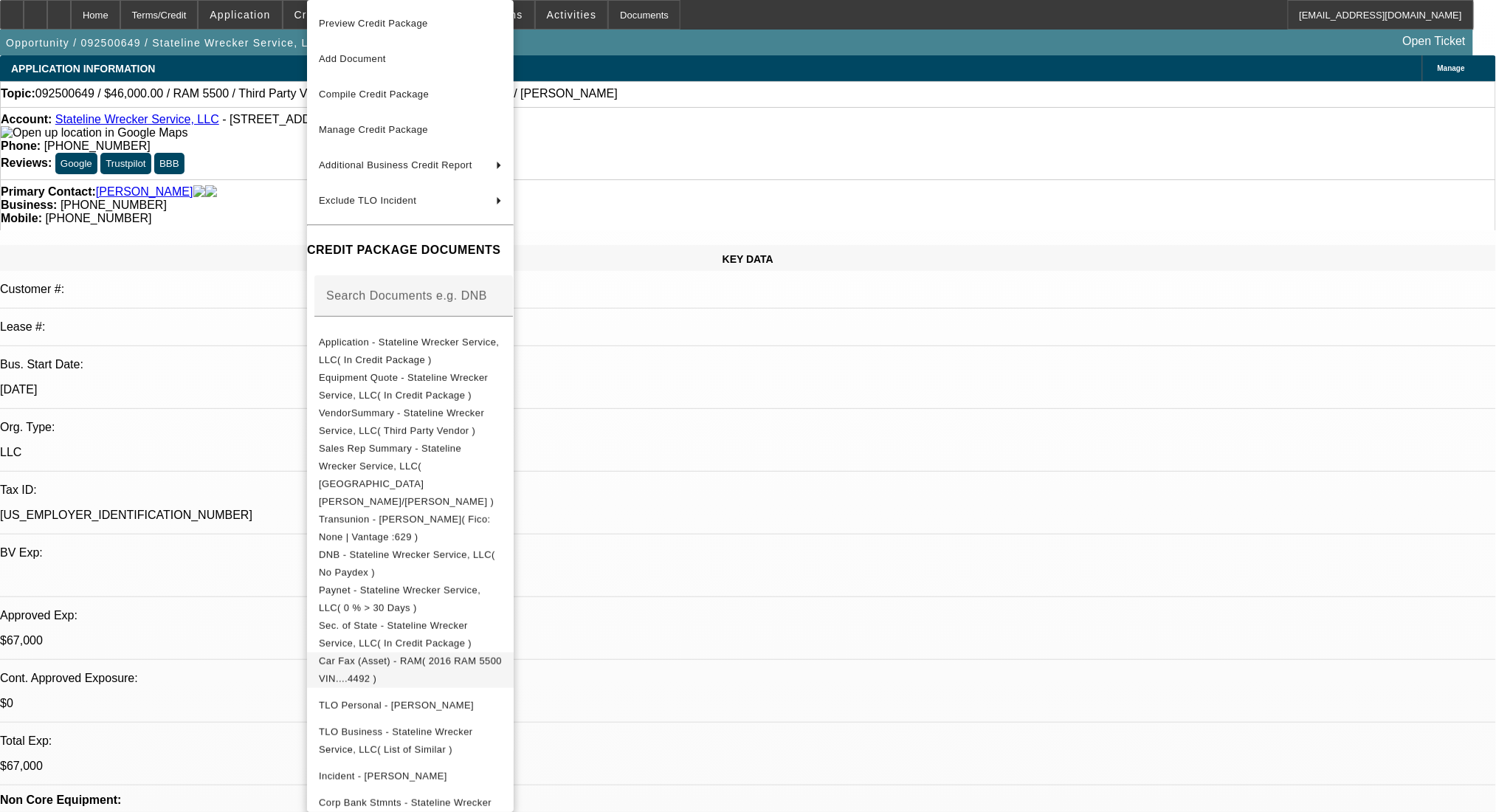
click at [500, 653] on span "Car Fax (Asset) - RAM( 2016 RAM 5500 VIN....4492 )" at bounding box center [410, 670] width 183 height 35
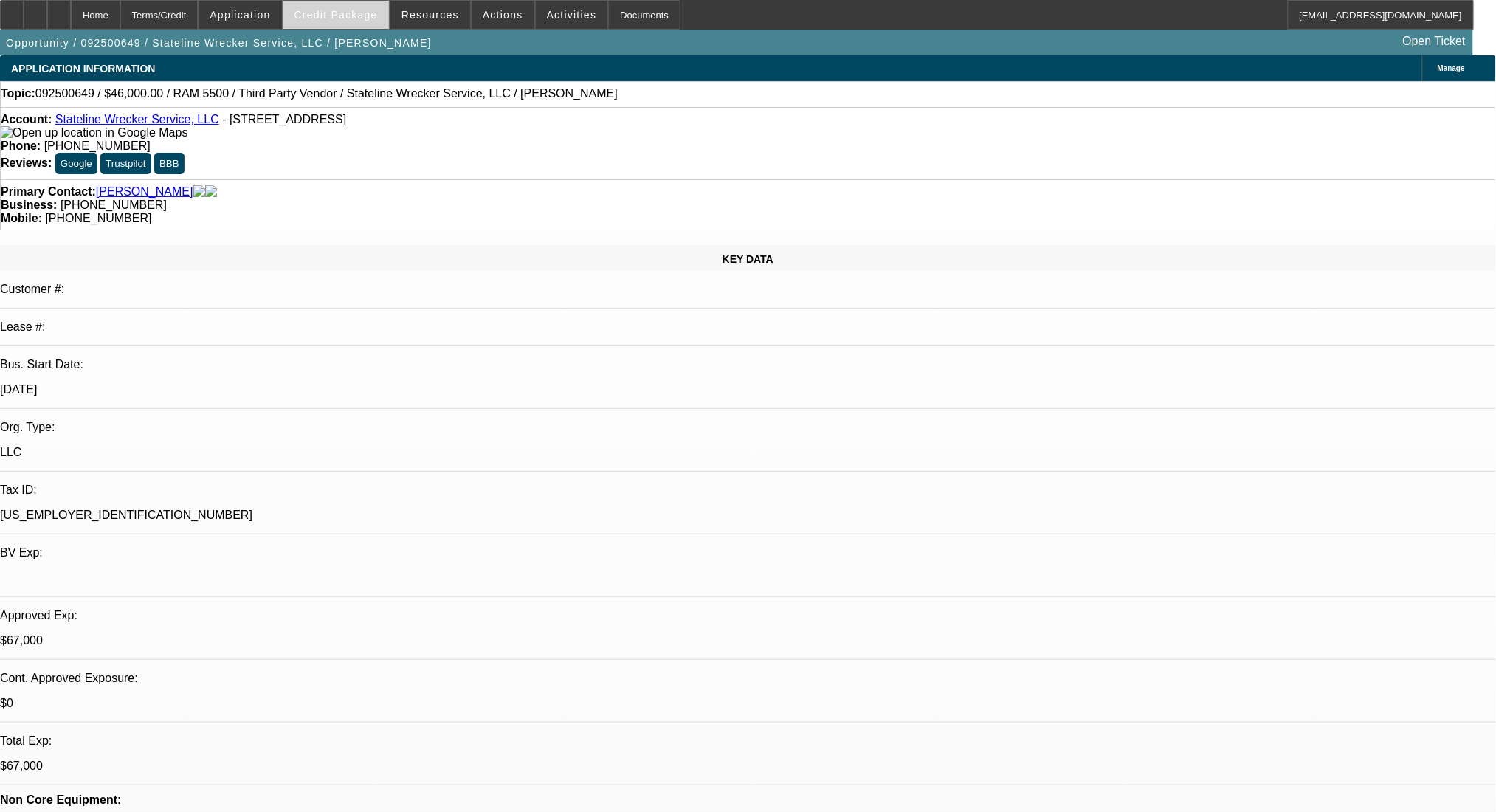
click at [372, 11] on span "Credit Package" at bounding box center [336, 14] width 83 height 12
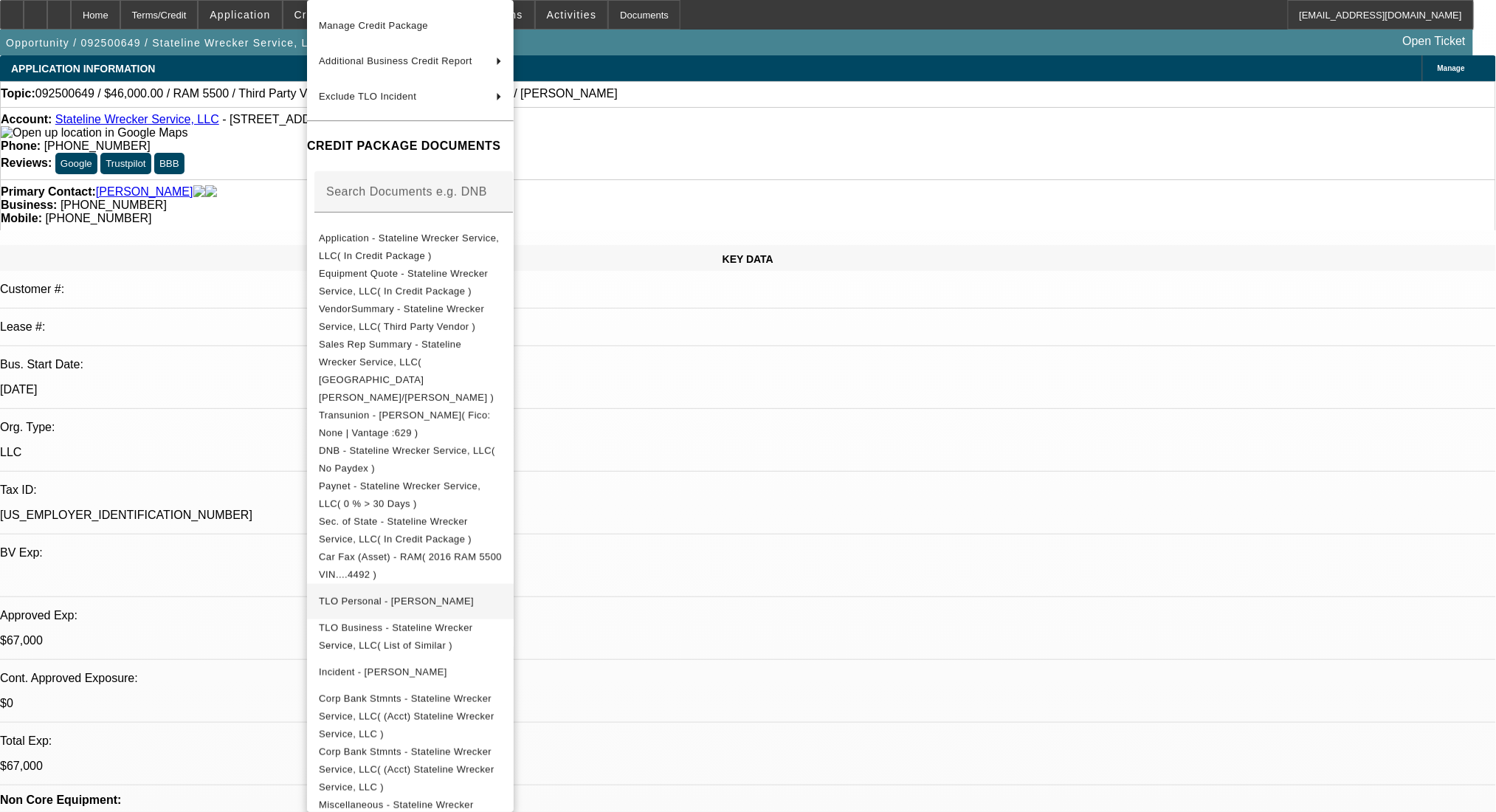
scroll to position [111, 0]
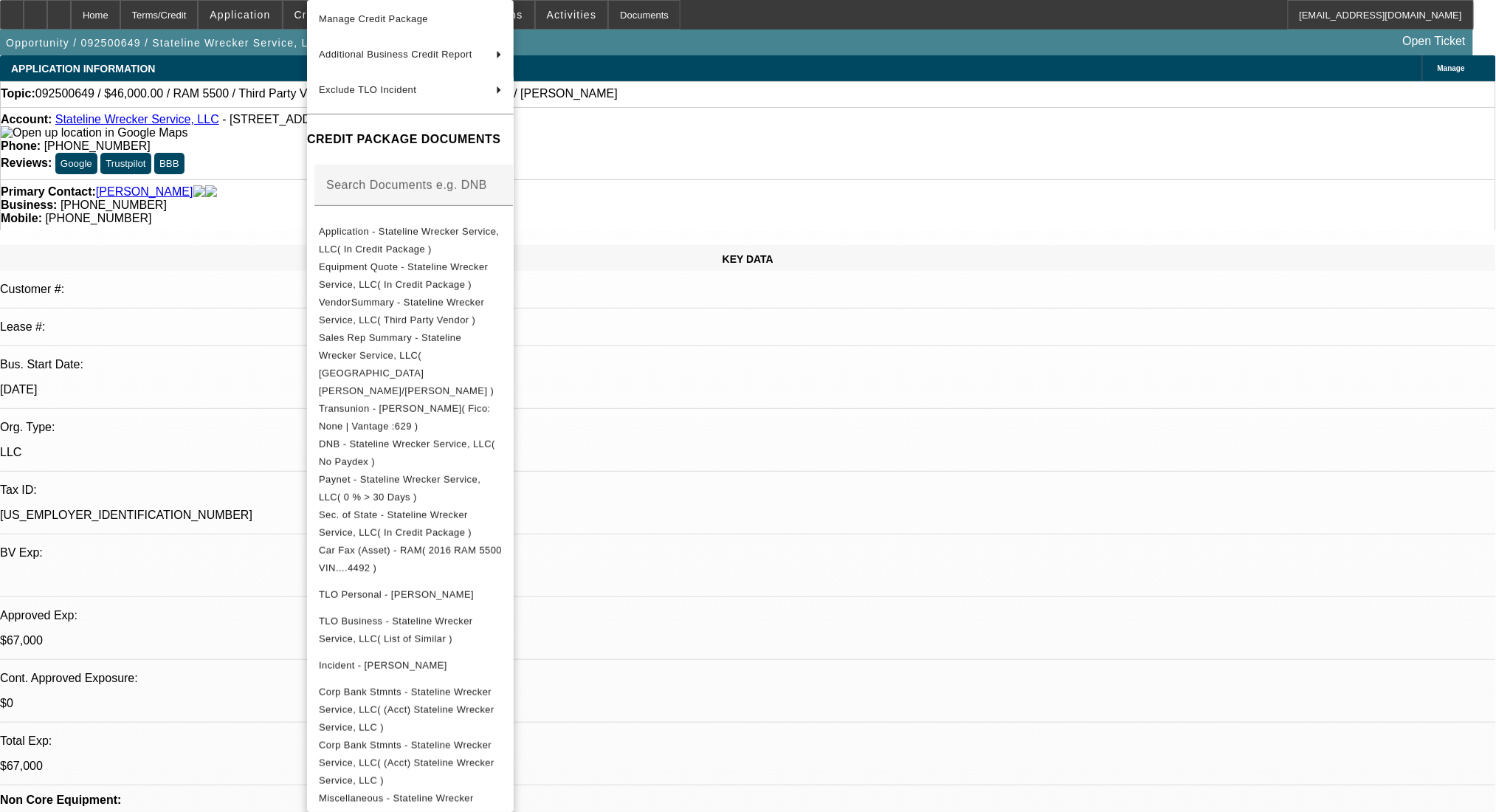
click at [1214, 324] on div at bounding box center [748, 406] width 1496 height 812
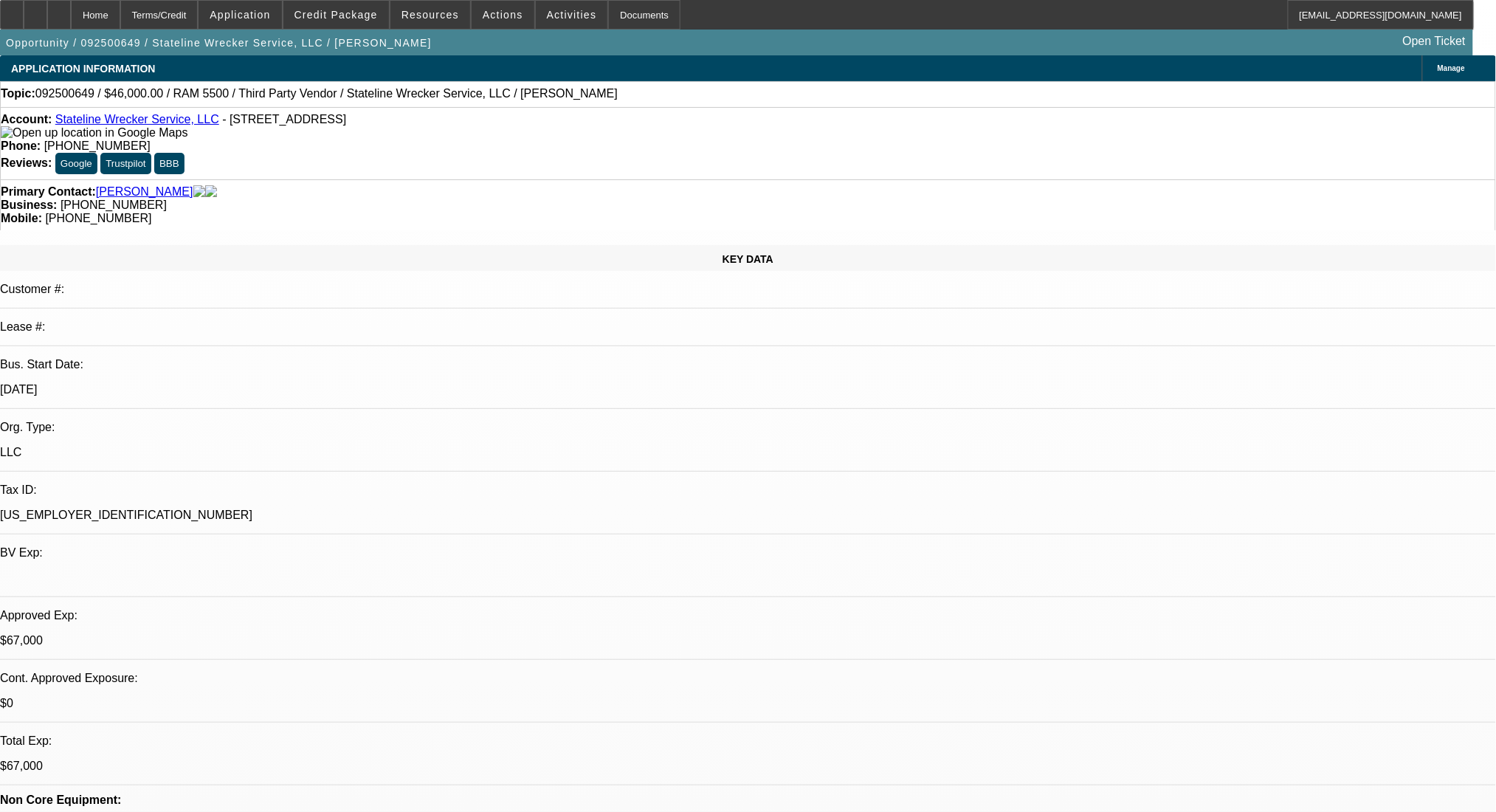
scroll to position [98, 0]
drag, startPoint x: 1069, startPoint y: 486, endPoint x: 1011, endPoint y: 478, distance: 58.5
copy div "[URL][DOMAIN_NAME]"
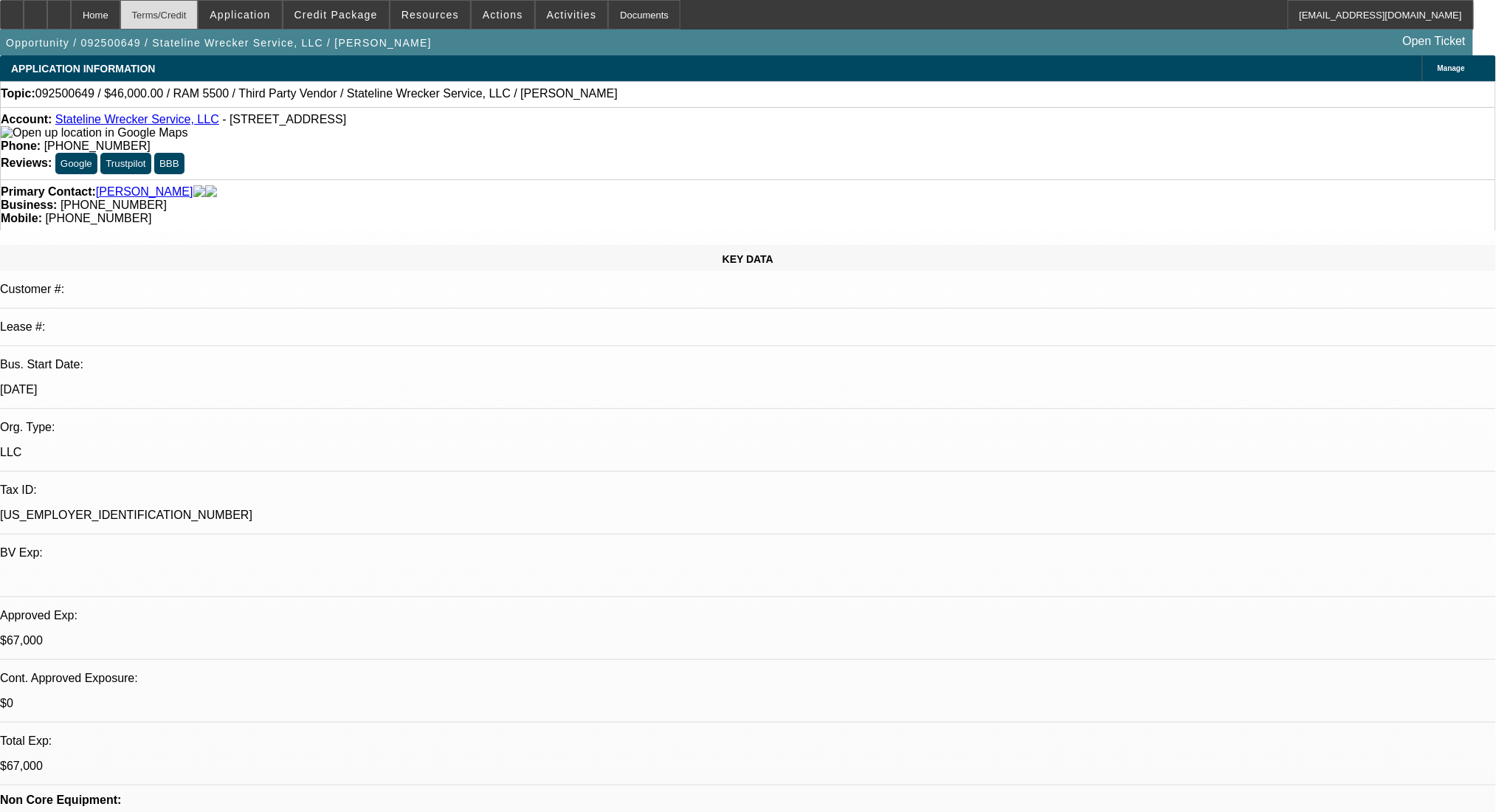
click at [192, 17] on div "Terms/Credit" at bounding box center [159, 15] width 78 height 30
select select "0"
select select "2"
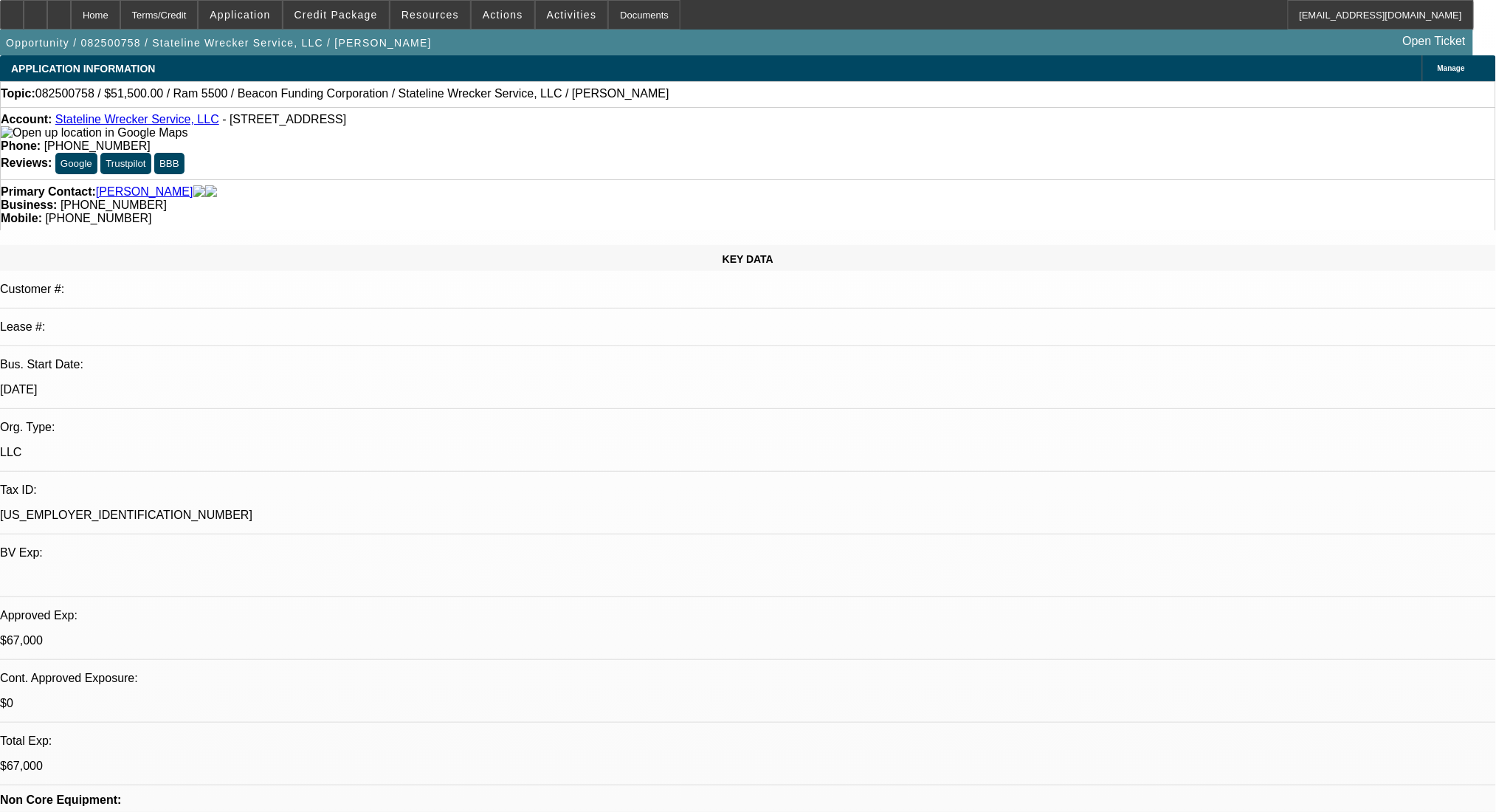
select select "0.1"
select select "4"
select select "0"
select select "2"
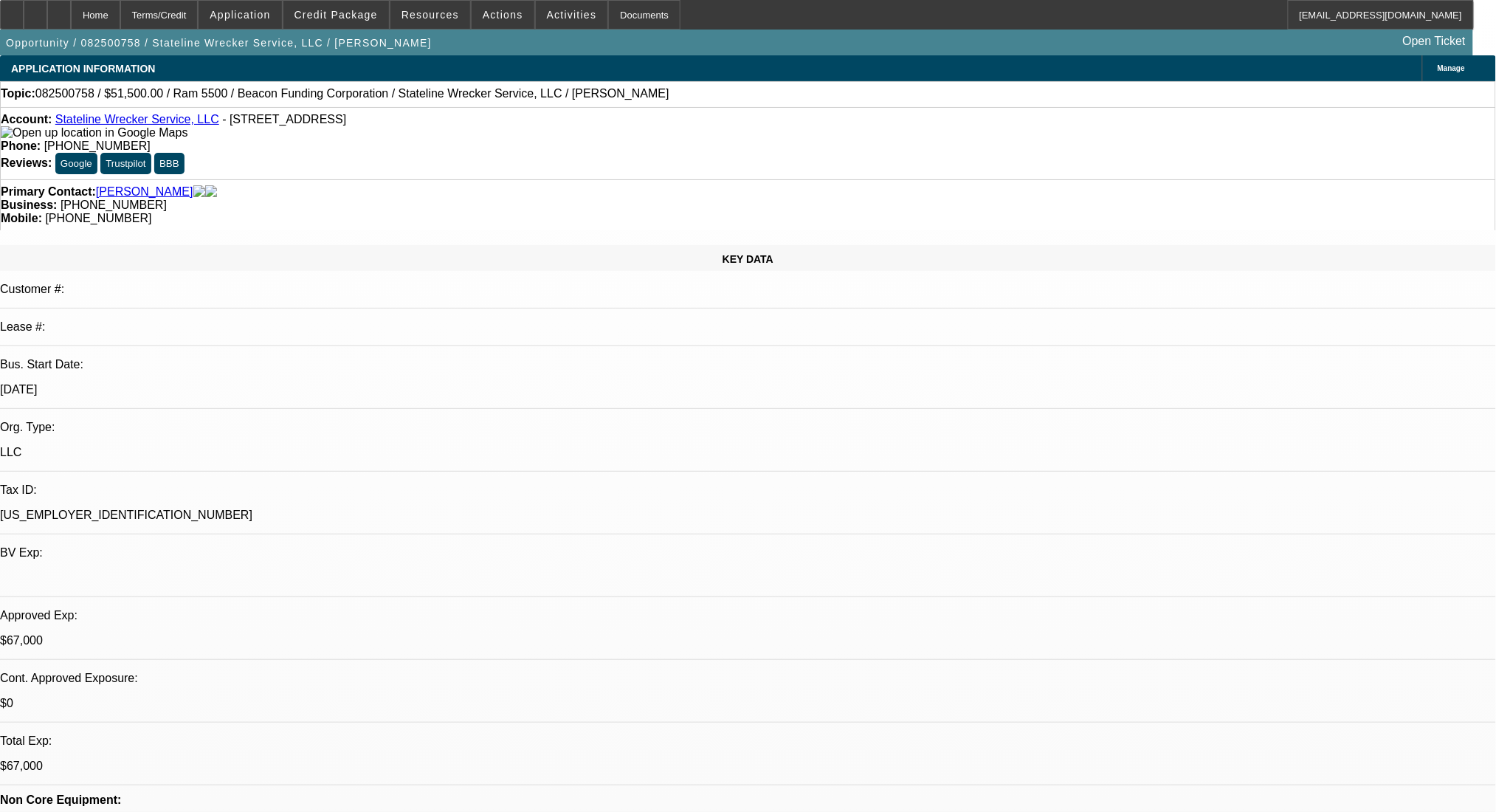
select select "0.1"
select select "4"
select select "0"
select select "2"
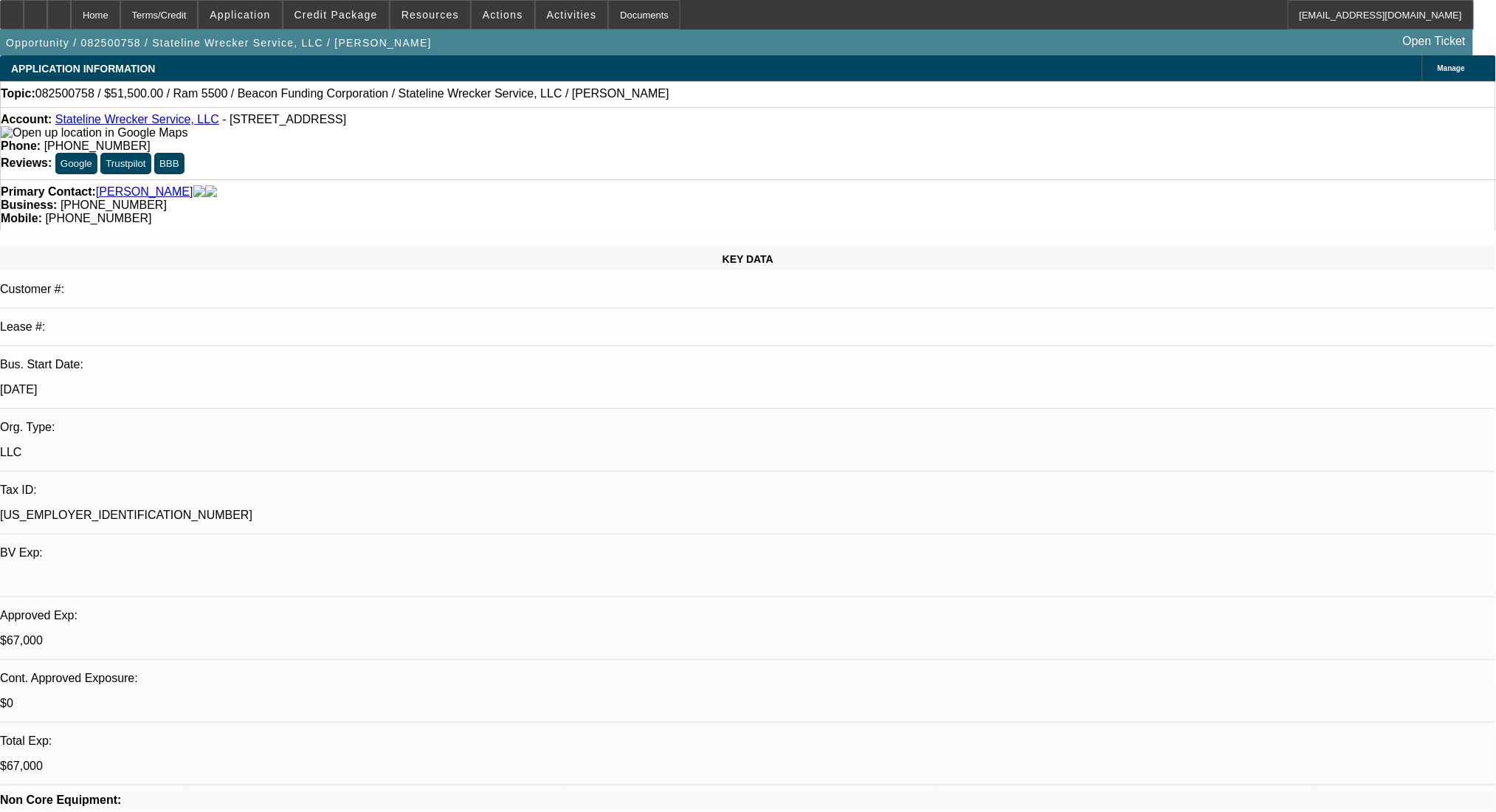
select select "0.1"
select select "4"
select select "0"
select select "2"
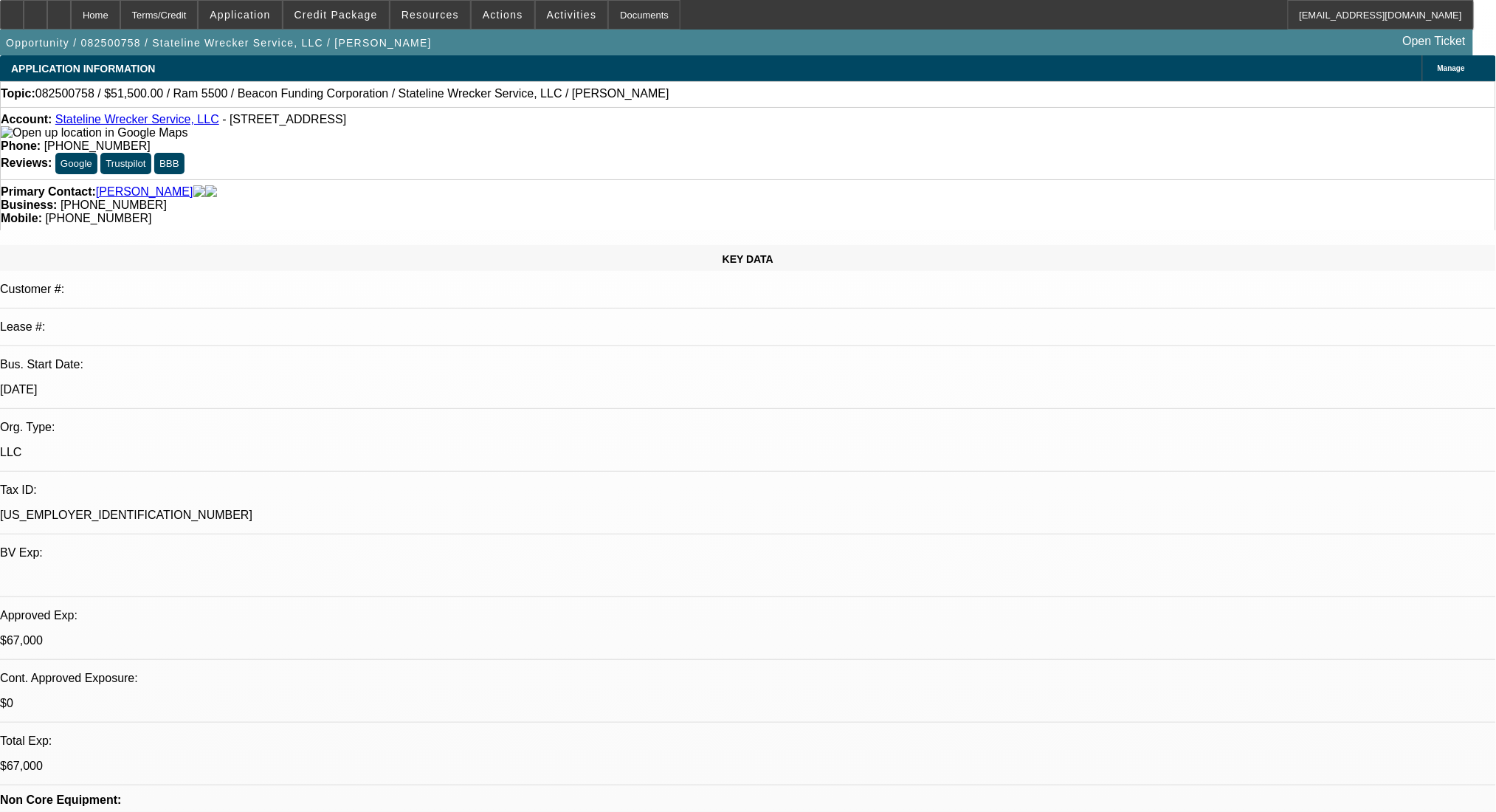
select select "0.1"
select select "4"
click at [347, 16] on span "Credit Package" at bounding box center [336, 14] width 83 height 12
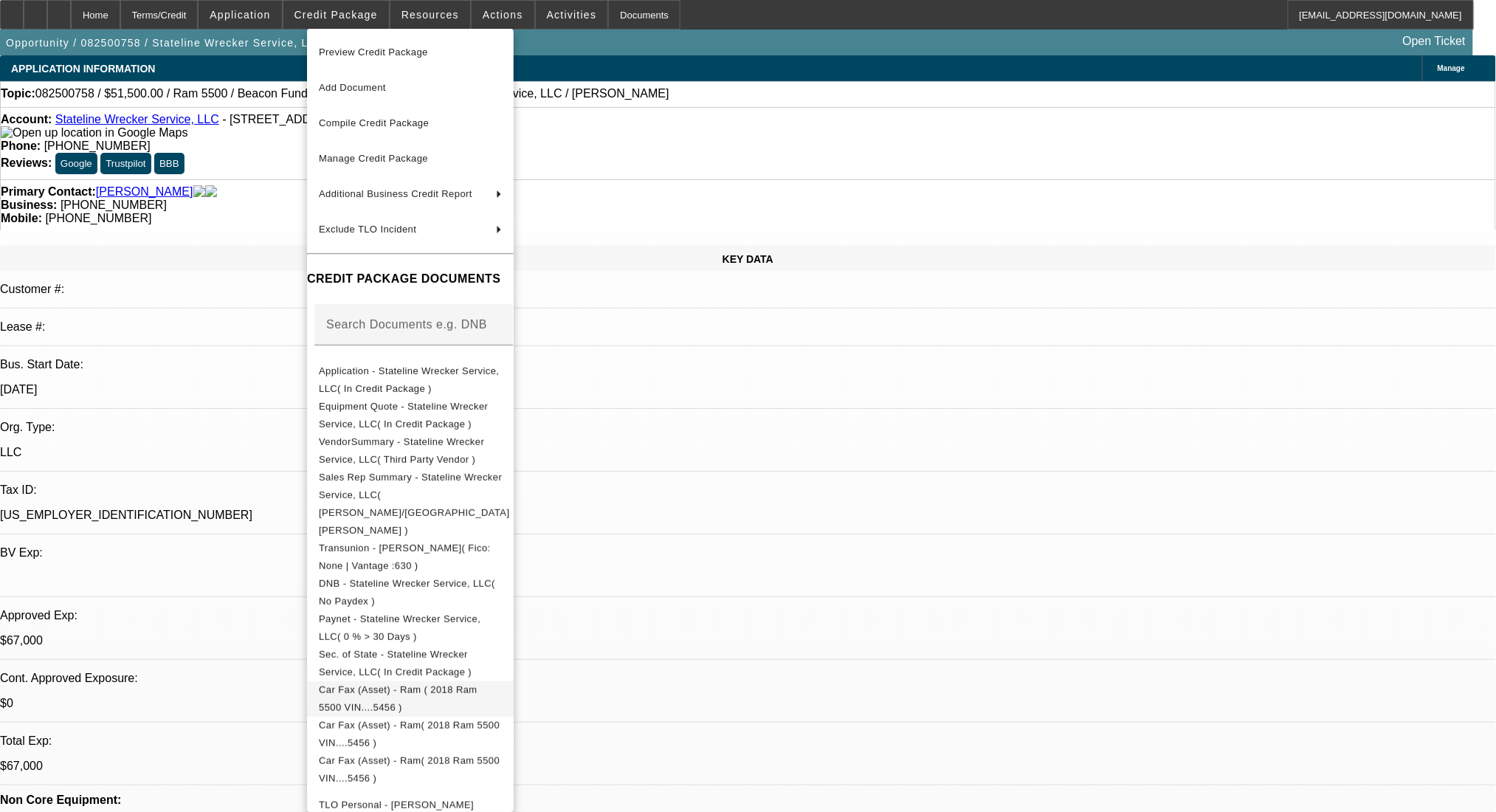
click at [502, 681] on span "Car Fax (Asset) - Ram ( 2018 Ram 5500 VIN....5456 )" at bounding box center [410, 698] width 183 height 35
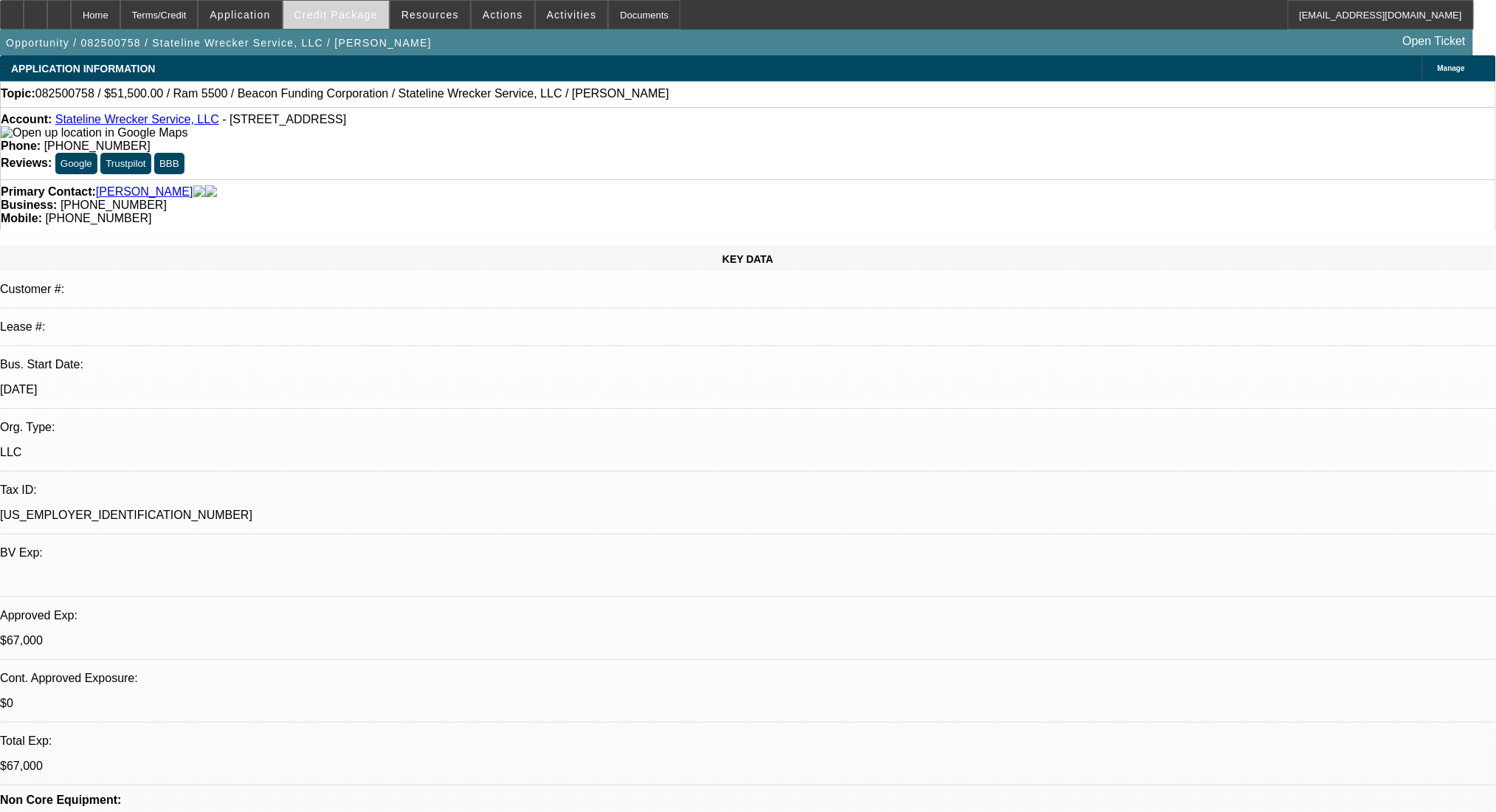
click at [349, 16] on span "Credit Package" at bounding box center [336, 14] width 83 height 12
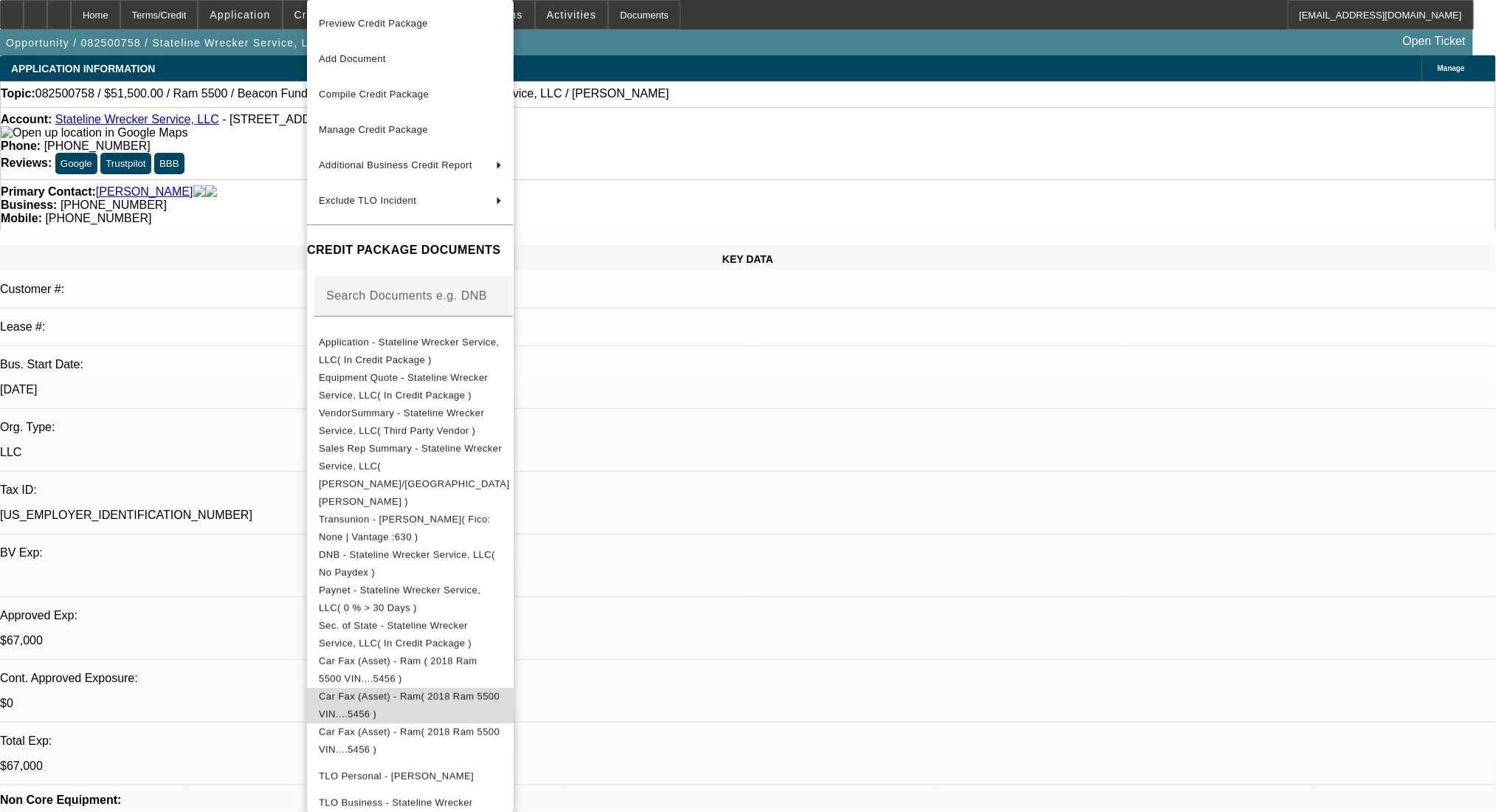
click at [454, 691] on span "Car Fax (Asset) - Ram( 2018 Ram 5500 VIN....5456 )" at bounding box center [409, 705] width 181 height 29
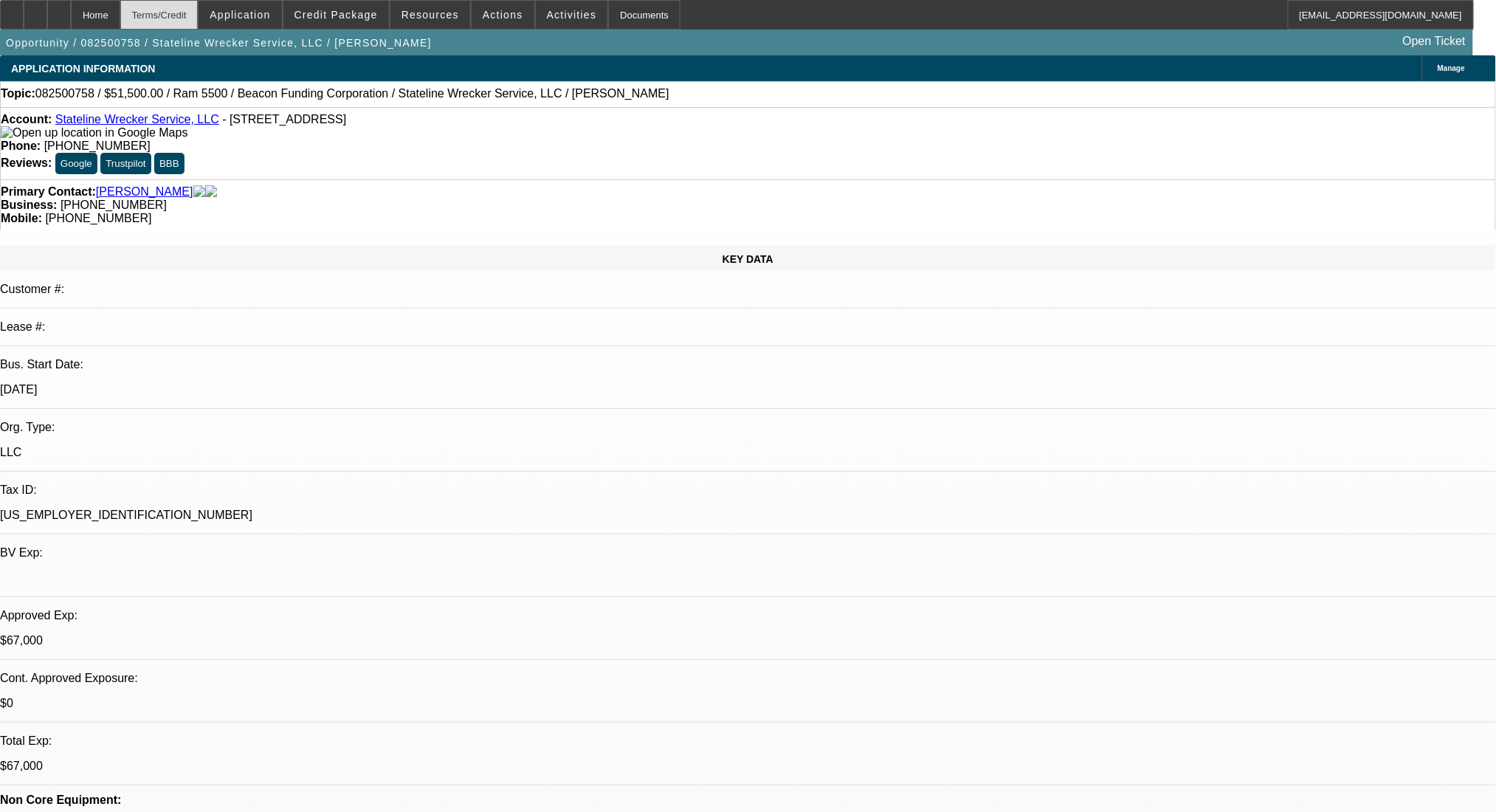
click at [172, 4] on div "Terms/Credit" at bounding box center [159, 15] width 78 height 30
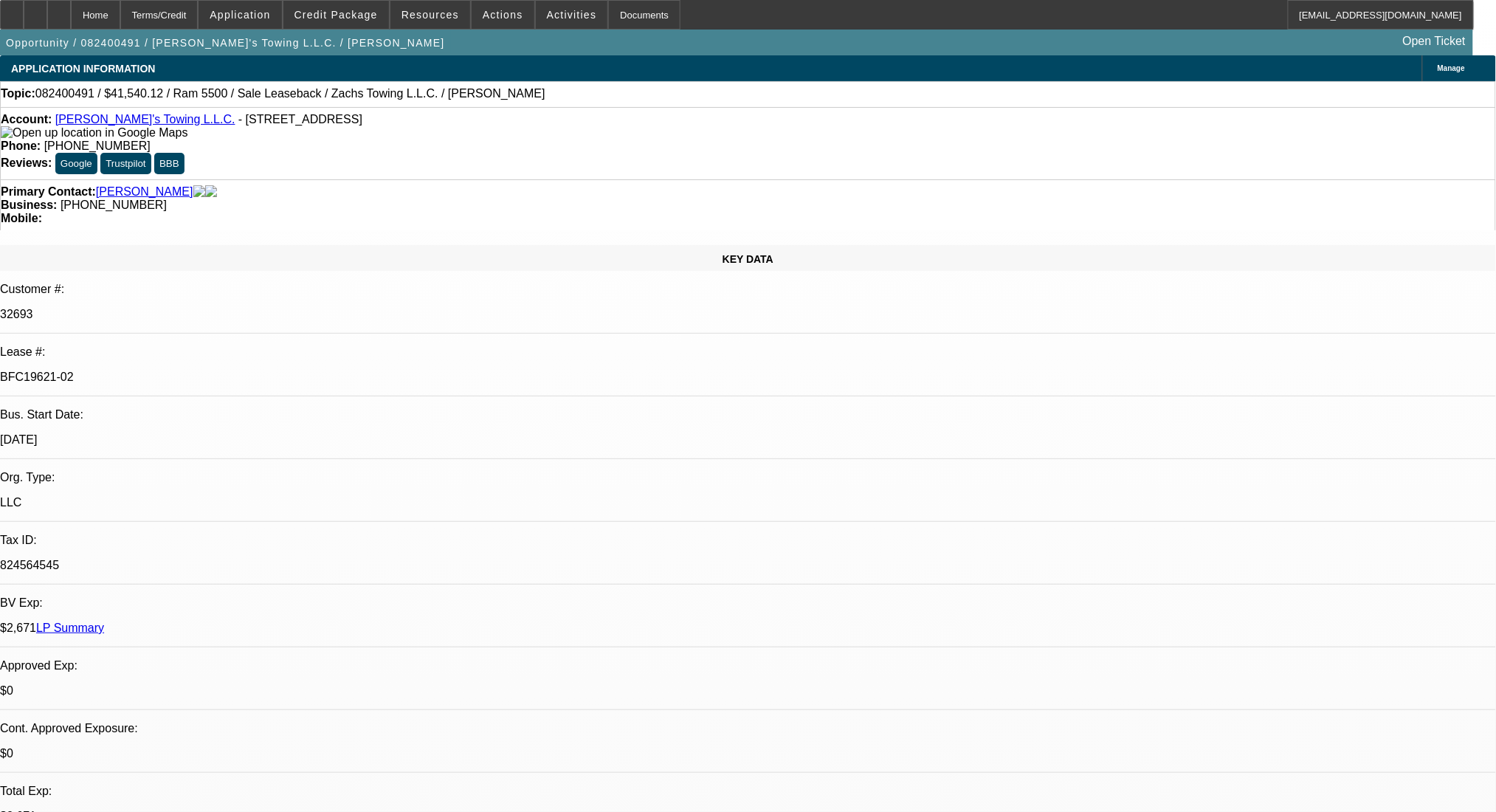
select select "0"
select select "2"
select select "0.1"
select select "4"
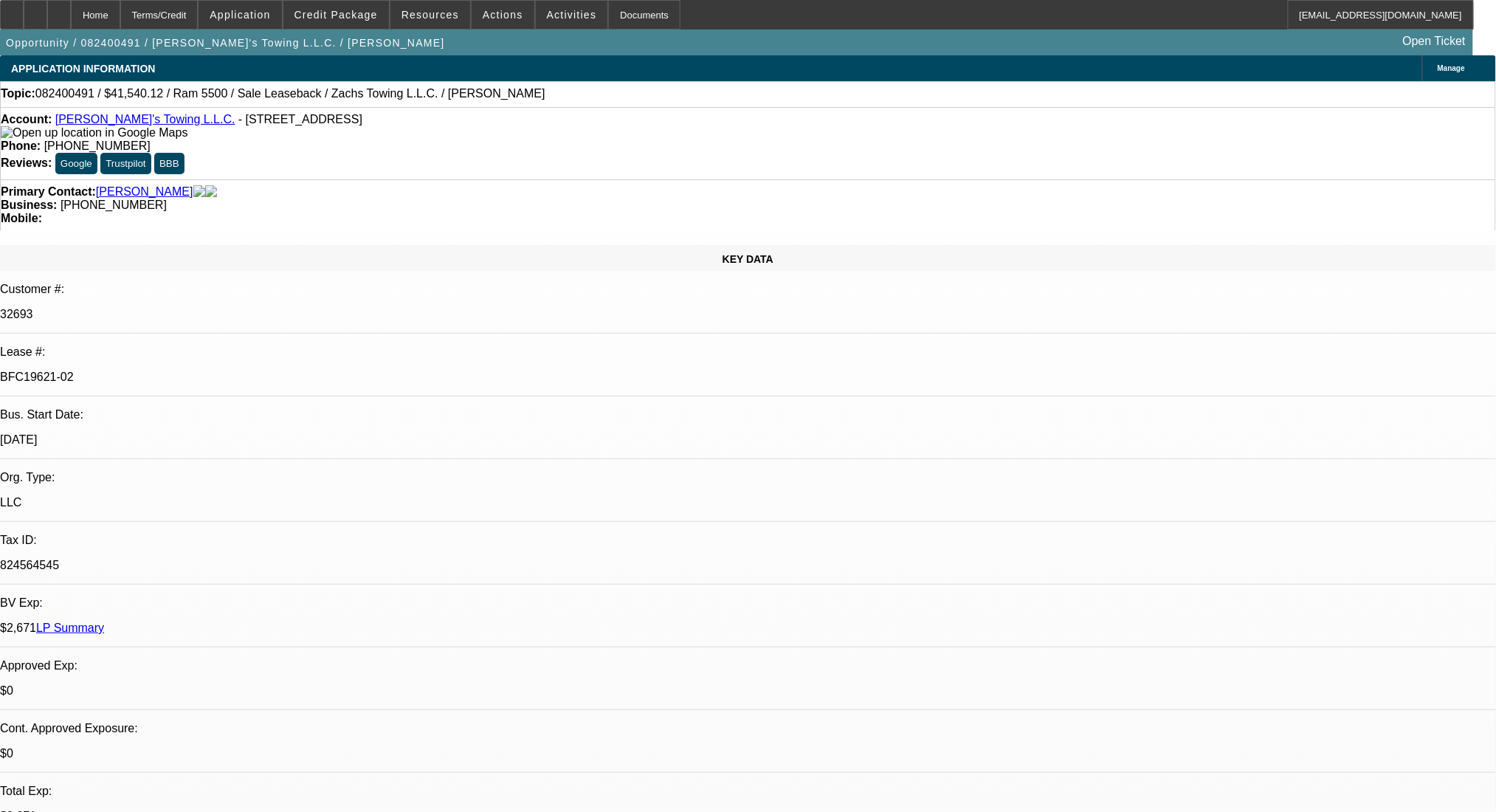
select select "0"
select select "2"
select select "0.1"
select select "4"
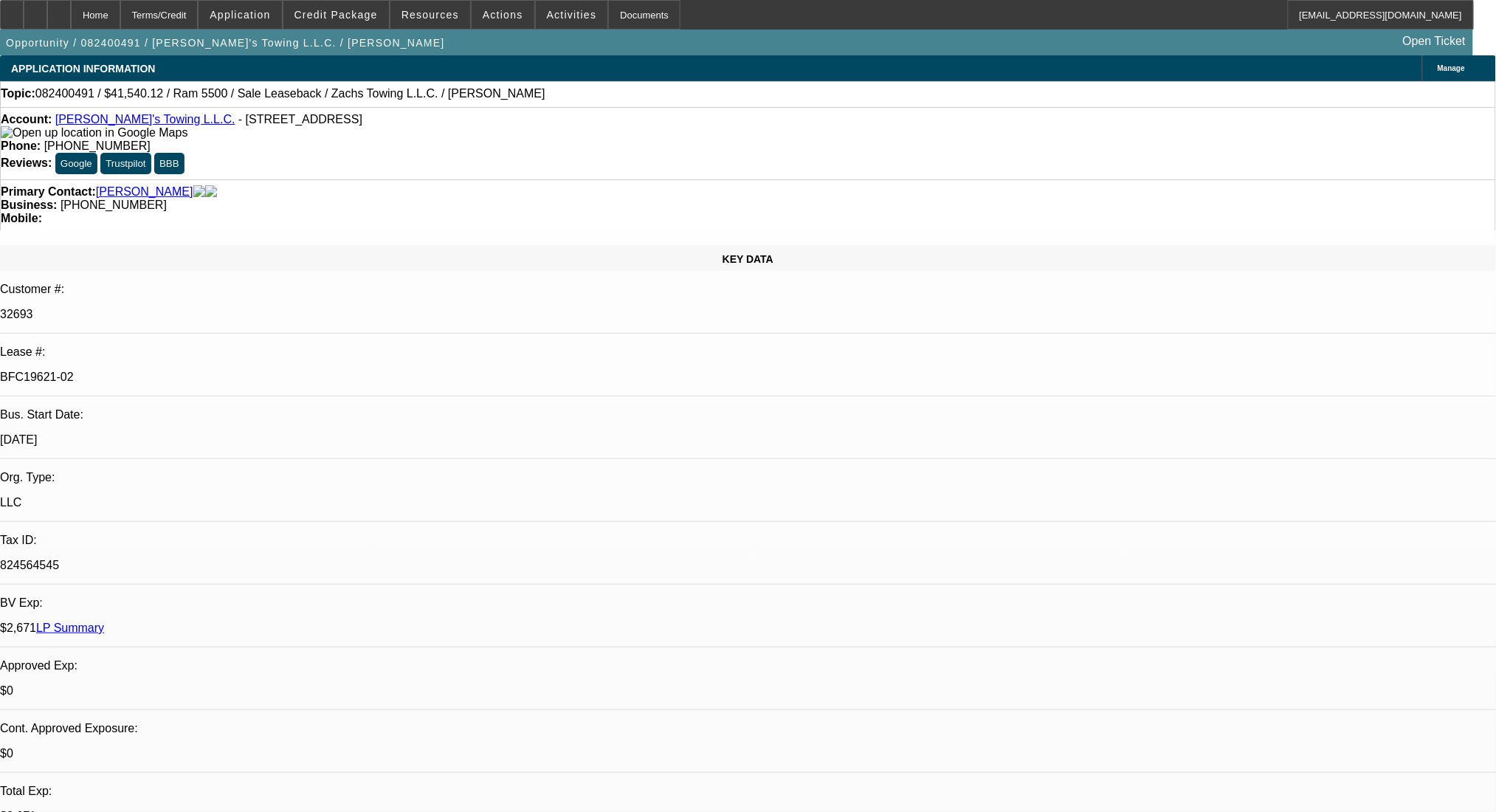
select select "0"
select select "2"
select select "0.1"
select select "4"
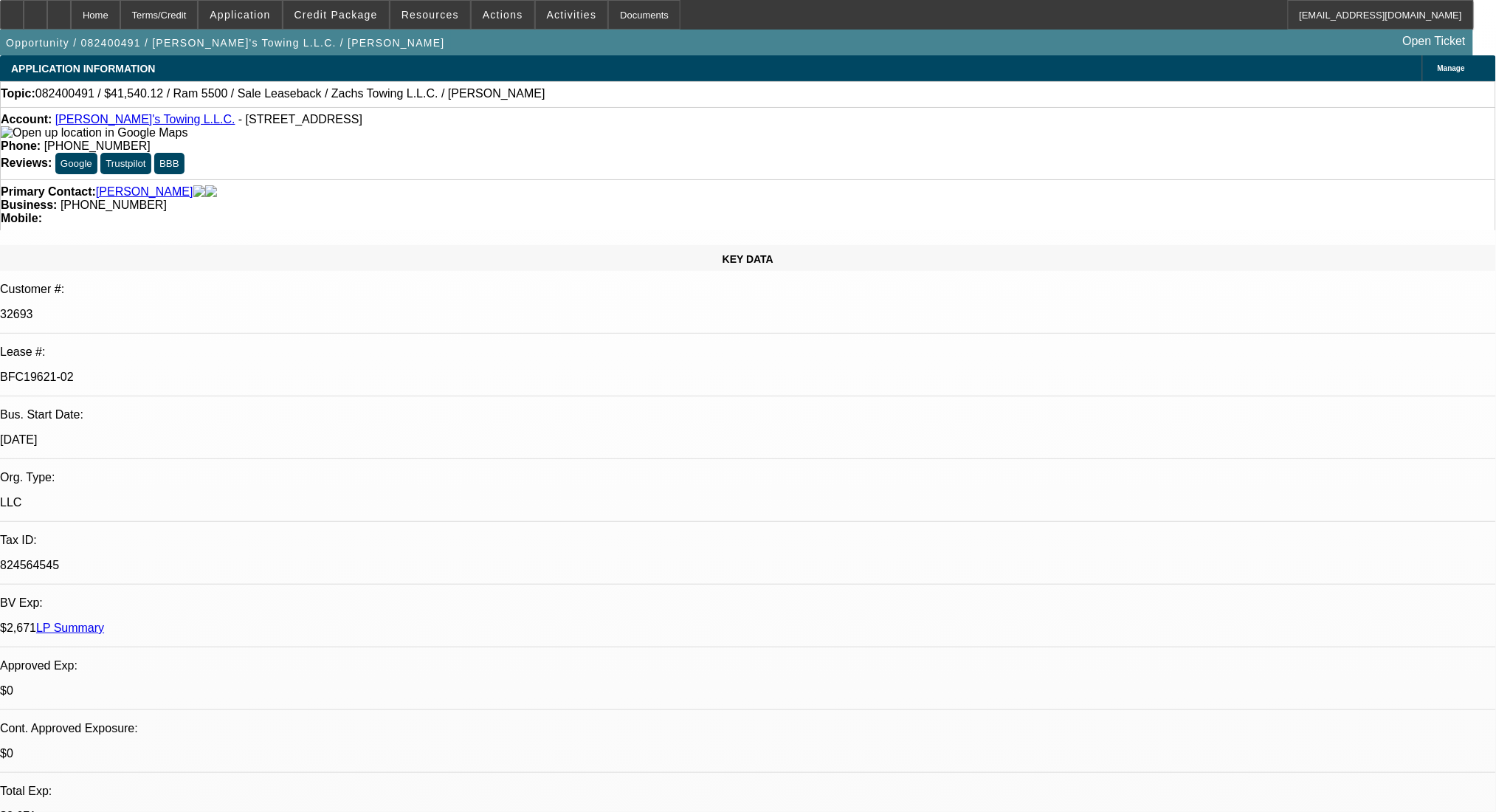
select select "0"
select select "2"
select select "0"
select select "6"
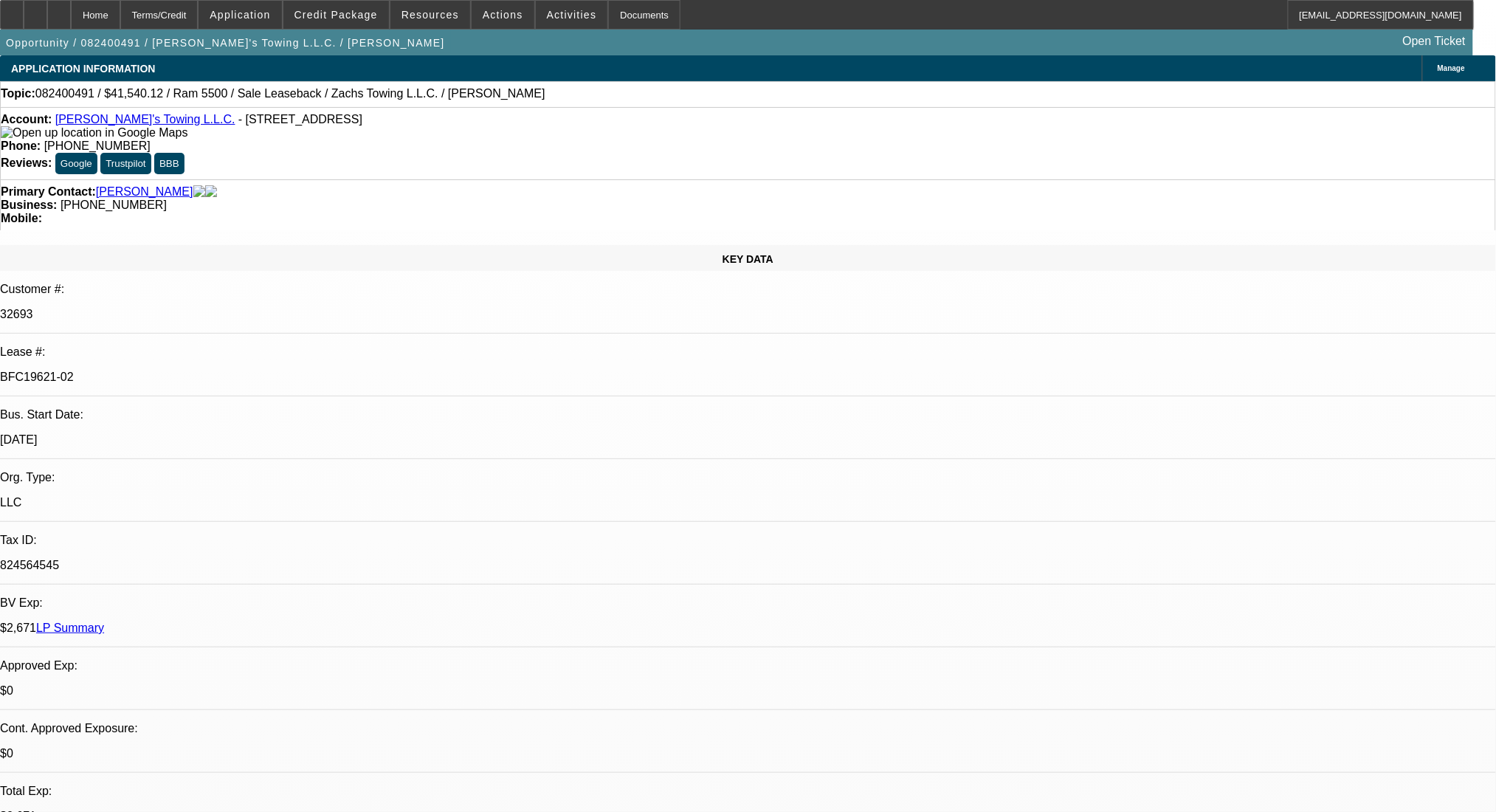
click at [265, 122] on span "- [STREET_ADDRESS]" at bounding box center [300, 119] width 124 height 12
click at [268, 124] on span "- [STREET_ADDRESS]" at bounding box center [300, 119] width 124 height 12
click at [269, 124] on span "- [STREET_ADDRESS]" at bounding box center [300, 119] width 124 height 12
drag, startPoint x: 299, startPoint y: 127, endPoint x: 244, endPoint y: 122, distance: 55.2
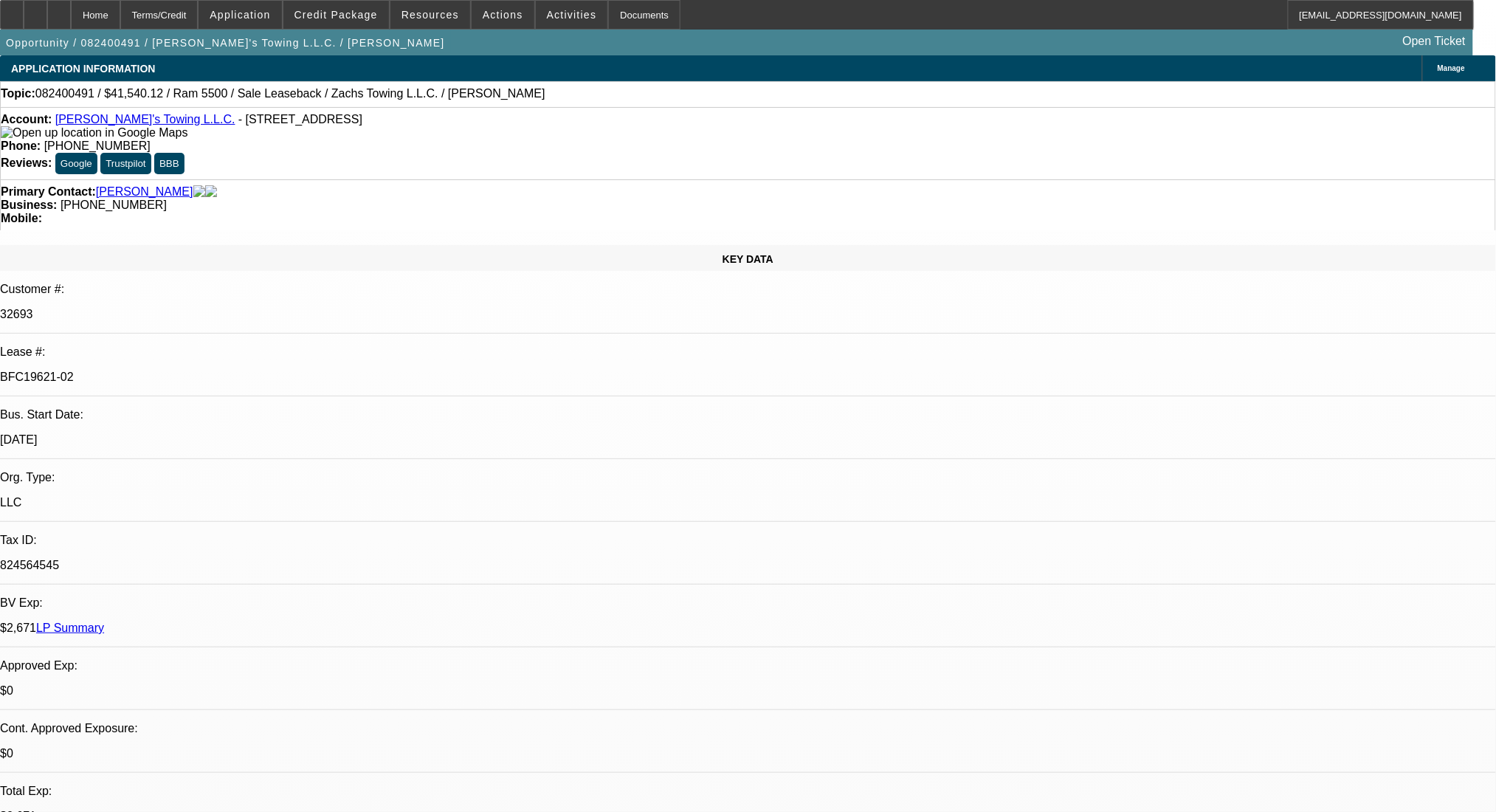
click at [244, 122] on span "- [STREET_ADDRESS]" at bounding box center [300, 119] width 124 height 12
copy span "Martins Ferry"
drag, startPoint x: 164, startPoint y: 124, endPoint x: 317, endPoint y: 126, distance: 153.0
click at [317, 126] on span "- [STREET_ADDRESS]" at bounding box center [300, 119] width 124 height 12
copy span "[STREET_ADDRESS]"
